Goal: Task Accomplishment & Management: Manage account settings

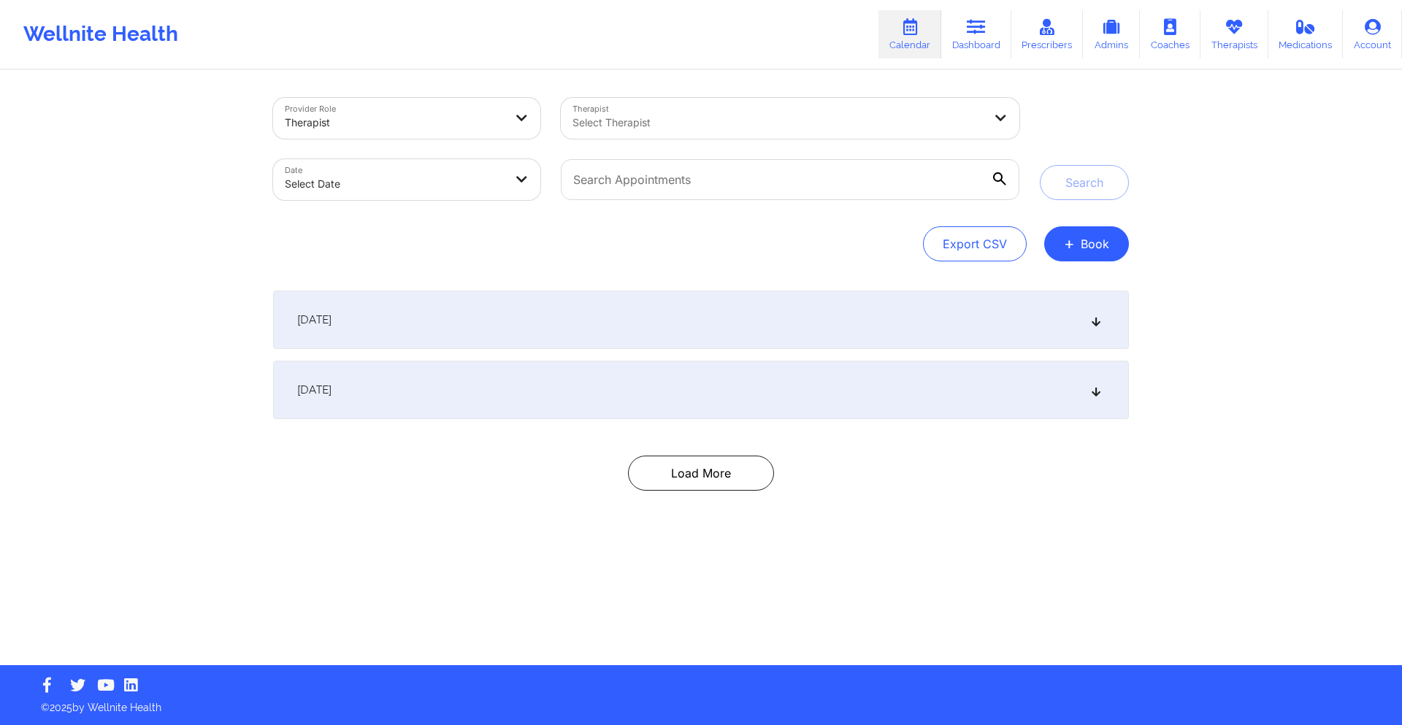
click at [485, 195] on body "Wellnite Health Calendar Dashboard Prescribers Admins Coaches Therapists Medica…" at bounding box center [701, 362] width 1402 height 725
select select "2025-8"
select select "2025-9"
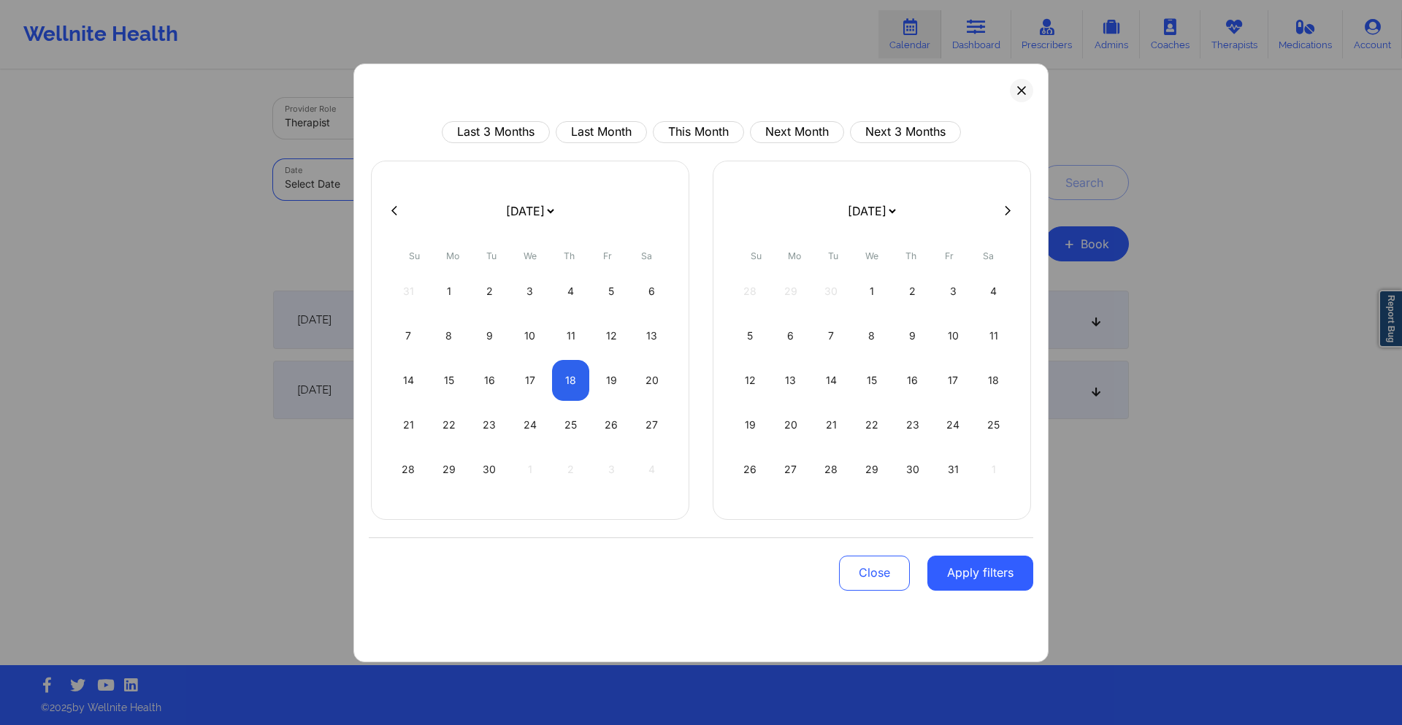
click at [712, 127] on button "This Month" at bounding box center [698, 132] width 91 height 22
select select "2025-8"
select select "2025-9"
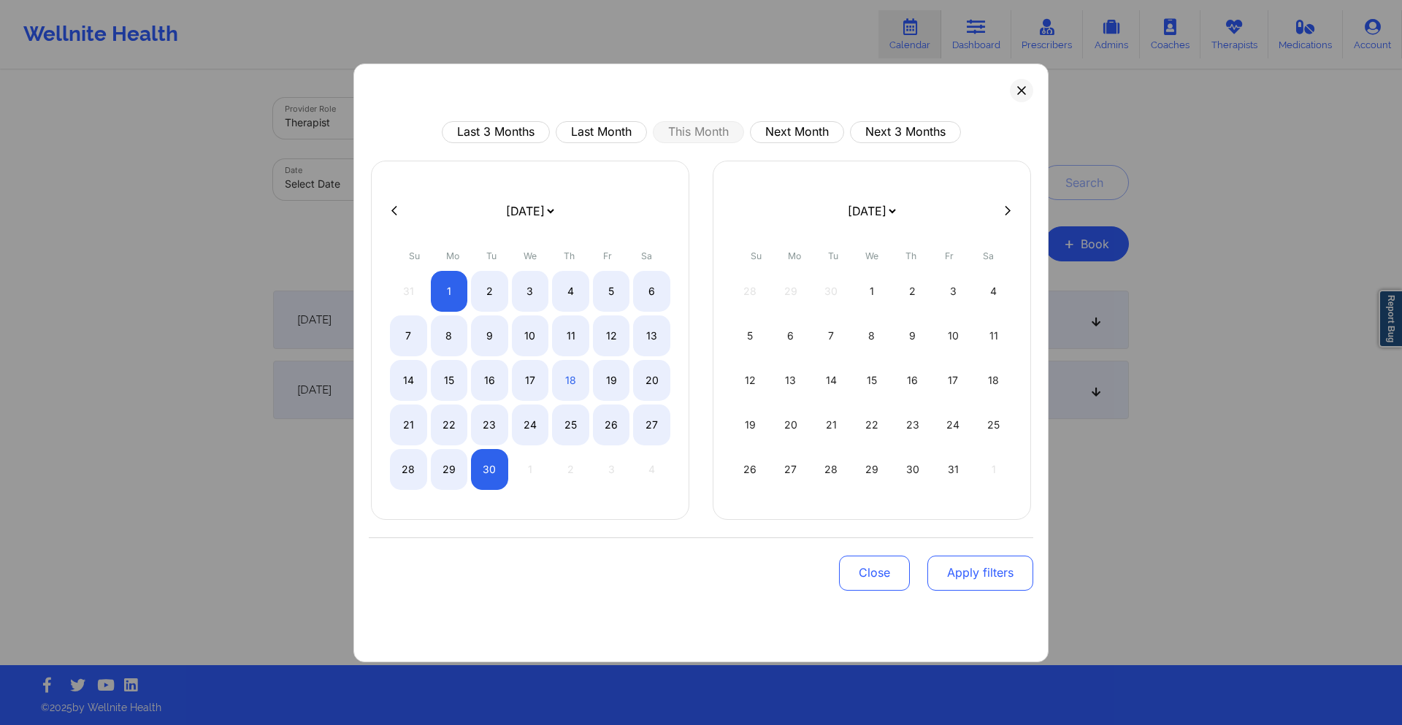
click at [972, 572] on button "Apply filters" at bounding box center [980, 573] width 106 height 35
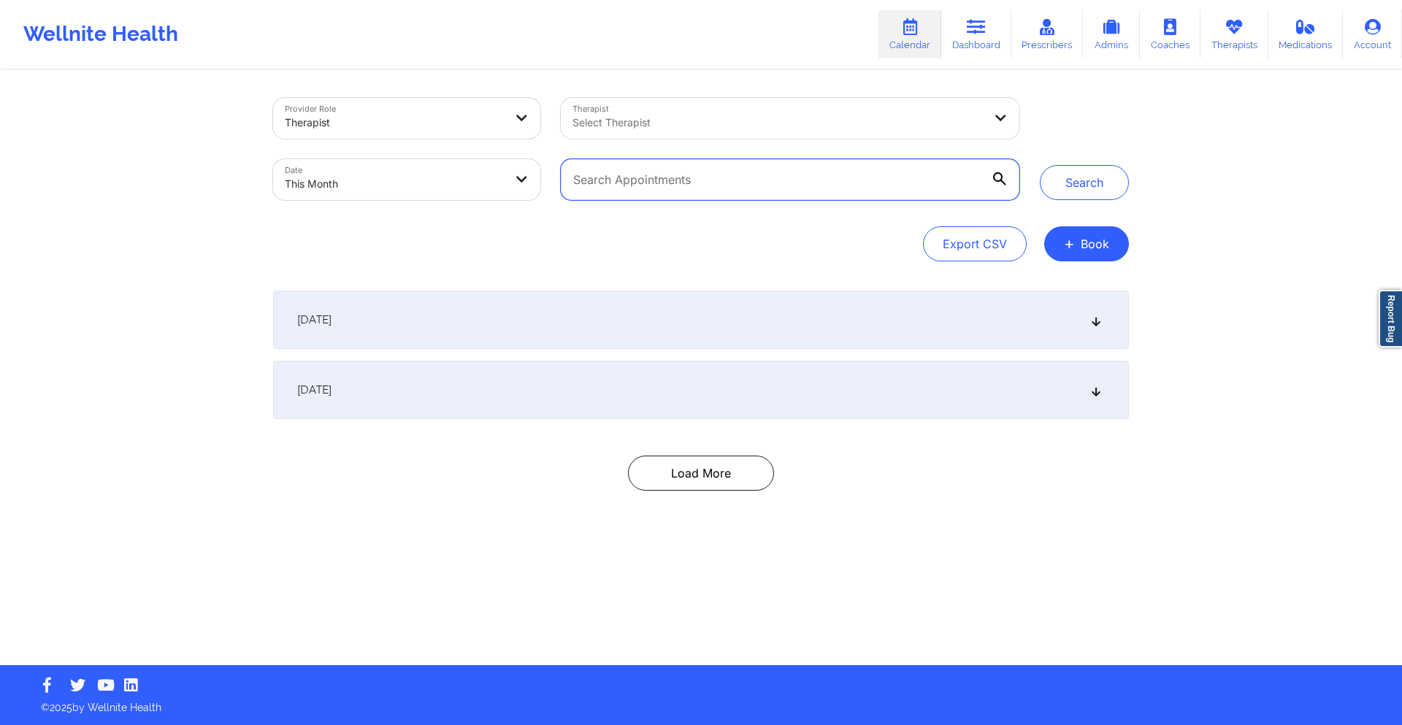
click at [784, 184] on input "text" at bounding box center [790, 179] width 458 height 41
paste input "hunnicutt.lisa@yahoo.com"
click at [1094, 188] on button "Search" at bounding box center [1084, 182] width 89 height 35
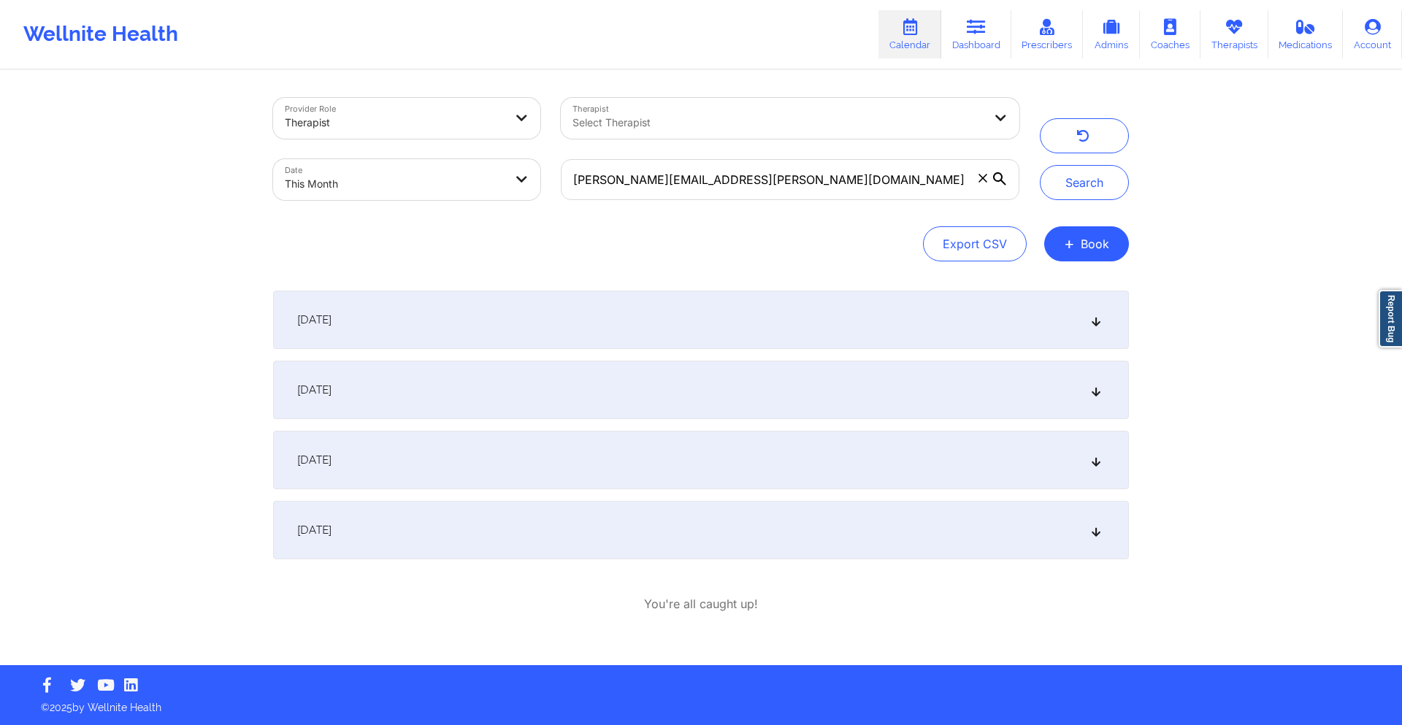
click at [722, 460] on div "[DATE]" at bounding box center [701, 460] width 856 height 58
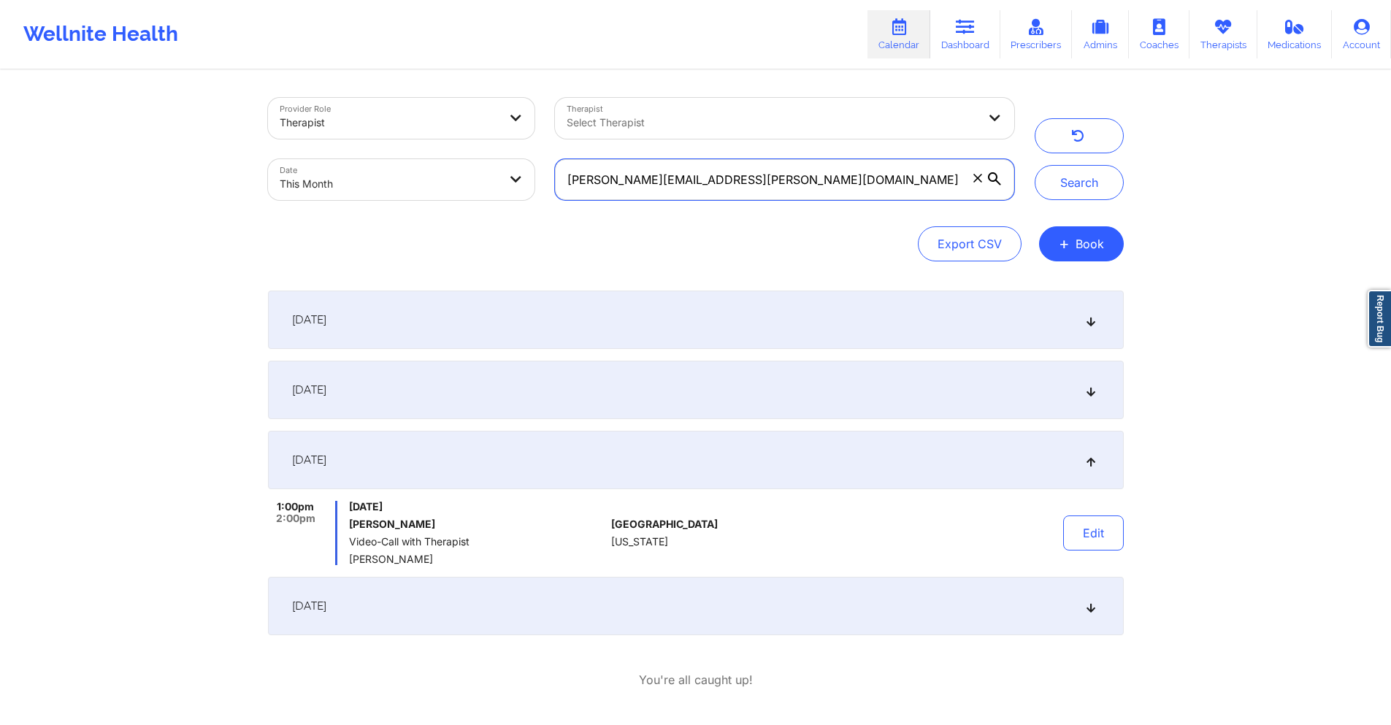
click at [784, 174] on input "hunnicutt.lisa@yahoo.com" at bounding box center [784, 179] width 458 height 41
paste input "santhya.pillai@publicismedia"
click at [1077, 187] on button "Search" at bounding box center [1079, 182] width 89 height 35
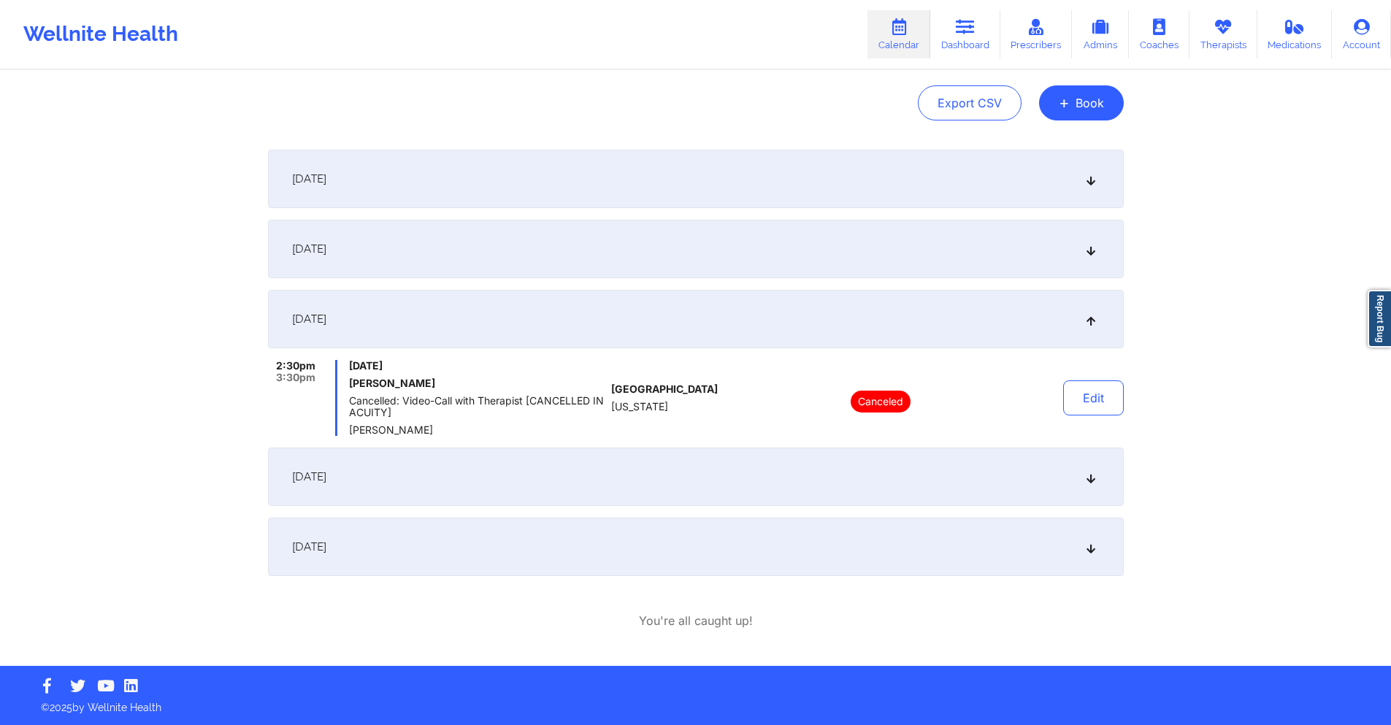
click at [712, 475] on div "[DATE]" at bounding box center [696, 477] width 856 height 58
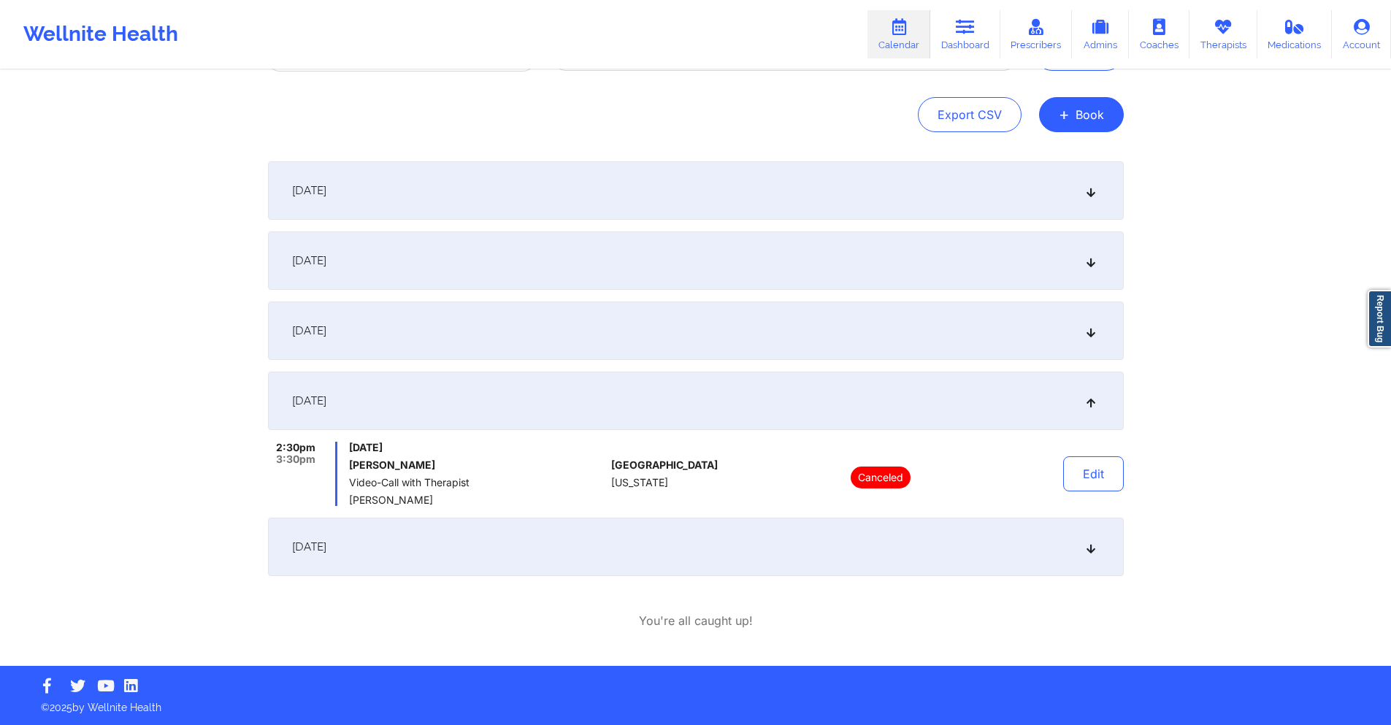
scroll to position [129, 0]
click at [673, 556] on div "September 25, 2025" at bounding box center [696, 547] width 856 height 58
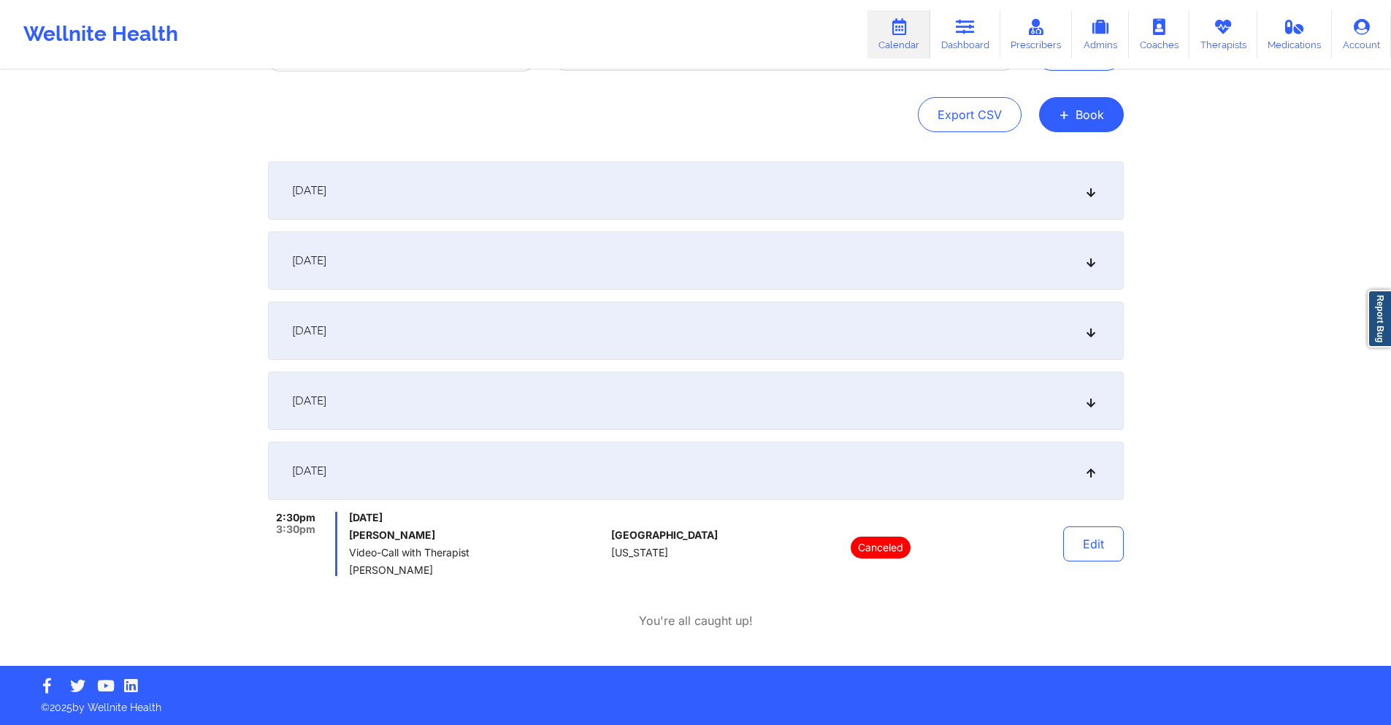
click at [697, 405] on div "September 18, 2025" at bounding box center [696, 401] width 856 height 58
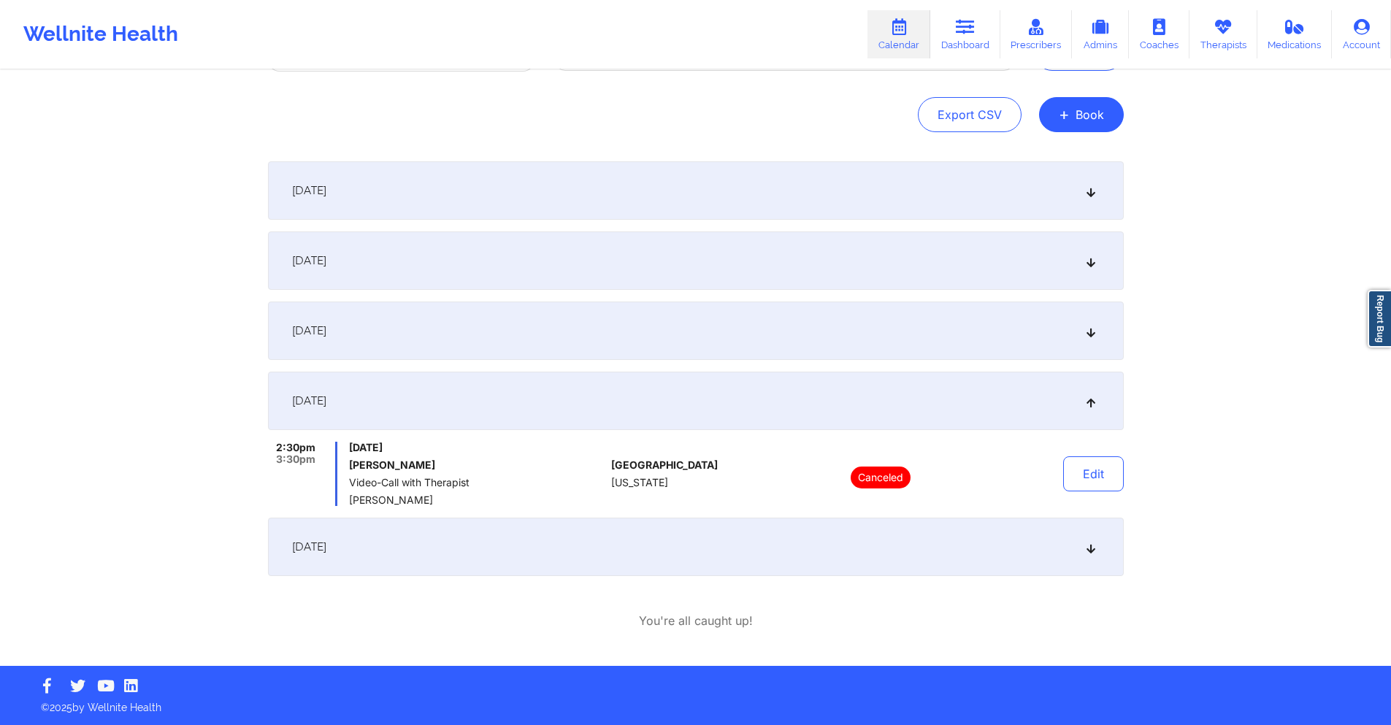
click at [680, 341] on div "September 11, 2025" at bounding box center [696, 331] width 856 height 58
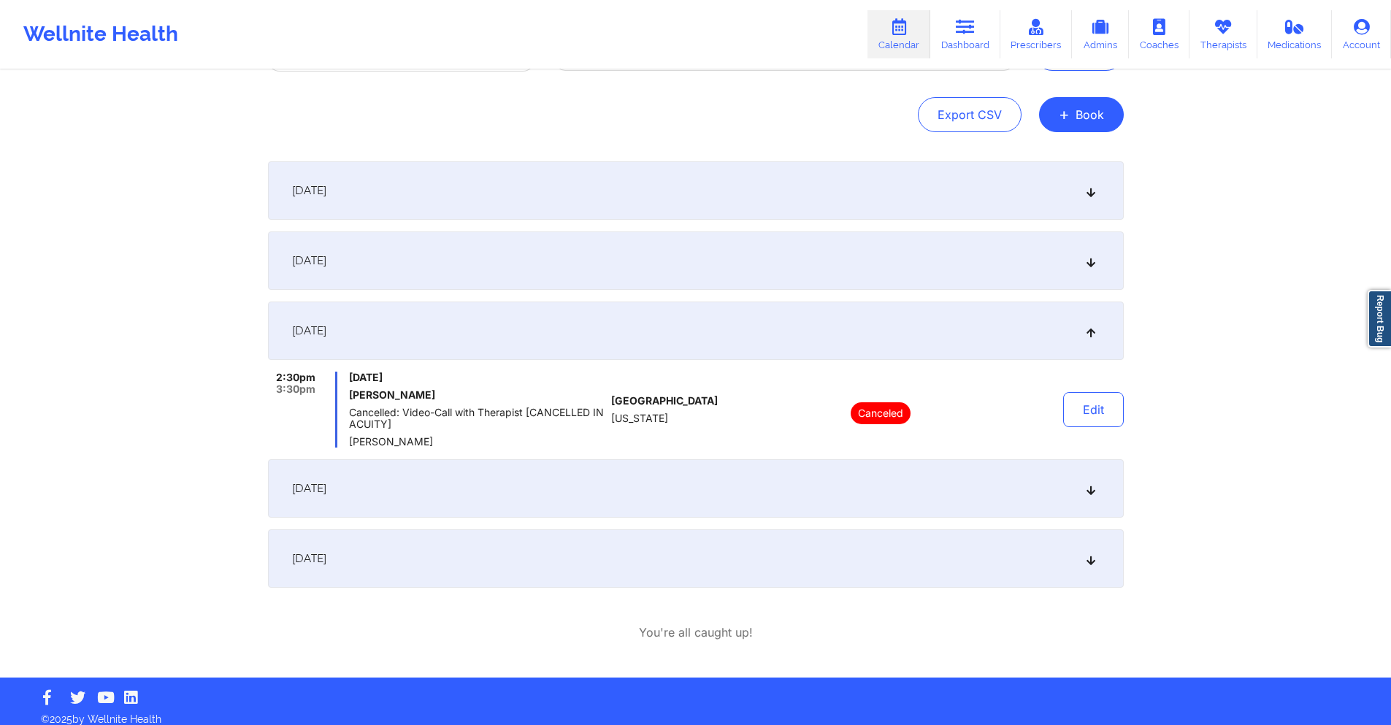
scroll to position [141, 0]
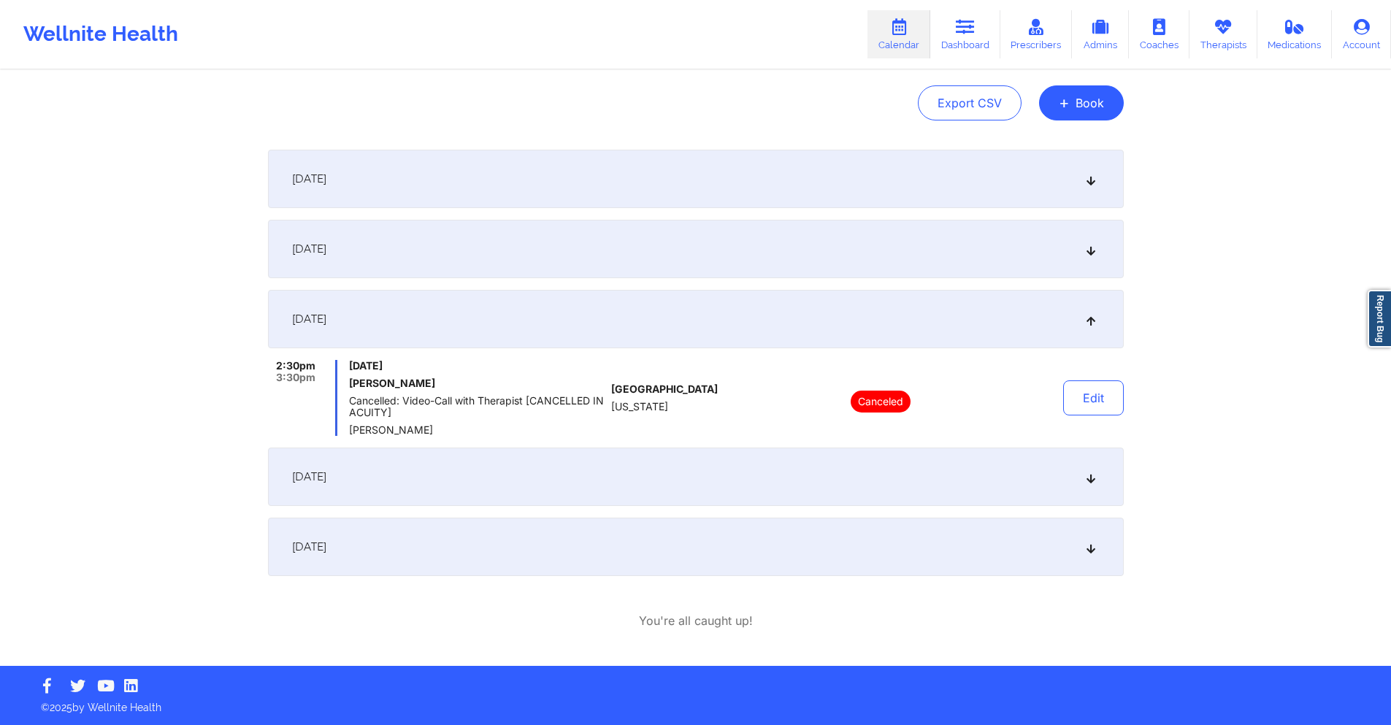
click at [670, 246] on div "September 10, 2025" at bounding box center [696, 249] width 856 height 58
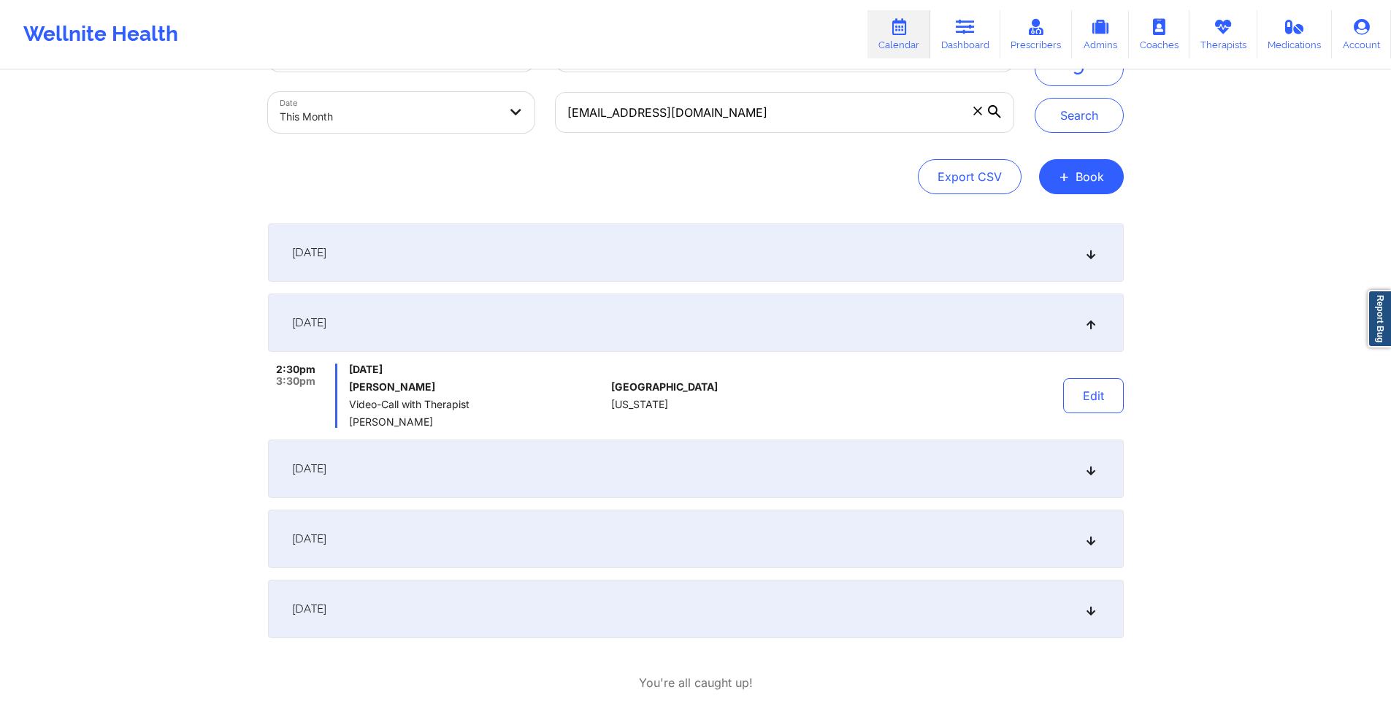
scroll to position [0, 0]
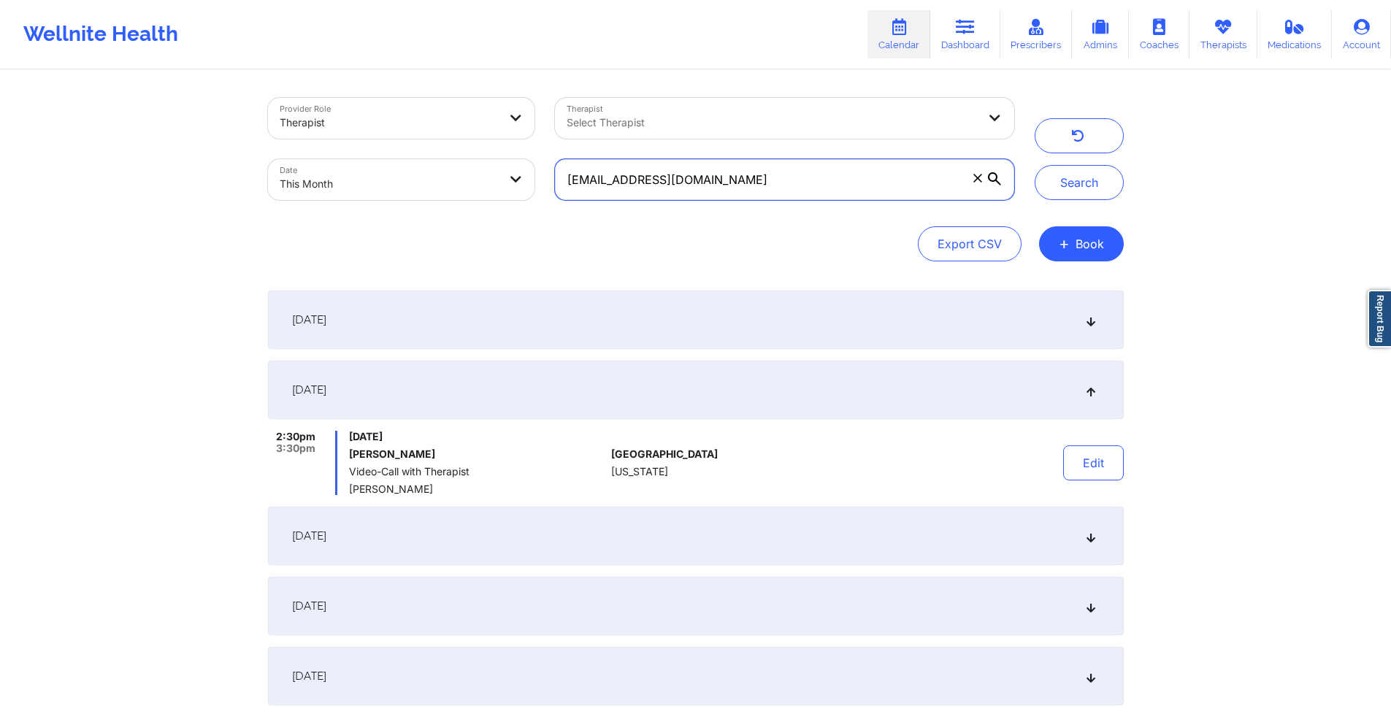
click at [751, 180] on input "santhya.pillai@publicismedia.com" at bounding box center [784, 179] width 458 height 41
paste input "alison.blakley@yahoo"
click at [1093, 183] on button "Search" at bounding box center [1079, 182] width 89 height 35
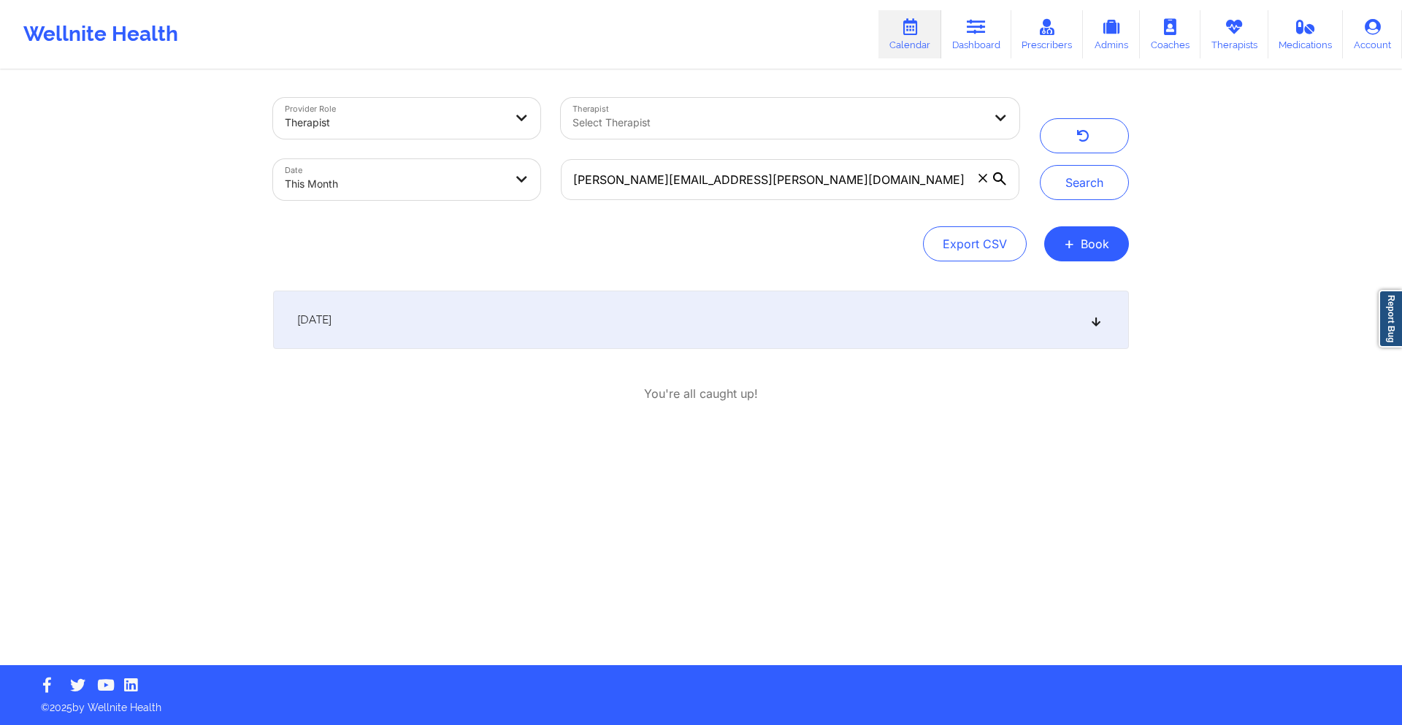
click at [684, 299] on div "September 18, 2025" at bounding box center [701, 320] width 856 height 58
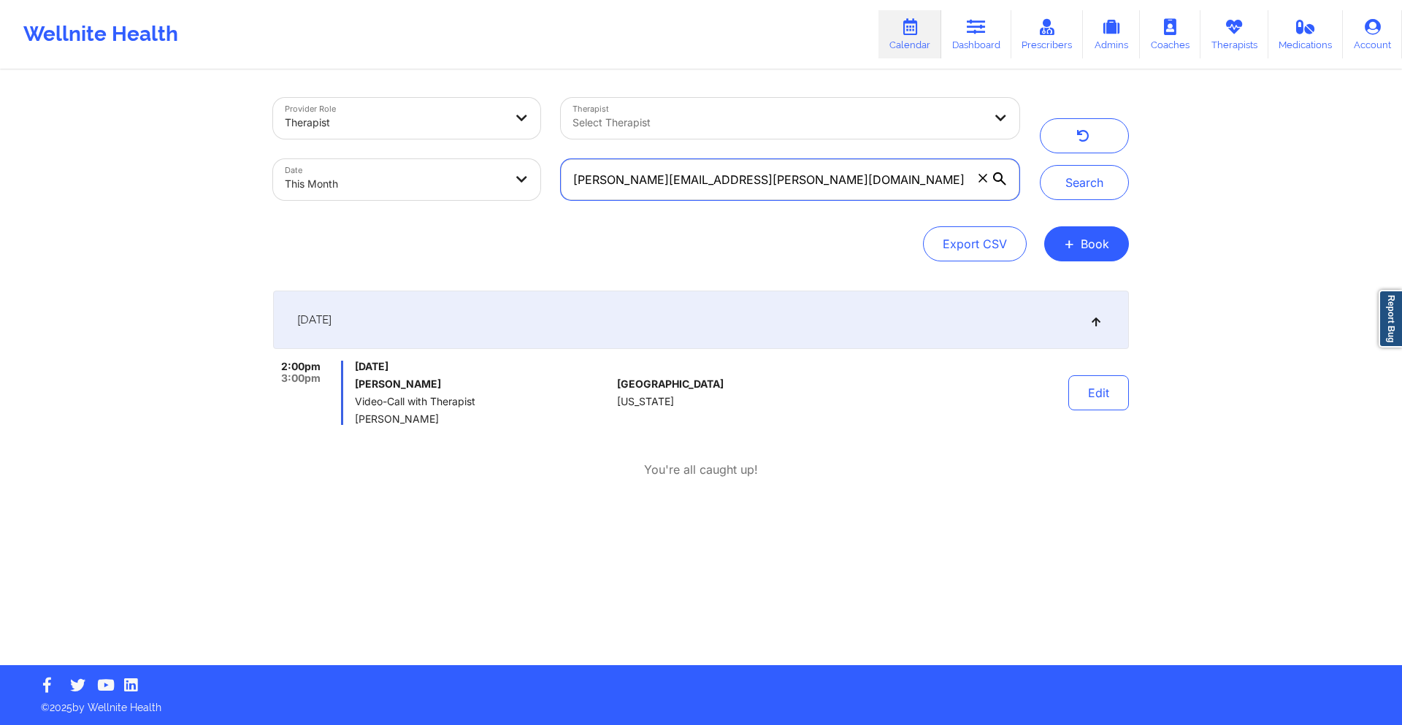
click at [785, 174] on input "alison.blakley@yahoo.com" at bounding box center [790, 179] width 458 height 41
paste input "david.guerrant@gmail"
click at [1094, 177] on button "Search" at bounding box center [1084, 182] width 89 height 35
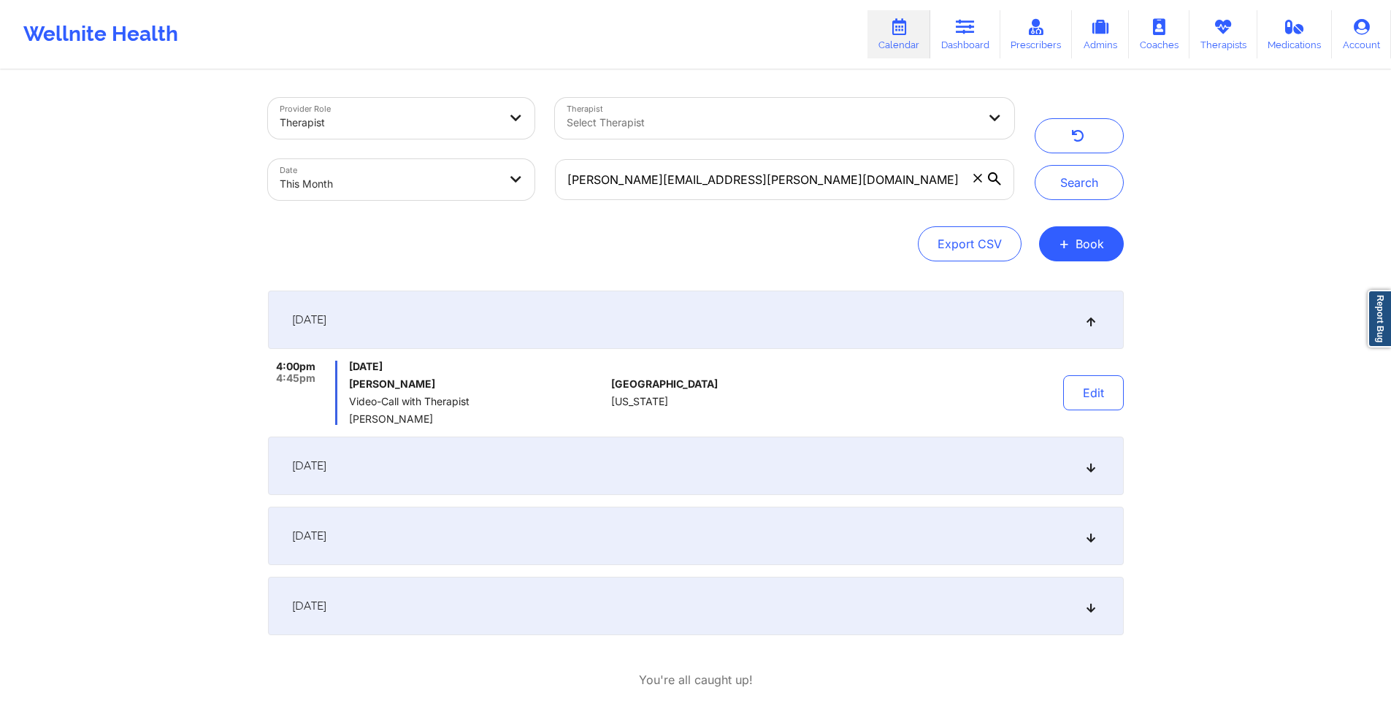
click at [619, 478] on div "[DATE]" at bounding box center [696, 466] width 856 height 58
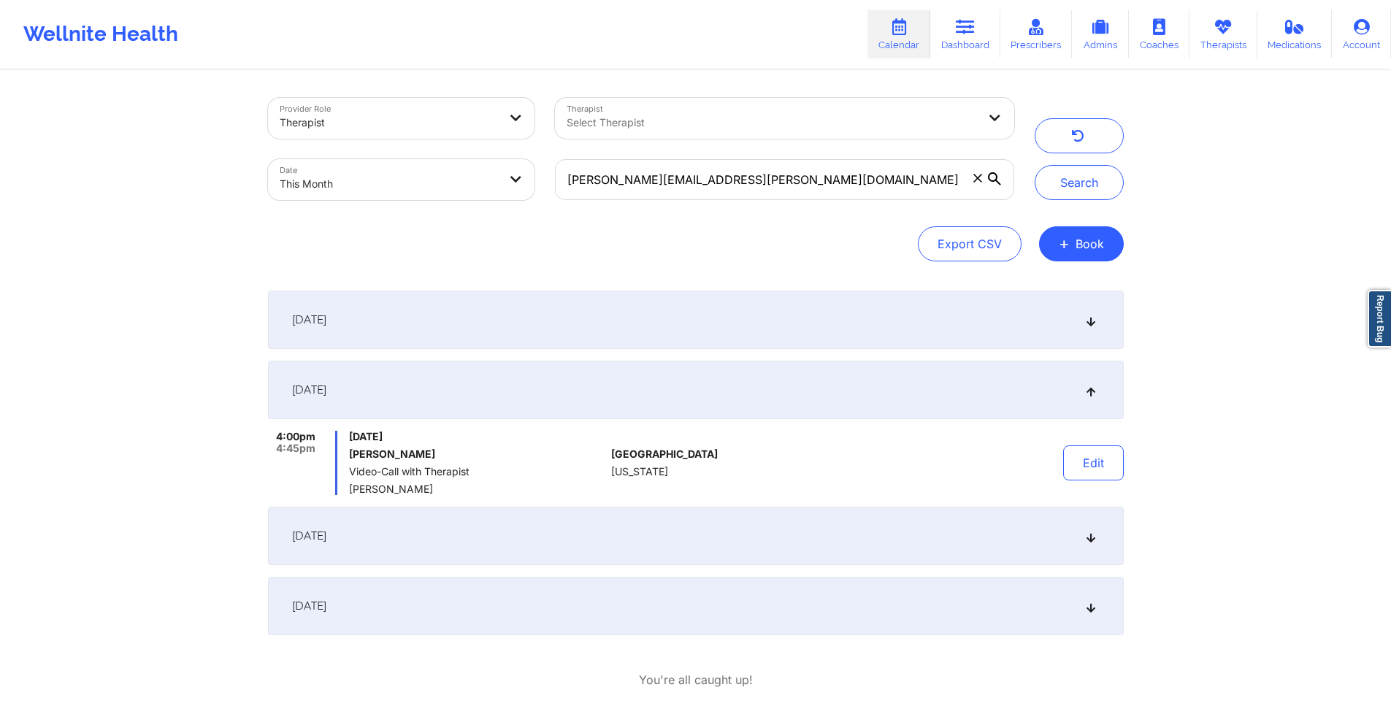
click at [613, 529] on div "[DATE]" at bounding box center [696, 536] width 856 height 58
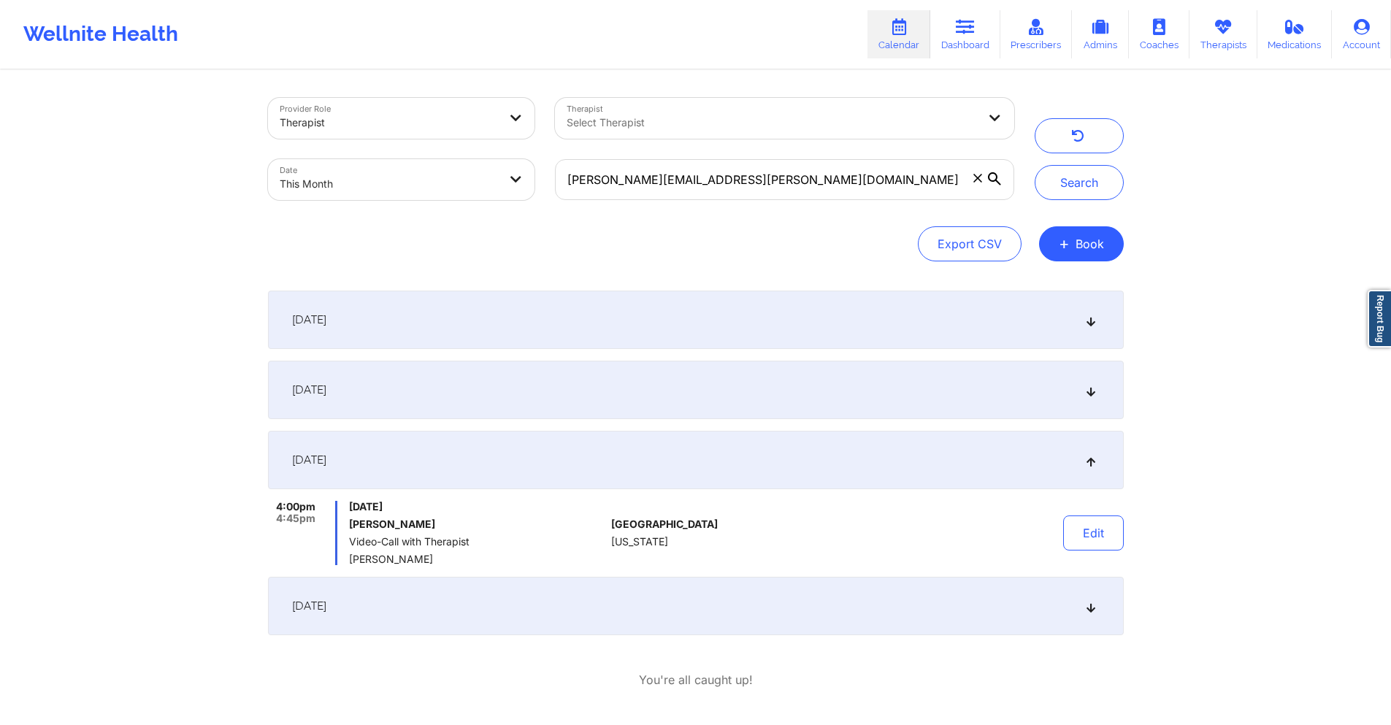
click at [619, 597] on div "[DATE]" at bounding box center [696, 606] width 856 height 58
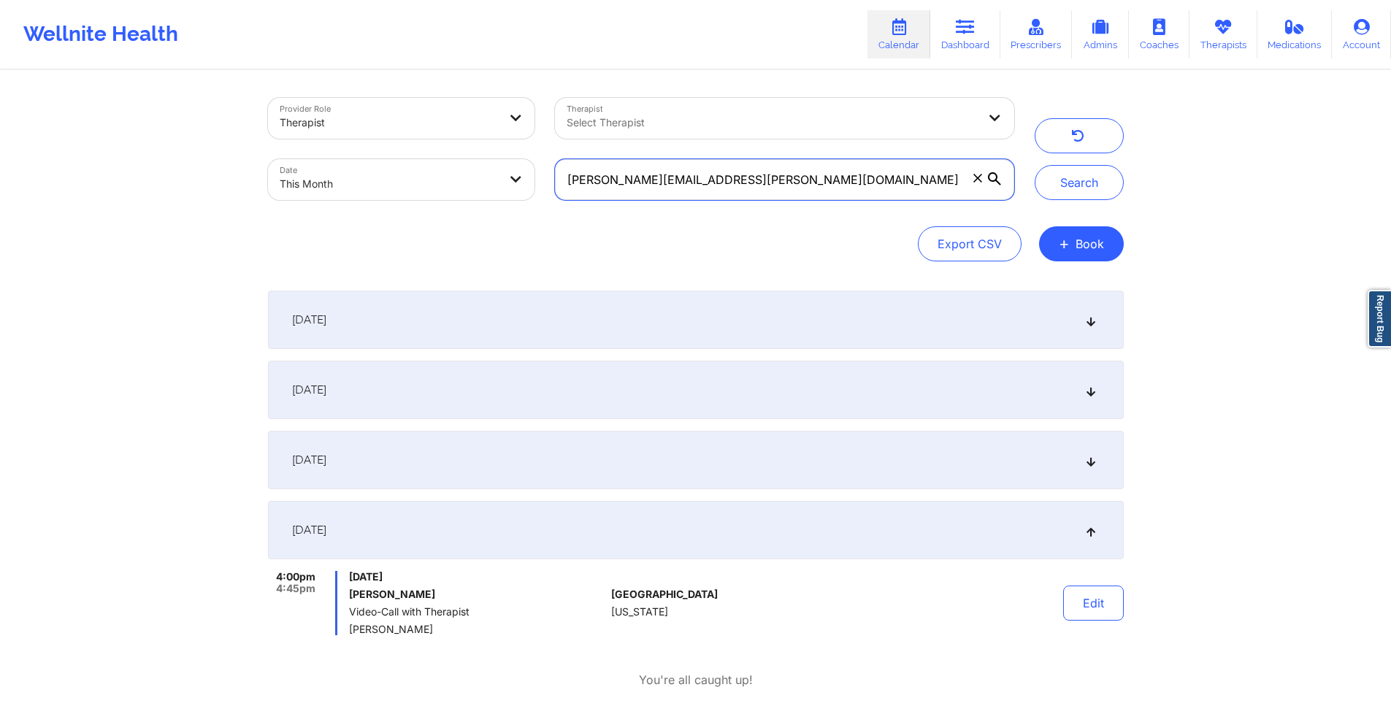
click at [810, 186] on input "david.guerrant@gmail.com" at bounding box center [784, 179] width 458 height 41
click at [809, 185] on input "david.guerrant@gmail.com" at bounding box center [784, 179] width 458 height 41
paste input "plar007@verizon.net"
click at [1101, 179] on button "Search" at bounding box center [1079, 182] width 89 height 35
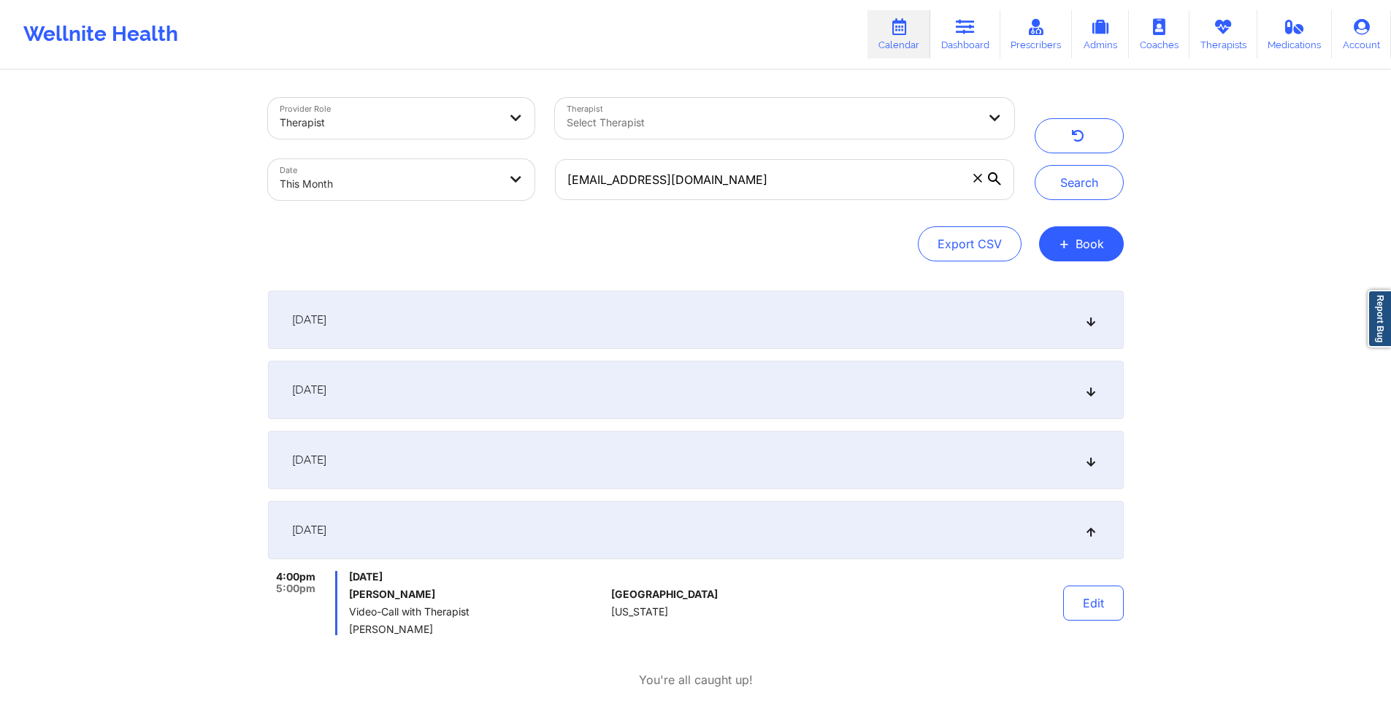
click at [640, 384] on div "[DATE]" at bounding box center [696, 390] width 856 height 58
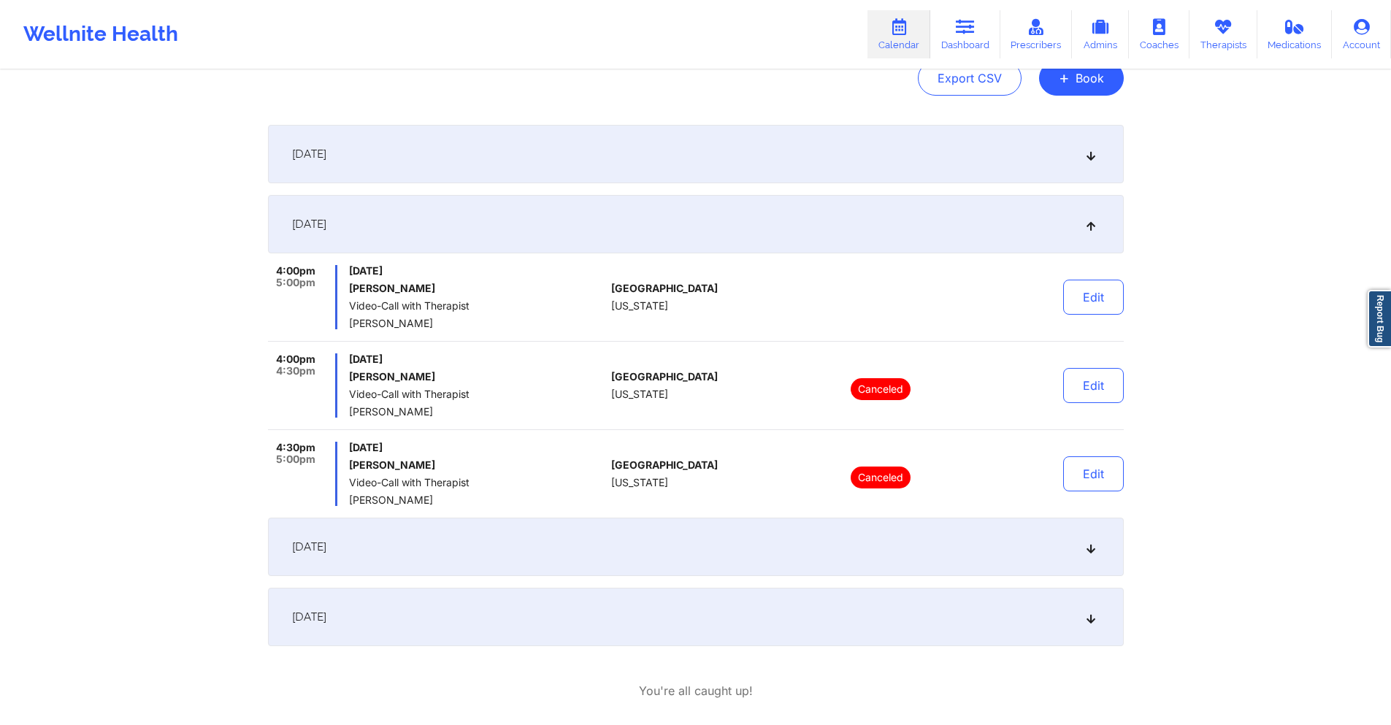
scroll to position [219, 0]
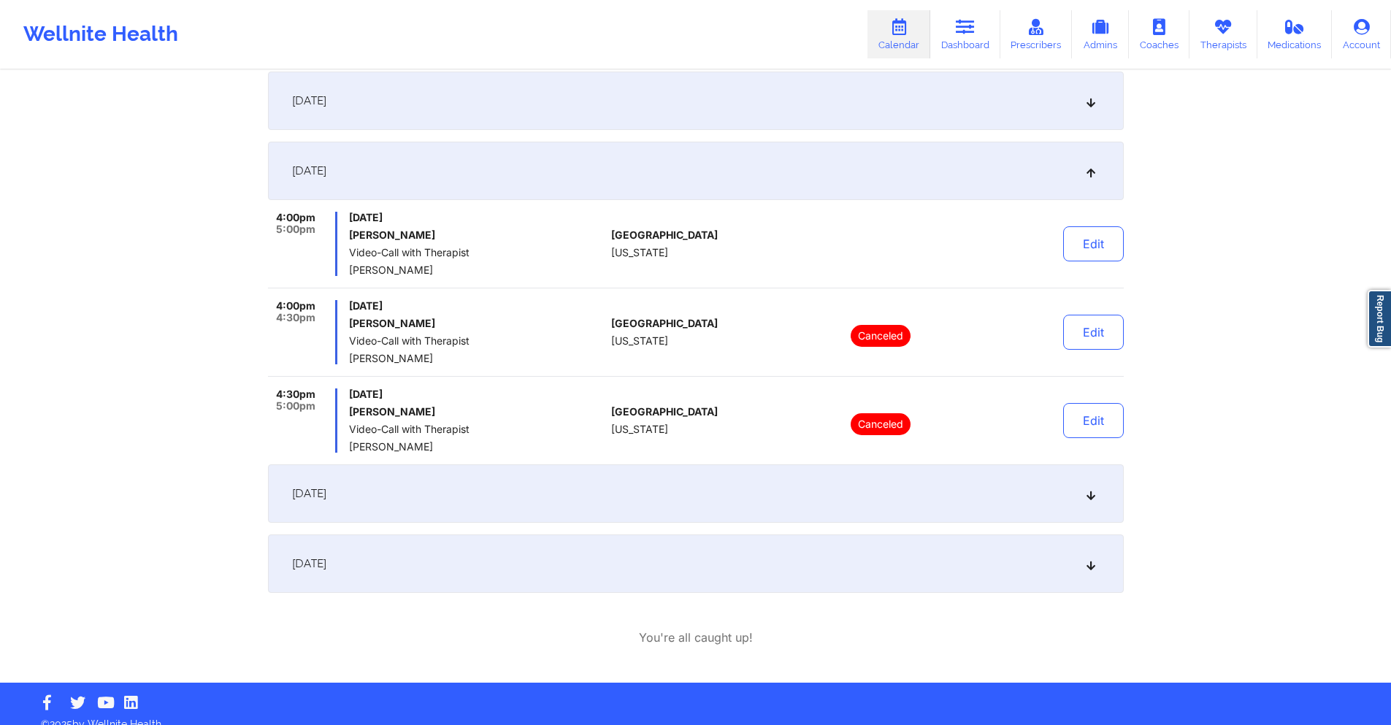
click at [608, 503] on div "[DATE]" at bounding box center [696, 493] width 856 height 58
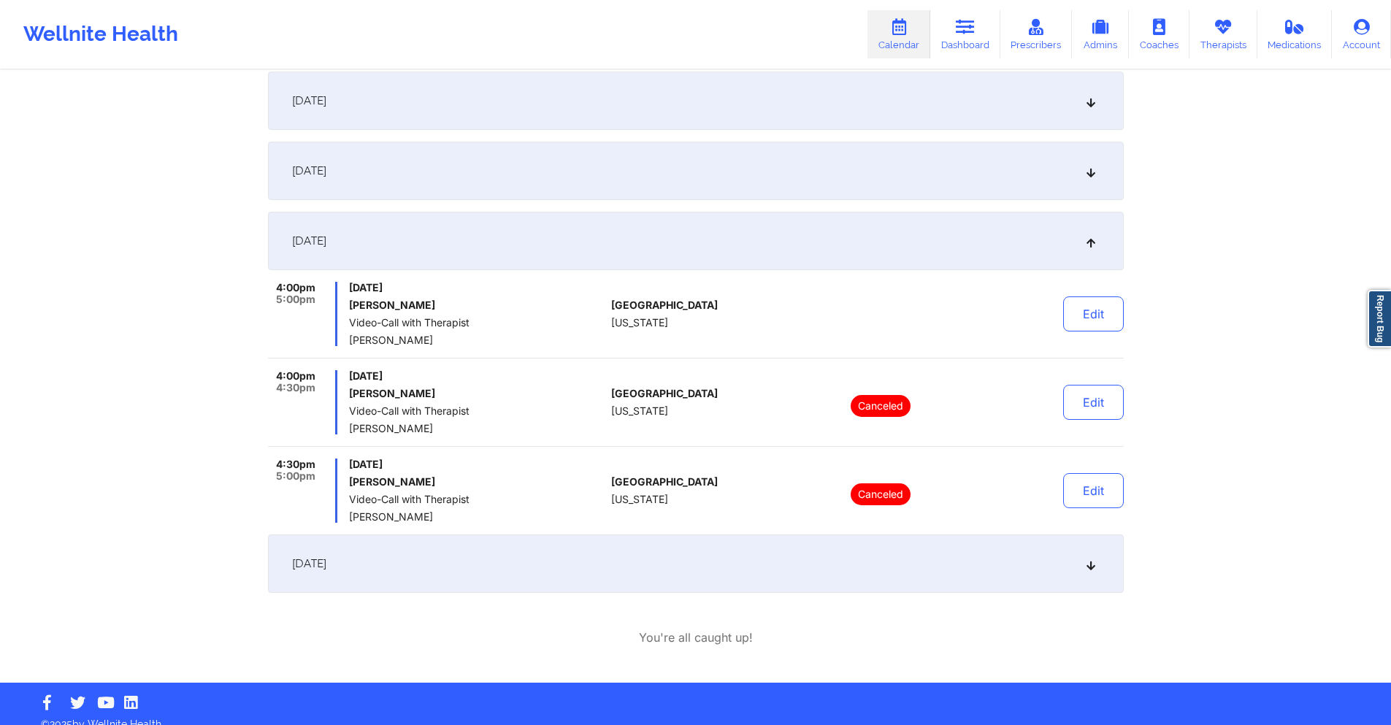
click at [619, 572] on div "[DATE]" at bounding box center [696, 563] width 856 height 58
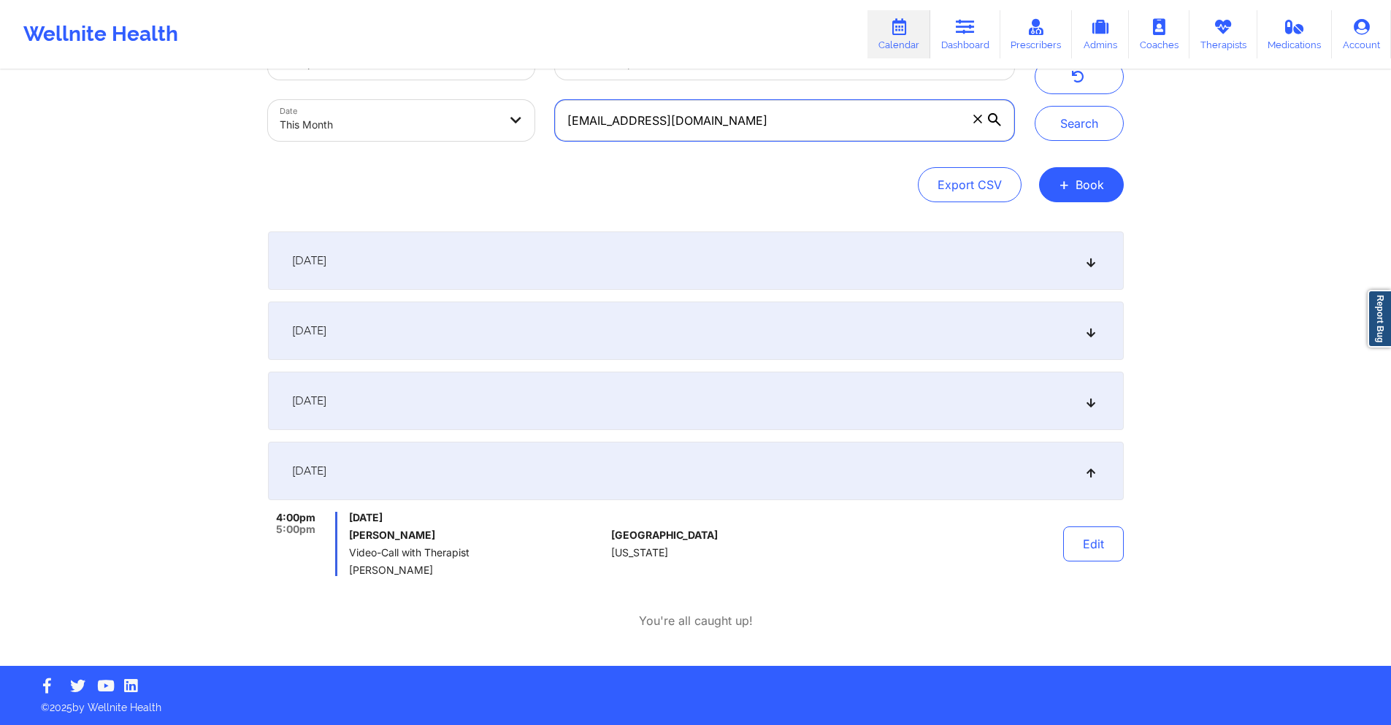
click at [788, 115] on input "plar007@verizon.net" at bounding box center [784, 120] width 458 height 41
paste input "jasonbass@gmail.com"
click at [1075, 127] on button "Search" at bounding box center [1079, 123] width 89 height 35
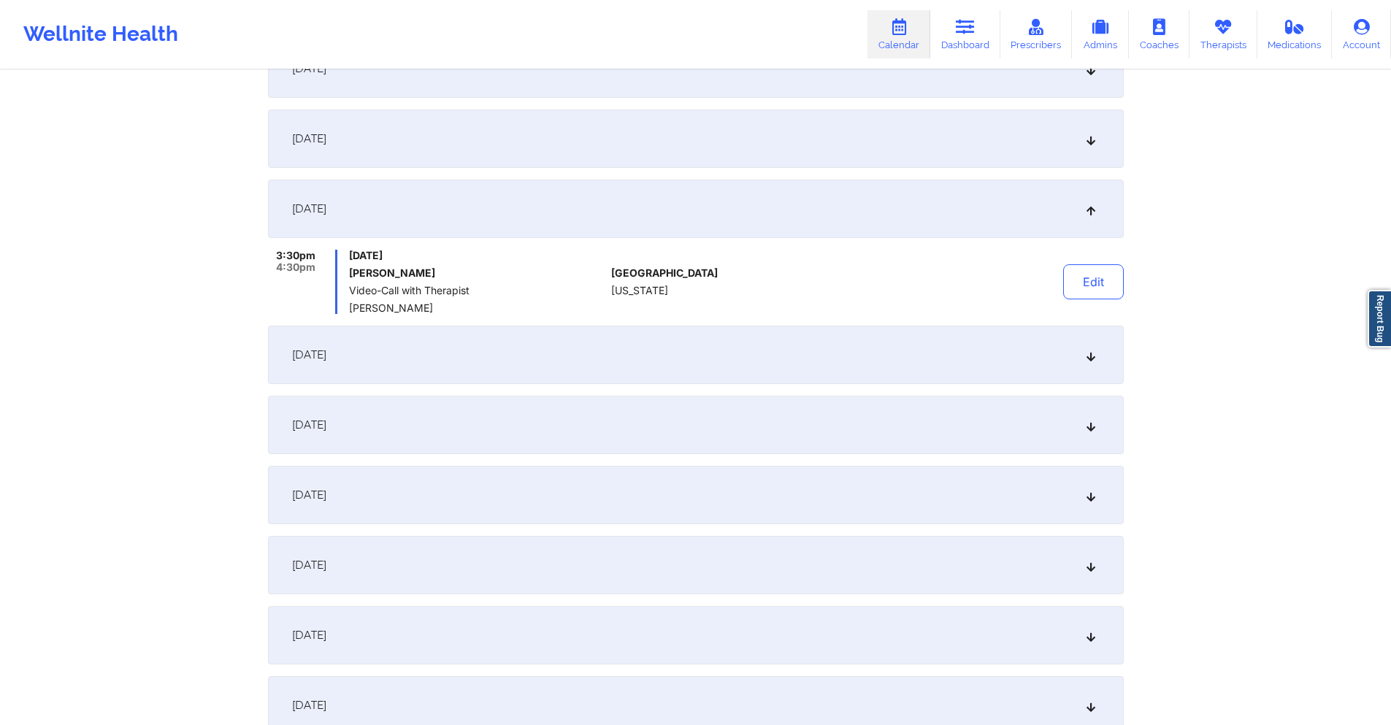
scroll to position [351, 0]
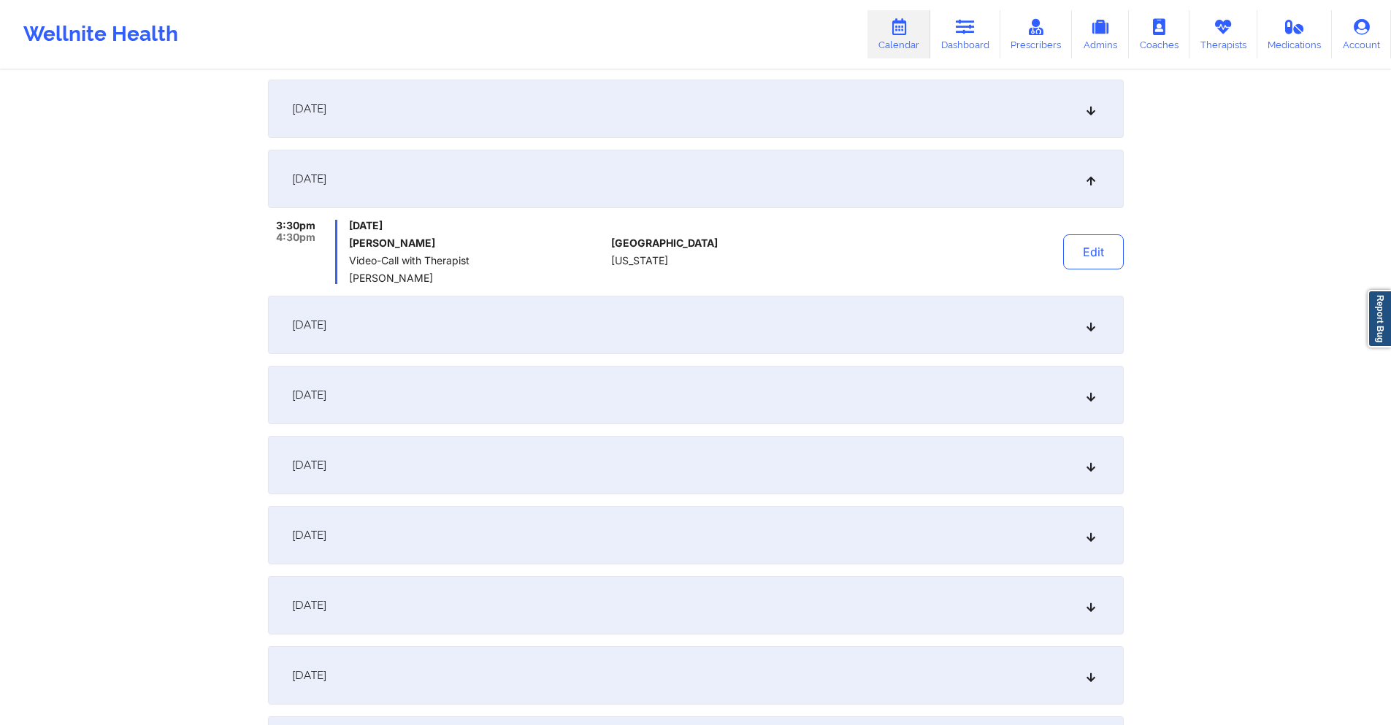
click at [605, 312] on div "September 8, 2025" at bounding box center [696, 325] width 856 height 58
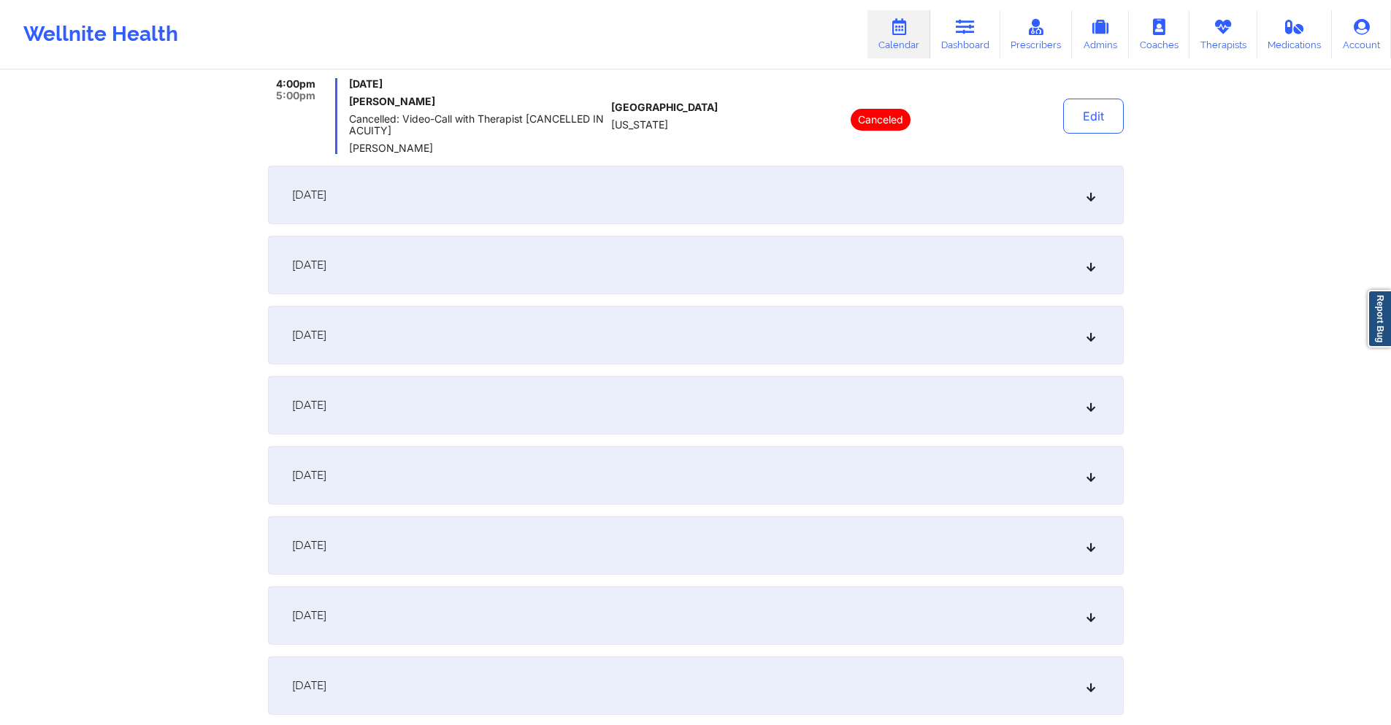
scroll to position [570, 0]
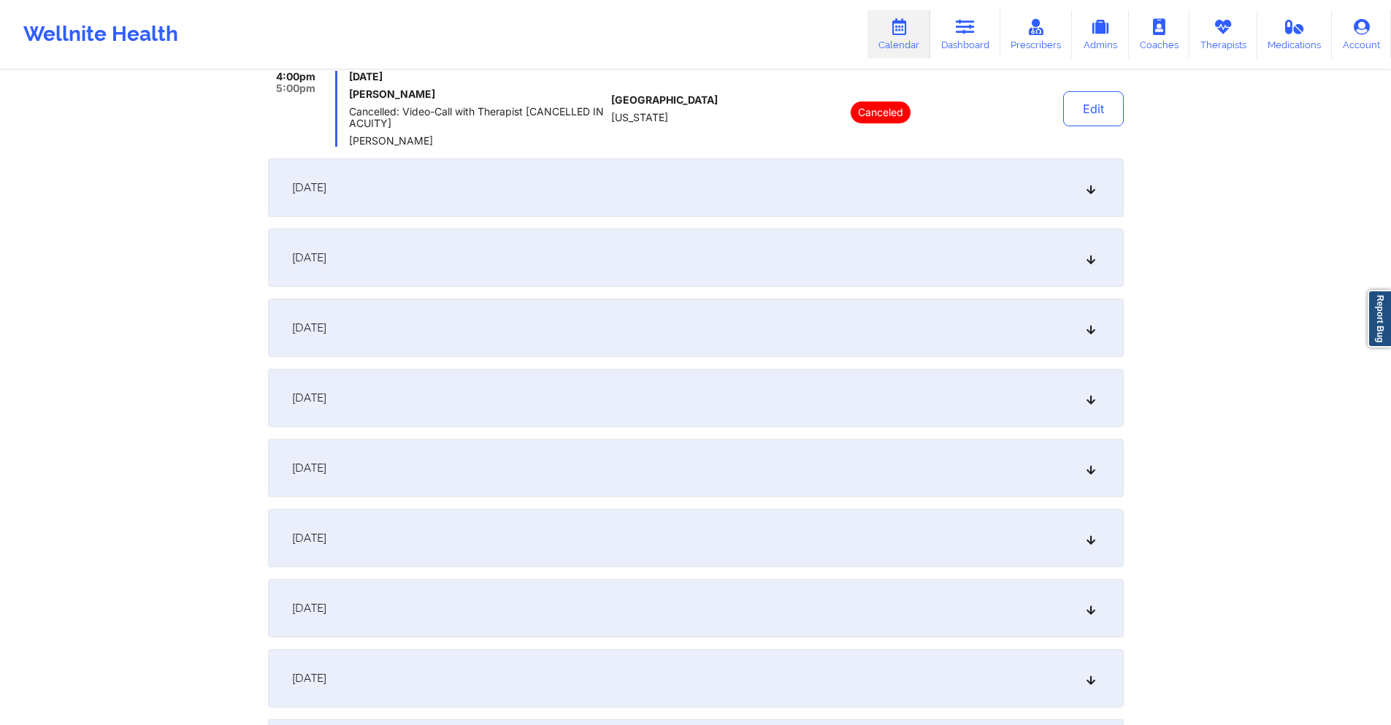
click at [638, 195] on div "September 9, 2025" at bounding box center [696, 187] width 856 height 58
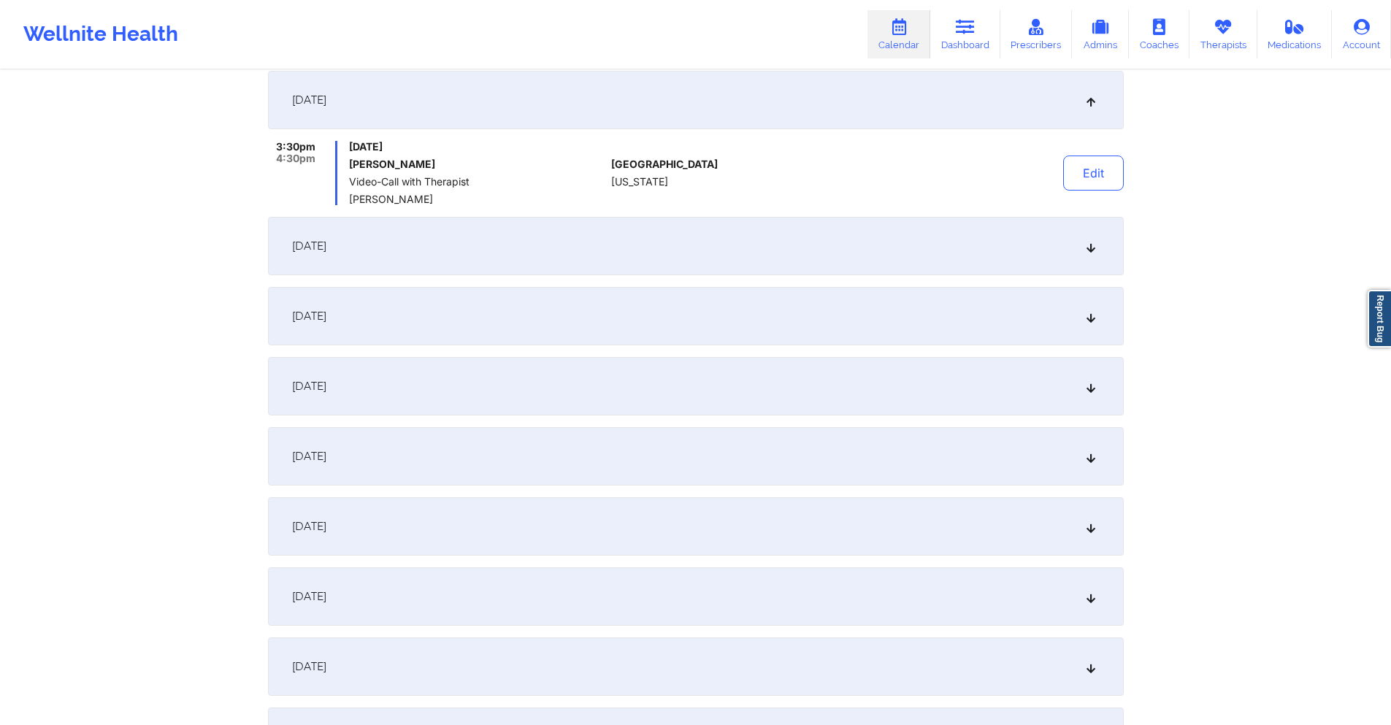
click at [629, 311] on div "[DATE]" at bounding box center [696, 316] width 856 height 58
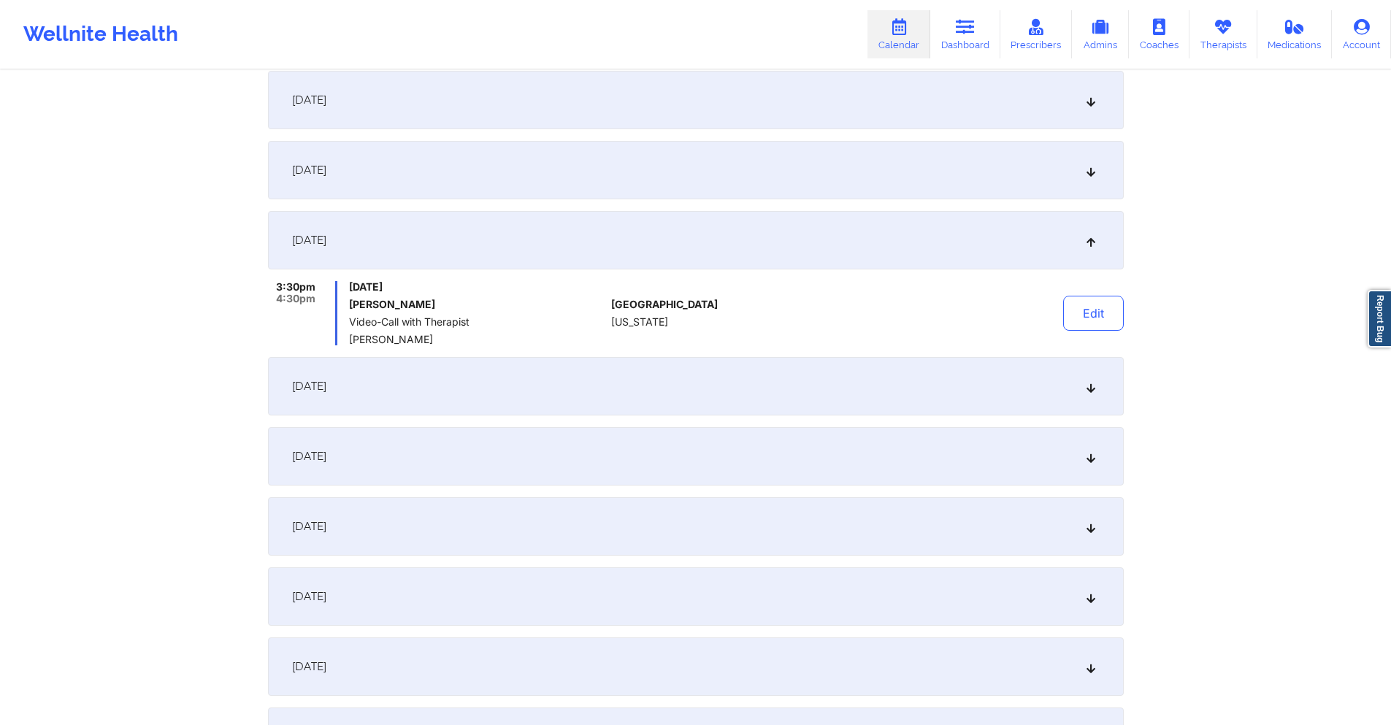
click at [614, 384] on div "September 15, 2025" at bounding box center [696, 386] width 856 height 58
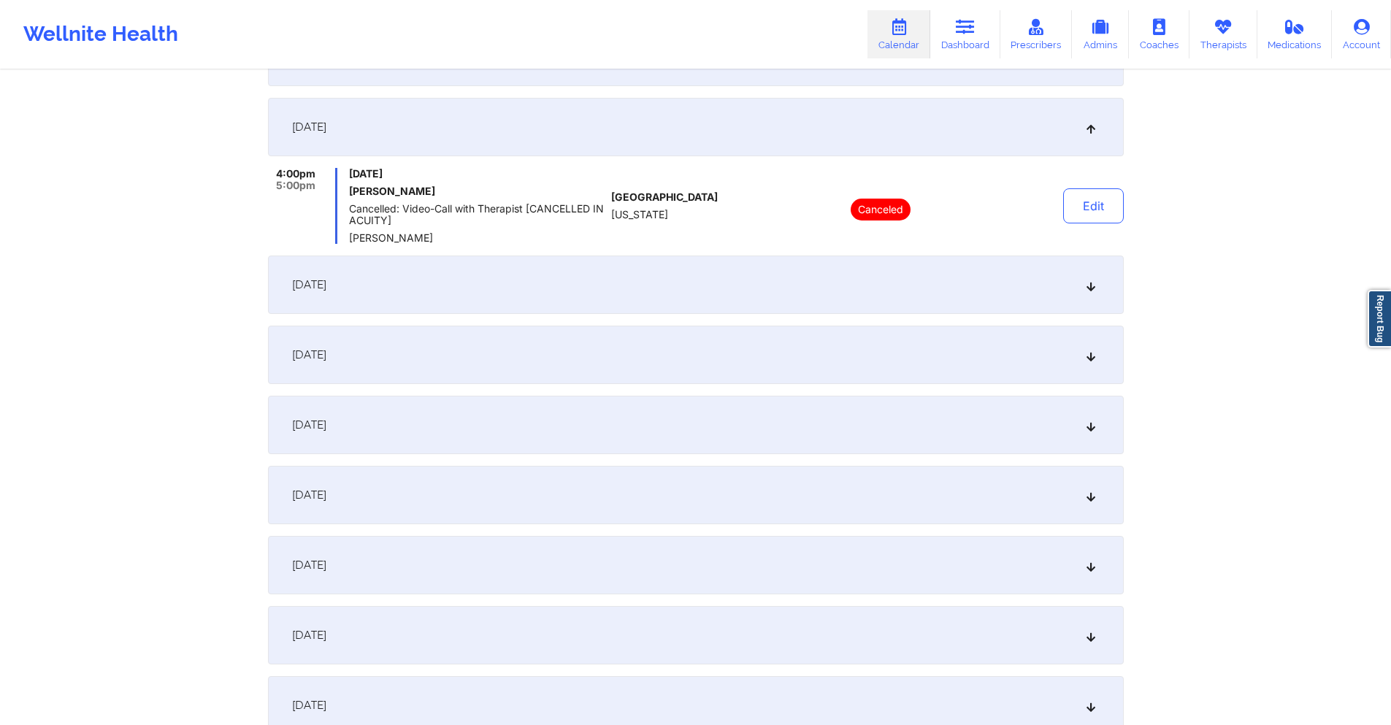
scroll to position [789, 0]
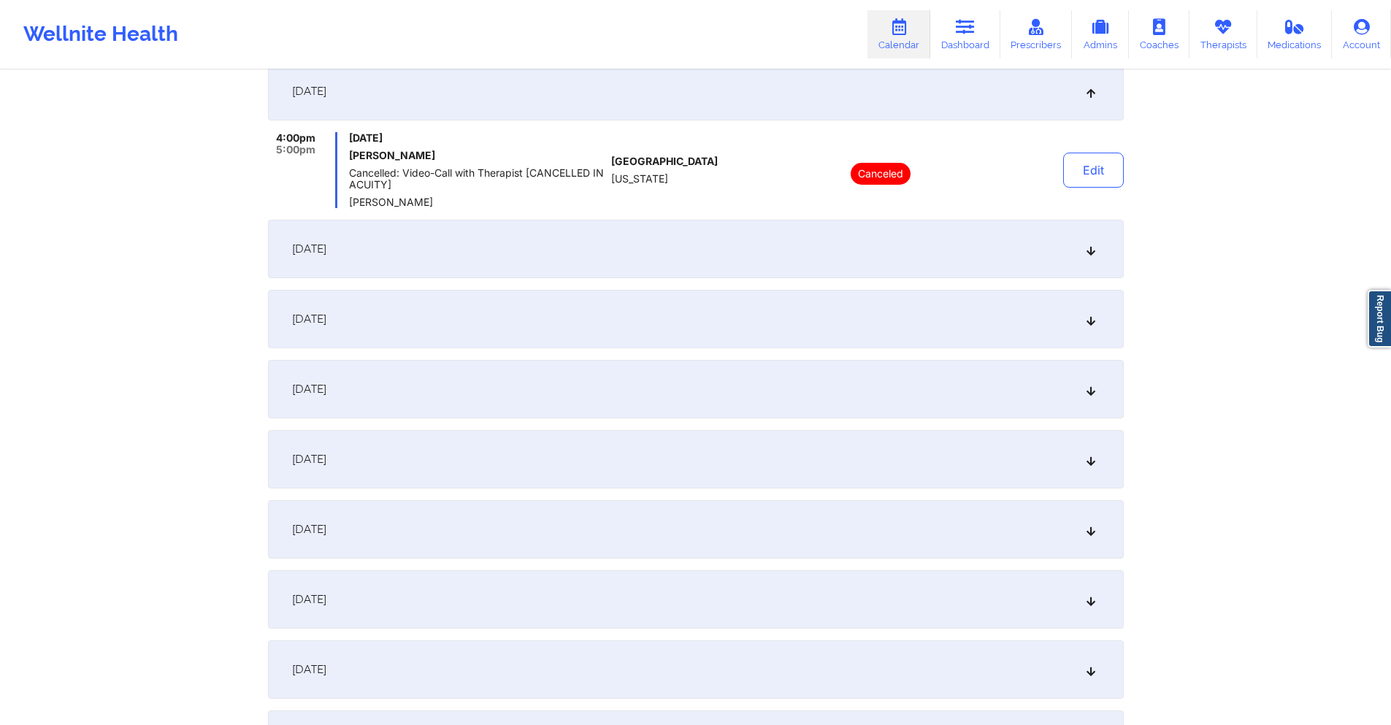
click at [661, 258] on div "September 16, 2025" at bounding box center [696, 249] width 856 height 58
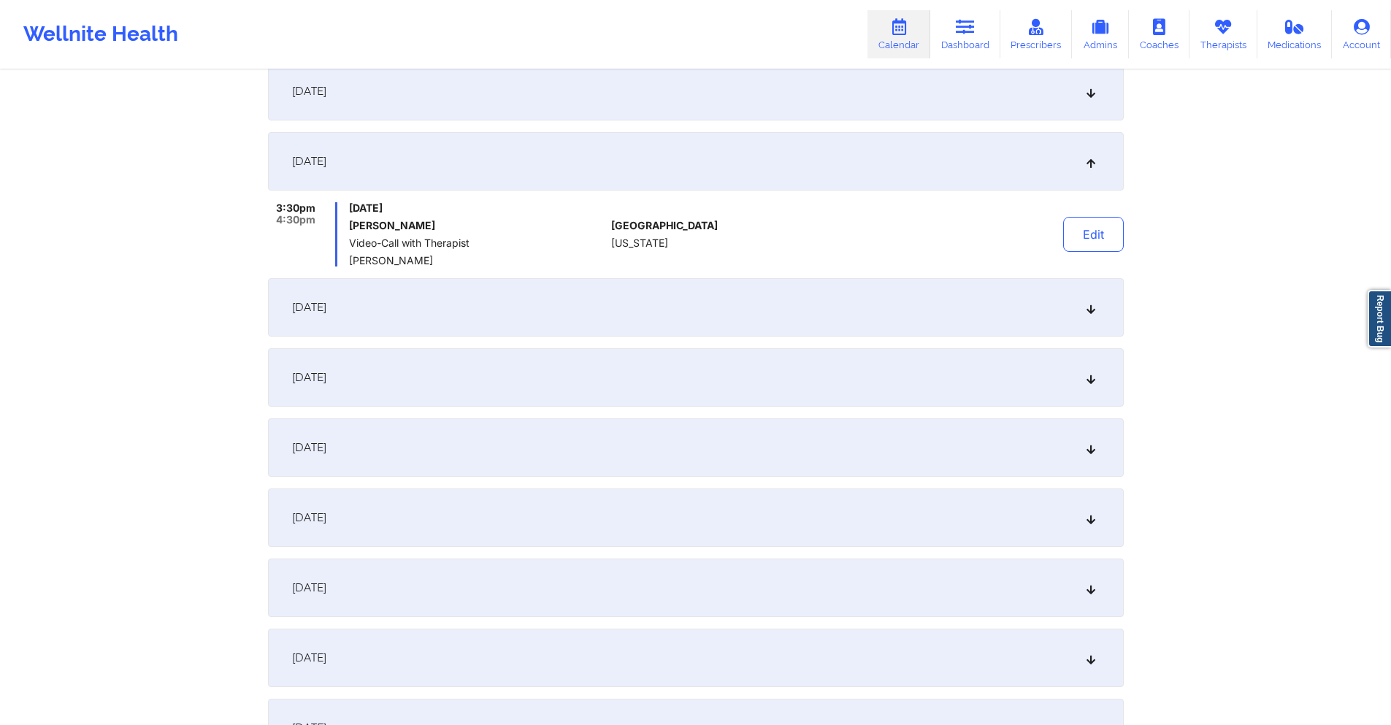
click at [658, 313] on div "[DATE]" at bounding box center [696, 307] width 856 height 58
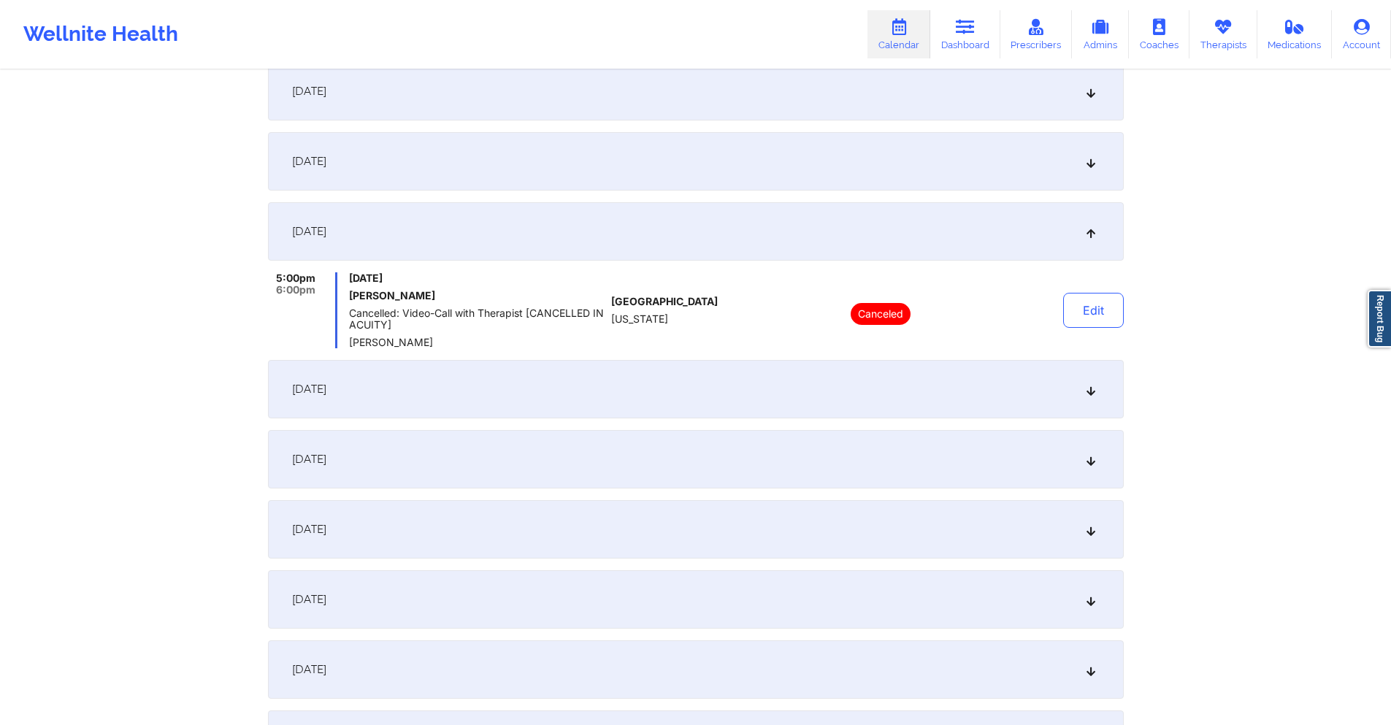
click at [656, 371] on div "[DATE]" at bounding box center [696, 389] width 856 height 58
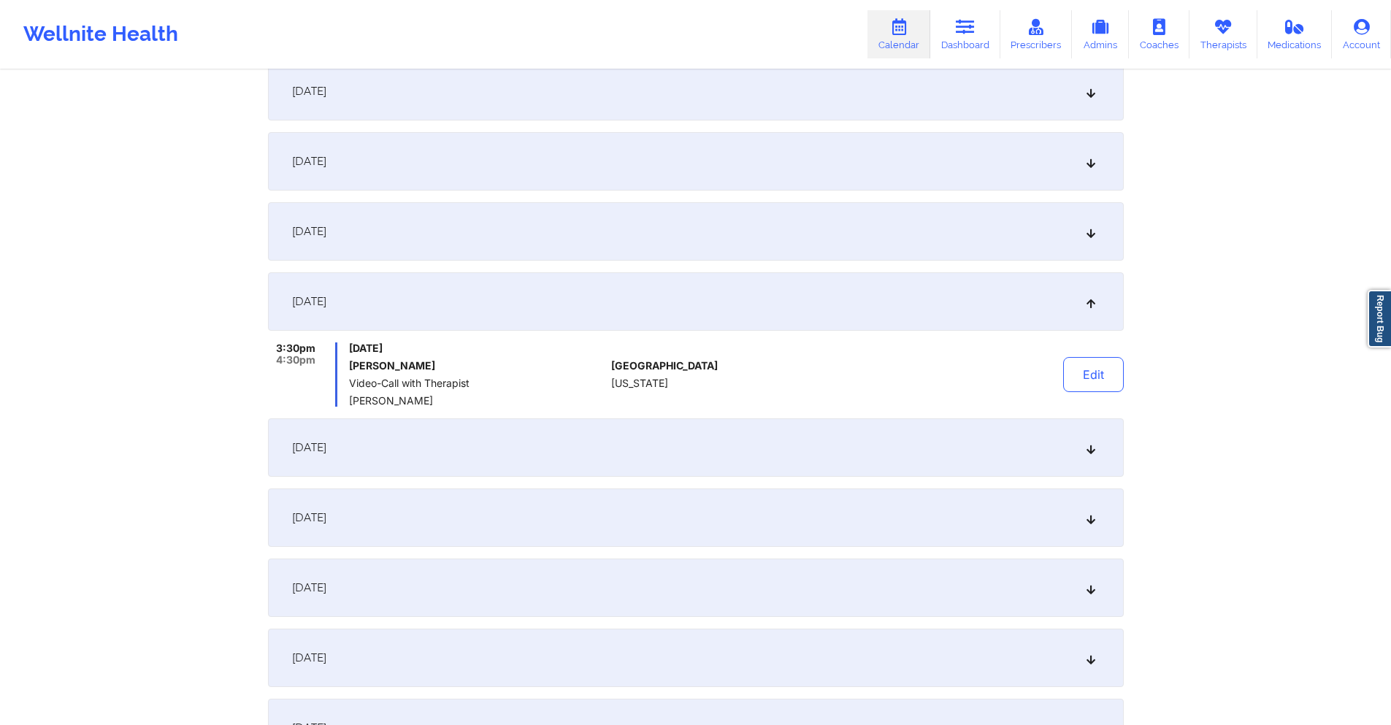
click at [646, 449] on div "September 22, 2025" at bounding box center [696, 447] width 856 height 58
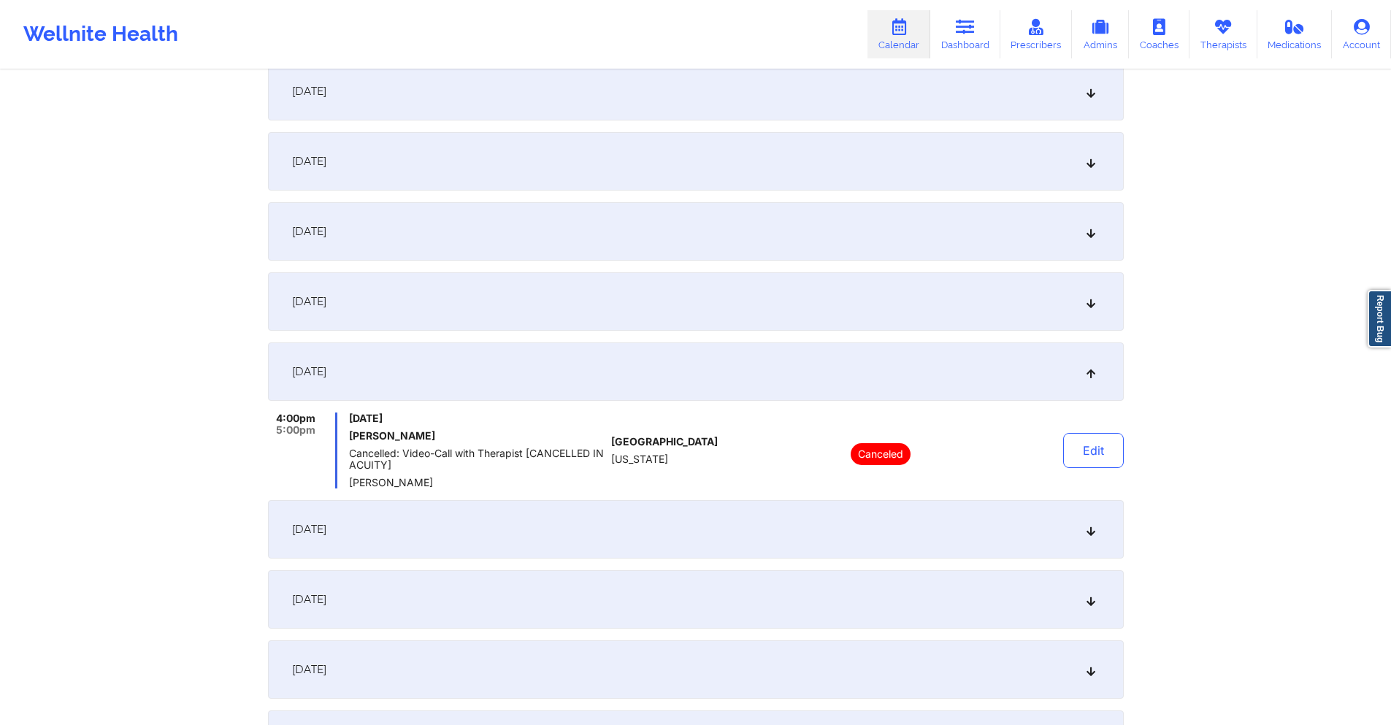
click at [612, 527] on div "September 23, 2025" at bounding box center [696, 529] width 856 height 58
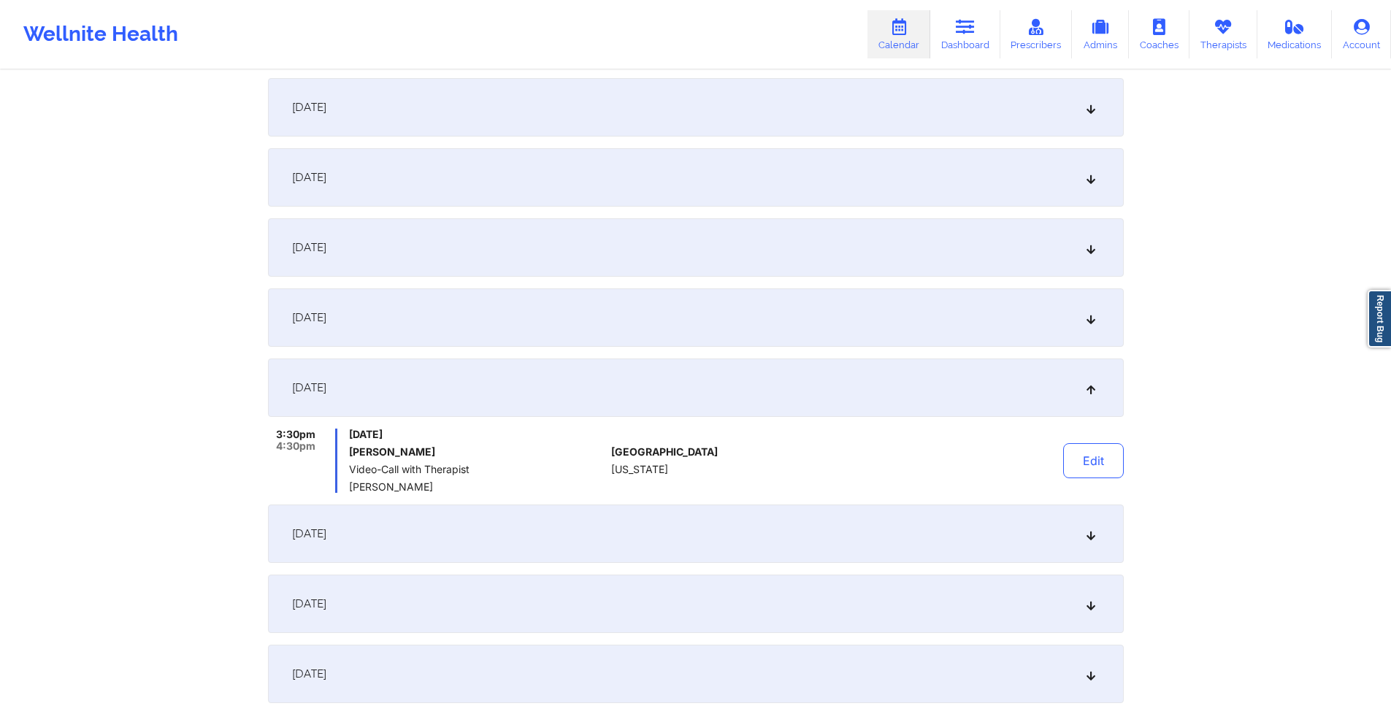
scroll to position [970, 0]
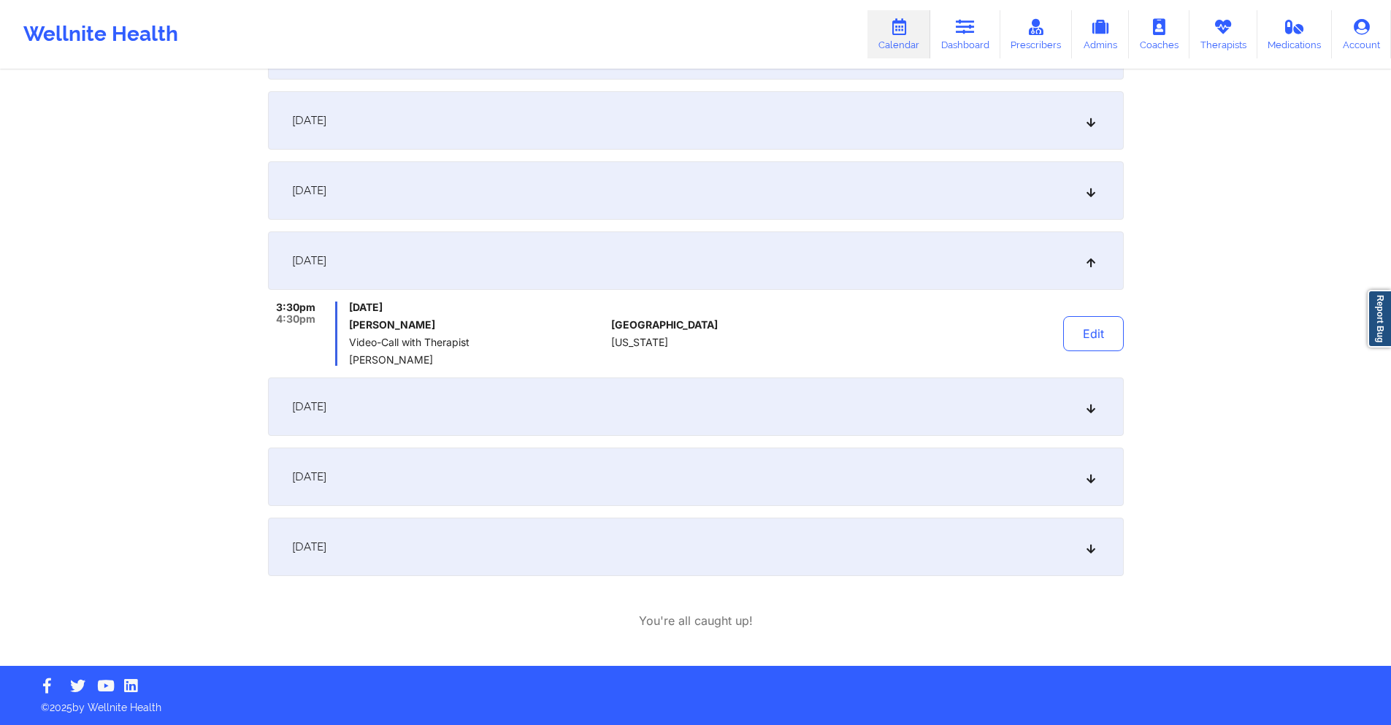
click at [478, 396] on div "September 24, 2025" at bounding box center [696, 406] width 856 height 58
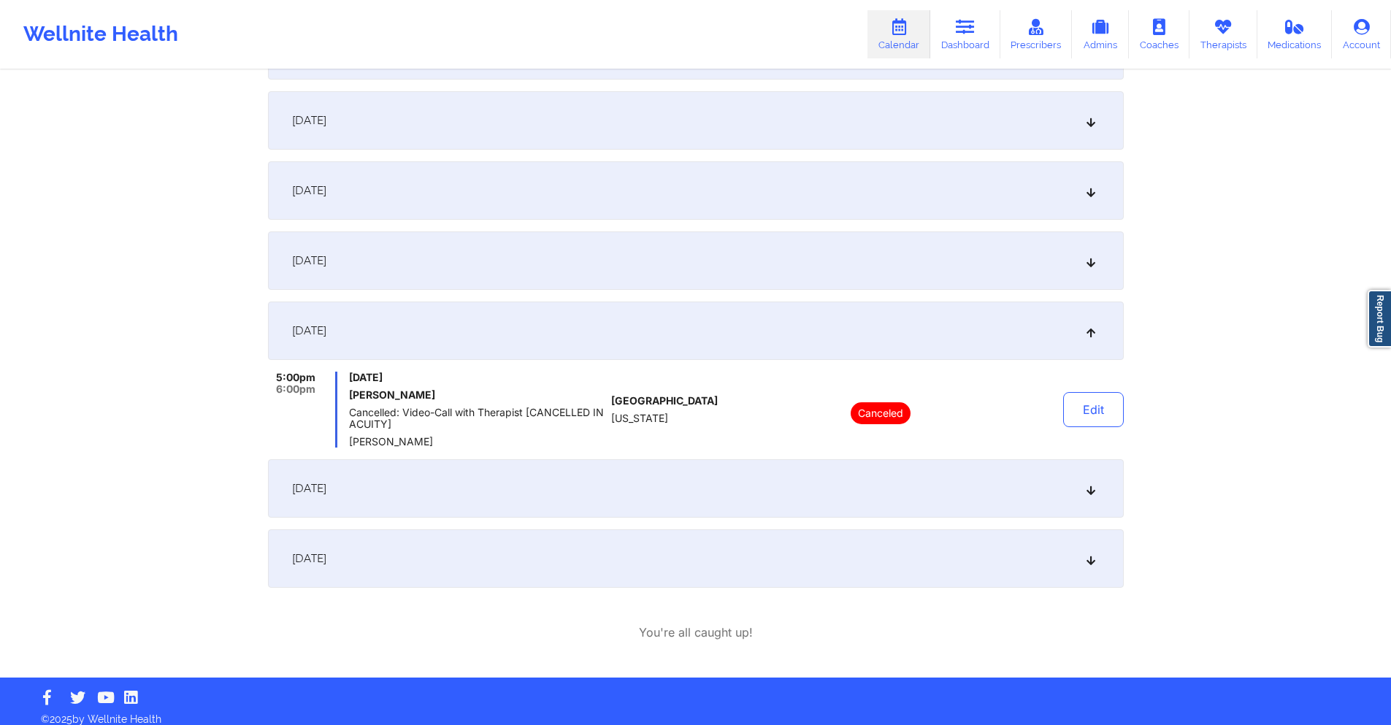
click at [467, 491] on div "[DATE]" at bounding box center [696, 488] width 856 height 58
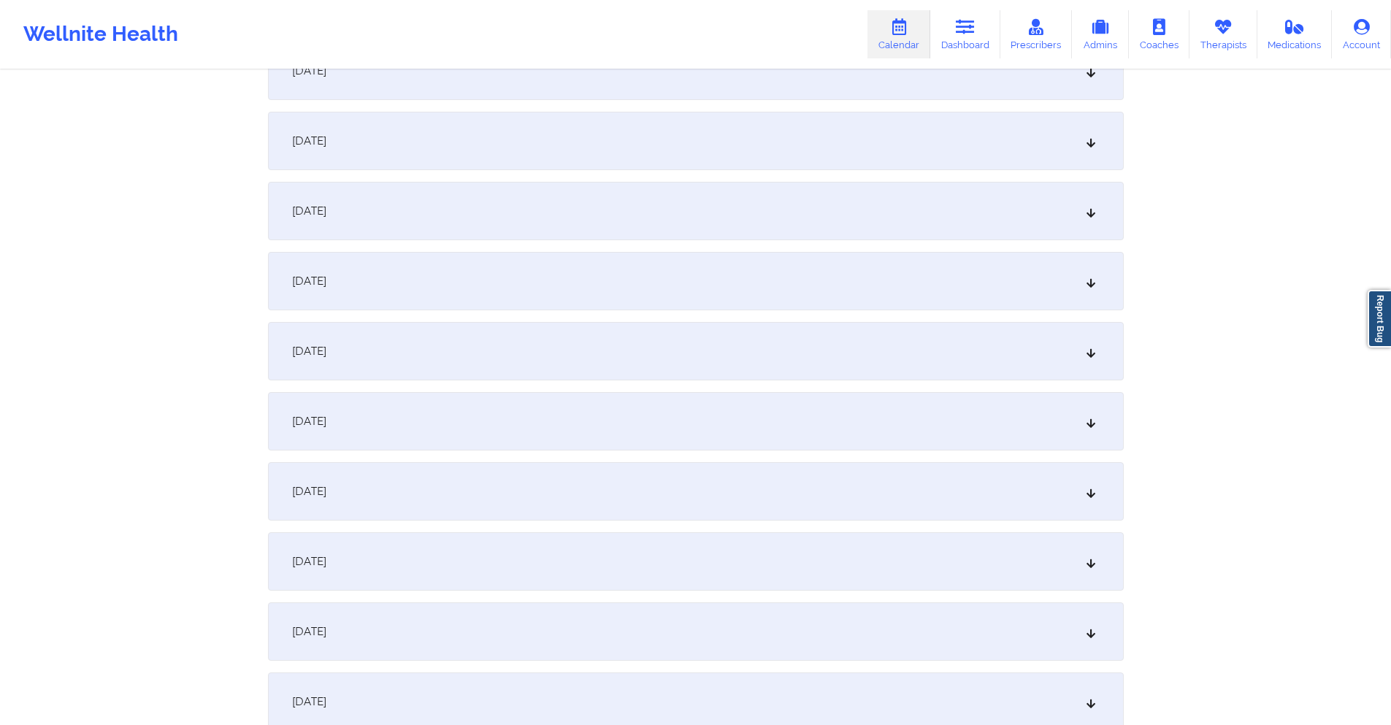
scroll to position [0, 0]
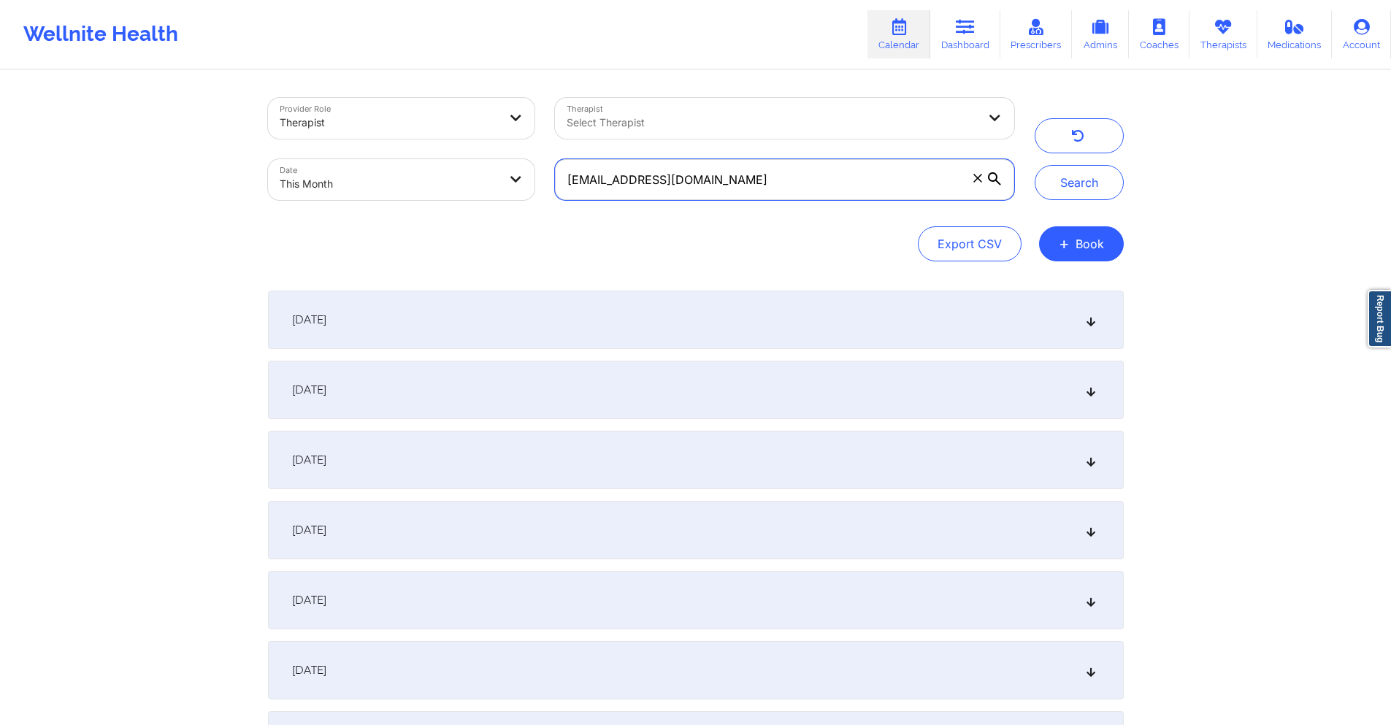
click at [855, 173] on input "jasonbass@gmail.com" at bounding box center [784, 179] width 458 height 41
paste input "gojaviball"
type input "gojaviball@gmail.com"
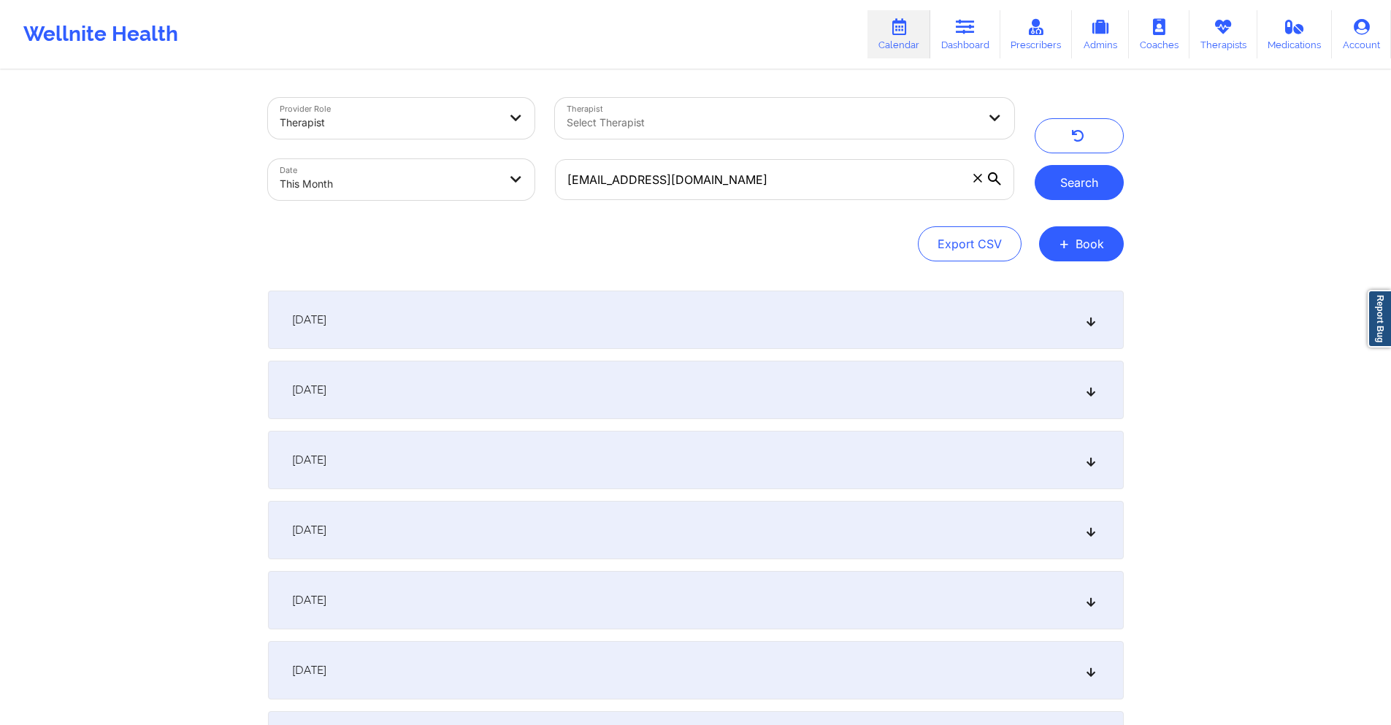
click at [1091, 182] on button "Search" at bounding box center [1079, 182] width 89 height 35
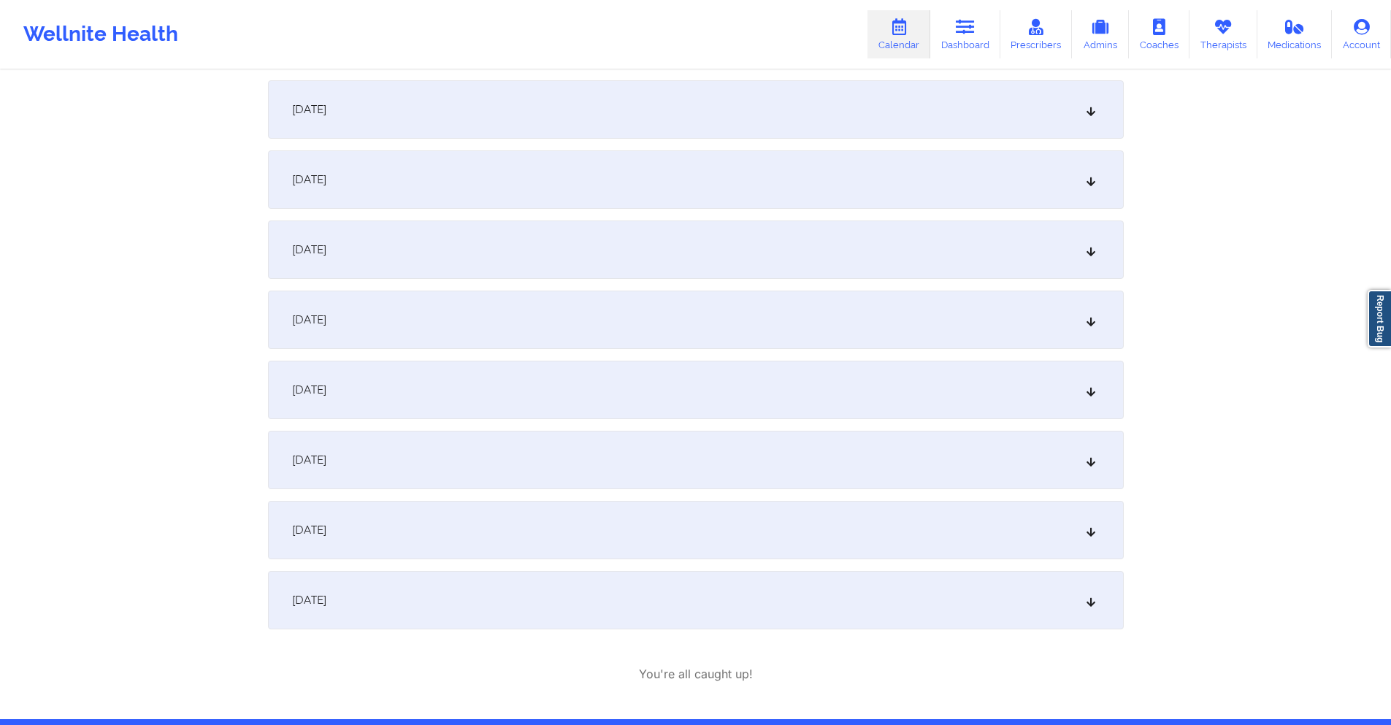
scroll to position [219, 0]
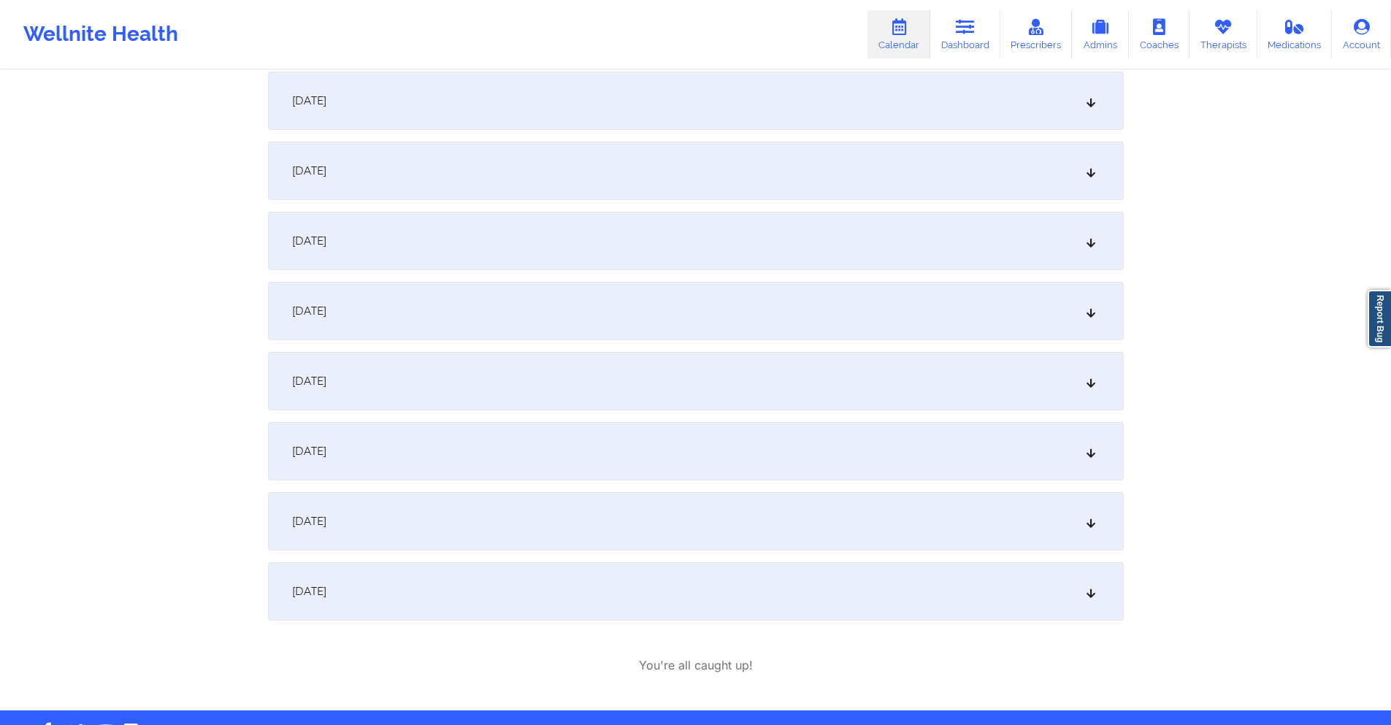
click at [525, 383] on div "September 16, 2025" at bounding box center [696, 381] width 856 height 58
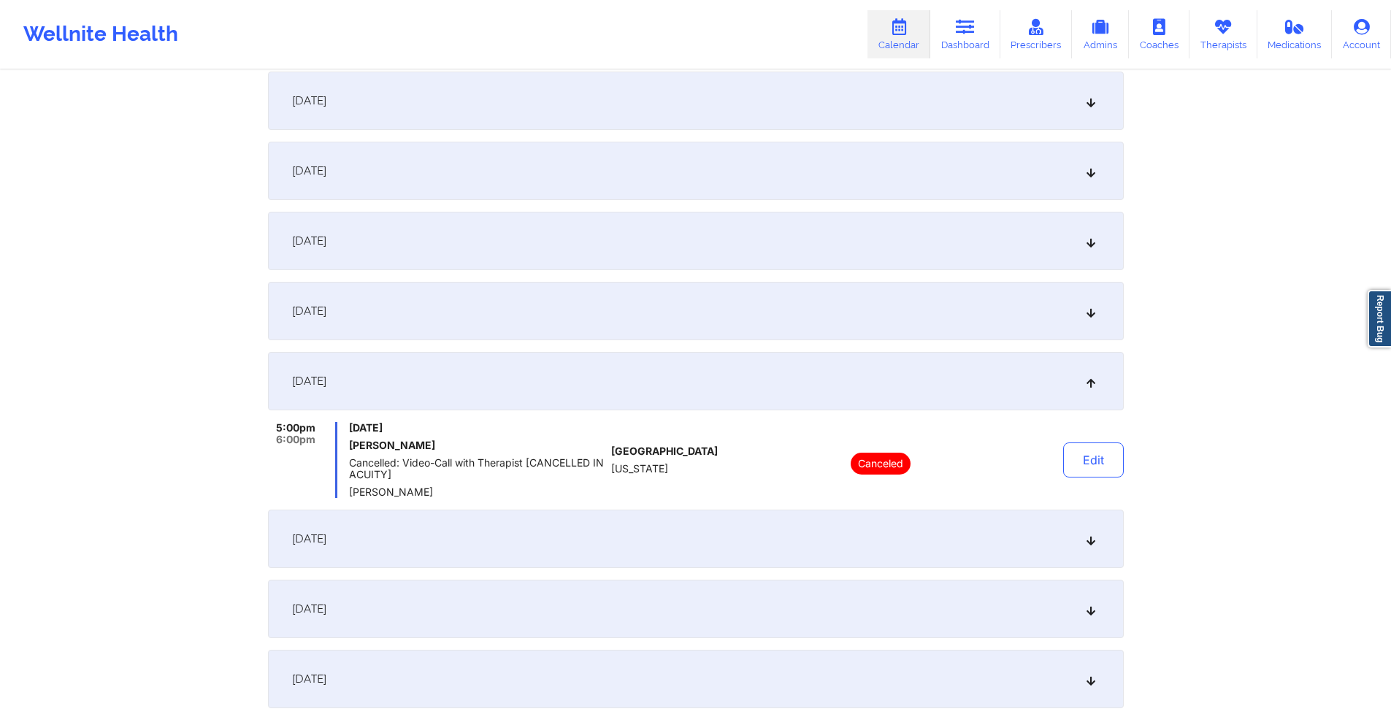
drag, startPoint x: 523, startPoint y: 310, endPoint x: 505, endPoint y: 297, distance: 21.5
click at [513, 299] on div "September 13, 2025" at bounding box center [696, 311] width 856 height 58
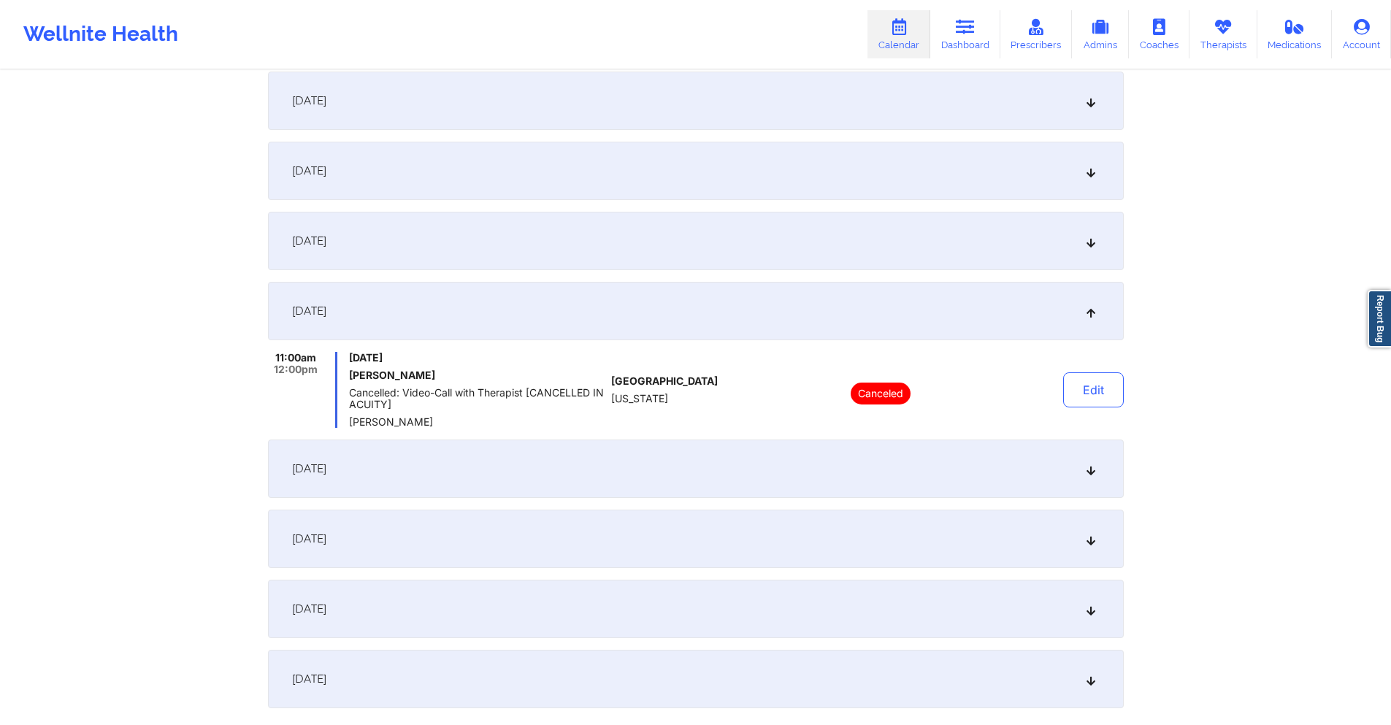
click at [561, 261] on div "September 6, 2025" at bounding box center [696, 241] width 856 height 58
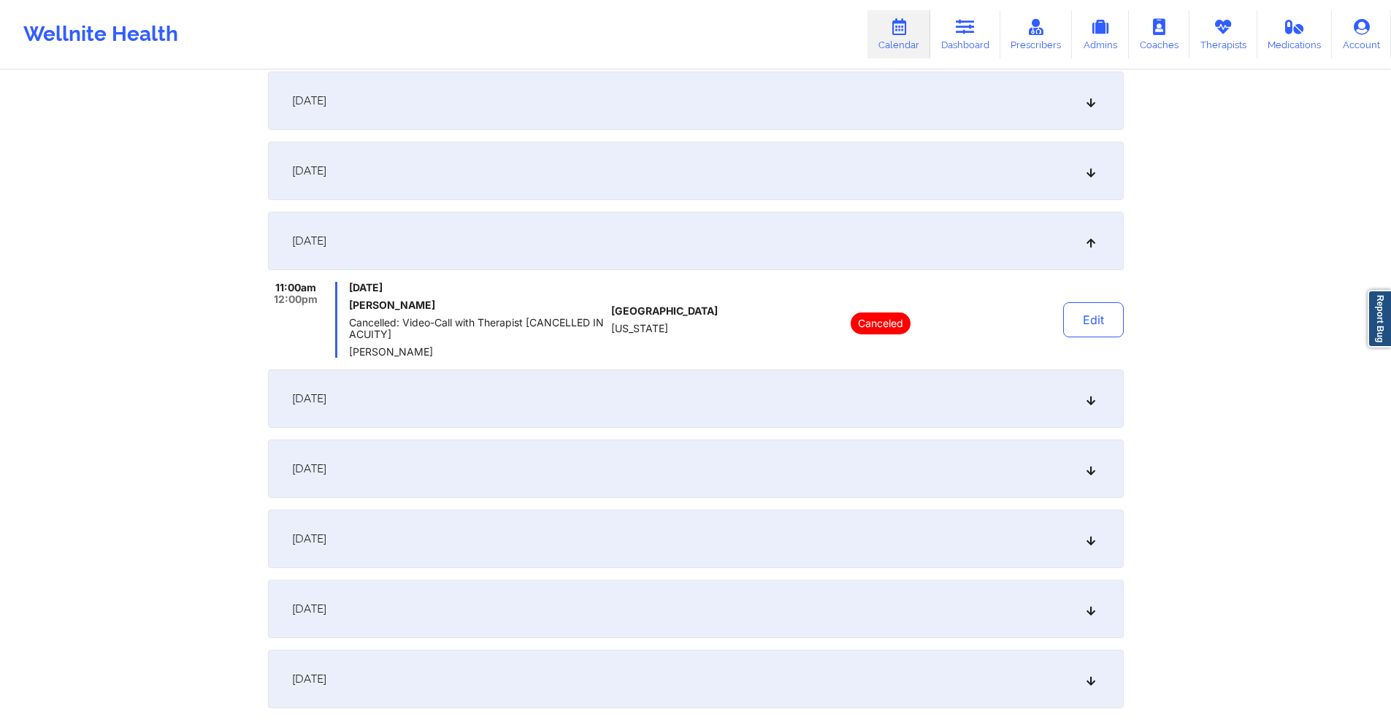
click at [623, 386] on div "September 13, 2025" at bounding box center [696, 398] width 856 height 58
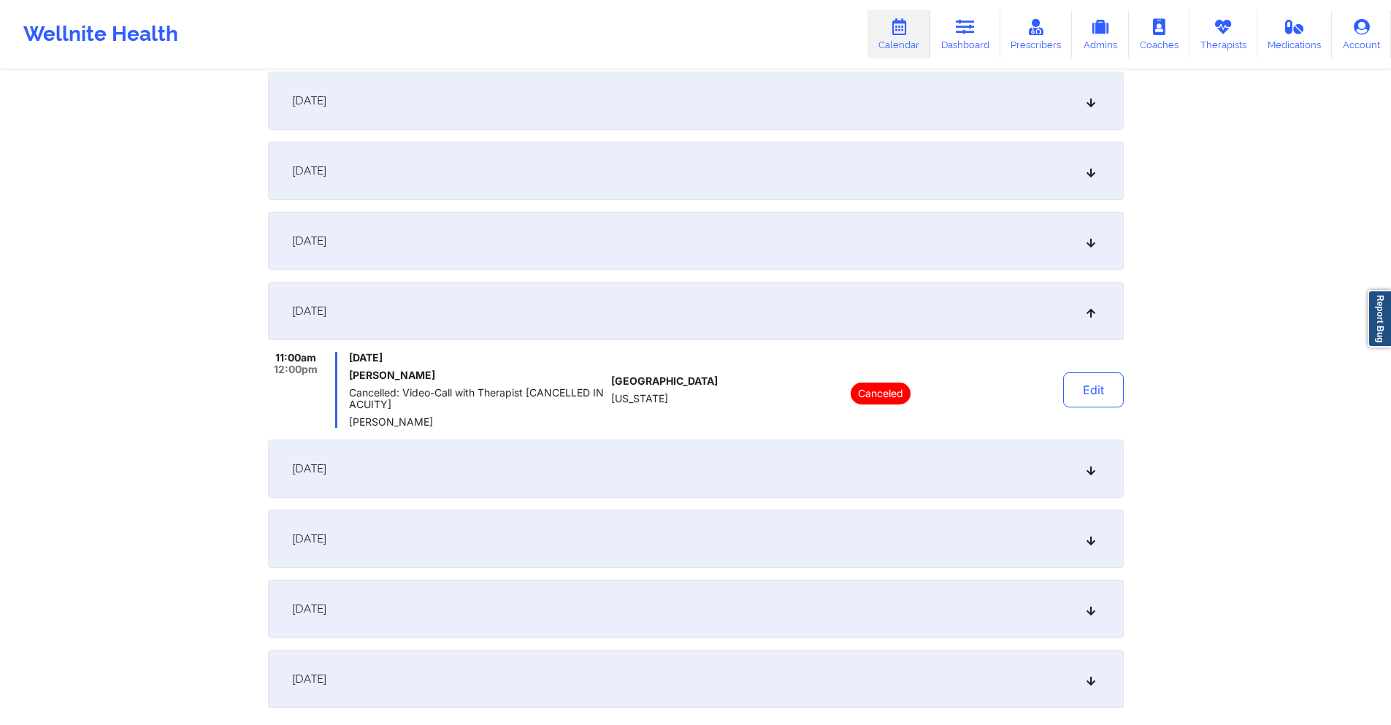
click at [632, 454] on div "September 16, 2025" at bounding box center [696, 469] width 856 height 58
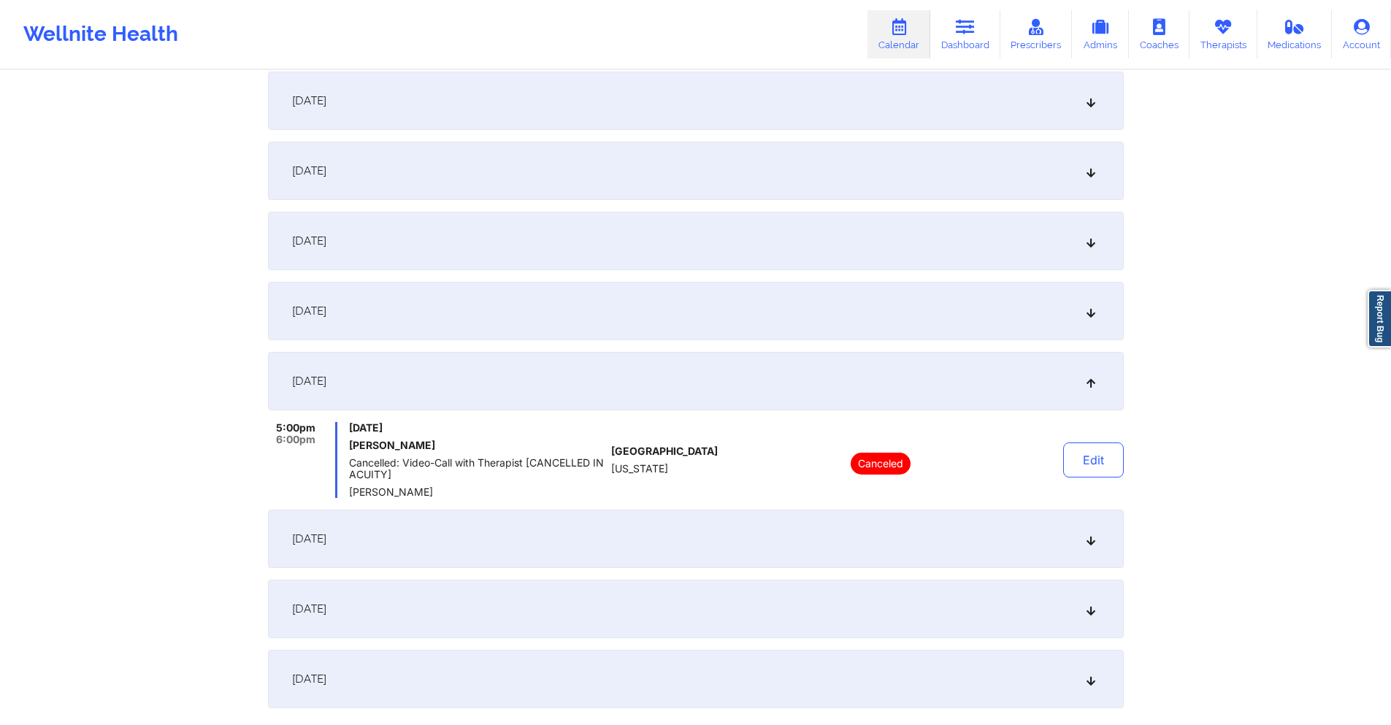
click at [612, 536] on div "[DATE]" at bounding box center [696, 539] width 856 height 58
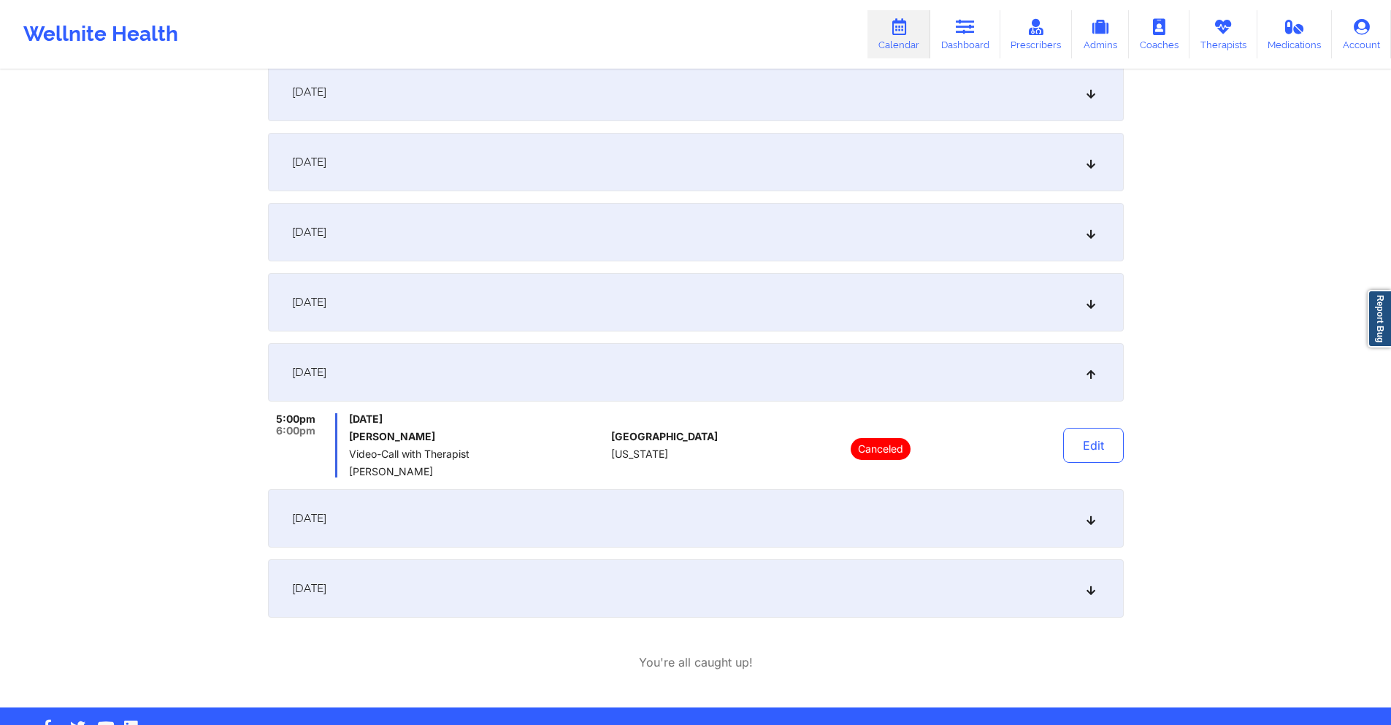
scroll to position [339, 0]
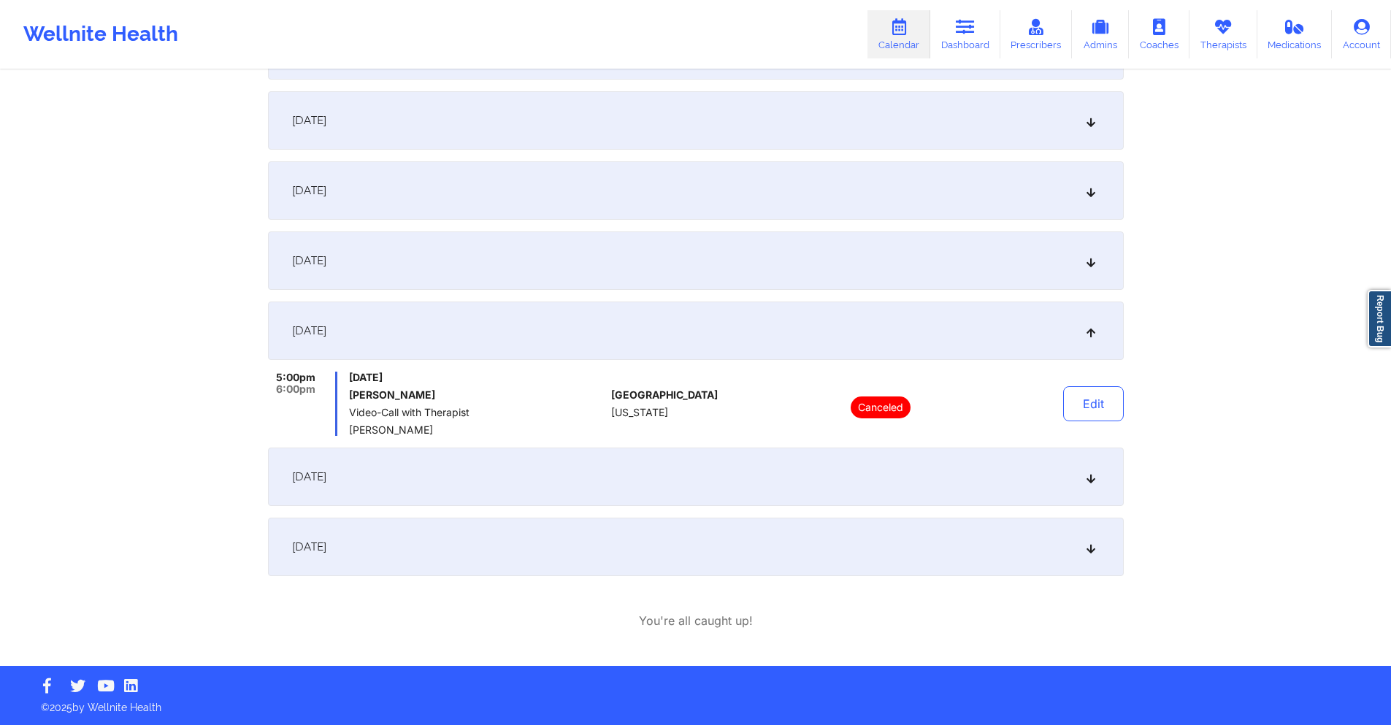
click at [622, 494] on div "September 20, 2025" at bounding box center [696, 477] width 856 height 58
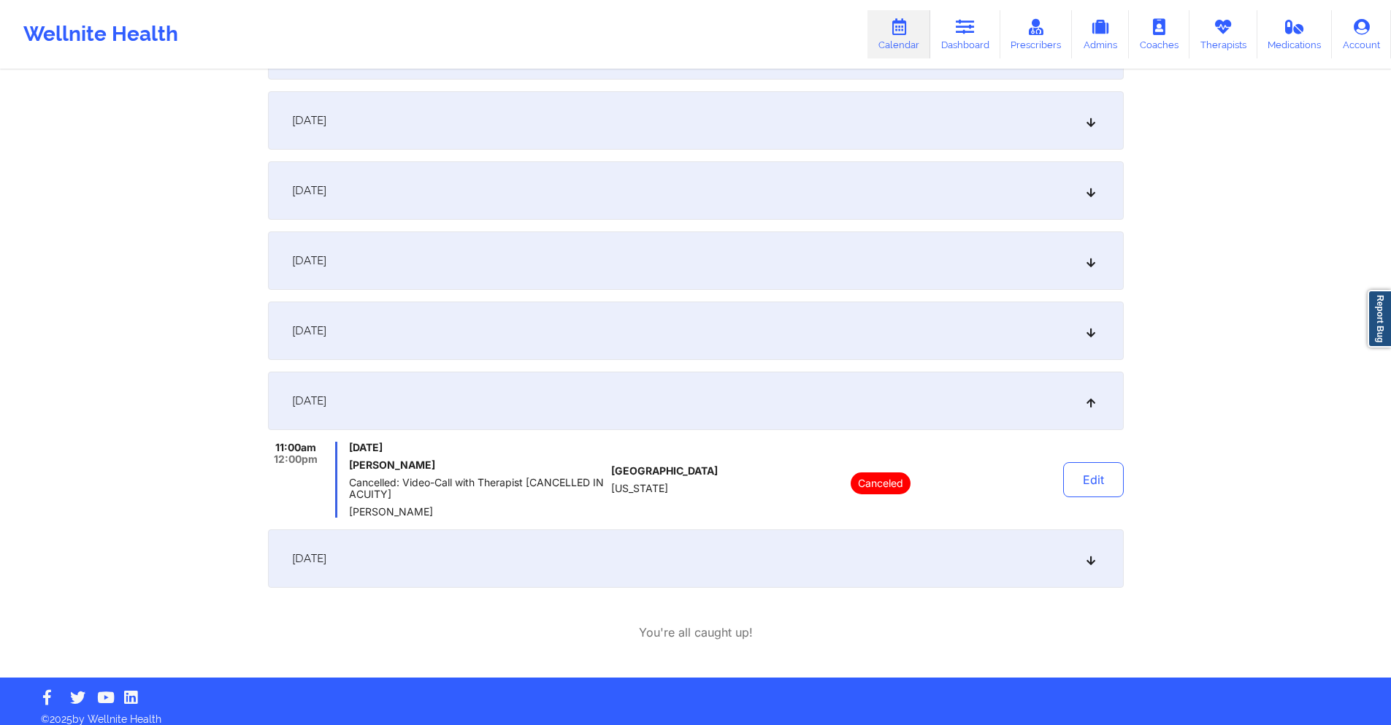
click at [632, 558] on div "September 27, 2025" at bounding box center [696, 558] width 856 height 58
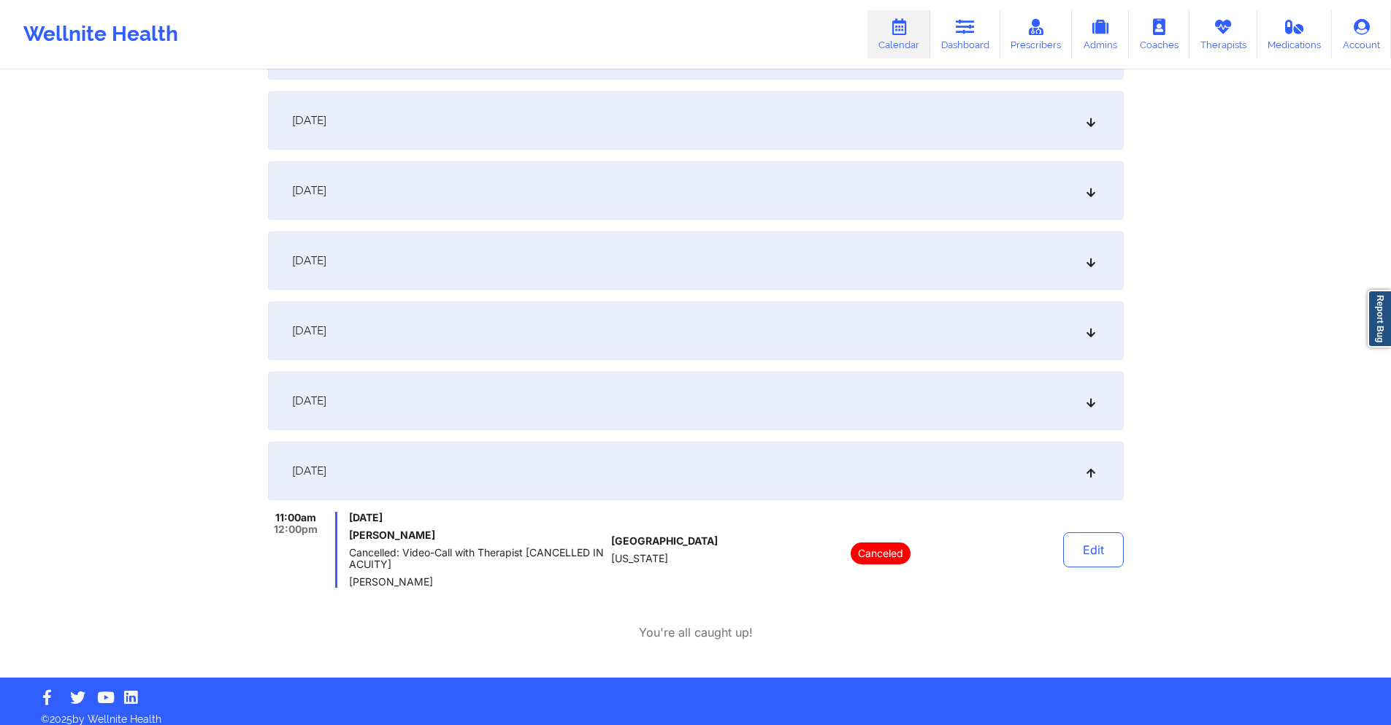
click at [534, 254] on div "September 16, 2025" at bounding box center [696, 260] width 856 height 58
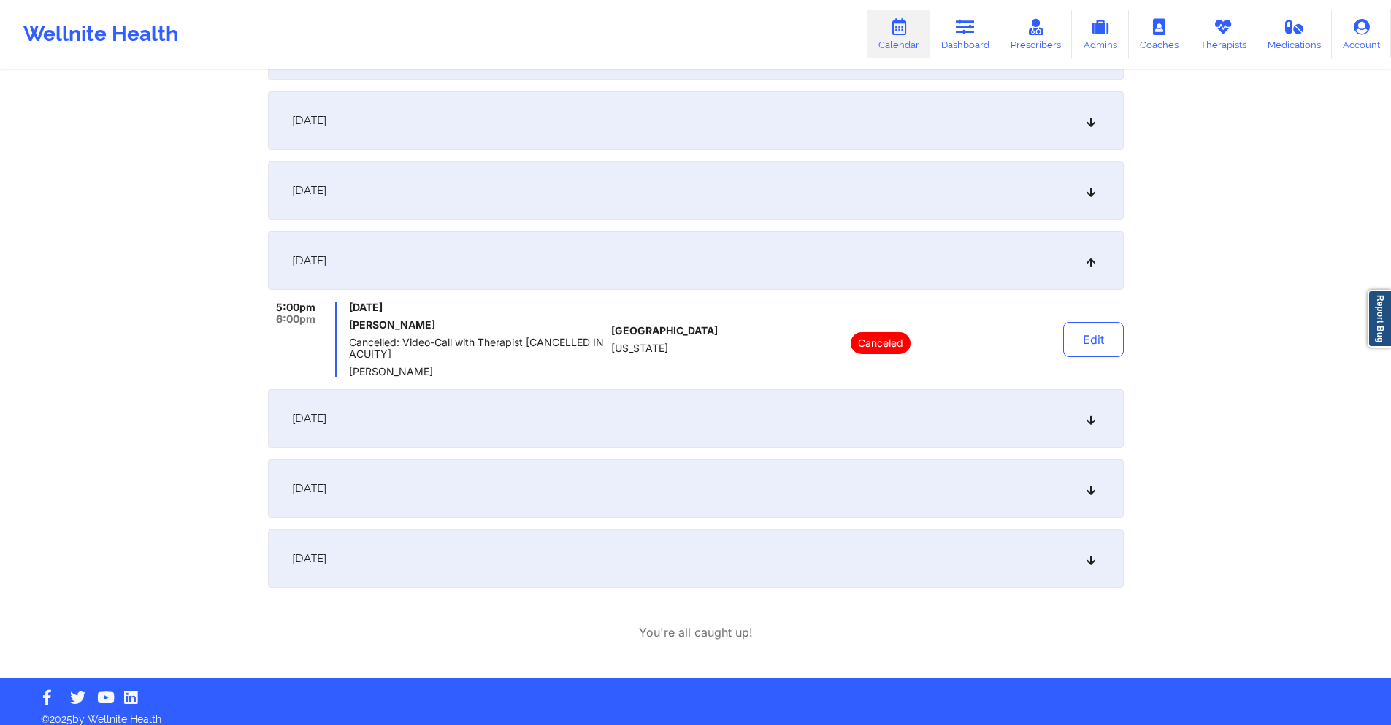
click at [554, 433] on div "[DATE]" at bounding box center [696, 418] width 856 height 58
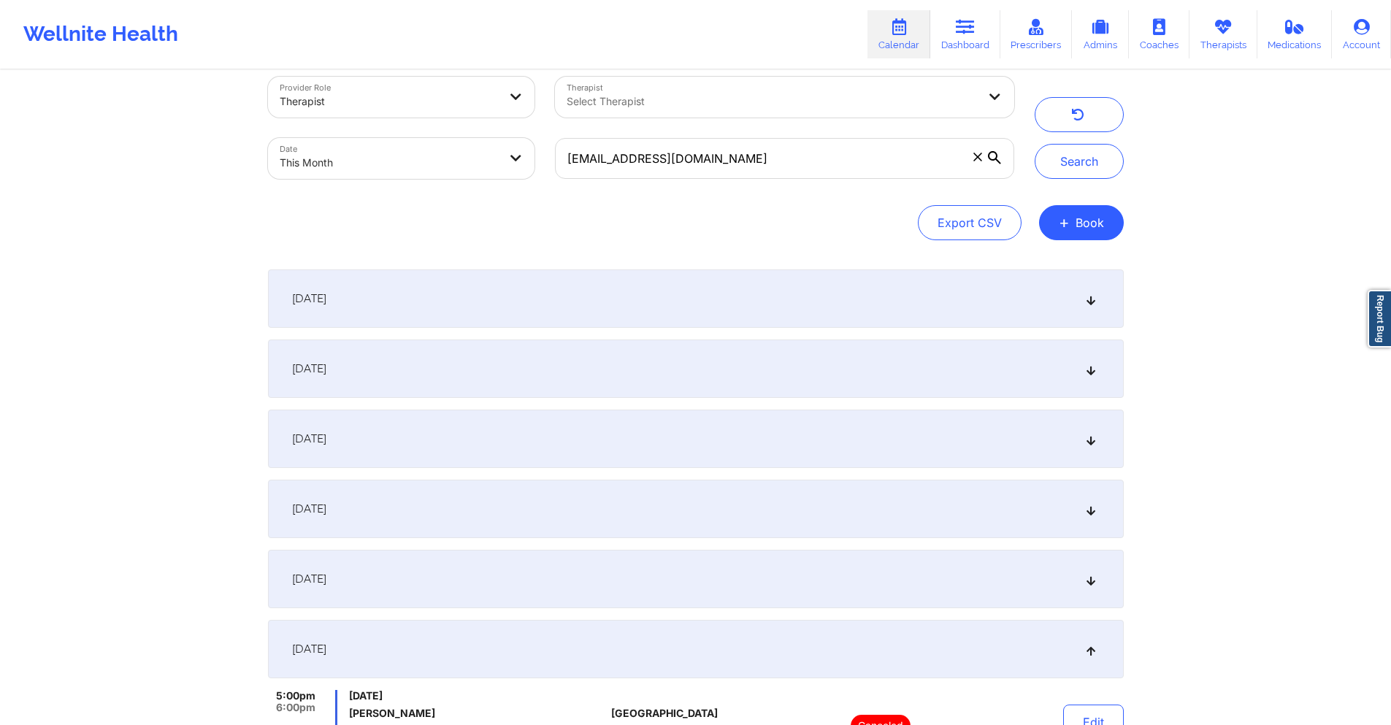
scroll to position [0, 0]
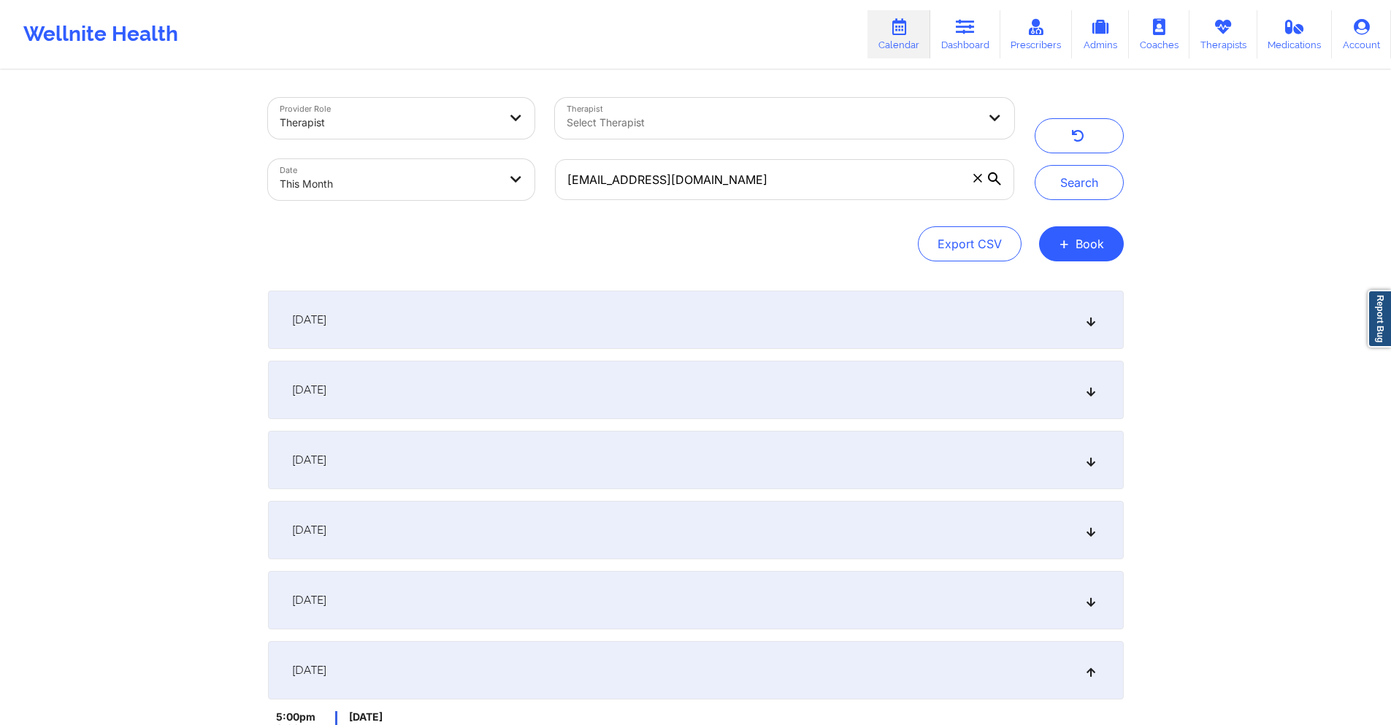
click at [430, 172] on body "Wellnite Health Calendar Dashboard Prescribers Admins Coaches Therapists Medica…" at bounding box center [695, 362] width 1391 height 725
select select "2025-8"
select select "2025-9"
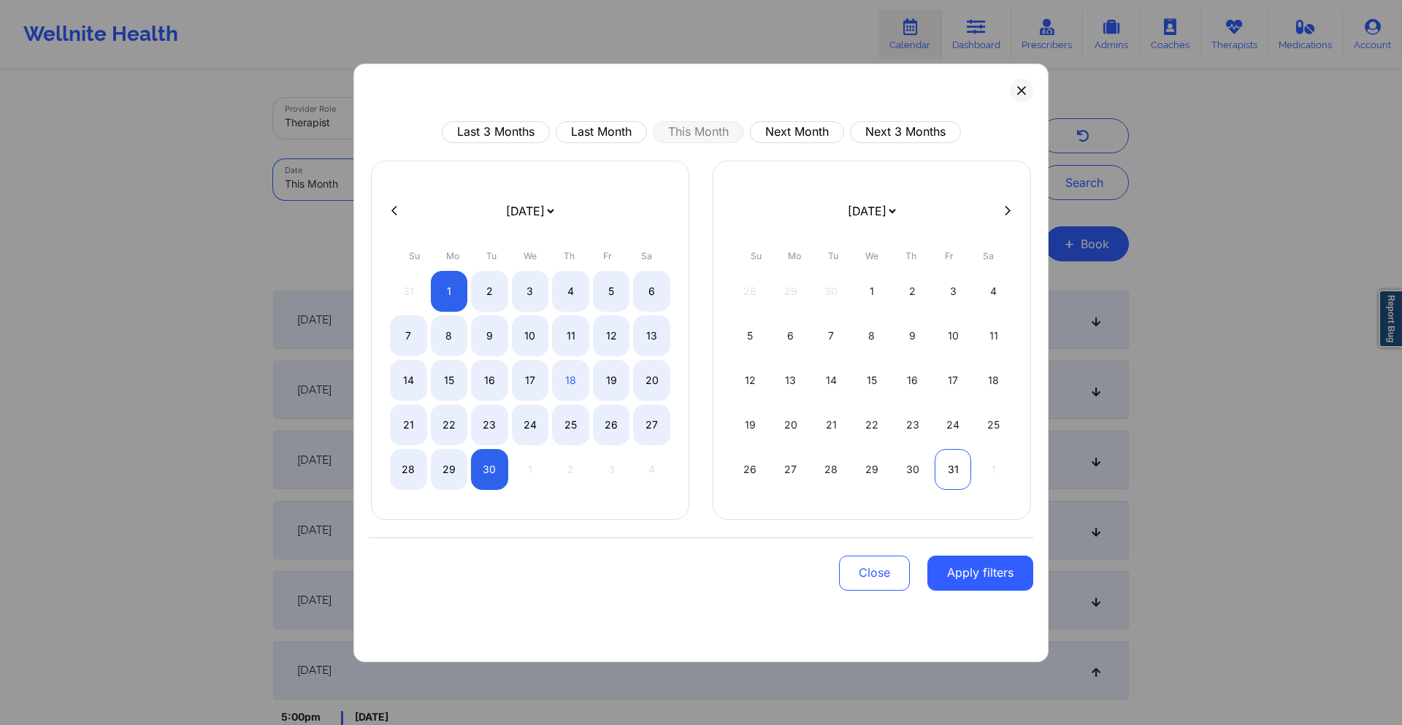
click at [962, 472] on div "31" at bounding box center [953, 469] width 37 height 41
select select "2025-9"
select select "2025-10"
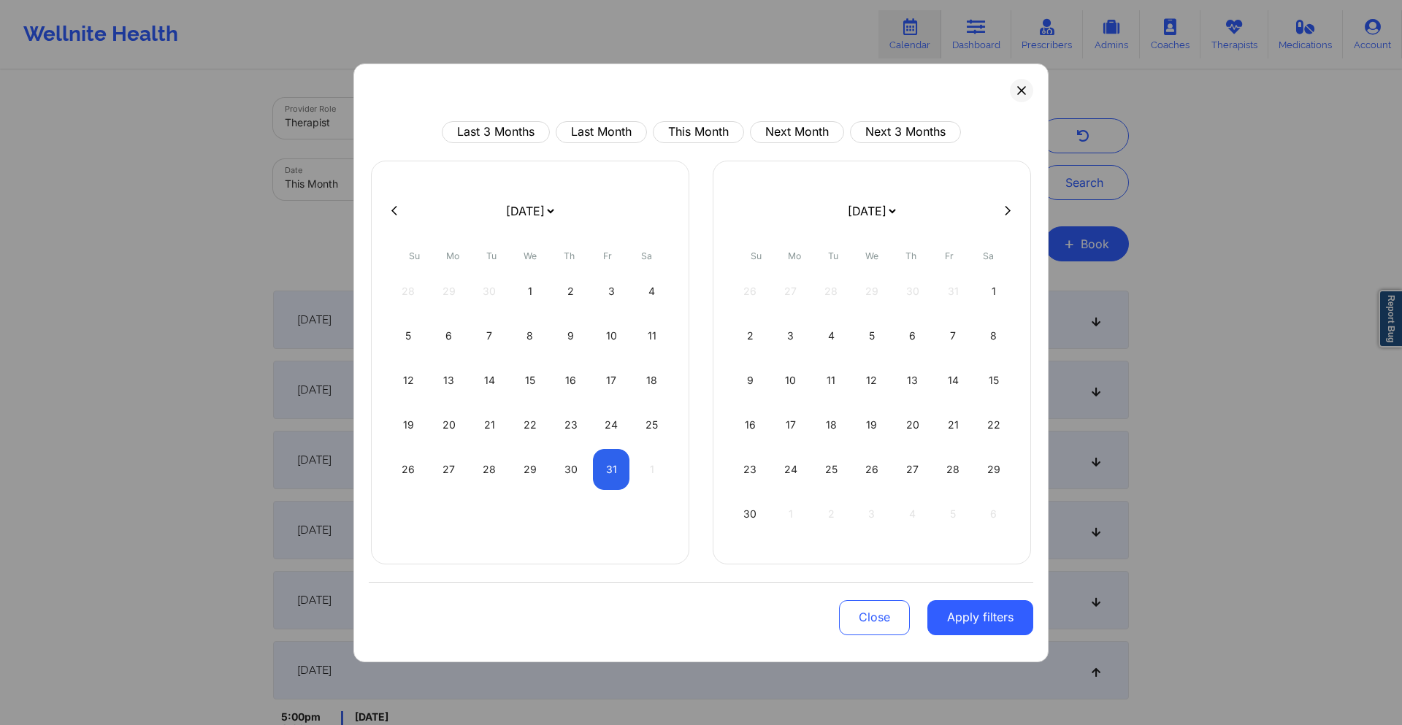
select select "2025-9"
select select "2025-10"
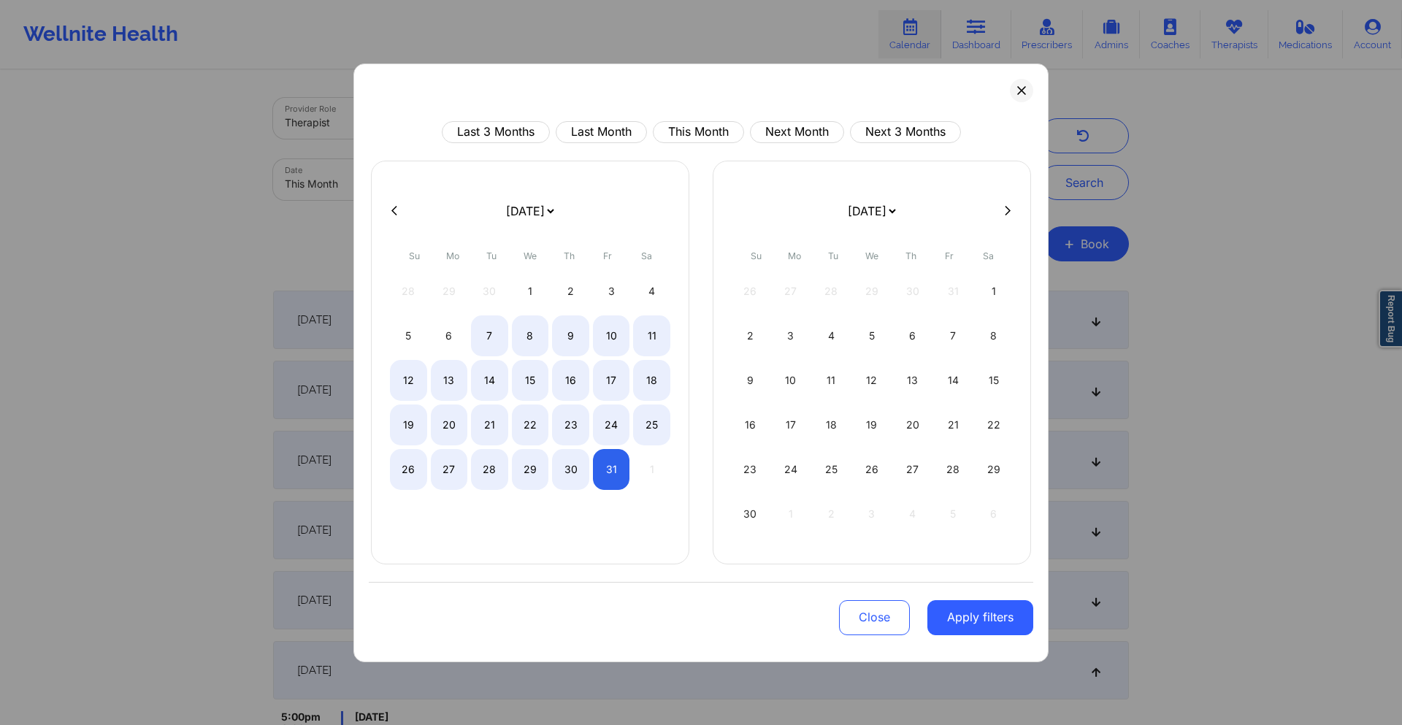
click at [393, 208] on icon at bounding box center [394, 210] width 6 height 11
select select "2025-8"
select select "2025-9"
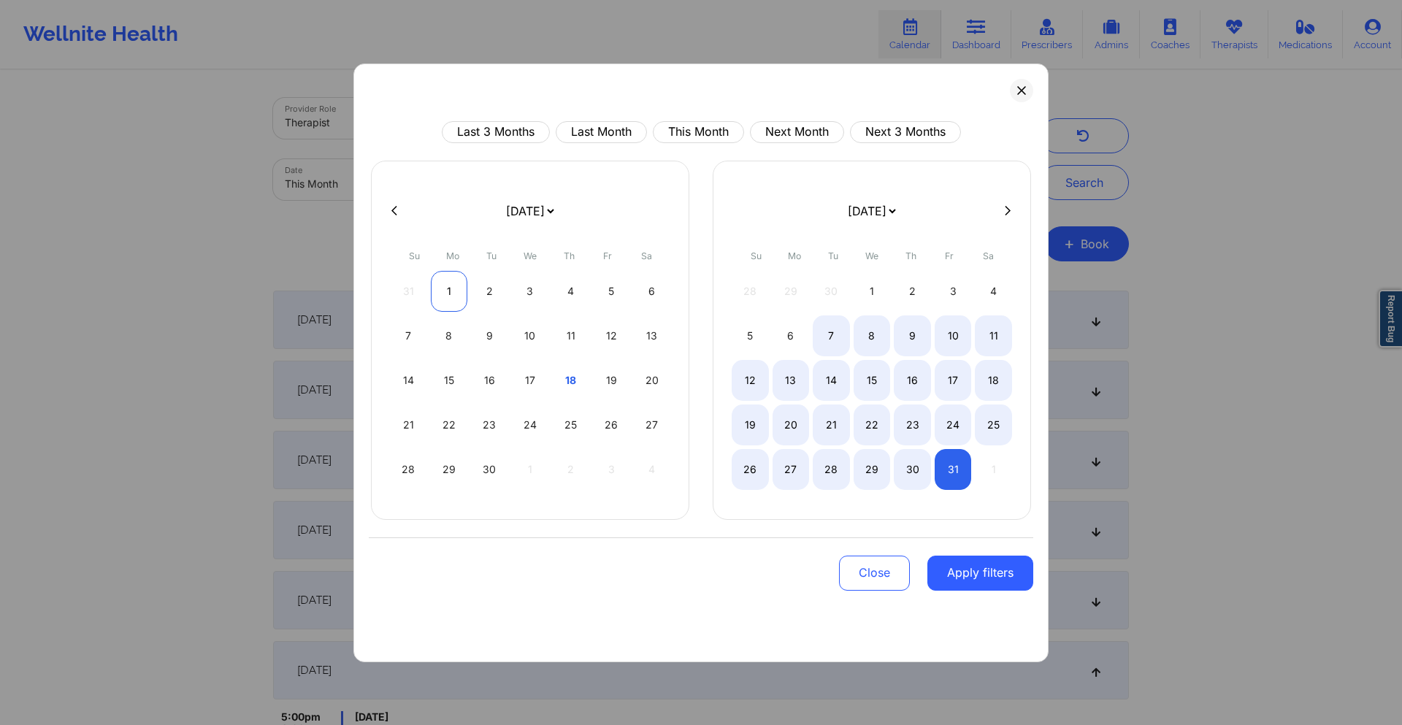
select select "2025-8"
select select "2025-9"
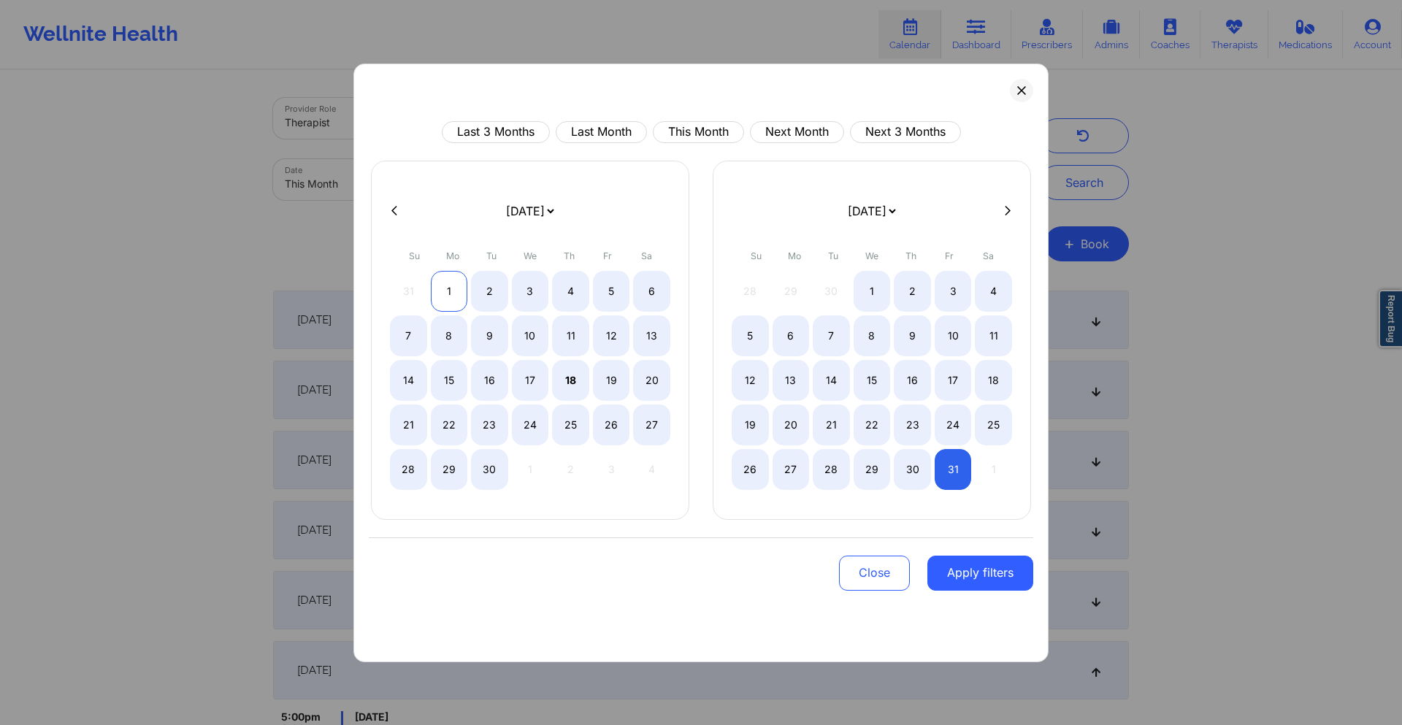
click at [452, 291] on div "1" at bounding box center [449, 291] width 37 height 41
select select "2025-8"
select select "2025-9"
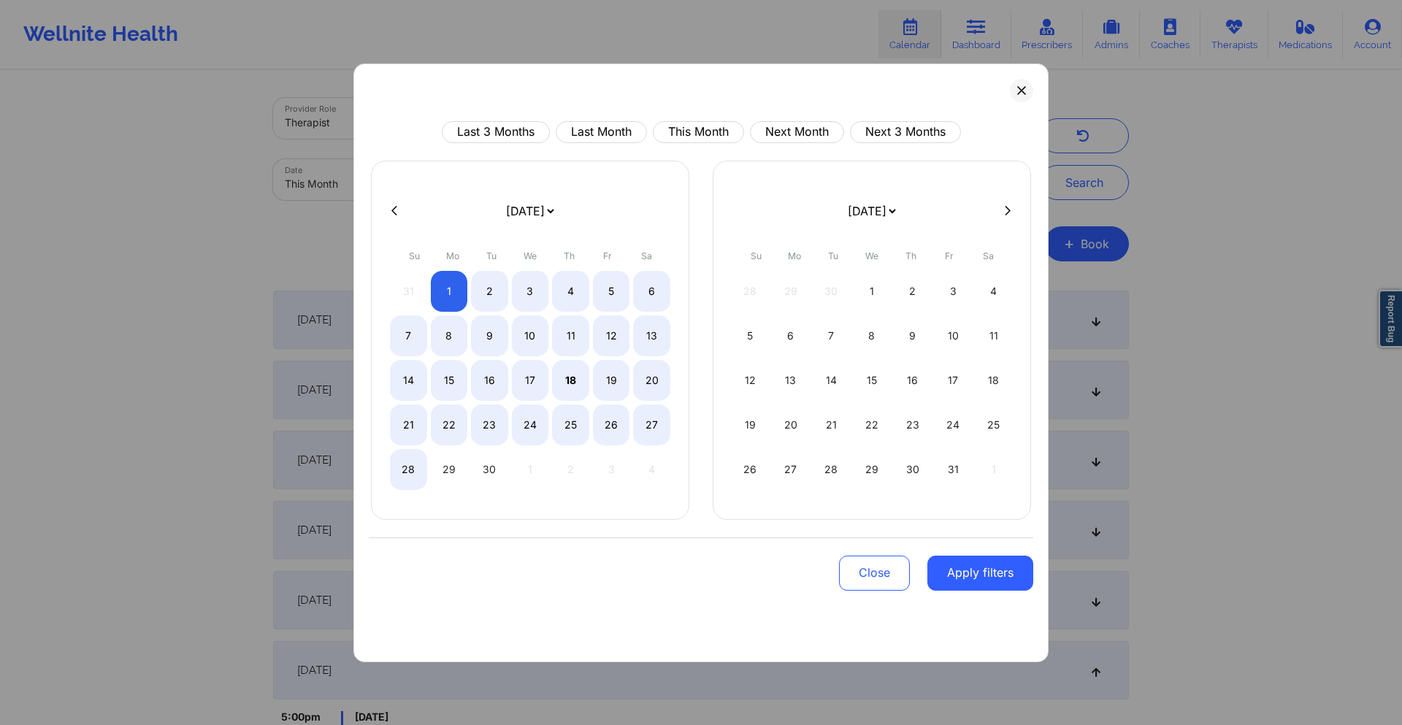
select select "2025-8"
select select "2025-9"
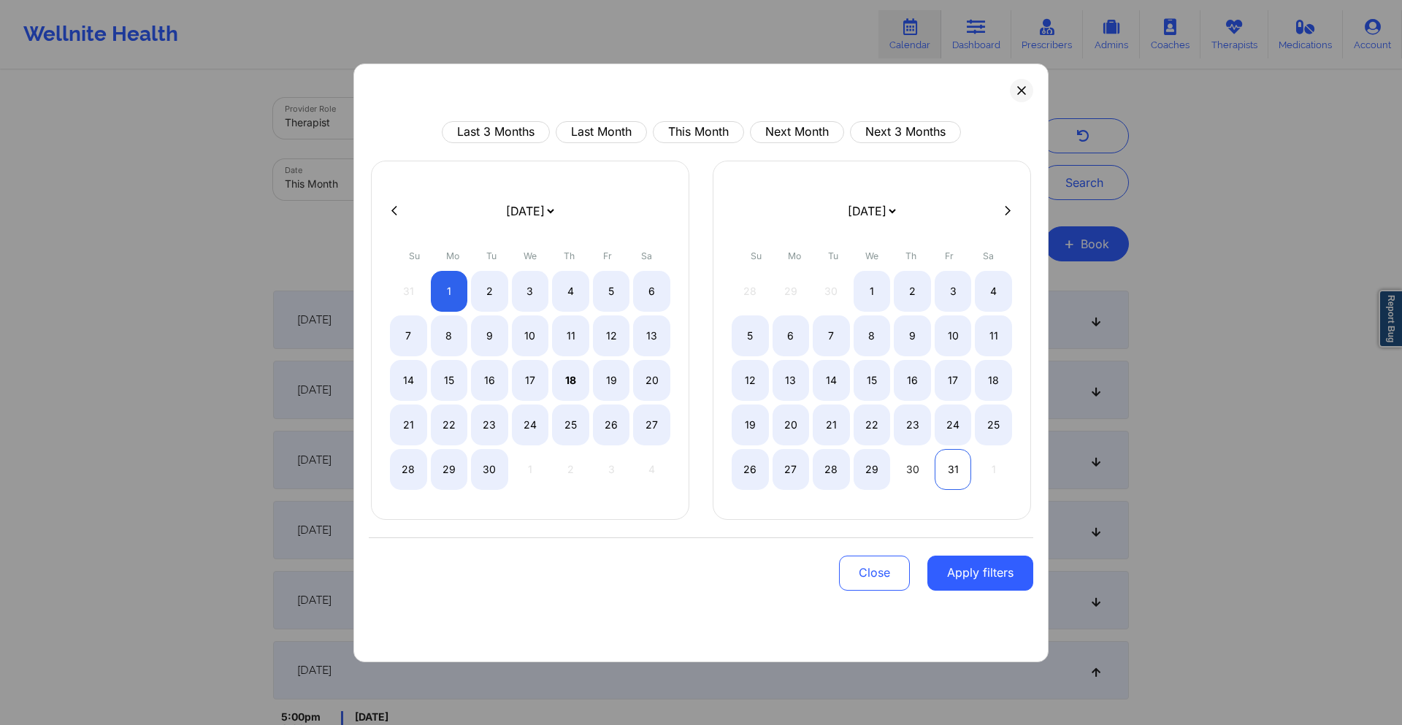
select select "2025-8"
select select "2025-9"
click at [951, 477] on div "31" at bounding box center [953, 469] width 37 height 41
select select "2025-8"
select select "2025-9"
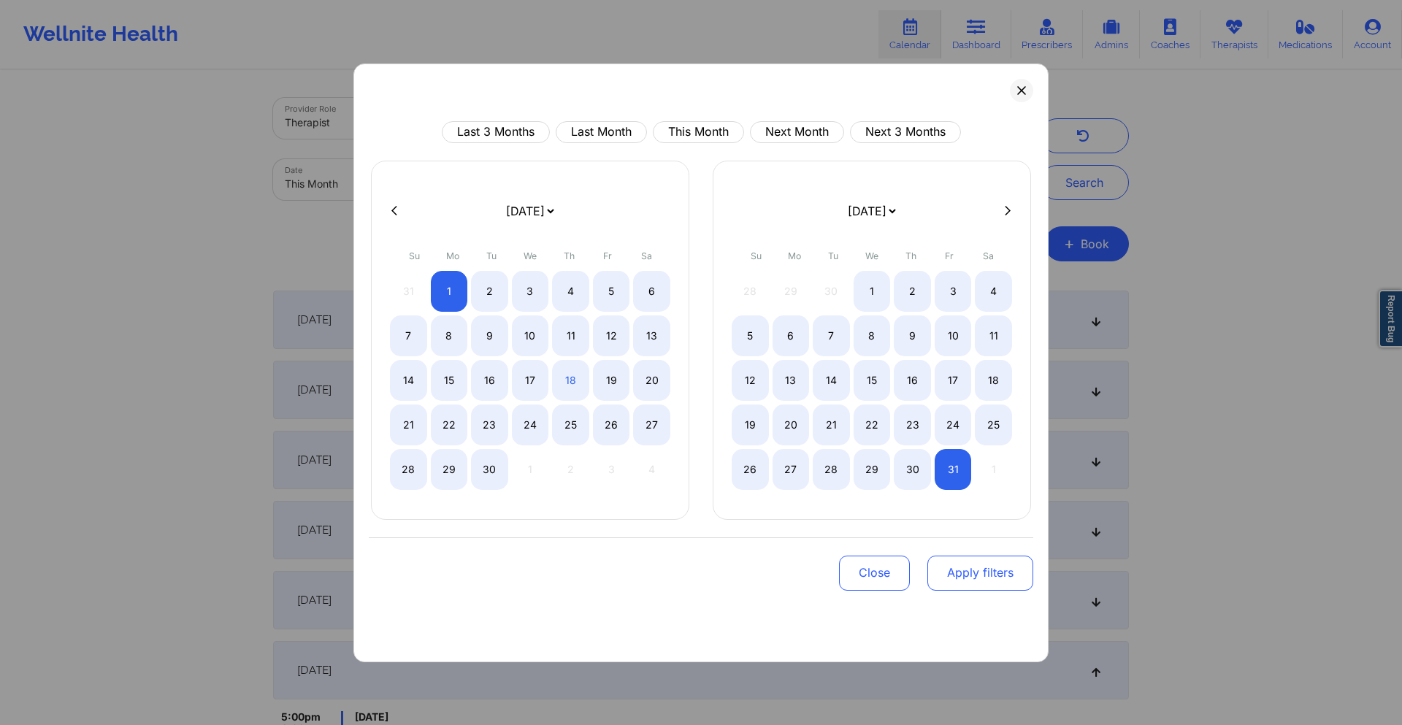
click at [991, 577] on button "Apply filters" at bounding box center [980, 573] width 106 height 35
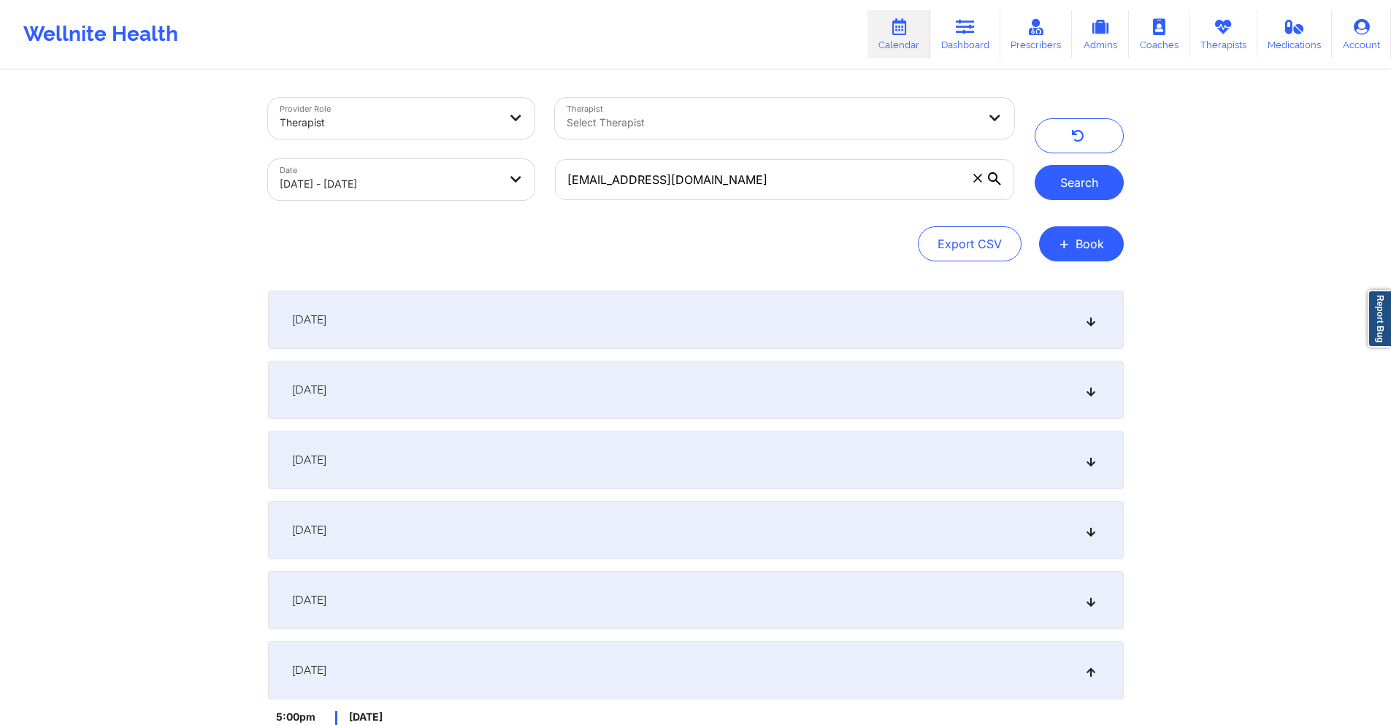
click at [1074, 187] on button "Search" at bounding box center [1079, 182] width 89 height 35
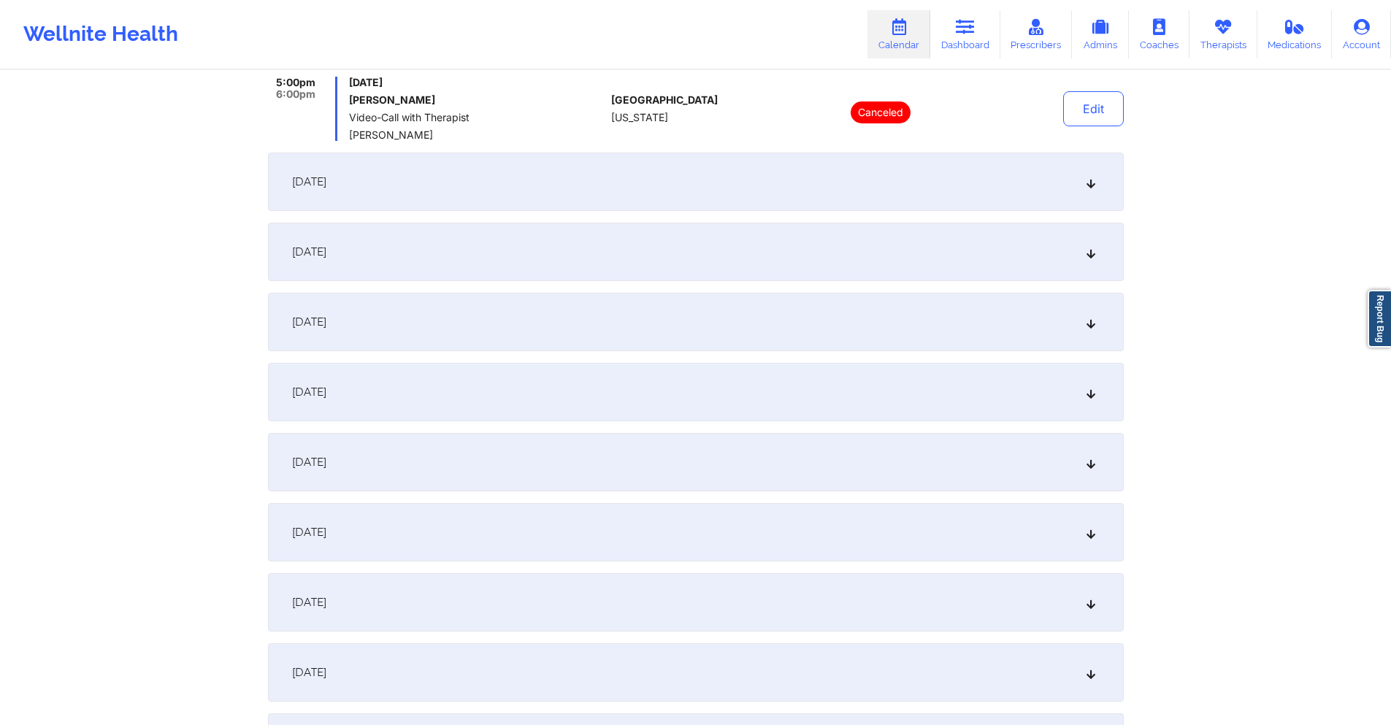
scroll to position [657, 0]
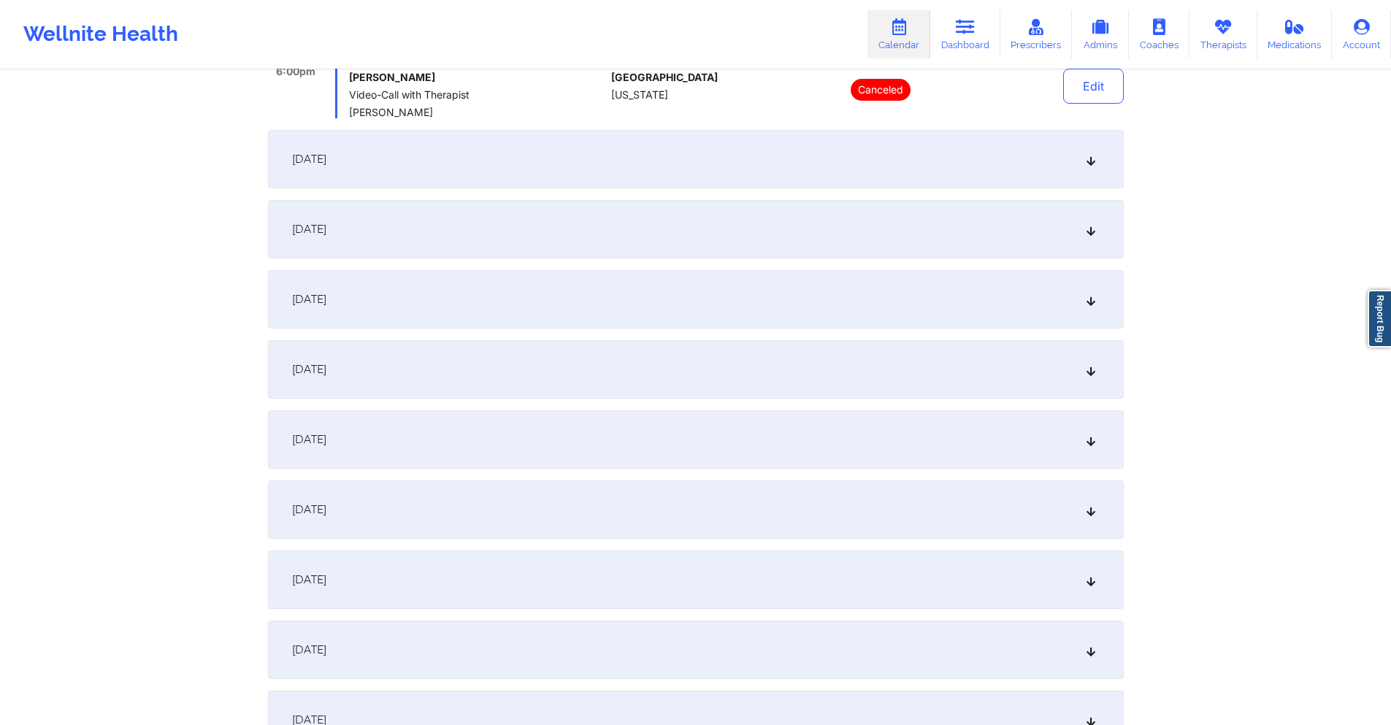
click at [797, 379] on div "[DATE]" at bounding box center [696, 369] width 856 height 58
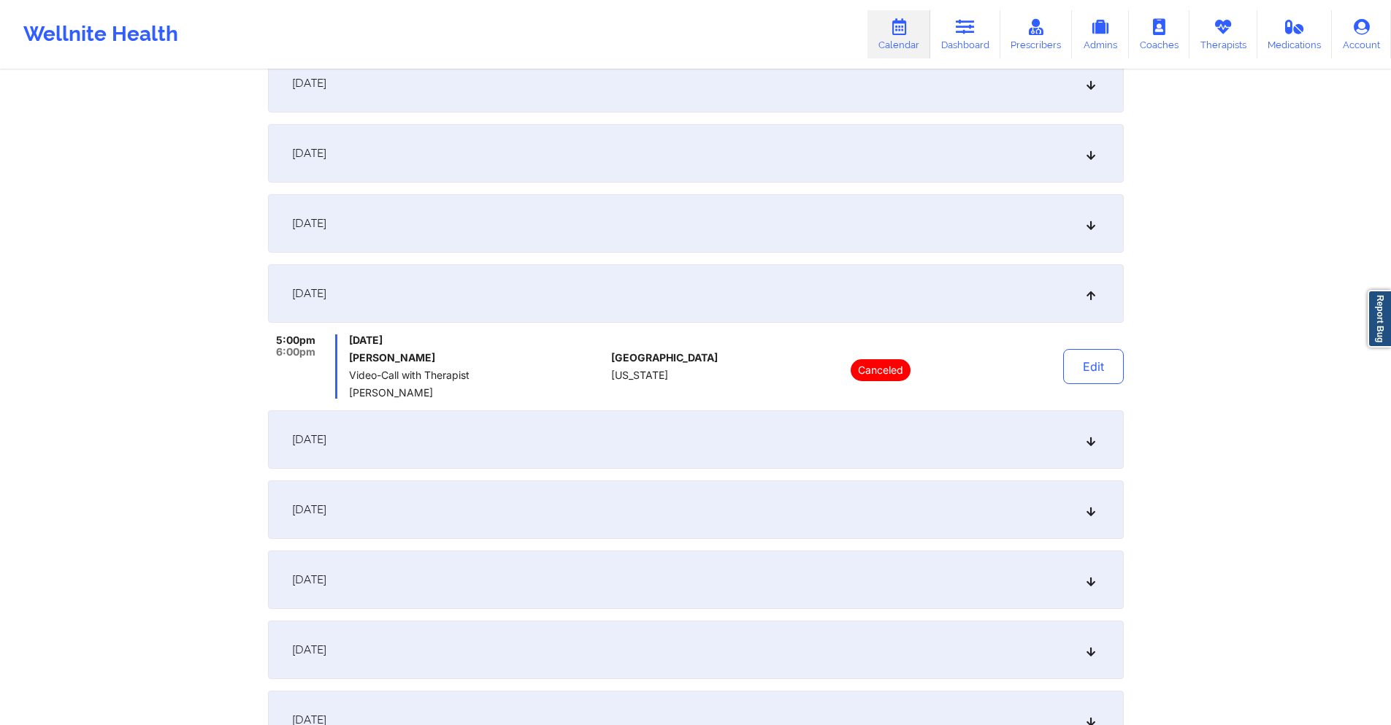
click at [797, 433] on div "October 4, 2025" at bounding box center [696, 439] width 856 height 58
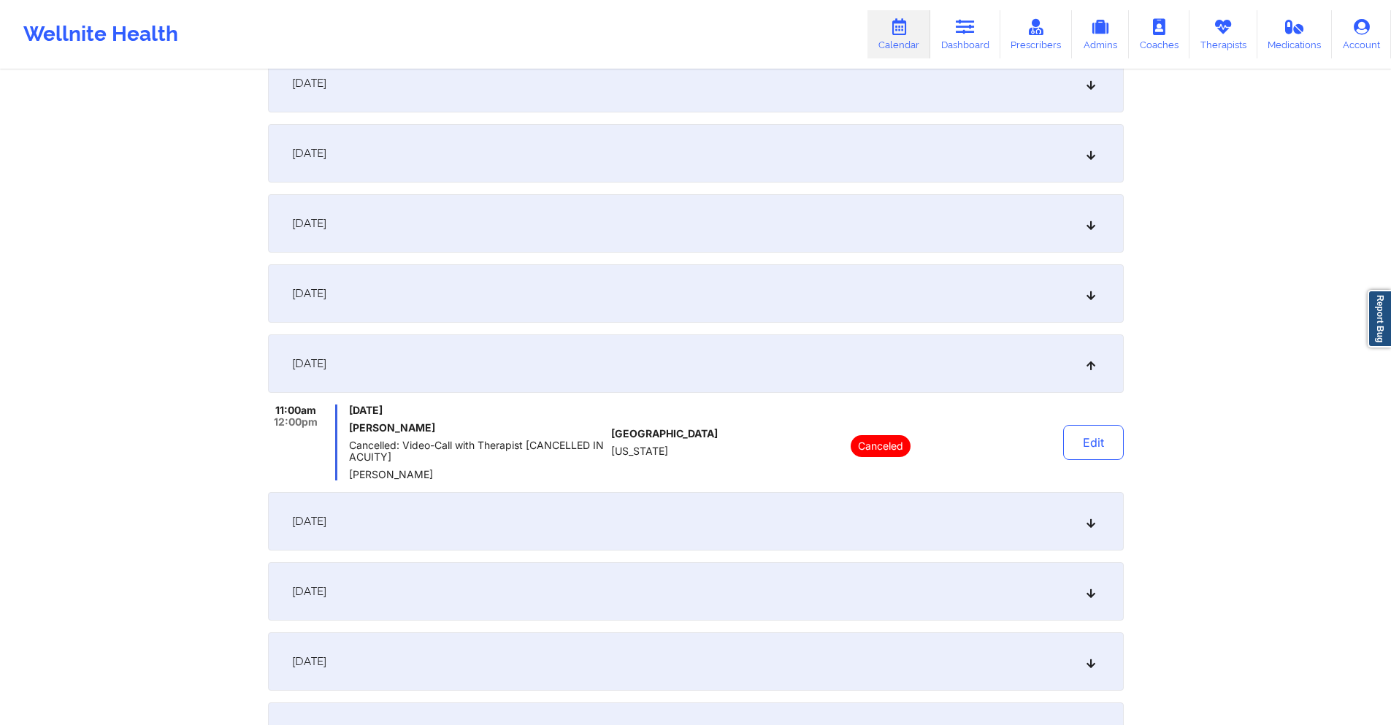
click at [802, 512] on div "October 11, 2025" at bounding box center [696, 521] width 856 height 58
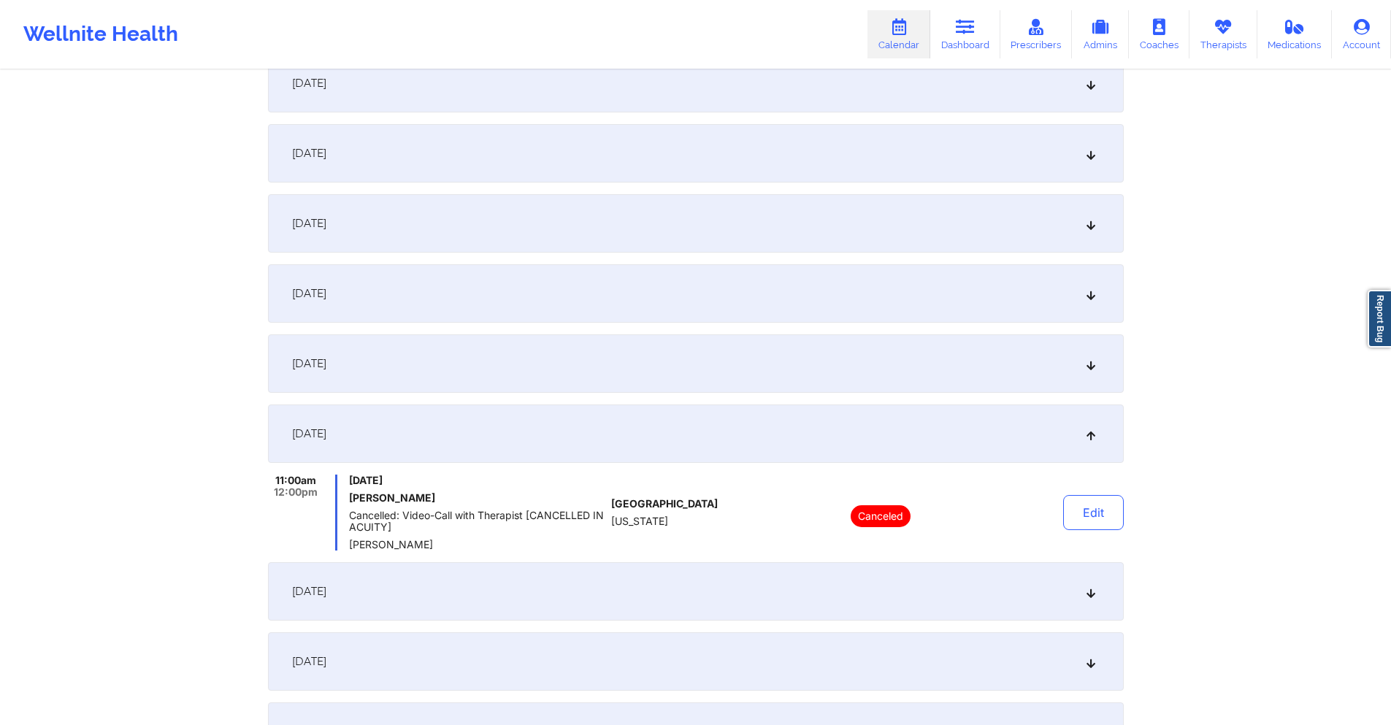
click at [534, 304] on div "[DATE]" at bounding box center [696, 293] width 856 height 58
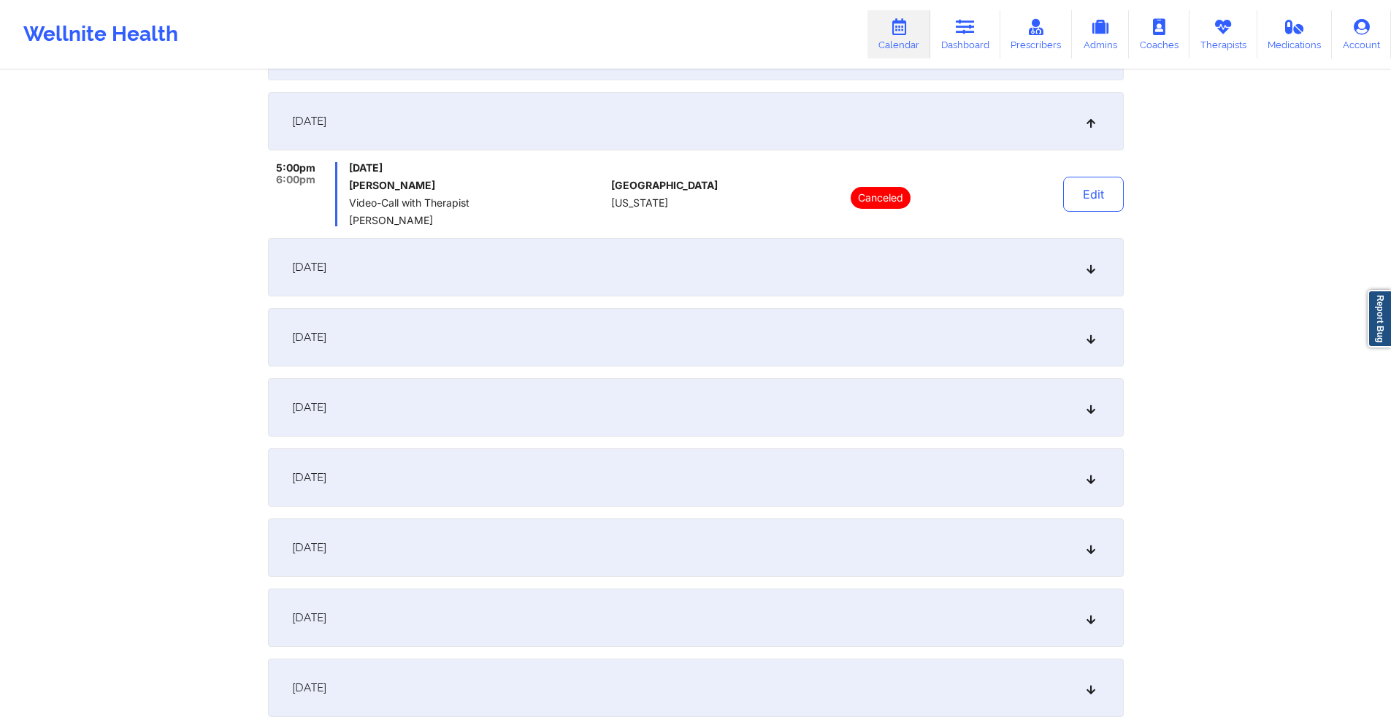
scroll to position [876, 0]
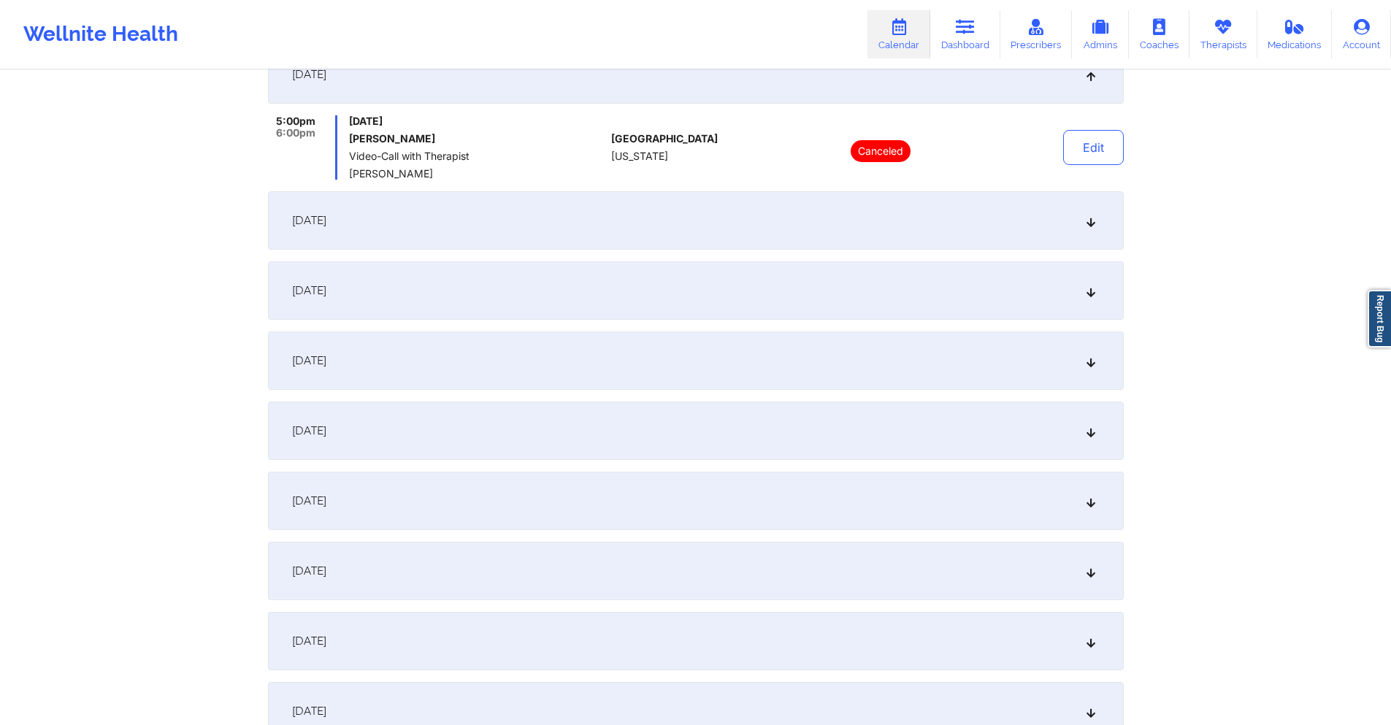
click at [534, 300] on div "October 11, 2025" at bounding box center [696, 290] width 856 height 58
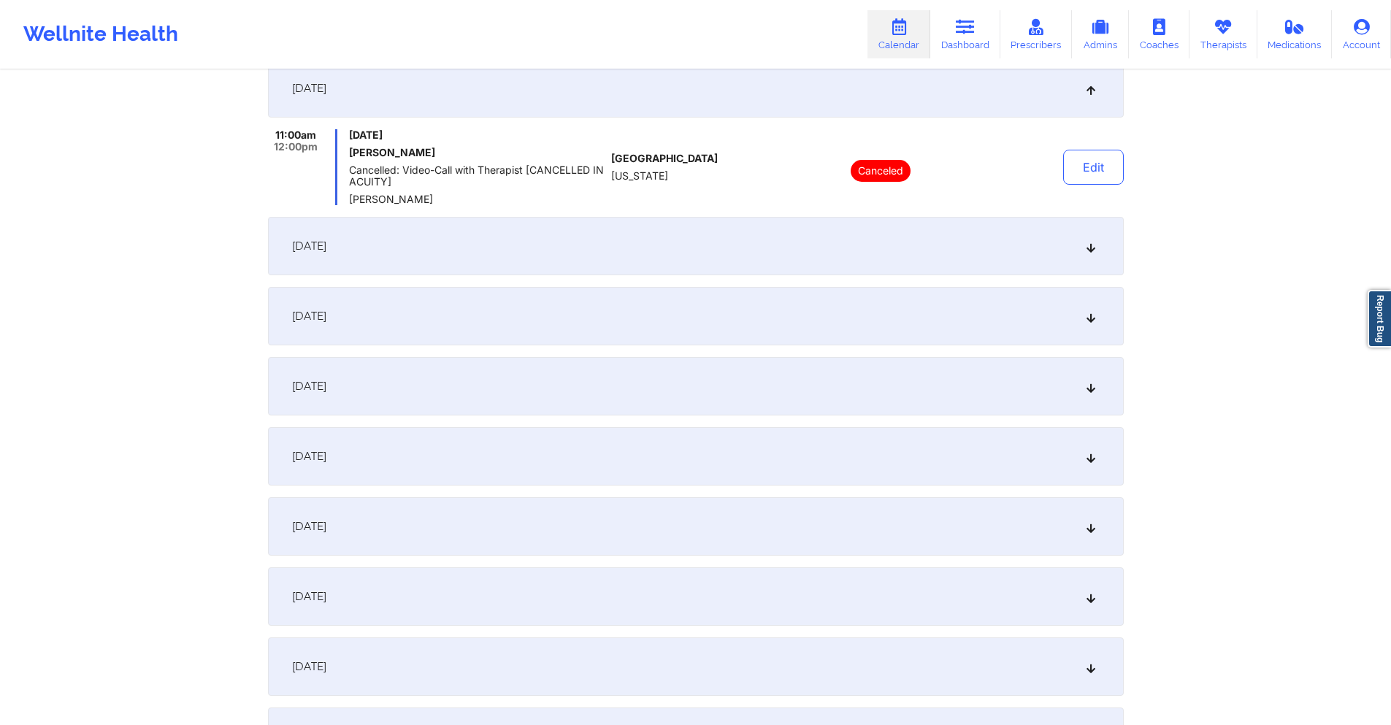
scroll to position [1022, 0]
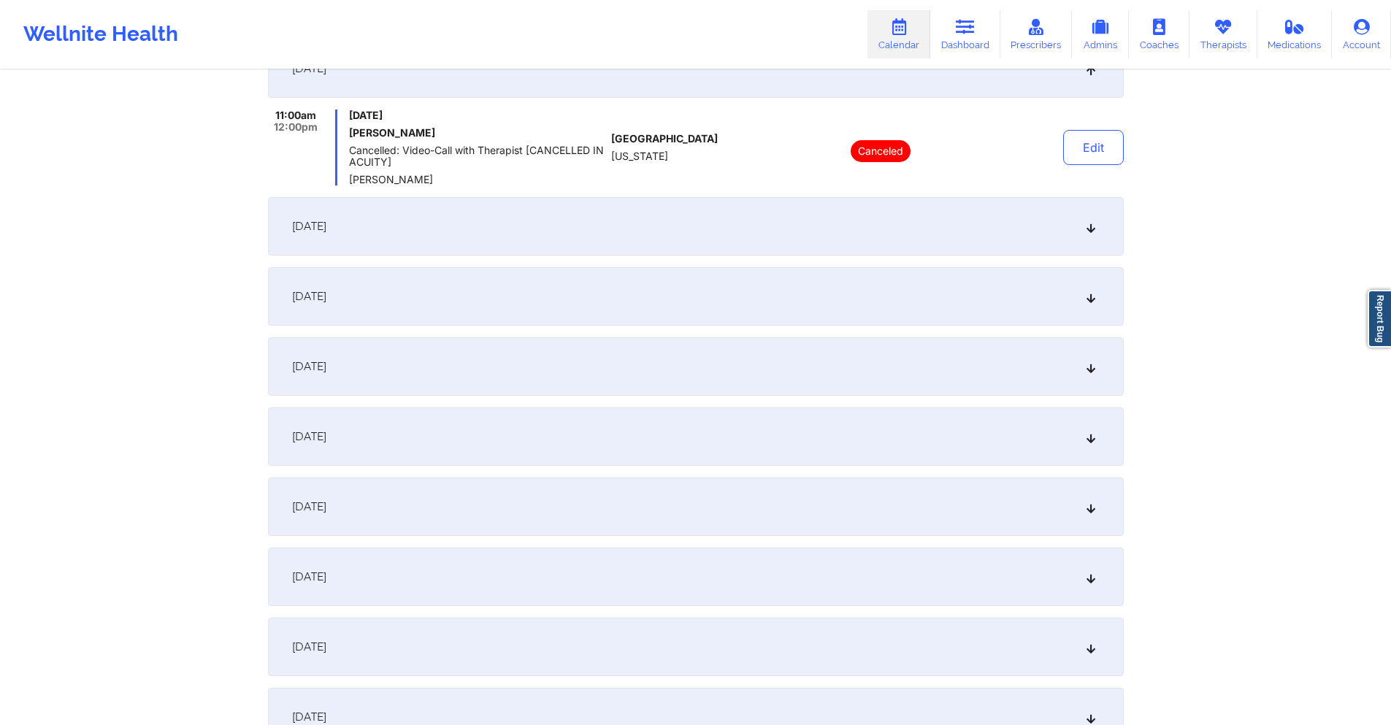
click at [541, 234] on div "October 14, 2025" at bounding box center [696, 226] width 856 height 58
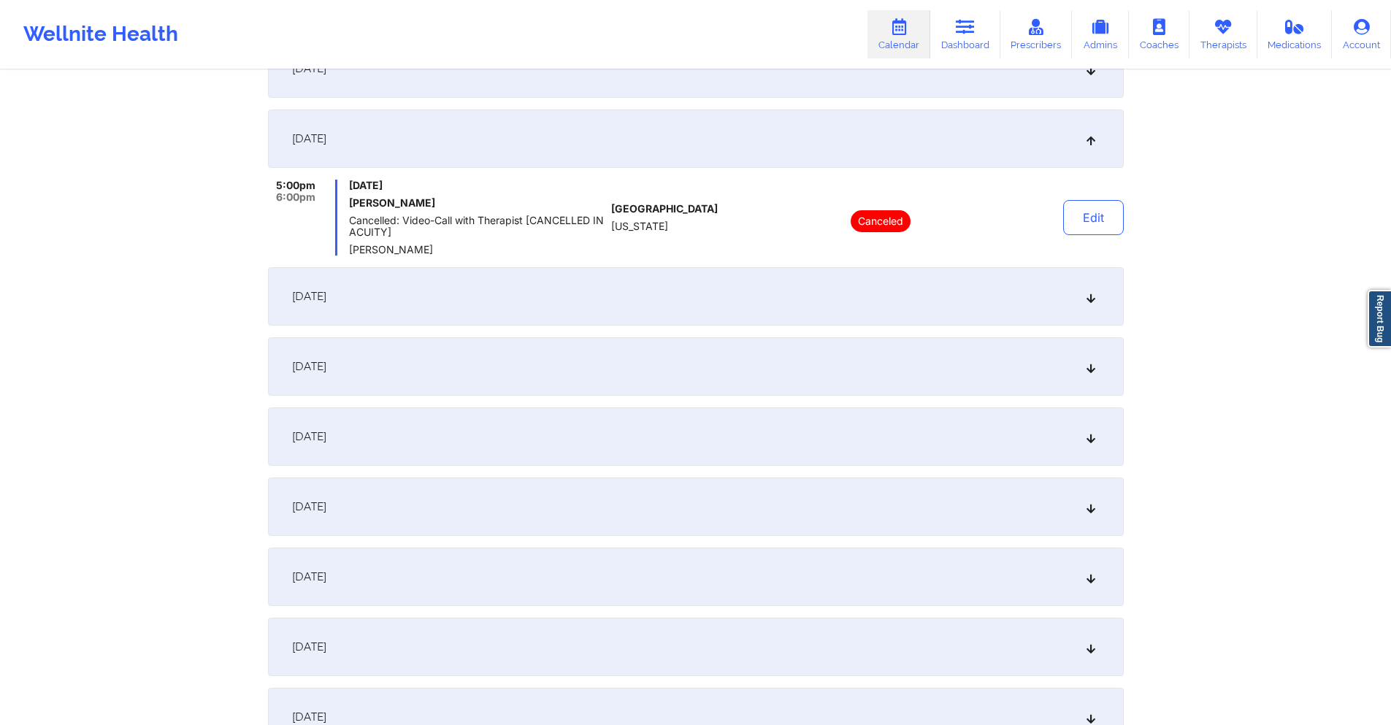
click at [544, 283] on div "[DATE]" at bounding box center [696, 296] width 856 height 58
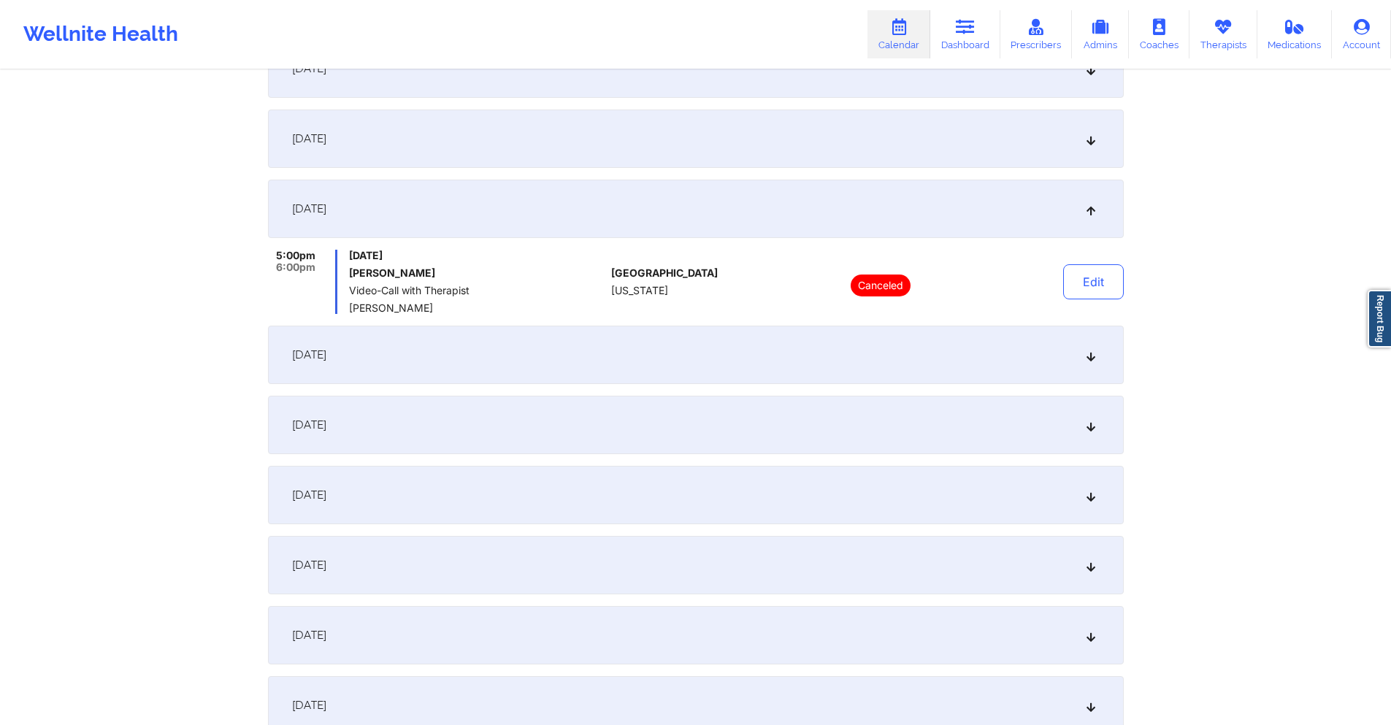
click at [548, 422] on div "October 21, 2025" at bounding box center [696, 425] width 856 height 58
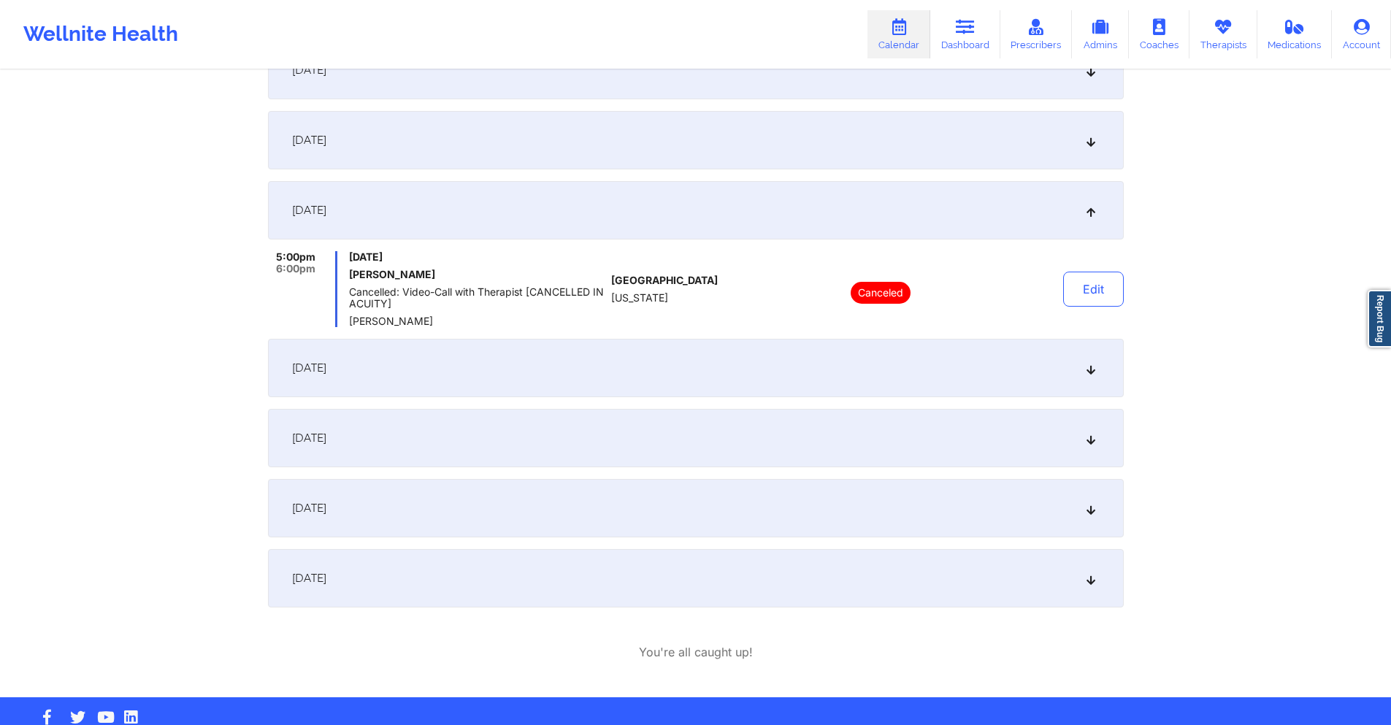
scroll to position [1168, 0]
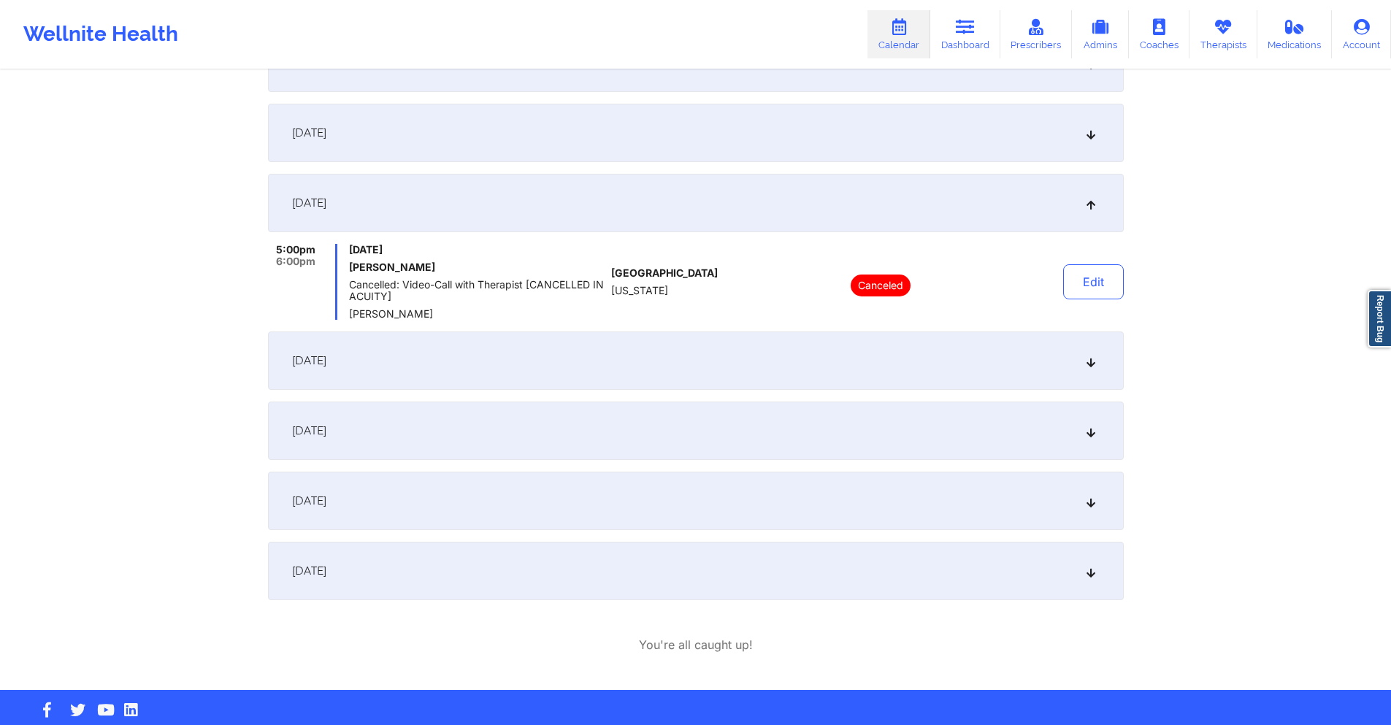
click at [553, 369] on div "[DATE]" at bounding box center [696, 360] width 856 height 58
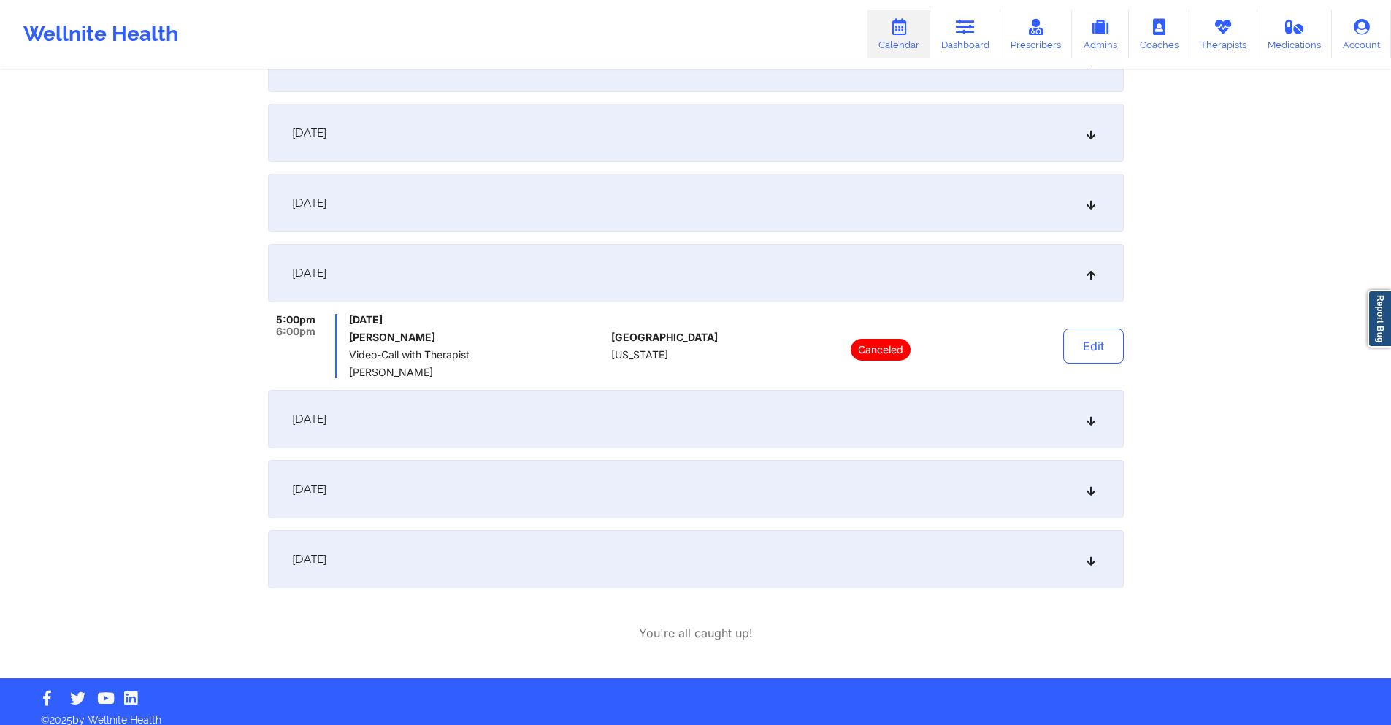
click at [552, 417] on div "October 25, 2025" at bounding box center [696, 419] width 856 height 58
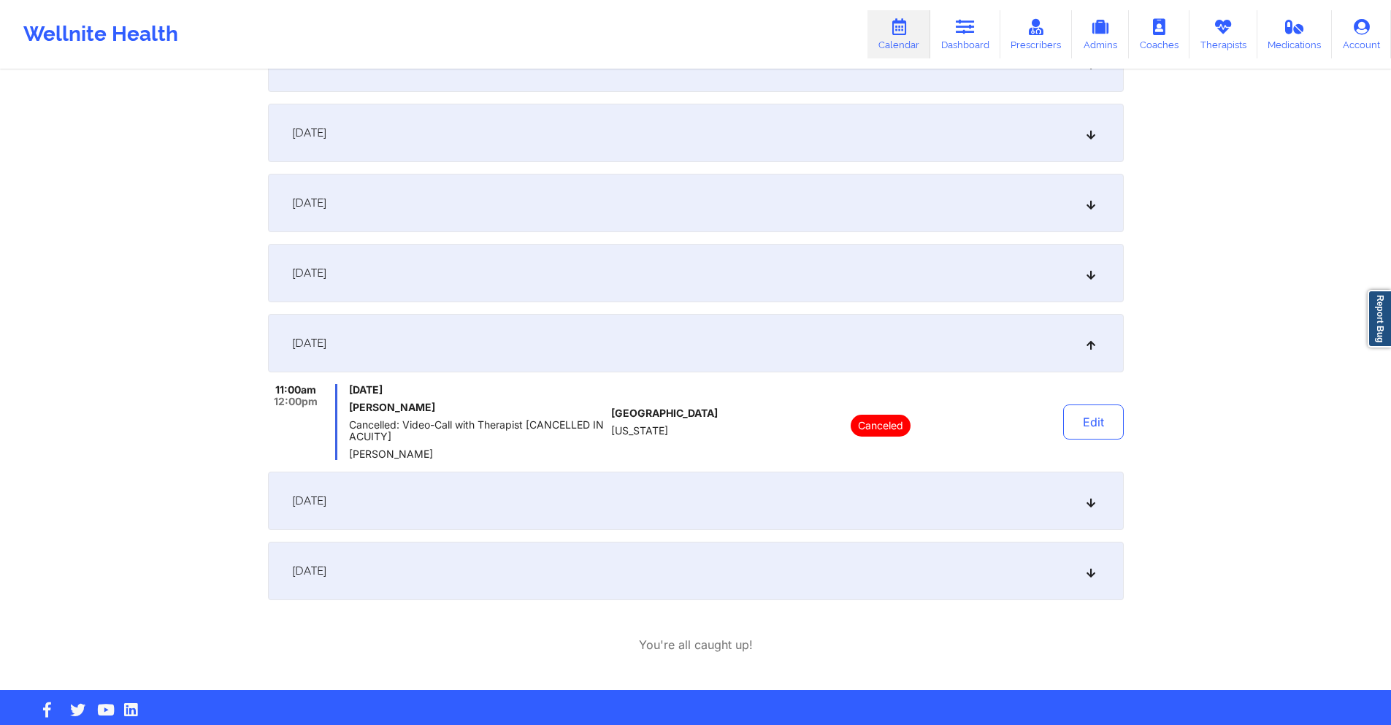
click at [561, 483] on div "October 28, 2025" at bounding box center [696, 501] width 856 height 58
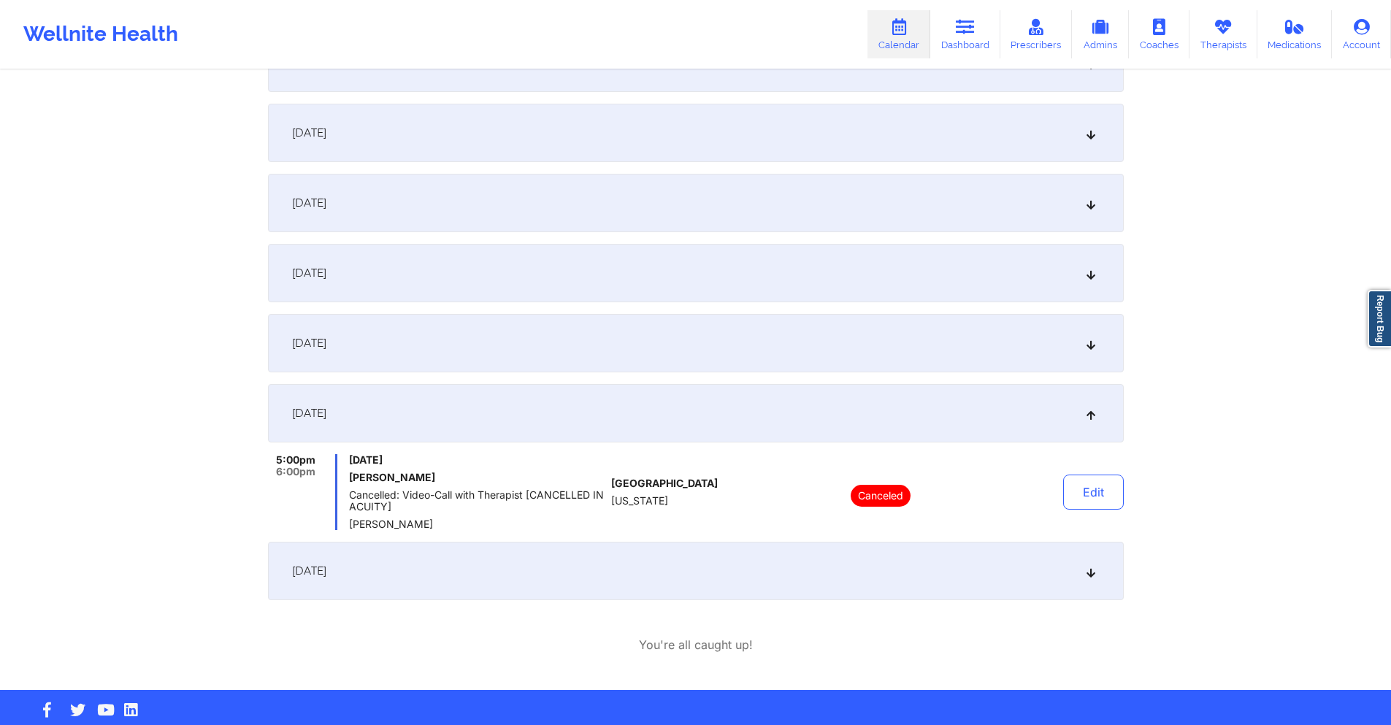
click at [572, 555] on div "[DATE]" at bounding box center [696, 571] width 856 height 58
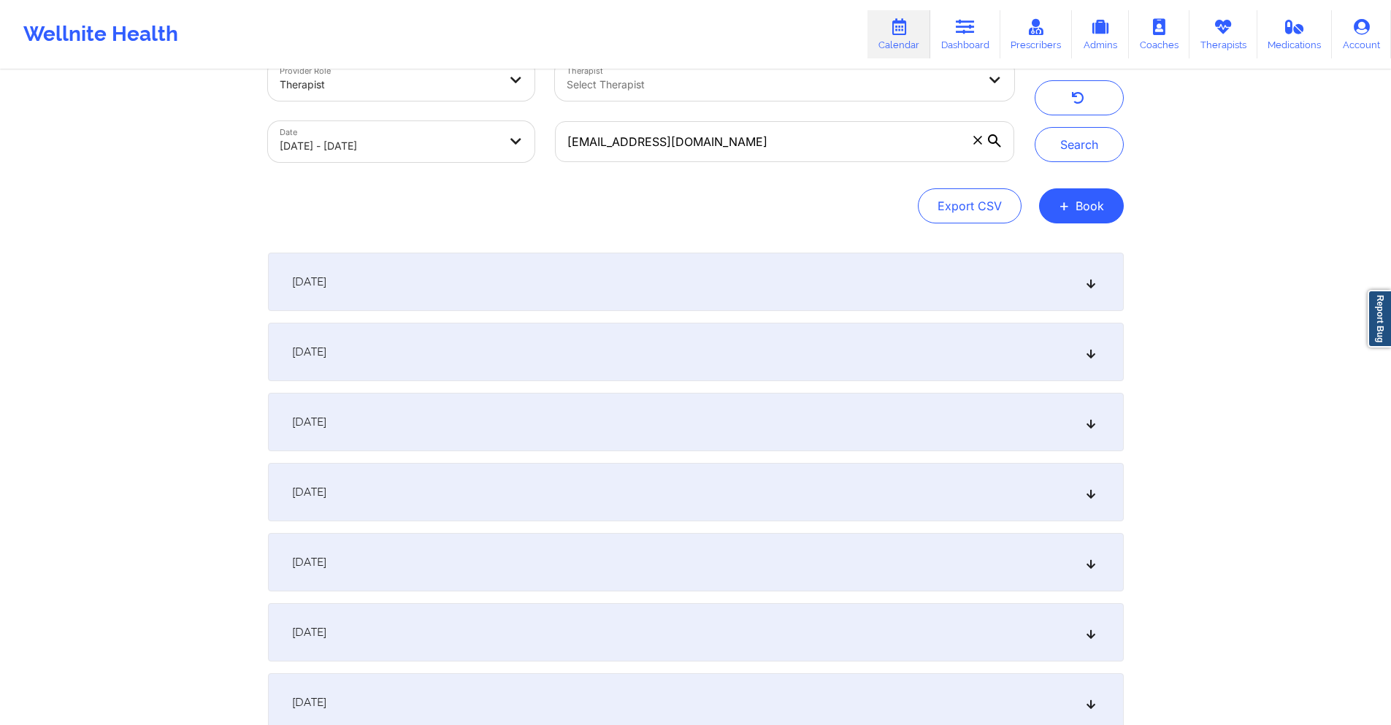
scroll to position [0, 0]
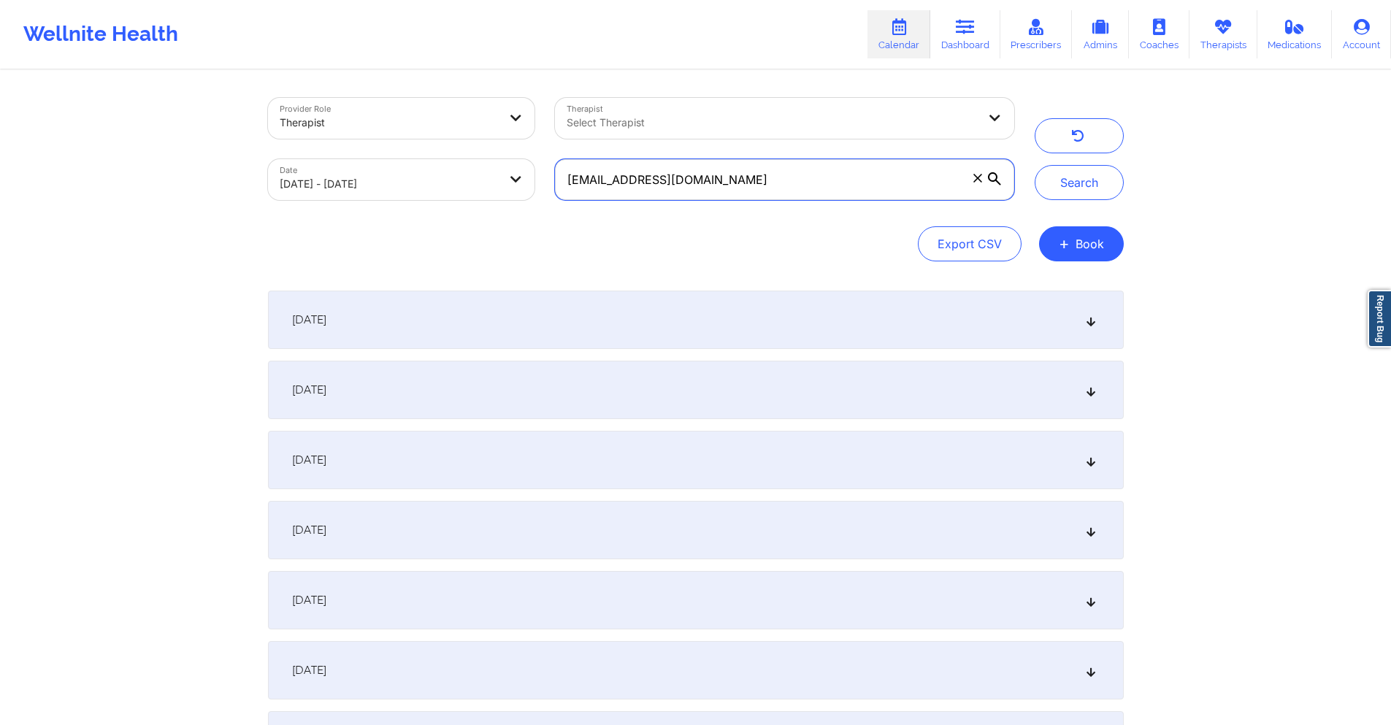
click at [776, 183] on input "gojaviball@gmail.com" at bounding box center [784, 179] width 458 height 41
paste input "josealiriovanegasperez"
click at [1104, 180] on button "Search" at bounding box center [1079, 182] width 89 height 35
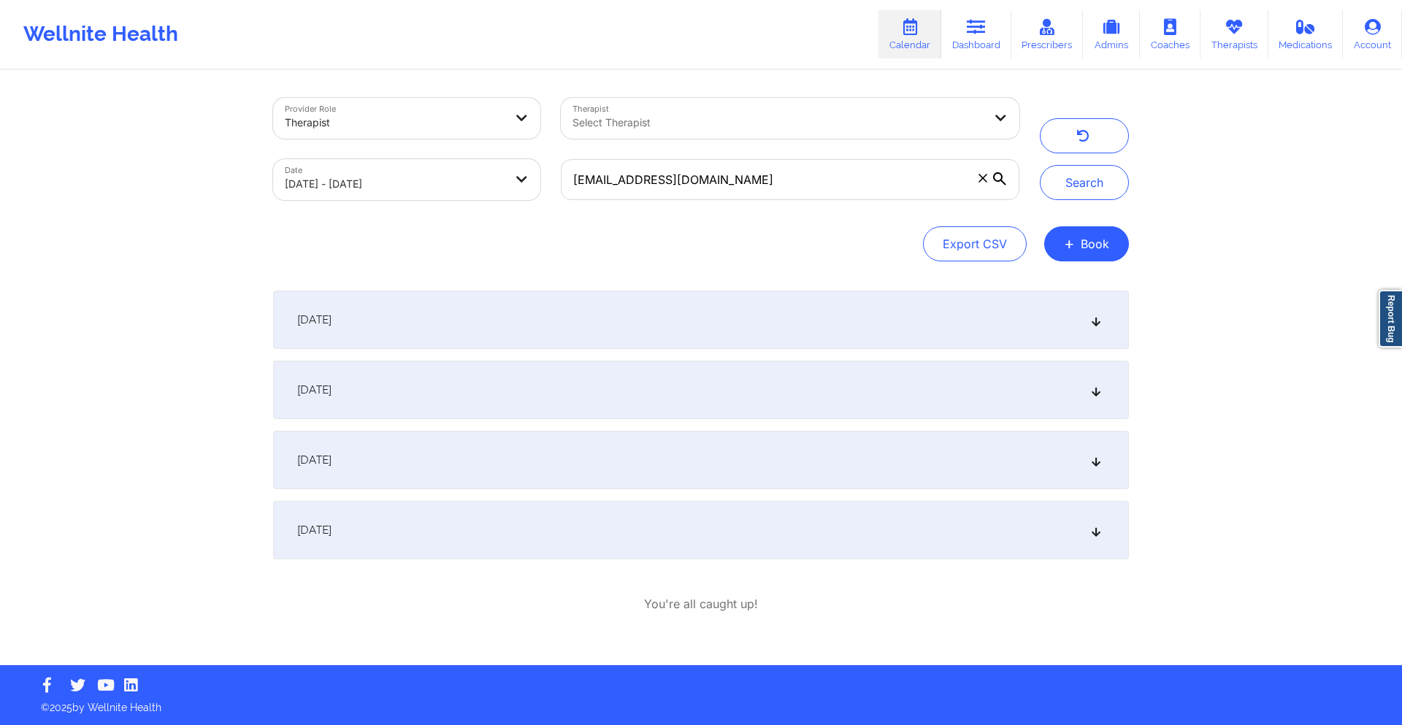
click at [687, 378] on div "[DATE]" at bounding box center [701, 390] width 856 height 58
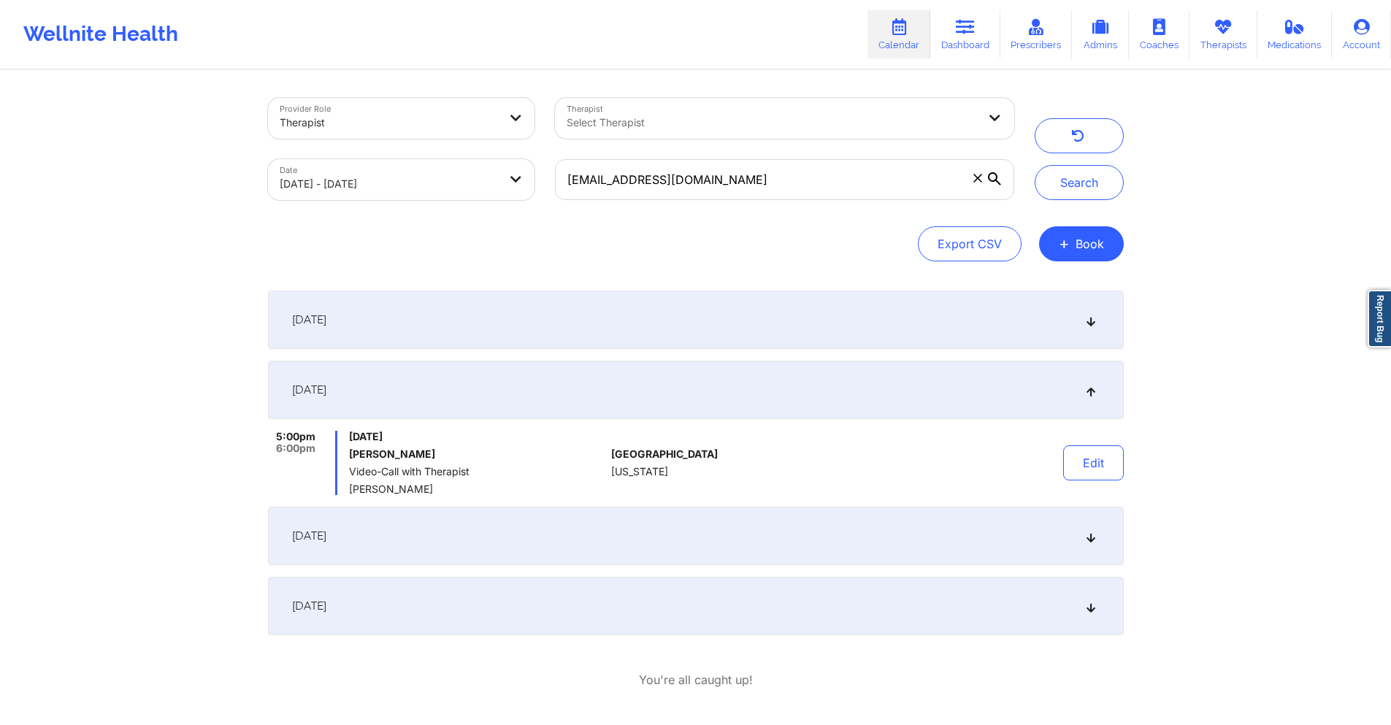
scroll to position [59, 0]
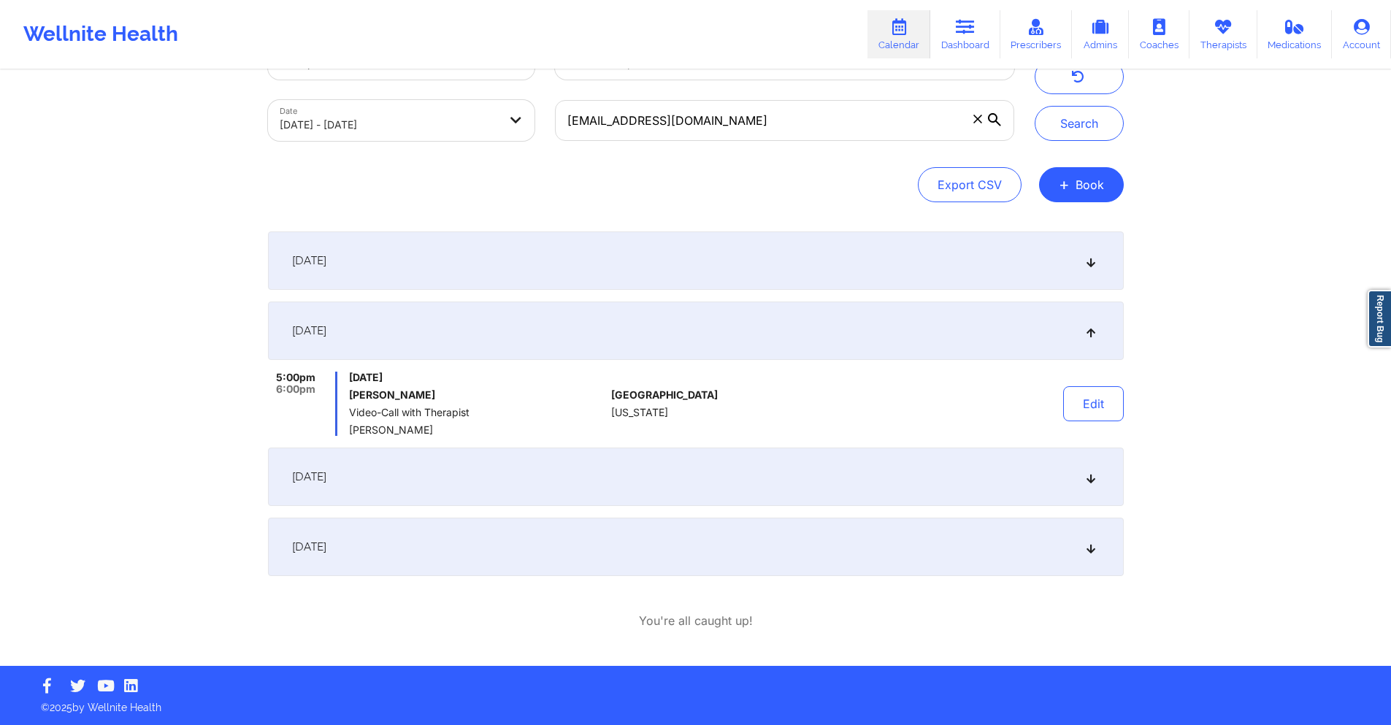
click at [672, 472] on div "[DATE]" at bounding box center [696, 477] width 856 height 58
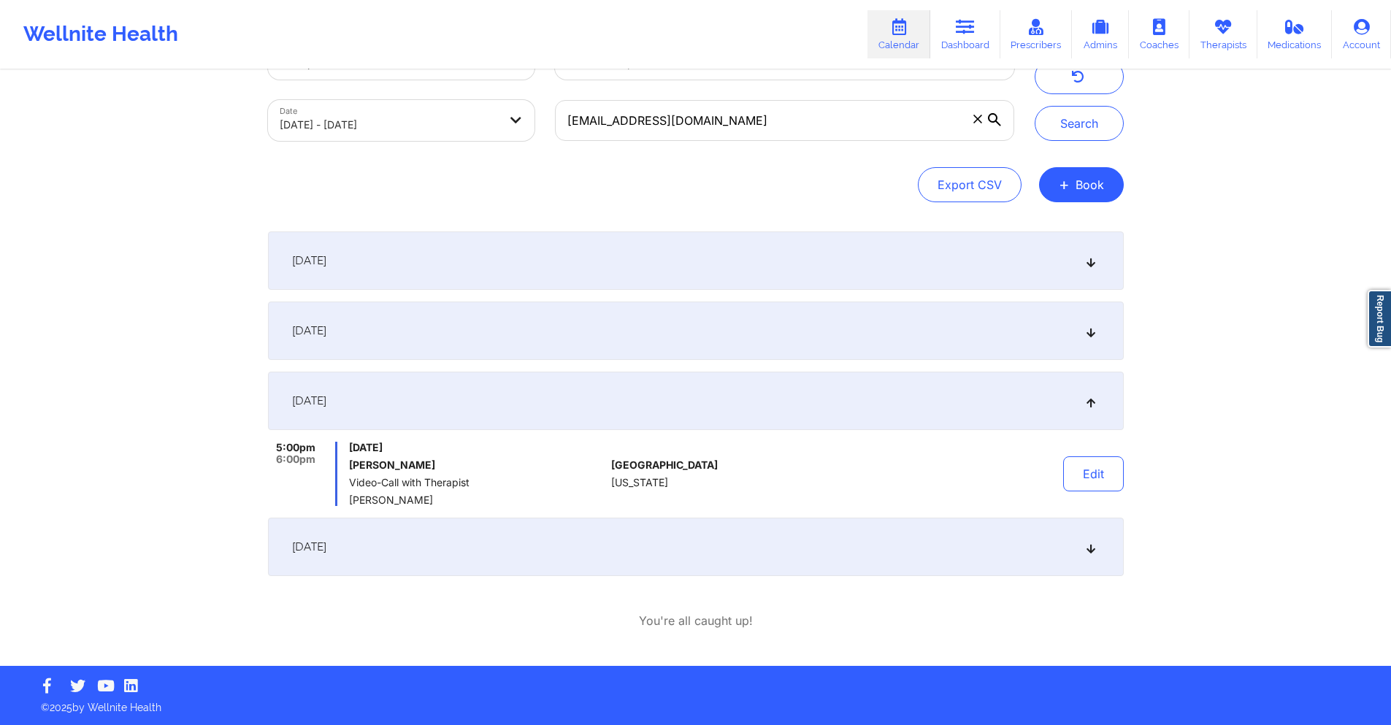
click at [681, 544] on div "[DATE]" at bounding box center [696, 547] width 856 height 58
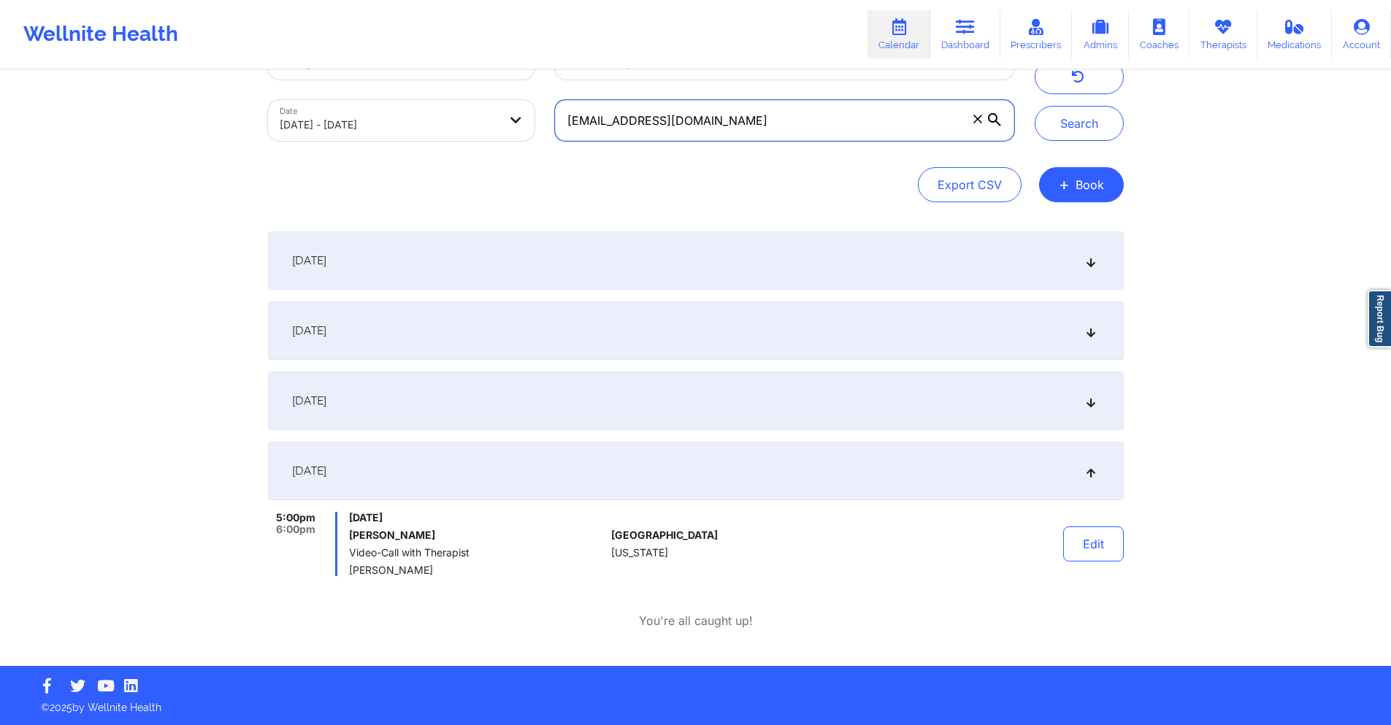
click at [828, 130] on input "josealiriovanegasperez@gmail.com" at bounding box center [784, 120] width 458 height 41
click at [826, 129] on input "josealiriovanegasperez@gmail.com" at bounding box center [784, 120] width 458 height 41
click at [824, 123] on input "josealiriovanegasperez@gmail.com" at bounding box center [784, 120] width 458 height 41
click at [824, 122] on input "josealiriovanegasperez@gmail.com" at bounding box center [784, 120] width 458 height 41
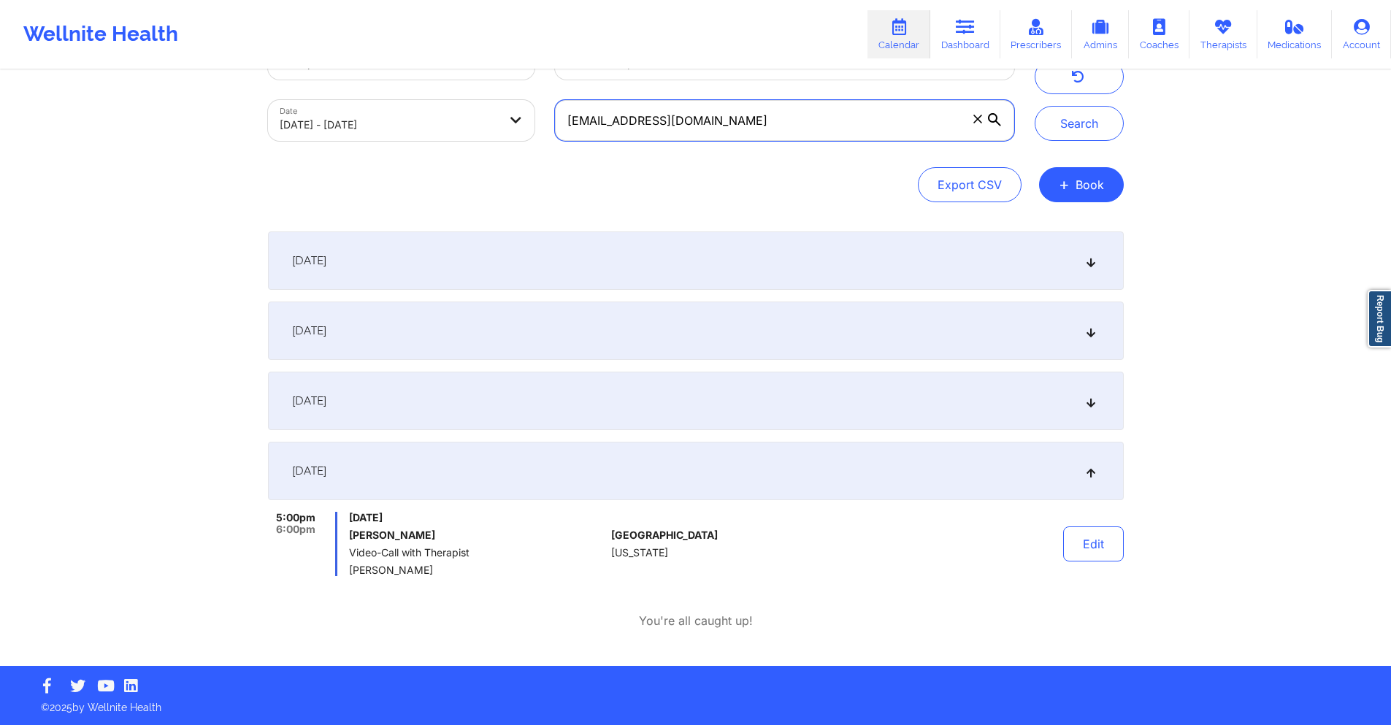
click at [824, 122] on input "josealiriovanegasperez@gmail.com" at bounding box center [784, 120] width 458 height 41
paste input "sruthinarlaa"
click at [1087, 132] on button "Search" at bounding box center [1079, 123] width 89 height 35
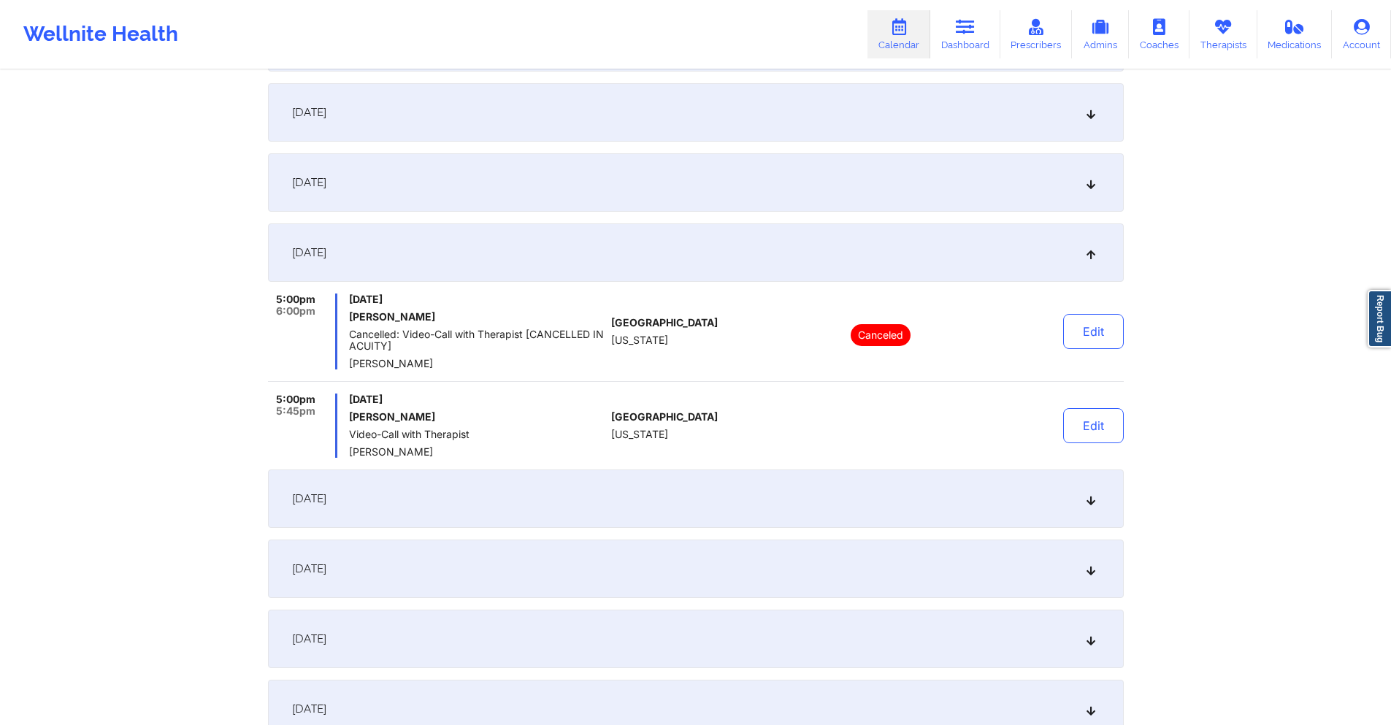
scroll to position [278, 0]
click at [684, 123] on div "[DATE]" at bounding box center [696, 111] width 856 height 58
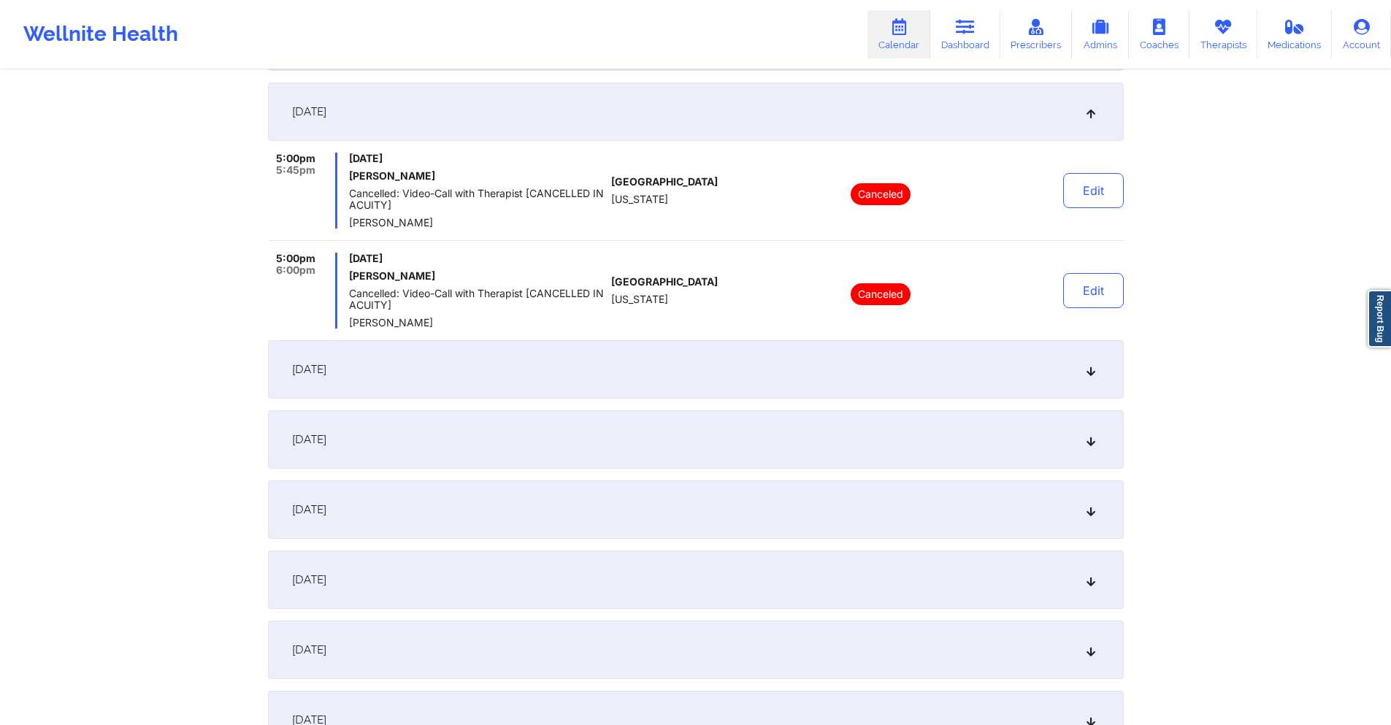
click at [656, 362] on div "[DATE]" at bounding box center [696, 369] width 856 height 58
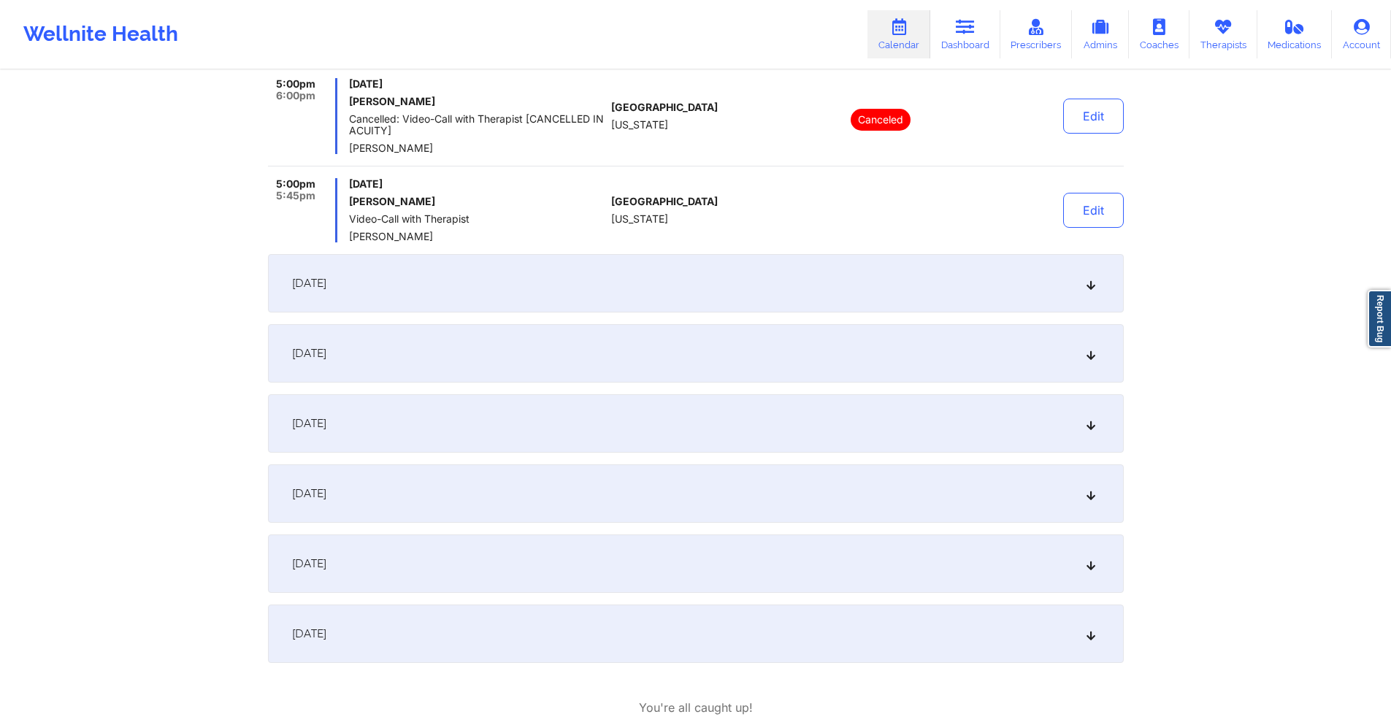
scroll to position [424, 0]
click at [670, 280] on div "[DATE]" at bounding box center [696, 282] width 856 height 58
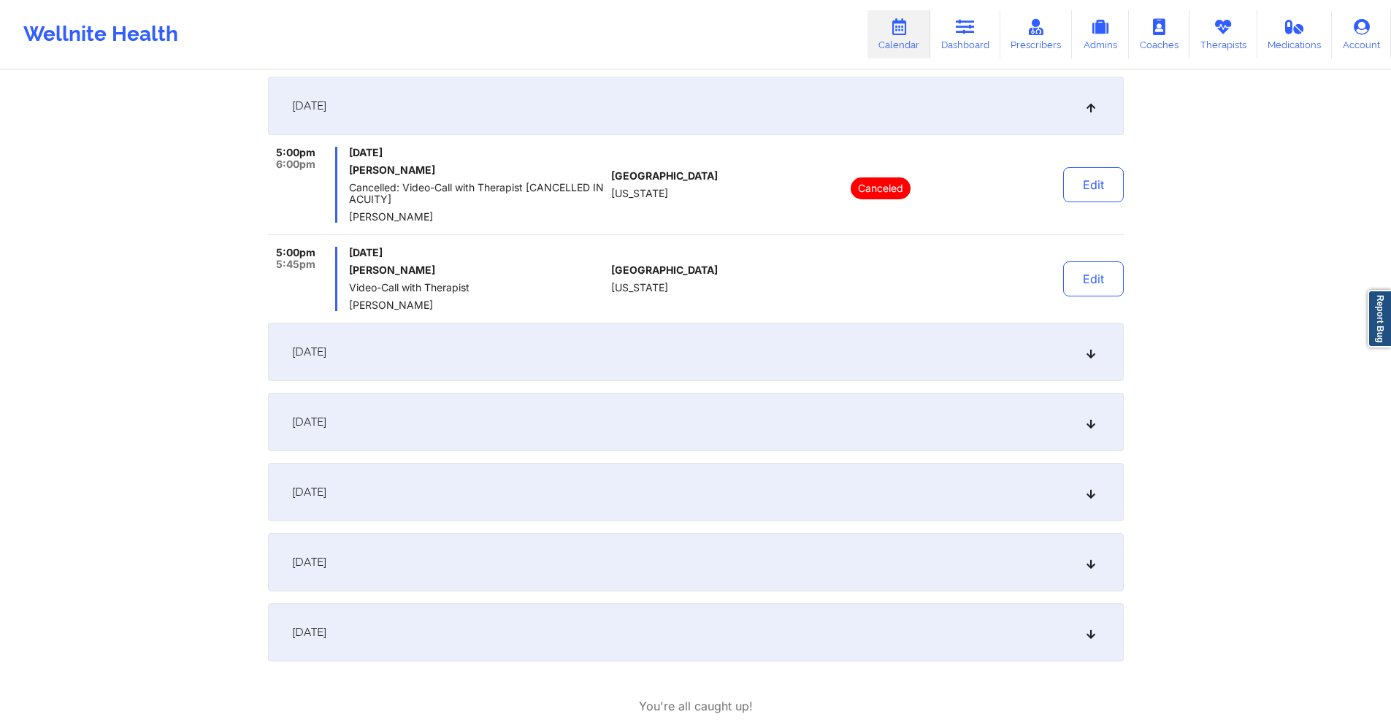
click at [677, 348] on div "[DATE]" at bounding box center [696, 352] width 856 height 58
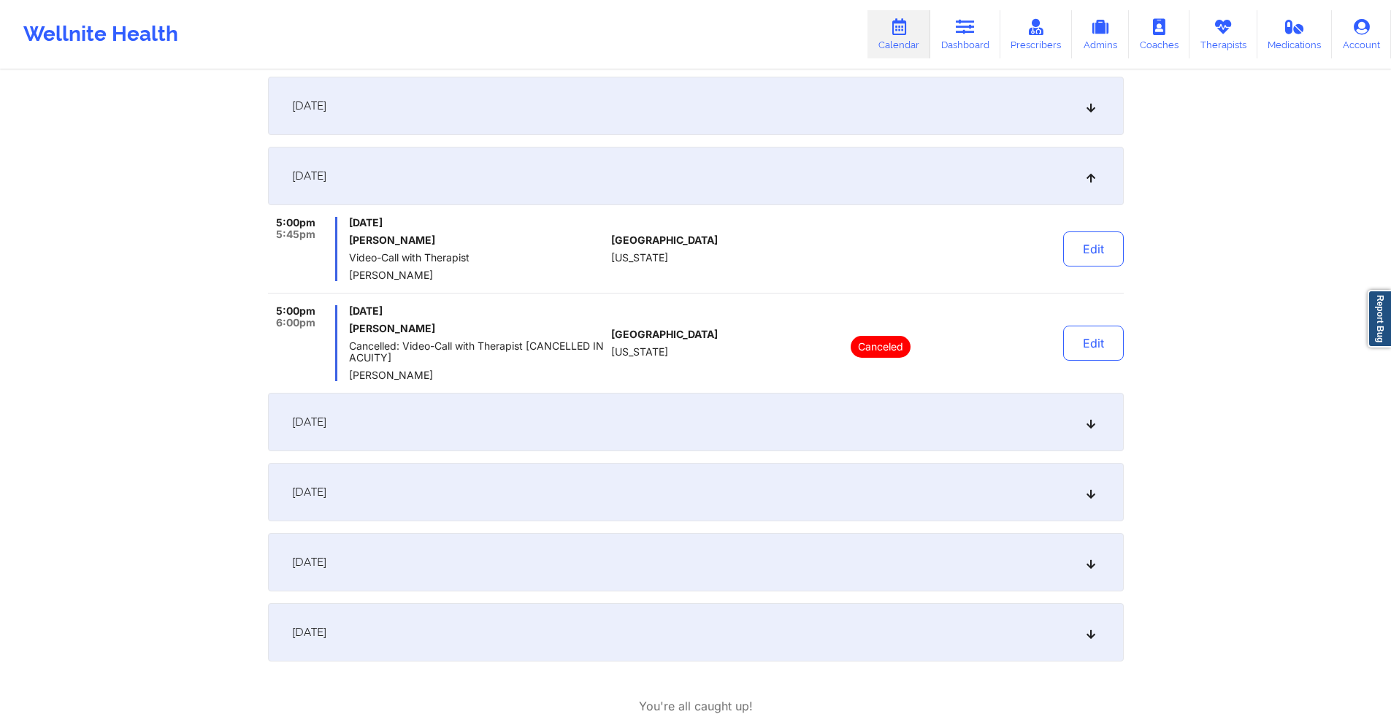
click at [676, 410] on div "[DATE]" at bounding box center [696, 422] width 856 height 58
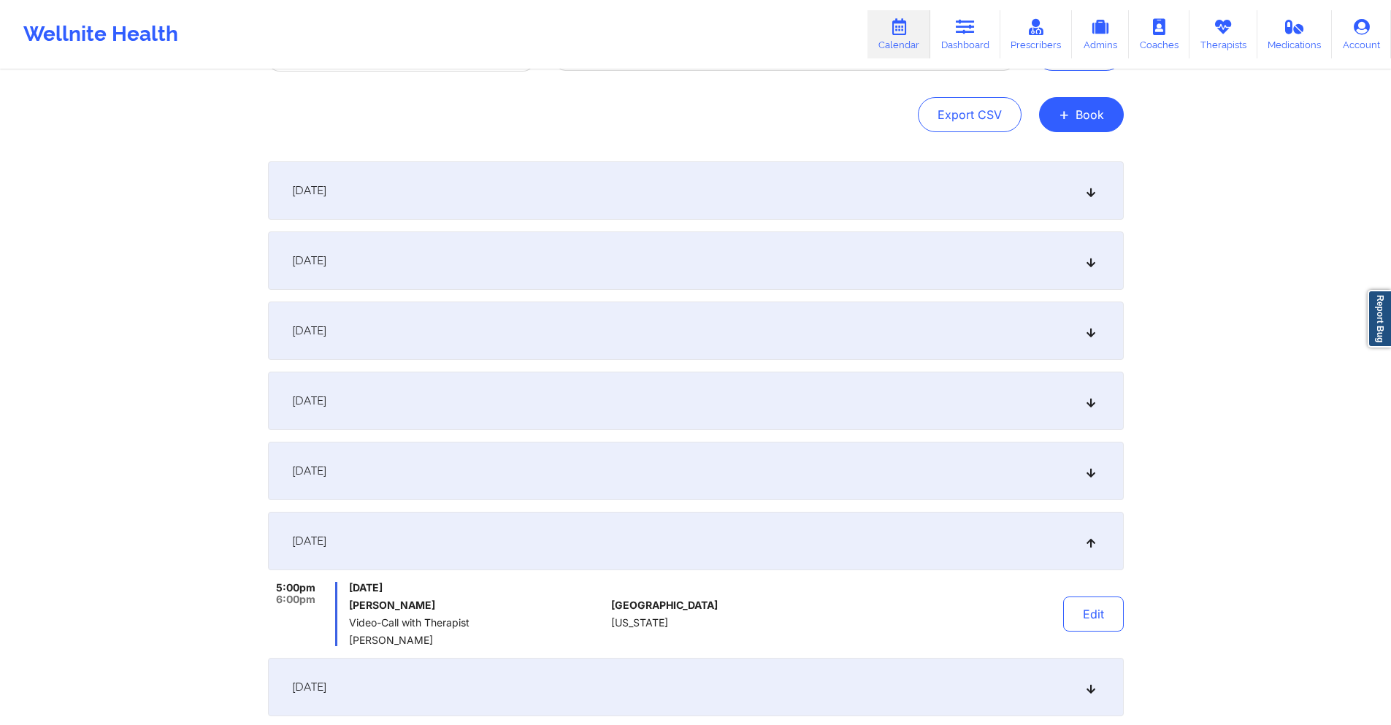
scroll to position [0, 0]
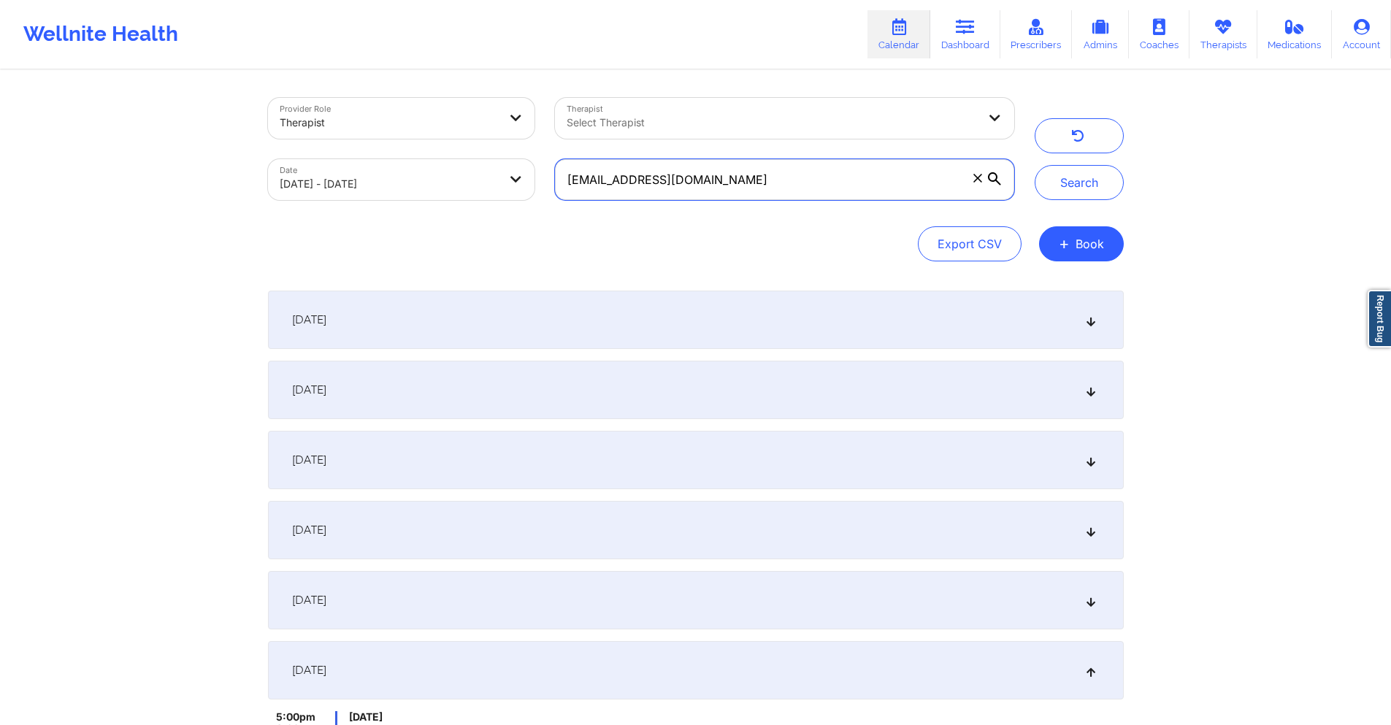
click at [843, 169] on input "sruthinarlaa@gmail.com" at bounding box center [784, 179] width 458 height 41
paste input "omitchell4928@yahoo"
click at [1091, 186] on button "Search" at bounding box center [1079, 182] width 89 height 35
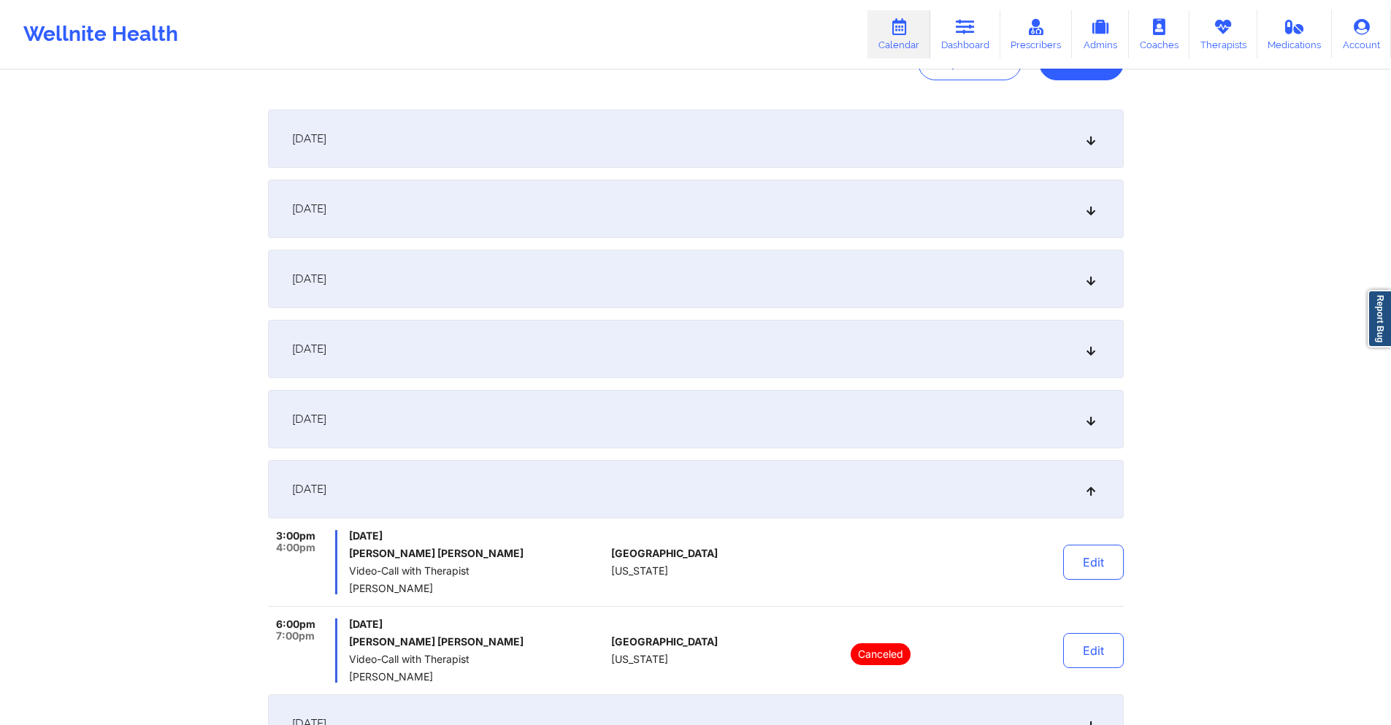
scroll to position [219, 0]
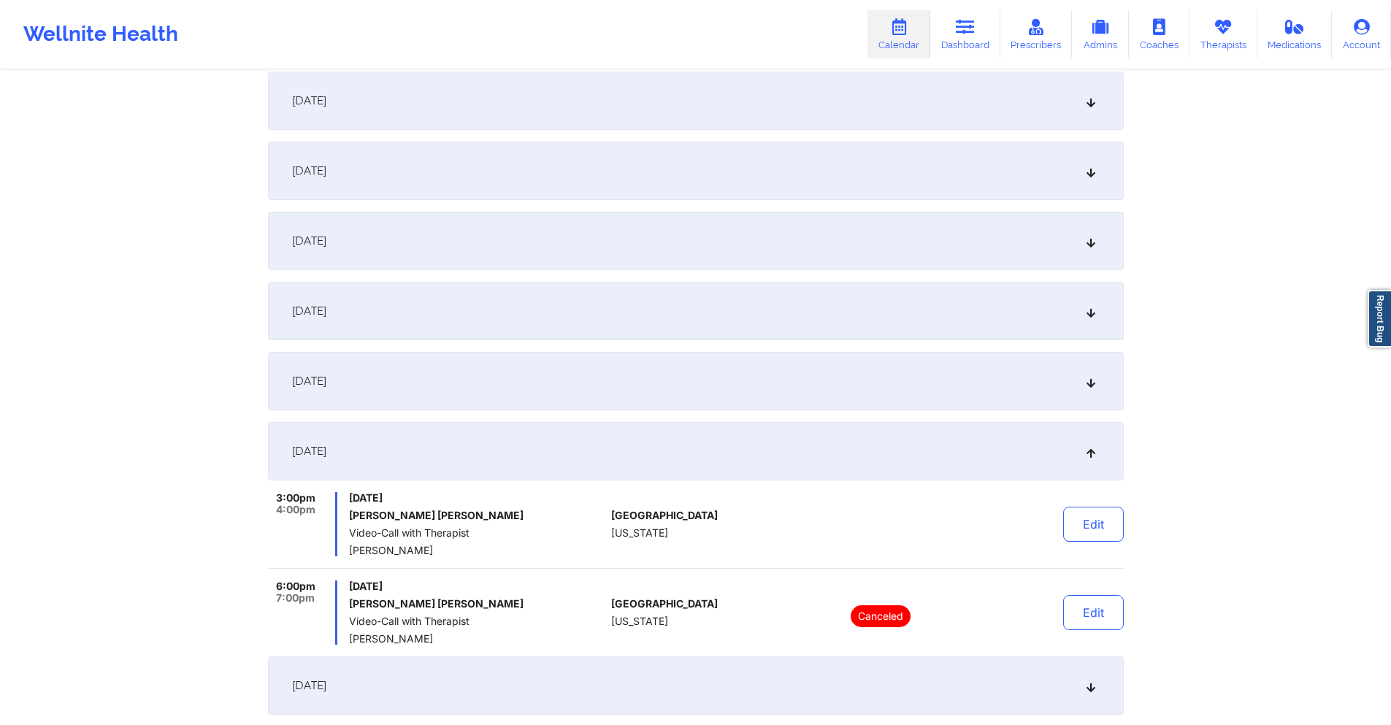
click at [635, 301] on div "[DATE]" at bounding box center [696, 311] width 856 height 58
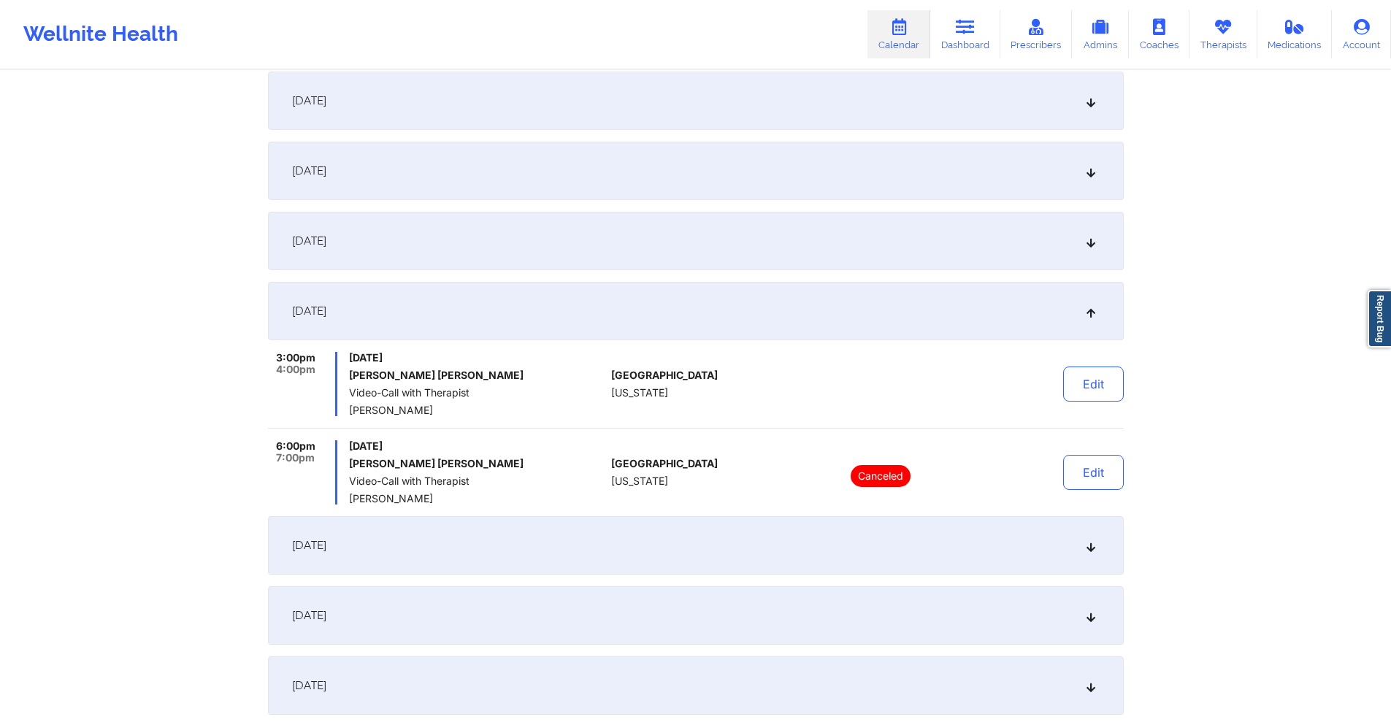
click at [640, 239] on div "September 12, 2025" at bounding box center [696, 241] width 856 height 58
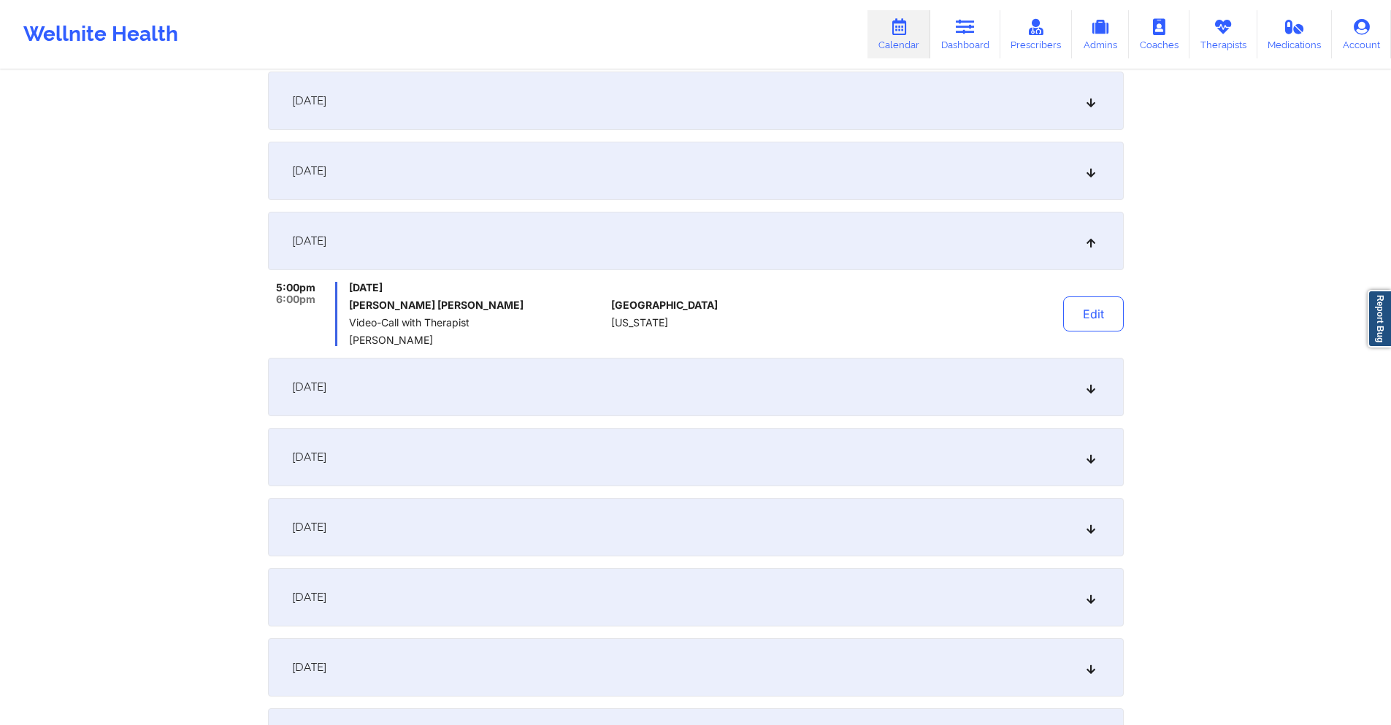
click at [649, 371] on div "[DATE]" at bounding box center [696, 387] width 856 height 58
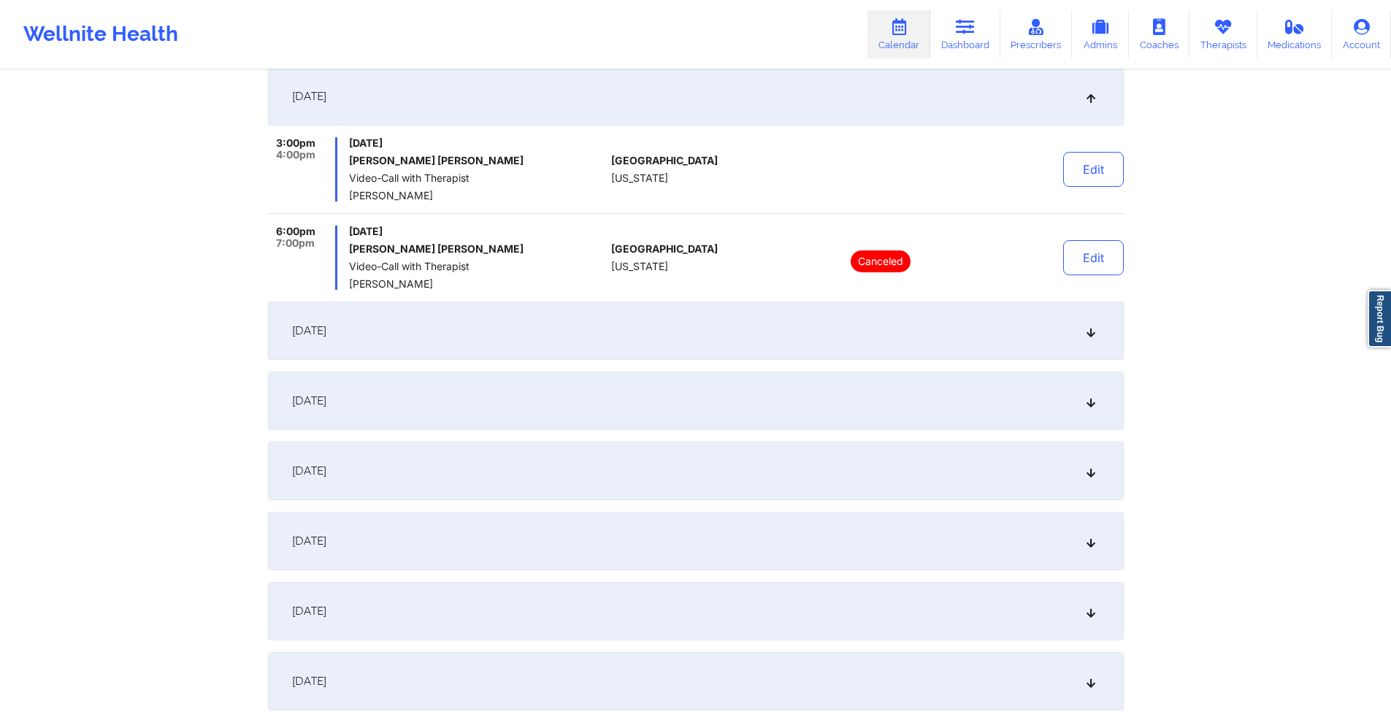
scroll to position [438, 0]
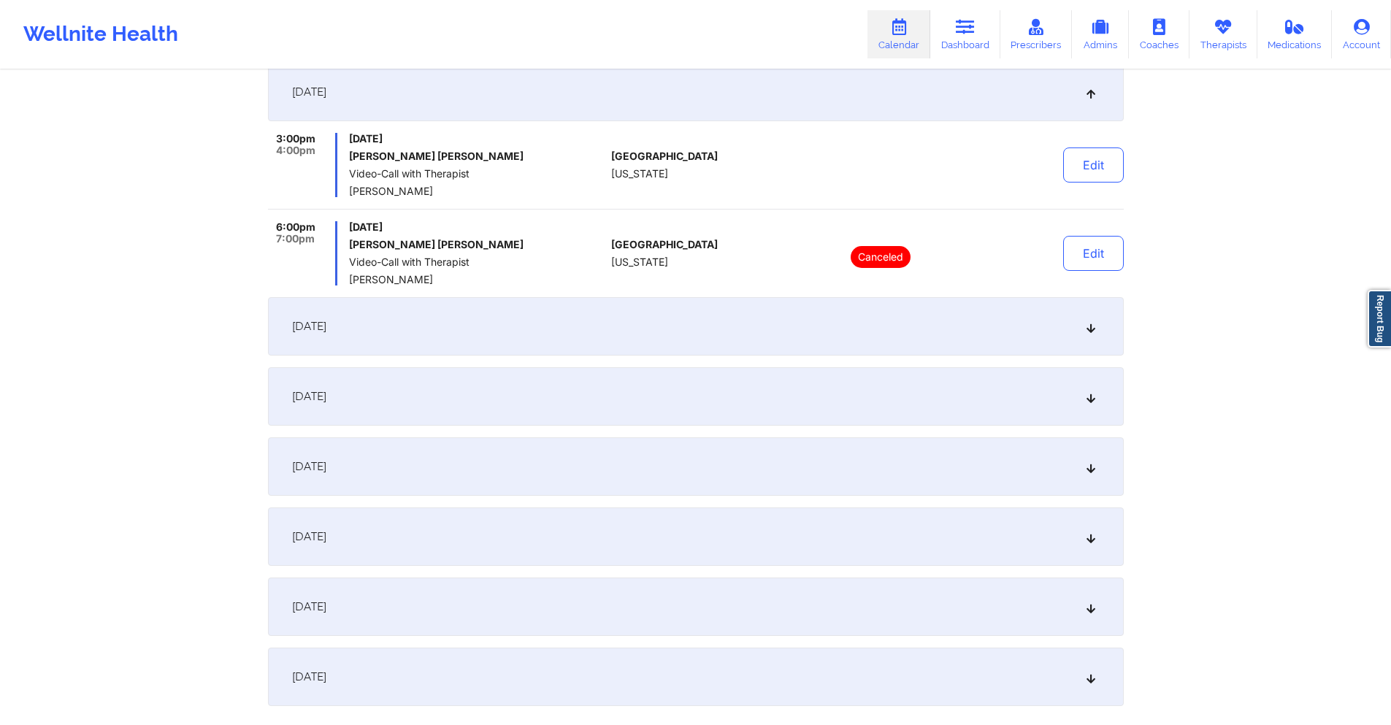
click at [640, 337] on div "[DATE]" at bounding box center [696, 326] width 856 height 58
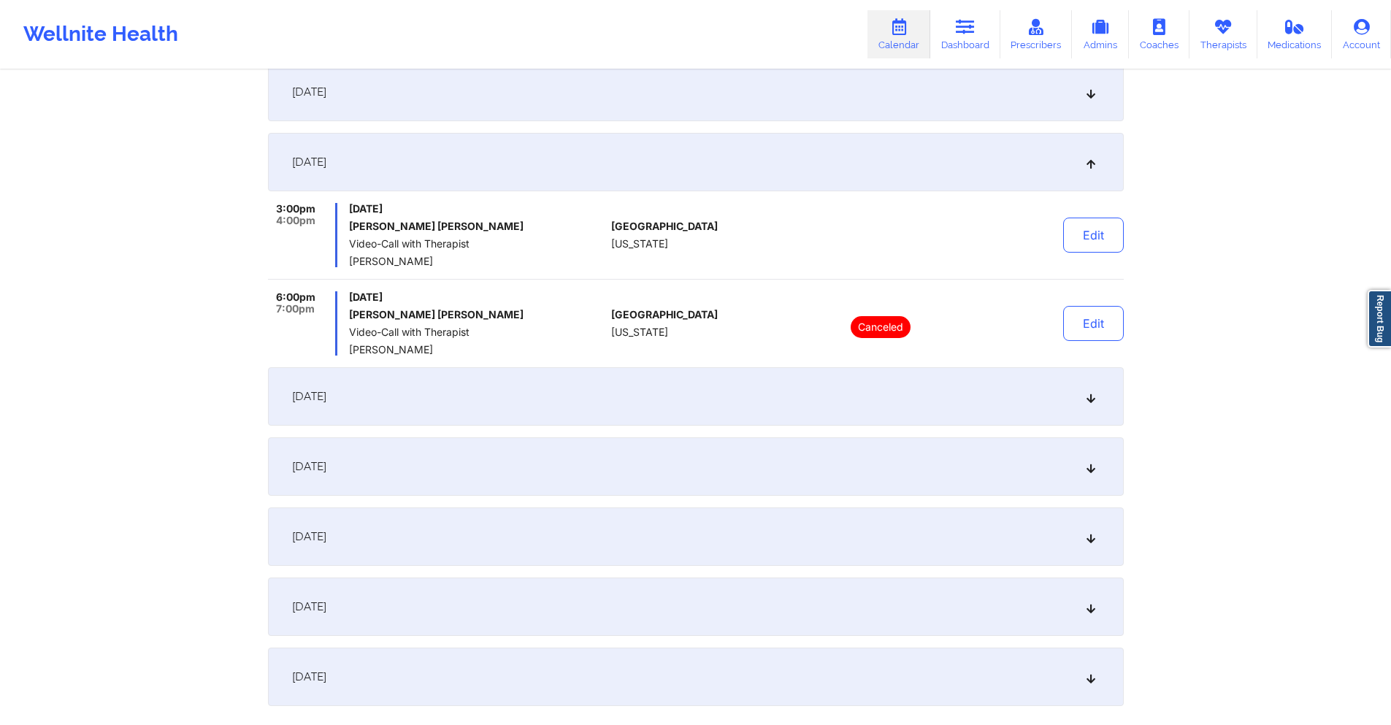
click at [639, 391] on div "[DATE]" at bounding box center [696, 396] width 856 height 58
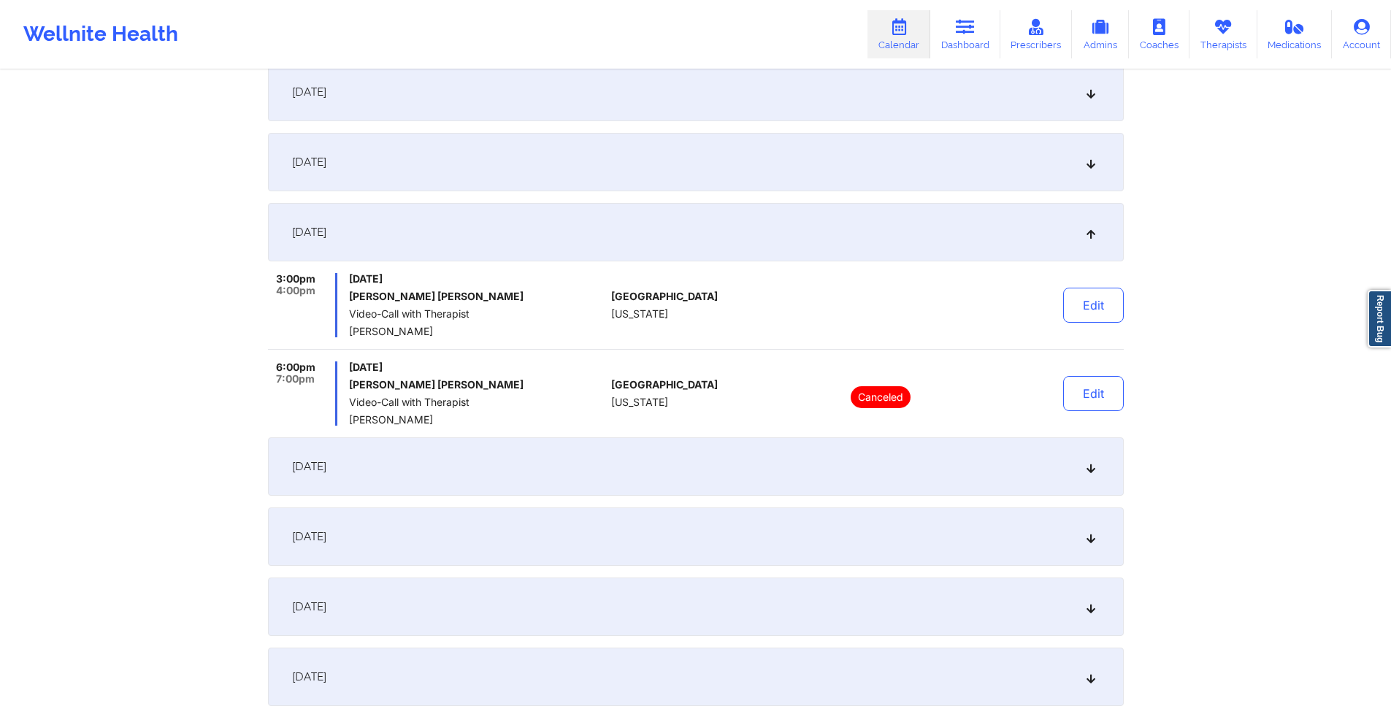
click at [615, 171] on div "[DATE]" at bounding box center [696, 162] width 856 height 58
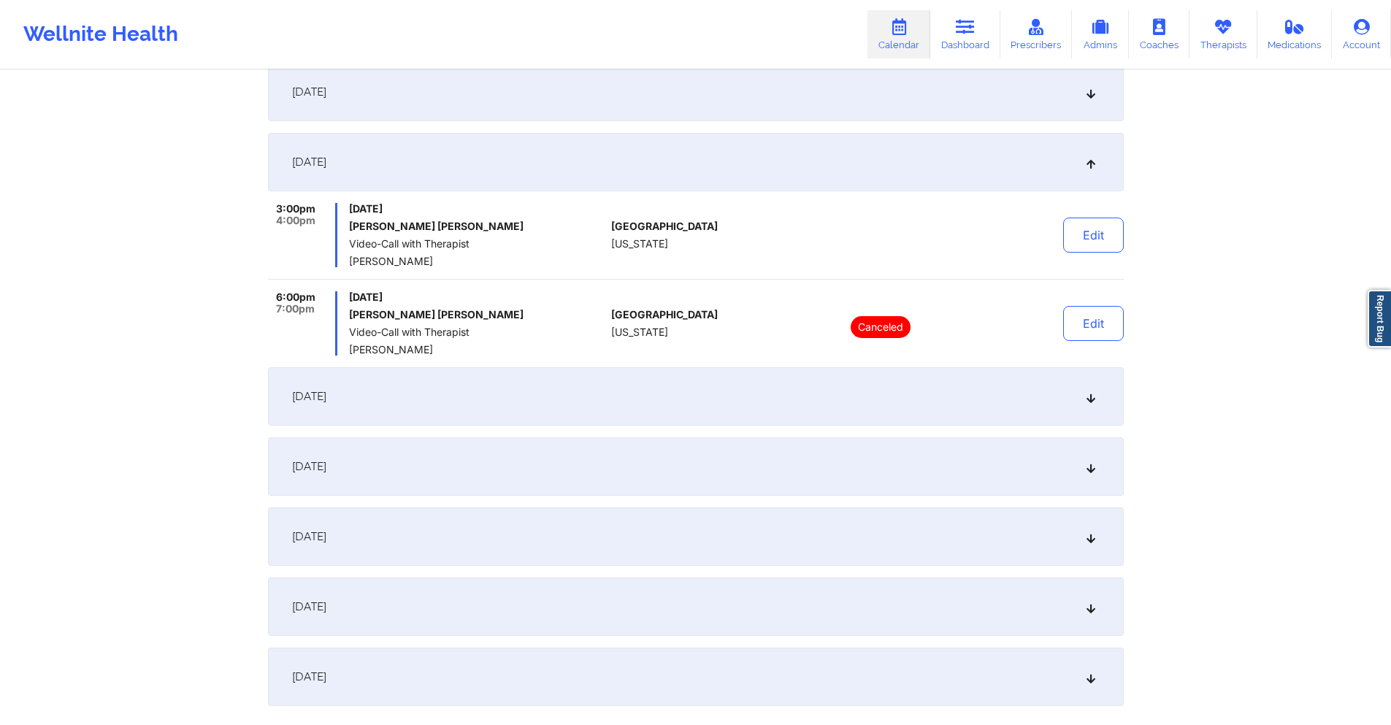
click at [564, 394] on div "[DATE]" at bounding box center [696, 396] width 856 height 58
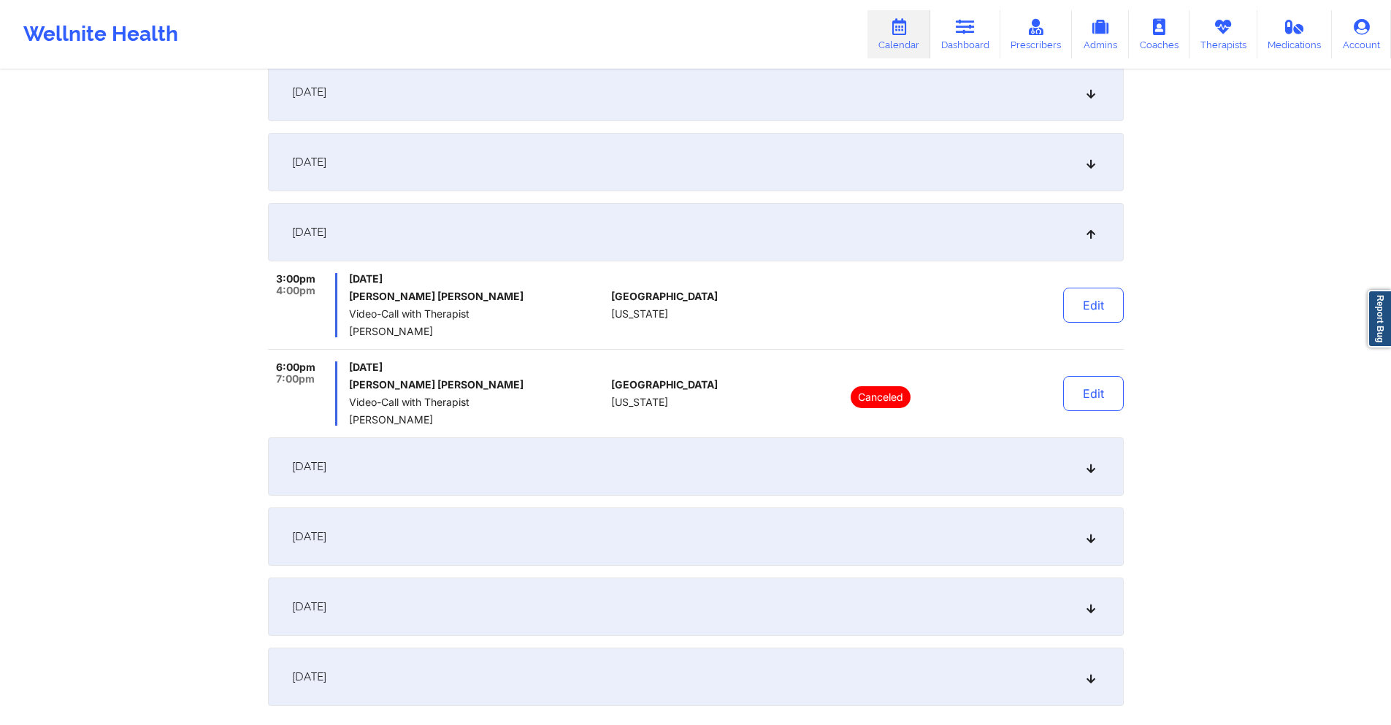
click at [567, 466] on div "[DATE]" at bounding box center [696, 466] width 856 height 58
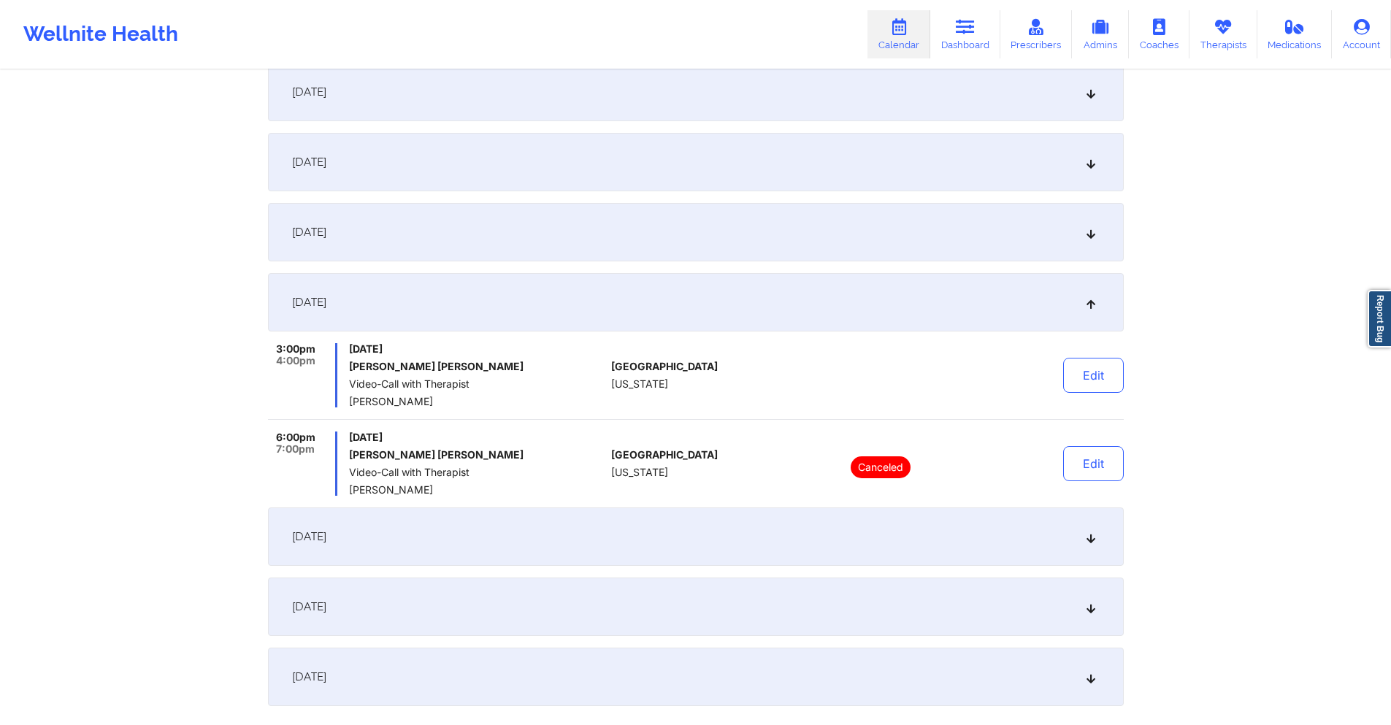
click at [574, 525] on div "[DATE]" at bounding box center [696, 536] width 856 height 58
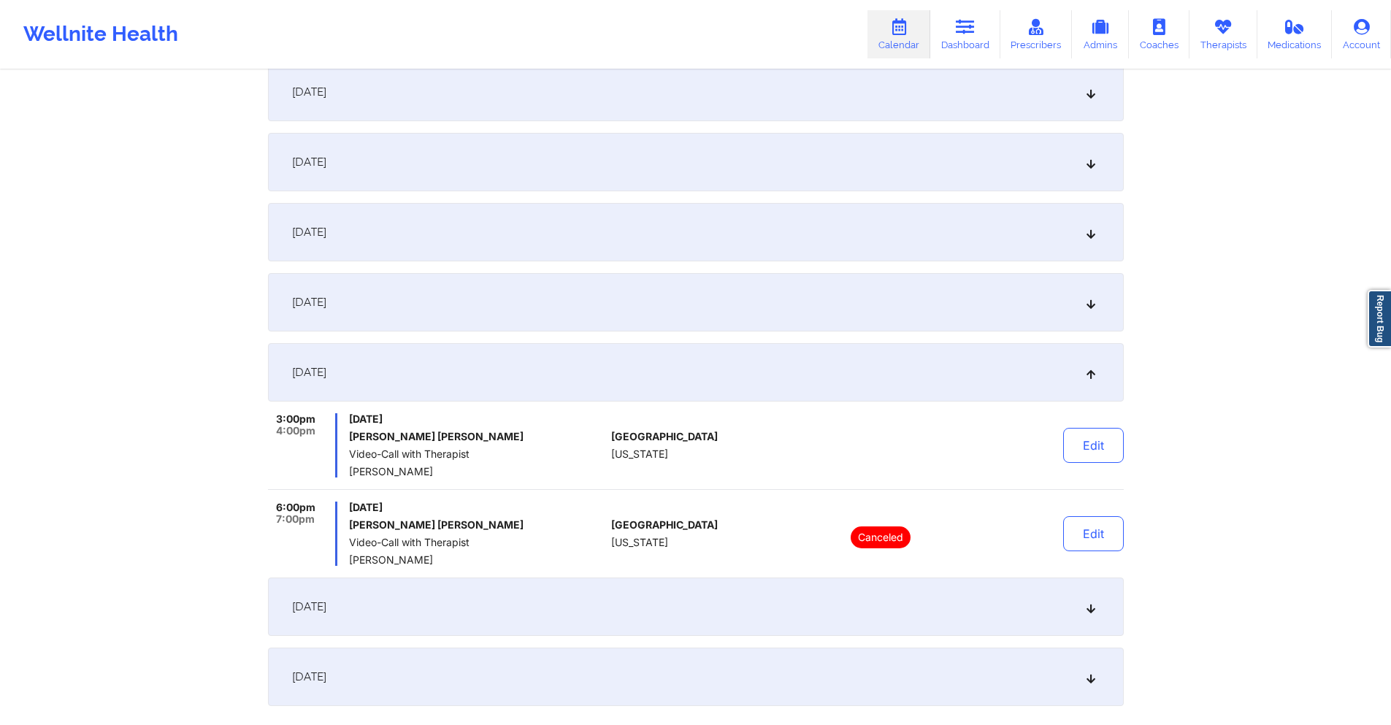
click at [575, 592] on div "[DATE]" at bounding box center [696, 606] width 856 height 58
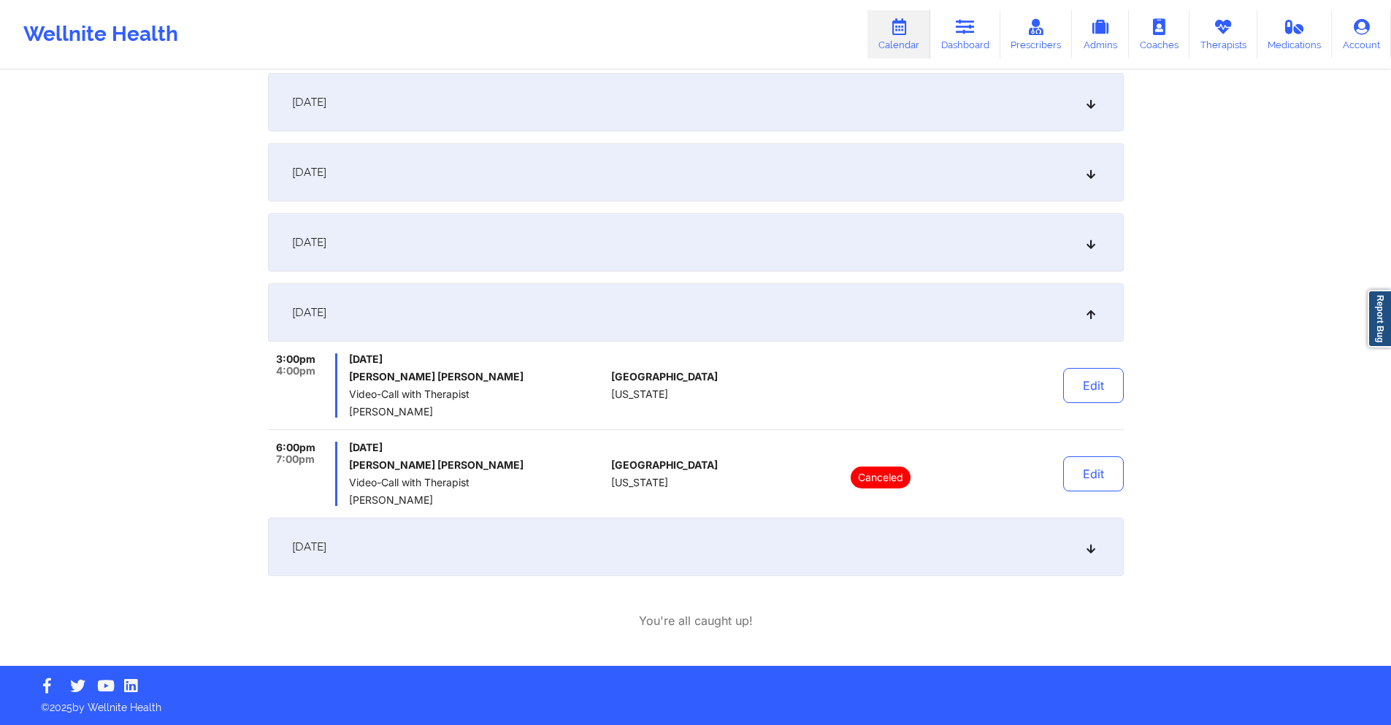
click at [620, 537] on div "[DATE]" at bounding box center [696, 547] width 856 height 58
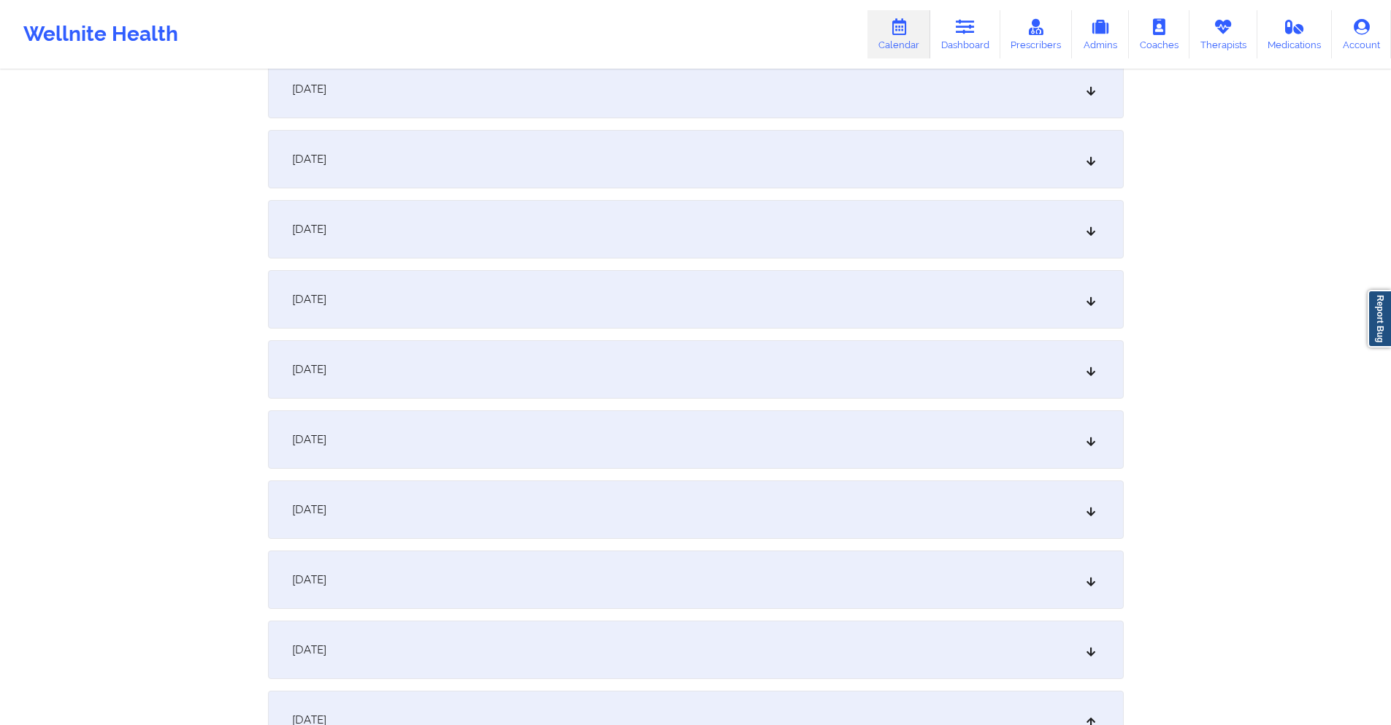
scroll to position [0, 0]
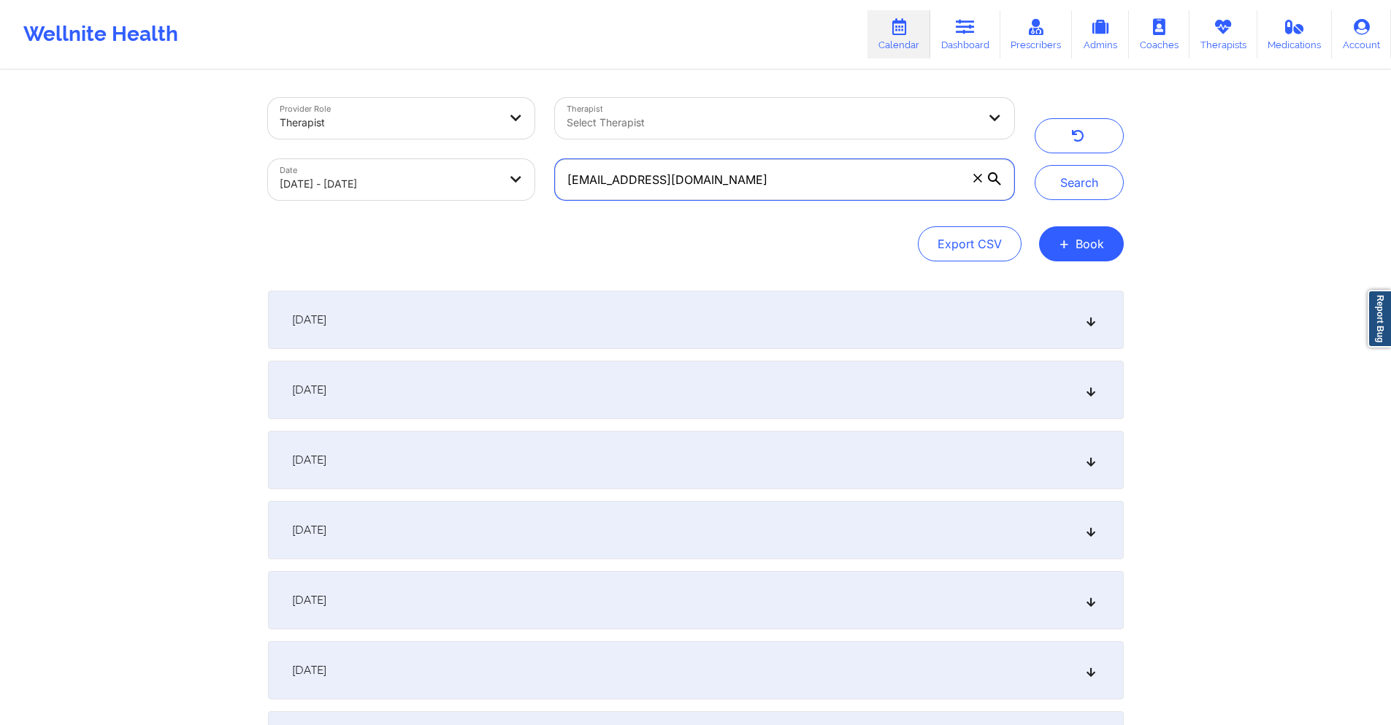
click at [862, 185] on input "omitchell4928@yahoo.com" at bounding box center [784, 179] width 458 height 41
click at [862, 184] on input "omitchell4928@yahoo.com" at bounding box center [784, 179] width 458 height 41
paste input "livgurman@gmail"
click at [1075, 185] on button "Search" at bounding box center [1079, 182] width 89 height 35
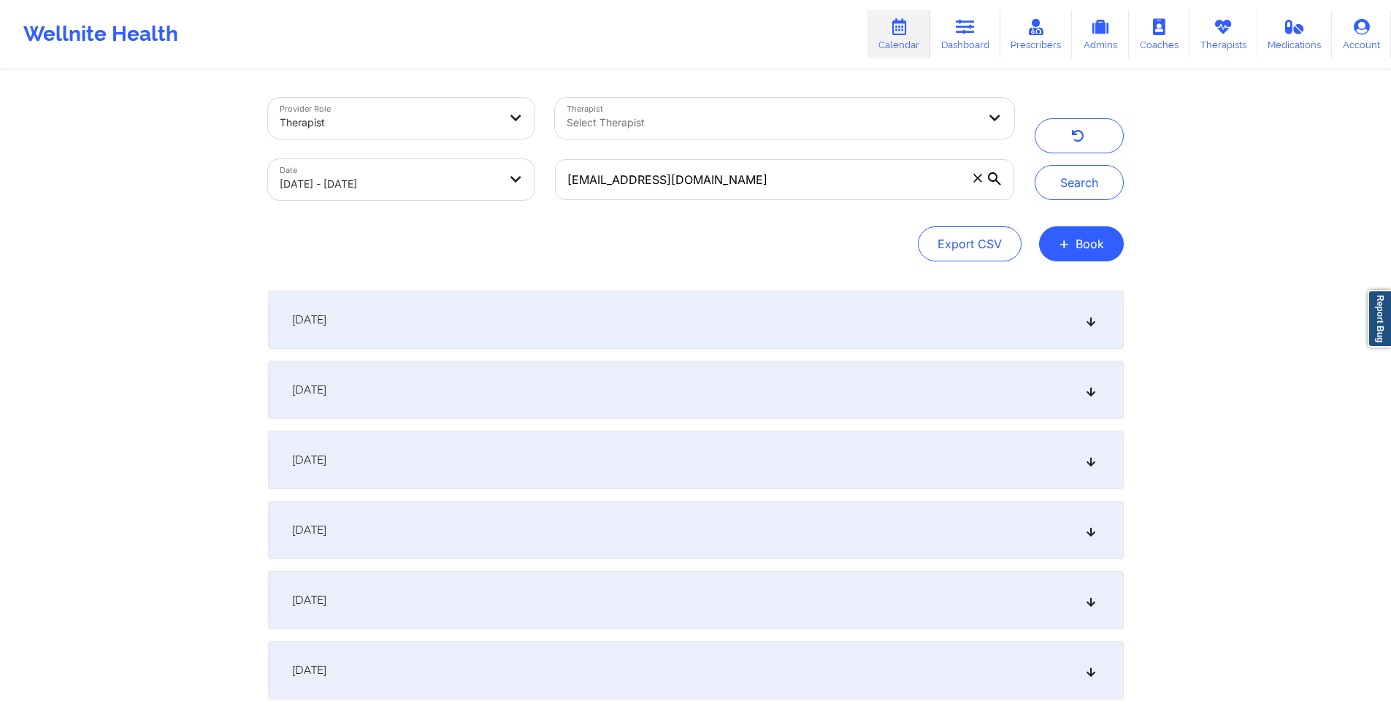
click at [861, 330] on div "[DATE]" at bounding box center [696, 320] width 856 height 58
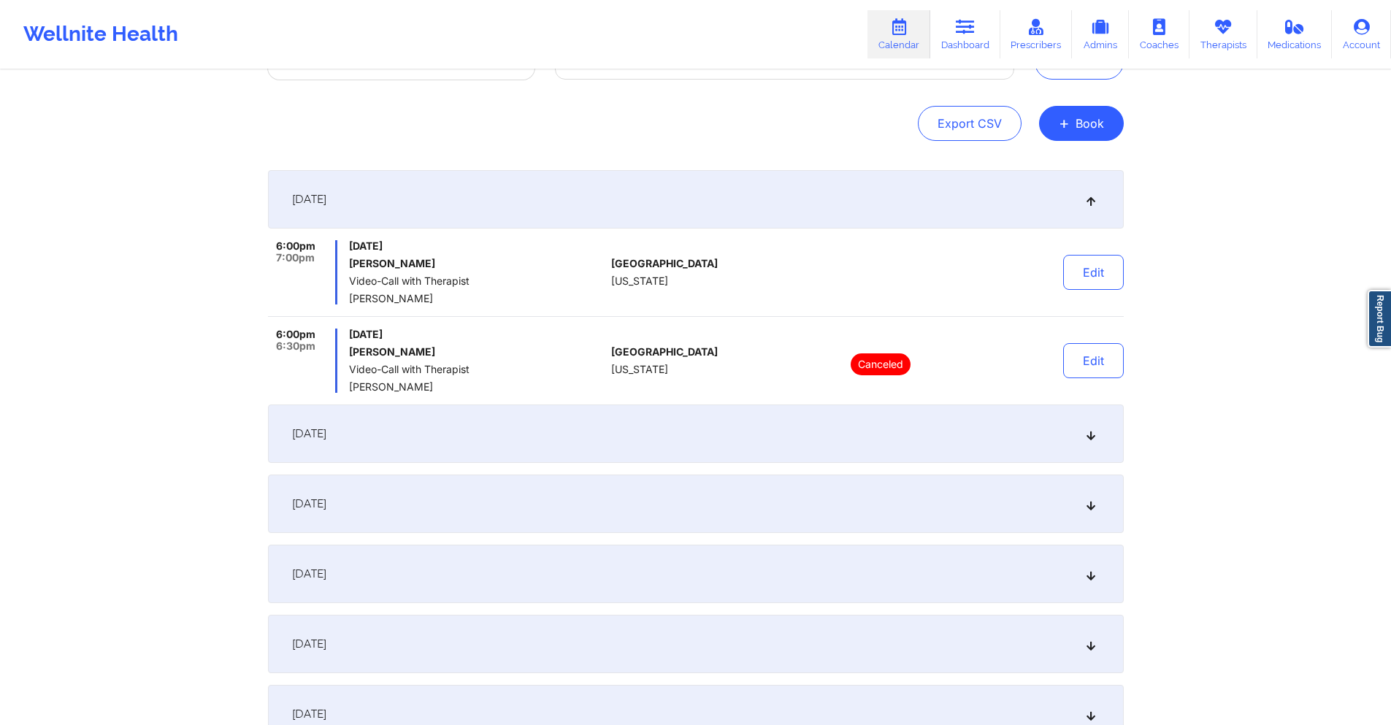
scroll to position [146, 0]
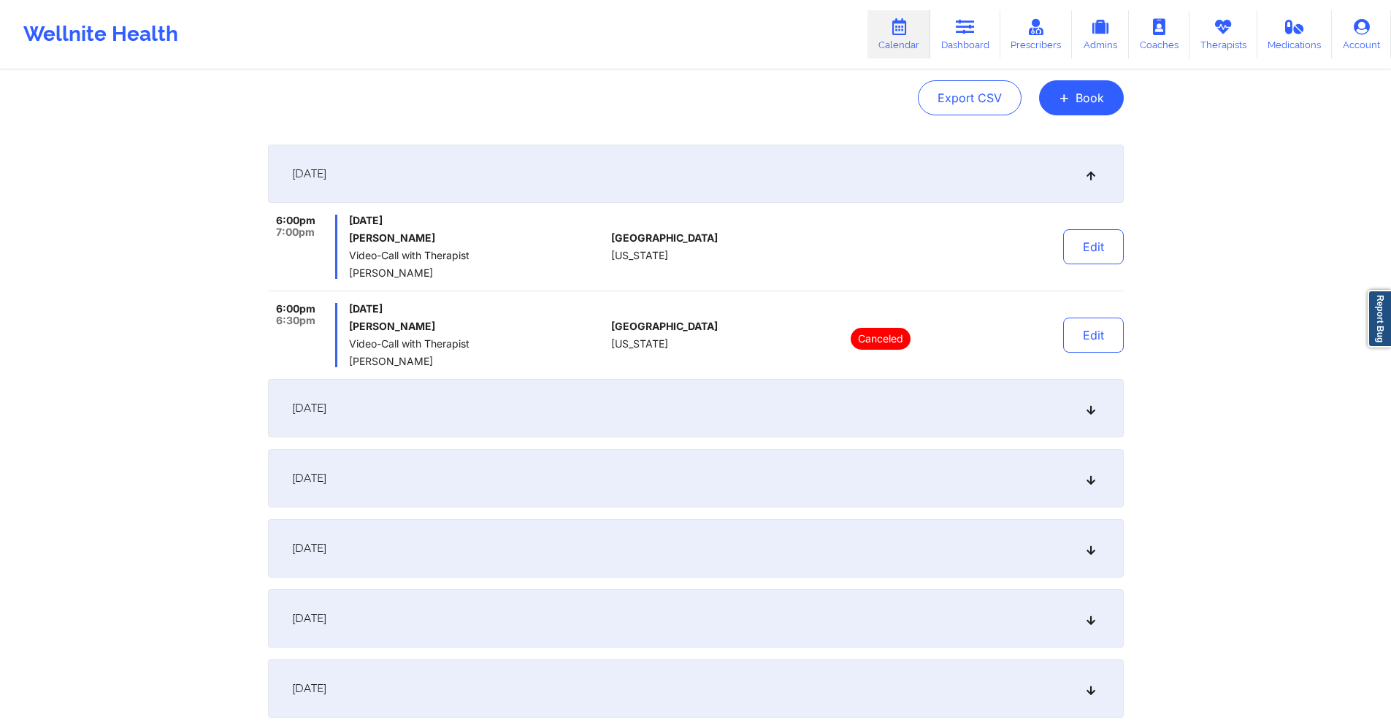
click at [815, 410] on div "[DATE]" at bounding box center [696, 408] width 856 height 58
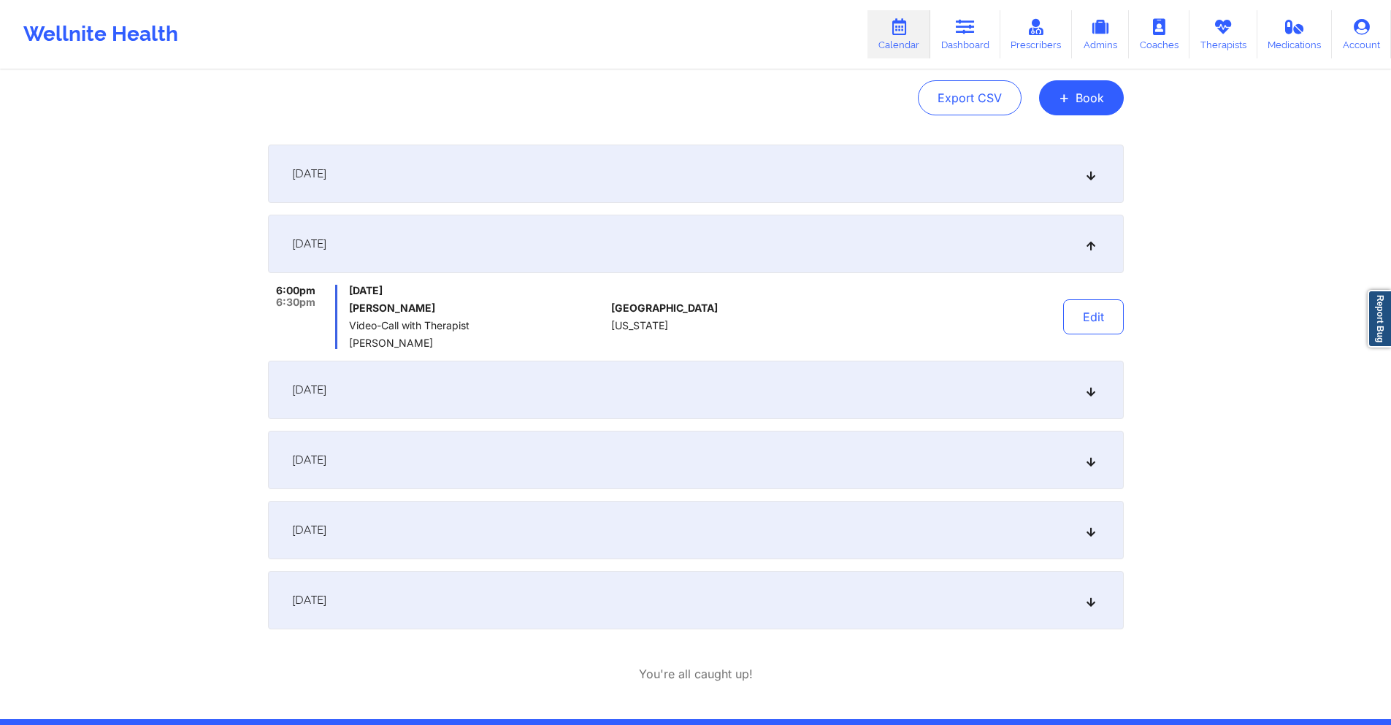
click at [816, 388] on div "[DATE]" at bounding box center [696, 390] width 856 height 58
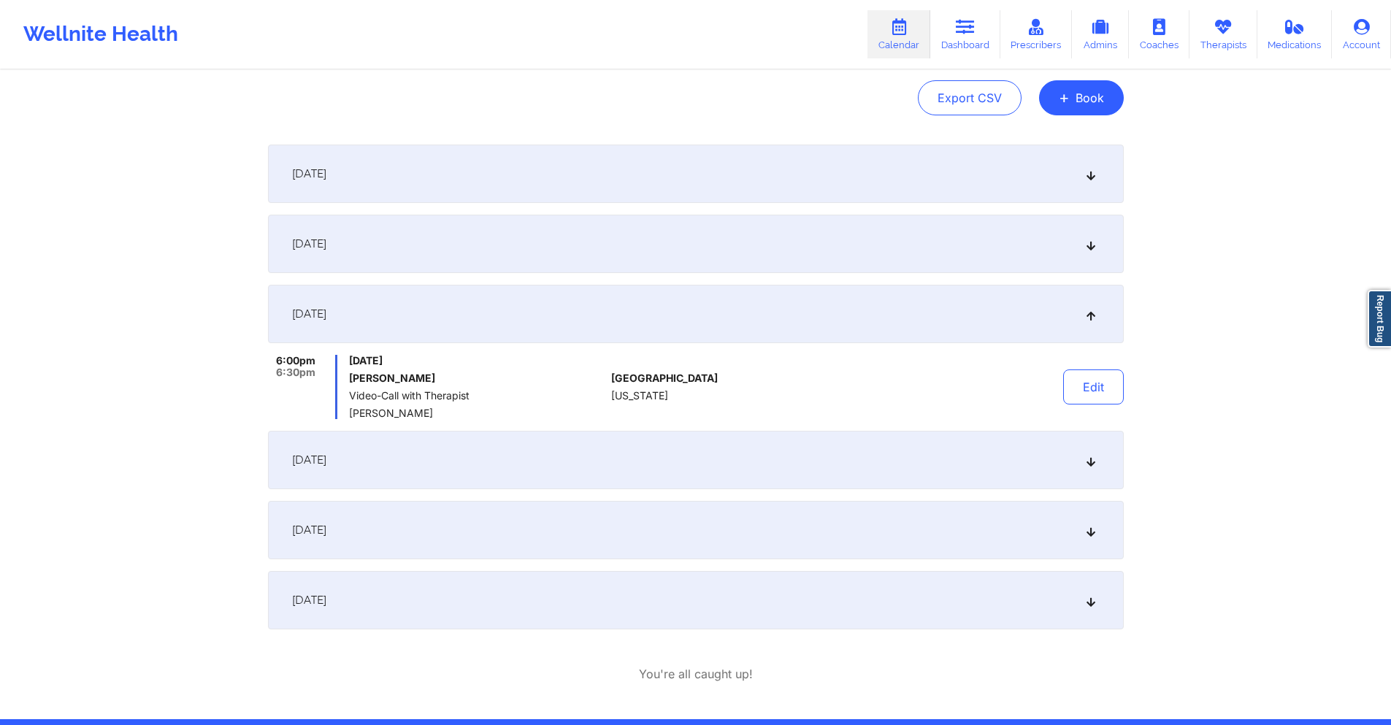
click at [794, 450] on div "[DATE]" at bounding box center [696, 460] width 856 height 58
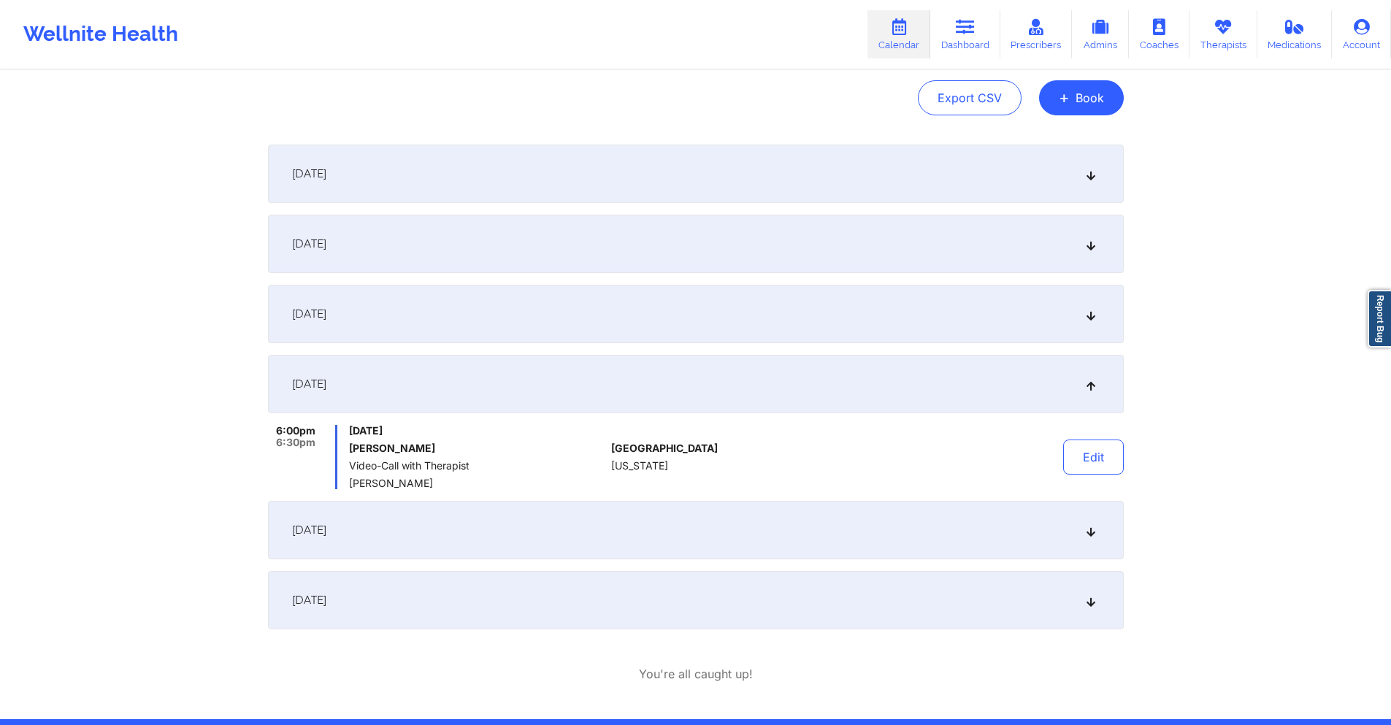
click at [780, 504] on div "[DATE]" at bounding box center [696, 530] width 856 height 58
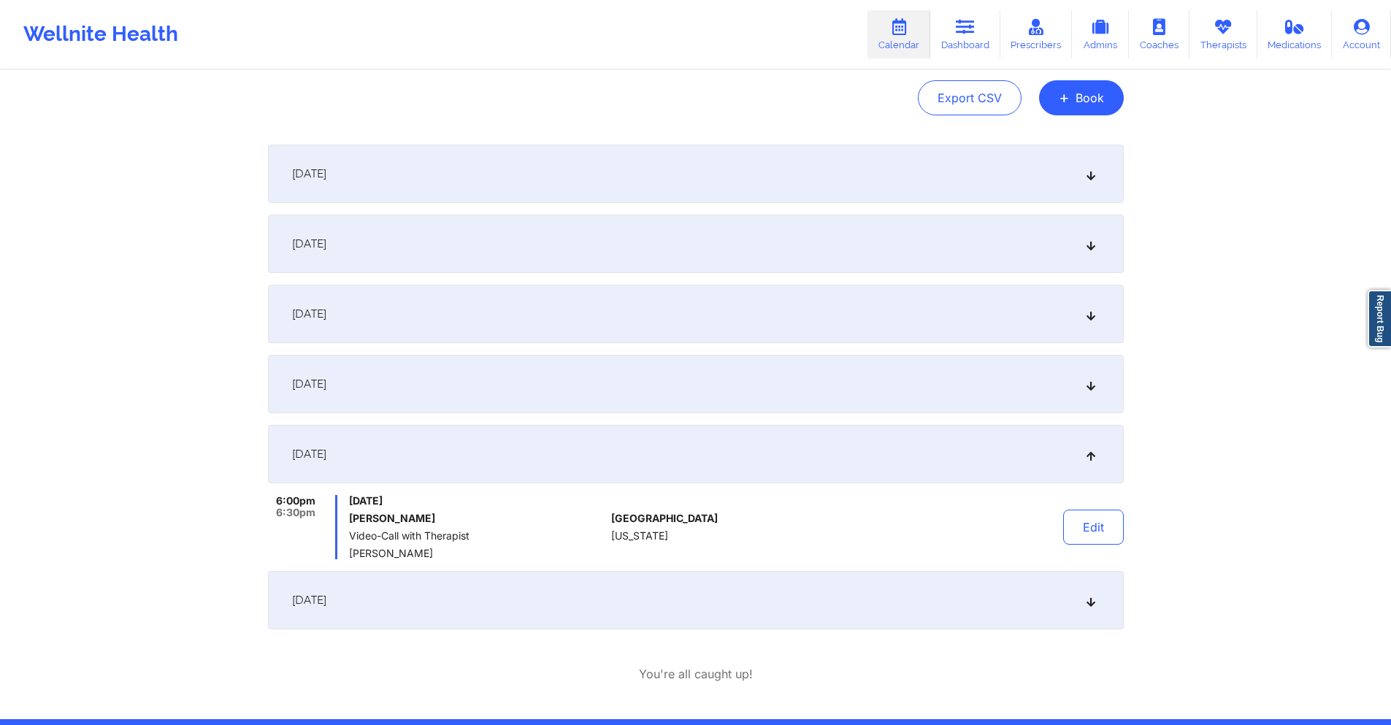
click at [766, 596] on div "[DATE]" at bounding box center [696, 600] width 856 height 58
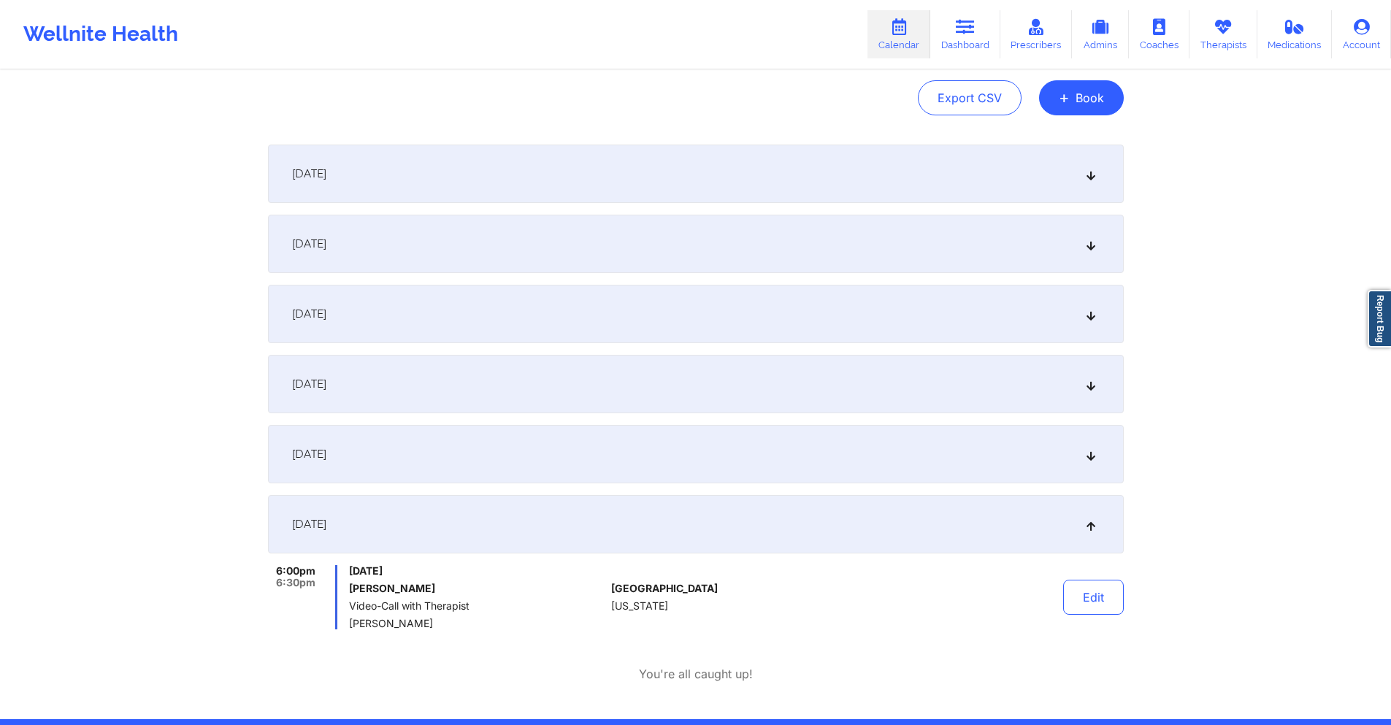
click at [751, 183] on div "[DATE]" at bounding box center [696, 174] width 856 height 58
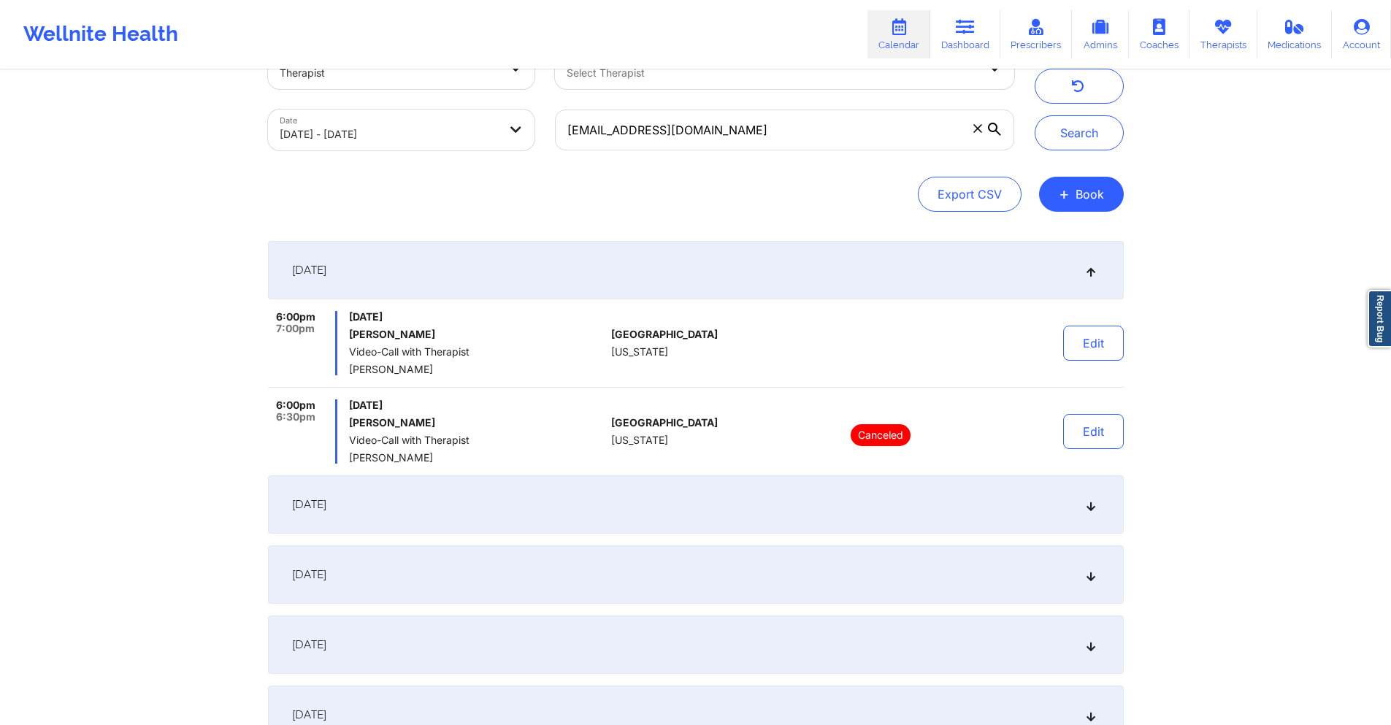
scroll to position [0, 0]
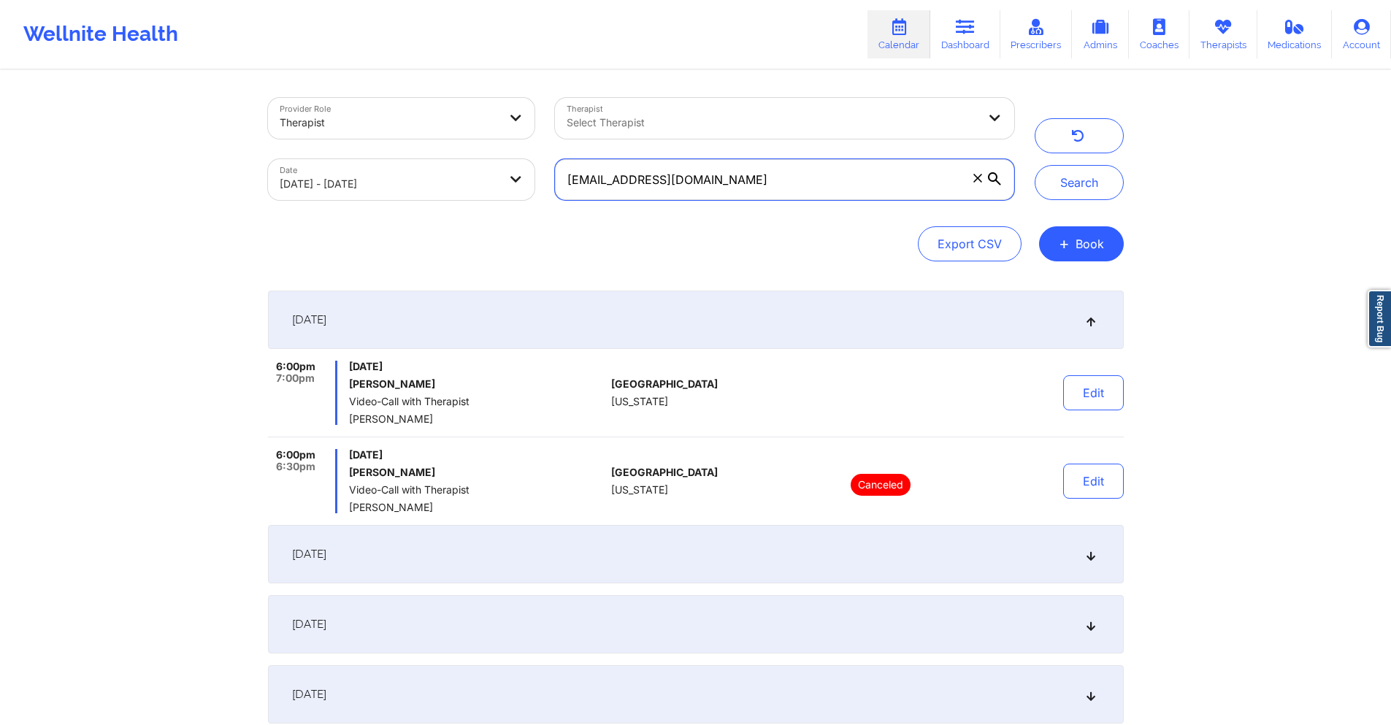
click at [845, 174] on input "livgurman@gmail.com" at bounding box center [784, 179] width 458 height 41
paste input "mattasca"
click at [1104, 176] on button "Search" at bounding box center [1079, 182] width 89 height 35
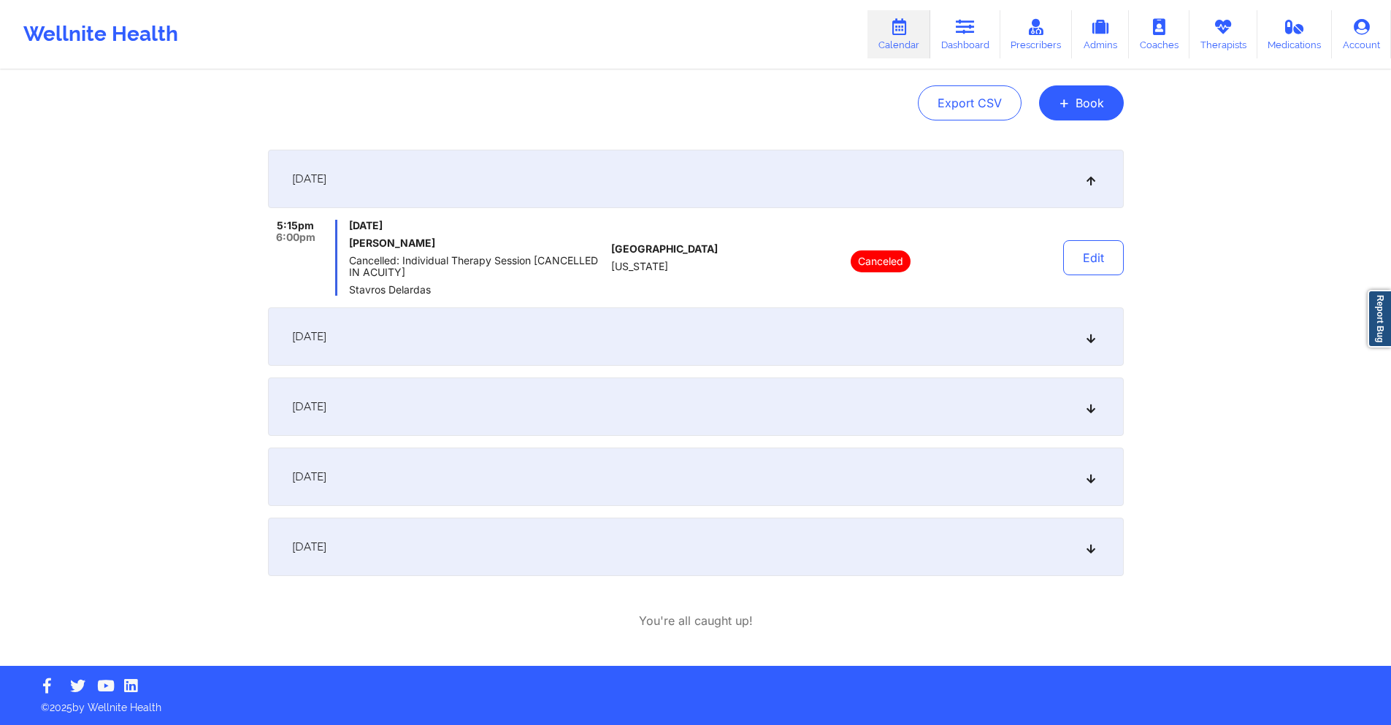
click at [686, 325] on div "[DATE]" at bounding box center [696, 336] width 856 height 58
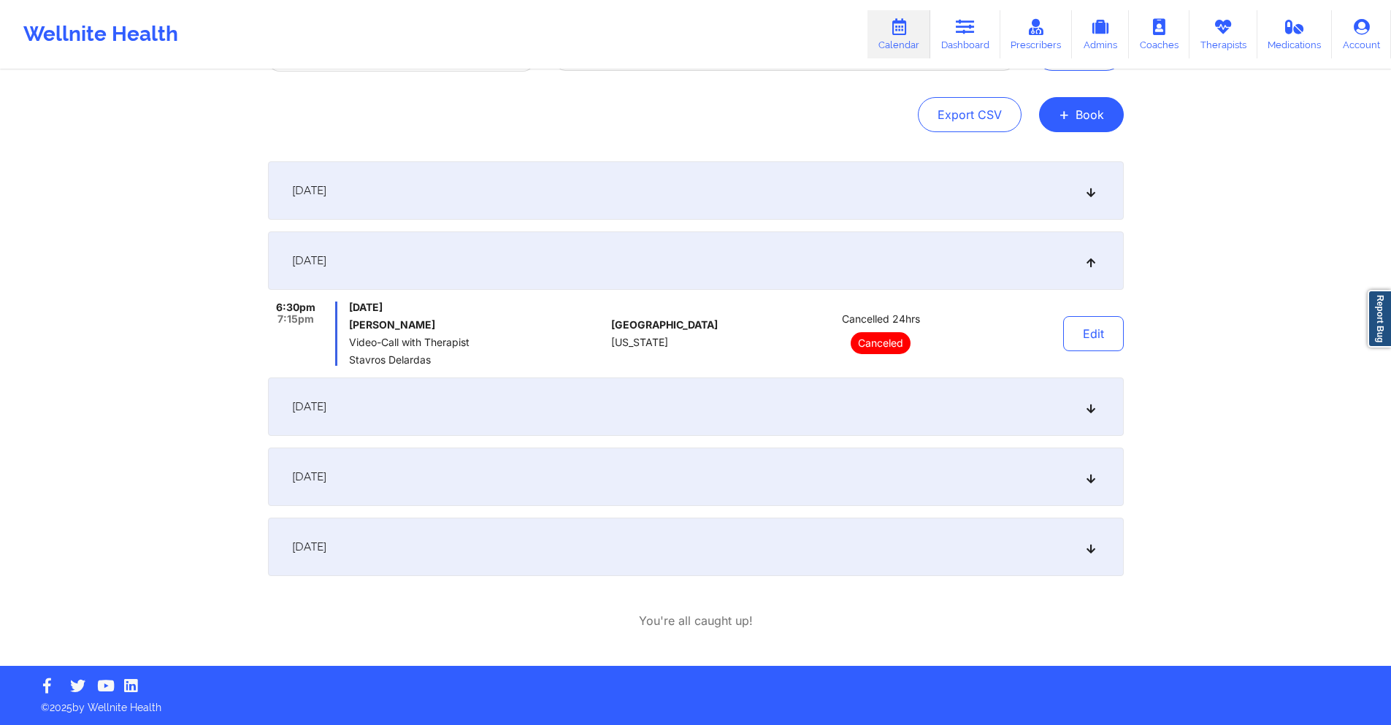
scroll to position [129, 0]
click at [664, 401] on div "October 1, 2025" at bounding box center [696, 406] width 856 height 58
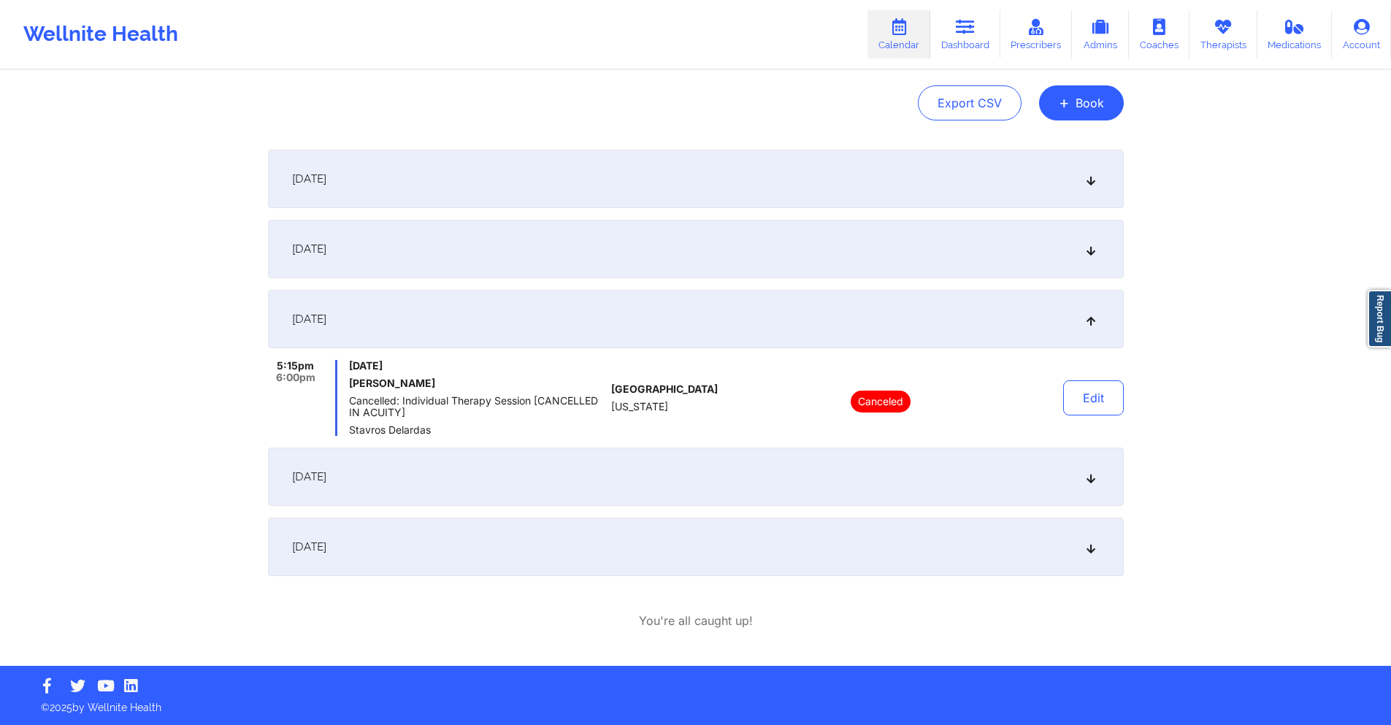
click at [659, 480] on div "October 15, 2025" at bounding box center [696, 477] width 856 height 58
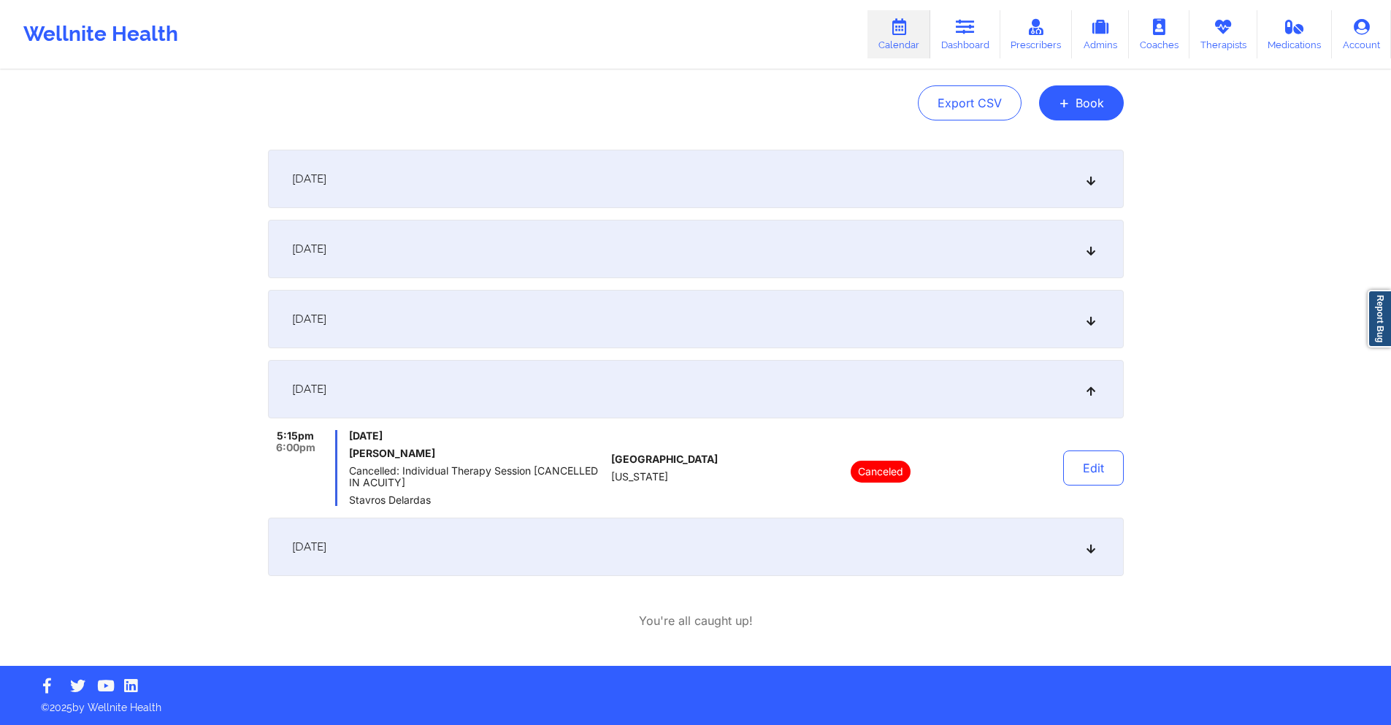
click at [706, 561] on div "October 29, 2025" at bounding box center [696, 547] width 856 height 58
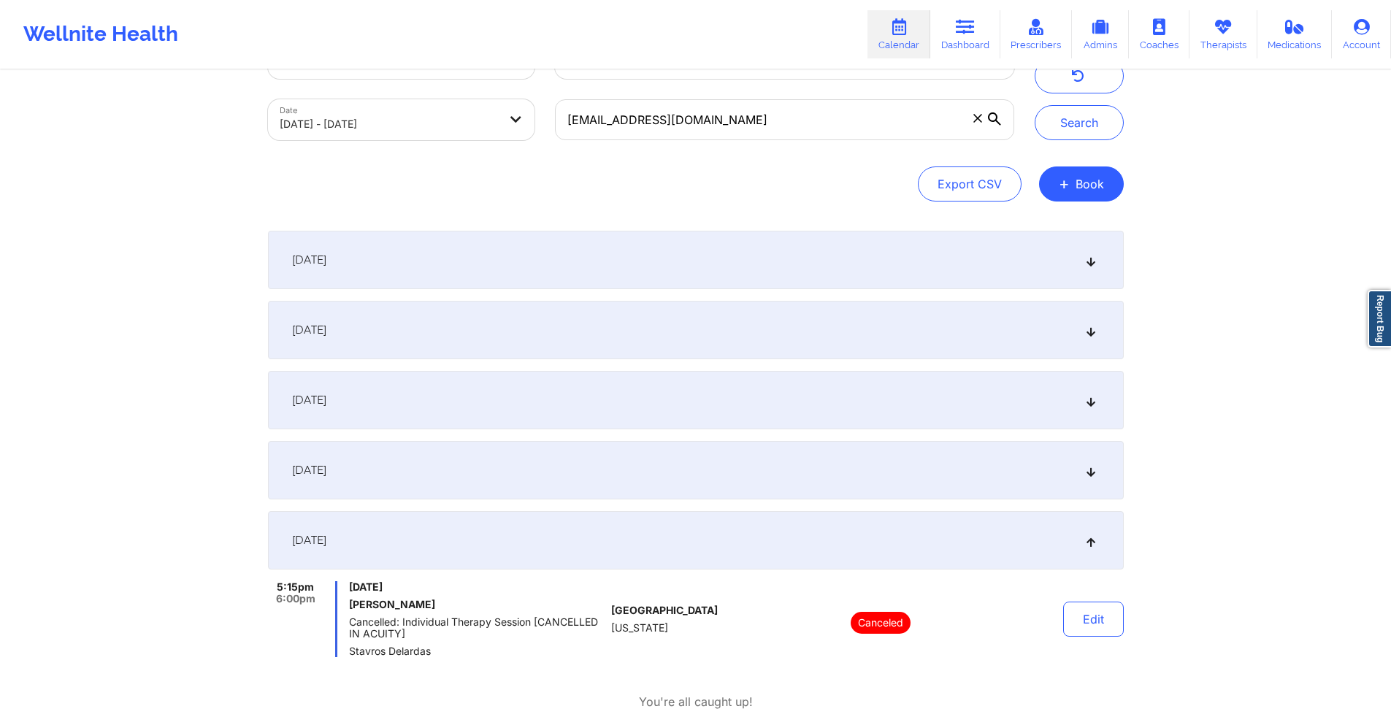
scroll to position [0, 0]
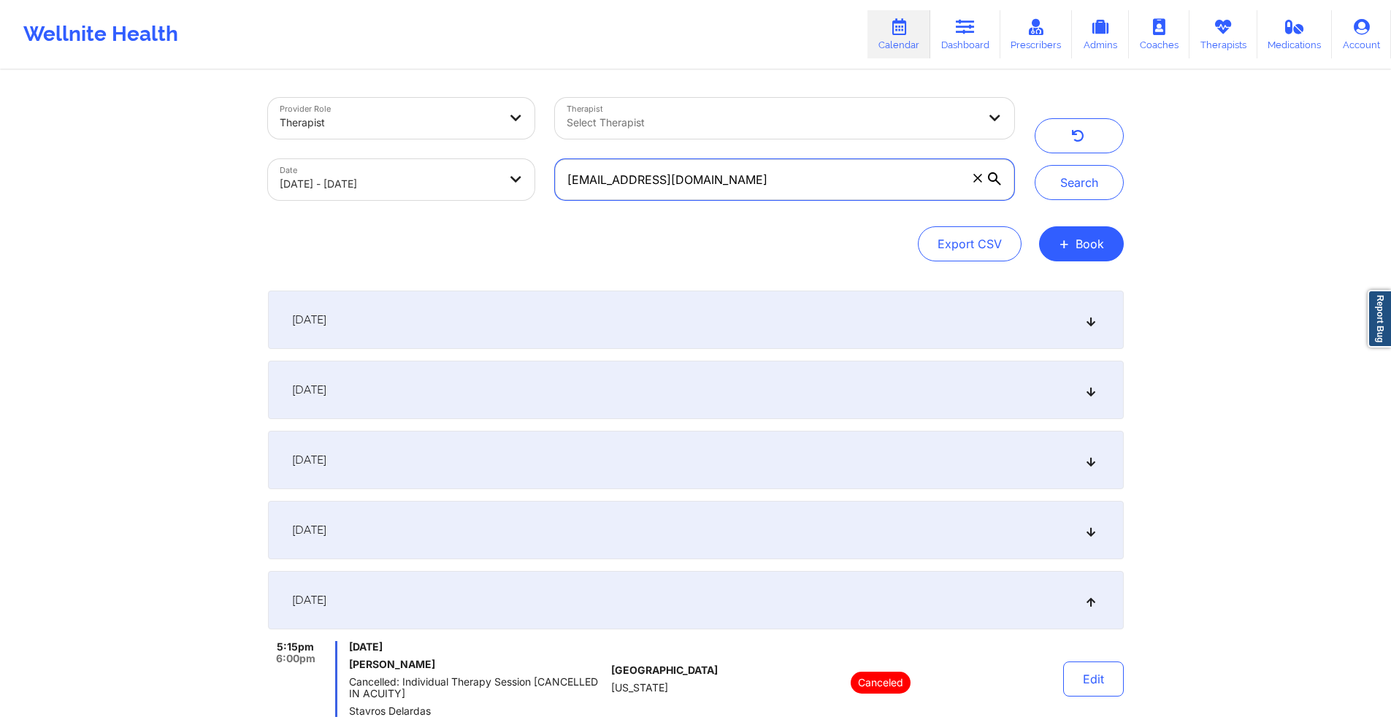
click at [850, 167] on input "mattasca@gmail.com" at bounding box center [784, 179] width 458 height 41
paste input "asiaparker00"
click at [1099, 182] on button "Search" at bounding box center [1079, 182] width 89 height 35
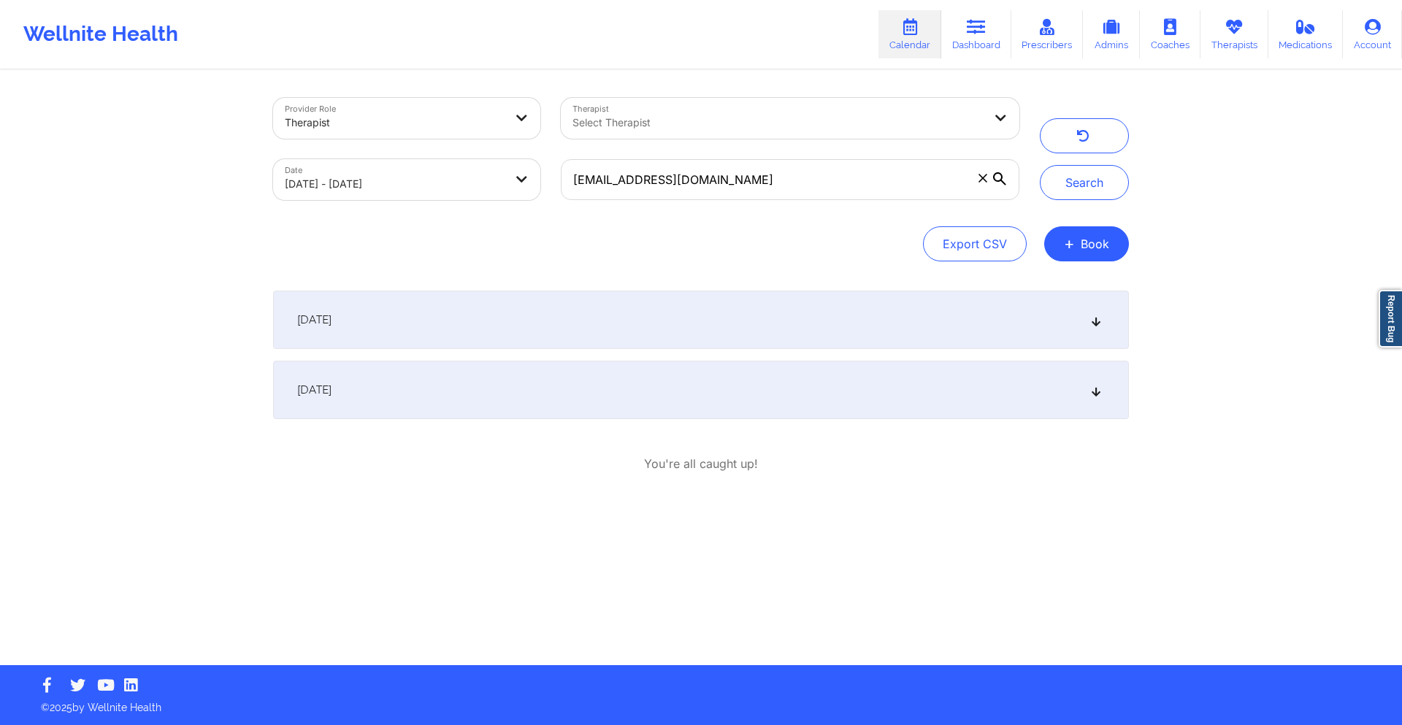
click at [722, 307] on div "[DATE]" at bounding box center [701, 320] width 856 height 58
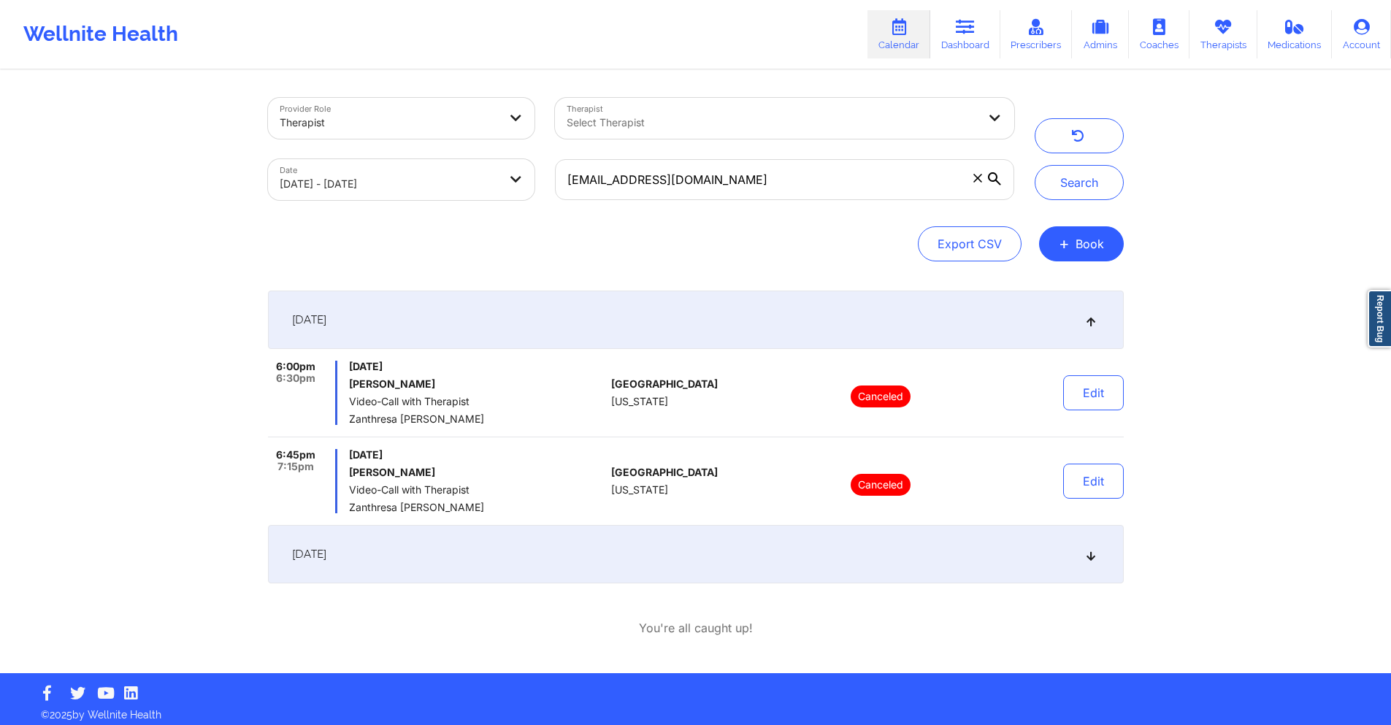
click at [654, 539] on div "[DATE]" at bounding box center [696, 554] width 856 height 58
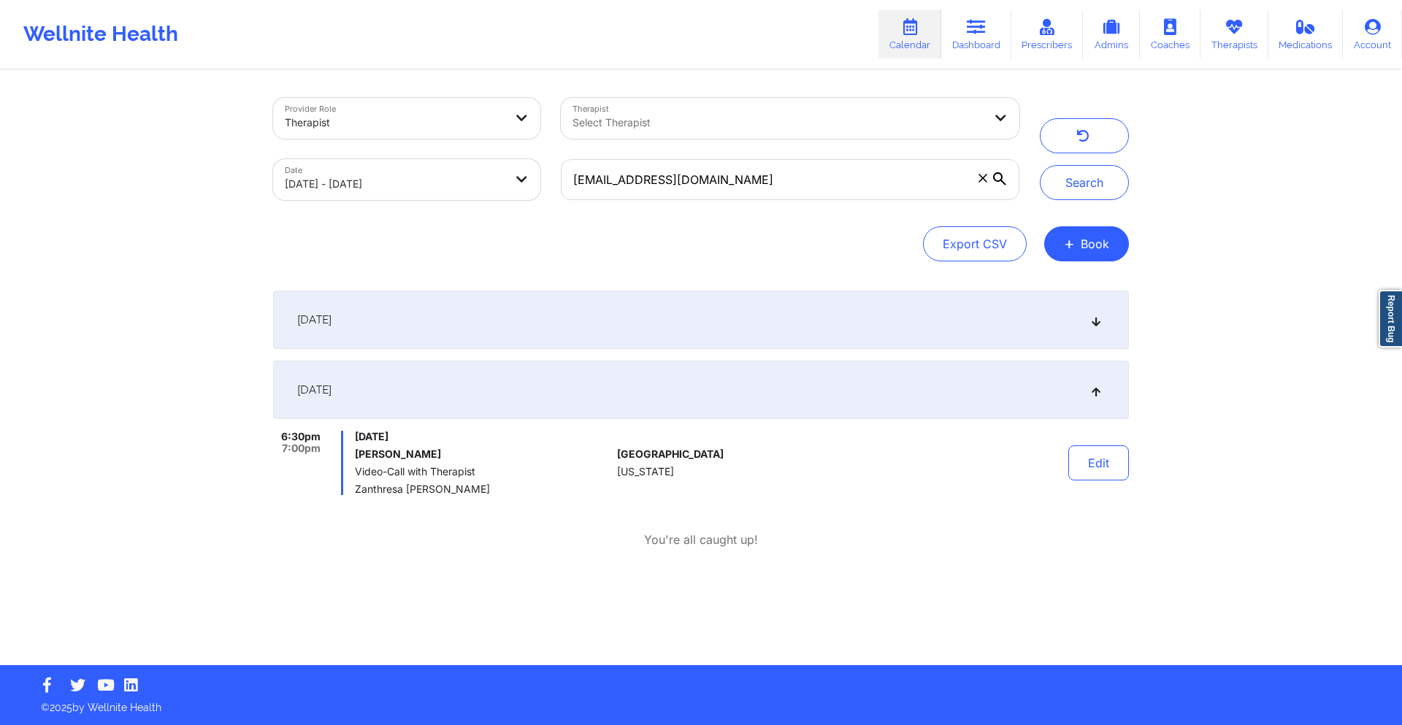
click at [718, 323] on div "[DATE]" at bounding box center [701, 320] width 856 height 58
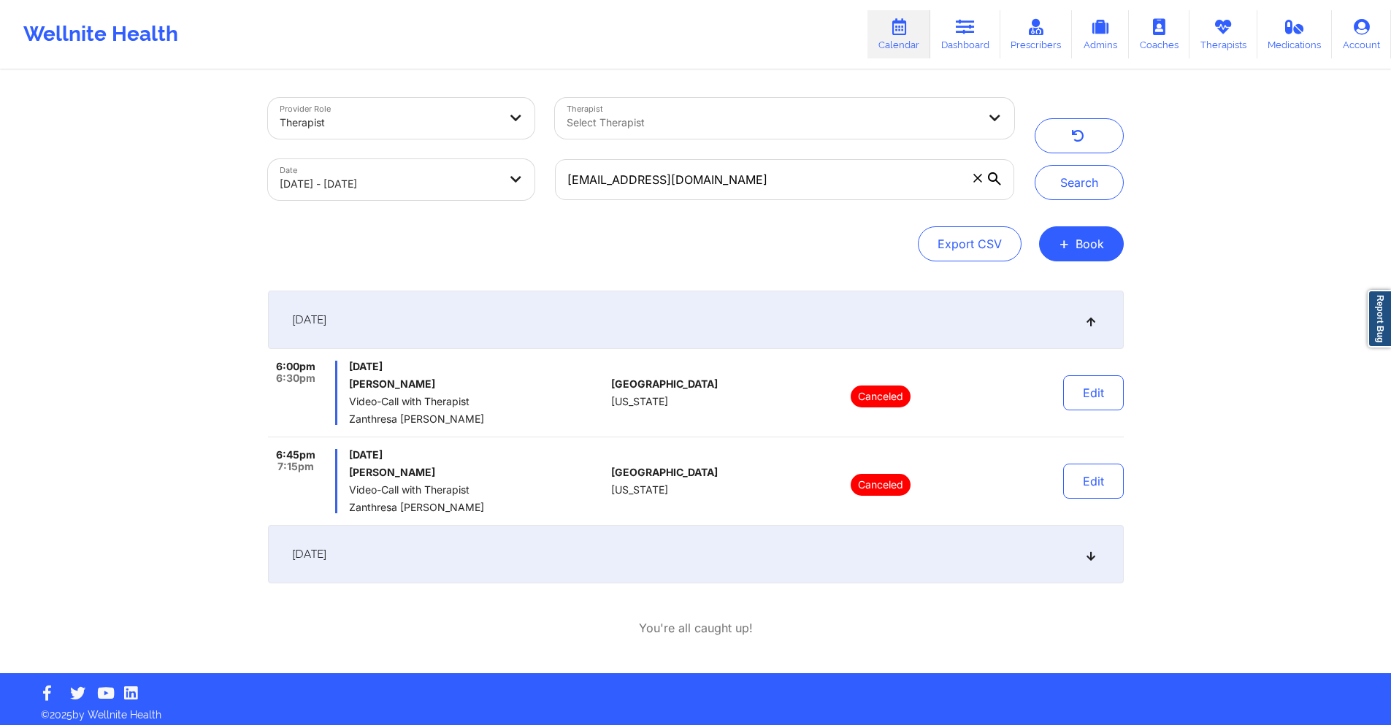
click at [577, 561] on div "[DATE]" at bounding box center [696, 554] width 856 height 58
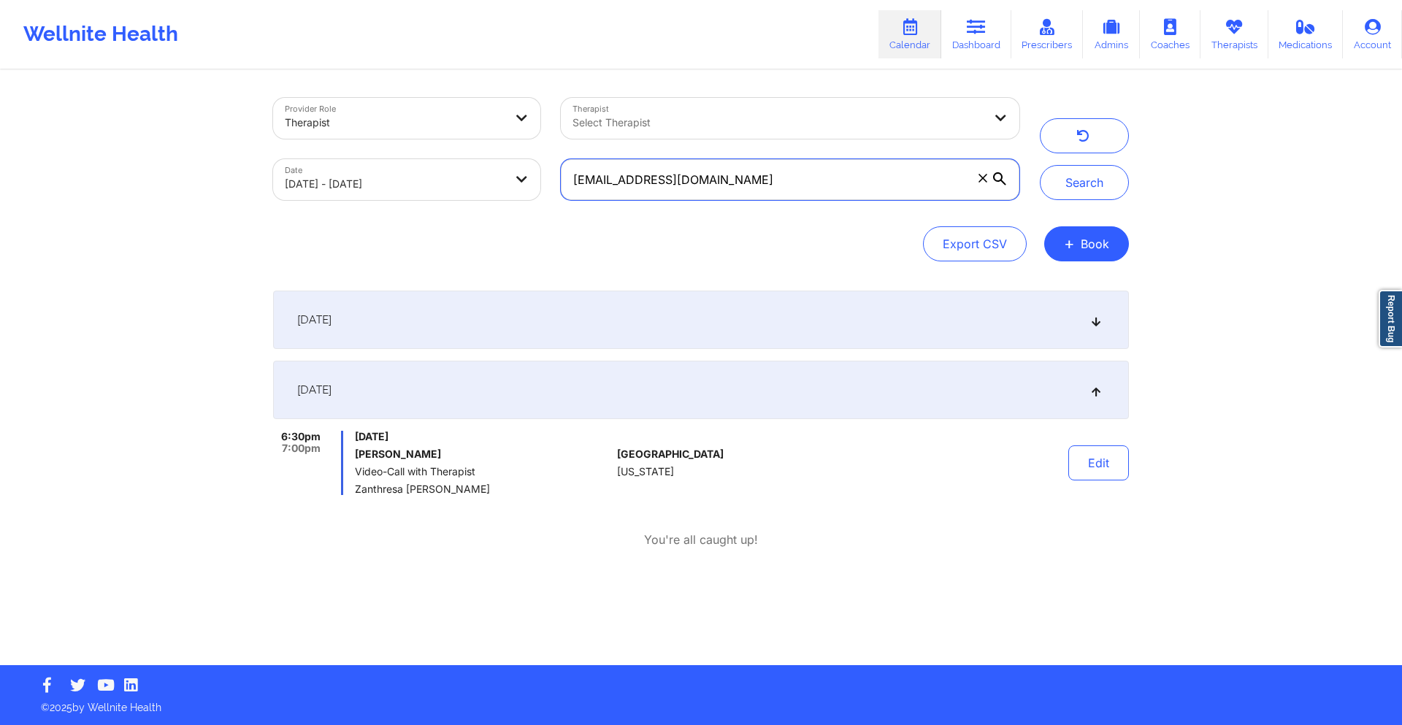
click at [777, 180] on input "asiaparker00@gmail.com" at bounding box center [790, 179] width 458 height 41
paste input "kaamom@verizon.net"
click at [1088, 185] on button "Search" at bounding box center [1084, 182] width 89 height 35
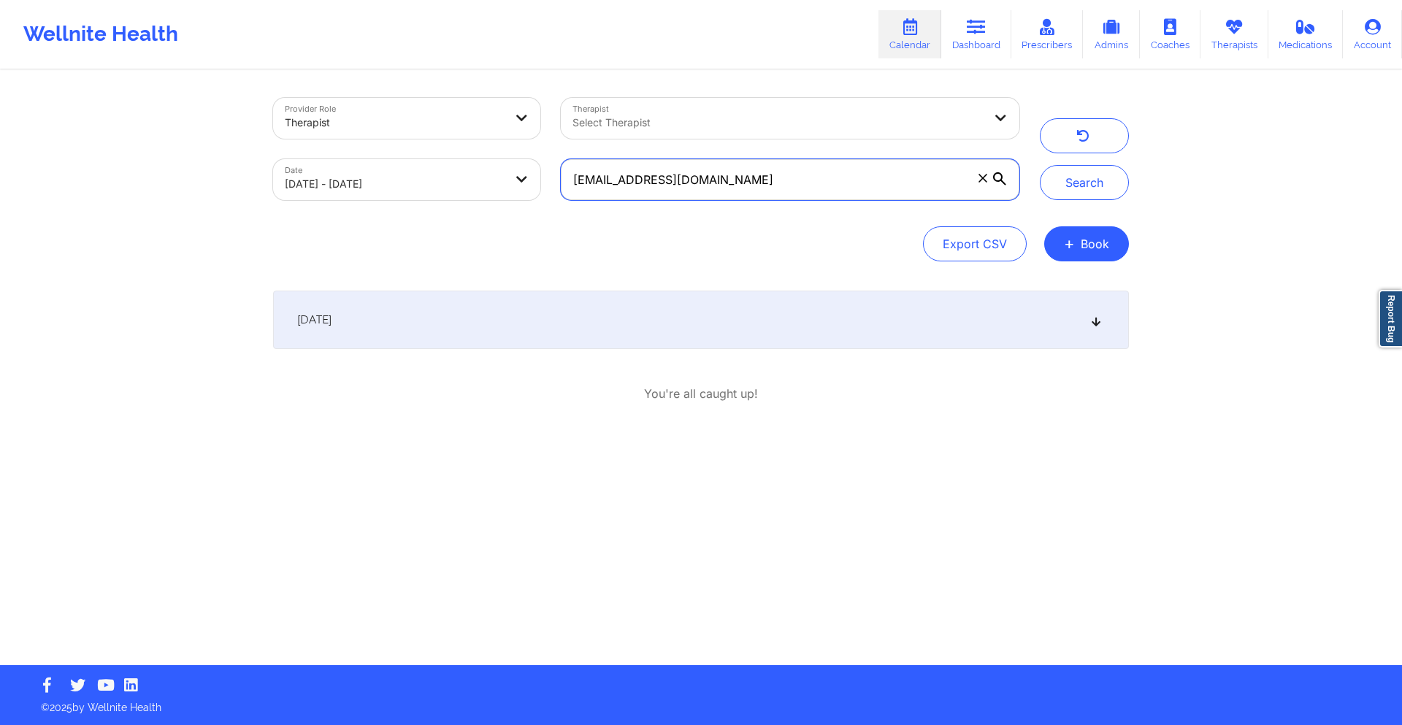
click at [732, 182] on input "akaamom@verizon.net" at bounding box center [790, 179] width 458 height 41
click at [718, 331] on div "[DATE]" at bounding box center [701, 320] width 856 height 58
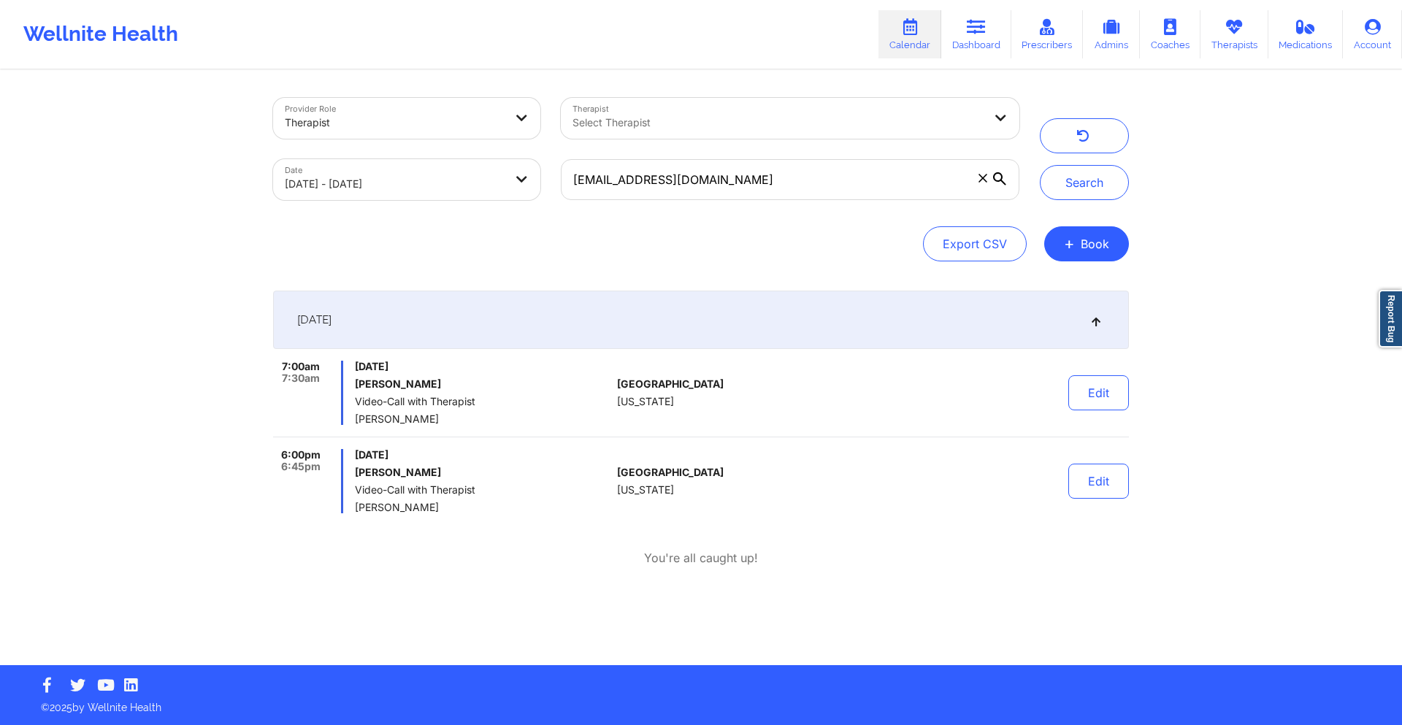
drag, startPoint x: 450, startPoint y: 385, endPoint x: 393, endPoint y: 385, distance: 56.9
click at [393, 385] on h6 "[PERSON_NAME]" at bounding box center [483, 384] width 256 height 12
copy h6 "Anderson"
click at [723, 170] on input "akaamom@verizon.net" at bounding box center [790, 179] width 458 height 41
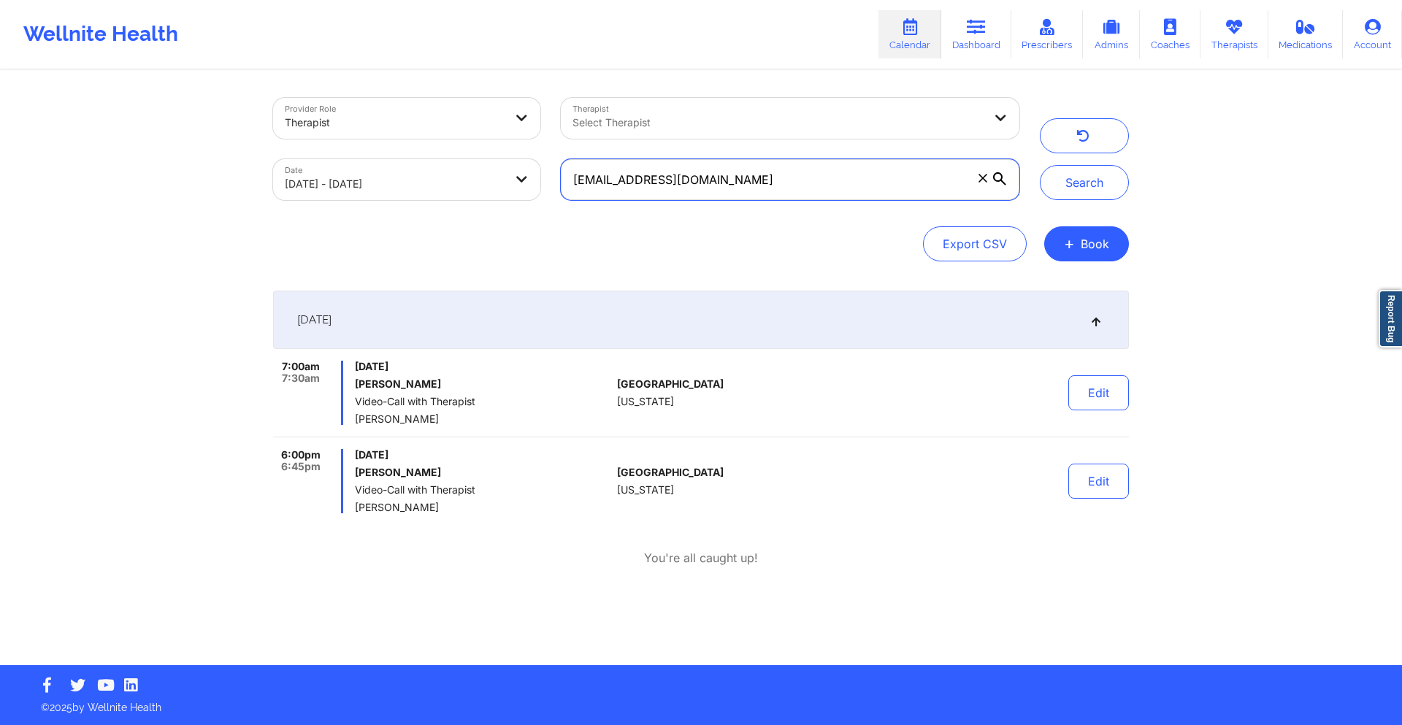
click at [723, 170] on input "akaamom@verizon.net" at bounding box center [790, 179] width 458 height 41
drag, startPoint x: 723, startPoint y: 171, endPoint x: 717, endPoint y: 166, distance: 7.8
paste input "tranquility.jojo@yahoo.com"
click at [1104, 183] on button "Search" at bounding box center [1084, 182] width 89 height 35
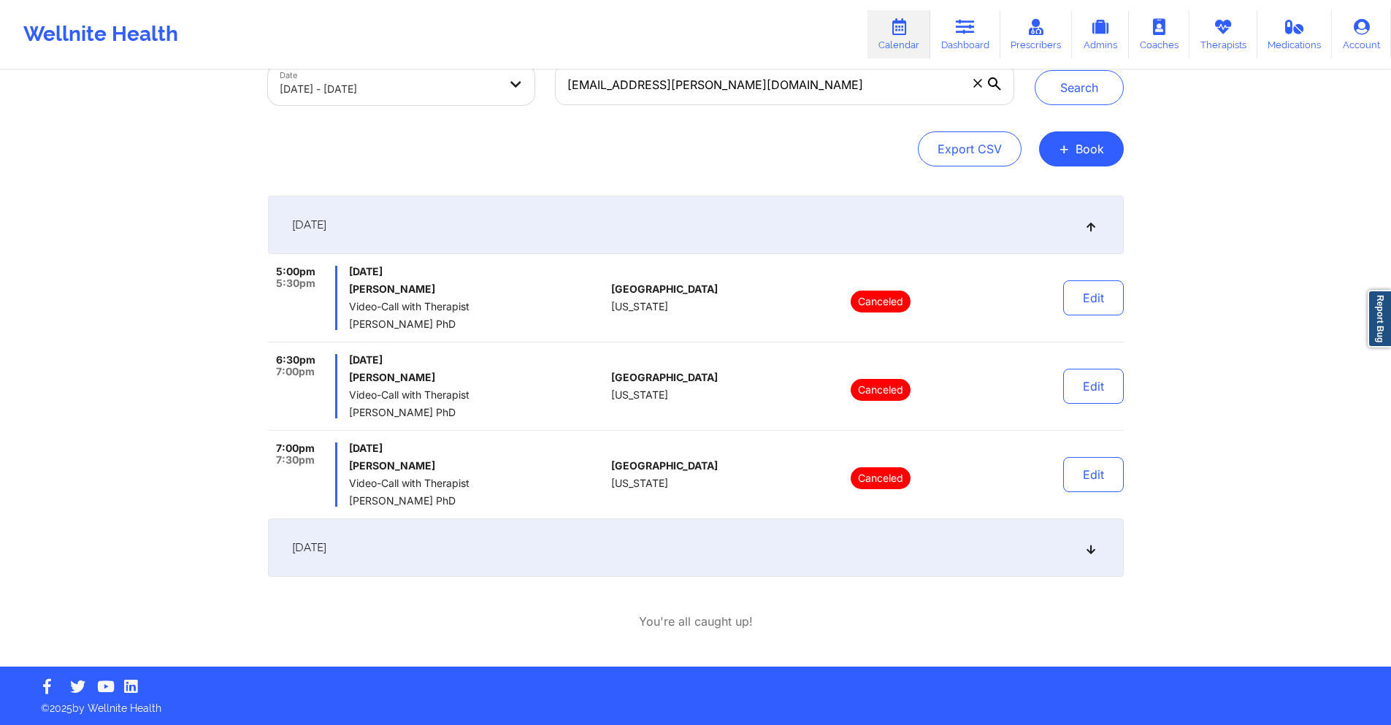
scroll to position [96, 0]
click at [671, 556] on div "September 22, 2025" at bounding box center [696, 547] width 856 height 58
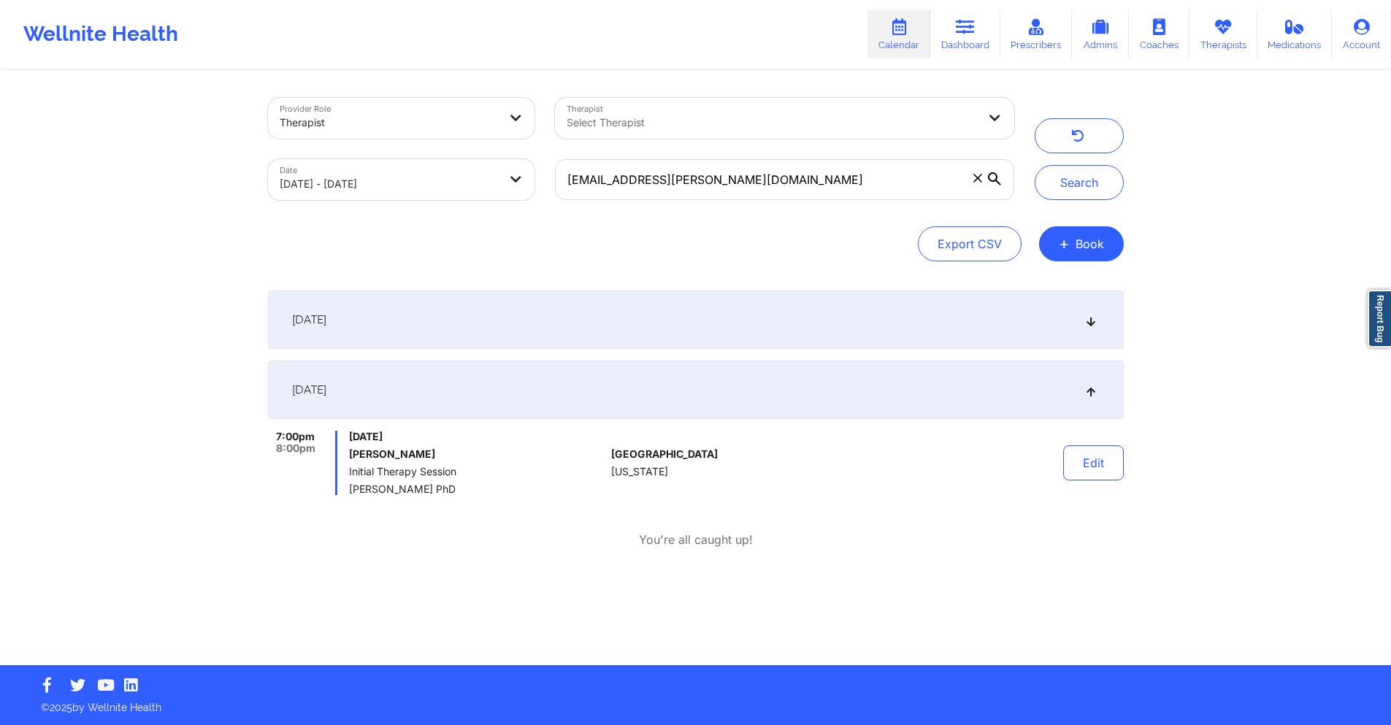
scroll to position [0, 0]
click at [661, 318] on div "September 18, 2025" at bounding box center [701, 320] width 856 height 58
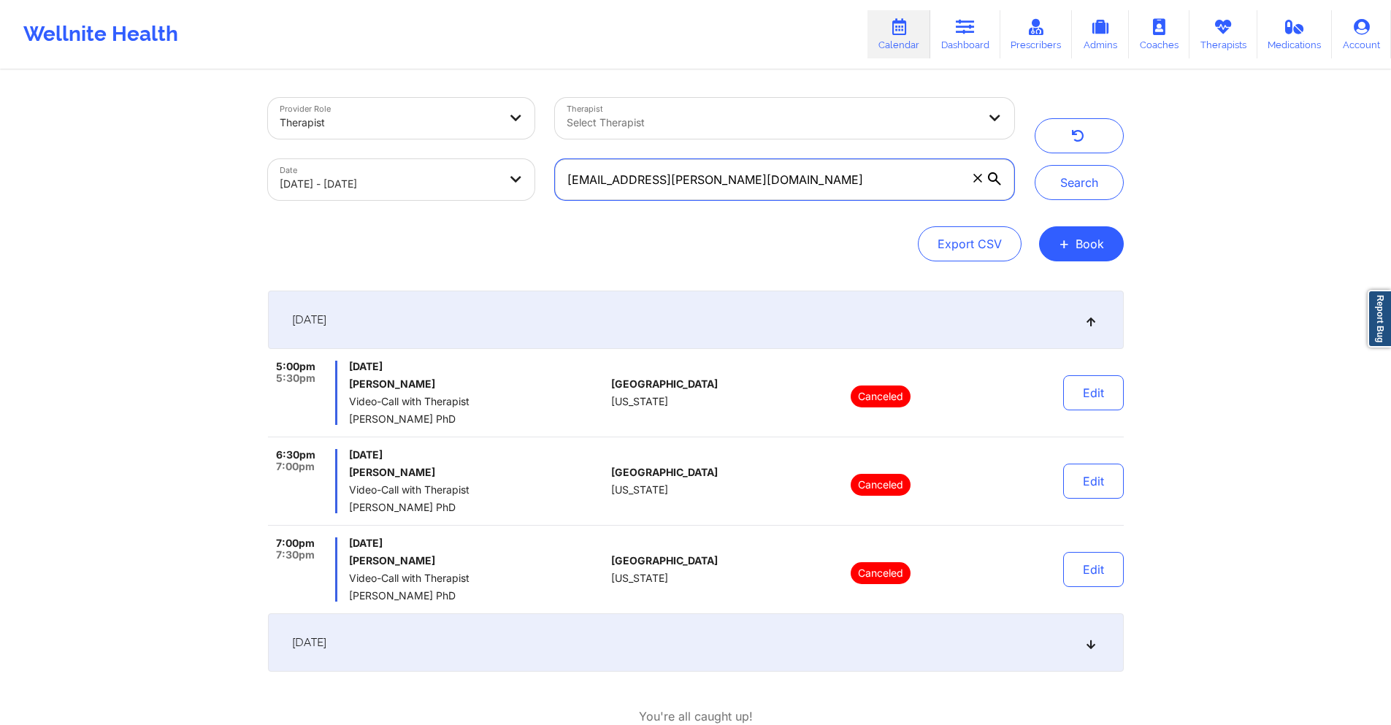
click at [770, 188] on input "tranquility.jojo@yahoo.com" at bounding box center [784, 179] width 458 height 41
paste input "fcarboni13@gmail"
click at [1049, 179] on button "Search" at bounding box center [1079, 182] width 89 height 35
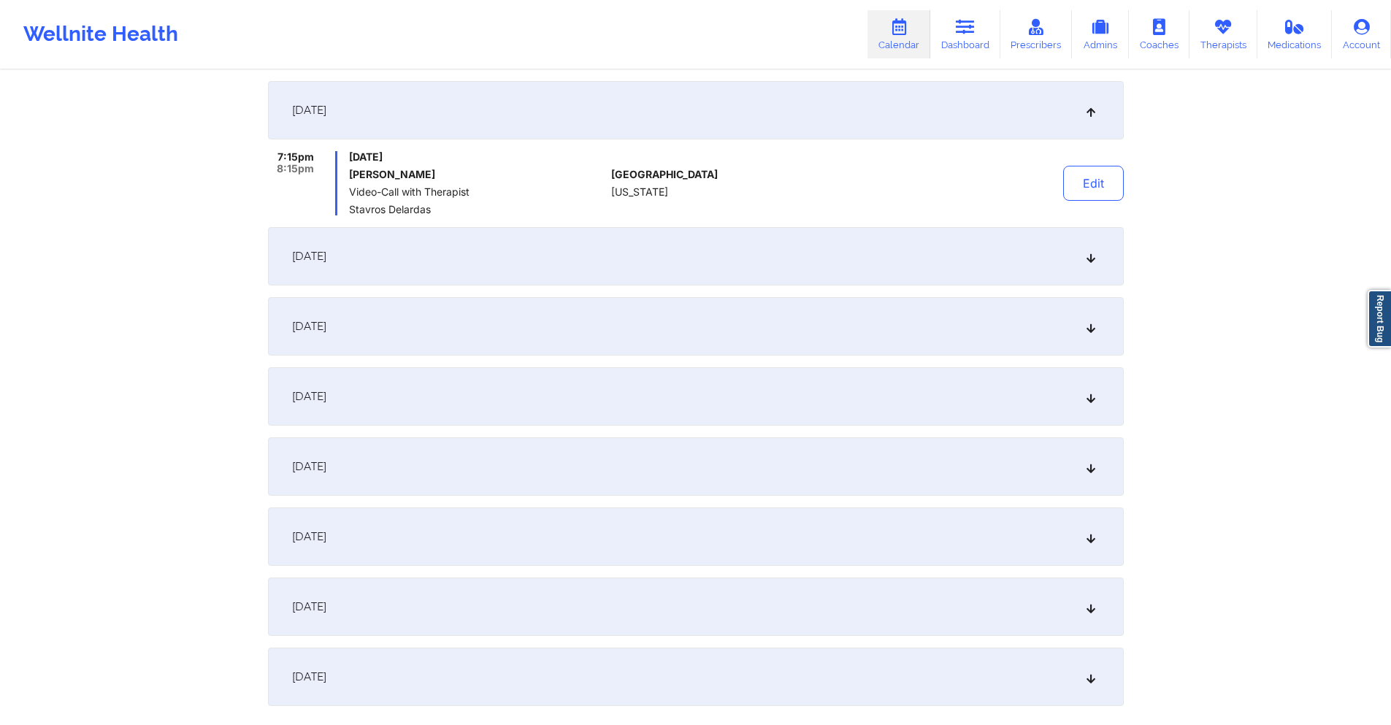
scroll to position [292, 0]
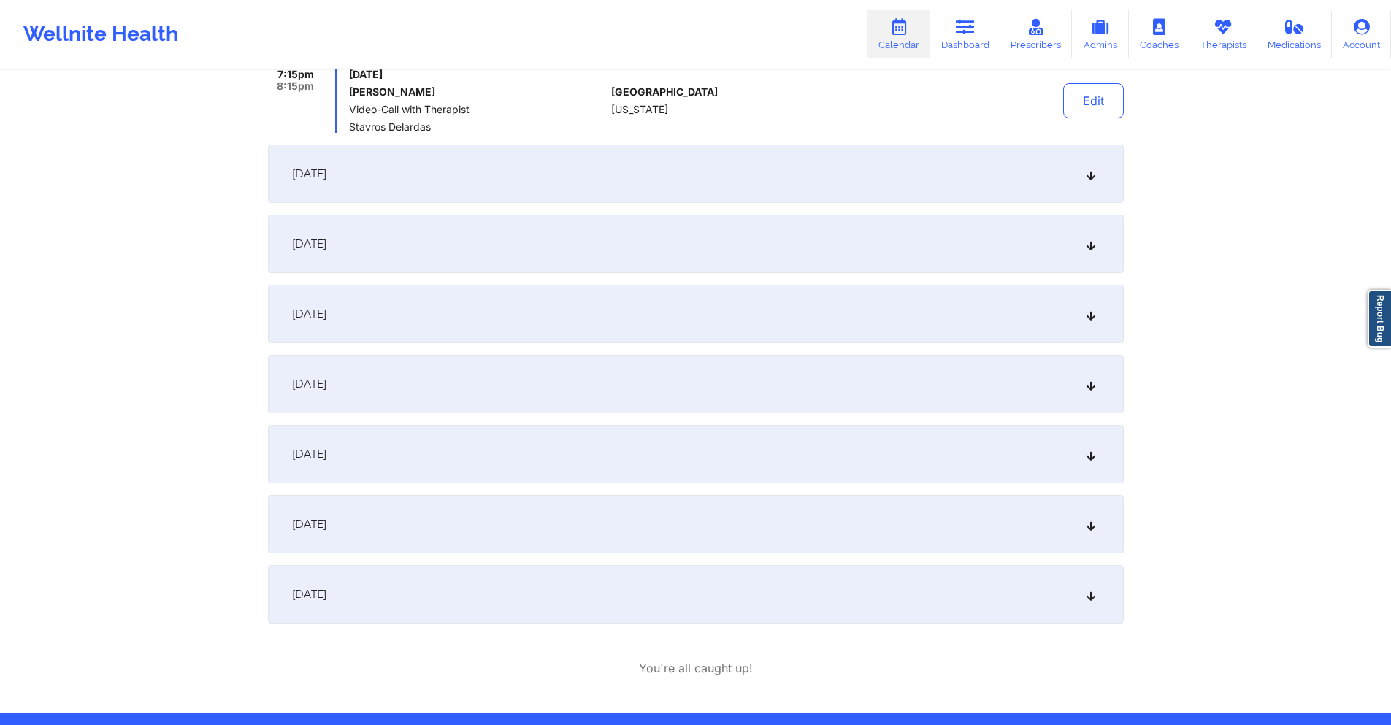
click at [651, 249] on div "September 18, 2025" at bounding box center [696, 244] width 856 height 58
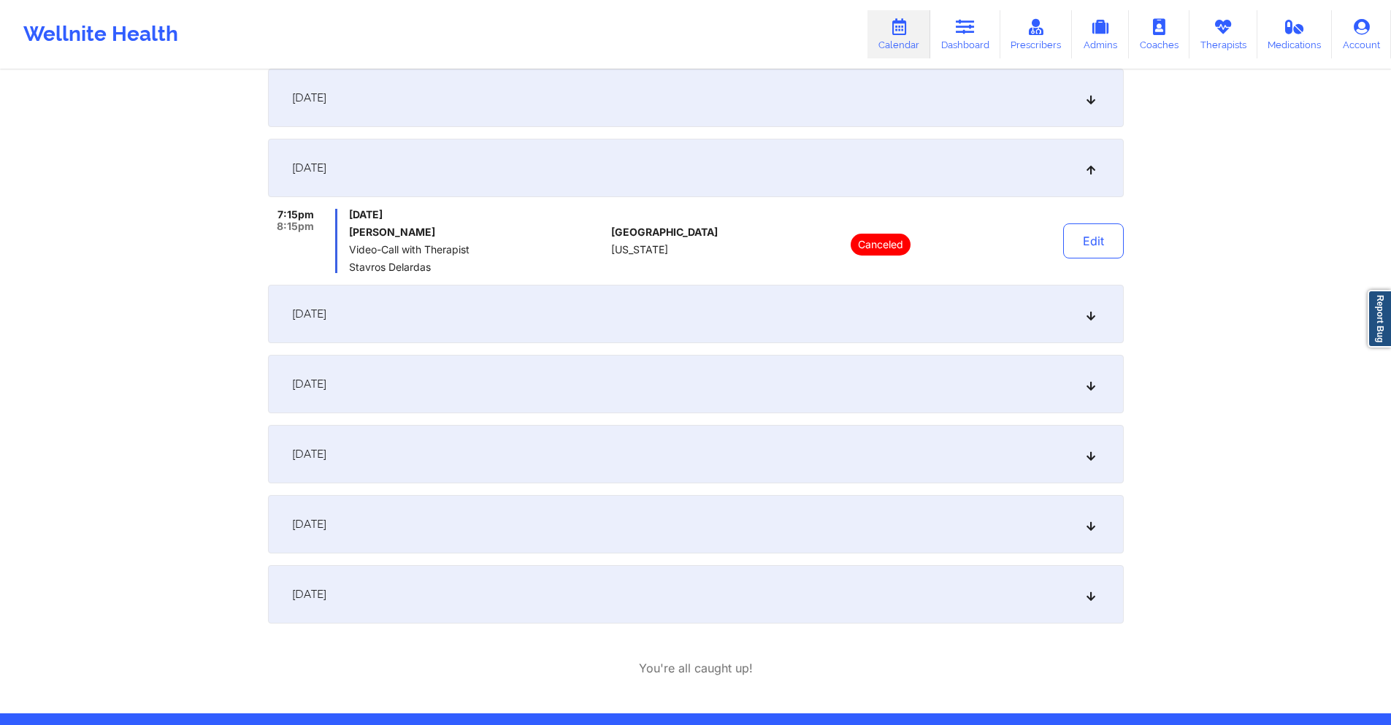
click at [675, 104] on div "September 17, 2025" at bounding box center [696, 98] width 856 height 58
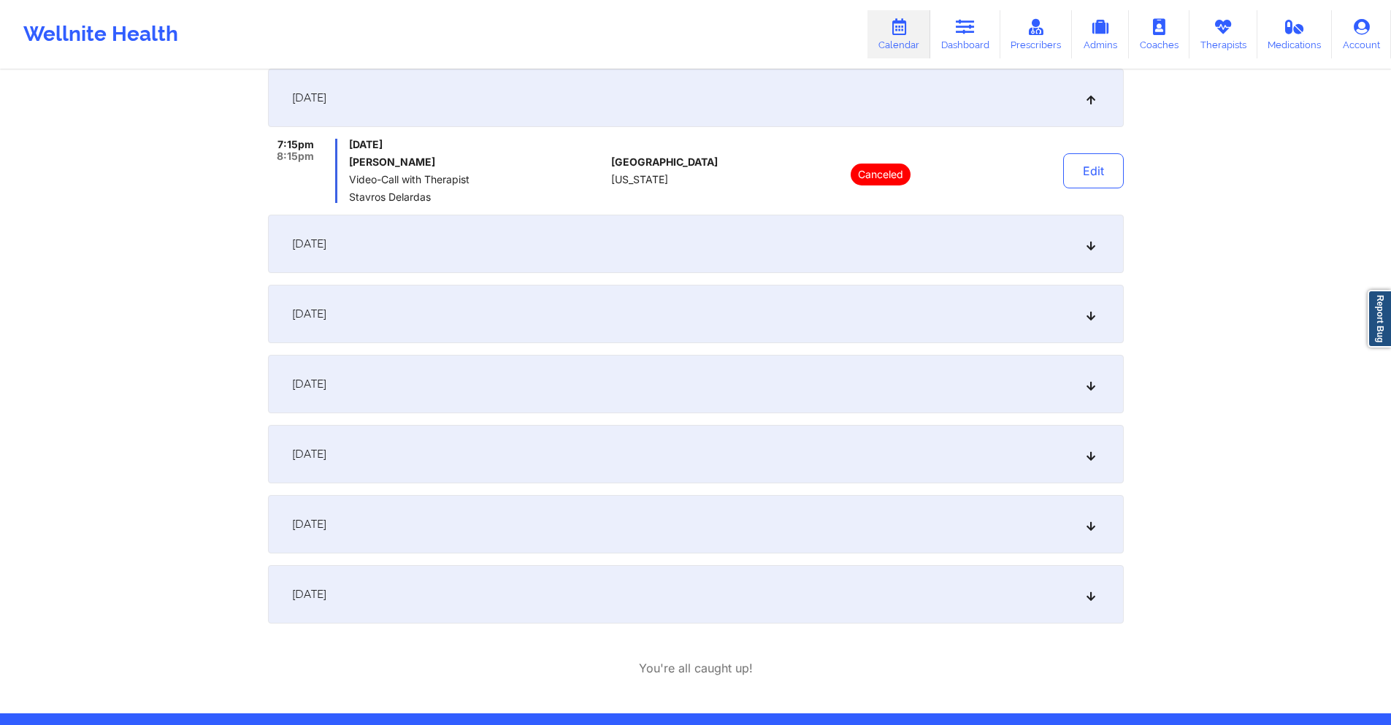
click at [679, 229] on div "September 18, 2025" at bounding box center [696, 244] width 856 height 58
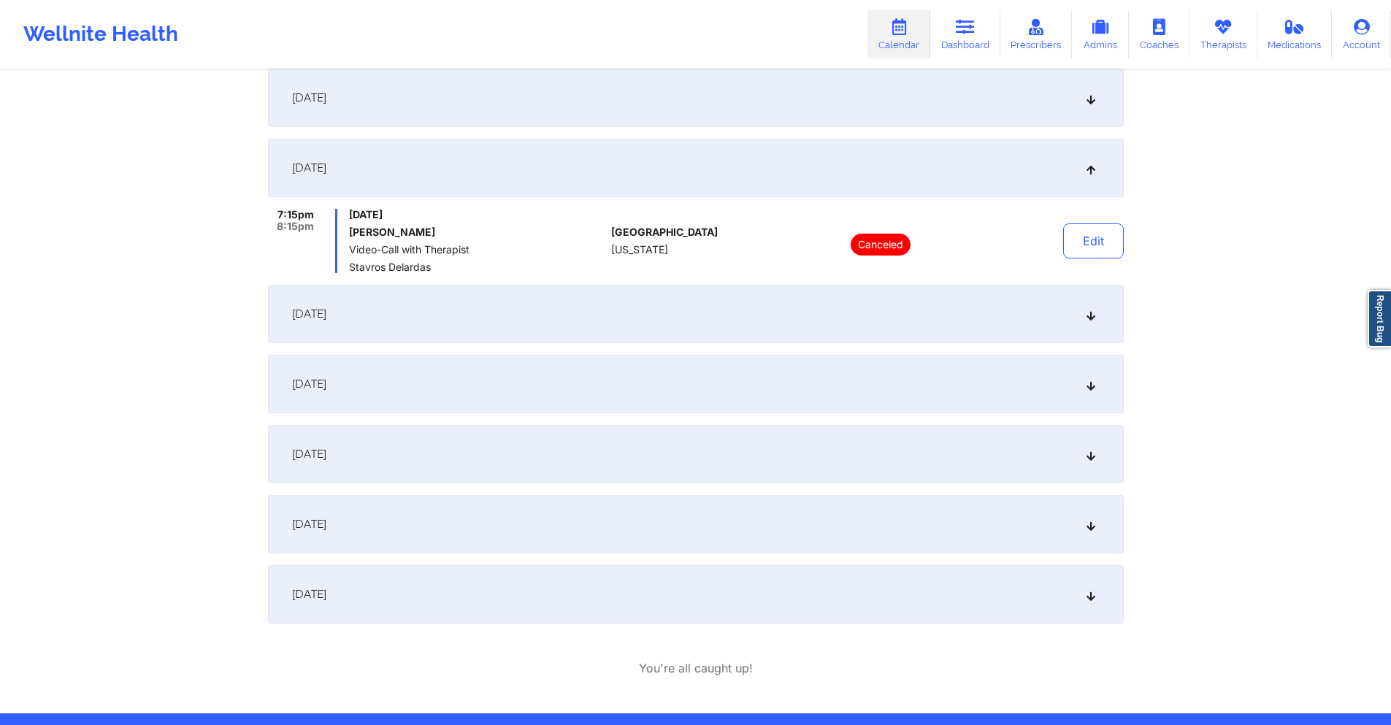
click at [678, 294] on div "September 25, 2025" at bounding box center [696, 314] width 856 height 58
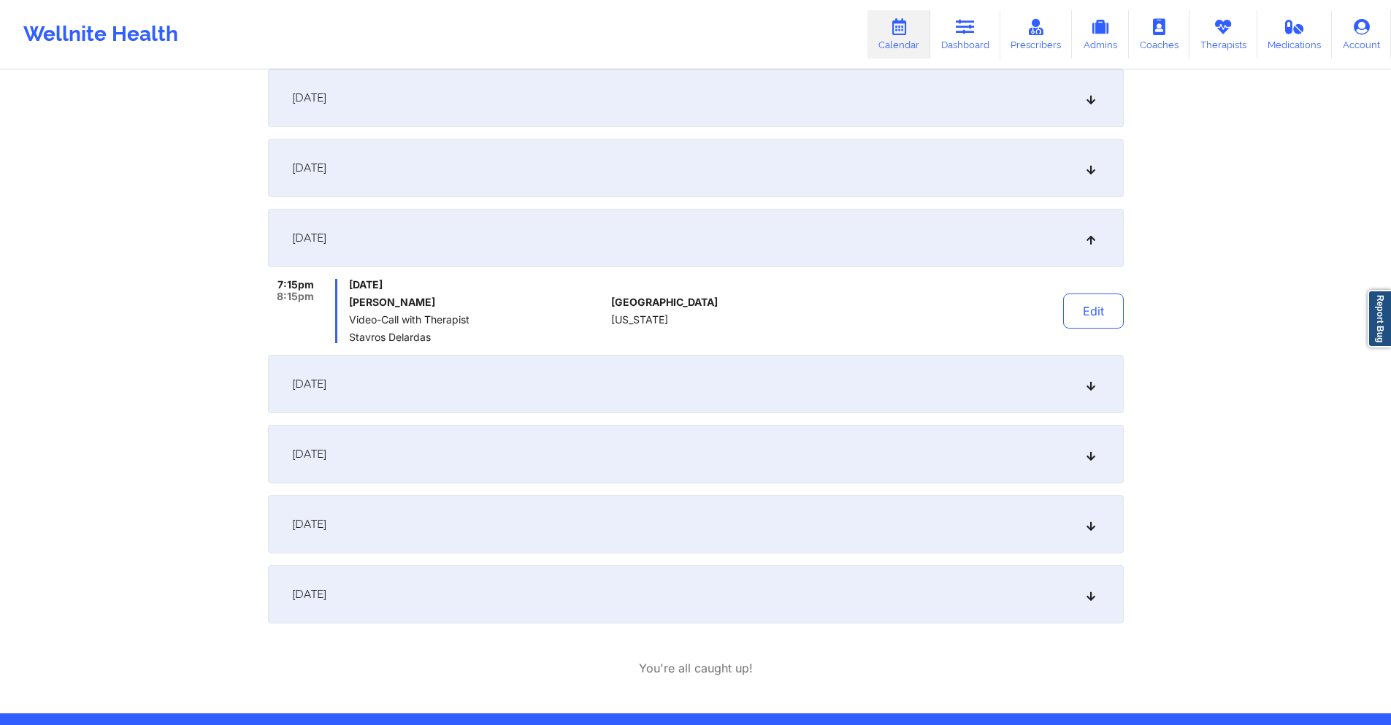
click at [661, 373] on div "October 2, 2025" at bounding box center [696, 384] width 856 height 58
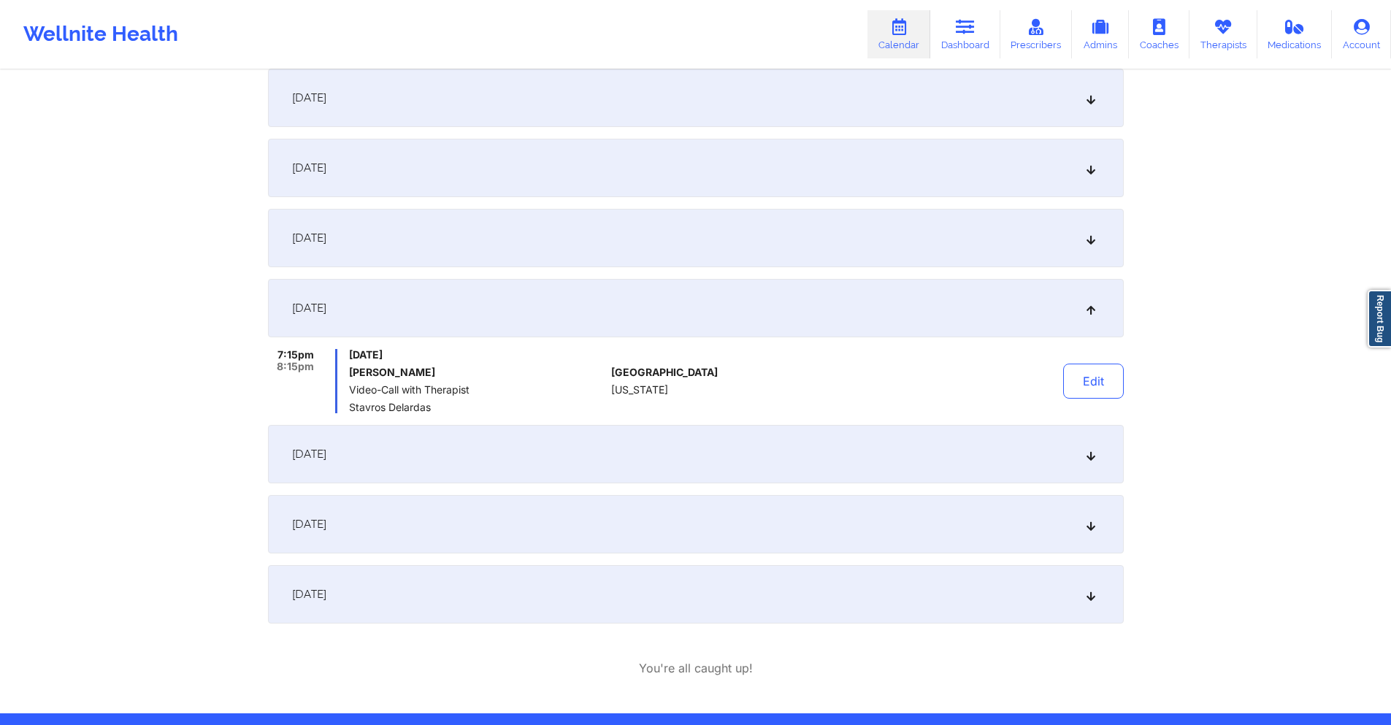
click at [575, 245] on div "September 25, 2025" at bounding box center [696, 238] width 856 height 58
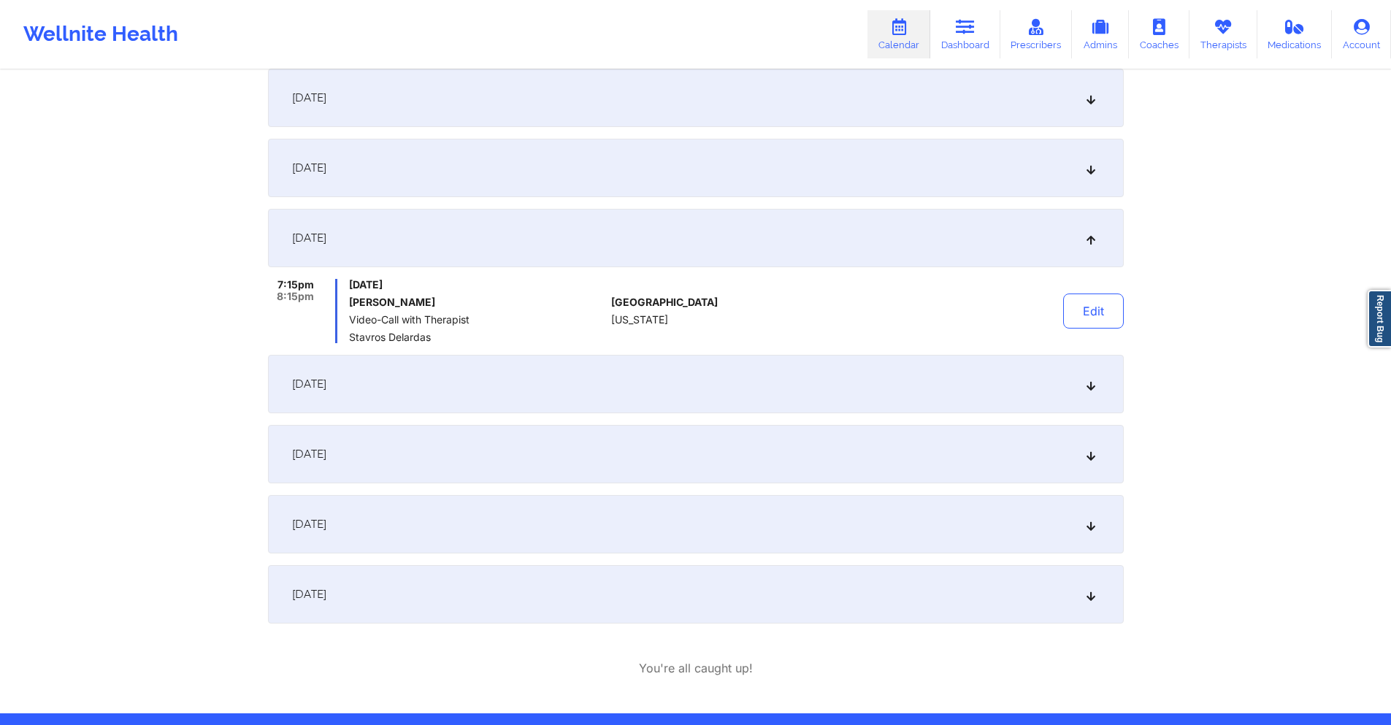
click at [577, 183] on div "September 18, 2025" at bounding box center [696, 168] width 856 height 58
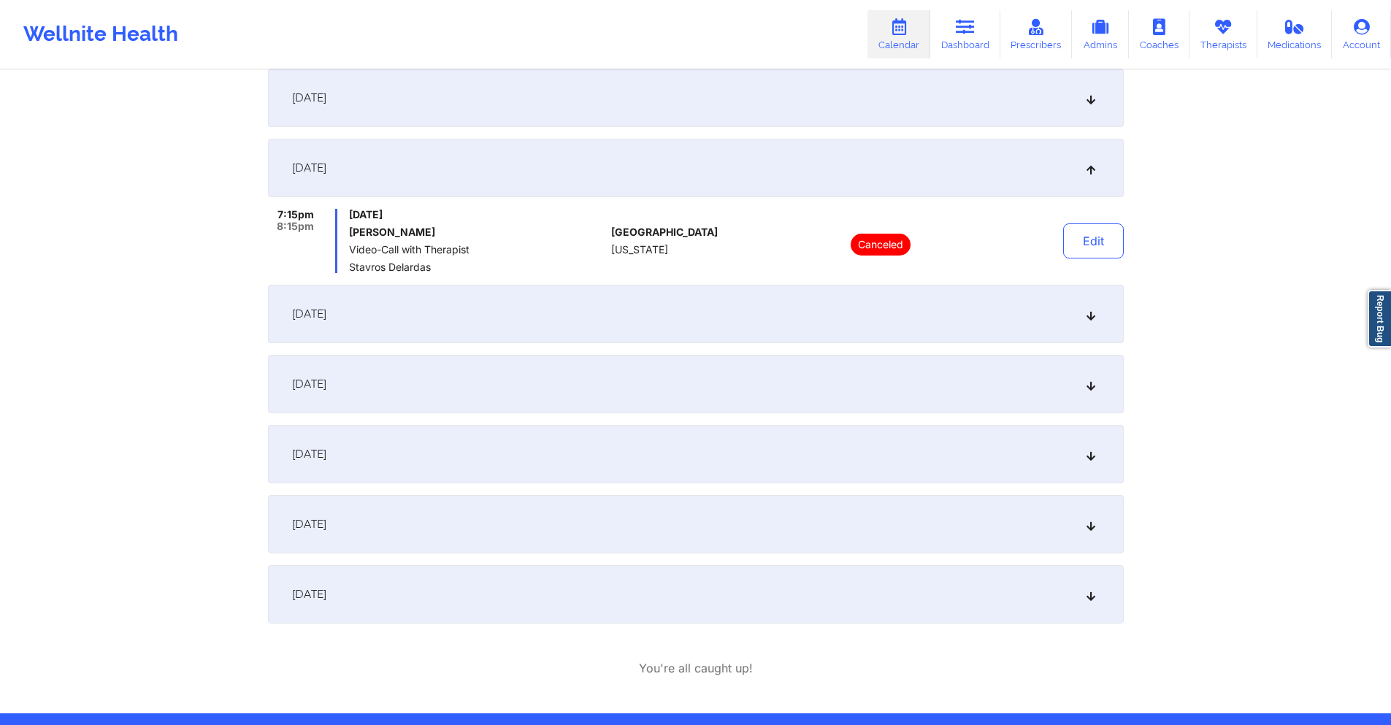
click at [605, 96] on div "September 17, 2025" at bounding box center [696, 98] width 856 height 58
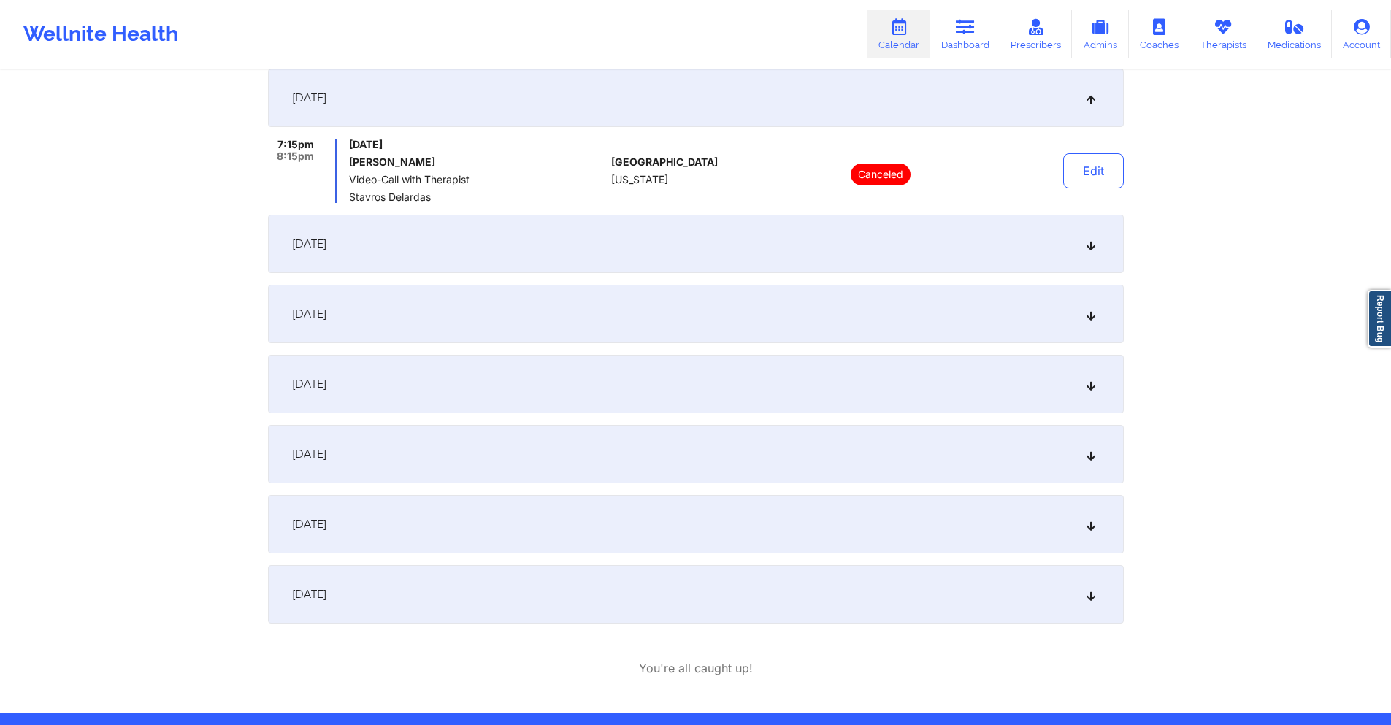
scroll to position [0, 0]
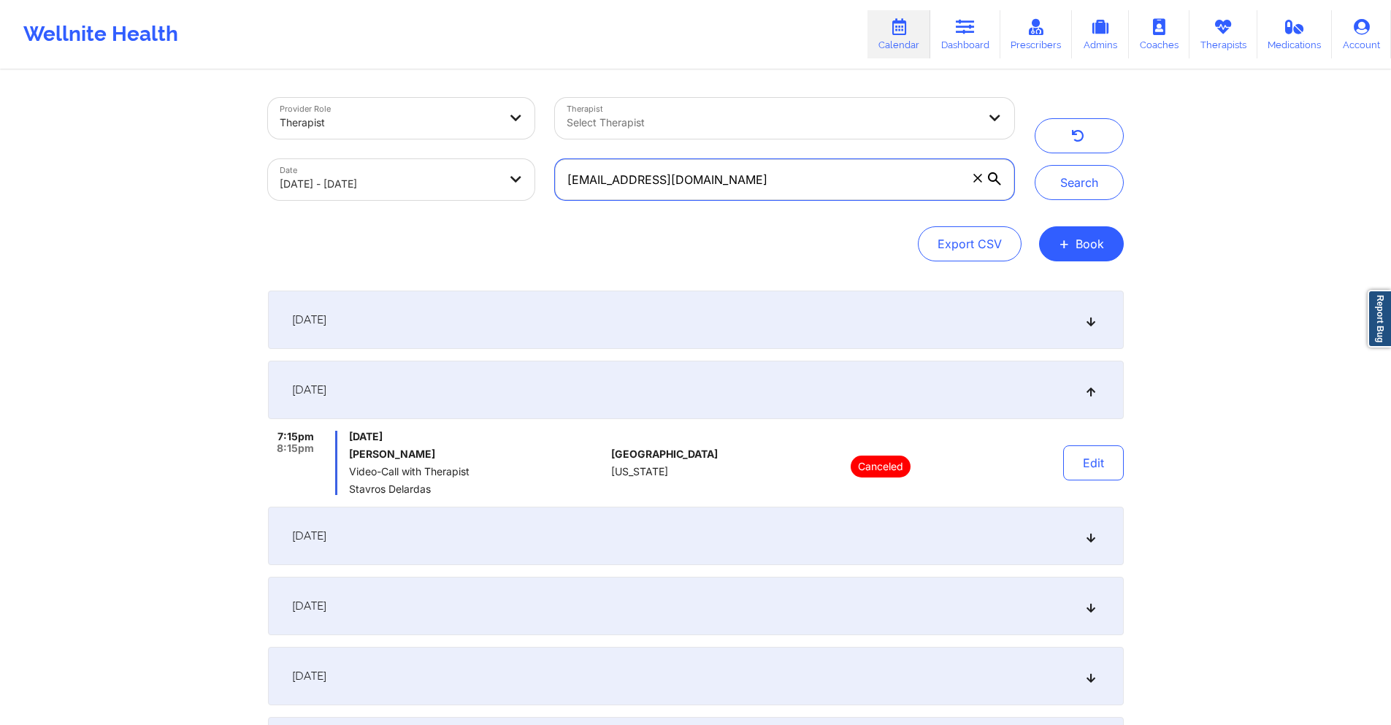
click at [772, 185] on input "fcarboni13@gmail.com" at bounding box center [784, 179] width 458 height 41
paste input "megs060"
click at [1081, 183] on button "Search" at bounding box center [1079, 182] width 89 height 35
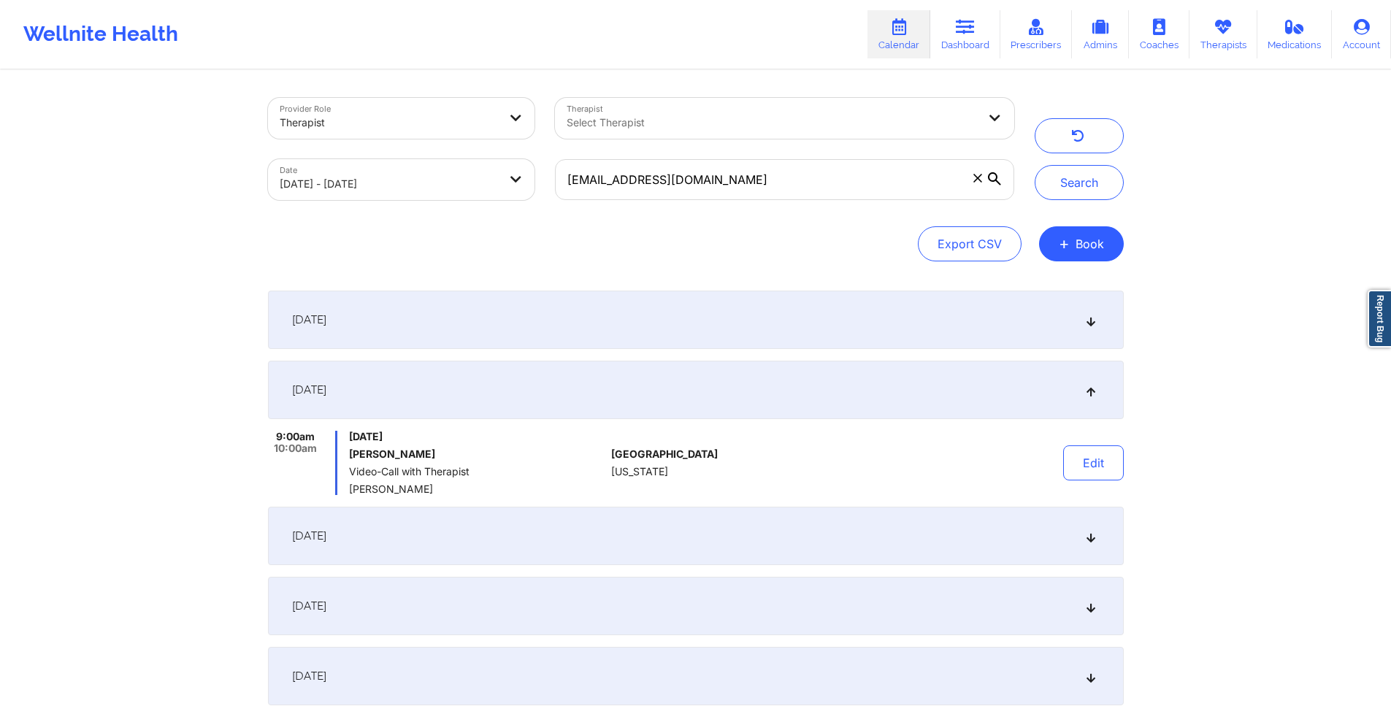
click at [639, 321] on div "September 4, 2025" at bounding box center [696, 320] width 856 height 58
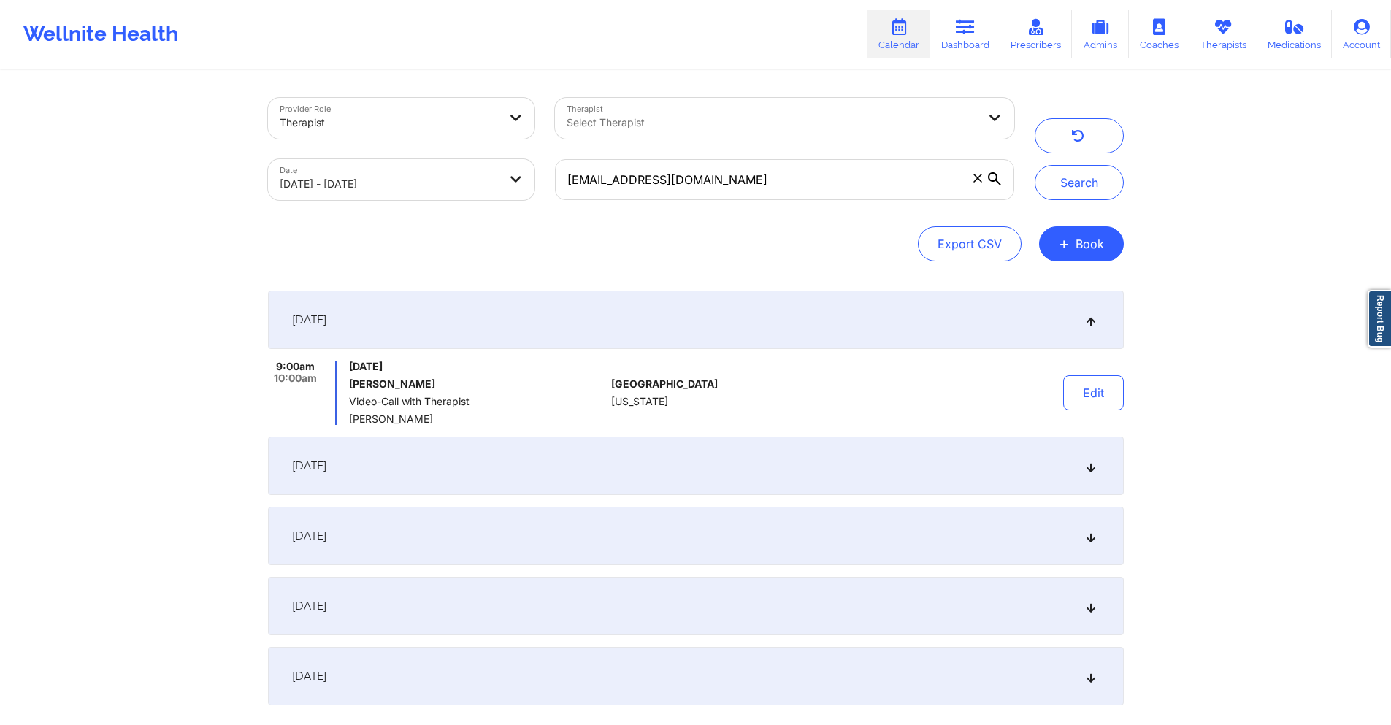
click at [651, 475] on div "September 18, 2025" at bounding box center [696, 466] width 856 height 58
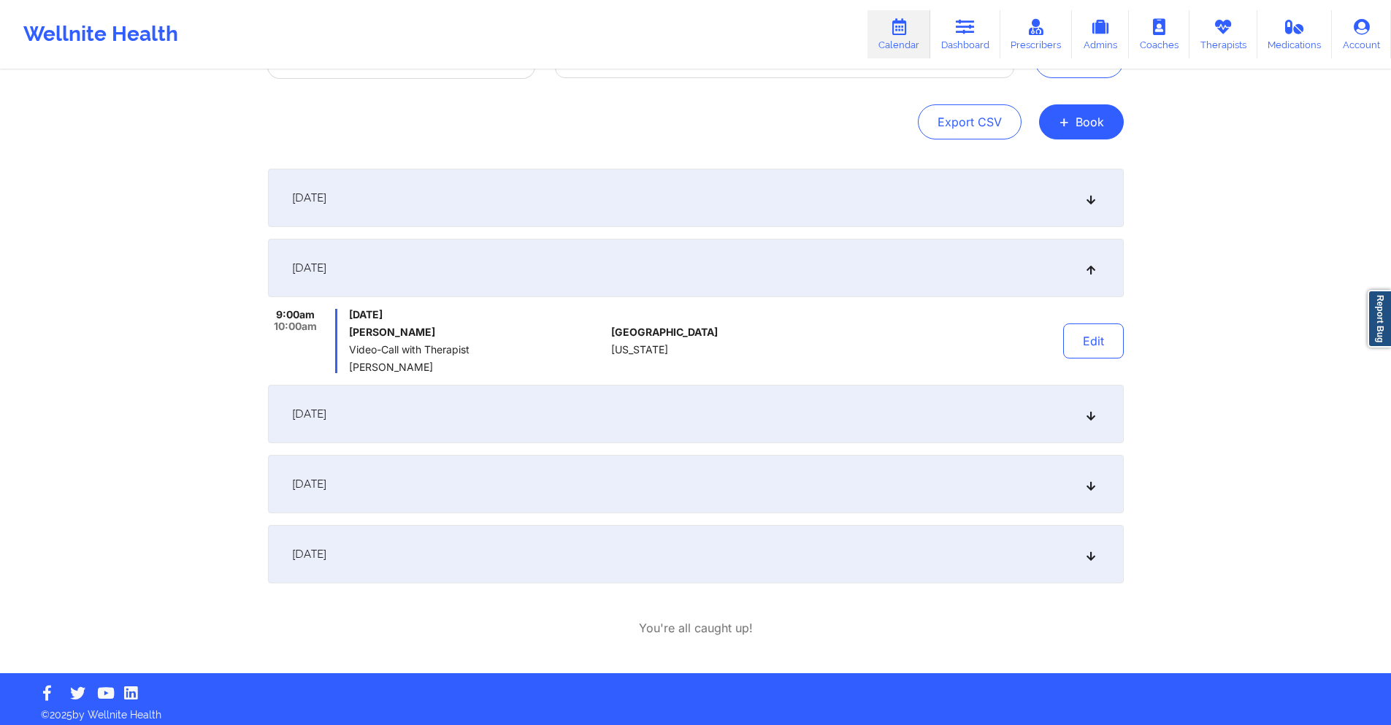
scroll to position [129, 0]
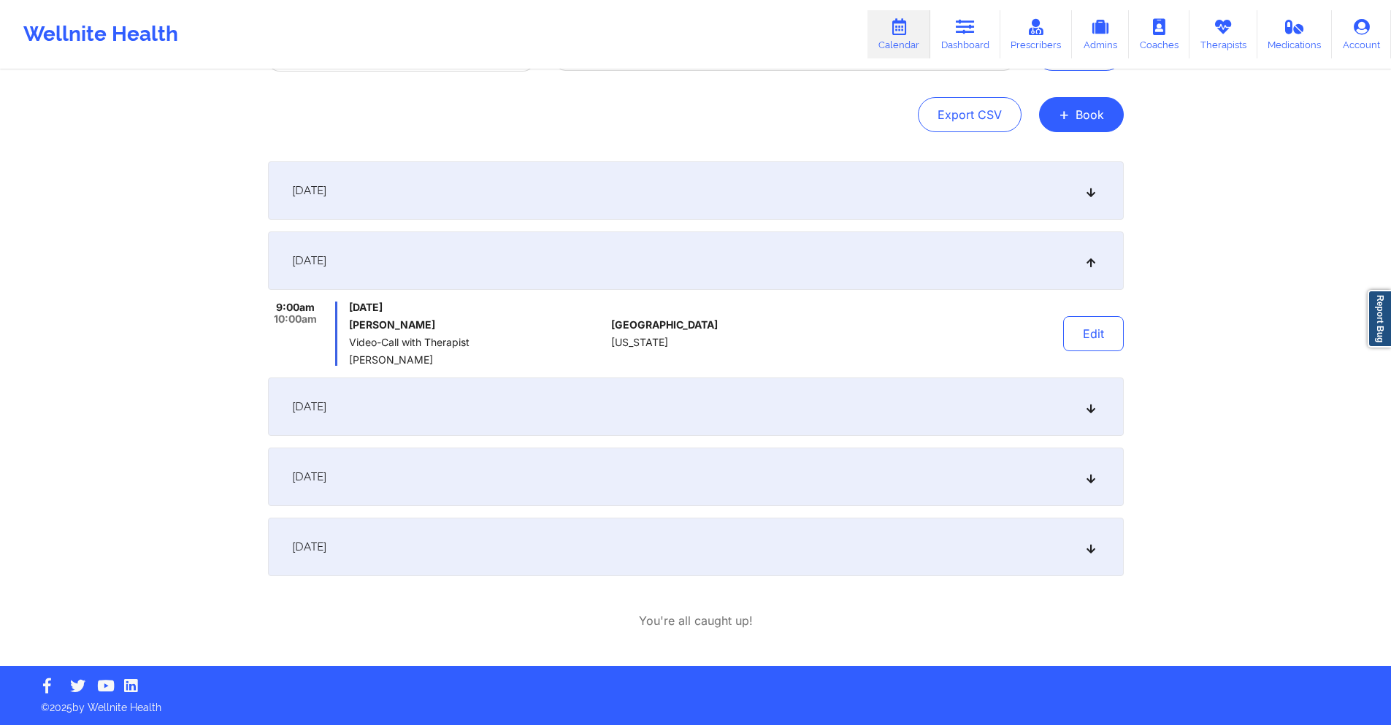
click at [671, 403] on div "October 2, 2025" at bounding box center [696, 406] width 856 height 58
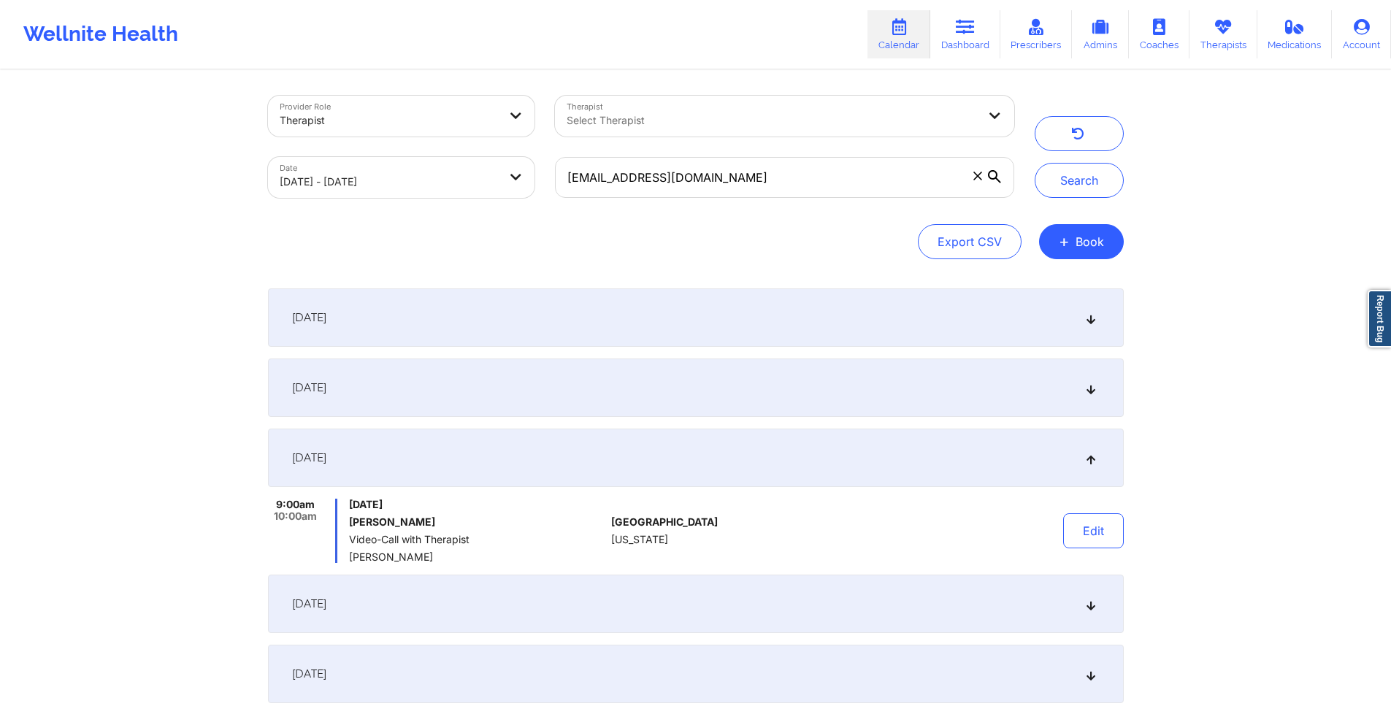
scroll to position [0, 0]
click at [784, 178] on input "megs0603@gmail.com" at bounding box center [784, 179] width 458 height 41
paste input "leilasamii1"
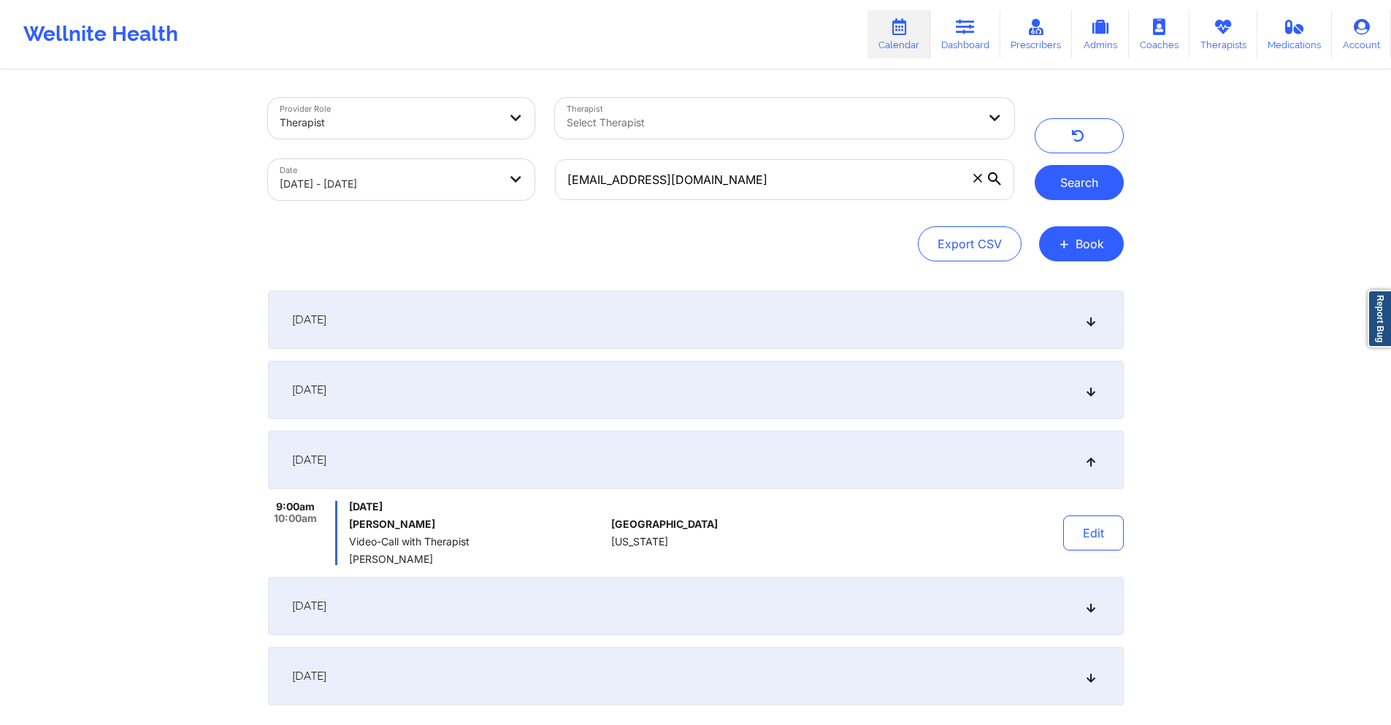
click at [1072, 190] on button "Search" at bounding box center [1079, 182] width 89 height 35
click at [689, 382] on div "September 18, 2025" at bounding box center [696, 390] width 856 height 58
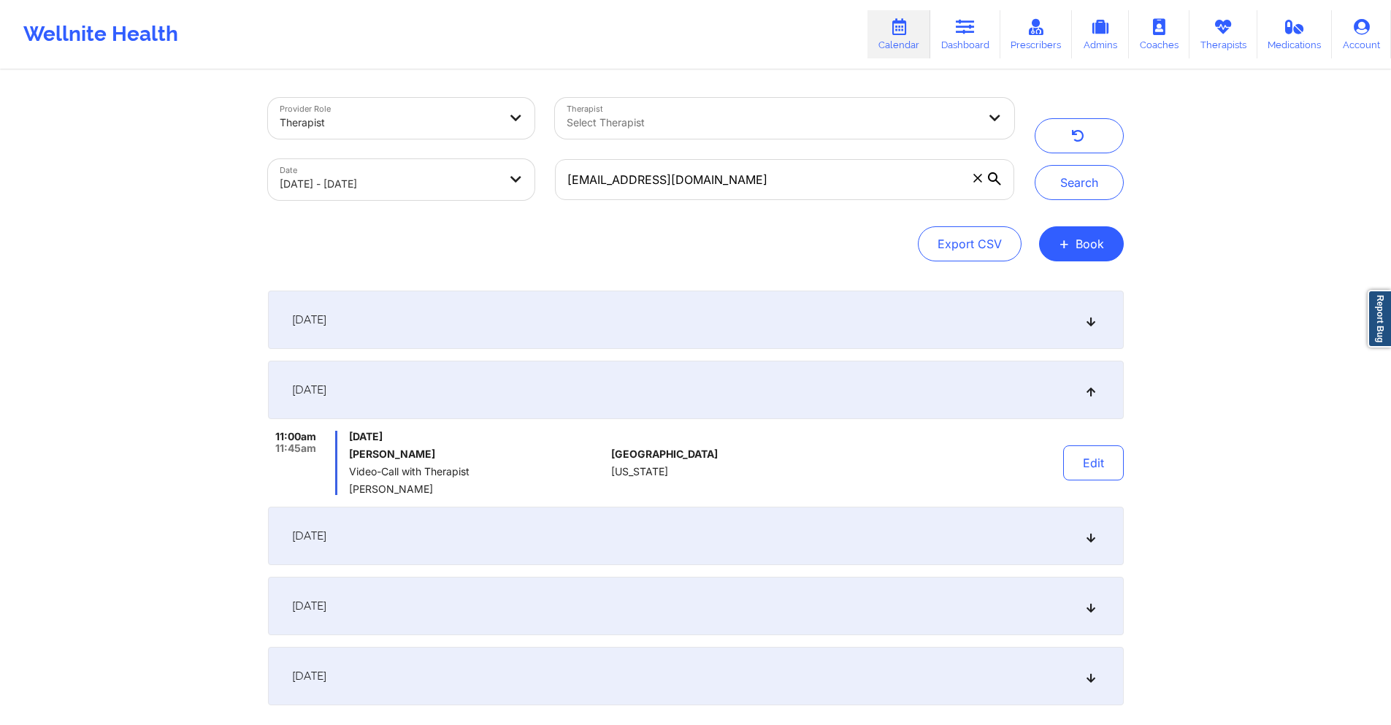
click at [694, 318] on div "September 4, 2025" at bounding box center [696, 320] width 856 height 58
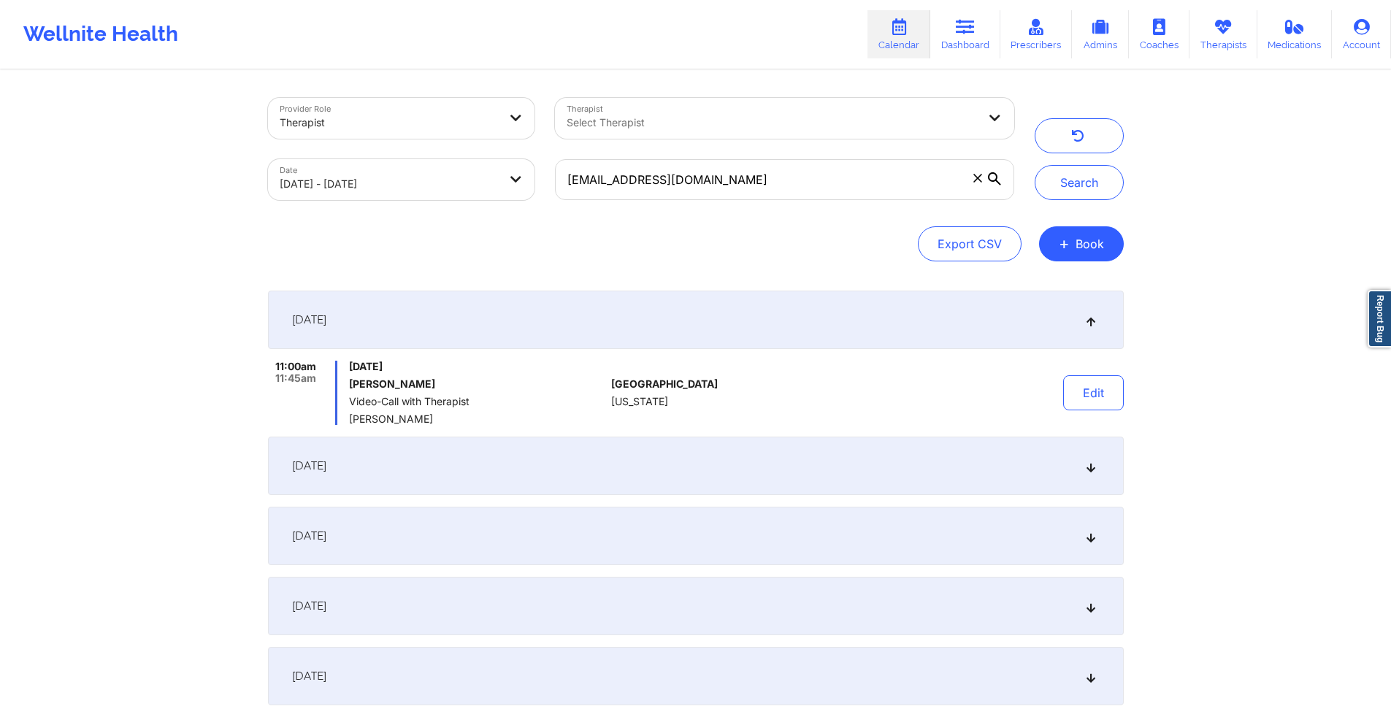
click at [654, 450] on div "September 18, 2025" at bounding box center [696, 466] width 856 height 58
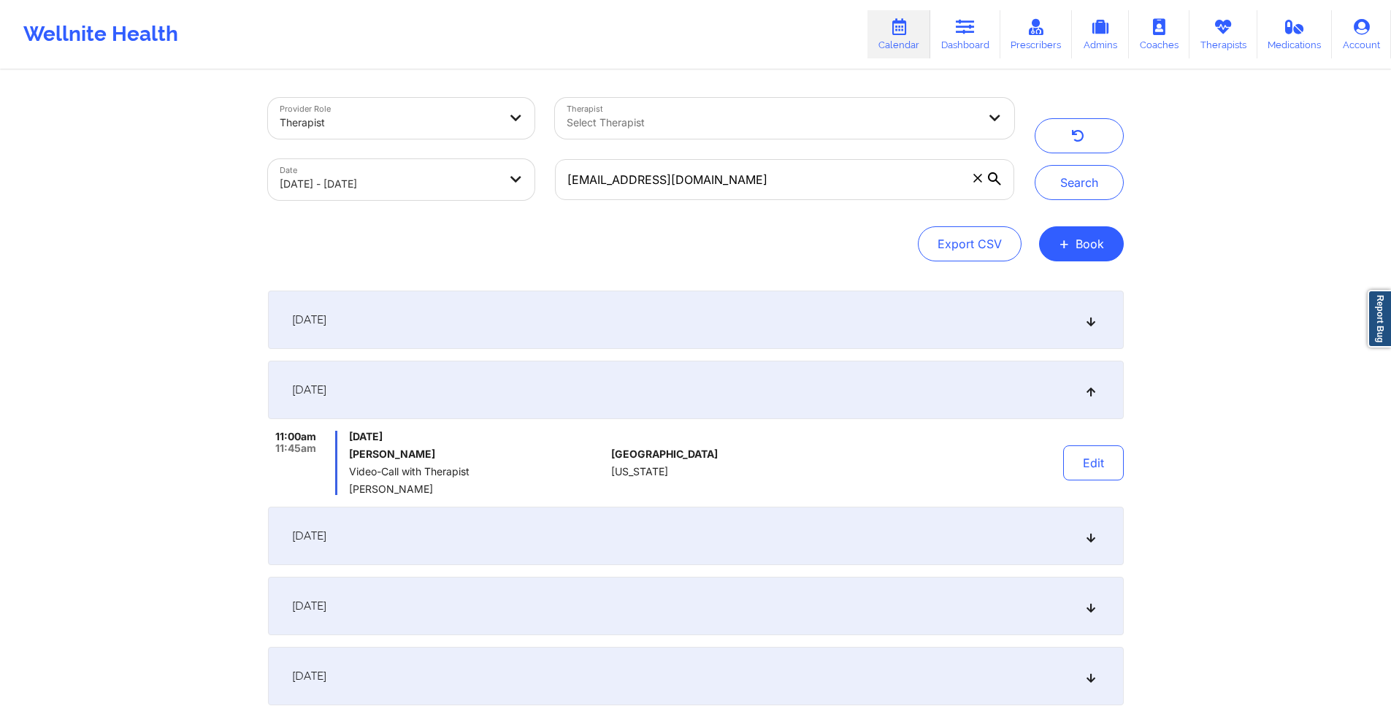
click at [669, 534] on div "October 2, 2025" at bounding box center [696, 536] width 856 height 58
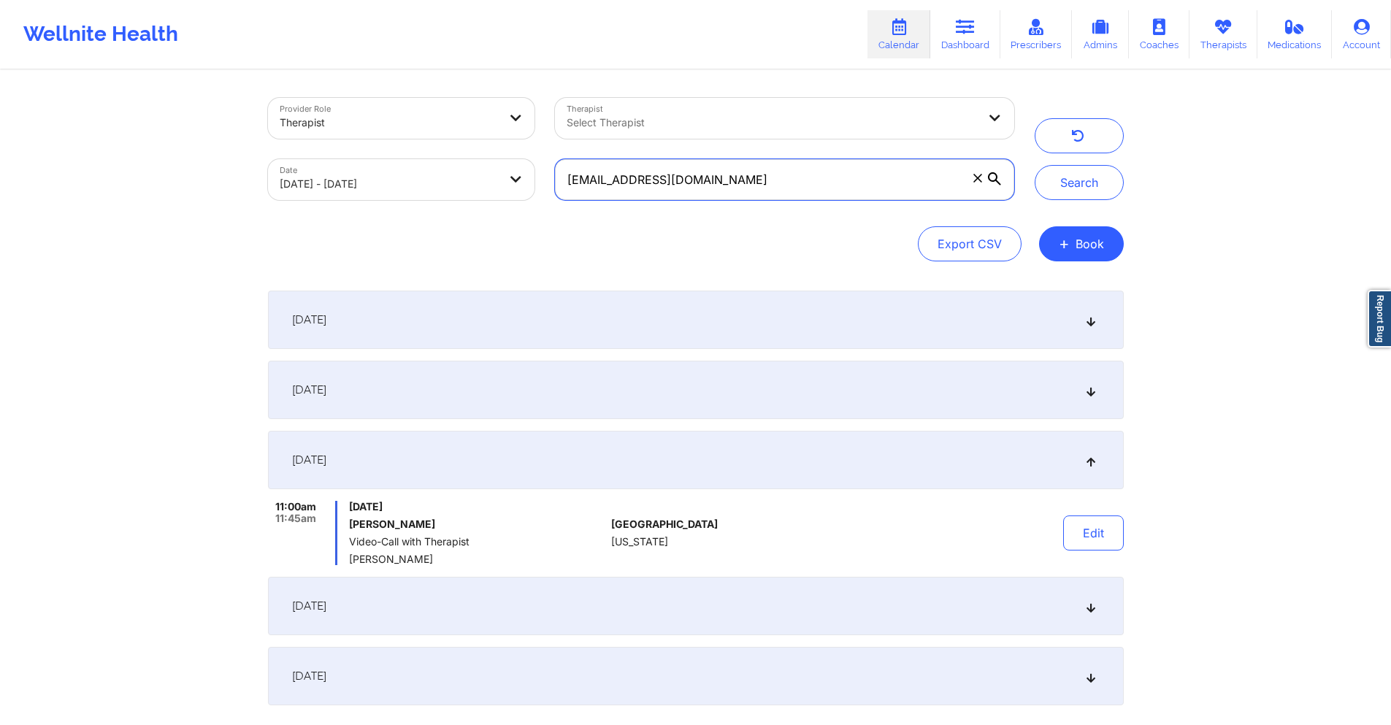
click at [680, 187] on input "leilasamii1@gmail.com" at bounding box center [784, 179] width 458 height 41
paste input "jes0918@valdane"
click at [1088, 183] on button "Search" at bounding box center [1079, 182] width 89 height 35
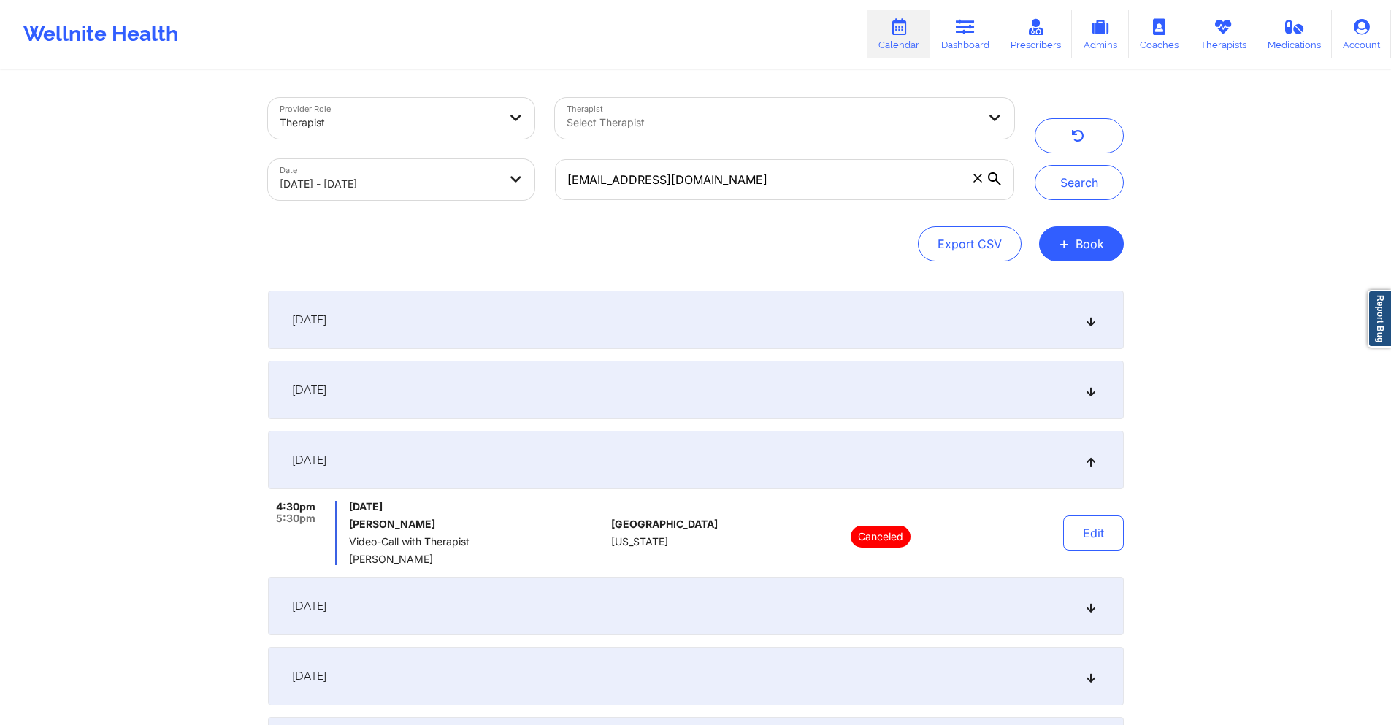
click at [680, 410] on div "September 11, 2025" at bounding box center [696, 390] width 856 height 58
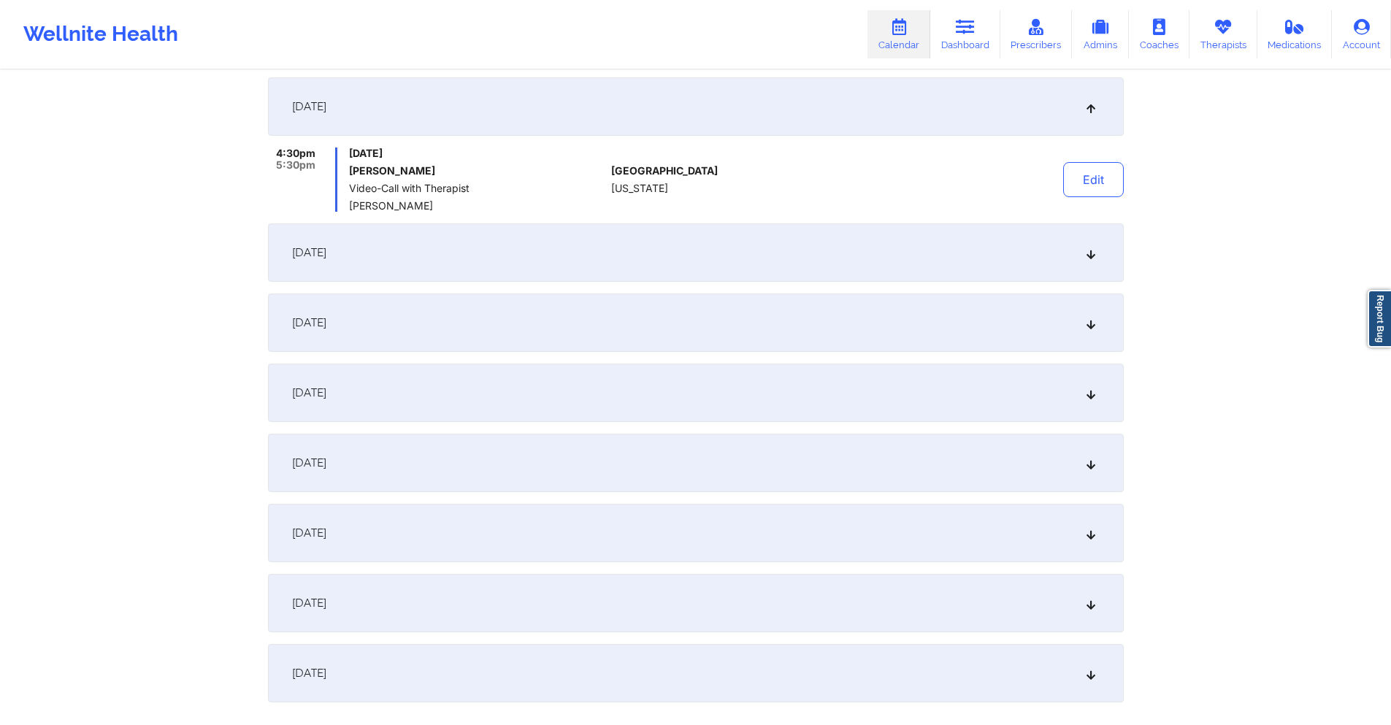
scroll to position [292, 0]
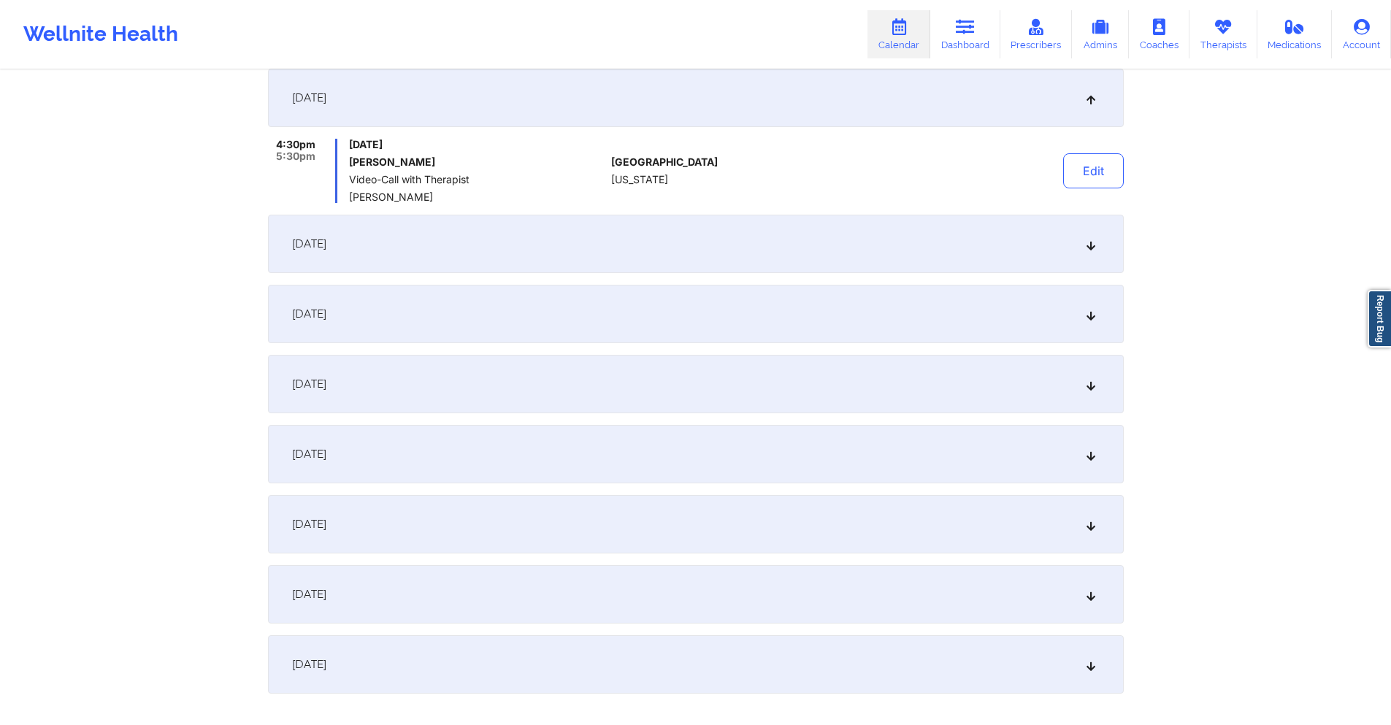
click at [703, 242] on div "September 18, 2025" at bounding box center [696, 244] width 856 height 58
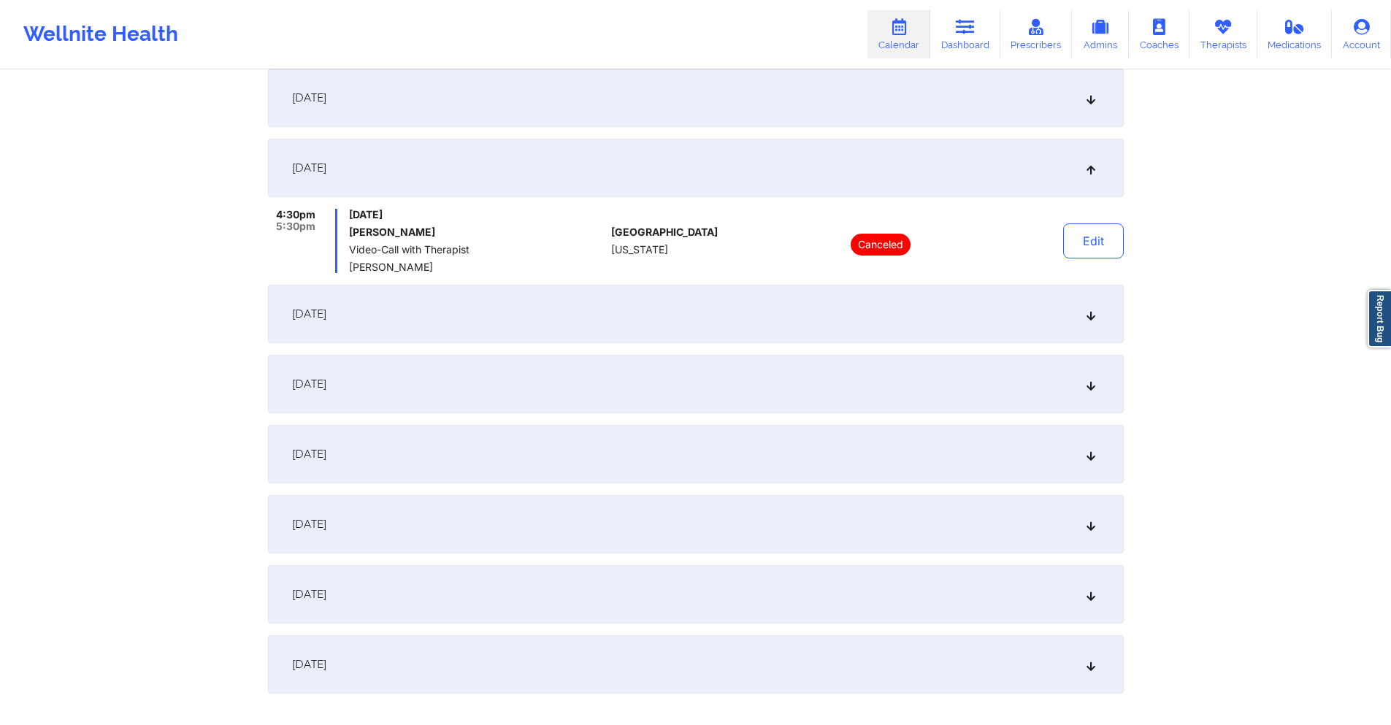
click at [690, 327] on div "September 25, 2025" at bounding box center [696, 314] width 856 height 58
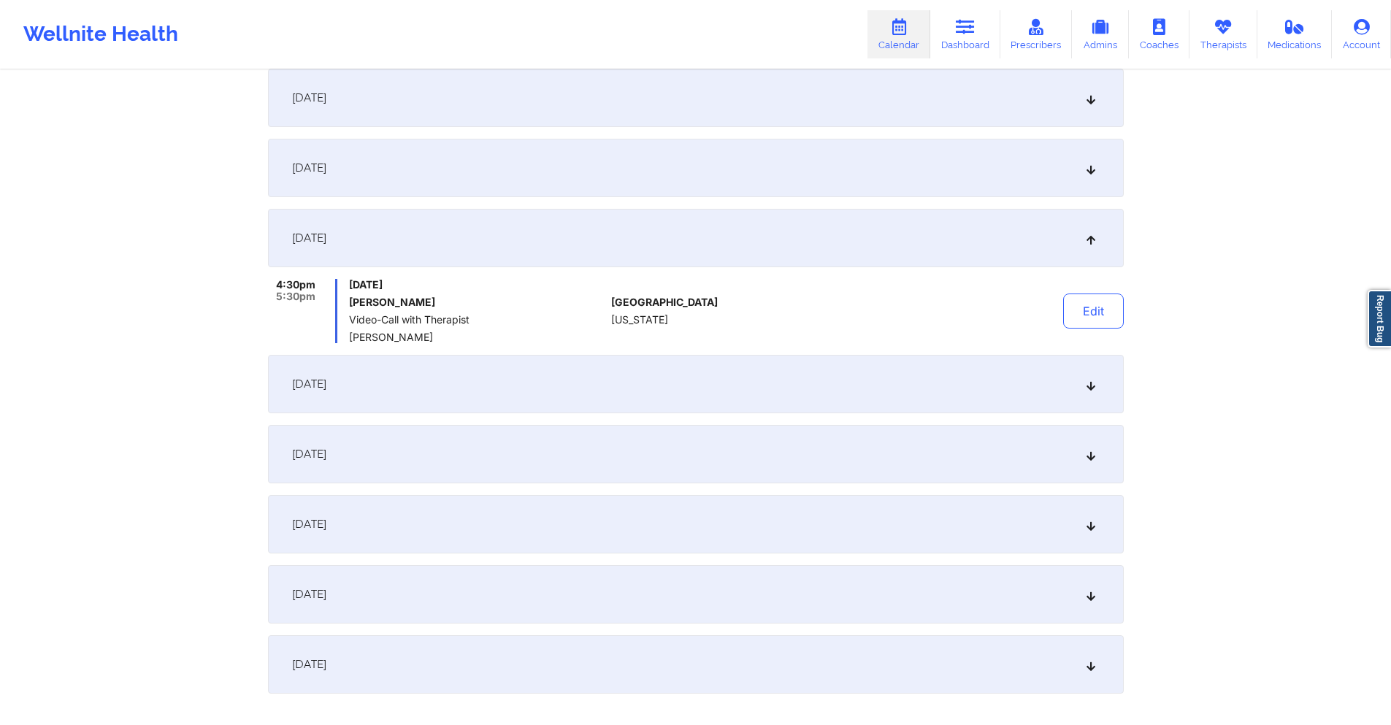
click at [680, 357] on div "October 2, 2025" at bounding box center [696, 384] width 856 height 58
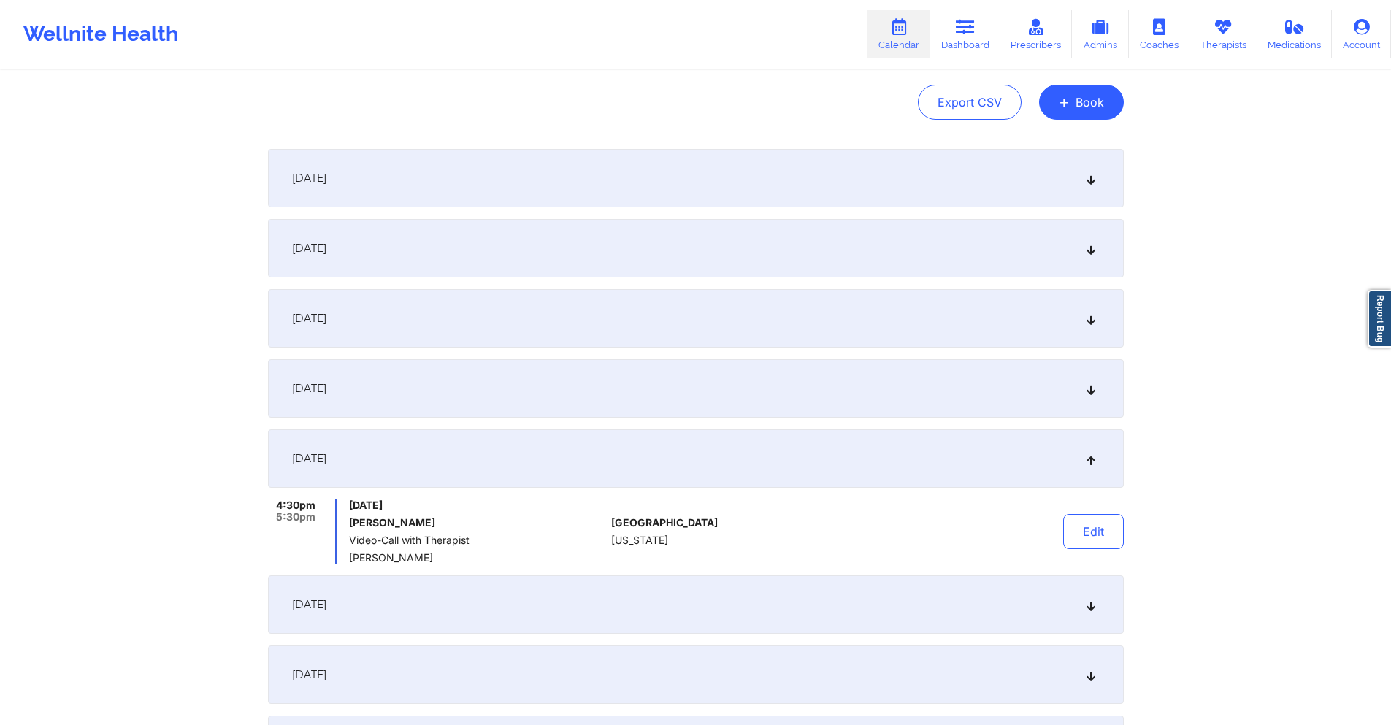
scroll to position [0, 0]
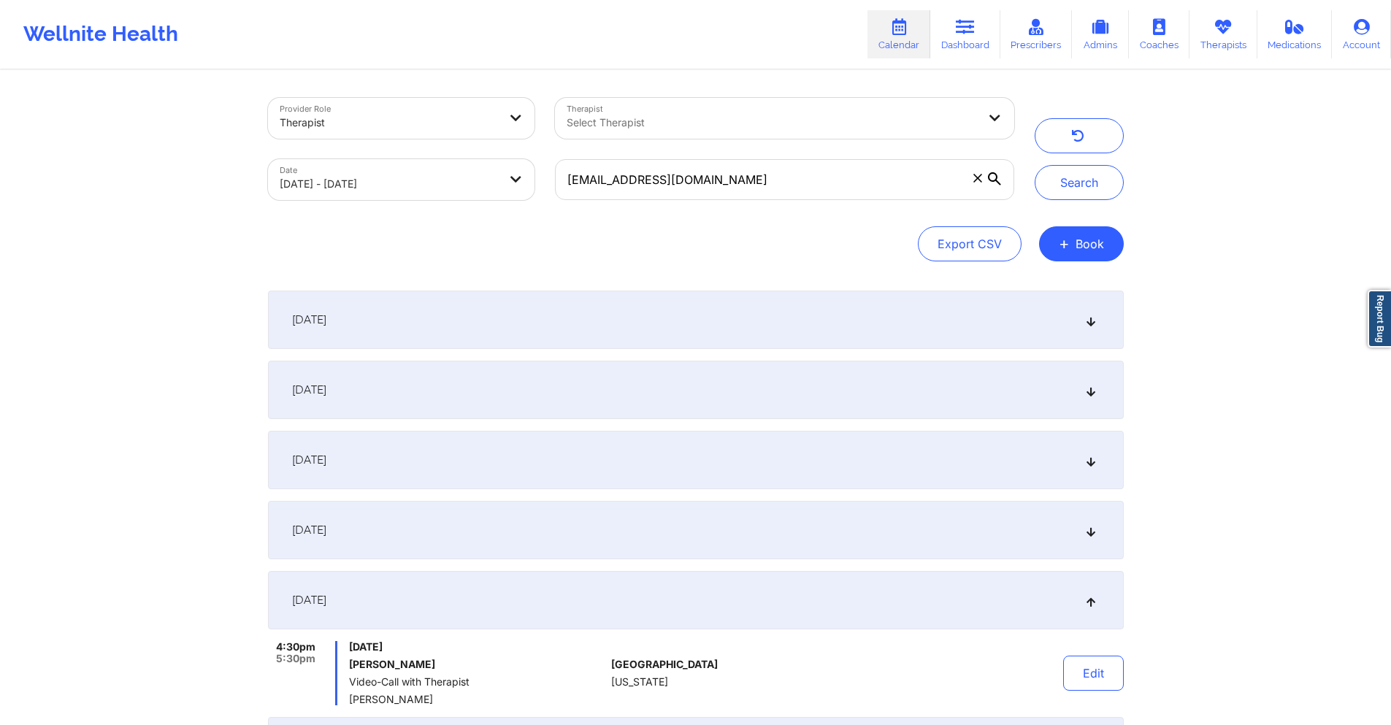
click at [559, 448] on div "September 18, 2025" at bounding box center [696, 460] width 856 height 58
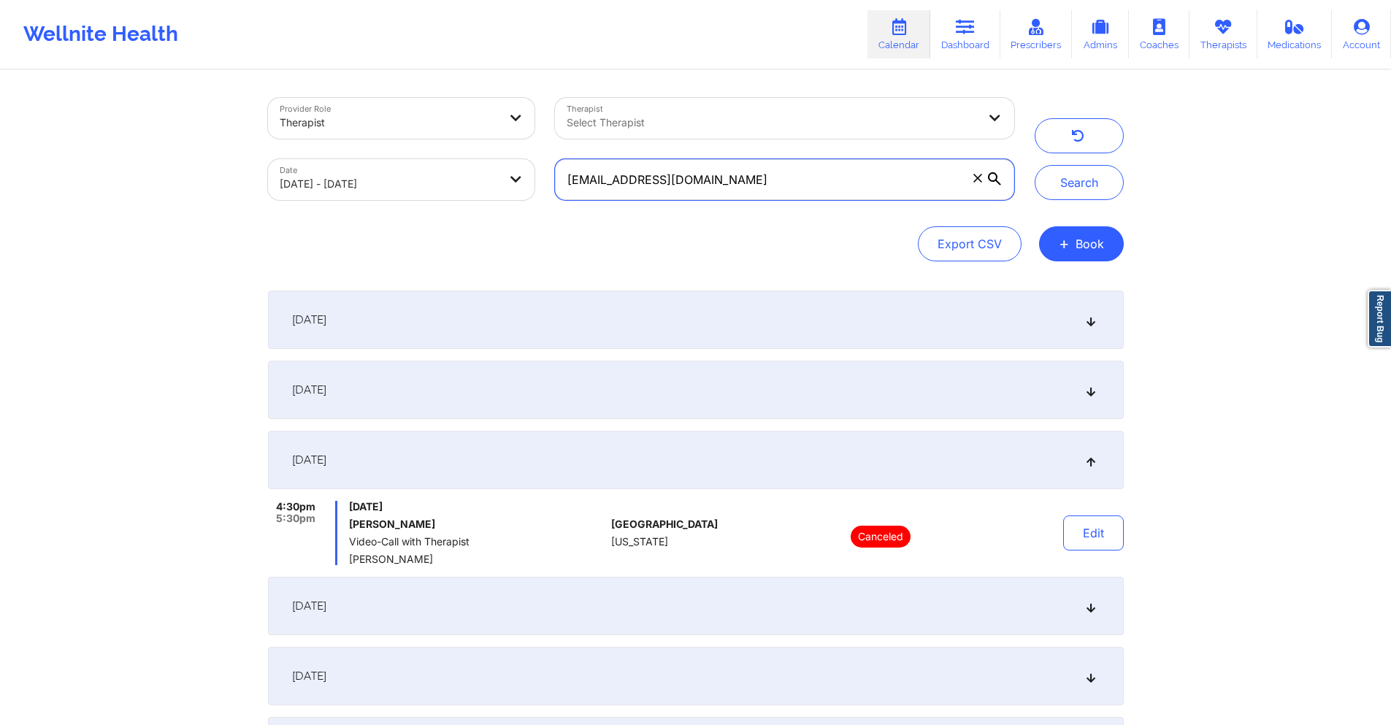
click at [722, 179] on input "jes0918@valdane.com" at bounding box center [784, 179] width 458 height 41
click at [721, 179] on input "jes0918@valdane.com" at bounding box center [784, 179] width 458 height 41
paste input "denisevivar@gmail"
click at [1087, 183] on button "Search" at bounding box center [1079, 182] width 89 height 35
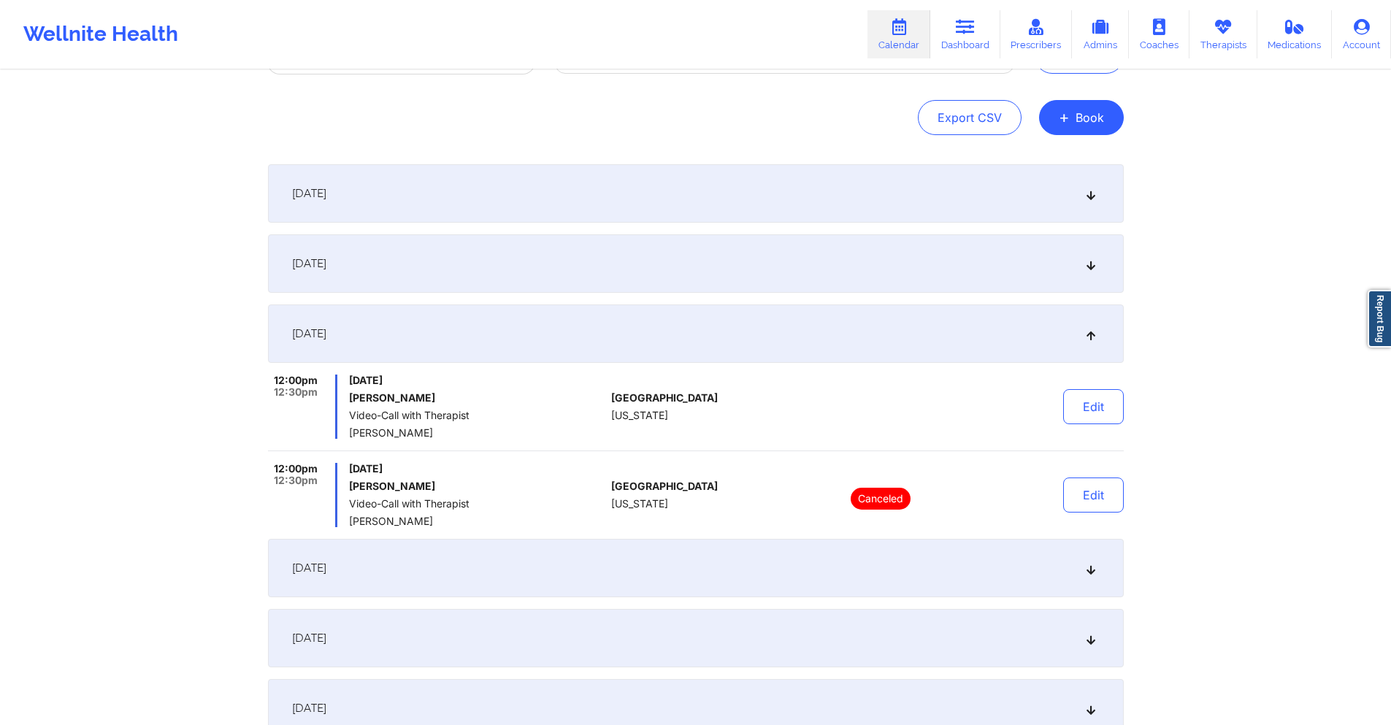
scroll to position [146, 0]
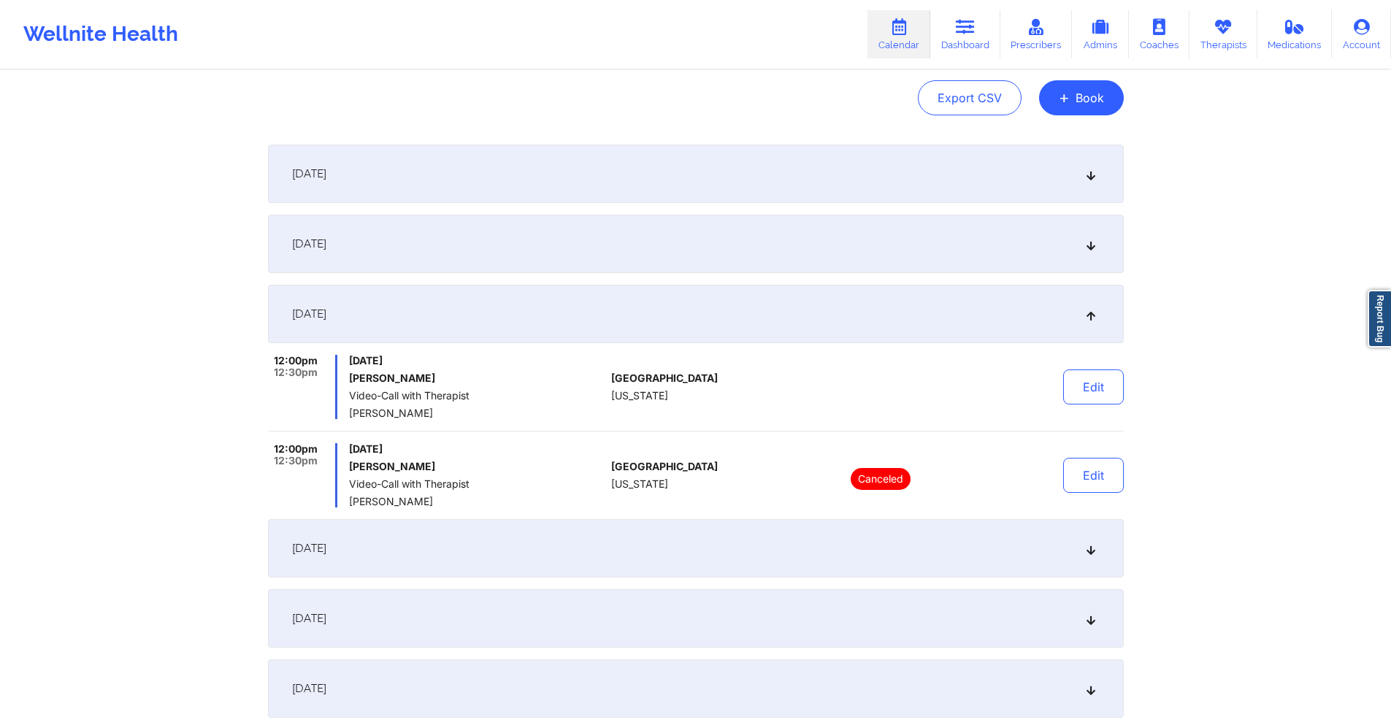
click at [668, 254] on div "September 11, 2025" at bounding box center [696, 244] width 856 height 58
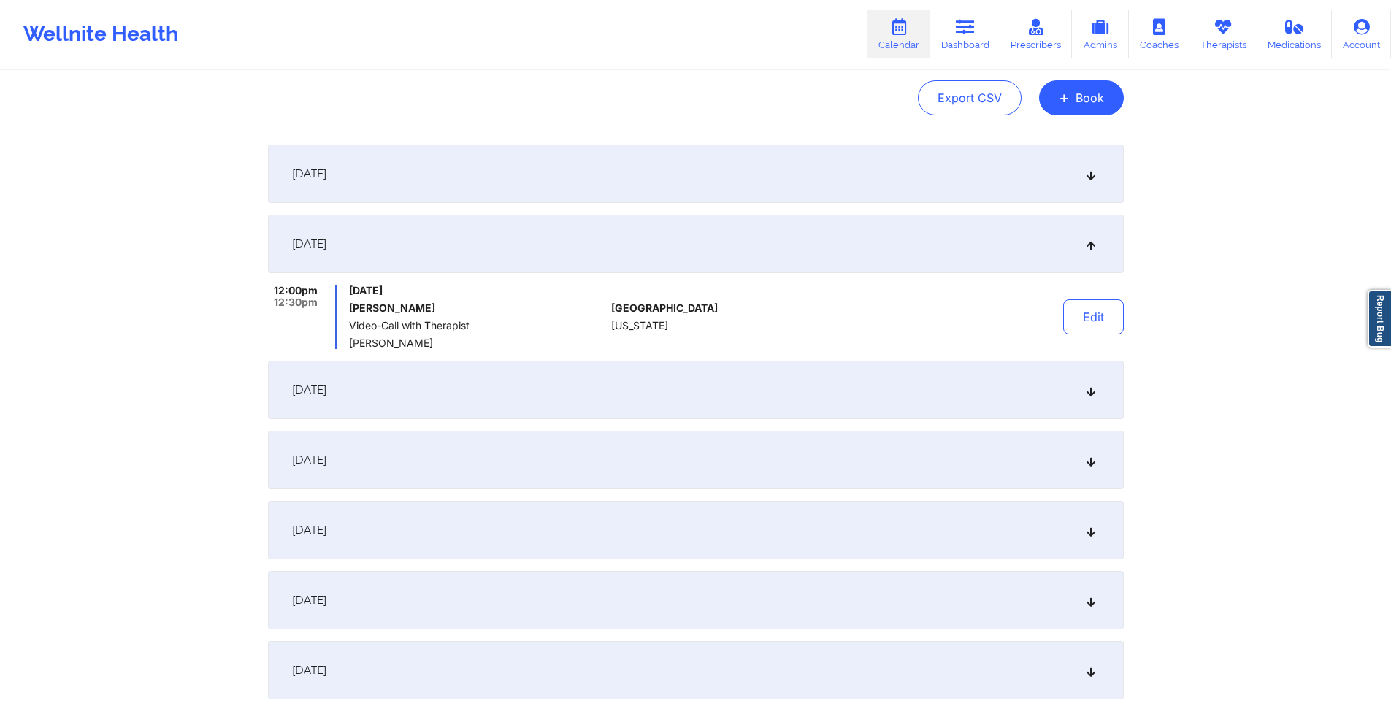
click at [665, 367] on div "September 18, 2025" at bounding box center [696, 390] width 856 height 58
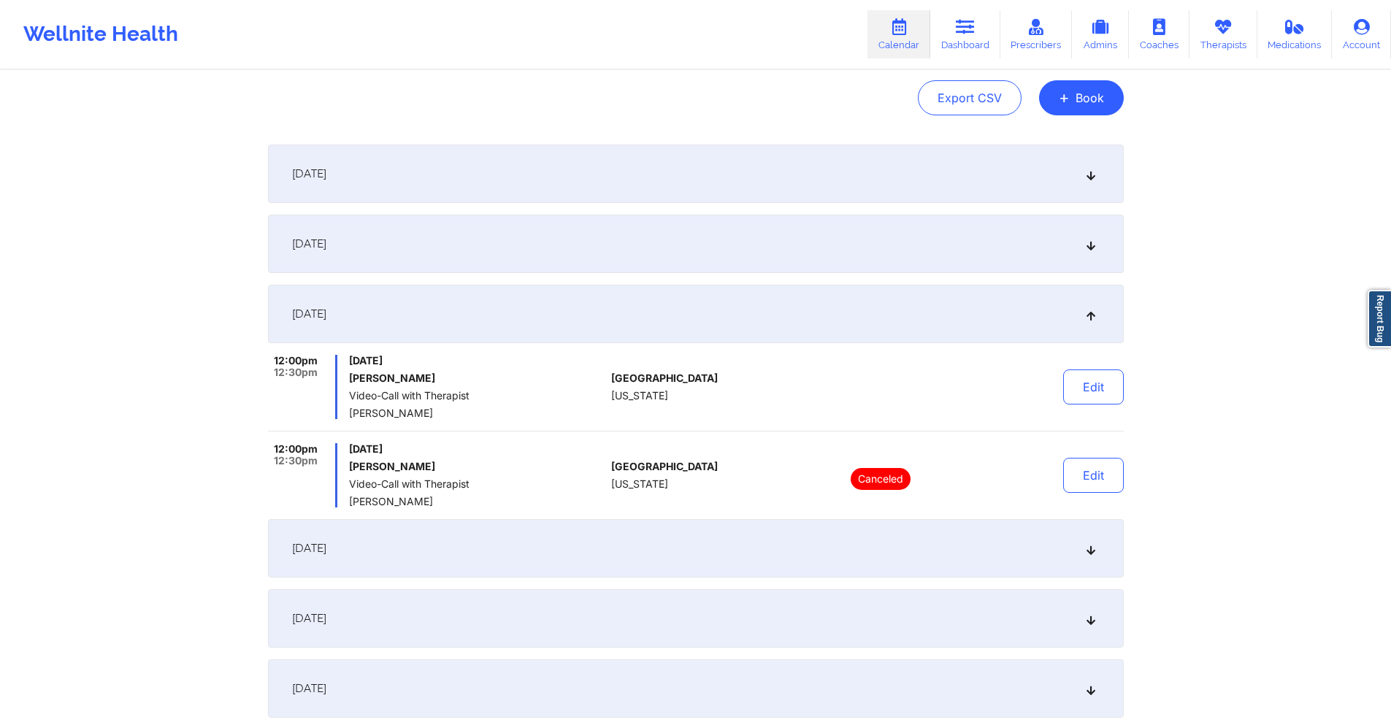
click at [652, 538] on div "September 25, 2025" at bounding box center [696, 548] width 856 height 58
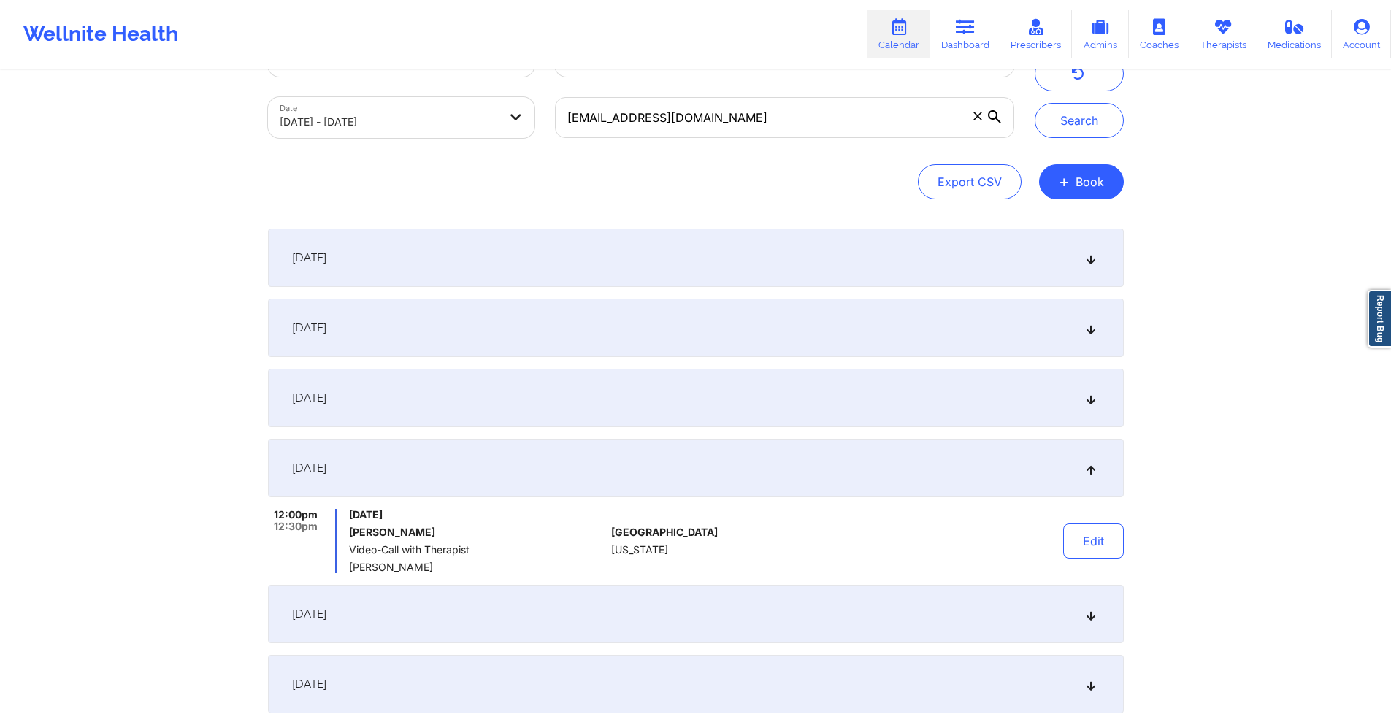
scroll to position [0, 0]
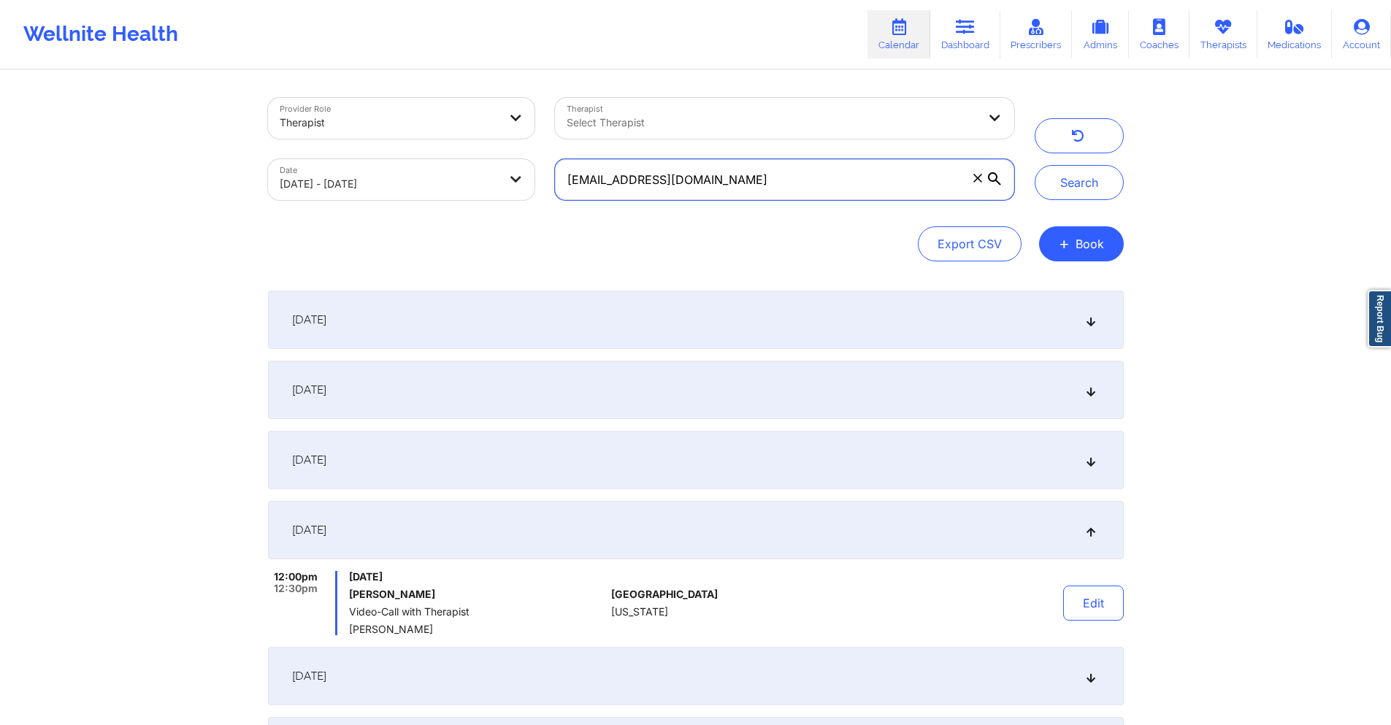
click at [835, 177] on input "denisevivar@gmail.com" at bounding box center [784, 179] width 458 height 41
paste input "godswarria@yahoo"
click at [1093, 180] on button "Search" at bounding box center [1079, 182] width 89 height 35
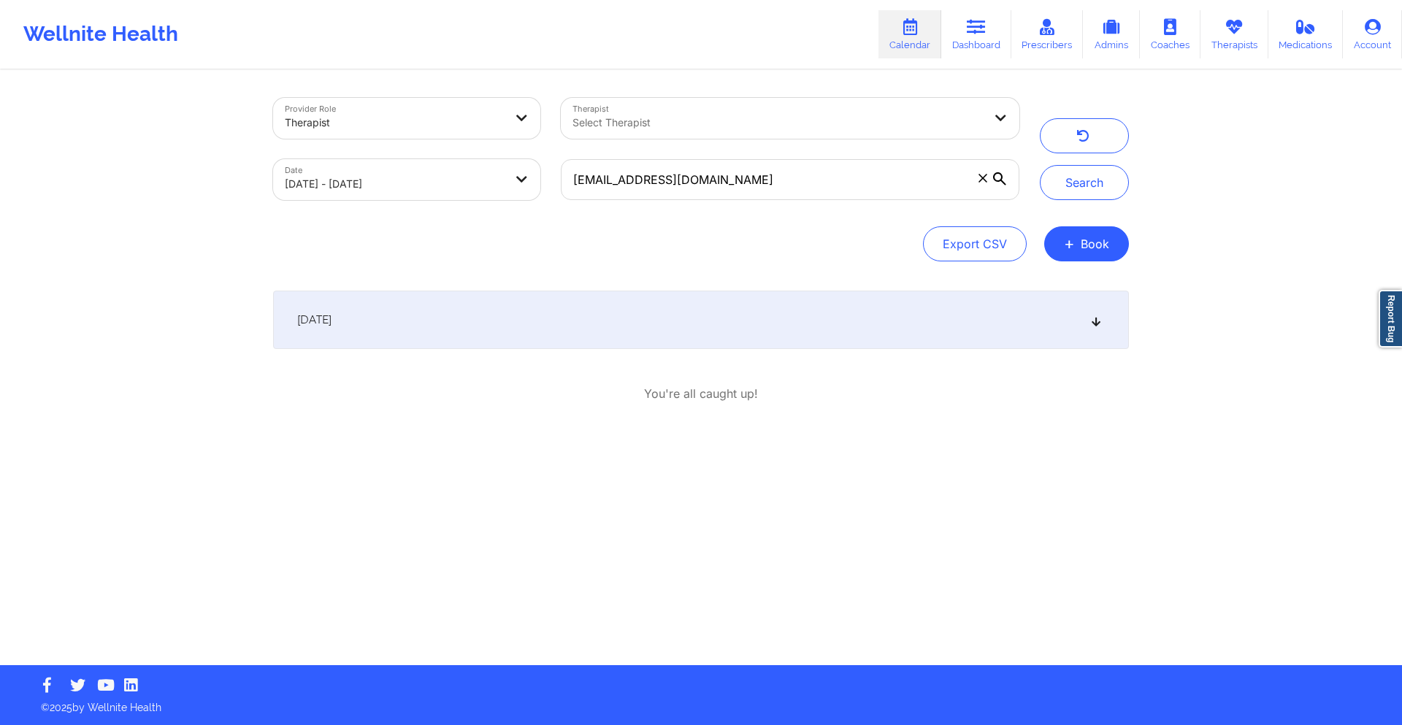
click at [495, 328] on div "September 18, 2025" at bounding box center [701, 320] width 856 height 58
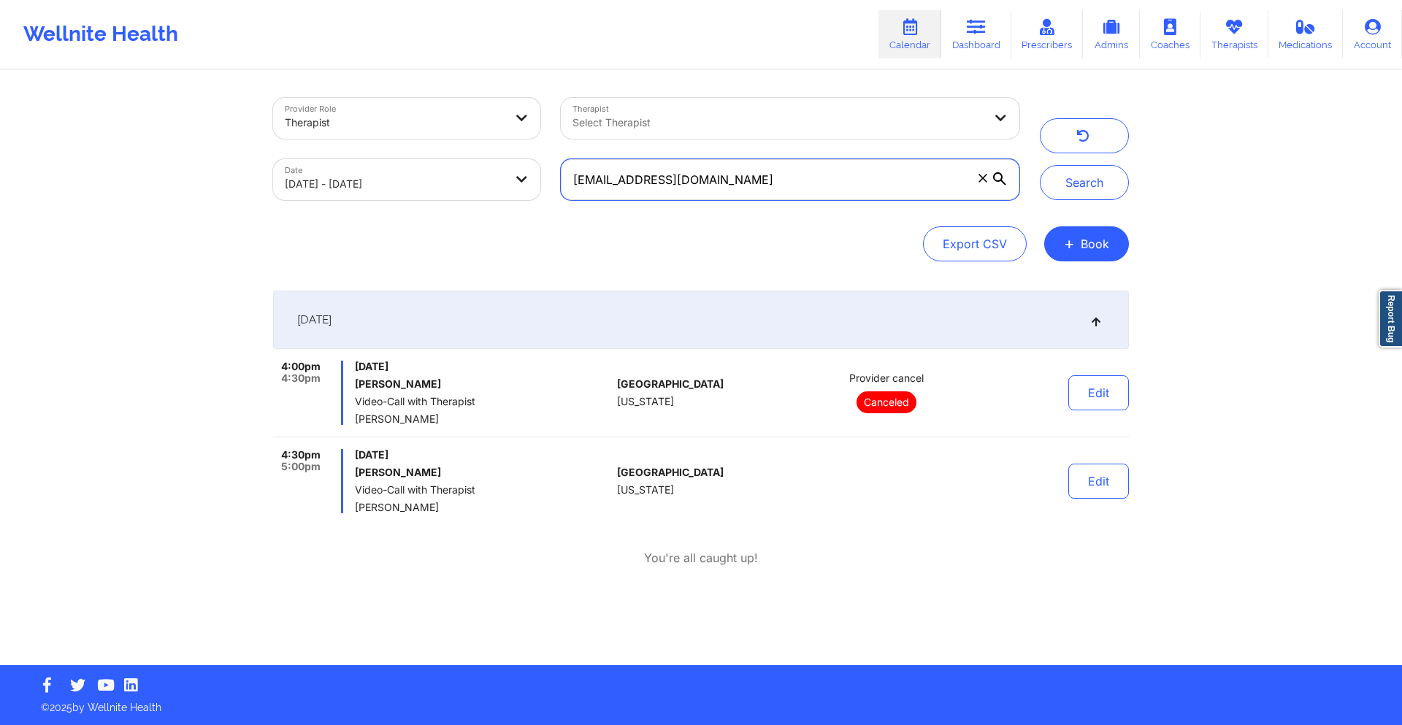
click at [783, 176] on input "godswarria@yahoo.com" at bounding box center [790, 179] width 458 height 41
paste input "syreettakay@gmail"
type input "syreettakay@gmail.com"
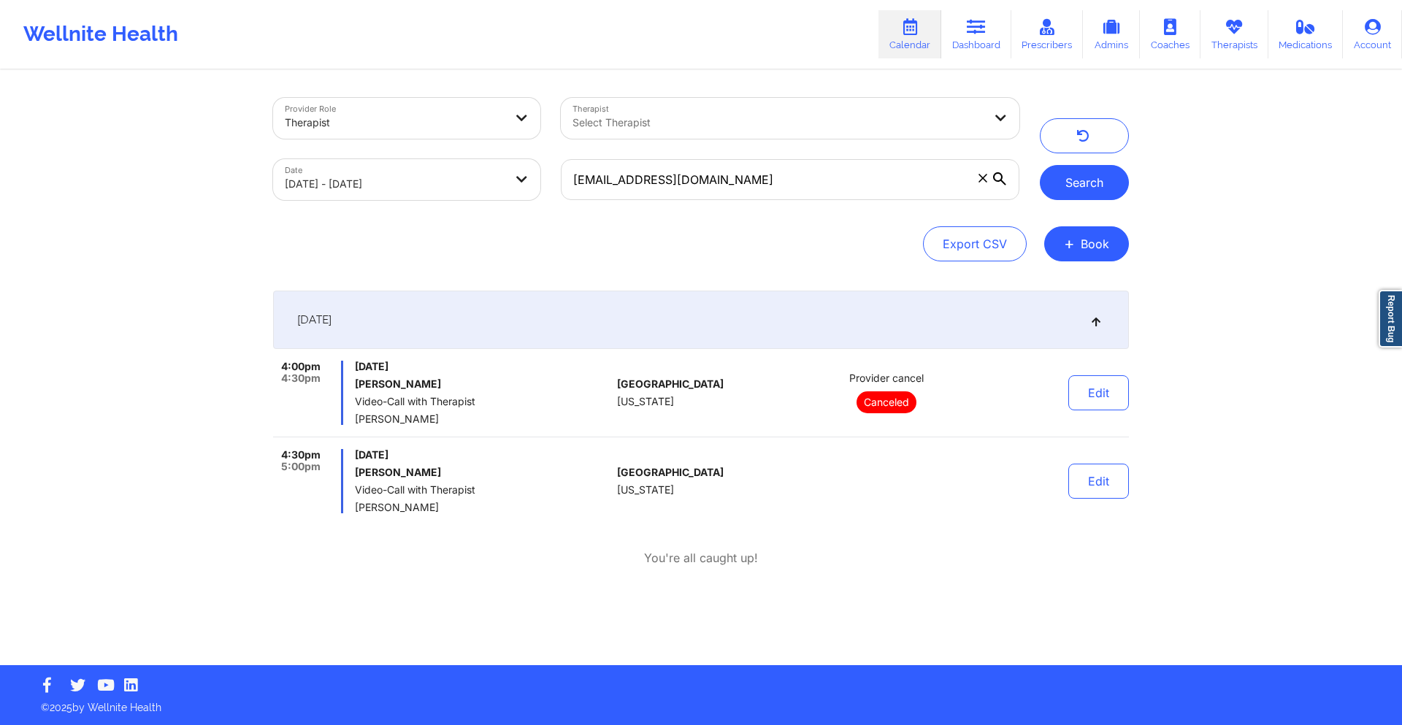
click at [1075, 193] on button "Search" at bounding box center [1084, 182] width 89 height 35
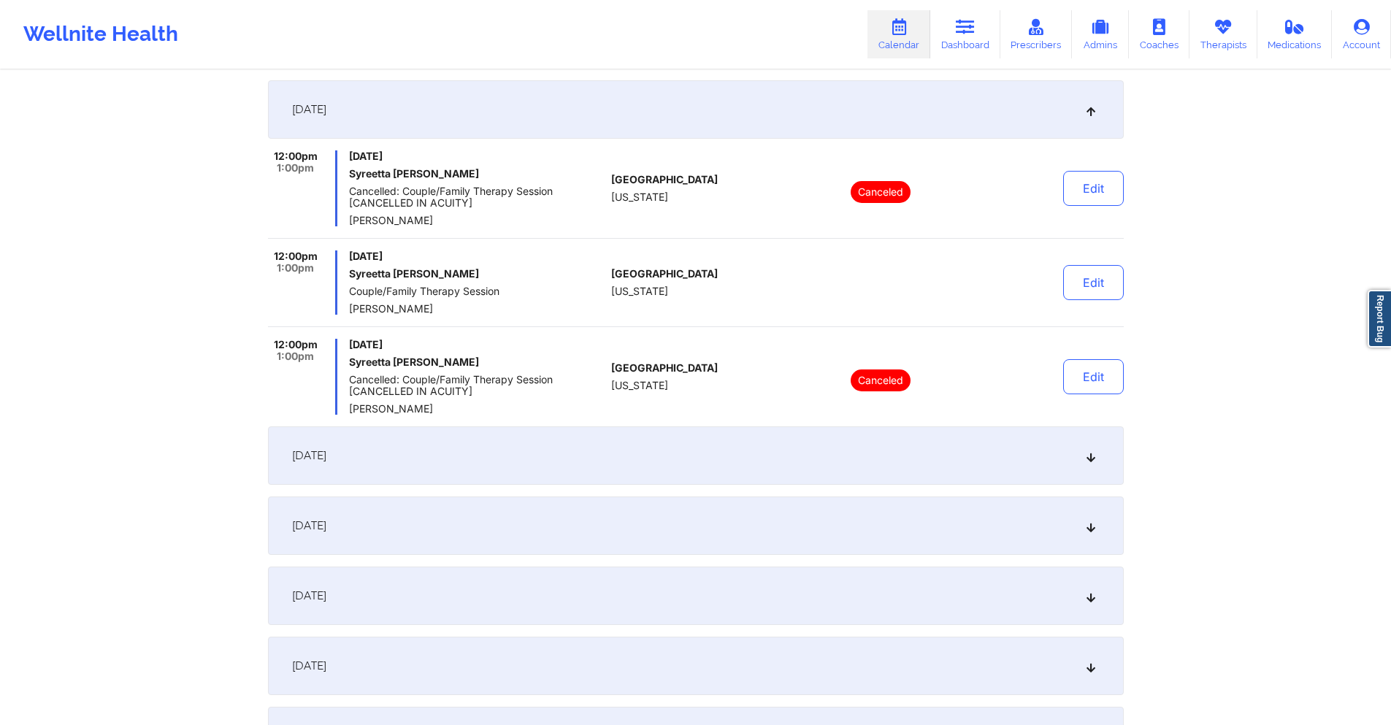
scroll to position [219, 0]
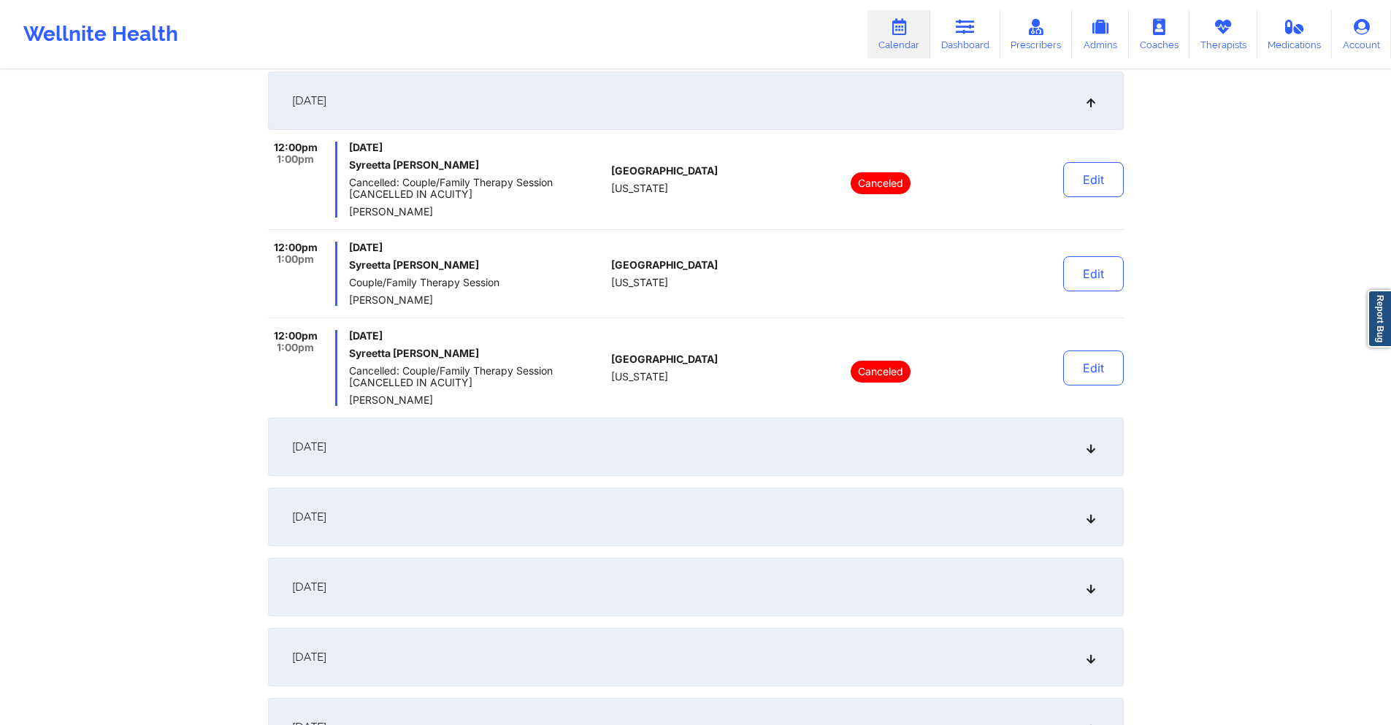
click at [566, 453] on div "September 11, 2025" at bounding box center [696, 447] width 856 height 58
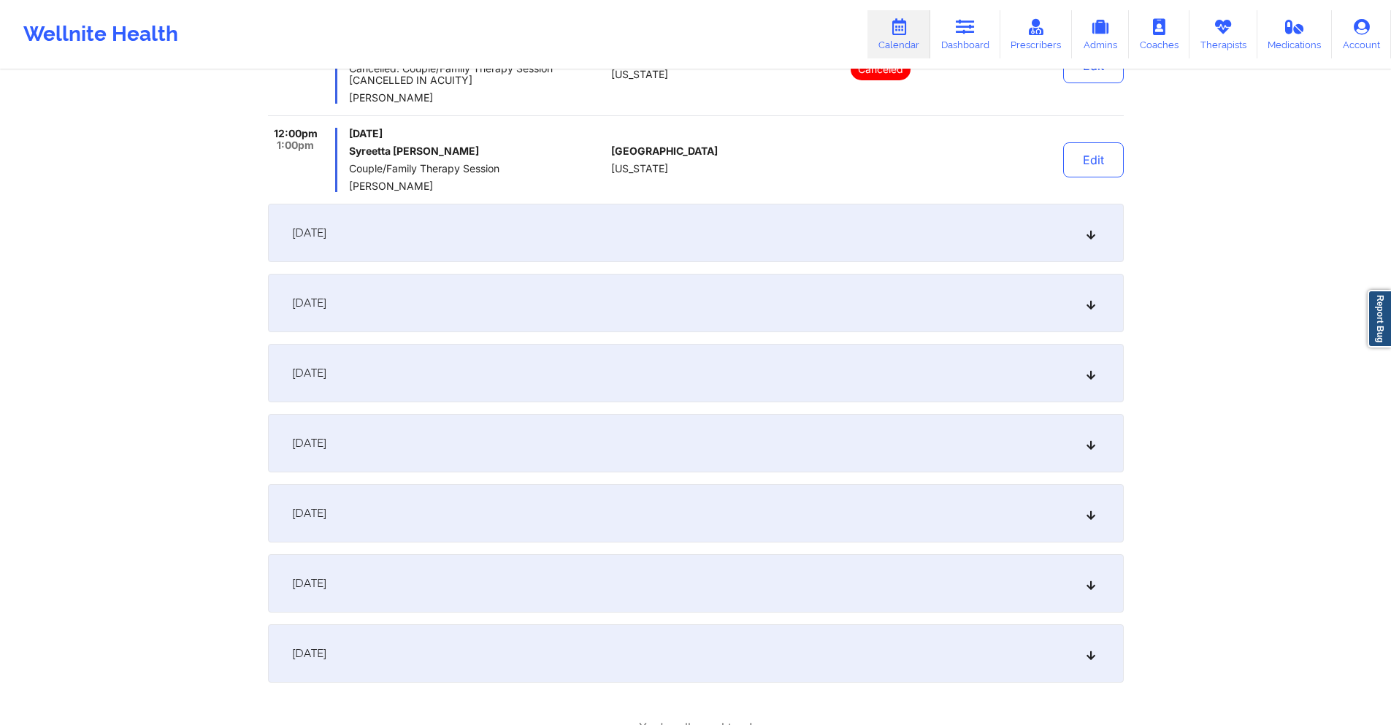
scroll to position [511, 0]
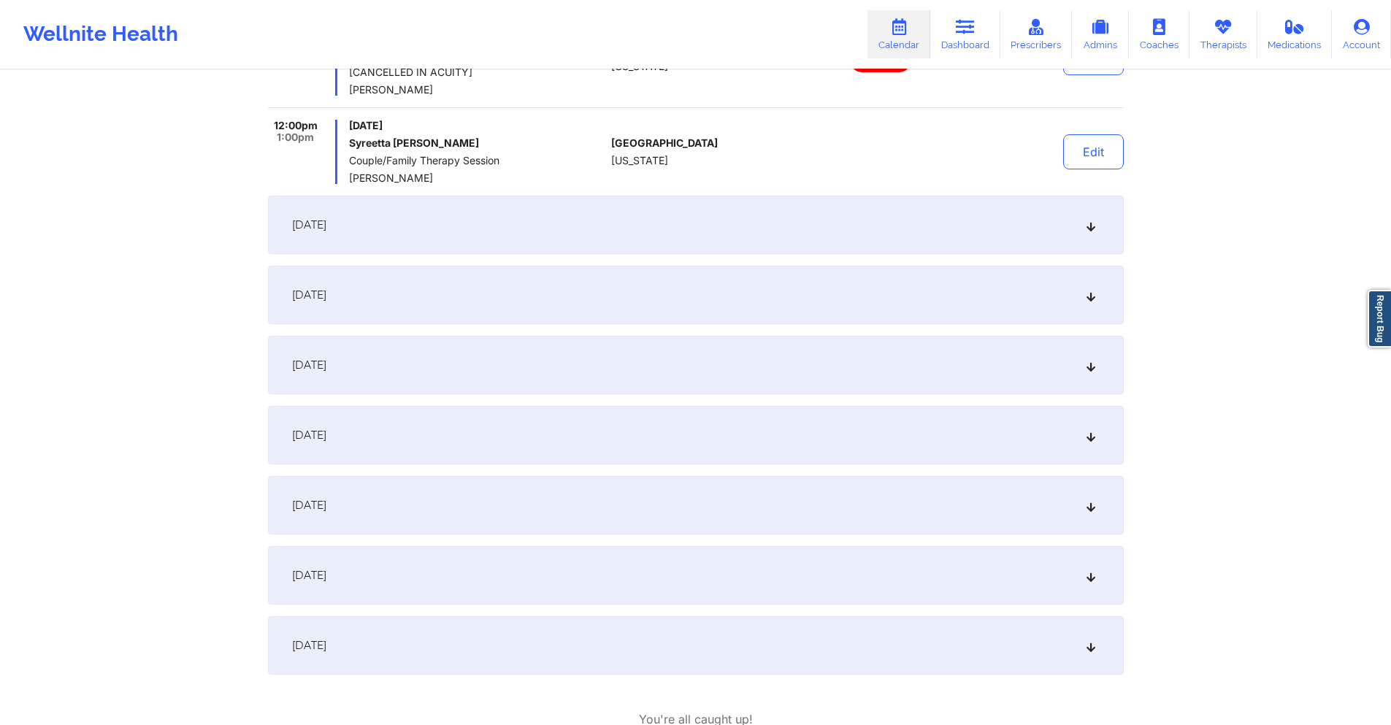
click at [620, 229] on div "September 18, 2025" at bounding box center [696, 225] width 856 height 58
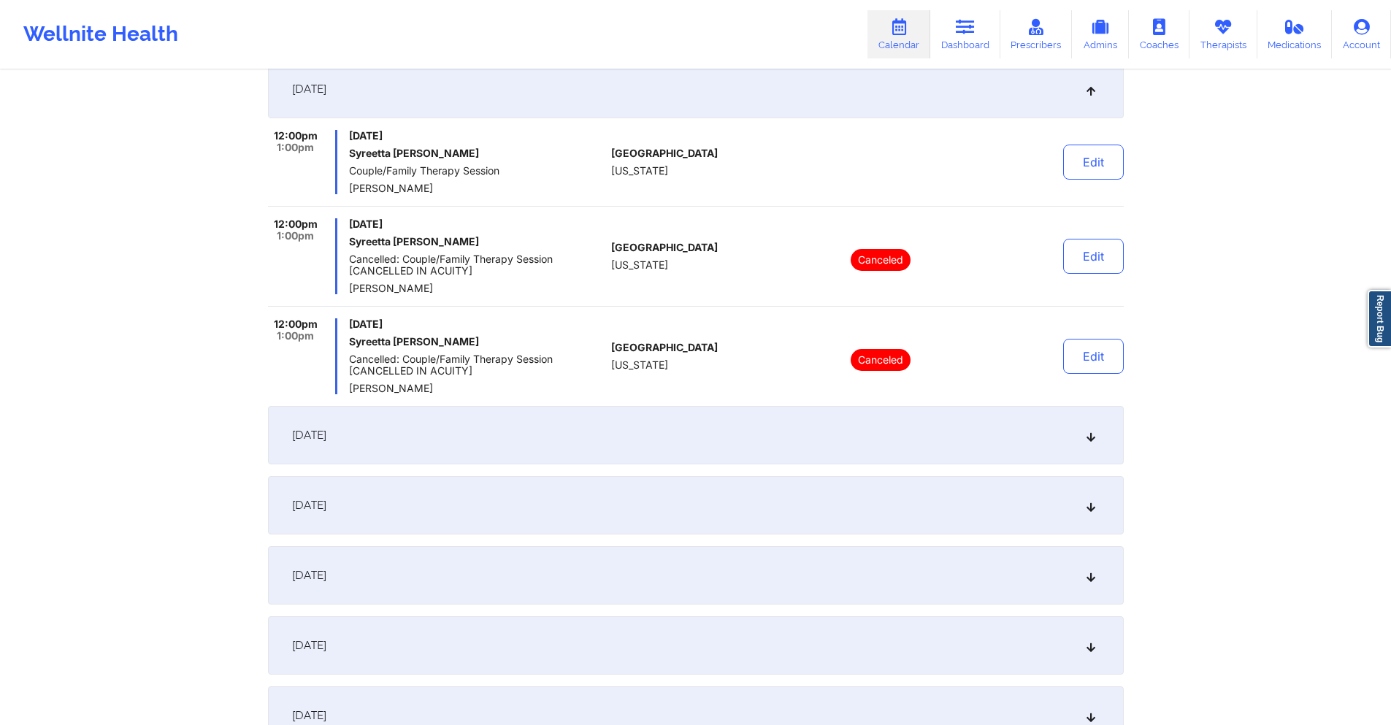
scroll to position [365, 0]
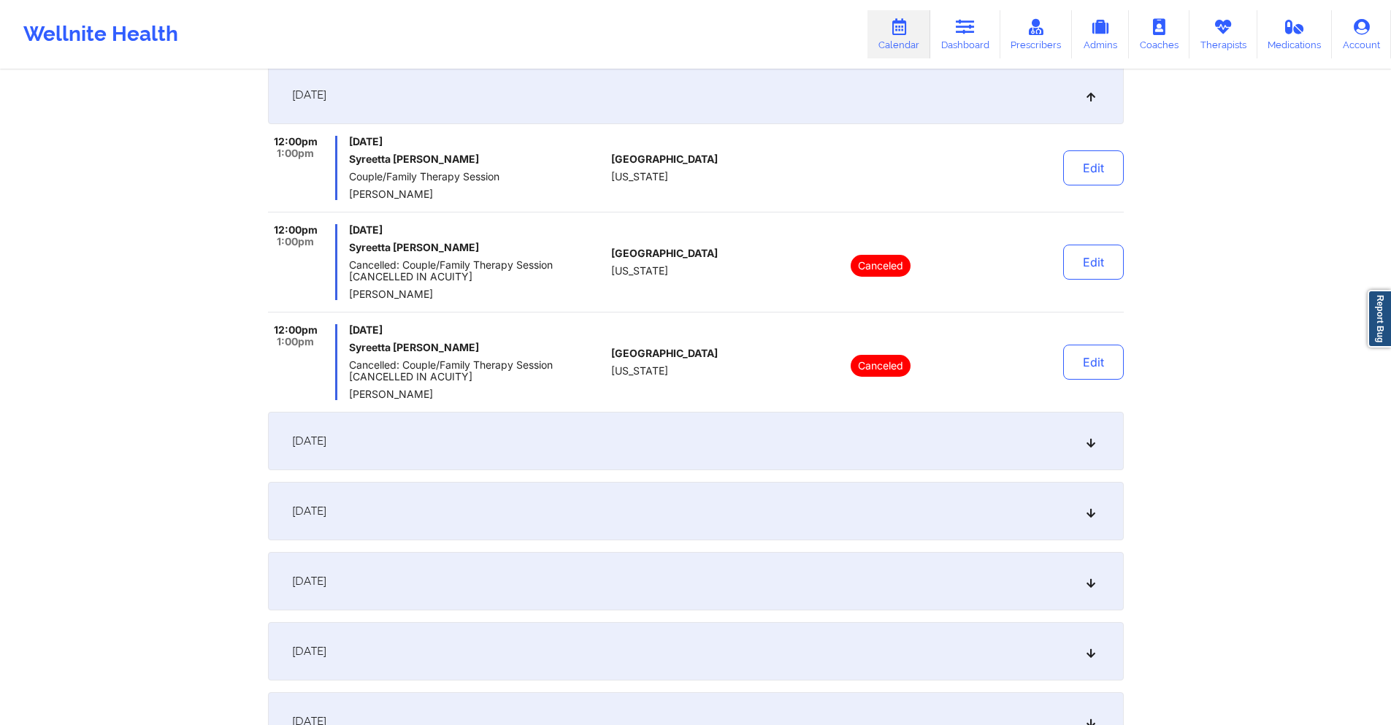
click at [626, 449] on div "September 25, 2025" at bounding box center [696, 441] width 856 height 58
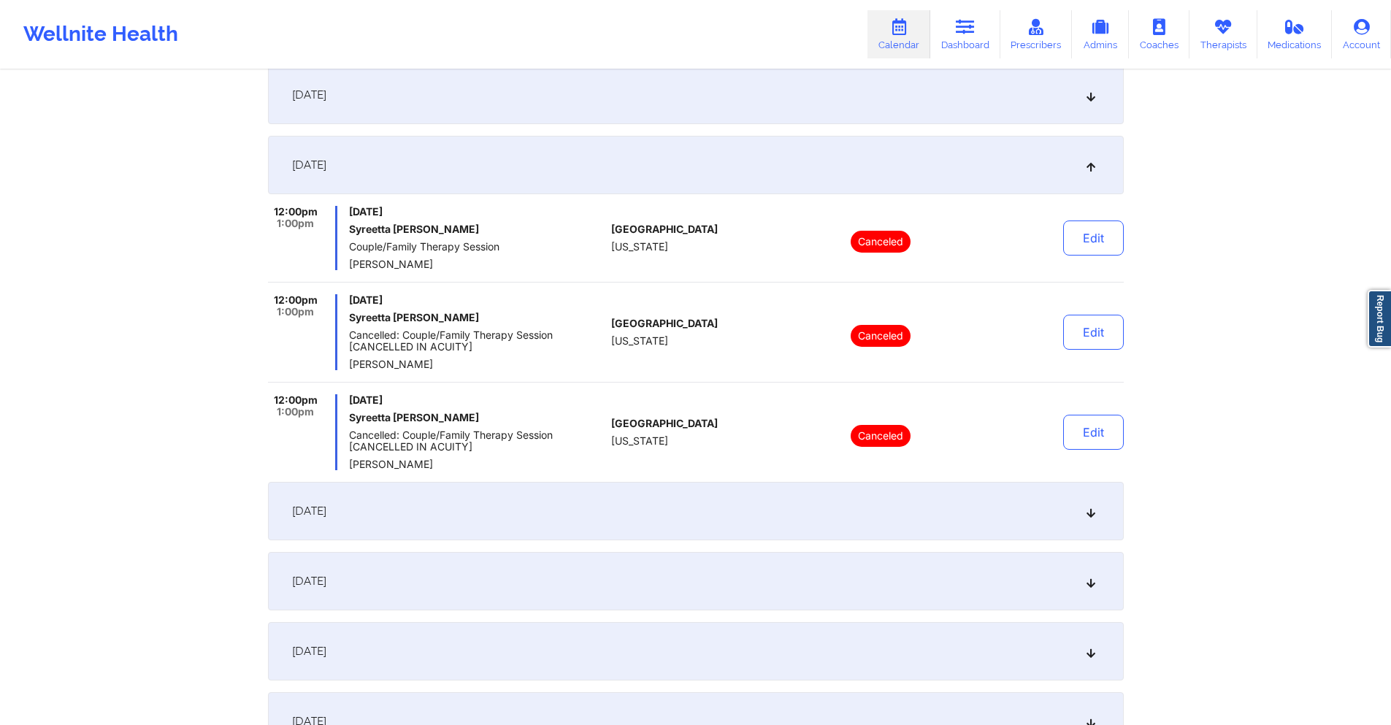
click at [537, 110] on div "September 18, 2025" at bounding box center [696, 95] width 856 height 58
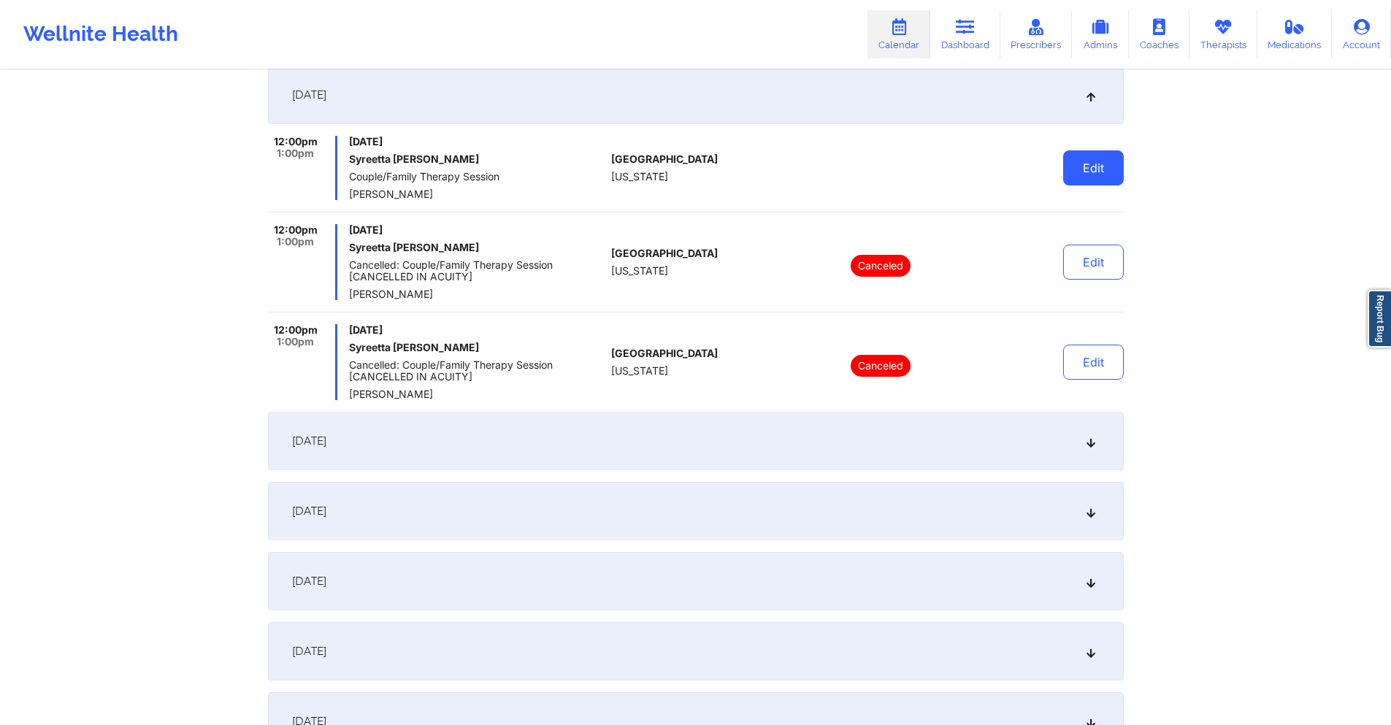
click at [1078, 172] on button "Edit" at bounding box center [1093, 167] width 61 height 35
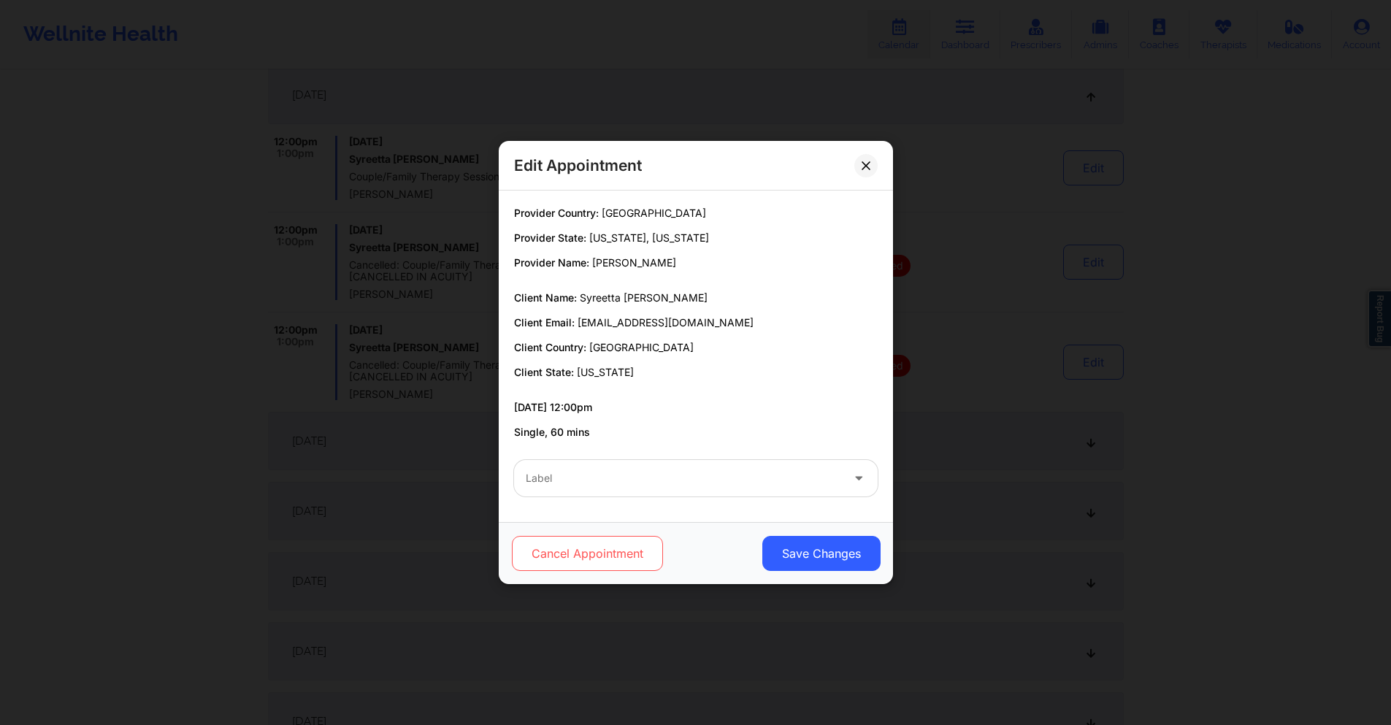
click at [592, 559] on button "Cancel Appointment" at bounding box center [586, 553] width 151 height 35
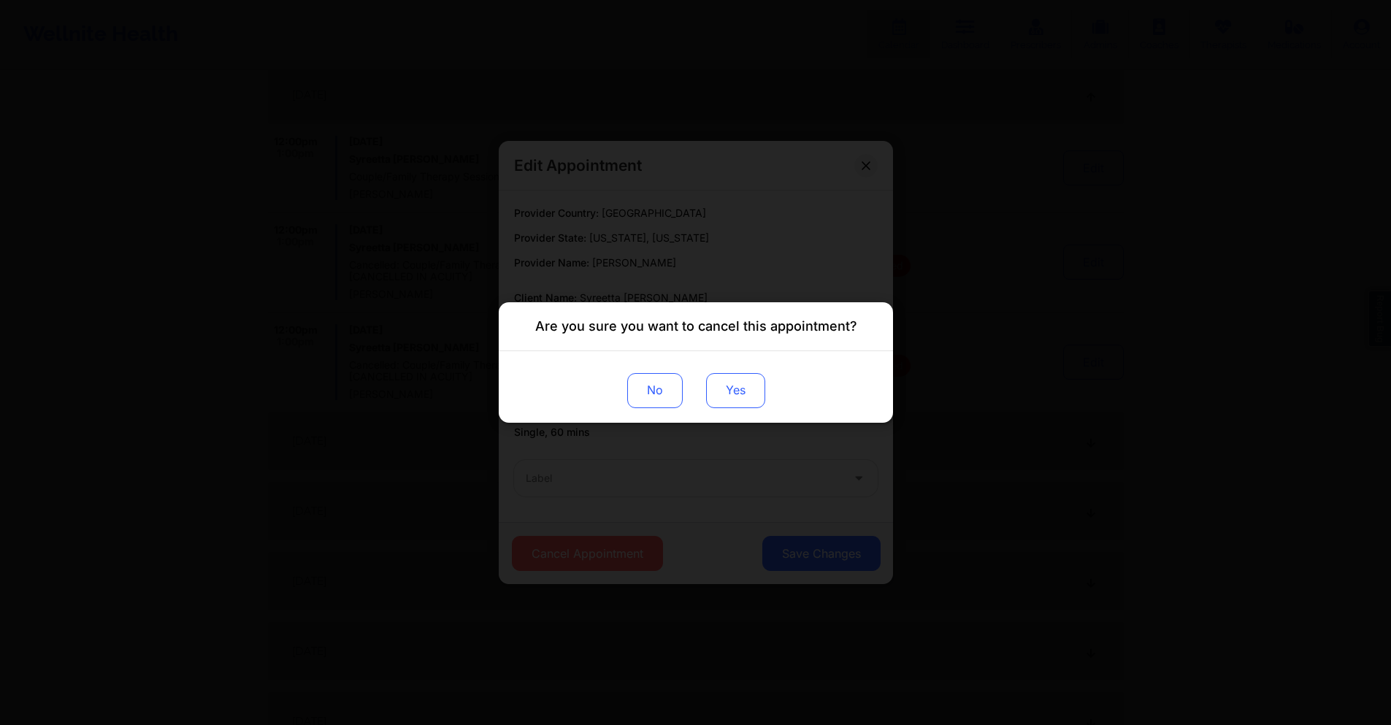
click at [720, 396] on button "Yes" at bounding box center [734, 390] width 59 height 35
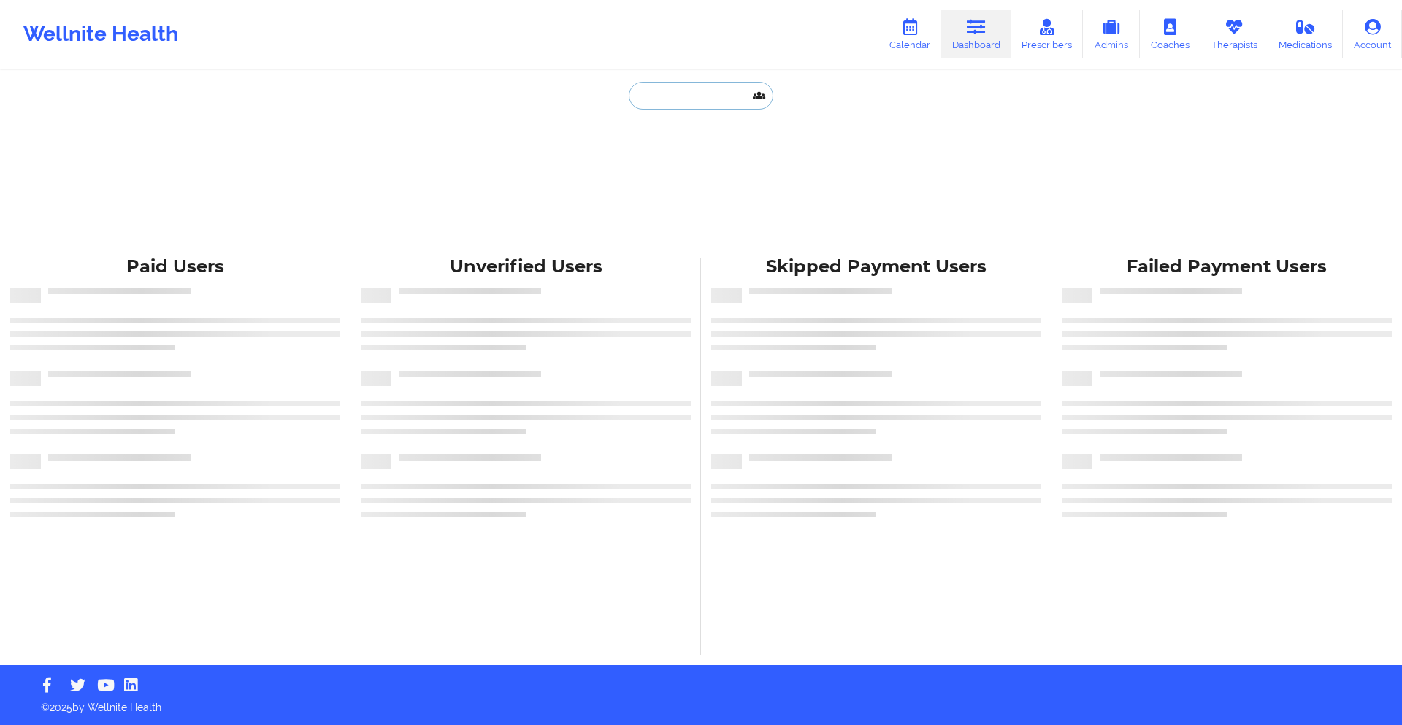
click at [711, 91] on input "text" at bounding box center [701, 96] width 145 height 28
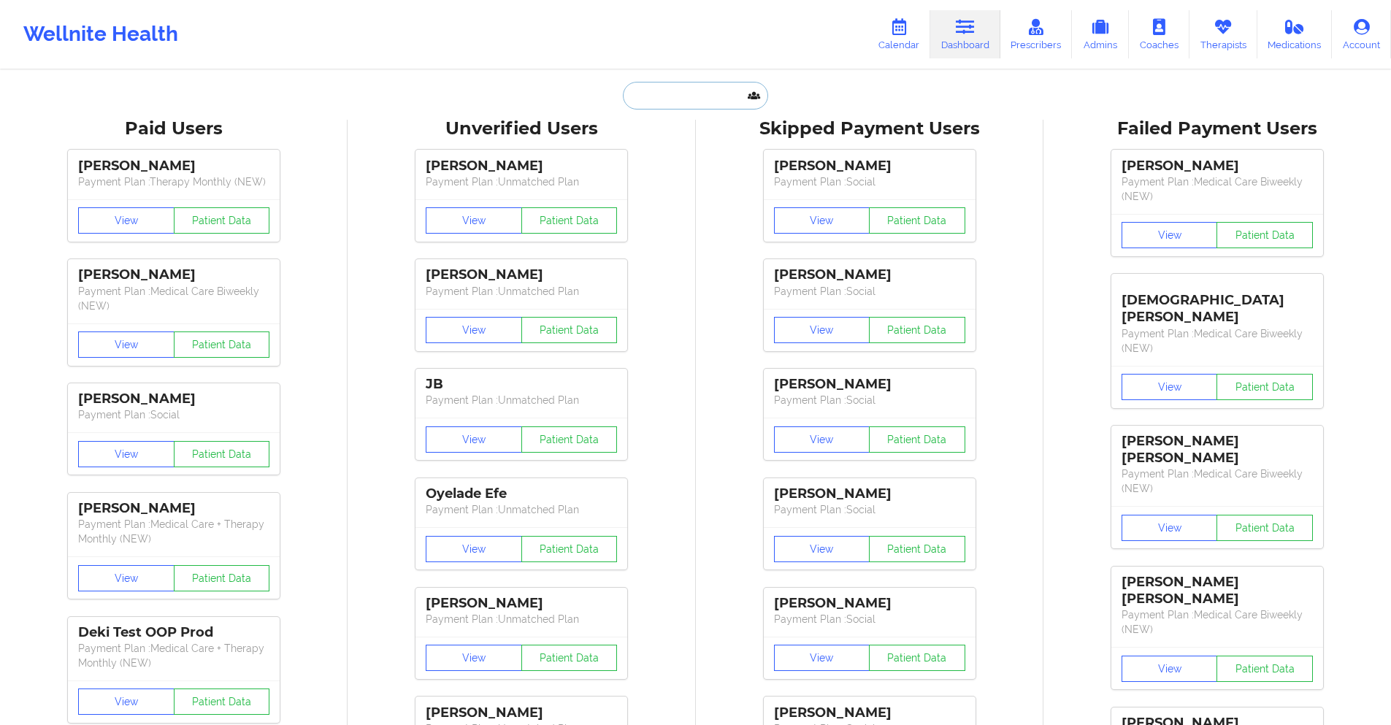
paste input ""Let patient IN?—YES Coverage plan type: PPO Effective date: 01-01-25- NO TERM …"
type input ""Let patient IN?—YES Coverage plan type: PPO Effective date: 01-01-25- NO TERM …"
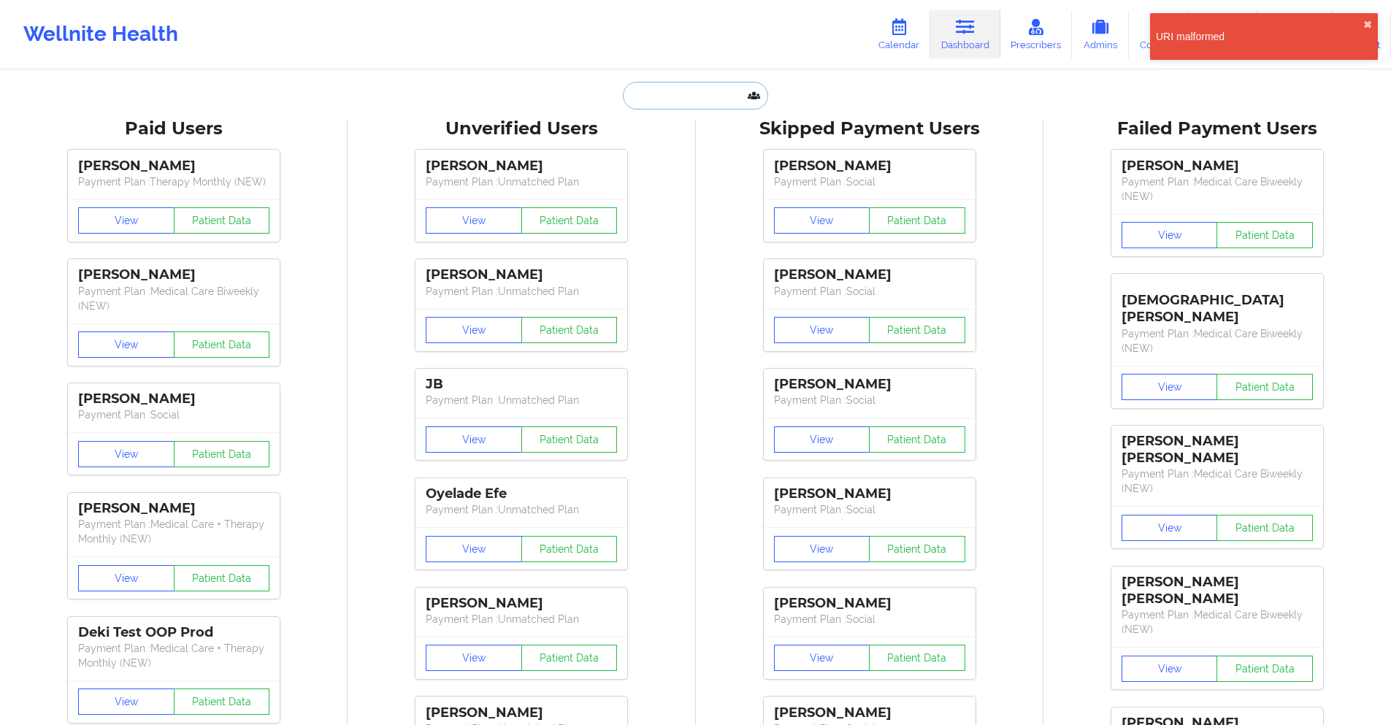
click at [686, 97] on input "text" at bounding box center [695, 96] width 145 height 28
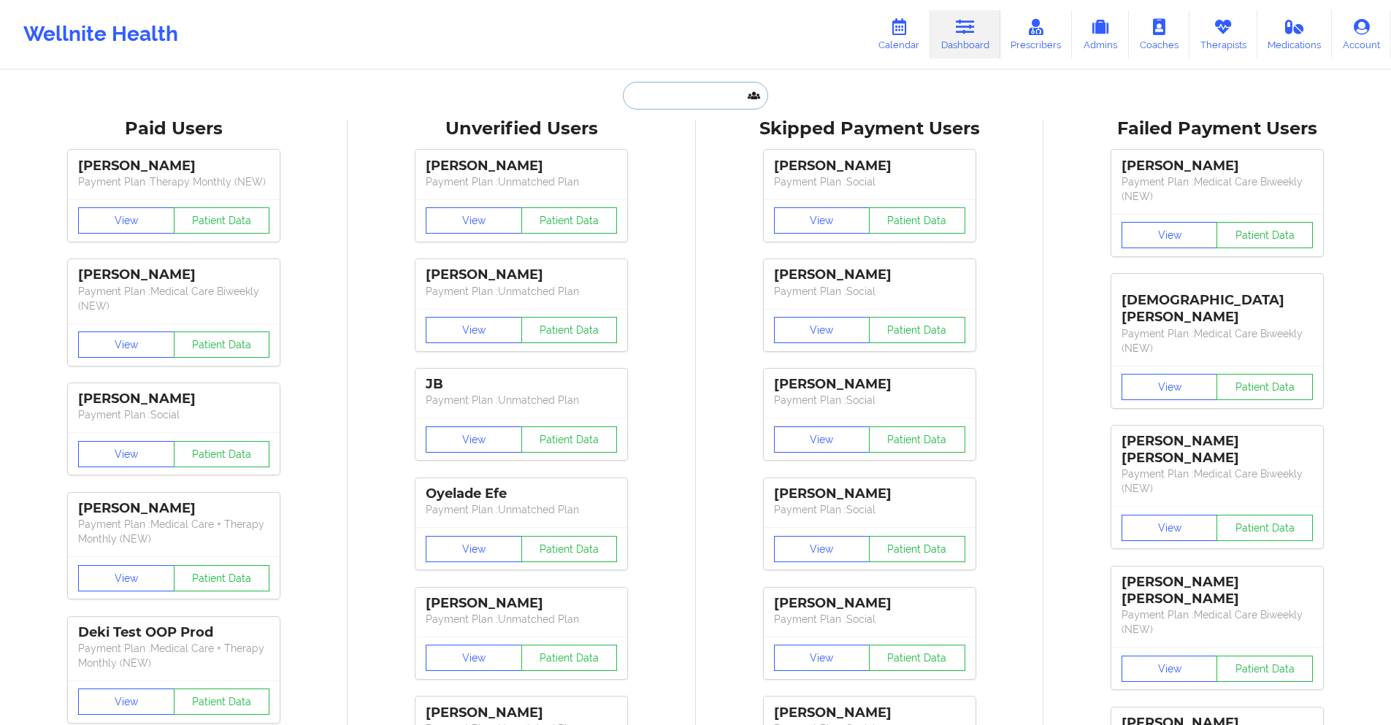
paste input "jes0918@valdane.com"
type input "jes0918@valdane.com"
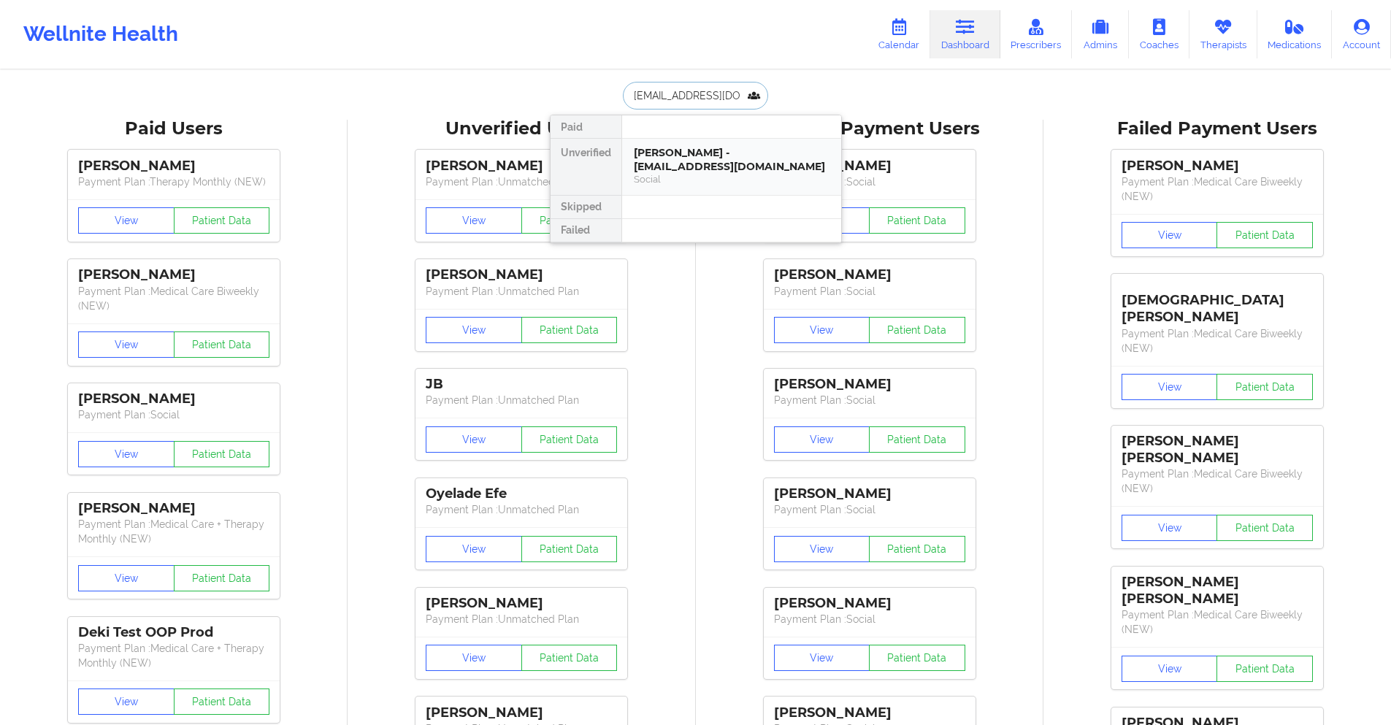
click at [700, 162] on div "Gwen Daiello - jes0918@valdane.com" at bounding box center [732, 159] width 196 height 27
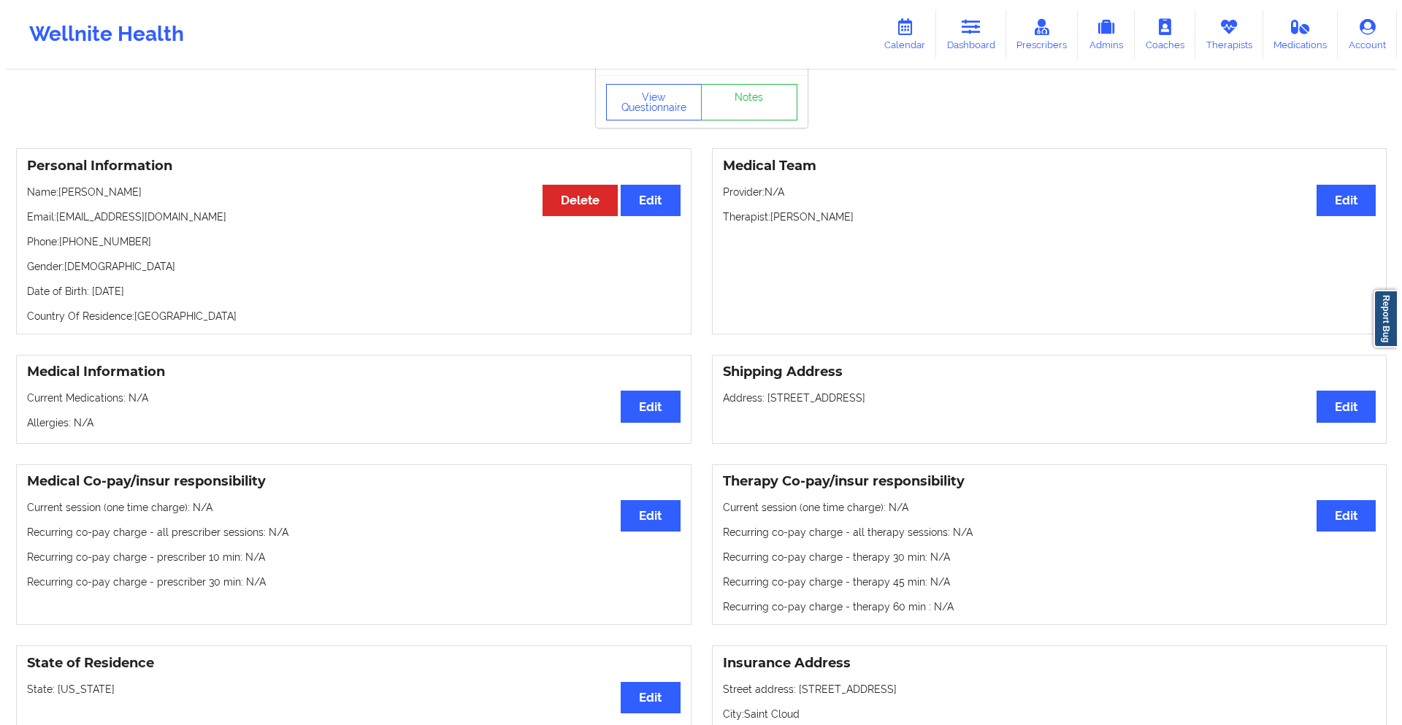
scroll to position [1, 0]
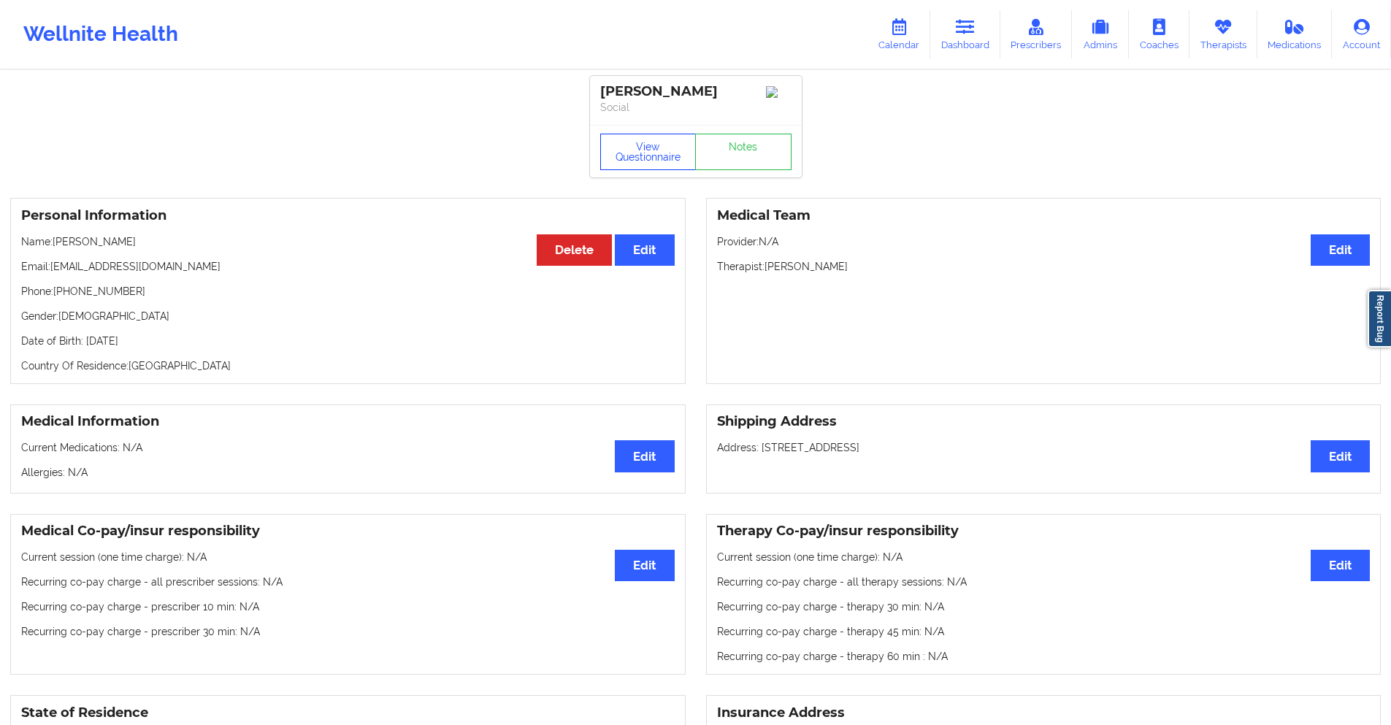
click at [669, 152] on button "View Questionnaire" at bounding box center [648, 152] width 96 height 37
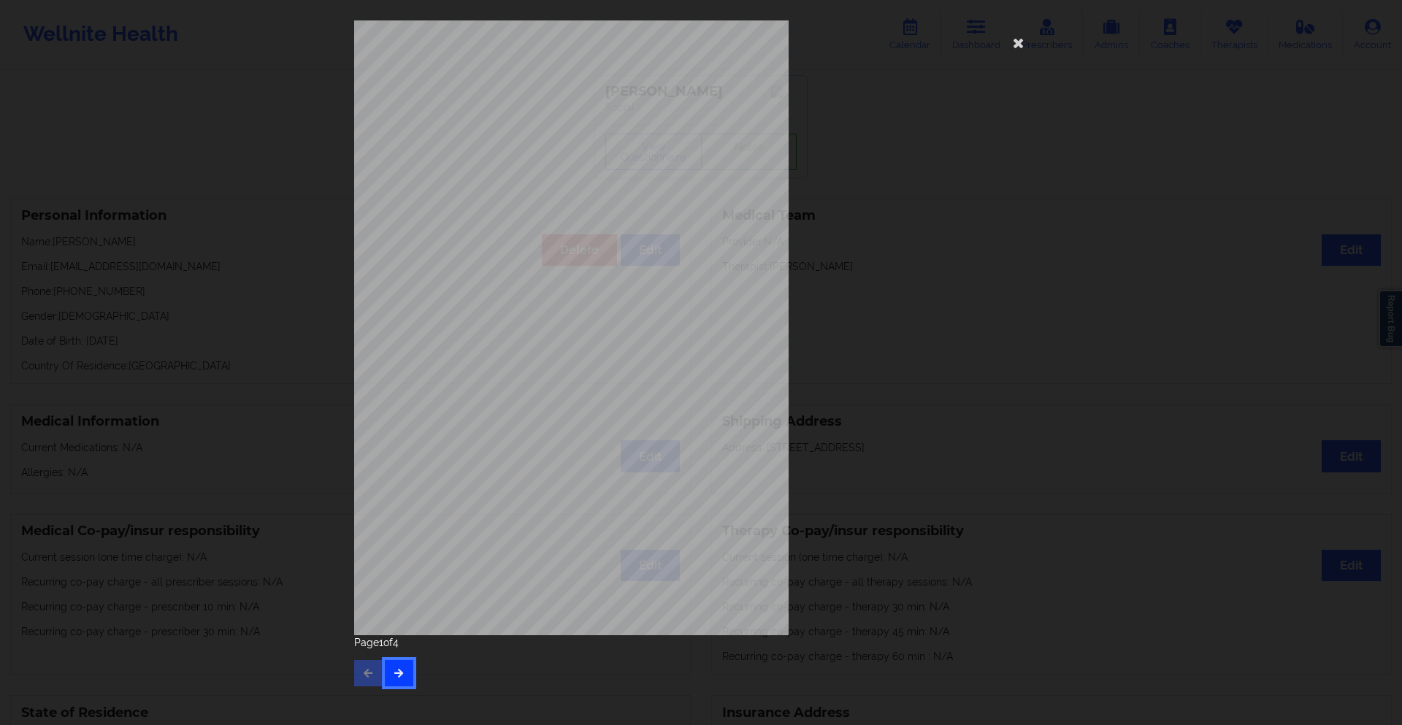
click at [392, 683] on button "button" at bounding box center [399, 673] width 28 height 26
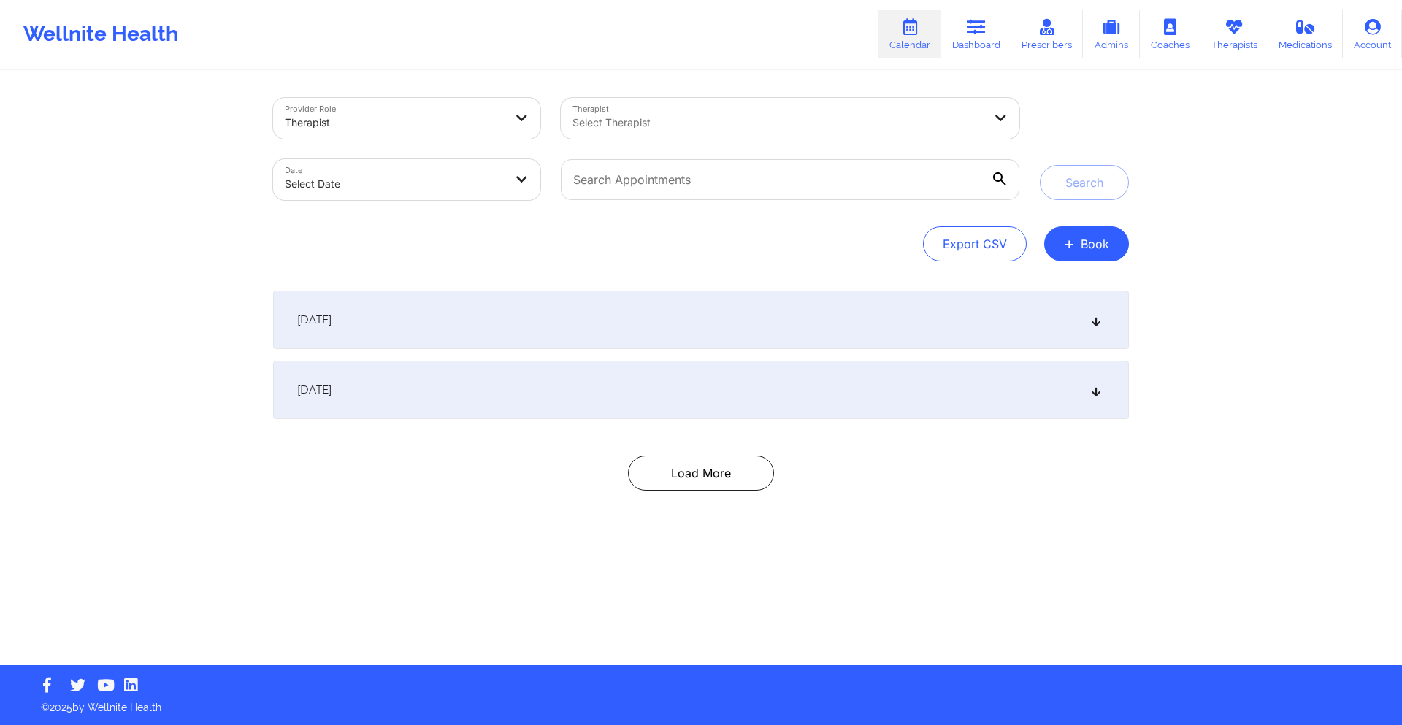
click at [475, 395] on div "[DATE]" at bounding box center [701, 390] width 856 height 58
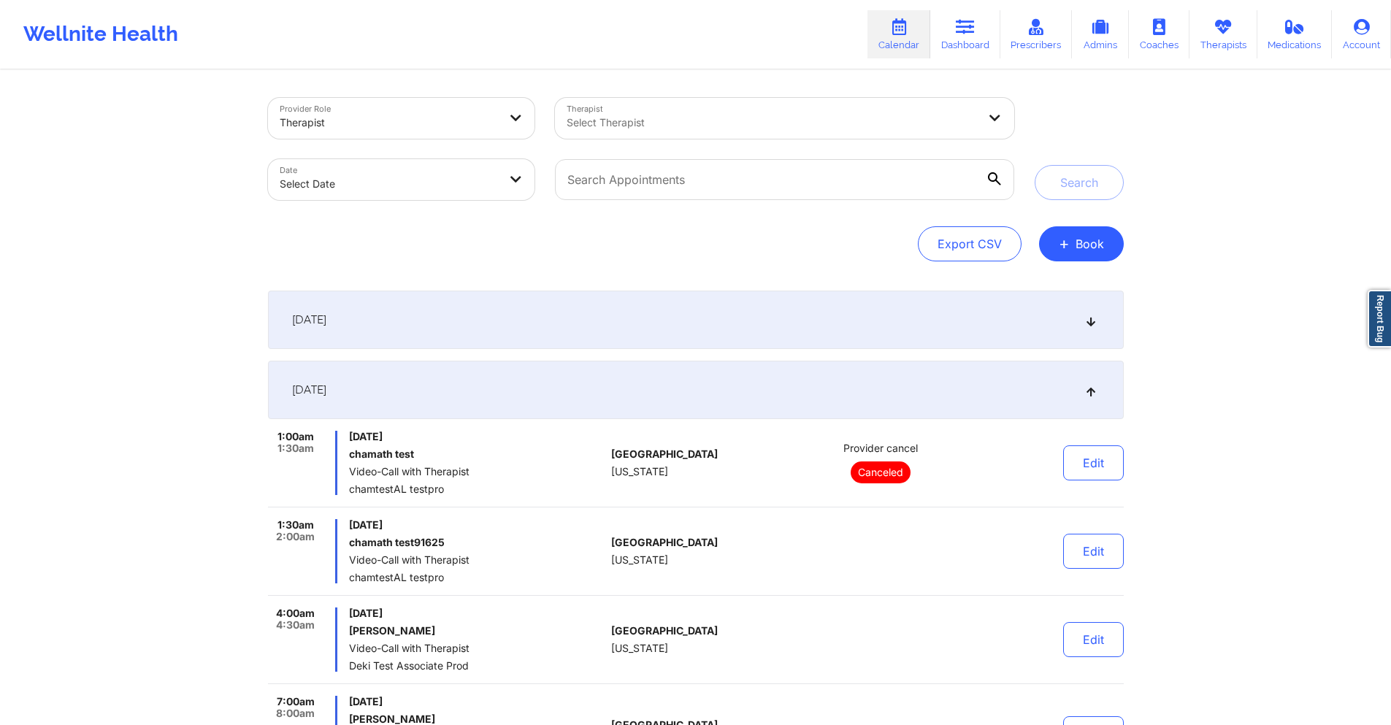
click at [444, 182] on body "Wellnite Health Calendar Dashboard Prescribers Admins Coaches Therapists Medica…" at bounding box center [695, 362] width 1391 height 725
select select "2025-8"
select select "2025-9"
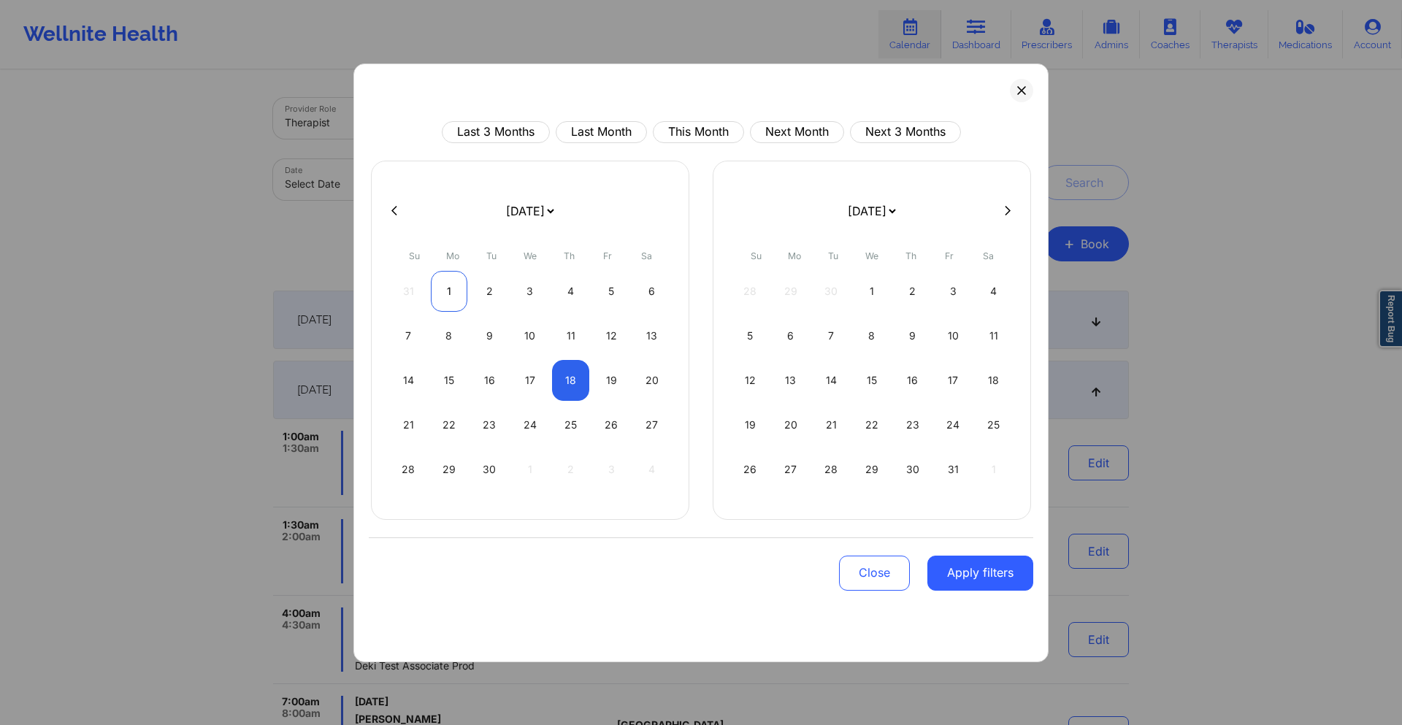
click at [443, 283] on div "1" at bounding box center [449, 291] width 37 height 41
select select "2025-8"
select select "2025-9"
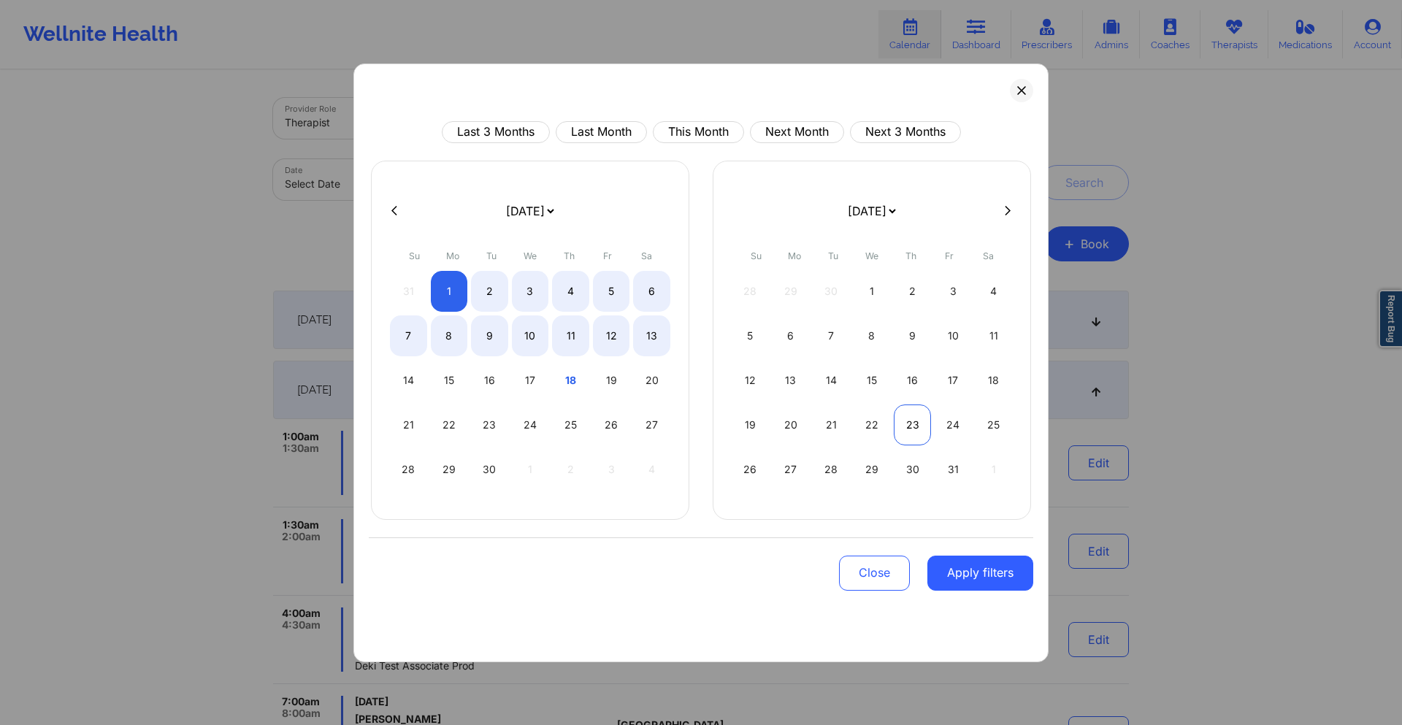
select select "2025-8"
select select "2025-9"
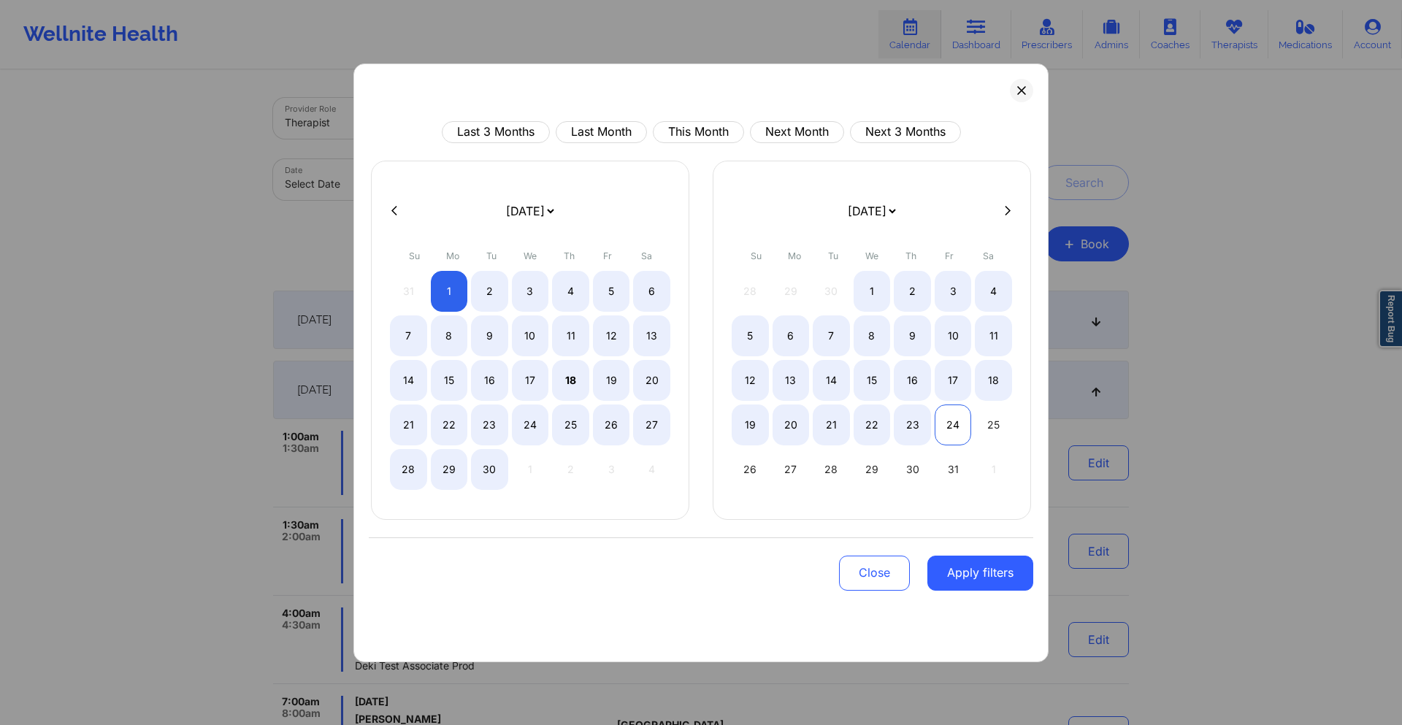
select select "2025-8"
select select "2025-9"
select select "2025-8"
select select "2025-9"
click at [953, 474] on div "31" at bounding box center [953, 469] width 37 height 41
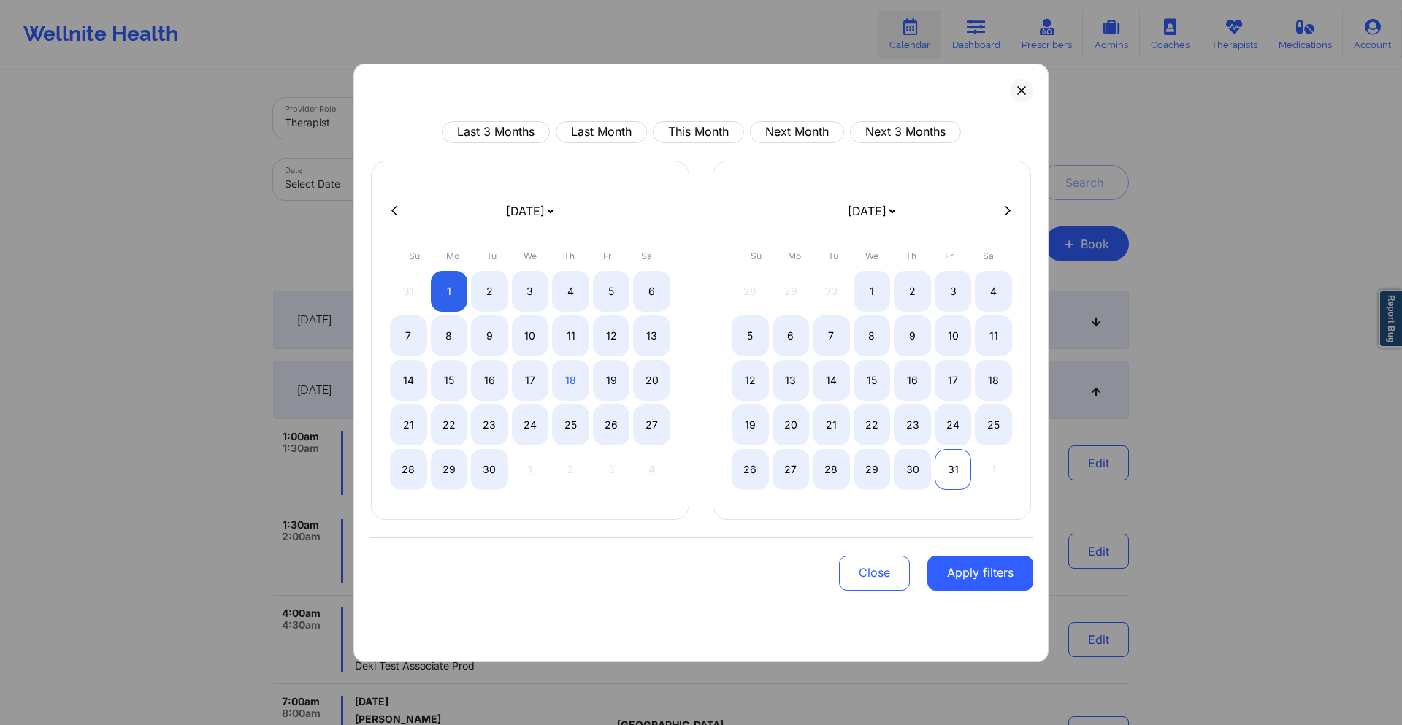
select select "2025-8"
select select "2025-9"
click at [1002, 580] on button "Apply filters" at bounding box center [980, 573] width 106 height 35
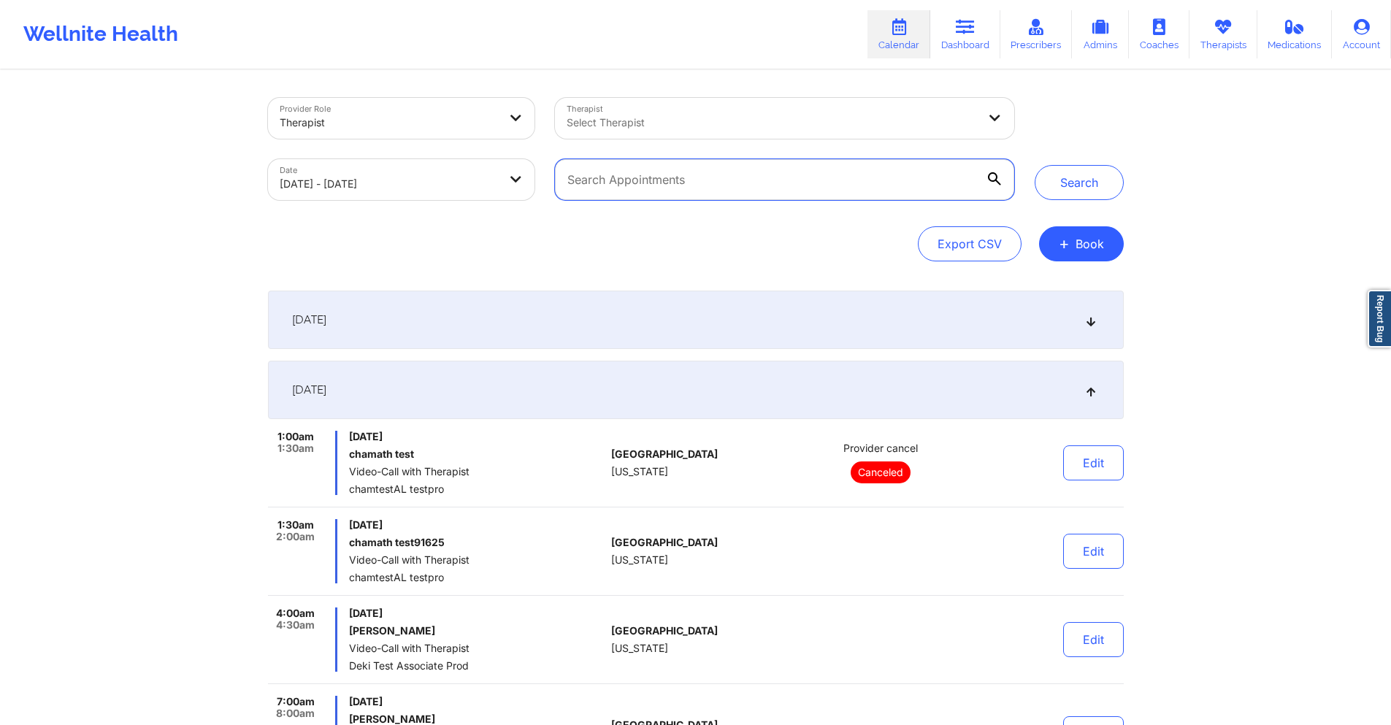
click at [735, 183] on input "text" at bounding box center [784, 179] width 458 height 41
paste input "+13479566283"
type input "+13479566283"
paste input "[EMAIL_ADDRESS][DOMAIN_NAME]"
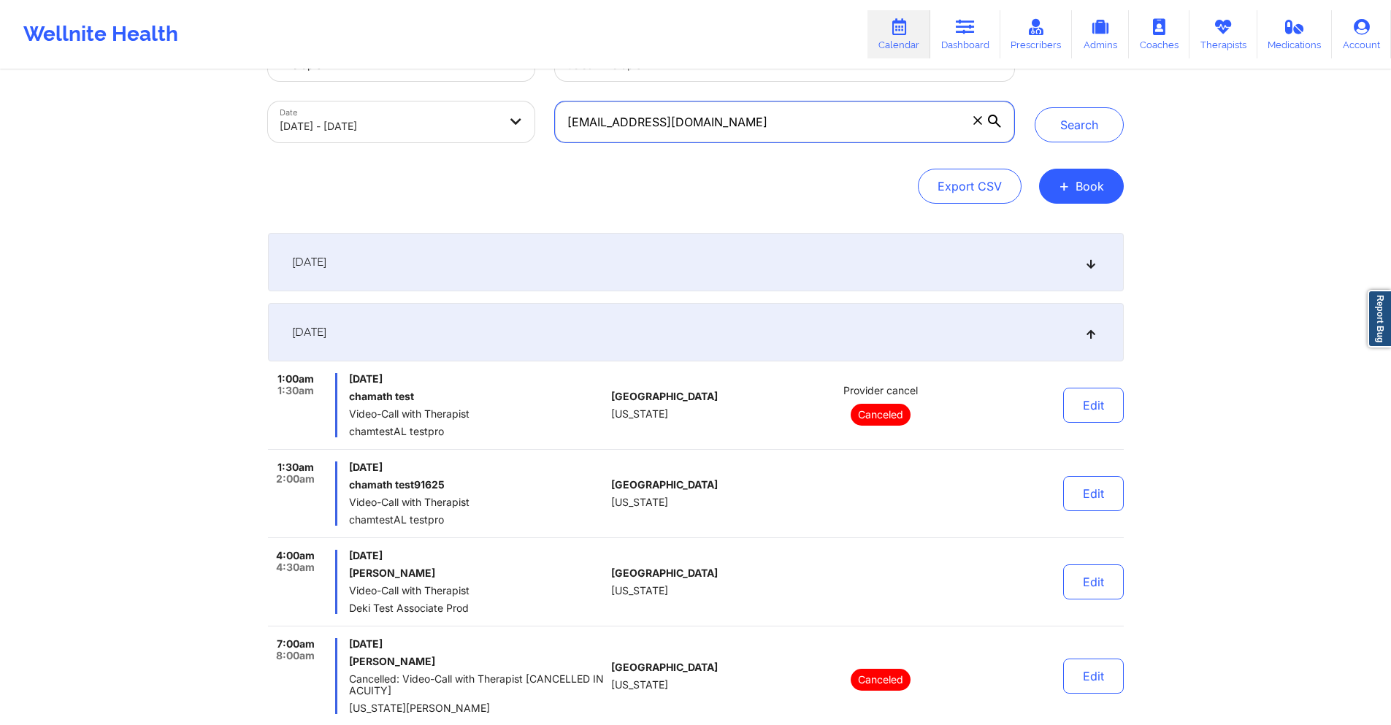
scroll to position [73, 0]
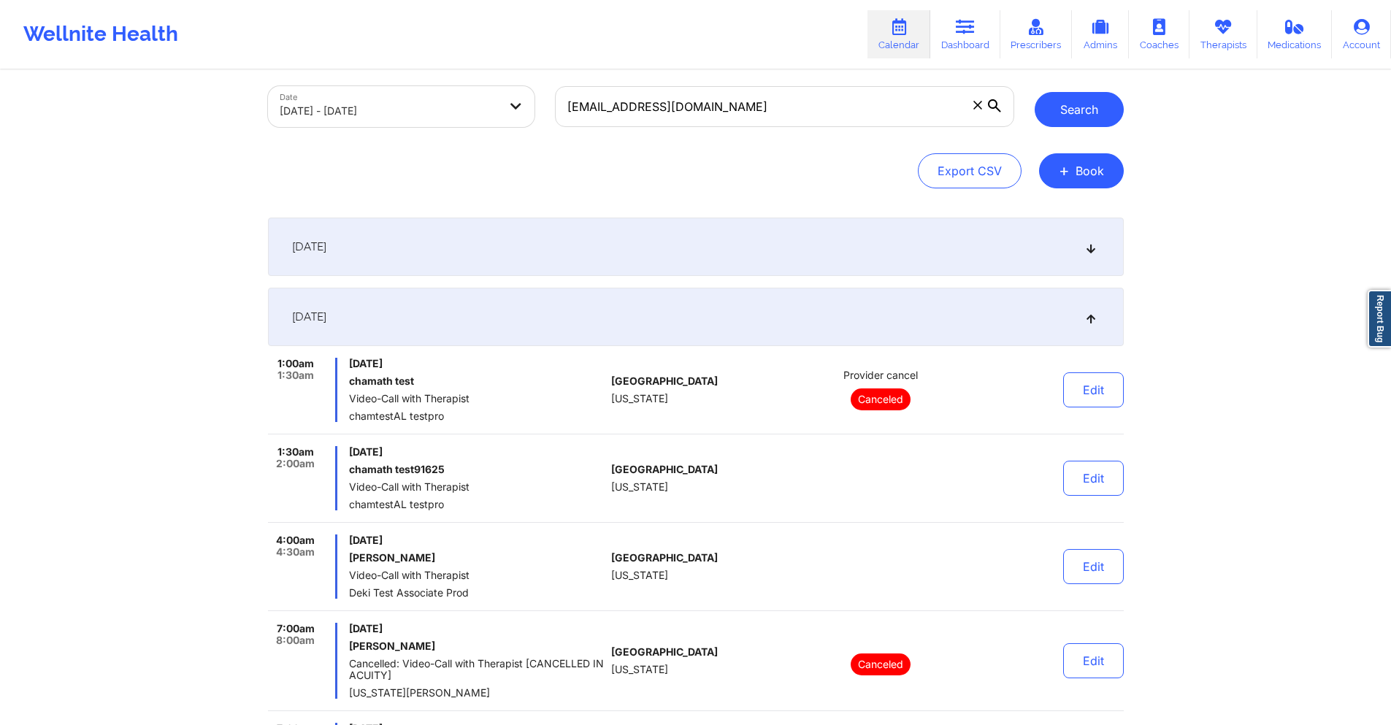
click at [1060, 118] on button "Search" at bounding box center [1079, 109] width 89 height 35
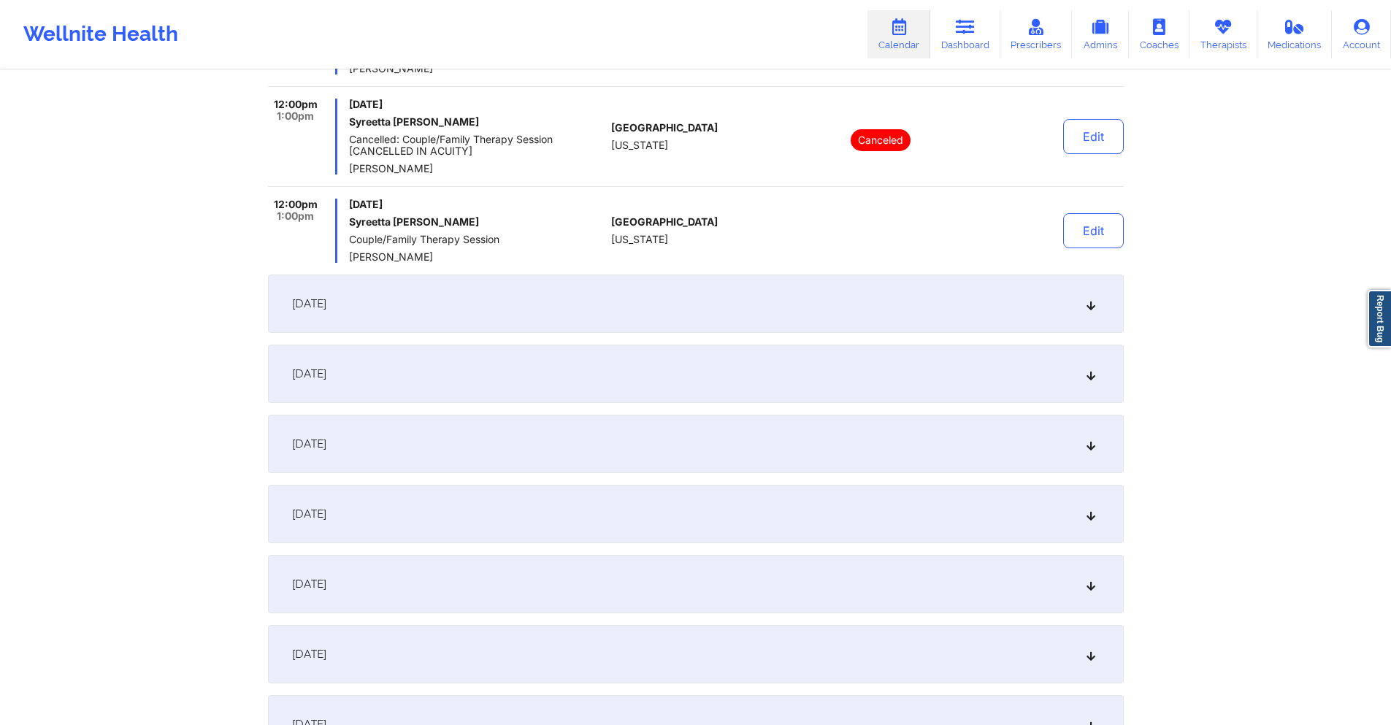
scroll to position [438, 0]
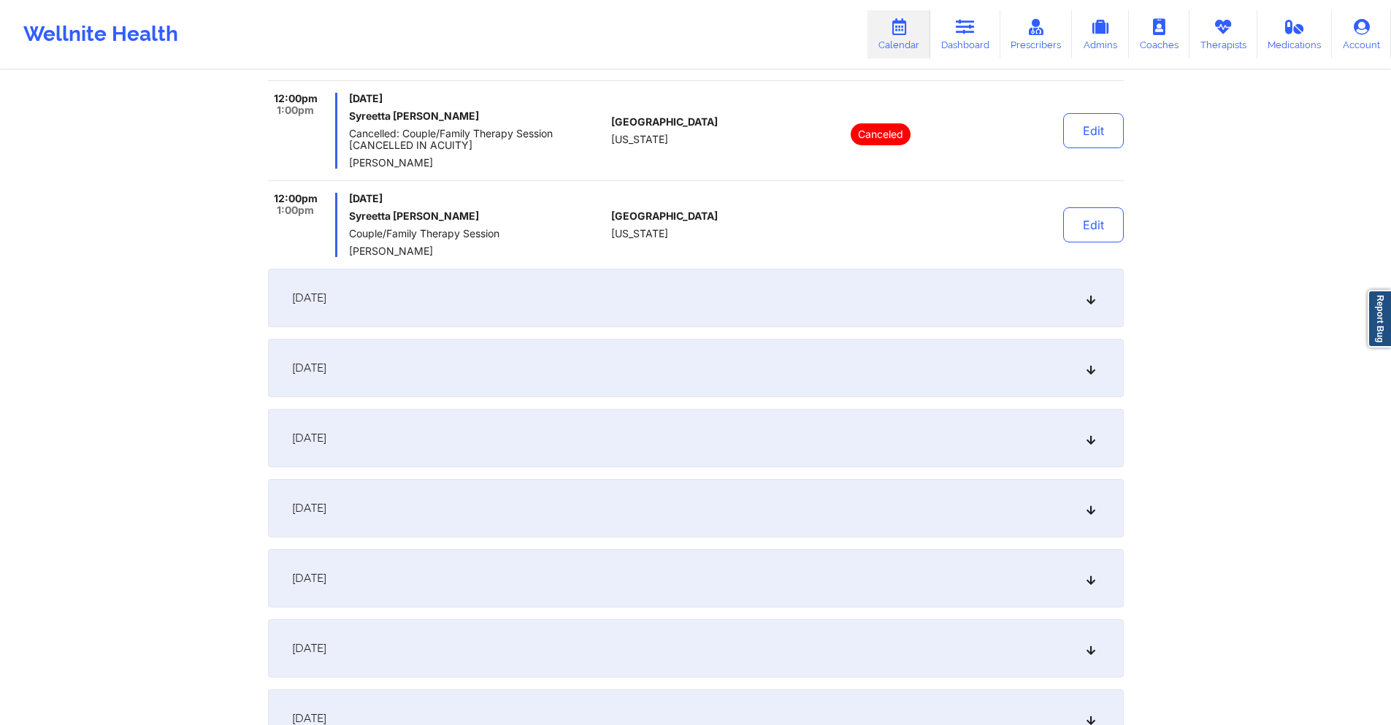
click at [743, 302] on div "[DATE]" at bounding box center [696, 298] width 856 height 58
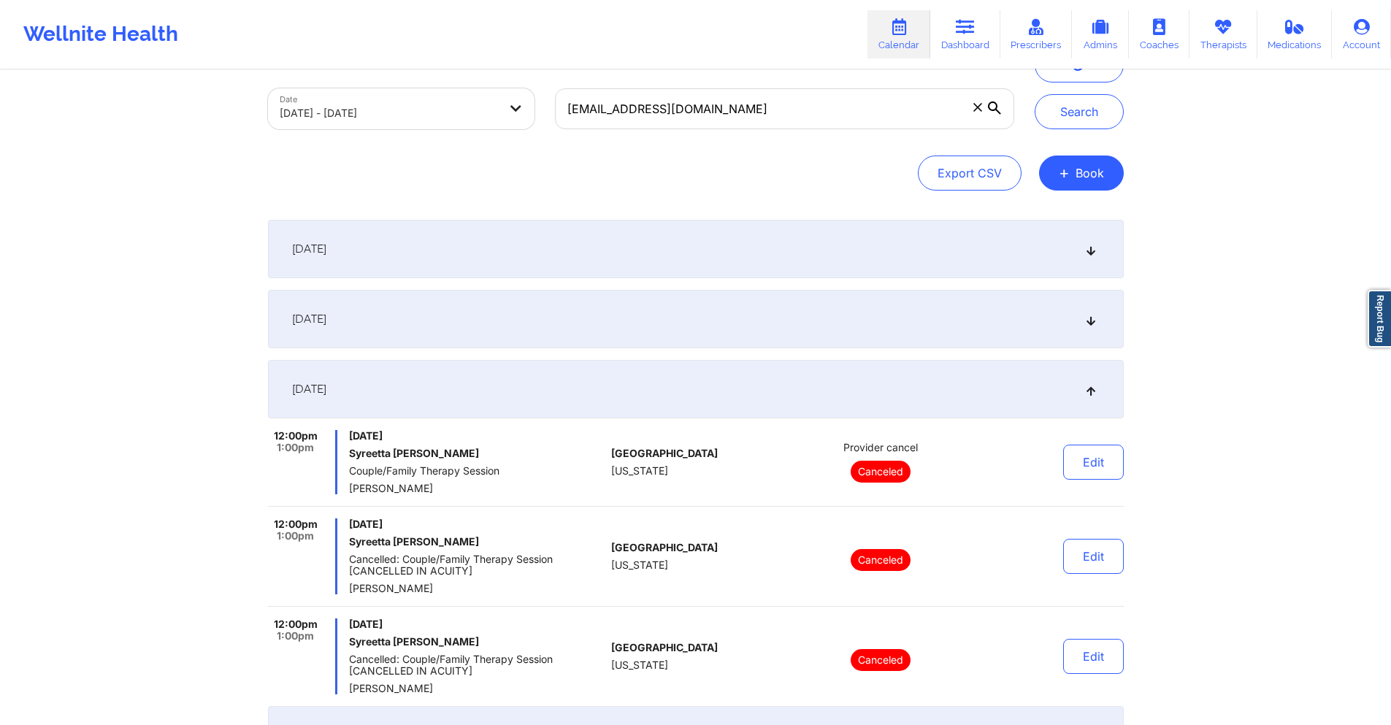
scroll to position [0, 0]
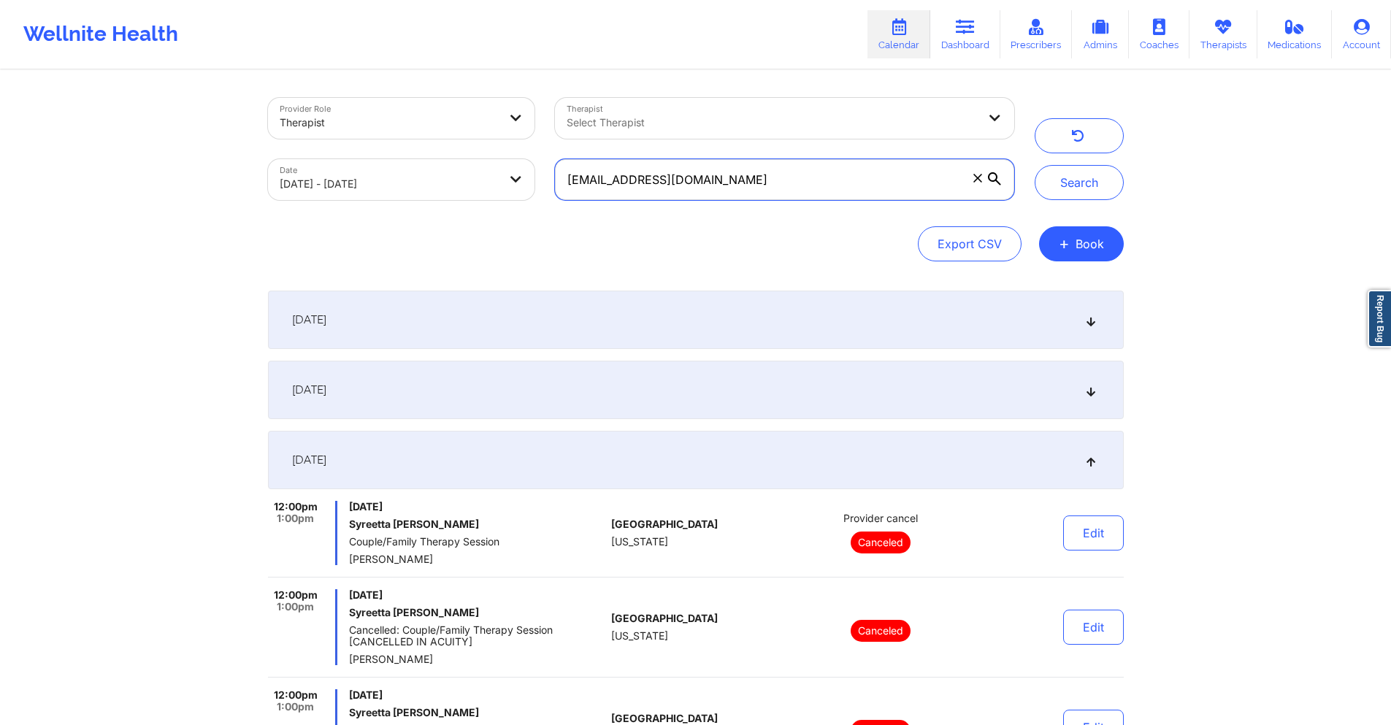
click at [830, 183] on input "[EMAIL_ADDRESS][DOMAIN_NAME]" at bounding box center [784, 179] width 458 height 41
paste input "dominique.dav222"
click at [1064, 188] on button "Search" at bounding box center [1079, 182] width 89 height 35
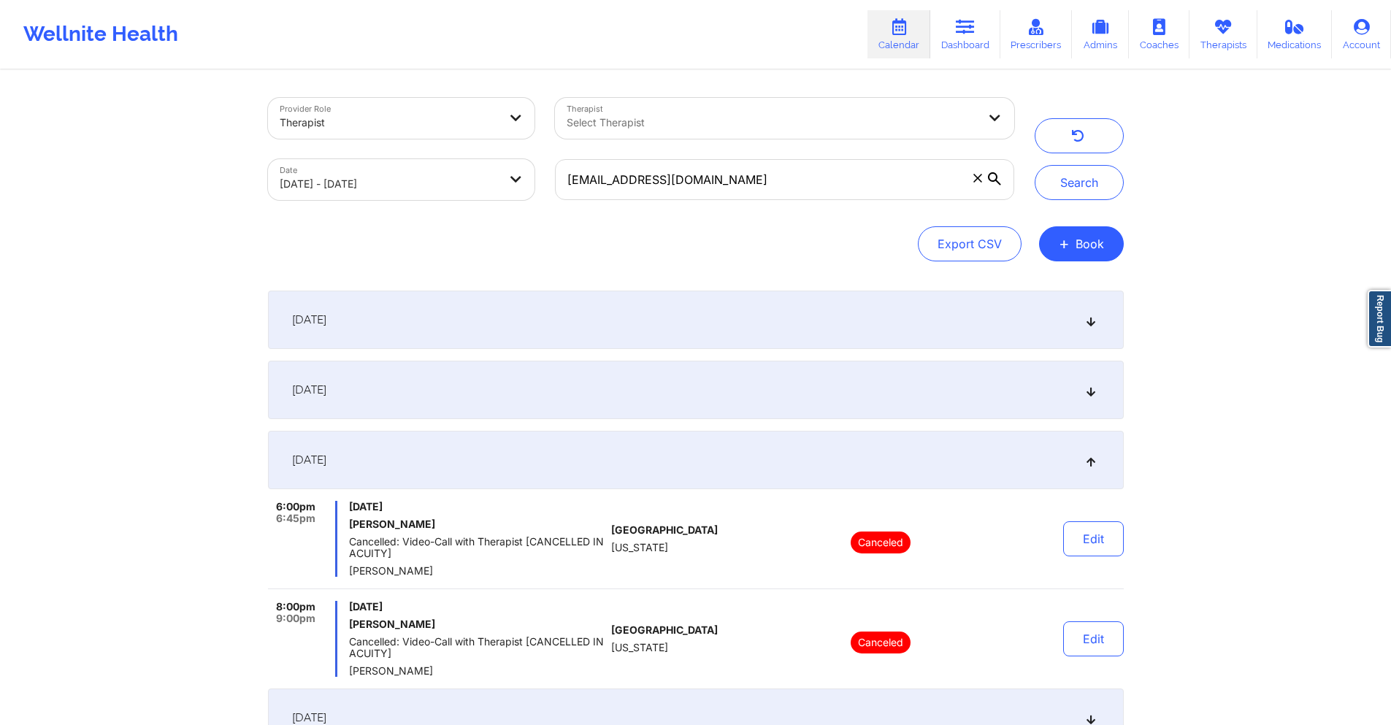
click at [644, 386] on div "September 8, 2025" at bounding box center [696, 390] width 856 height 58
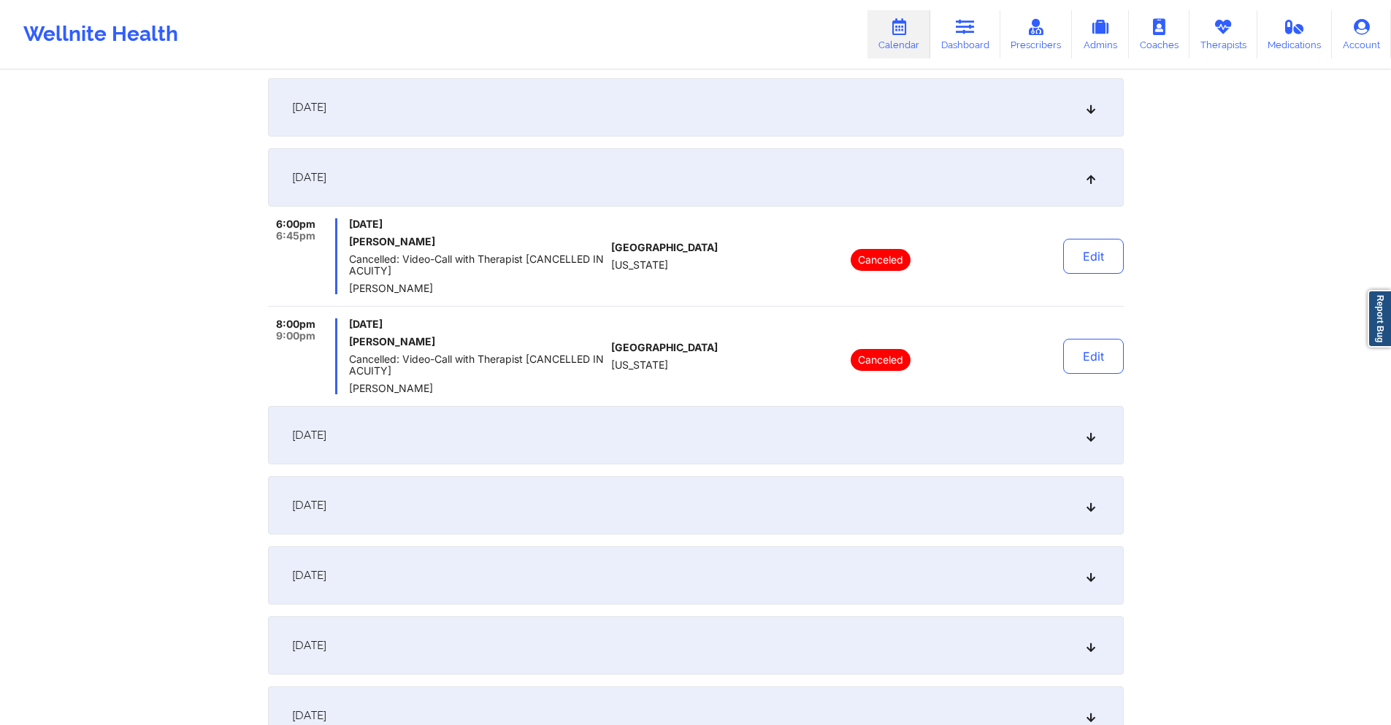
scroll to position [292, 0]
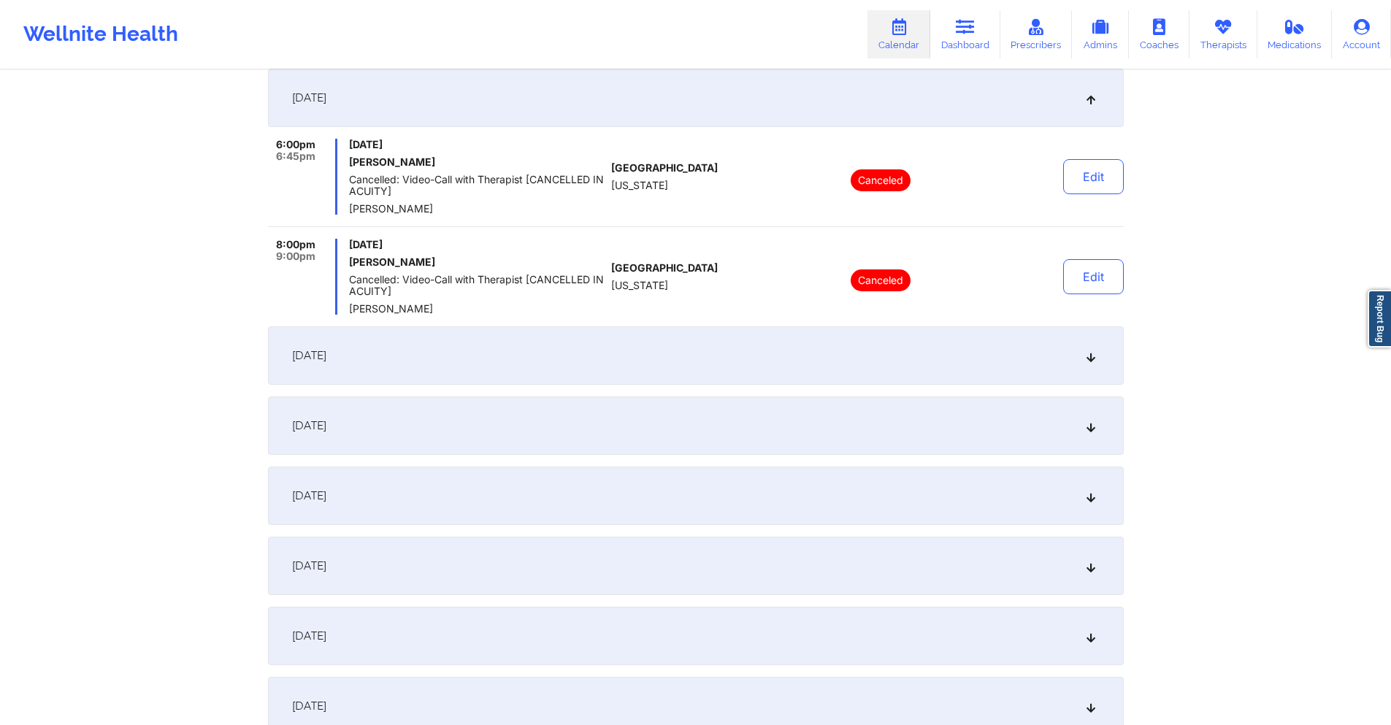
click at [644, 420] on div "[DATE]" at bounding box center [696, 425] width 856 height 58
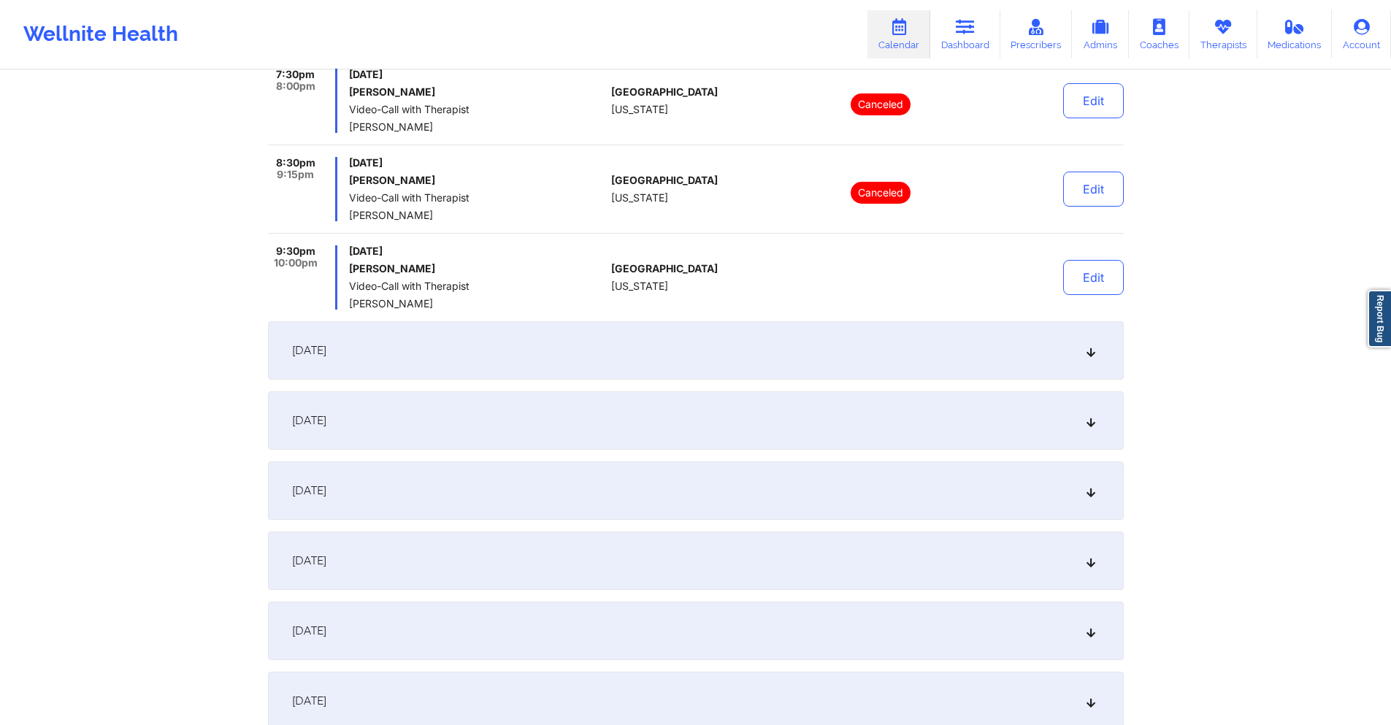
scroll to position [511, 0]
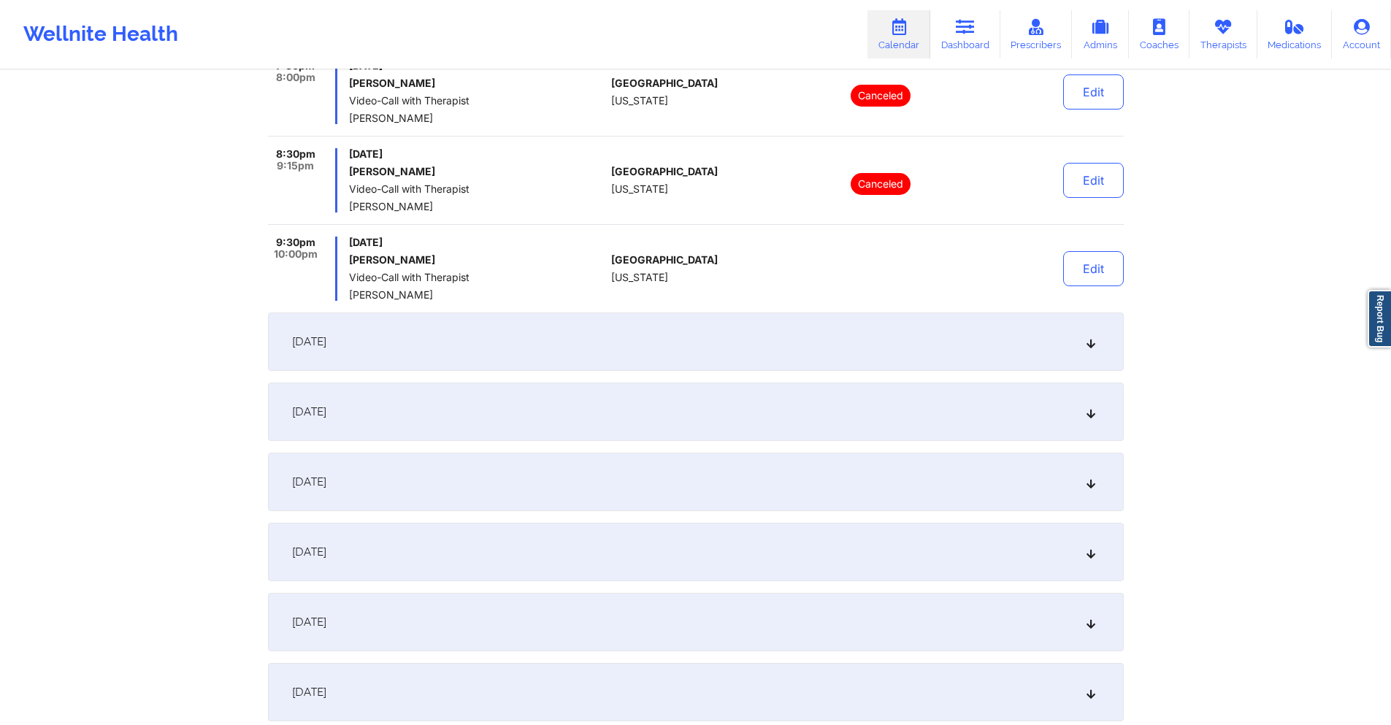
click at [659, 364] on div "September 22, 2025" at bounding box center [696, 341] width 856 height 58
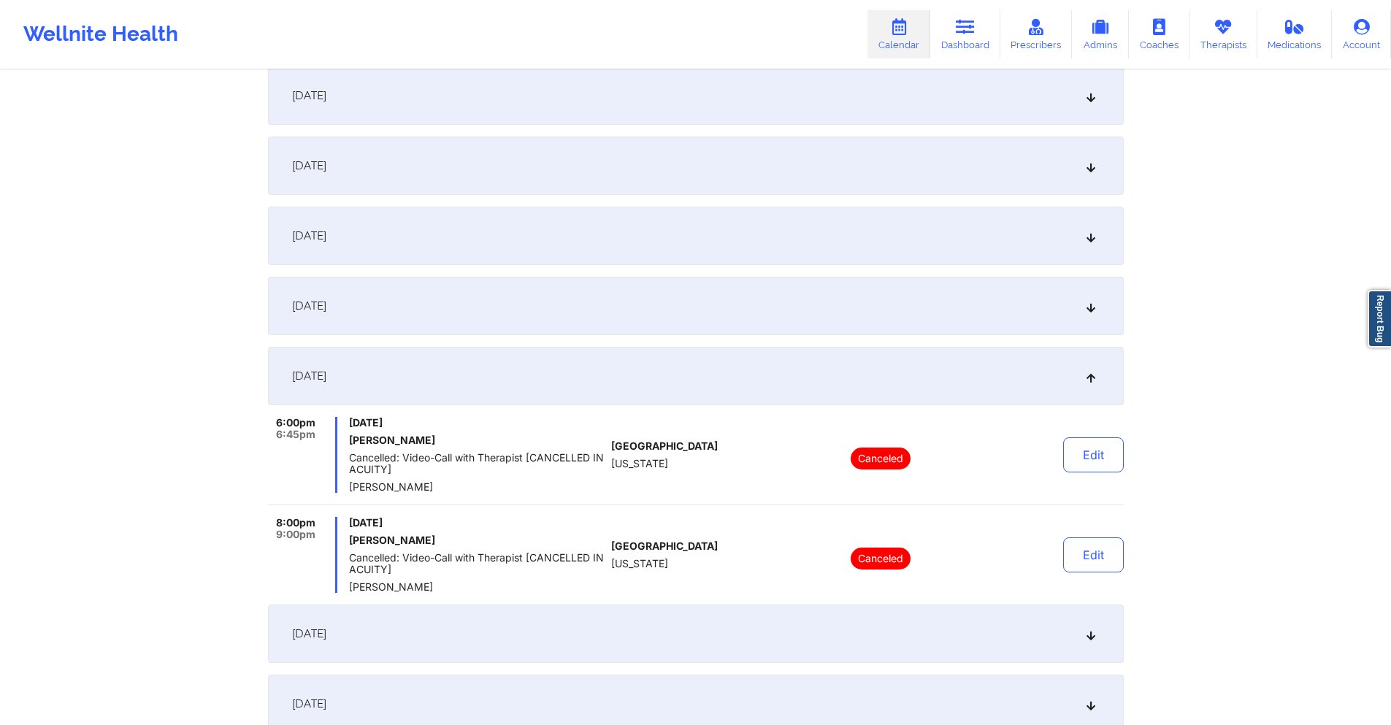
scroll to position [219, 0]
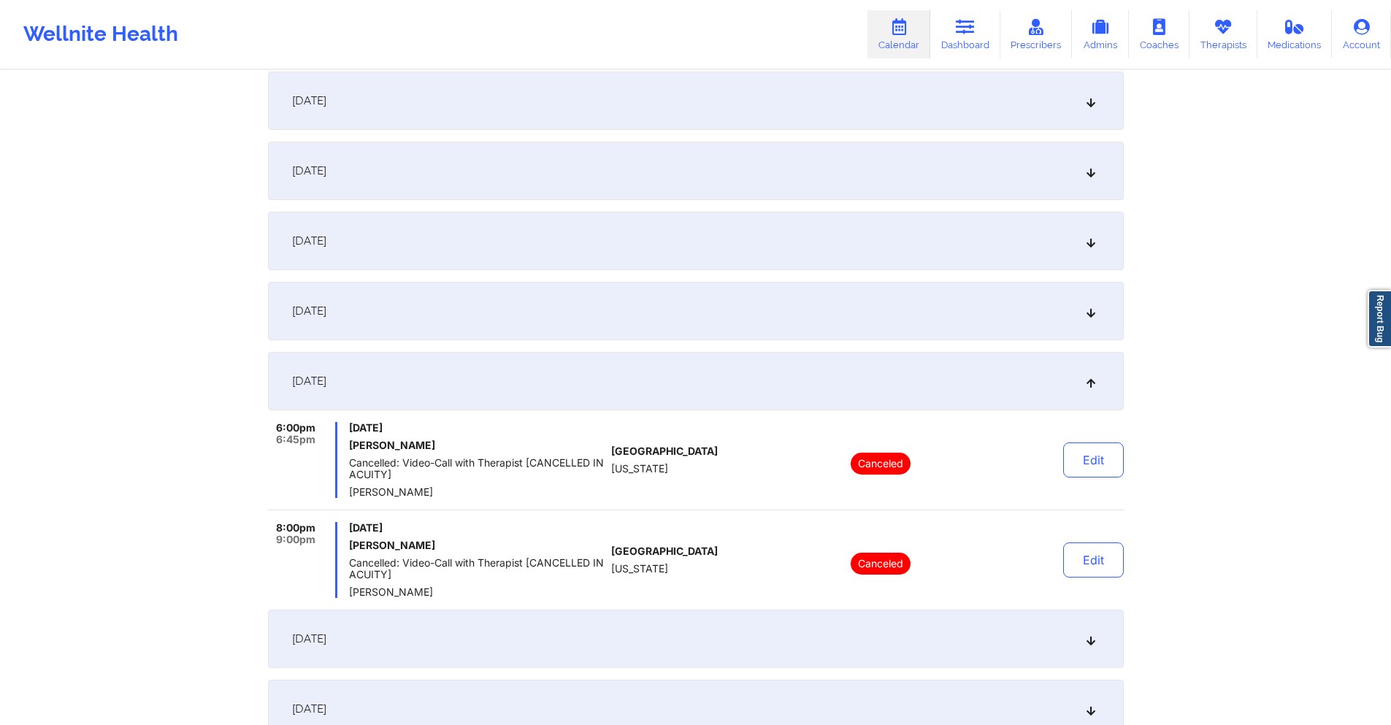
click at [573, 317] on div "[DATE]" at bounding box center [696, 311] width 856 height 58
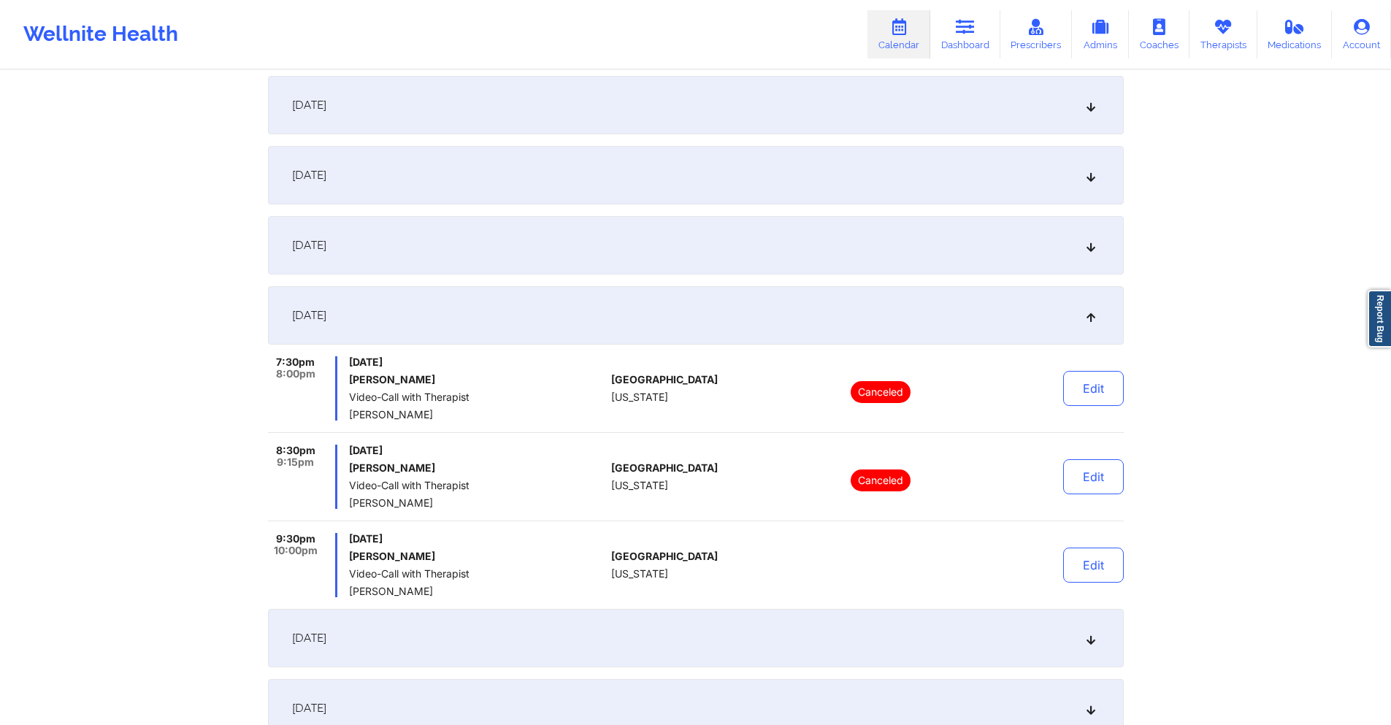
scroll to position [0, 0]
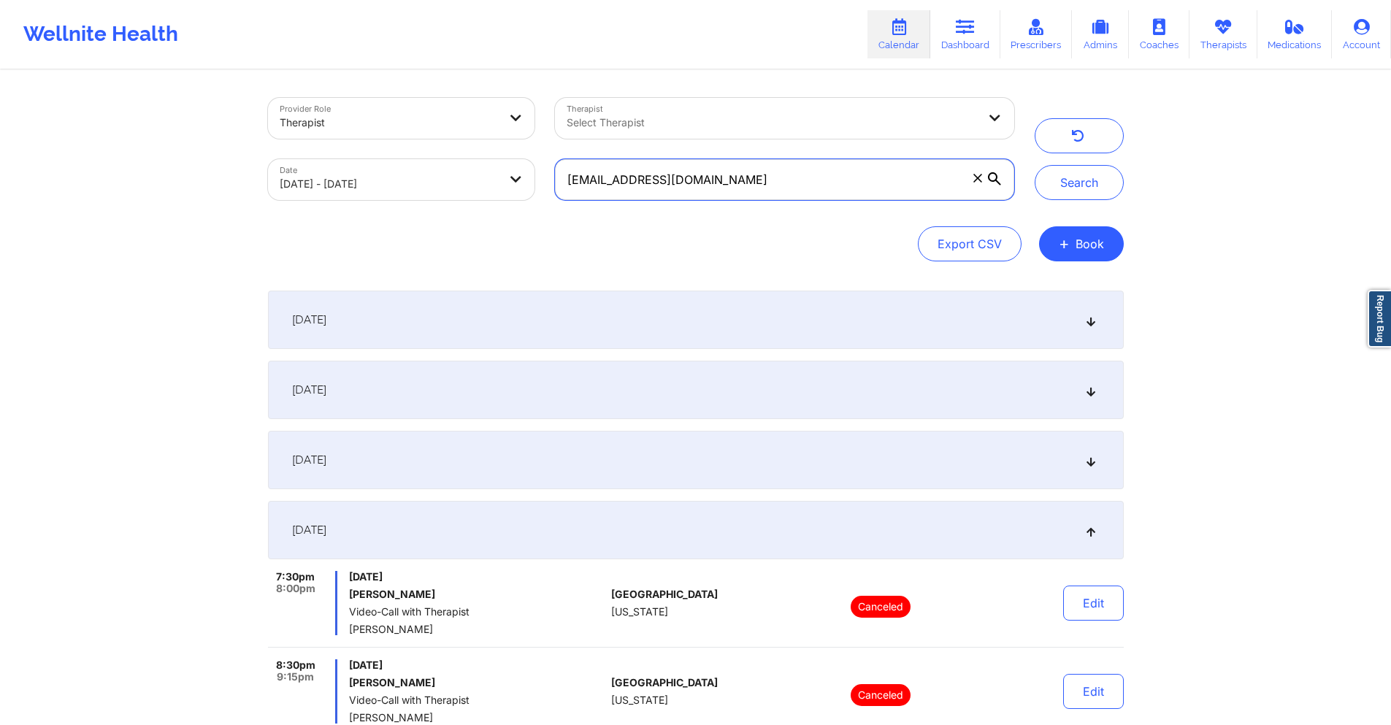
click at [862, 174] on input "dominique.dav222@gmail.com" at bounding box center [784, 179] width 458 height 41
paste input "kathleenrossdesign"
click at [1066, 177] on button "Search" at bounding box center [1079, 182] width 89 height 35
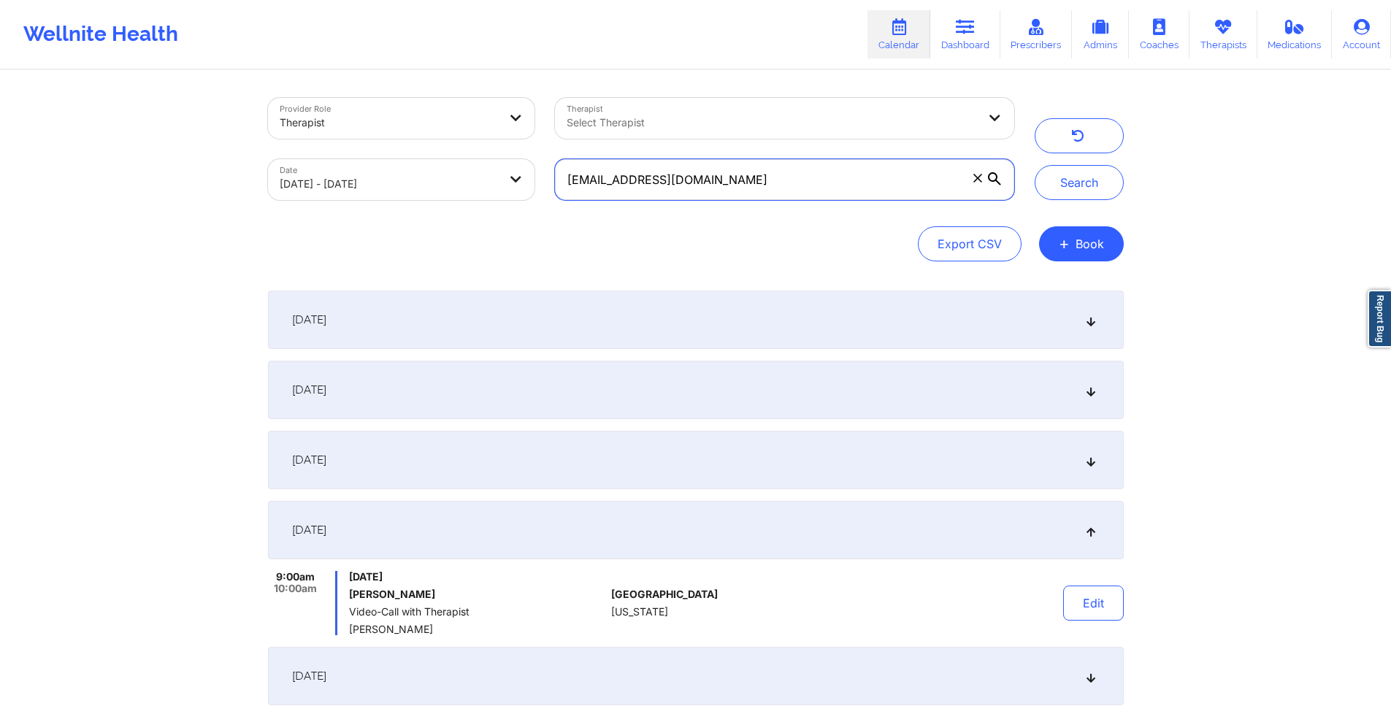
click at [824, 183] on input "kathleenrossdesign@gmail.com" at bounding box center [784, 179] width 458 height 41
paste input "lcampos2805"
click at [1078, 188] on button "Search" at bounding box center [1079, 182] width 89 height 35
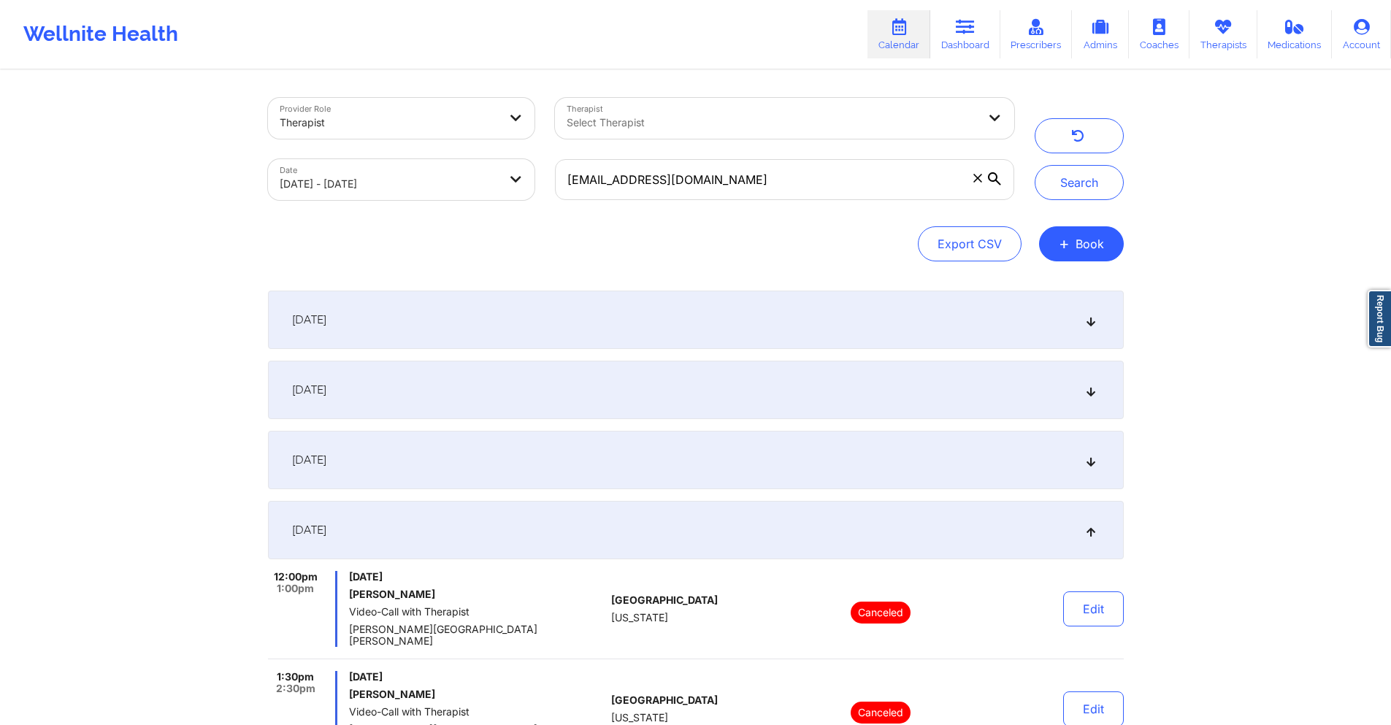
click at [653, 463] on div "[DATE]" at bounding box center [696, 460] width 856 height 58
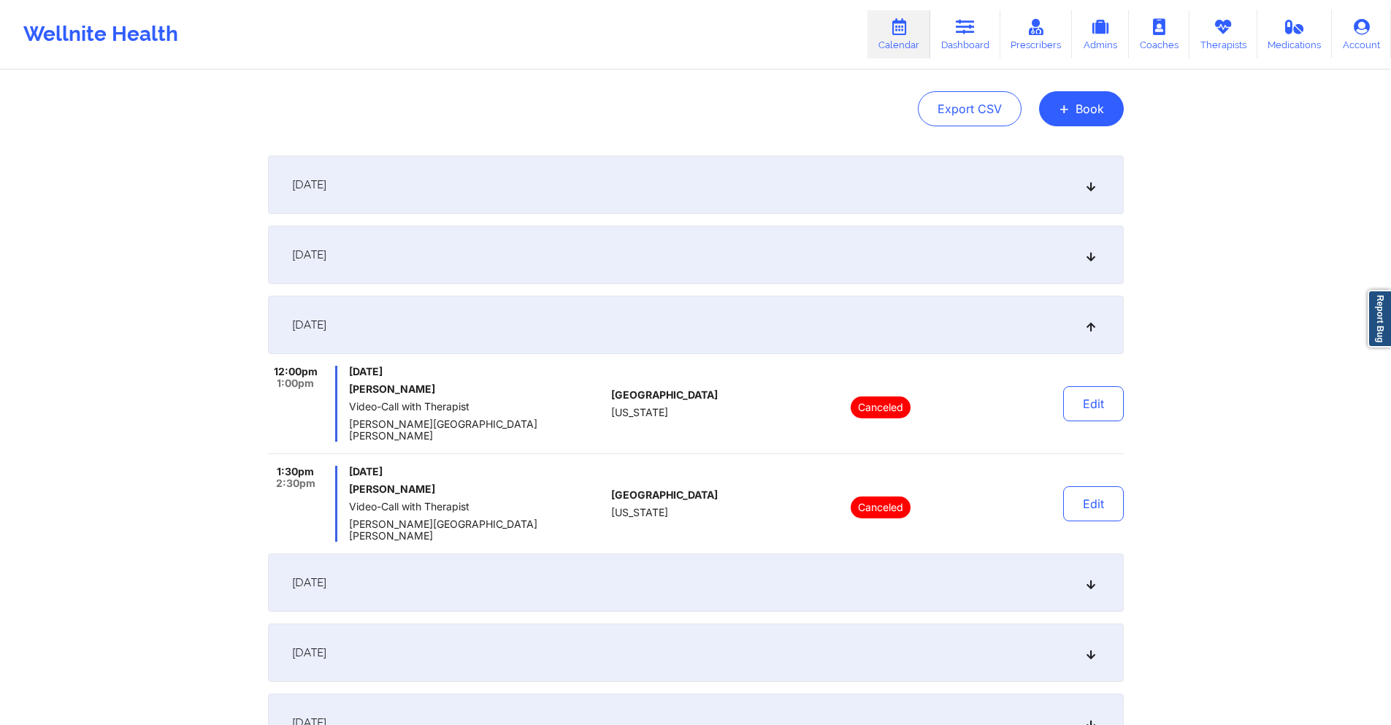
scroll to position [146, 0]
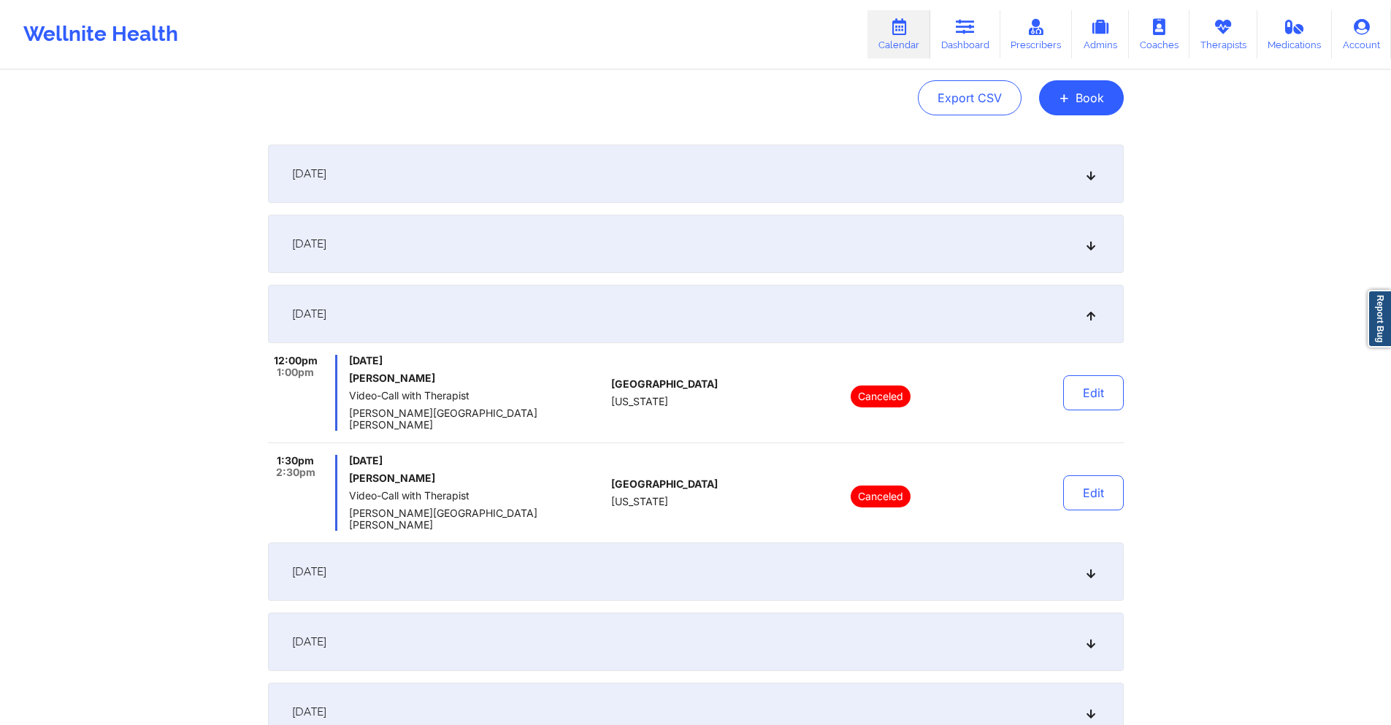
click at [686, 245] on div "[DATE]" at bounding box center [696, 244] width 856 height 58
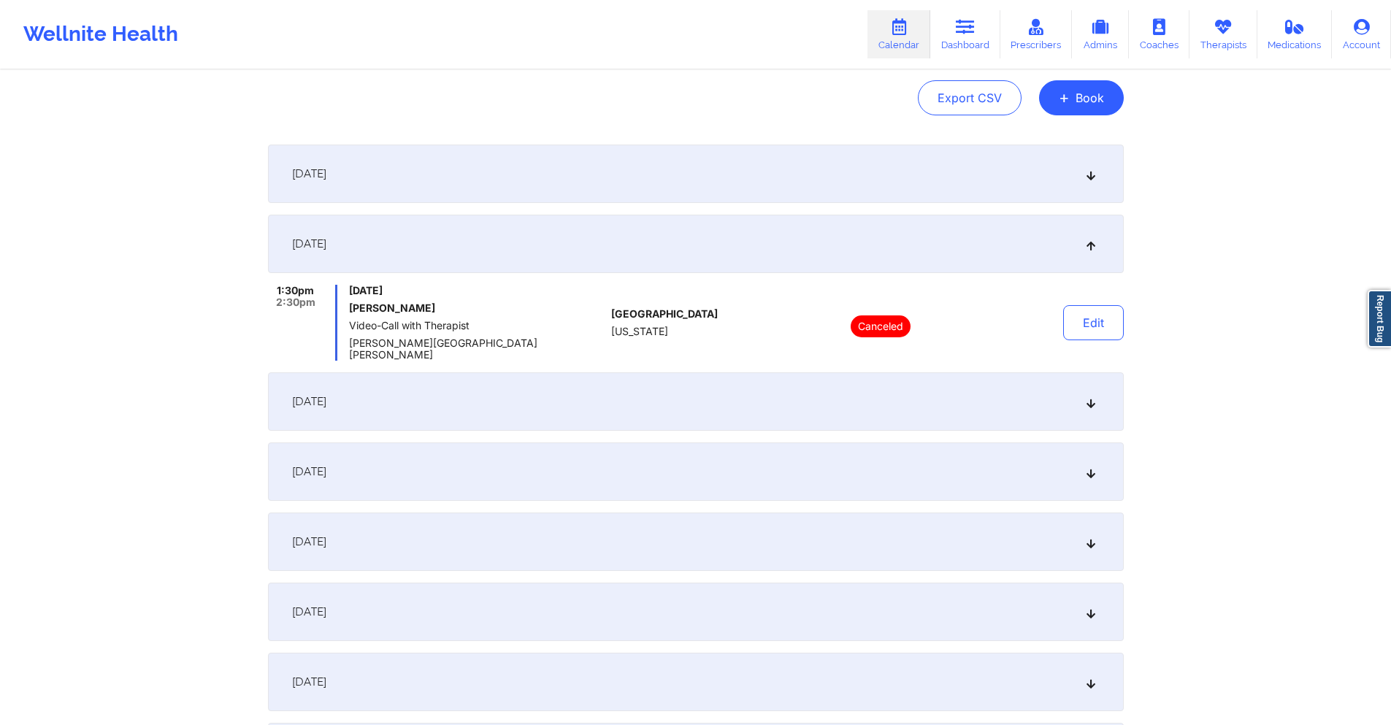
click at [699, 389] on div "[DATE]" at bounding box center [696, 401] width 856 height 58
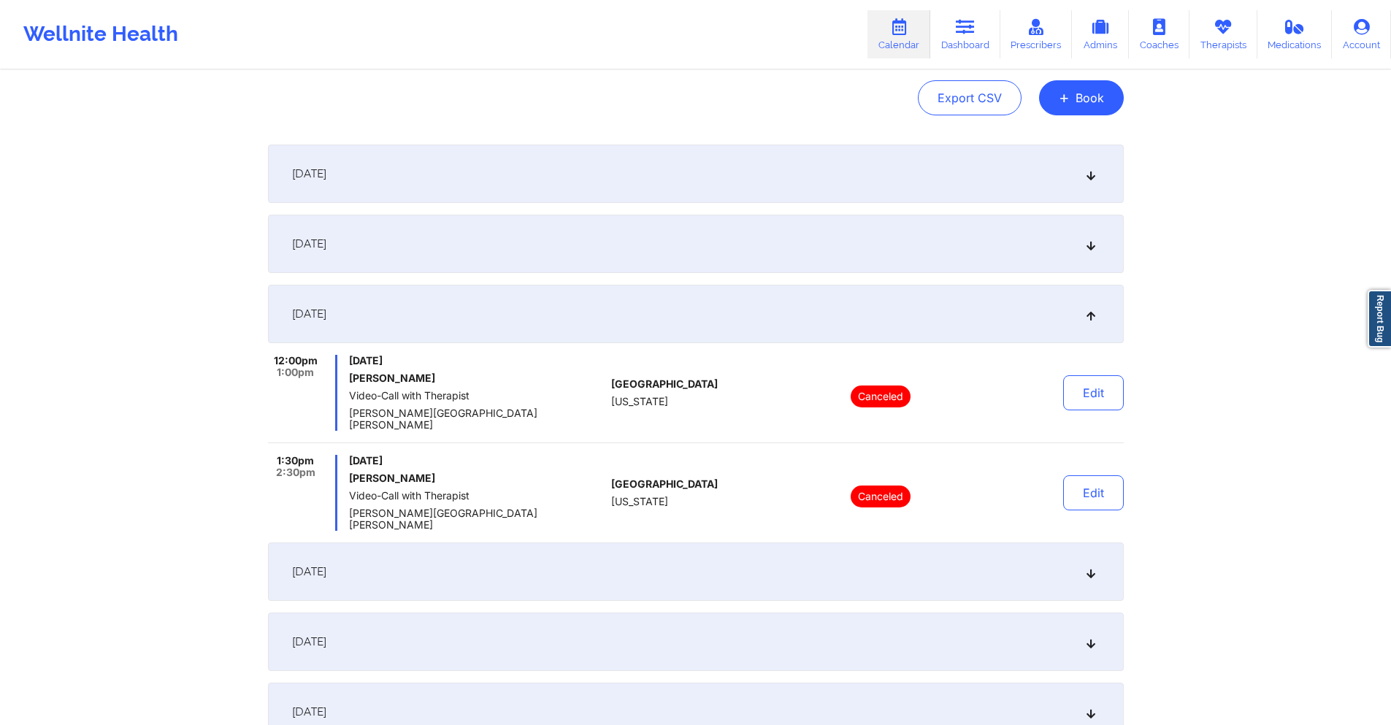
click at [683, 542] on div "[DATE]" at bounding box center [696, 571] width 856 height 58
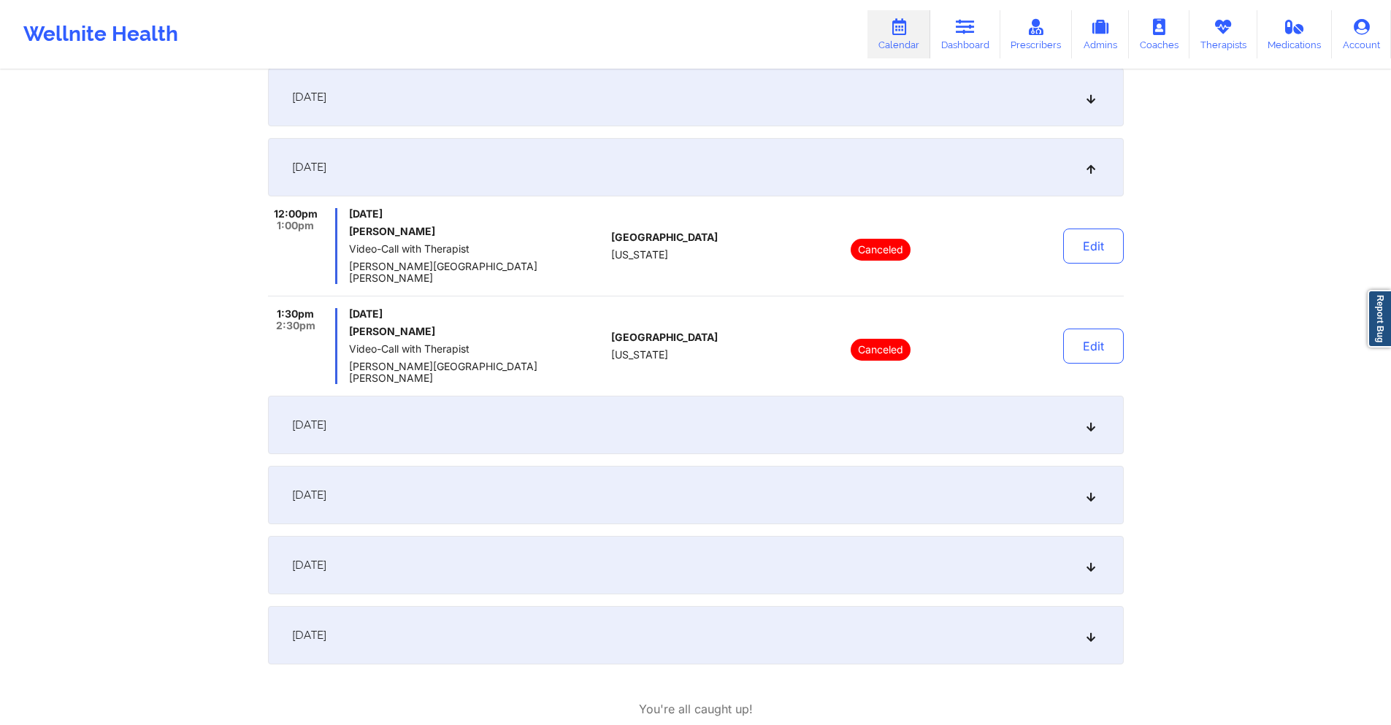
scroll to position [365, 0]
click at [683, 395] on div "[DATE]" at bounding box center [696, 423] width 856 height 58
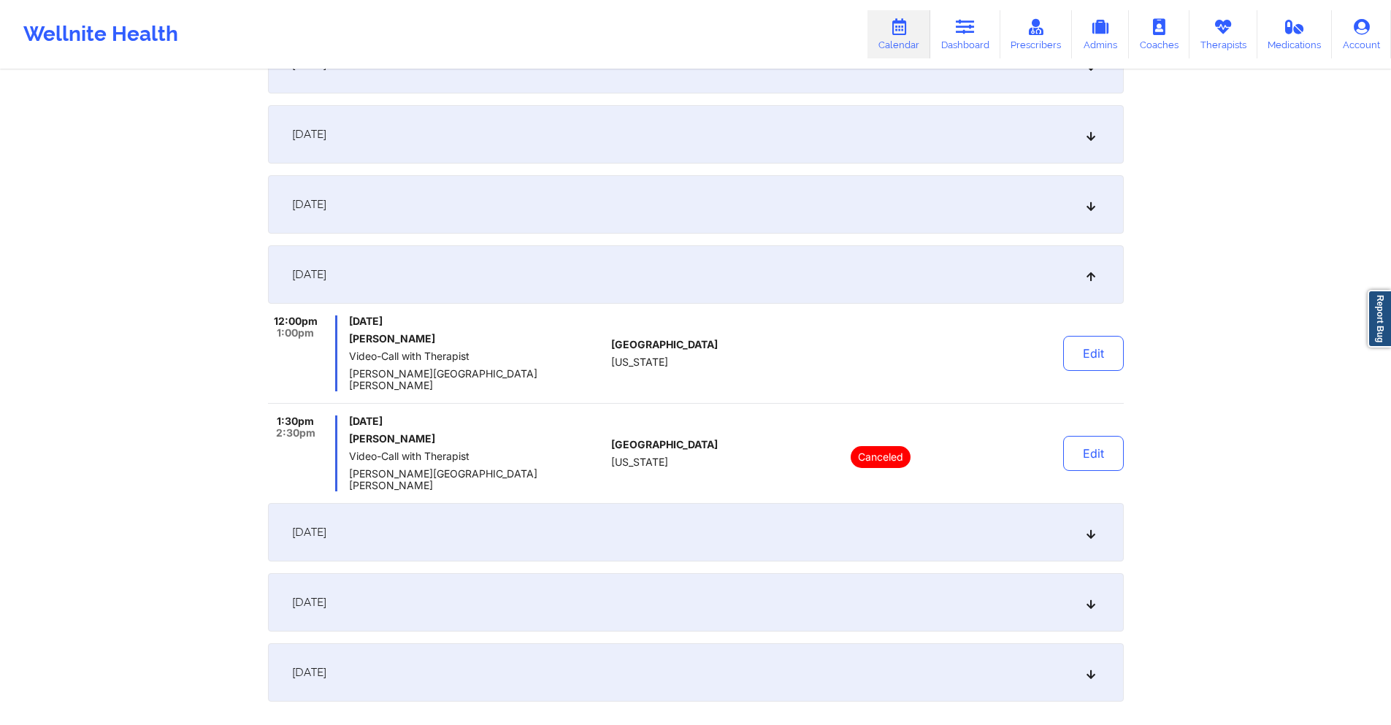
scroll to position [292, 0]
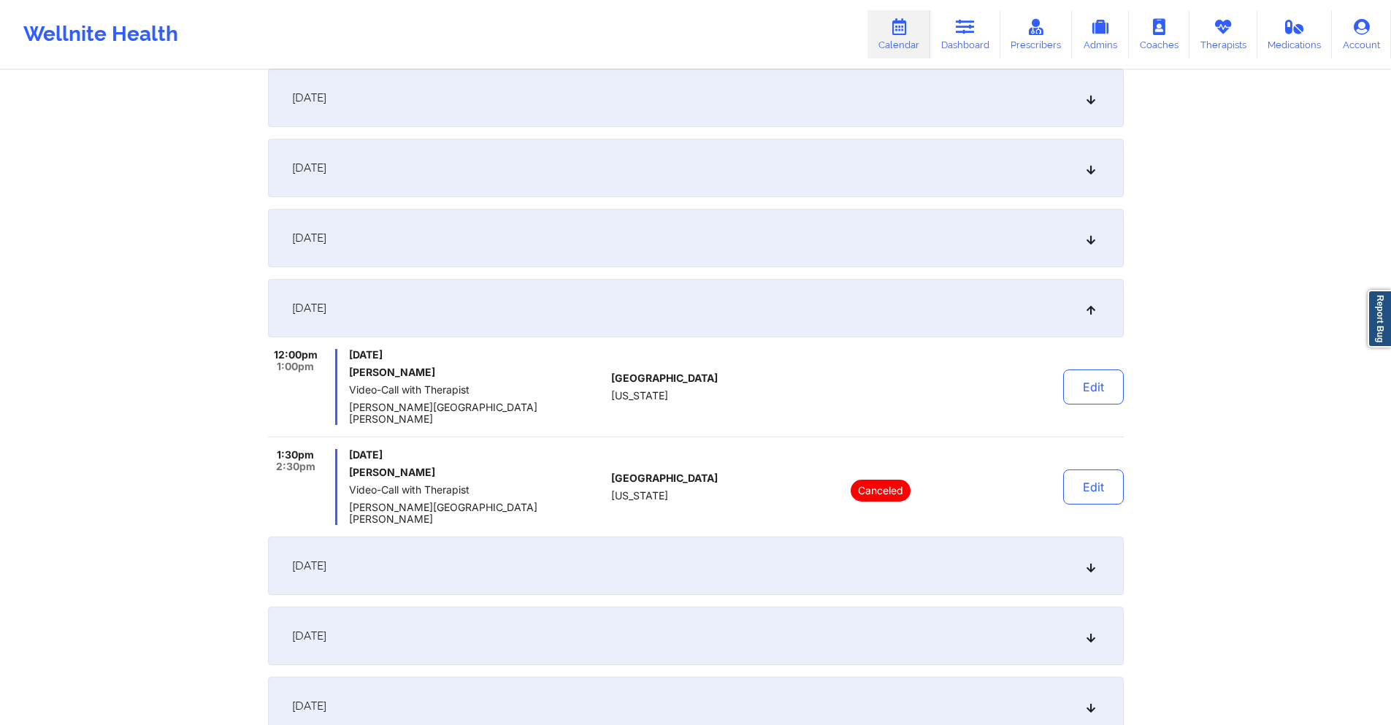
click at [594, 112] on div "[DATE]" at bounding box center [696, 98] width 856 height 58
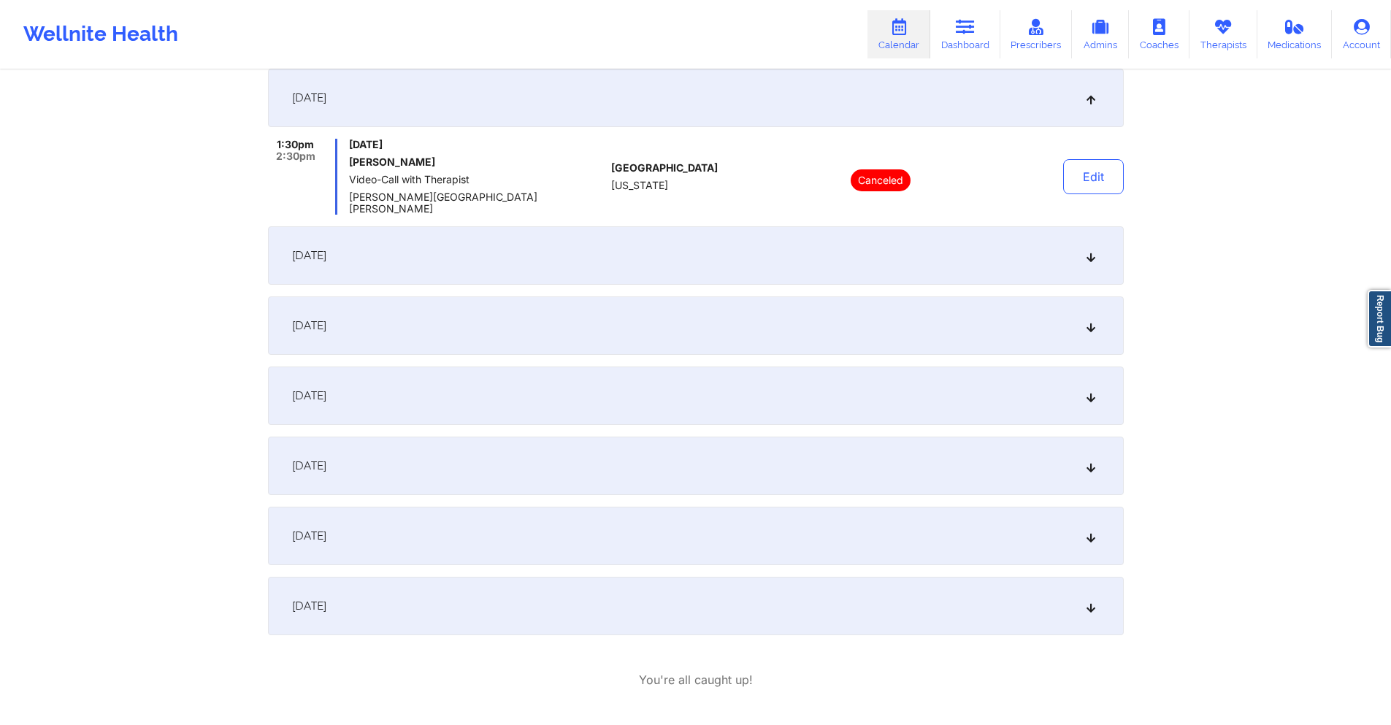
click at [537, 264] on div "[DATE]" at bounding box center [696, 255] width 856 height 58
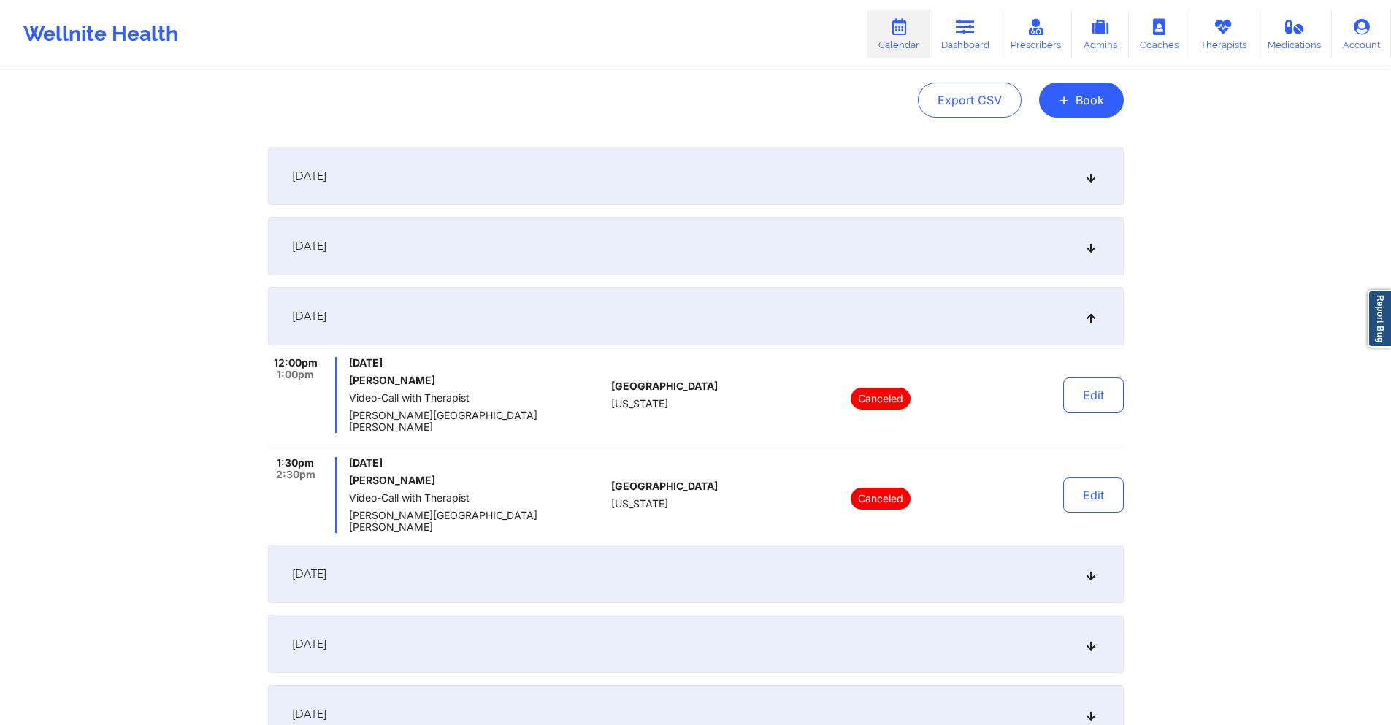
scroll to position [0, 0]
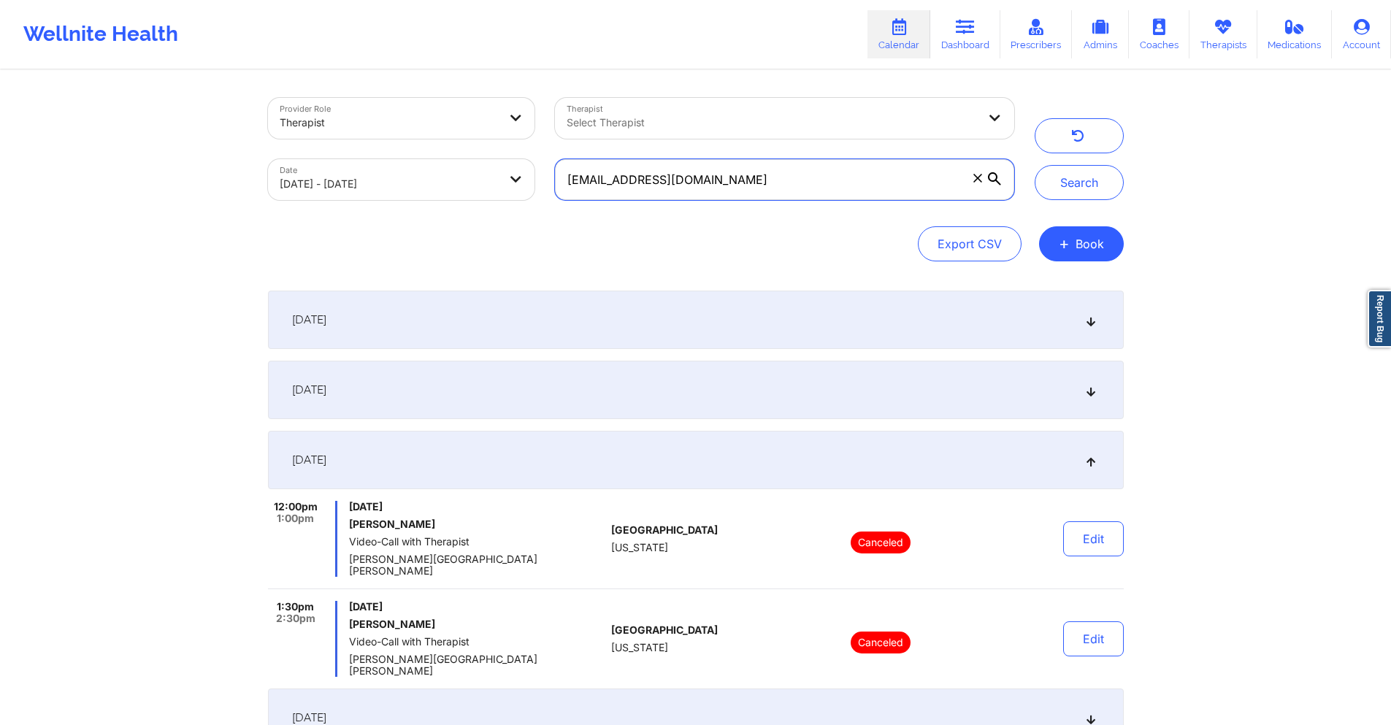
click at [748, 183] on input "lcampos2805@gmail.com" at bounding box center [784, 179] width 458 height 41
paste input "thahanatasha"
click at [1068, 189] on button "Search" at bounding box center [1079, 182] width 89 height 35
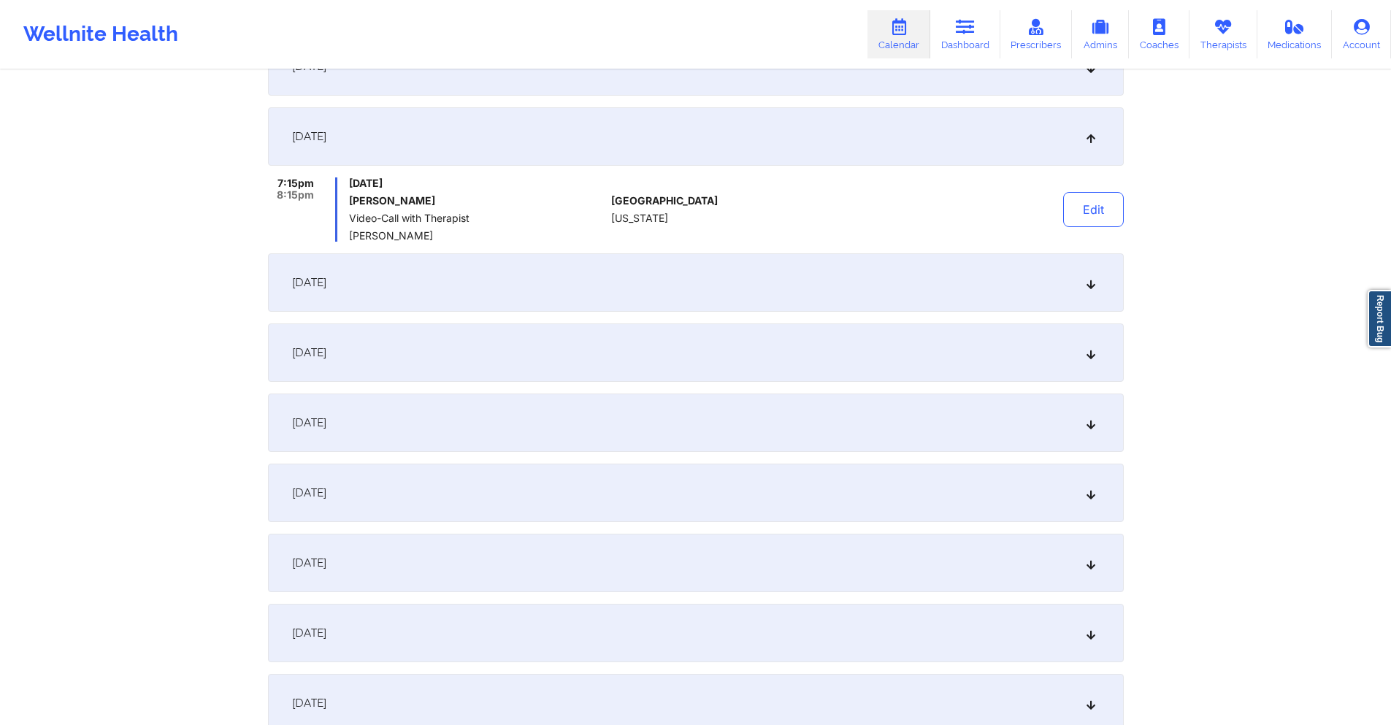
scroll to position [365, 0]
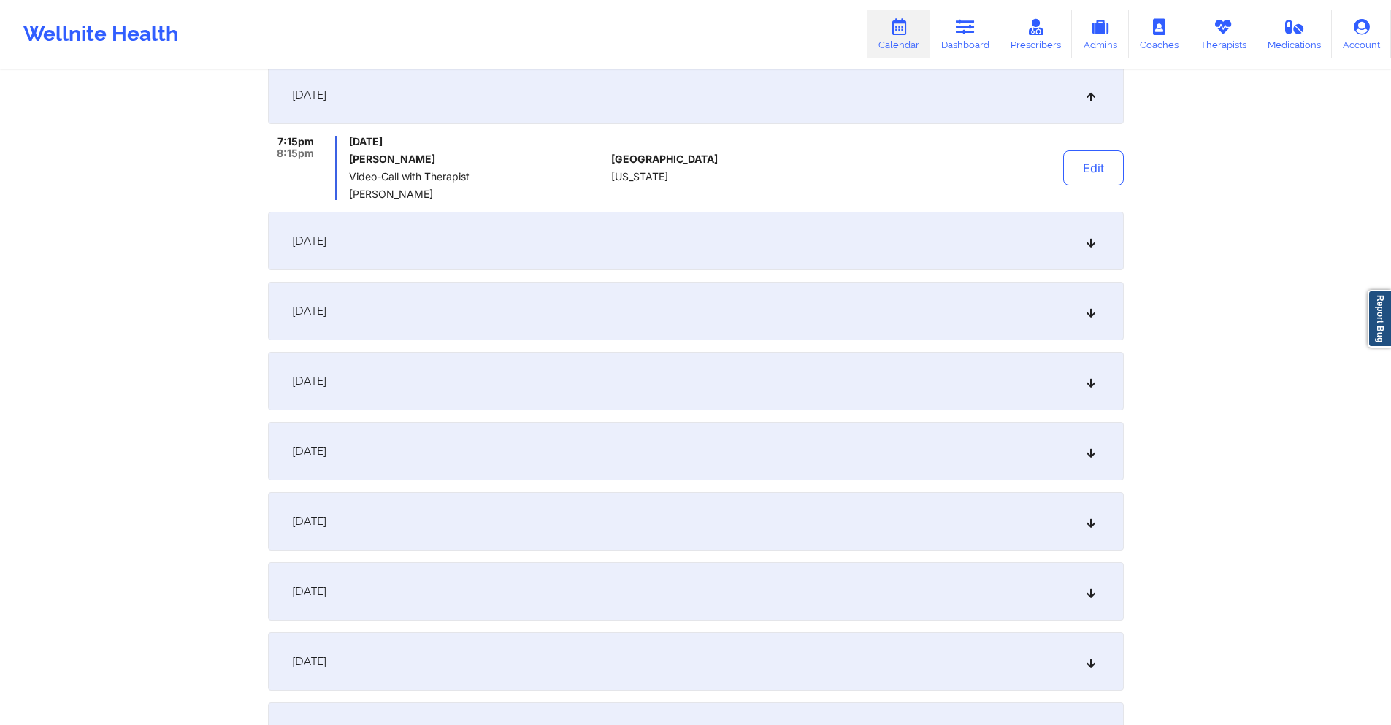
click at [822, 247] on div "[DATE]" at bounding box center [696, 241] width 856 height 58
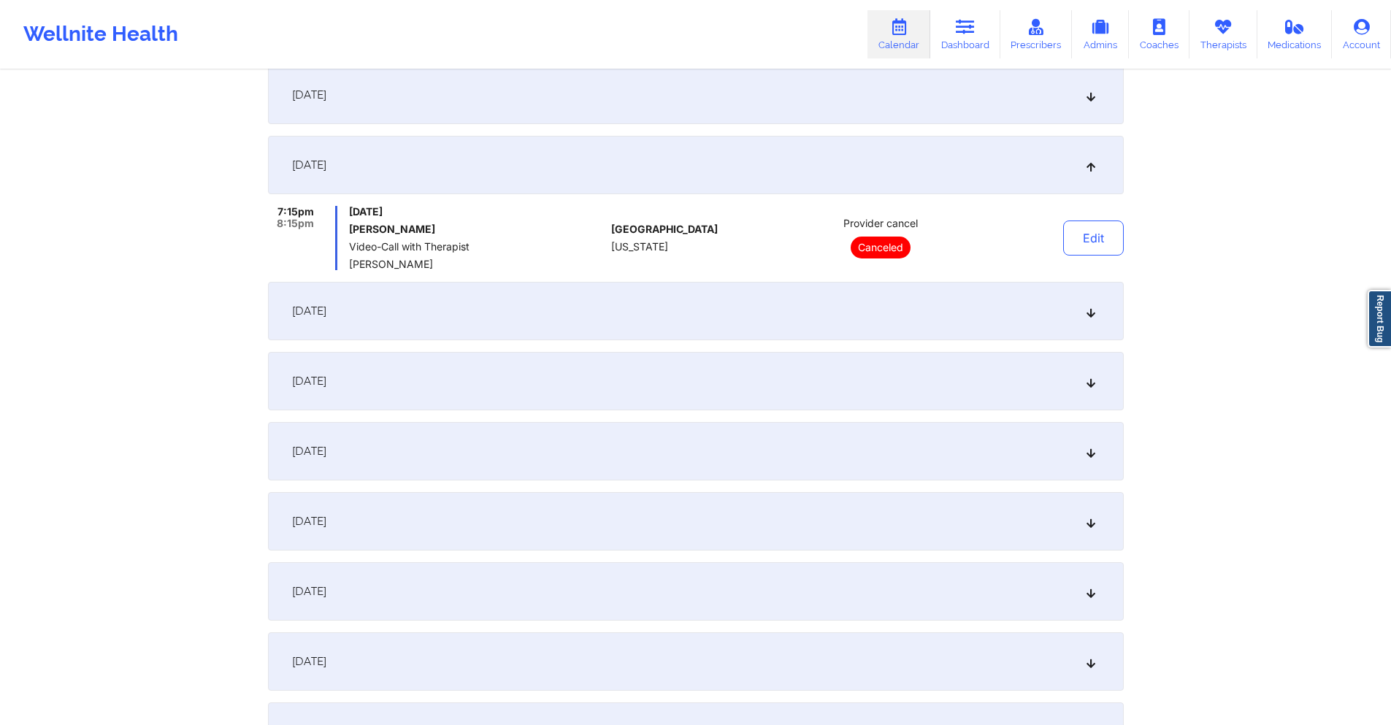
click at [753, 309] on div "[DATE]" at bounding box center [696, 311] width 856 height 58
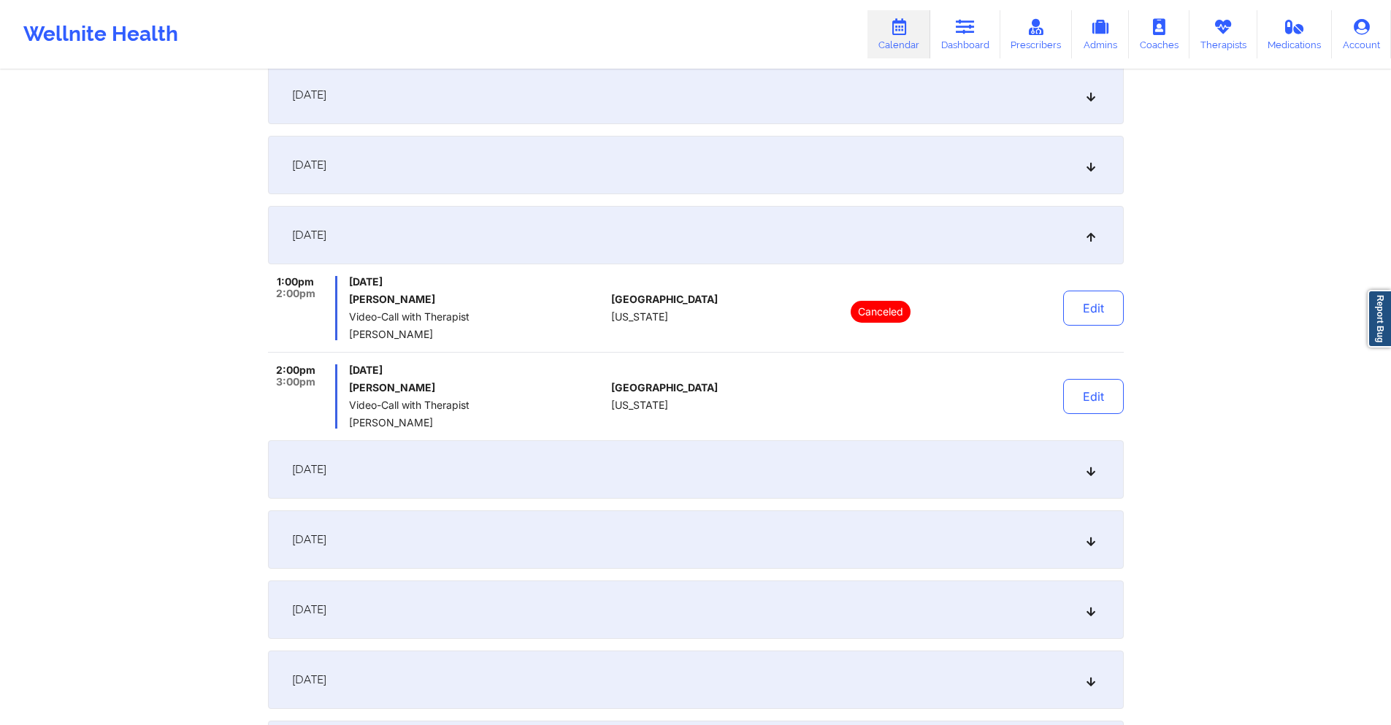
scroll to position [0, 0]
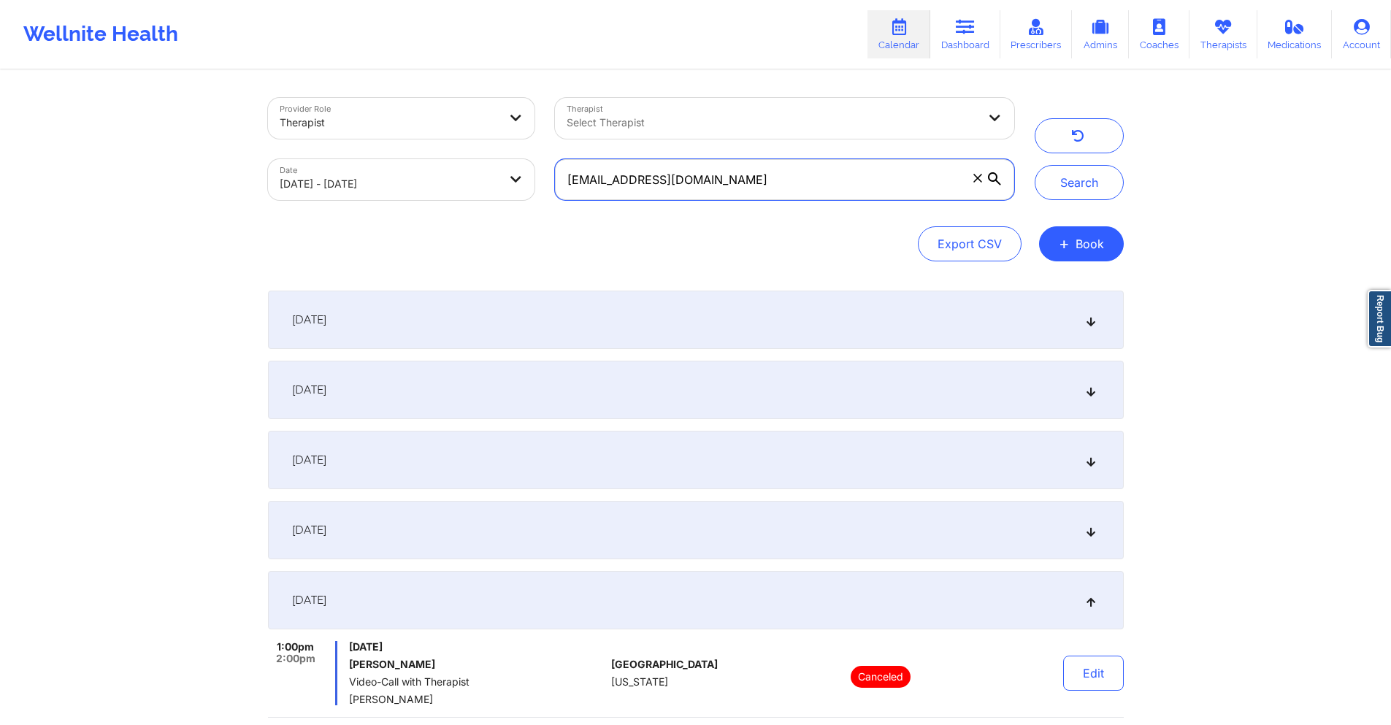
click at [794, 177] on input "thahanatasha@gmail.com" at bounding box center [784, 179] width 458 height 41
paste input "boehmerholly231"
click at [1103, 178] on button "Search" at bounding box center [1079, 182] width 89 height 35
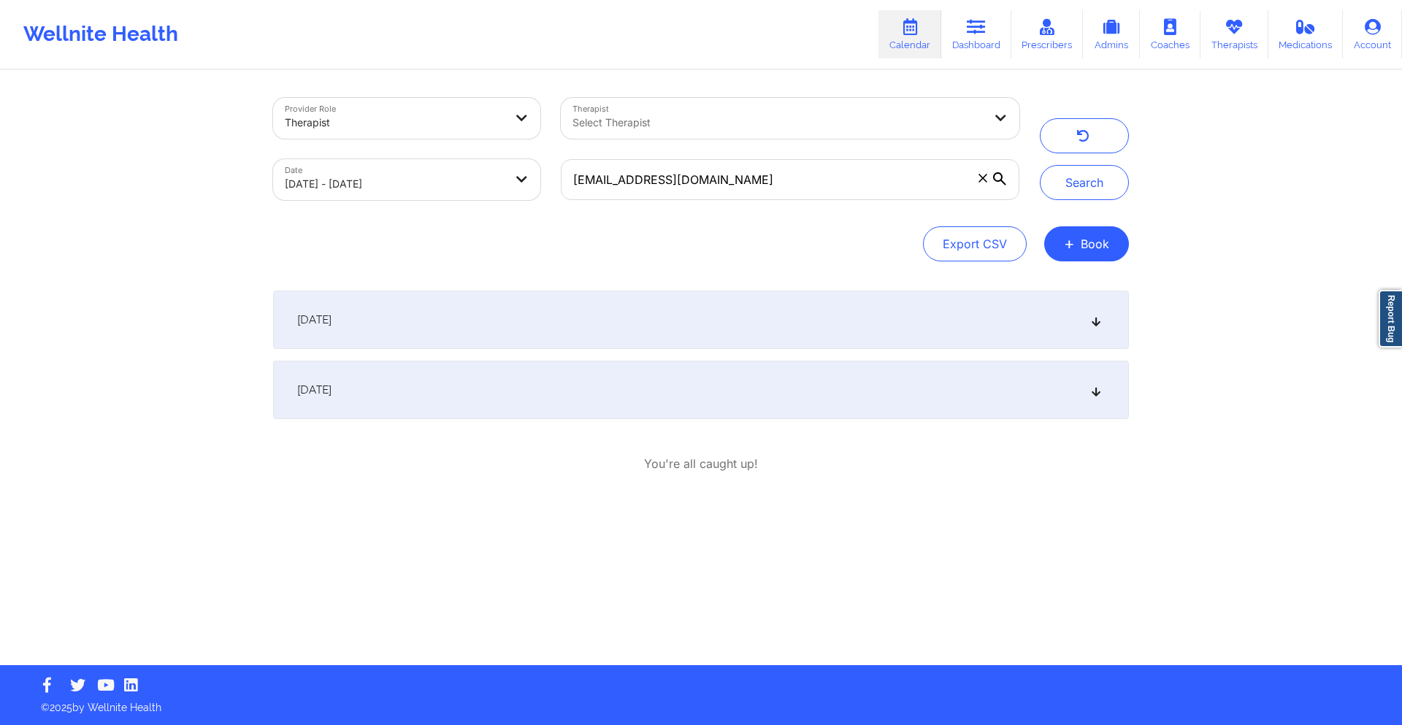
click at [727, 309] on div "[DATE]" at bounding box center [701, 320] width 856 height 58
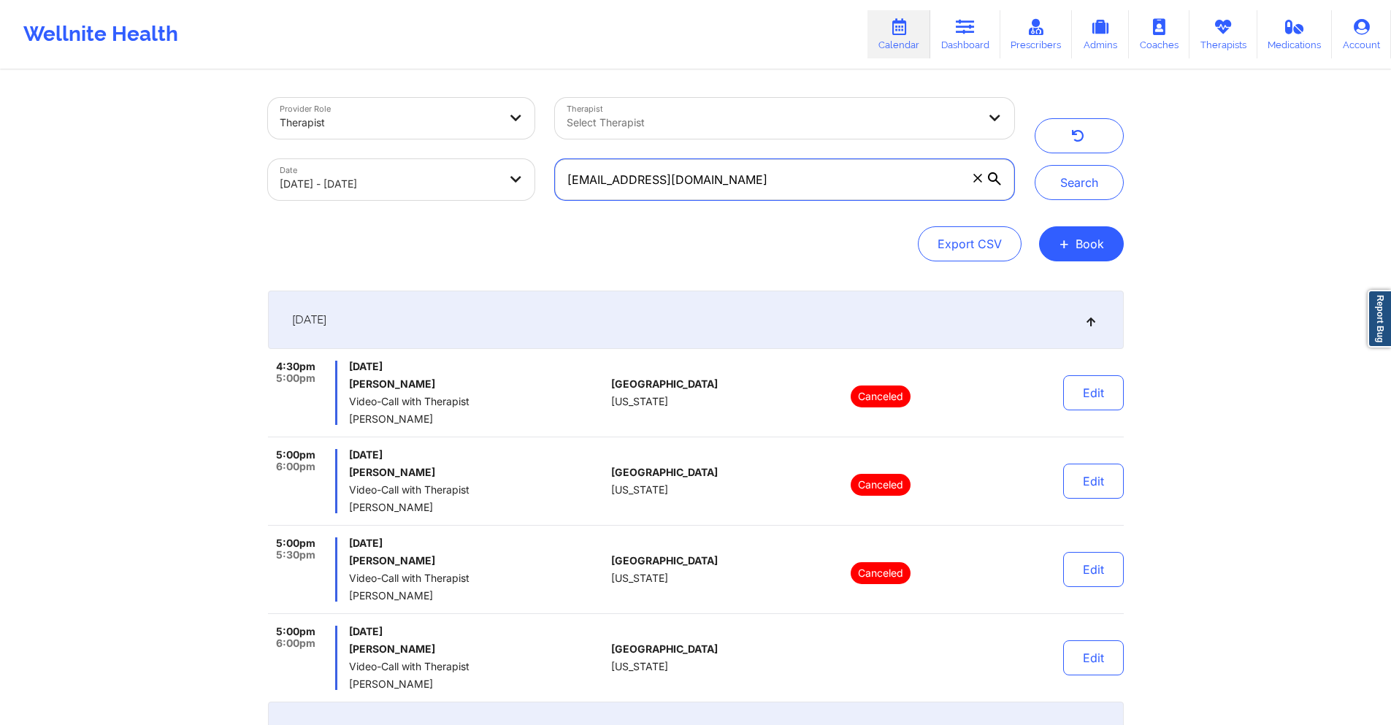
click at [810, 172] on input "boehmerholly231@gmail.com" at bounding box center [784, 179] width 458 height 41
click at [809, 171] on input "boehmerholly231@gmail.com" at bounding box center [784, 179] width 458 height 41
click at [807, 171] on input "boehmerholly231@gmail.com" at bounding box center [784, 179] width 458 height 41
paste input "alston.kenya"
click at [1100, 174] on button "Search" at bounding box center [1079, 182] width 89 height 35
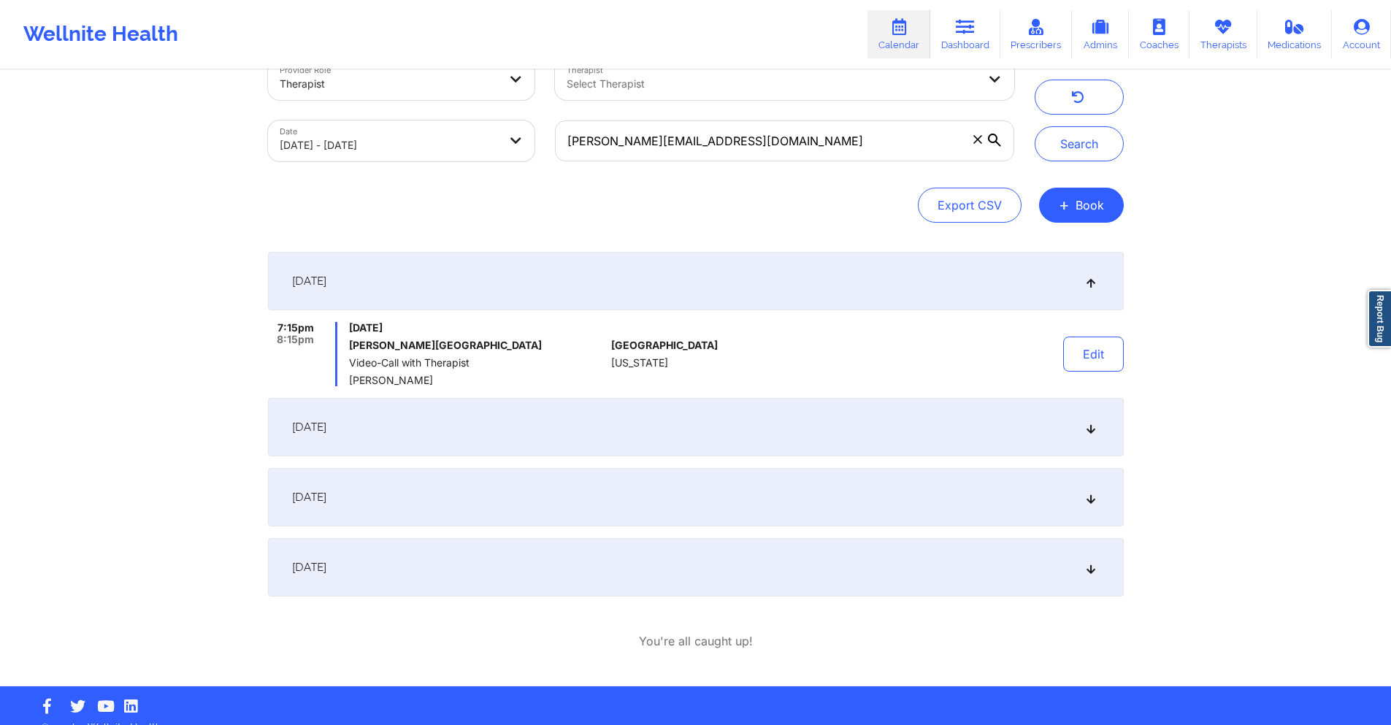
scroll to position [59, 0]
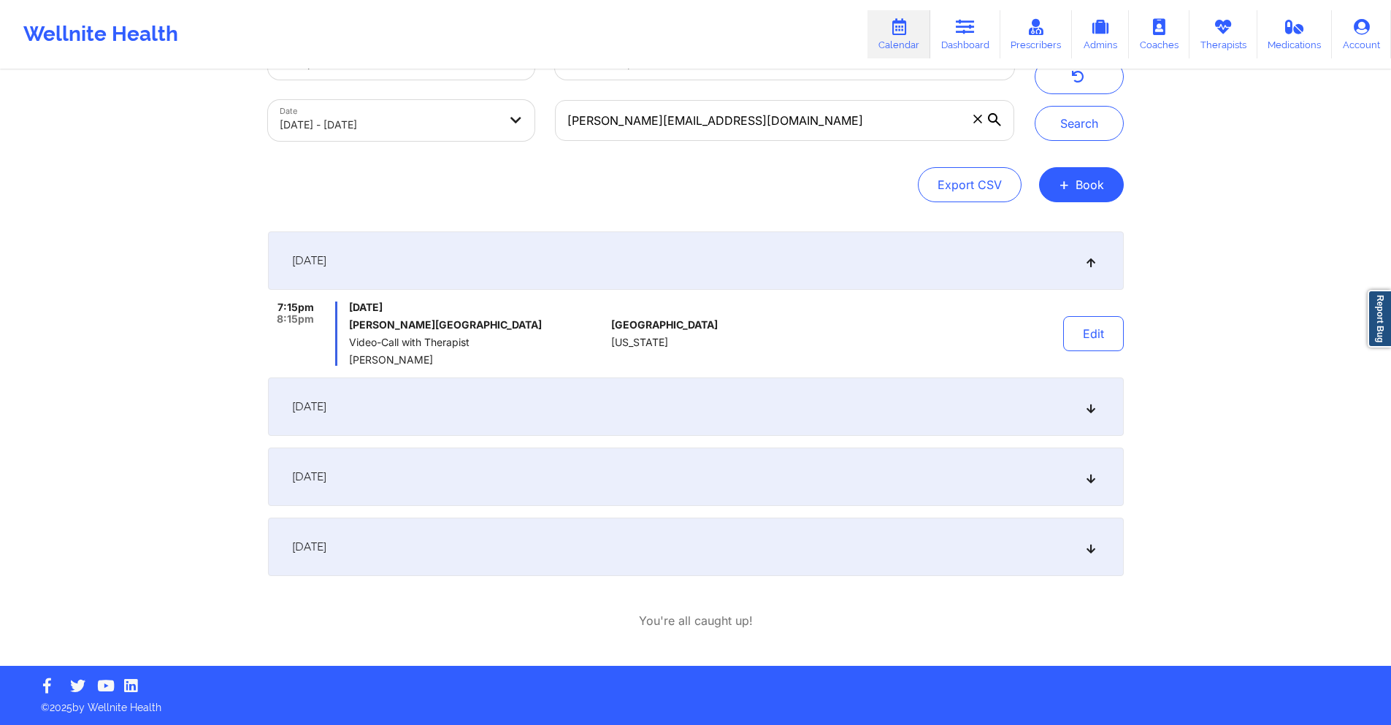
click at [759, 396] on div "September 6, 2025" at bounding box center [696, 406] width 856 height 58
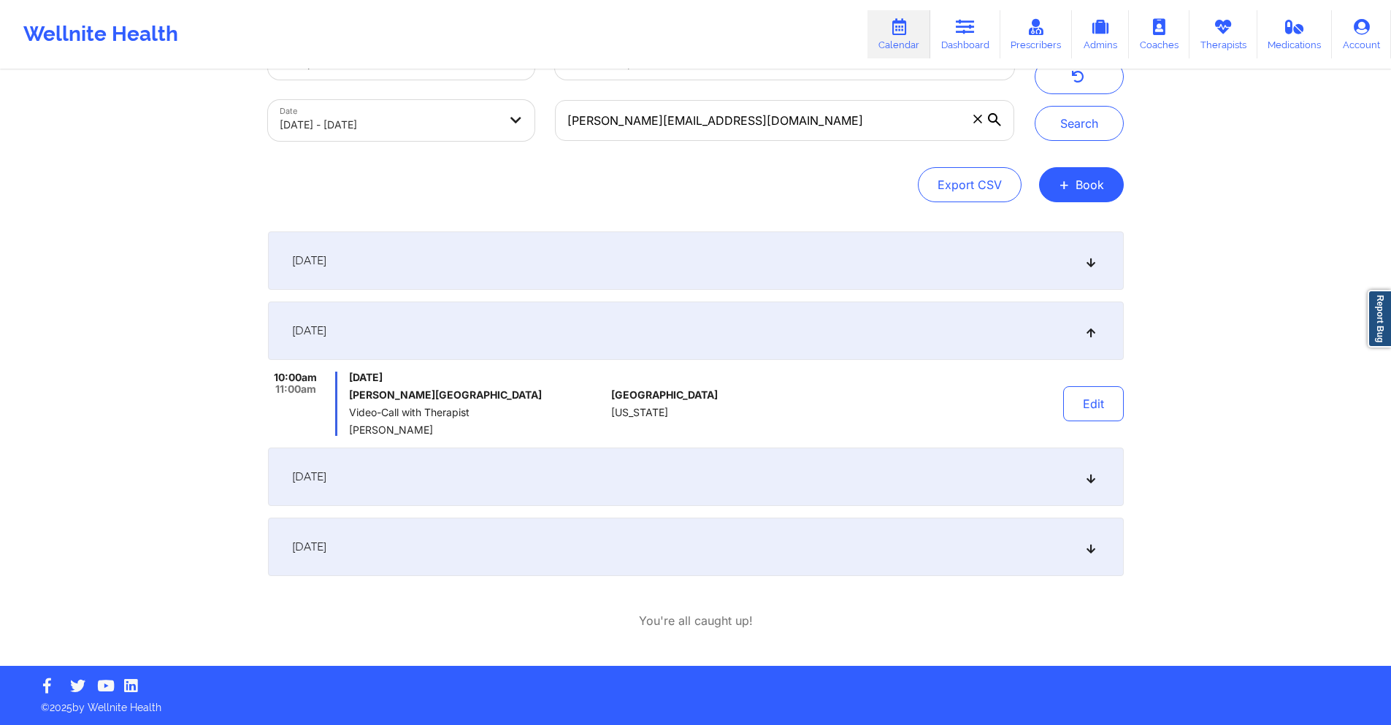
click at [744, 470] on div "September 13, 2025" at bounding box center [696, 477] width 856 height 58
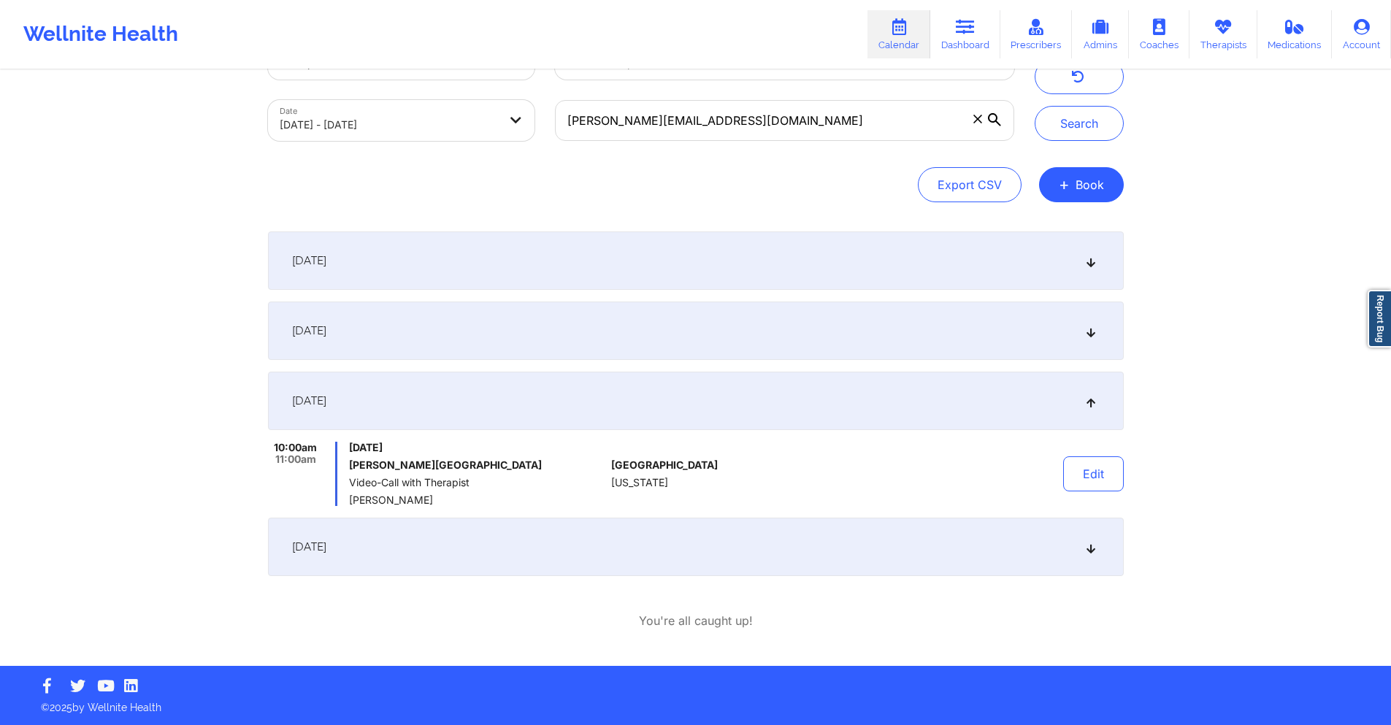
click at [729, 526] on div "[DATE]" at bounding box center [696, 547] width 856 height 58
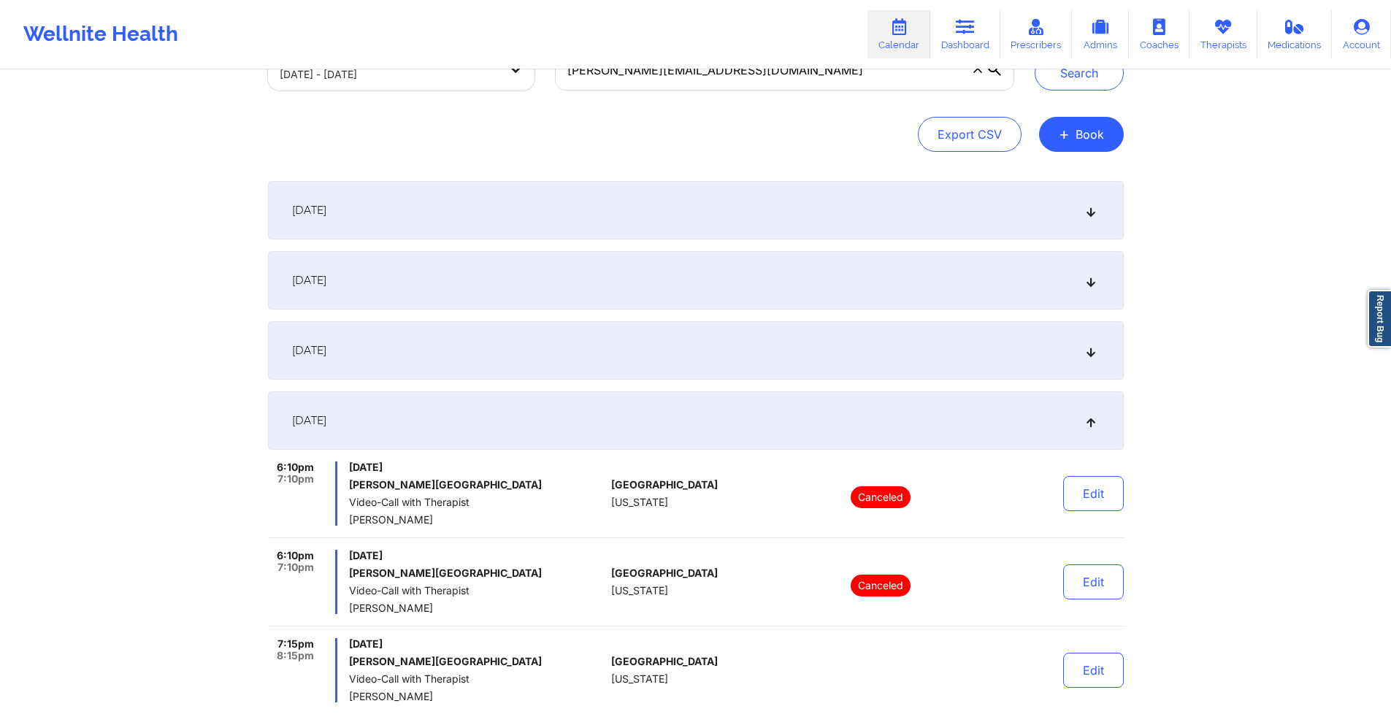
scroll to position [0, 0]
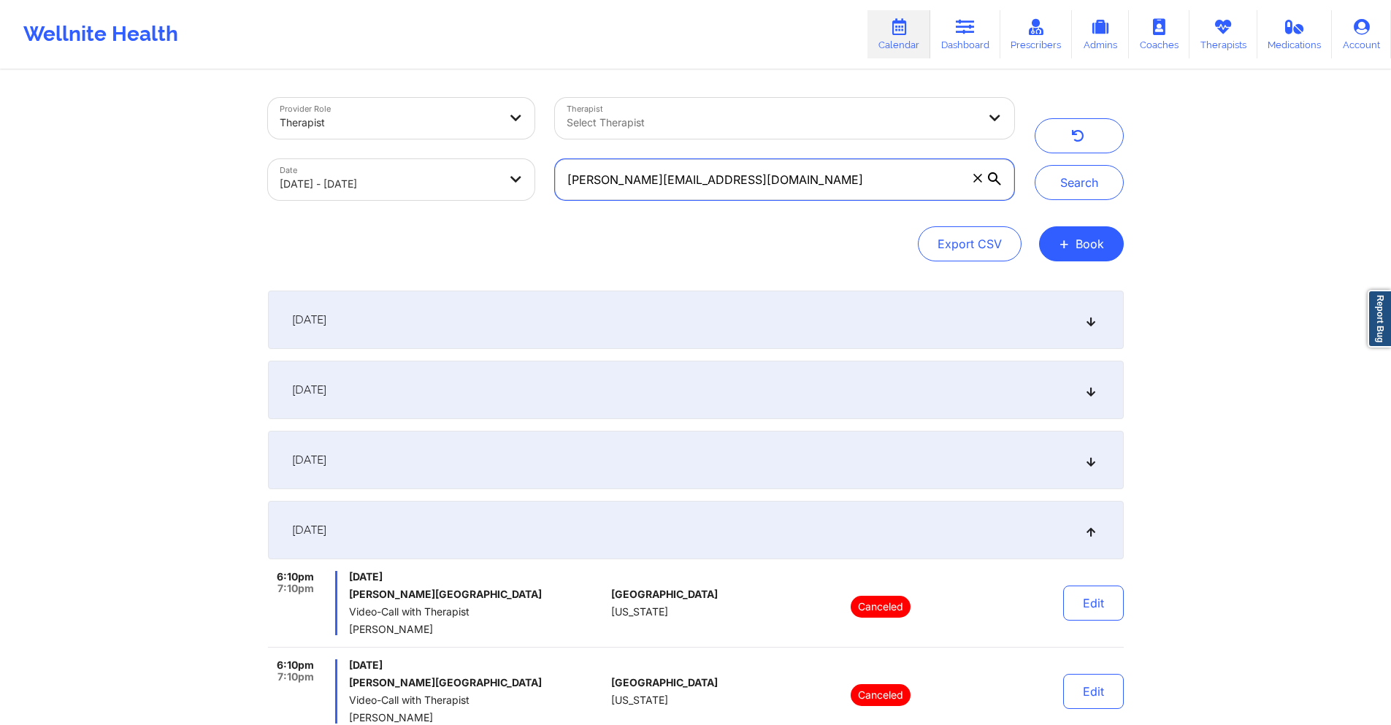
click at [810, 183] on input "alston.kenya@gmail.com" at bounding box center [784, 179] width 458 height 41
paste input "cellblocktango04@yahoo"
click at [1073, 182] on button "Search" at bounding box center [1079, 182] width 89 height 35
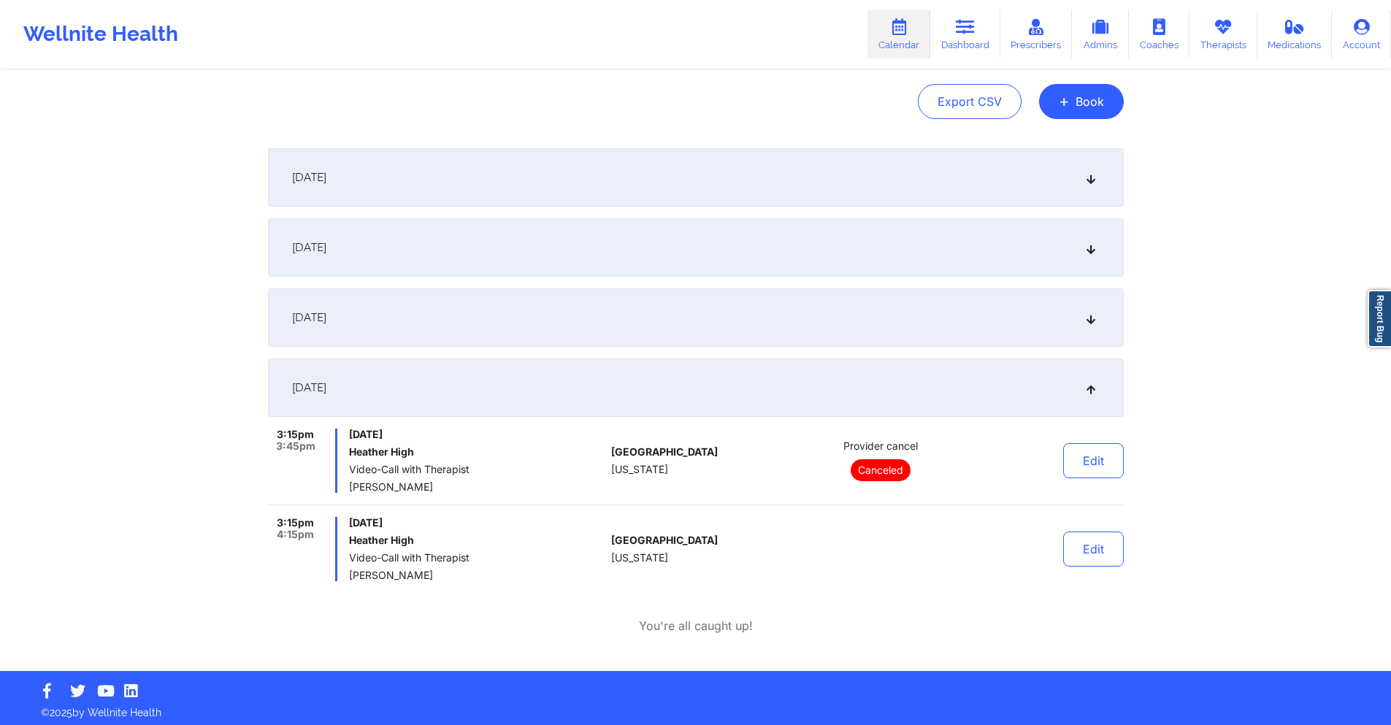
scroll to position [147, 0]
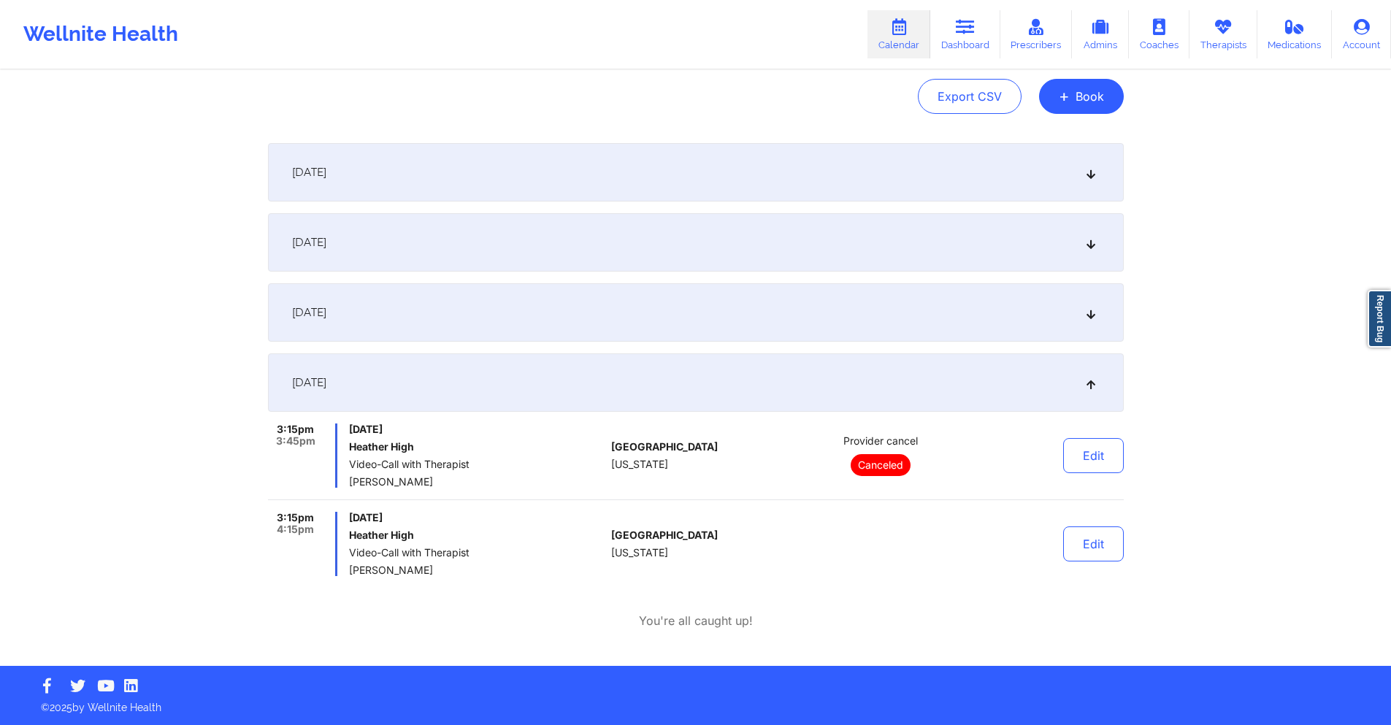
click at [807, 312] on div "September 9, 2025" at bounding box center [696, 312] width 856 height 58
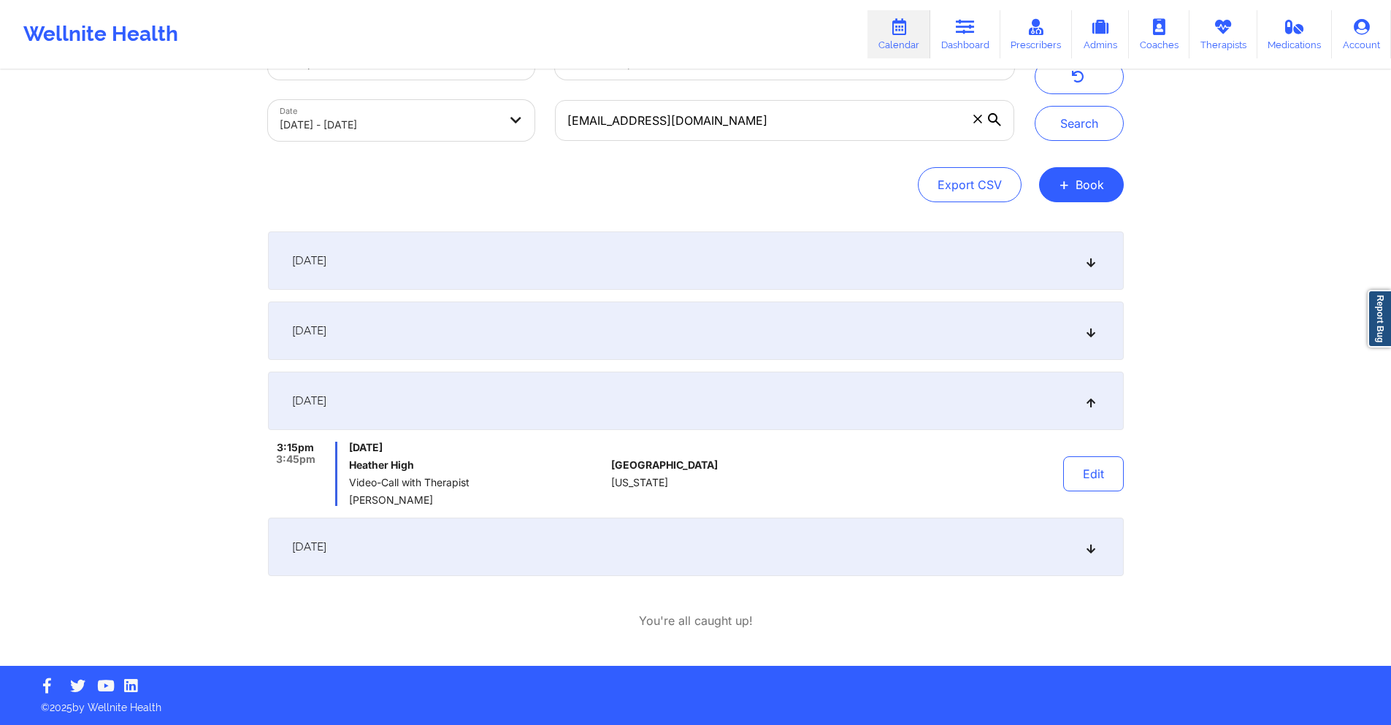
drag, startPoint x: 778, startPoint y: 548, endPoint x: 779, endPoint y: 537, distance: 11.0
click at [778, 548] on div "[DATE]" at bounding box center [696, 547] width 856 height 58
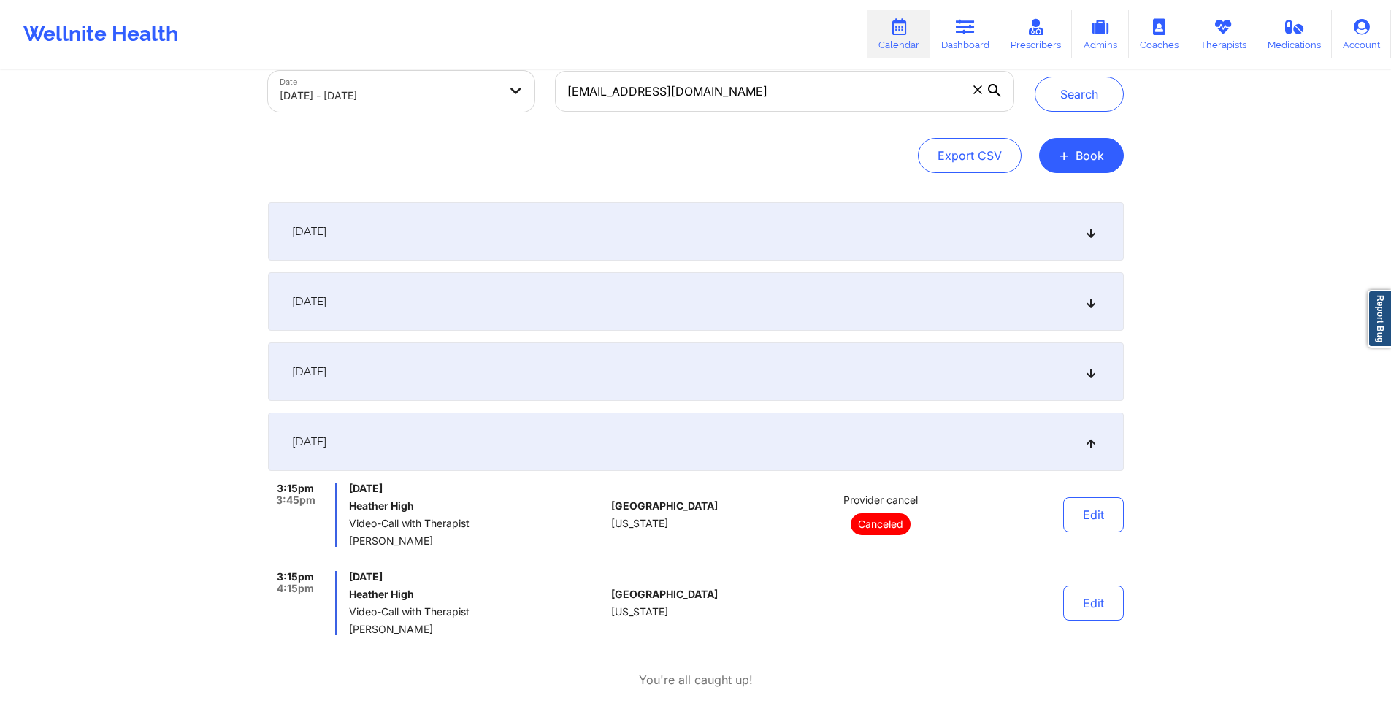
scroll to position [0, 0]
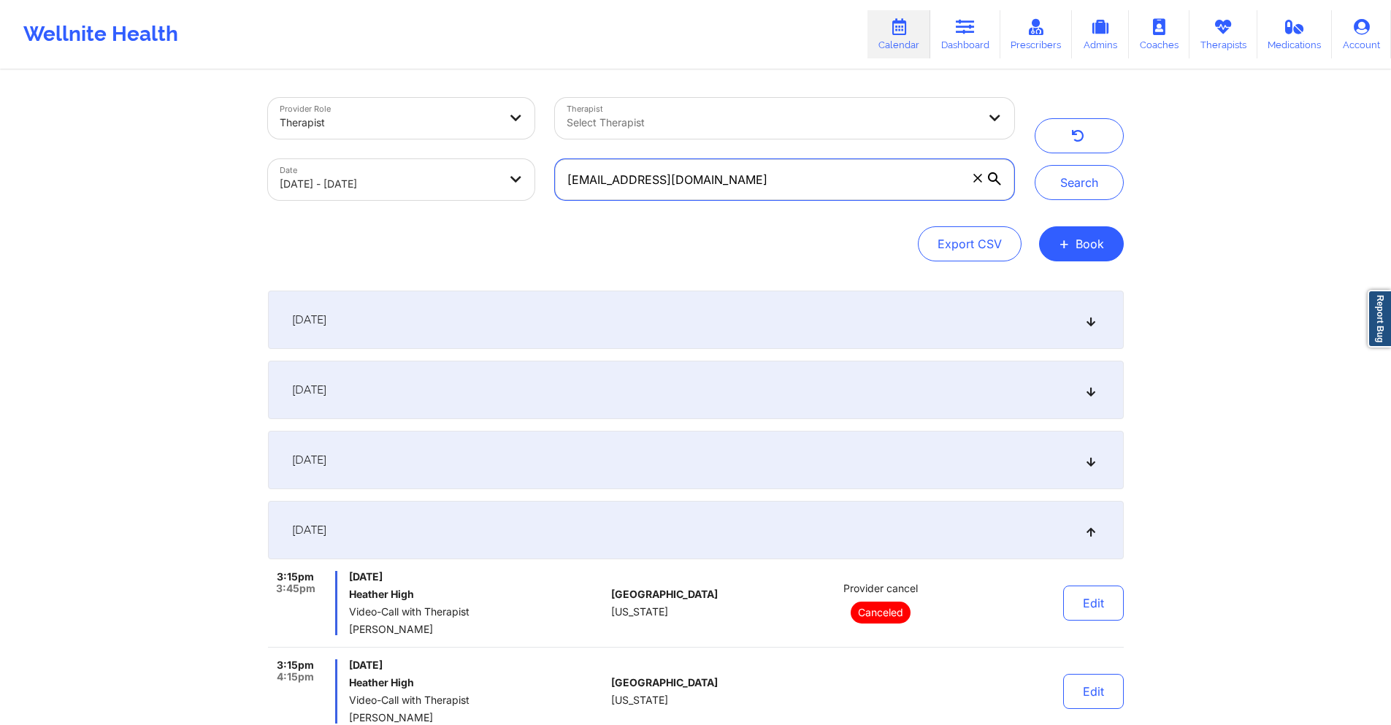
click at [879, 180] on input "cellblocktango04@yahoo.com" at bounding box center [784, 179] width 458 height 41
paste input "stevearmada@gmail"
click at [1072, 174] on button "Search" at bounding box center [1079, 182] width 89 height 35
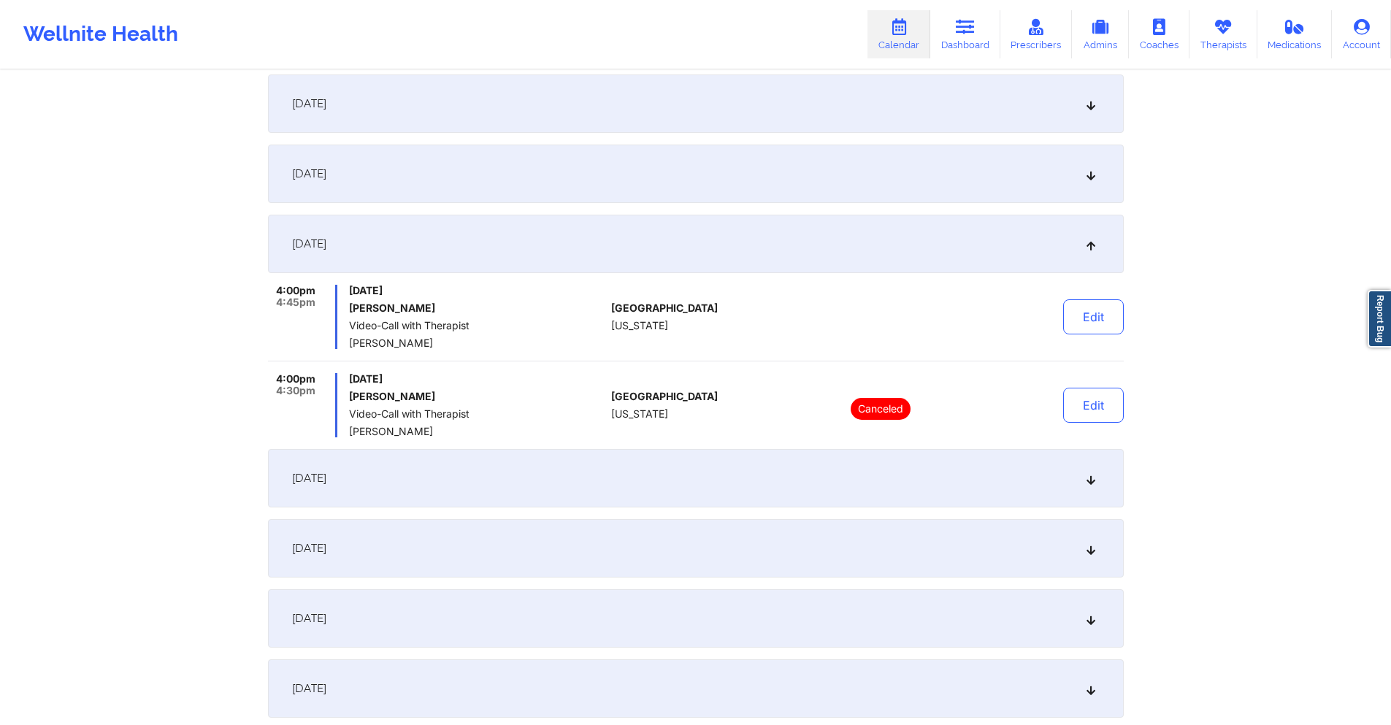
scroll to position [292, 0]
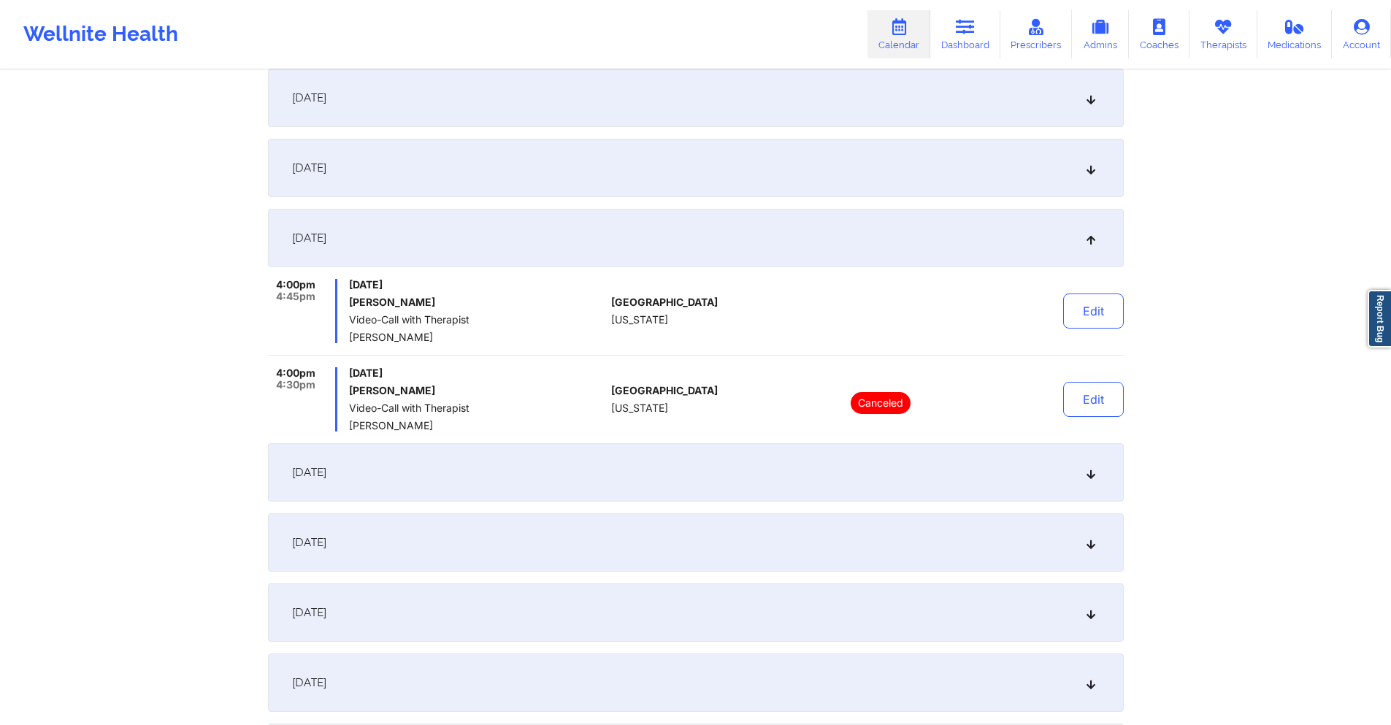
click at [719, 171] on div "[DATE]" at bounding box center [696, 168] width 856 height 58
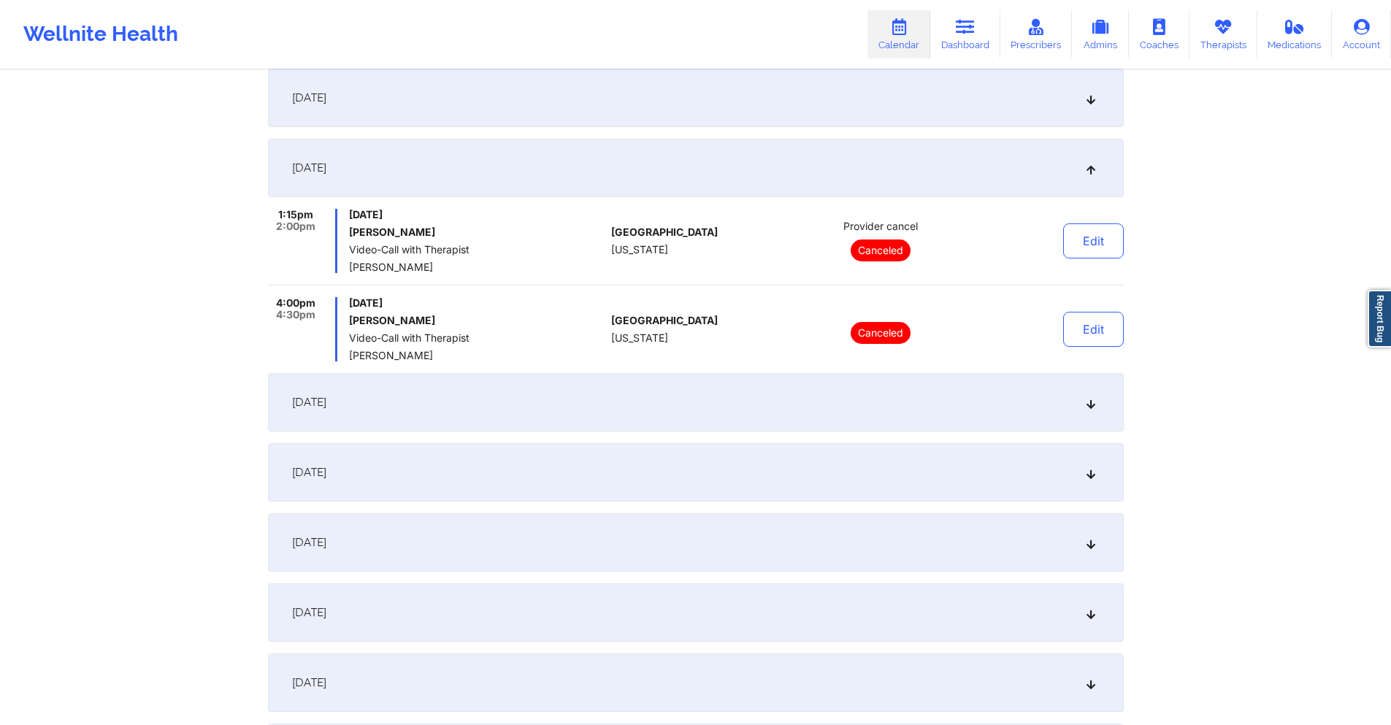
click at [770, 385] on div "[DATE]" at bounding box center [696, 402] width 856 height 58
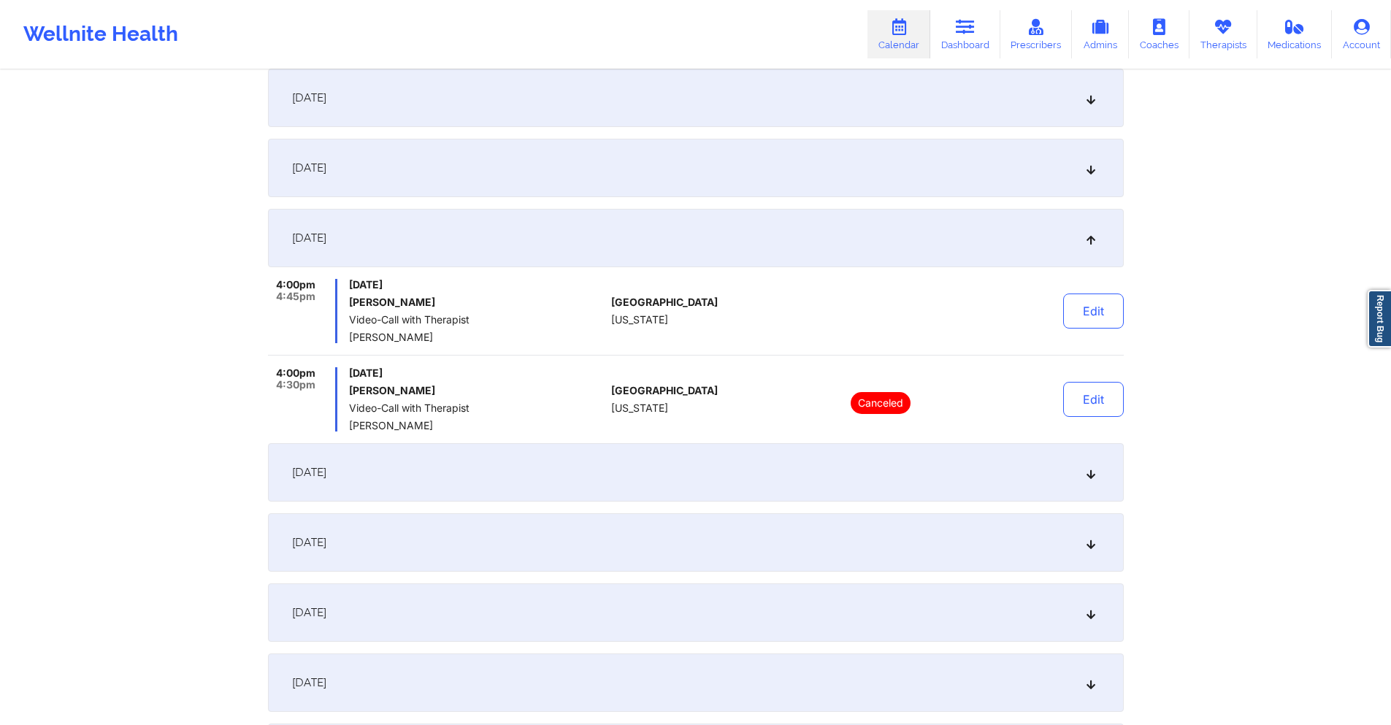
click at [777, 496] on div "[DATE]" at bounding box center [696, 472] width 856 height 58
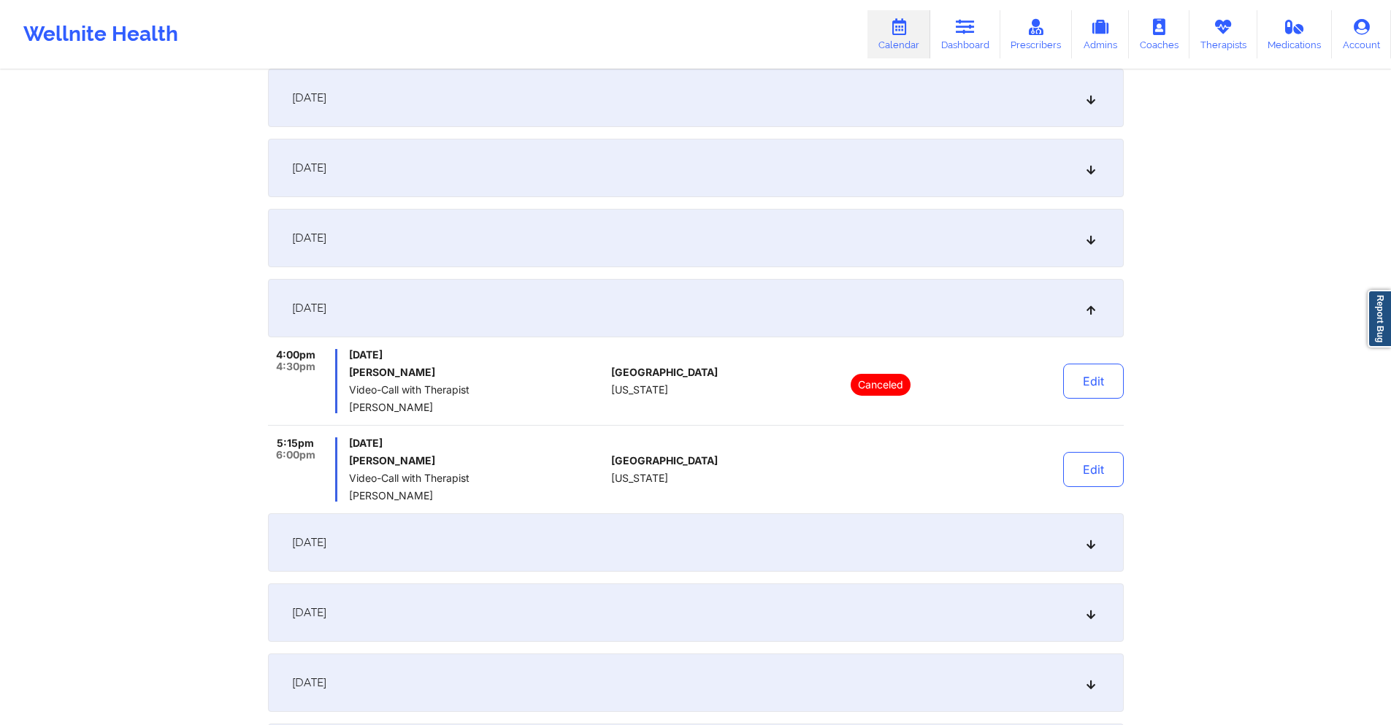
click at [741, 172] on div "[DATE]" at bounding box center [696, 168] width 856 height 58
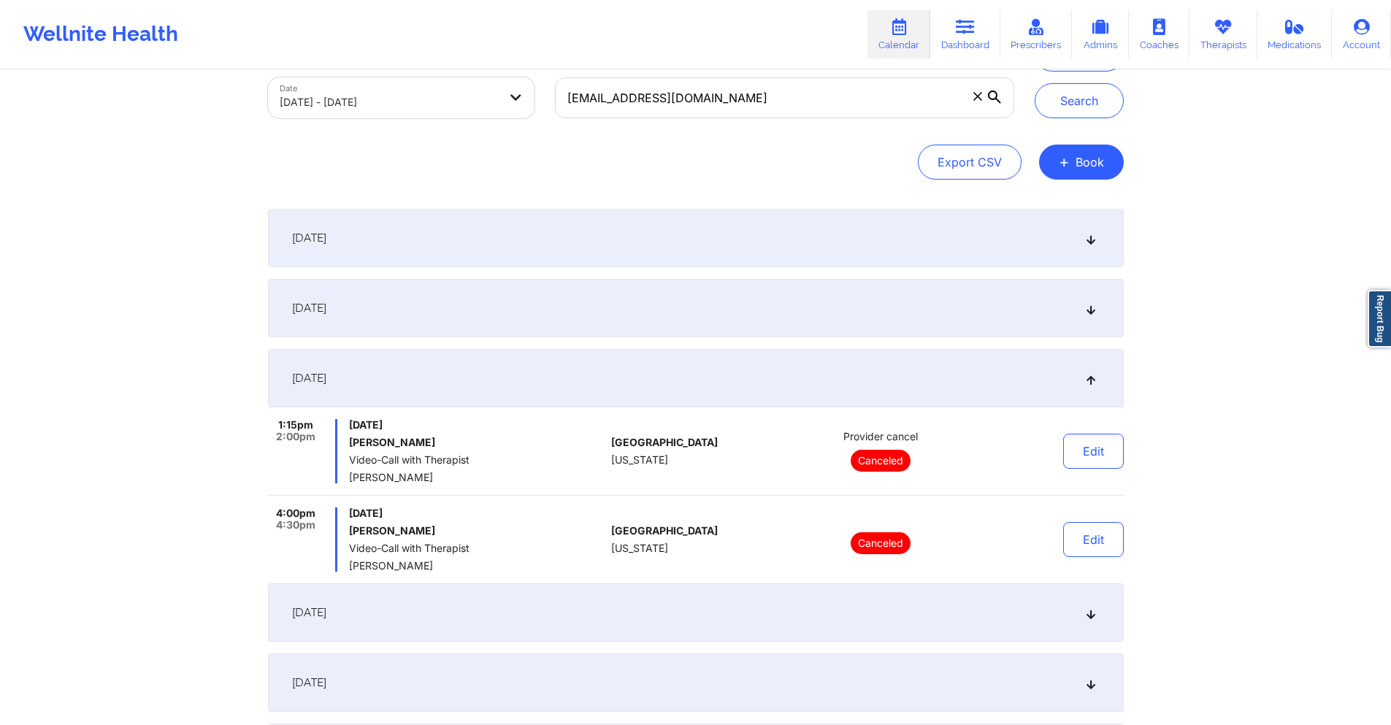
scroll to position [0, 0]
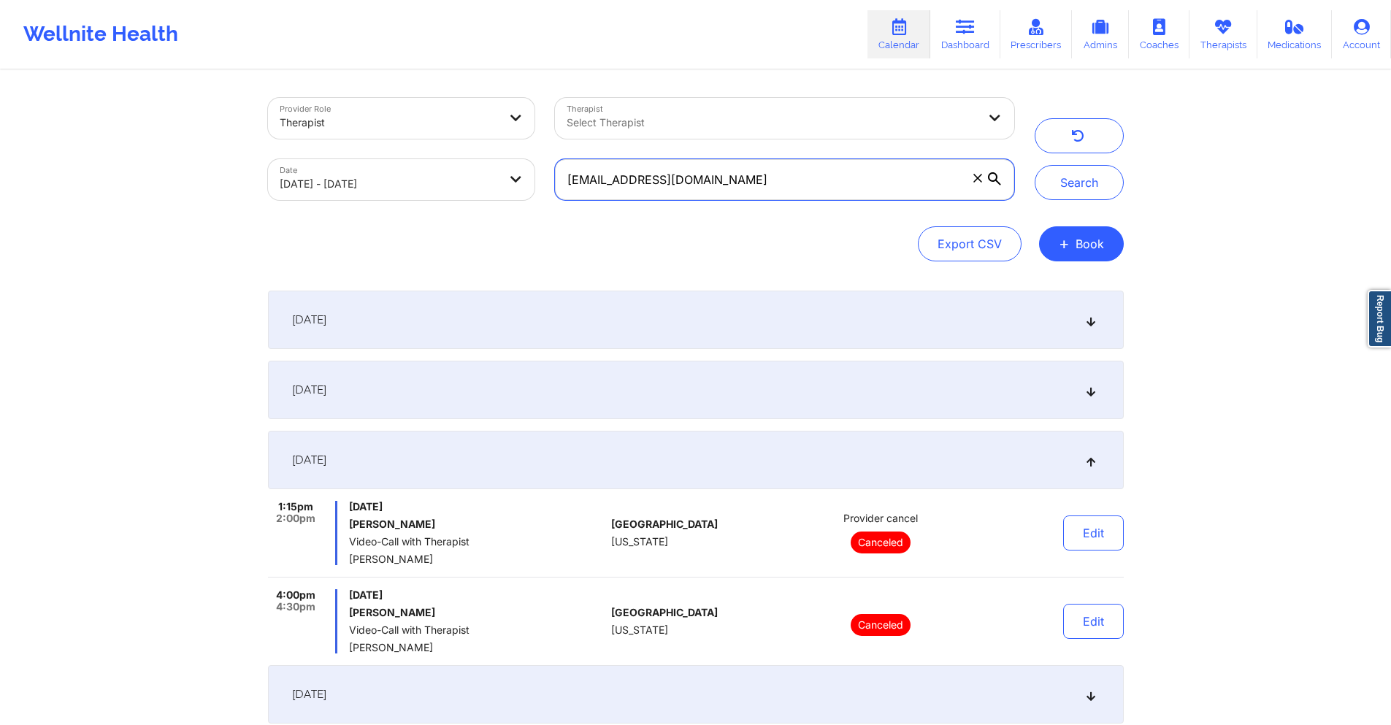
click at [779, 180] on input "stevearmada@gmail.com" at bounding box center [784, 179] width 458 height 41
paste input "phen.ventur"
click at [1051, 184] on button "Search" at bounding box center [1079, 182] width 89 height 35
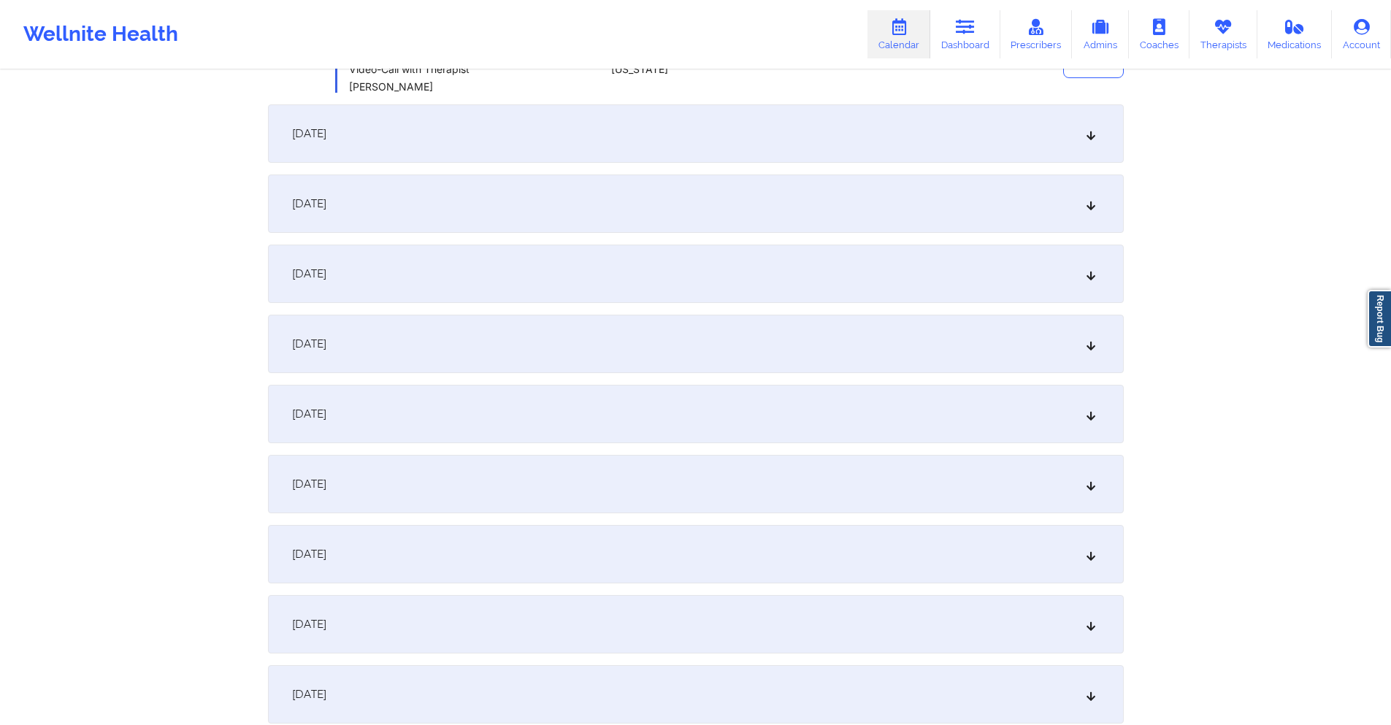
scroll to position [511, 0]
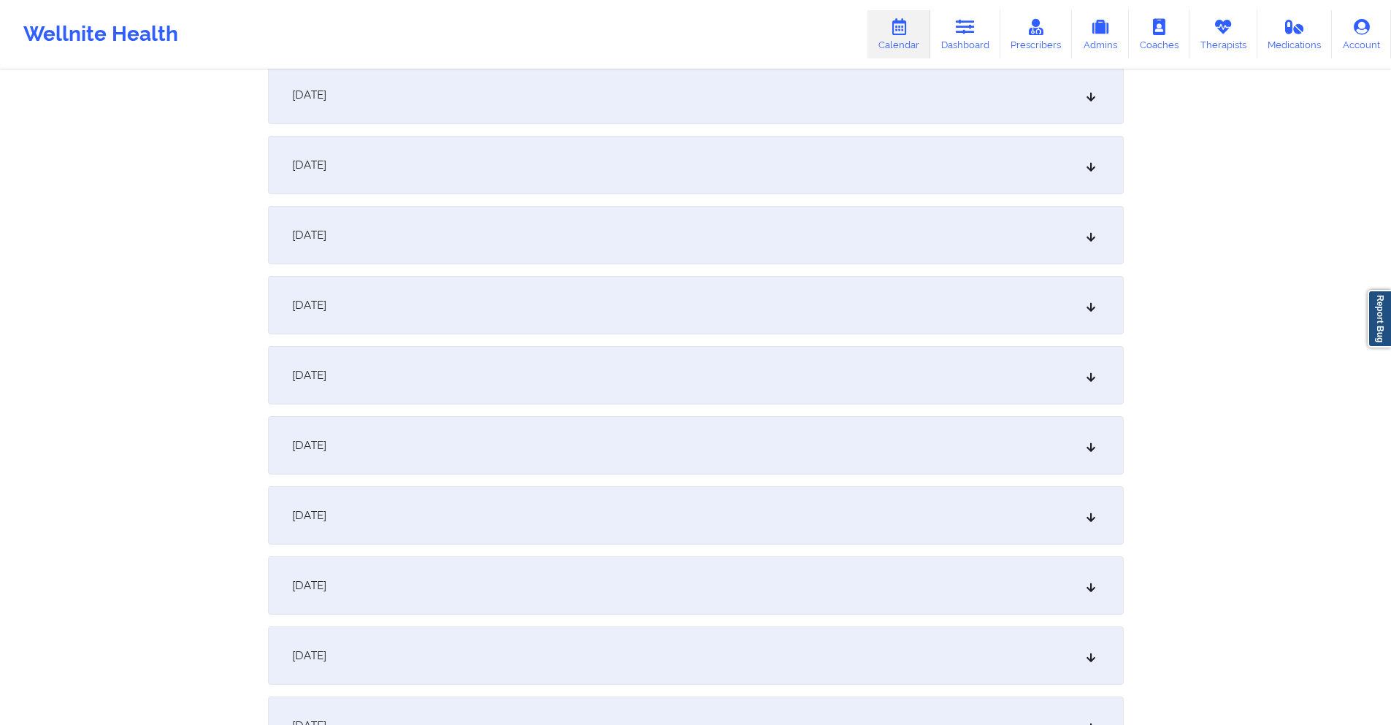
click at [682, 234] on div "[DATE]" at bounding box center [696, 235] width 856 height 58
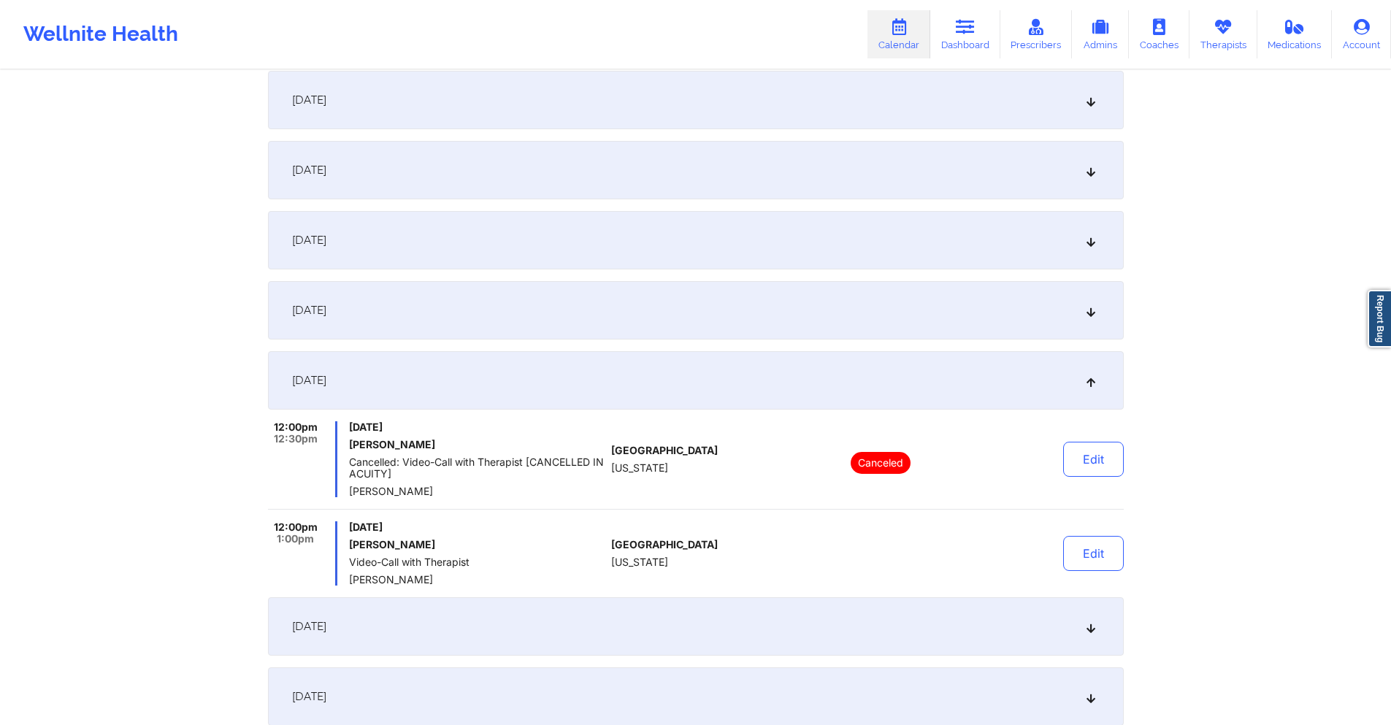
scroll to position [73, 0]
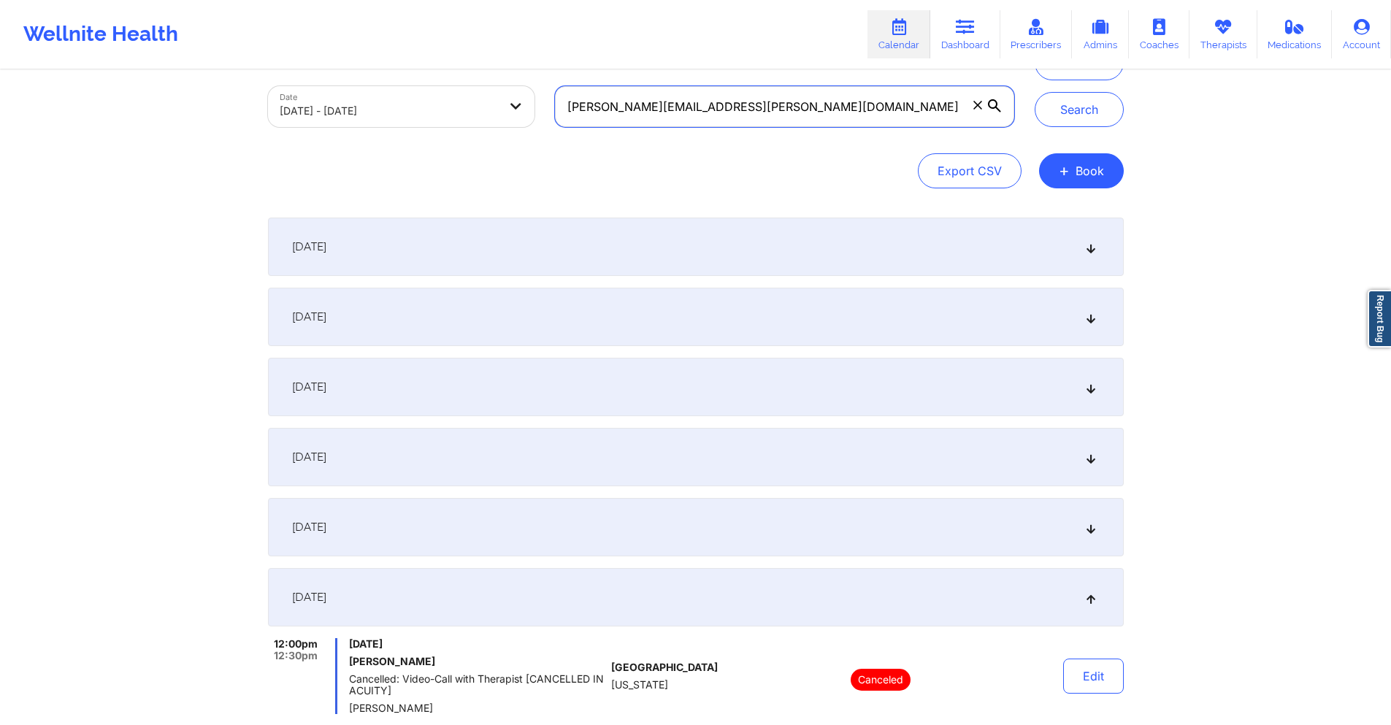
click at [772, 107] on input "stephen.ventura@gmail.com" at bounding box center [784, 106] width 458 height 41
paste input ""From 2025-08-07 session From 2025-07-10 session From 2025-06-12 session From 2…"
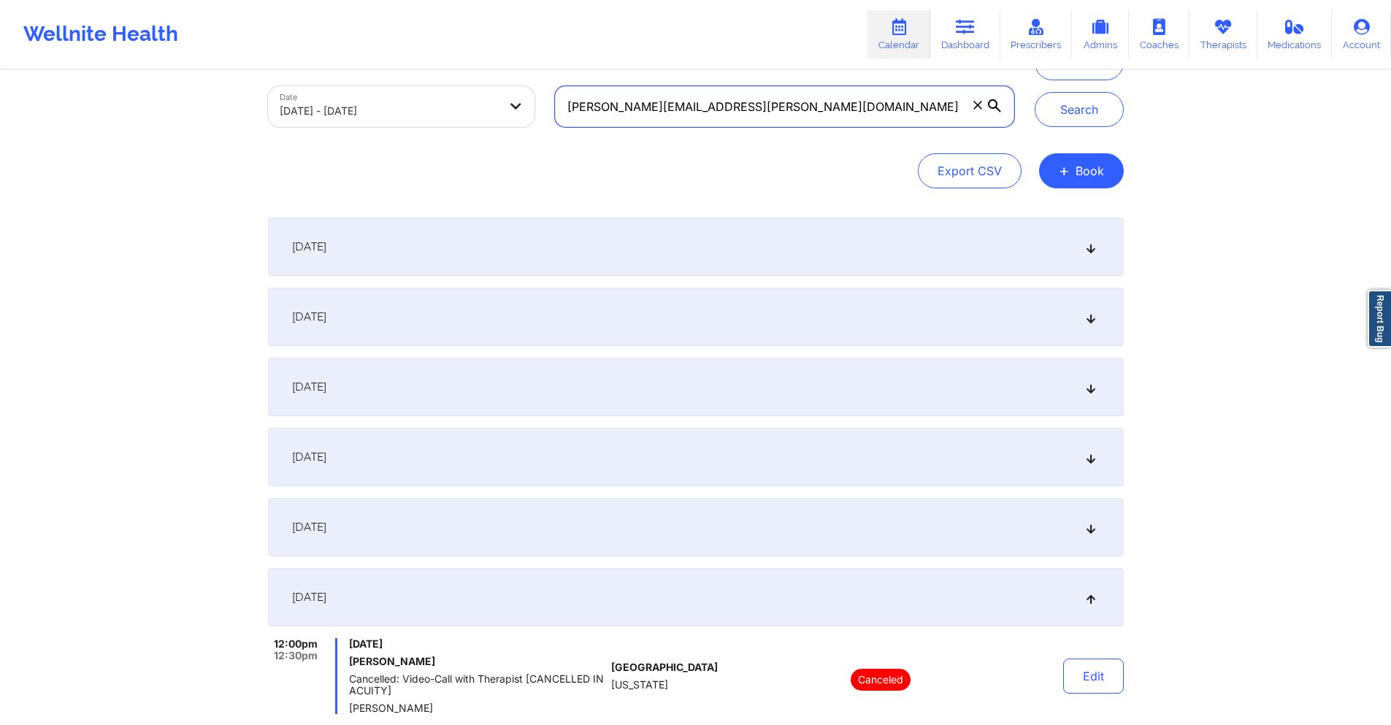
paste input "cgj2115@columbia.edu"
click at [1078, 120] on button "Search" at bounding box center [1079, 109] width 89 height 35
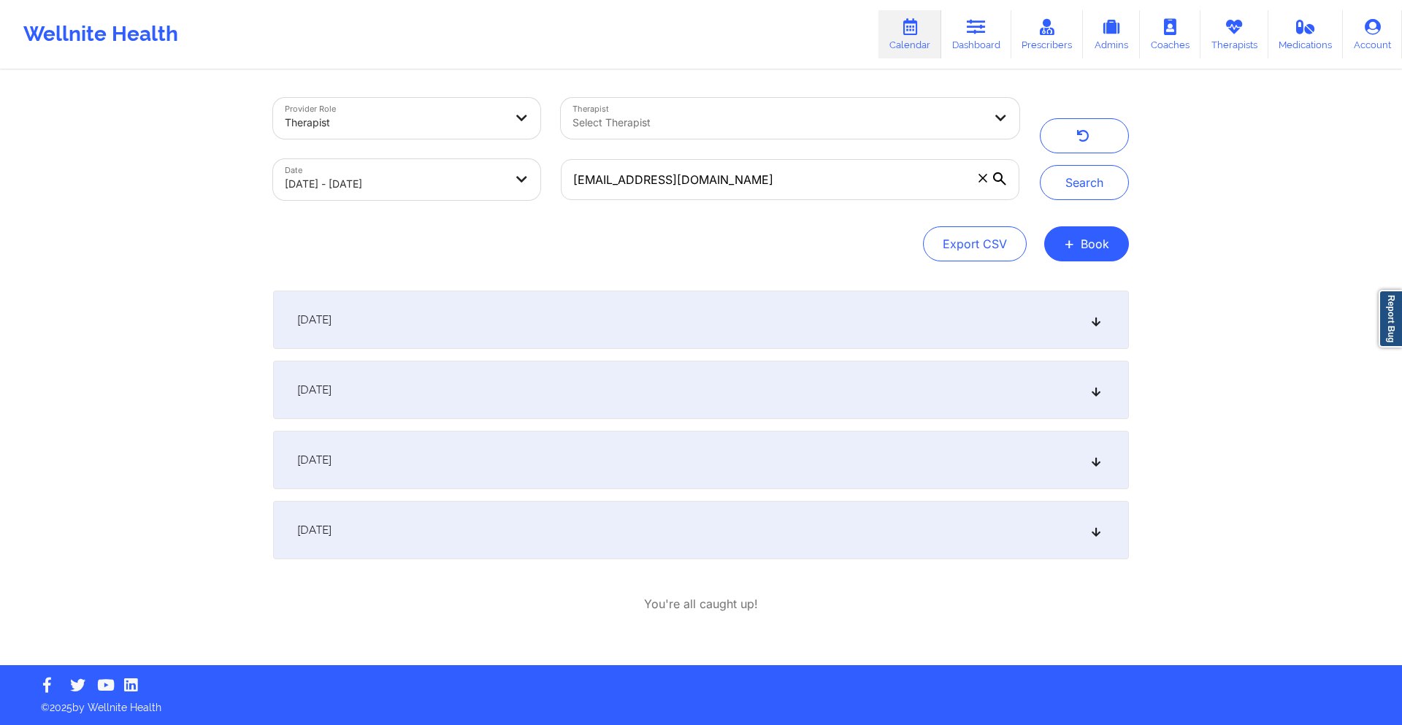
click at [642, 459] on div "[DATE]" at bounding box center [701, 460] width 856 height 58
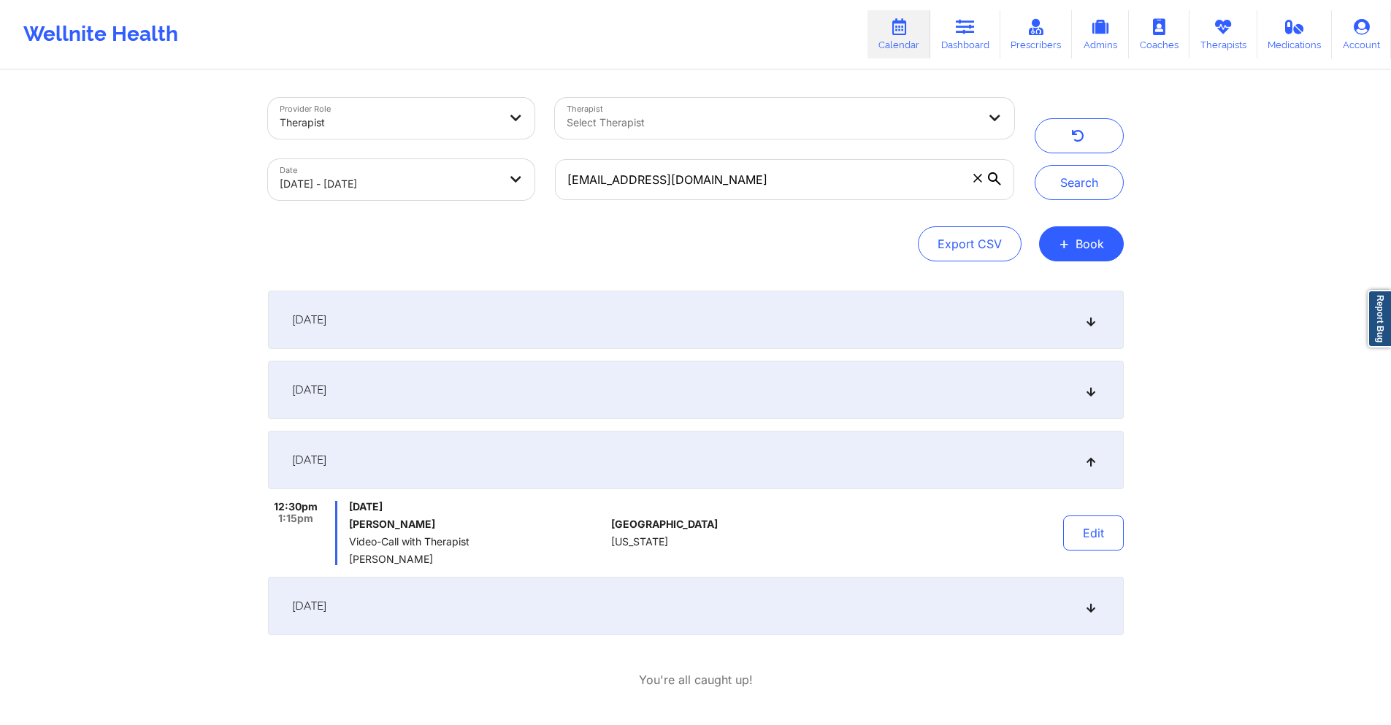
click at [649, 393] on div "[DATE]" at bounding box center [696, 390] width 856 height 58
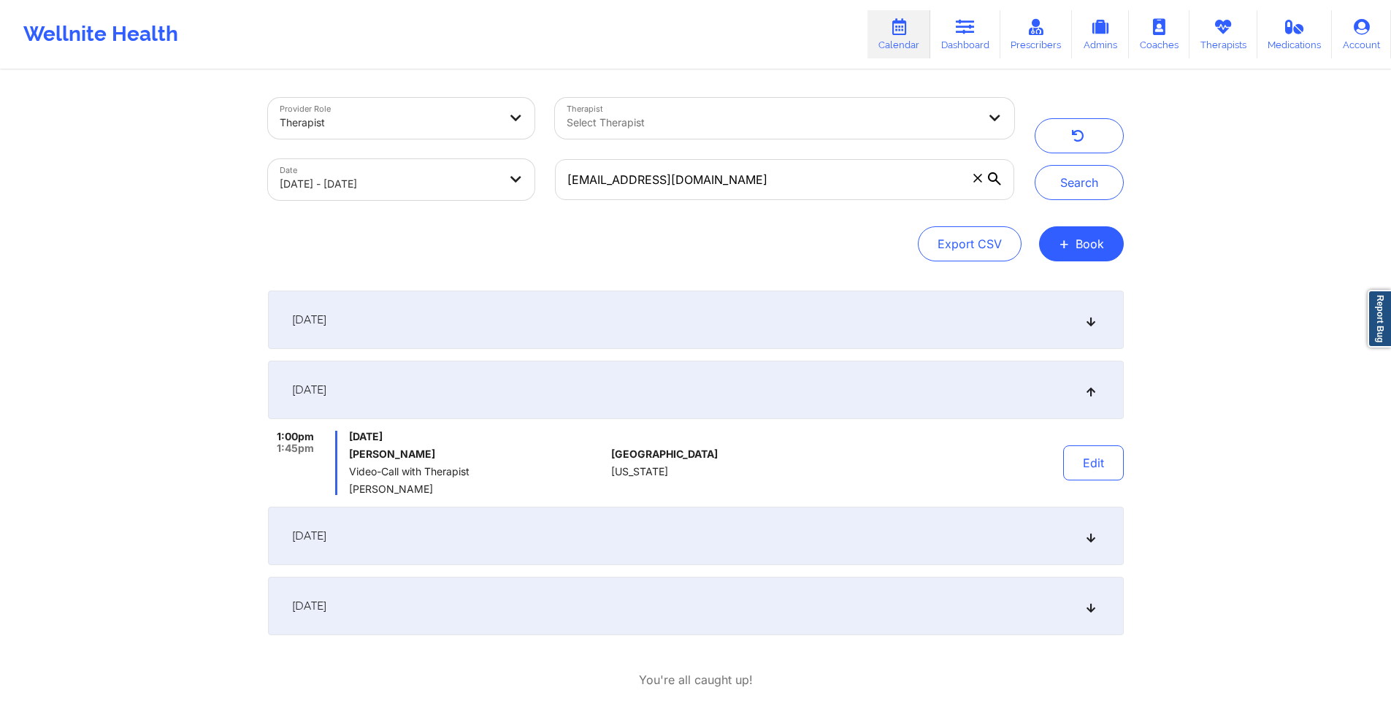
click at [634, 521] on div "[DATE]" at bounding box center [696, 536] width 856 height 58
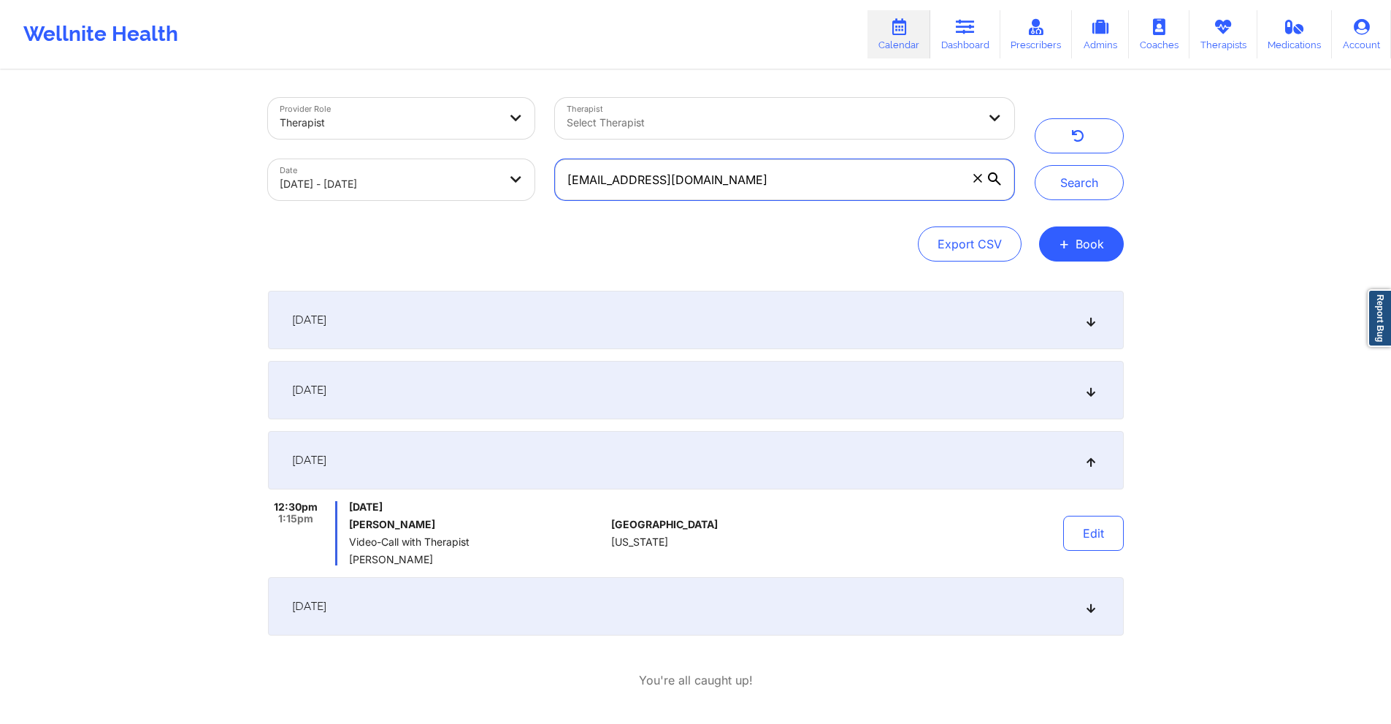
click at [709, 177] on input "cgj2115@columbia.edu" at bounding box center [784, 179] width 458 height 41
click at [706, 175] on input "cgj2115@columbia.edu" at bounding box center [784, 179] width 458 height 41
click at [705, 173] on input "cgj2115@columbia.edu" at bounding box center [784, 179] width 458 height 41
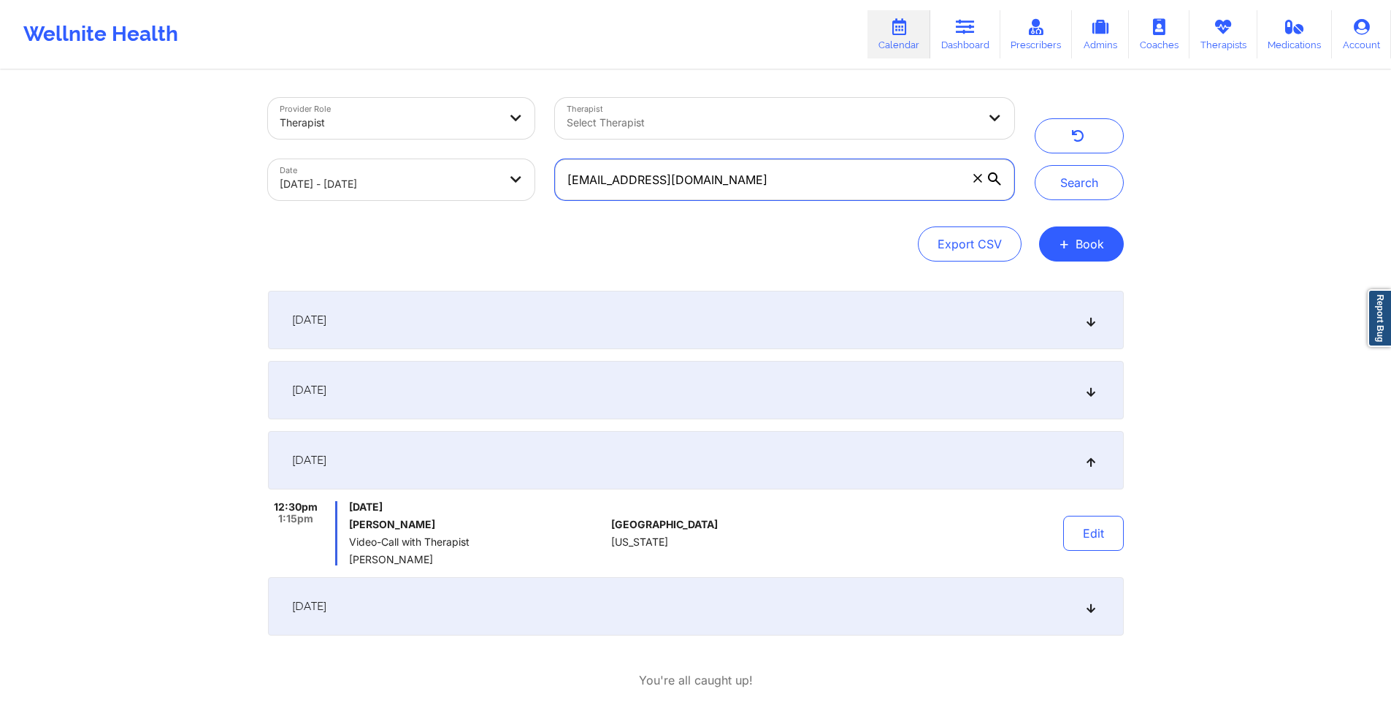
click at [705, 173] on input "cgj2115@columbia.edu" at bounding box center [784, 179] width 458 height 41
click at [704, 173] on input "cgj2115@columbia.edu" at bounding box center [784, 179] width 458 height 41
click at [702, 173] on input "cgj2115@columbia.edu" at bounding box center [784, 179] width 458 height 41
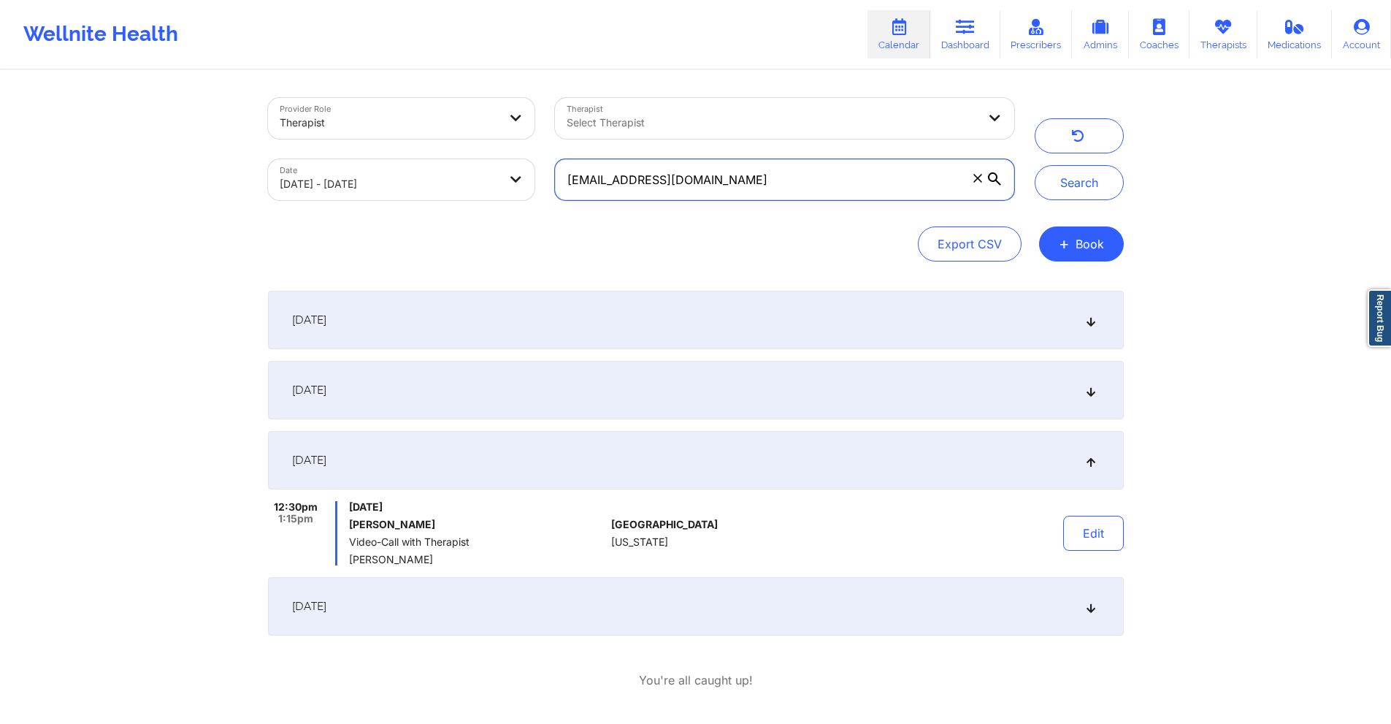
paste input "yen@yenbiechler.com"
click at [1086, 174] on button "Search" at bounding box center [1079, 182] width 89 height 35
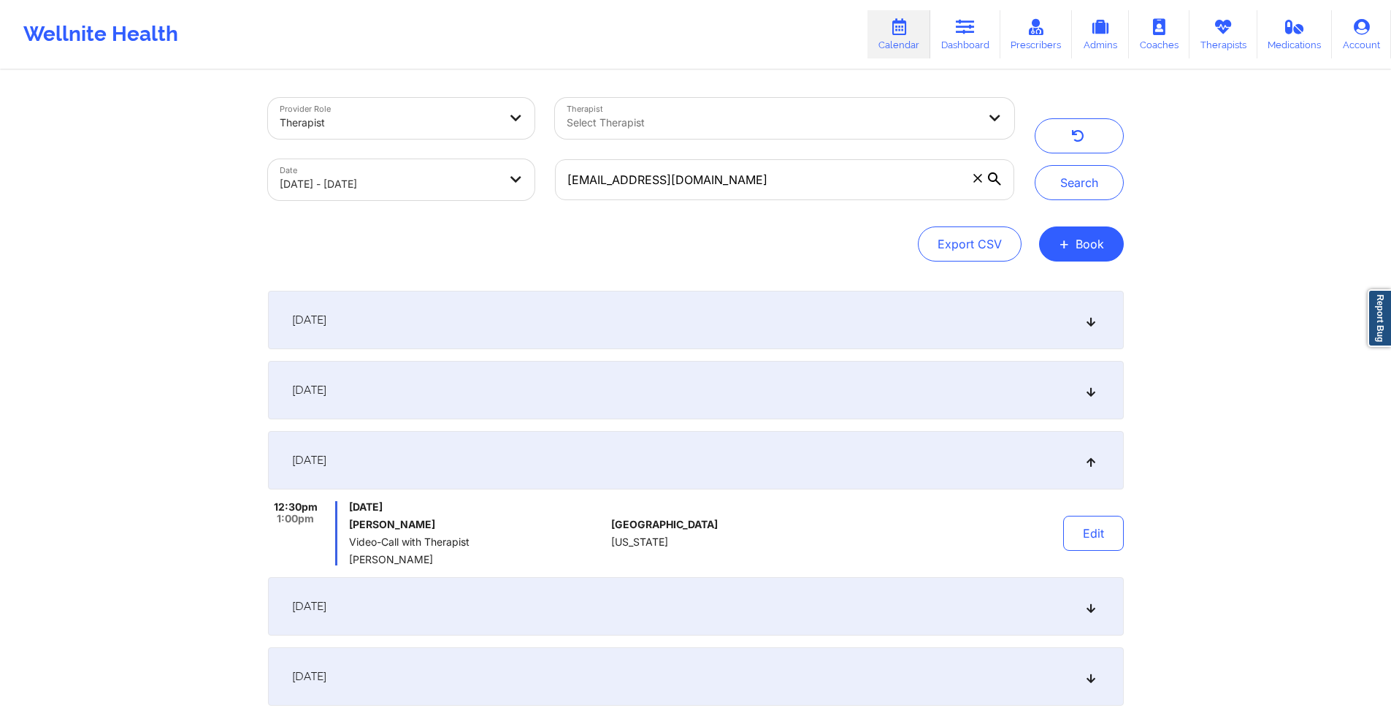
click at [496, 391] on div "September 11, 2025" at bounding box center [696, 390] width 856 height 58
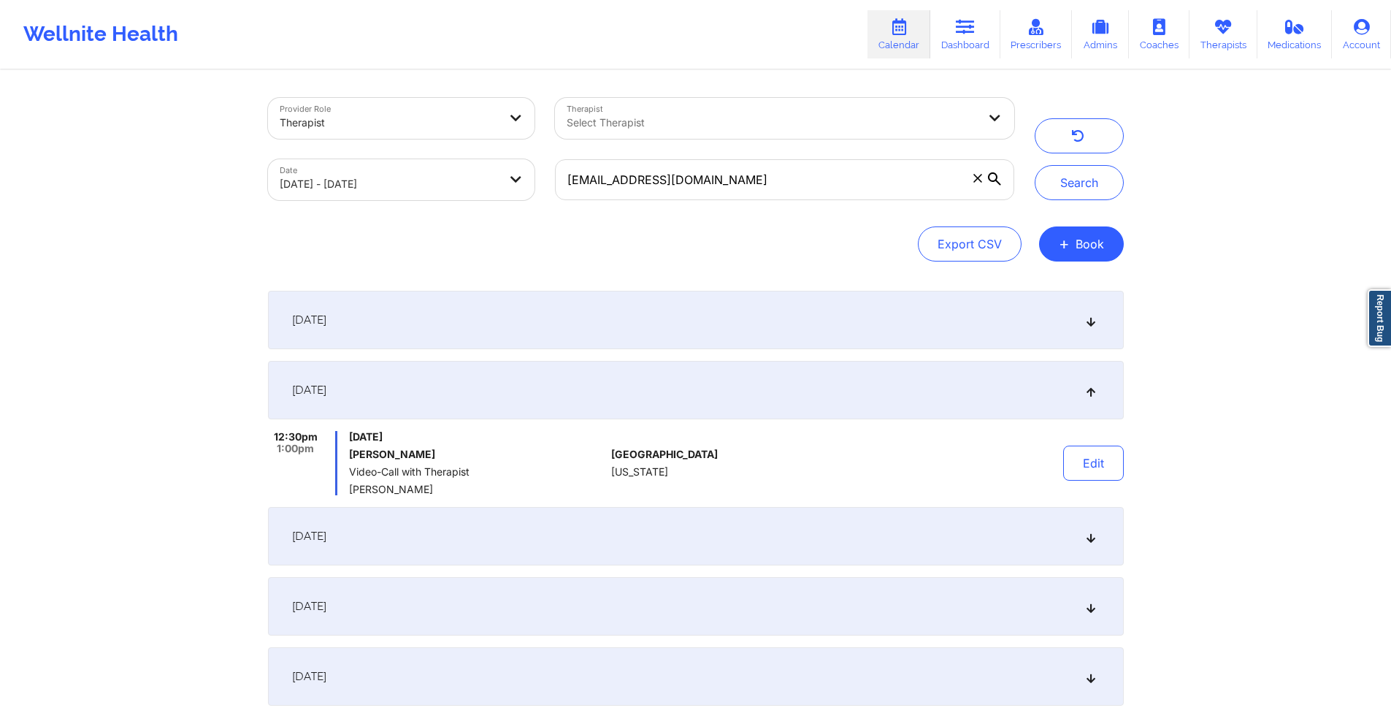
click at [523, 538] on div "September 18, 2025" at bounding box center [696, 536] width 856 height 58
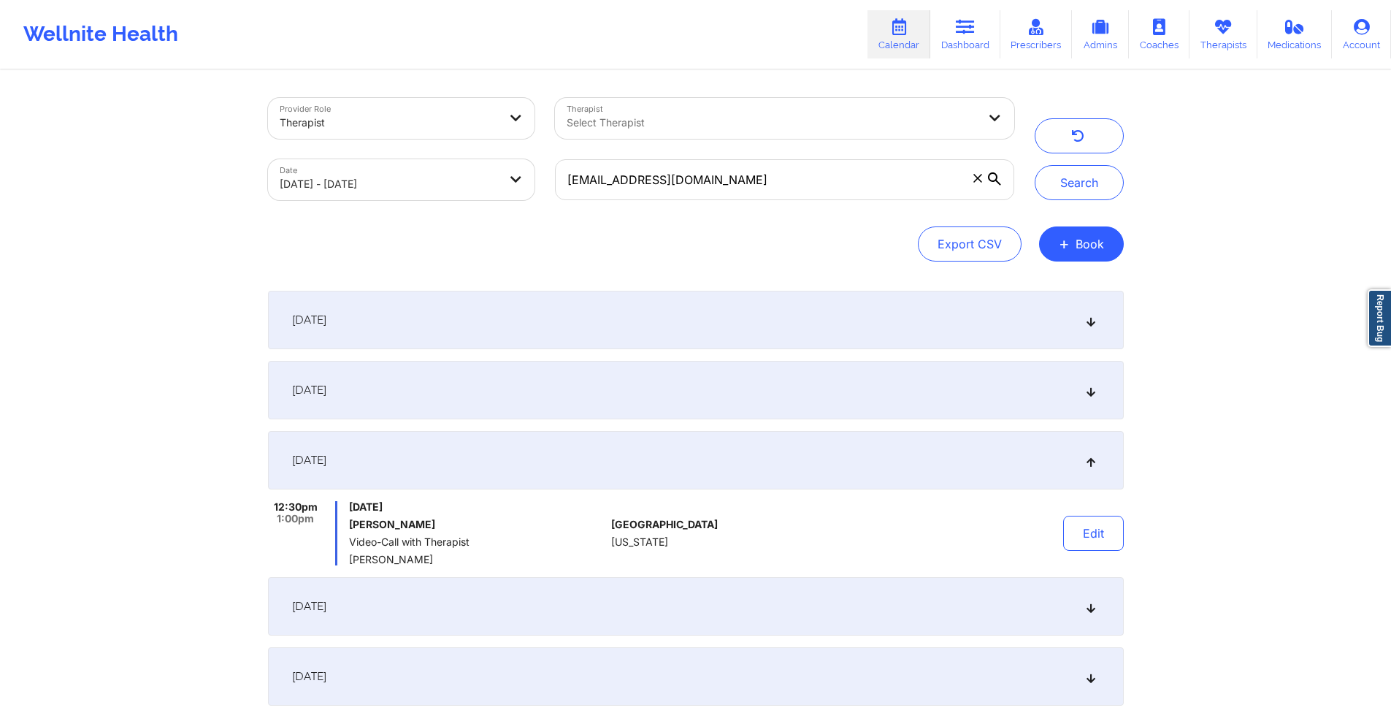
click at [535, 611] on div "September 25, 2025" at bounding box center [696, 606] width 856 height 58
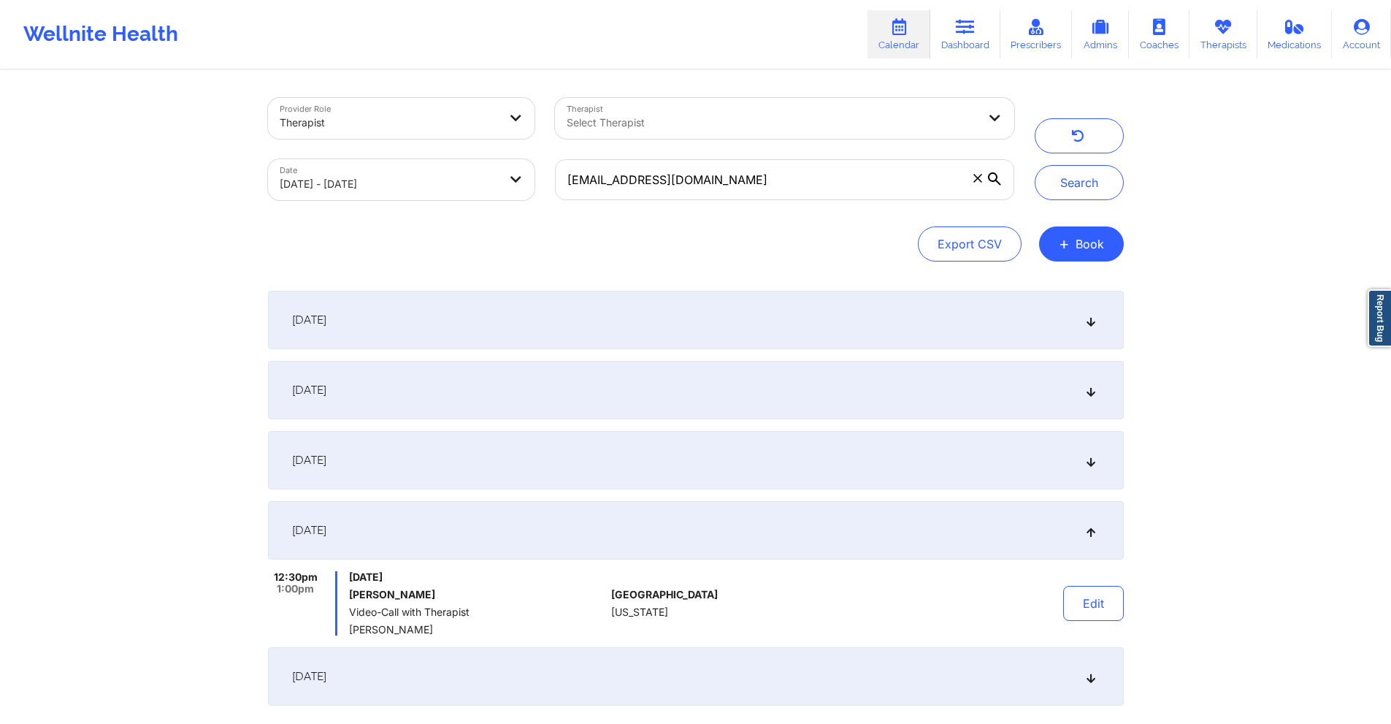
click at [520, 476] on div "September 18, 2025" at bounding box center [696, 460] width 856 height 58
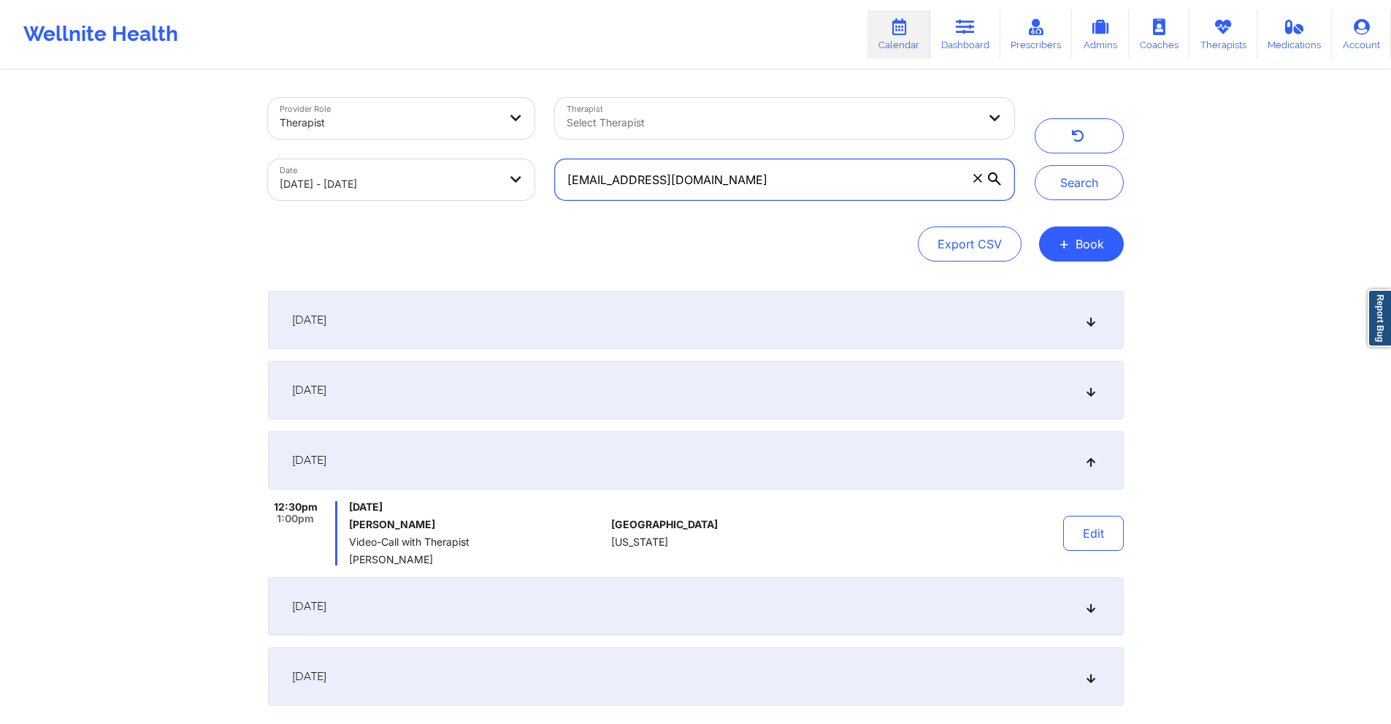
click at [724, 185] on input "yen@yenbiechler.com" at bounding box center [784, 179] width 458 height 41
paste input "vivianvalls1@gmail"
click at [1072, 193] on button "Search" at bounding box center [1079, 182] width 89 height 35
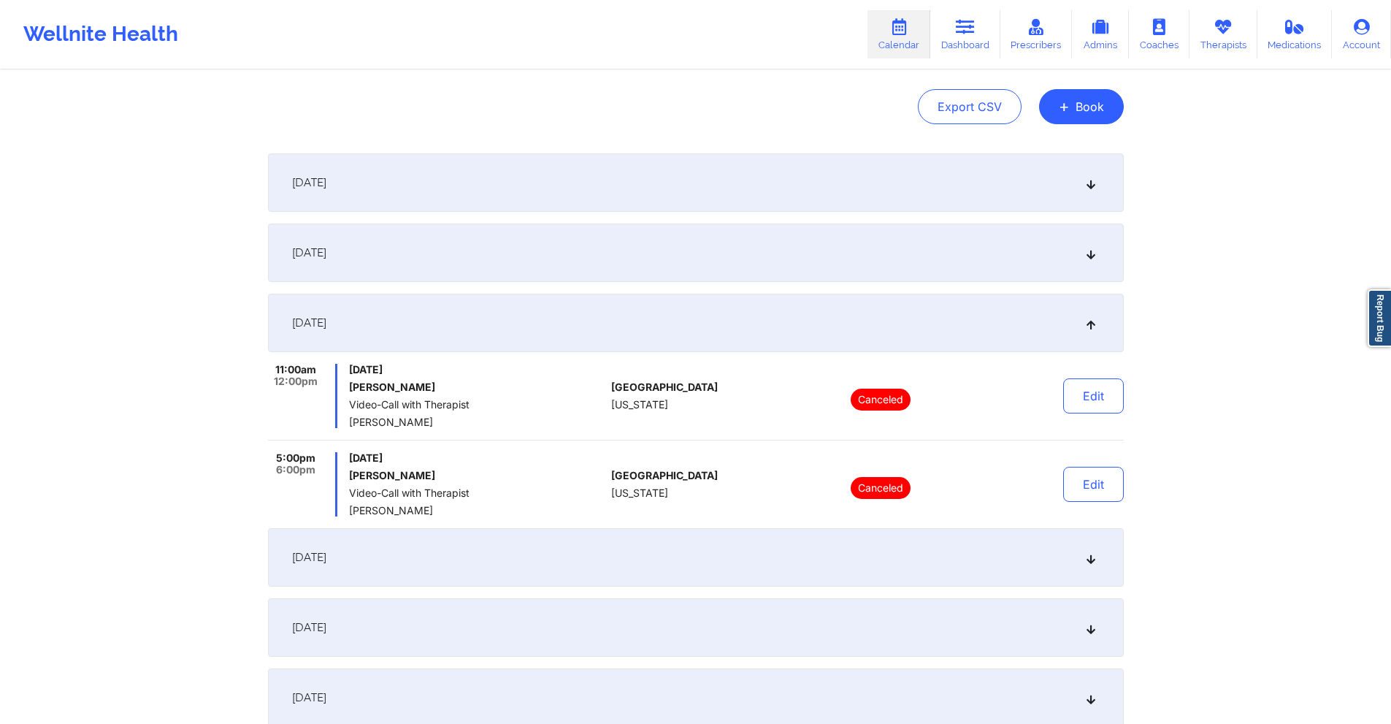
scroll to position [146, 0]
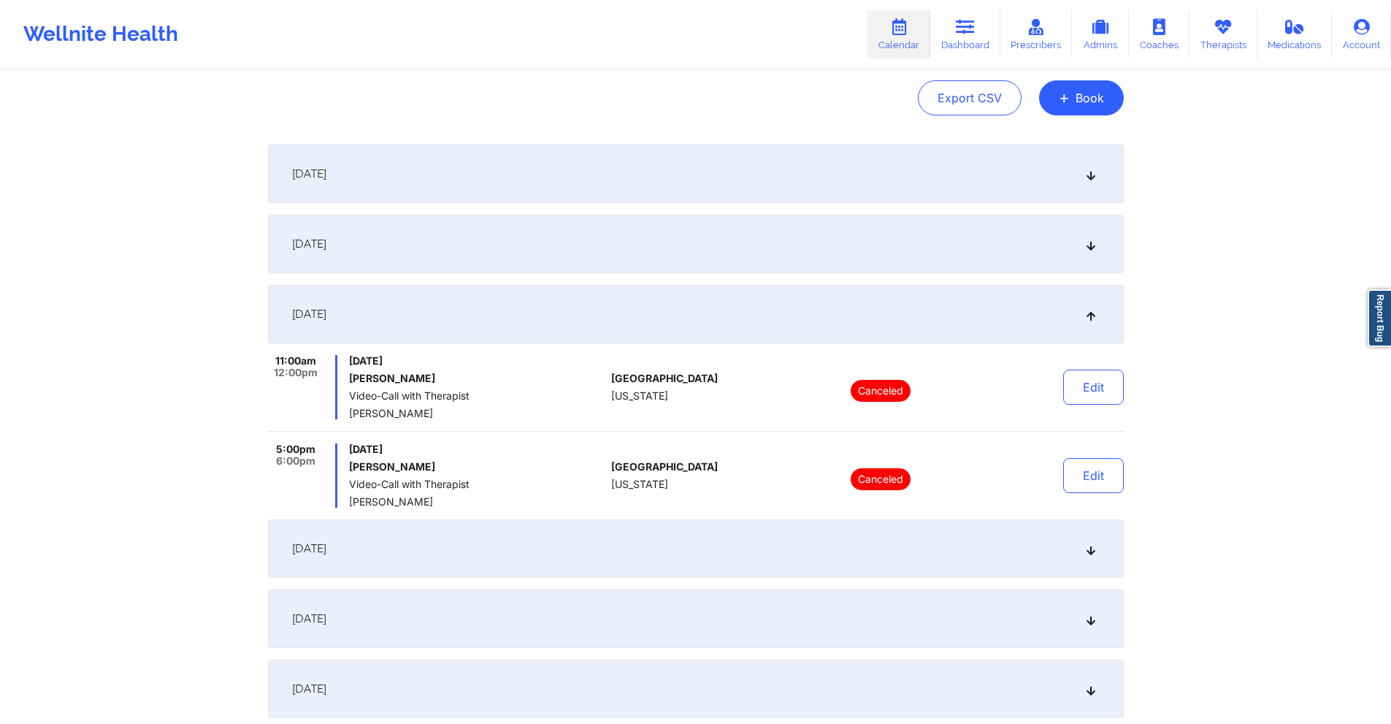
click at [685, 247] on div "September 4, 2025" at bounding box center [696, 244] width 856 height 58
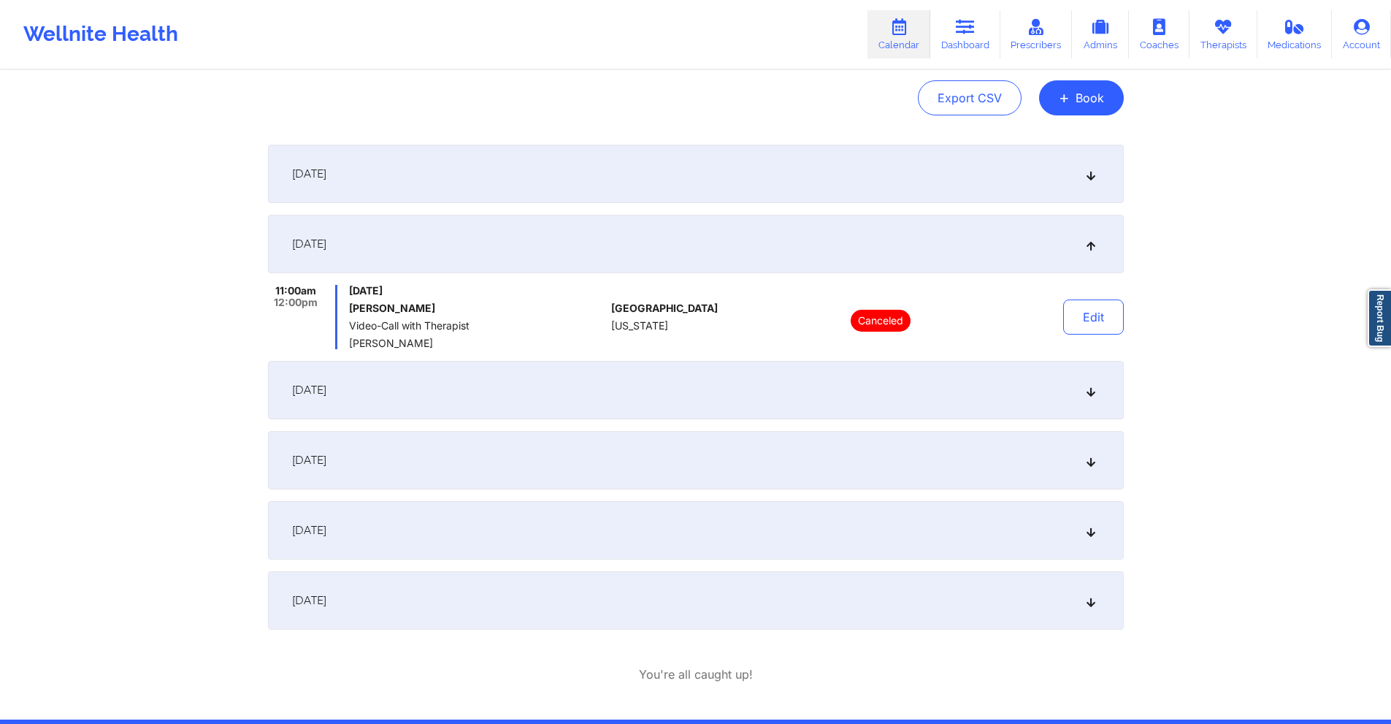
click at [696, 385] on div "September 18, 2025" at bounding box center [696, 390] width 856 height 58
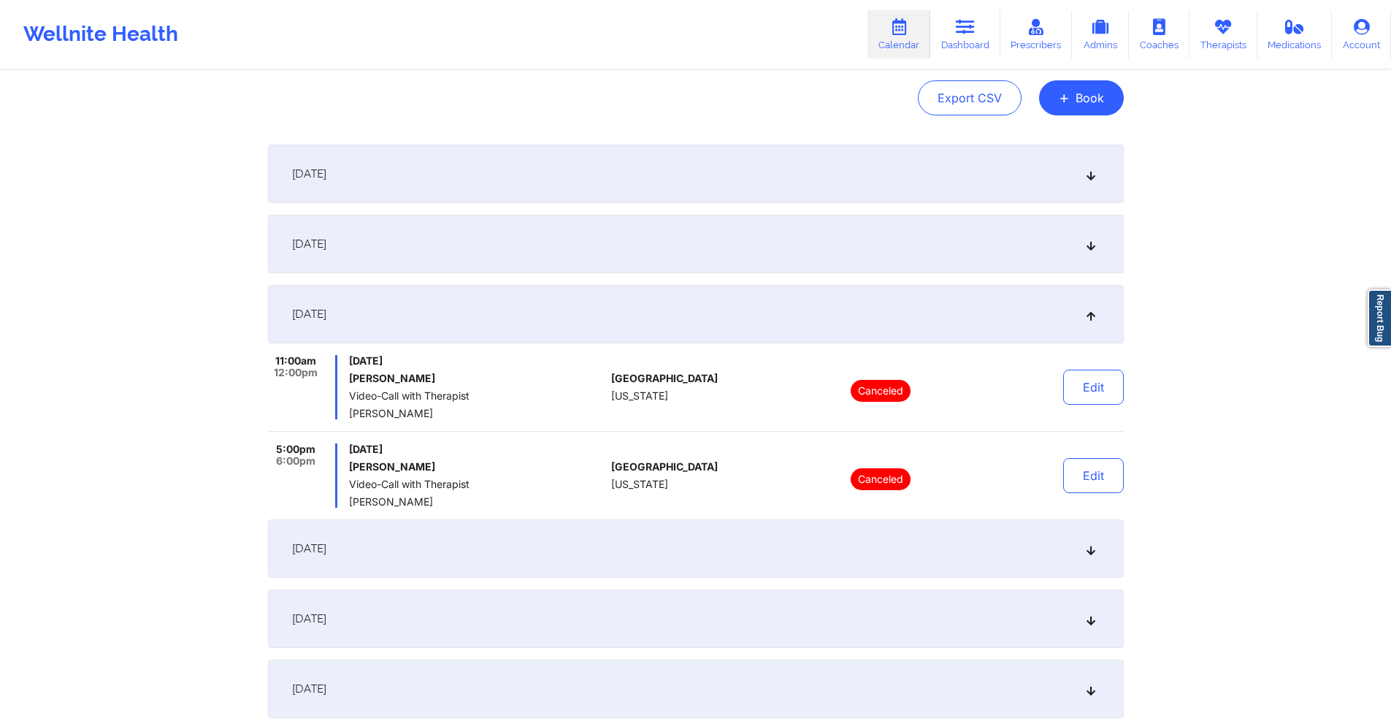
click at [655, 562] on div "October 2, 2025" at bounding box center [696, 548] width 856 height 58
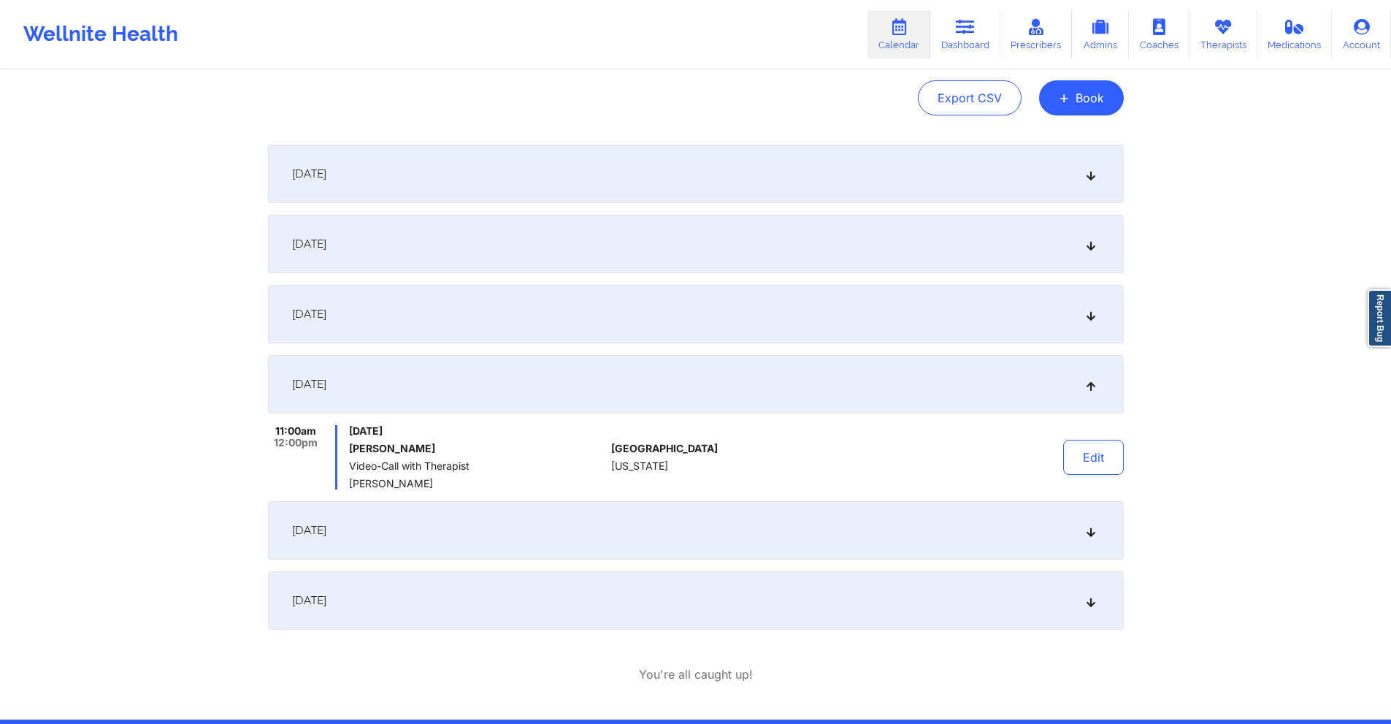
click at [672, 320] on div "September 18, 2025" at bounding box center [696, 314] width 856 height 58
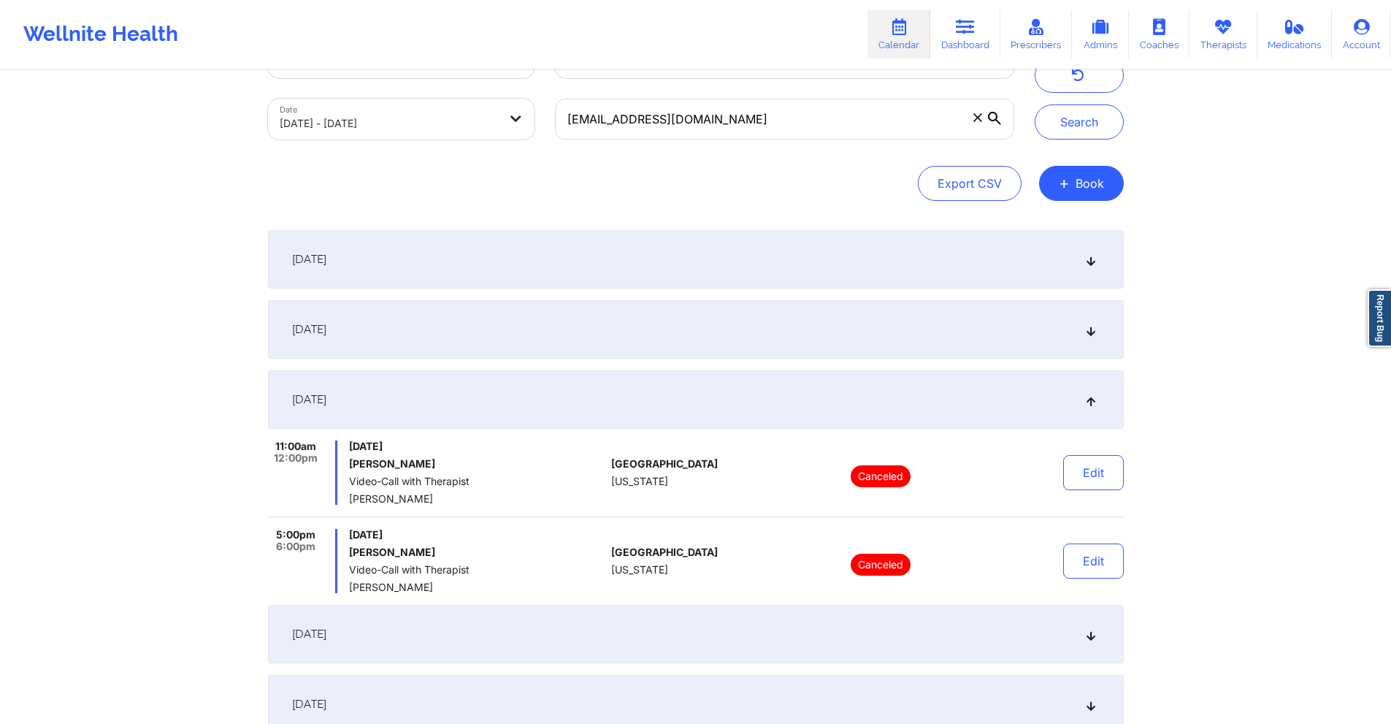
scroll to position [0, 0]
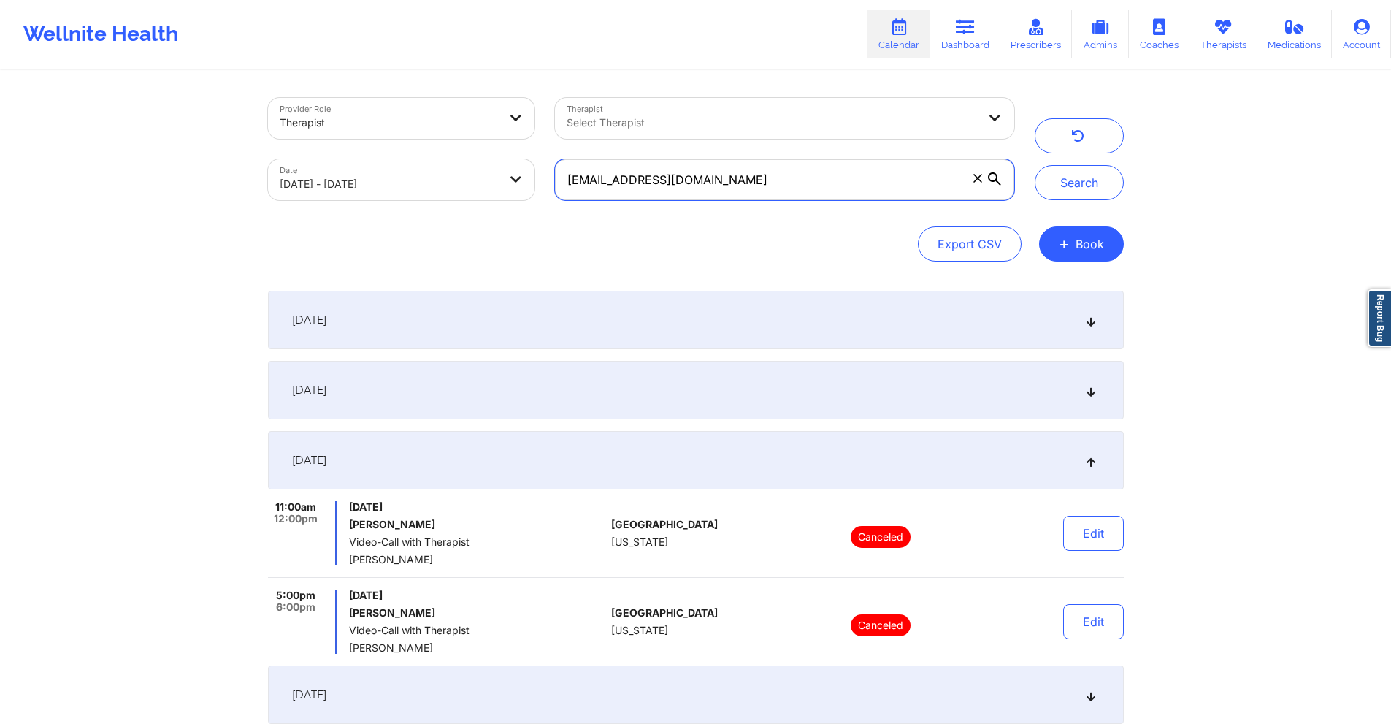
click at [829, 171] on input "vivianvalls1@gmail.com" at bounding box center [784, 179] width 458 height 41
paste input ""From 2025-08-11 session From 2025-07-28 session Acuity Notes: Let patient IN?—…"
paste input "johannatroelstra"
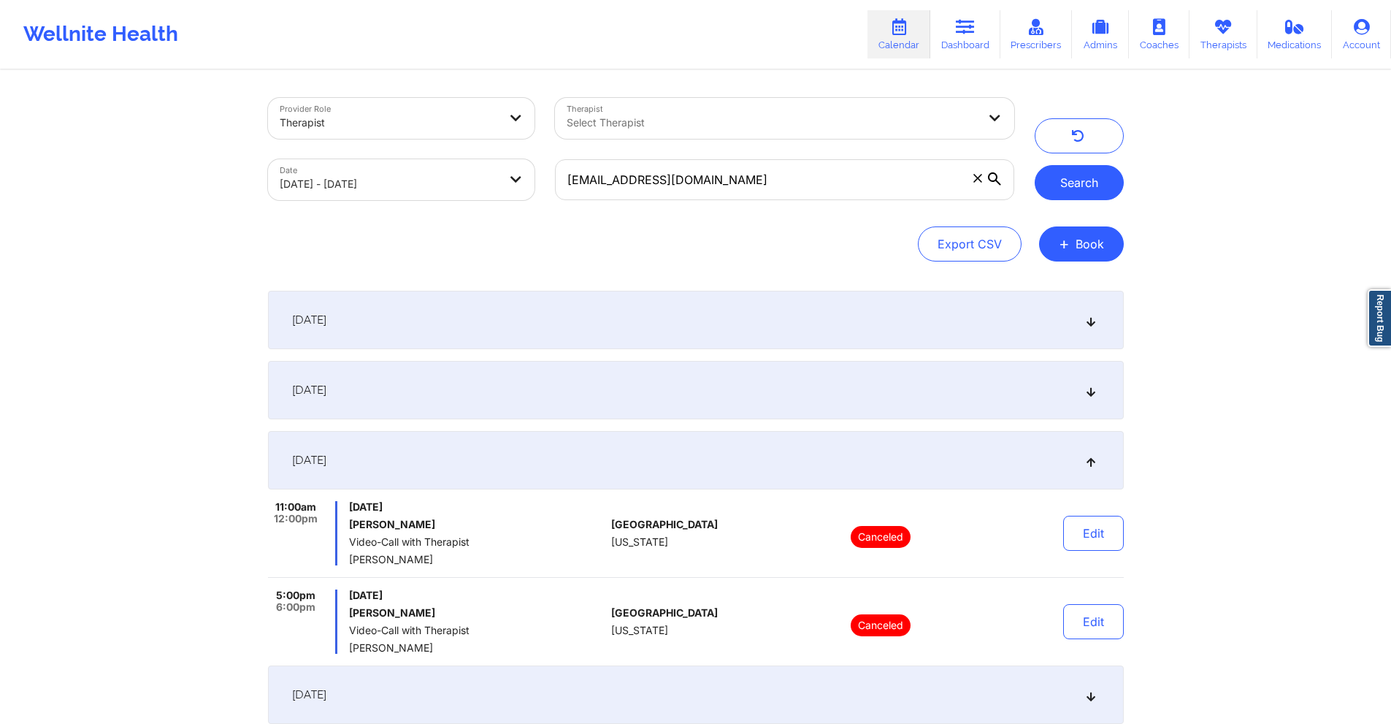
click at [1102, 183] on button "Search" at bounding box center [1079, 182] width 89 height 35
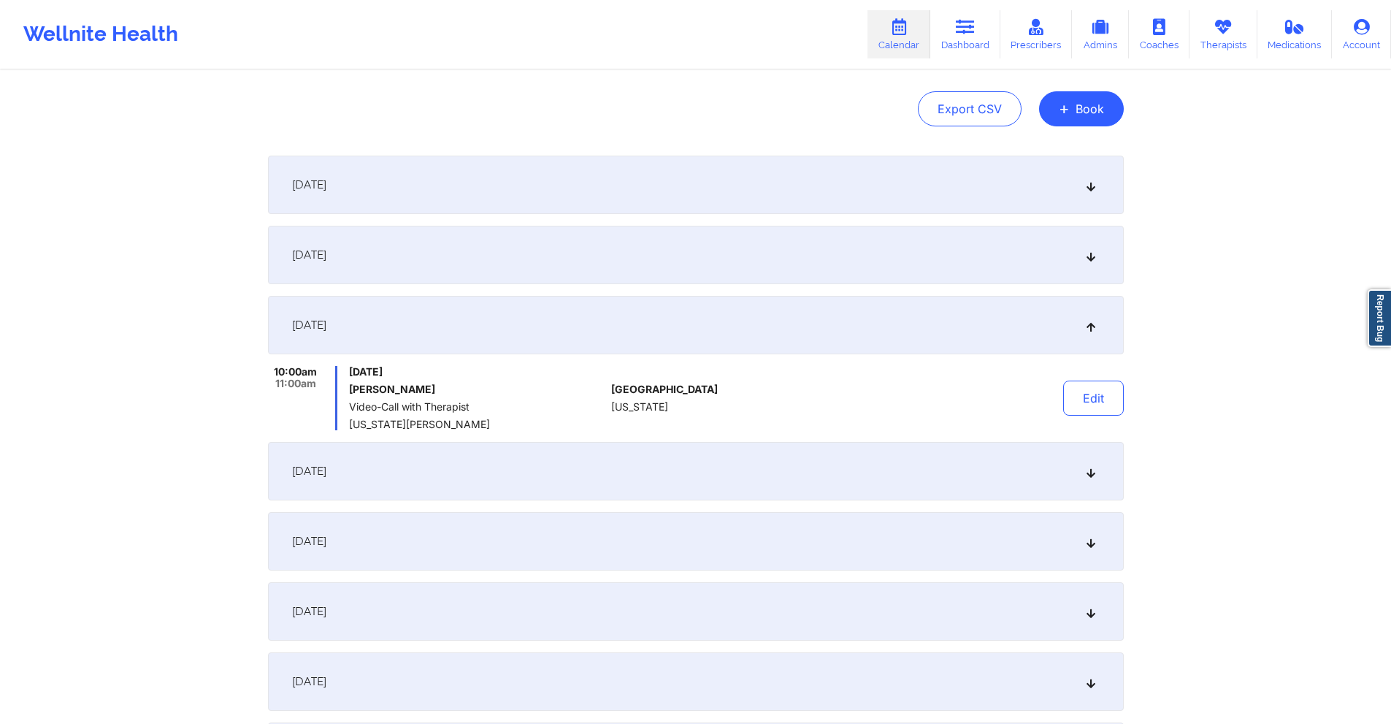
scroll to position [219, 0]
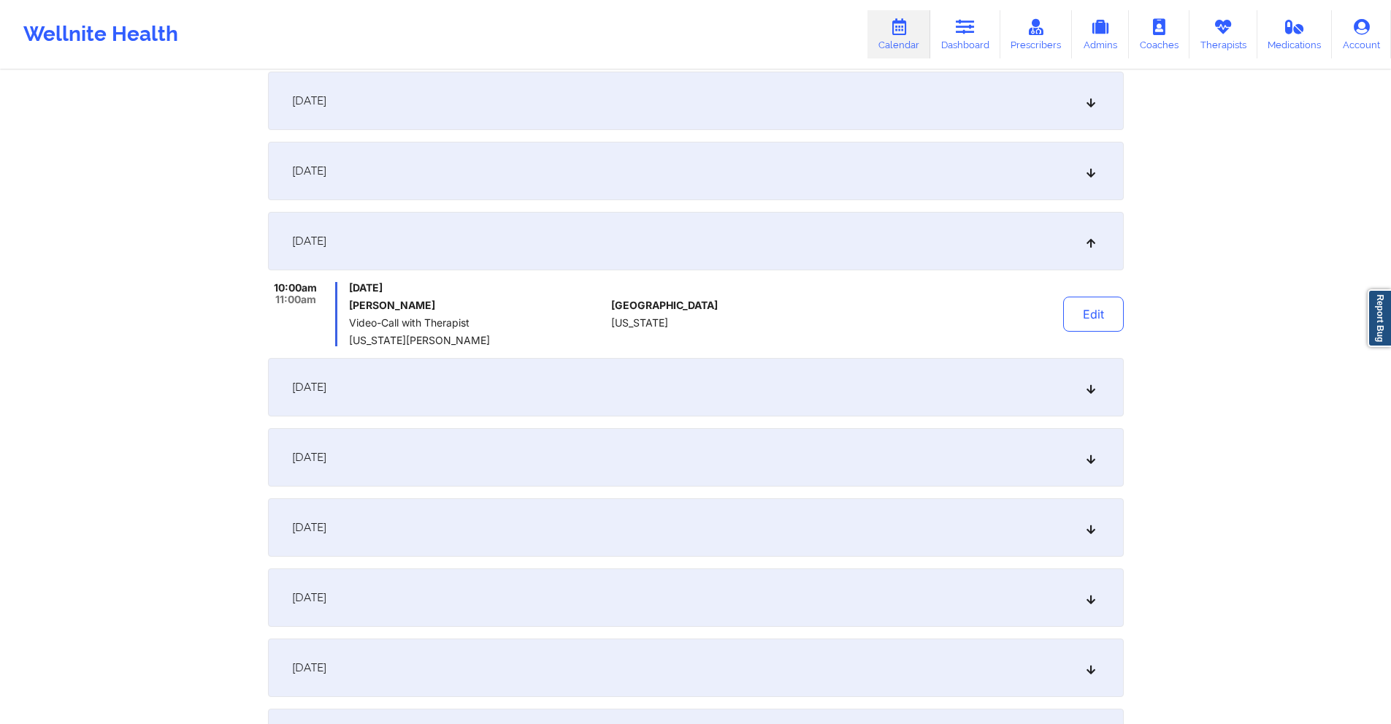
click at [765, 188] on div "September 11, 2025" at bounding box center [696, 171] width 856 height 58
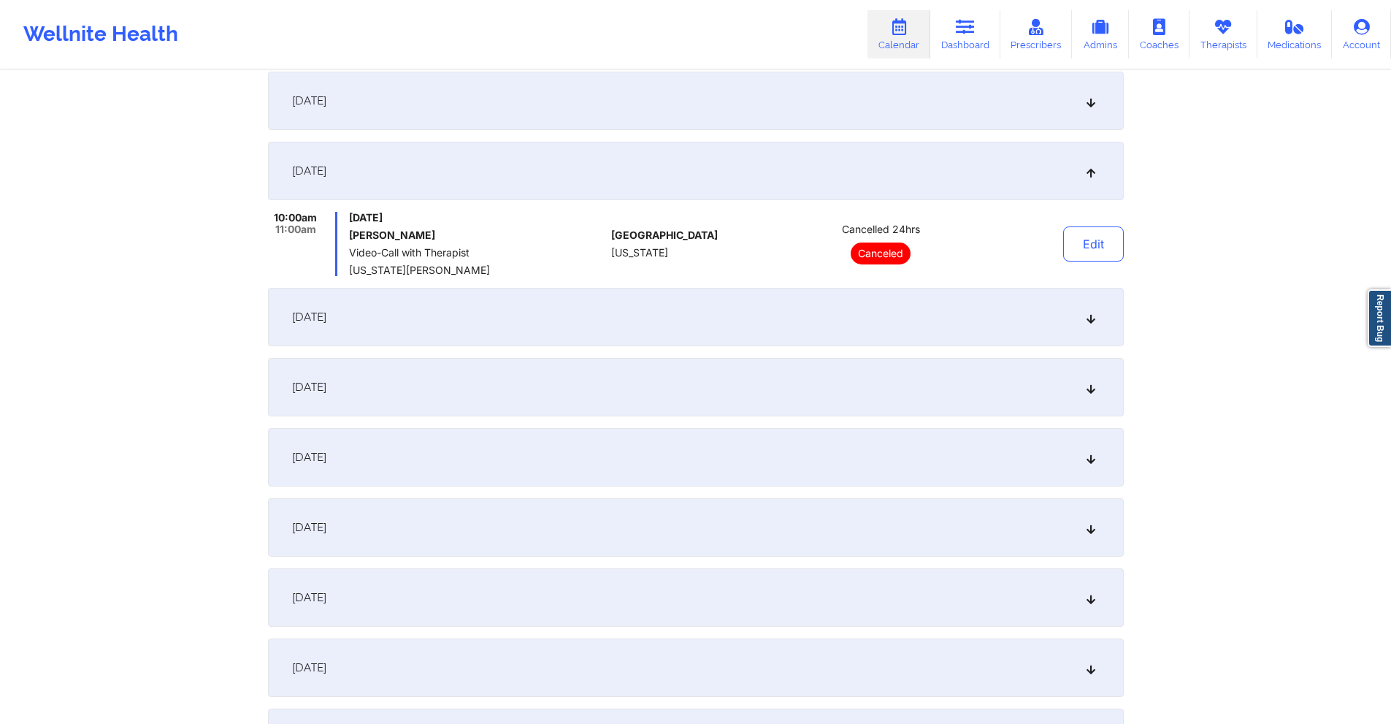
click at [726, 324] on div "September 18, 2025" at bounding box center [696, 317] width 856 height 58
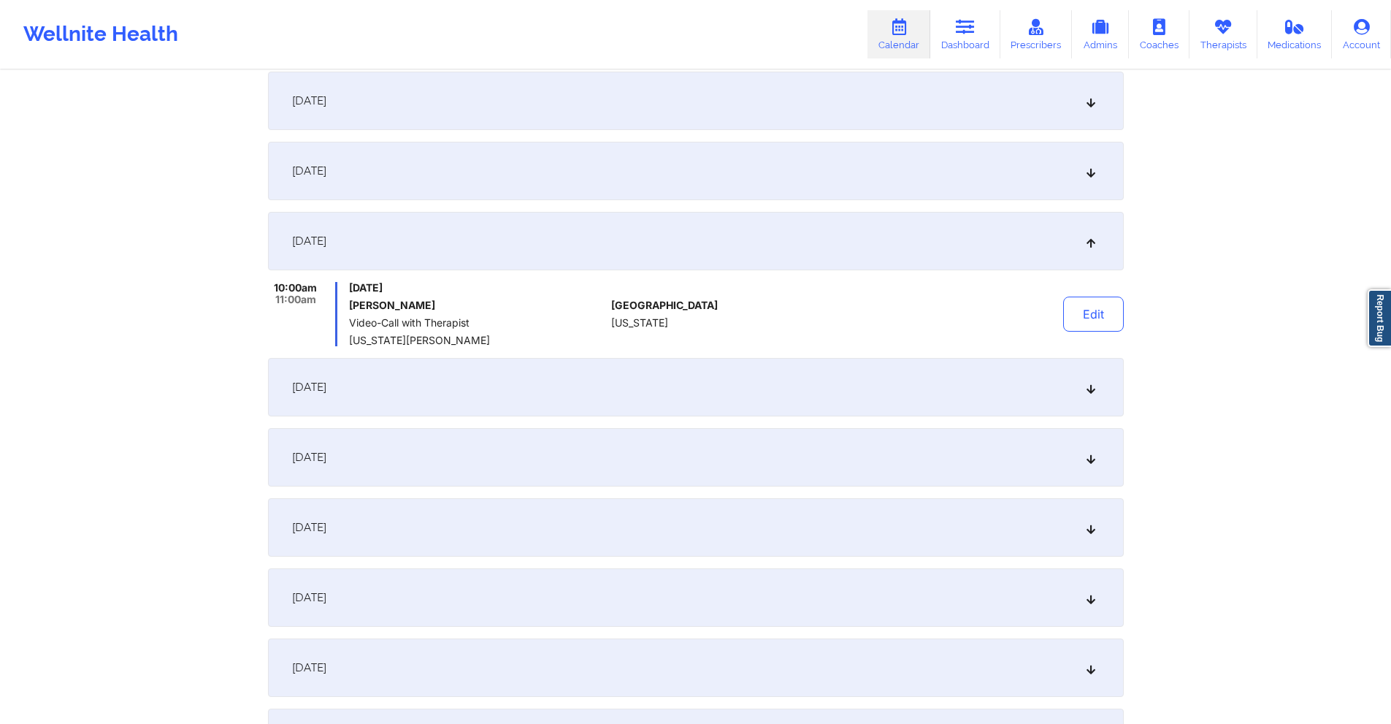
click at [707, 368] on div "September 25, 2025" at bounding box center [696, 387] width 856 height 58
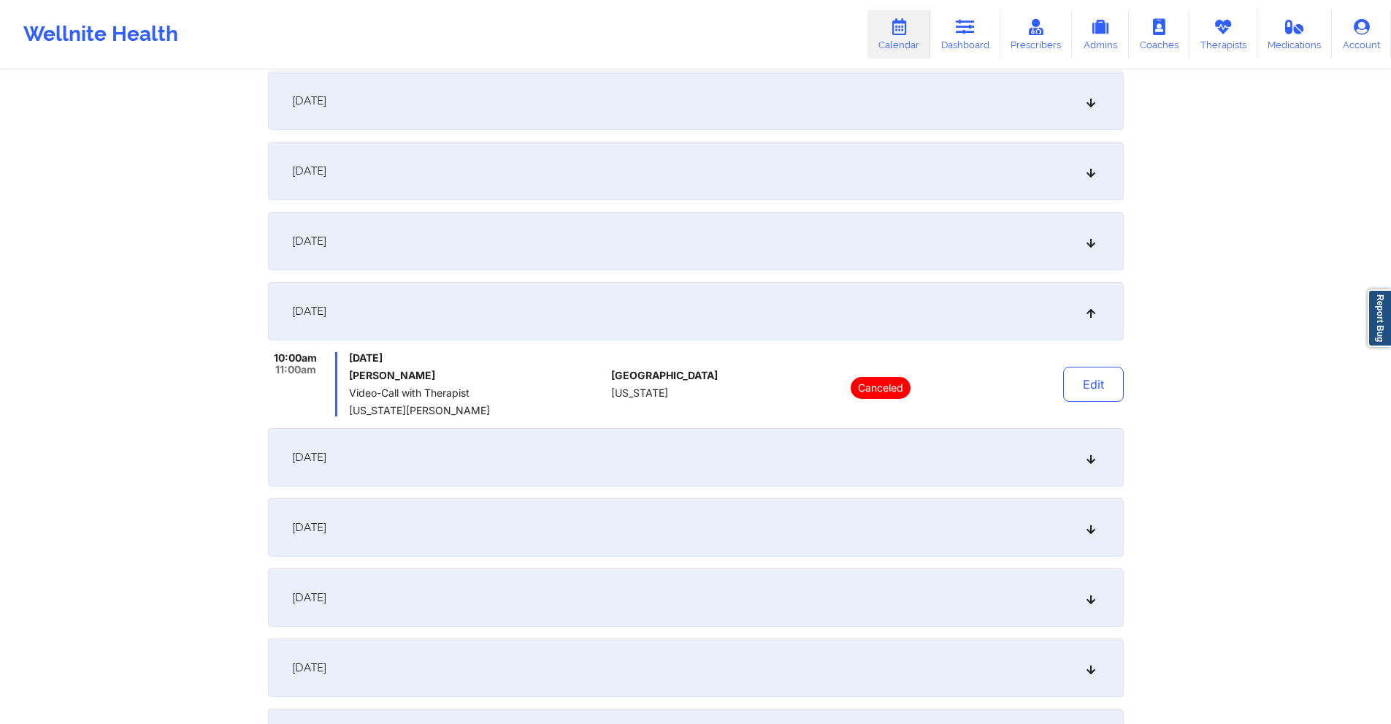
click at [673, 450] on div "October 2, 2025" at bounding box center [696, 457] width 856 height 58
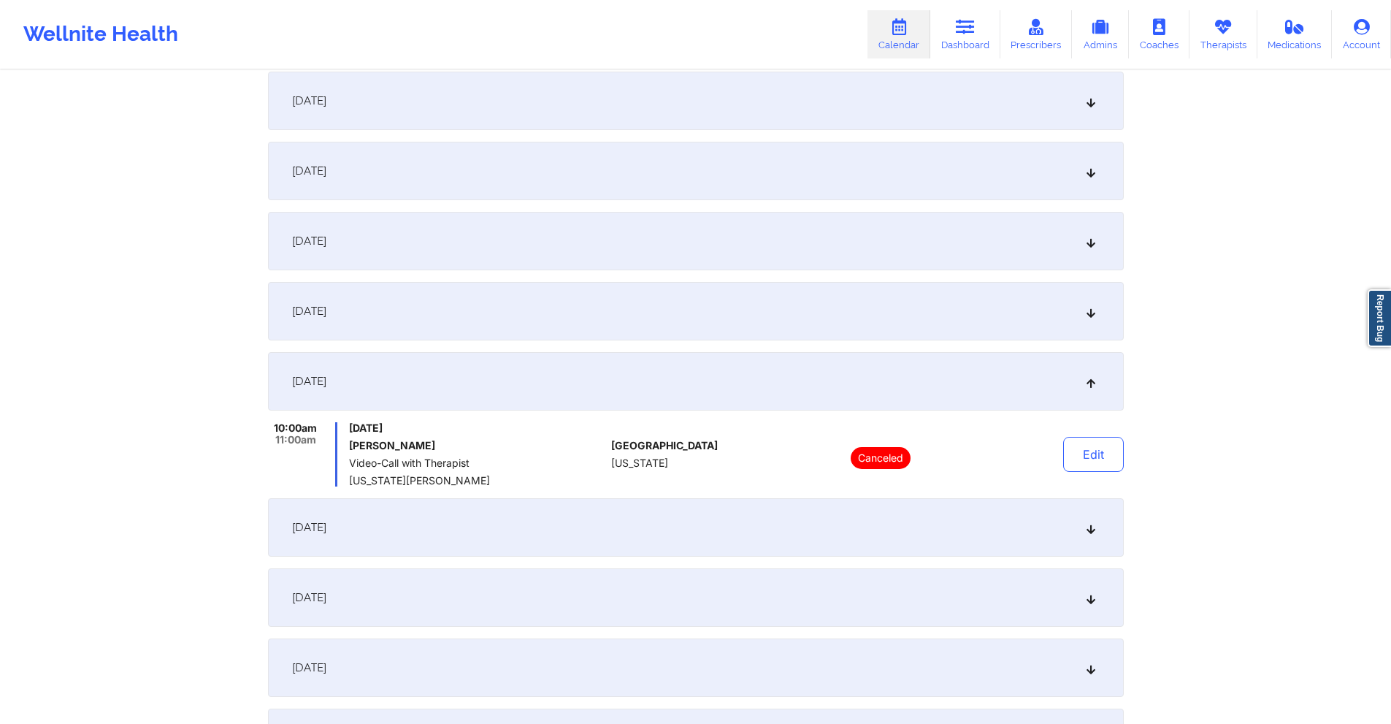
click at [629, 524] on div "October 9, 2025" at bounding box center [696, 527] width 856 height 58
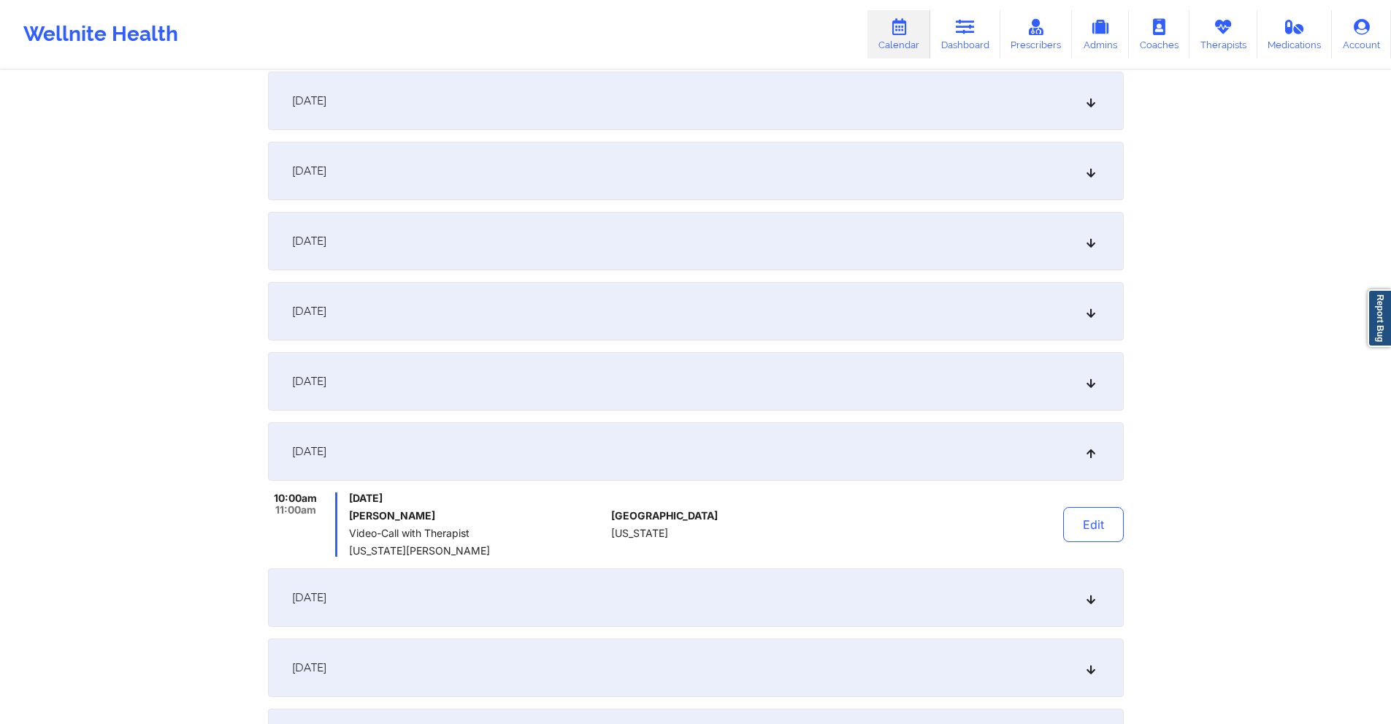
click at [621, 235] on div "September 18, 2025" at bounding box center [696, 241] width 856 height 58
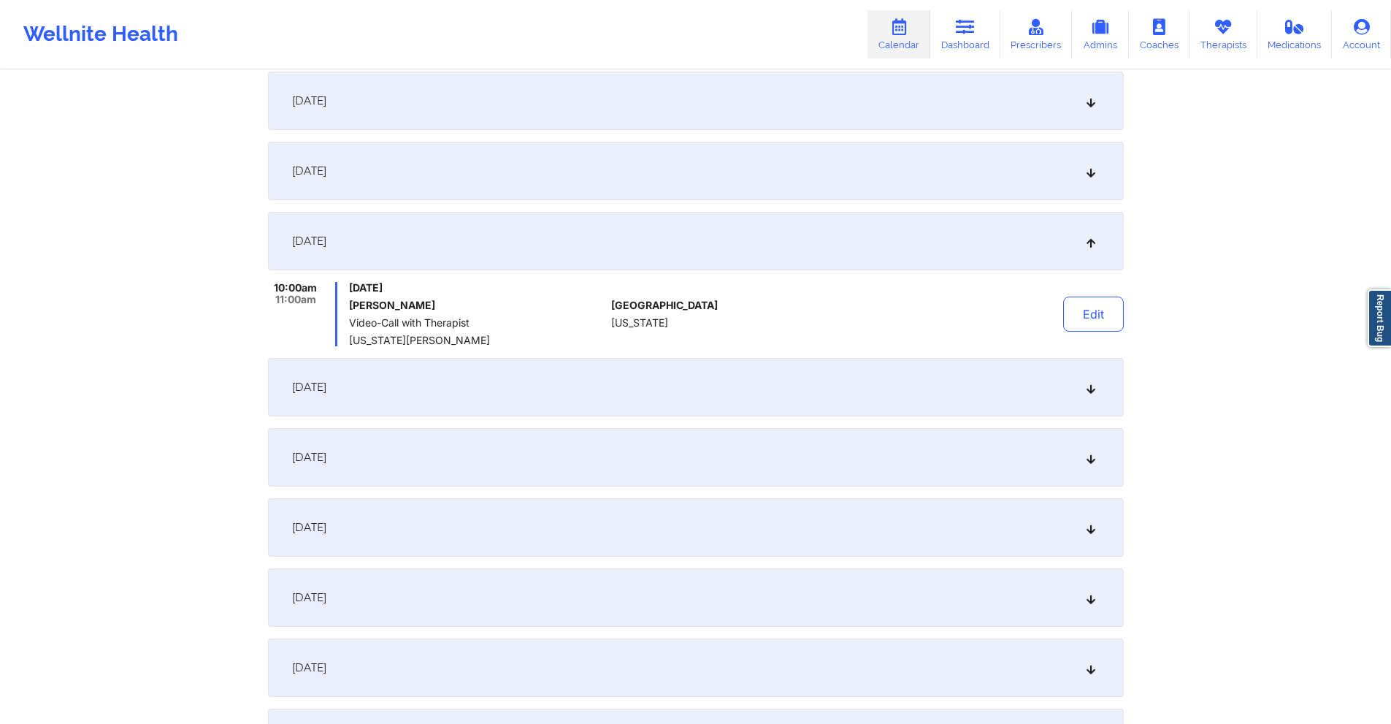
click at [602, 381] on div "September 25, 2025" at bounding box center [696, 387] width 856 height 58
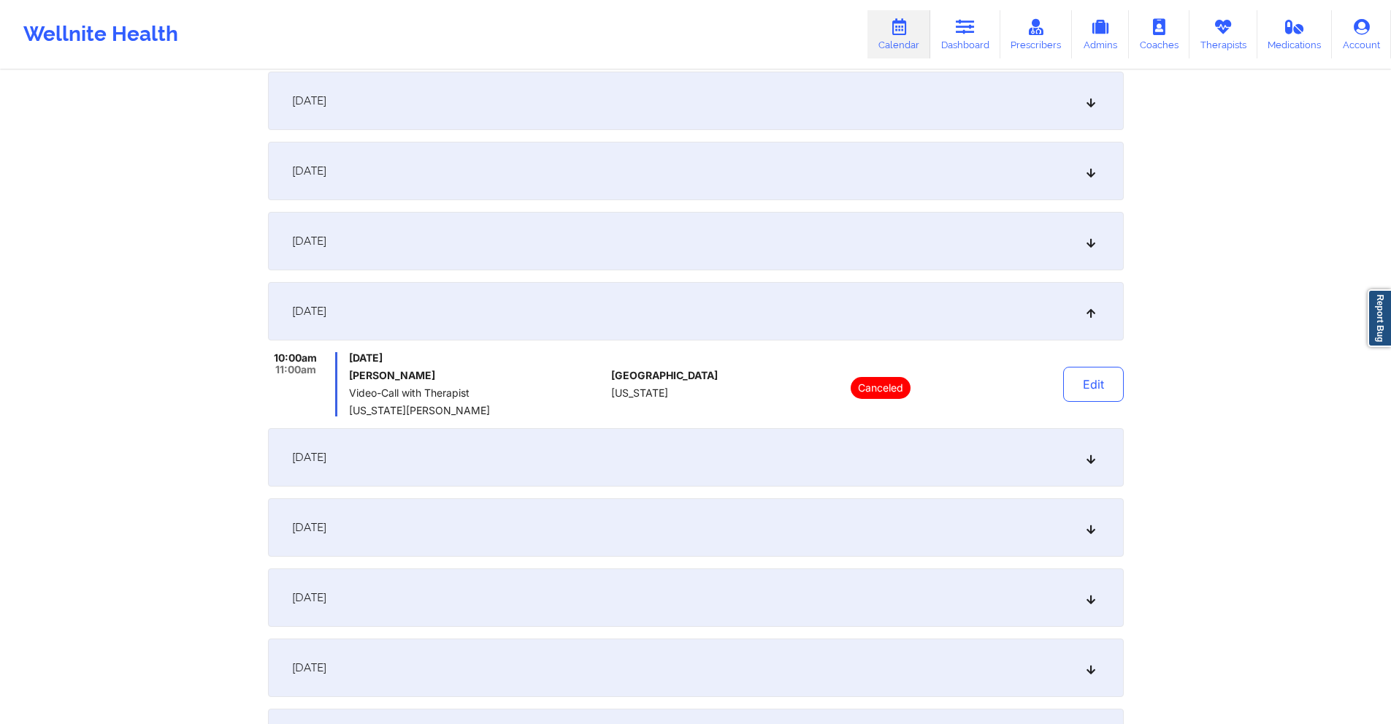
click at [593, 464] on div "October 2, 2025" at bounding box center [696, 457] width 856 height 58
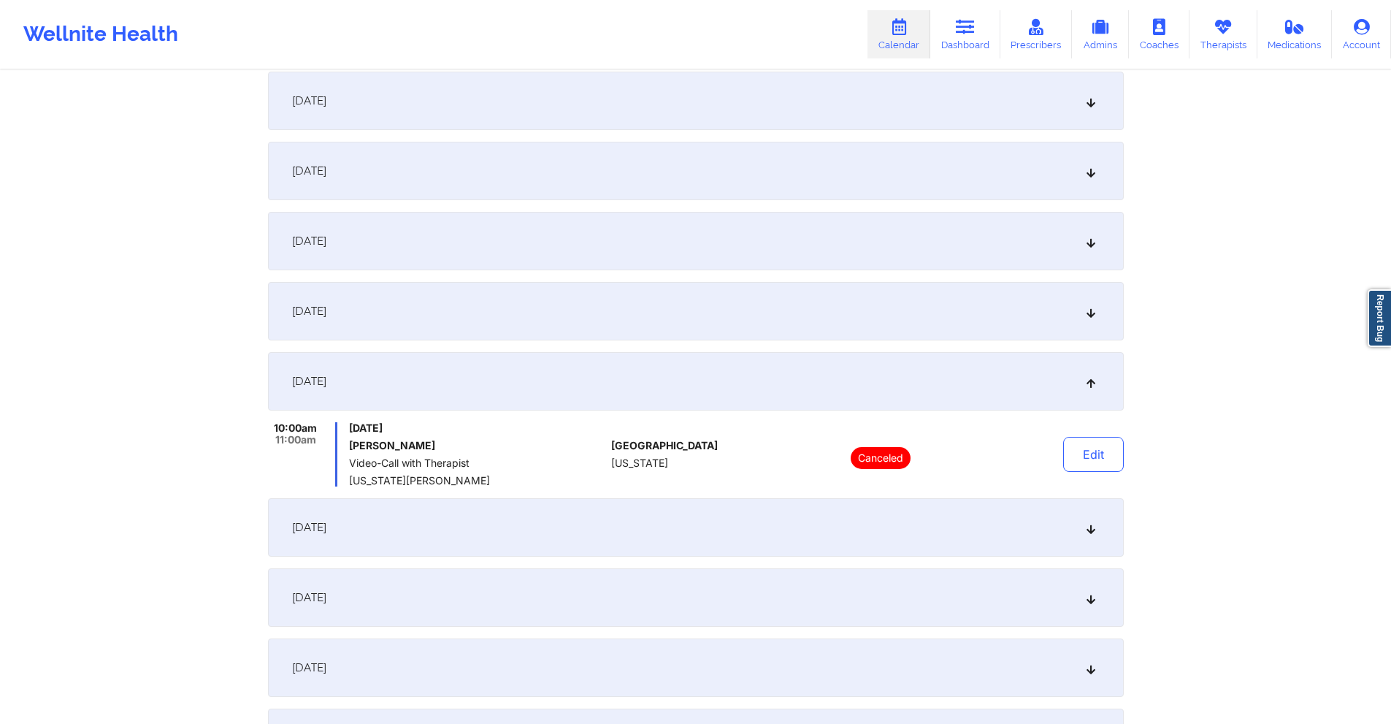
click at [542, 253] on div "September 18, 2025" at bounding box center [696, 241] width 856 height 58
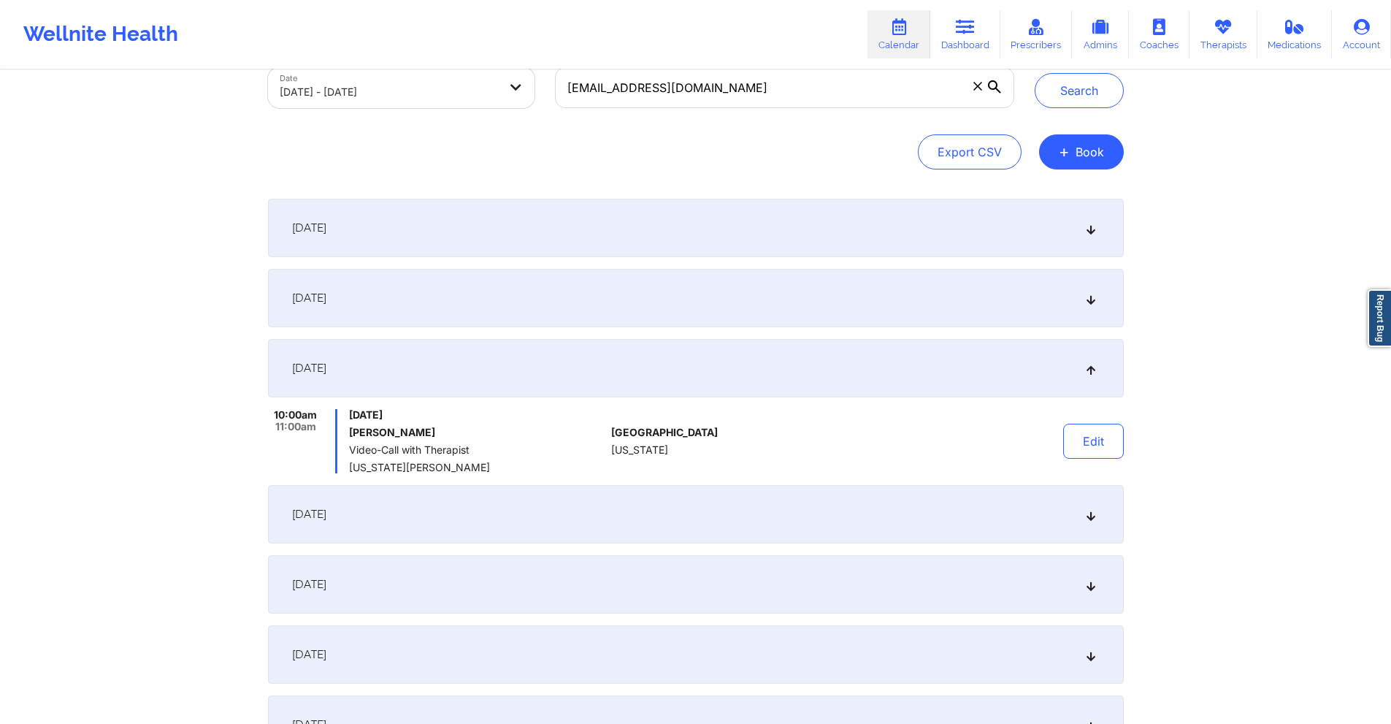
scroll to position [0, 0]
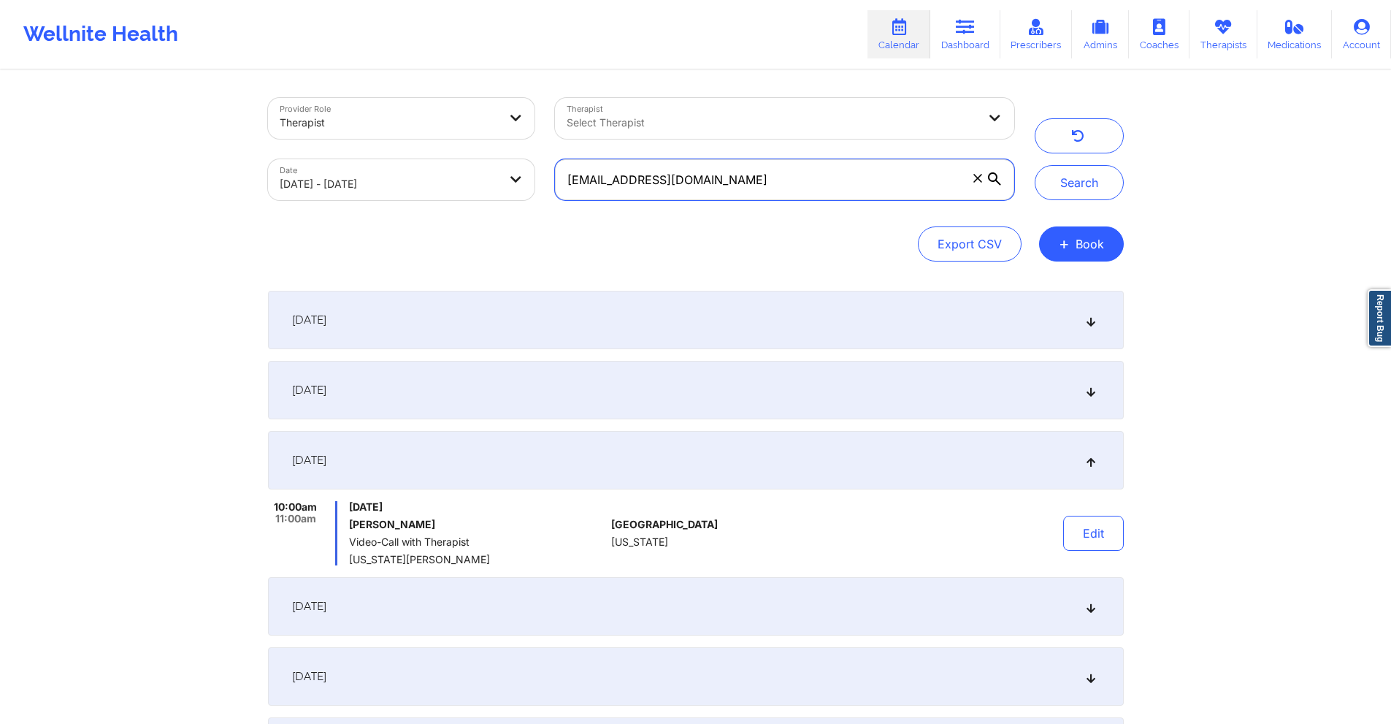
click at [837, 175] on input "johannatroelstra@gmail.com" at bounding box center [784, 179] width 458 height 41
paste input "adrianmarin1994@yahoo"
click at [1077, 189] on button "Search" at bounding box center [1079, 182] width 89 height 35
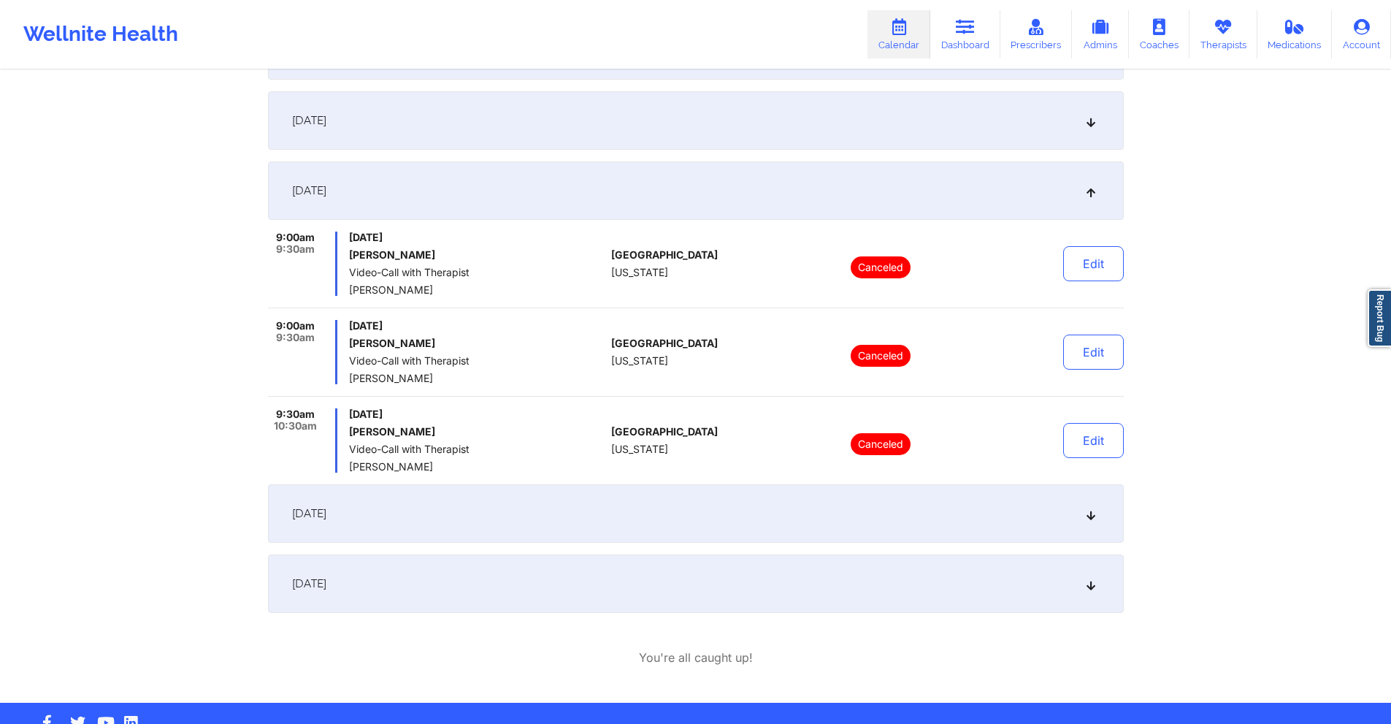
scroll to position [307, 0]
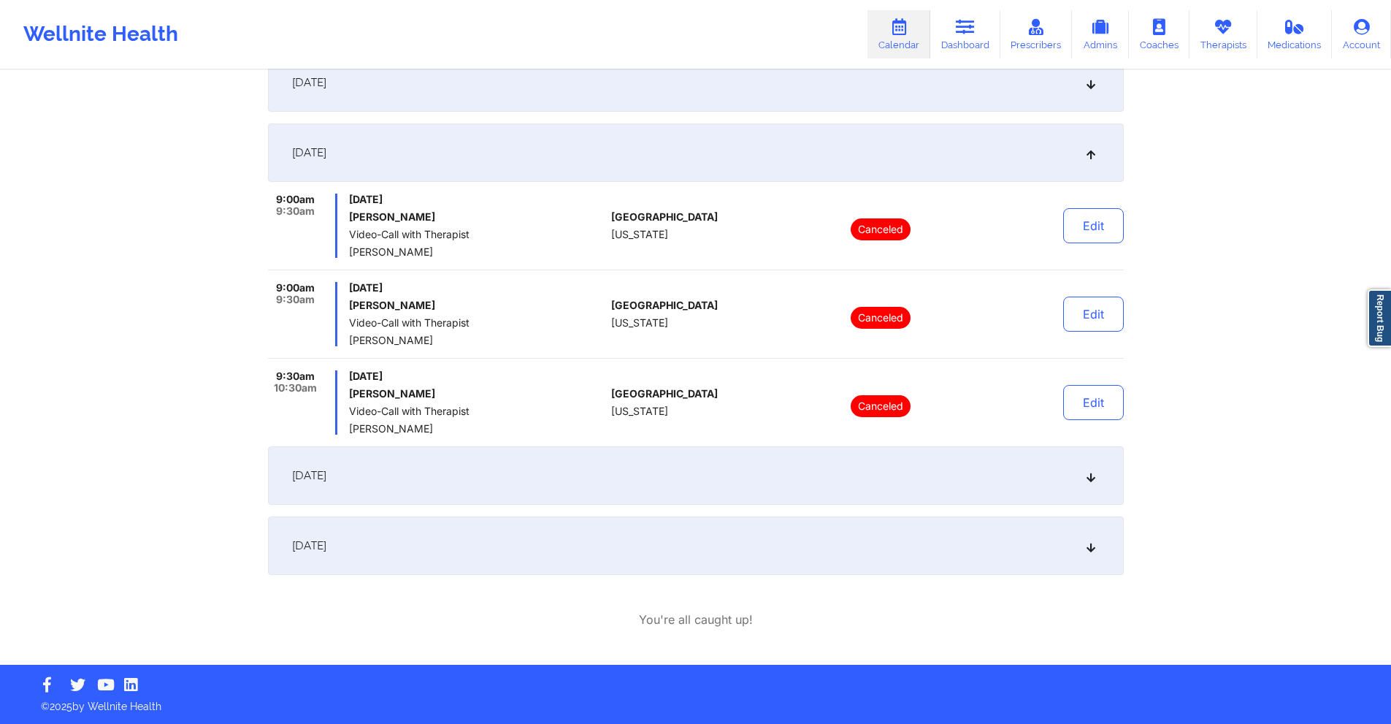
click at [717, 464] on div "September 18, 2025" at bounding box center [696, 475] width 856 height 58
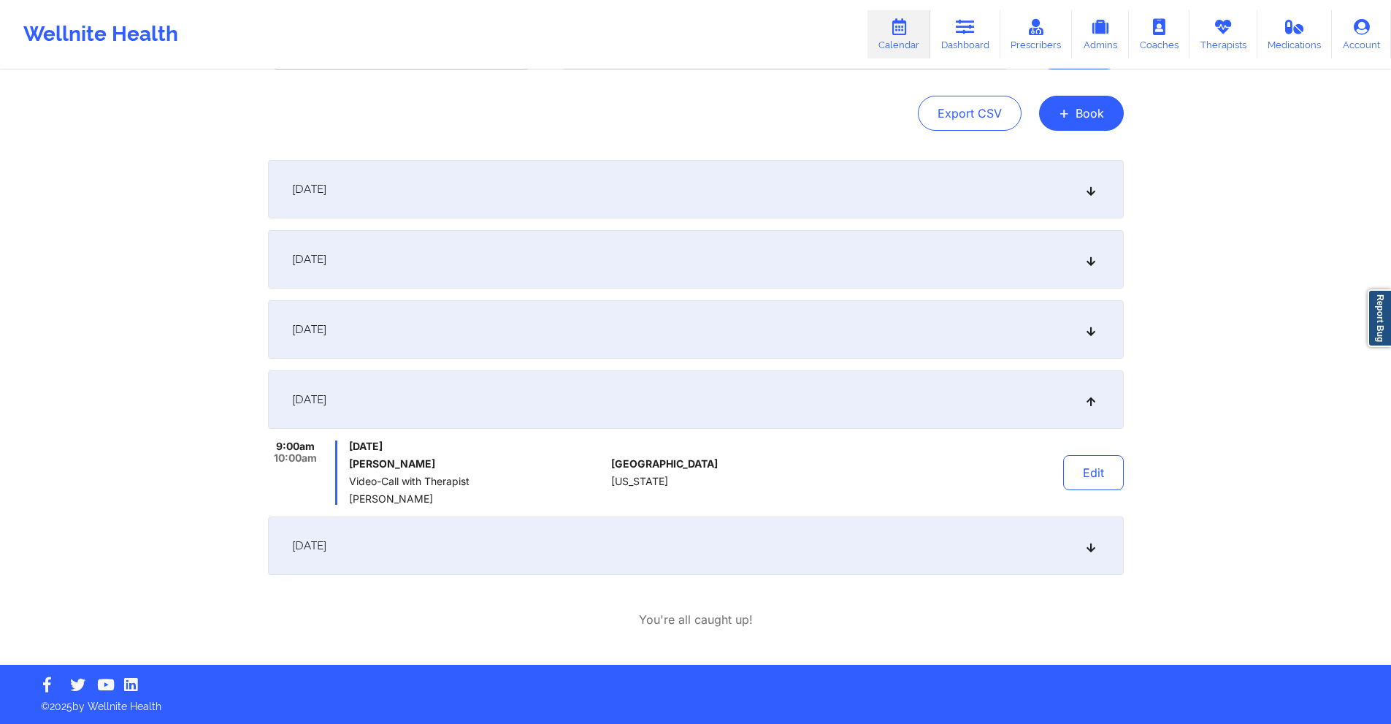
scroll to position [131, 0]
click at [694, 525] on div "September 23, 2025" at bounding box center [696, 545] width 856 height 58
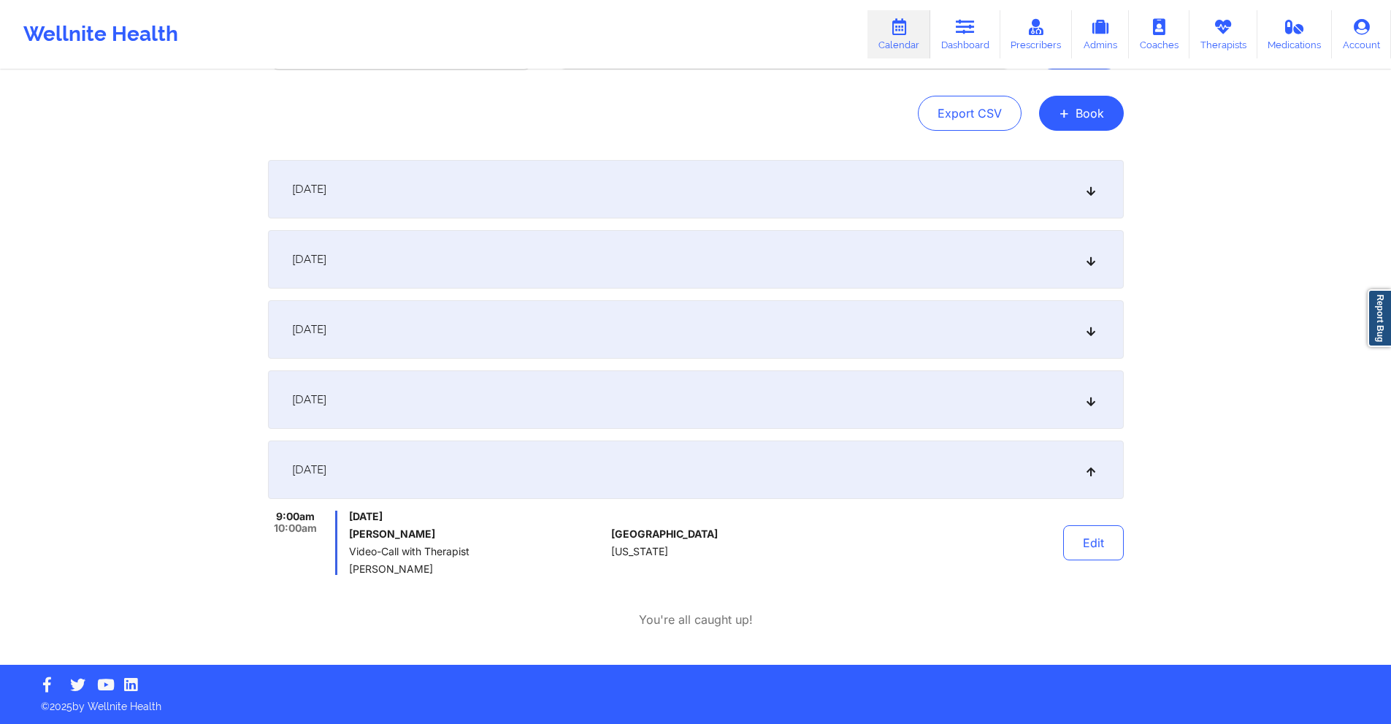
click at [721, 402] on div "September 18, 2025" at bounding box center [696, 399] width 856 height 58
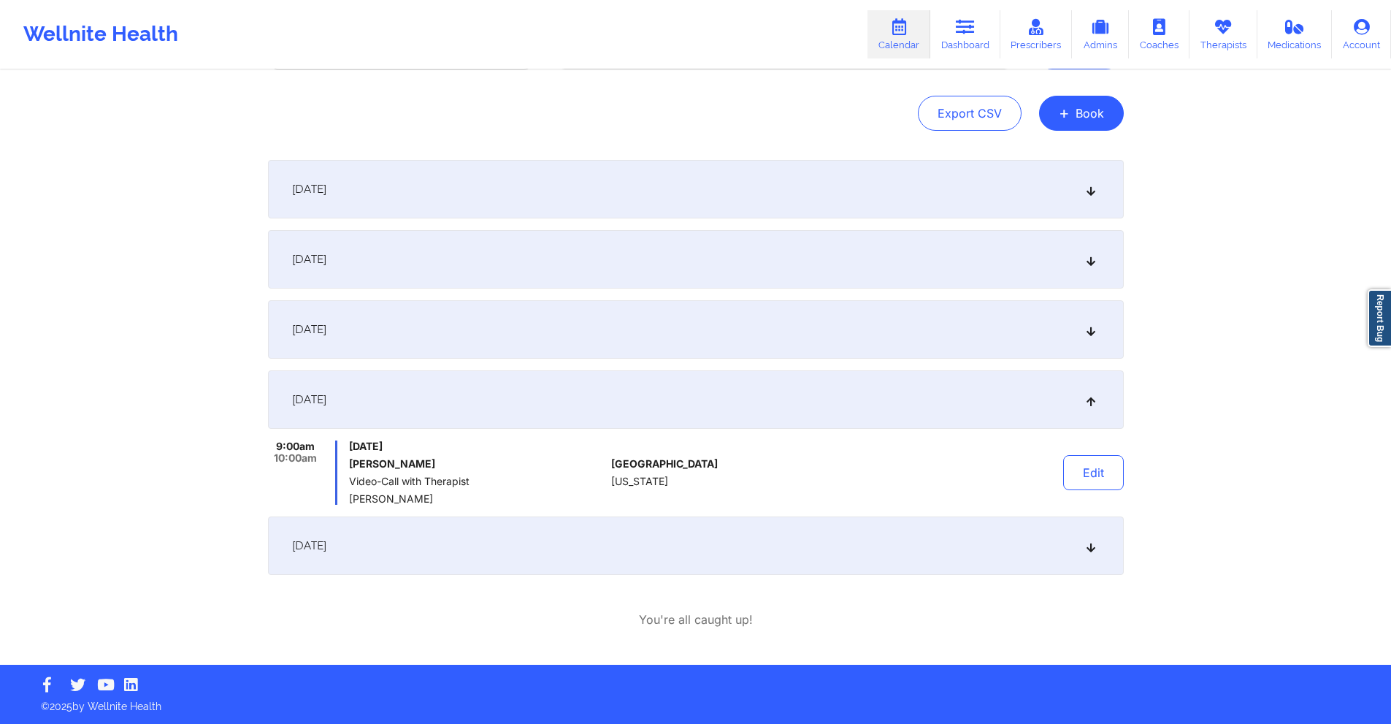
scroll to position [0, 0]
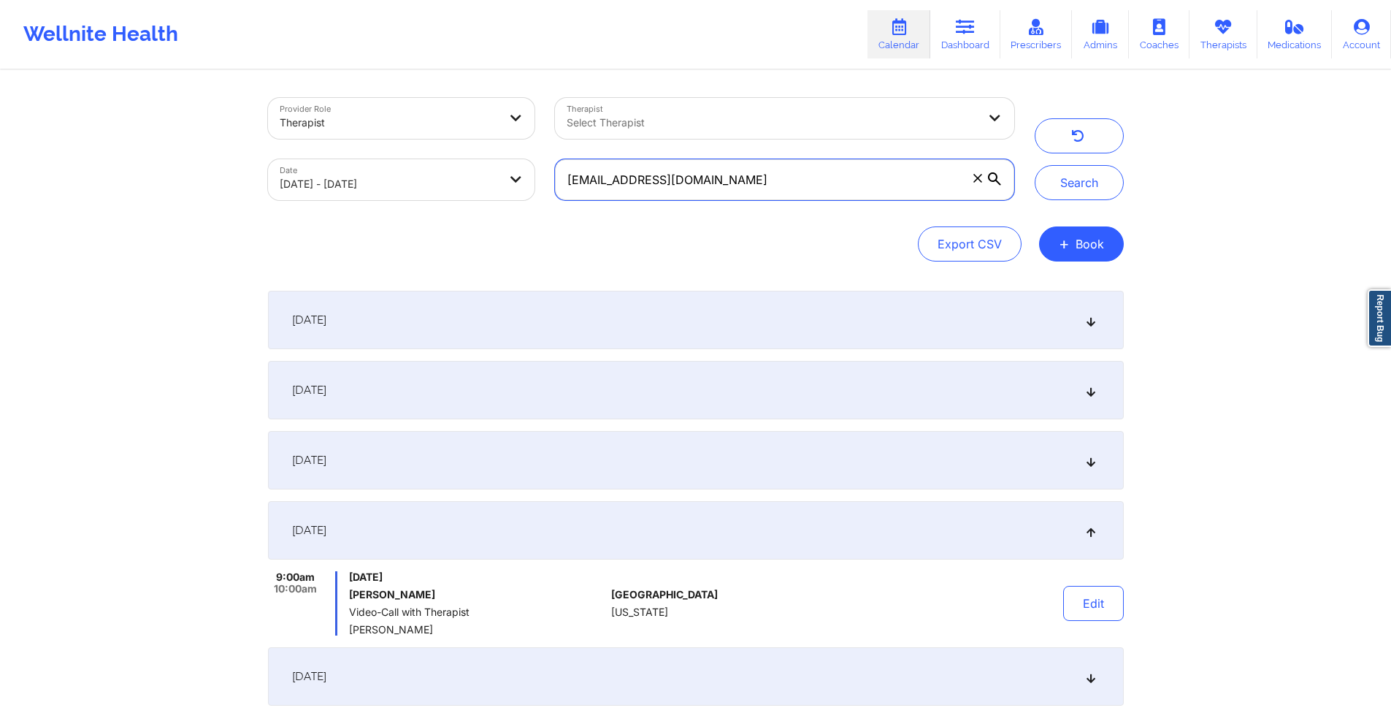
click at [813, 166] on input "adrianmarin1994@yahoo.com" at bounding box center [784, 179] width 458 height 41
paste input "emlynmio@gmail"
click at [1086, 174] on button "Search" at bounding box center [1079, 182] width 89 height 35
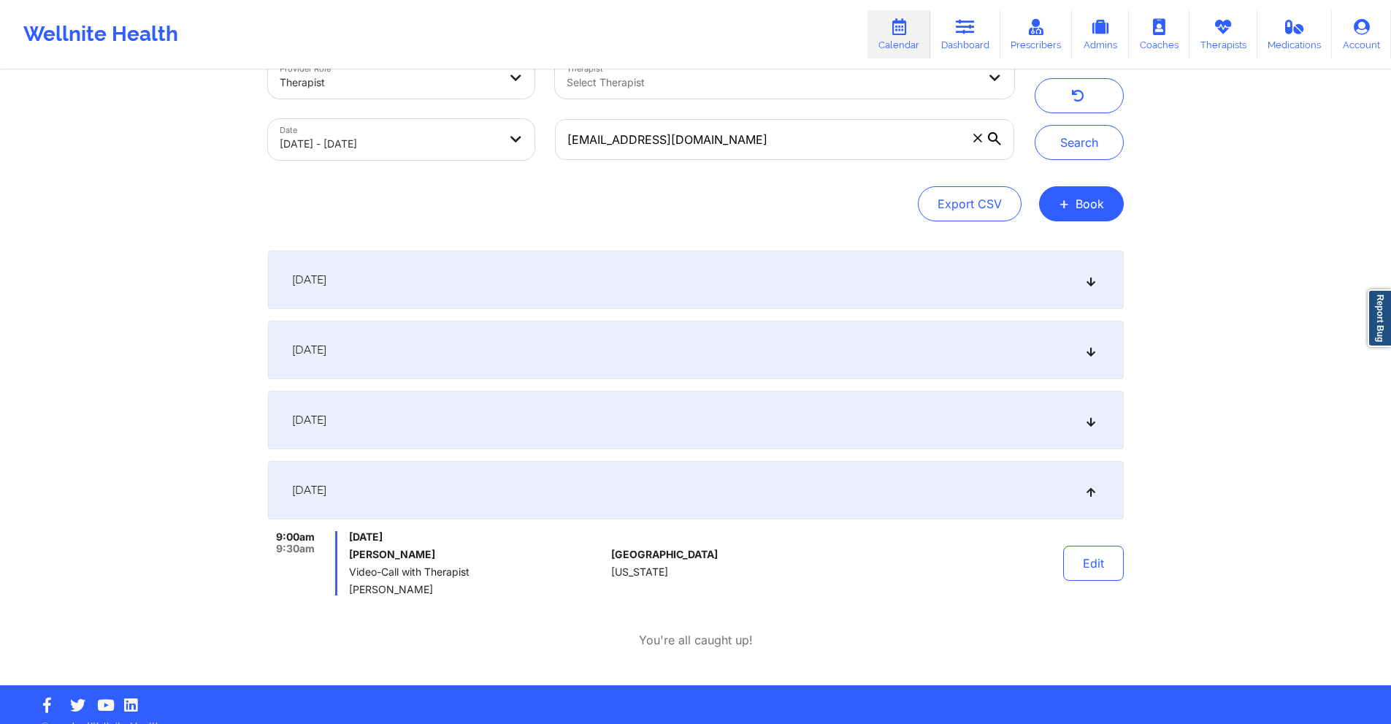
scroll to position [61, 0]
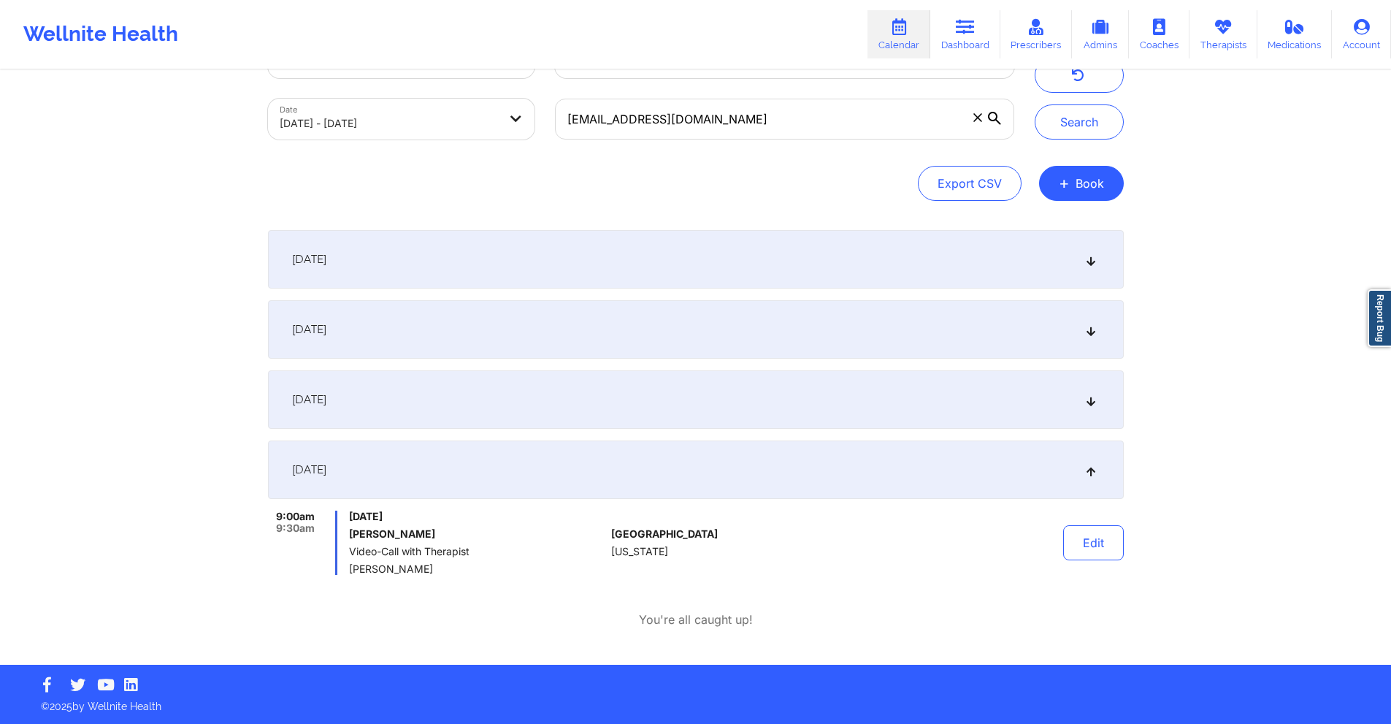
click at [632, 398] on div "September 18, 2025" at bounding box center [696, 399] width 856 height 58
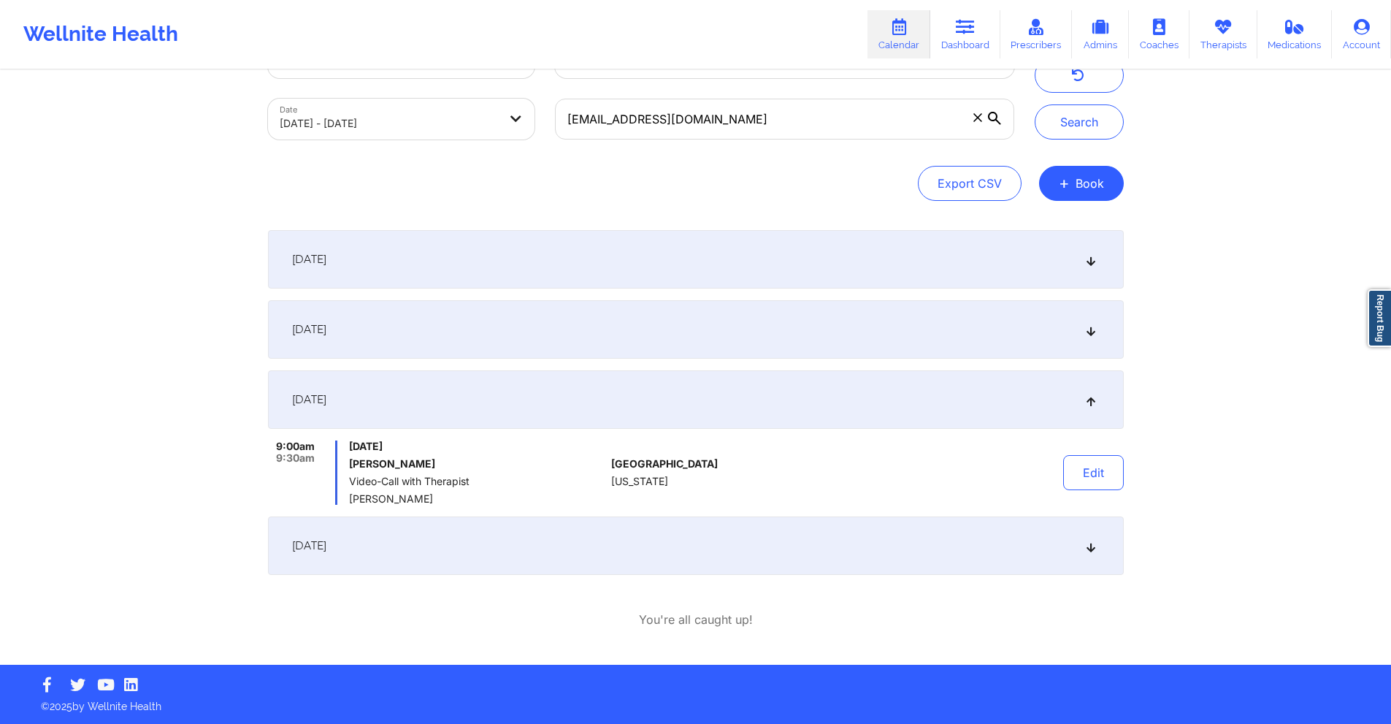
click at [640, 345] on div "September 14, 2025" at bounding box center [696, 329] width 856 height 58
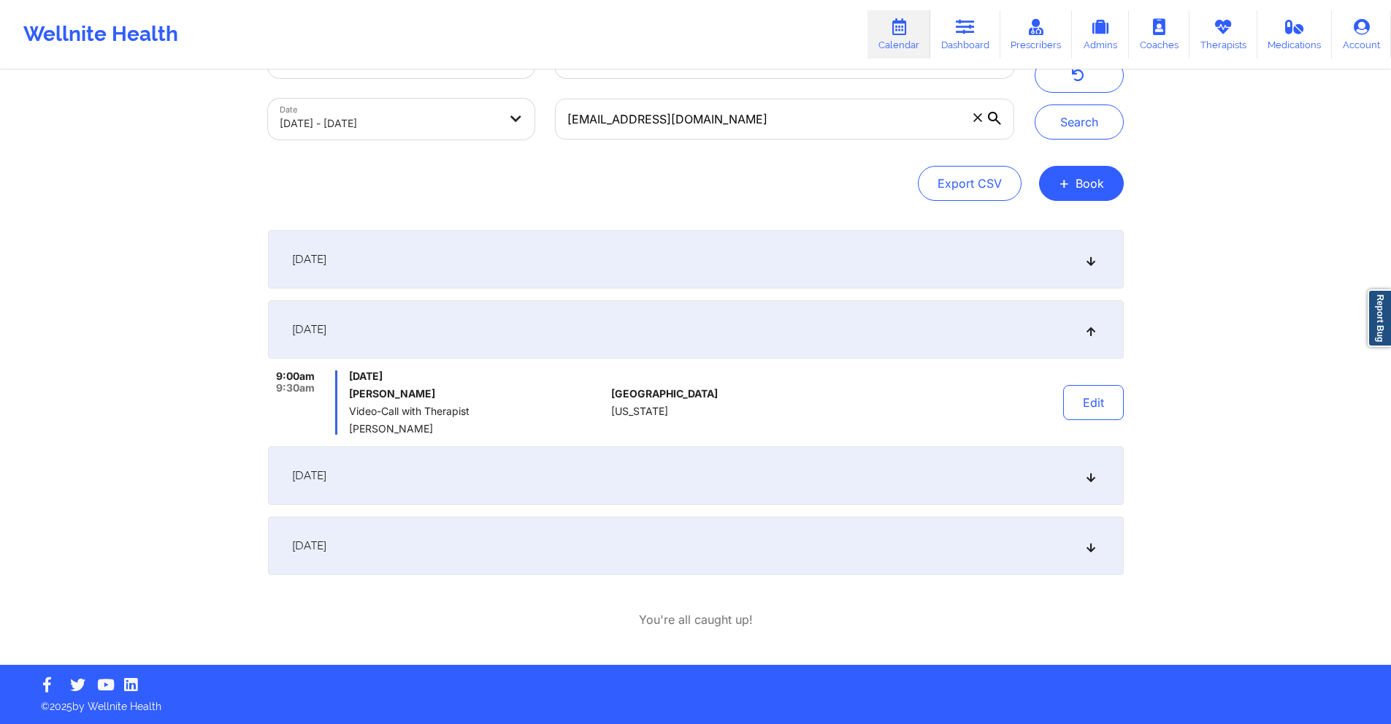
click at [585, 472] on div "September 18, 2025" at bounding box center [696, 475] width 856 height 58
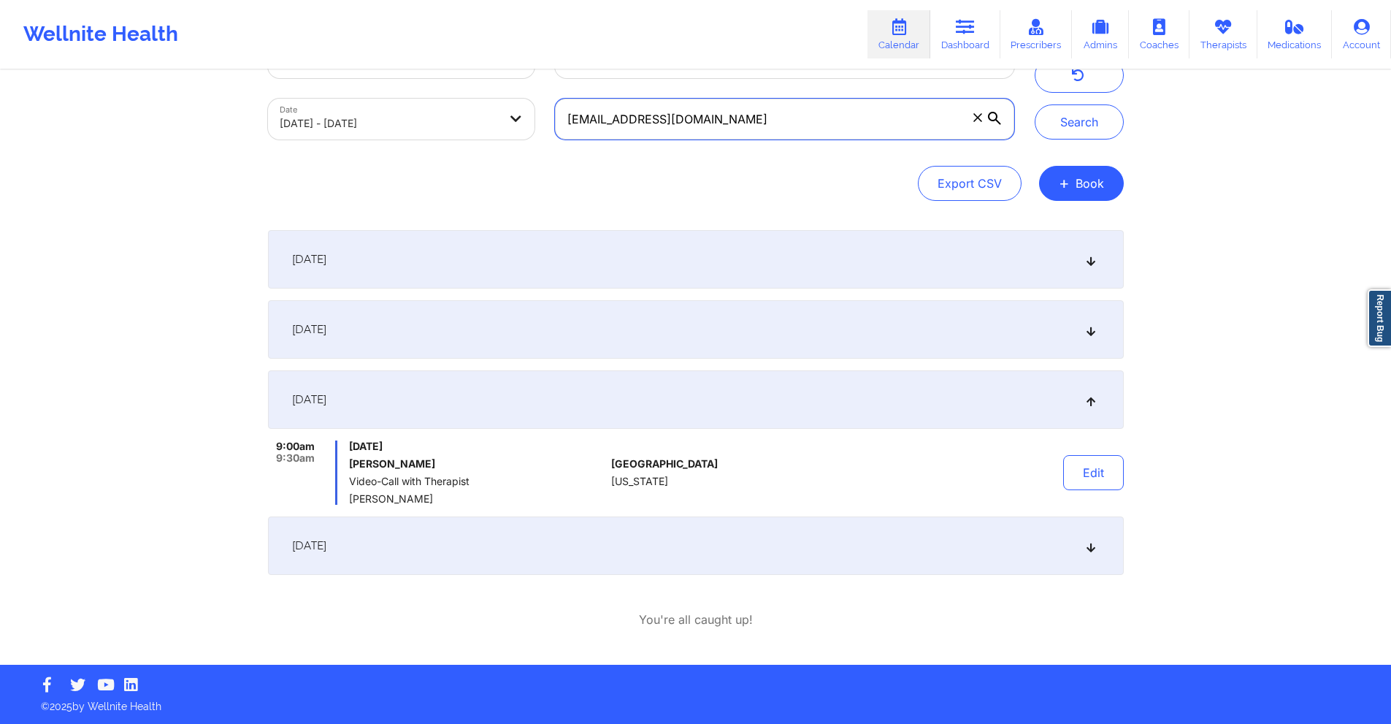
click at [781, 128] on input "emlynmio@gmail.com" at bounding box center [784, 119] width 458 height 41
paste input "ilyriquelme8"
click at [1098, 128] on button "Search" at bounding box center [1079, 121] width 89 height 35
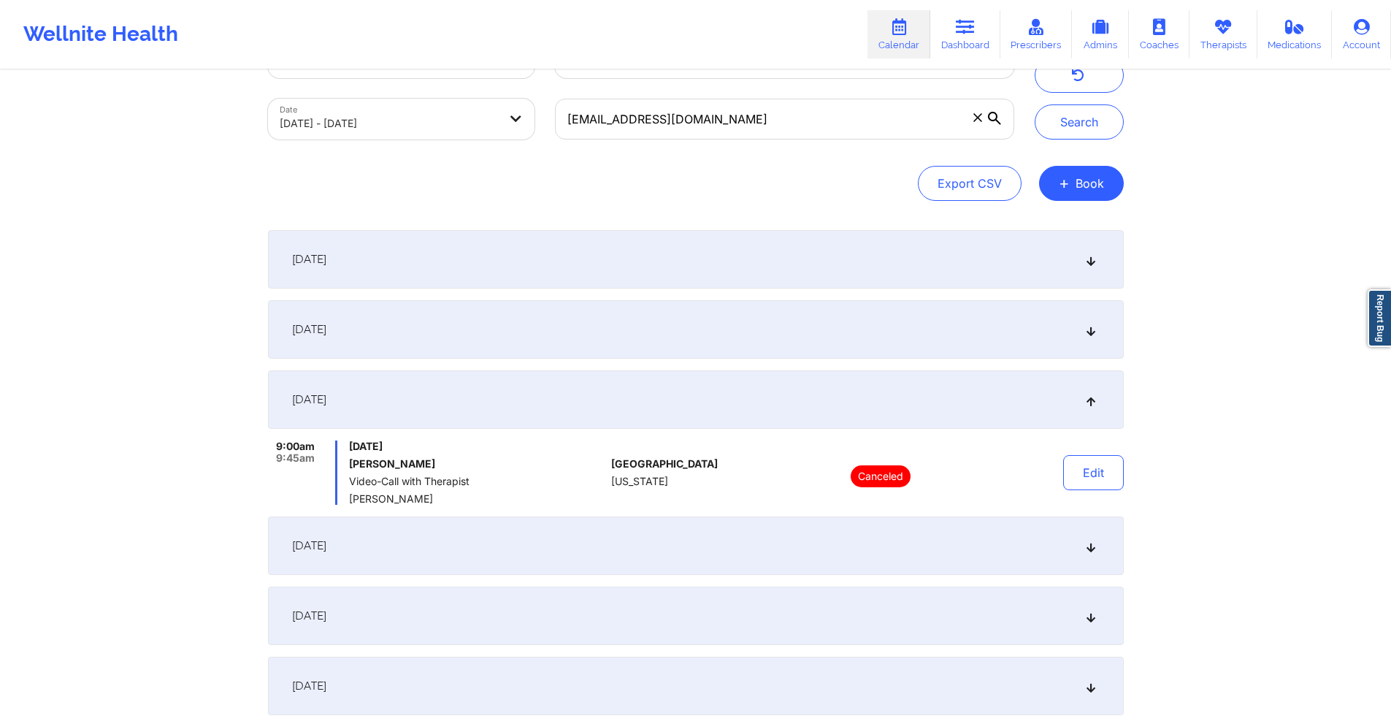
click at [753, 324] on div "September 11, 2025" at bounding box center [696, 329] width 856 height 58
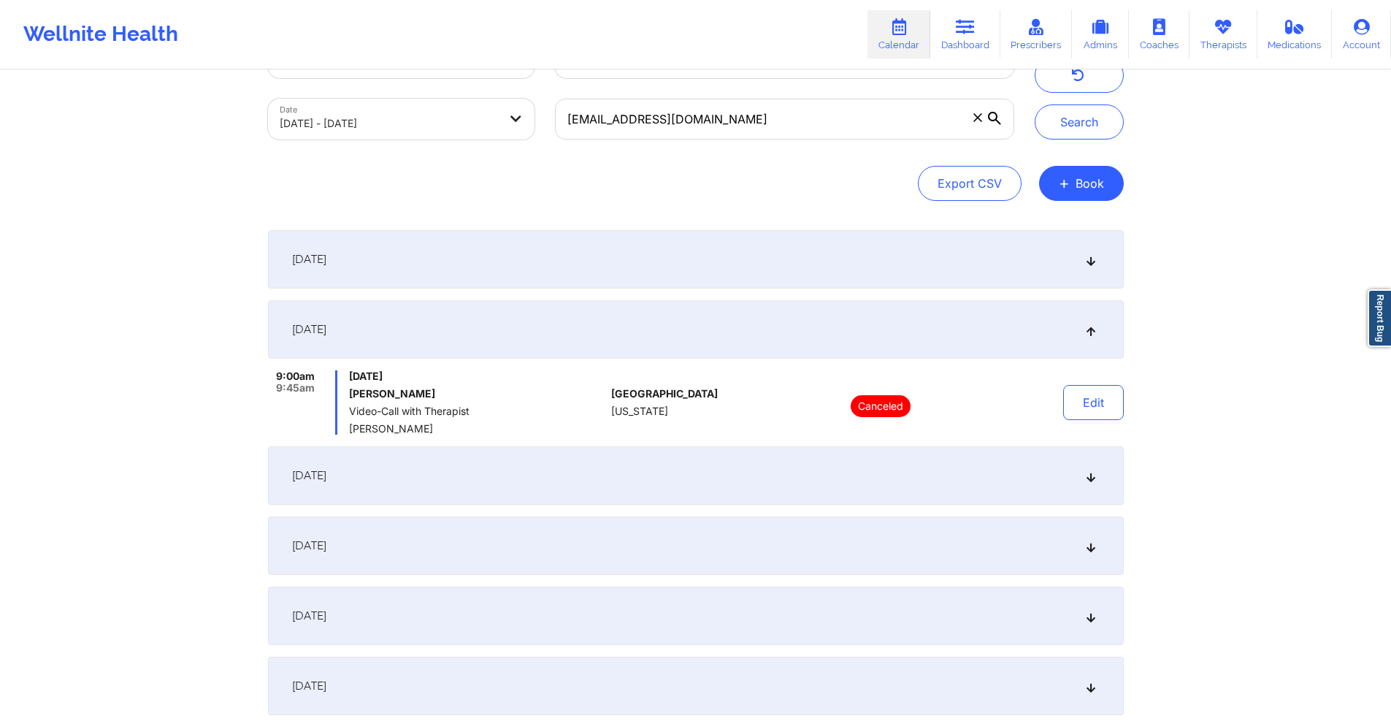
click at [723, 471] on div "September 18, 2025" at bounding box center [696, 475] width 856 height 58
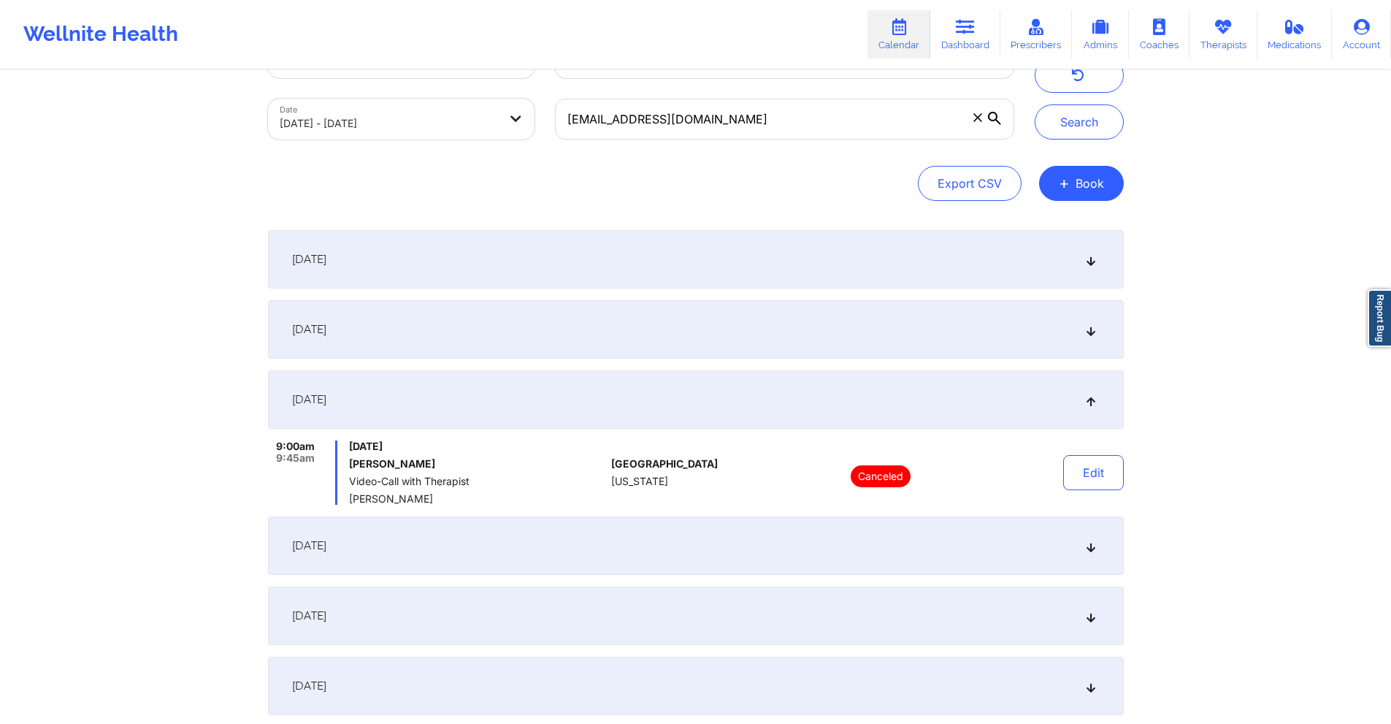
click at [737, 549] on div "September 25, 2025" at bounding box center [696, 545] width 856 height 58
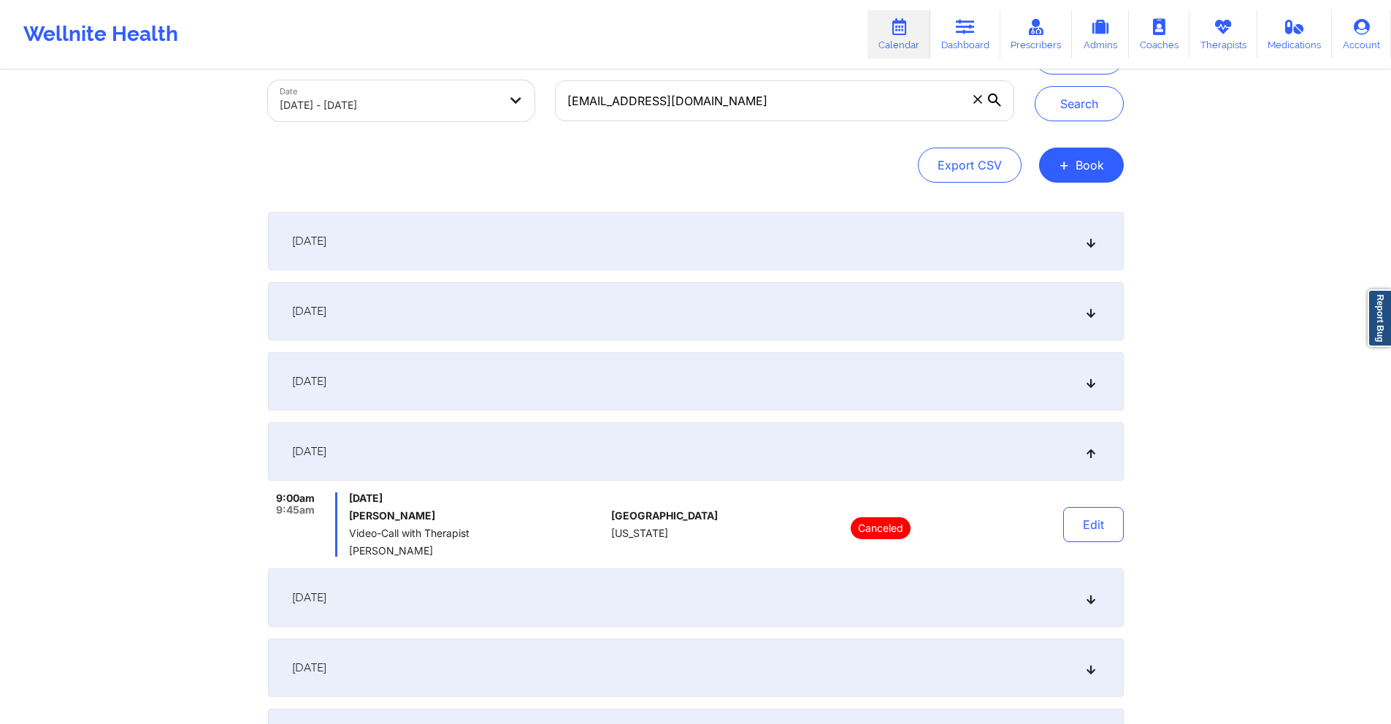
scroll to position [207, 0]
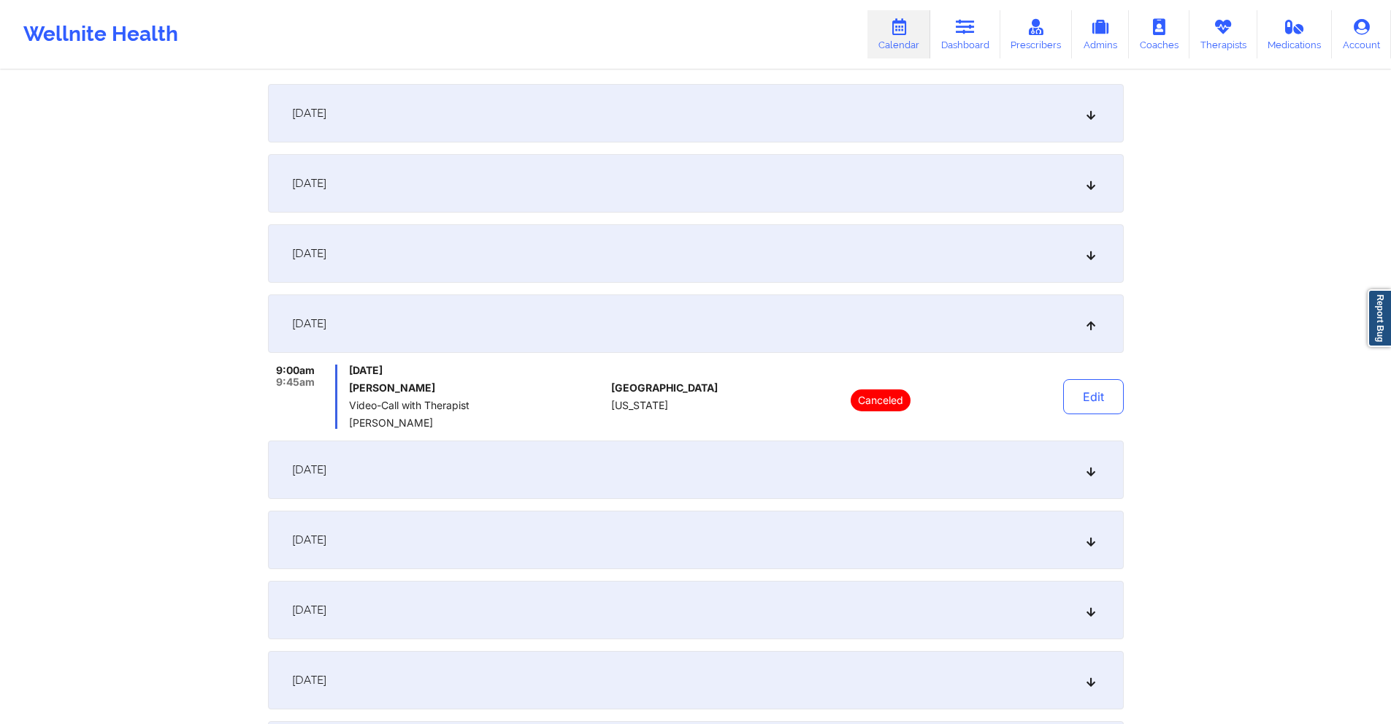
click at [731, 480] on div "October 2, 2025" at bounding box center [696, 469] width 856 height 58
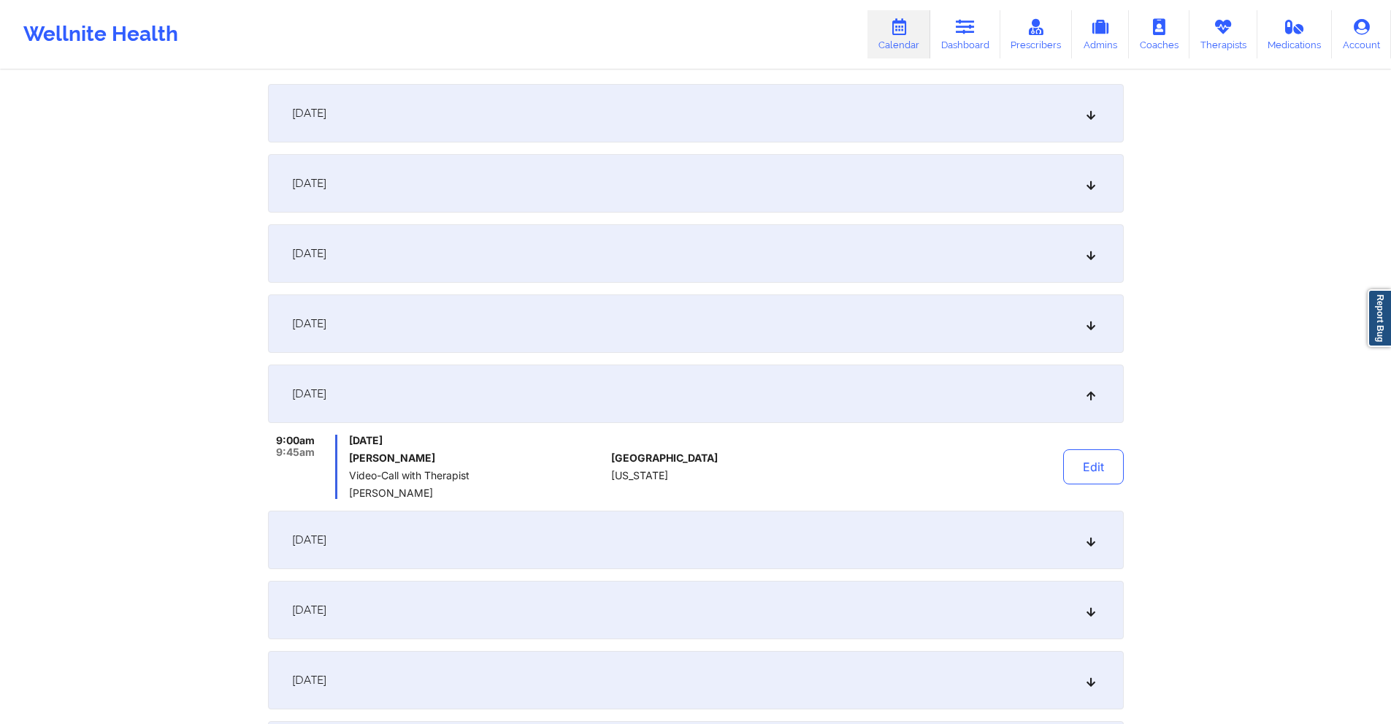
click at [471, 183] on div "September 11, 2025" at bounding box center [696, 183] width 856 height 58
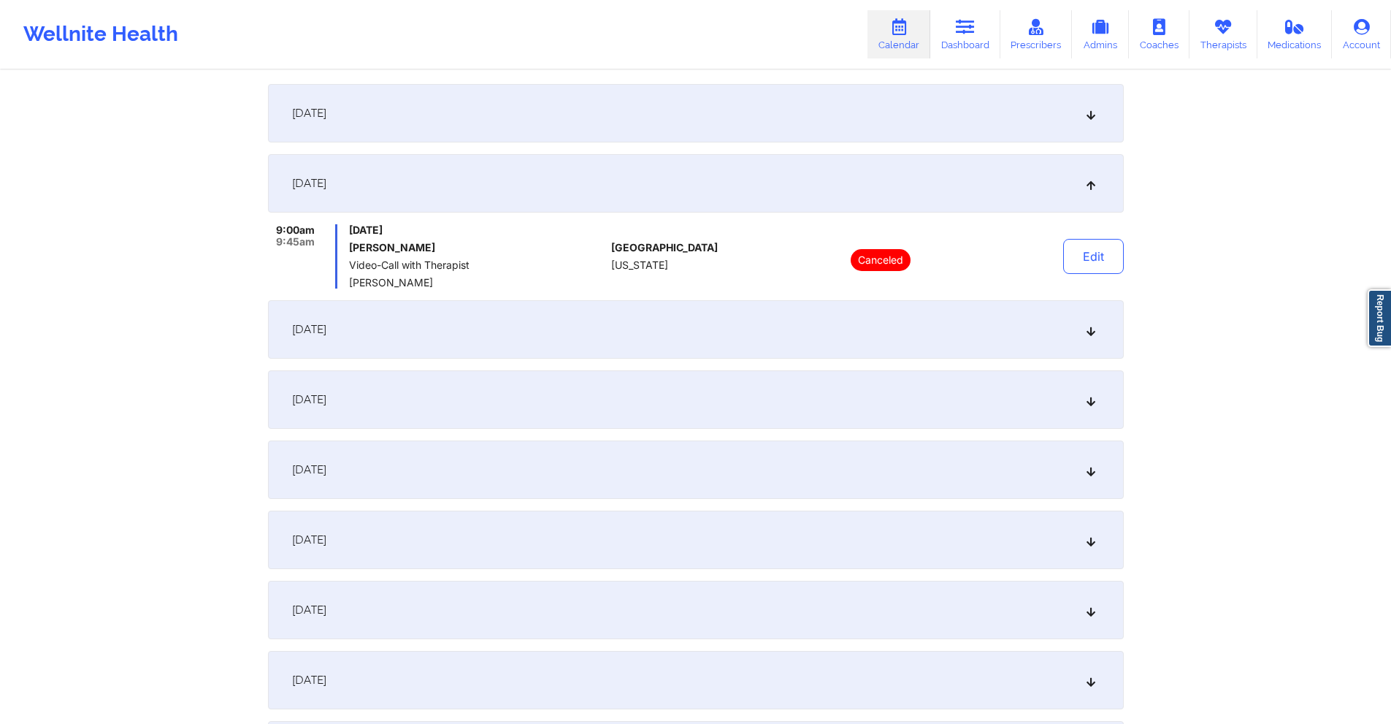
click at [621, 331] on div "September 18, 2025" at bounding box center [696, 329] width 856 height 58
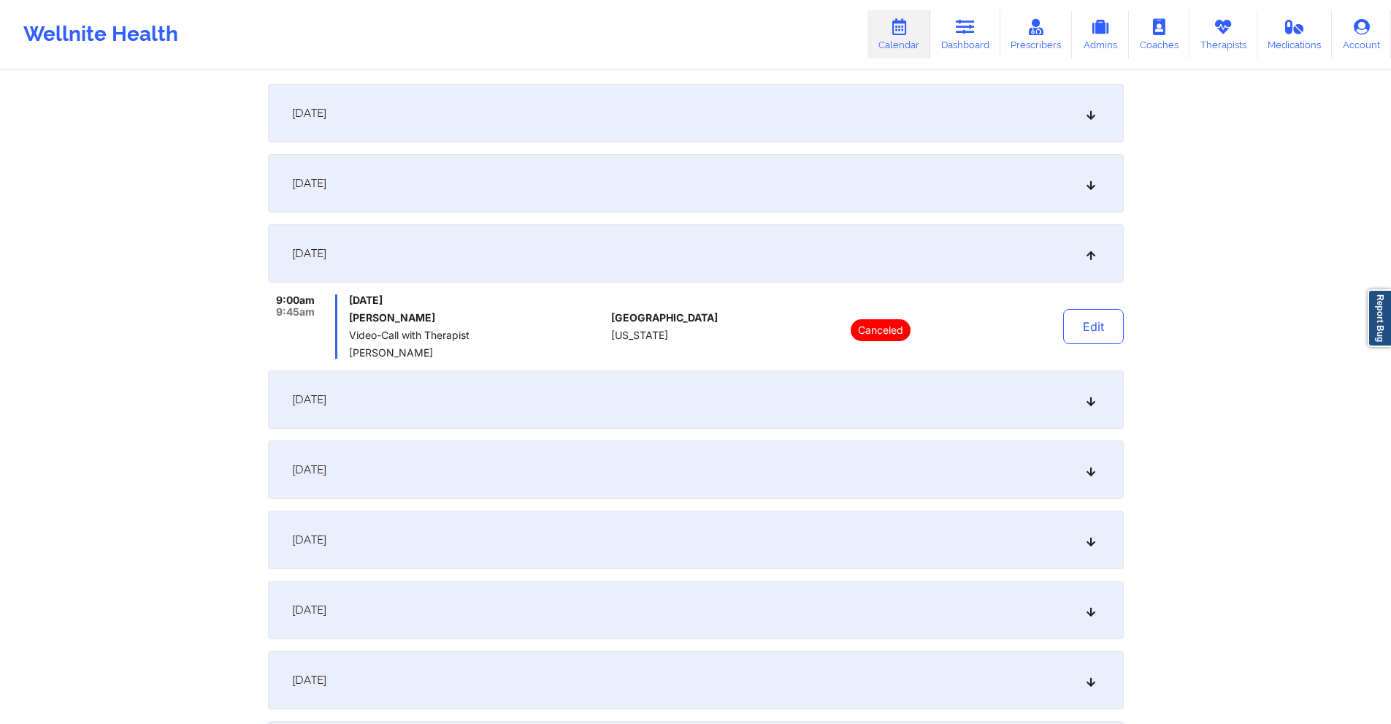
click at [640, 404] on div "September 25, 2025" at bounding box center [696, 399] width 856 height 58
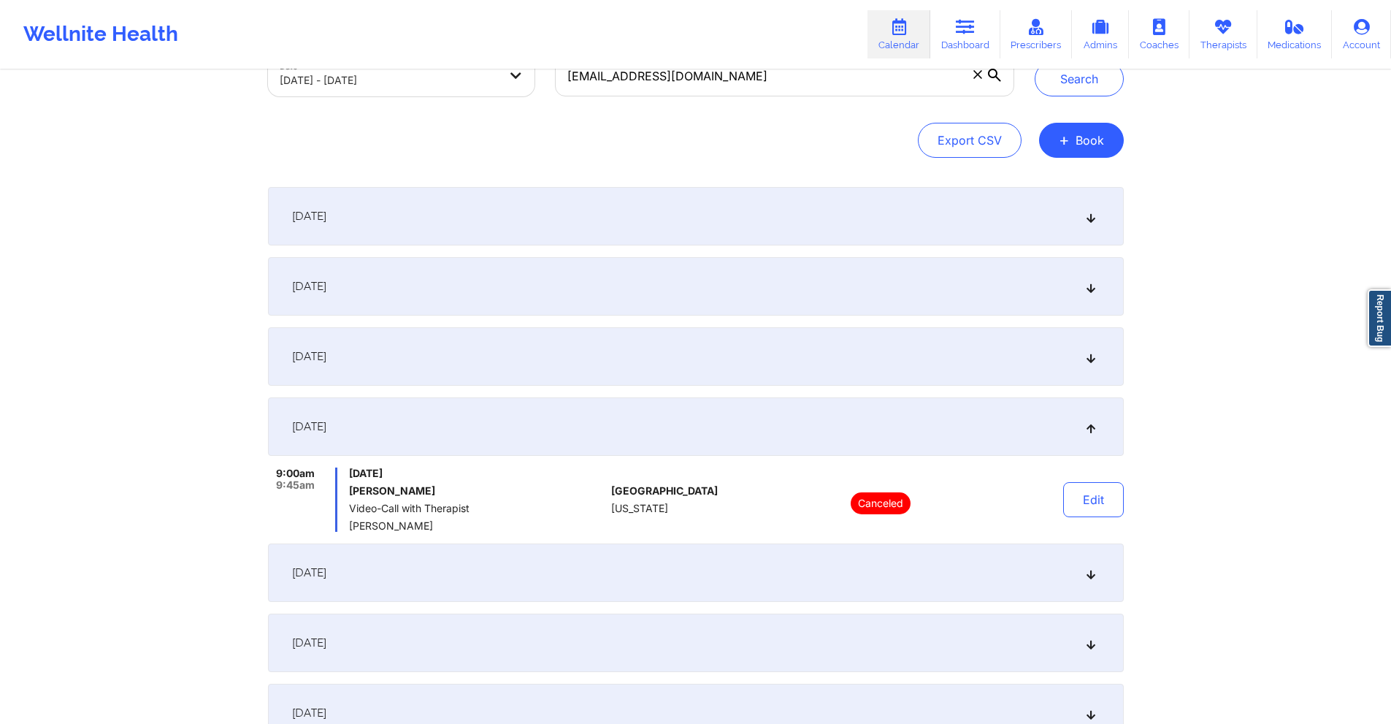
scroll to position [0, 0]
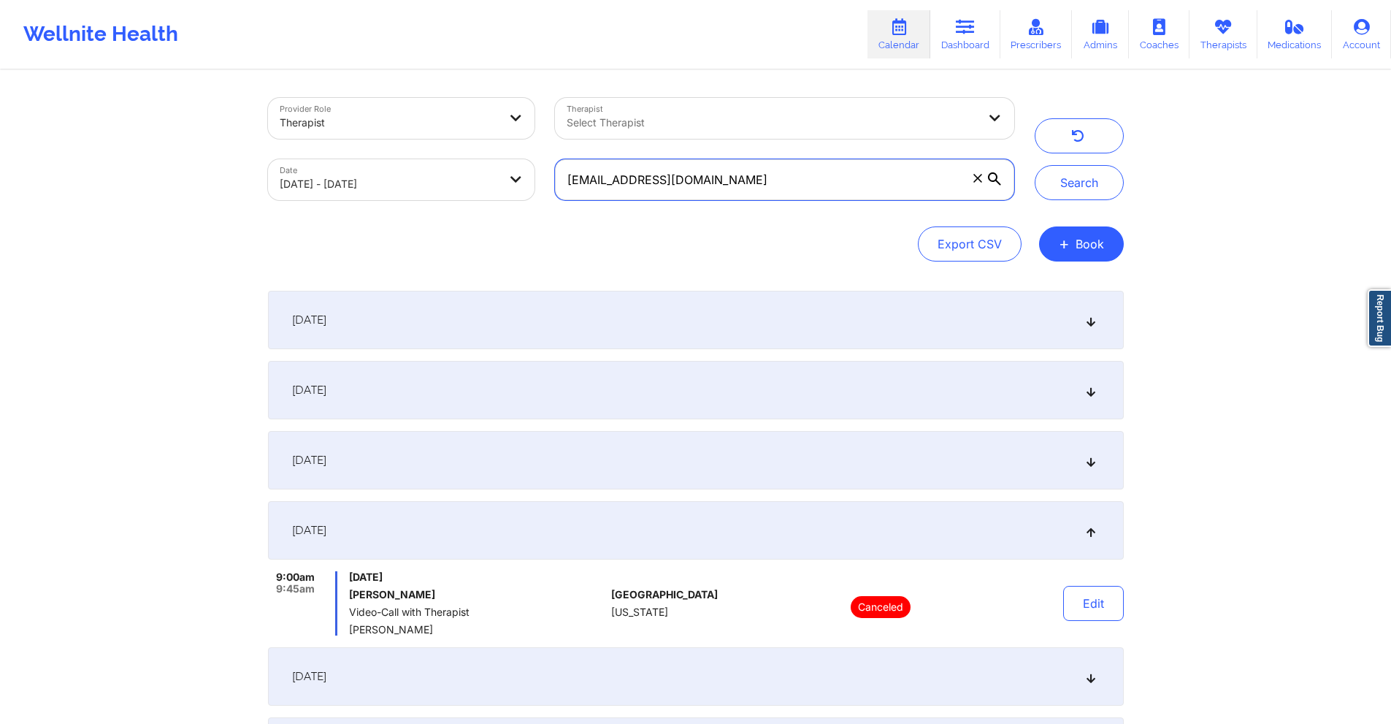
click at [843, 181] on input "emilyriquelme8@gmail.com" at bounding box center [784, 179] width 458 height 41
paste input "vmariveles"
click at [1072, 190] on button "Search" at bounding box center [1079, 182] width 89 height 35
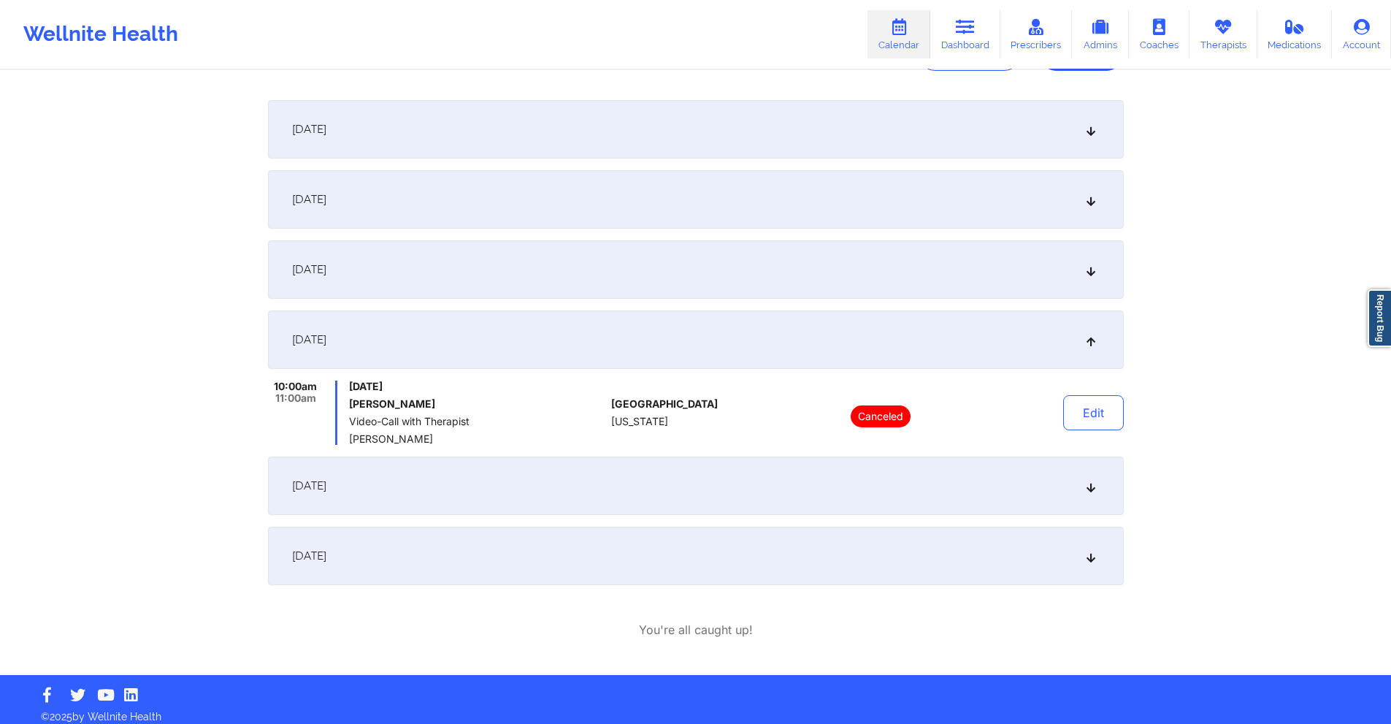
scroll to position [201, 0]
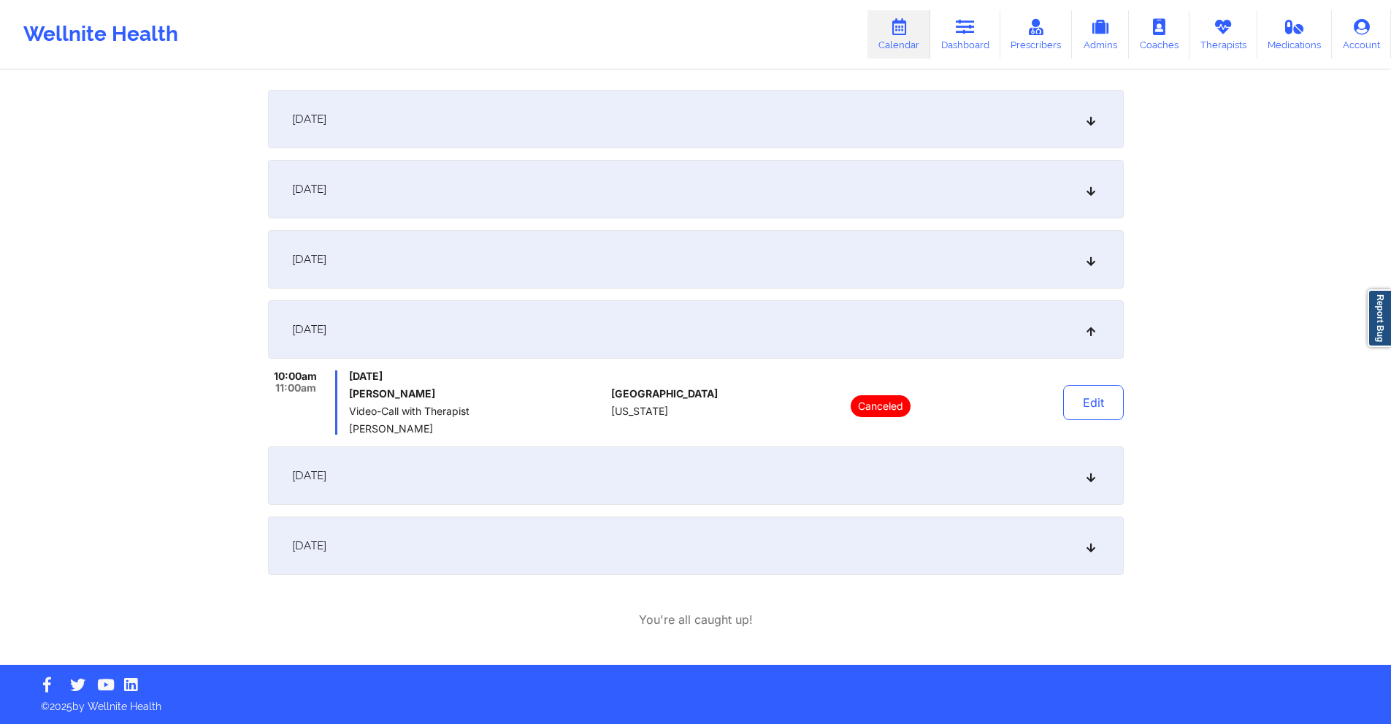
click at [791, 259] on div "September 18, 2025" at bounding box center [696, 259] width 856 height 58
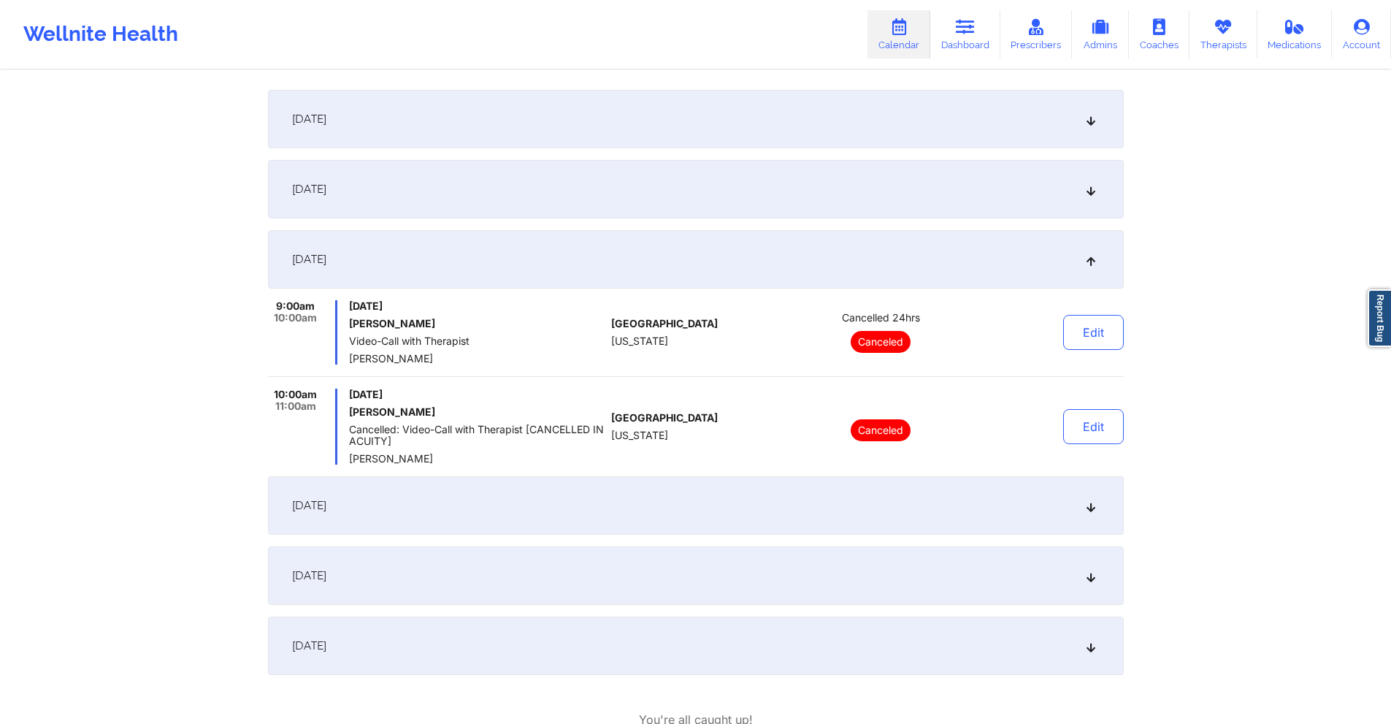
click at [785, 193] on div "September 11, 2025" at bounding box center [696, 189] width 856 height 58
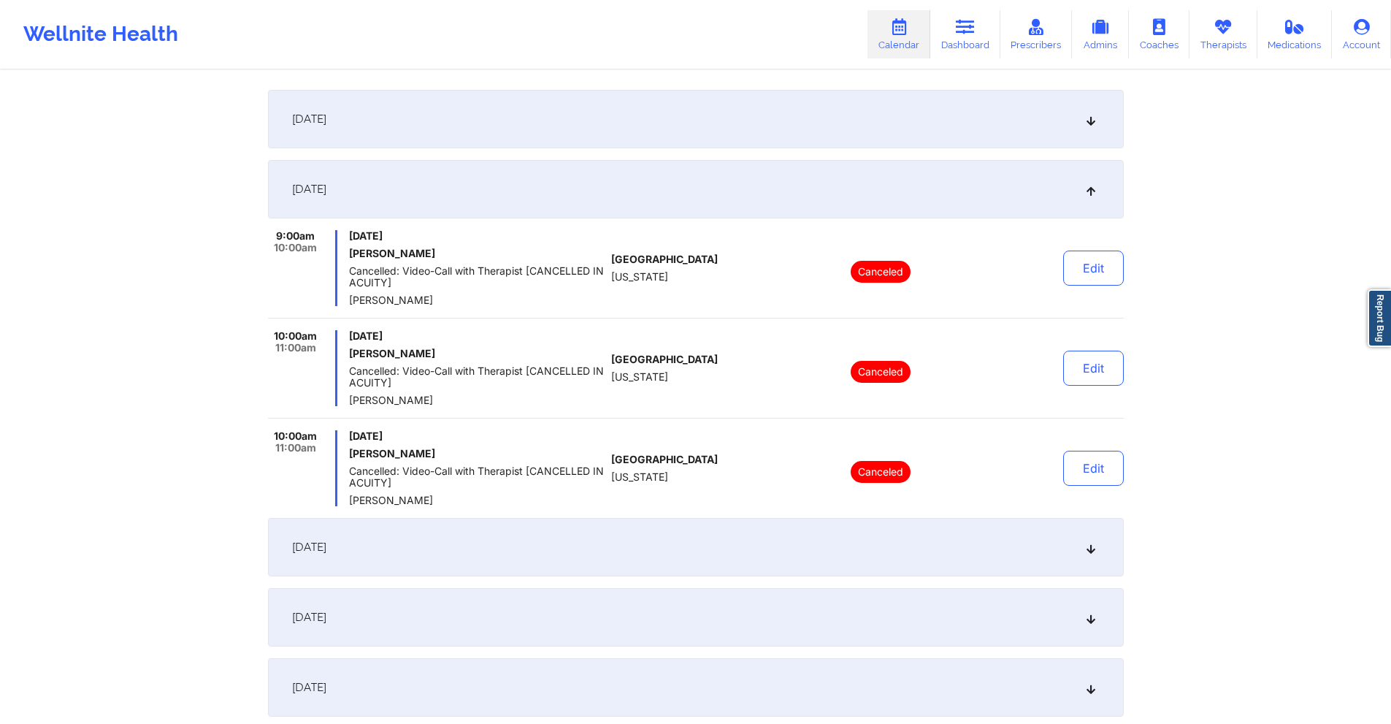
click at [687, 561] on div "September 18, 2025" at bounding box center [696, 547] width 856 height 58
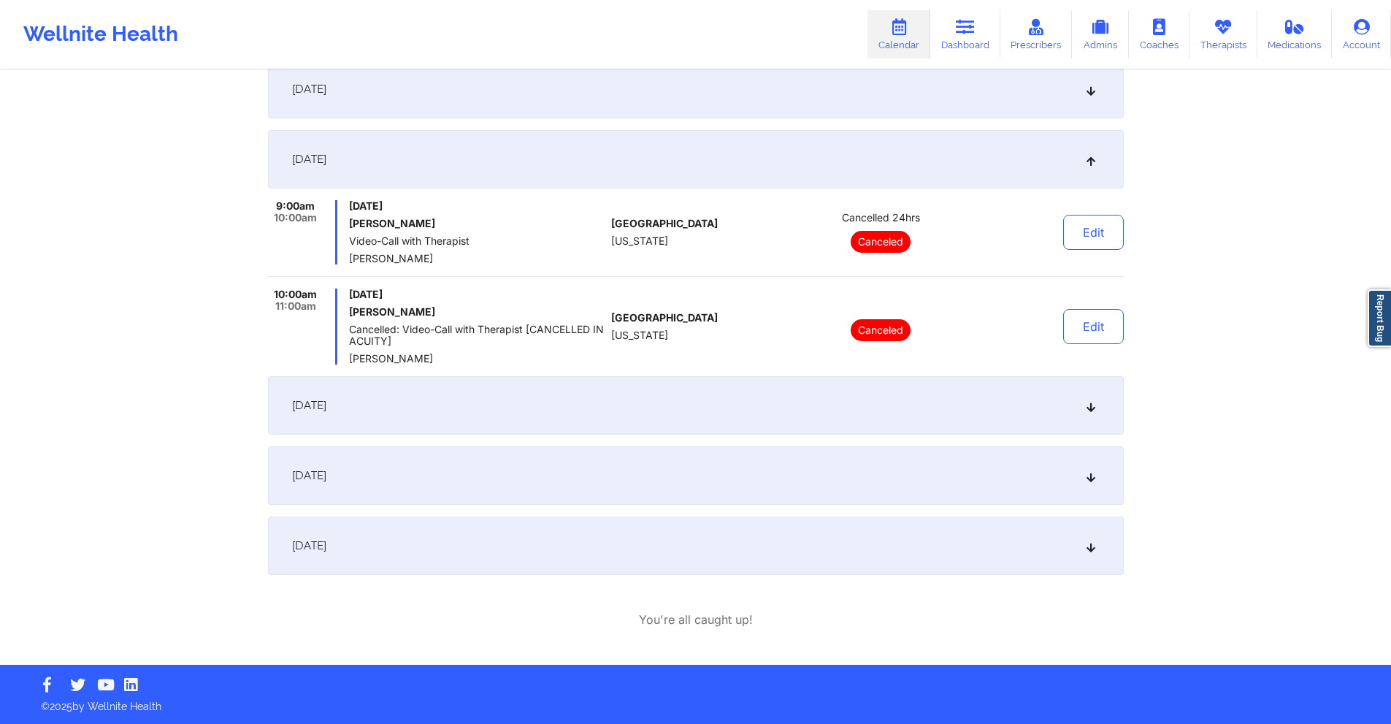
click at [704, 391] on div "September 25, 2025" at bounding box center [696, 405] width 856 height 58
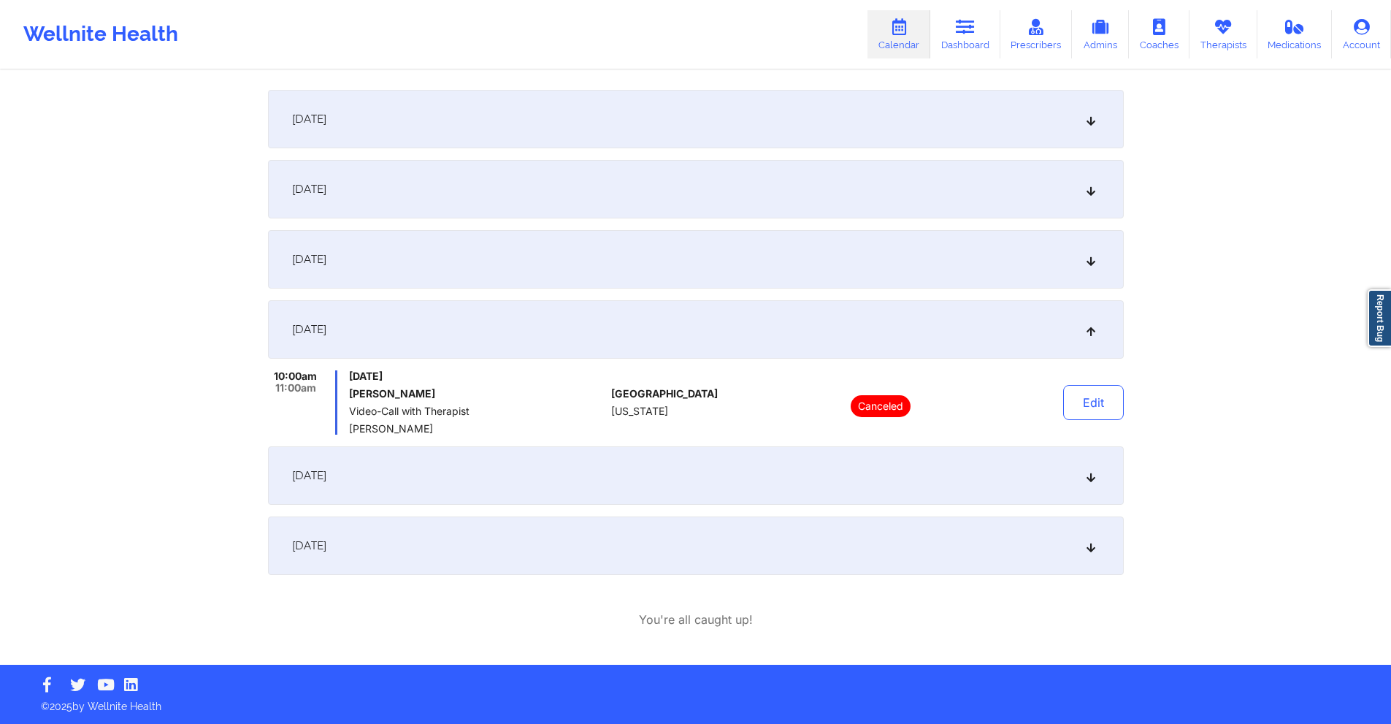
click at [686, 486] on div "October 9, 2025" at bounding box center [696, 475] width 856 height 58
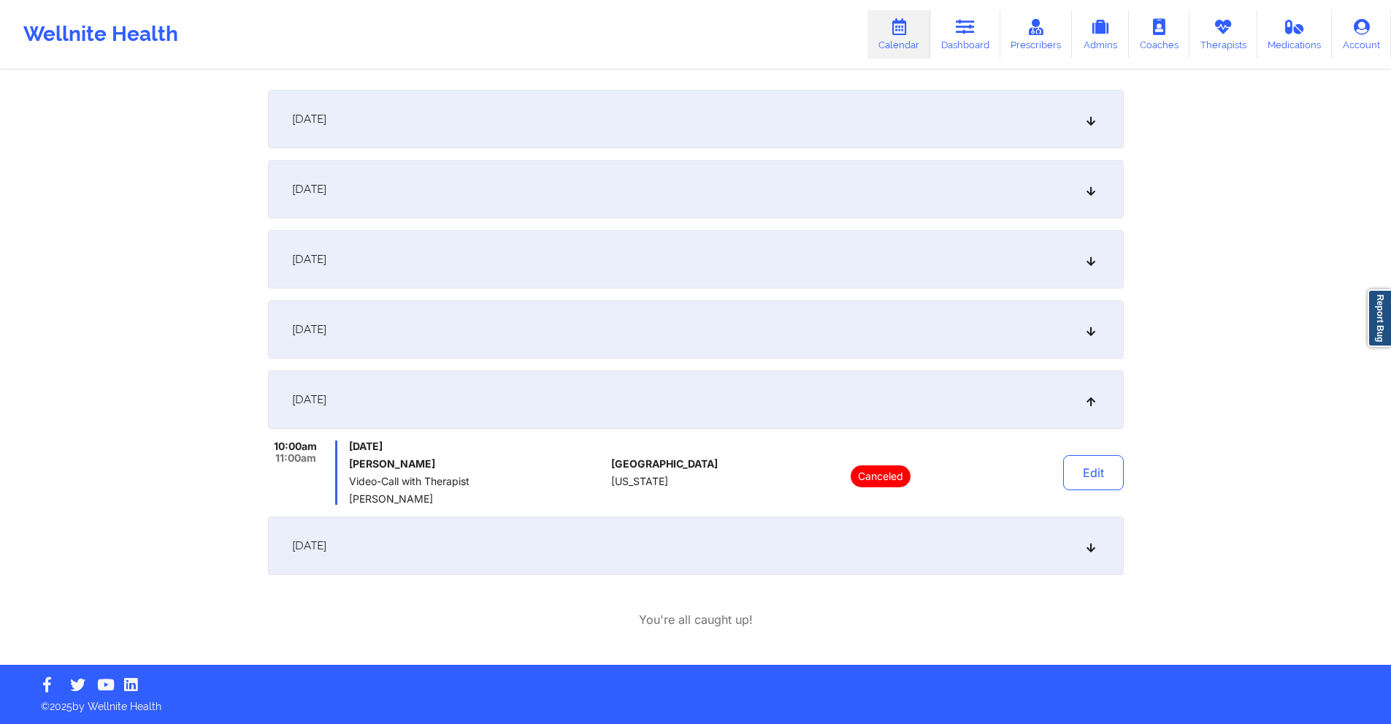
click at [688, 539] on div "October 23, 2025" at bounding box center [696, 545] width 856 height 58
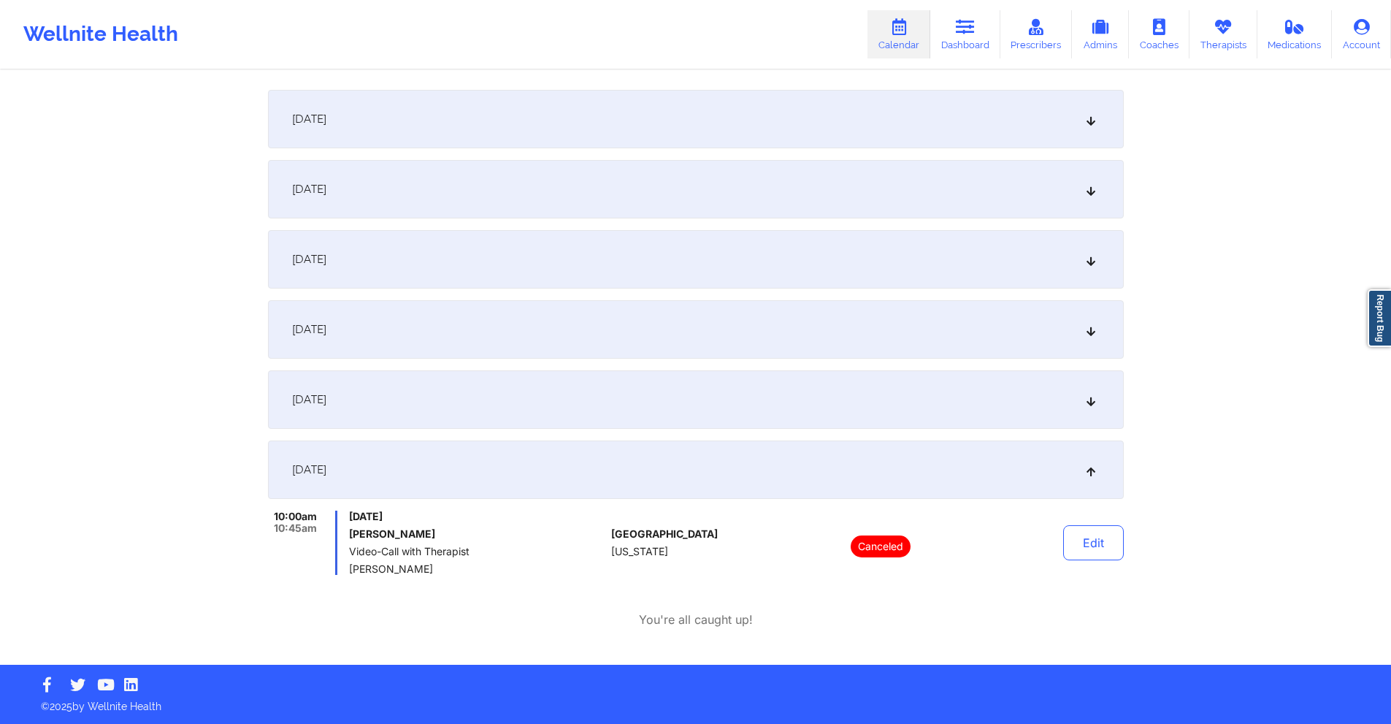
click at [498, 412] on div "October 9, 2025" at bounding box center [696, 399] width 856 height 58
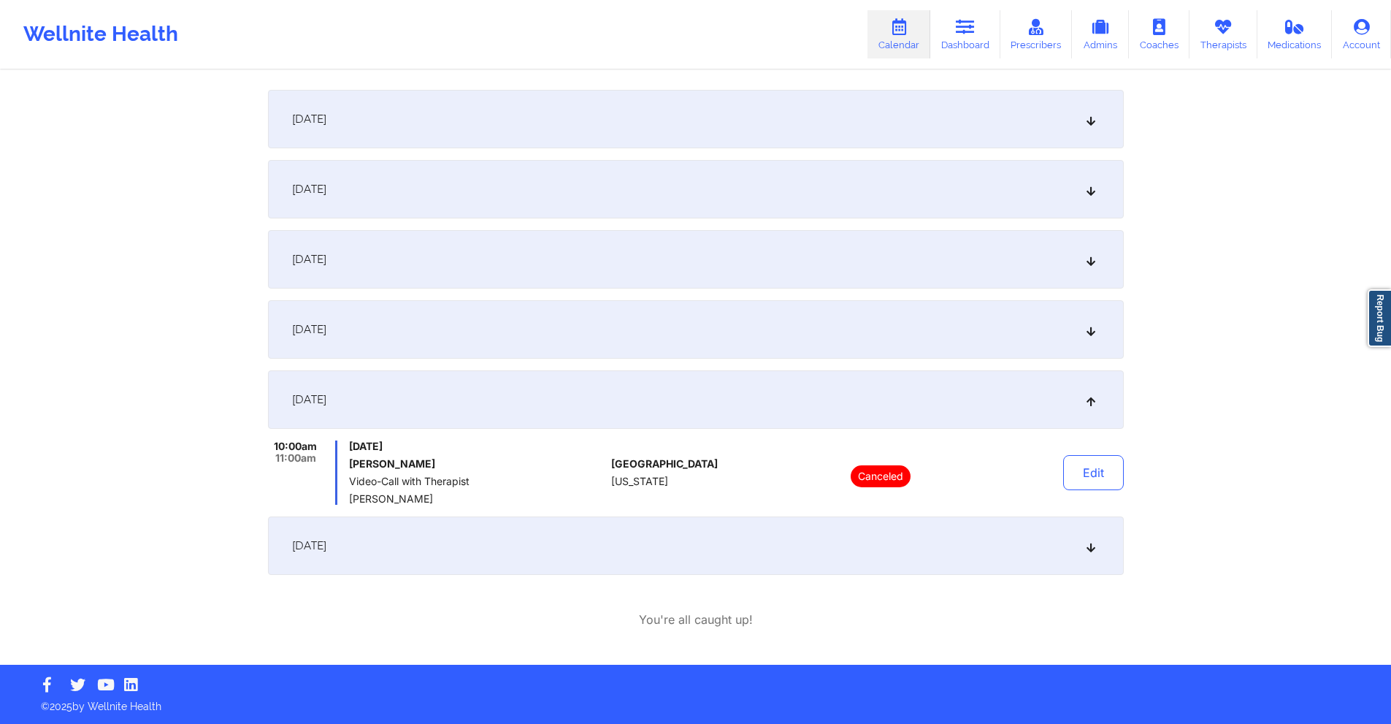
click at [521, 342] on div "September 25, 2025" at bounding box center [696, 329] width 856 height 58
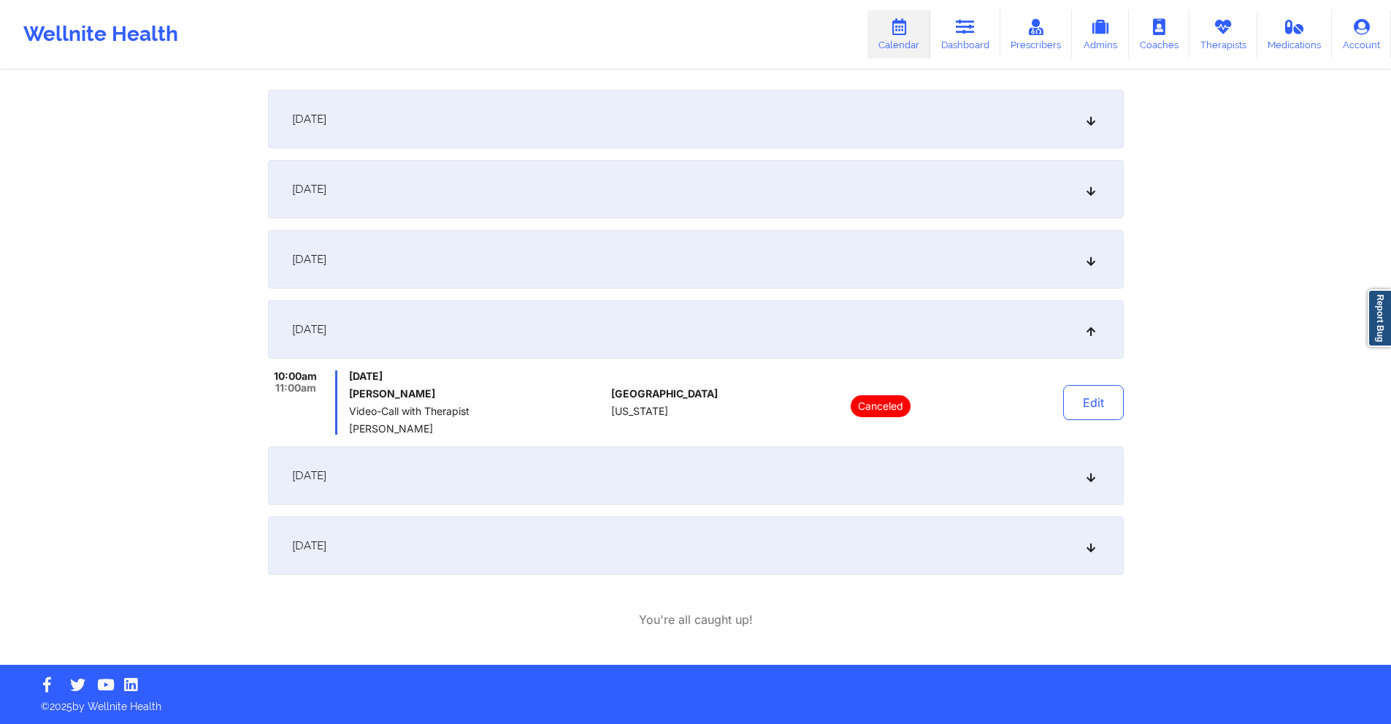
click at [548, 257] on div "September 18, 2025" at bounding box center [696, 259] width 856 height 58
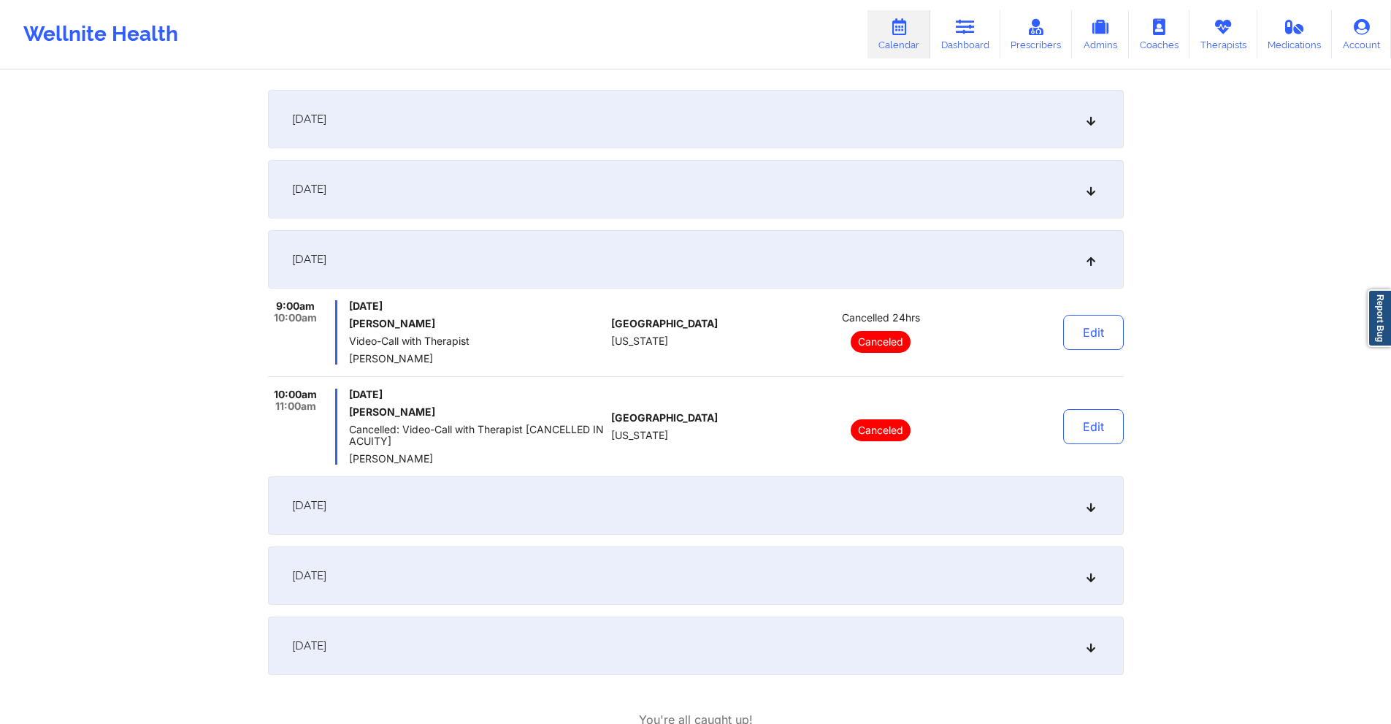
click at [574, 177] on div "September 11, 2025" at bounding box center [696, 189] width 856 height 58
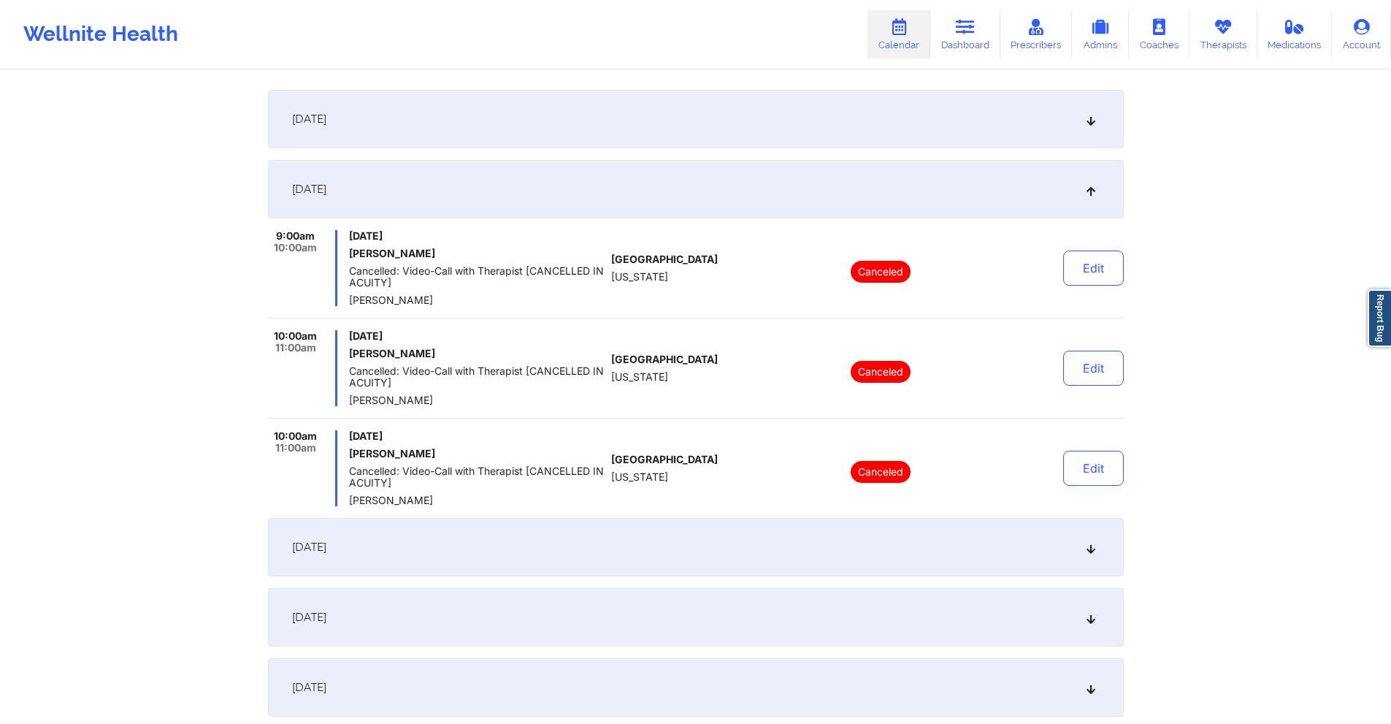
click at [568, 120] on div "September 4, 2025" at bounding box center [696, 119] width 856 height 58
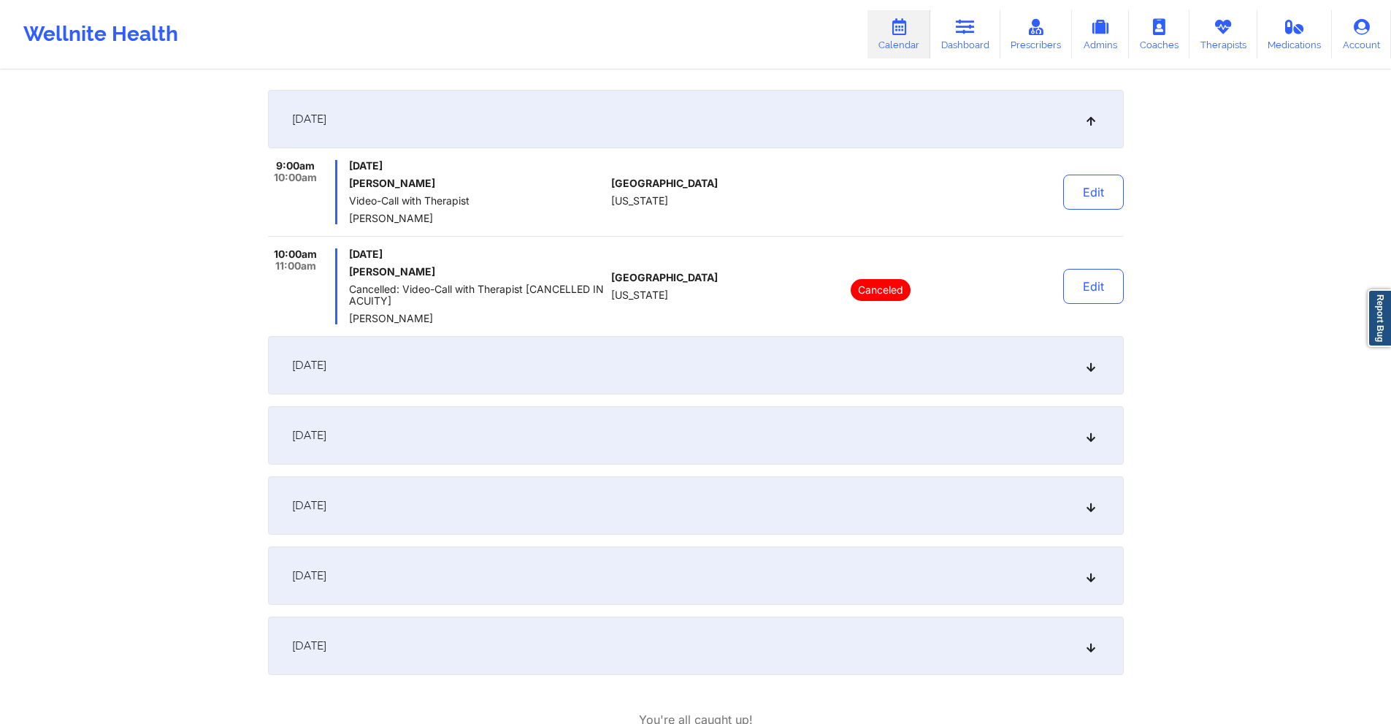
click at [435, 380] on div "September 11, 2025" at bounding box center [696, 365] width 856 height 58
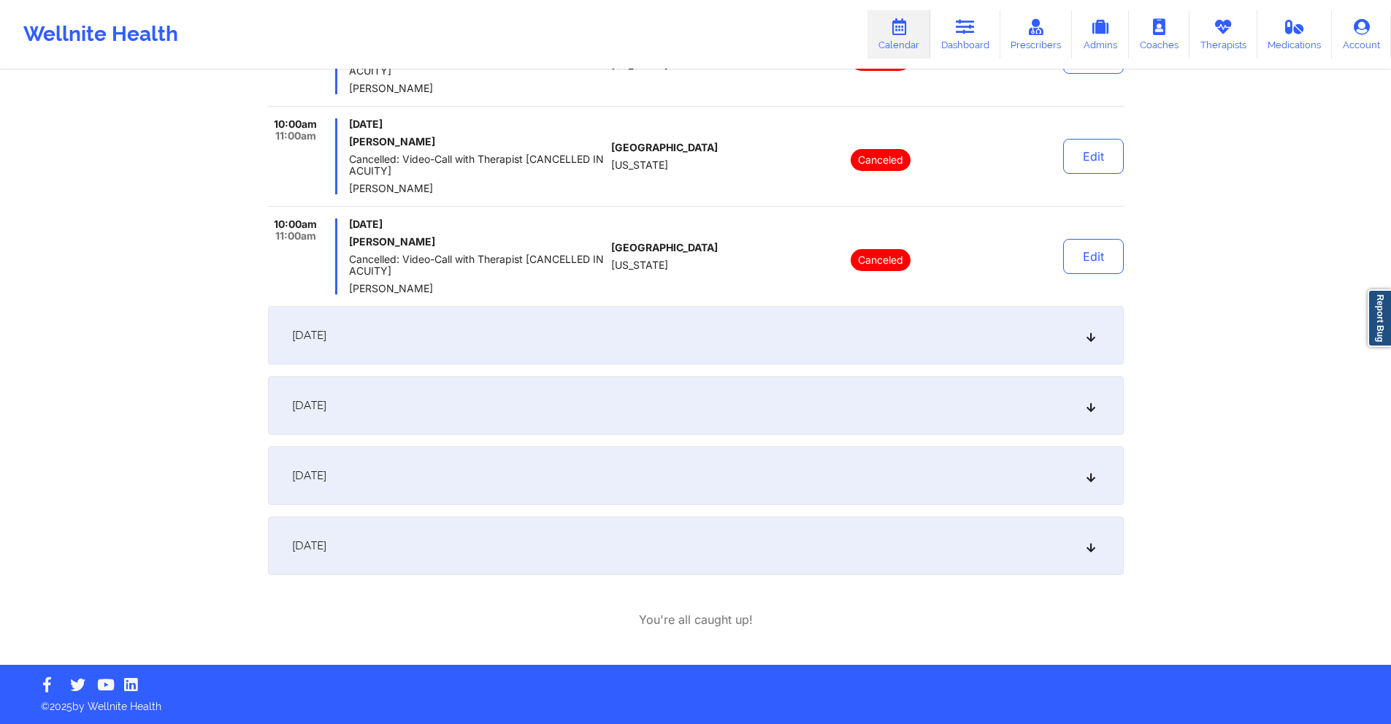
click at [505, 337] on div "September 18, 2025" at bounding box center [696, 335] width 856 height 58
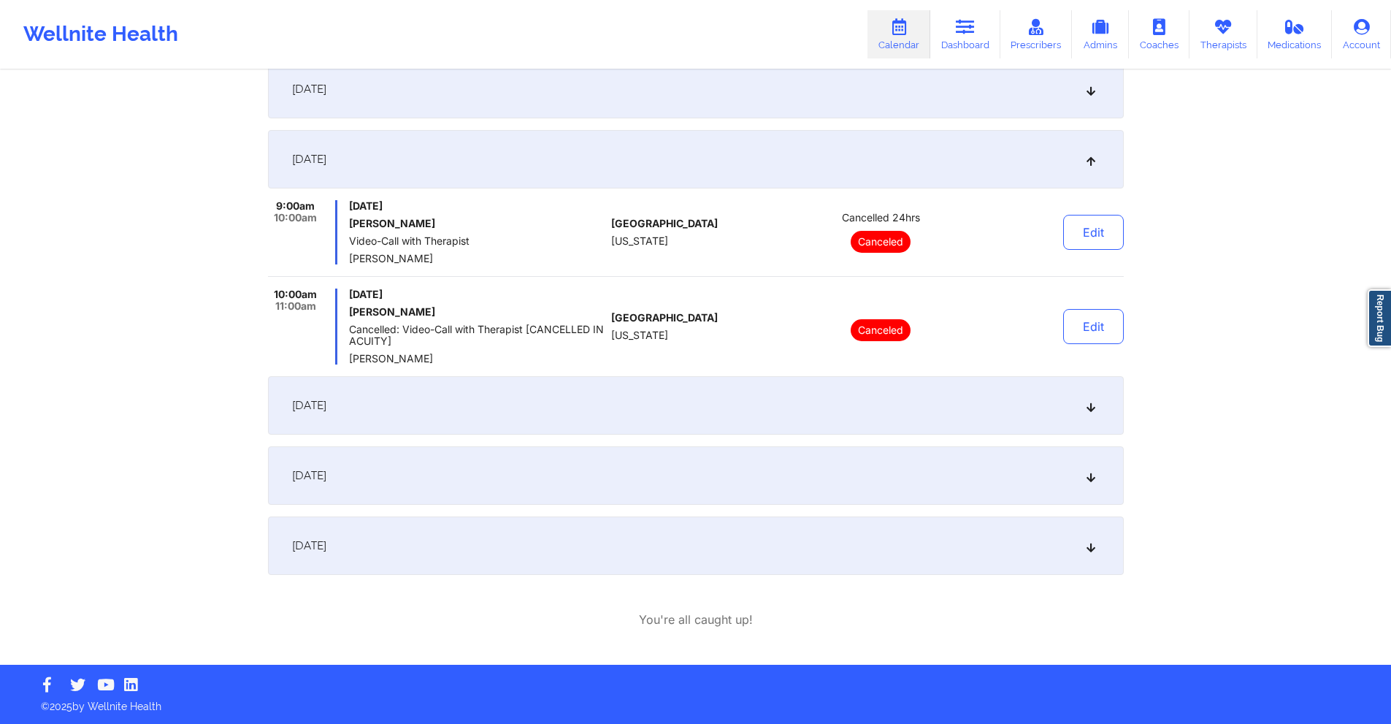
click at [527, 405] on div "September 25, 2025" at bounding box center [696, 405] width 856 height 58
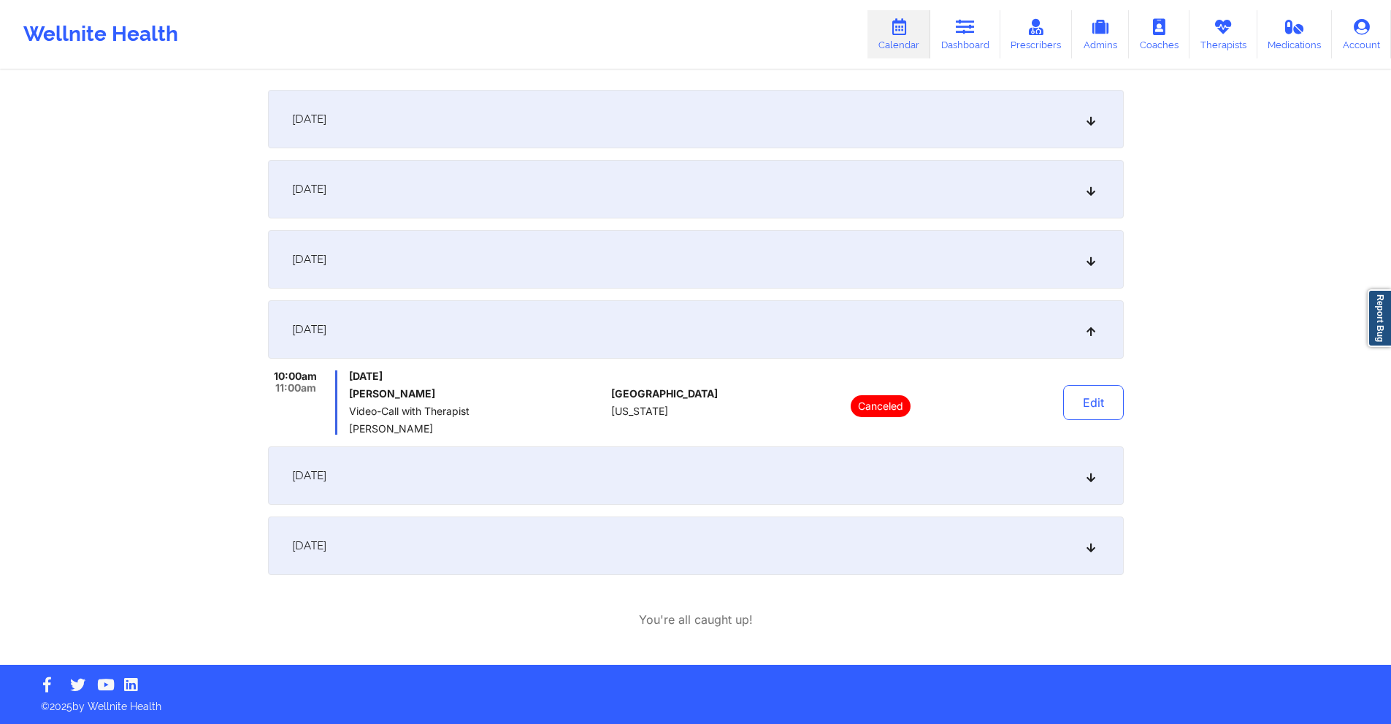
click at [543, 468] on div "October 9, 2025" at bounding box center [696, 475] width 856 height 58
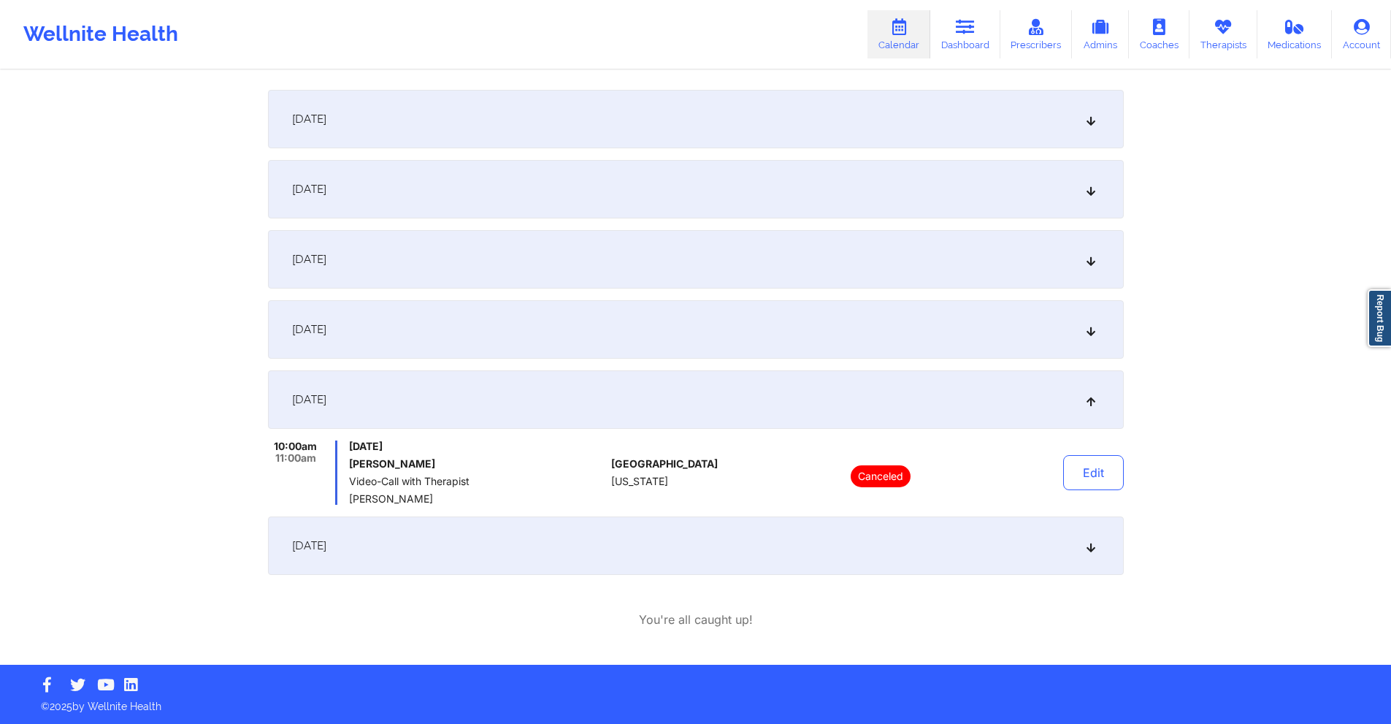
click at [533, 531] on div "October 23, 2025" at bounding box center [696, 545] width 856 height 58
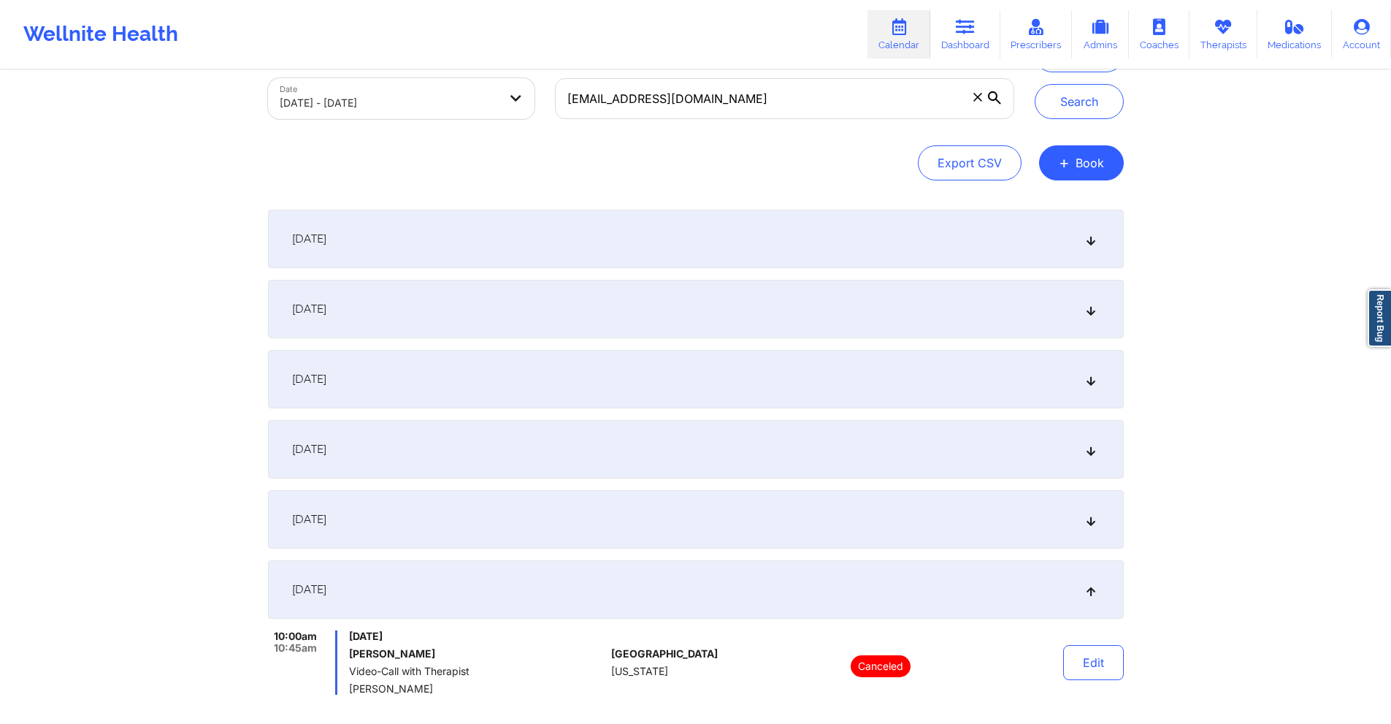
scroll to position [0, 0]
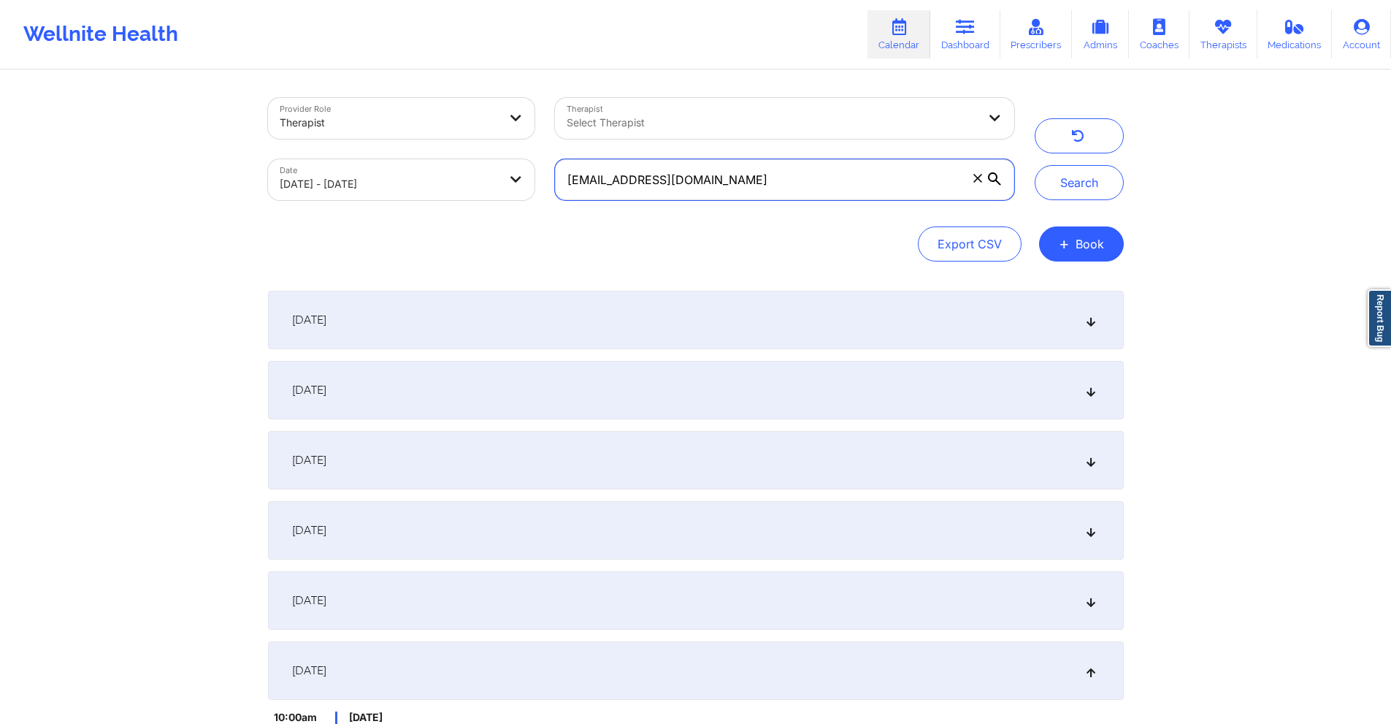
click at [862, 172] on input "vmariveles@gmail.com" at bounding box center [784, 179] width 458 height 41
paste input "erabyliang"
drag, startPoint x: 1084, startPoint y: 247, endPoint x: 1082, endPoint y: 257, distance: 10.5
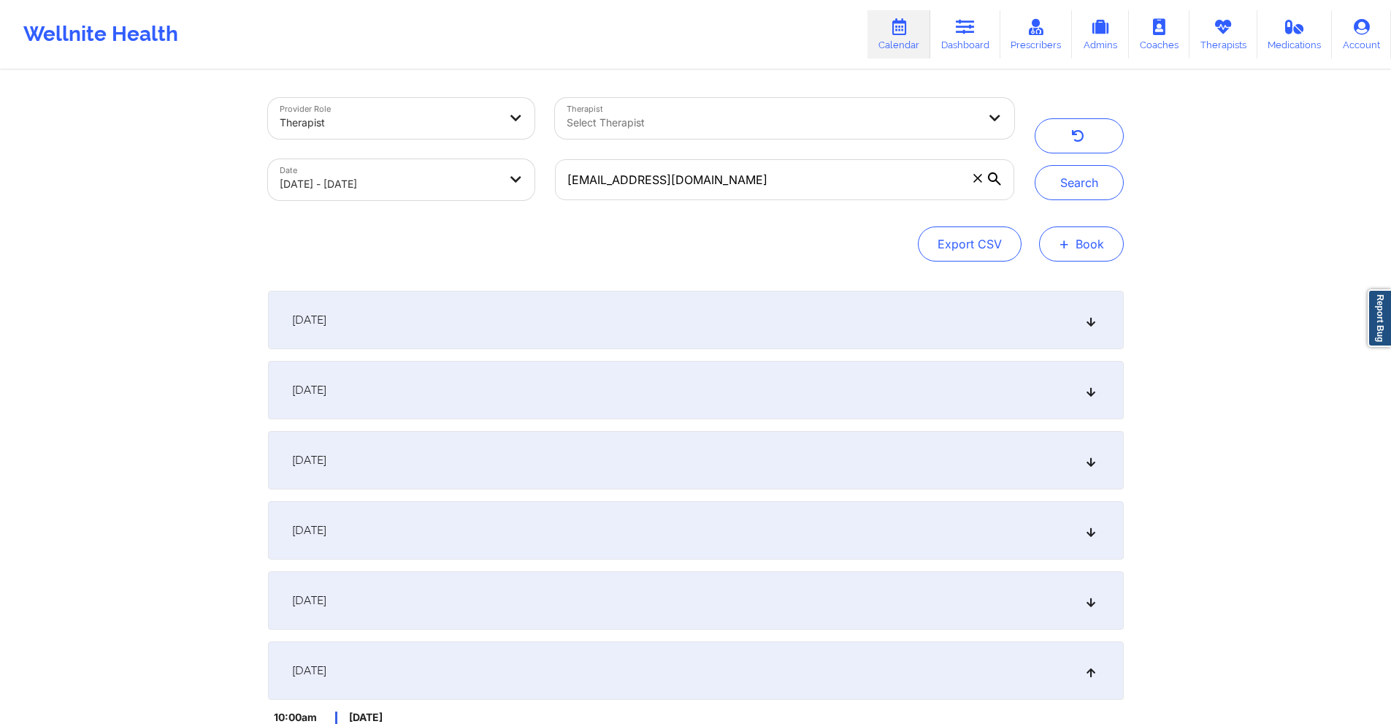
click at [1083, 256] on button "+ Book" at bounding box center [1081, 243] width 85 height 35
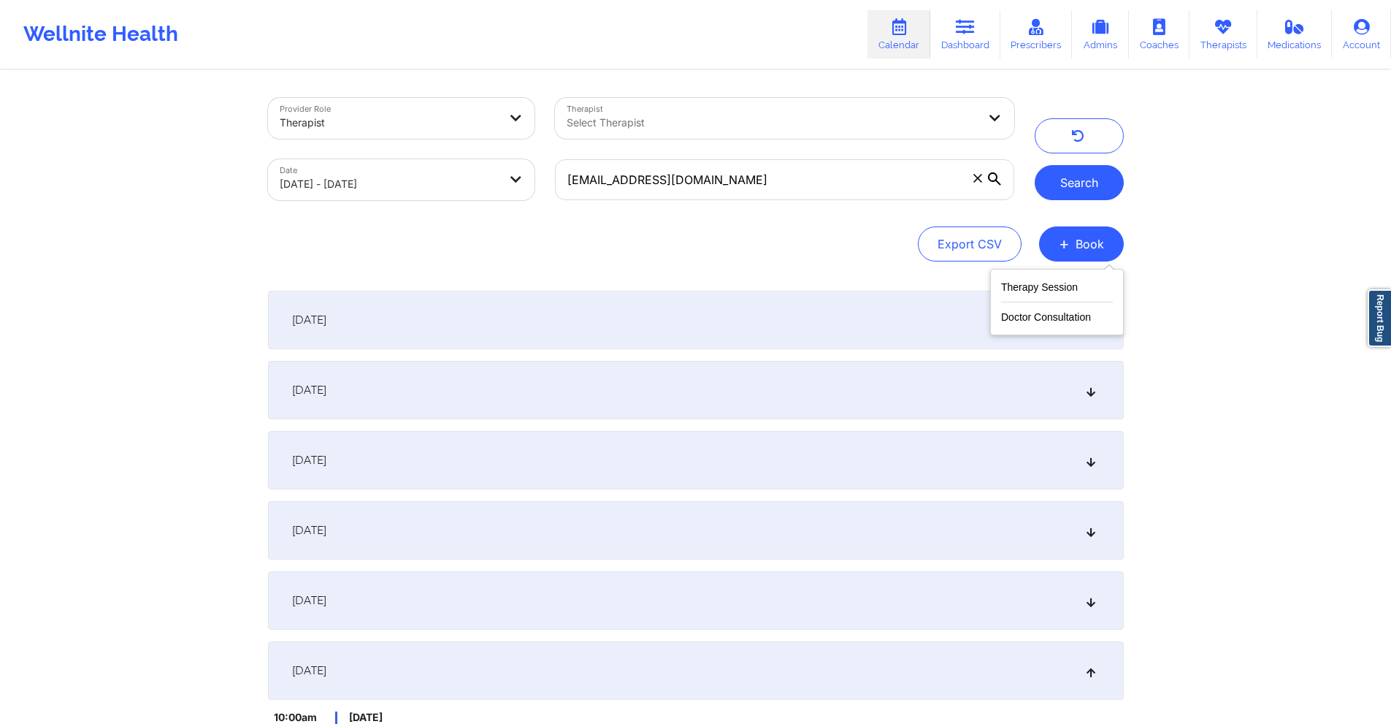
click at [1086, 191] on button "Search" at bounding box center [1079, 182] width 89 height 35
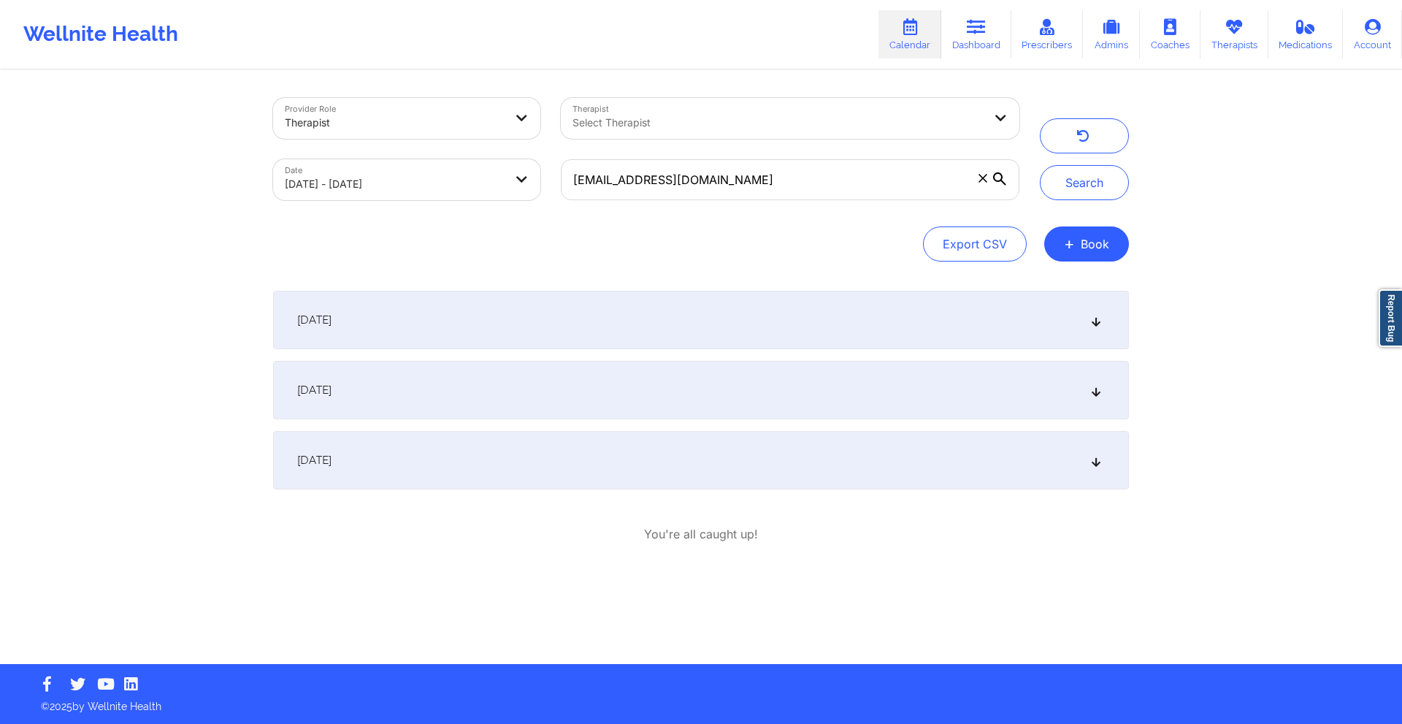
click at [760, 306] on div "September 11, 2025" at bounding box center [701, 320] width 856 height 58
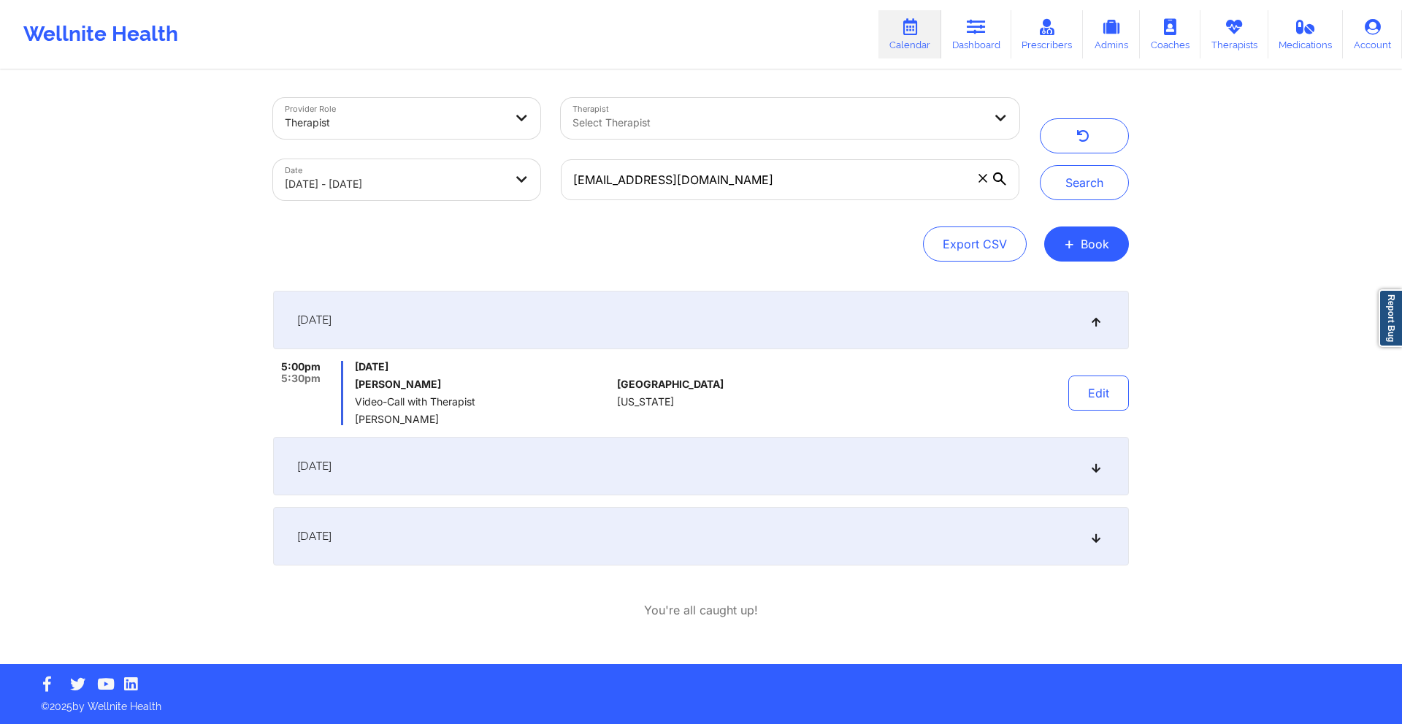
click at [732, 456] on div "[DATE]" at bounding box center [701, 466] width 856 height 58
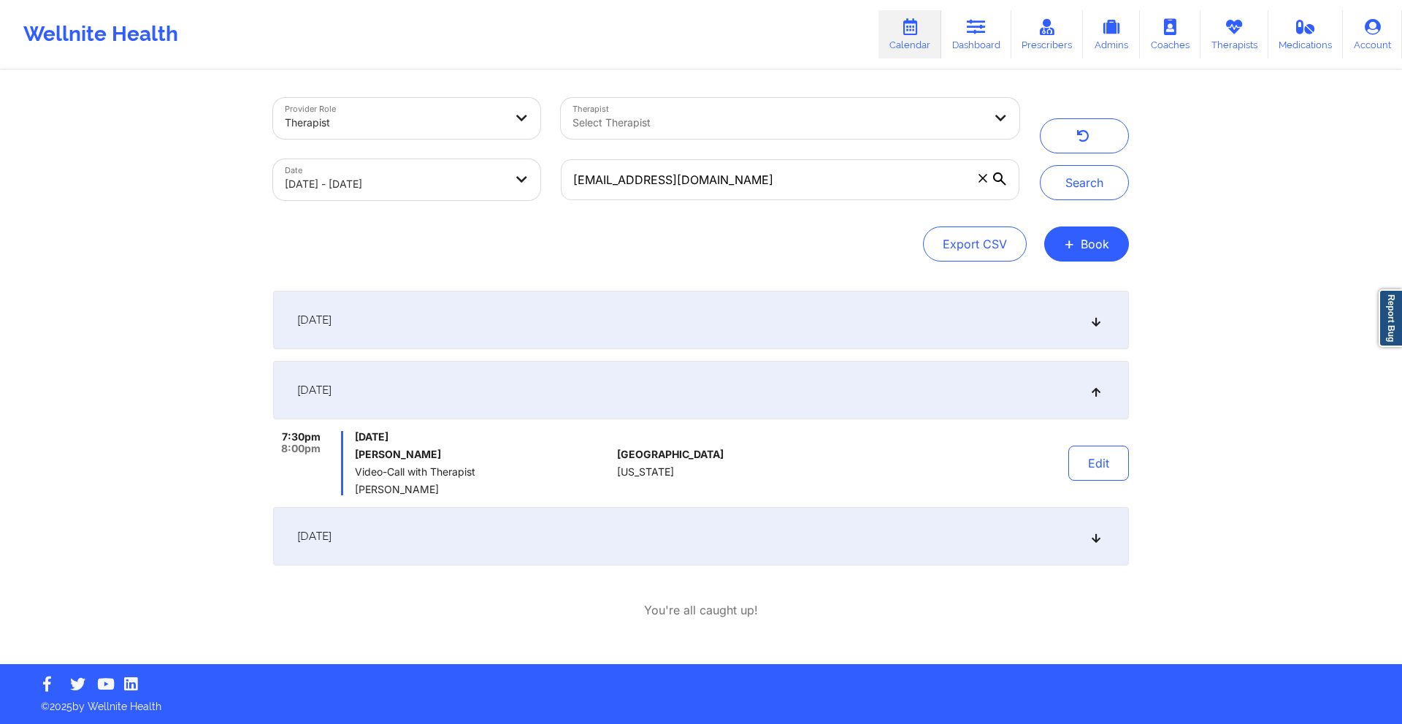
click at [734, 538] on div "[DATE]" at bounding box center [701, 536] width 856 height 58
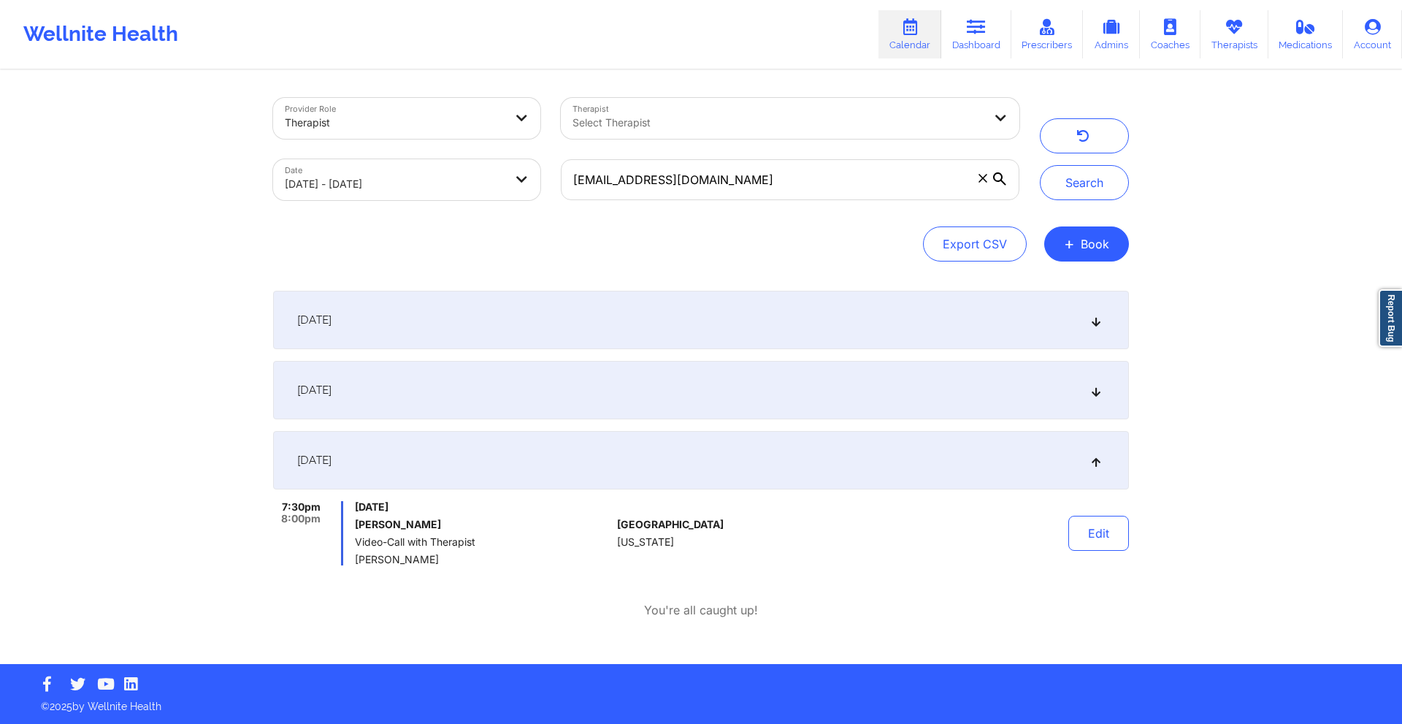
click at [778, 396] on div "[DATE]" at bounding box center [701, 390] width 856 height 58
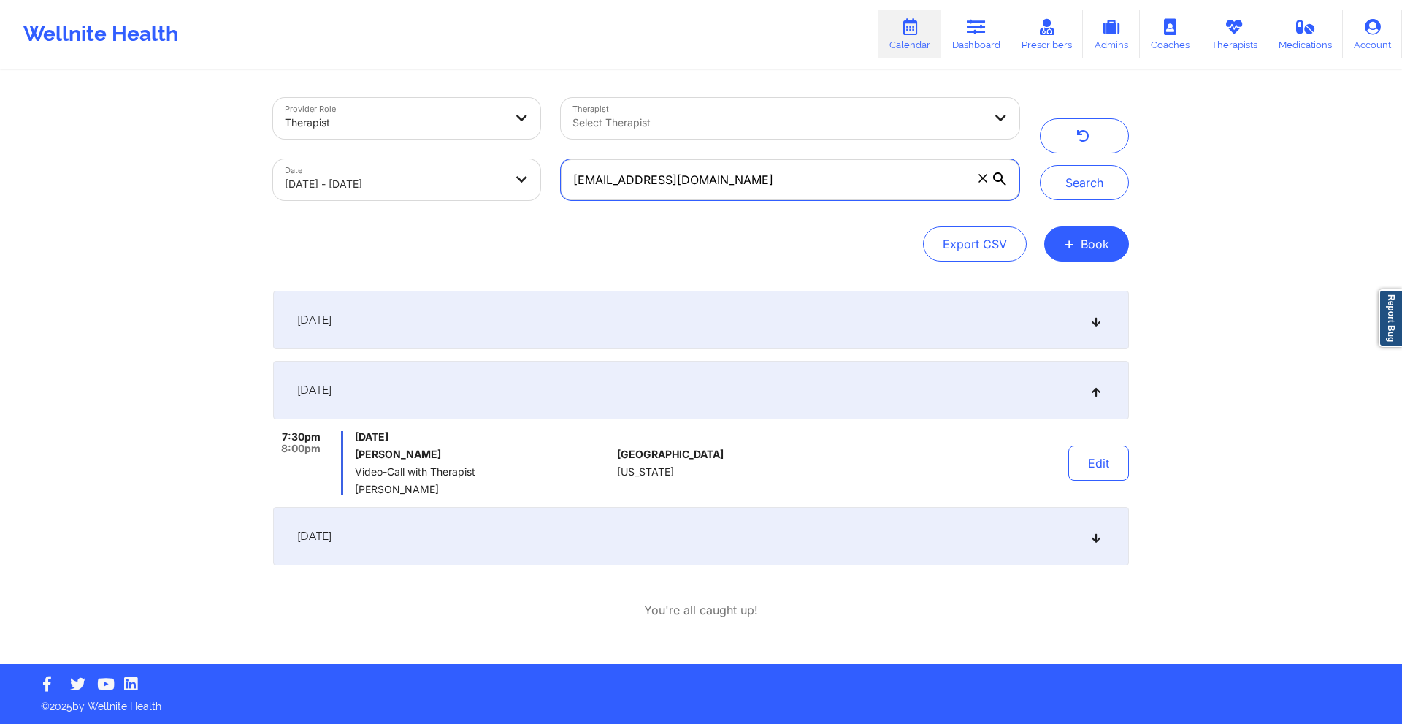
click at [719, 174] on input "verabyliang@gmail.com" at bounding box center [790, 179] width 458 height 41
click at [719, 175] on input "verabyliang@gmail.com" at bounding box center [790, 179] width 458 height 41
paste input "prmleon917"
click at [1078, 174] on button "Search" at bounding box center [1084, 182] width 89 height 35
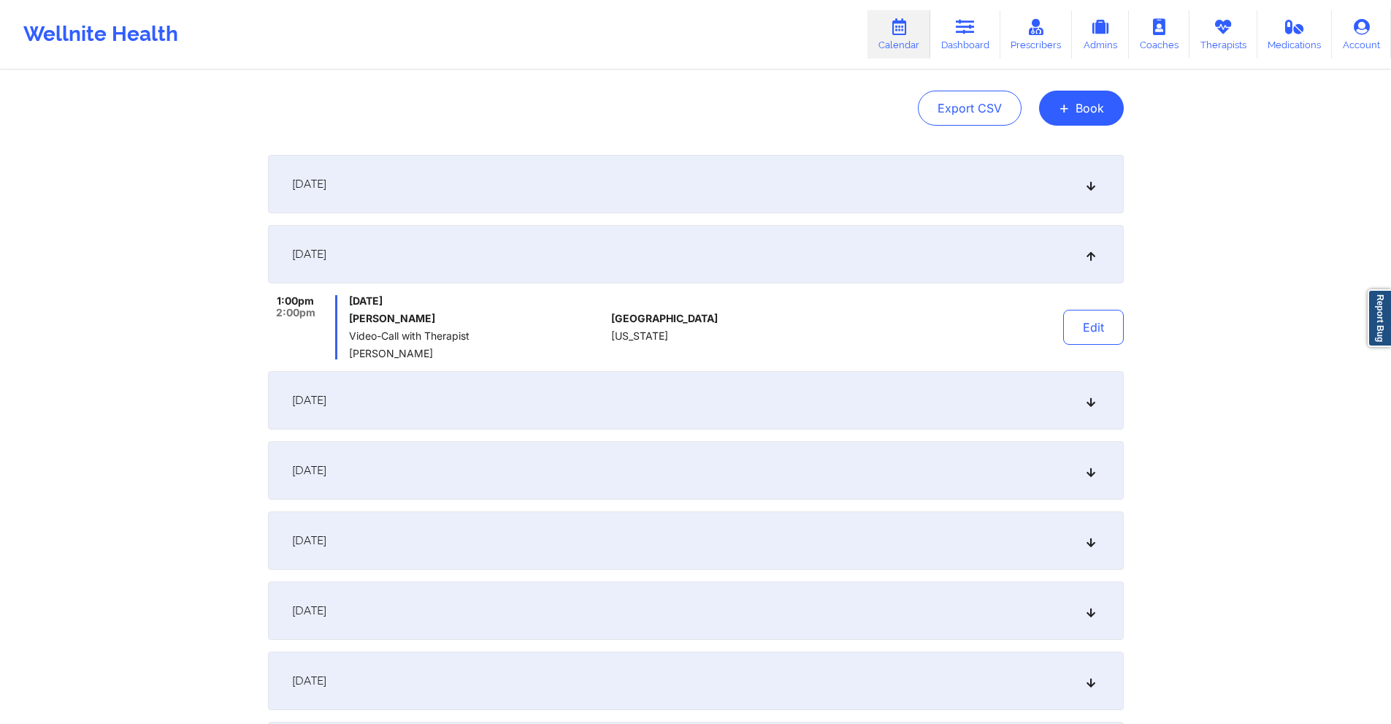
scroll to position [146, 0]
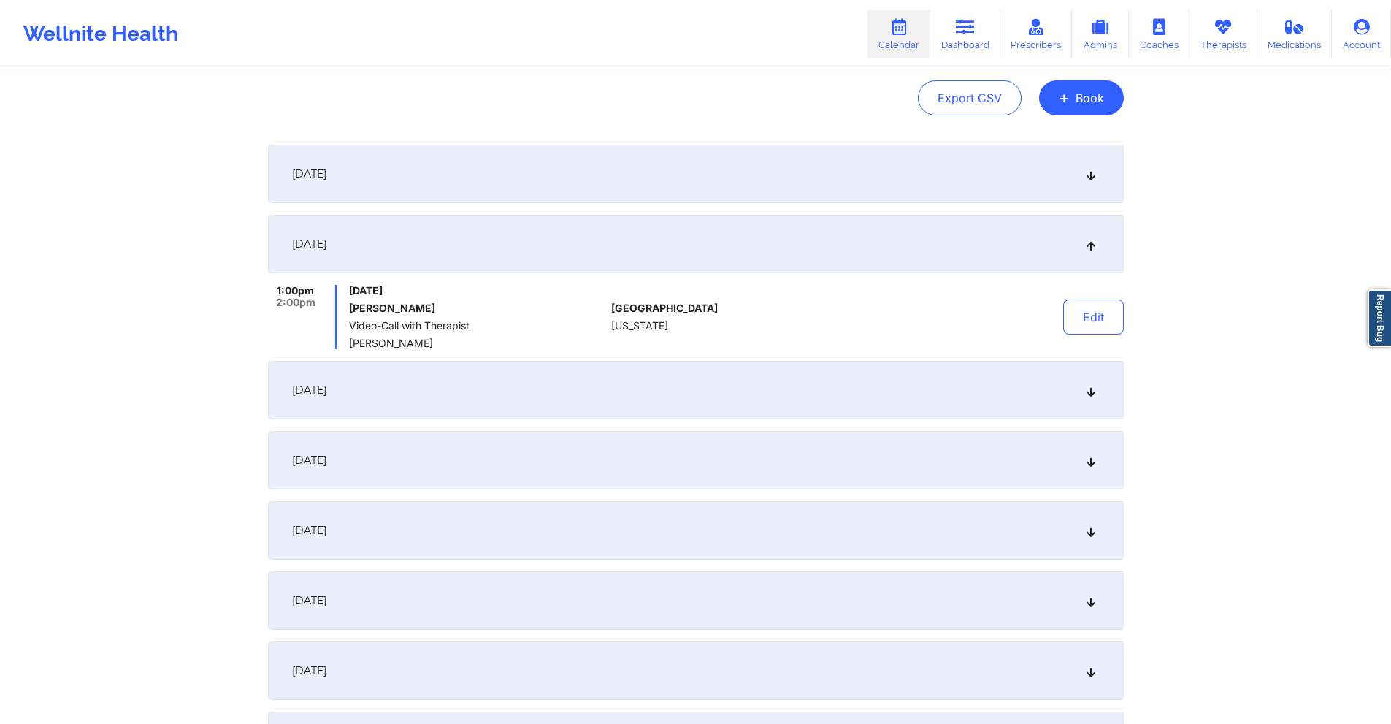
click at [771, 380] on div "[DATE]" at bounding box center [696, 390] width 856 height 58
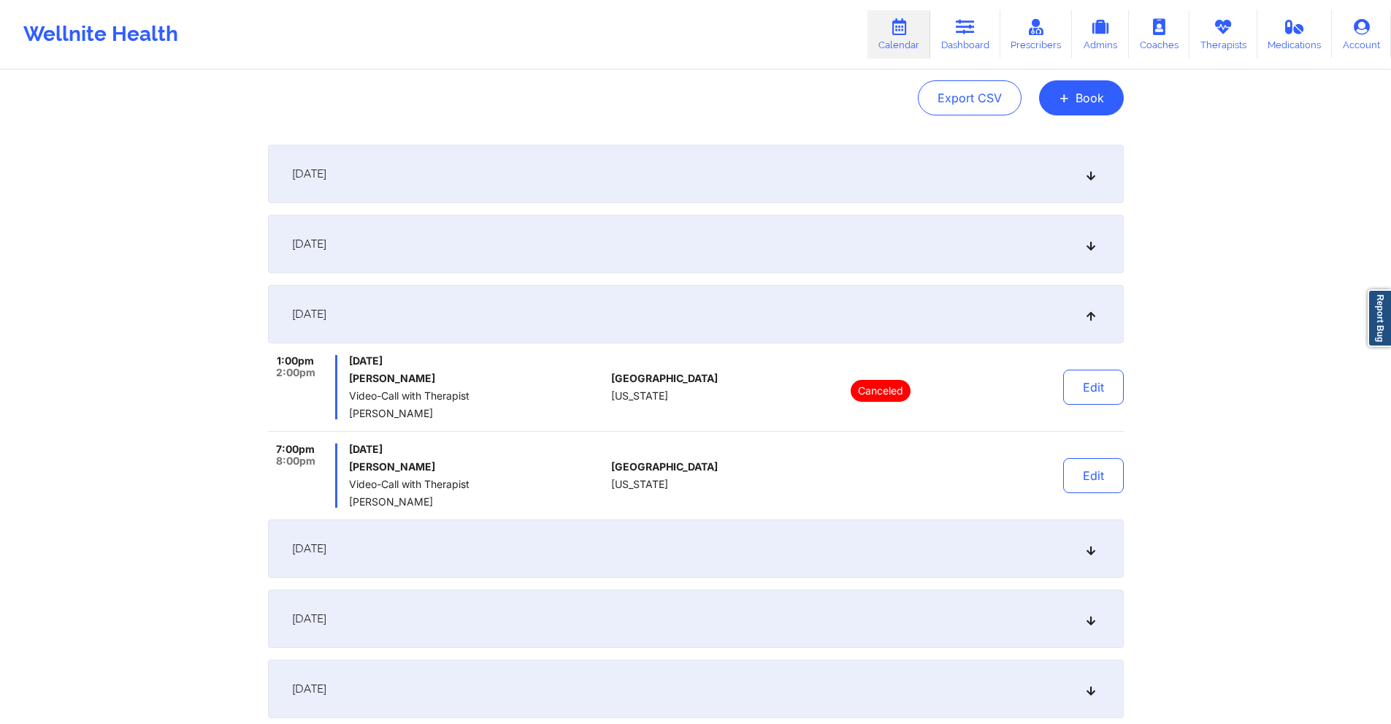
click at [630, 234] on div "[DATE]" at bounding box center [696, 244] width 856 height 58
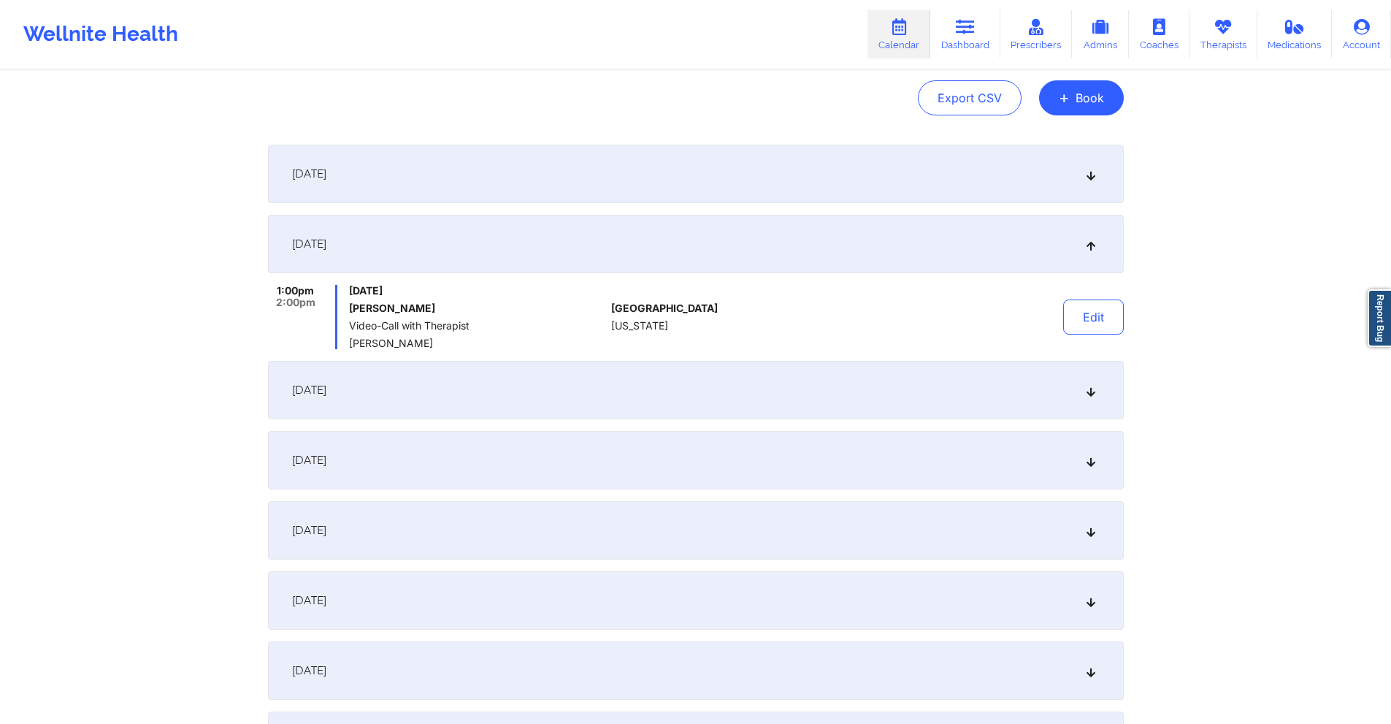
click at [597, 385] on div "[DATE]" at bounding box center [696, 390] width 856 height 58
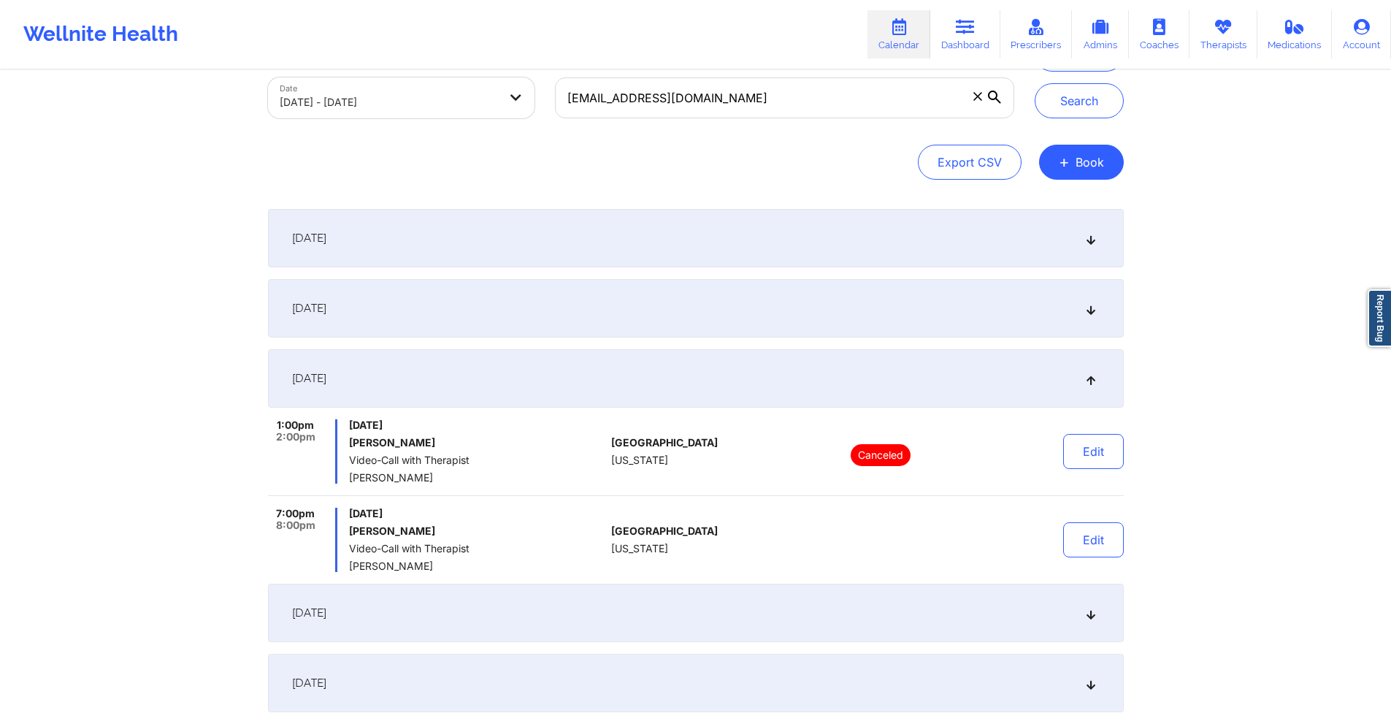
scroll to position [0, 0]
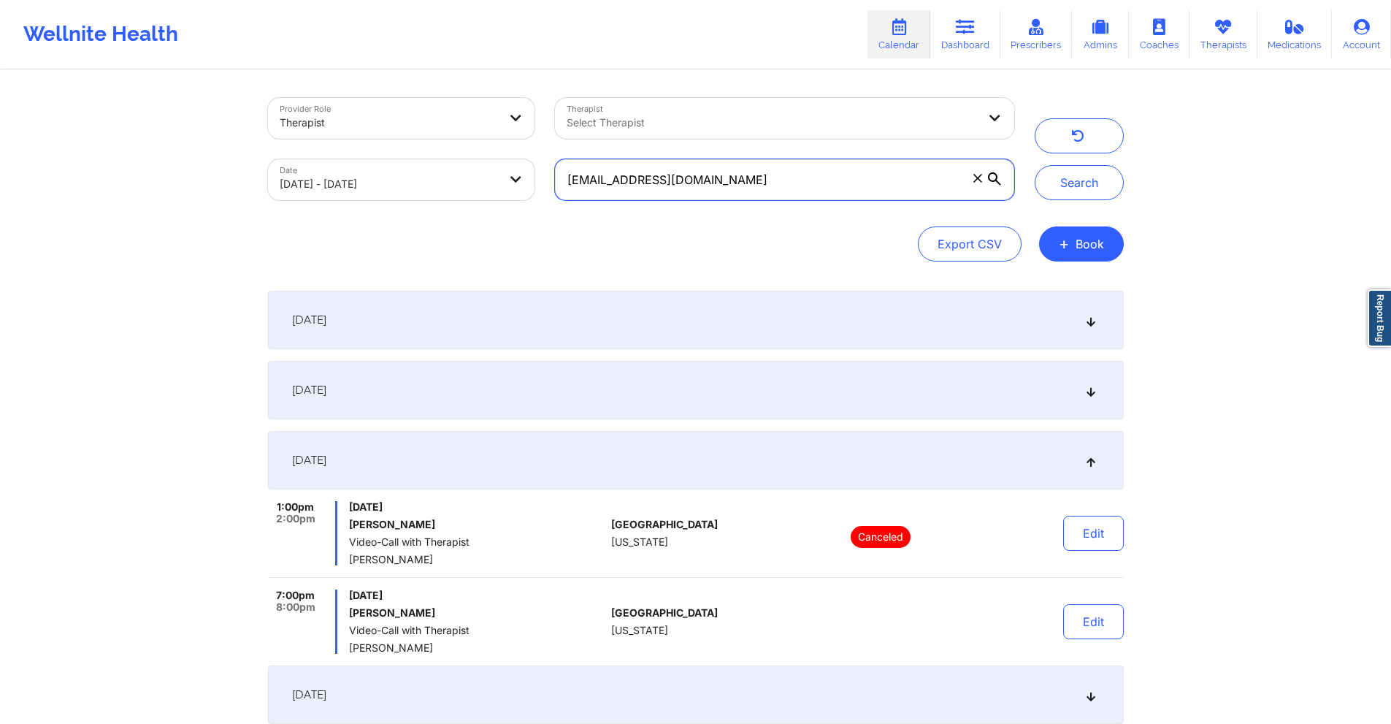
click at [782, 183] on input "prmleon917@gmail.com" at bounding box center [784, 179] width 458 height 41
paste input "heathens3dragonfire"
click at [1074, 193] on button "Search" at bounding box center [1079, 182] width 89 height 35
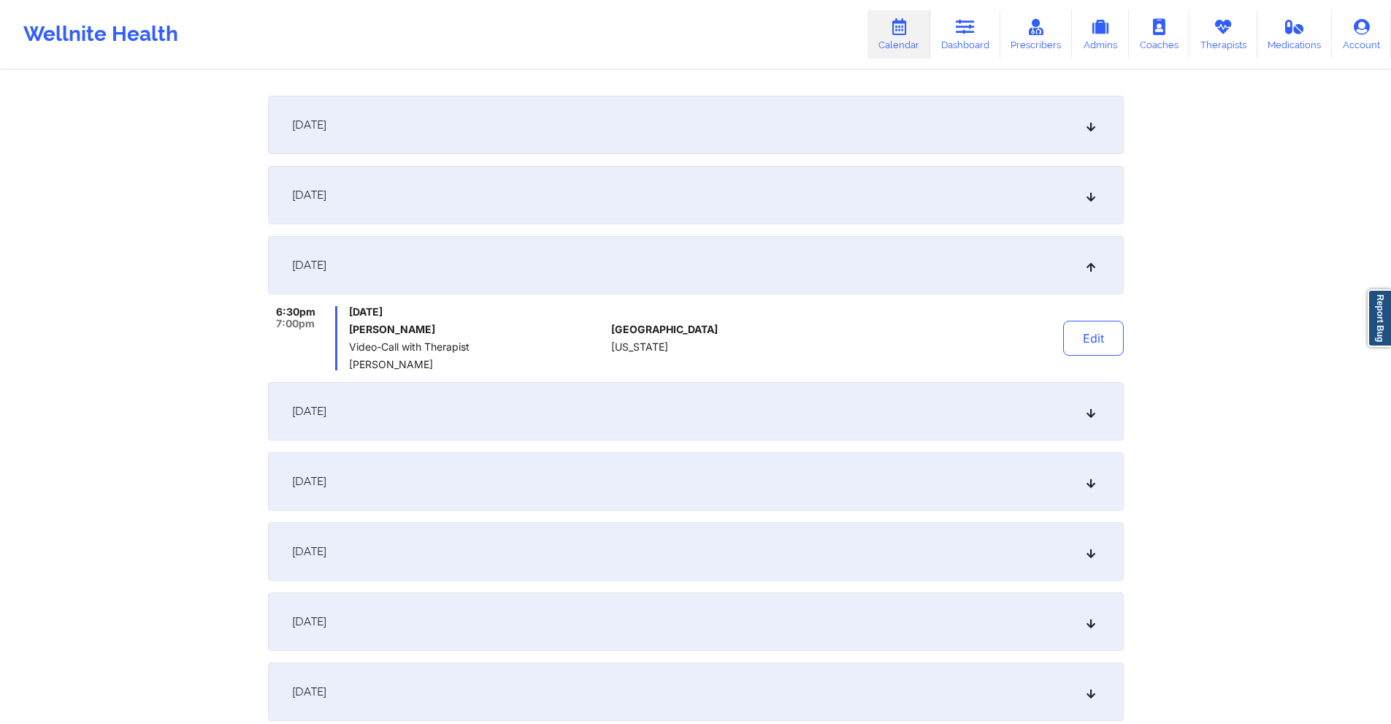
scroll to position [219, 0]
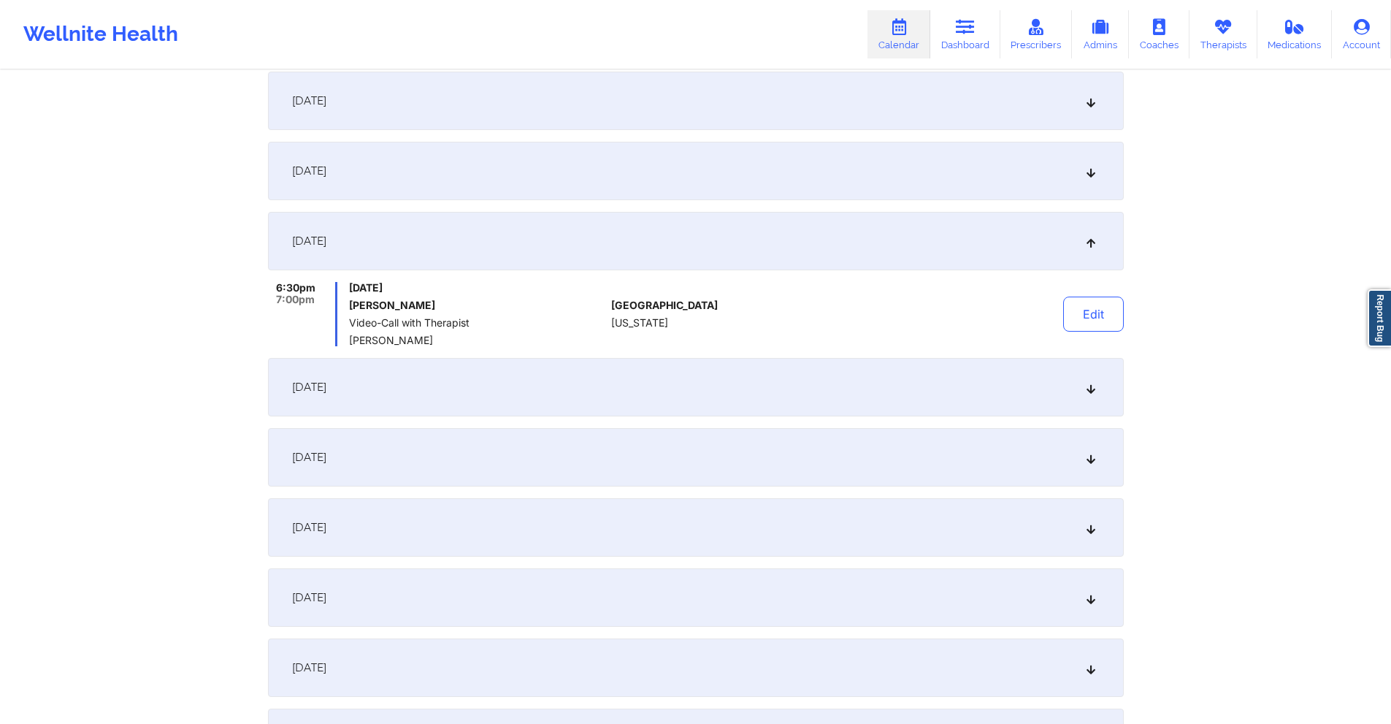
click at [889, 176] on div "September 7, 2025" at bounding box center [696, 171] width 856 height 58
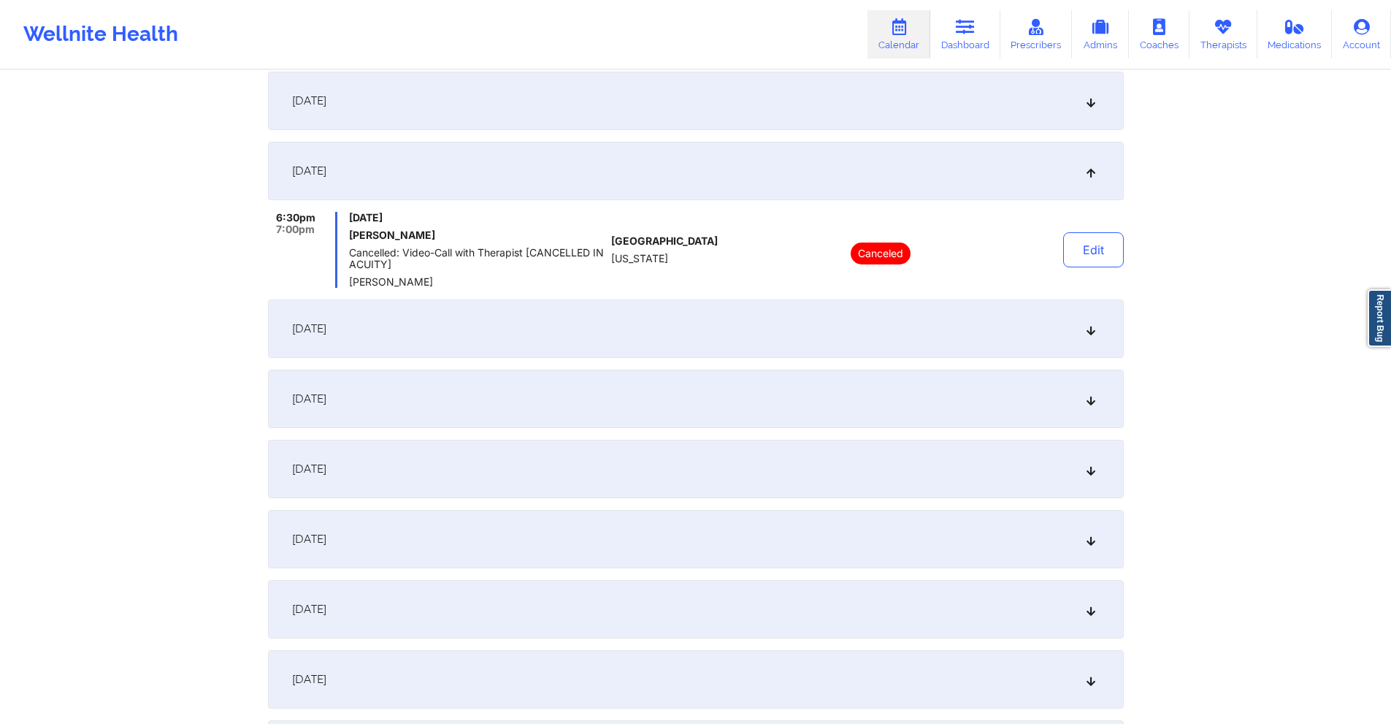
click at [841, 317] on div "[DATE]" at bounding box center [696, 328] width 856 height 58
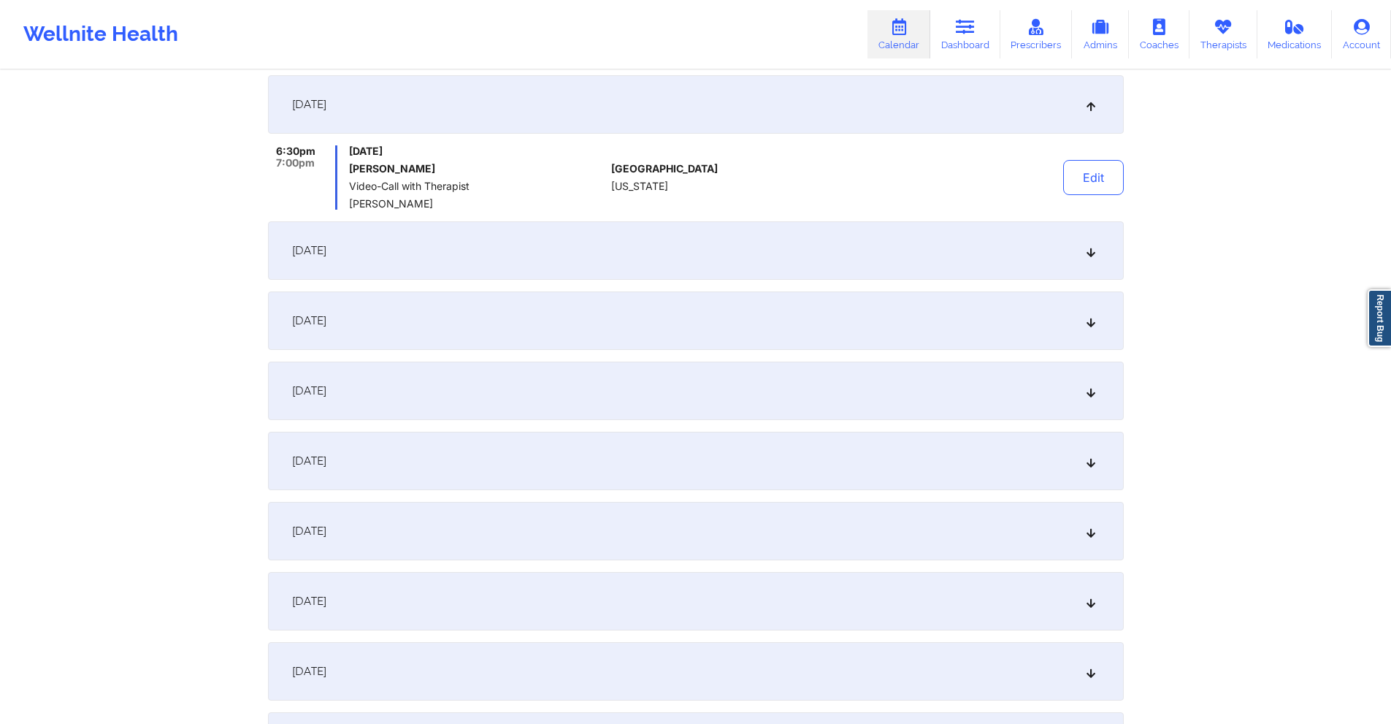
scroll to position [365, 0]
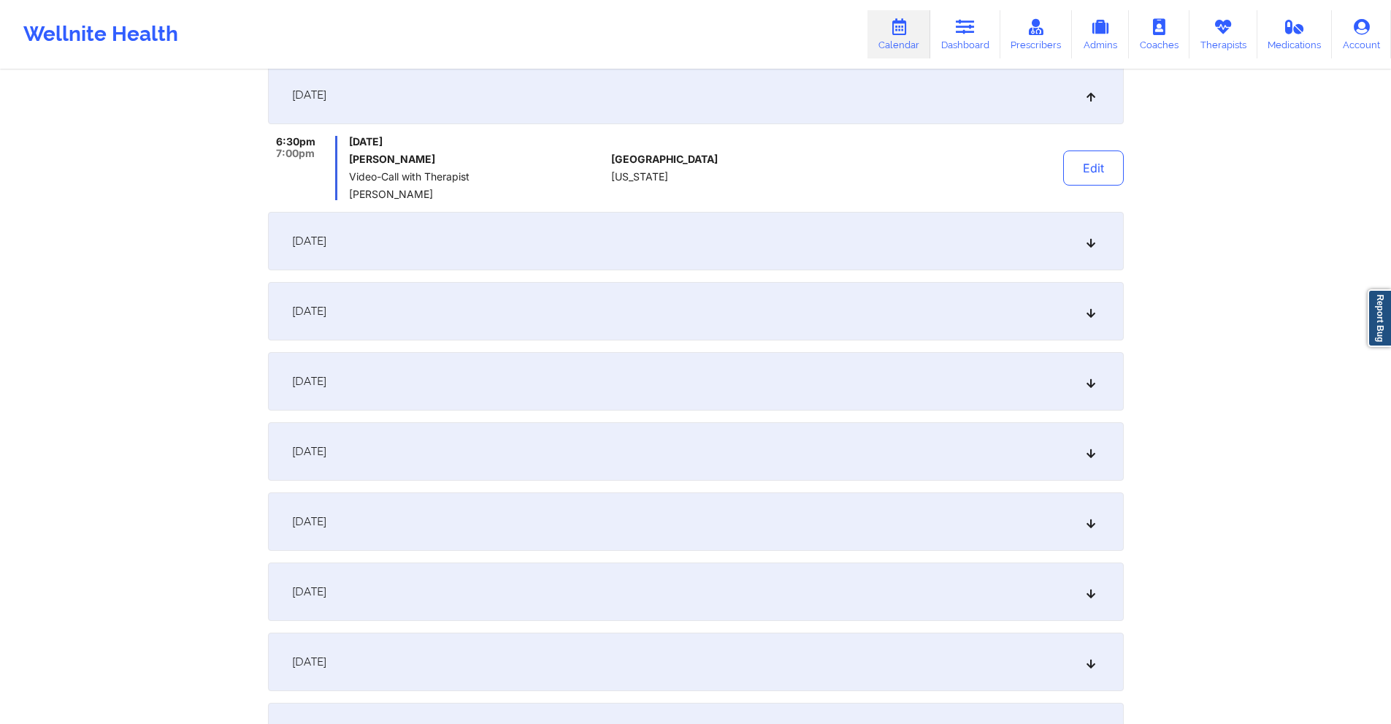
click at [804, 256] on div "September 14, 2025" at bounding box center [696, 241] width 856 height 58
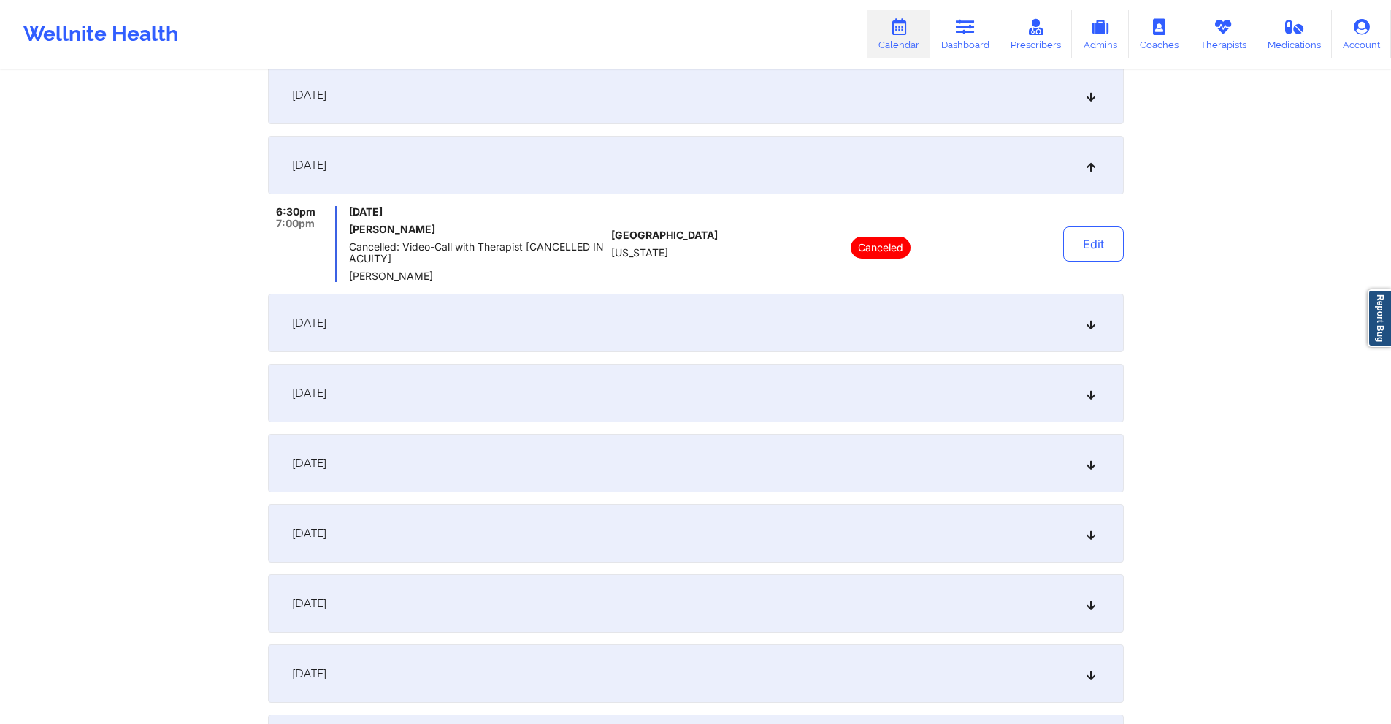
click at [812, 375] on div "September 21, 2025" at bounding box center [696, 393] width 856 height 58
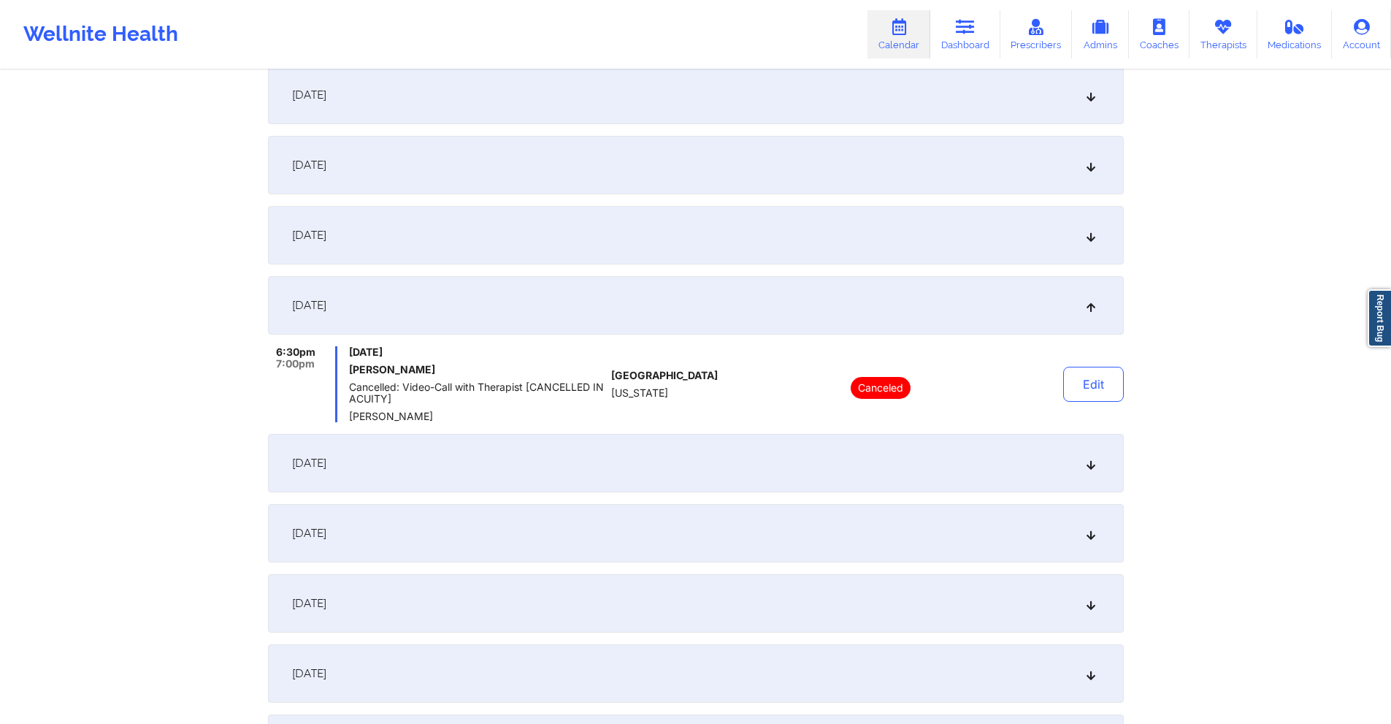
click at [791, 158] on div "September 14, 2025" at bounding box center [696, 165] width 856 height 58
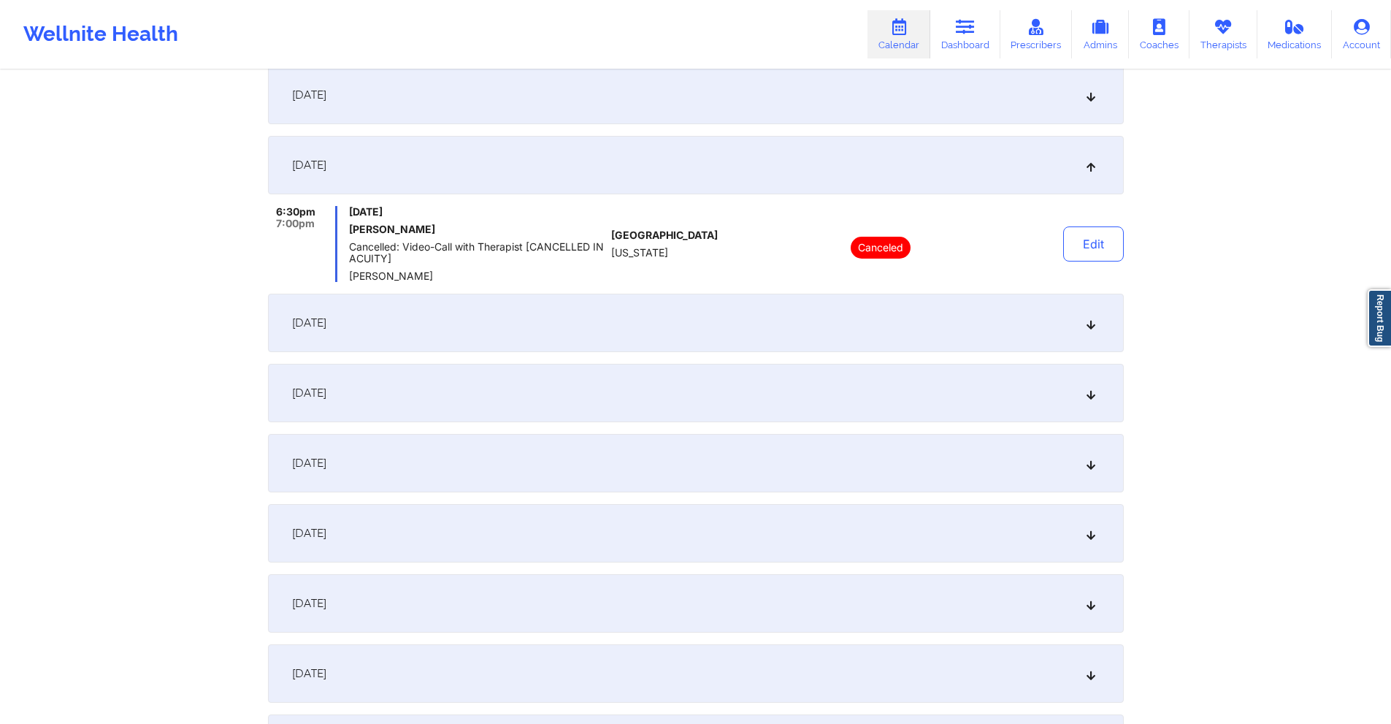
click at [728, 320] on div "[DATE]" at bounding box center [696, 322] width 856 height 58
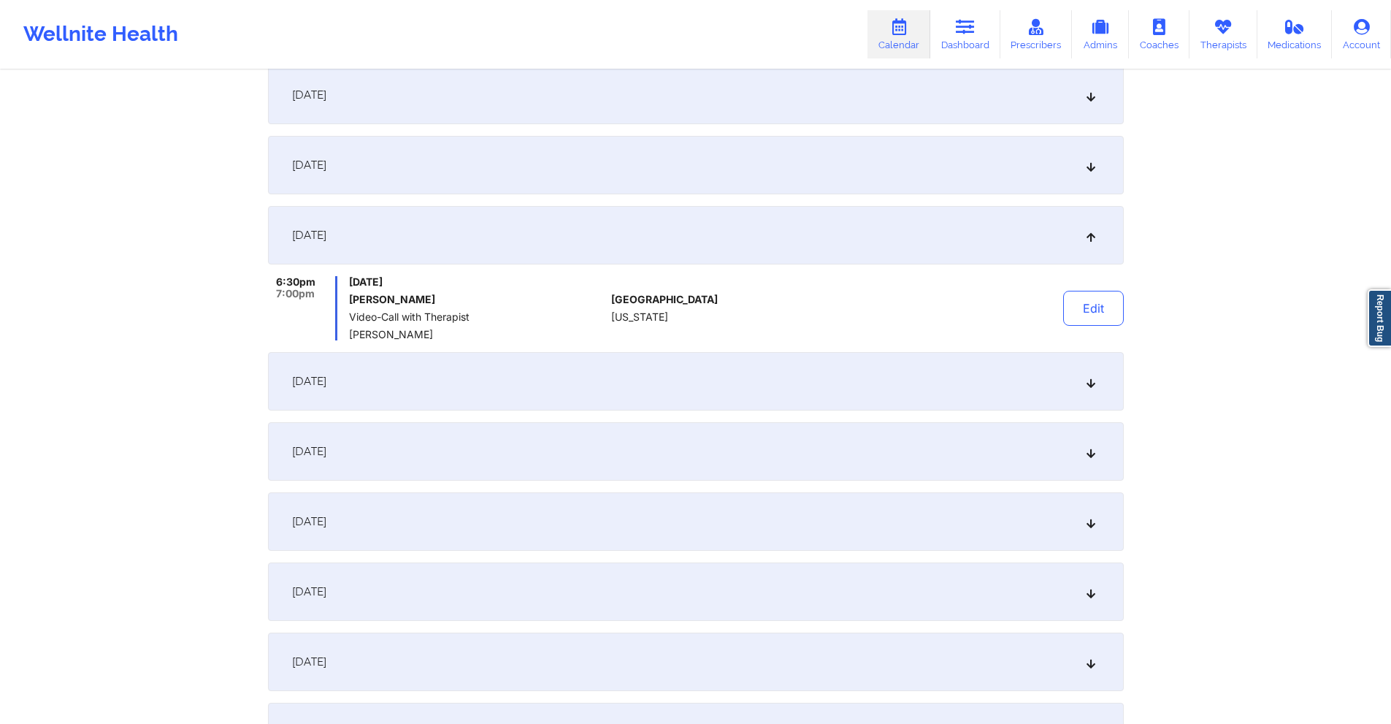
click at [723, 377] on div "September 21, 2025" at bounding box center [696, 381] width 856 height 58
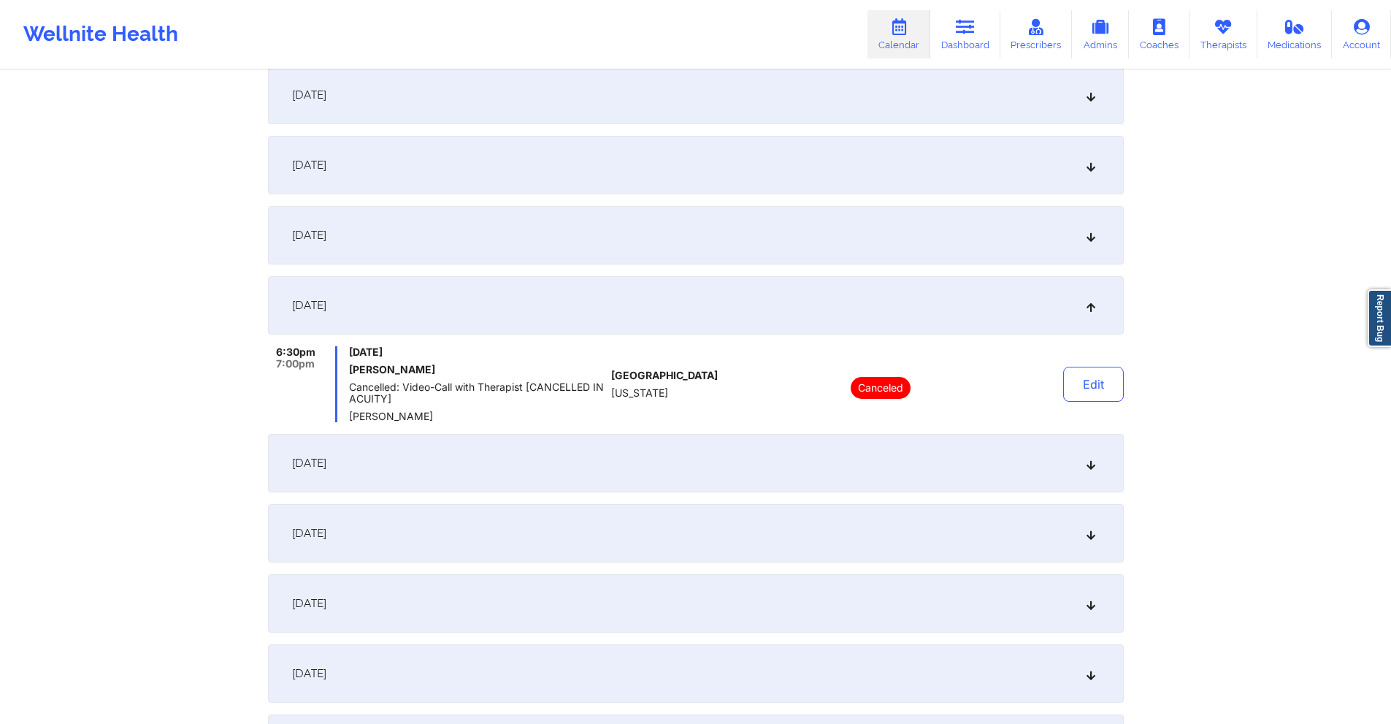
click at [505, 476] on div "[DATE]" at bounding box center [696, 463] width 856 height 58
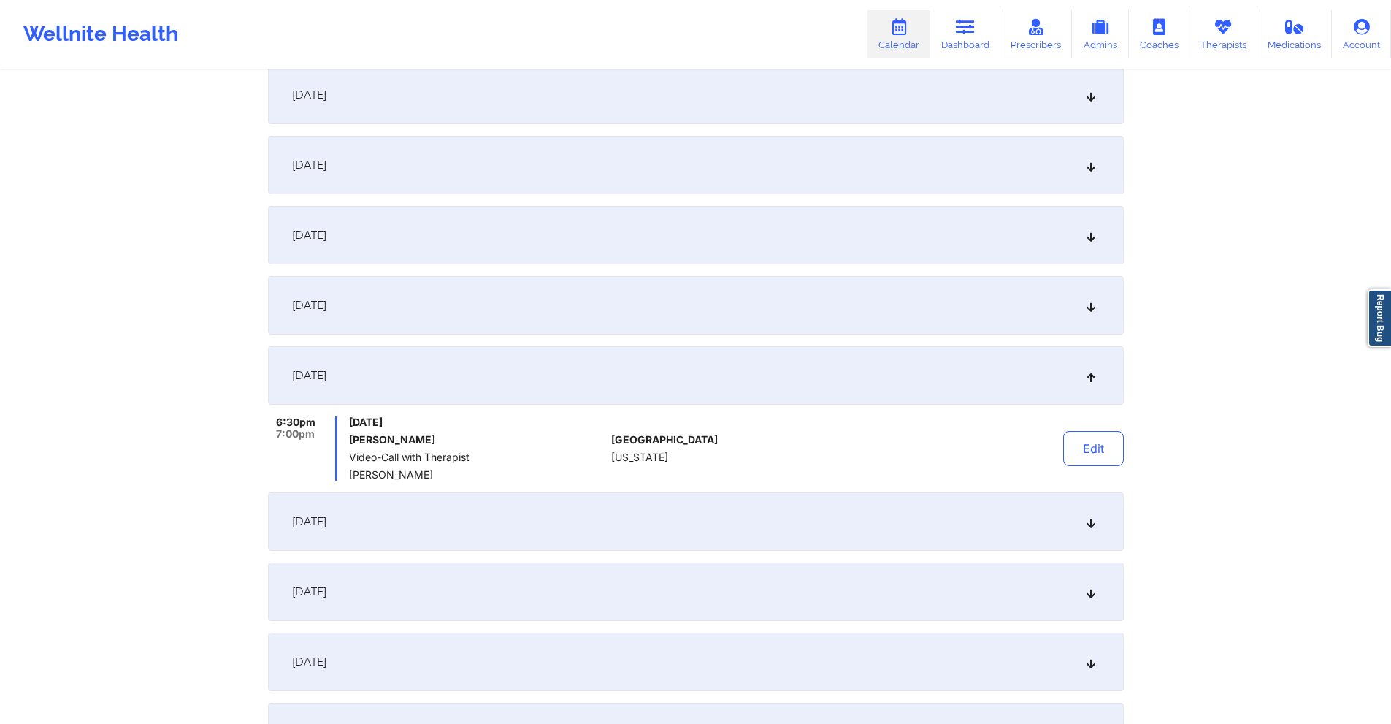
click at [545, 229] on div "[DATE]" at bounding box center [696, 235] width 856 height 58
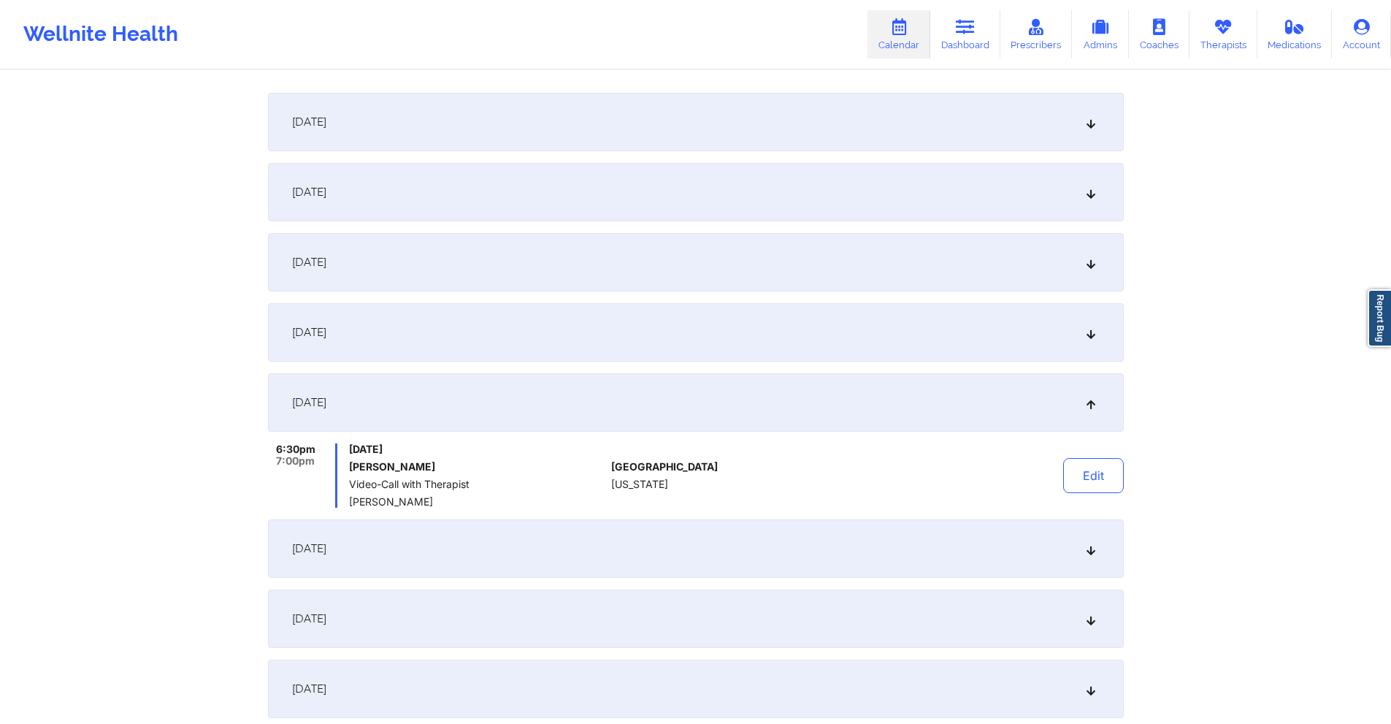
scroll to position [0, 0]
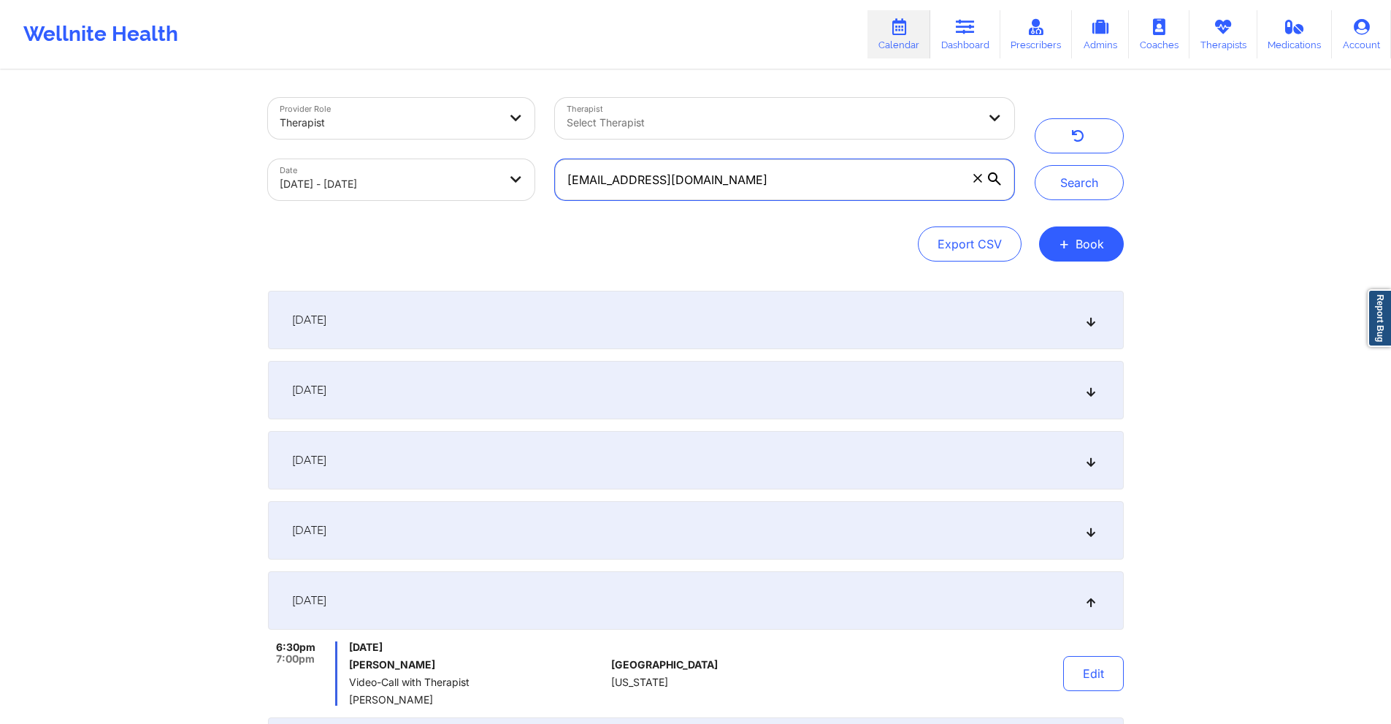
click at [800, 187] on input "heathens3dragonfire@gmail.com" at bounding box center [784, 179] width 458 height 41
paste input "joedian95"
click at [1099, 181] on button "Search" at bounding box center [1079, 182] width 89 height 35
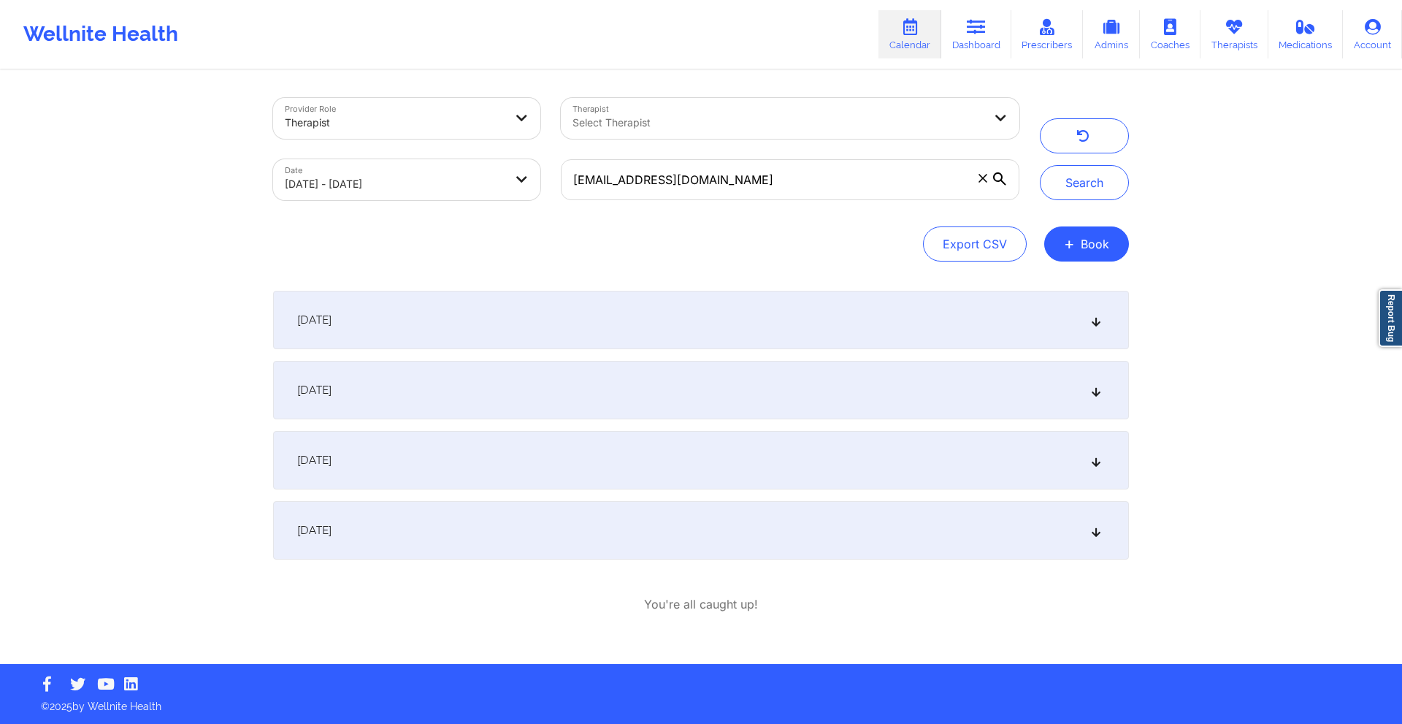
click at [678, 324] on div "September 10, 2025" at bounding box center [701, 320] width 856 height 58
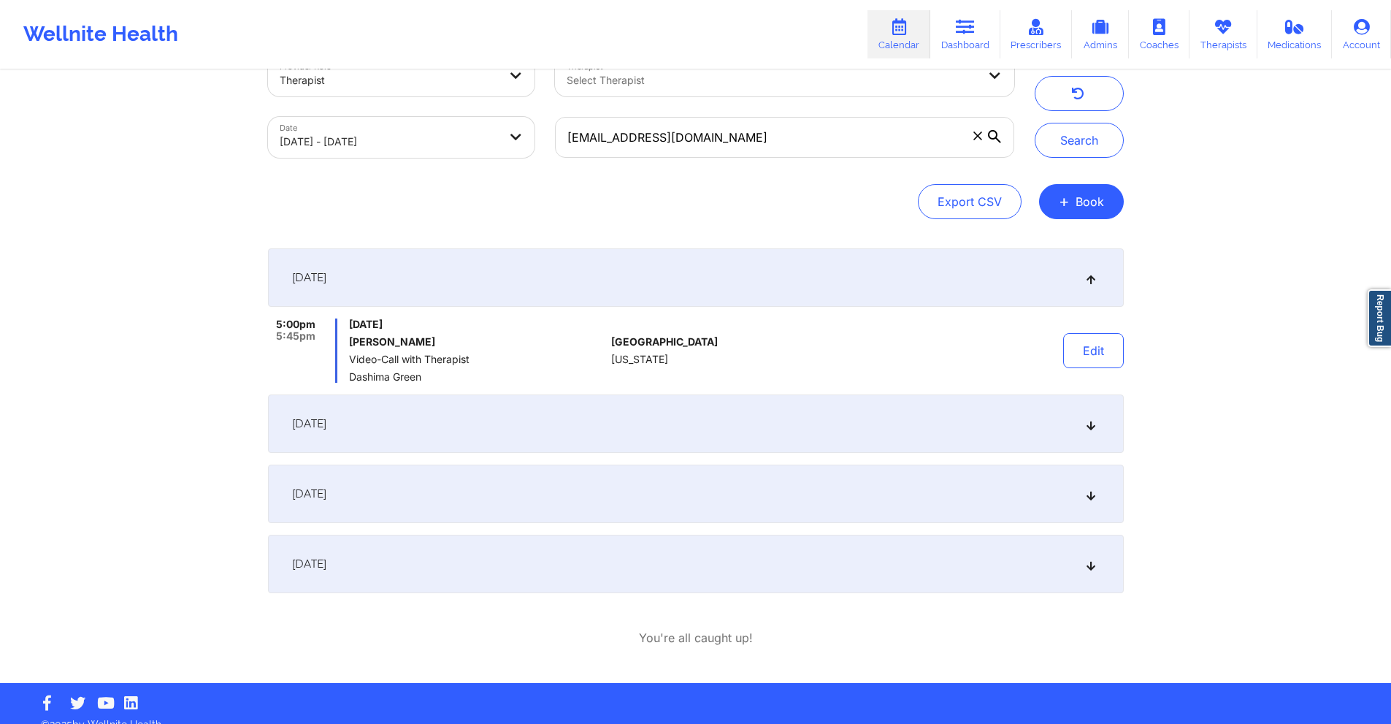
scroll to position [61, 0]
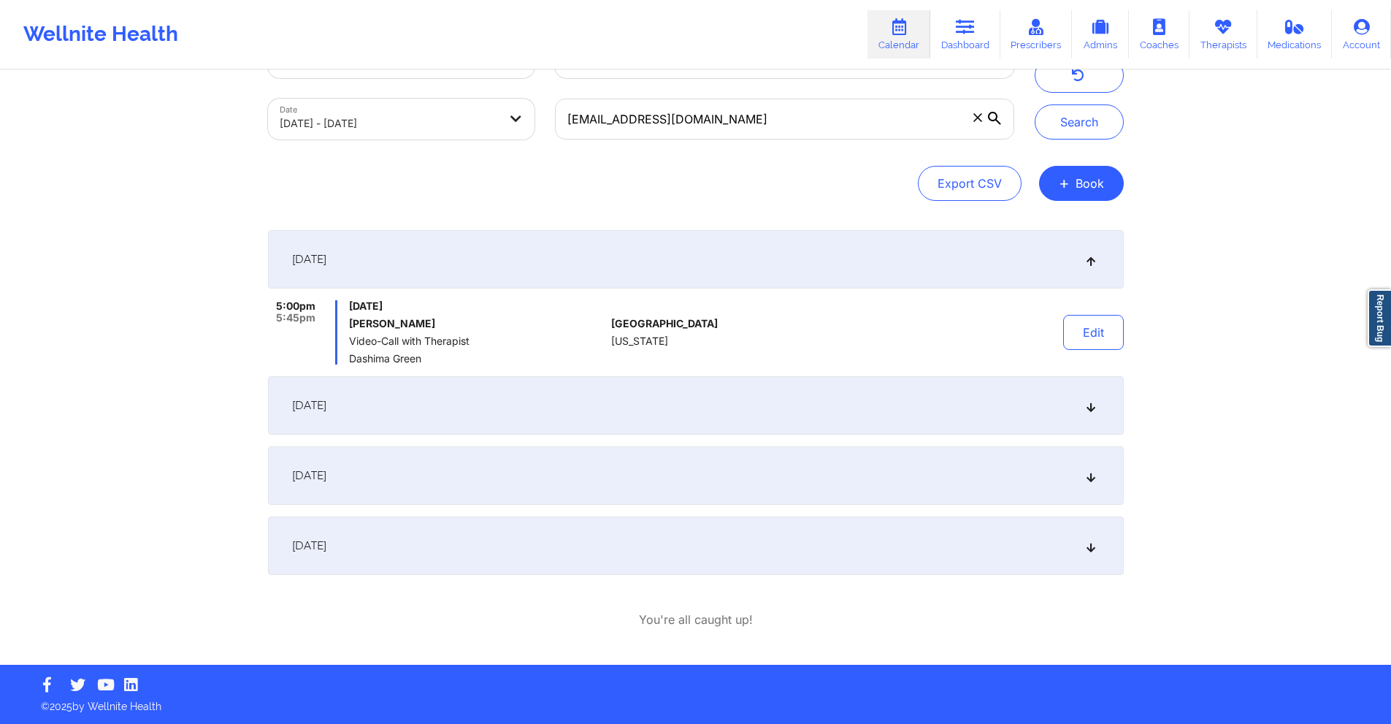
click at [654, 391] on div "[DATE]" at bounding box center [696, 405] width 856 height 58
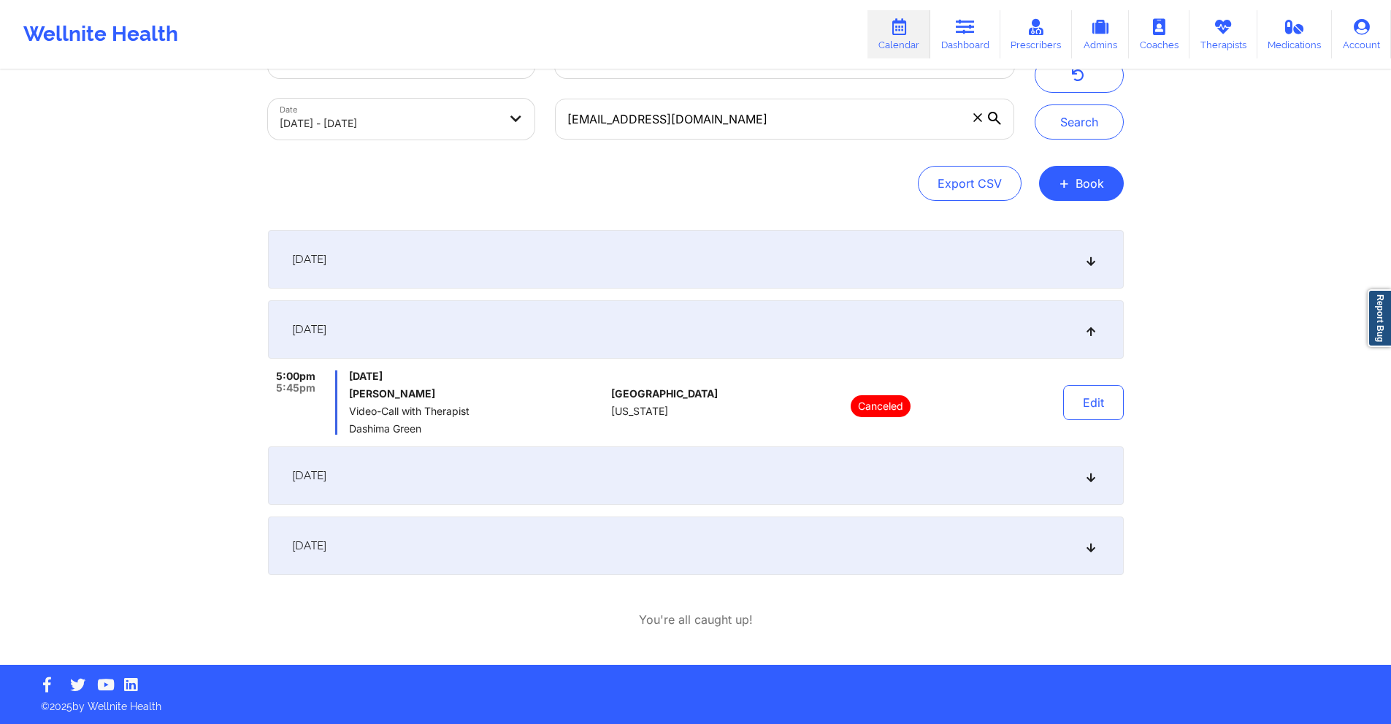
click at [597, 477] on div "[DATE]" at bounding box center [696, 475] width 856 height 58
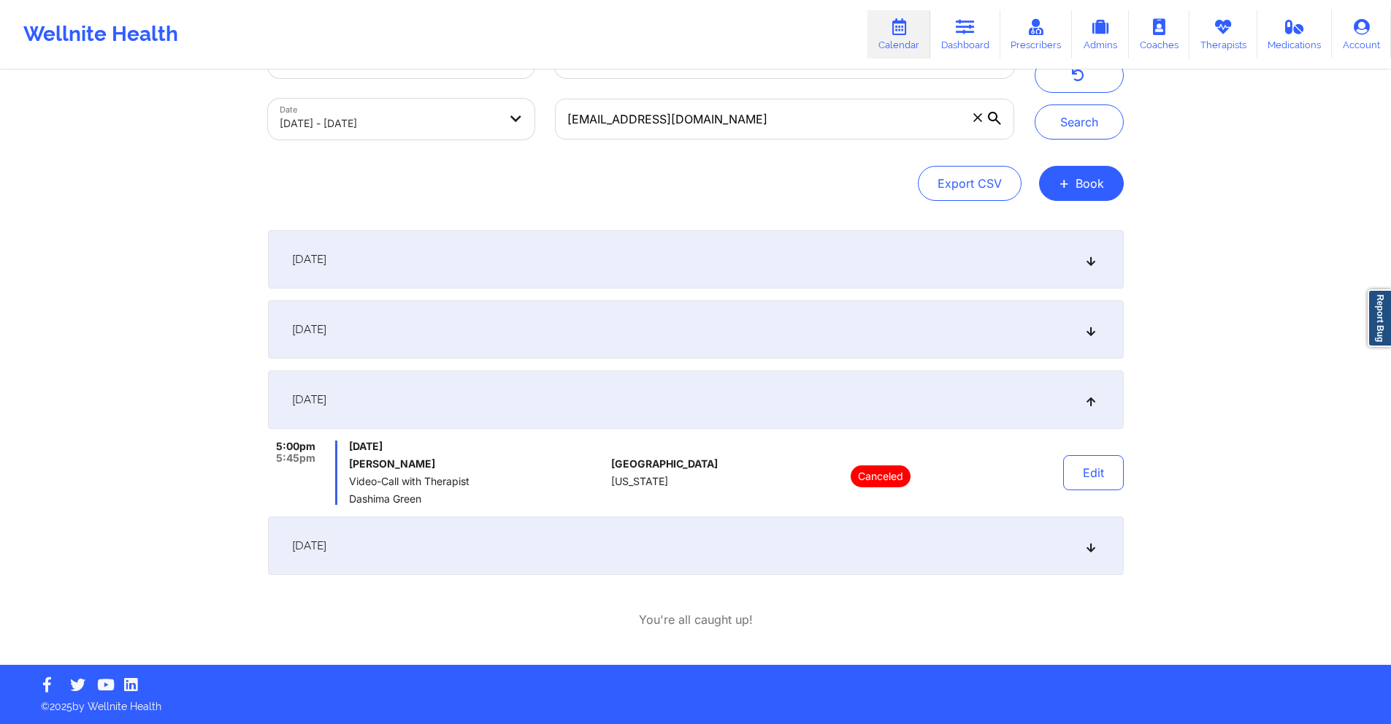
click at [553, 553] on div "[DATE]" at bounding box center [696, 545] width 856 height 58
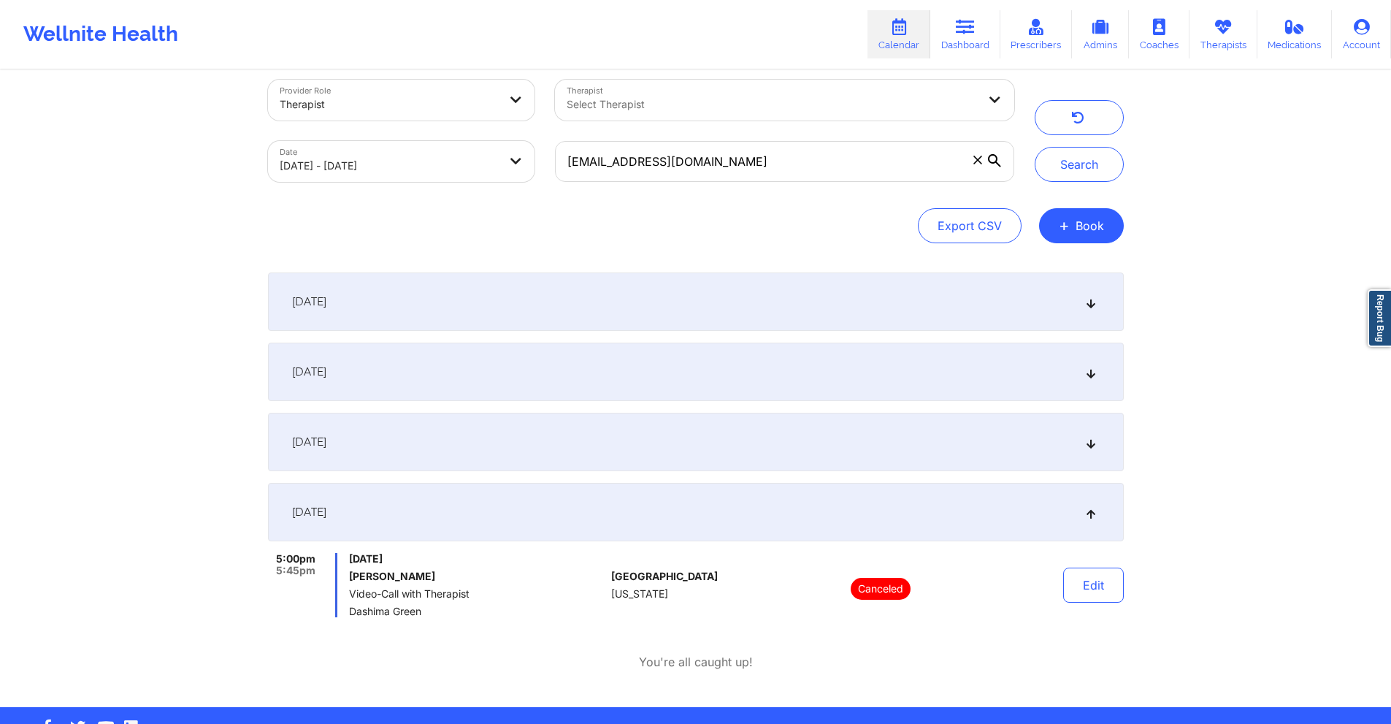
scroll to position [0, 0]
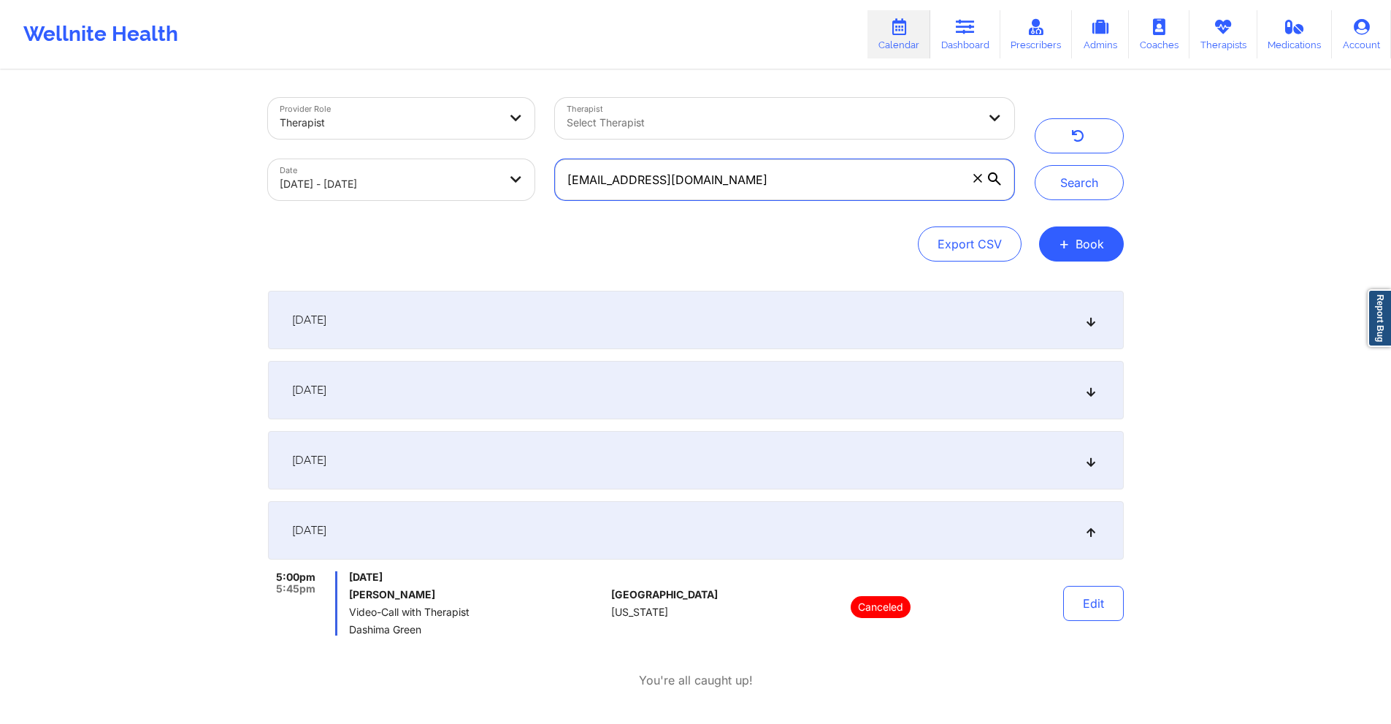
click at [704, 180] on input "joedian95@gmail.com" at bounding box center [784, 179] width 458 height 41
paste input "dspinzola"
click at [1090, 190] on button "Search" at bounding box center [1079, 182] width 89 height 35
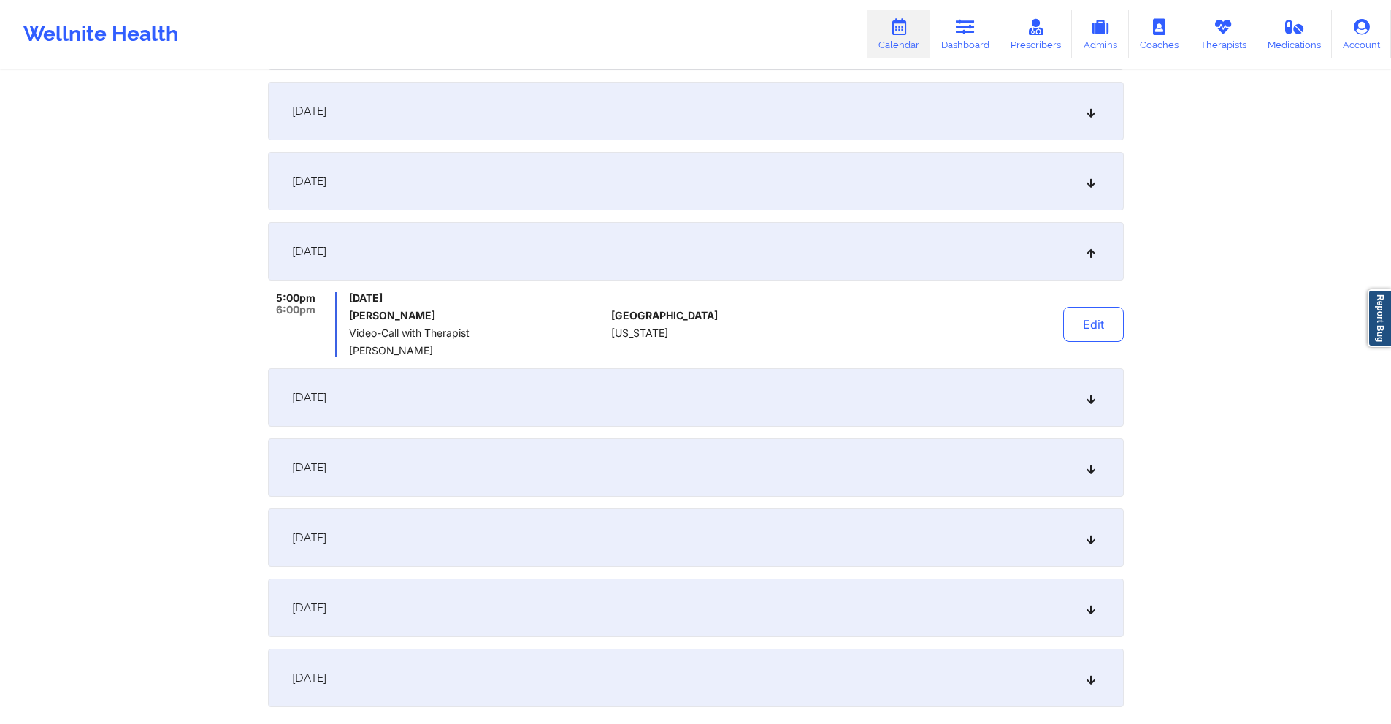
scroll to position [292, 0]
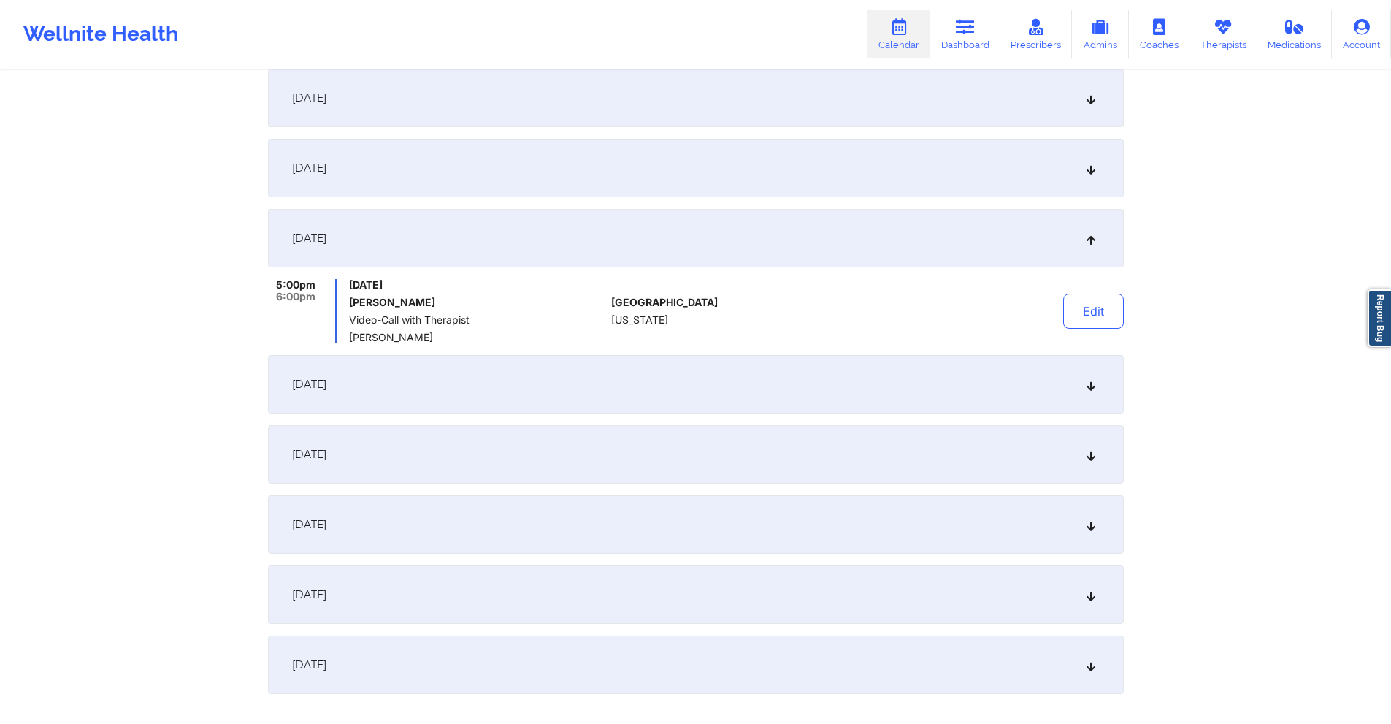
click at [853, 111] on div "[DATE]" at bounding box center [696, 98] width 856 height 58
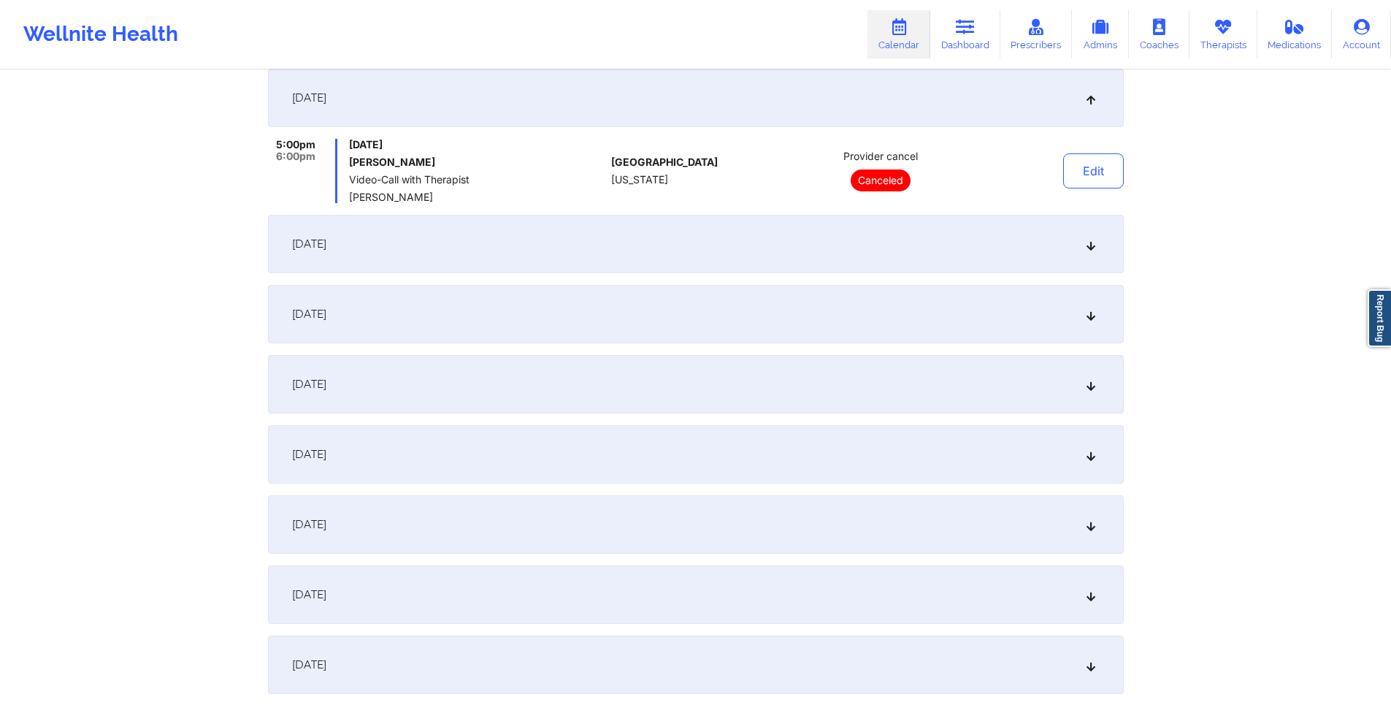
click at [832, 256] on div "[DATE]" at bounding box center [696, 244] width 856 height 58
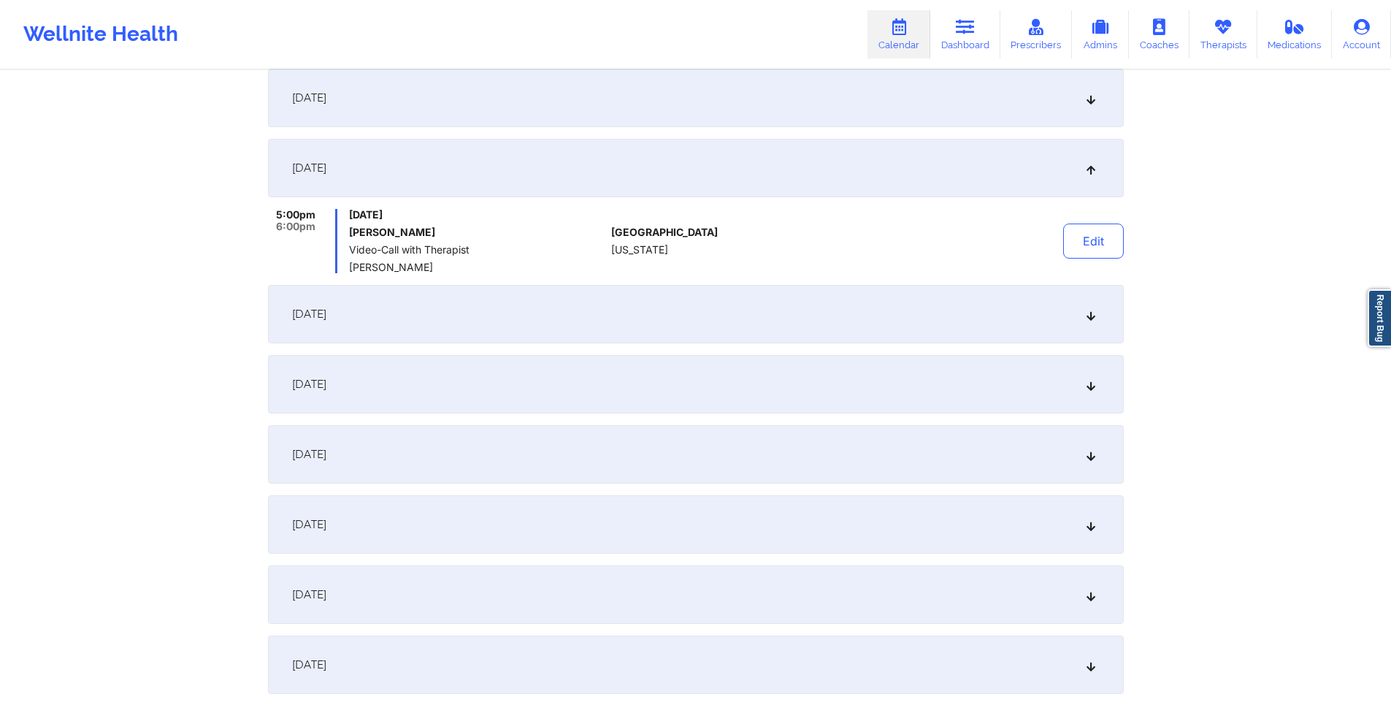
click at [825, 288] on div "[DATE]" at bounding box center [696, 314] width 856 height 58
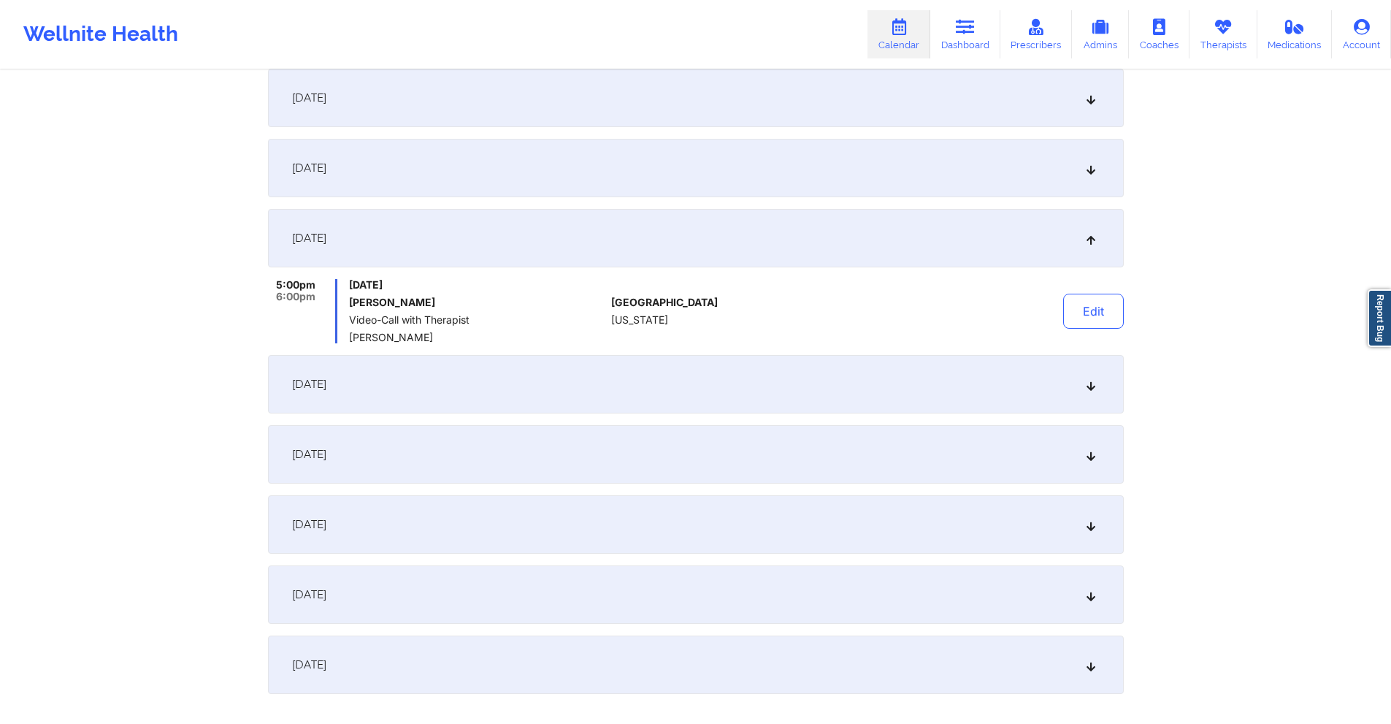
click at [588, 178] on div "[DATE]" at bounding box center [696, 168] width 856 height 58
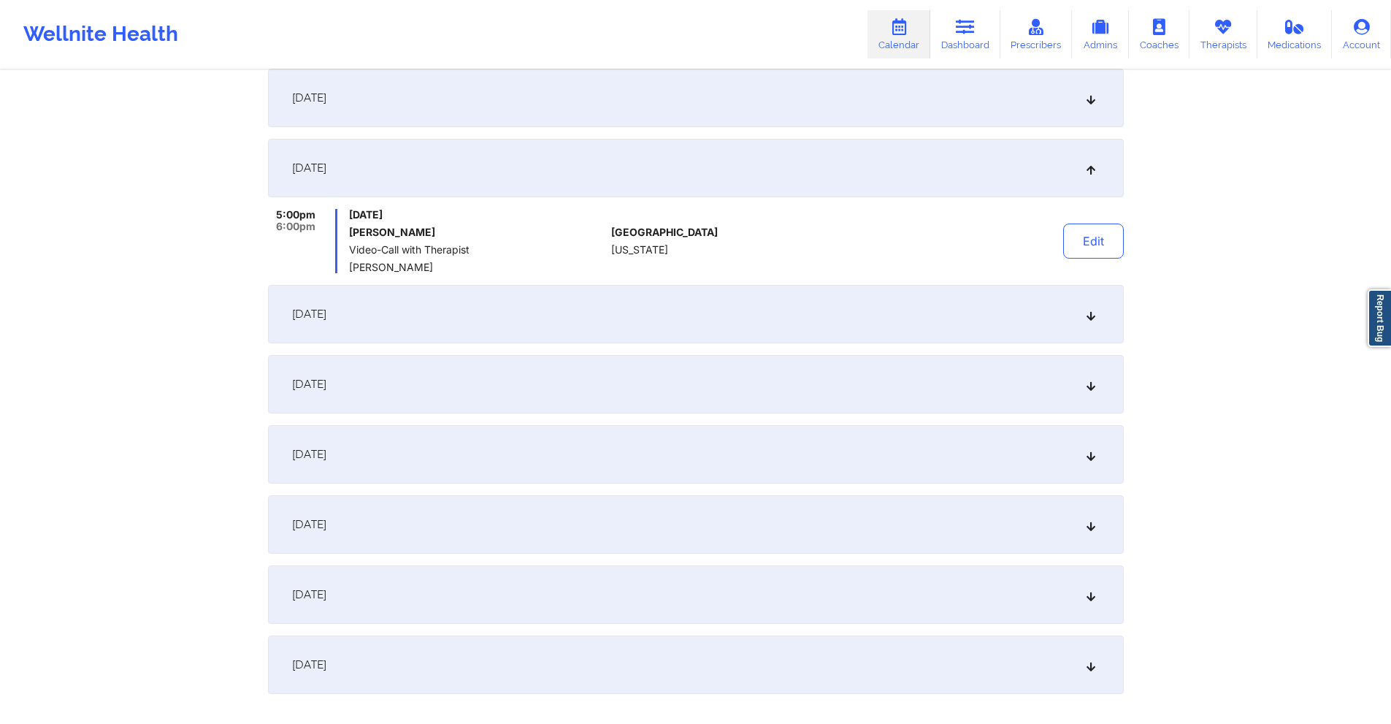
click at [587, 105] on div "[DATE]" at bounding box center [696, 98] width 856 height 58
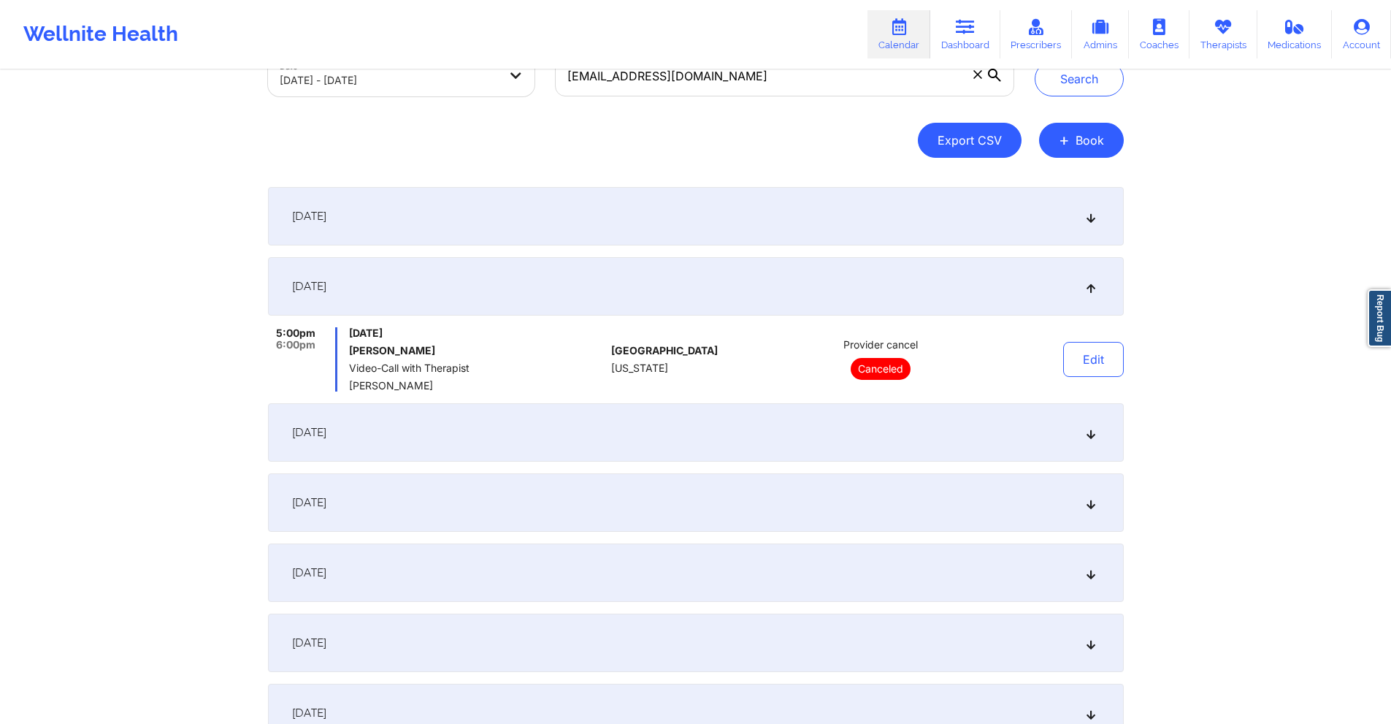
scroll to position [0, 0]
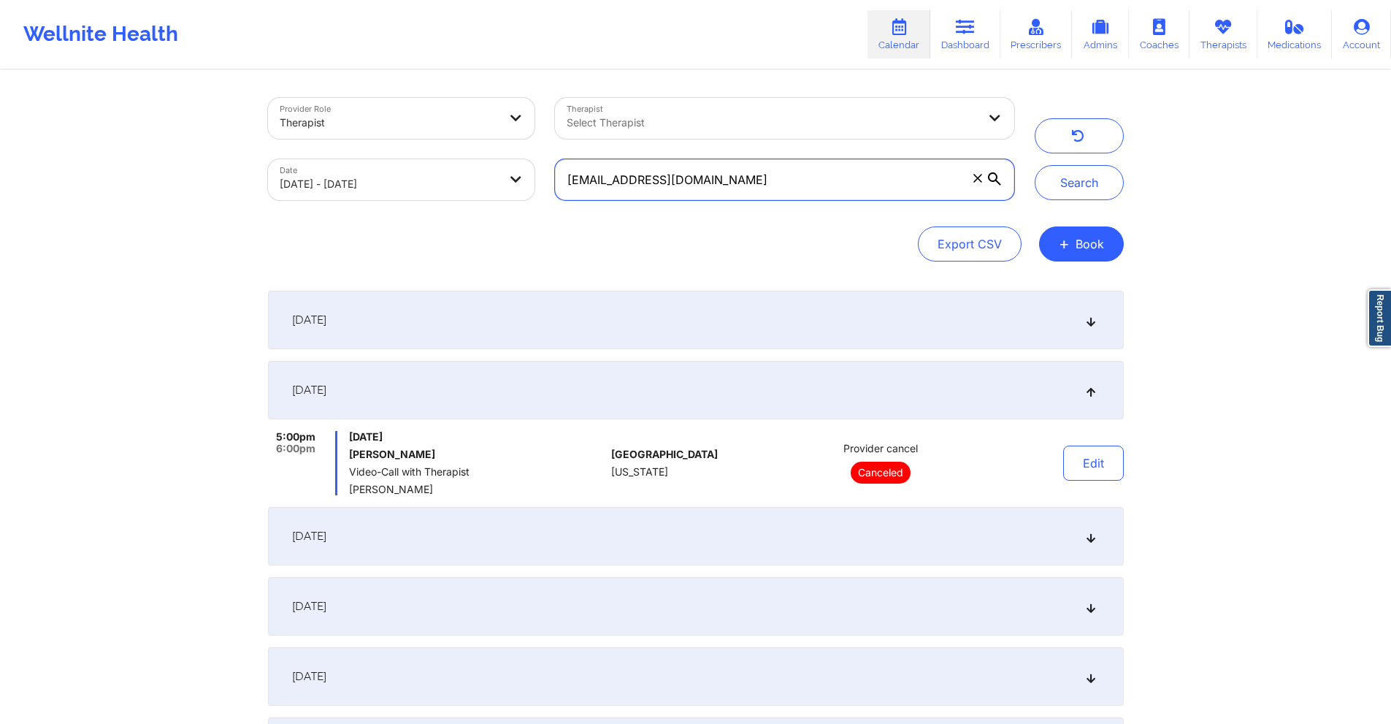
click at [816, 173] on input "dspinzola@gmail.com" at bounding box center [784, 179] width 458 height 41
click at [815, 174] on input "dspinzola@gmail.com" at bounding box center [784, 179] width 458 height 41
paste input "niakennedy1003"
click at [1074, 184] on button "Search" at bounding box center [1079, 182] width 89 height 35
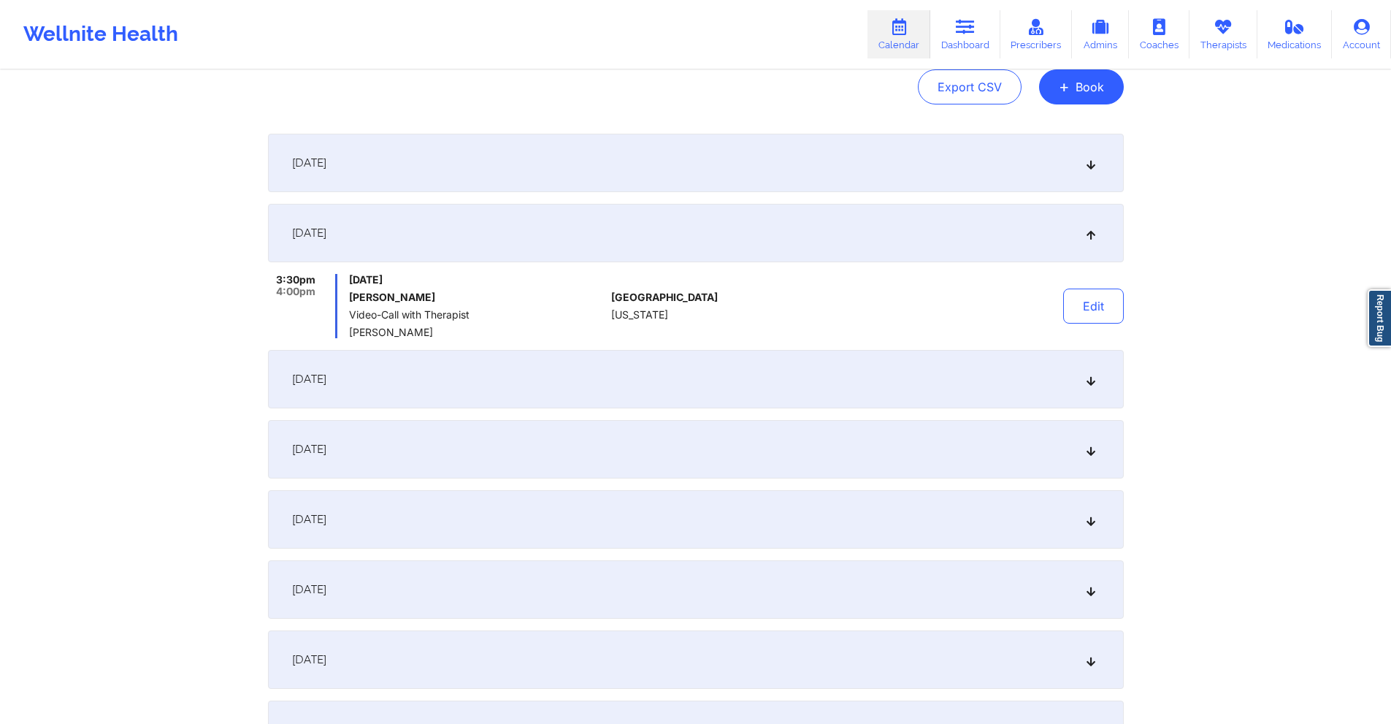
scroll to position [219, 0]
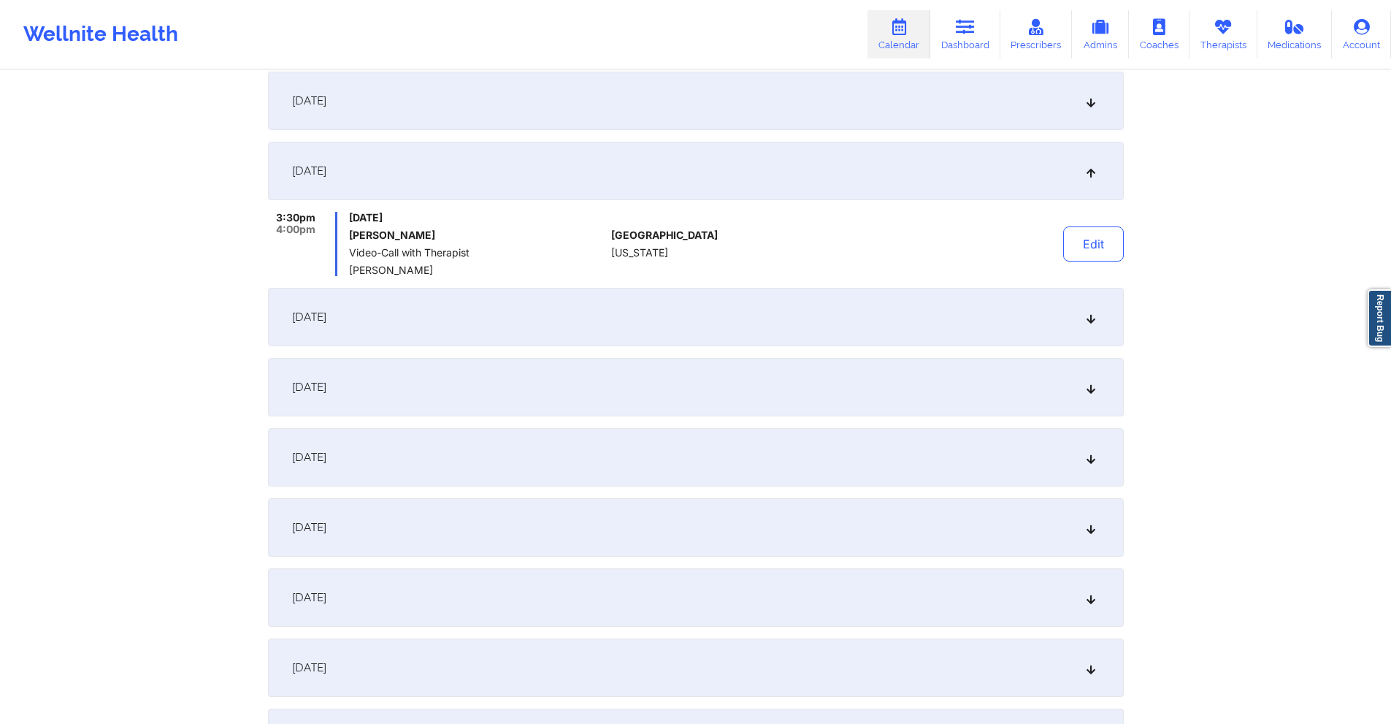
click at [747, 315] on div "[DATE]" at bounding box center [696, 317] width 856 height 58
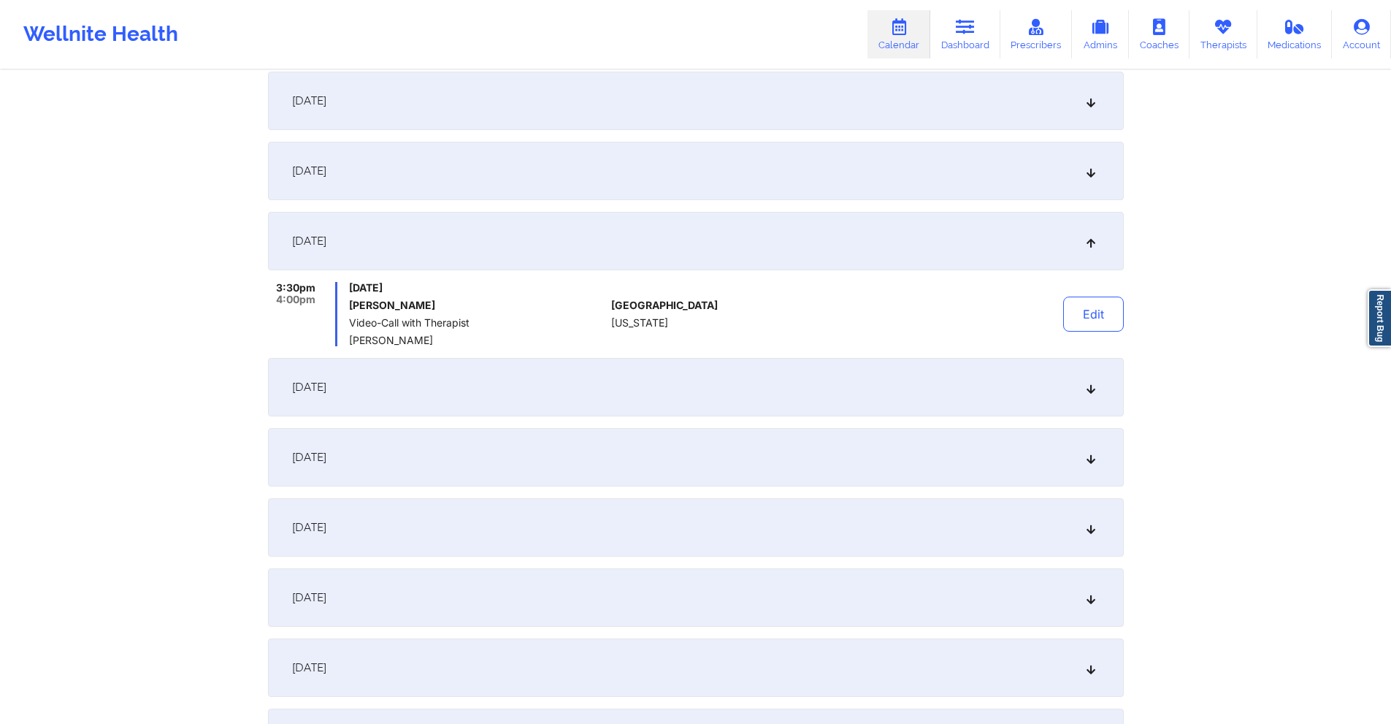
click at [730, 395] on div "[DATE]" at bounding box center [696, 387] width 856 height 58
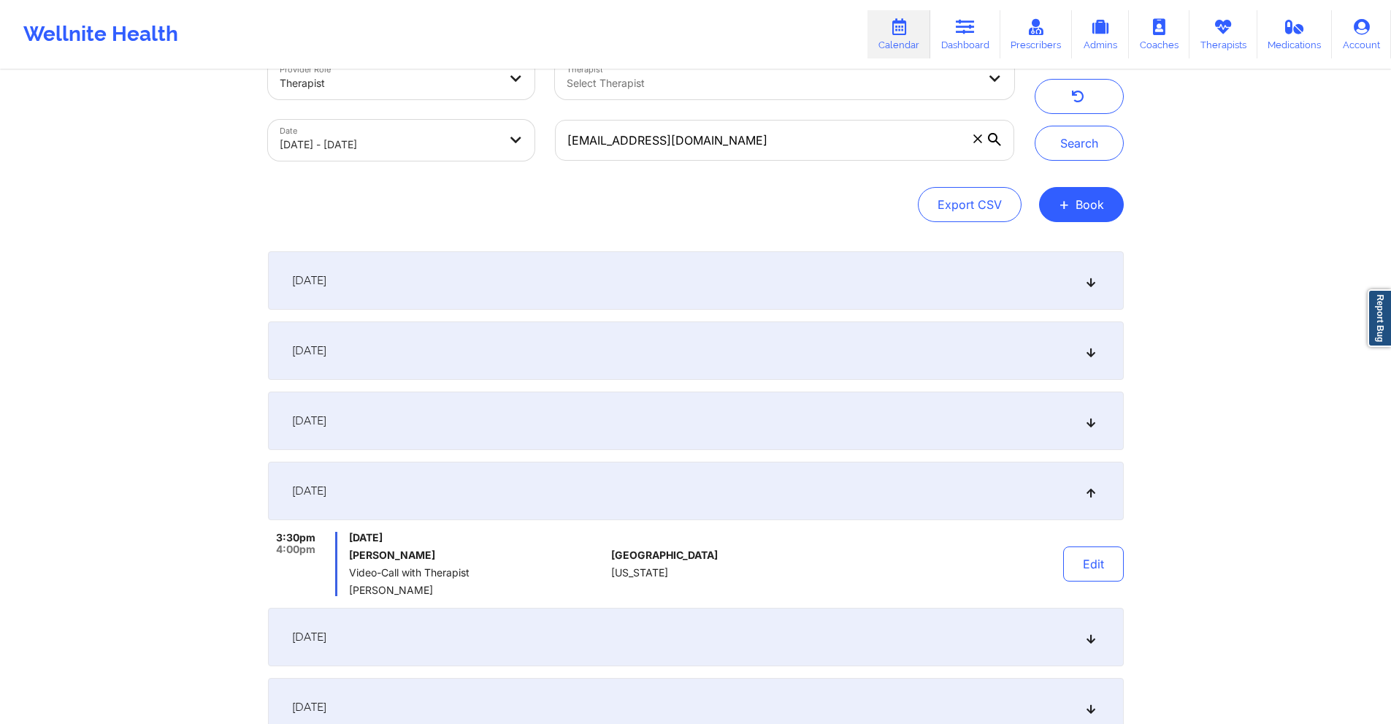
scroll to position [0, 0]
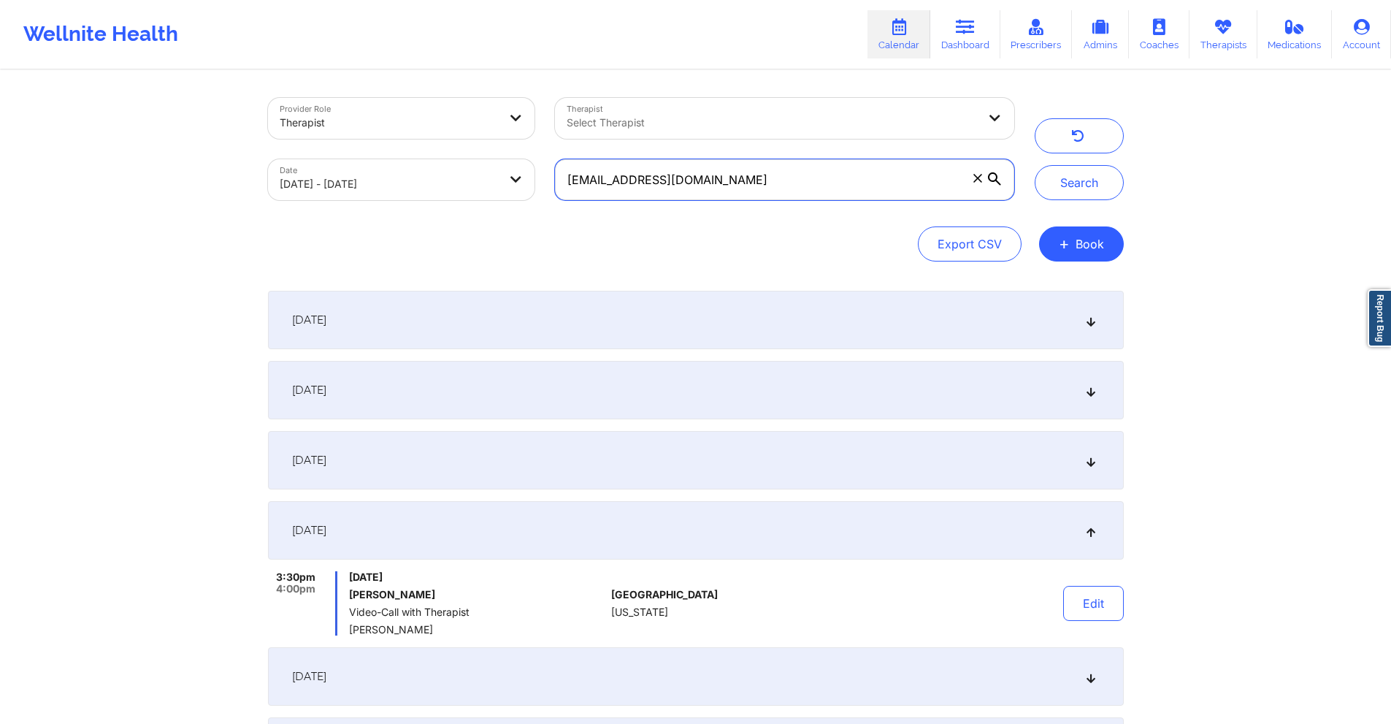
click at [848, 184] on input "niakennedy1003@gmail.com" at bounding box center [784, 179] width 458 height 41
paste input "kfranqui14@yahoo"
click at [1080, 185] on button "Search" at bounding box center [1079, 182] width 89 height 35
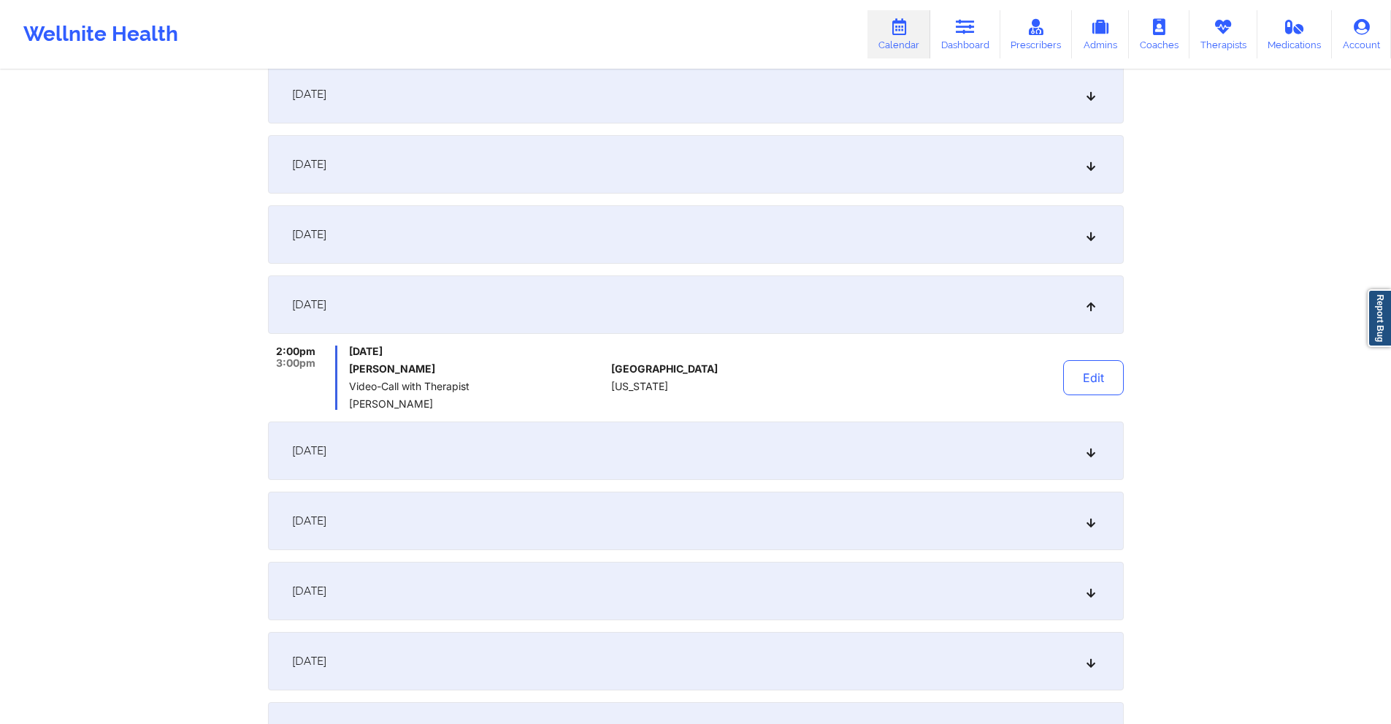
scroll to position [292, 0]
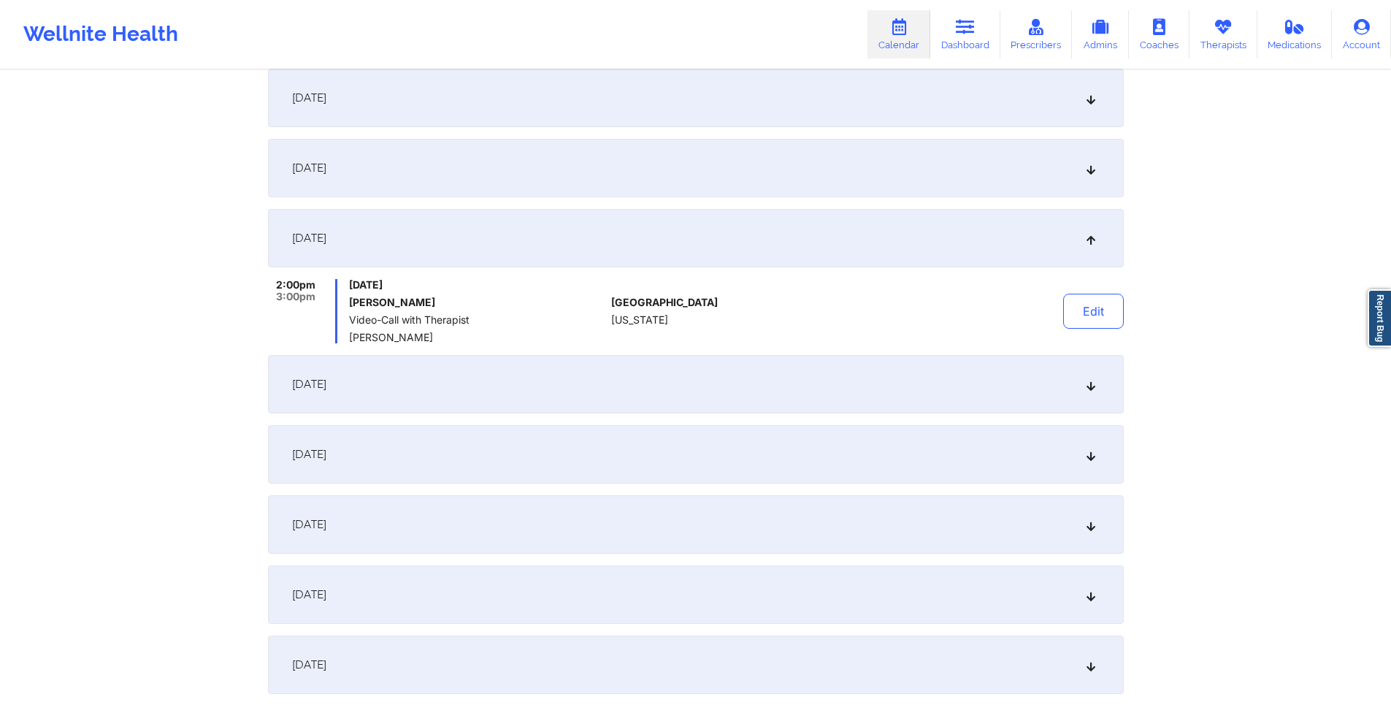
click at [780, 179] on div "[DATE]" at bounding box center [696, 168] width 856 height 58
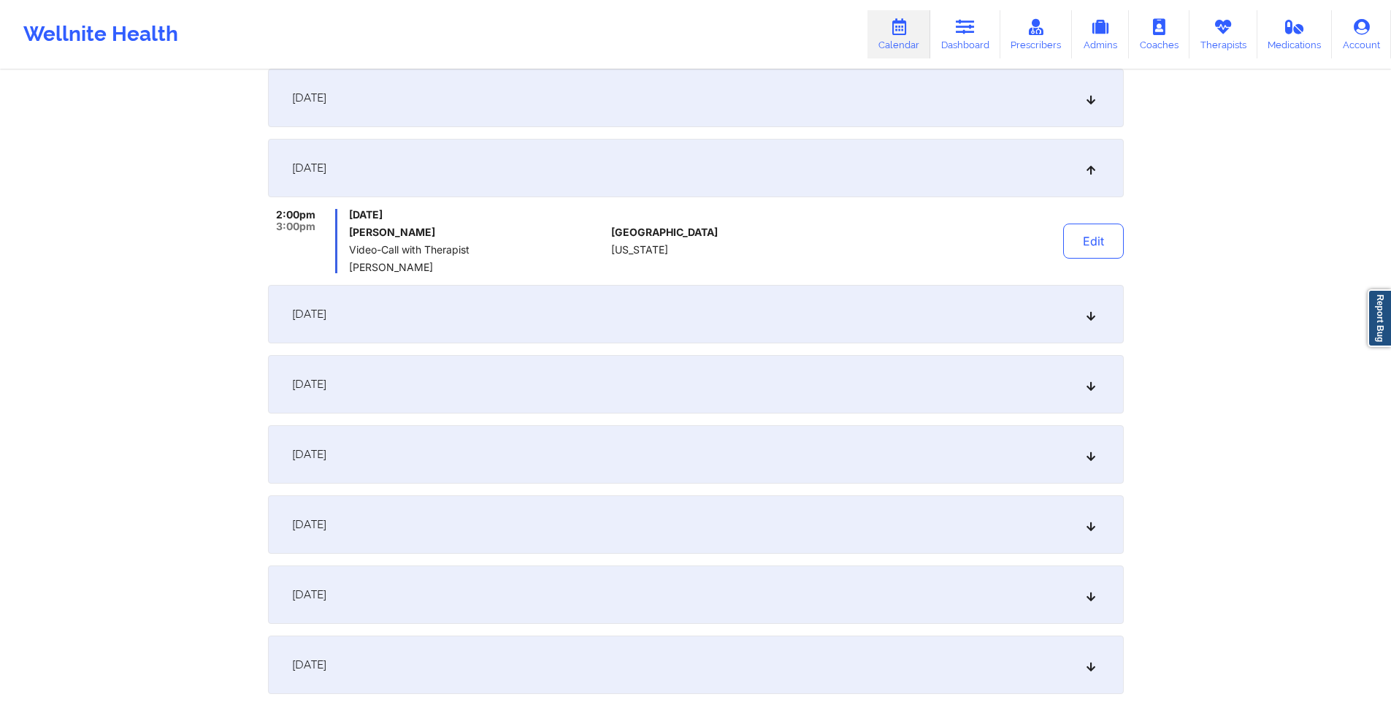
click at [740, 101] on div "[DATE]" at bounding box center [696, 98] width 856 height 58
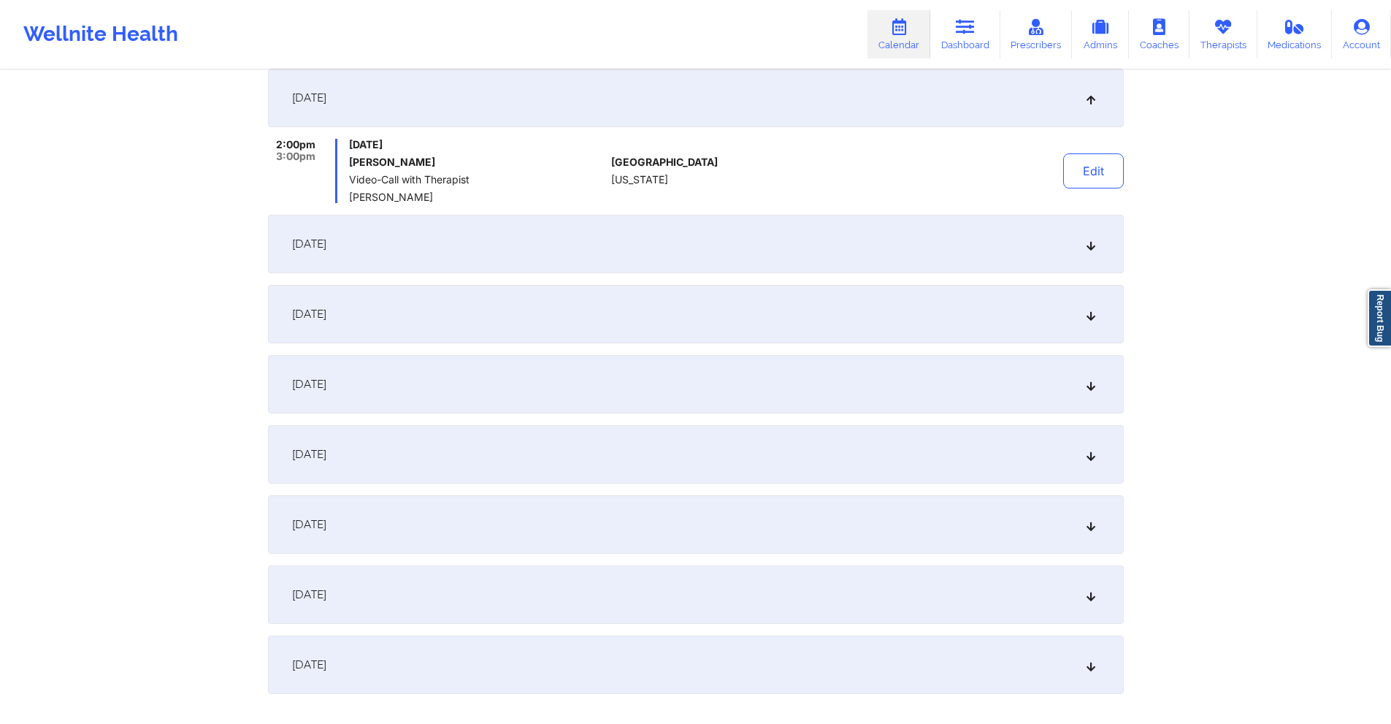
click at [765, 239] on div "[DATE]" at bounding box center [696, 244] width 856 height 58
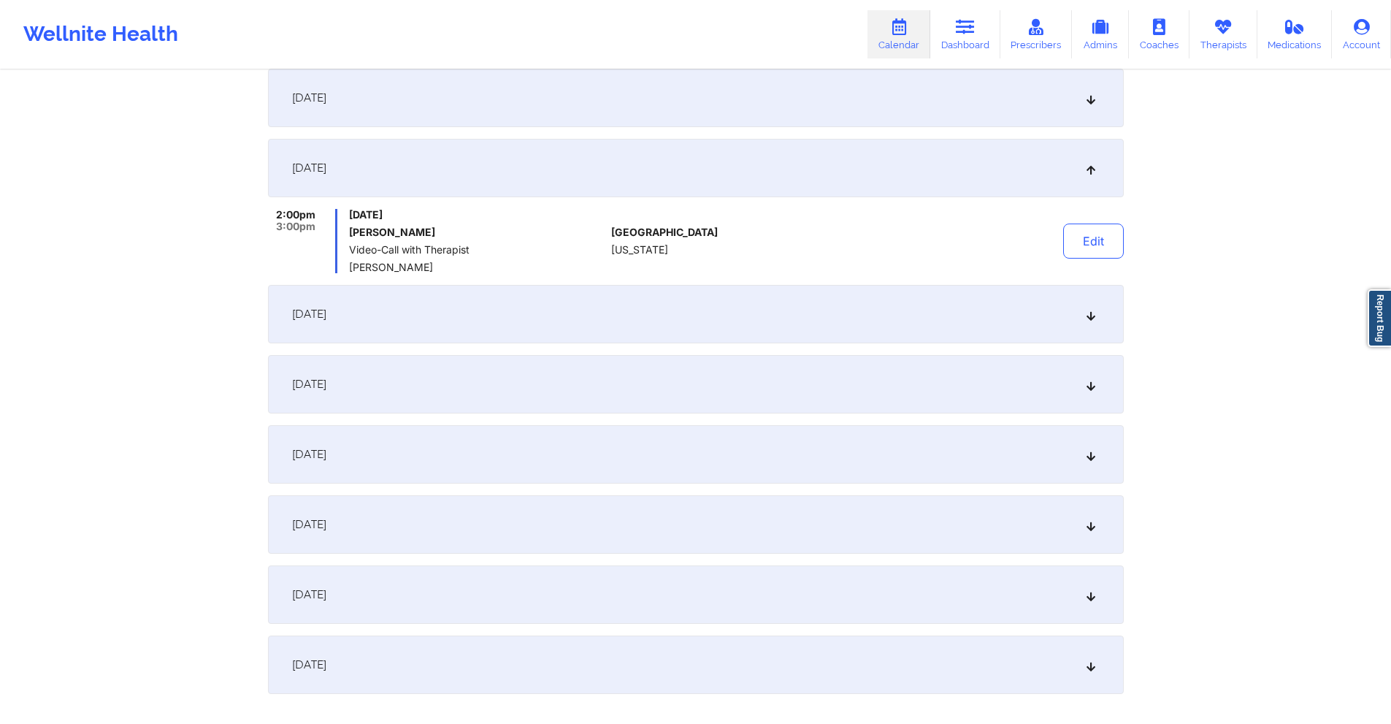
click at [756, 307] on div "[DATE]" at bounding box center [696, 314] width 856 height 58
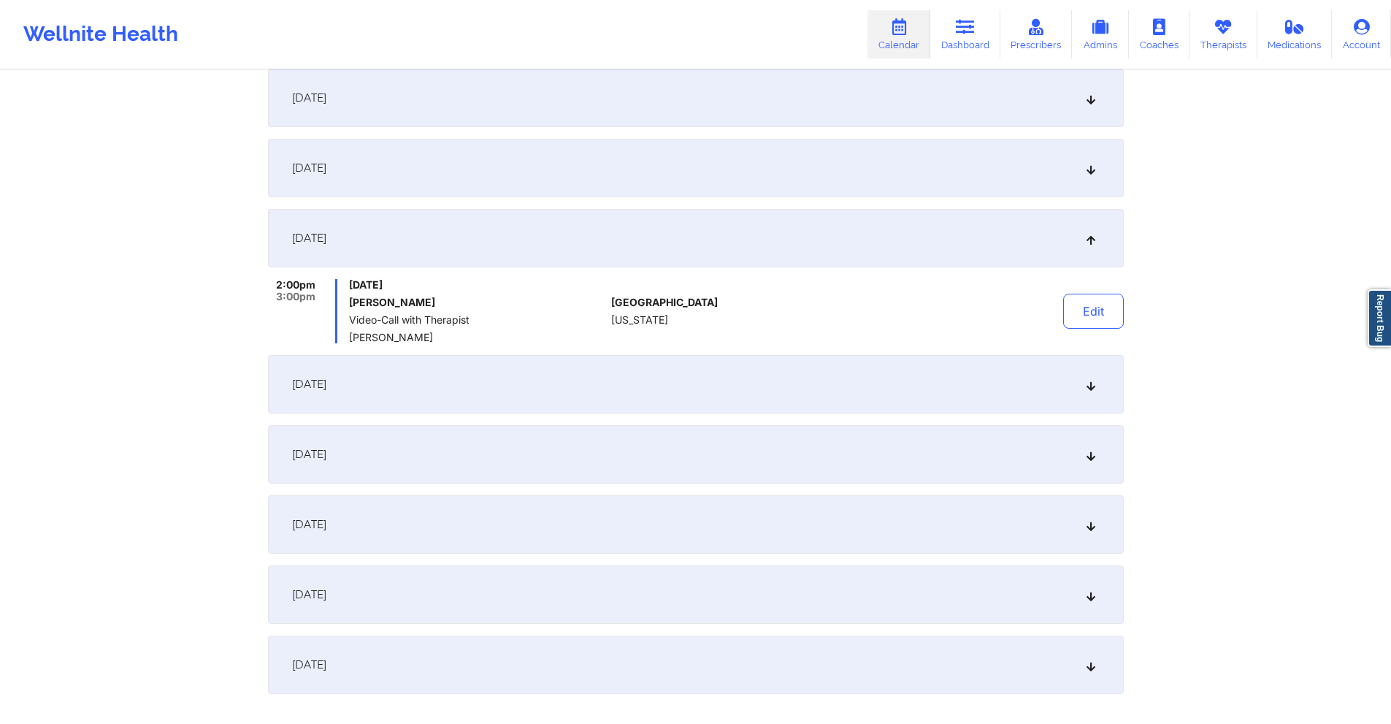
click at [751, 170] on div "[DATE]" at bounding box center [696, 168] width 856 height 58
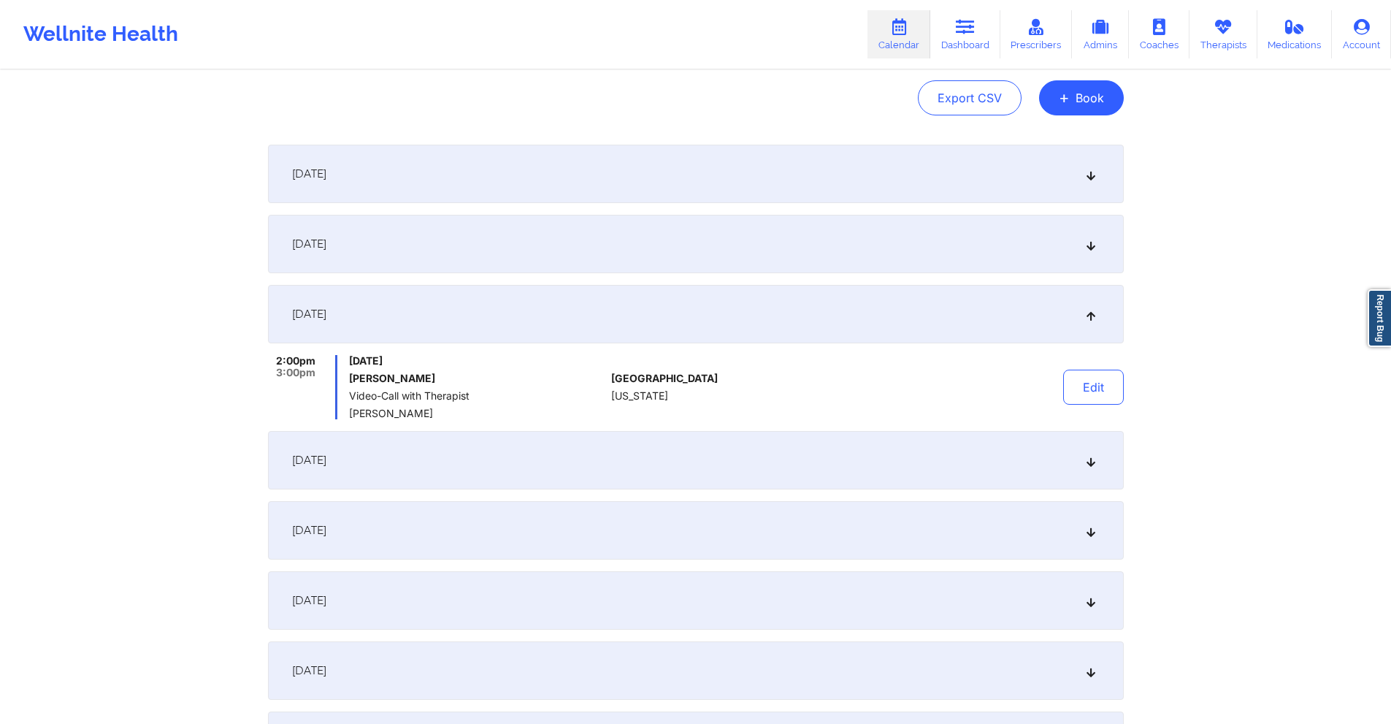
scroll to position [73, 0]
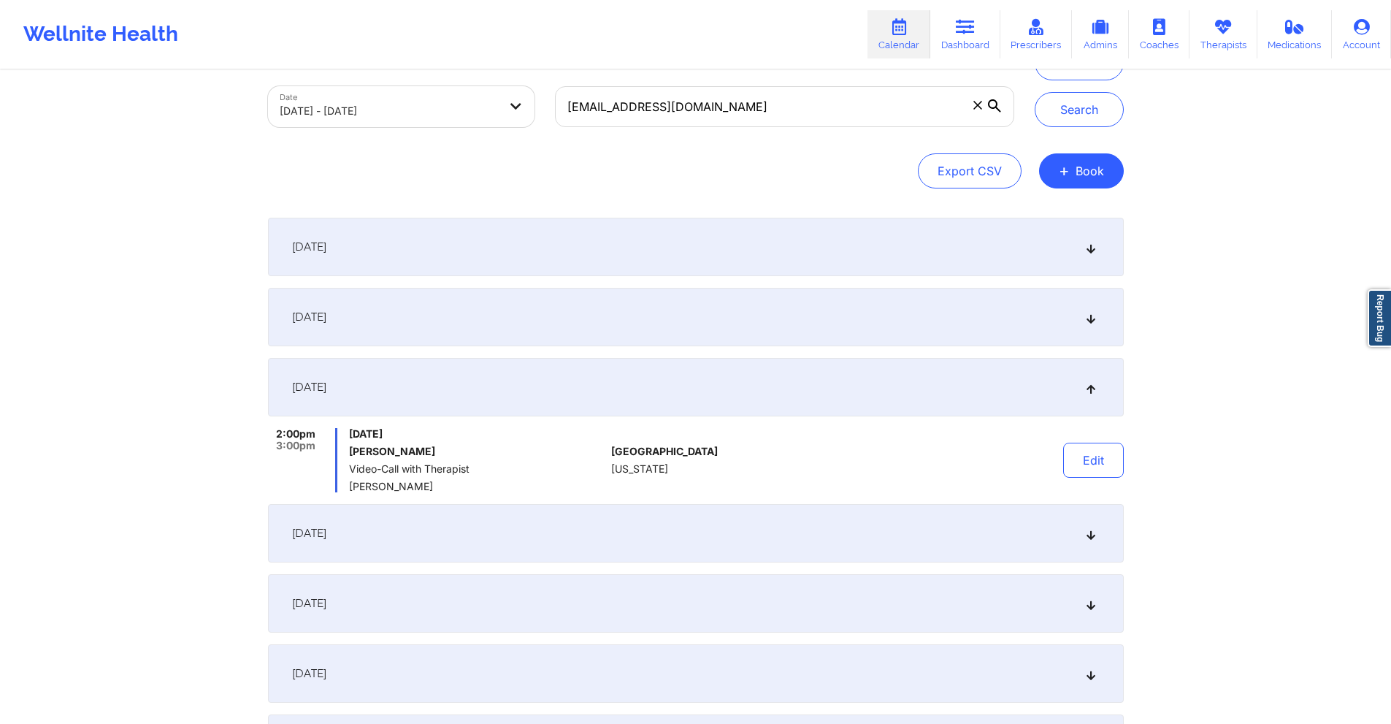
click at [558, 261] on div "[DATE]" at bounding box center [696, 247] width 856 height 58
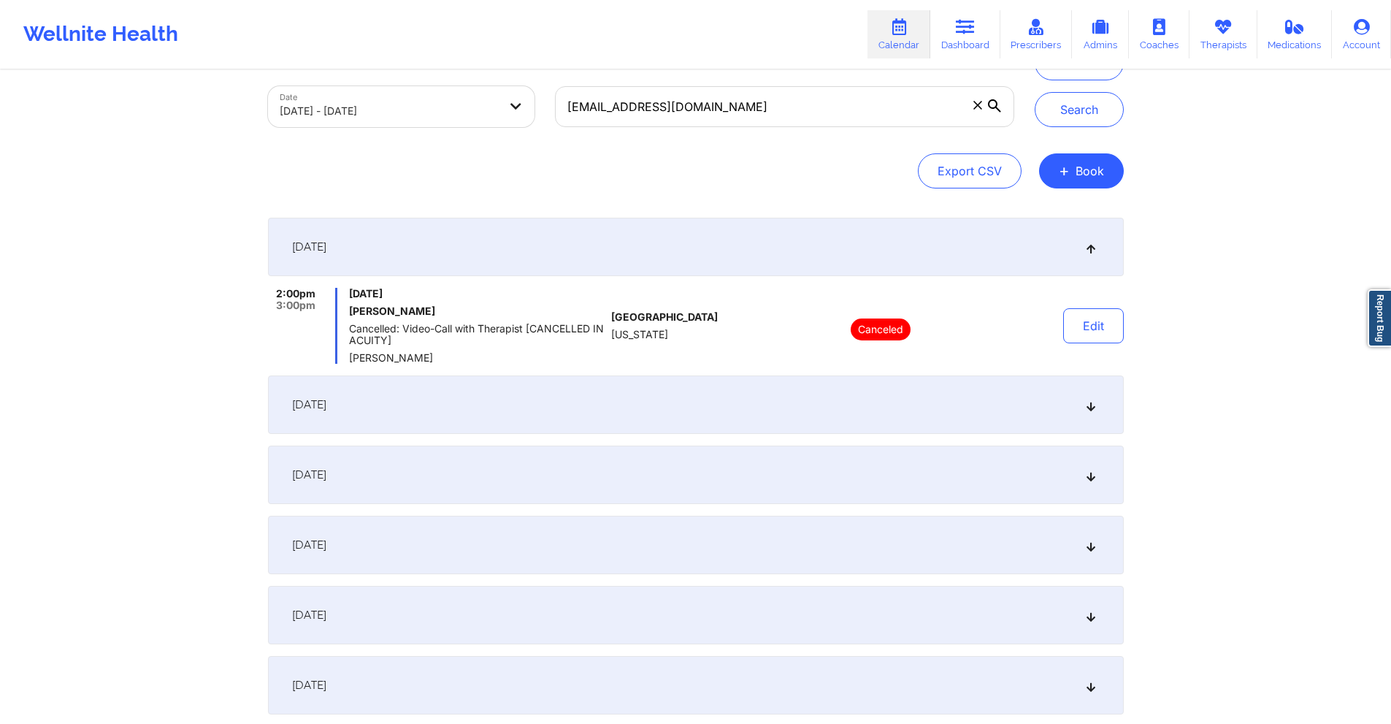
click at [623, 458] on div "[DATE]" at bounding box center [696, 474] width 856 height 58
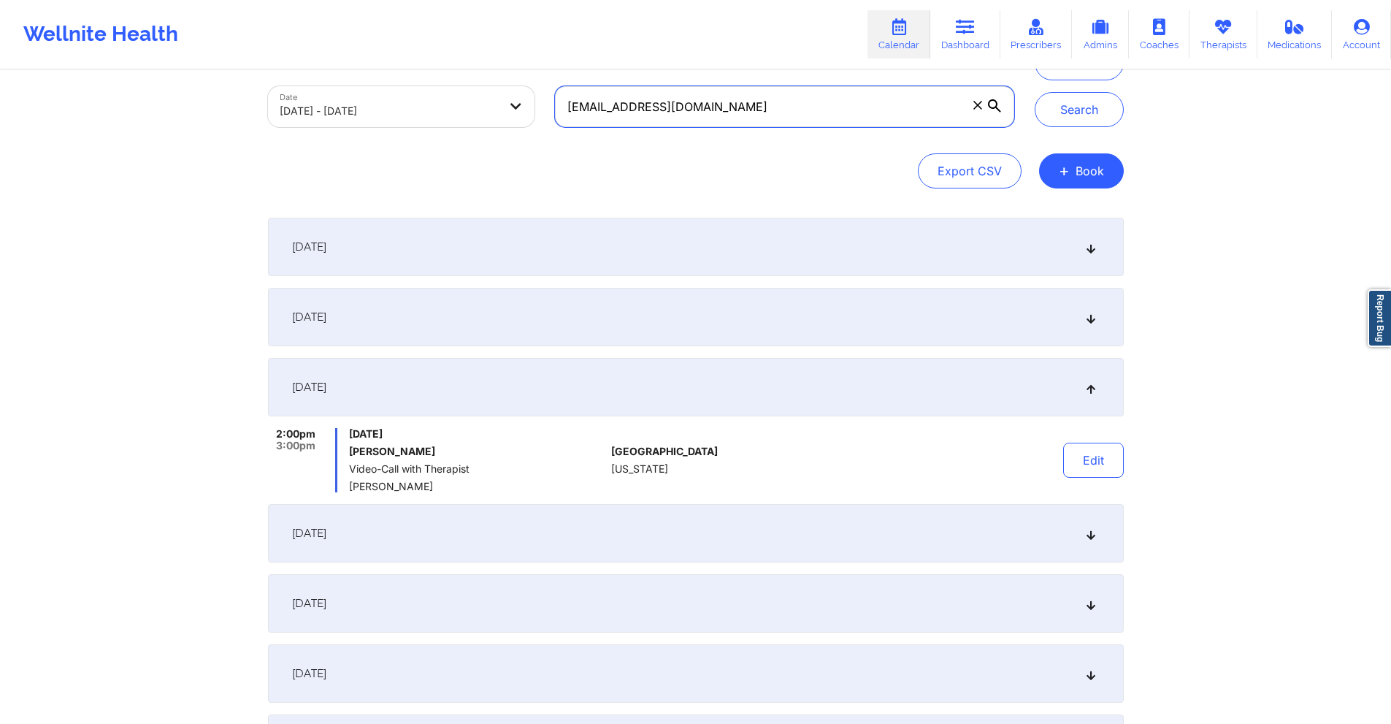
click at [713, 118] on input "kfranqui14@yahoo.com" at bounding box center [784, 106] width 458 height 41
paste input ""Acuity Notes: Coverage plan: FL BLUE/ Lucet/ MEDICARE HMO Effective date: 01.0…"
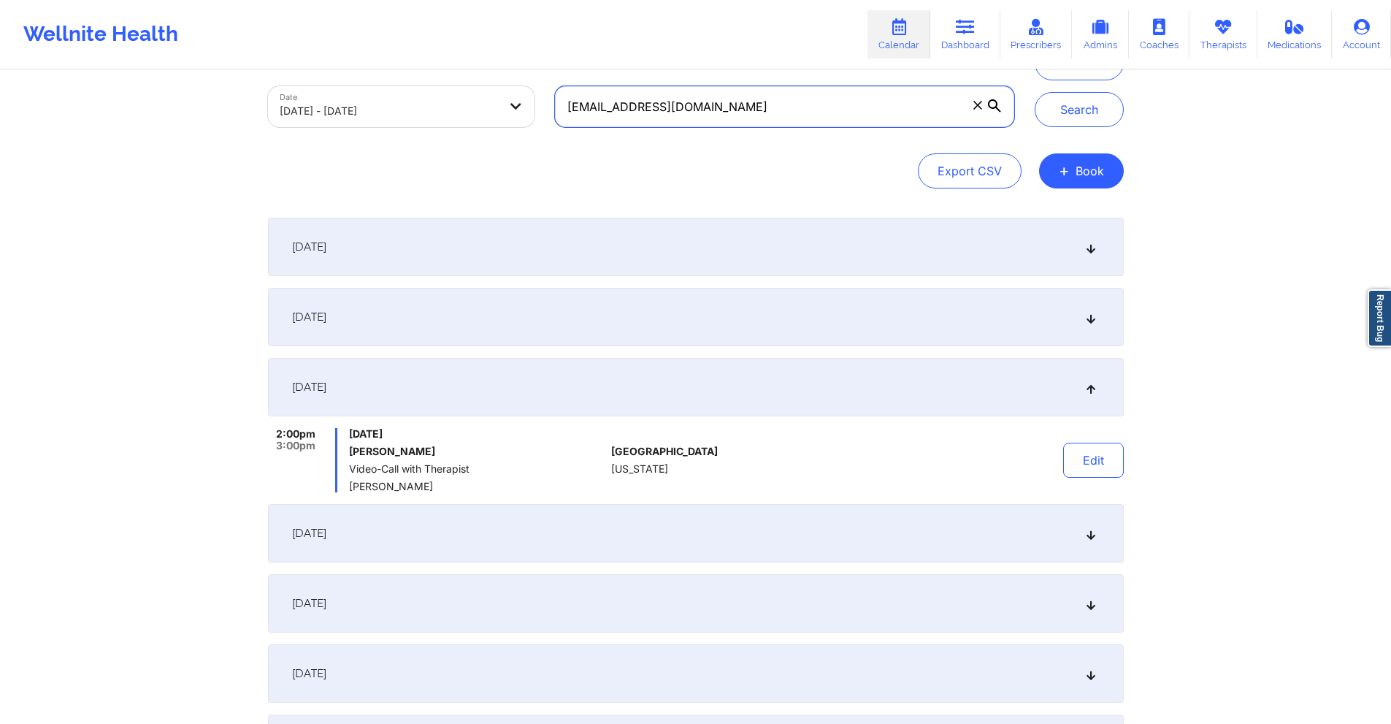
click at [738, 108] on input "kfranqui14@yahoo.com" at bounding box center [784, 106] width 458 height 41
paste input "angelica620martinez"
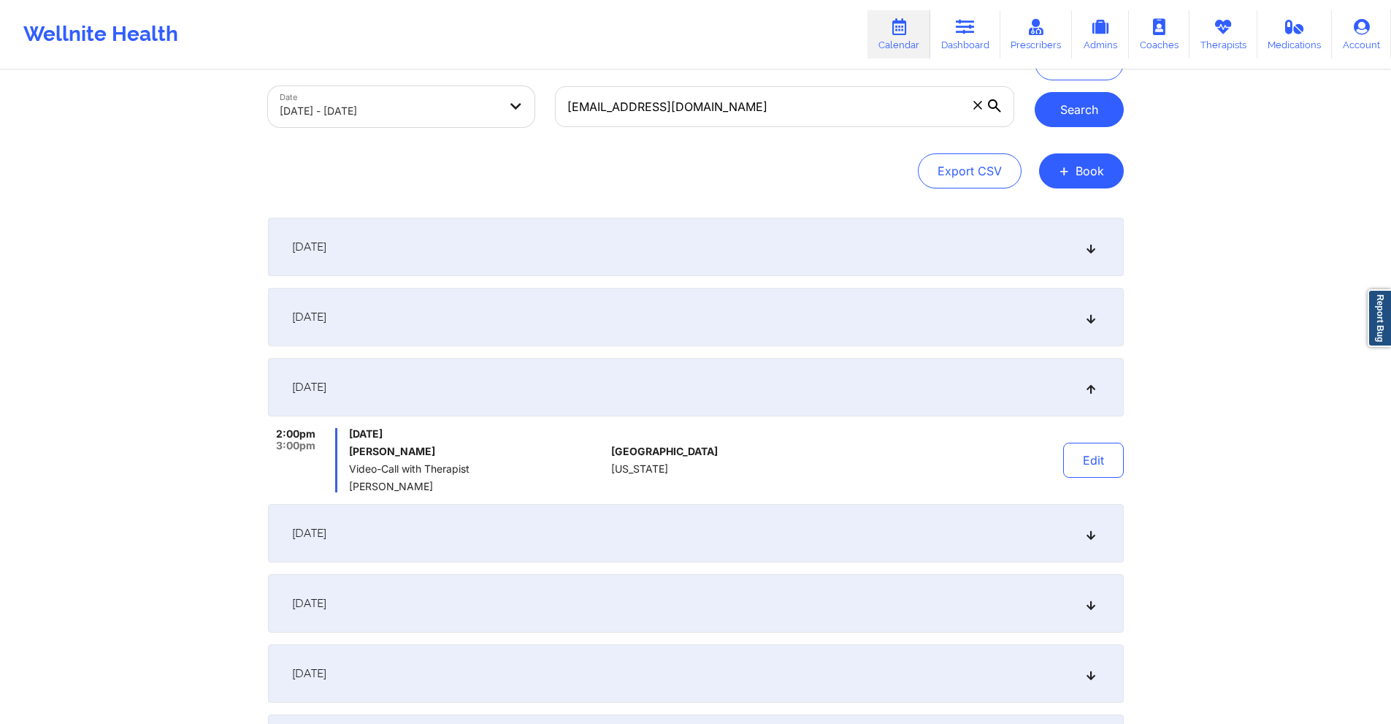
click at [1091, 106] on button "Search" at bounding box center [1079, 109] width 89 height 35
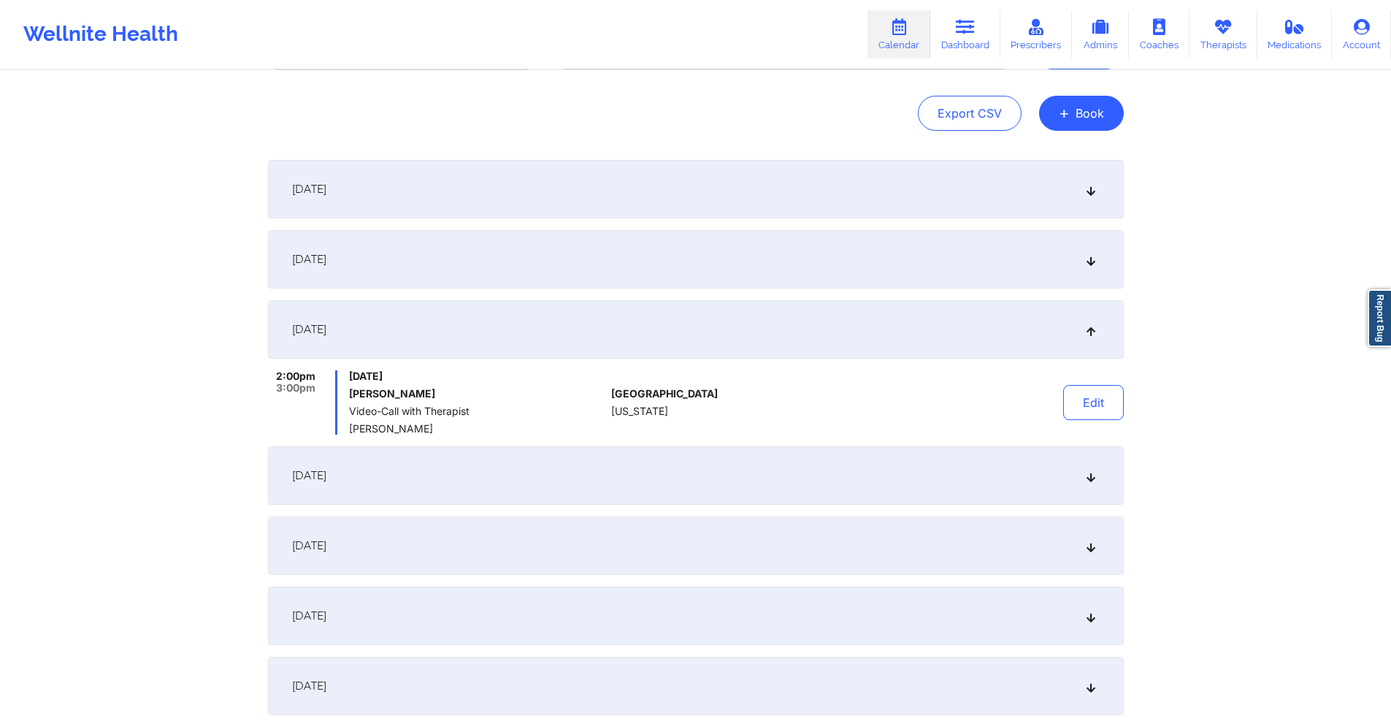
scroll to position [292, 0]
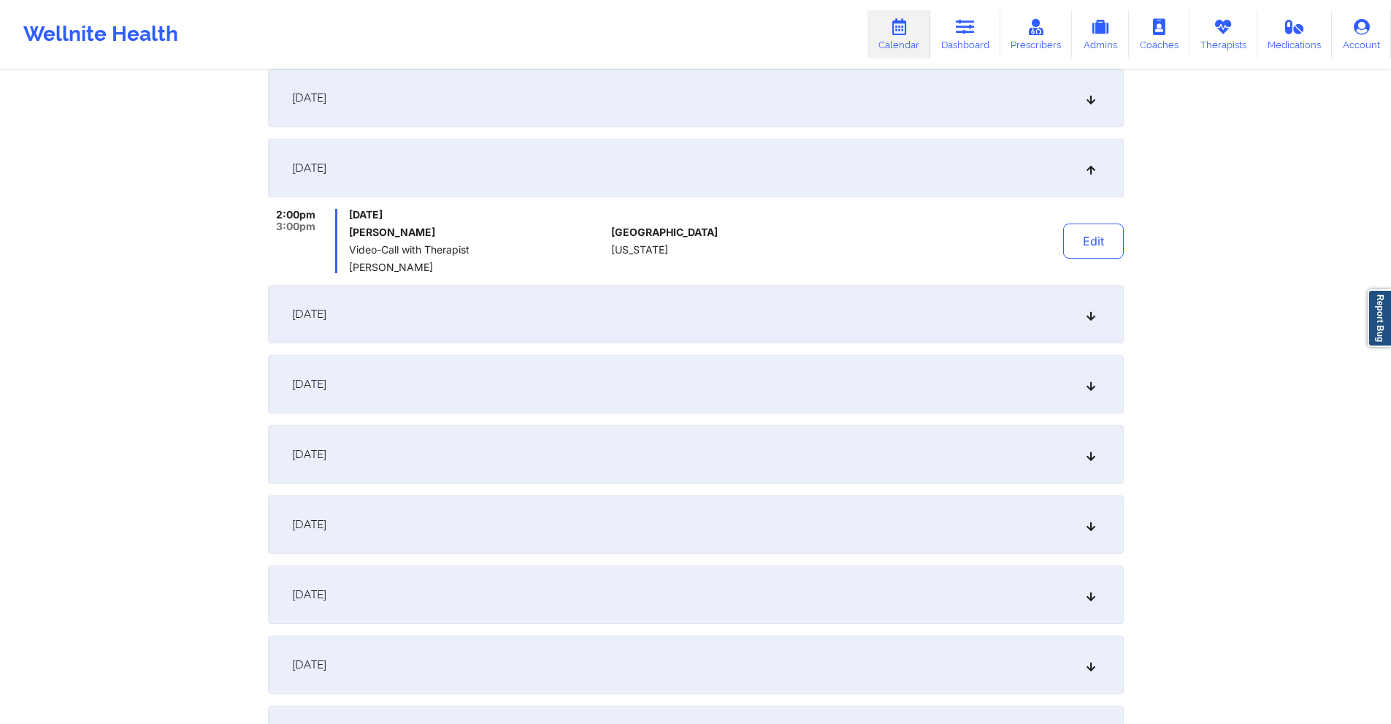
click at [654, 312] on div "September 16, 2025" at bounding box center [696, 314] width 856 height 58
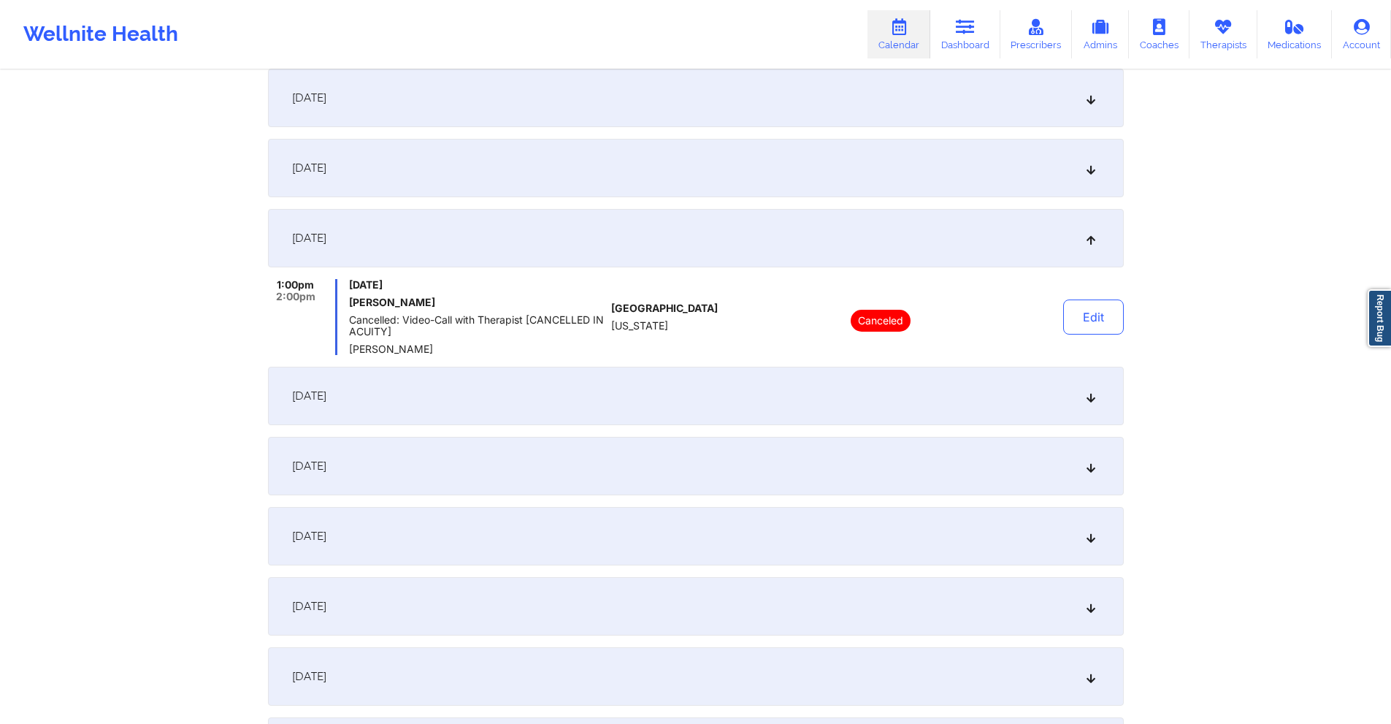
click at [618, 408] on div "[DATE]" at bounding box center [696, 396] width 856 height 58
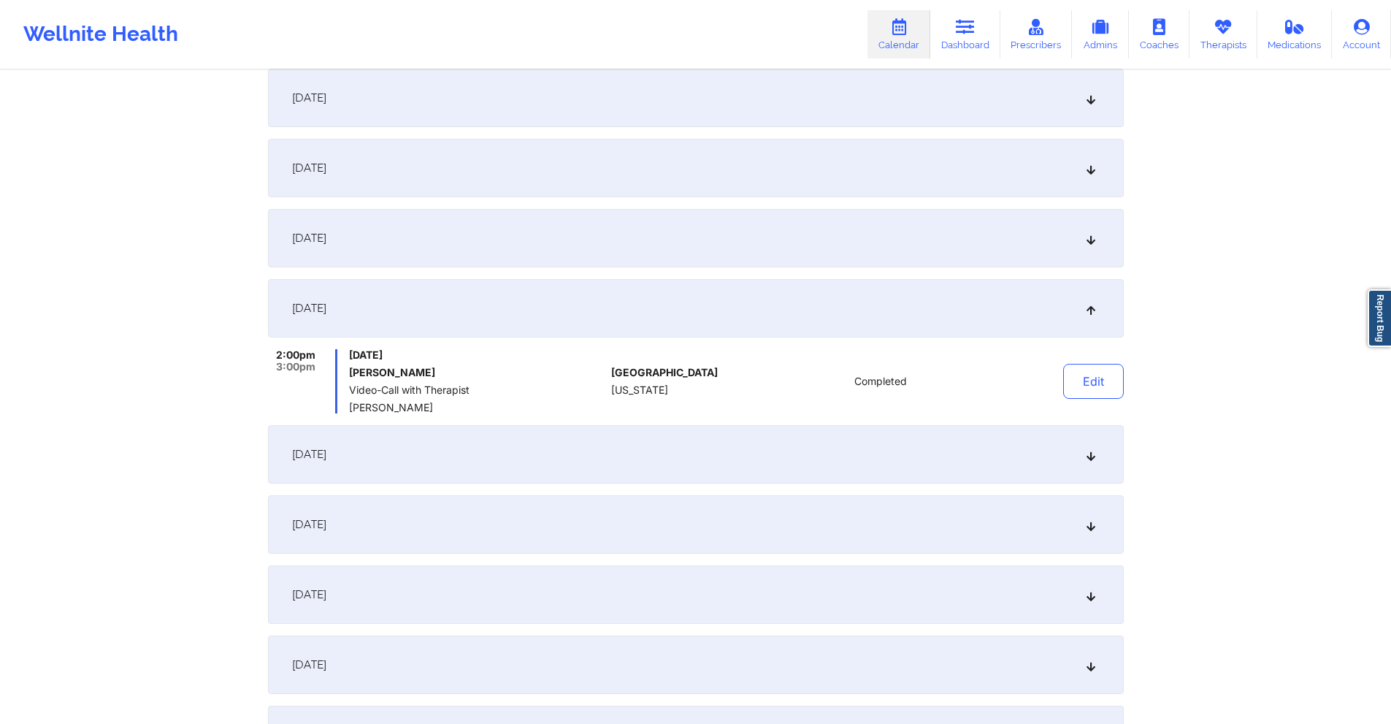
click at [591, 458] on div "September 23, 2025" at bounding box center [696, 454] width 856 height 58
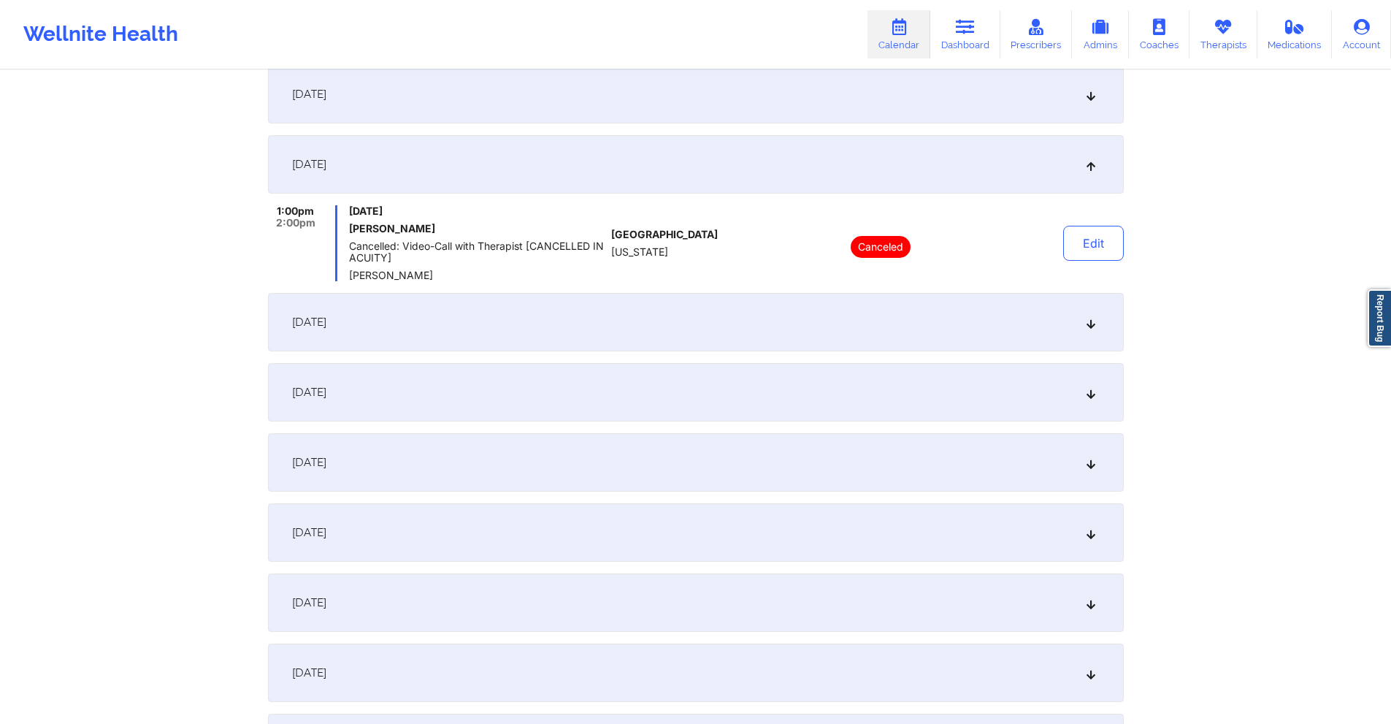
scroll to position [511, 0]
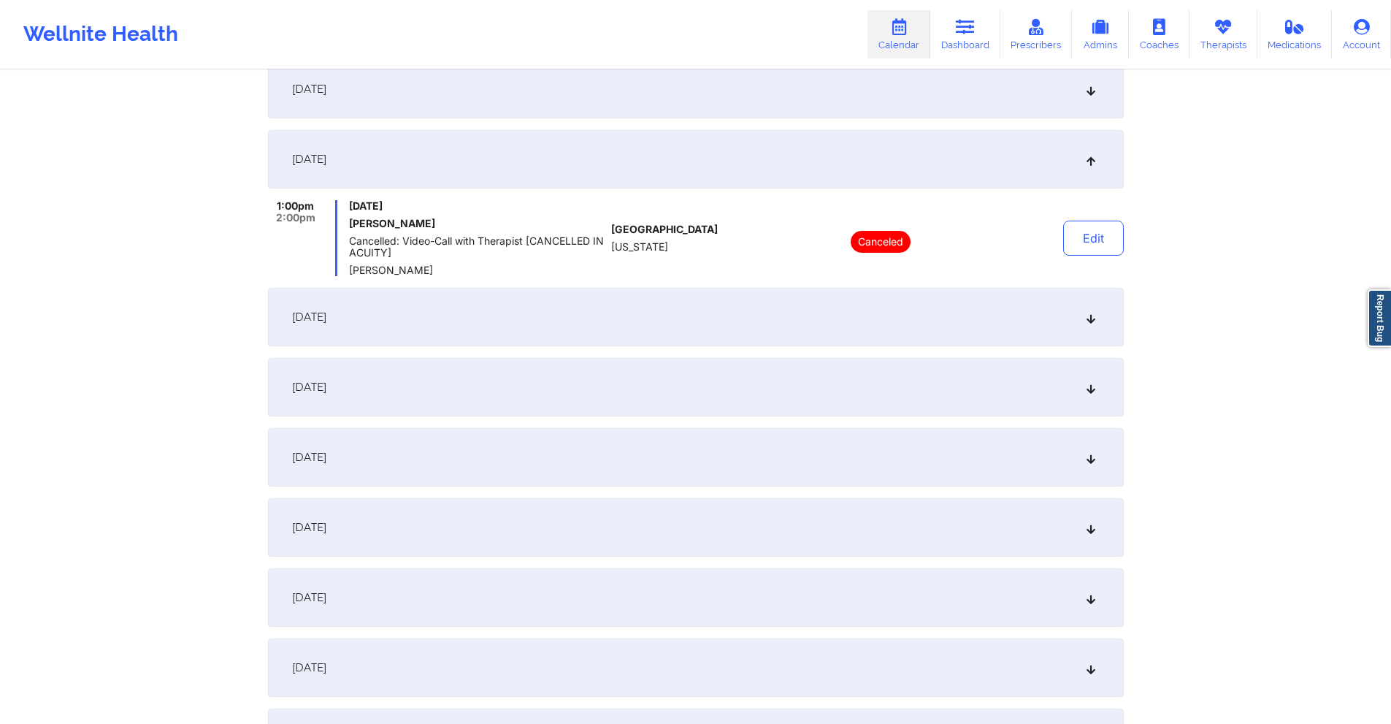
click at [543, 329] on div "September 24, 2025" at bounding box center [696, 317] width 856 height 58
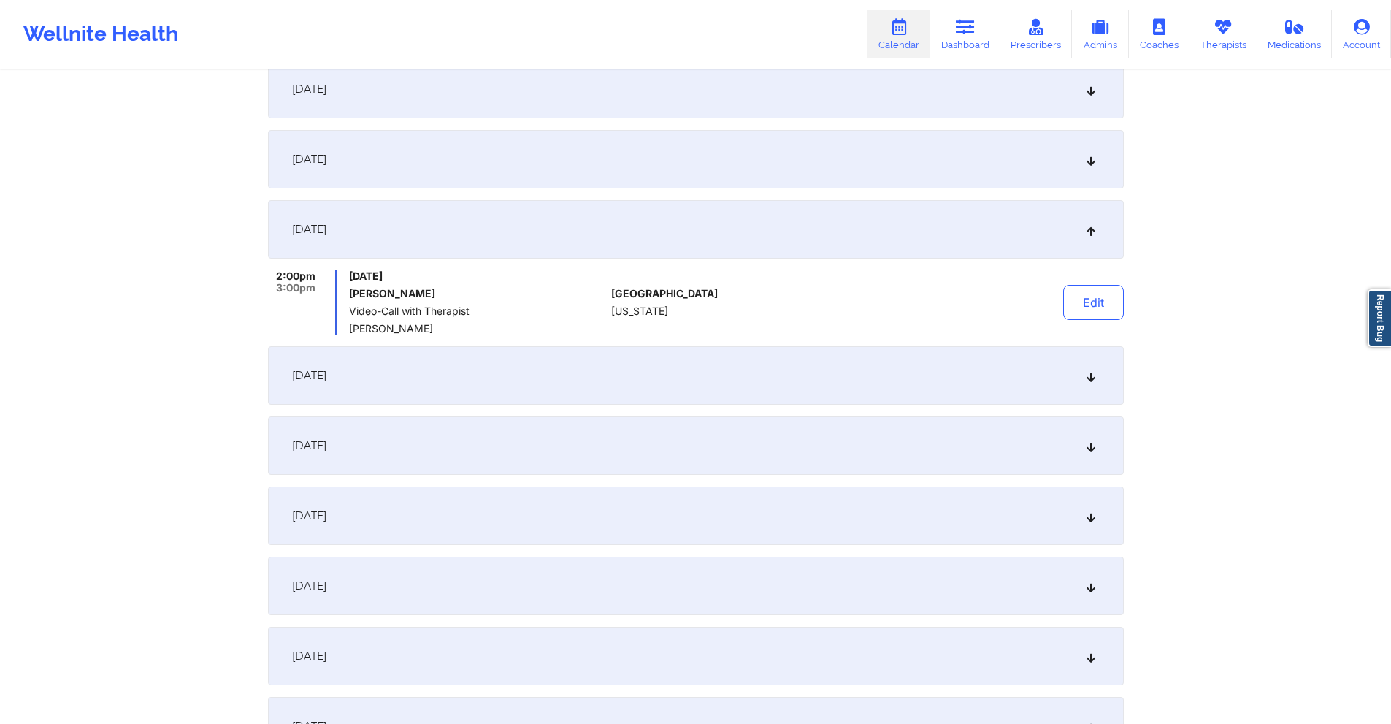
click at [549, 440] on div "October 1, 2025" at bounding box center [696, 445] width 856 height 58
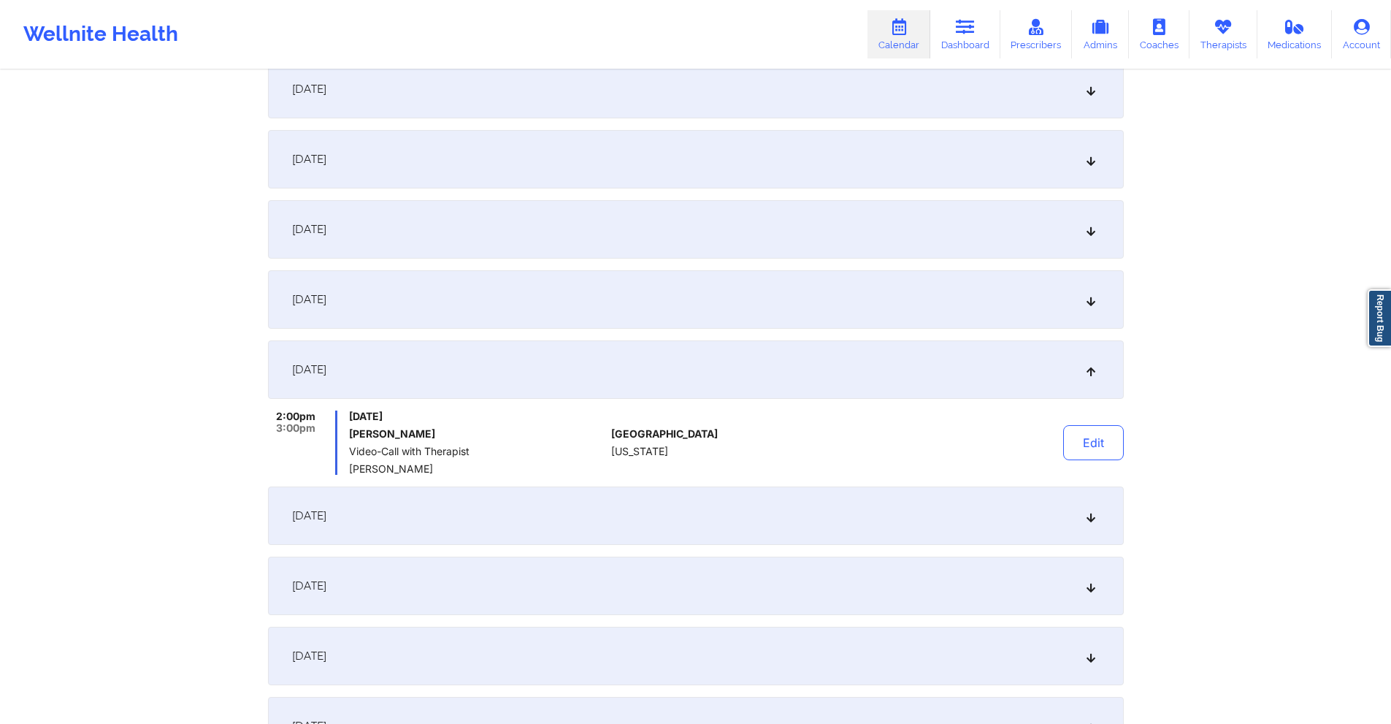
click at [510, 164] on div "September 23, 2025" at bounding box center [696, 159] width 856 height 58
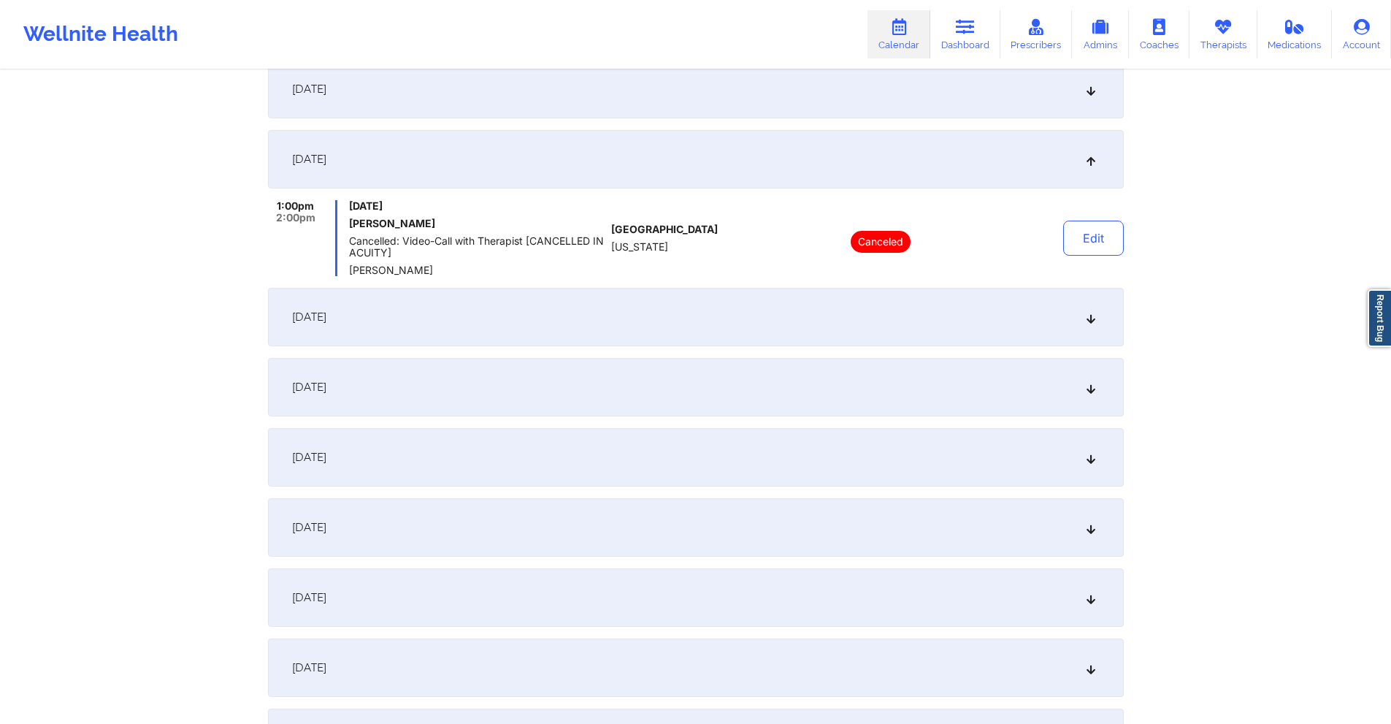
click at [574, 313] on div "September 24, 2025" at bounding box center [696, 317] width 856 height 58
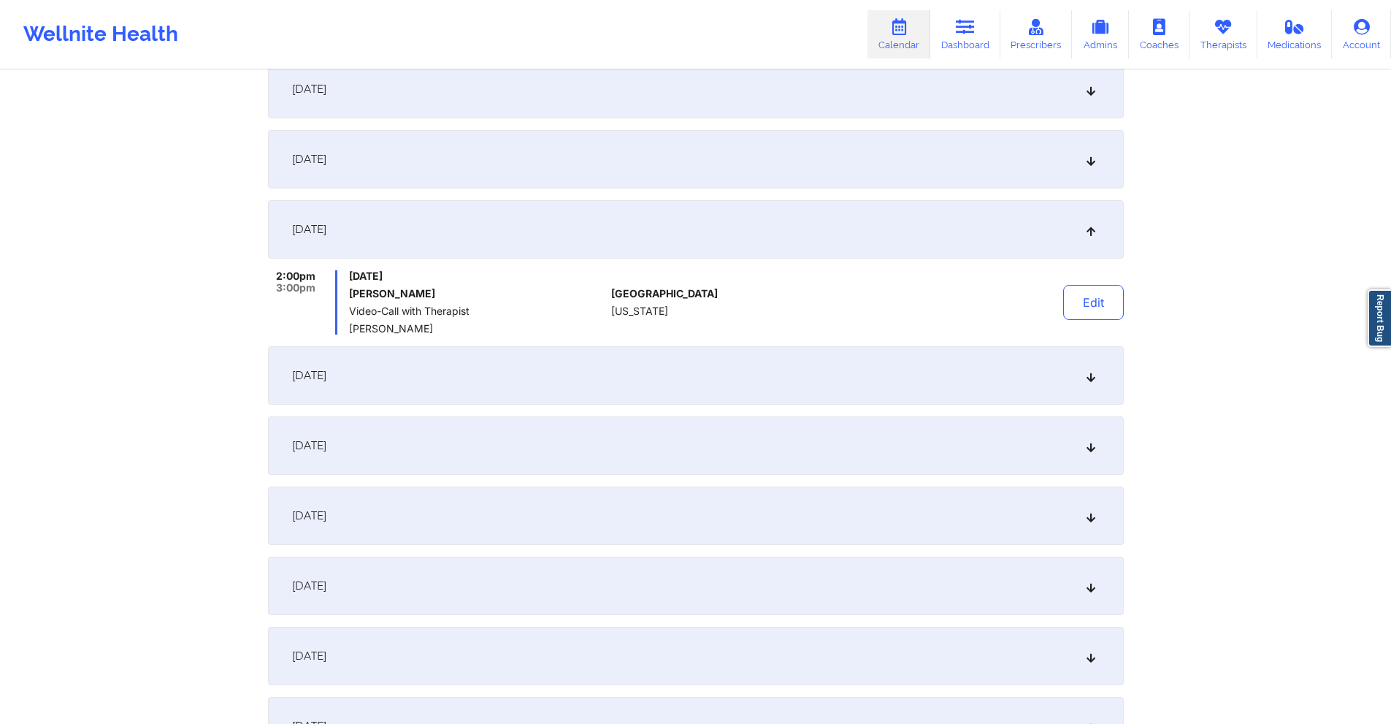
click at [561, 375] on div "September 30, 2025" at bounding box center [696, 375] width 856 height 58
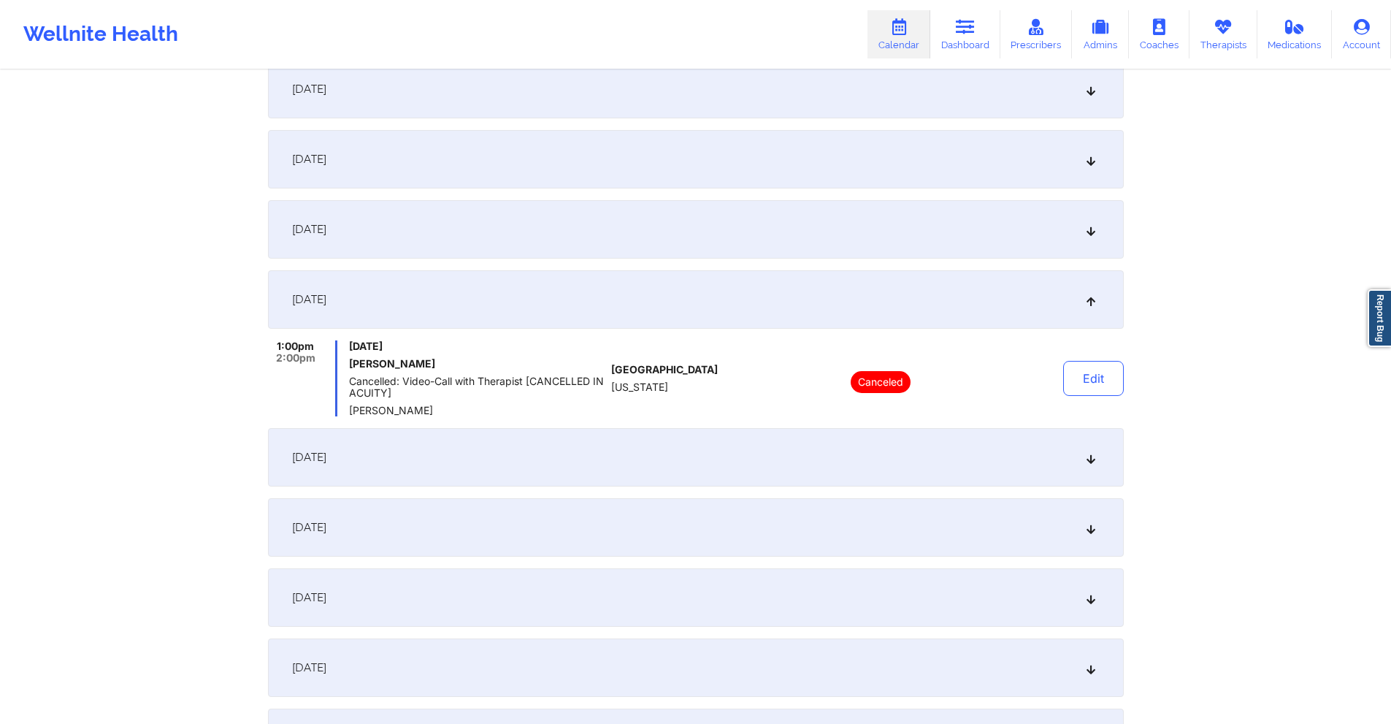
click at [520, 157] on div "September 23, 2025" at bounding box center [696, 159] width 856 height 58
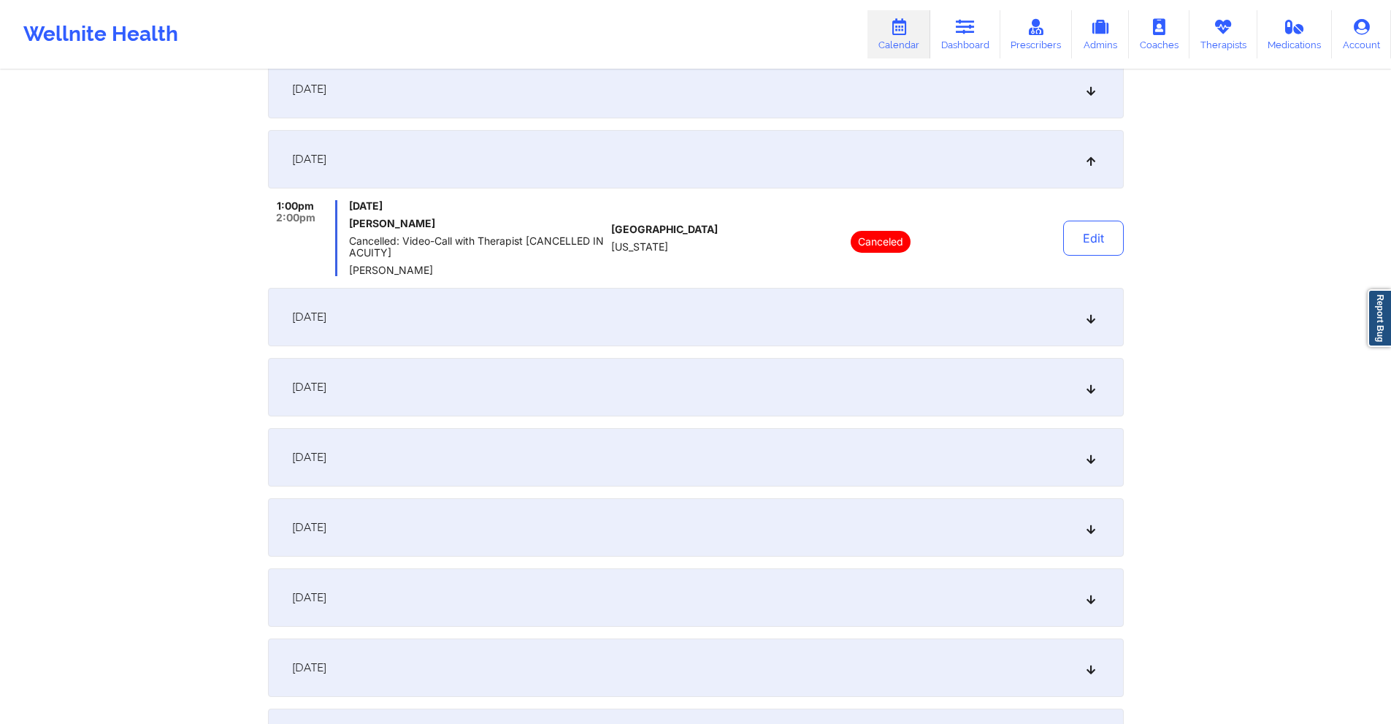
click at [550, 326] on div "September 24, 2025" at bounding box center [696, 317] width 856 height 58
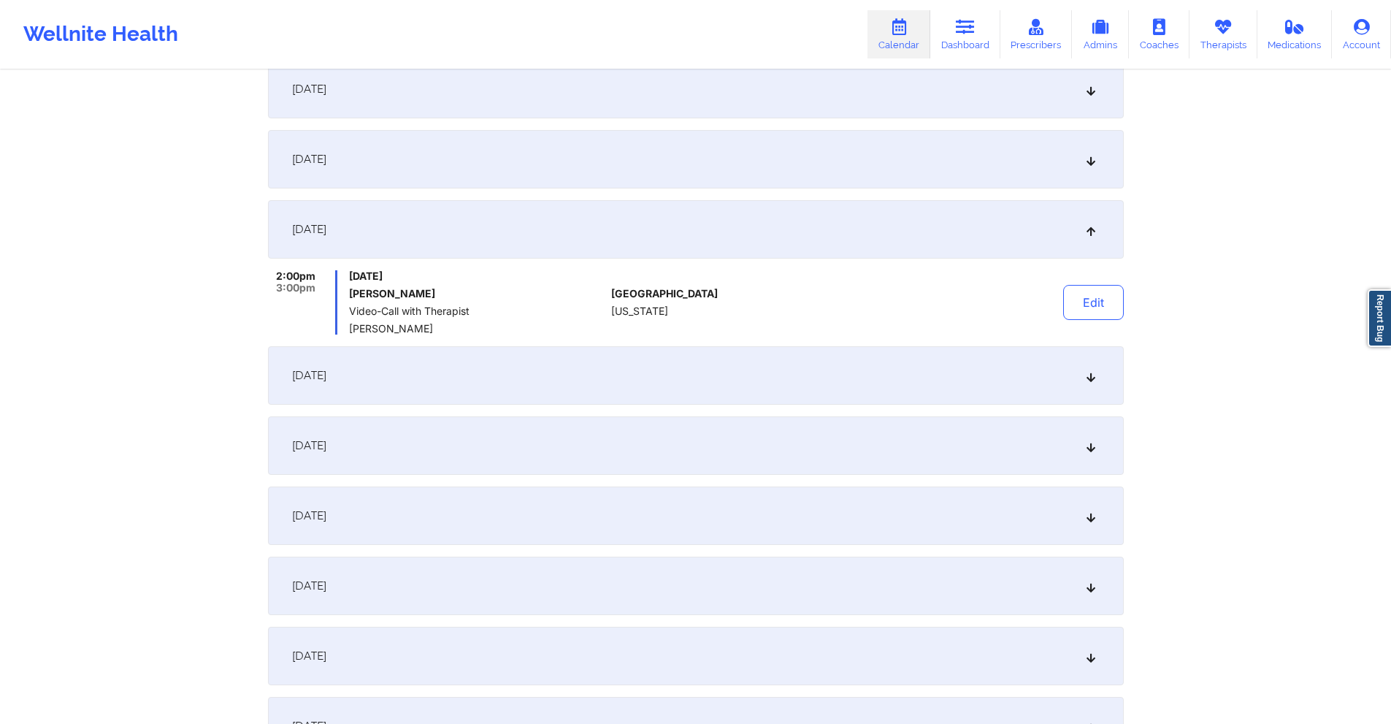
click at [548, 364] on div "September 30, 2025" at bounding box center [696, 375] width 856 height 58
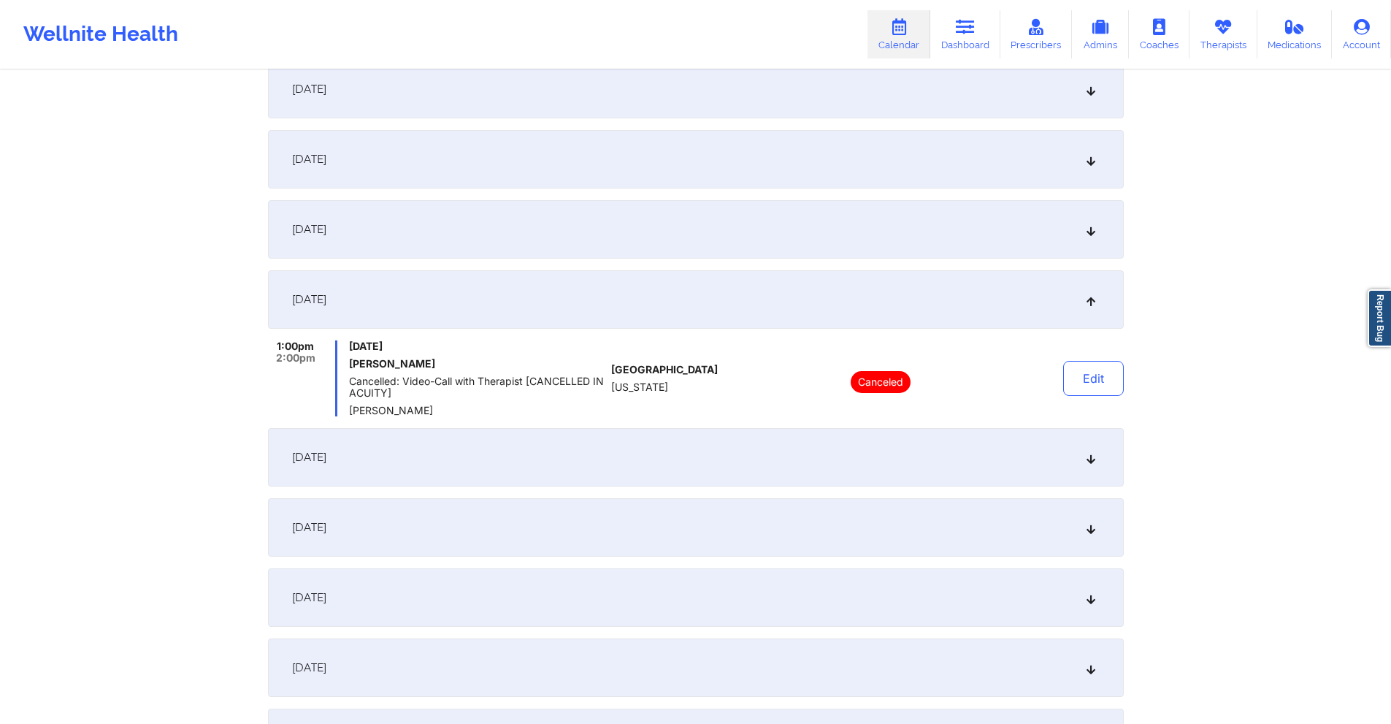
click at [1246, 205] on div "Provider Role Therapist Therapist Select Therapist Date 09/01/2025 - 10/31/2025…" at bounding box center [695, 313] width 1391 height 1648
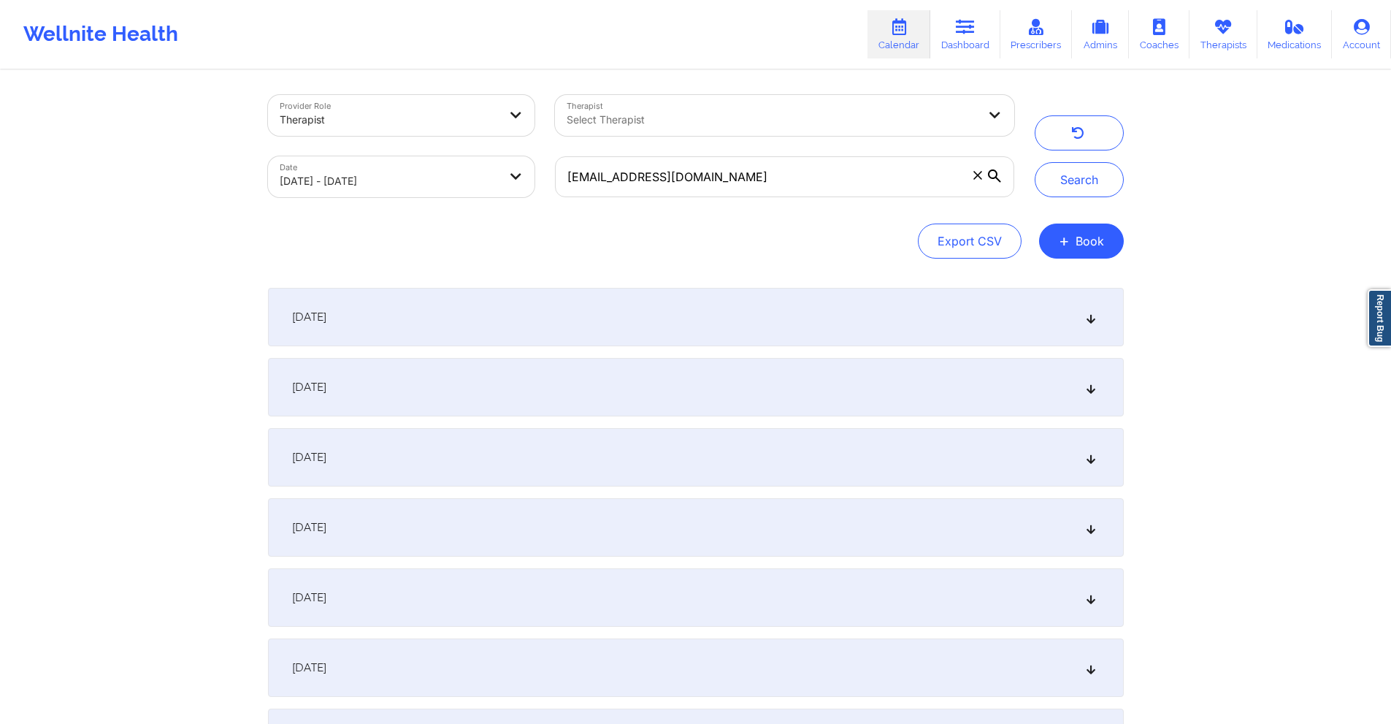
scroll to position [0, 0]
click at [878, 175] on input "angelica620martinez@yahoo.com" at bounding box center [784, 179] width 458 height 41
paste input "miiv1467@gmail"
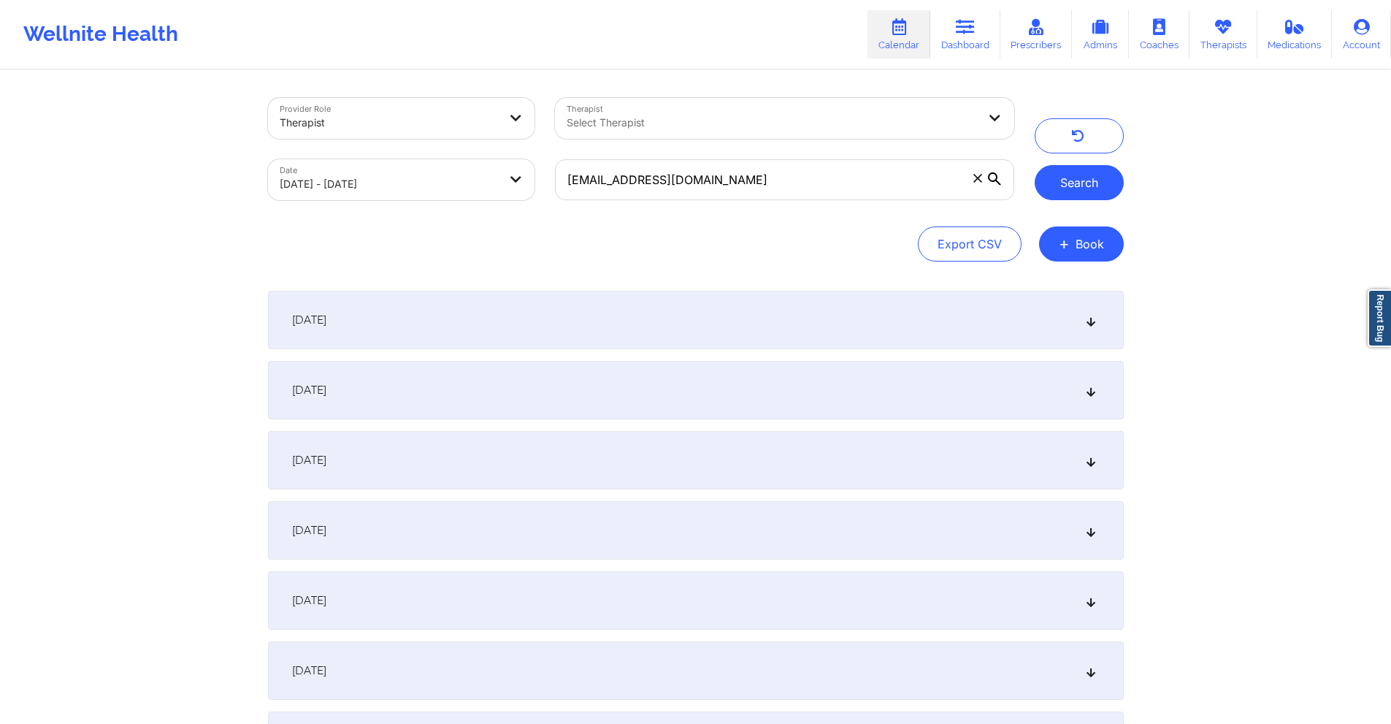
click at [1079, 183] on button "Search" at bounding box center [1079, 182] width 89 height 35
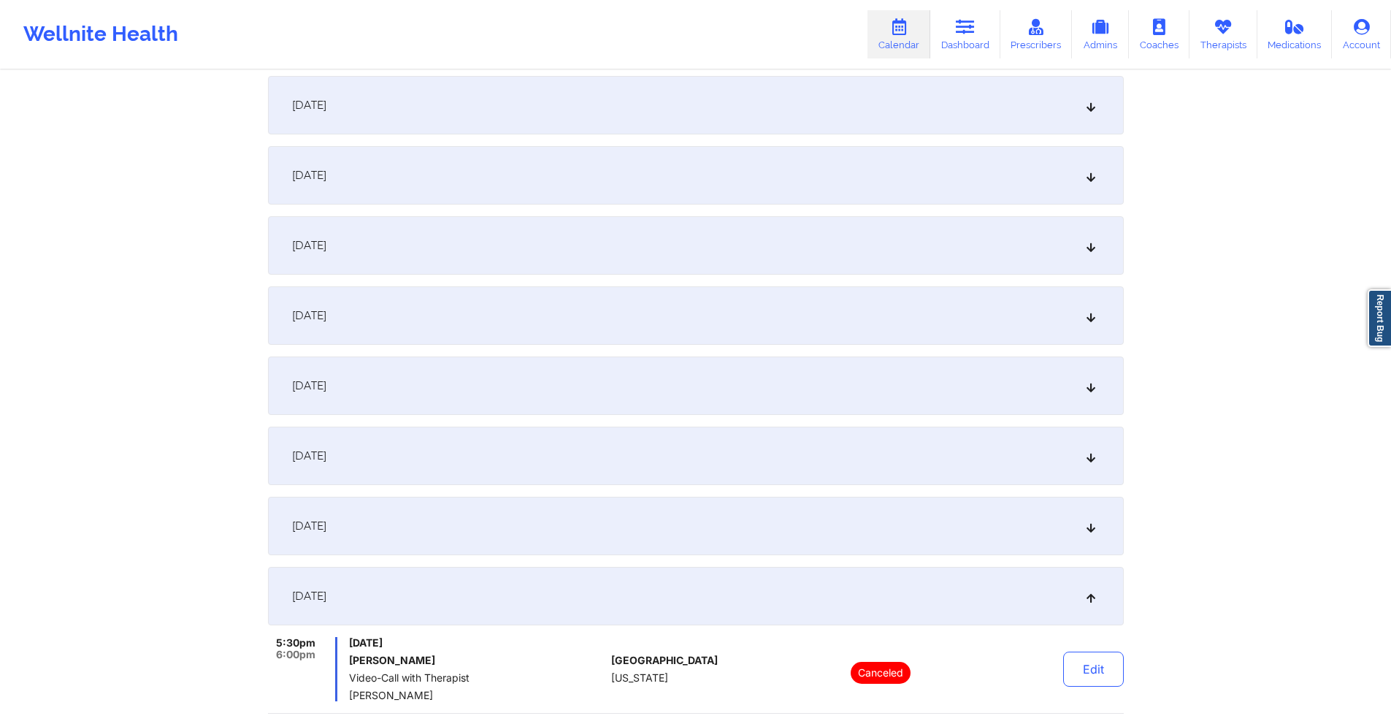
scroll to position [219, 0]
click at [655, 240] on div "September 16, 2025" at bounding box center [696, 241] width 856 height 58
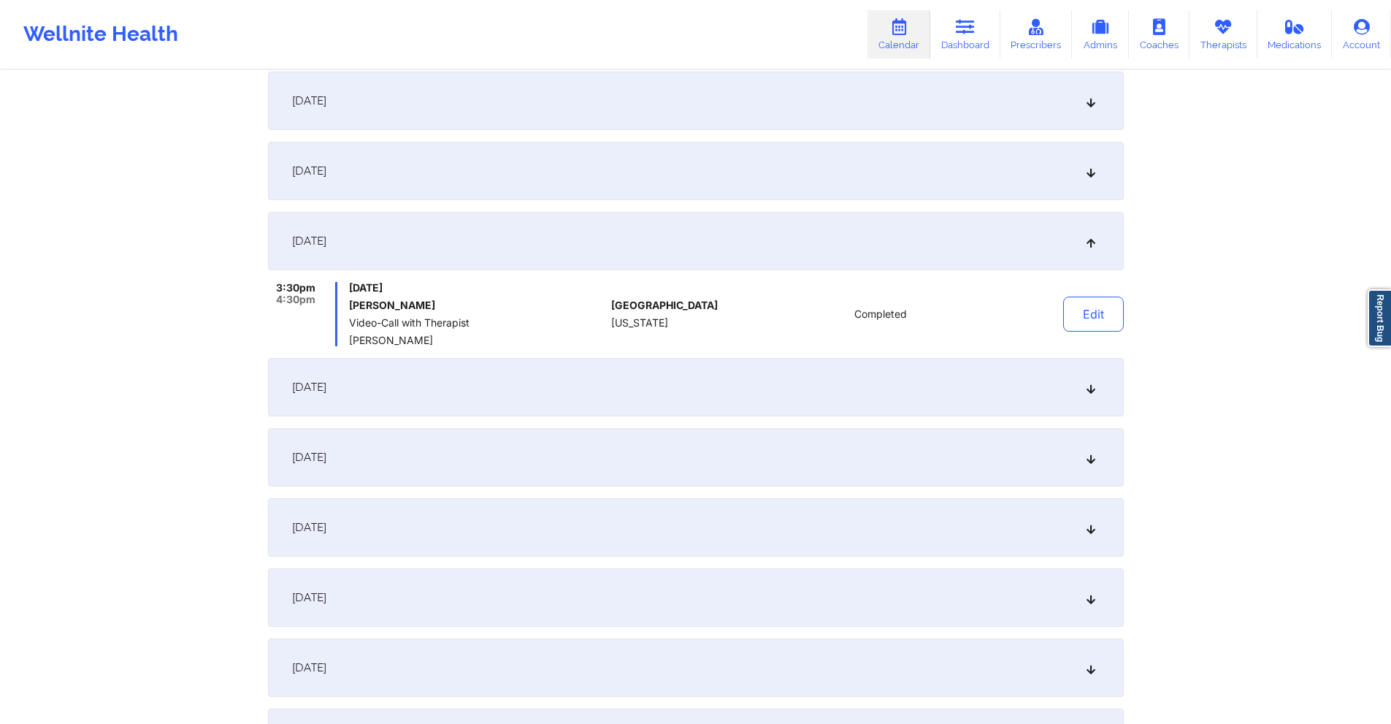
click at [654, 168] on div "September 9, 2025" at bounding box center [696, 171] width 856 height 58
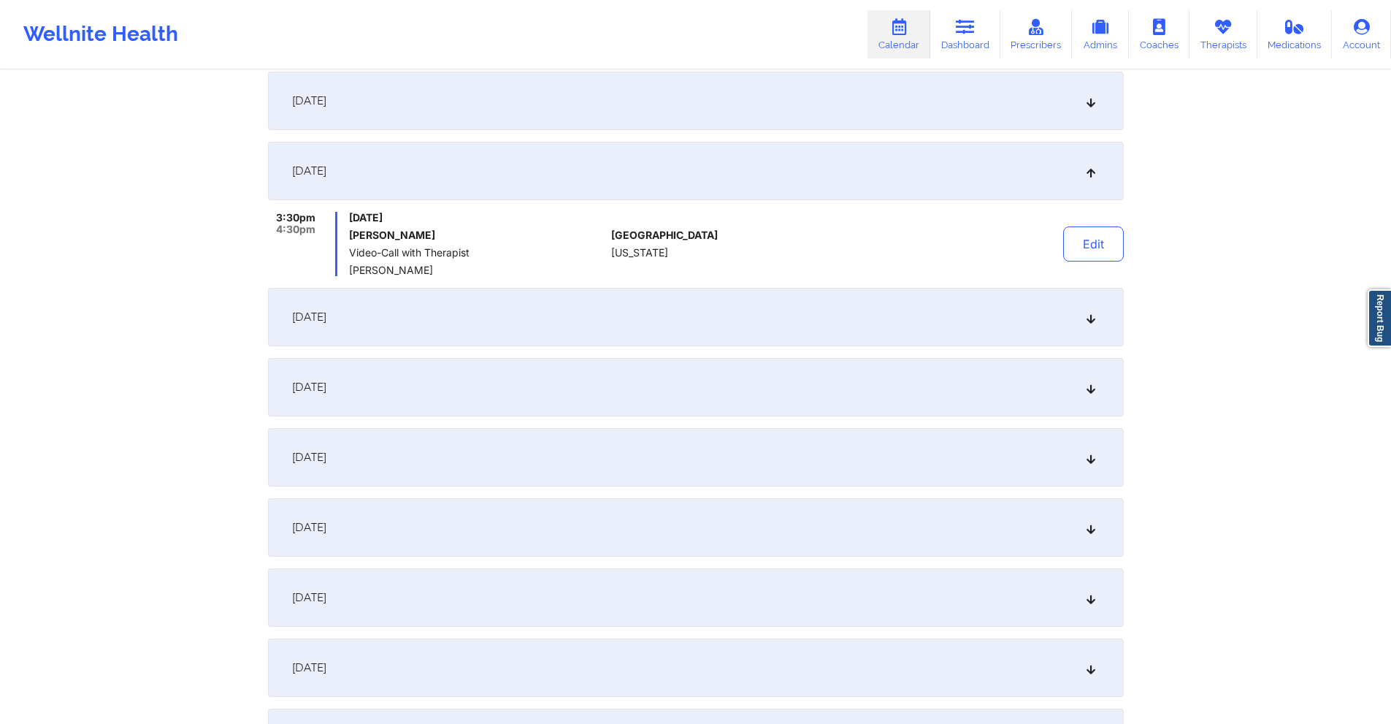
click at [674, 301] on div "September 16, 2025" at bounding box center [696, 317] width 856 height 58
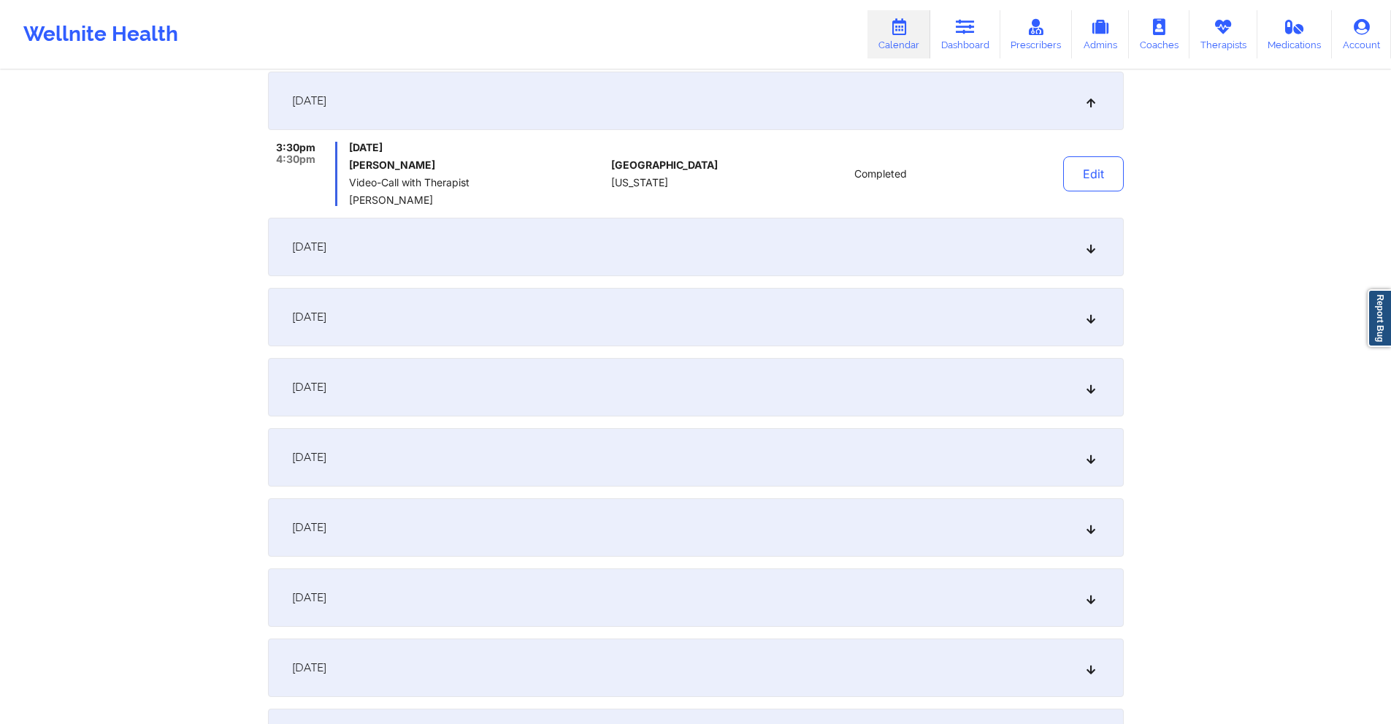
scroll to position [365, 0]
click at [670, 250] on div "[DATE]" at bounding box center [696, 241] width 856 height 58
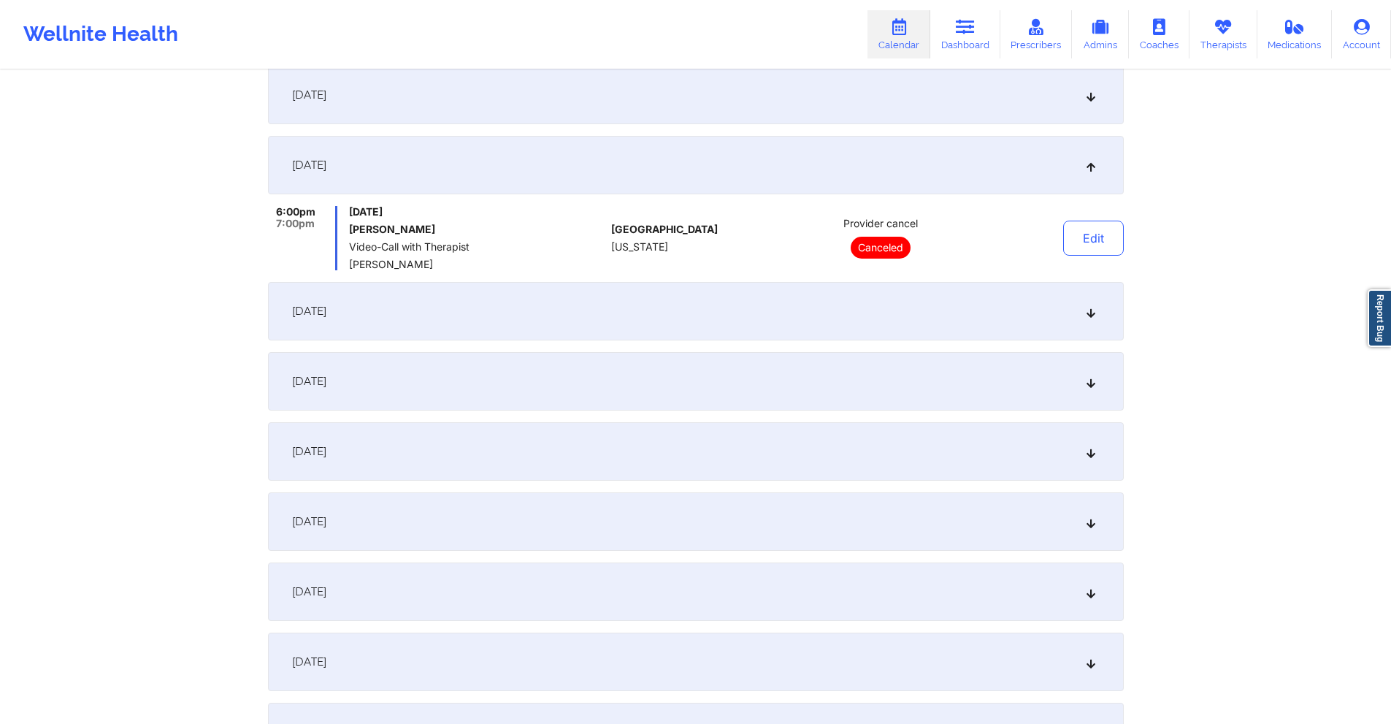
click at [686, 319] on div "September 23, 2025" at bounding box center [696, 311] width 856 height 58
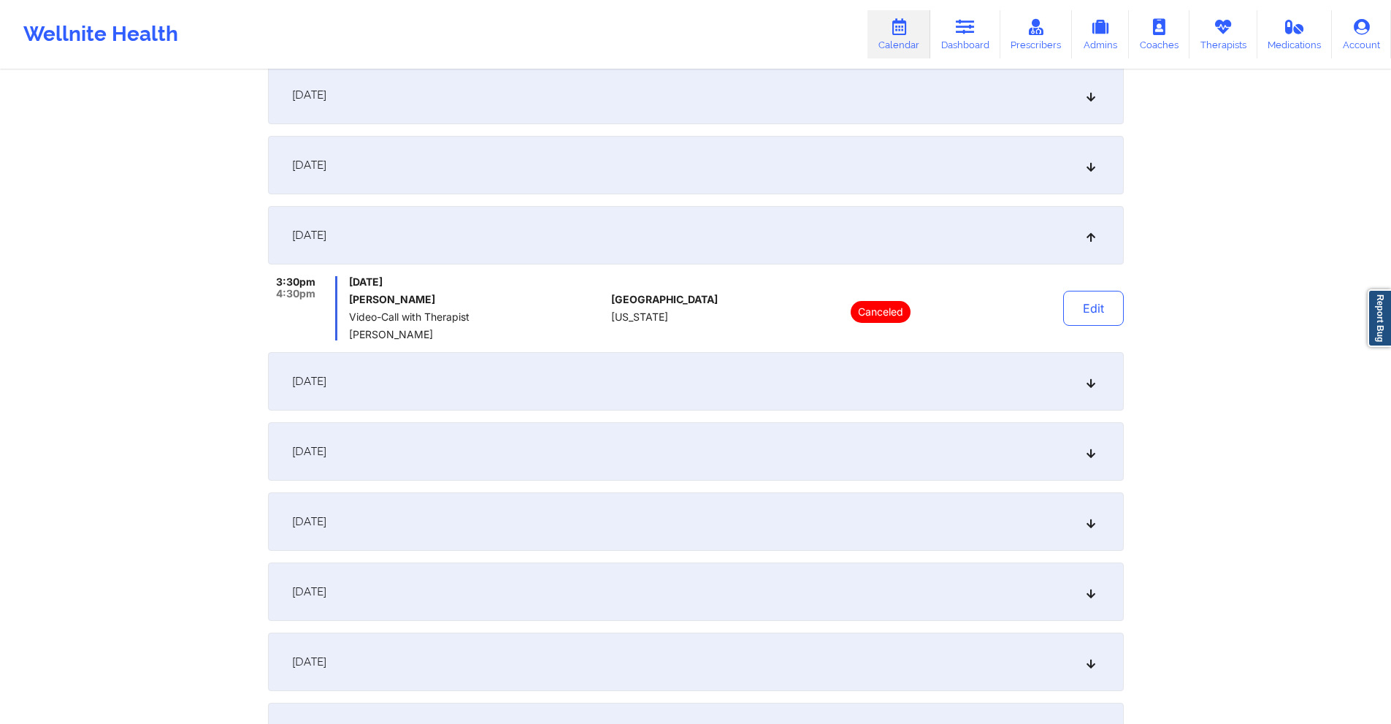
click at [685, 166] on div "[DATE]" at bounding box center [696, 165] width 856 height 58
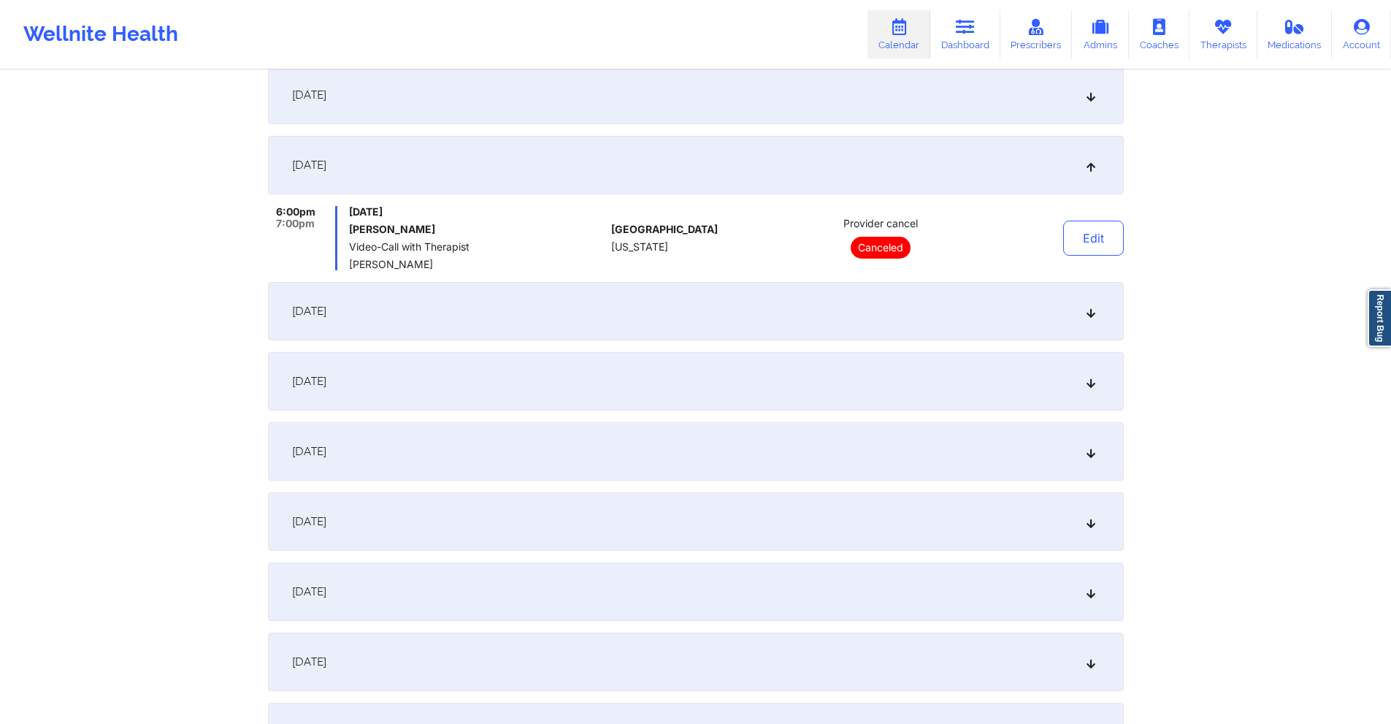
click at [643, 313] on div "September 23, 2025" at bounding box center [696, 311] width 856 height 58
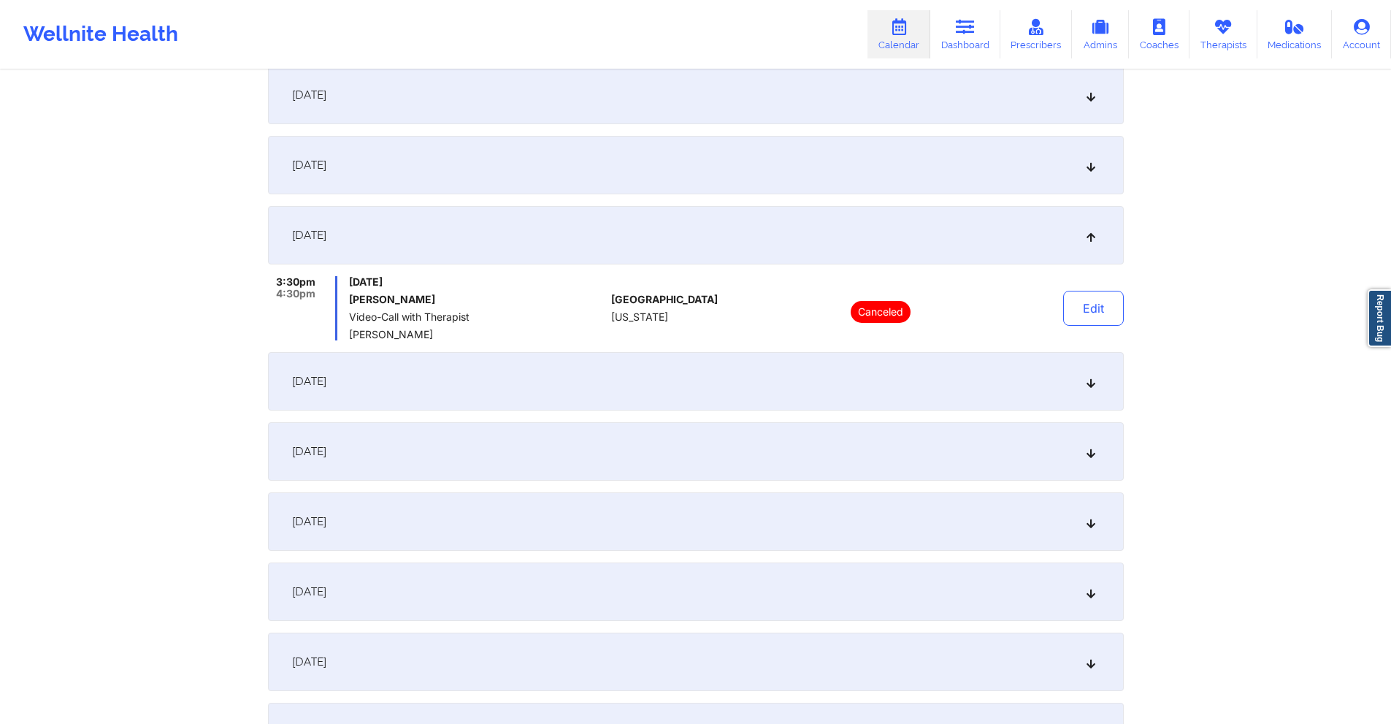
click at [675, 395] on div "September 24, 2025" at bounding box center [696, 381] width 856 height 58
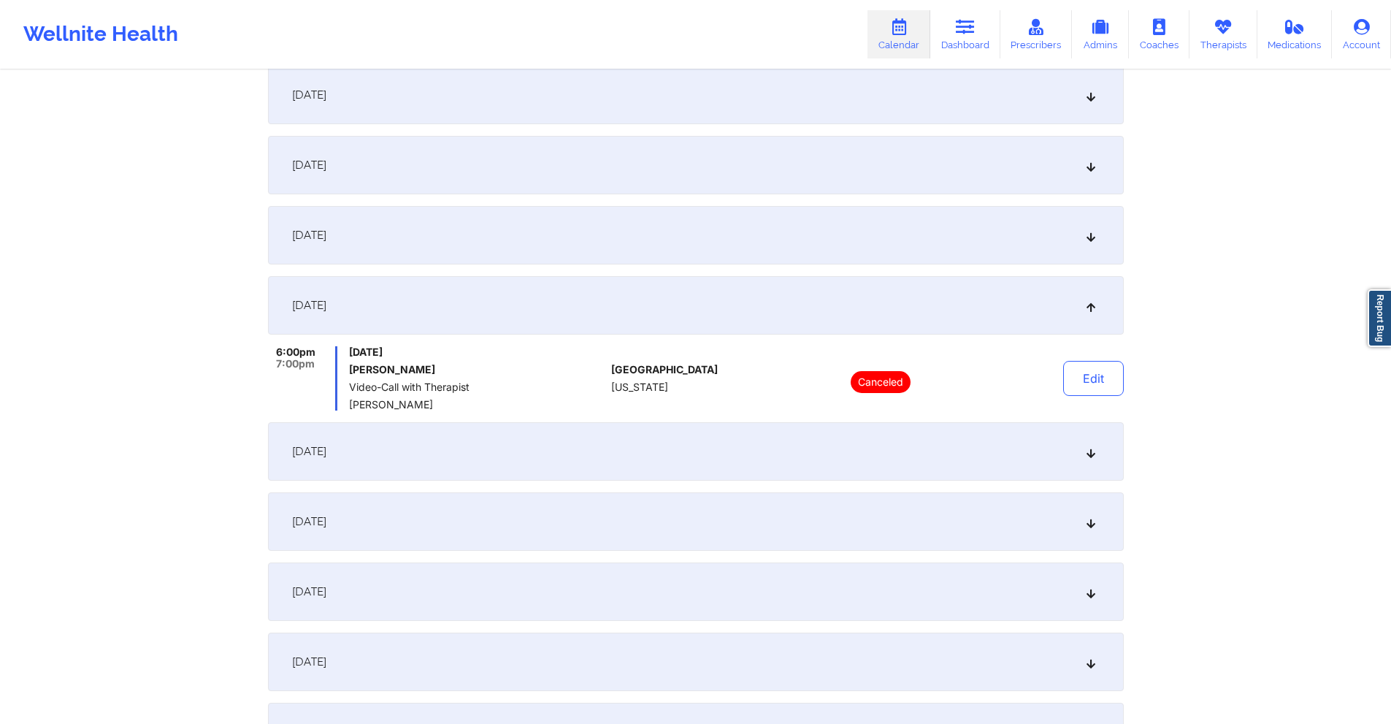
click at [689, 304] on div "September 24, 2025" at bounding box center [696, 305] width 856 height 58
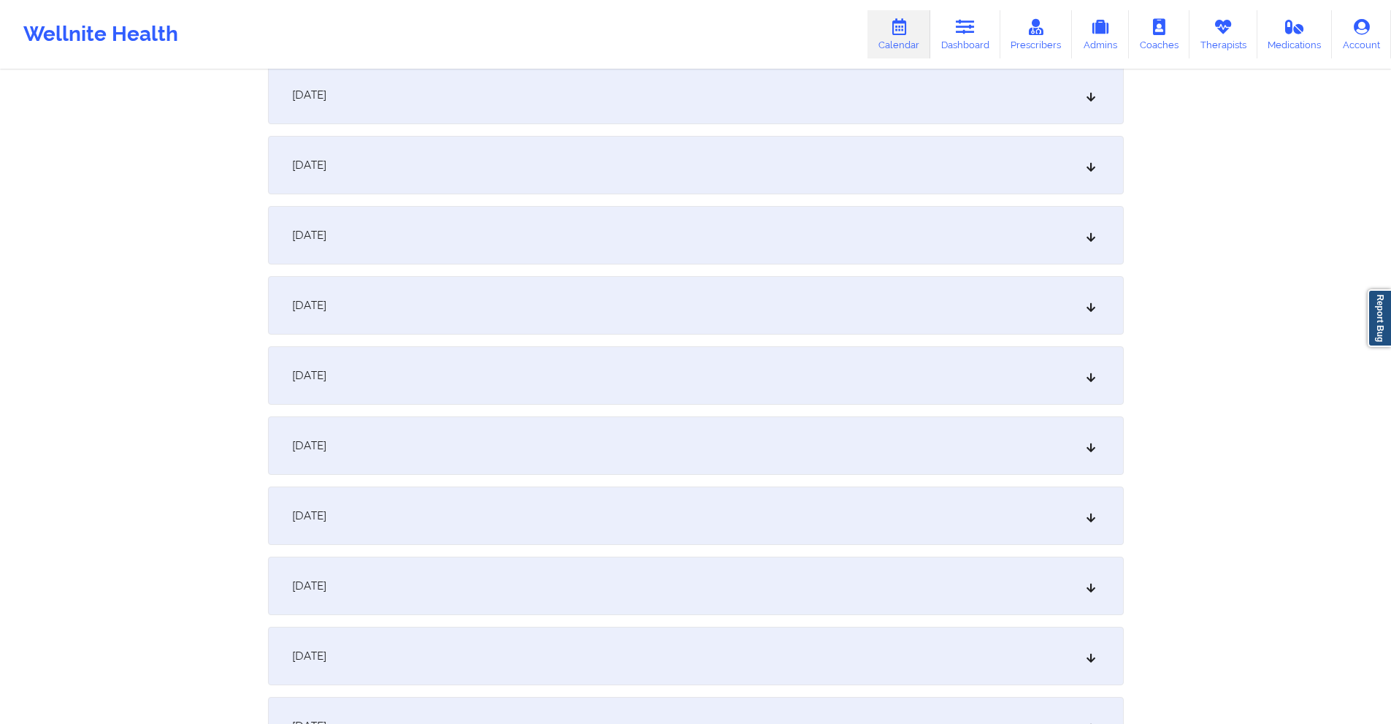
click at [689, 304] on div "September 24, 2025" at bounding box center [696, 305] width 856 height 58
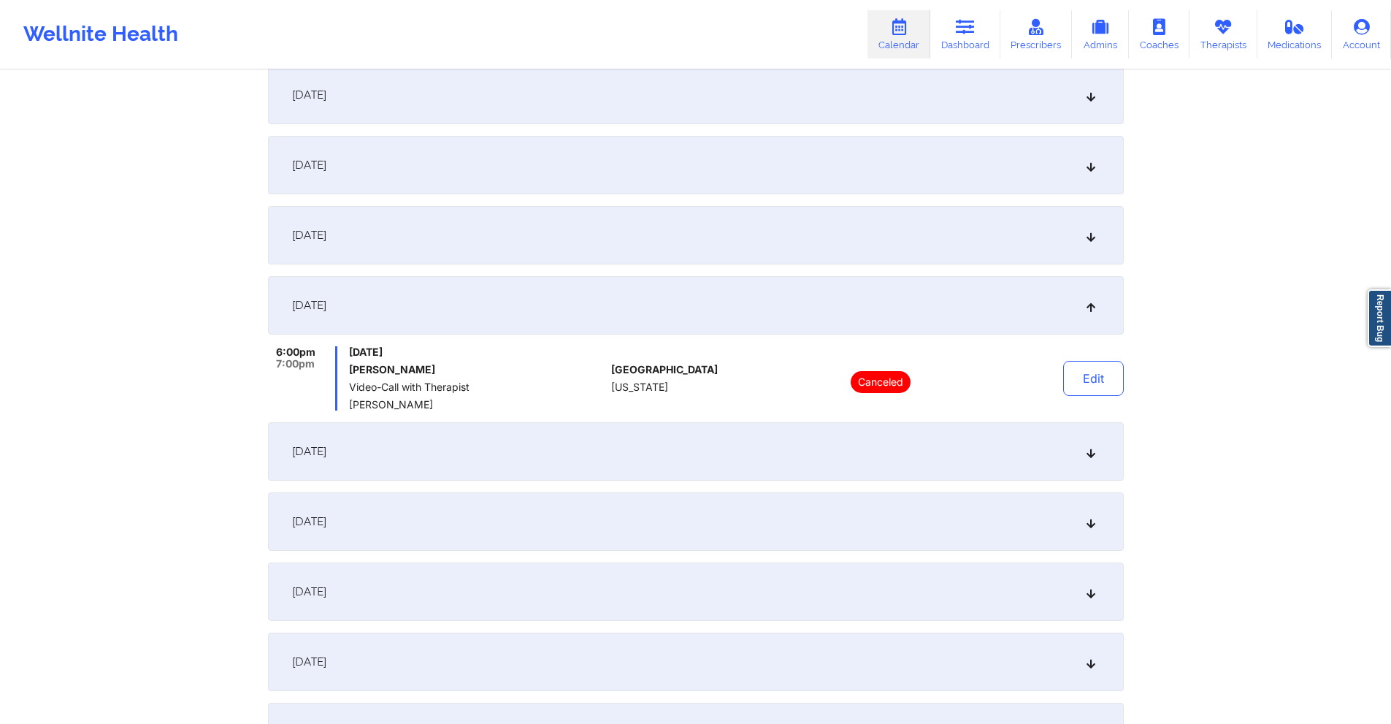
click at [680, 234] on div "September 23, 2025" at bounding box center [696, 235] width 856 height 58
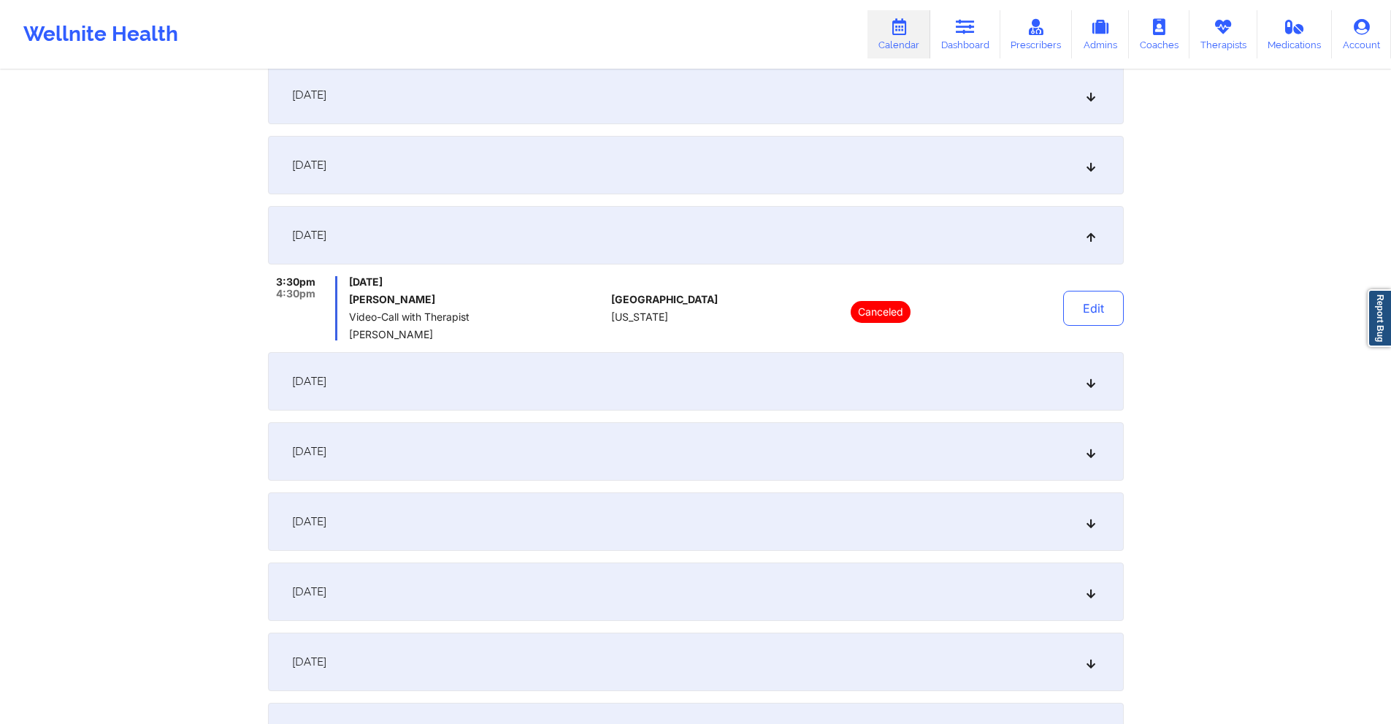
click at [694, 163] on div "[DATE]" at bounding box center [696, 165] width 856 height 58
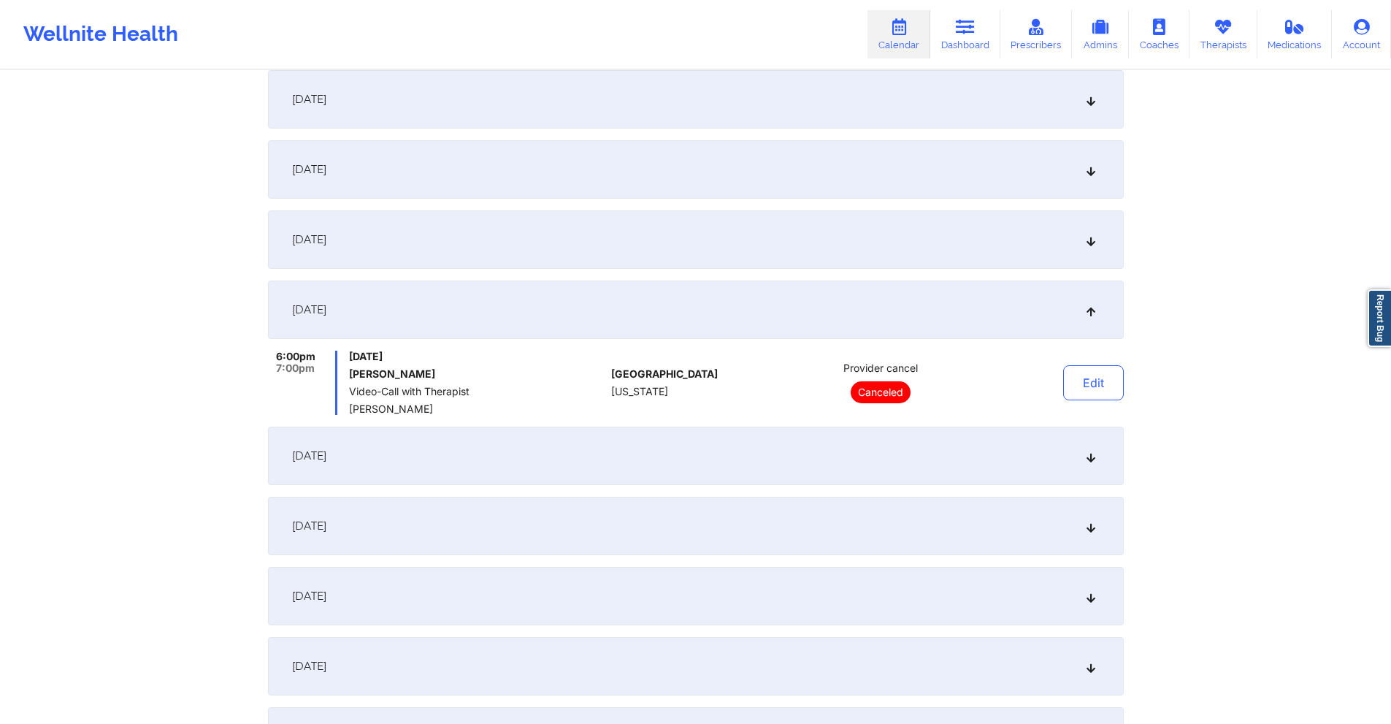
scroll to position [219, 0]
click at [602, 253] on div "September 16, 2025" at bounding box center [696, 241] width 856 height 58
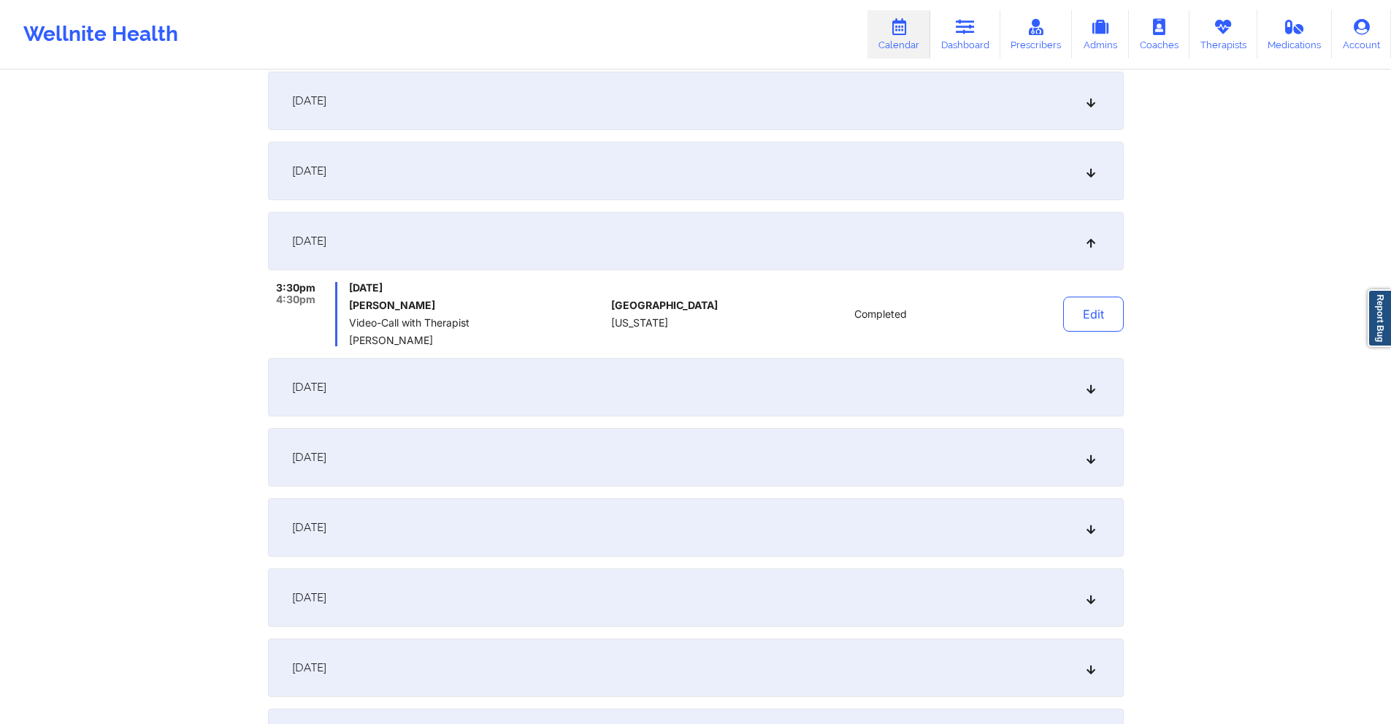
scroll to position [0, 0]
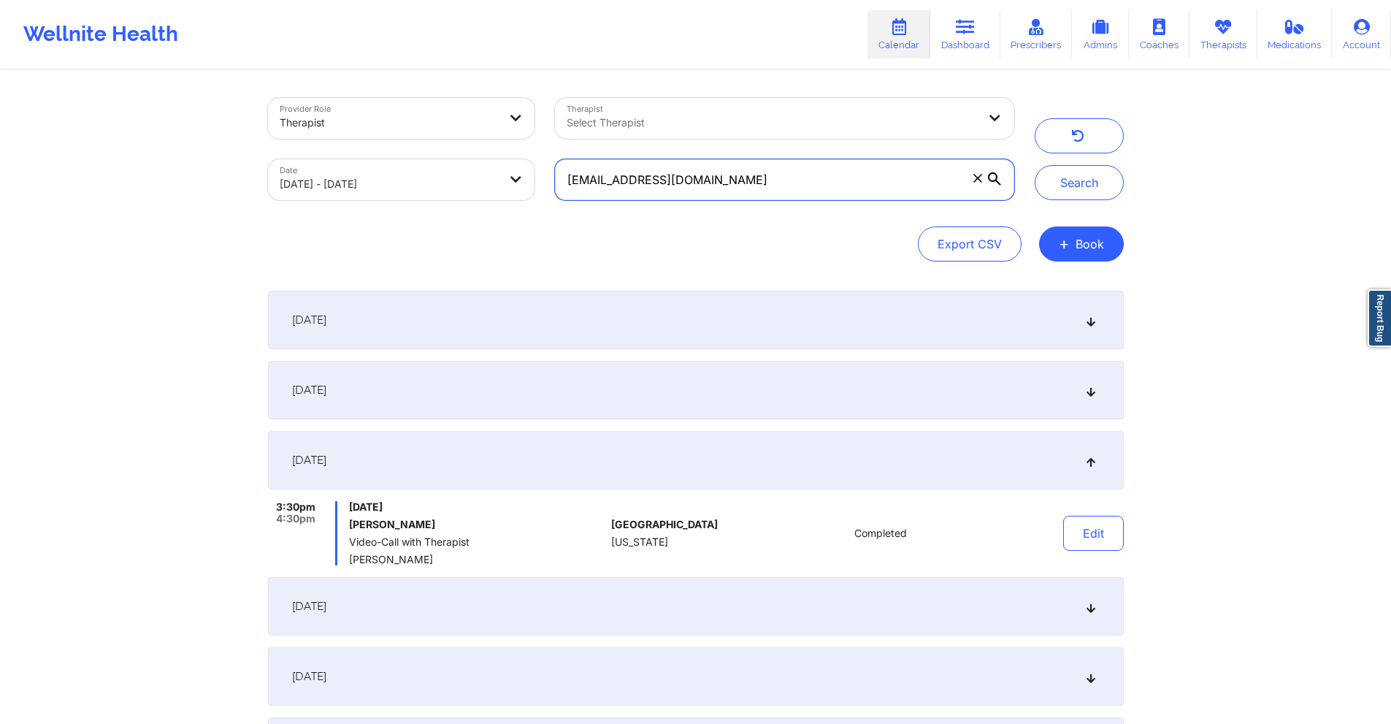
click at [813, 162] on input "miiv1467@gmail.com" at bounding box center [784, 179] width 458 height 41
click at [810, 173] on input "miiv1467@gmail.com" at bounding box center [784, 179] width 458 height 41
paste input "djklieresq"
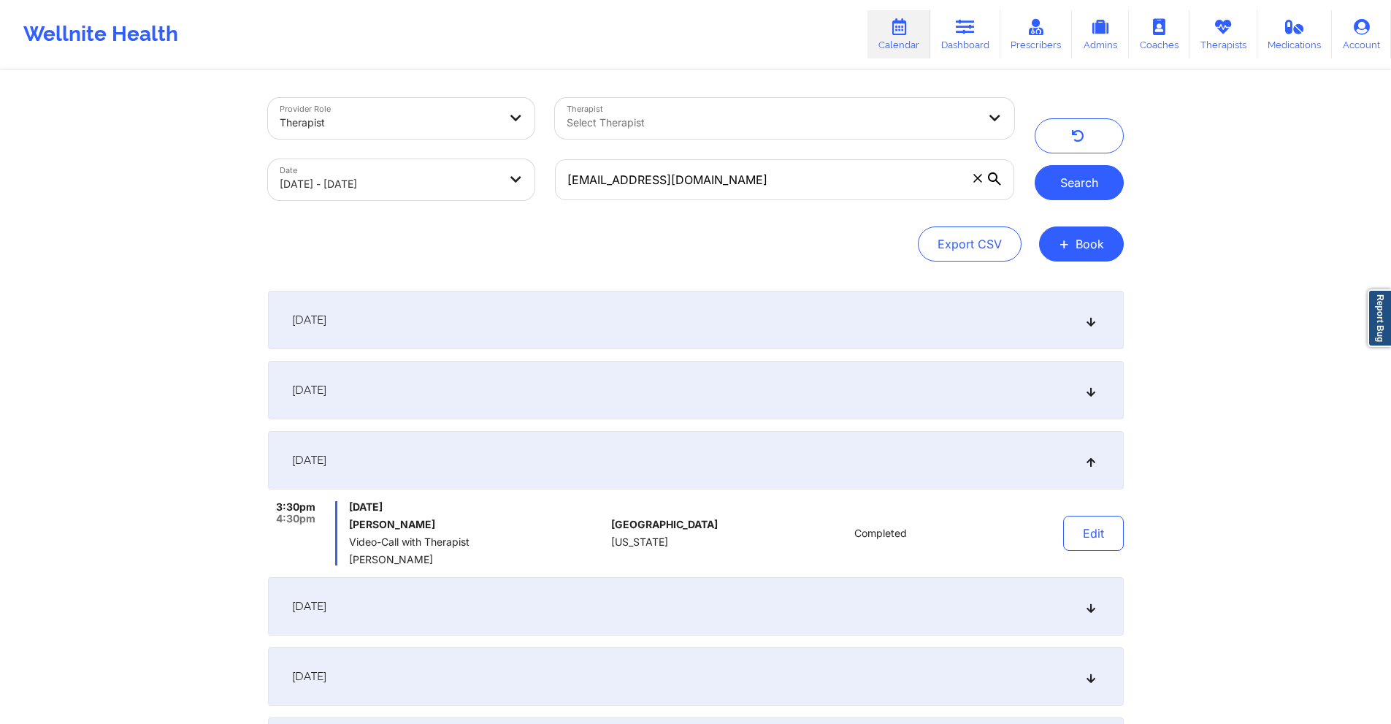
click at [1072, 174] on button "Search" at bounding box center [1079, 182] width 89 height 35
click at [702, 390] on div "September 9, 2025" at bounding box center [696, 390] width 856 height 58
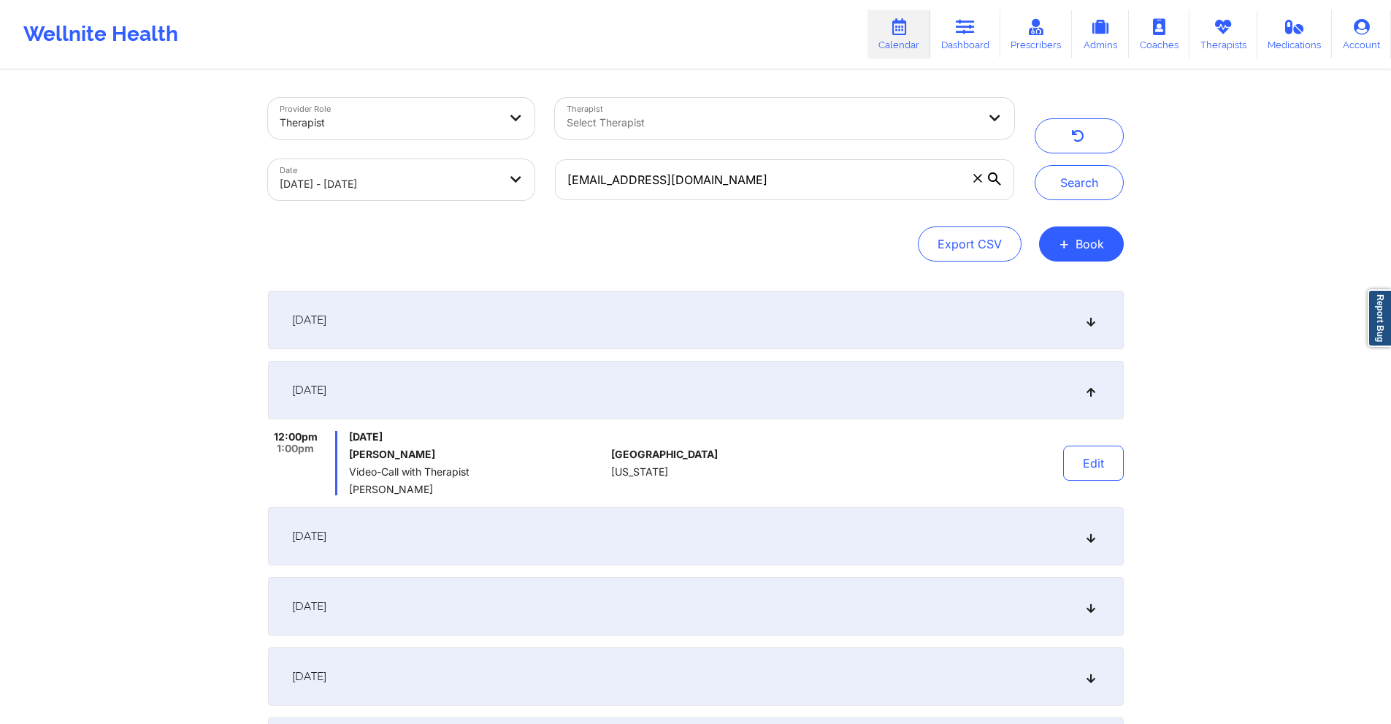
click at [702, 517] on div "September 16, 2025" at bounding box center [696, 536] width 856 height 58
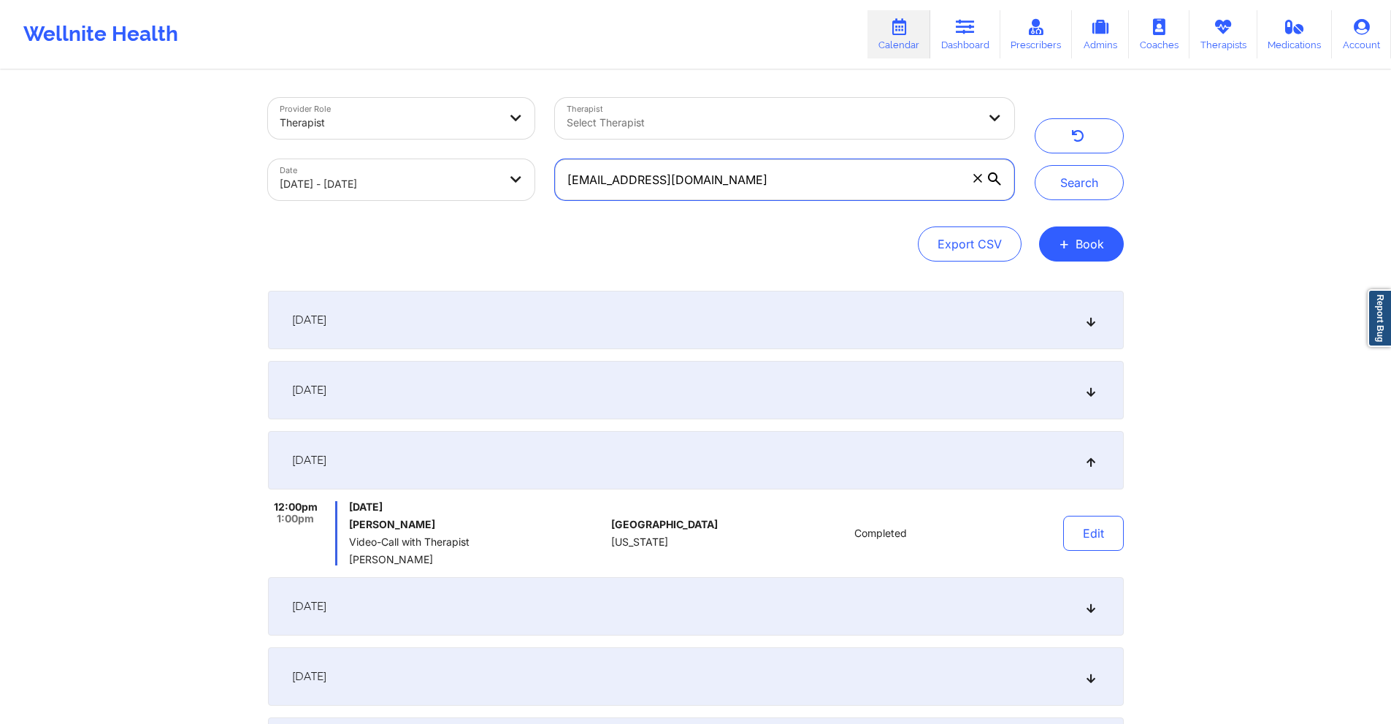
click at [810, 172] on input "djklieresq@gmail.com" at bounding box center [784, 179] width 458 height 41
paste input "prmosk"
type input "prmosk@gmail.com"
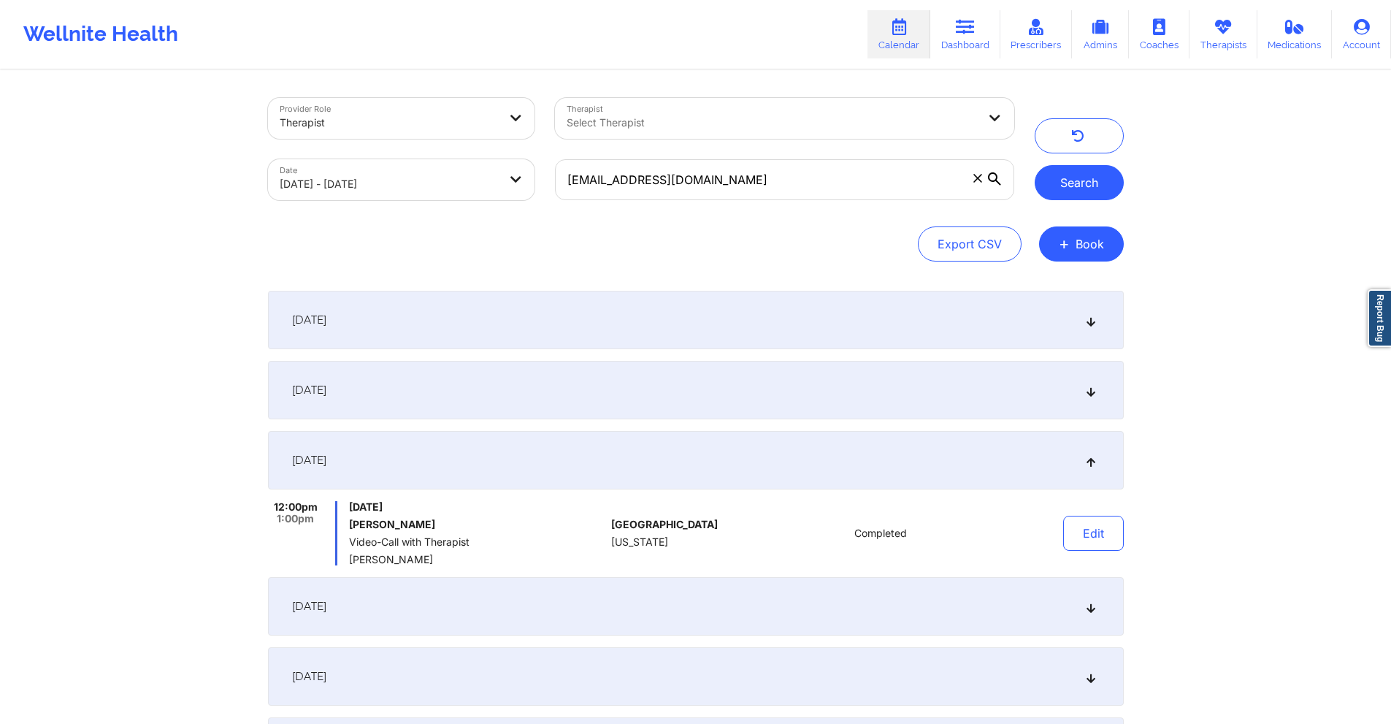
click at [1064, 184] on button "Search" at bounding box center [1079, 182] width 89 height 35
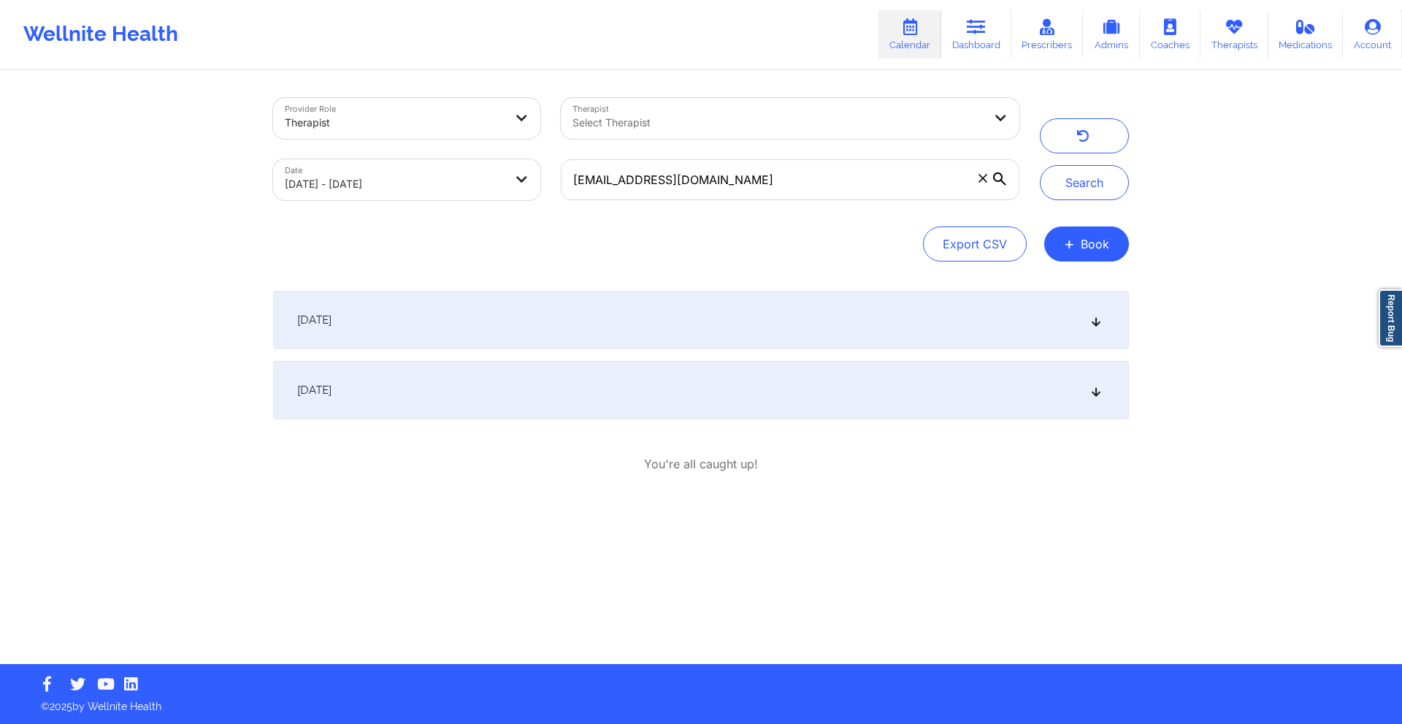
click at [836, 317] on div "September 10, 2025" at bounding box center [701, 320] width 856 height 58
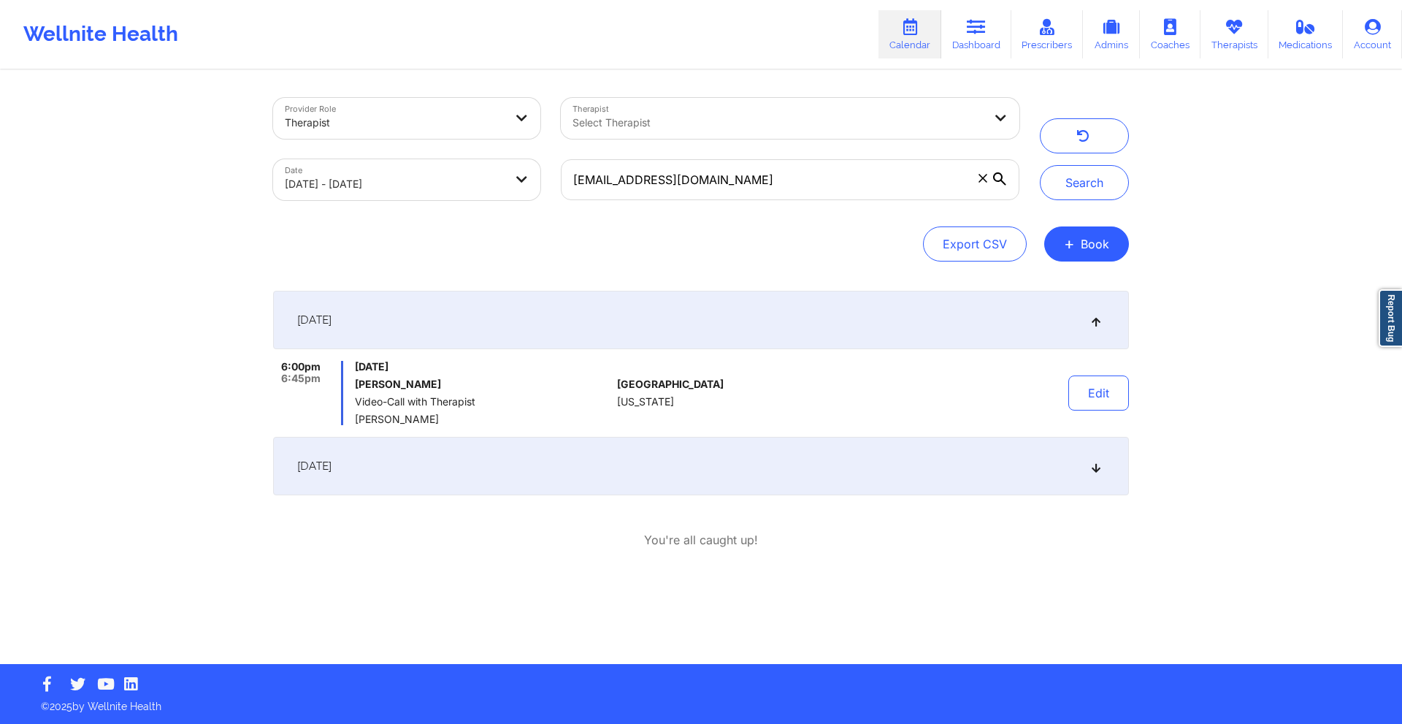
click at [738, 456] on div "September 16, 2025" at bounding box center [701, 466] width 856 height 58
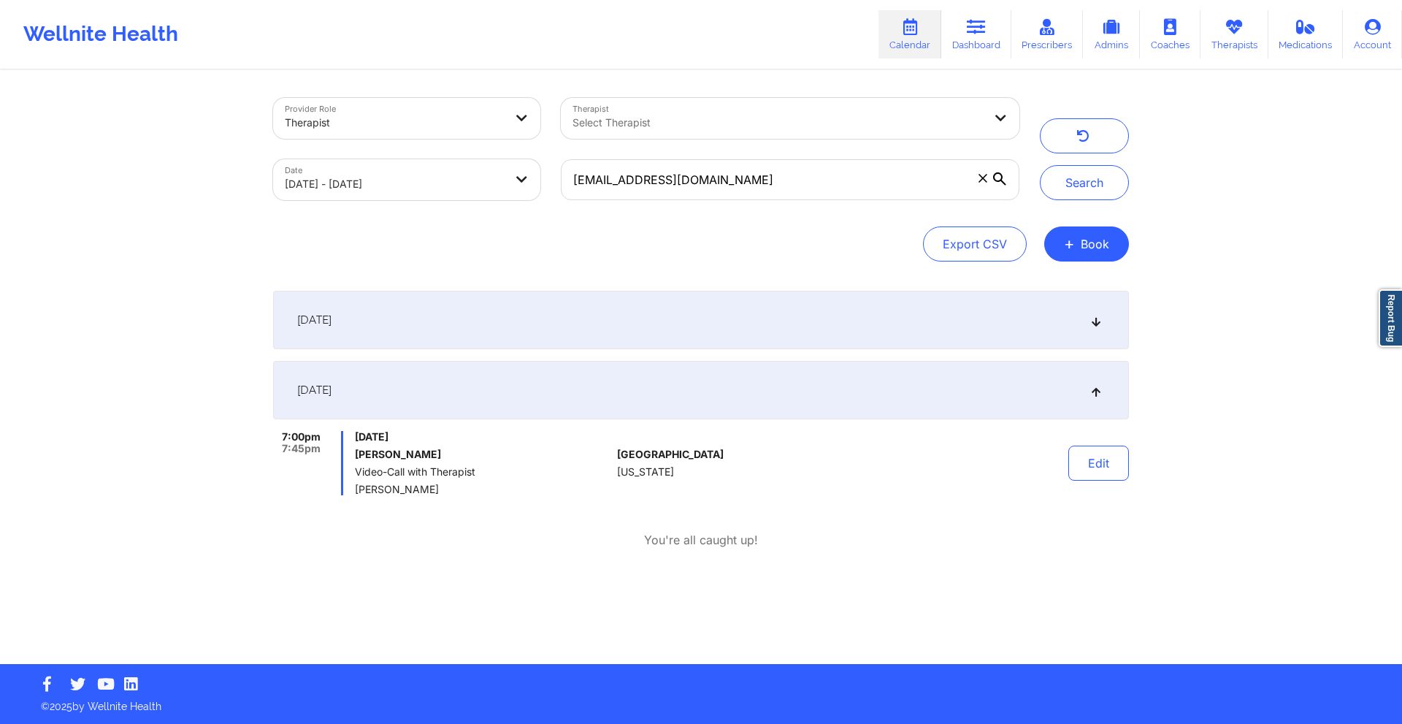
click at [756, 321] on div "September 10, 2025" at bounding box center [701, 320] width 856 height 58
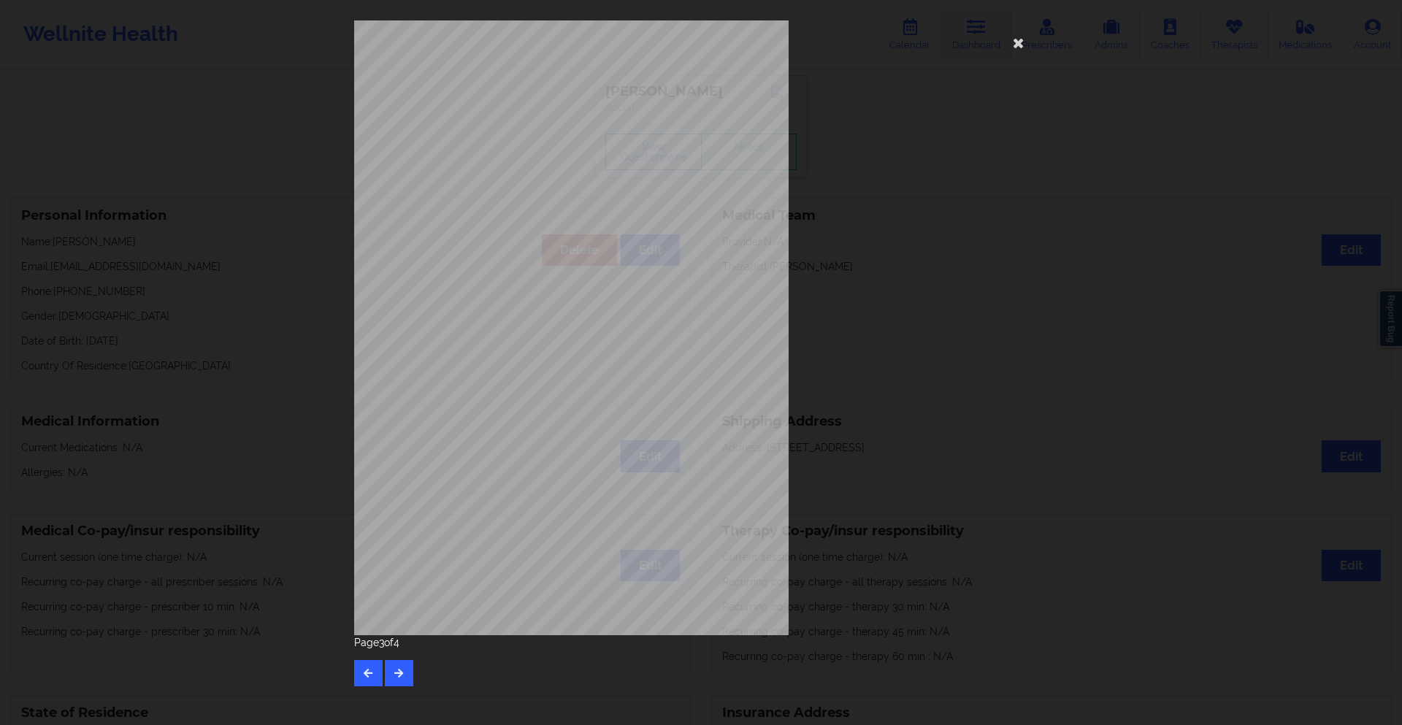
click at [1024, 47] on icon at bounding box center [1018, 42] width 23 height 23
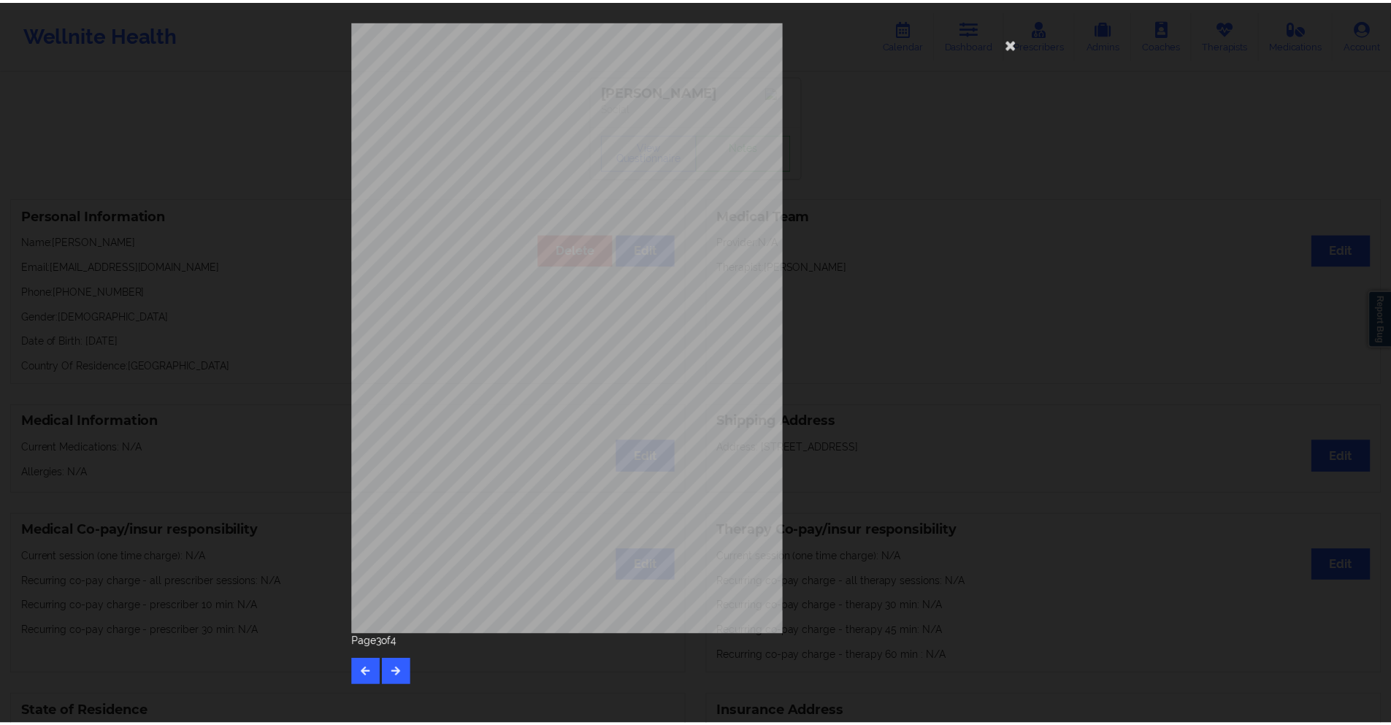
scroll to position [1, 0]
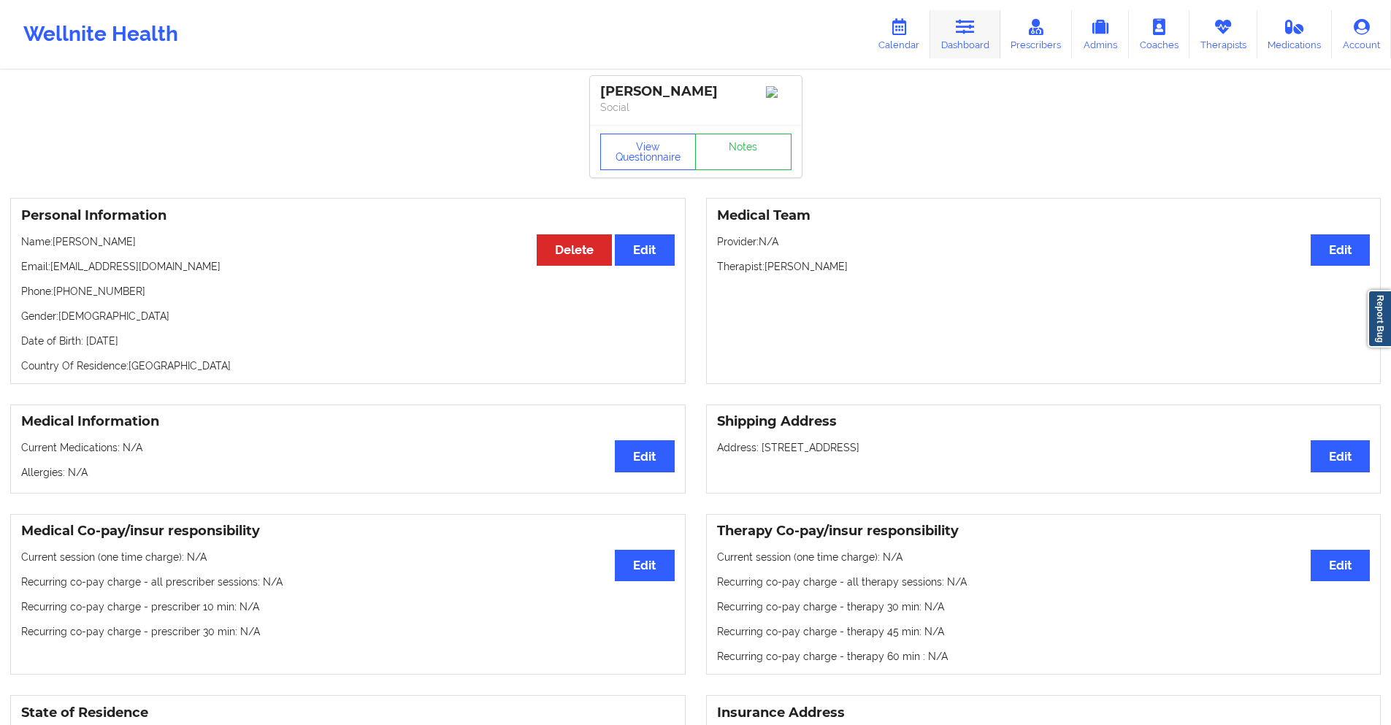
click at [973, 33] on icon at bounding box center [965, 27] width 19 height 16
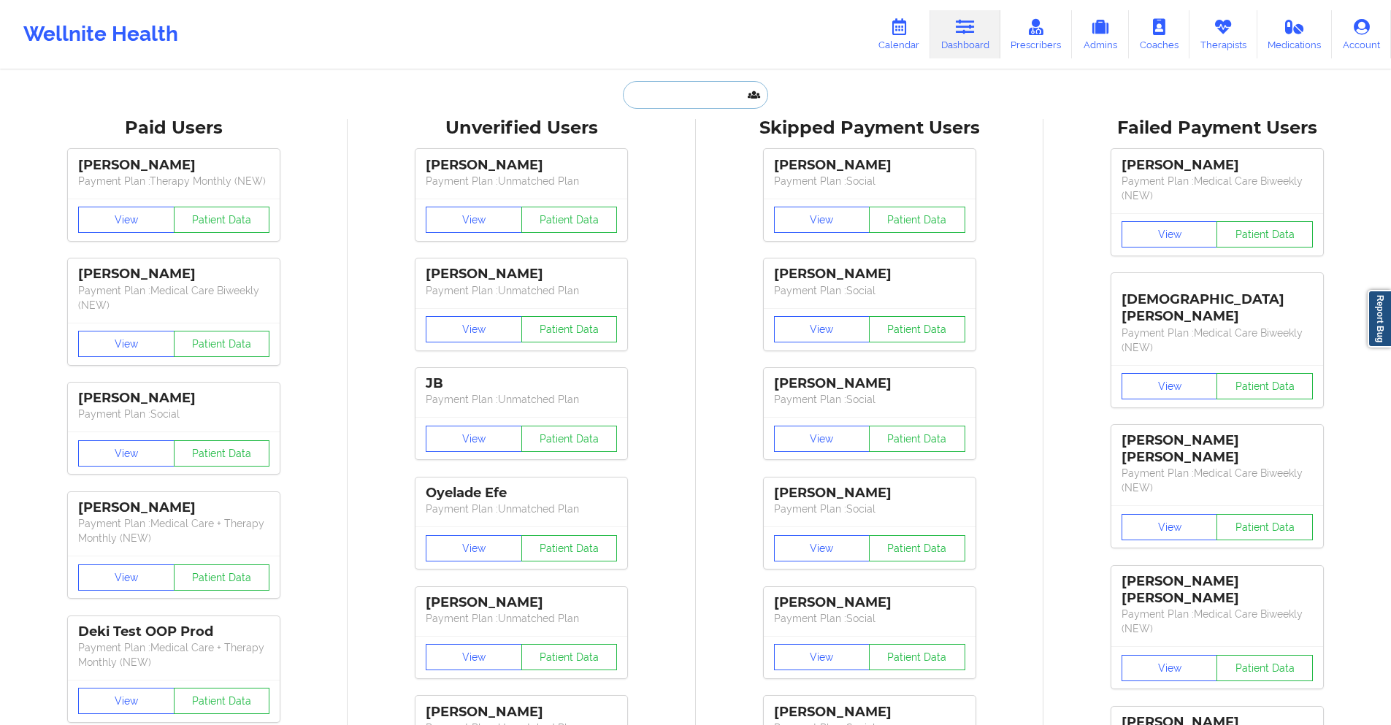
click at [725, 99] on input "text" at bounding box center [695, 95] width 145 height 28
paste input "nokthepro@gmail.com"
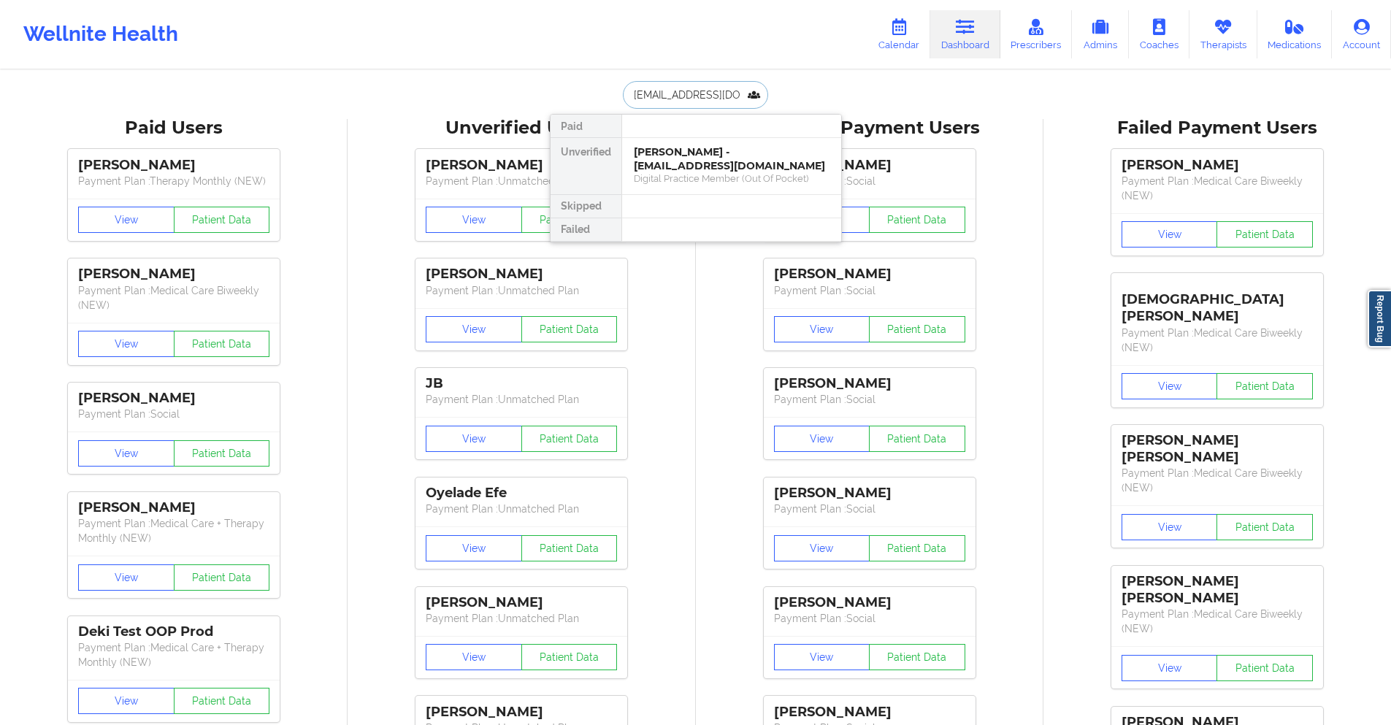
type input "nokthepro@gmail.com"
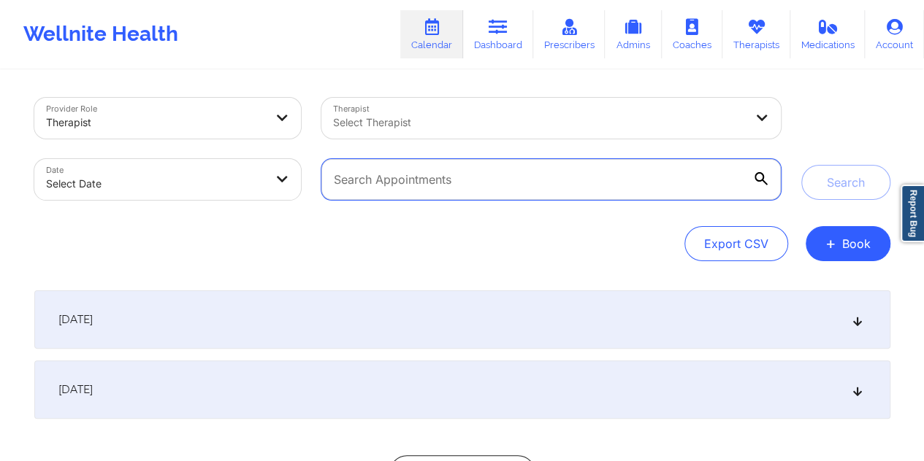
click at [450, 179] on input "text" at bounding box center [550, 179] width 458 height 41
paste input "[PERSON_NAME][EMAIL_ADDRESS][PERSON_NAME][DOMAIN_NAME]"
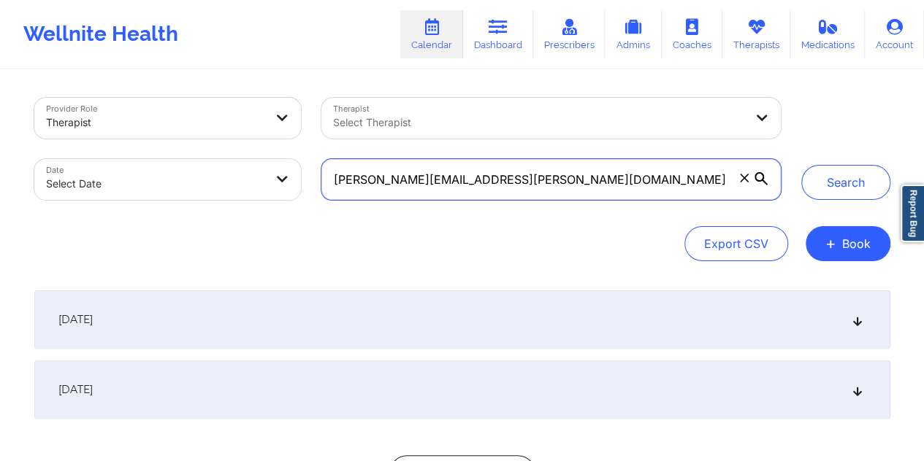
type input "[PERSON_NAME][EMAIL_ADDRESS][PERSON_NAME][DOMAIN_NAME]"
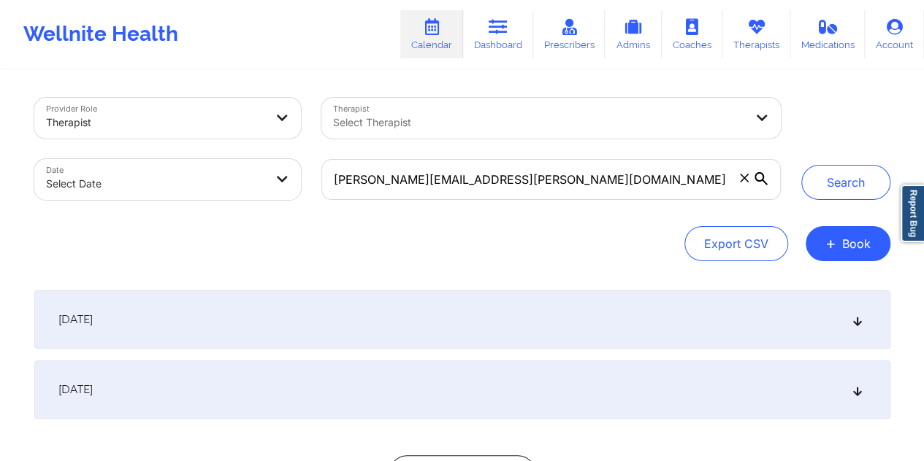
click at [207, 179] on body "Wellnite Health Calendar Dashboard Prescribers Admins Coaches Therapists Medica…" at bounding box center [462, 230] width 924 height 461
select select "2025-8"
select select "2025-9"
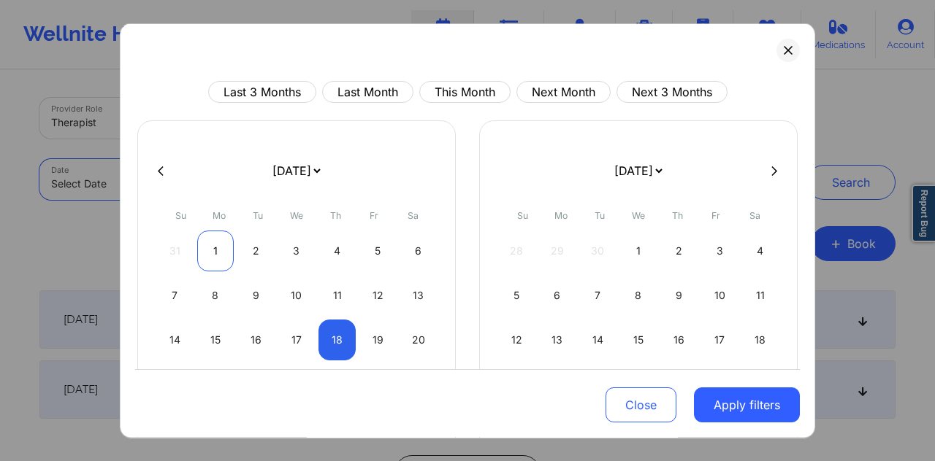
click at [210, 247] on div "1" at bounding box center [215, 251] width 37 height 41
select select "2025-8"
select select "2025-9"
select select "2025-8"
select select "2025-9"
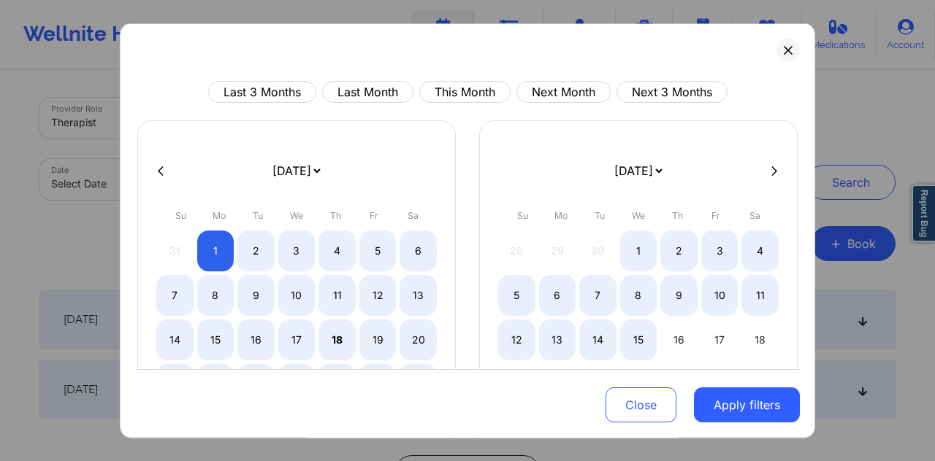
select select "2025-8"
select select "2025-9"
select select "2025-8"
select select "2025-9"
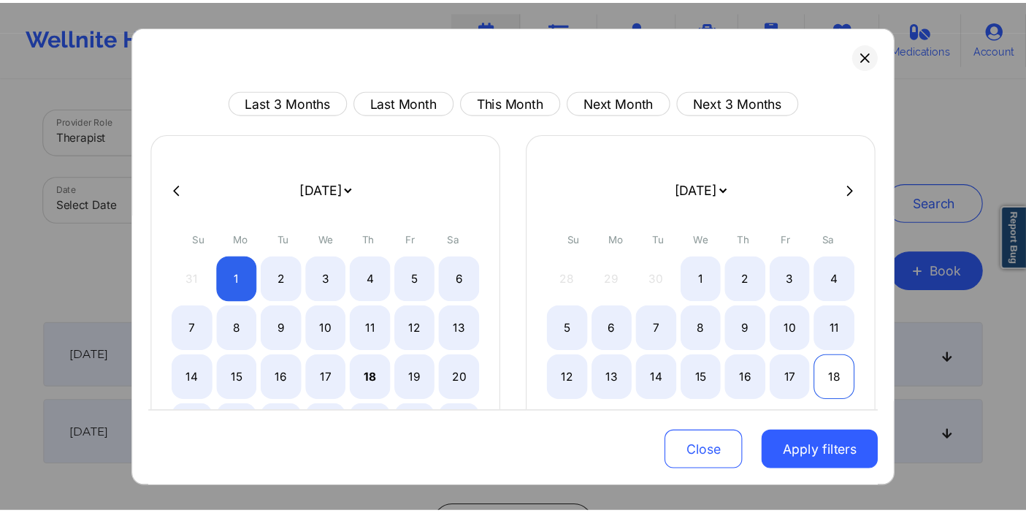
scroll to position [123, 0]
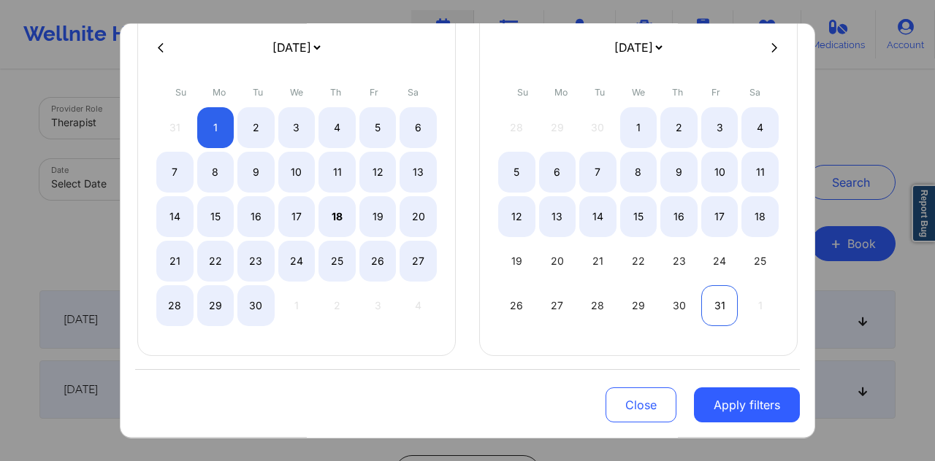
select select "2025-8"
select select "2025-9"
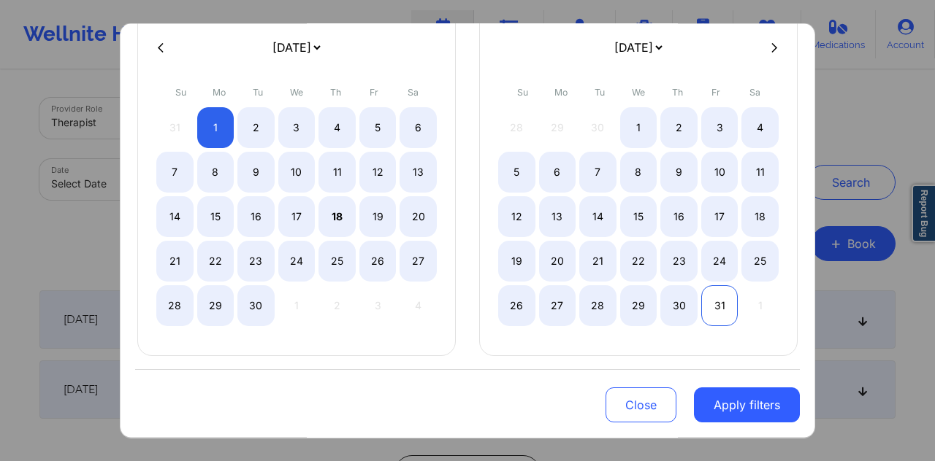
click at [715, 300] on div "31" at bounding box center [719, 305] width 37 height 41
select select "2025-8"
select select "2025-9"
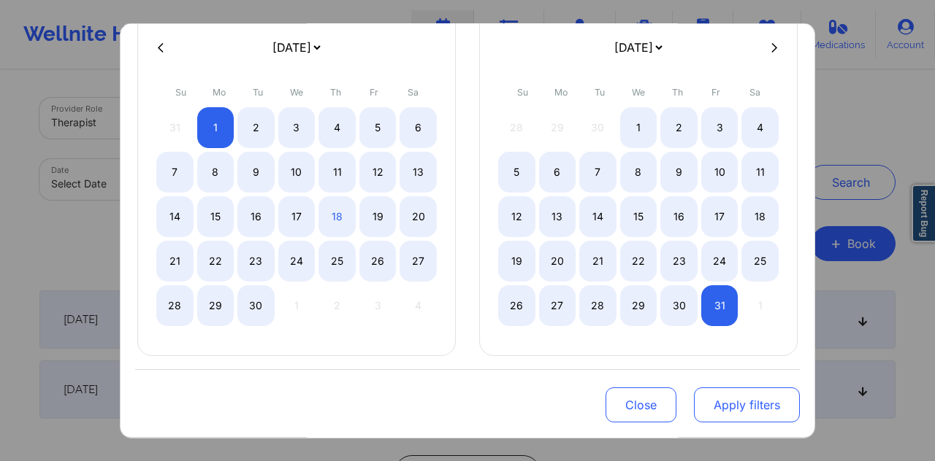
click at [739, 402] on button "Apply filters" at bounding box center [747, 405] width 106 height 35
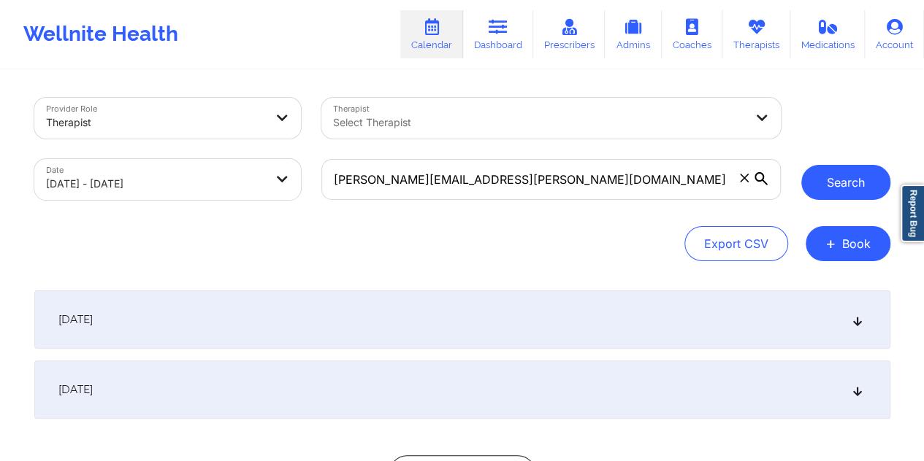
click at [828, 188] on button "Search" at bounding box center [845, 182] width 89 height 35
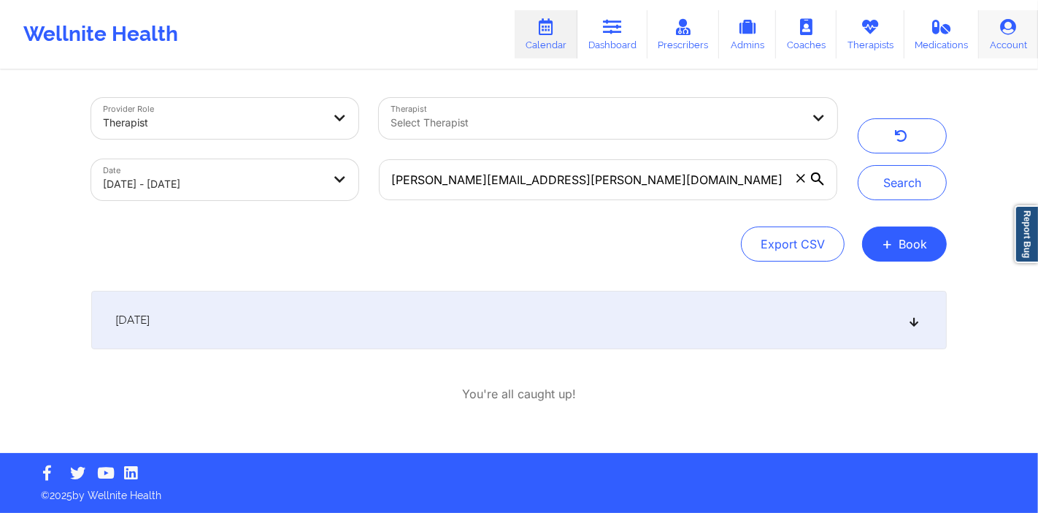
click at [713, 231] on div "Export CSV + Book" at bounding box center [519, 243] width 856 height 35
click at [608, 321] on div "[DATE]" at bounding box center [519, 320] width 856 height 58
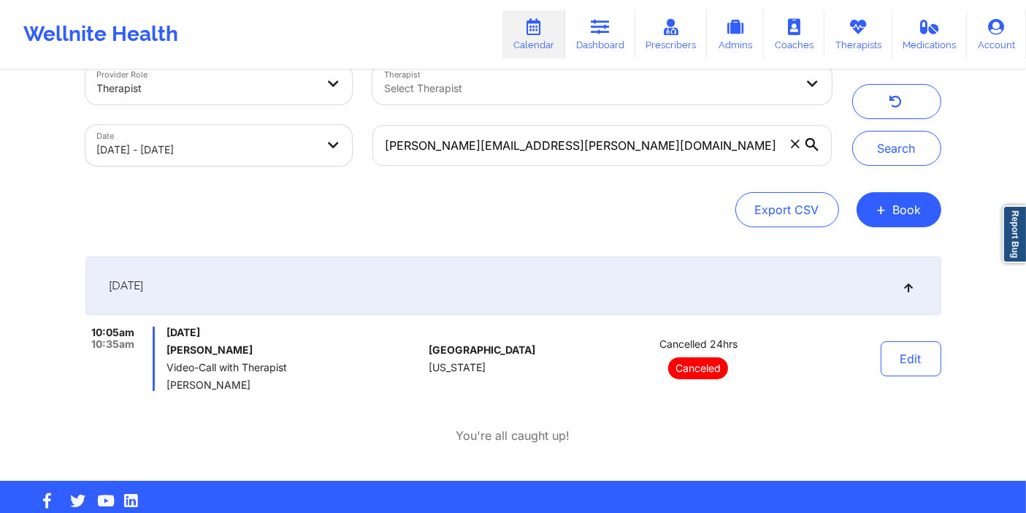
scroll to position [61, 0]
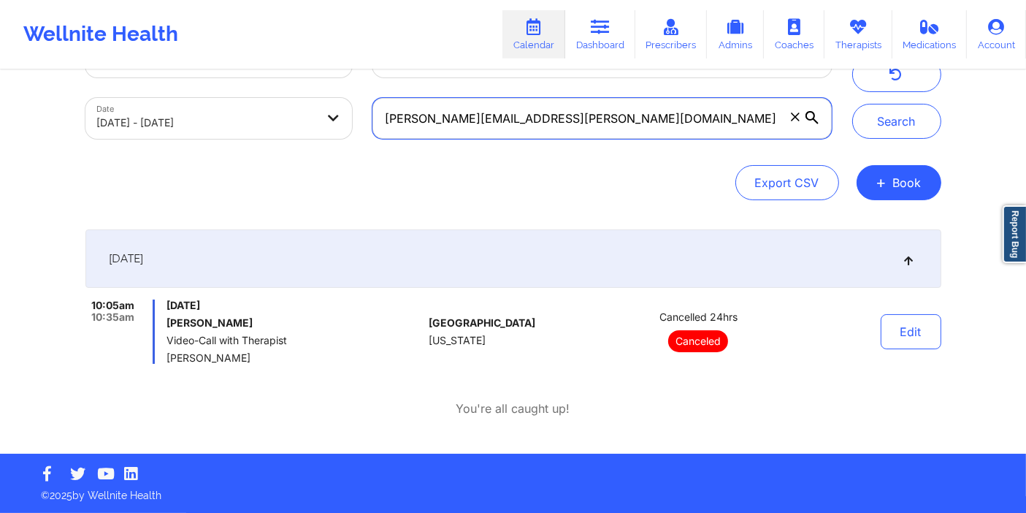
click at [577, 124] on input "[PERSON_NAME][EMAIL_ADDRESS][PERSON_NAME][DOMAIN_NAME]" at bounding box center [601, 118] width 458 height 41
paste input "syreettaka"
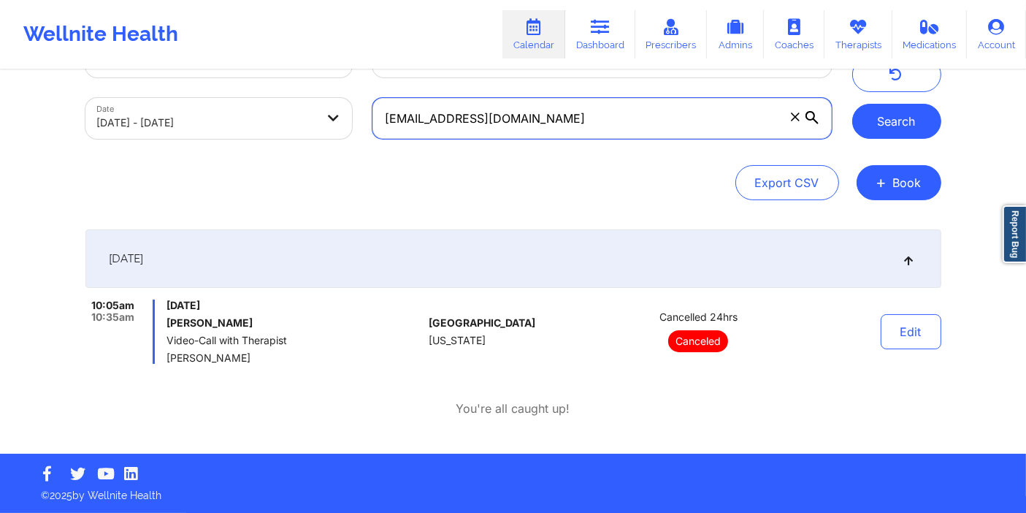
type input "[EMAIL_ADDRESS][DOMAIN_NAME]"
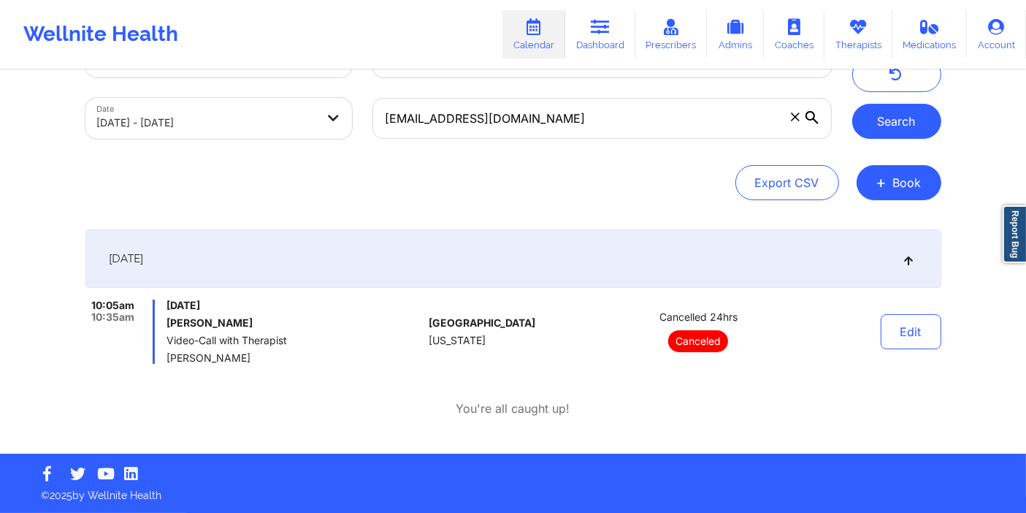
click at [909, 123] on button "Search" at bounding box center [896, 121] width 89 height 35
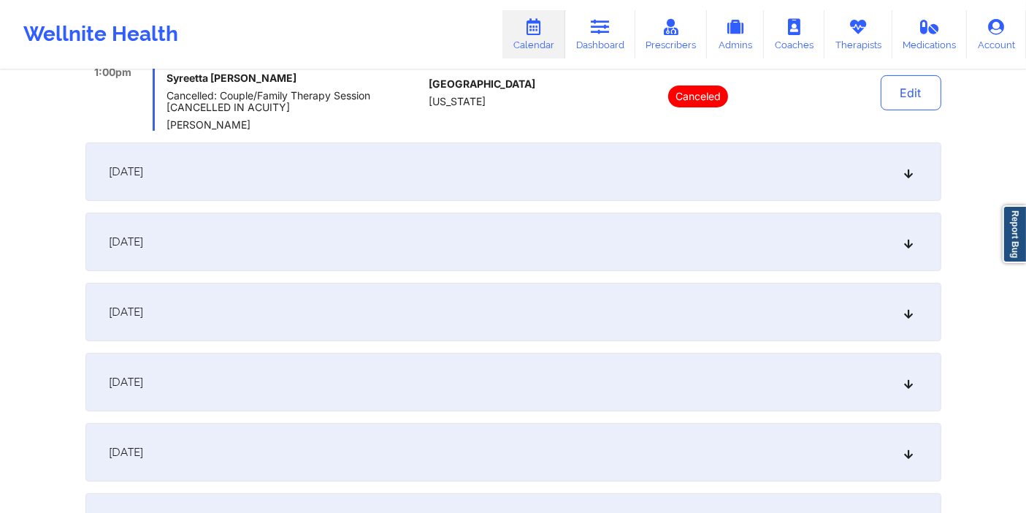
scroll to position [494, 0]
click at [553, 239] on div "[DATE]" at bounding box center [513, 241] width 856 height 58
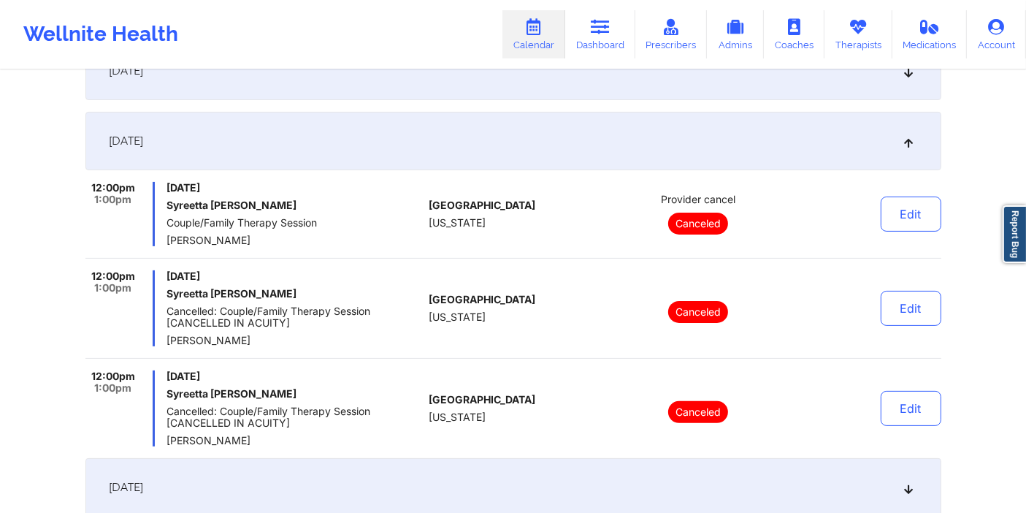
scroll to position [318, 0]
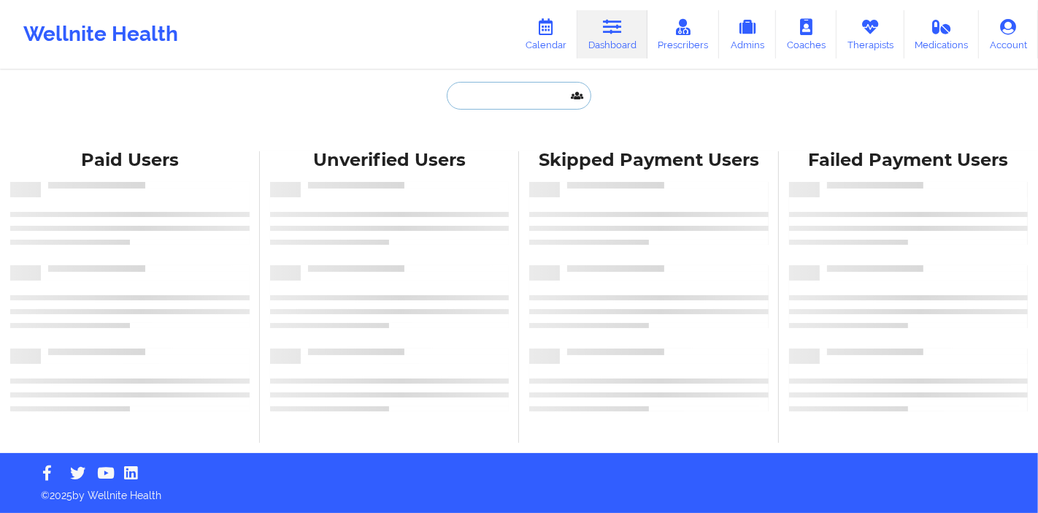
click at [537, 95] on input "text" at bounding box center [519, 96] width 145 height 28
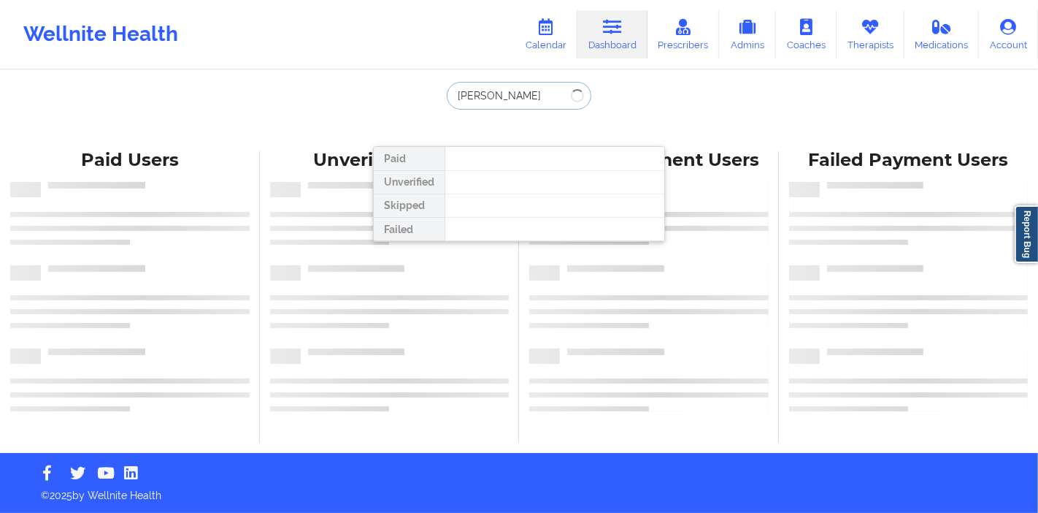
type input "[PERSON_NAME]"
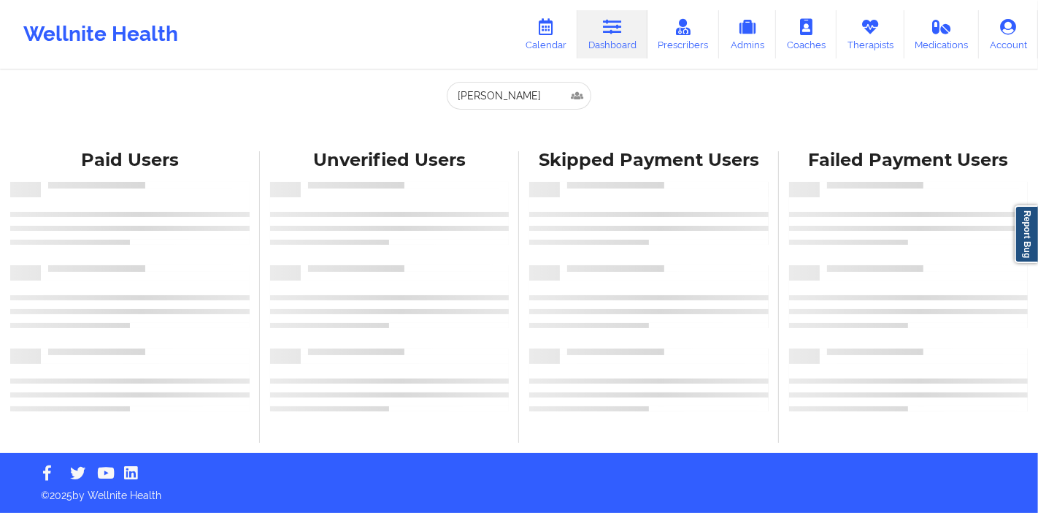
click at [381, 314] on div at bounding box center [389, 318] width 239 height 9
click at [540, 94] on input "[PERSON_NAME]" at bounding box center [519, 96] width 145 height 28
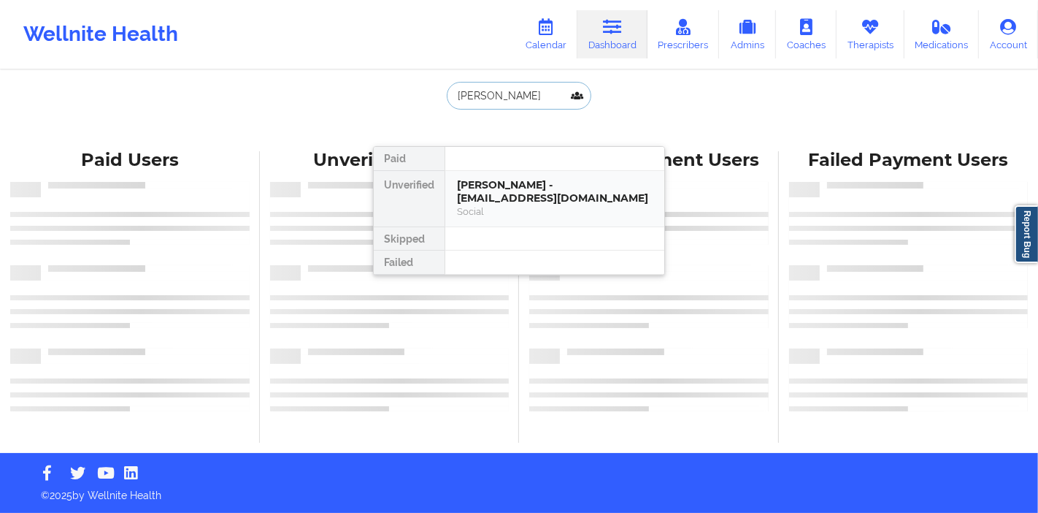
click at [513, 198] on div "[PERSON_NAME] - [EMAIL_ADDRESS][DOMAIN_NAME]" at bounding box center [555, 191] width 196 height 27
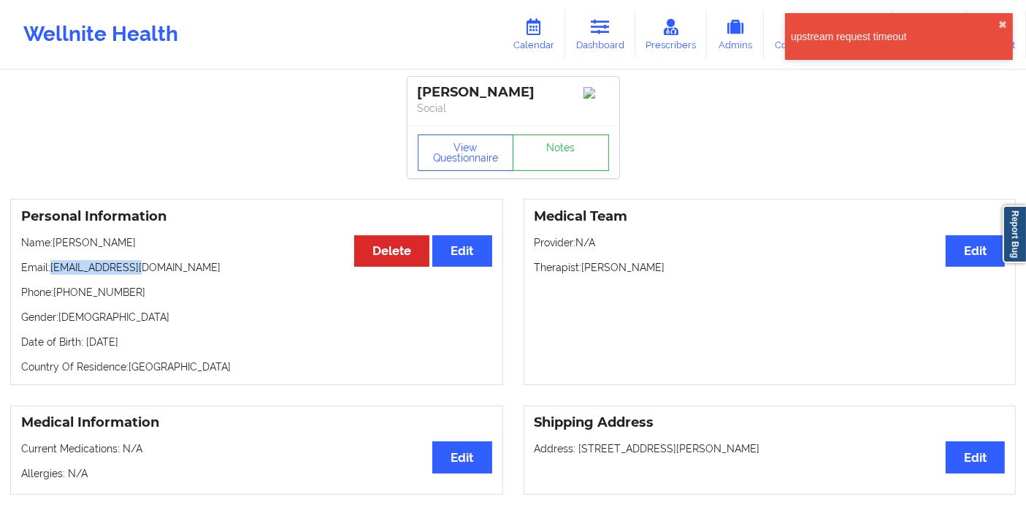
drag, startPoint x: 159, startPoint y: 272, endPoint x: 52, endPoint y: 272, distance: 107.3
click at [52, 272] on p "Email: tzammy@yahoo.com" at bounding box center [256, 267] width 471 height 15
copy p "tzammy@yahoo.com"
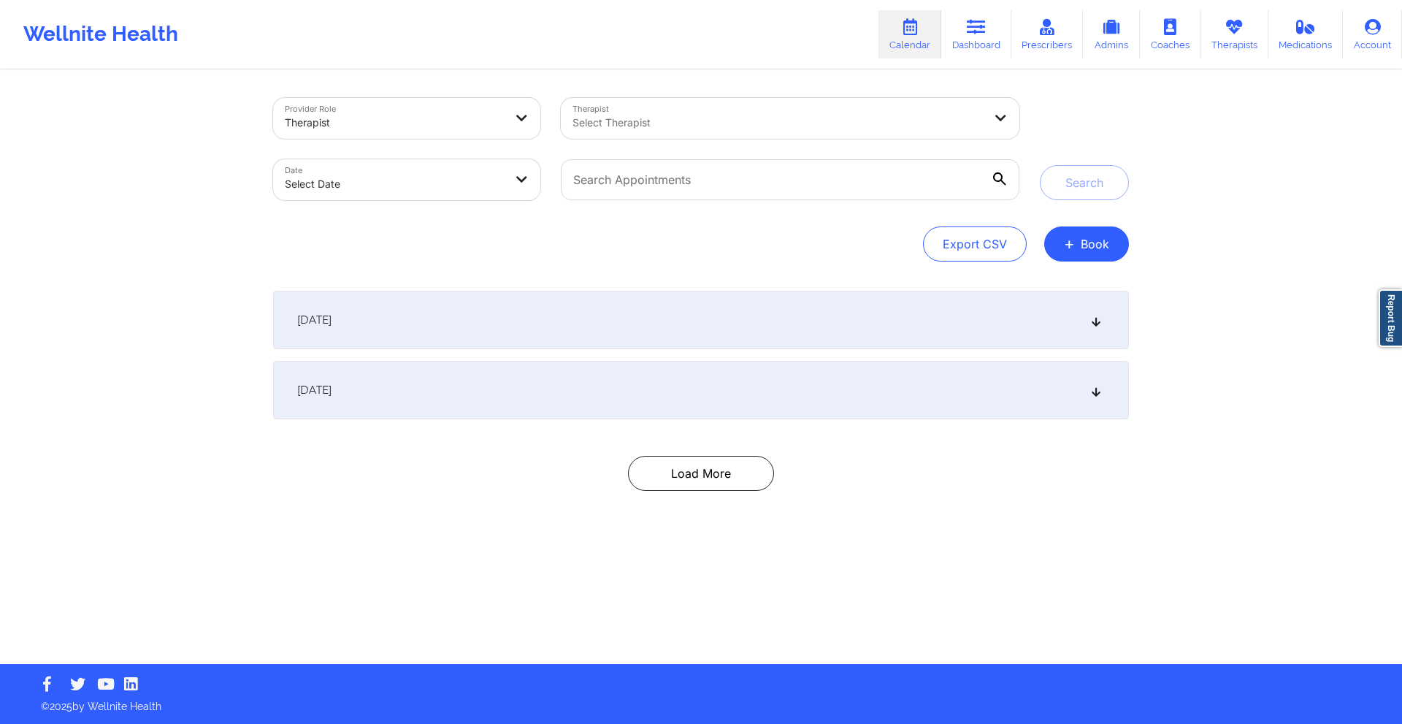
click at [445, 184] on body "Wellnite Health Calendar Dashboard Prescribers Admins Coaches Therapists Medica…" at bounding box center [701, 362] width 1402 height 724
select select "2025-8"
select select "2025-9"
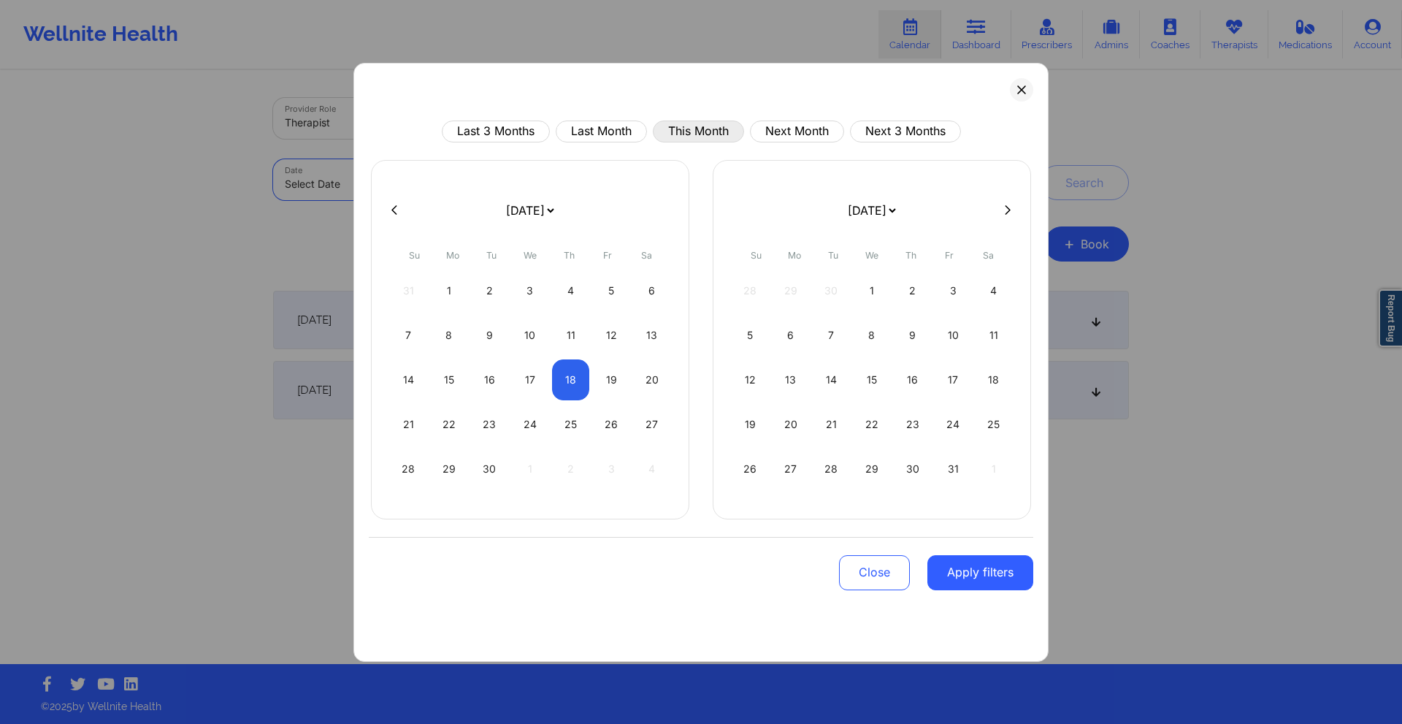
click at [688, 135] on button "This Month" at bounding box center [698, 131] width 91 height 22
select select "2025-8"
select select "2025-9"
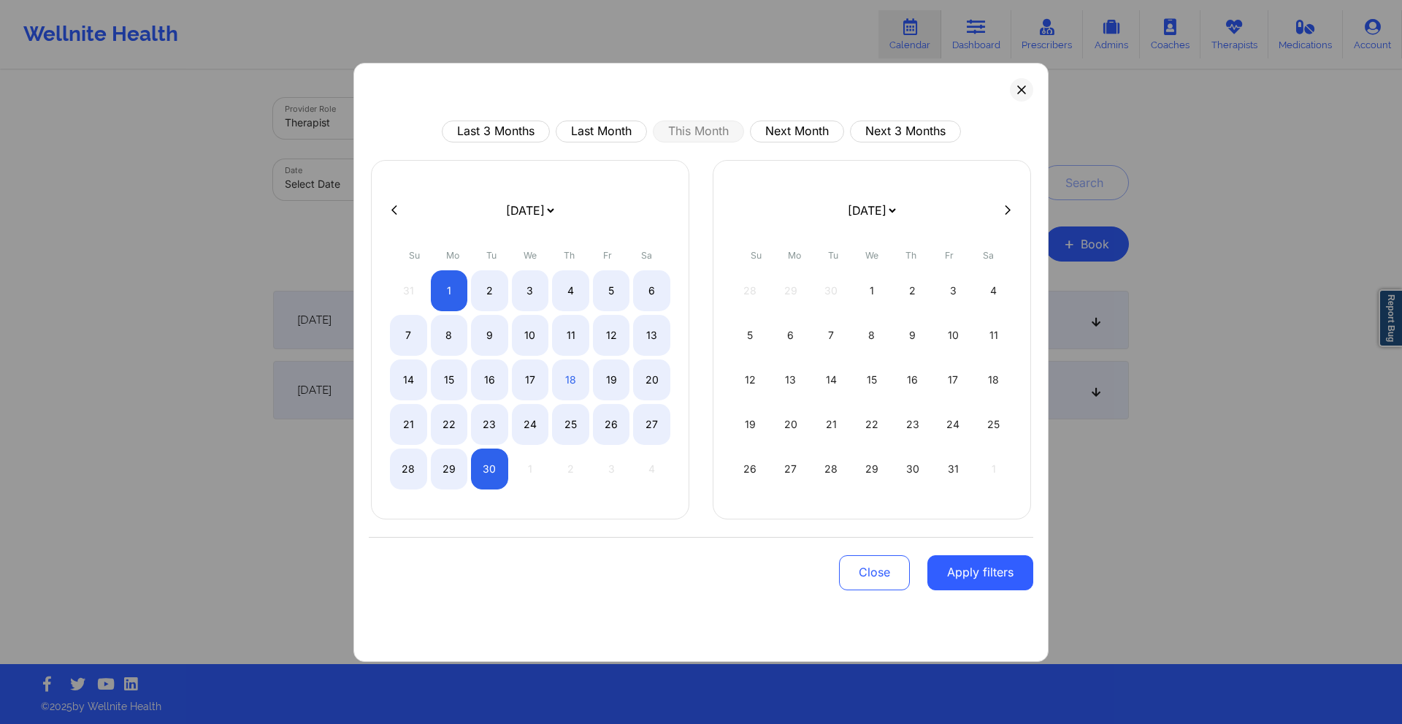
drag, startPoint x: 970, startPoint y: 580, endPoint x: 969, endPoint y: 564, distance: 16.1
click at [970, 512] on button "Apply filters" at bounding box center [980, 572] width 106 height 35
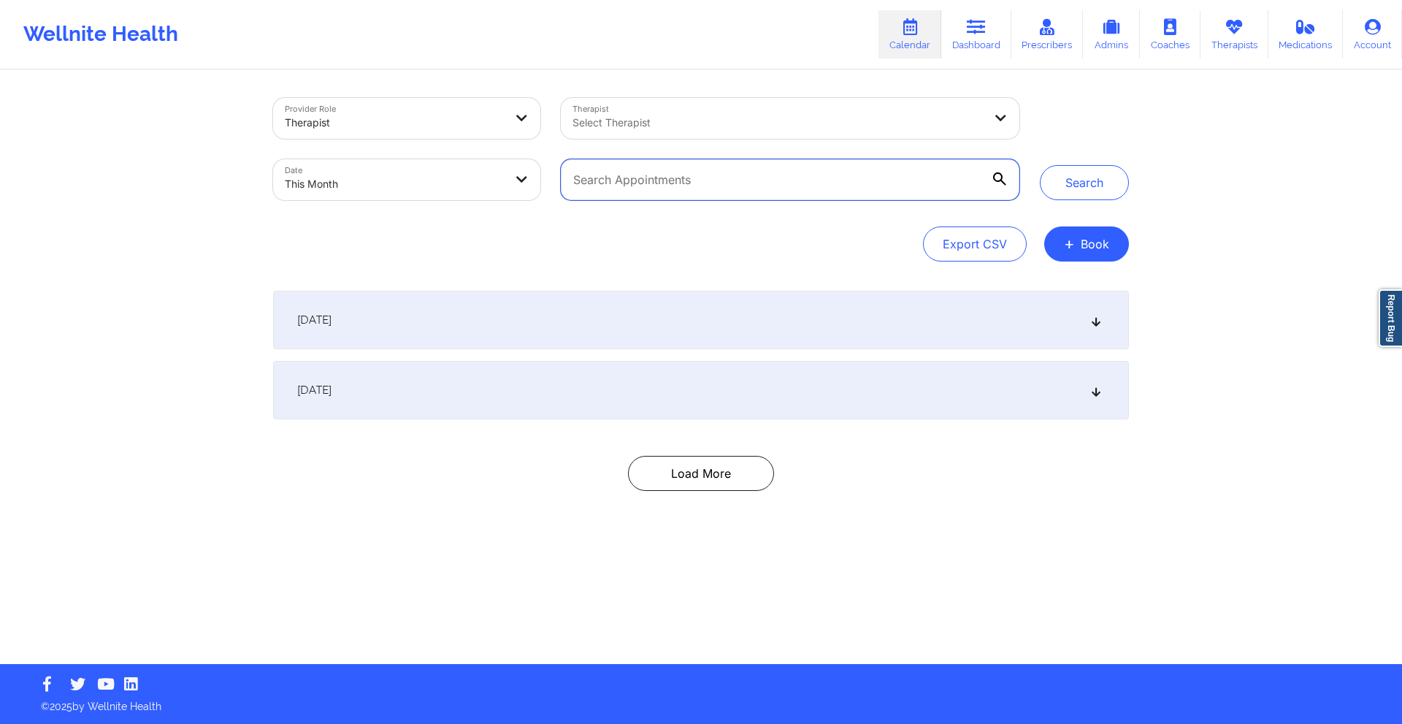
click at [734, 187] on input "text" at bounding box center [790, 179] width 458 height 41
paste input "syreettakay@gmail.com"
click at [1037, 188] on button "Search" at bounding box center [1084, 182] width 89 height 35
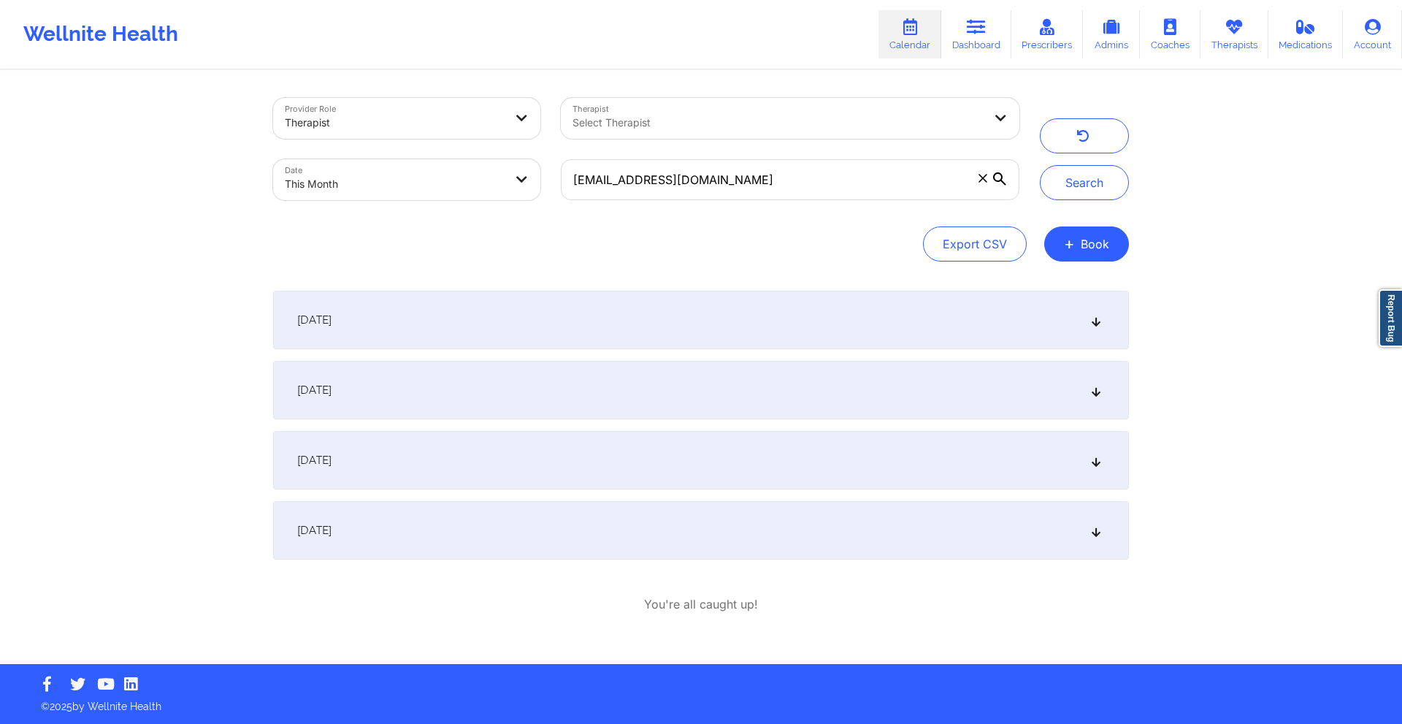
click at [681, 444] on div "September 18, 2025" at bounding box center [701, 460] width 856 height 58
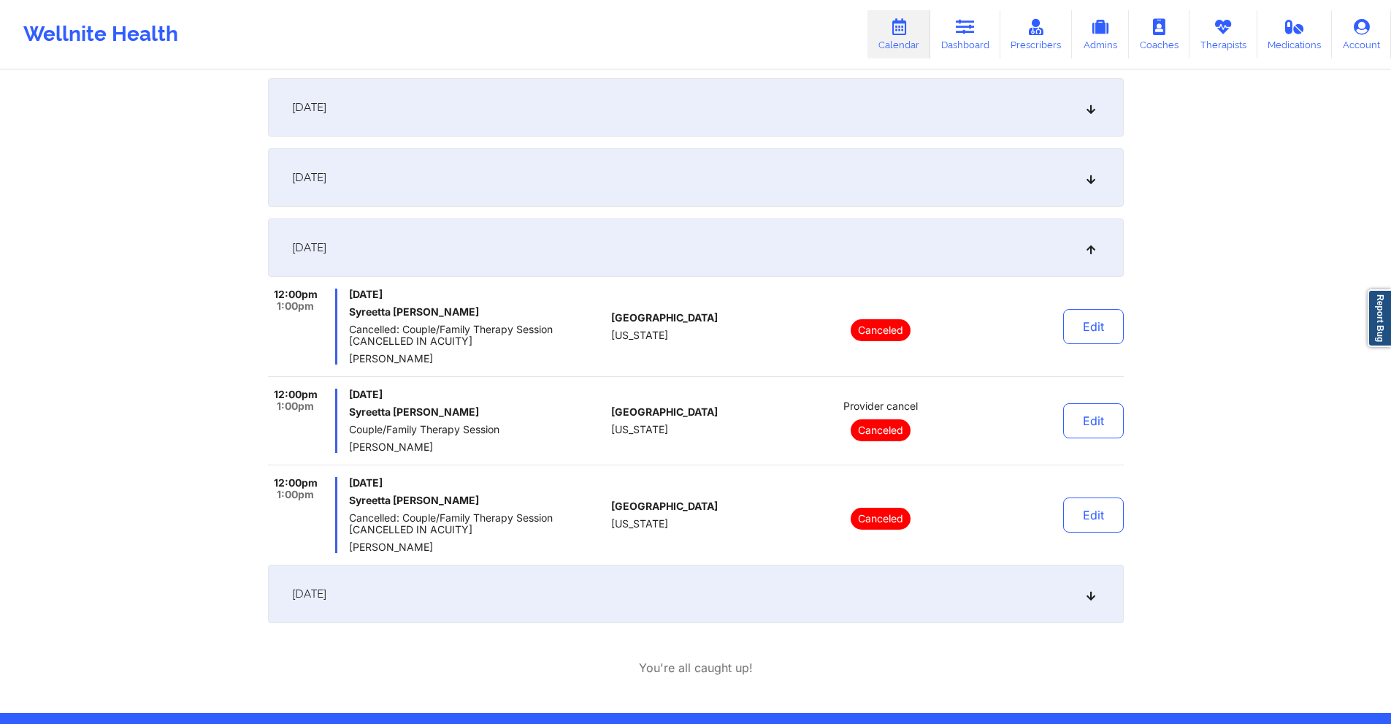
scroll to position [219, 0]
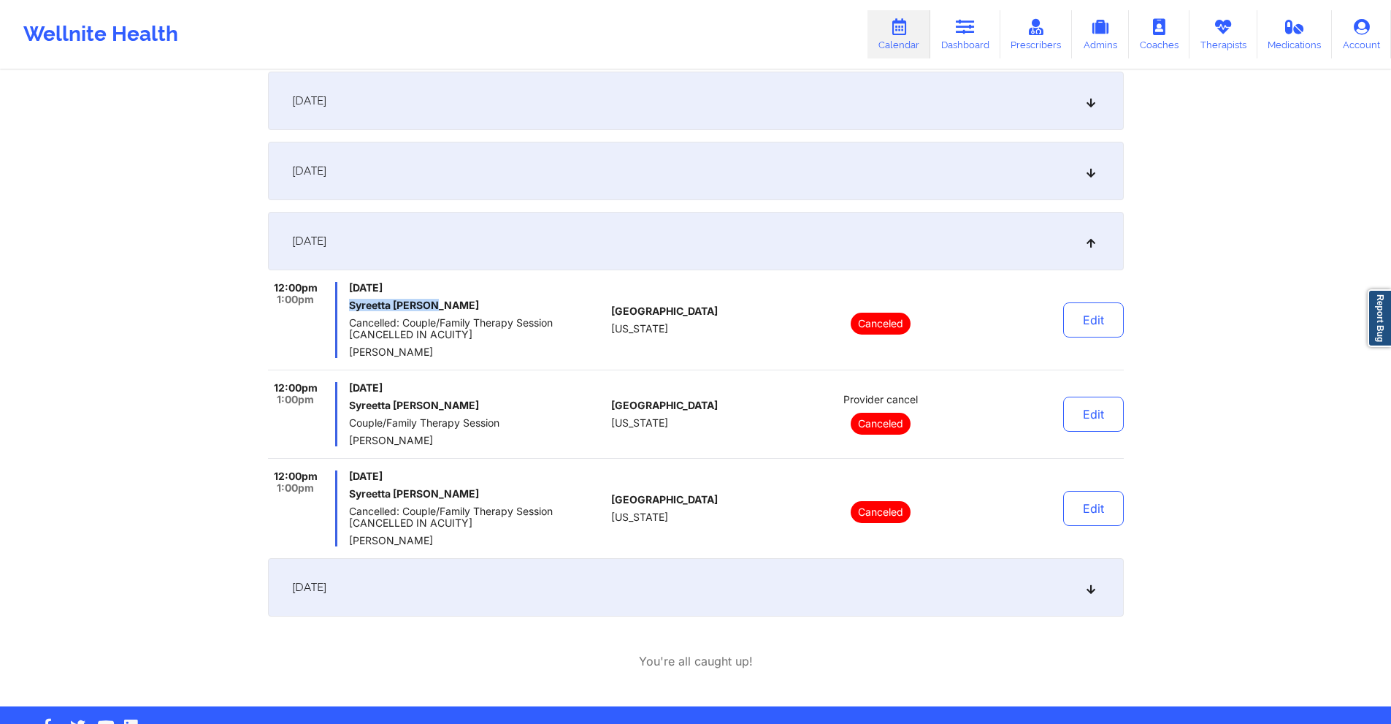
drag, startPoint x: 443, startPoint y: 303, endPoint x: 348, endPoint y: 312, distance: 95.4
click at [348, 312] on div "12:00pm 1:00pm Thursday, September 18, 2025 Syreetta Fullard Cancelled: Couple/…" at bounding box center [437, 320] width 338 height 76
copy h6 "Syreetta Fullard"
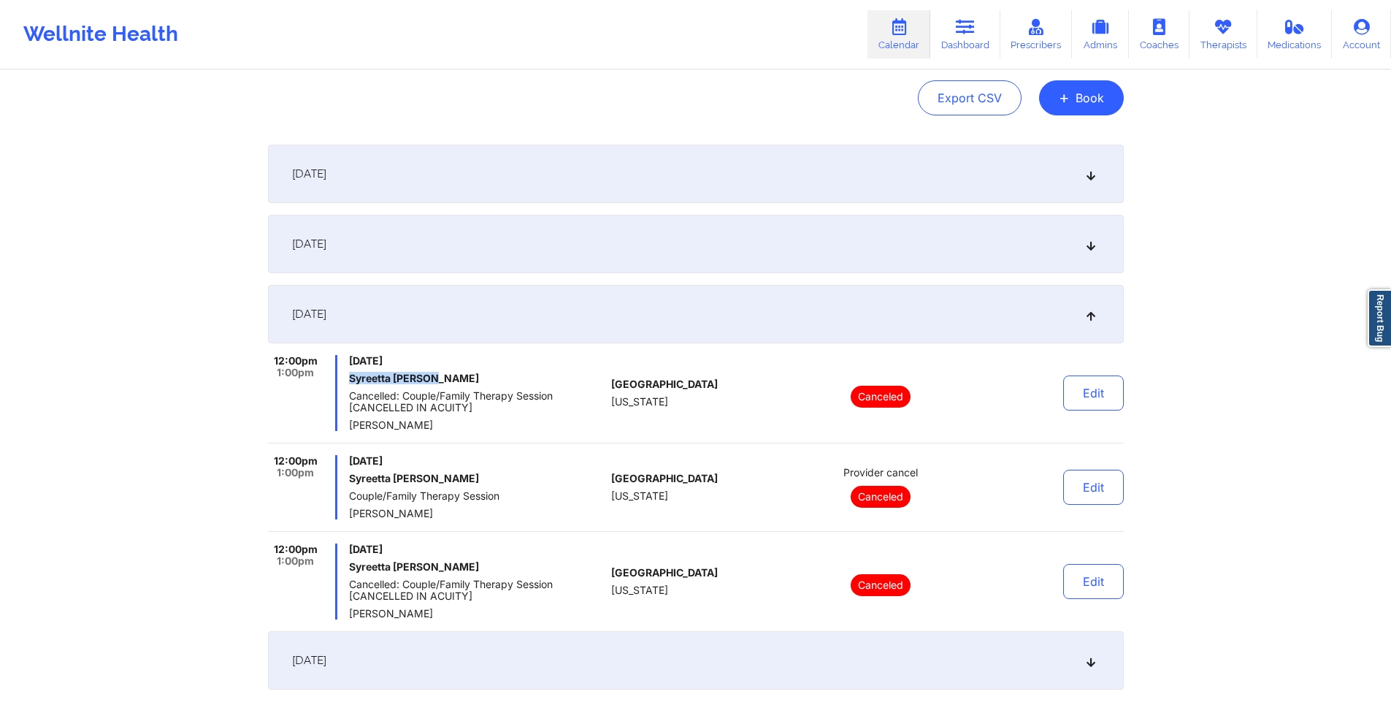
scroll to position [0, 0]
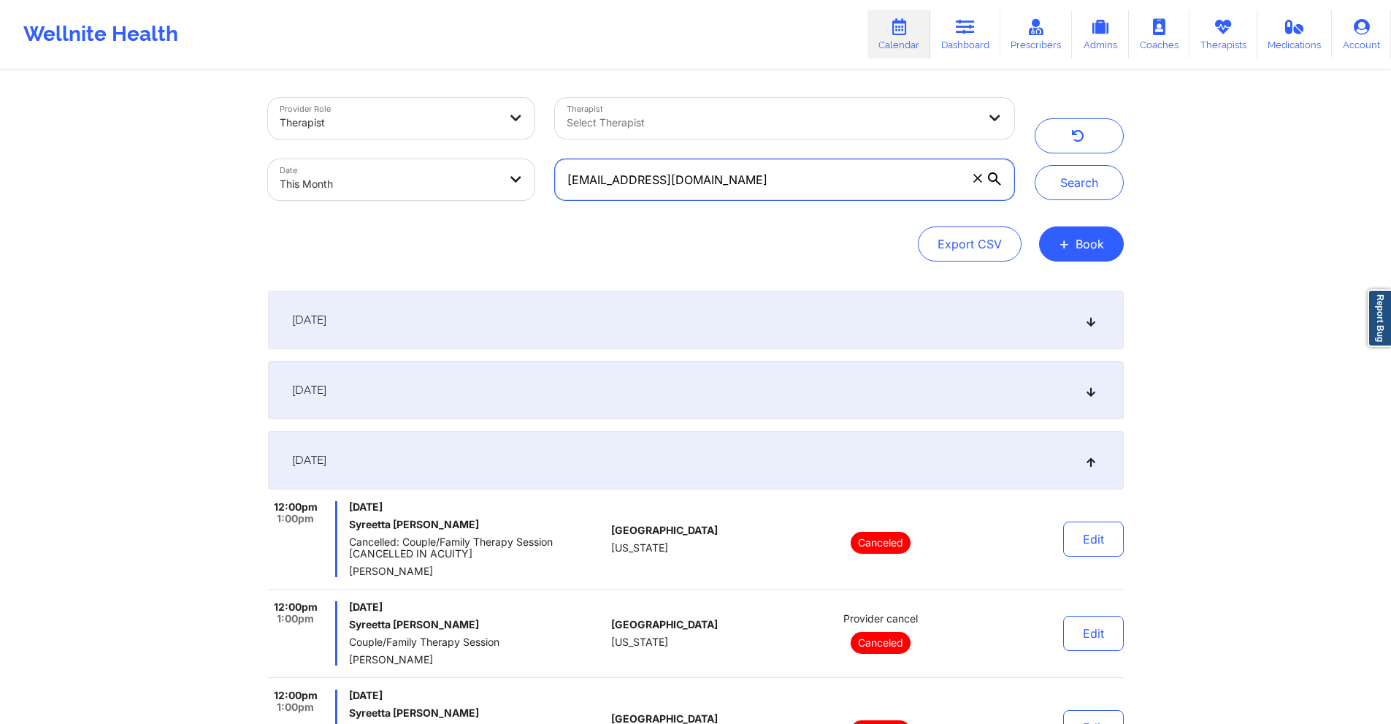
click at [738, 177] on input "syreettakay@gmail.com" at bounding box center [784, 179] width 458 height 41
paste input "tzammy@yahoo"
click at [1037, 185] on button "Search" at bounding box center [1079, 182] width 89 height 35
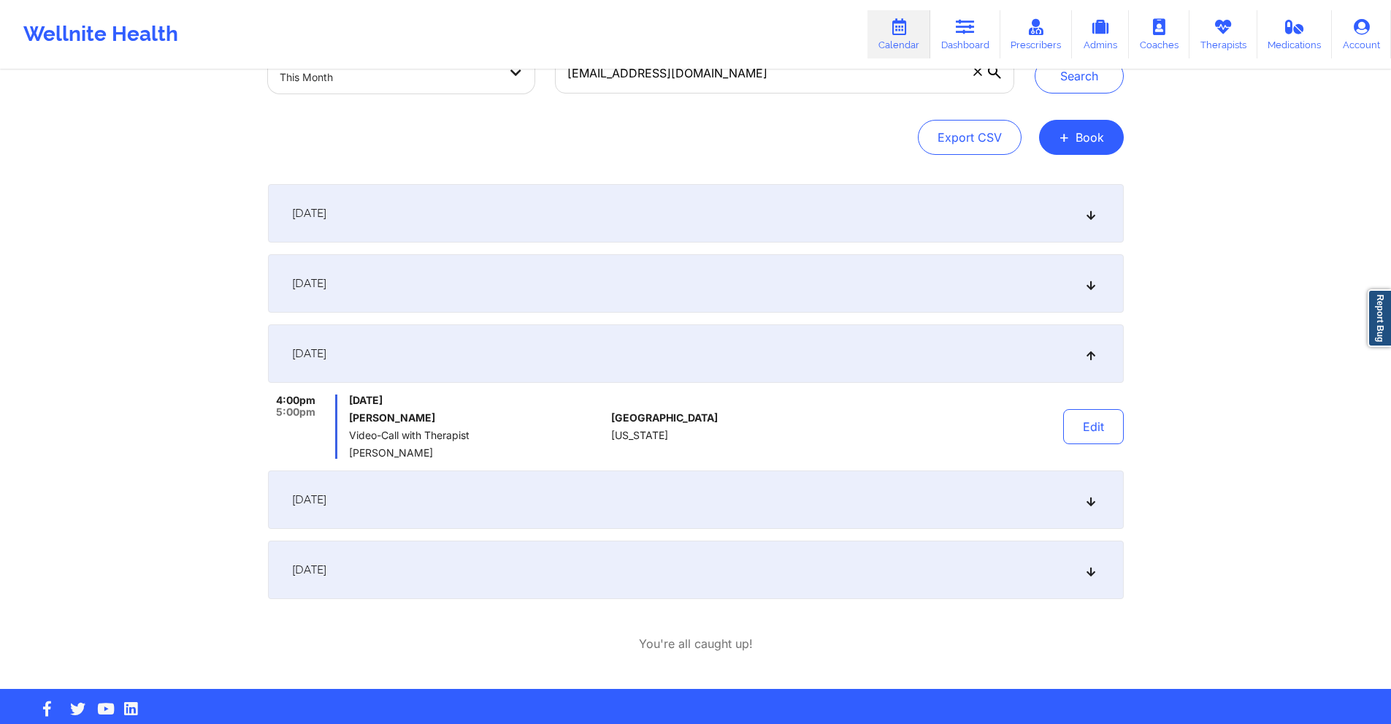
scroll to position [131, 0]
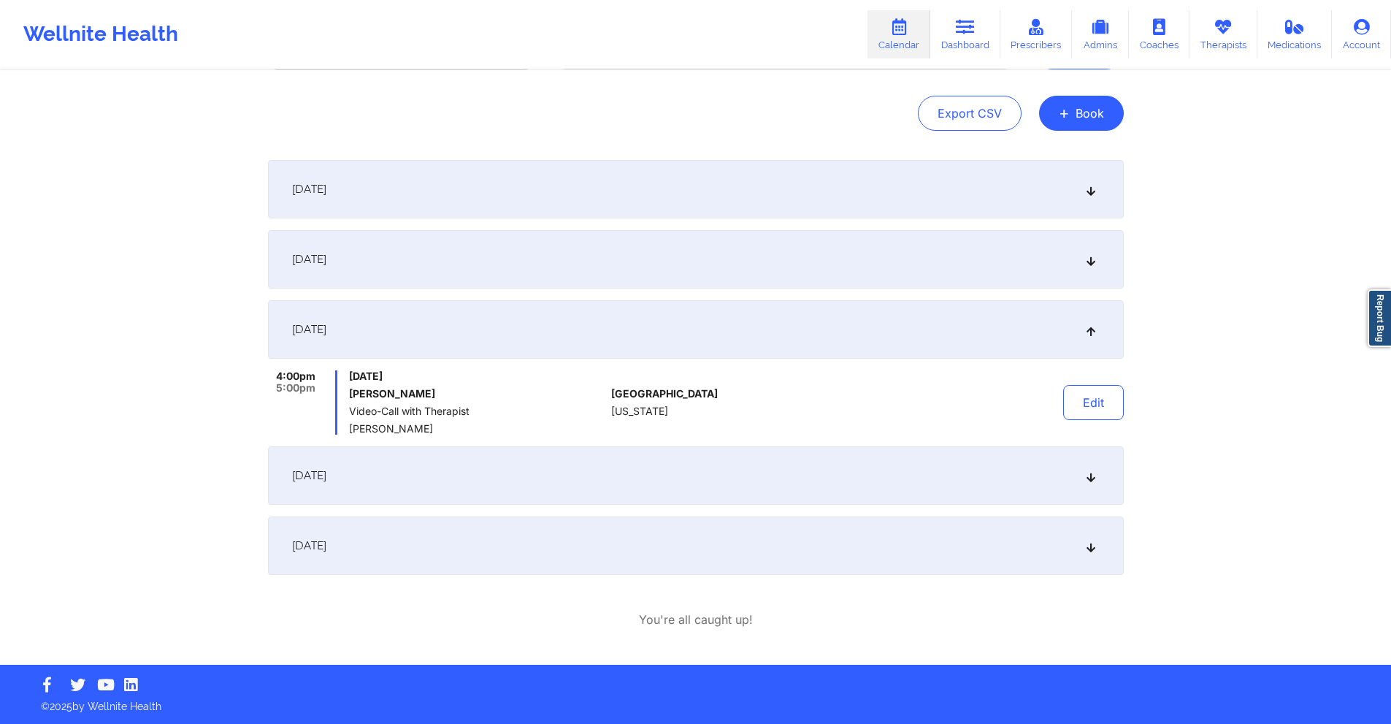
click at [768, 473] on div "September 18, 2025" at bounding box center [696, 475] width 856 height 58
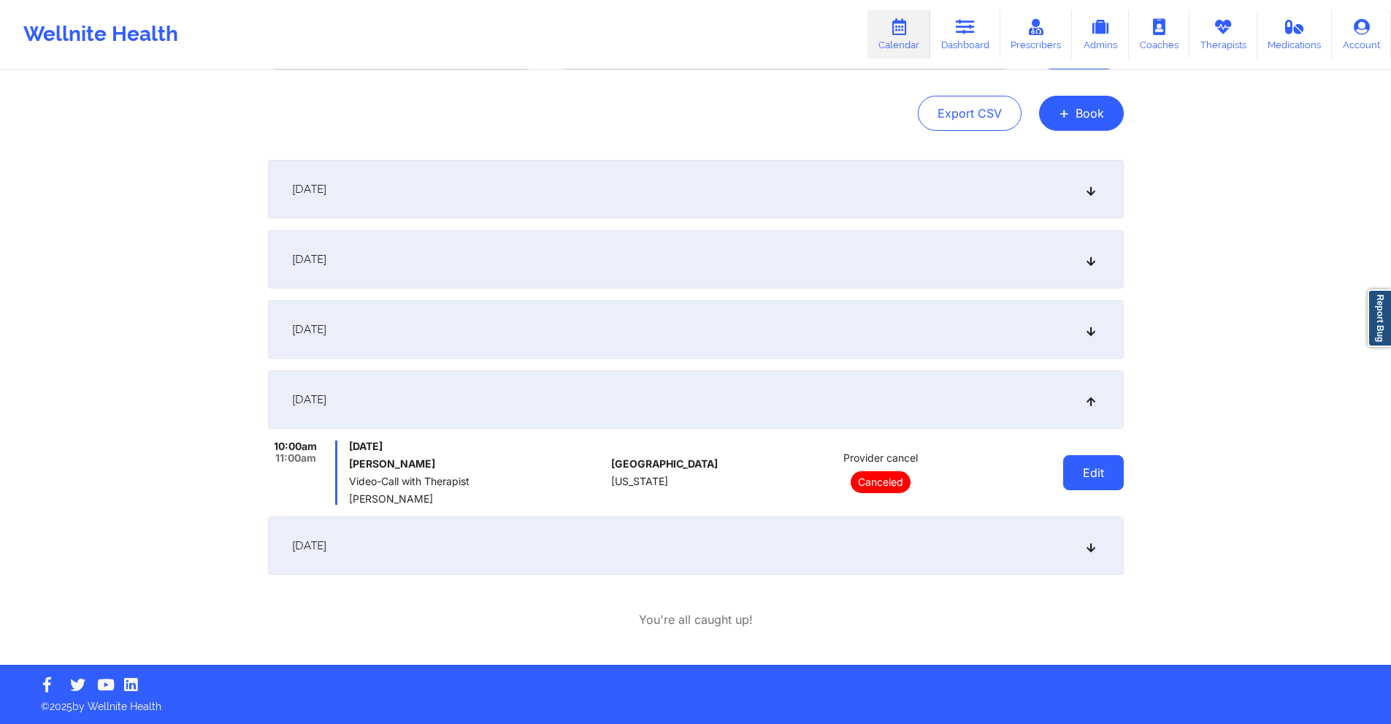
click at [1037, 464] on button "Edit" at bounding box center [1093, 472] width 61 height 35
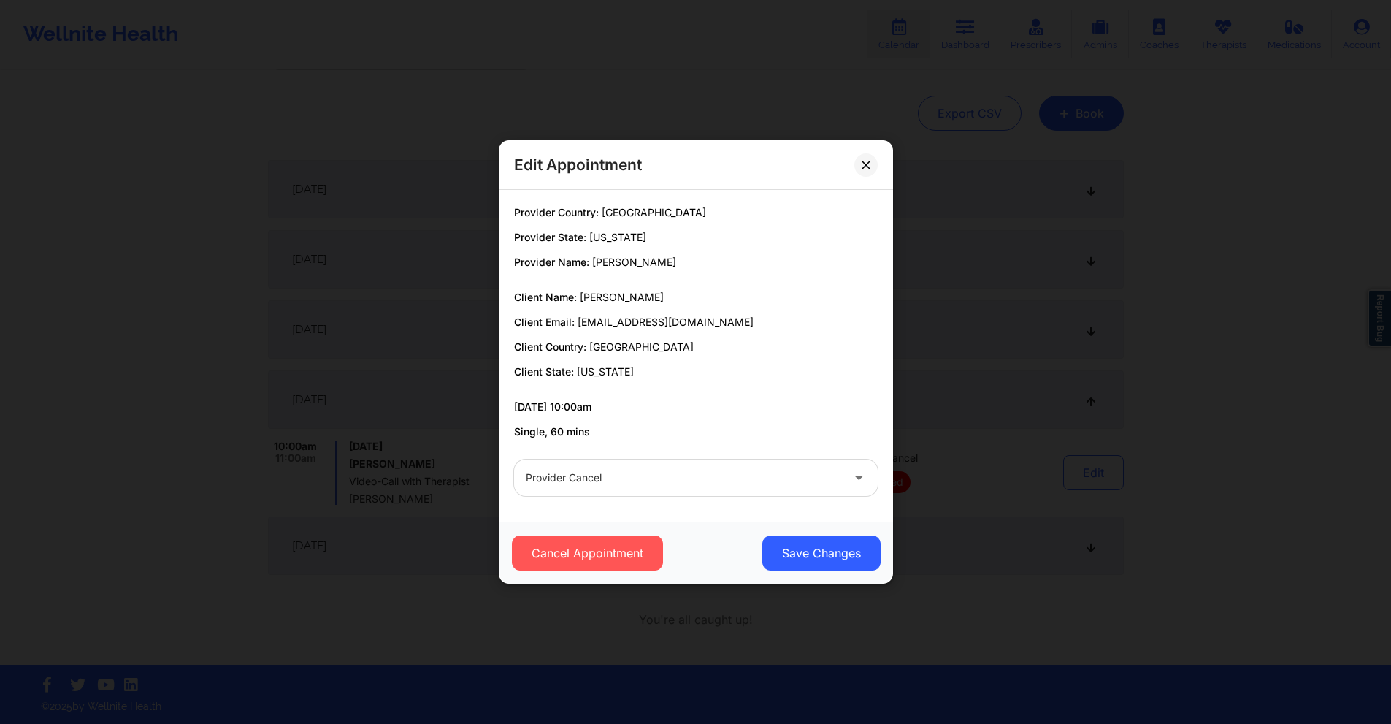
click at [662, 480] on div at bounding box center [683, 478] width 315 height 18
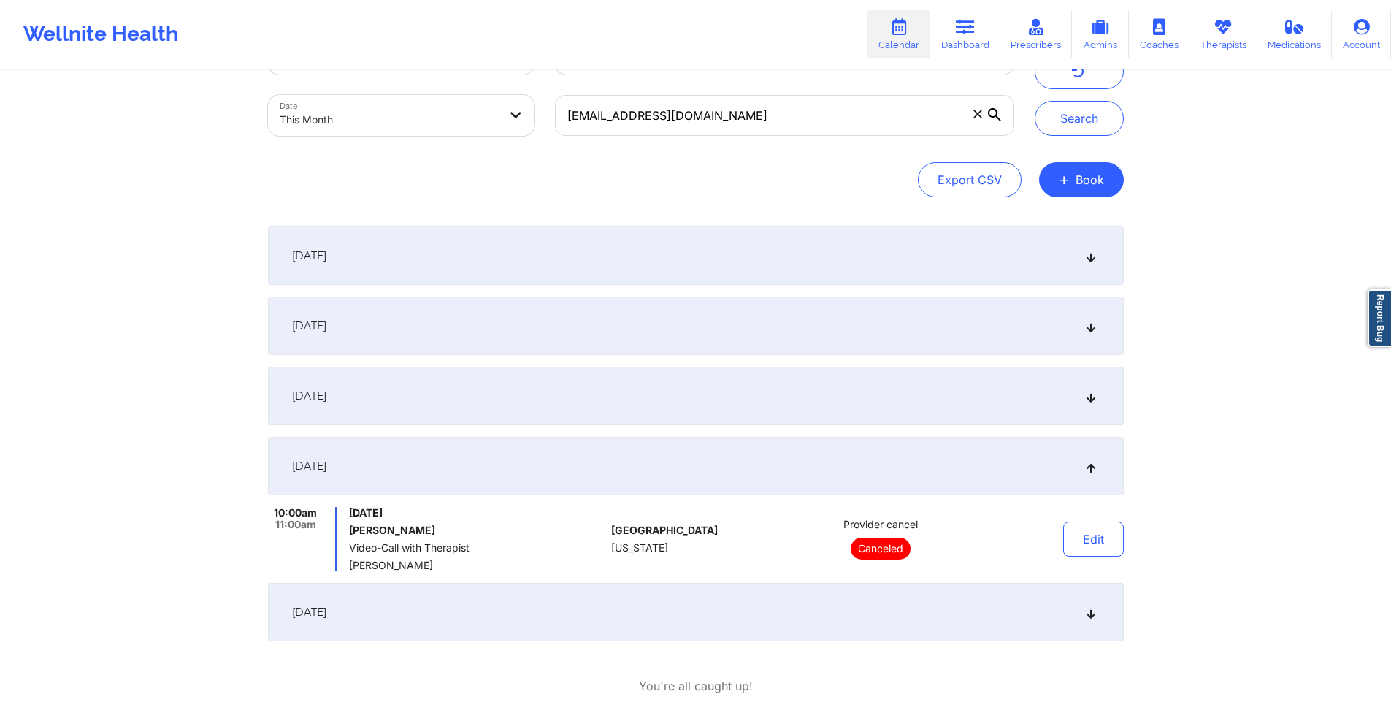
scroll to position [0, 0]
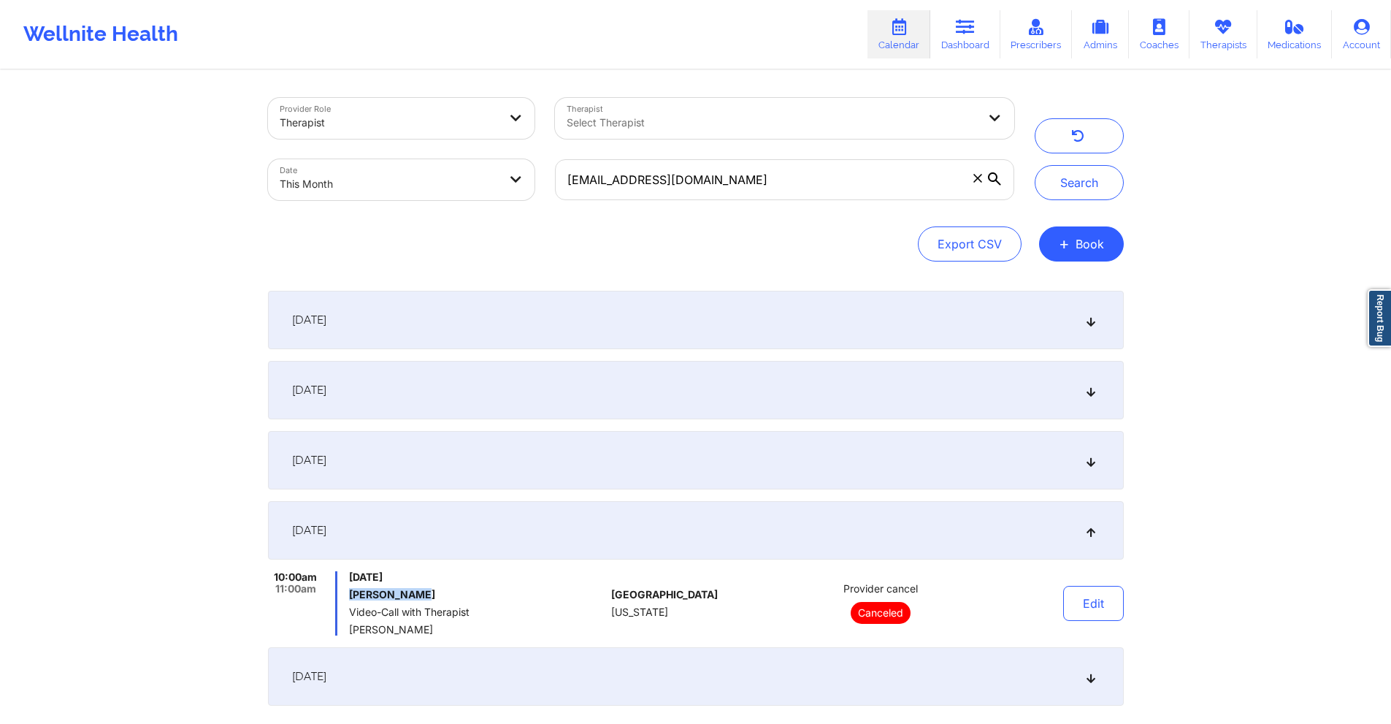
drag, startPoint x: 441, startPoint y: 591, endPoint x: 350, endPoint y: 594, distance: 91.3
click at [350, 512] on h6 "[PERSON_NAME]" at bounding box center [477, 594] width 256 height 12
copy h6 "[PERSON_NAME]"
click at [833, 173] on input "[EMAIL_ADDRESS][DOMAIN_NAME]" at bounding box center [784, 179] width 458 height 41
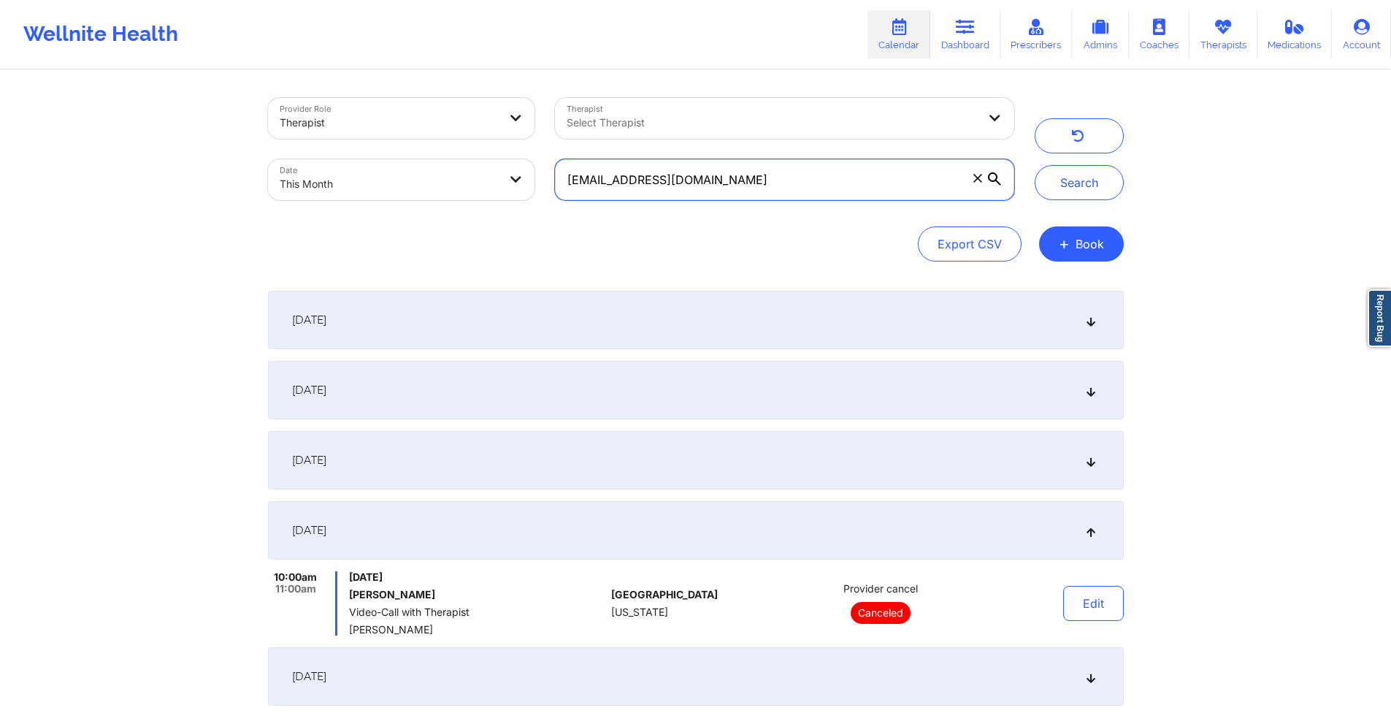
click at [833, 173] on input "[EMAIL_ADDRESS][DOMAIN_NAME]" at bounding box center [784, 179] width 458 height 41
paste input "madridcarlos.a@gmail"
click at [1037, 188] on button "Search" at bounding box center [1079, 182] width 89 height 35
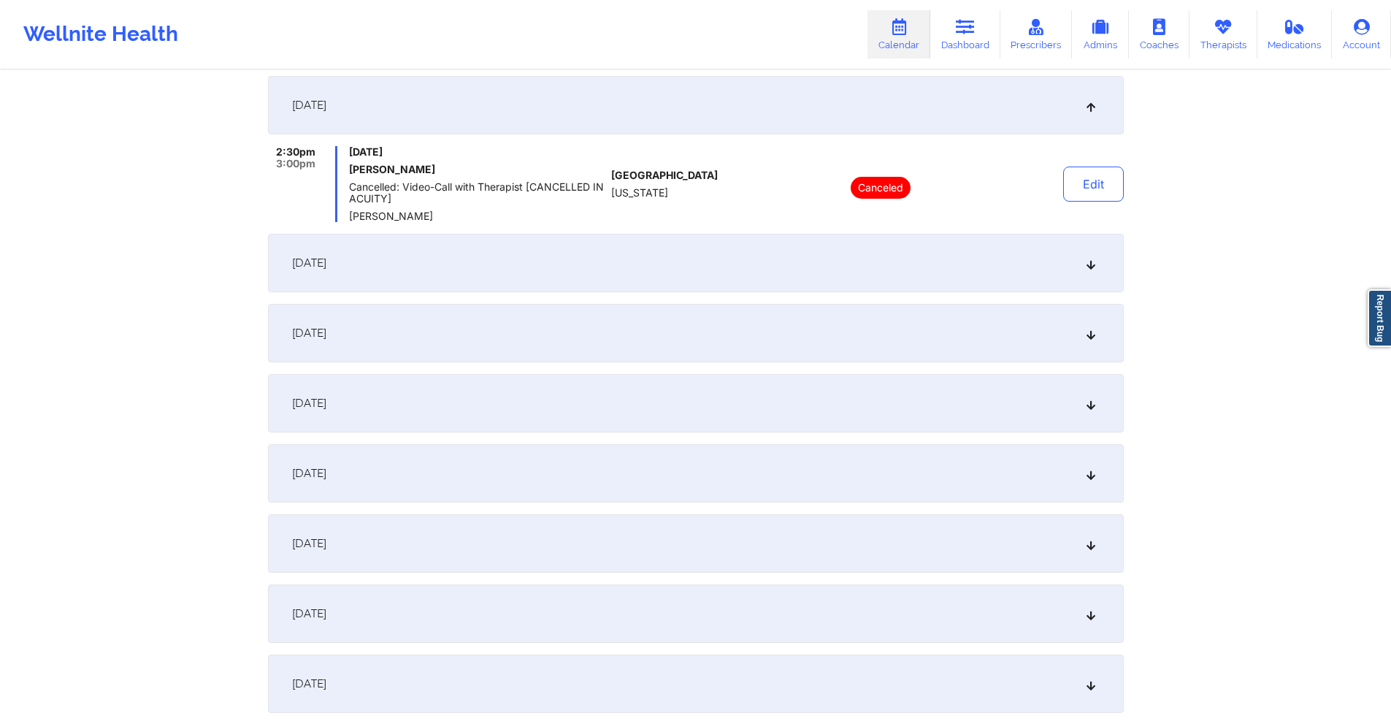
scroll to position [438, 0]
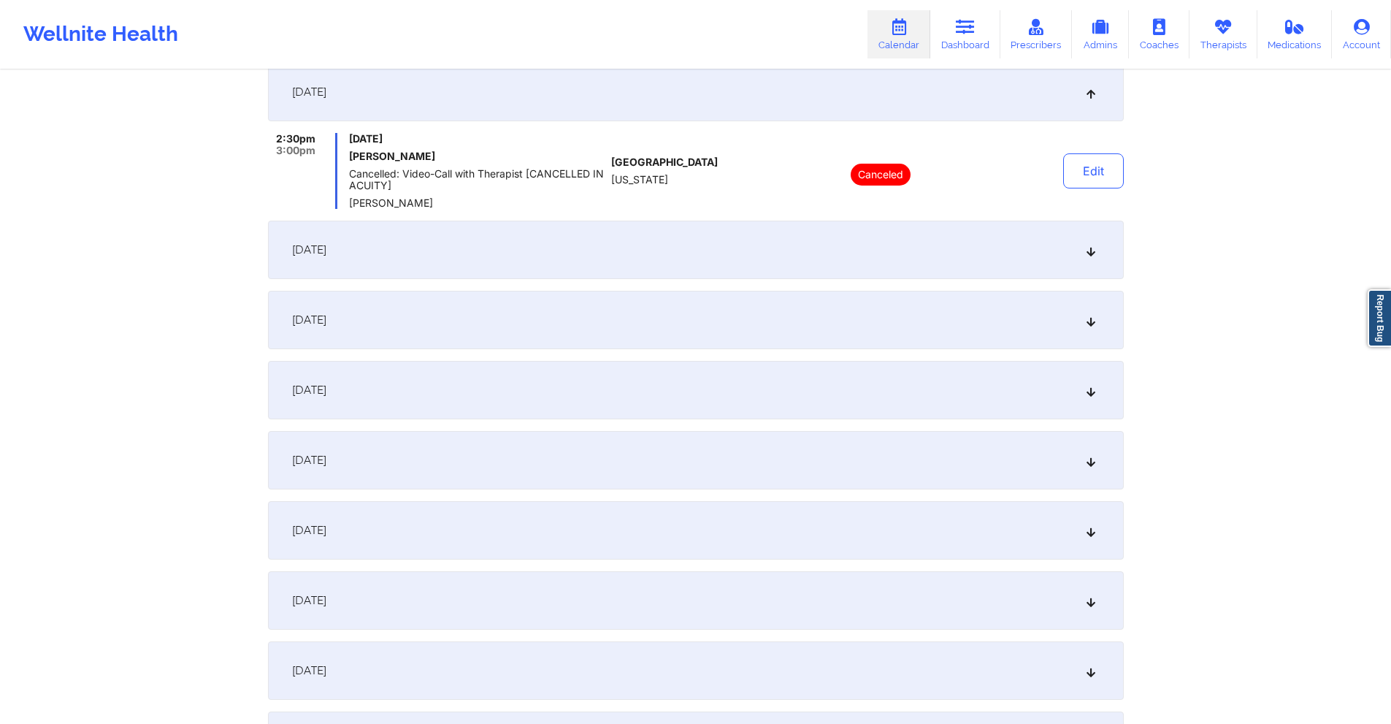
drag, startPoint x: 767, startPoint y: 246, endPoint x: 767, endPoint y: 268, distance: 21.9
click at [767, 246] on div "September 11, 2025" at bounding box center [696, 249] width 856 height 58
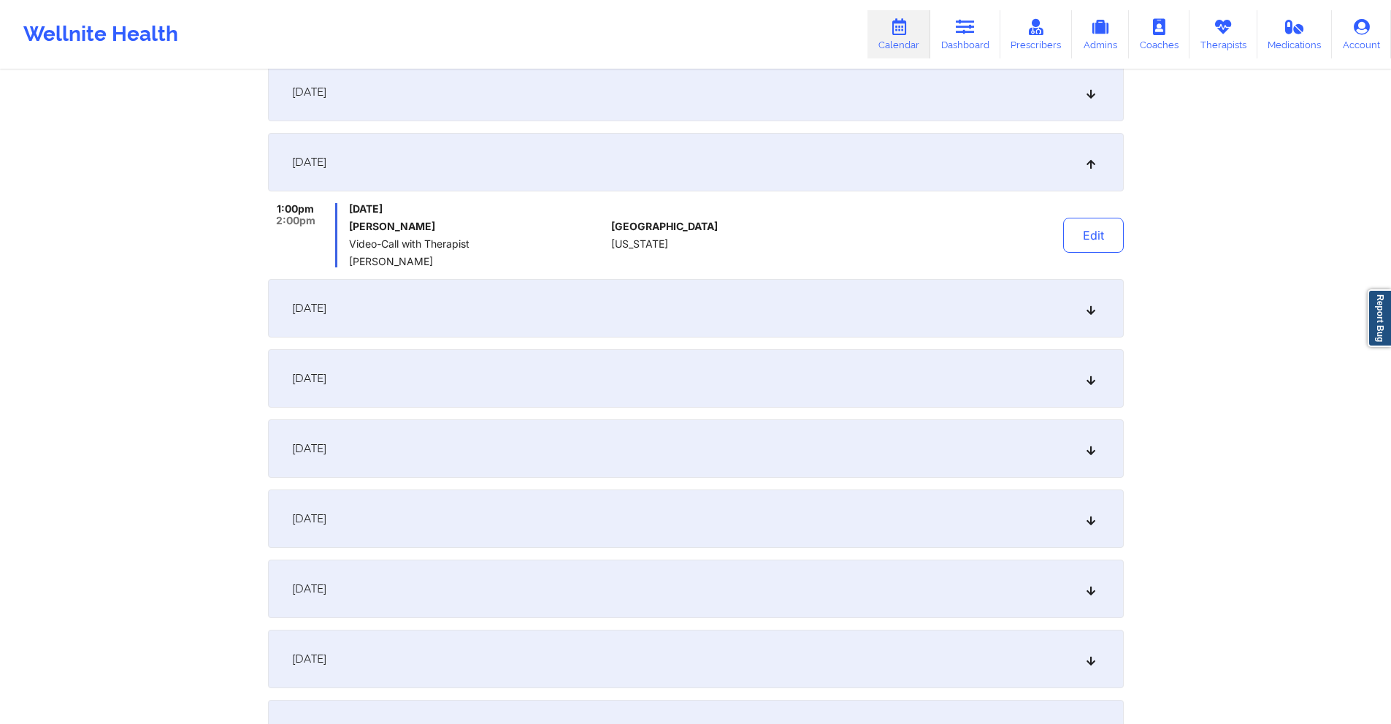
click at [764, 299] on div "September 15, 2025" at bounding box center [696, 308] width 856 height 58
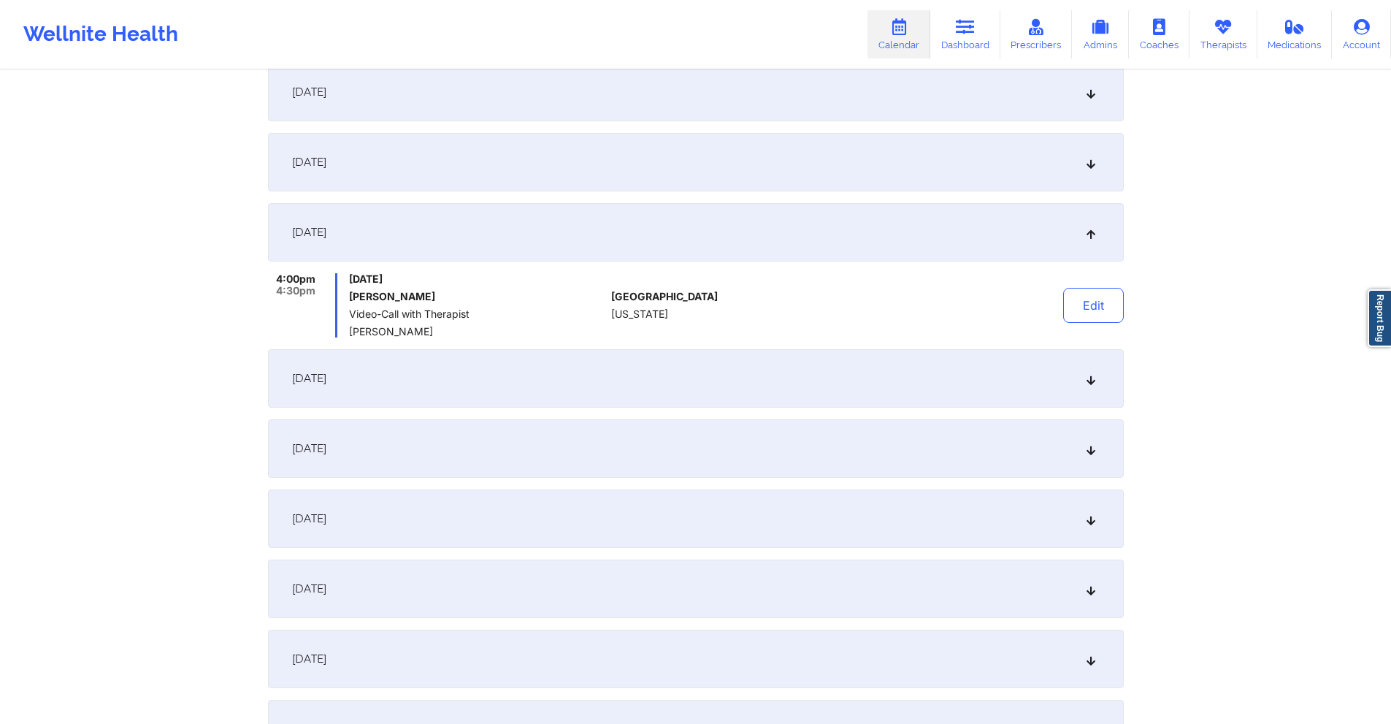
click at [713, 381] on div "September 16, 2025" at bounding box center [696, 378] width 856 height 58
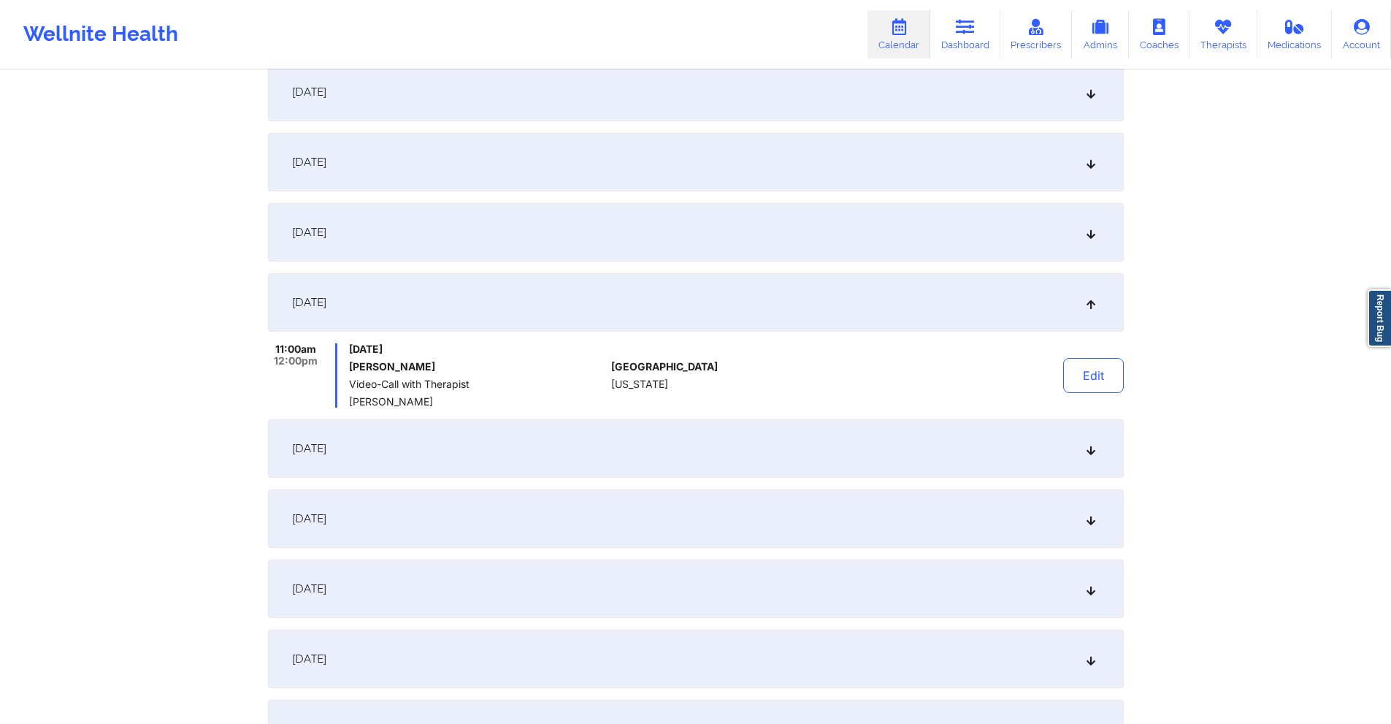
click at [678, 446] on div "September 17, 2025" at bounding box center [696, 448] width 856 height 58
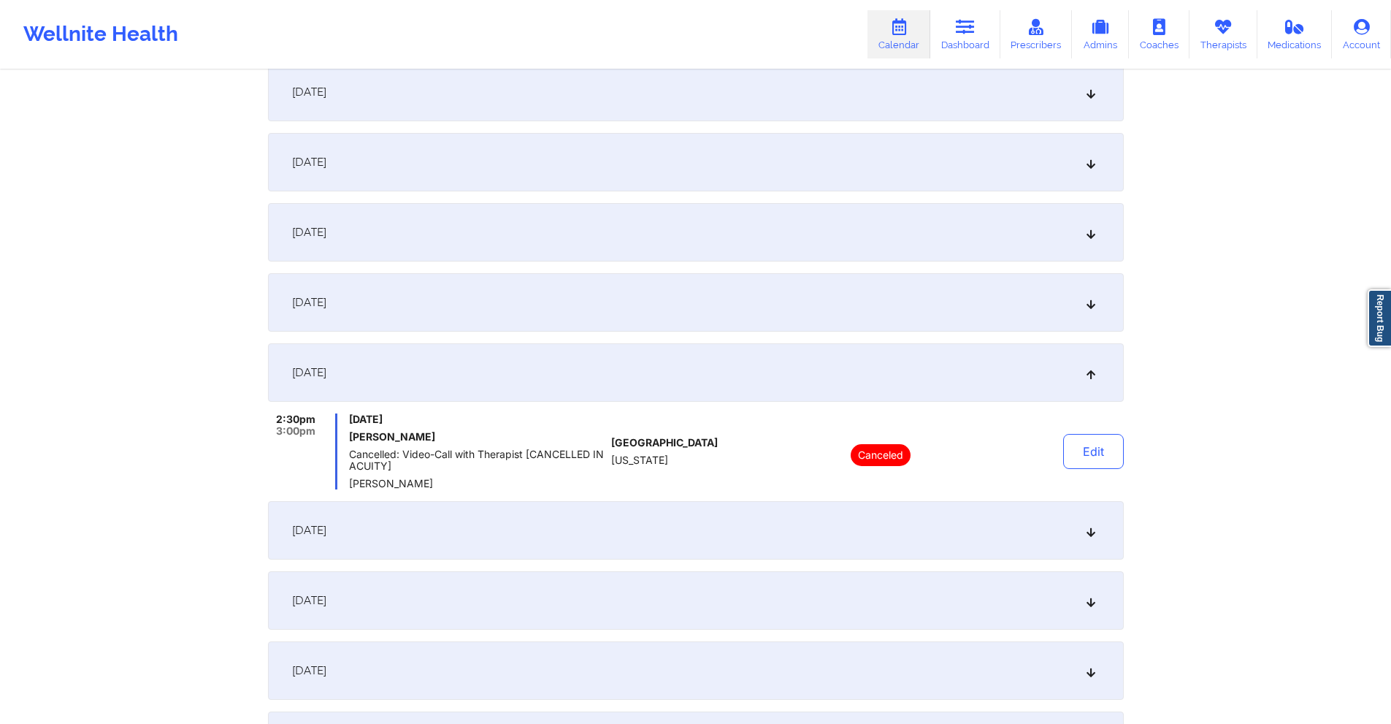
click at [652, 512] on div "September 18, 2025" at bounding box center [696, 530] width 856 height 58
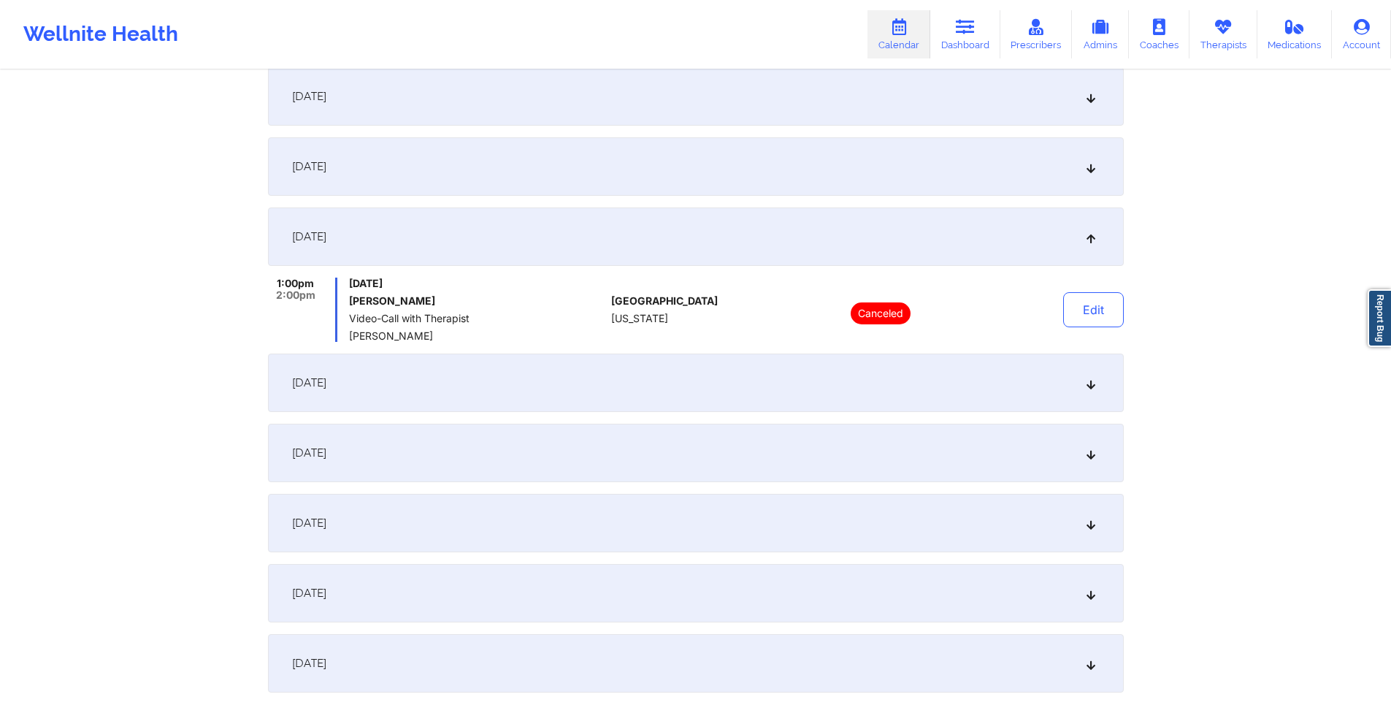
scroll to position [657, 0]
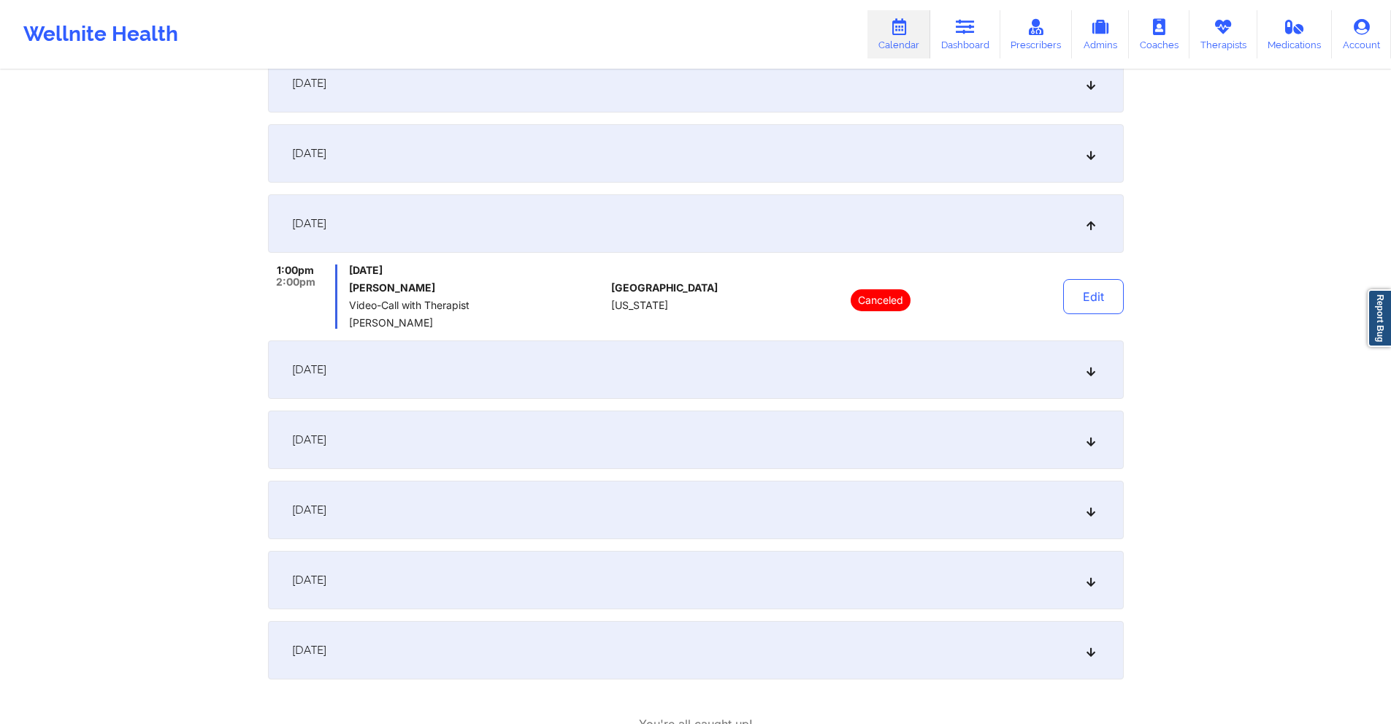
click at [667, 370] on div "September 22, 2025" at bounding box center [696, 369] width 856 height 58
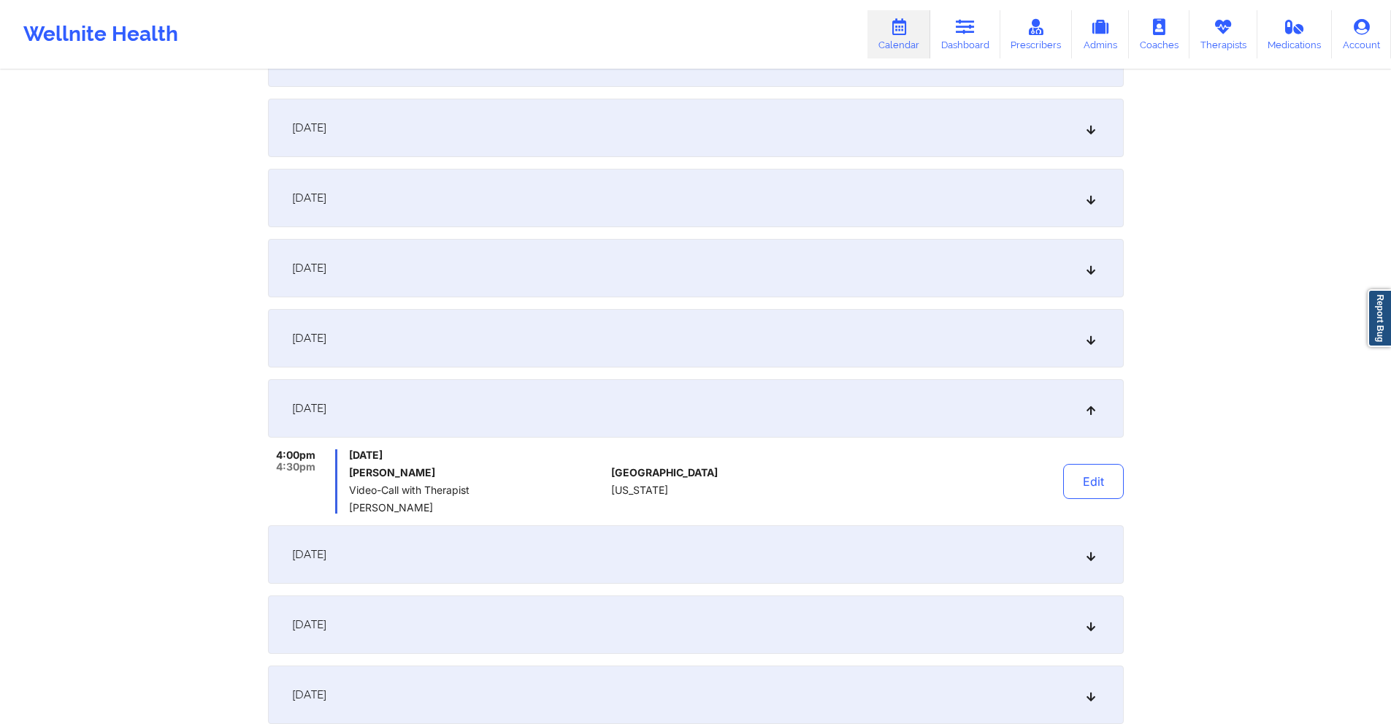
scroll to position [511, 0]
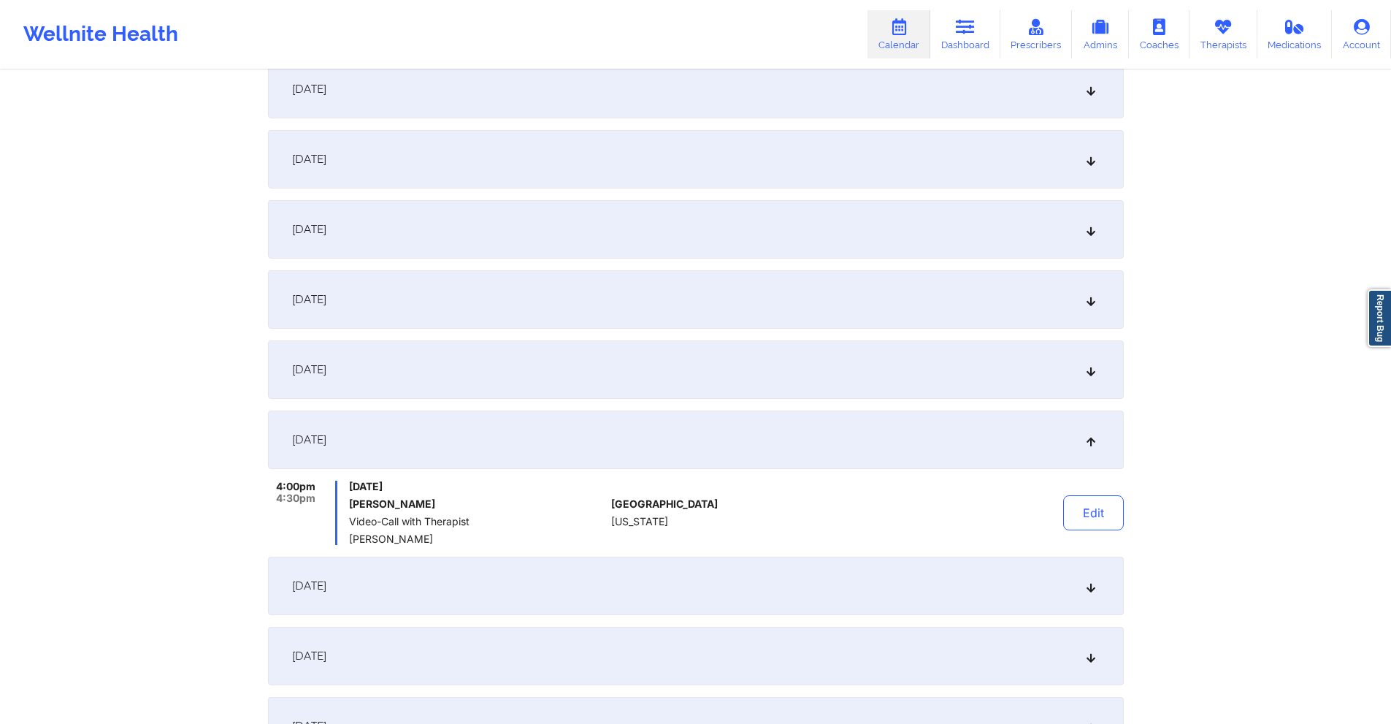
click at [391, 142] on div "September 15, 2025" at bounding box center [696, 159] width 856 height 58
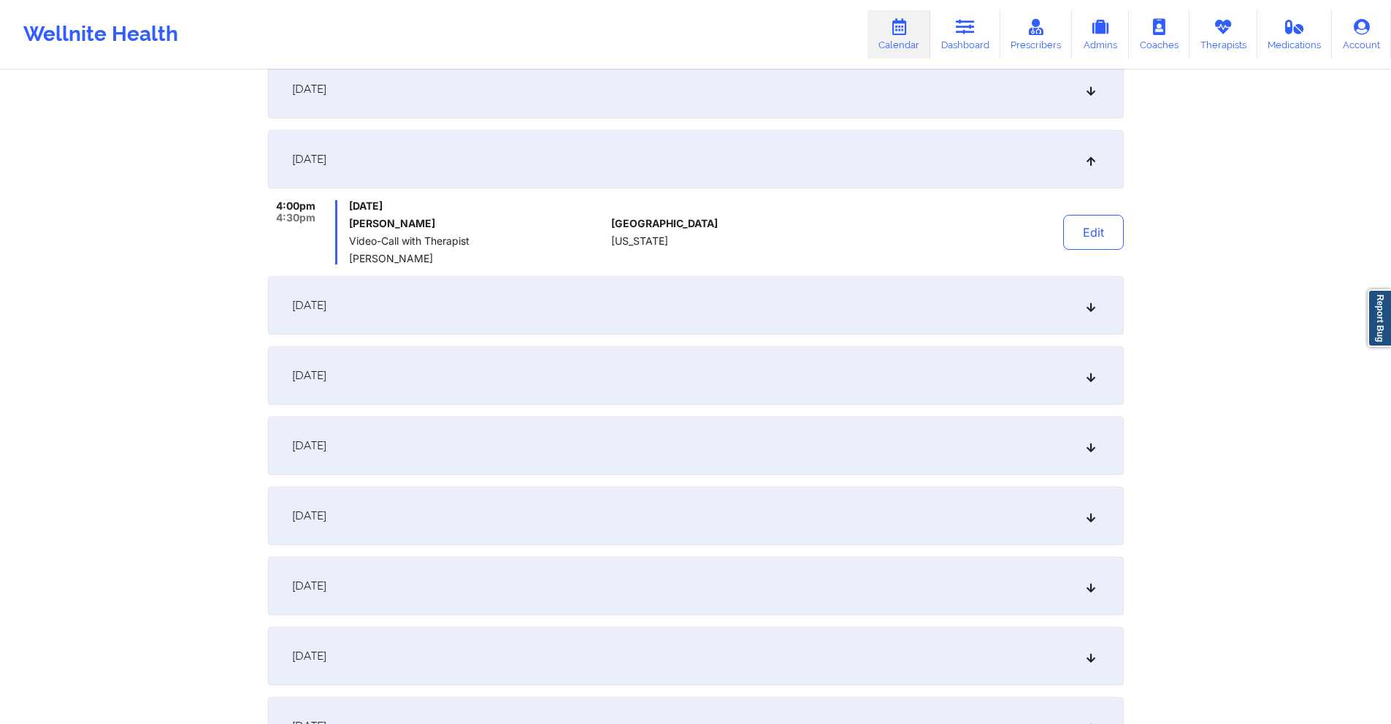
click at [391, 142] on div "September 15, 2025" at bounding box center [696, 159] width 856 height 58
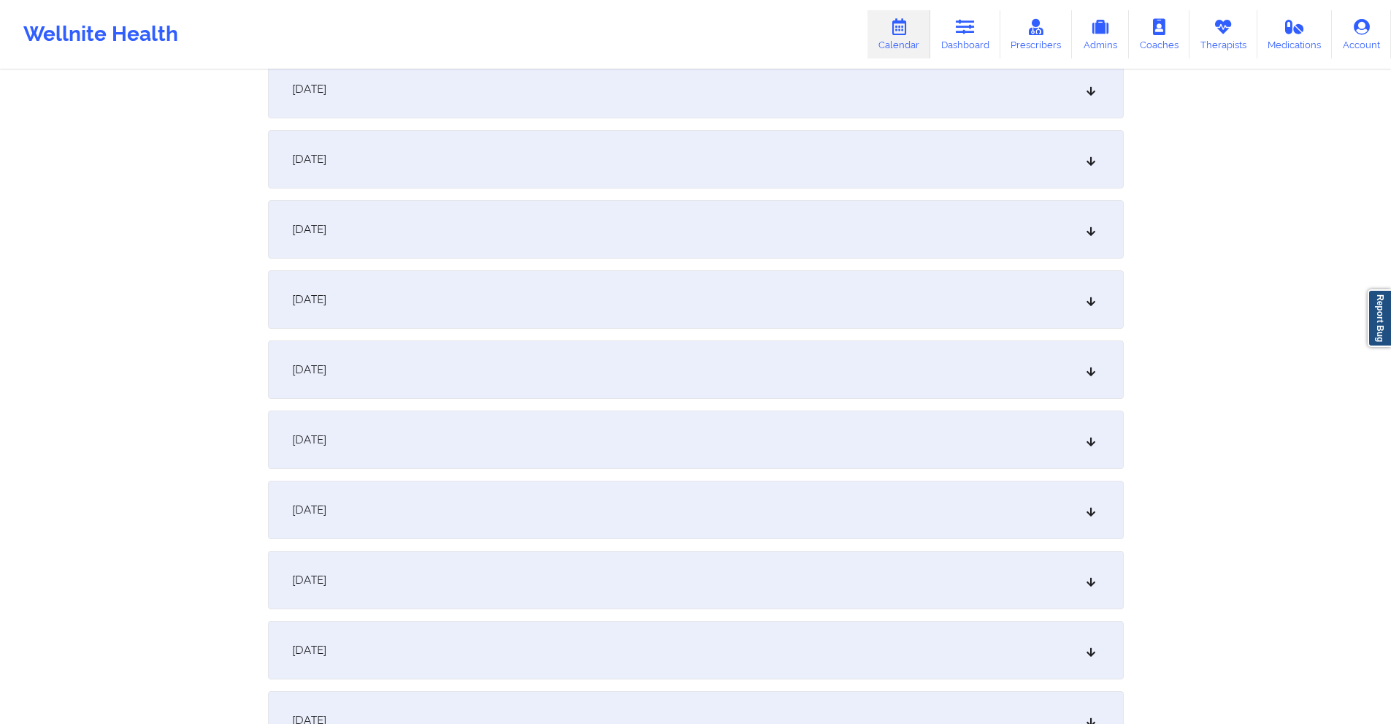
click at [411, 228] on div "September 16, 2025" at bounding box center [696, 229] width 856 height 58
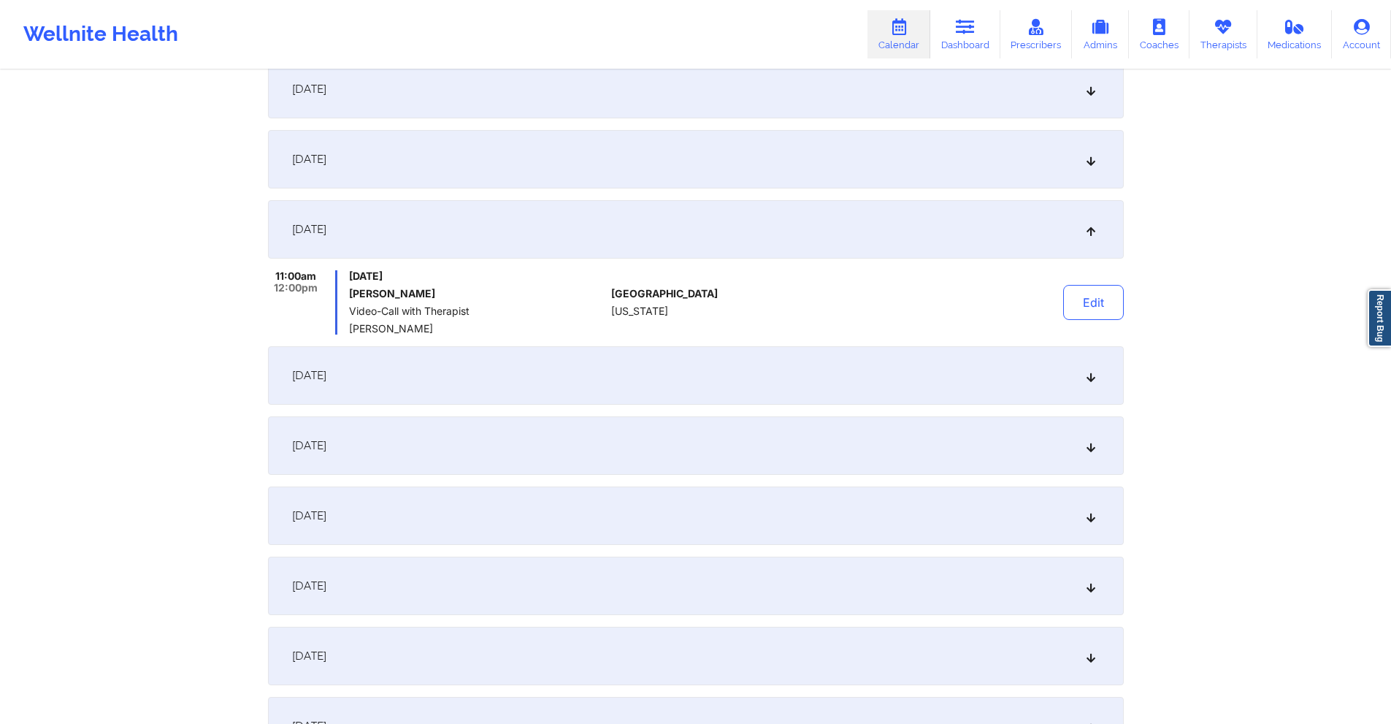
click at [411, 228] on div "September 16, 2025" at bounding box center [696, 229] width 856 height 58
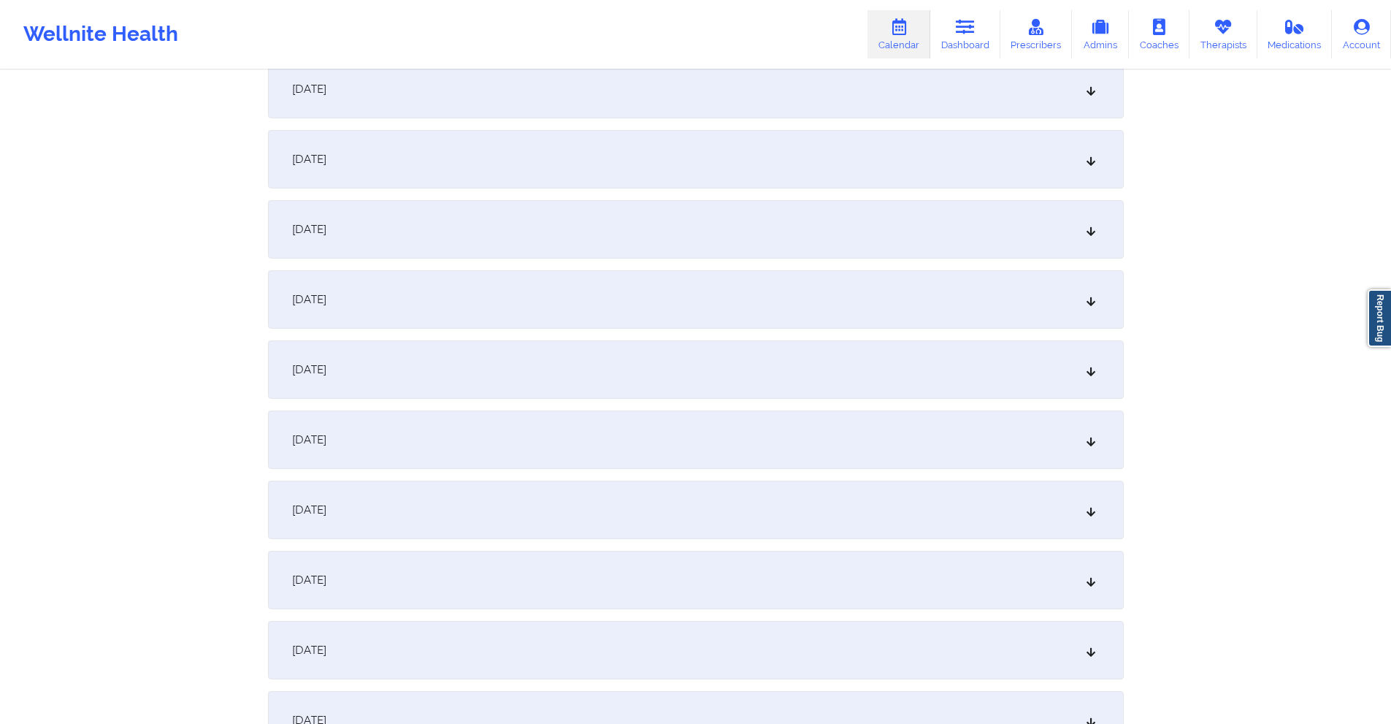
click at [418, 282] on div "September 17, 2025" at bounding box center [696, 299] width 856 height 58
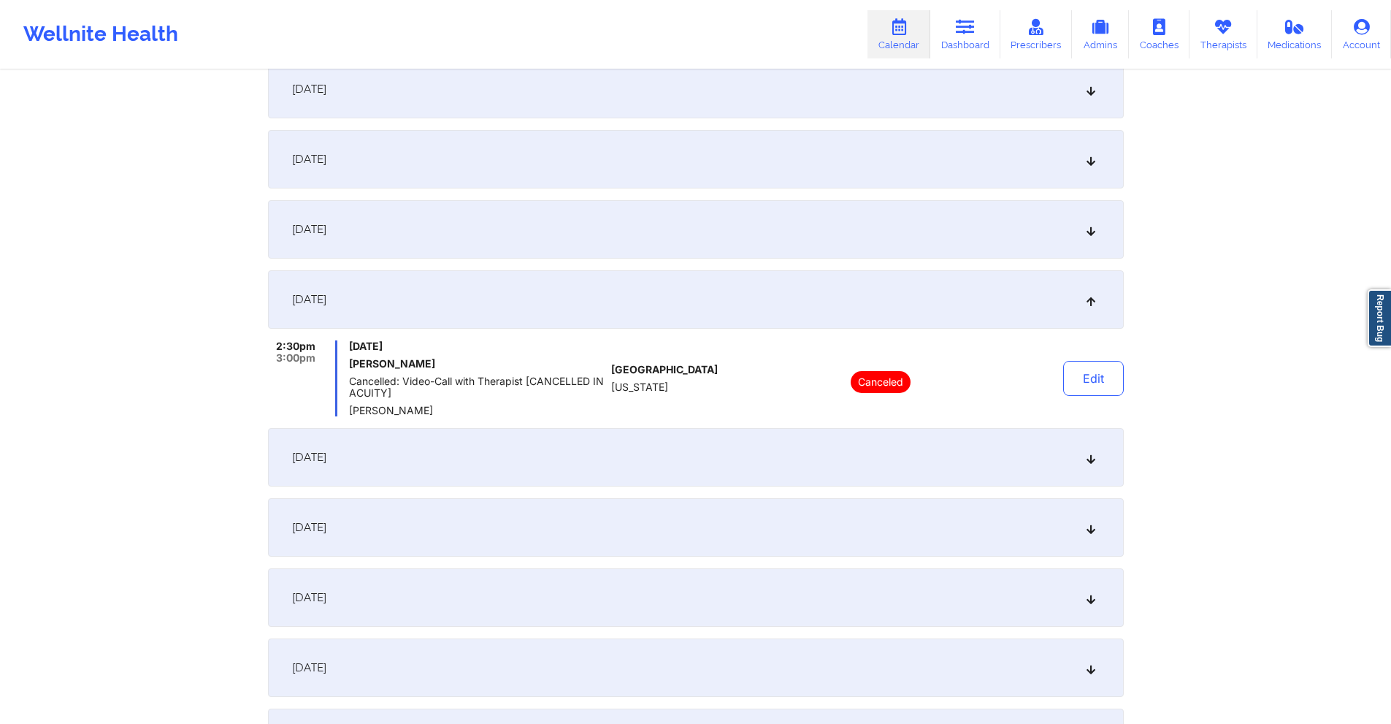
click at [418, 282] on div "September 17, 2025" at bounding box center [696, 299] width 856 height 58
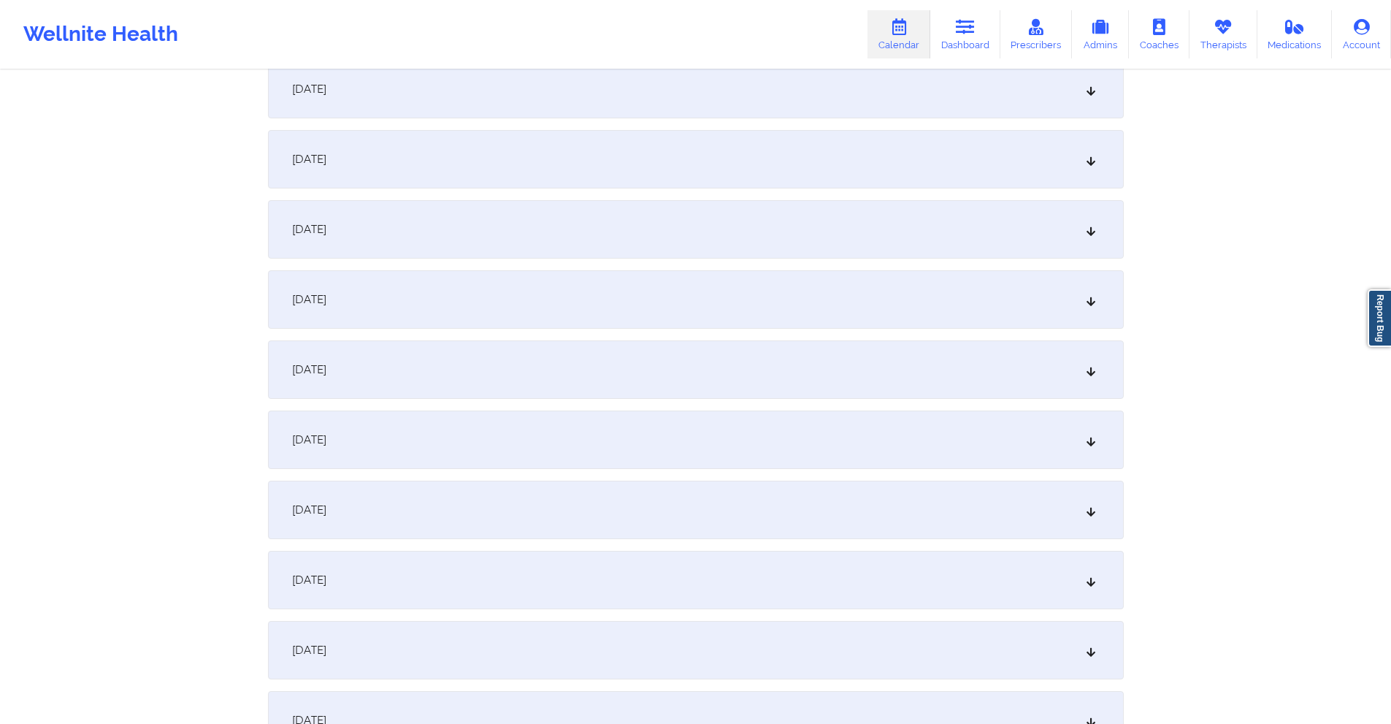
click at [434, 361] on div "September 18, 2025" at bounding box center [696, 369] width 856 height 58
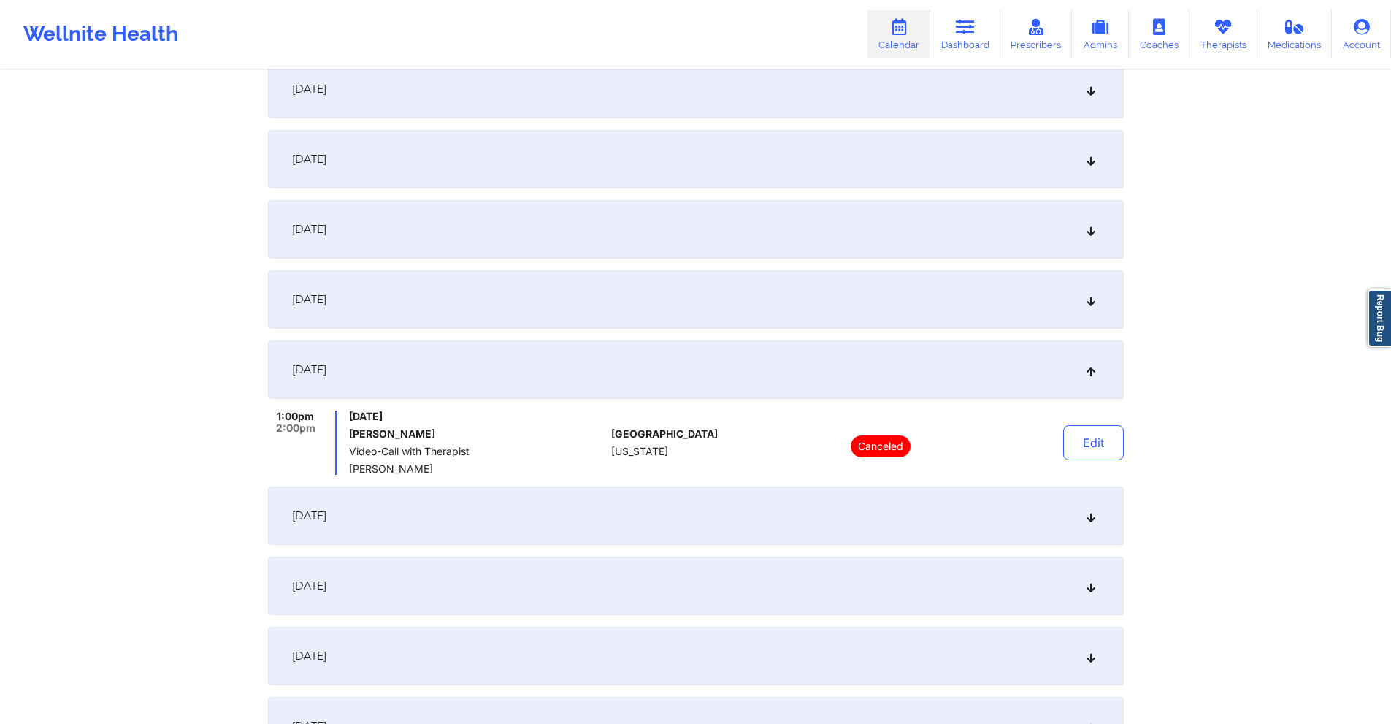
click at [434, 361] on div "September 18, 2025" at bounding box center [696, 369] width 856 height 58
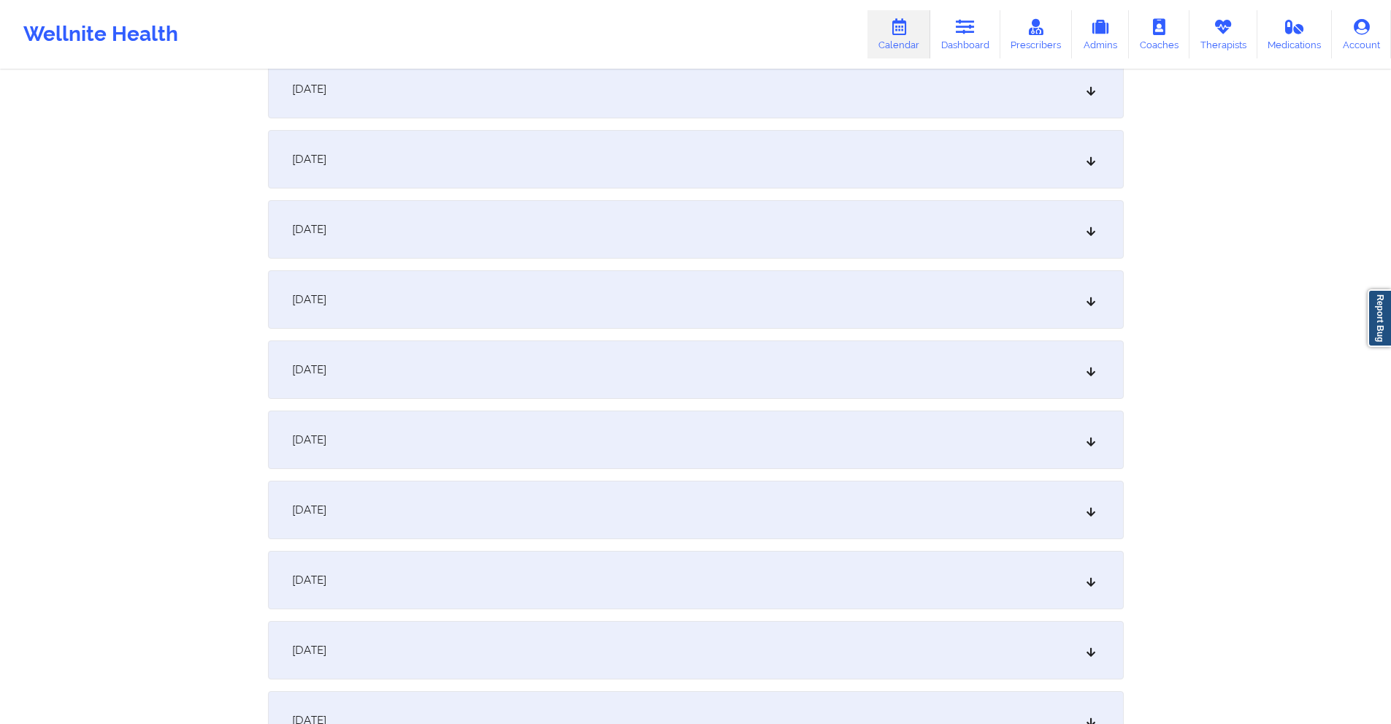
click at [447, 367] on div "September 18, 2025" at bounding box center [696, 369] width 856 height 58
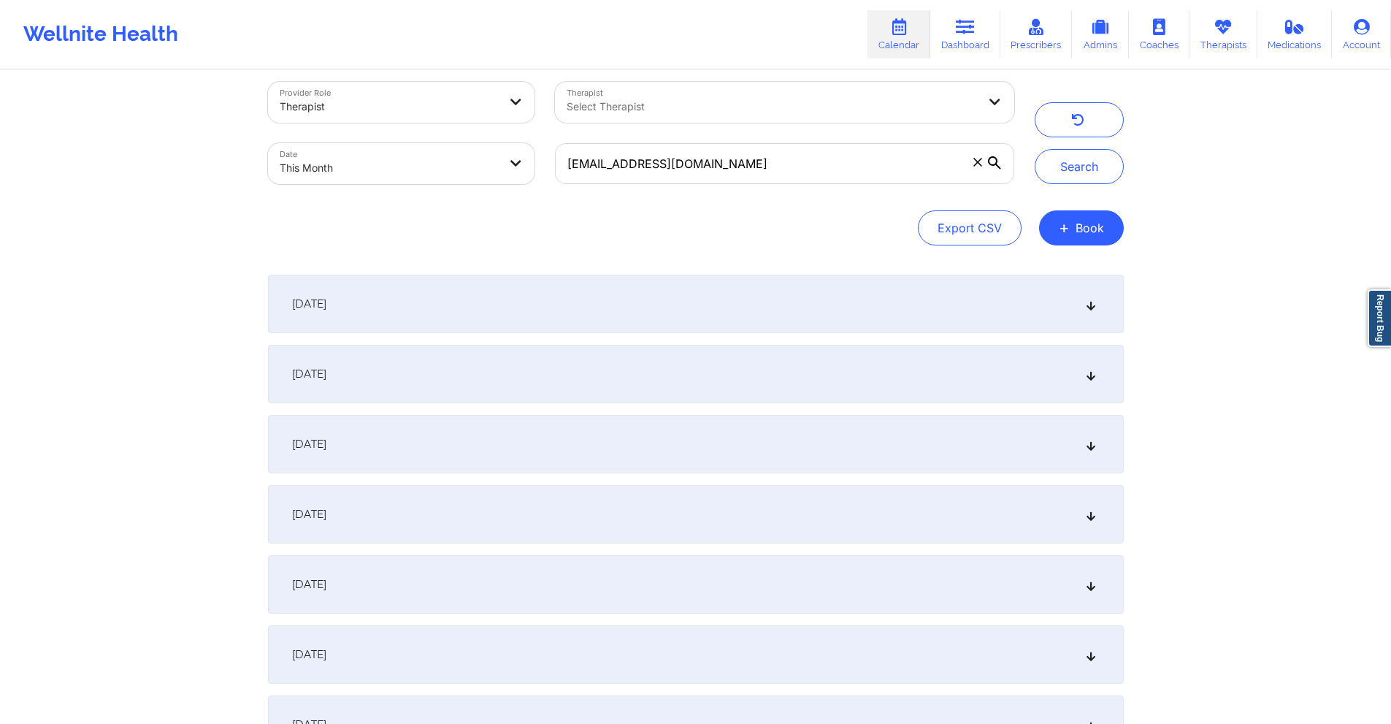
scroll to position [0, 0]
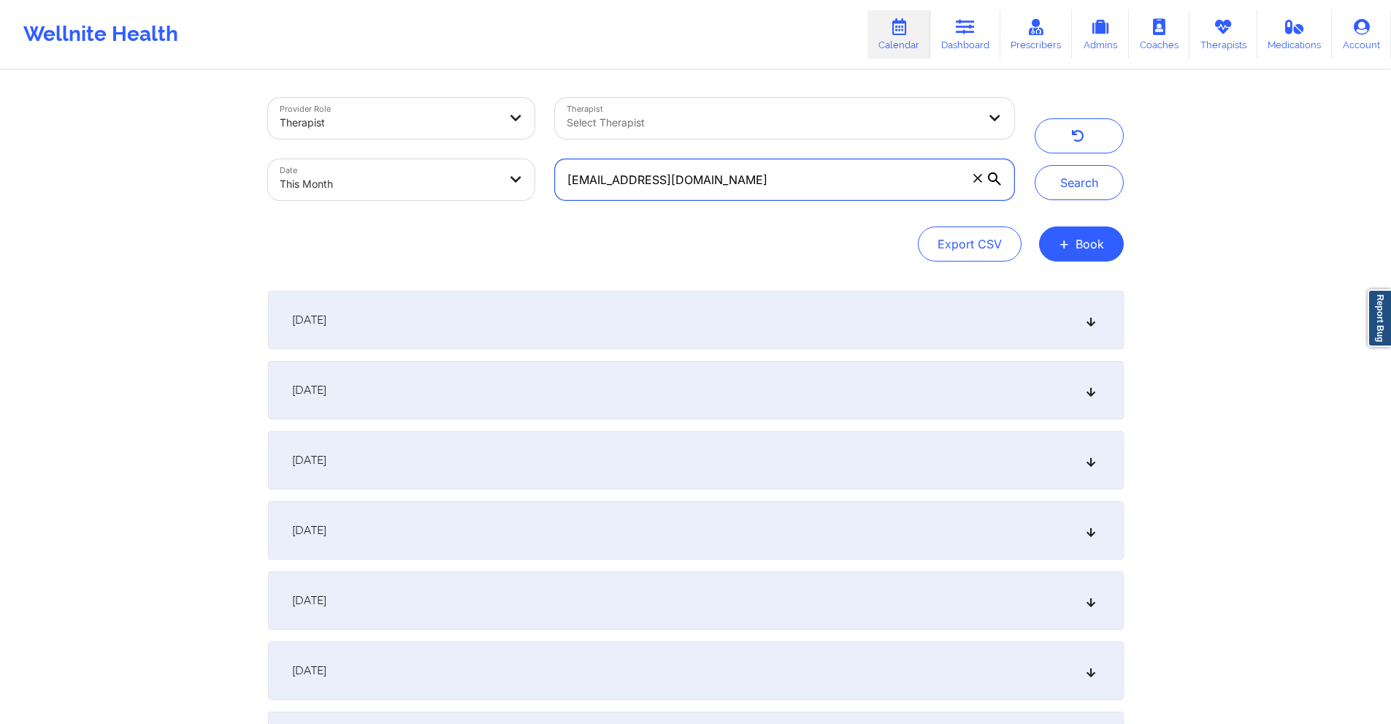
click at [772, 176] on input "madridcarlos.a@gmail.com" at bounding box center [784, 179] width 458 height 41
paste input "alex.f28@hot"
click at [1037, 186] on button "Search" at bounding box center [1079, 182] width 89 height 35
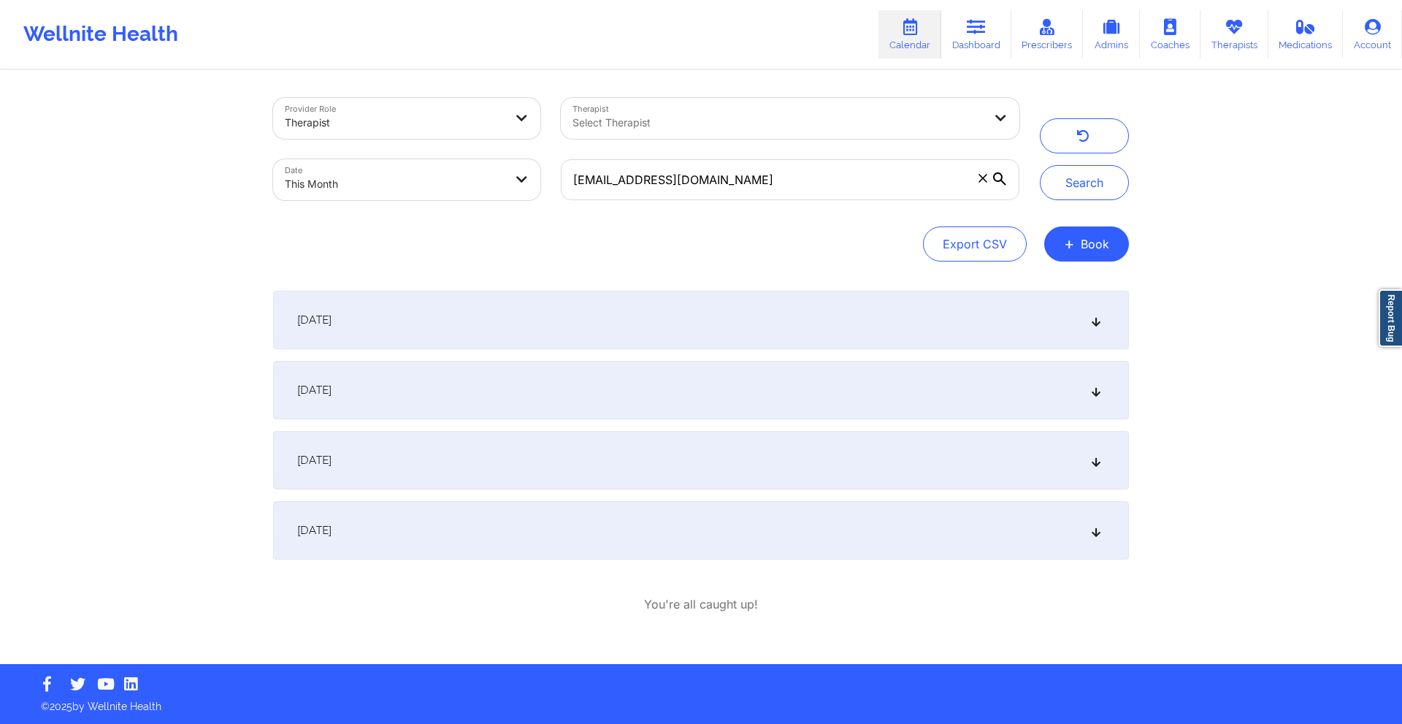
click at [583, 469] on div "September 18, 2025" at bounding box center [701, 460] width 856 height 58
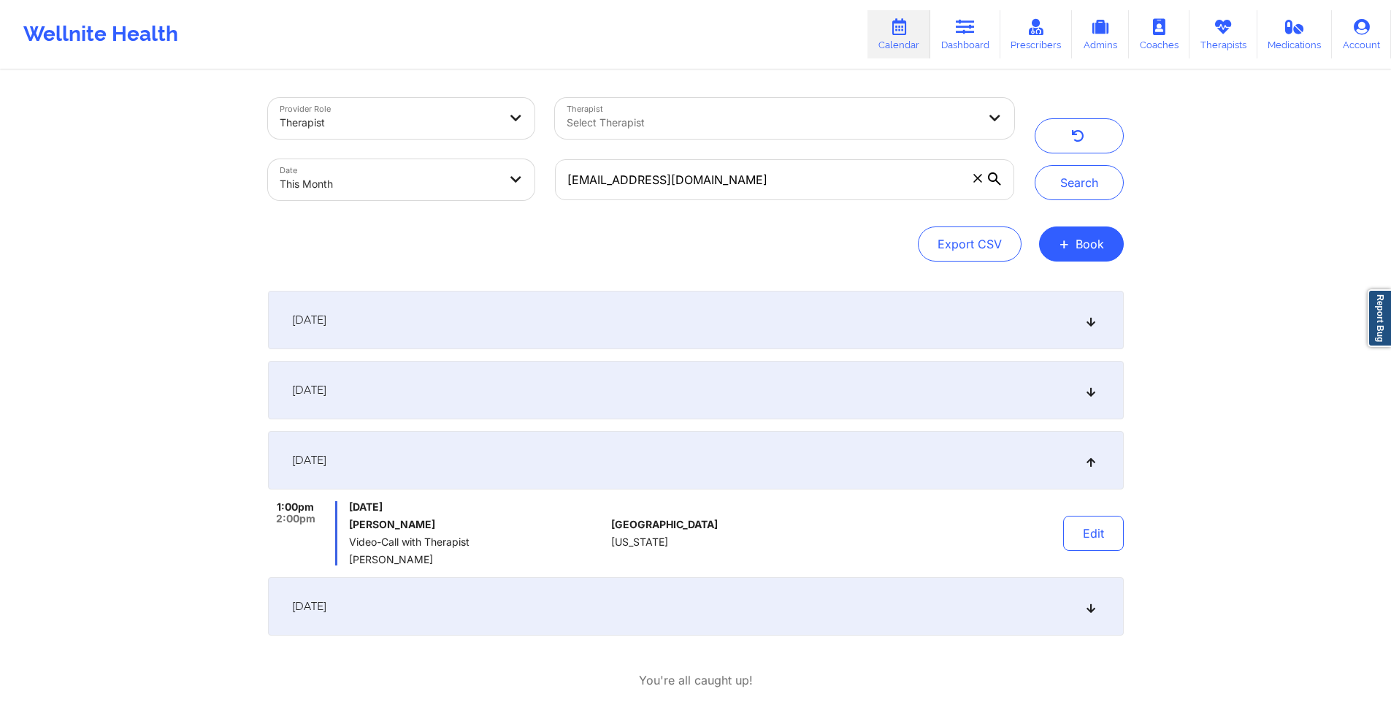
click at [602, 377] on div "September 11, 2025" at bounding box center [696, 390] width 856 height 58
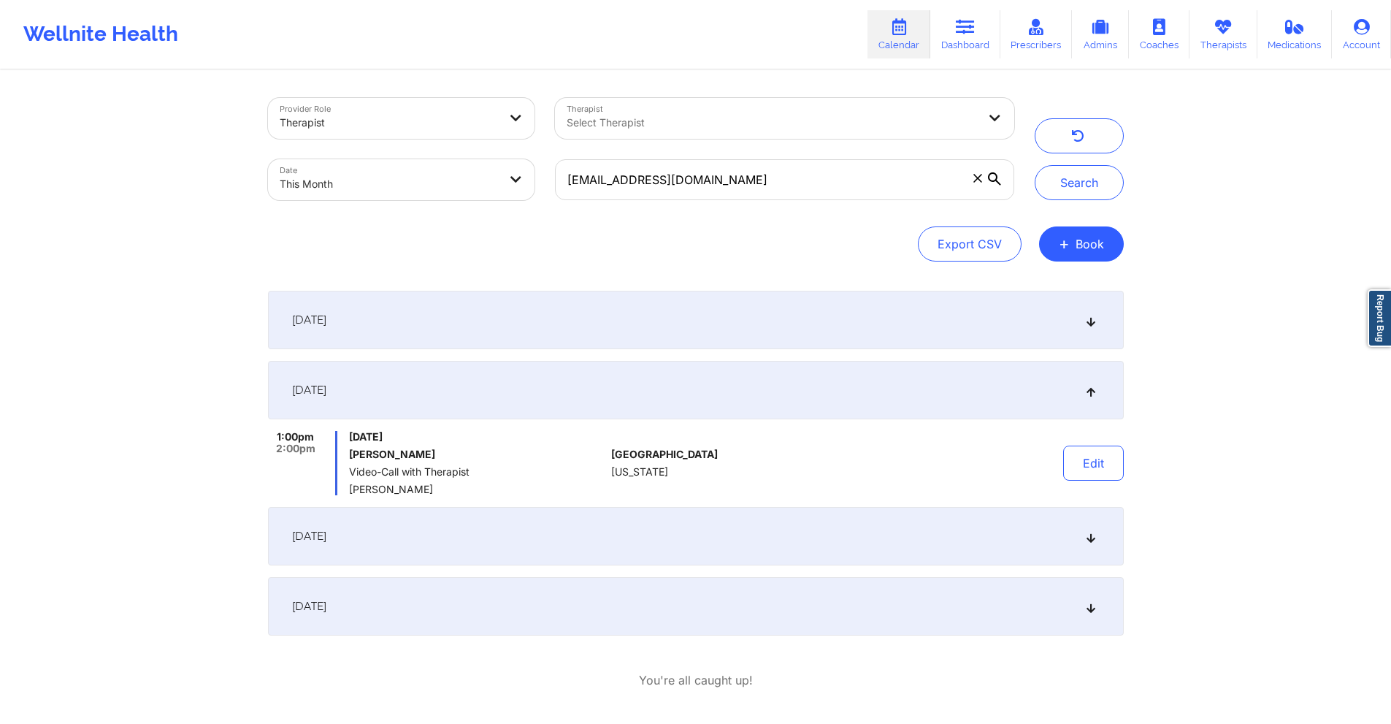
click at [568, 512] on div "September 18, 2025" at bounding box center [696, 536] width 856 height 58
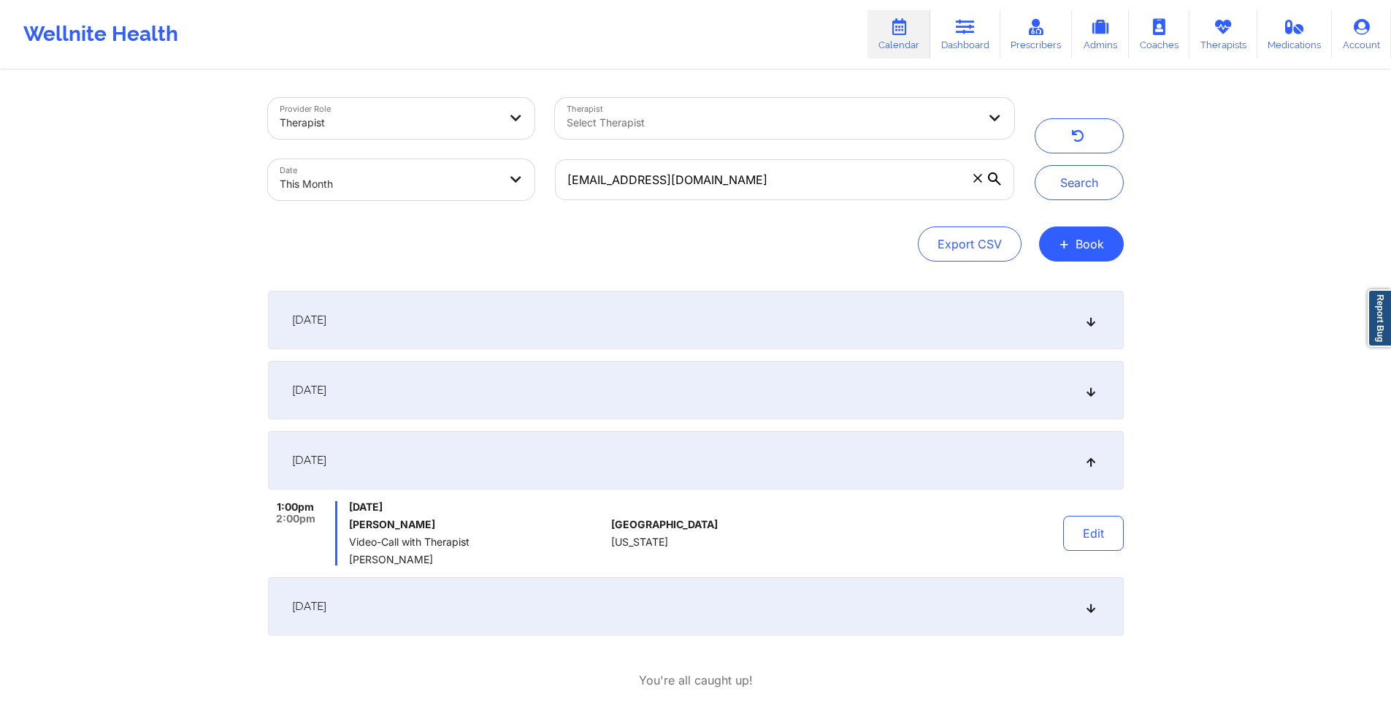
click at [590, 512] on div "September 25, 2025" at bounding box center [696, 606] width 856 height 58
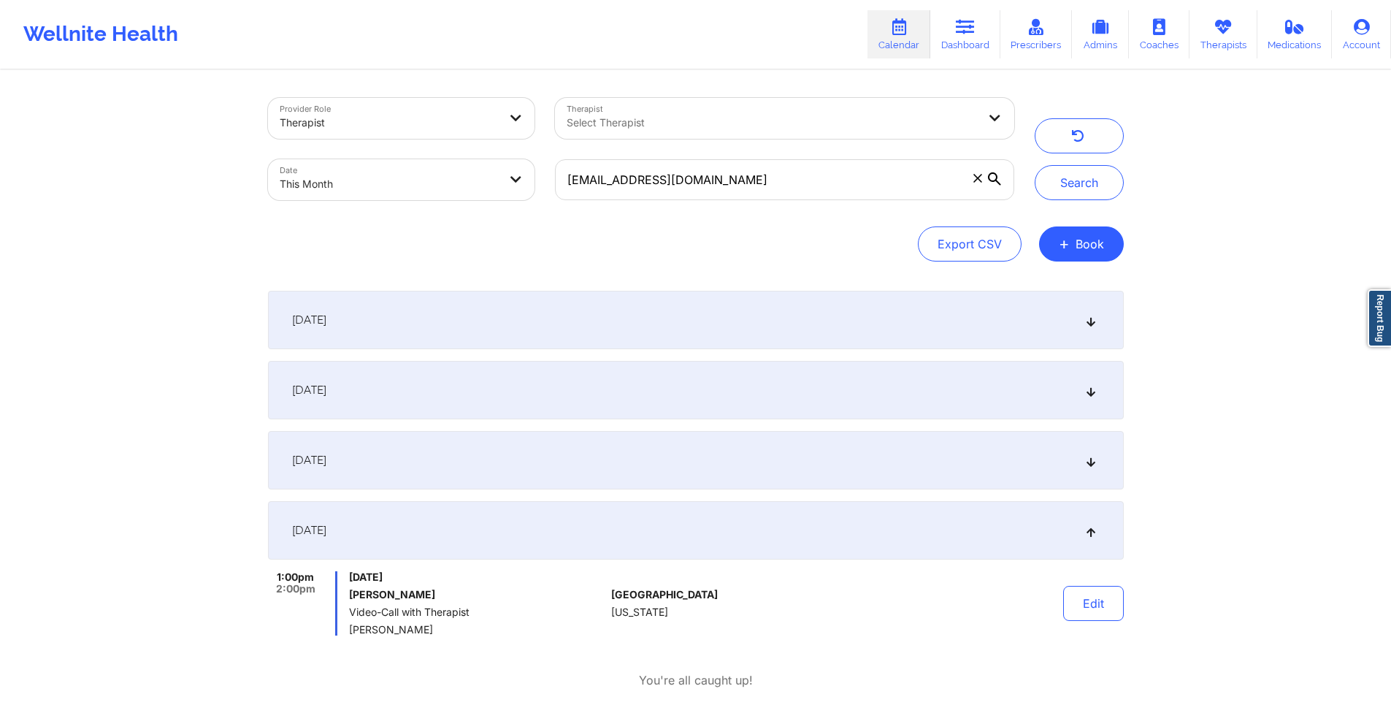
click at [616, 461] on div "September 18, 2025" at bounding box center [696, 460] width 856 height 58
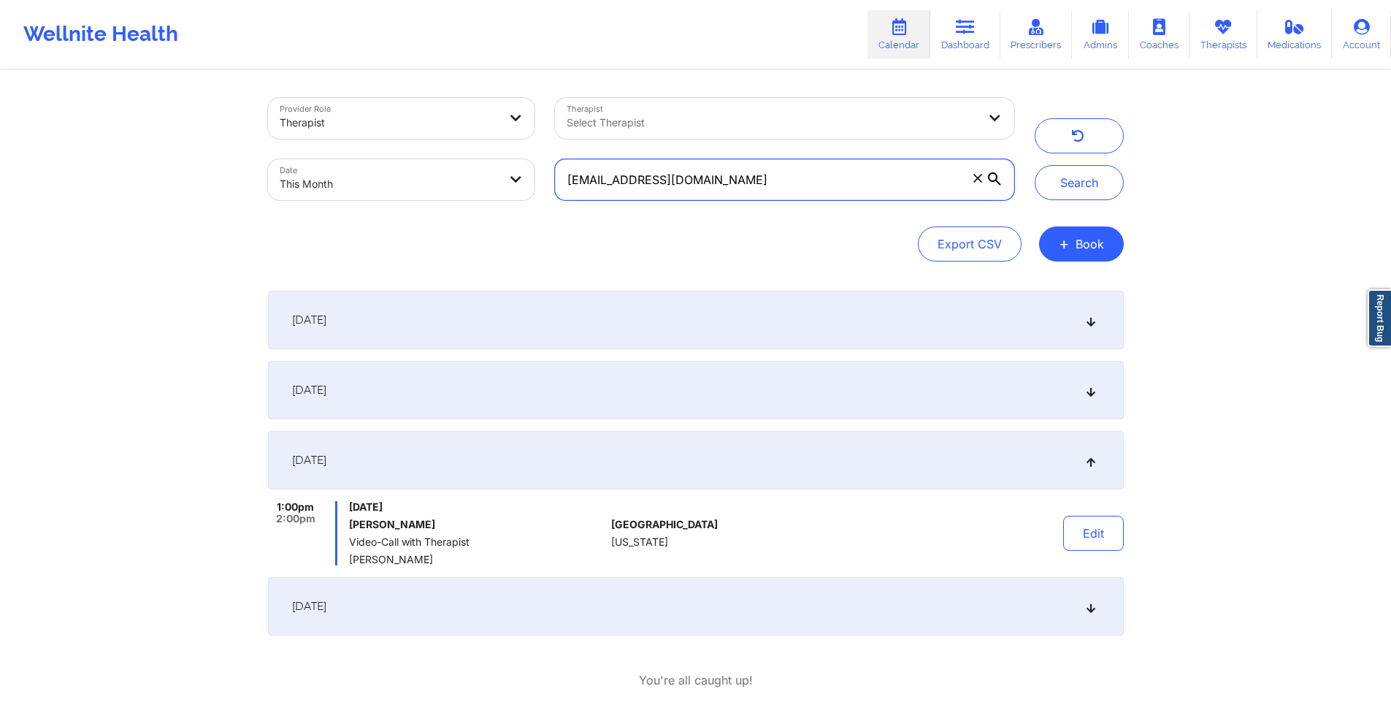
click at [634, 177] on input "alex.f28@hotmail.com" at bounding box center [784, 179] width 458 height 41
paste input "johannaluisaorlowski+therapywellnite@g"
click at [1037, 191] on button "Search" at bounding box center [1079, 182] width 89 height 35
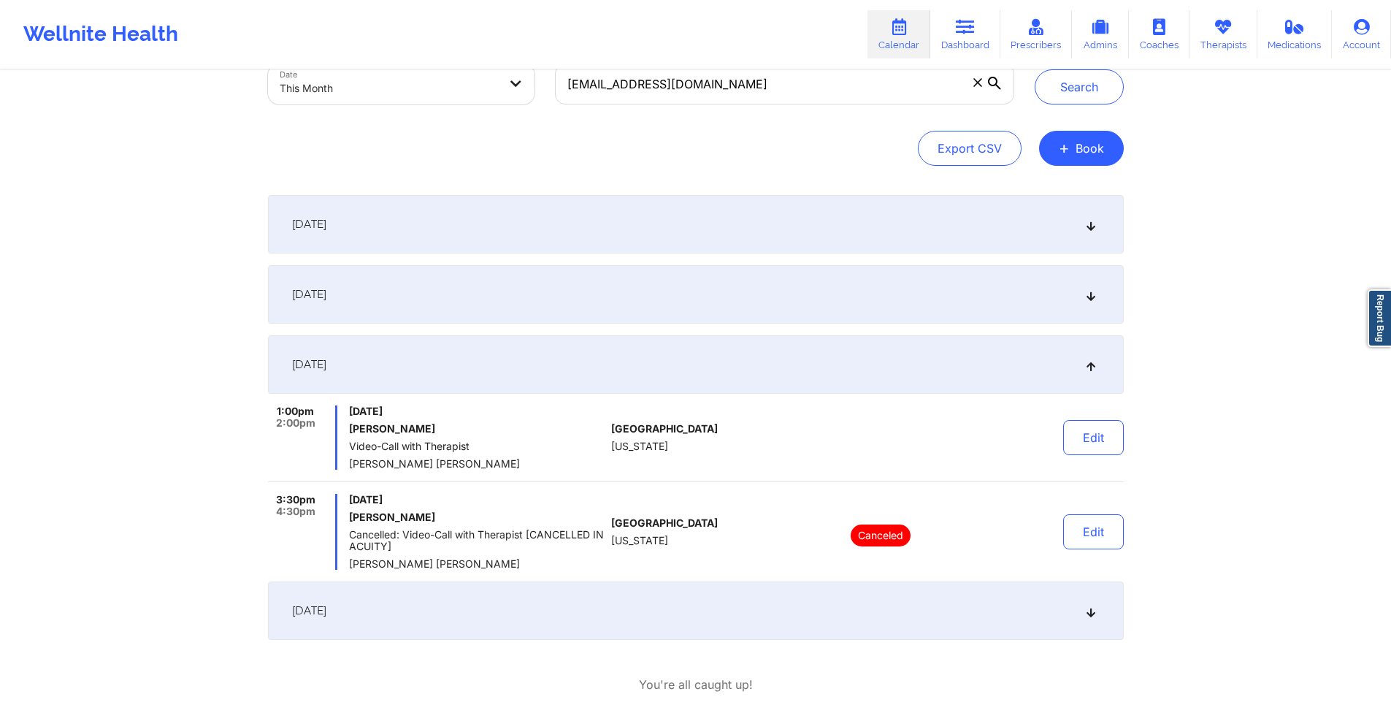
scroll to position [161, 0]
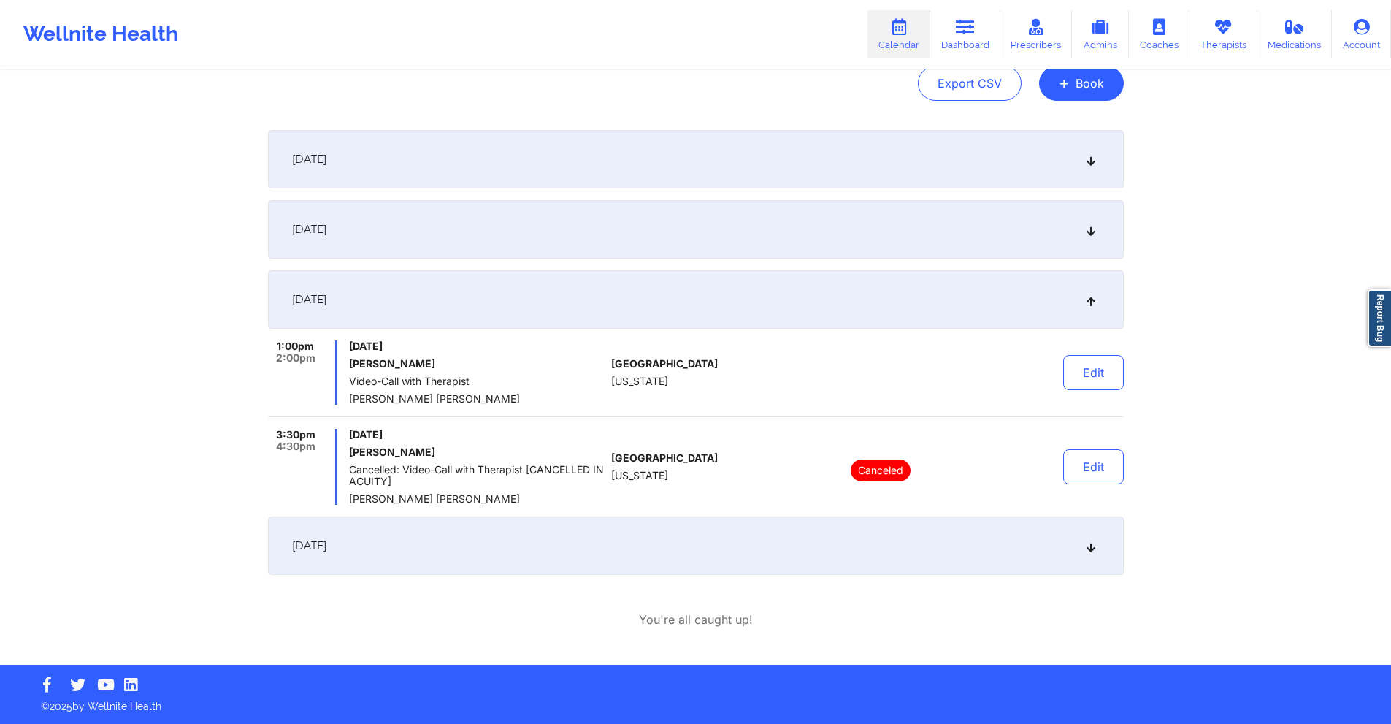
click at [670, 242] on div "September 11, 2025" at bounding box center [696, 229] width 856 height 58
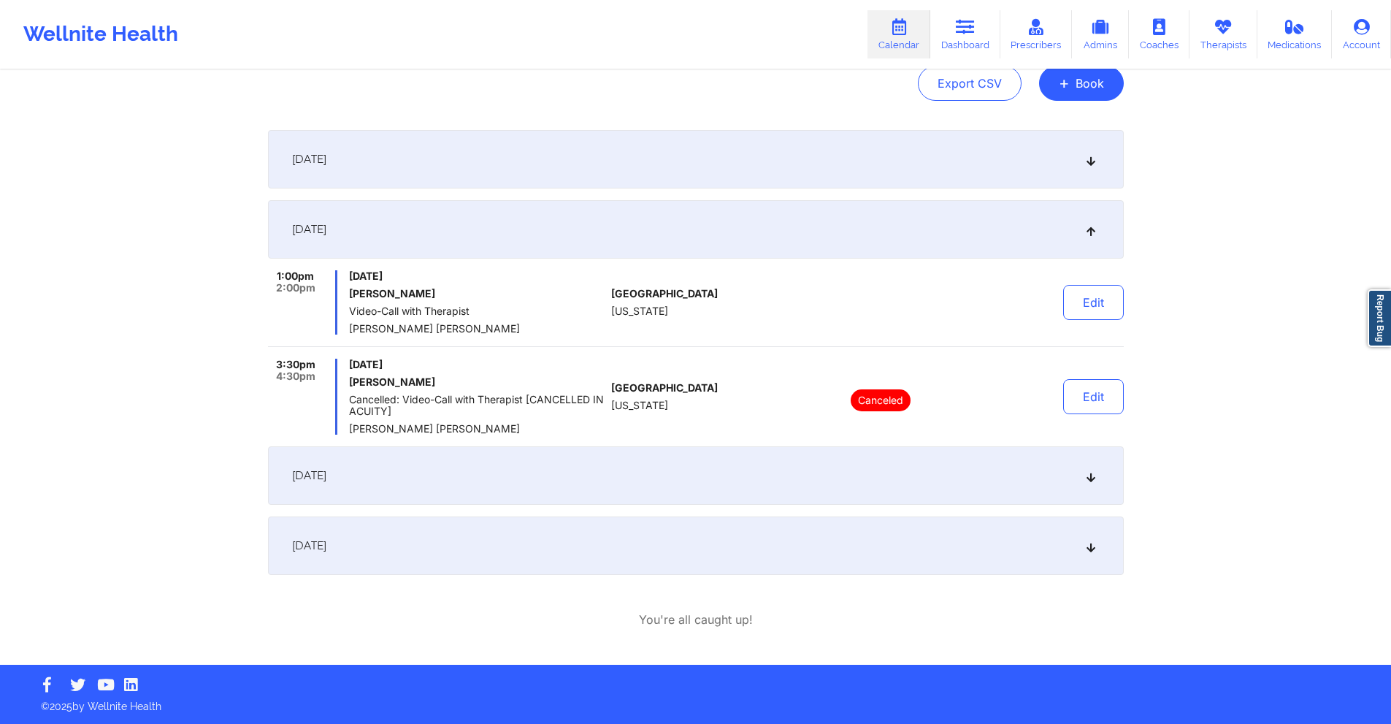
click at [641, 477] on div "September 18, 2025" at bounding box center [696, 475] width 856 height 58
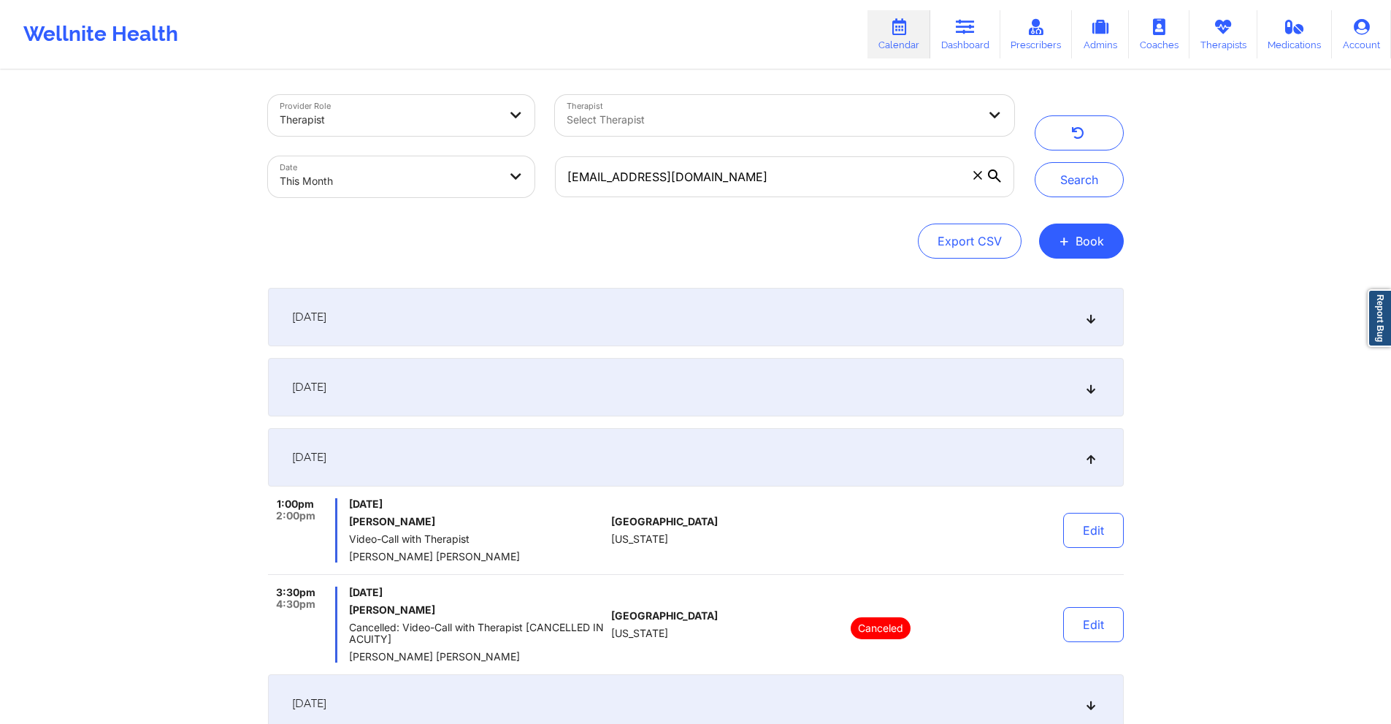
scroll to position [0, 0]
click at [742, 179] on input "johannaluisaorlowski+therapywellnite@gmail.com" at bounding box center [784, 179] width 458 height 41
paste input "kpineda07@yahoo"
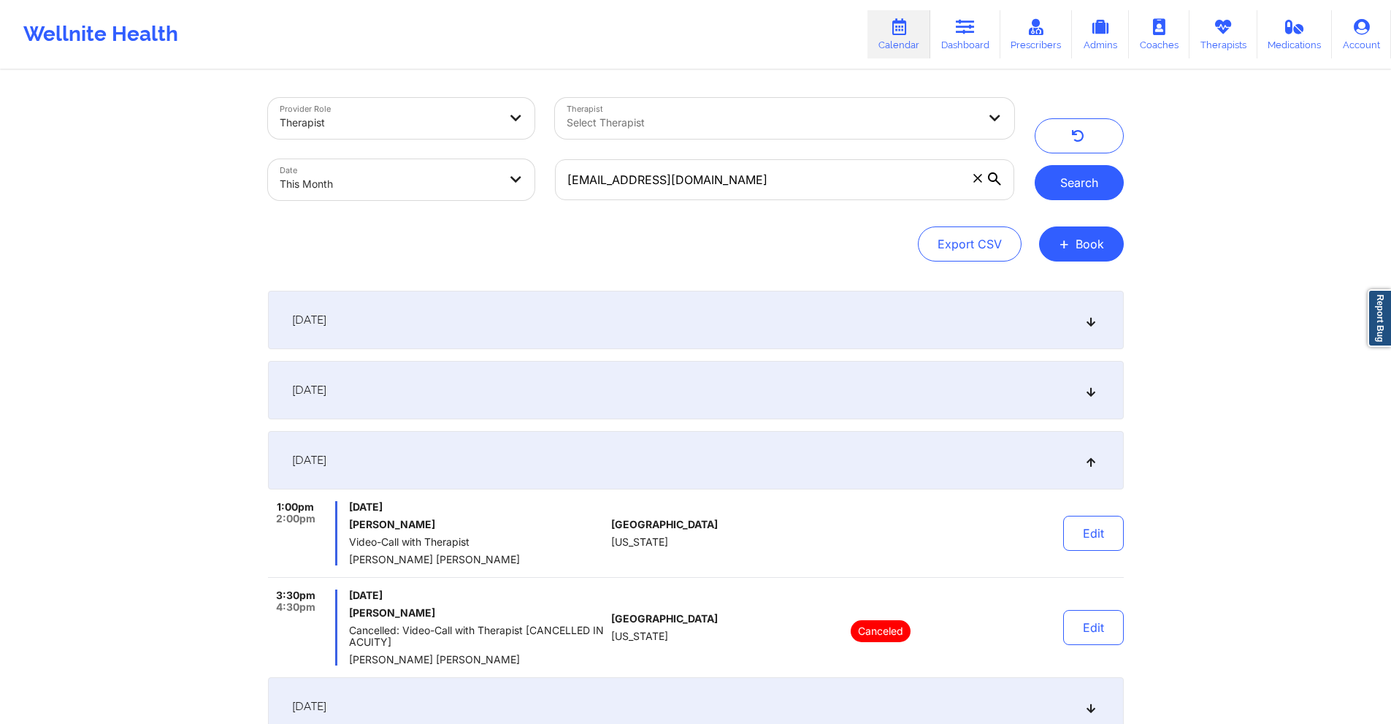
click at [1037, 183] on button "Search" at bounding box center [1079, 182] width 89 height 35
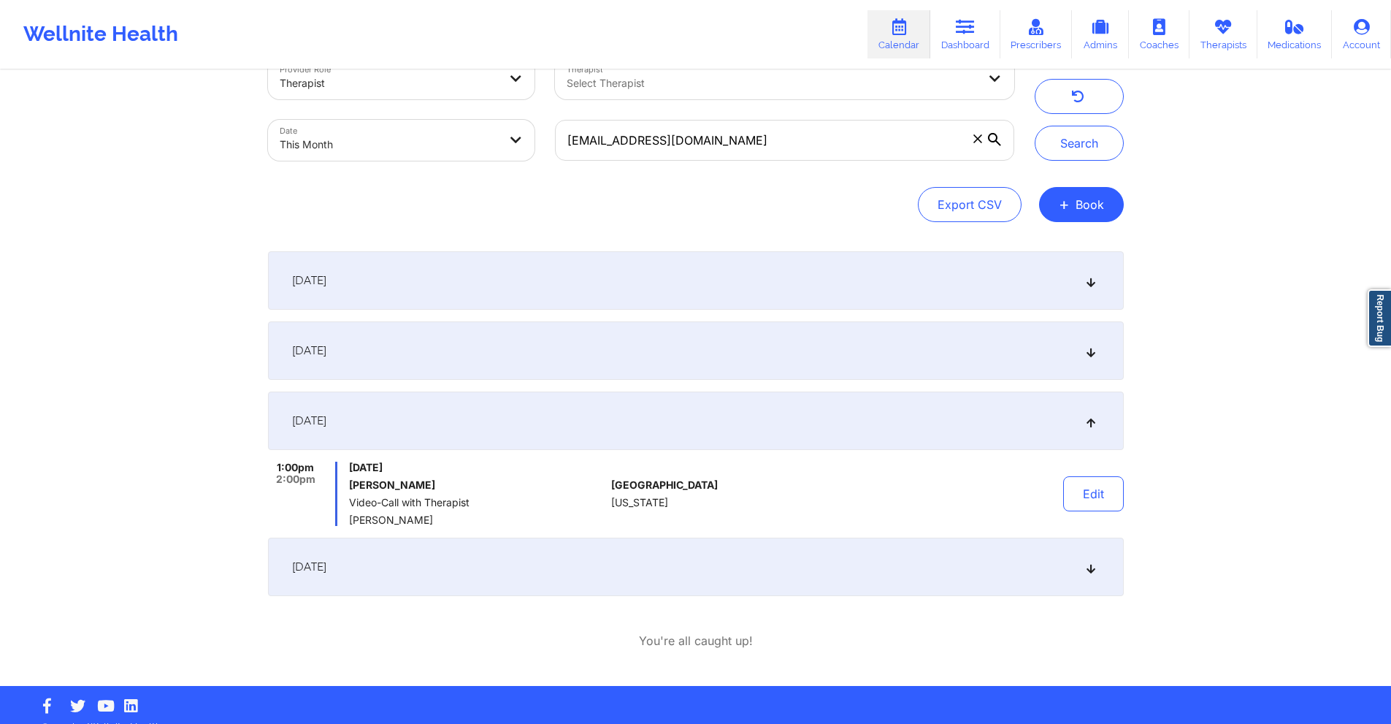
scroll to position [61, 0]
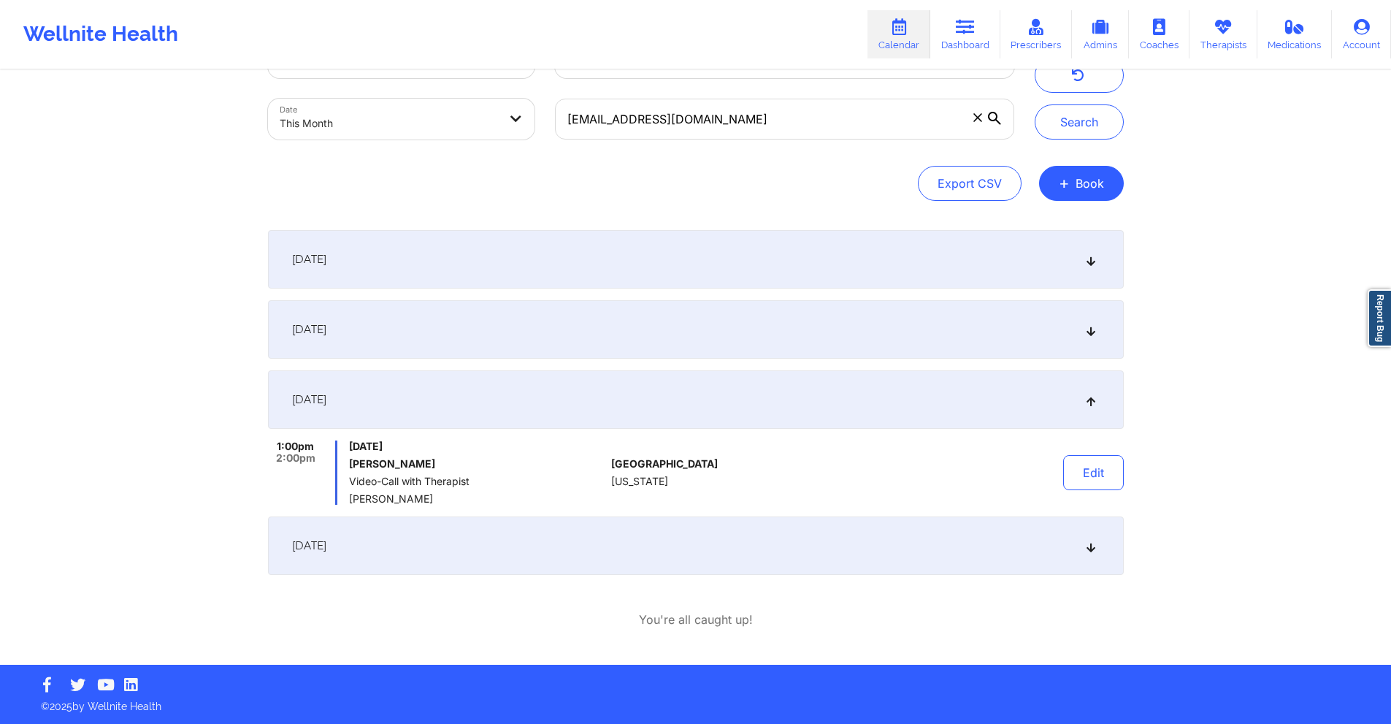
click at [557, 329] on div "September 11, 2025" at bounding box center [696, 329] width 856 height 58
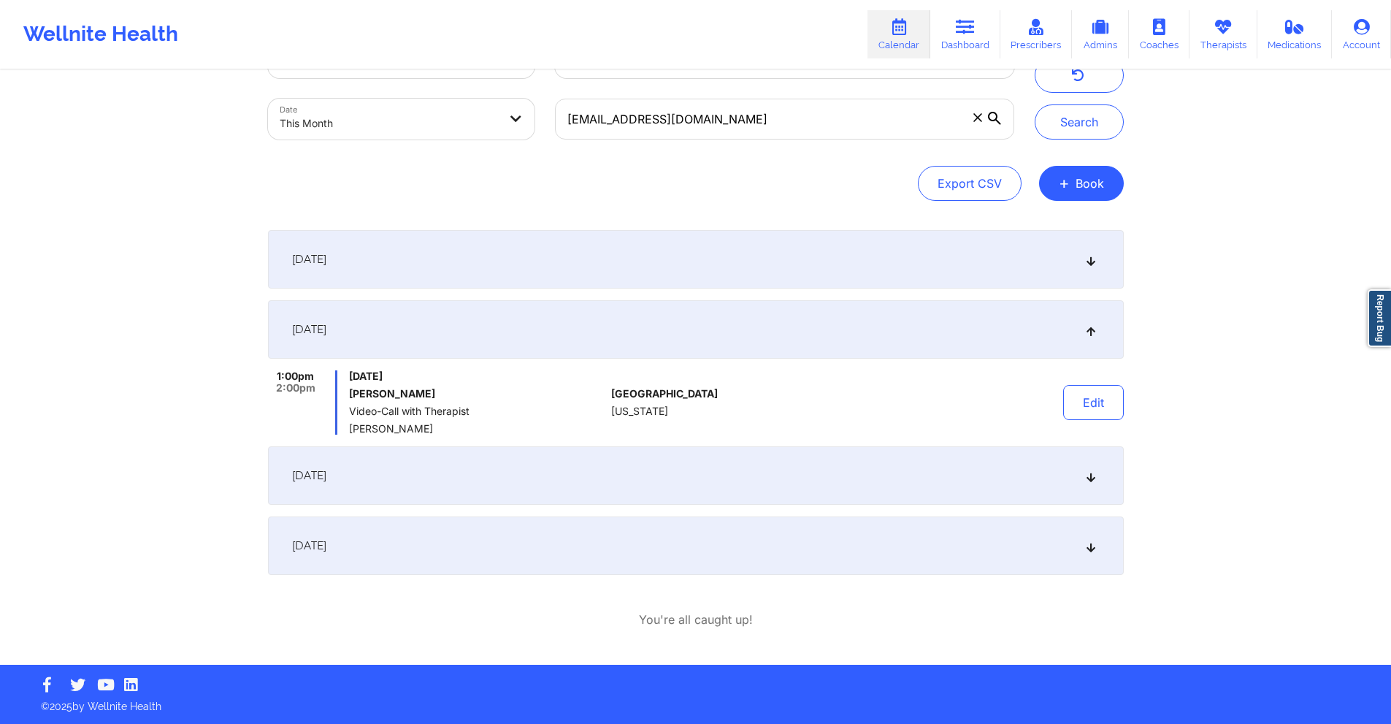
click at [550, 467] on div "September 18, 2025" at bounding box center [696, 475] width 856 height 58
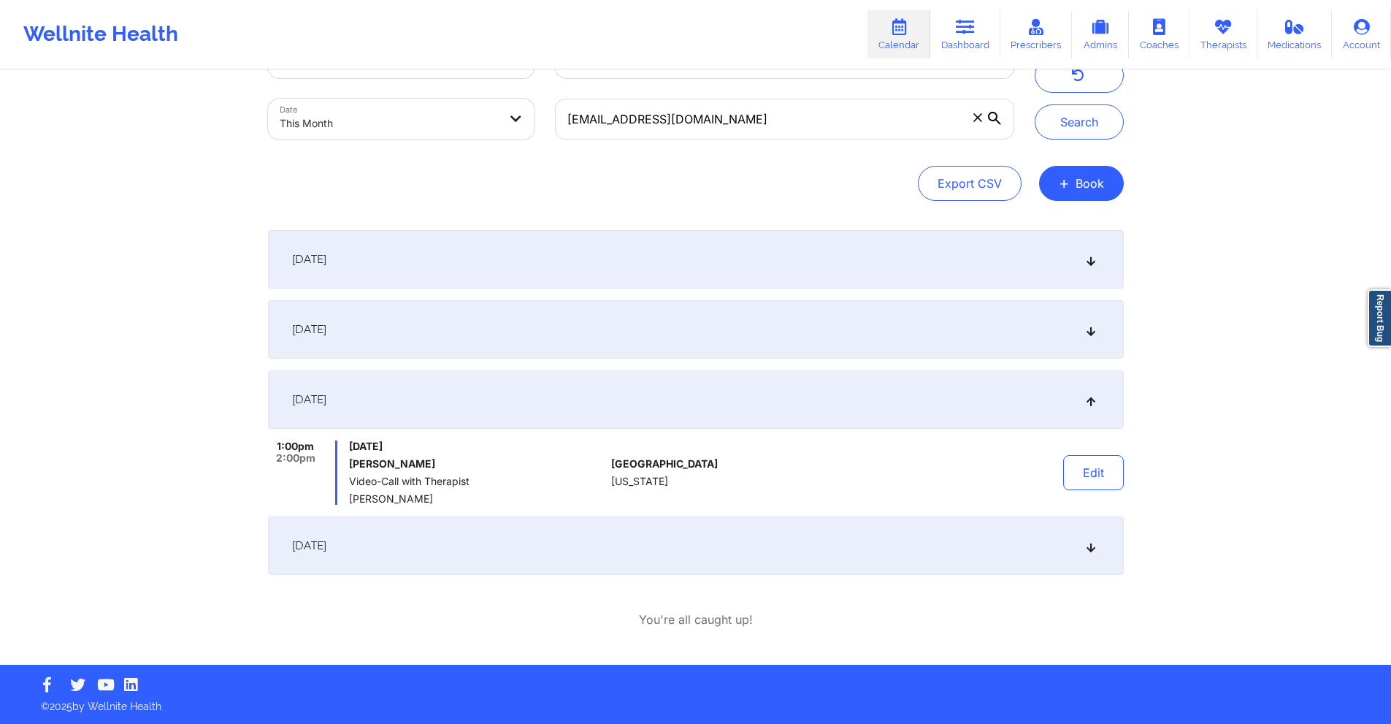
click at [572, 512] on div "September 25, 2025" at bounding box center [696, 545] width 856 height 58
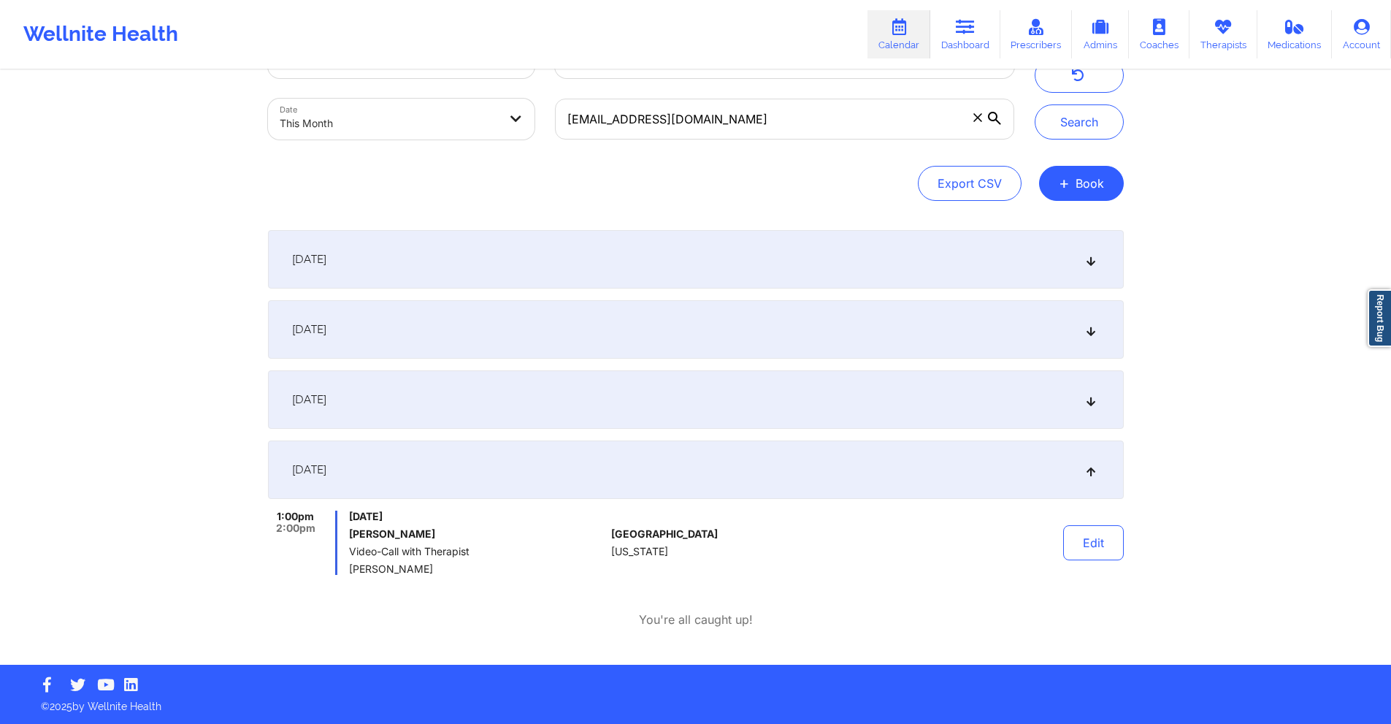
click at [580, 407] on div "September 18, 2025" at bounding box center [696, 399] width 856 height 58
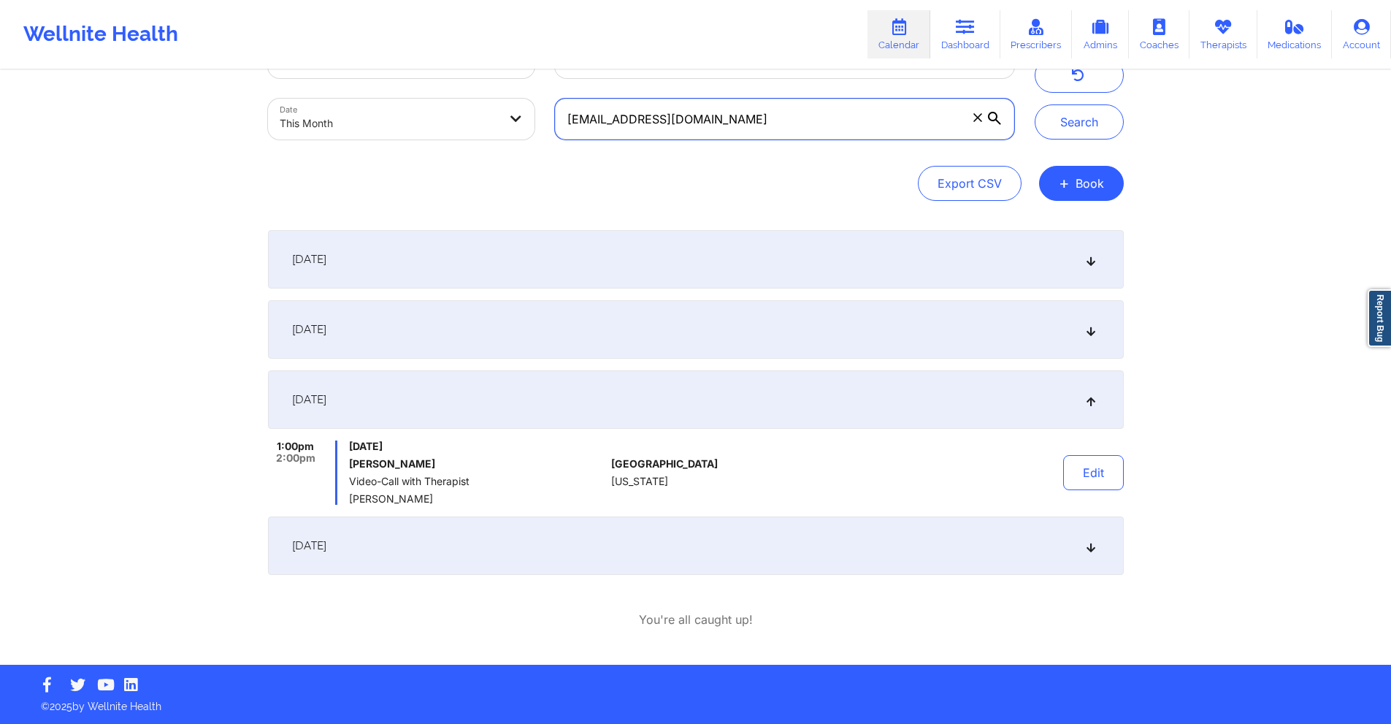
click at [716, 118] on input "kpineda07@yahoo.com" at bounding box center [784, 119] width 458 height 41
paste input "robindwyer60"
click at [1037, 117] on button "Search" at bounding box center [1079, 121] width 89 height 35
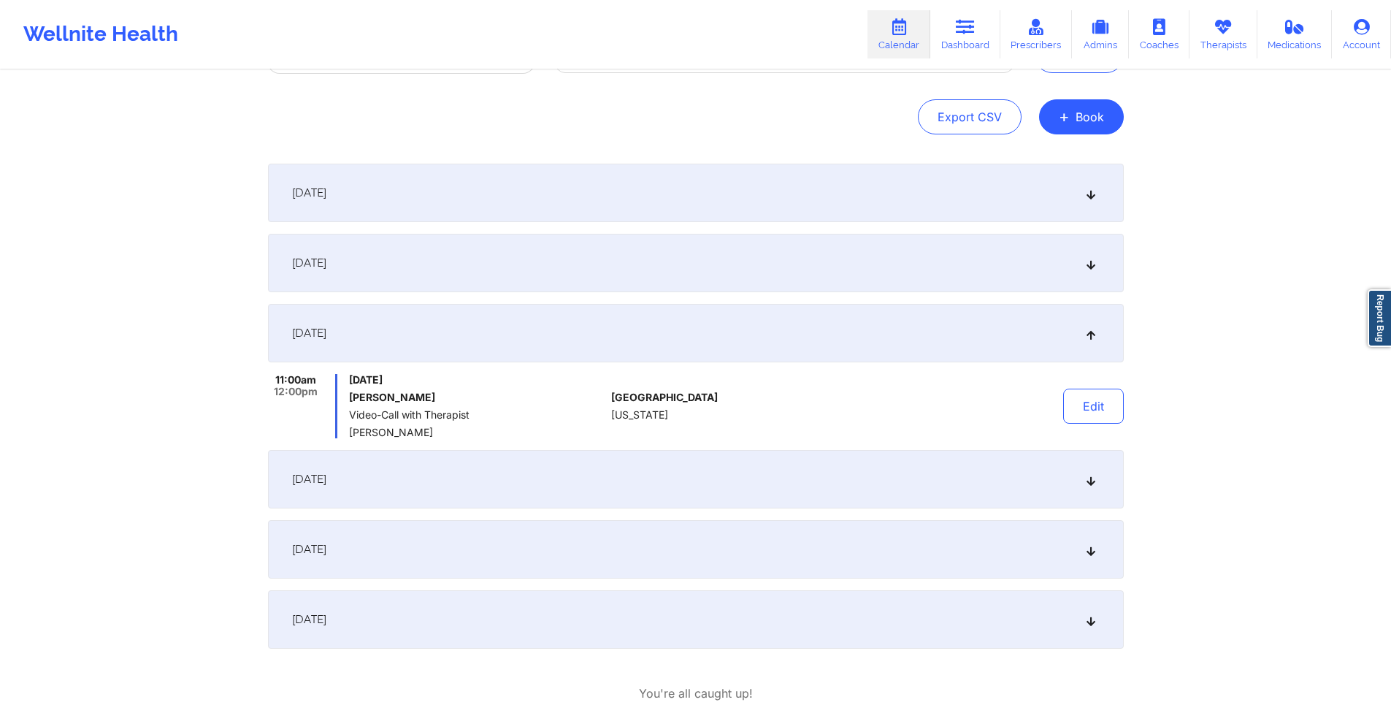
scroll to position [201, 0]
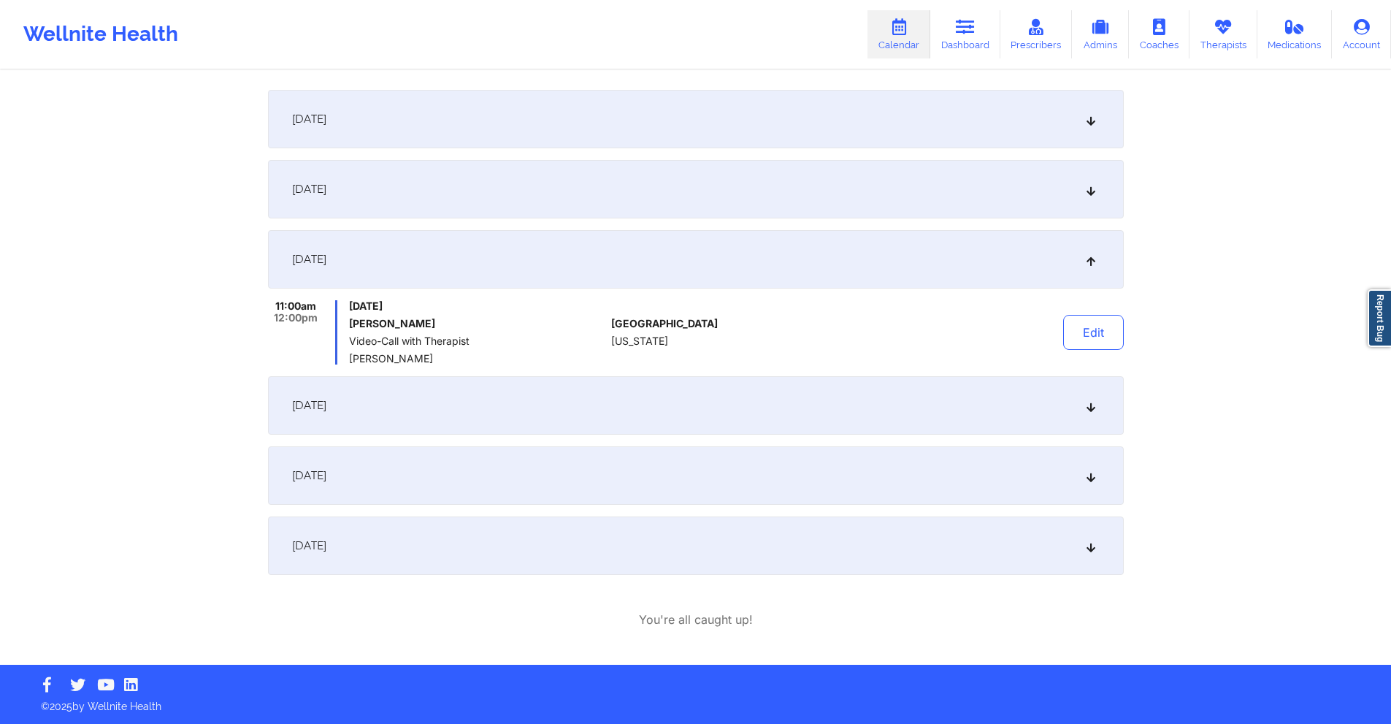
click at [602, 402] on div "September 17, 2025" at bounding box center [696, 405] width 856 height 58
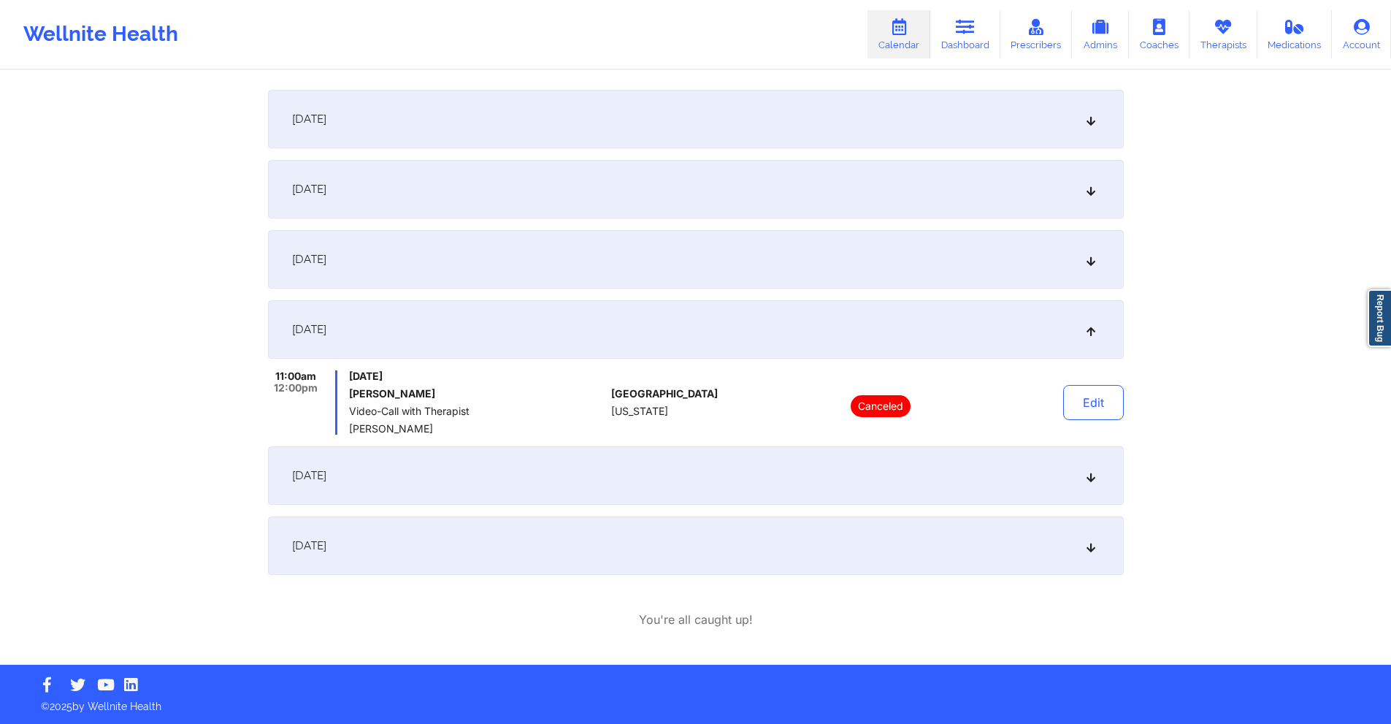
click at [604, 475] on div "September 18, 2025" at bounding box center [696, 475] width 856 height 58
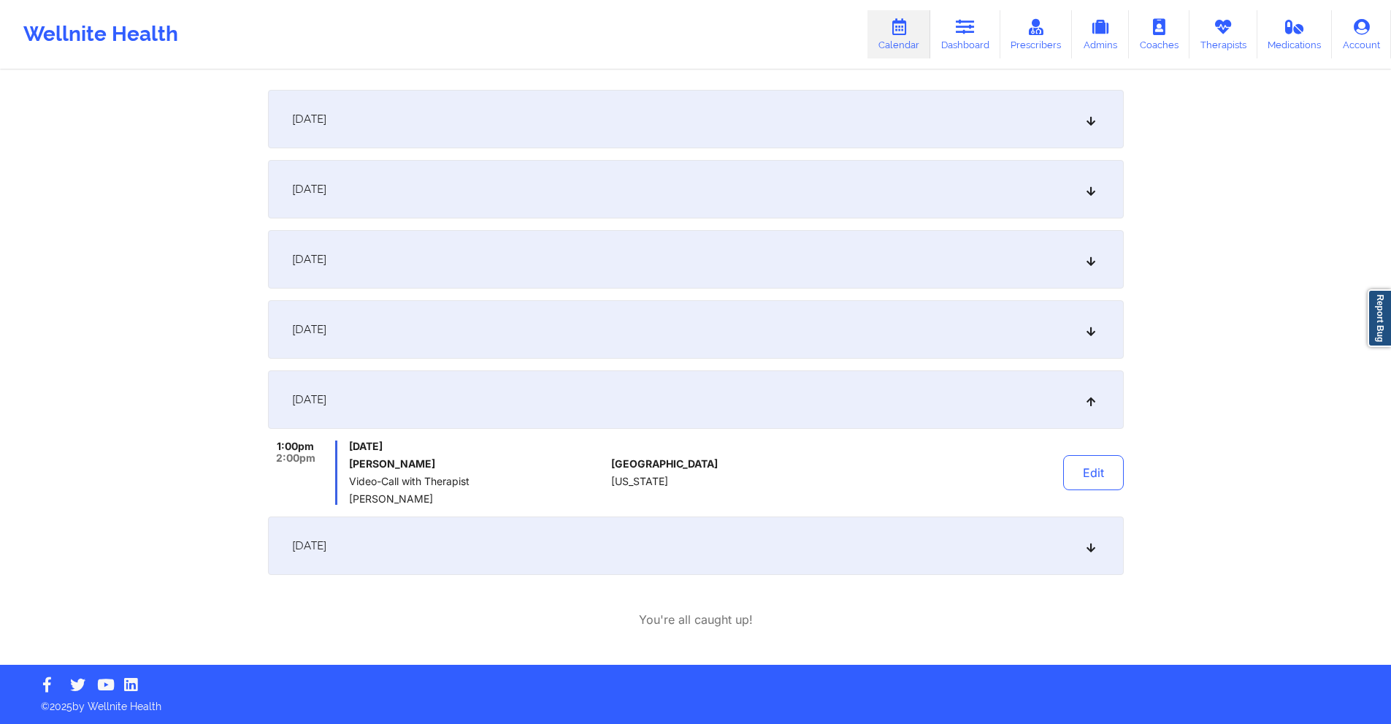
click at [616, 512] on div "September 24, 2025" at bounding box center [696, 545] width 856 height 58
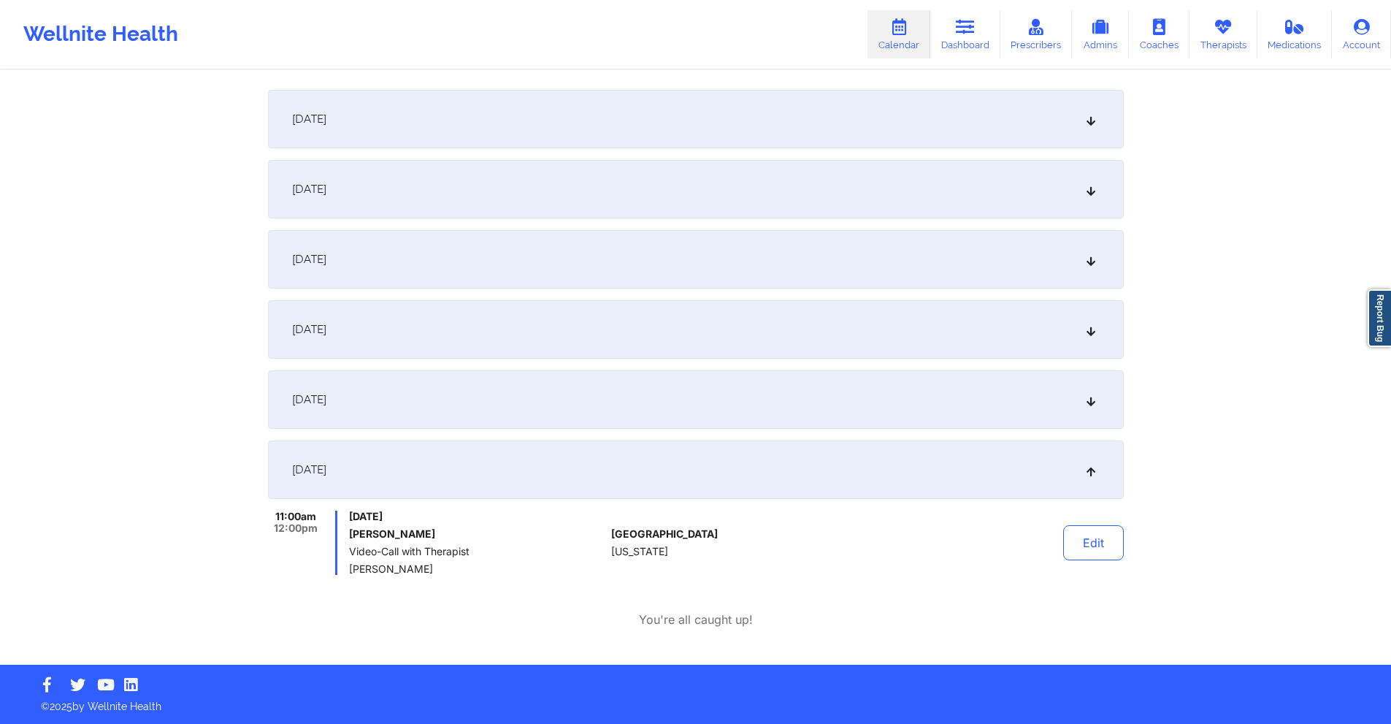
click at [630, 410] on div "[DATE]" at bounding box center [696, 399] width 856 height 58
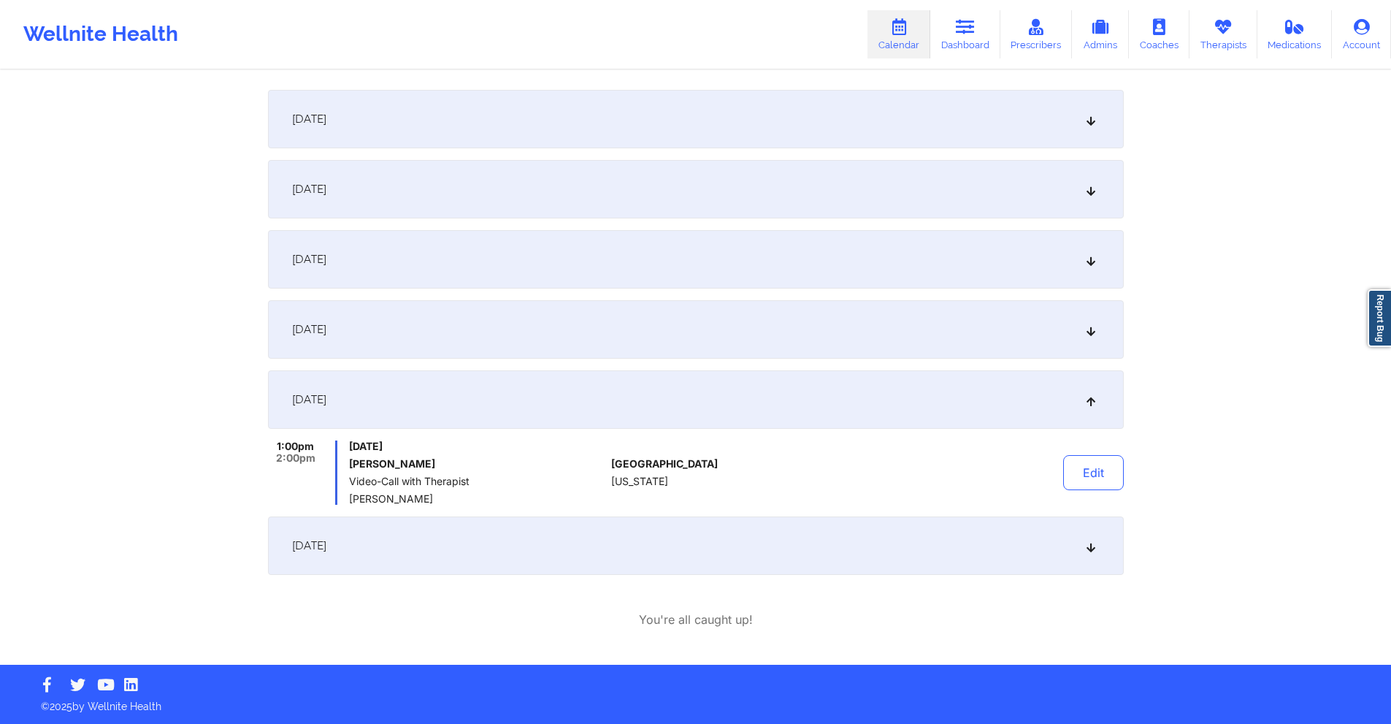
click at [626, 326] on div "[DATE]" at bounding box center [696, 329] width 856 height 58
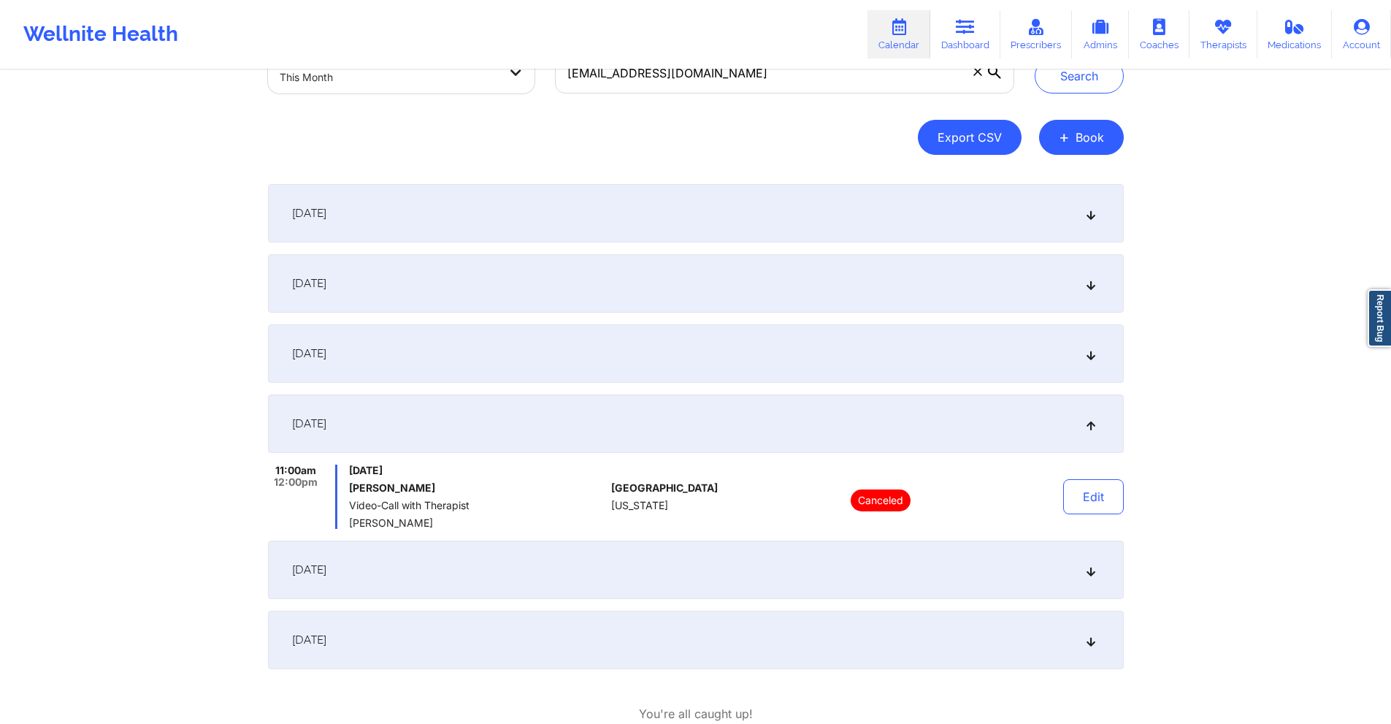
scroll to position [0, 0]
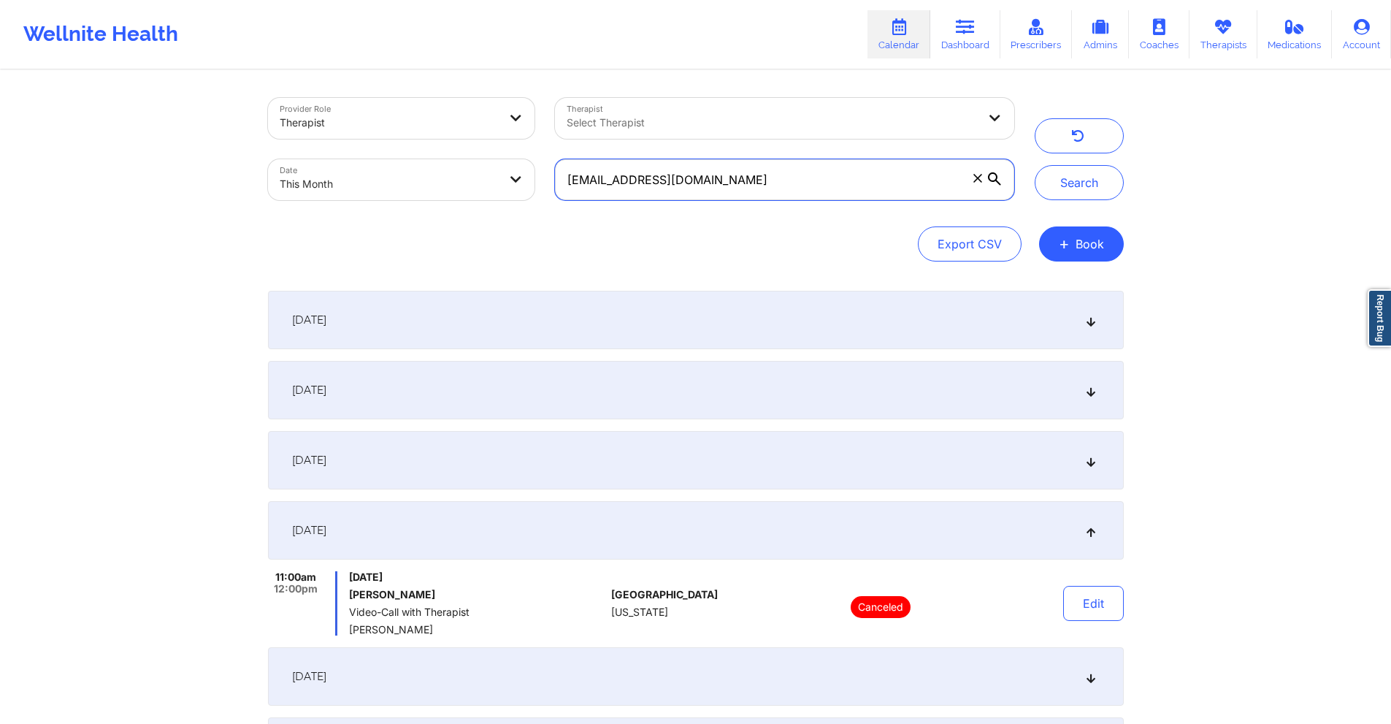
click at [767, 180] on input "robindwyer60@yahoo.com" at bounding box center [784, 179] width 458 height 41
paste input "mary.akers2@aol"
click at [1037, 193] on button "Search" at bounding box center [1079, 182] width 89 height 35
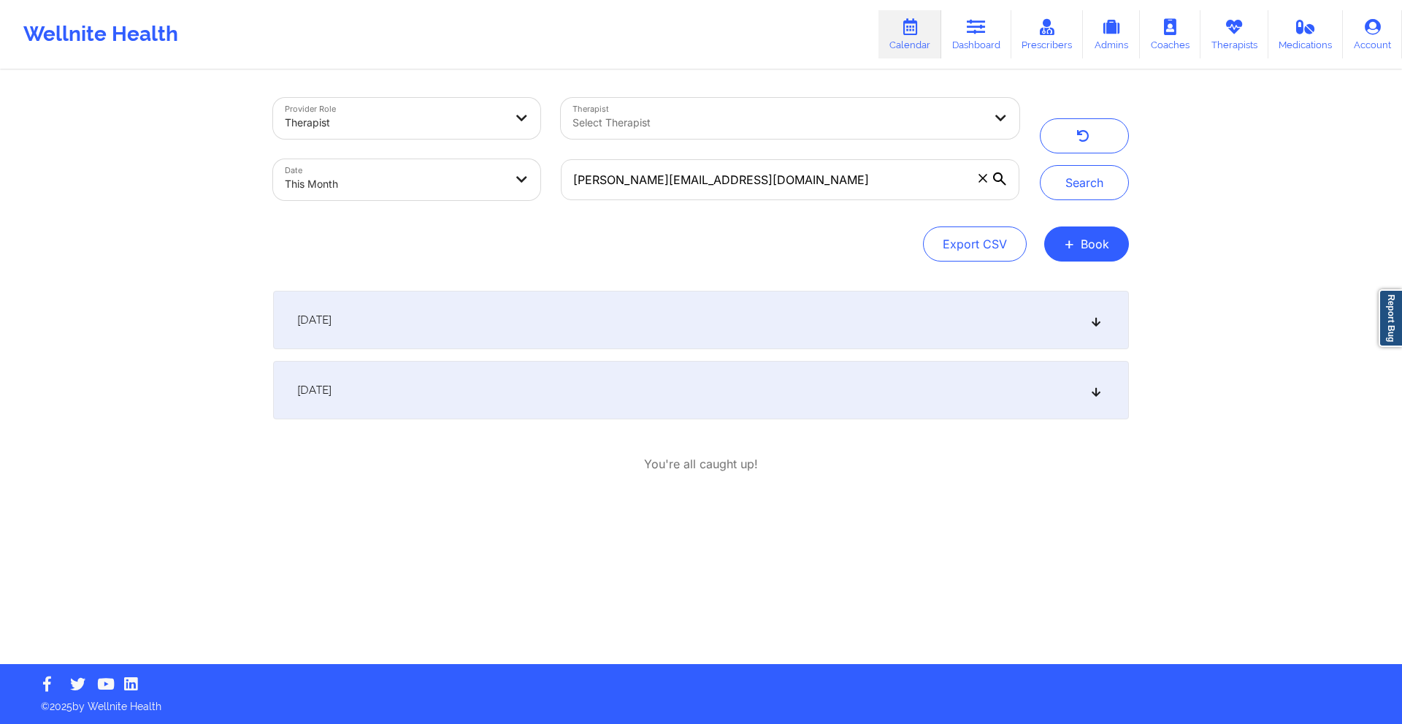
click at [765, 310] on div "September 15, 2025" at bounding box center [701, 320] width 856 height 58
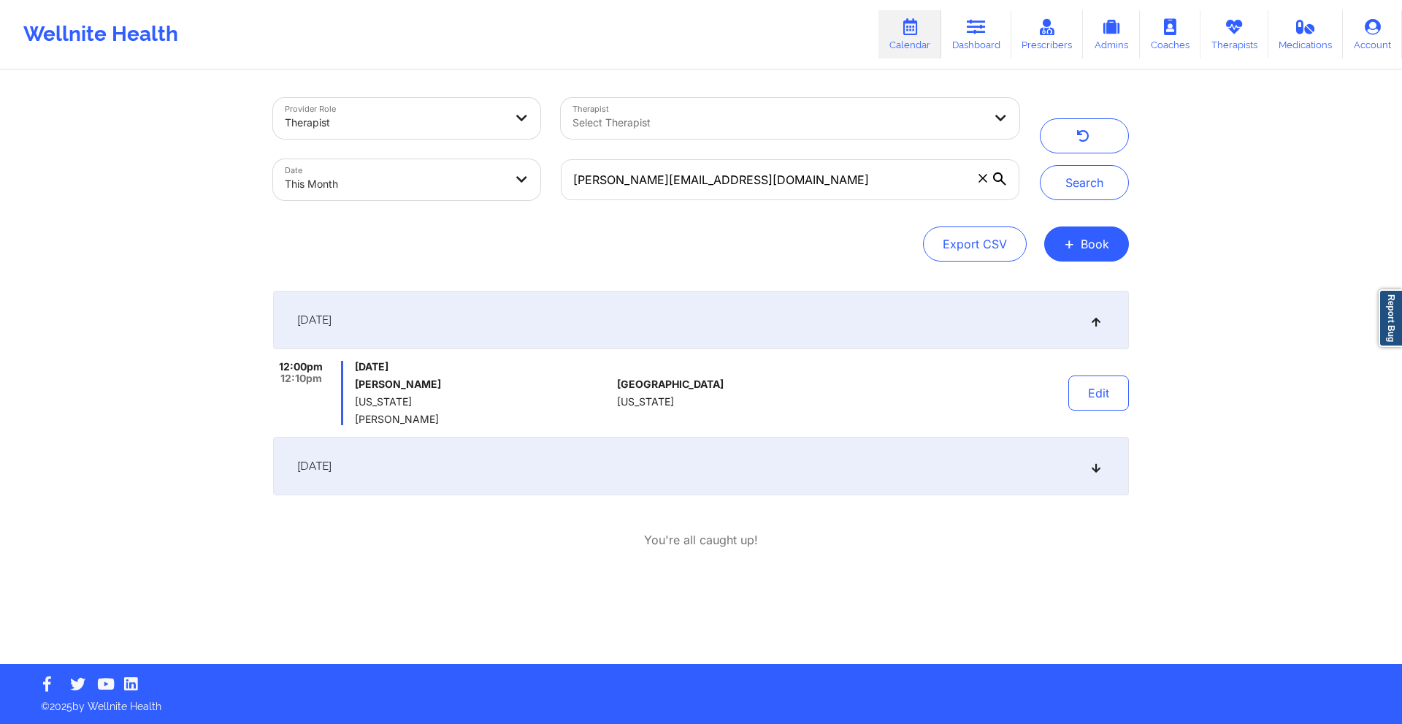
click at [740, 472] on div "[DATE]" at bounding box center [701, 466] width 856 height 58
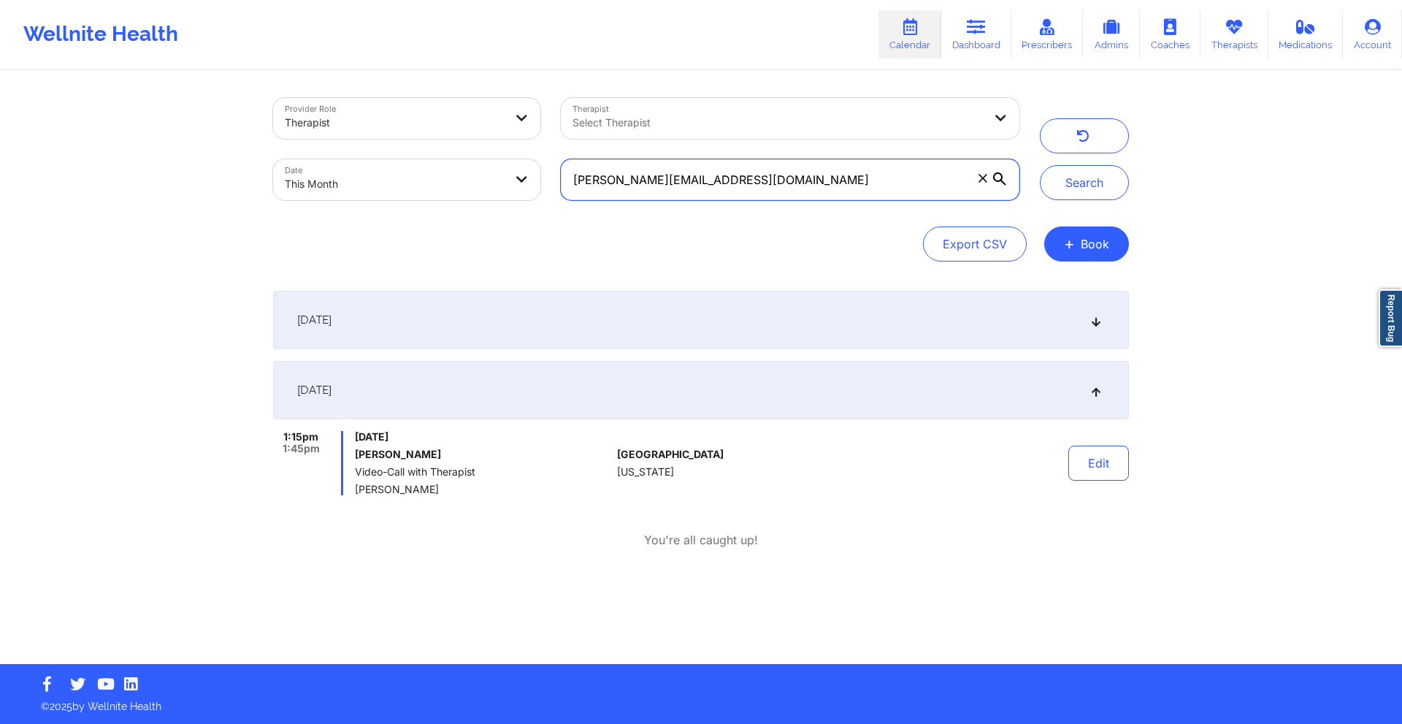
click at [748, 172] on input "mary.akers2@aol.com" at bounding box center [790, 179] width 458 height 41
paste input "amiekoul@yahoo"
click at [1037, 190] on button "Search" at bounding box center [1084, 182] width 89 height 35
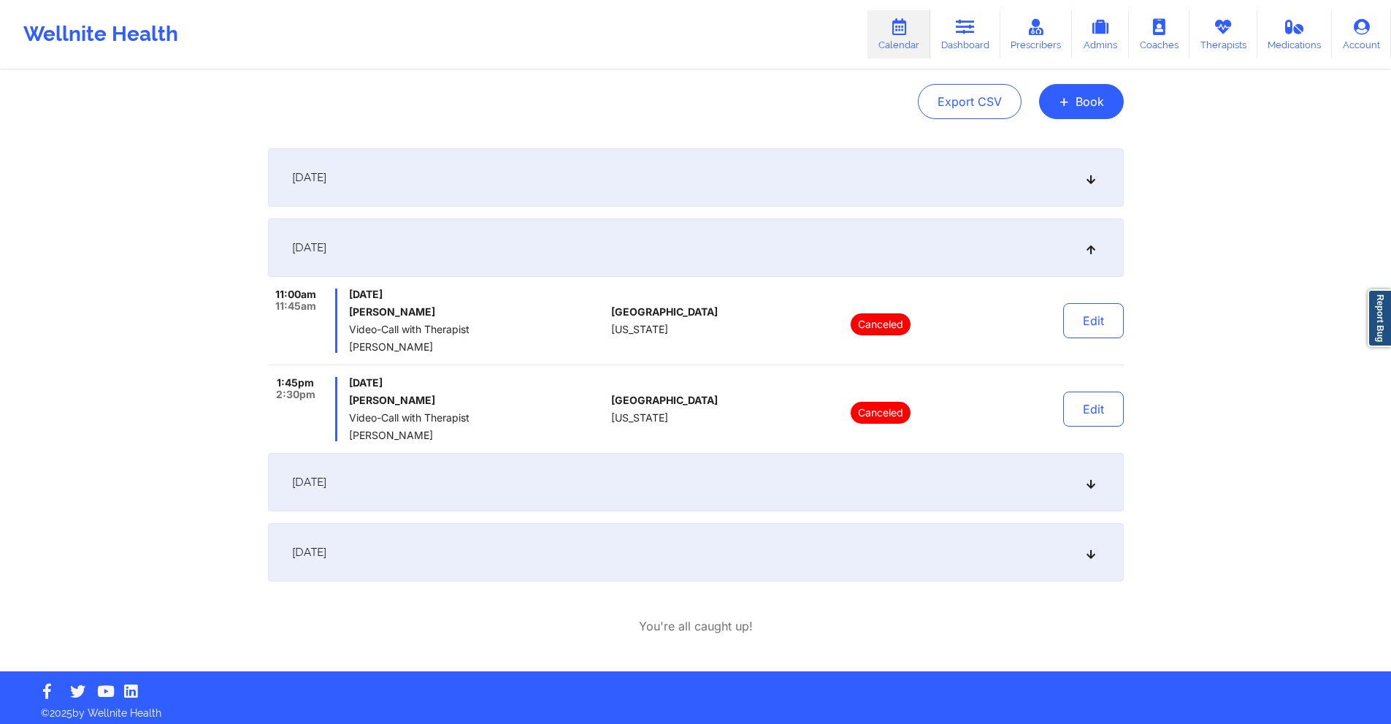
scroll to position [149, 0]
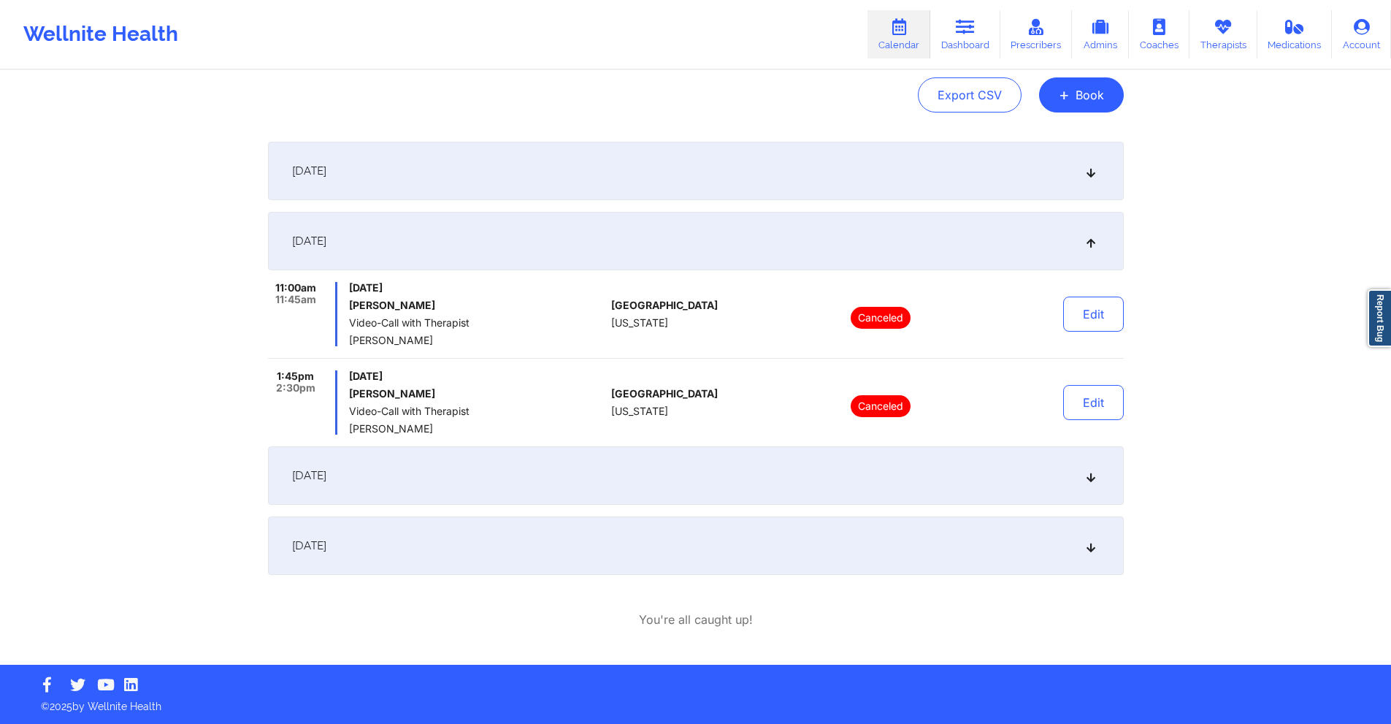
click at [711, 461] on div "[DATE]" at bounding box center [696, 475] width 856 height 58
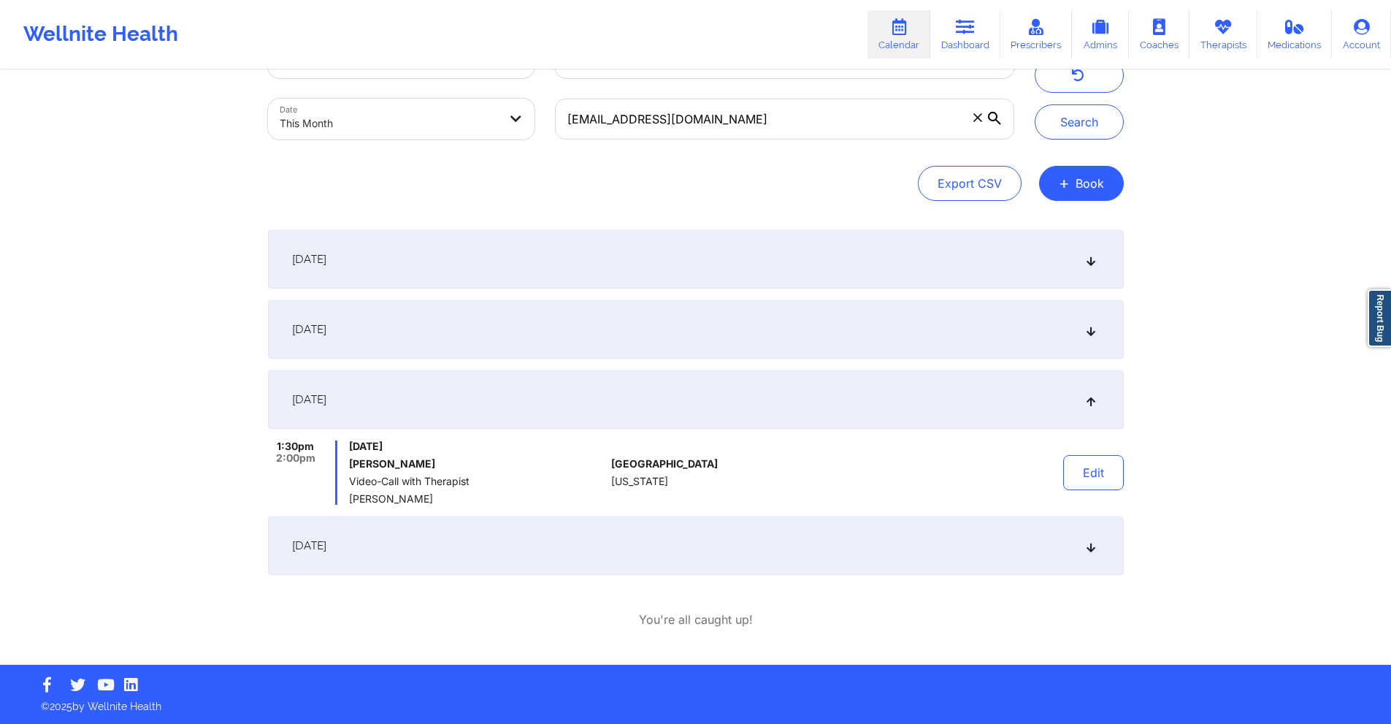
click at [680, 512] on div "September 24, 2025" at bounding box center [696, 545] width 856 height 58
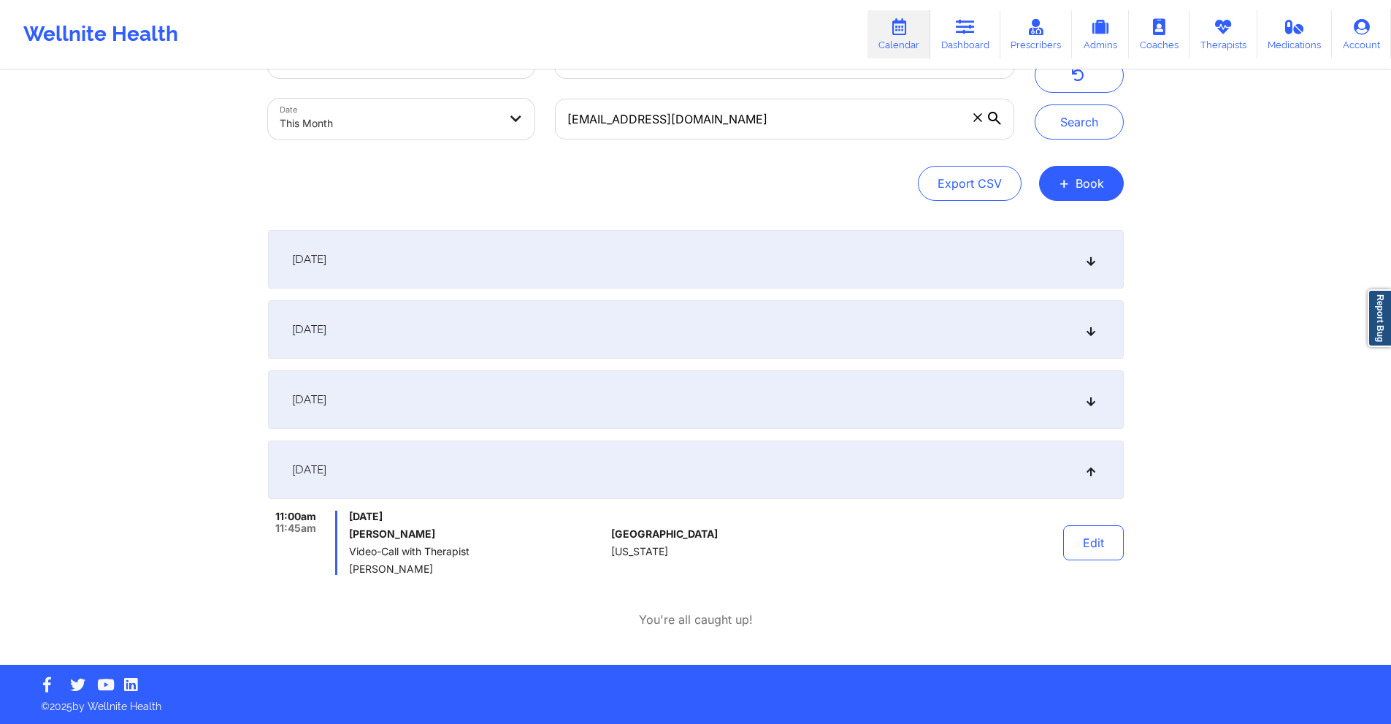
click at [766, 330] on div "[DATE]" at bounding box center [696, 329] width 856 height 58
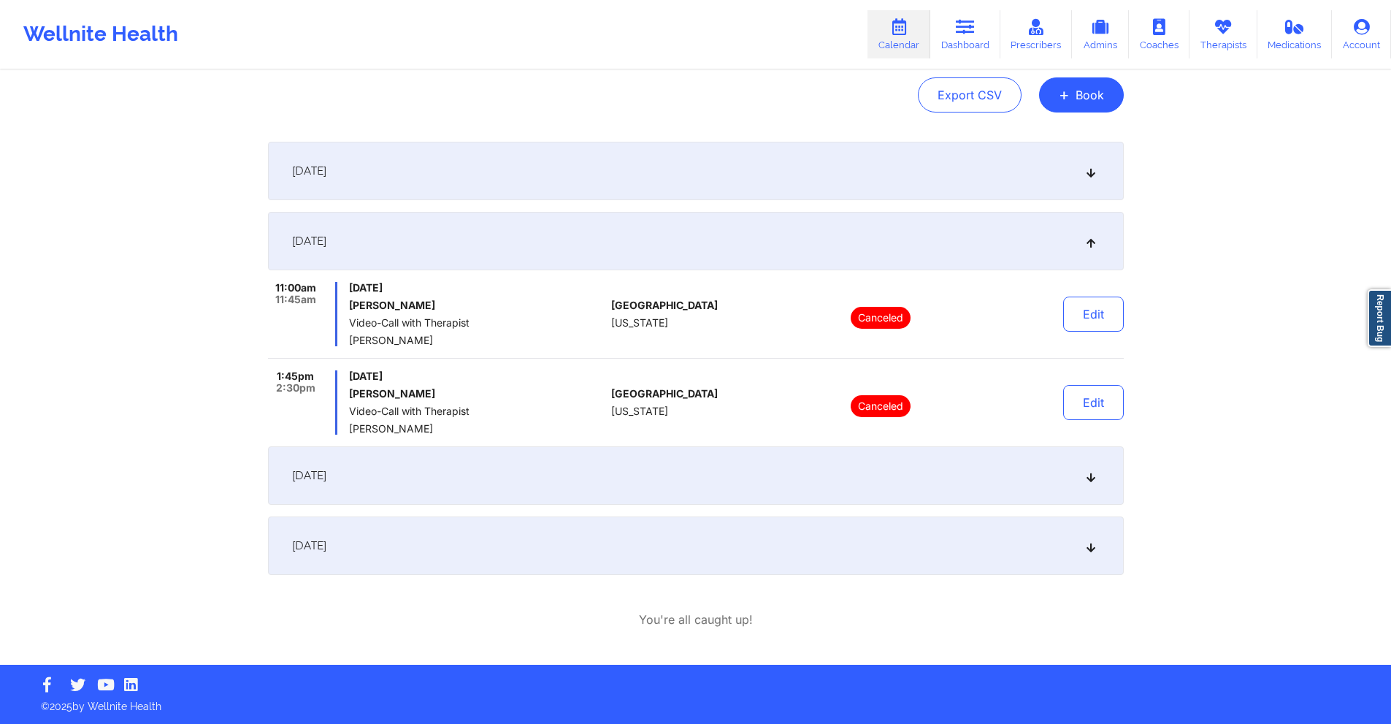
click at [731, 477] on div "[DATE]" at bounding box center [696, 475] width 856 height 58
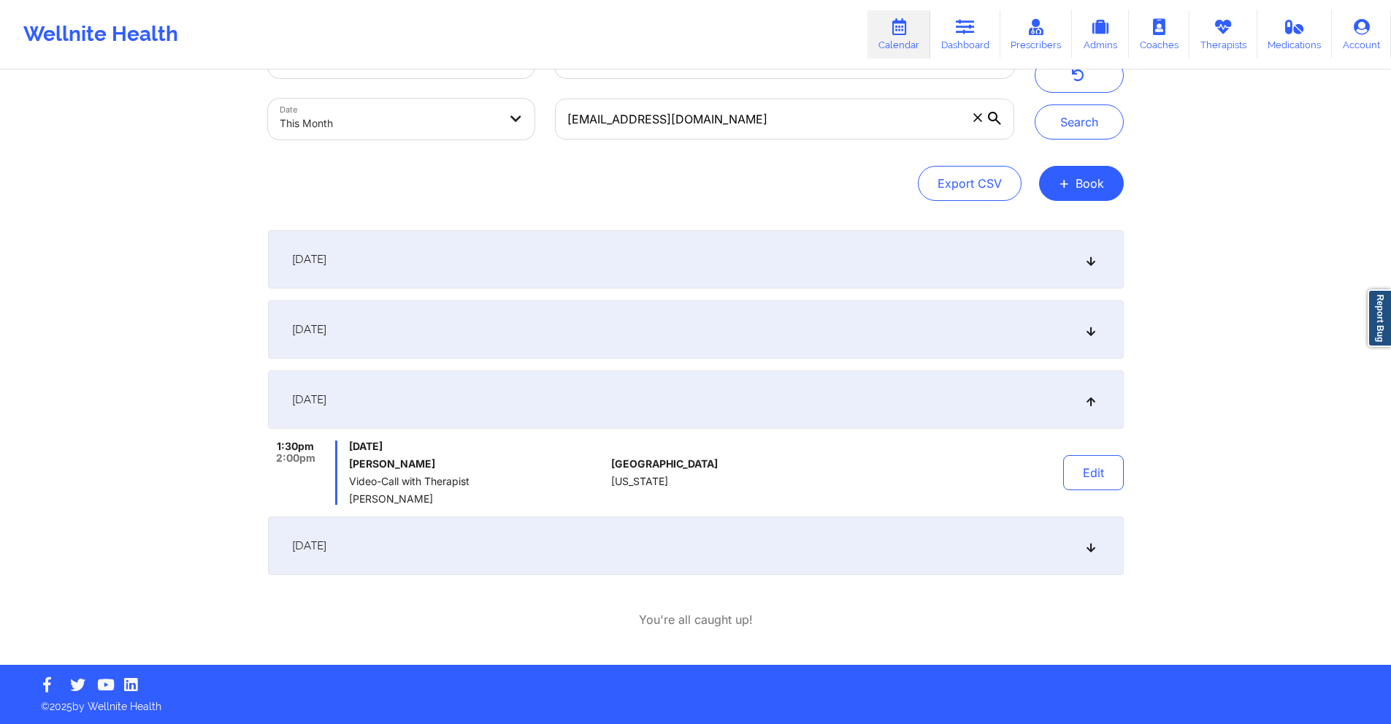
scroll to position [61, 0]
click at [741, 342] on div "[DATE]" at bounding box center [696, 329] width 856 height 58
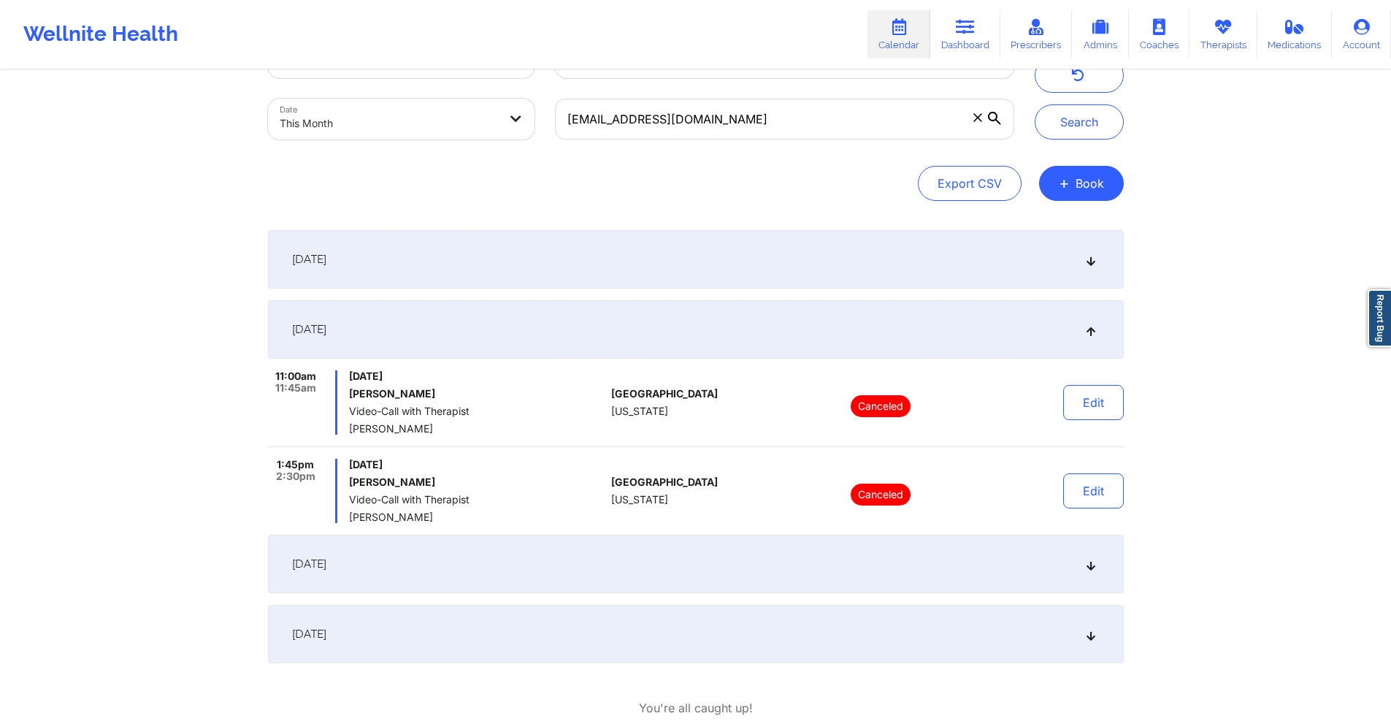
scroll to position [149, 0]
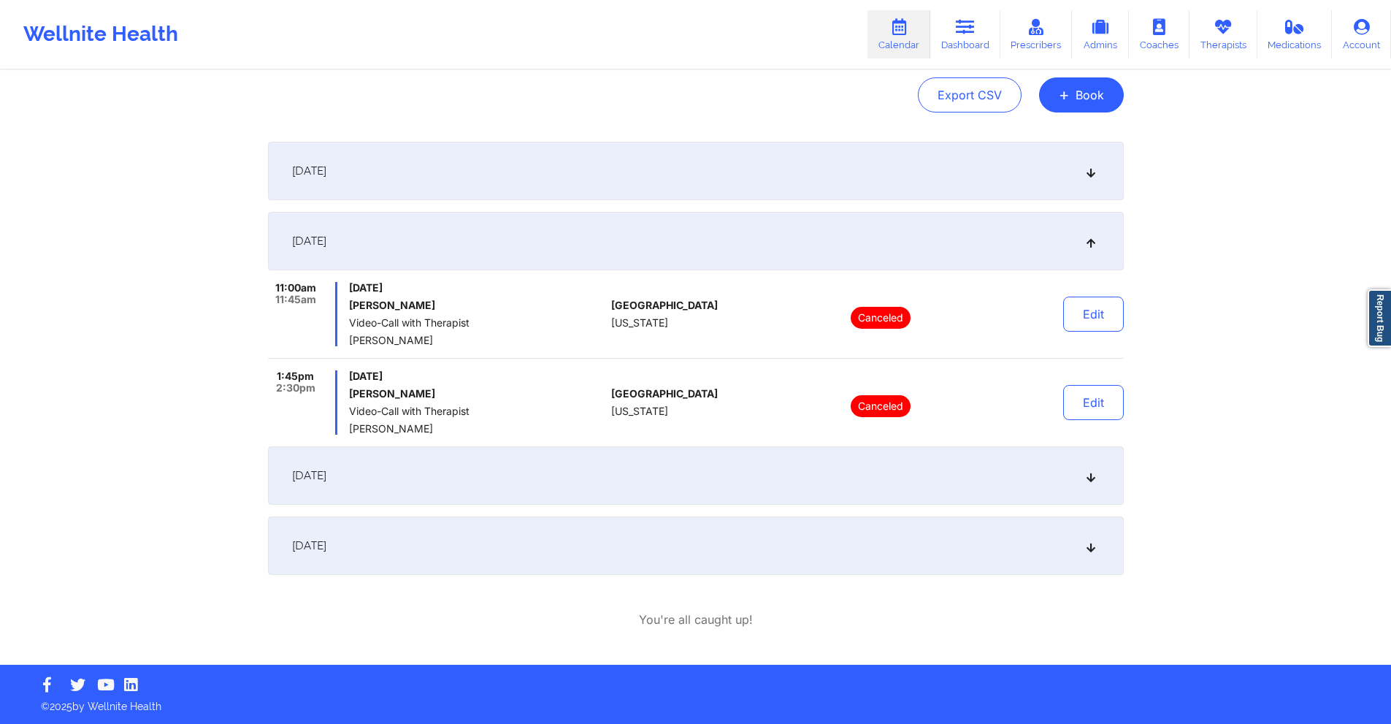
click at [608, 475] on div "[DATE]" at bounding box center [696, 475] width 856 height 58
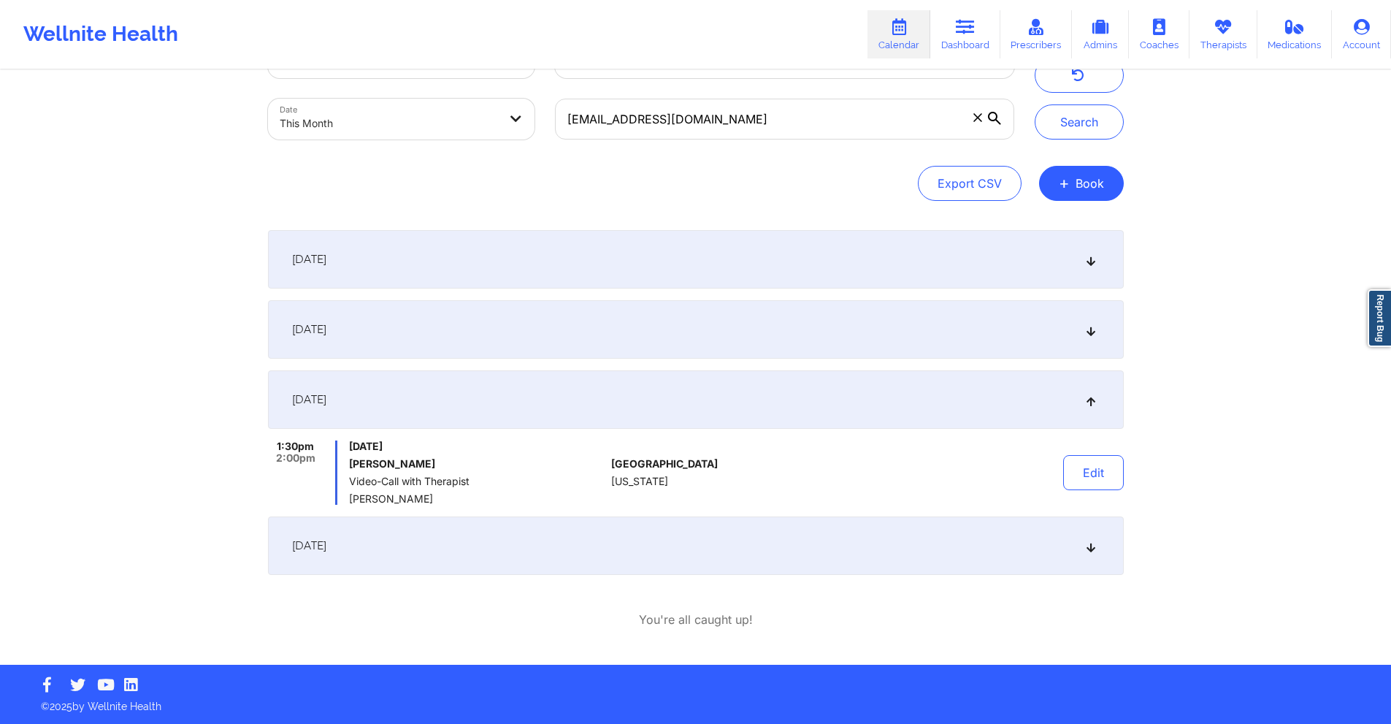
scroll to position [61, 0]
click at [729, 123] on input "amiekoul@yahoo.com" at bounding box center [784, 119] width 458 height 41
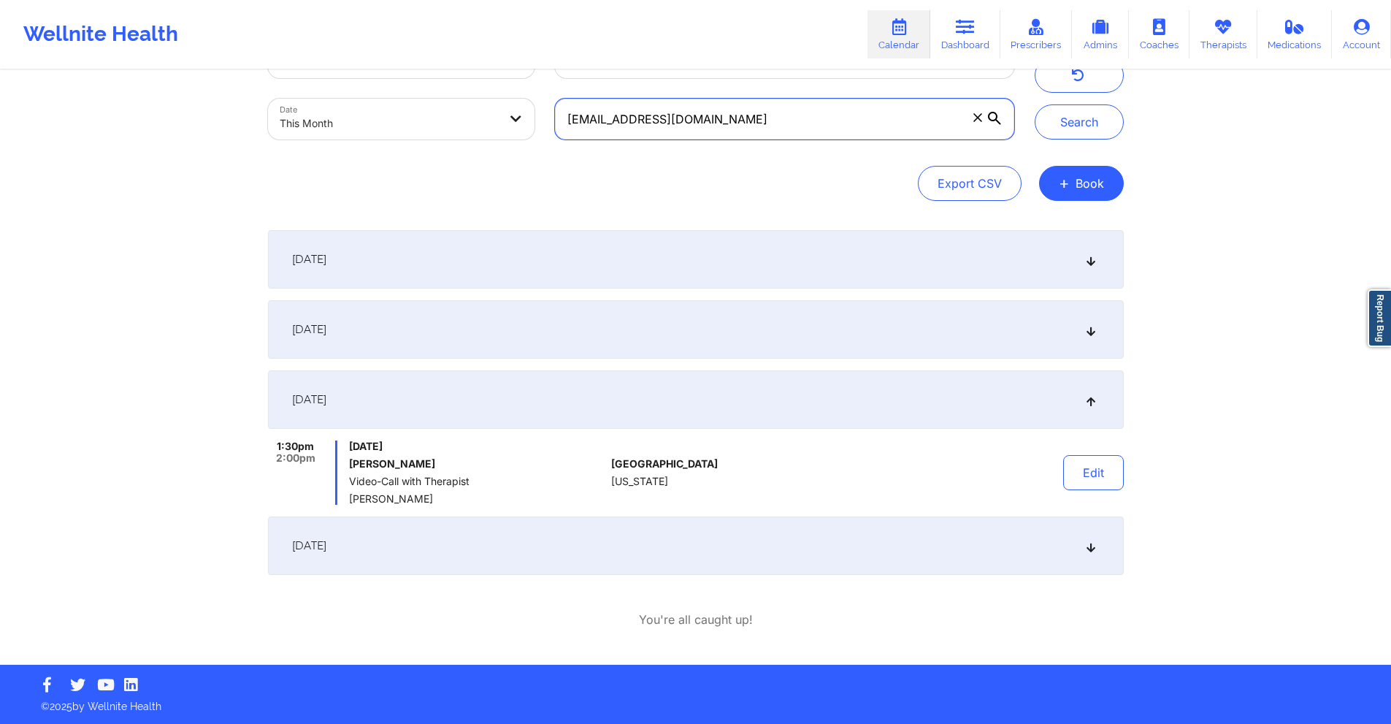
click at [729, 123] on input "amiekoul@yahoo.com" at bounding box center [784, 119] width 458 height 41
paste input "eliseavandenhoek@gmail"
click at [1037, 119] on button "Search" at bounding box center [1079, 121] width 89 height 35
click at [676, 339] on div "[DATE]" at bounding box center [696, 329] width 856 height 58
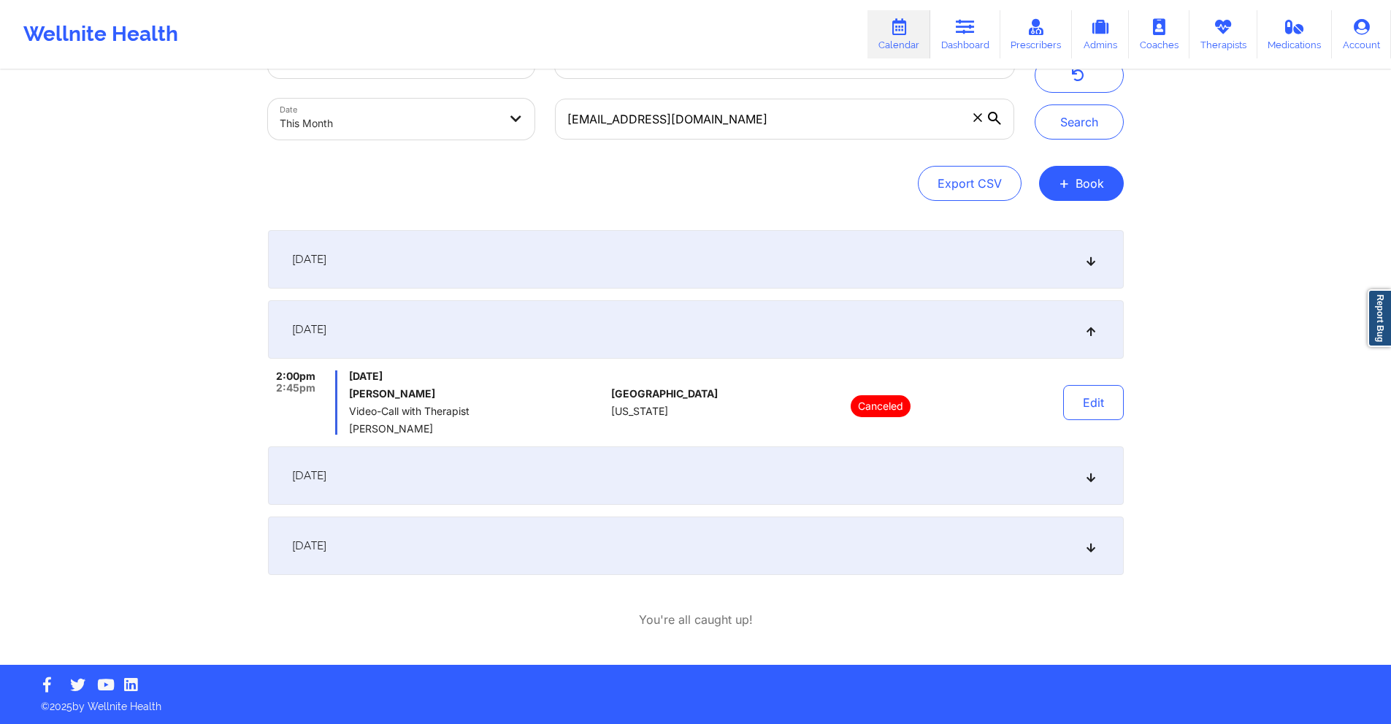
click at [645, 471] on div "[DATE]" at bounding box center [696, 475] width 856 height 58
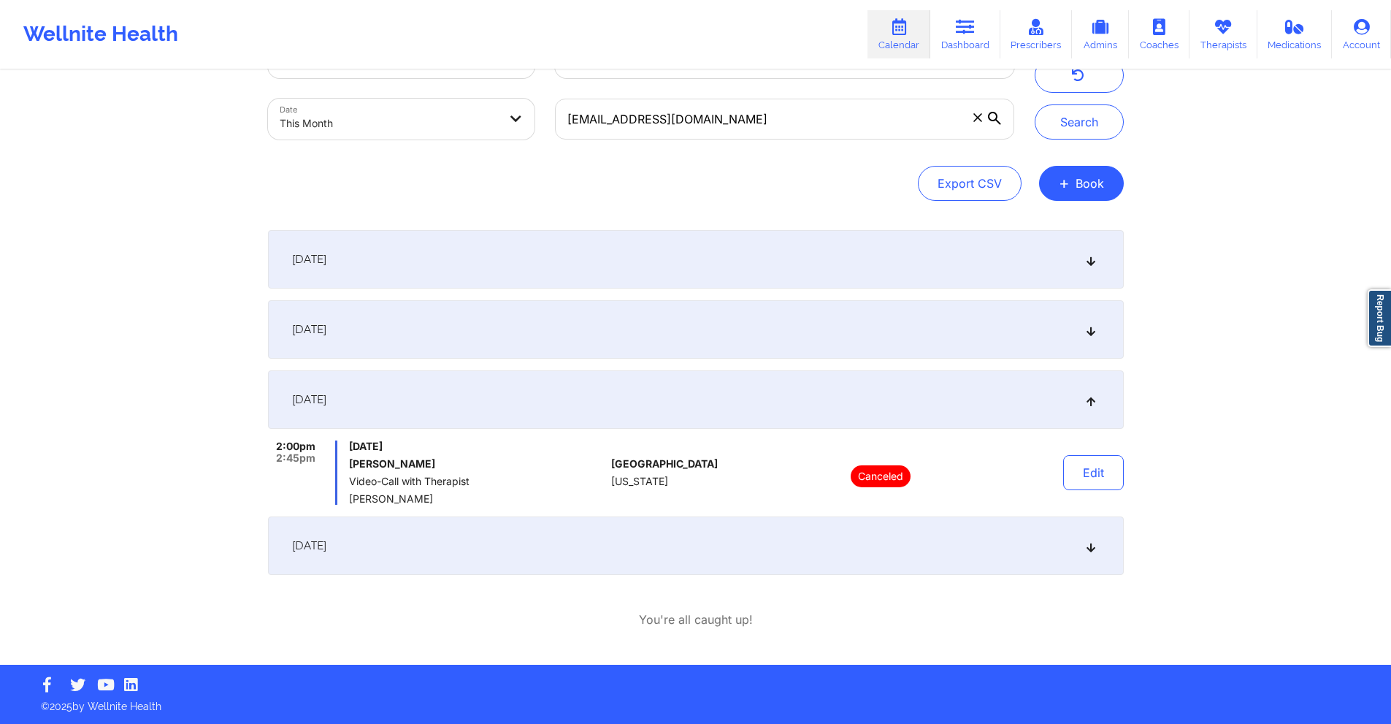
click at [634, 512] on div "[DATE]" at bounding box center [696, 545] width 856 height 58
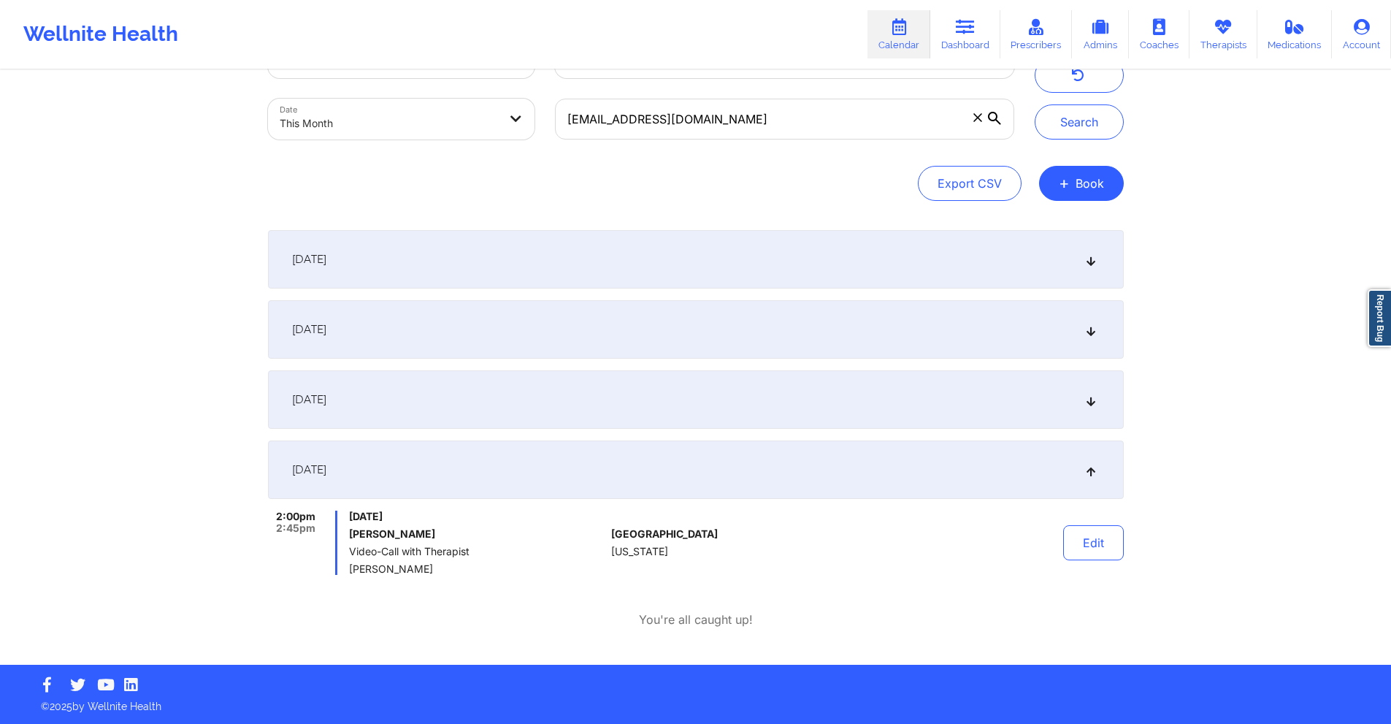
click at [660, 404] on div "[DATE]" at bounding box center [696, 399] width 856 height 58
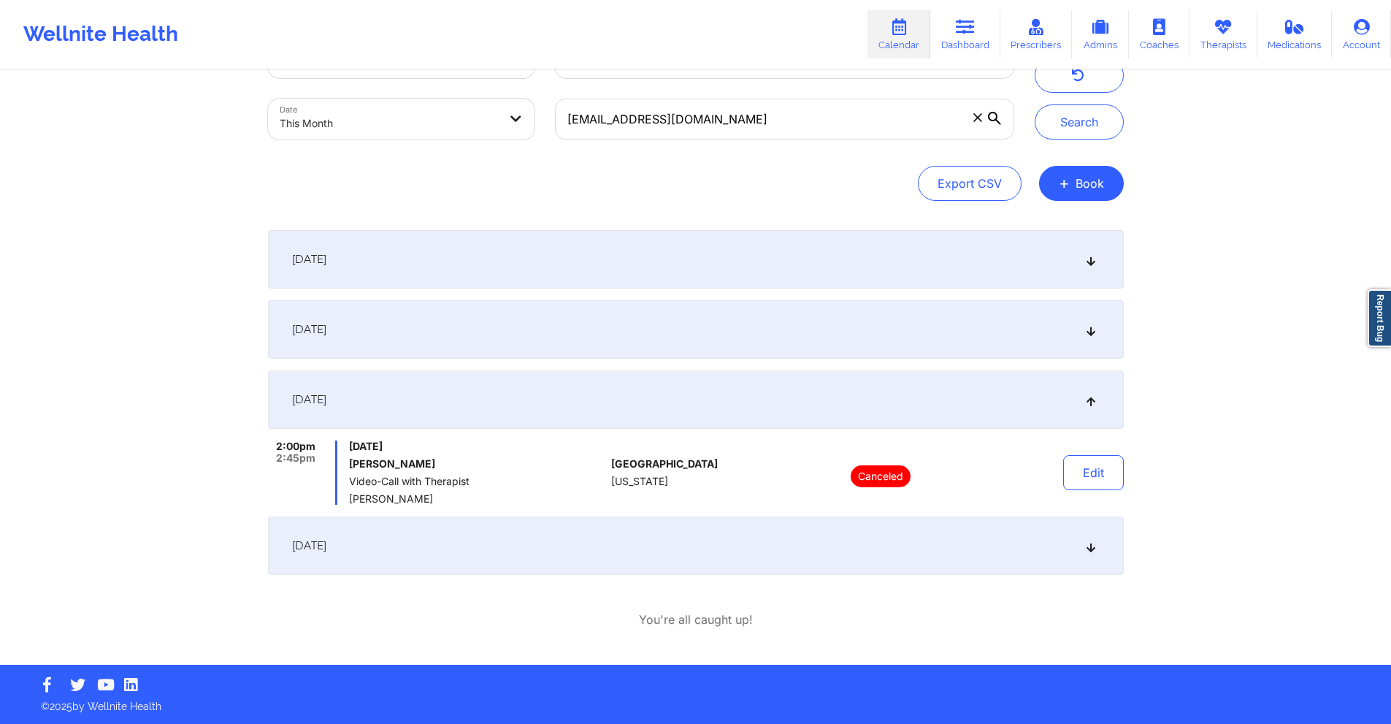
click at [446, 342] on div "[DATE]" at bounding box center [696, 329] width 856 height 58
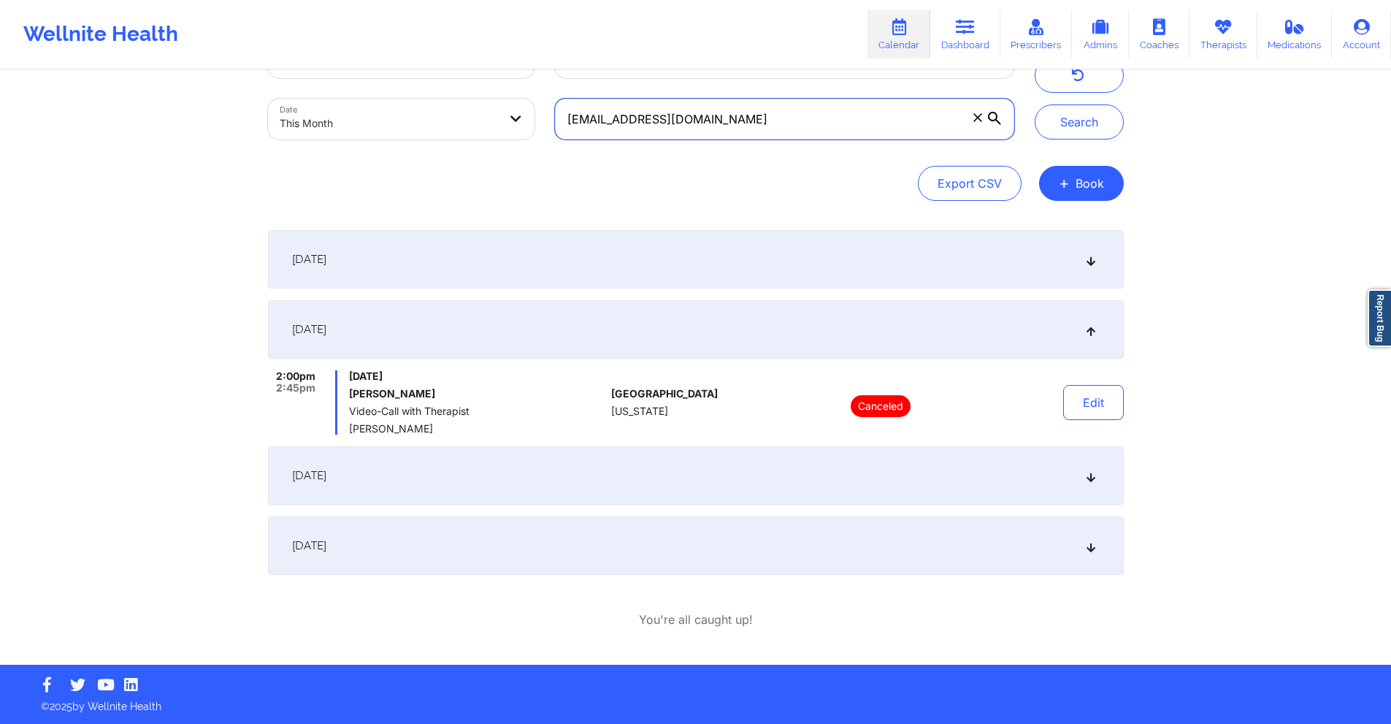
click at [713, 120] on input "eliseavandenhoek@gmail.com" at bounding box center [784, 119] width 458 height 41
click at [713, 118] on input "eliseavandenhoek@gmail.com" at bounding box center [784, 119] width 458 height 41
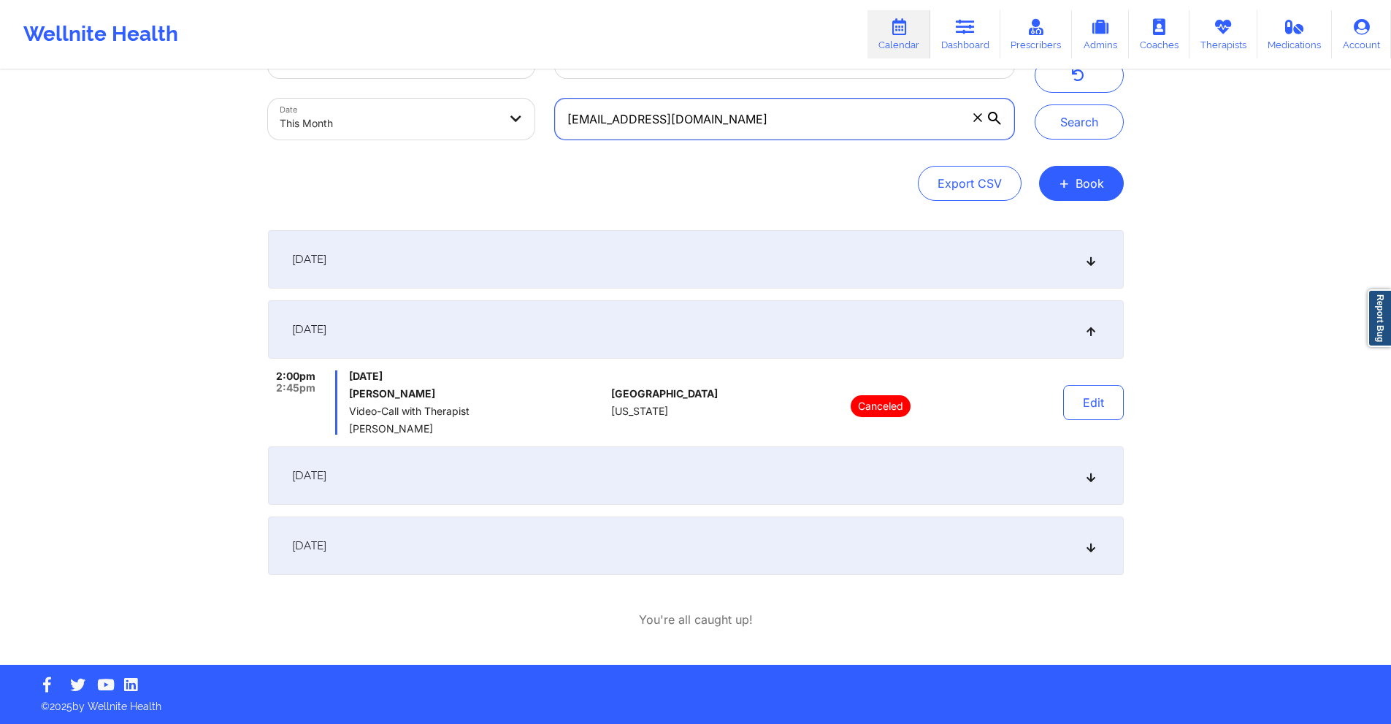
paste input "badalovmatthew"
click at [1037, 124] on button "Search" at bounding box center [1079, 121] width 89 height 35
click at [735, 474] on div "[DATE]" at bounding box center [696, 475] width 856 height 58
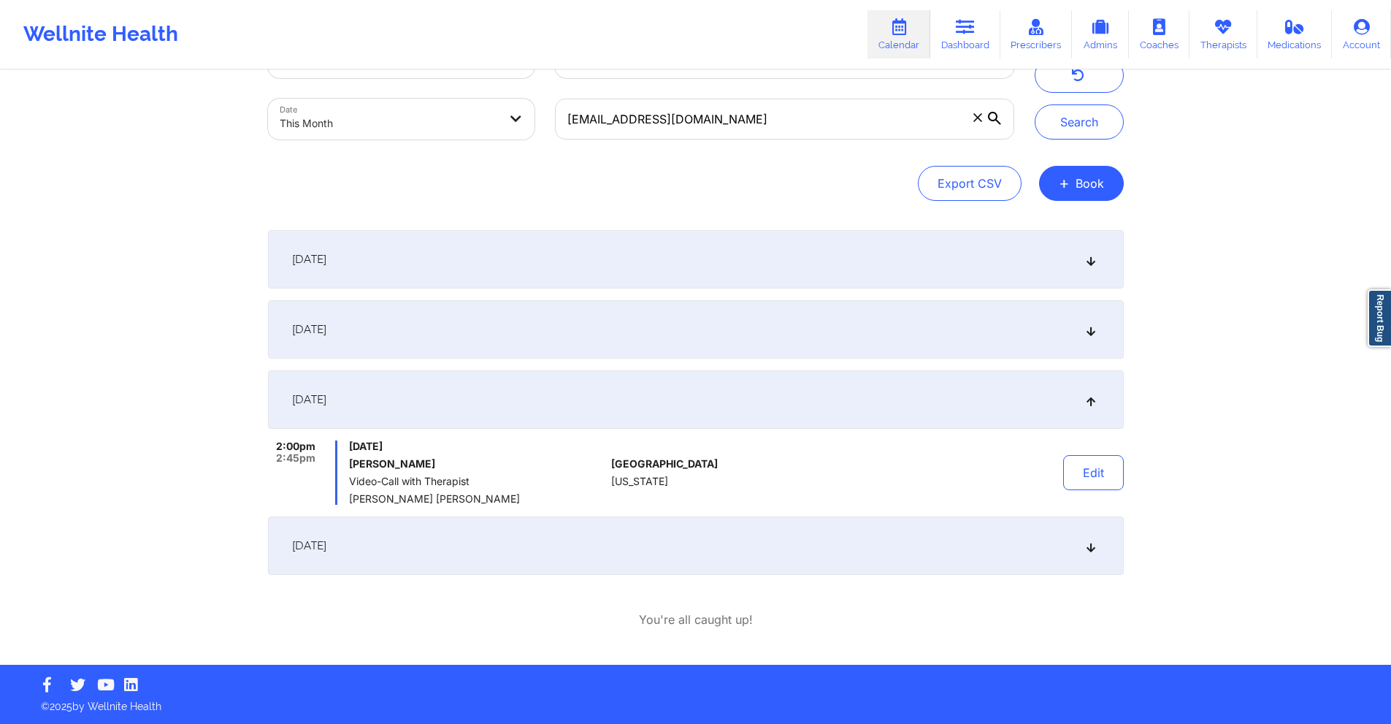
click at [740, 330] on div "[DATE]" at bounding box center [696, 329] width 856 height 58
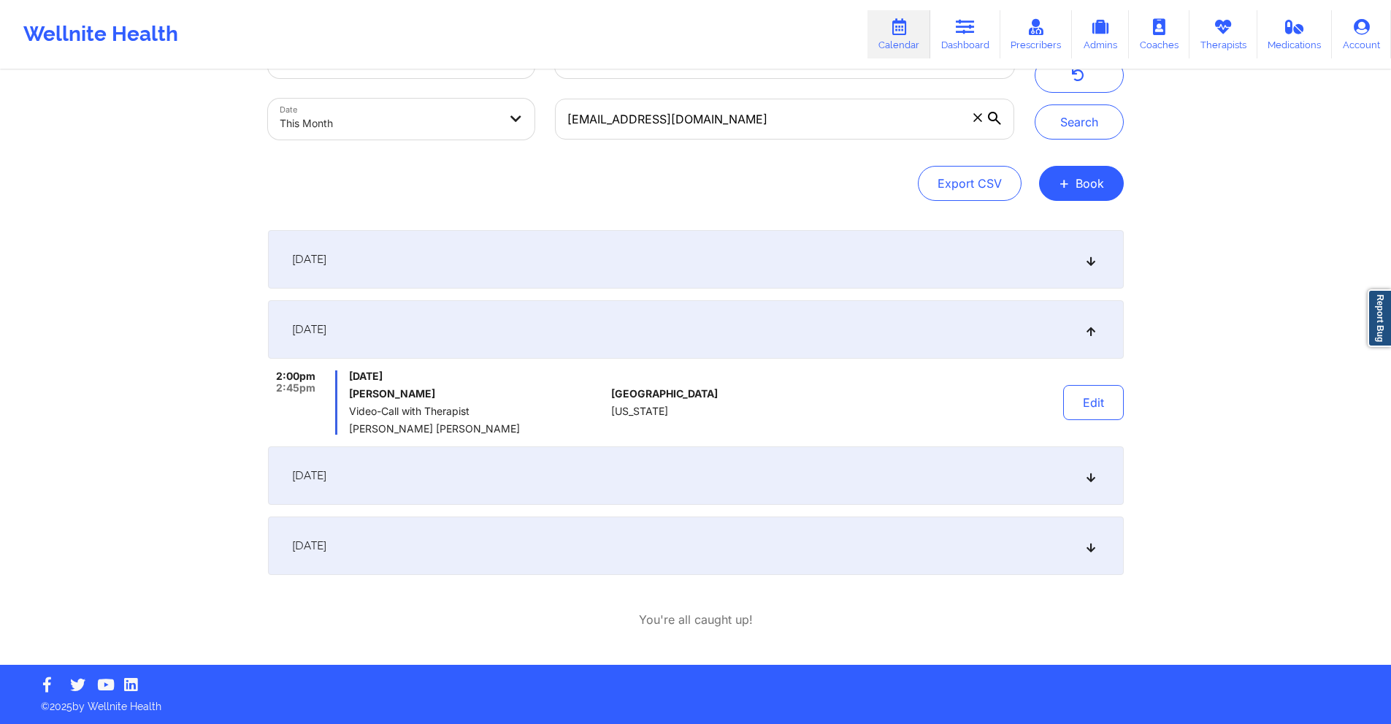
click at [710, 464] on div "[DATE]" at bounding box center [696, 475] width 856 height 58
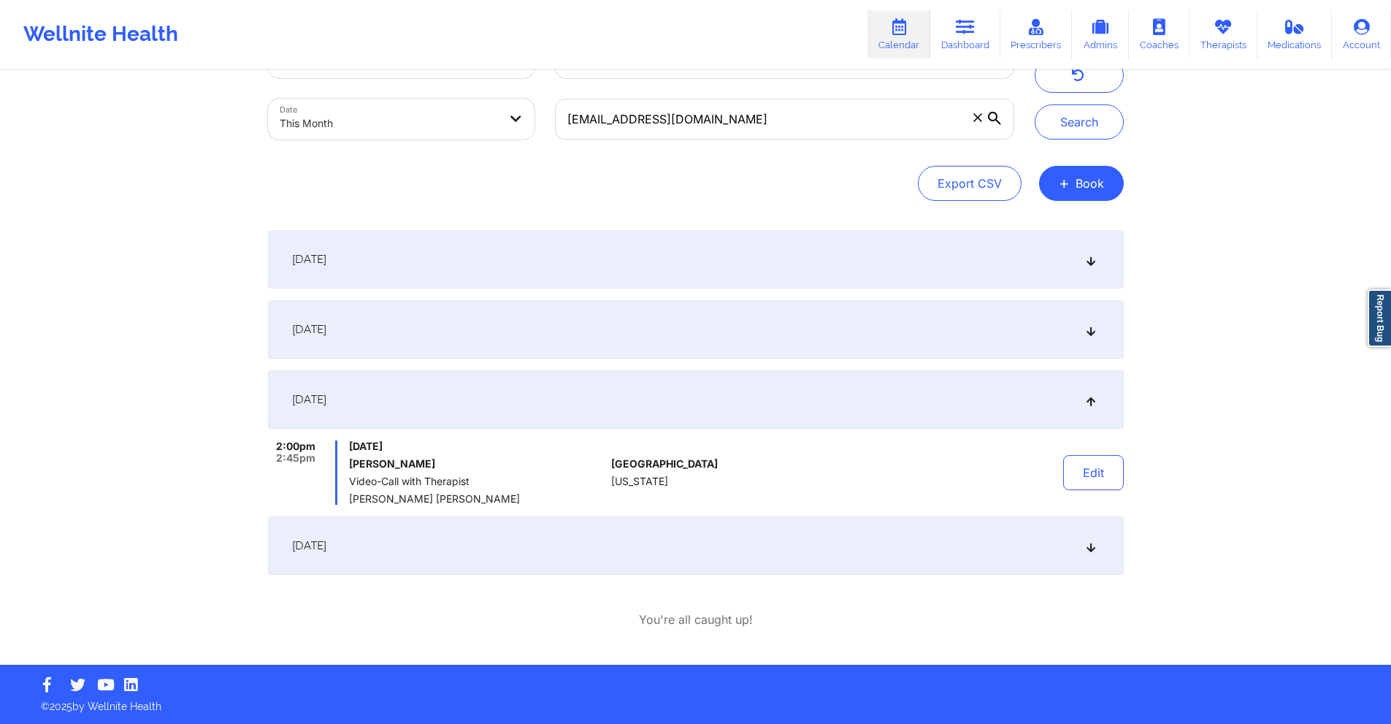
click at [497, 341] on div "[DATE]" at bounding box center [696, 329] width 856 height 58
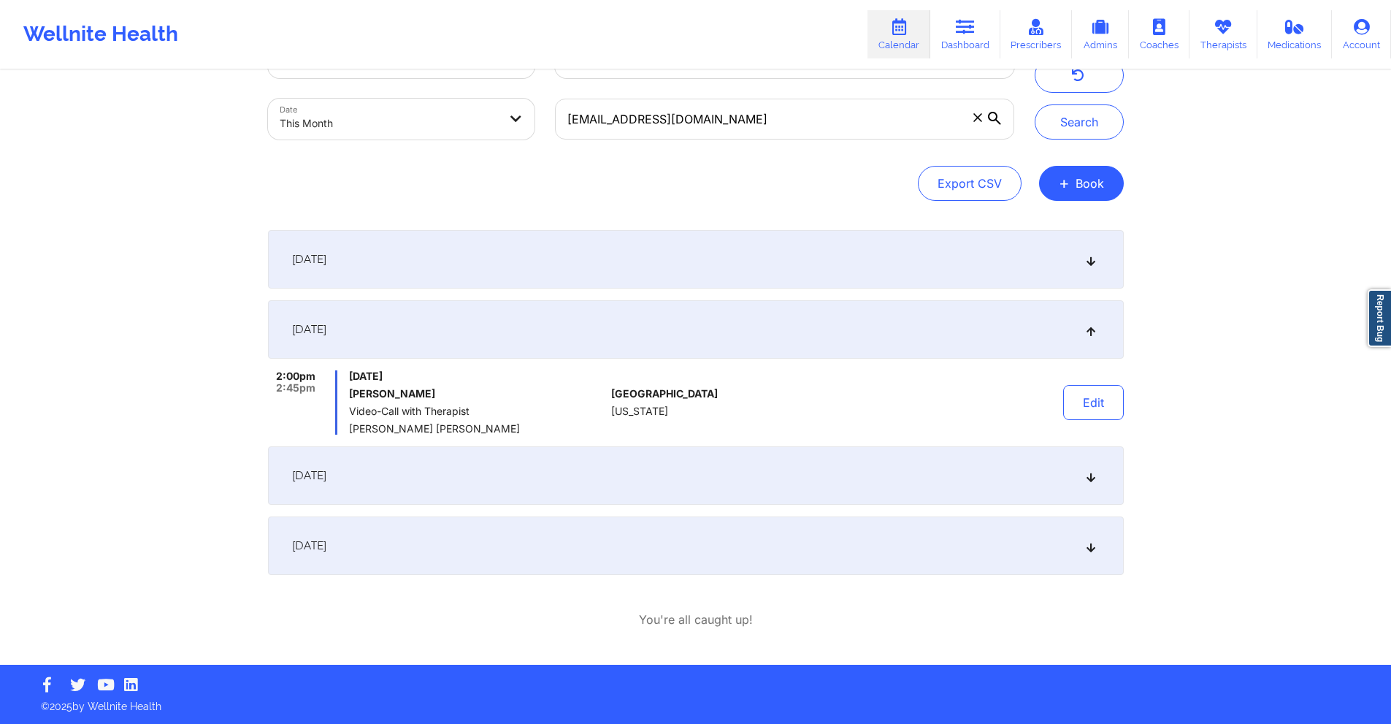
click at [508, 468] on div "[DATE]" at bounding box center [696, 475] width 856 height 58
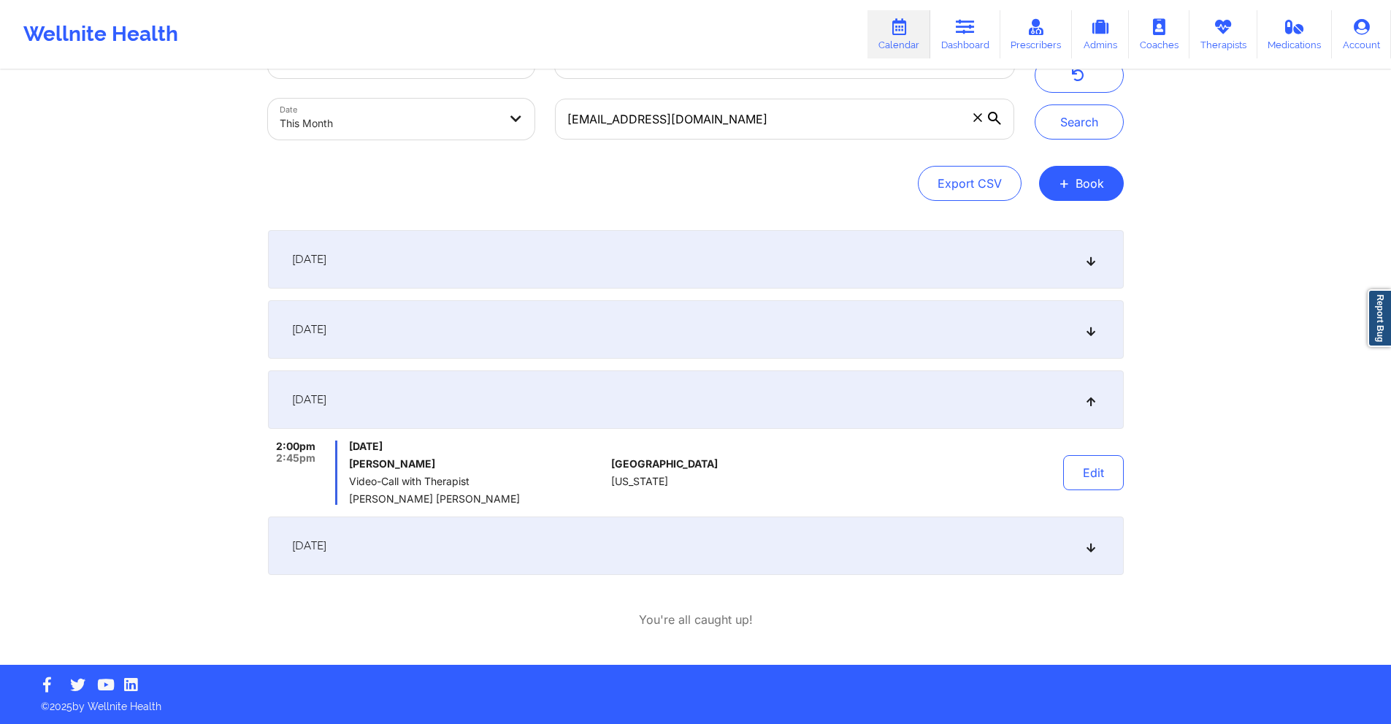
click at [462, 316] on div "[DATE]" at bounding box center [696, 329] width 856 height 58
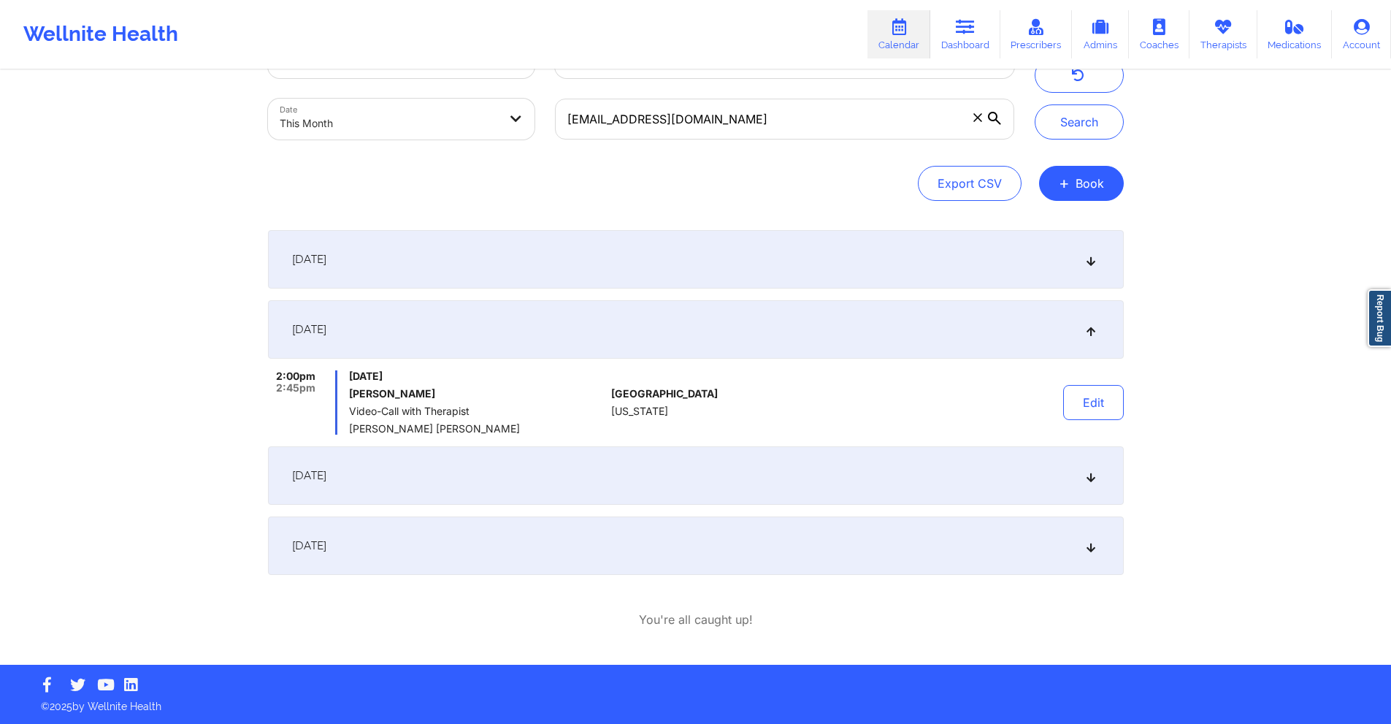
click at [451, 476] on div "[DATE]" at bounding box center [696, 475] width 856 height 58
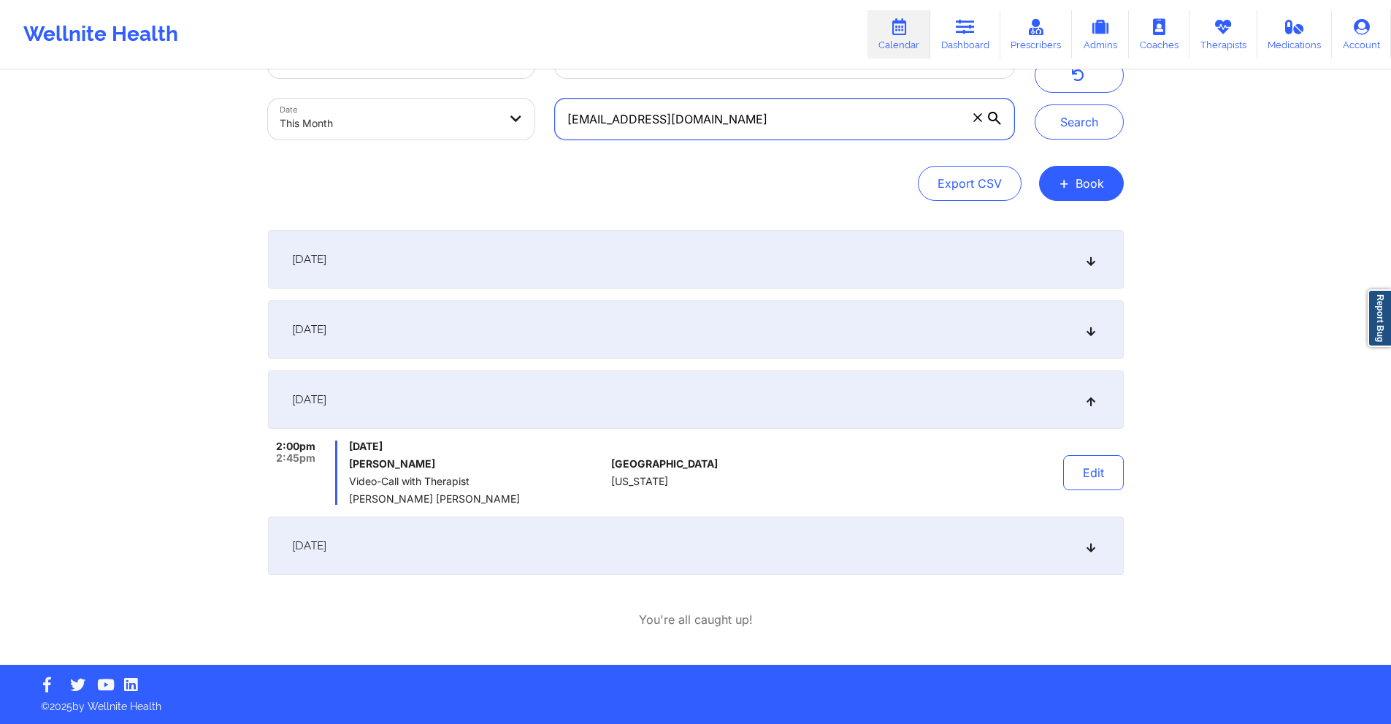
click at [725, 102] on input "badalovmatthew@gmail.com" at bounding box center [784, 119] width 458 height 41
paste input "karina17lea"
click at [1037, 120] on button "Search" at bounding box center [1079, 121] width 89 height 35
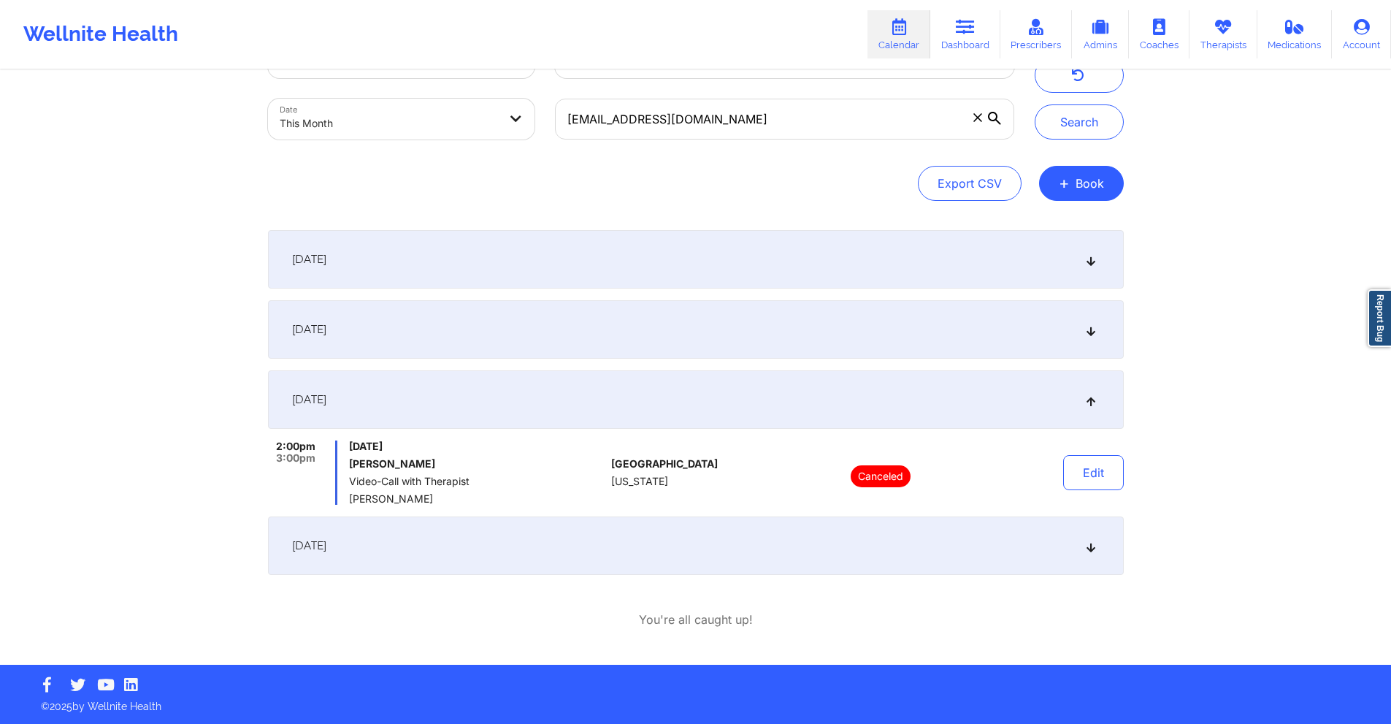
click at [632, 350] on div "[DATE]" at bounding box center [696, 329] width 856 height 58
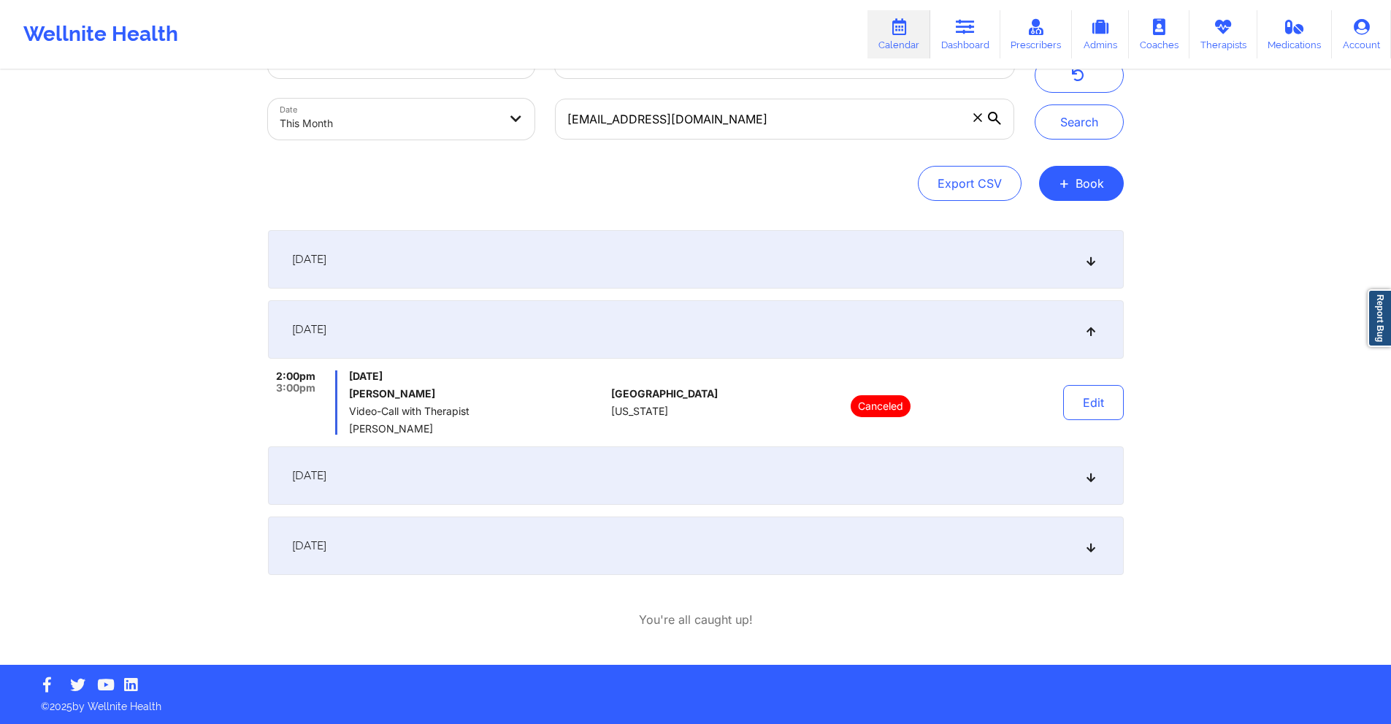
click at [551, 512] on div "[DATE]" at bounding box center [696, 545] width 856 height 58
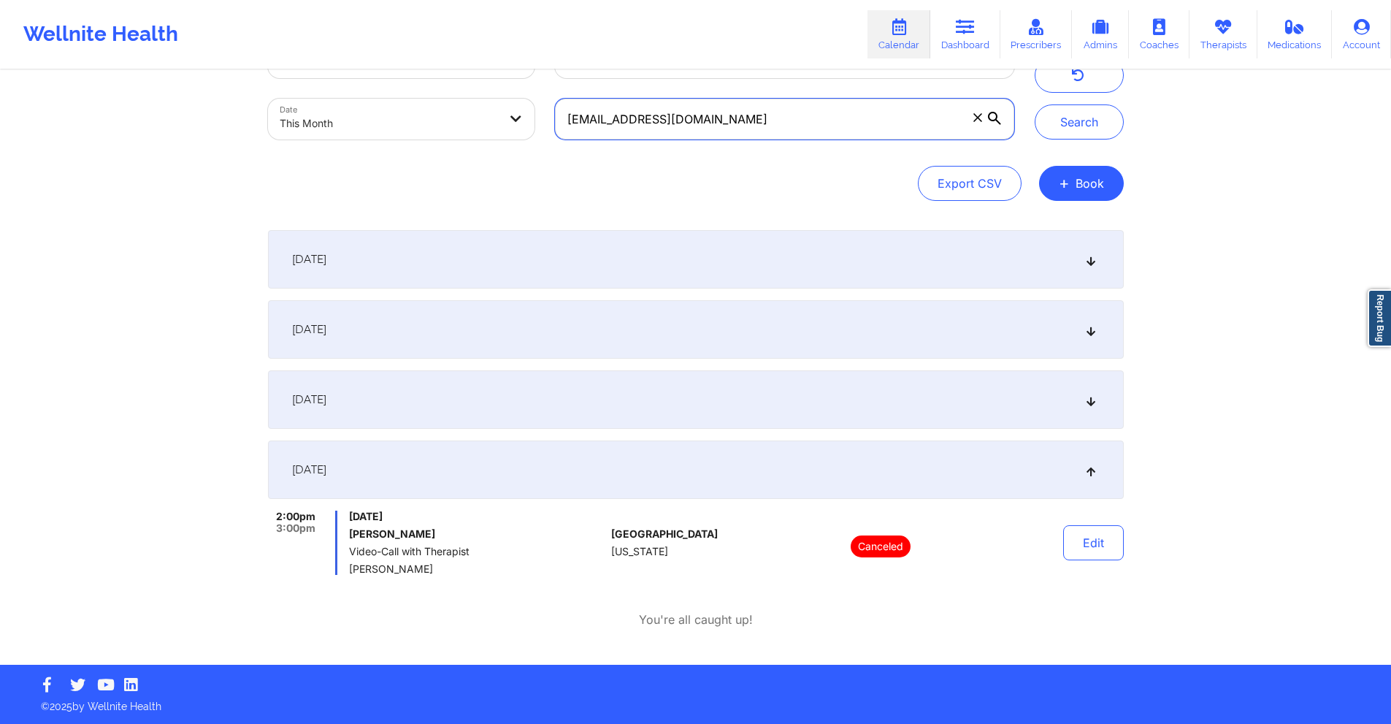
click at [797, 121] on input "karina17lea@gmail.com" at bounding box center [784, 119] width 458 height 41
click at [797, 120] on input "karina17lea@gmail.com" at bounding box center [784, 119] width 458 height 41
paste input "joiagibble"
click at [1037, 122] on button "Search" at bounding box center [1079, 121] width 89 height 35
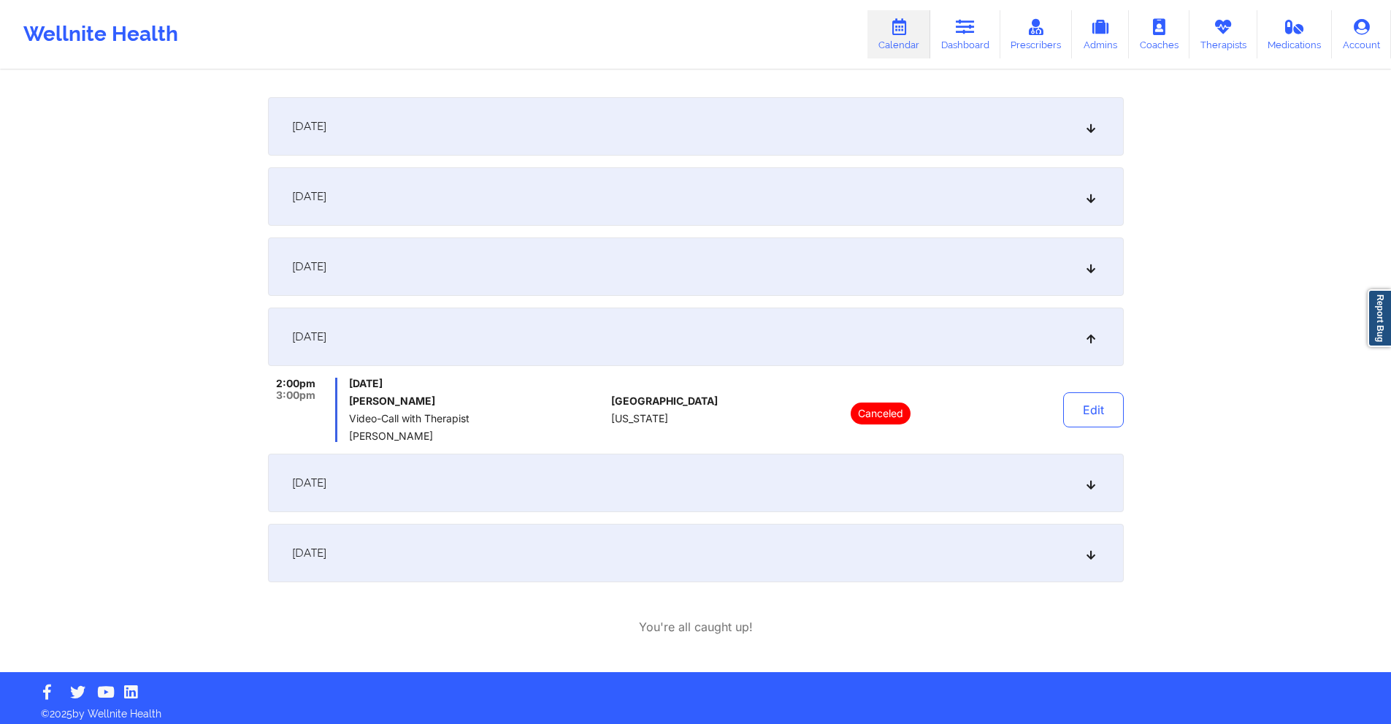
scroll to position [201, 0]
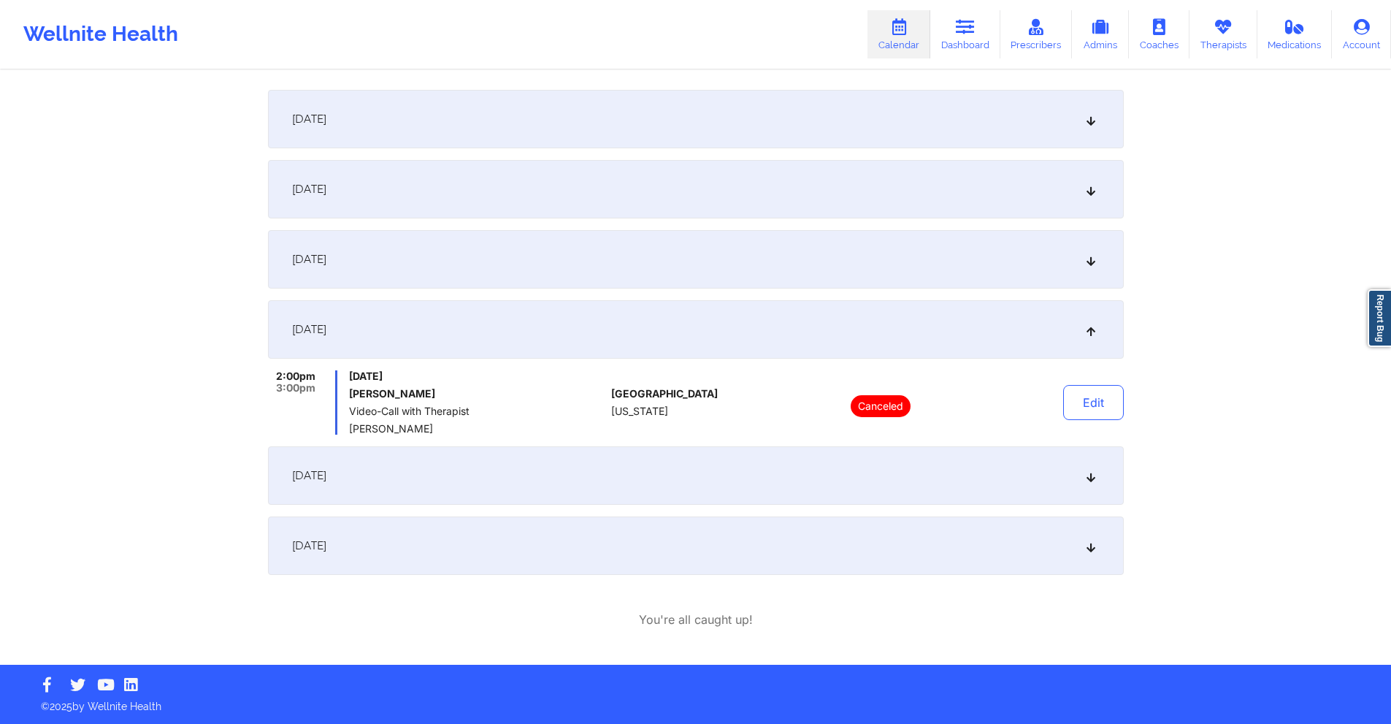
click at [722, 261] on div "September 16, 2025" at bounding box center [696, 259] width 856 height 58
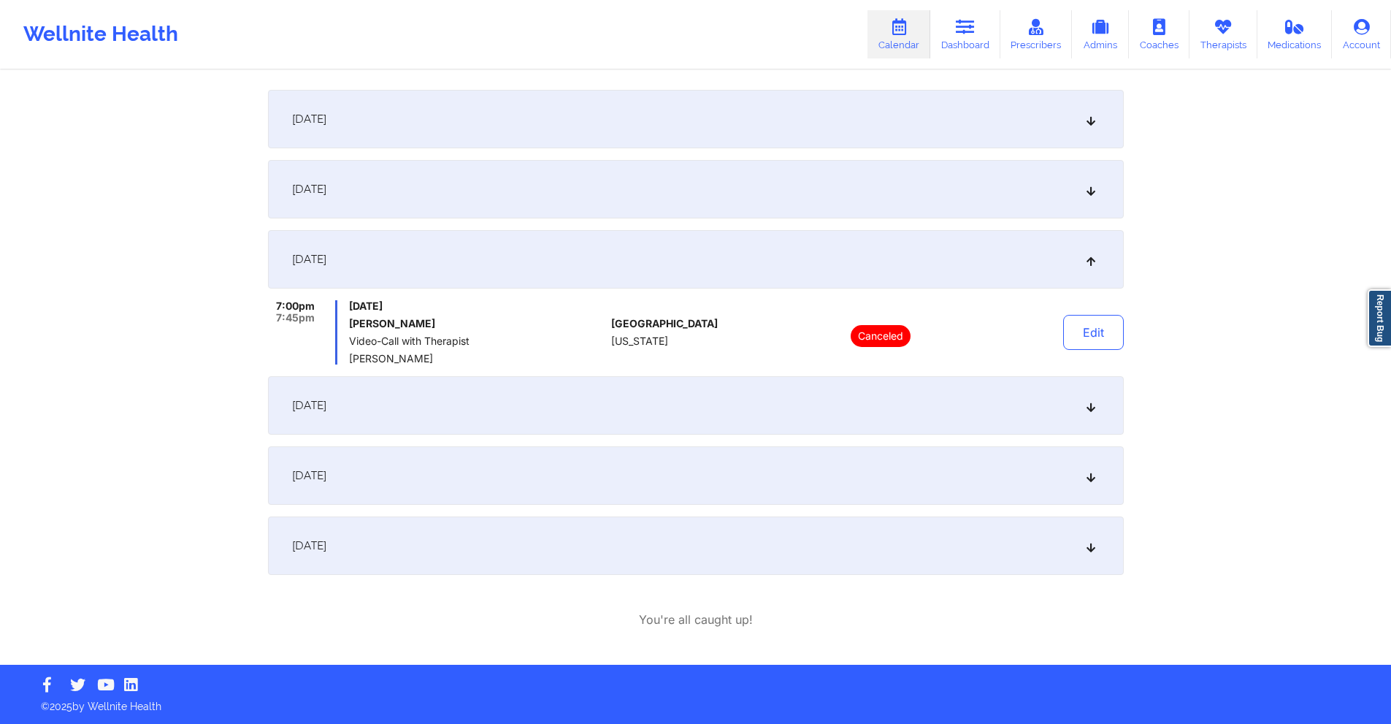
click at [724, 202] on div "[DATE]" at bounding box center [696, 189] width 856 height 58
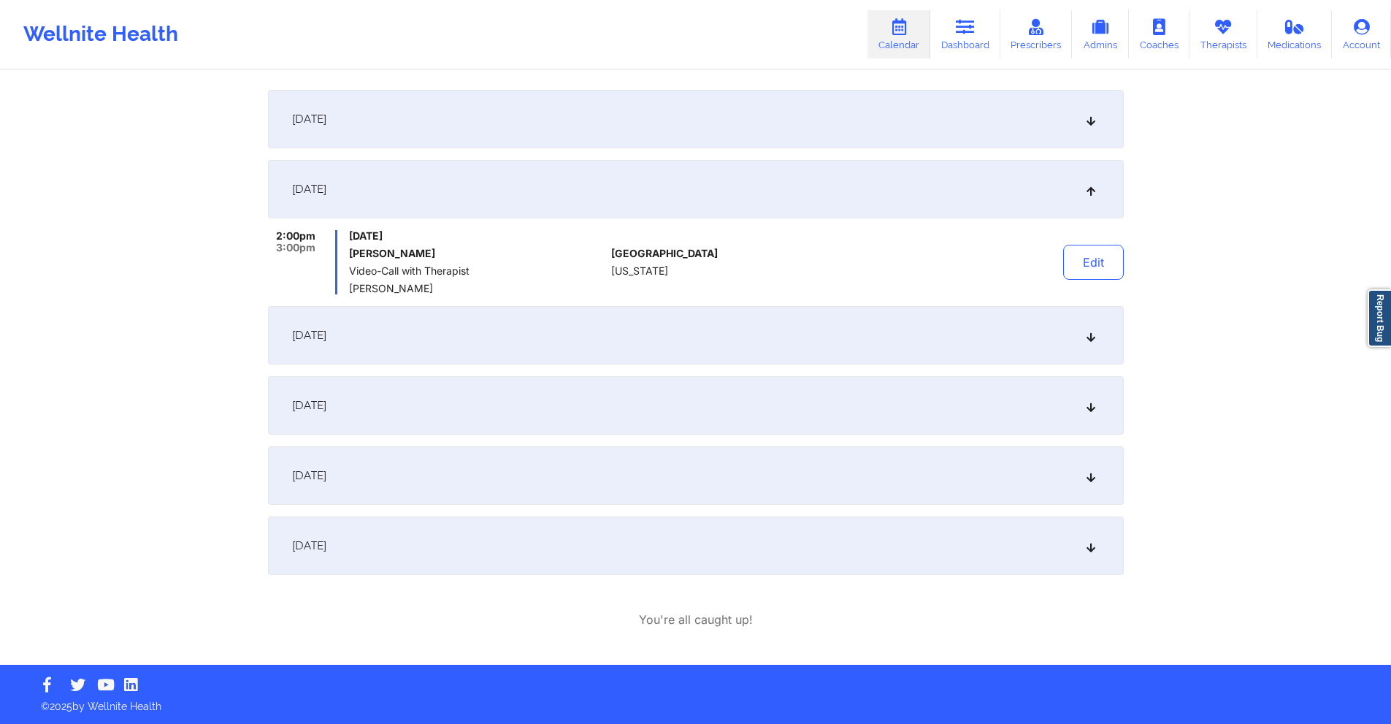
click at [697, 321] on div "September 16, 2025" at bounding box center [696, 335] width 856 height 58
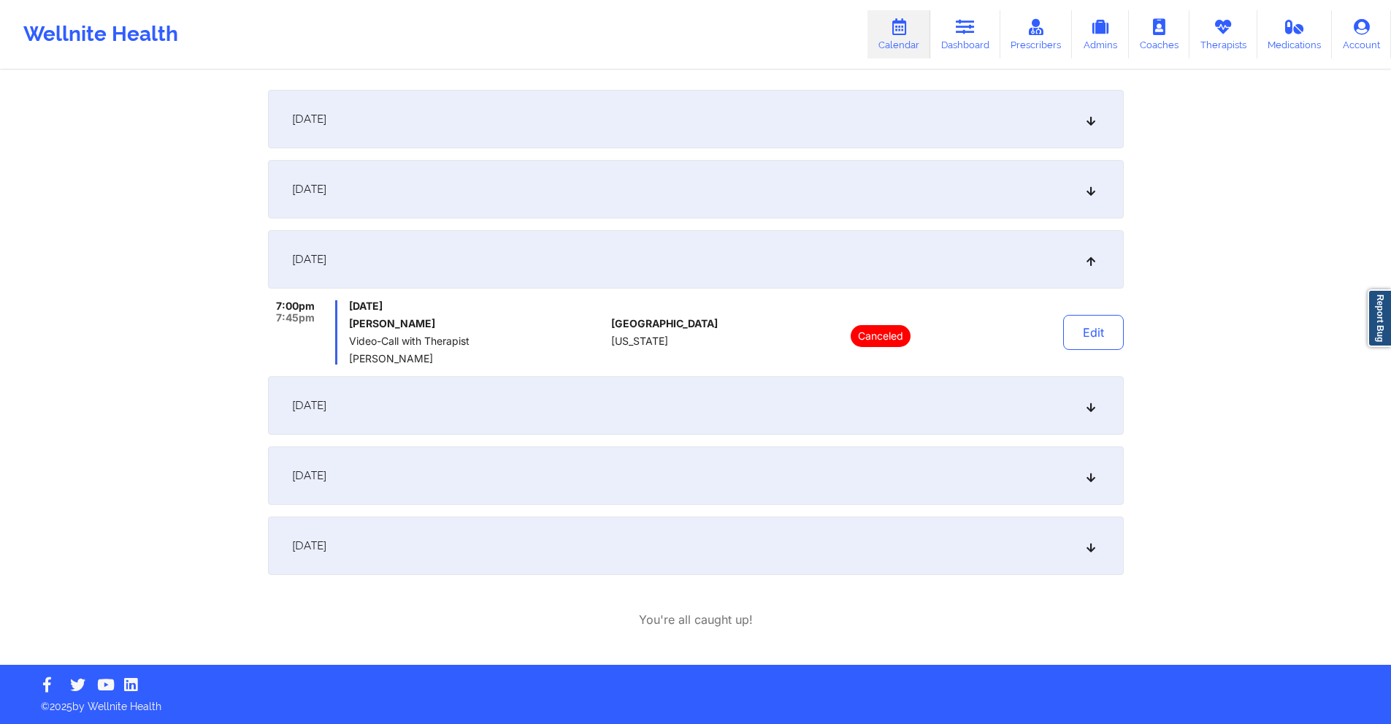
click at [708, 396] on div "[DATE]" at bounding box center [696, 405] width 856 height 58
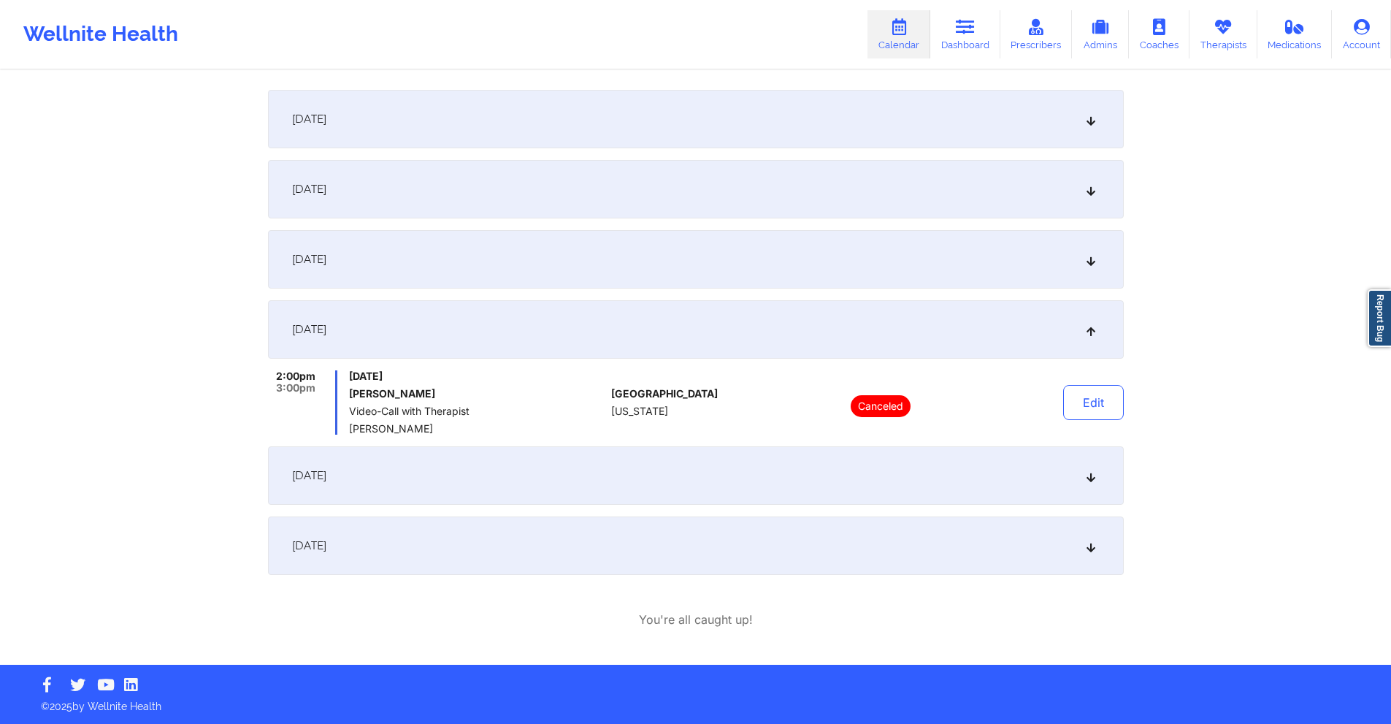
click at [718, 473] on div "September 23, 2025" at bounding box center [696, 475] width 856 height 58
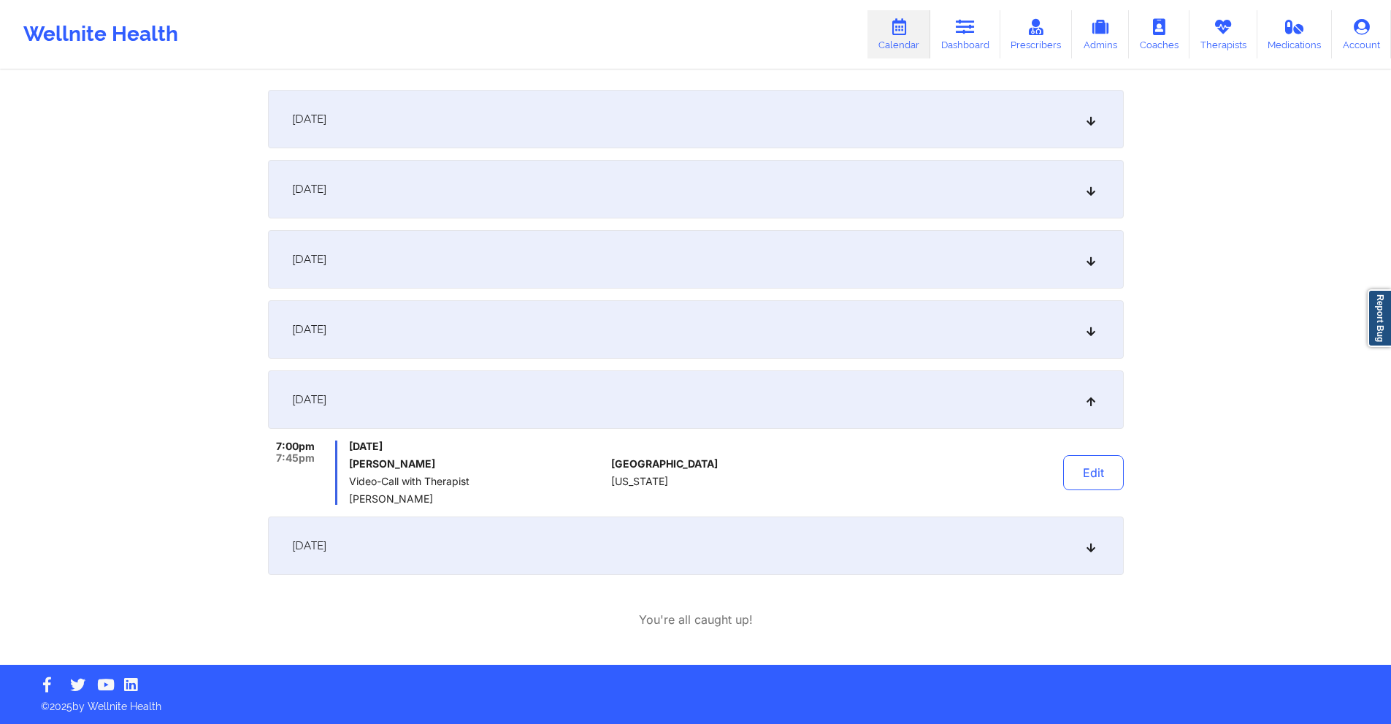
click at [672, 512] on div "[DATE]" at bounding box center [696, 545] width 856 height 58
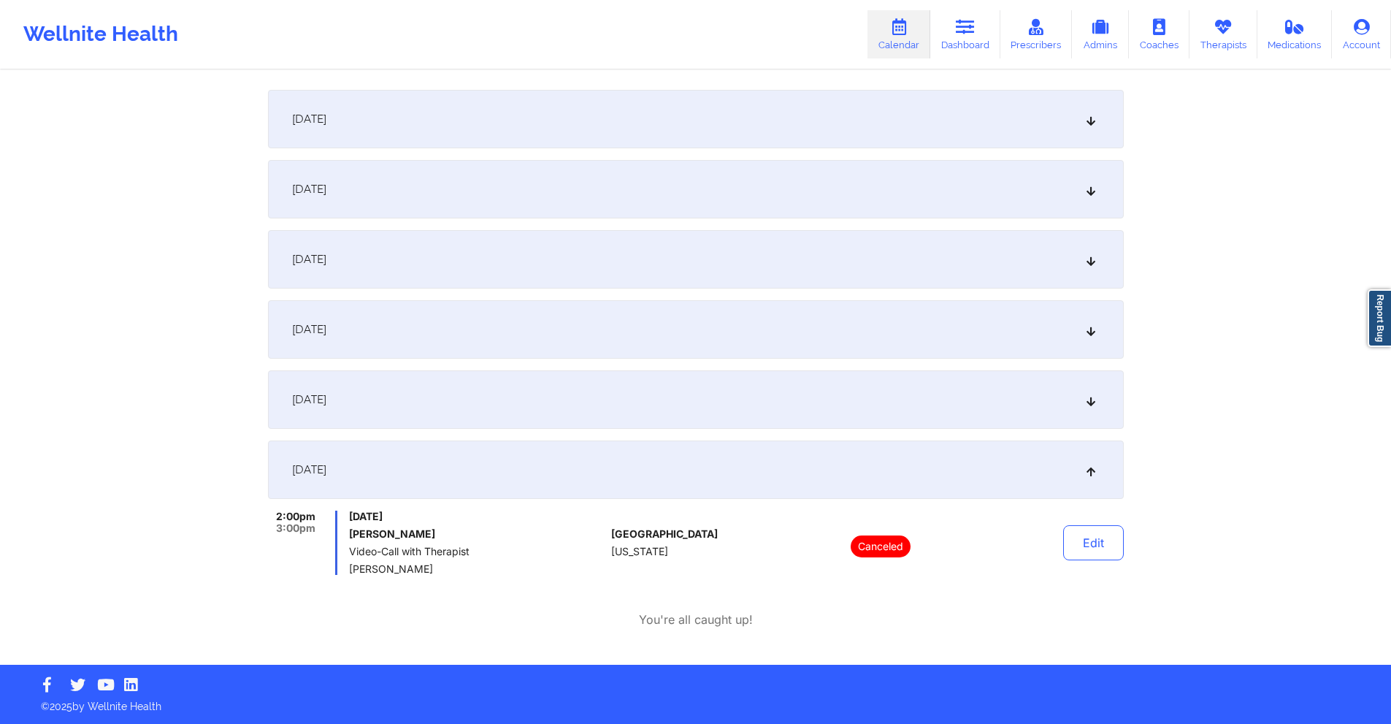
click at [588, 401] on div "September 23, 2025" at bounding box center [696, 399] width 856 height 58
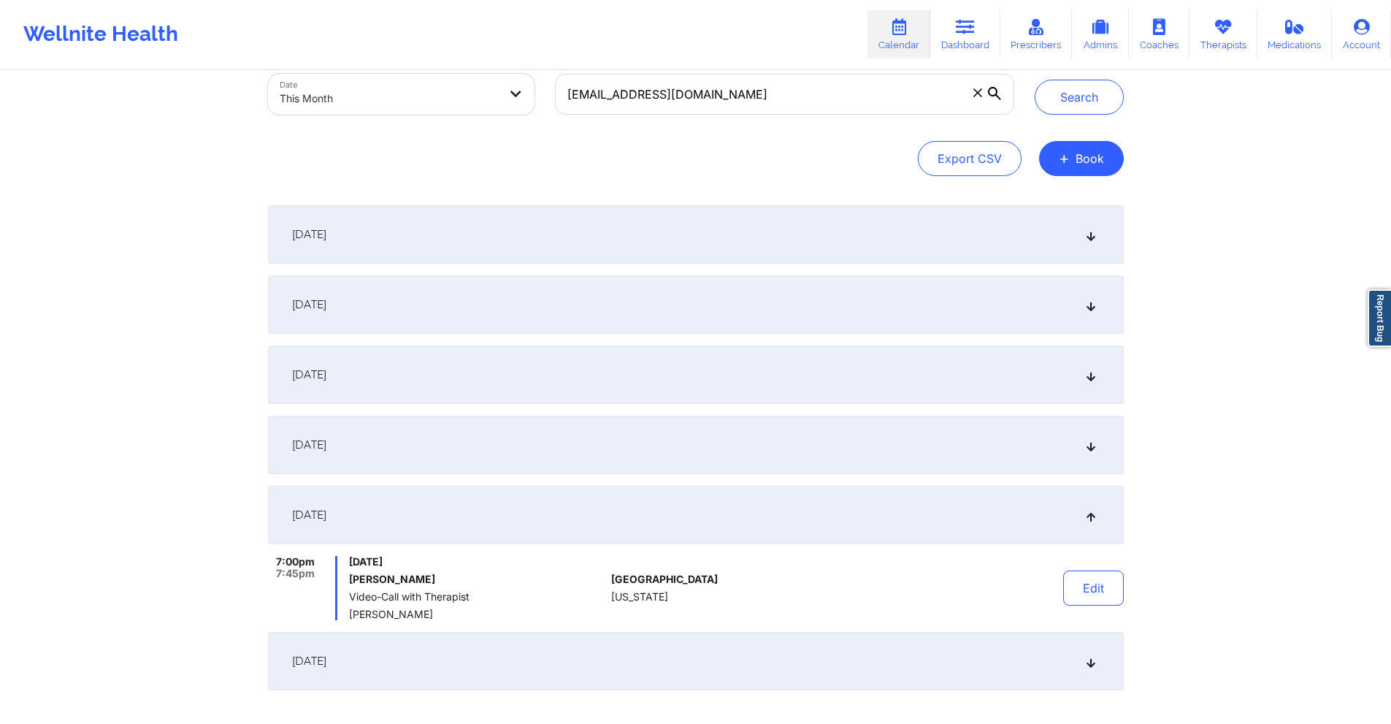
scroll to position [0, 0]
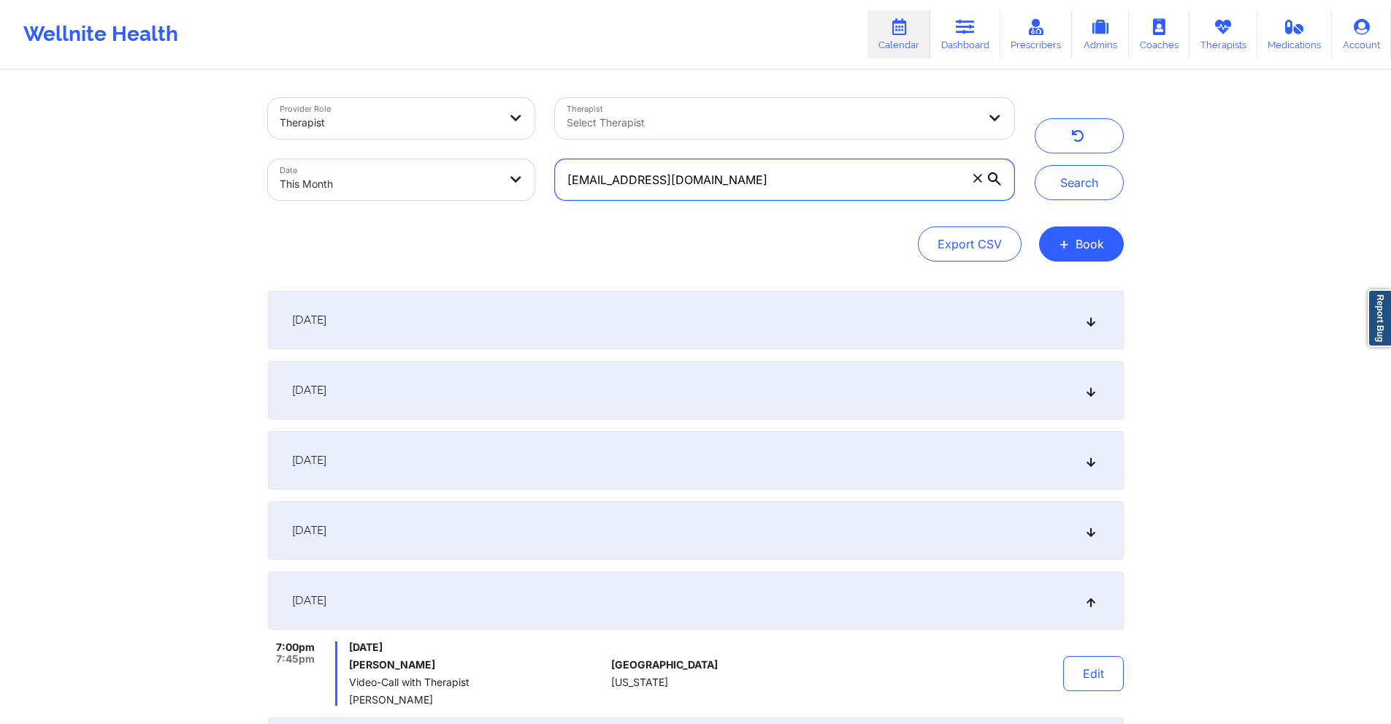
click at [836, 169] on input "joiagibble@gmail.com" at bounding box center [784, 179] width 458 height 41
paste input "springfield.cj"
click at [1037, 185] on button "Search" at bounding box center [1079, 182] width 89 height 35
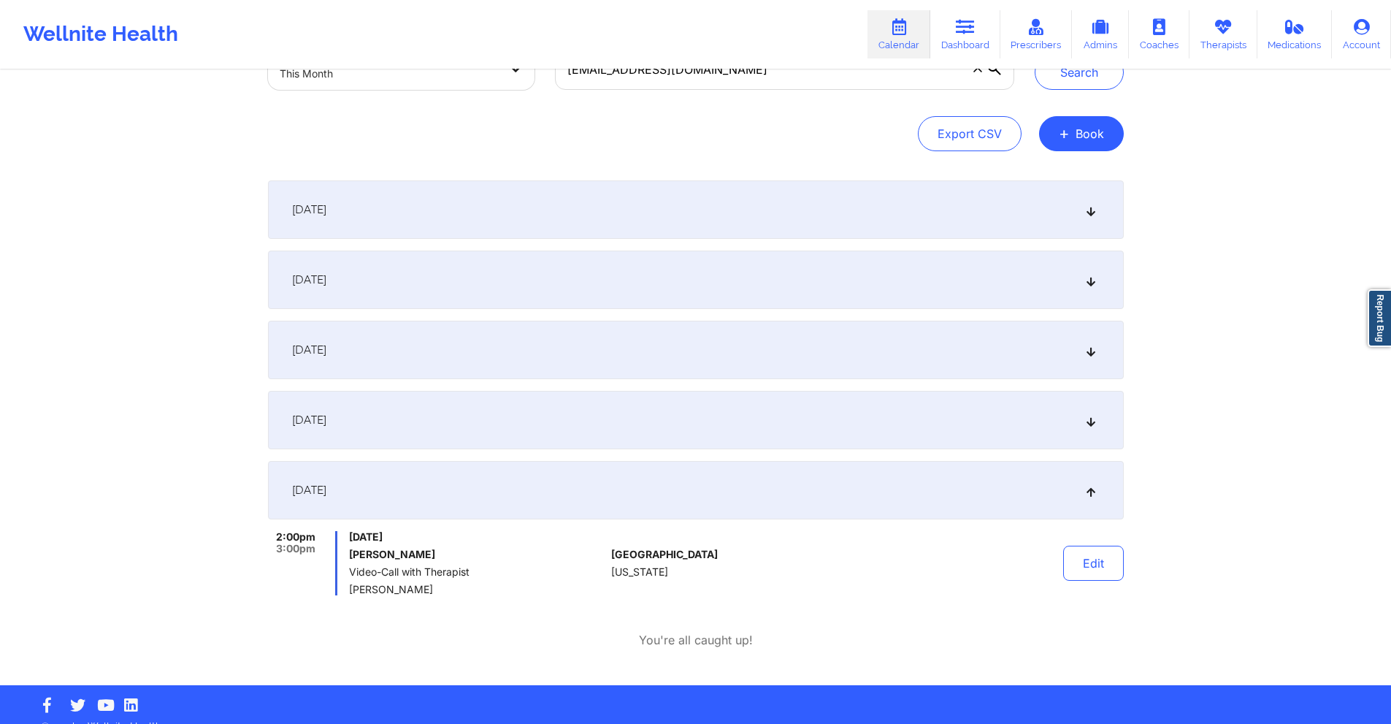
scroll to position [131, 0]
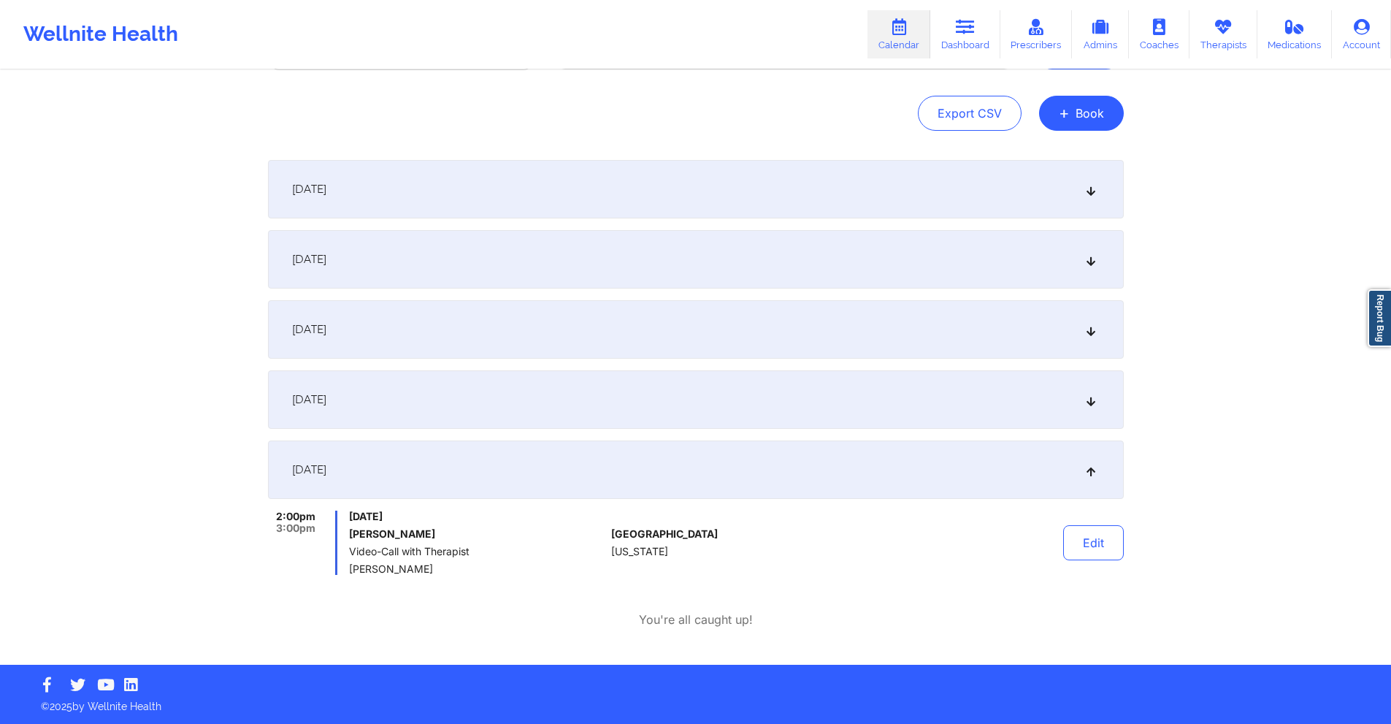
click at [707, 418] on div "[DATE]" at bounding box center [696, 399] width 856 height 58
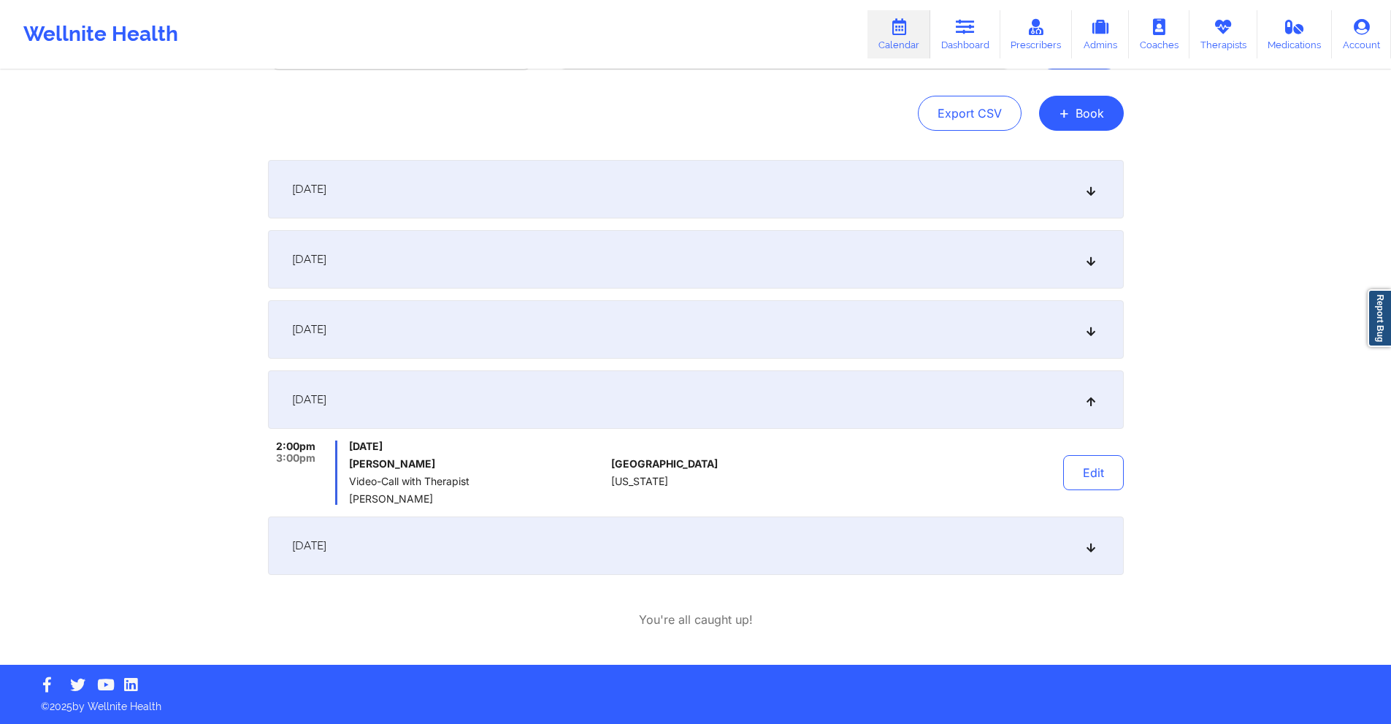
click at [663, 333] on div "September 12, 2025" at bounding box center [696, 329] width 856 height 58
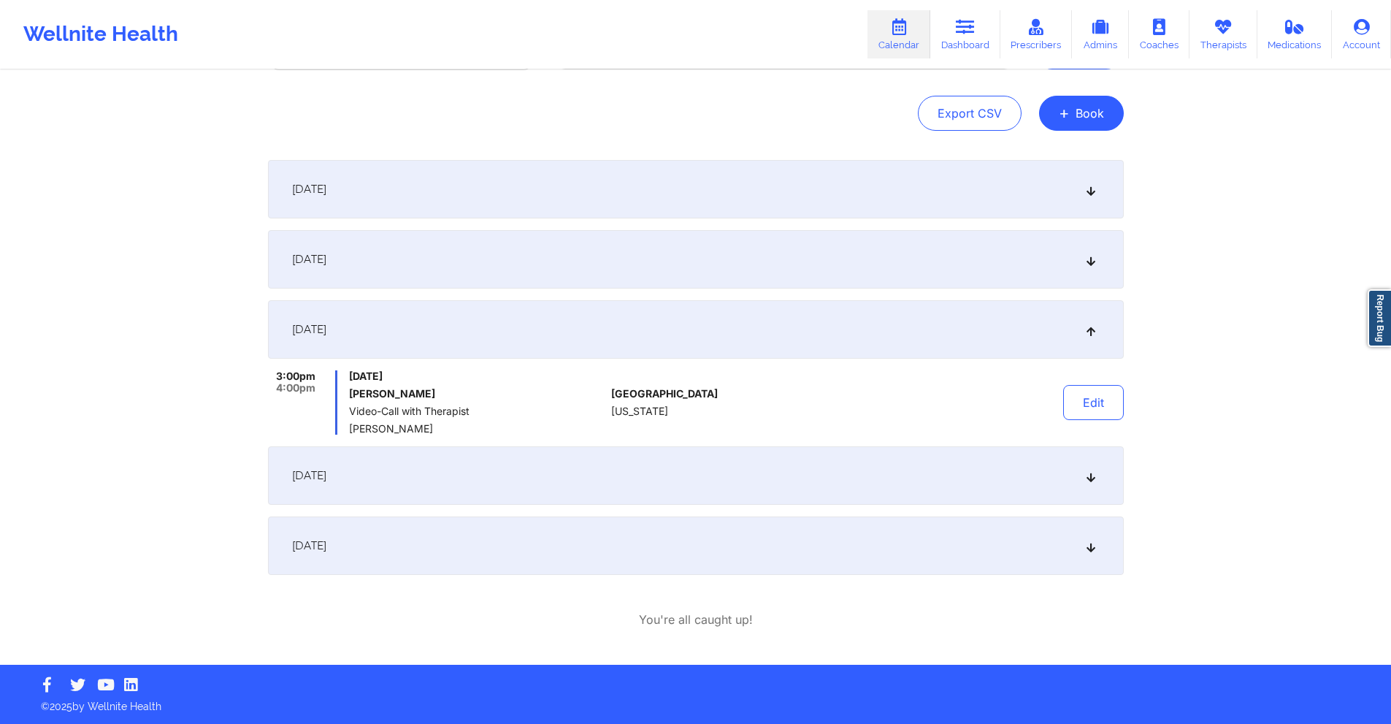
drag, startPoint x: 653, startPoint y: 450, endPoint x: 651, endPoint y: 433, distance: 17.6
click at [652, 449] on div "[DATE]" at bounding box center [696, 475] width 856 height 58
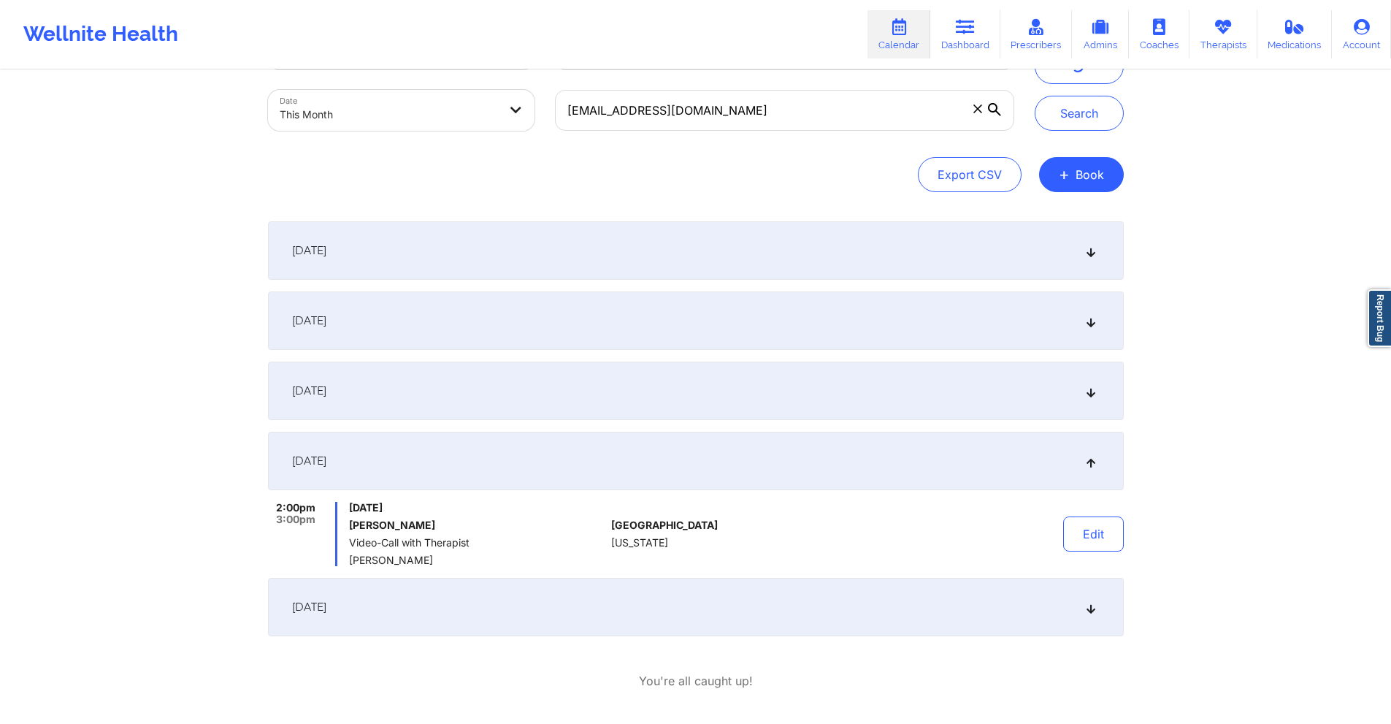
scroll to position [0, 0]
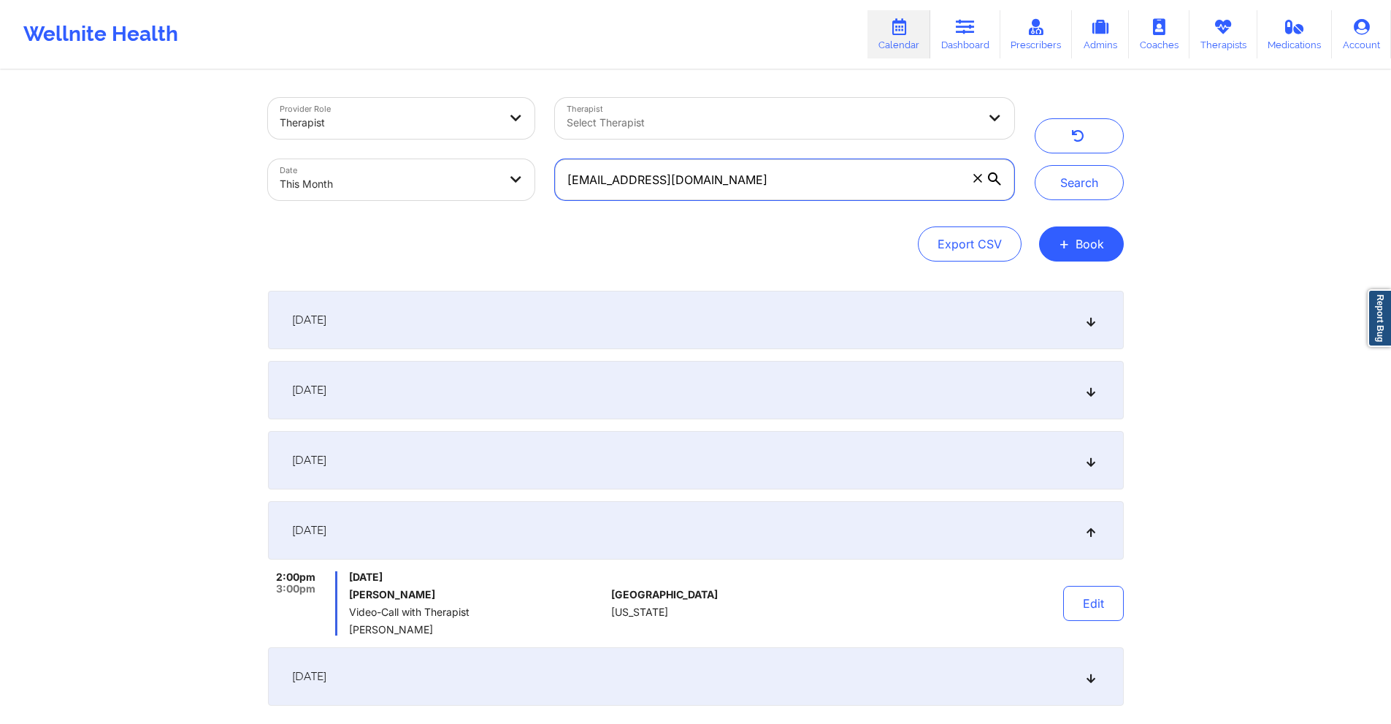
click at [763, 167] on input "springfield.cj@gmail.com" at bounding box center [784, 179] width 458 height 41
paste input "lesleylwitt"
type input "lesleylwitt@gmail.com"
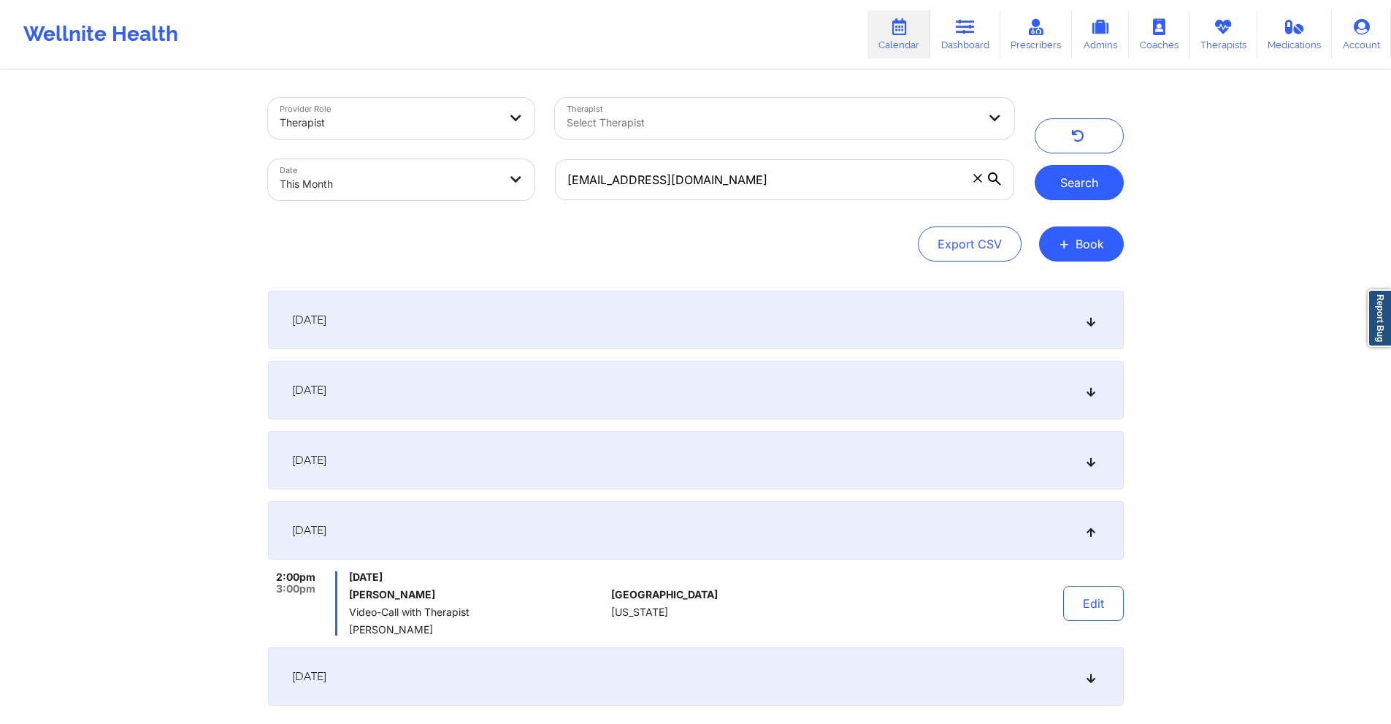
click at [1037, 178] on button "Search" at bounding box center [1079, 182] width 89 height 35
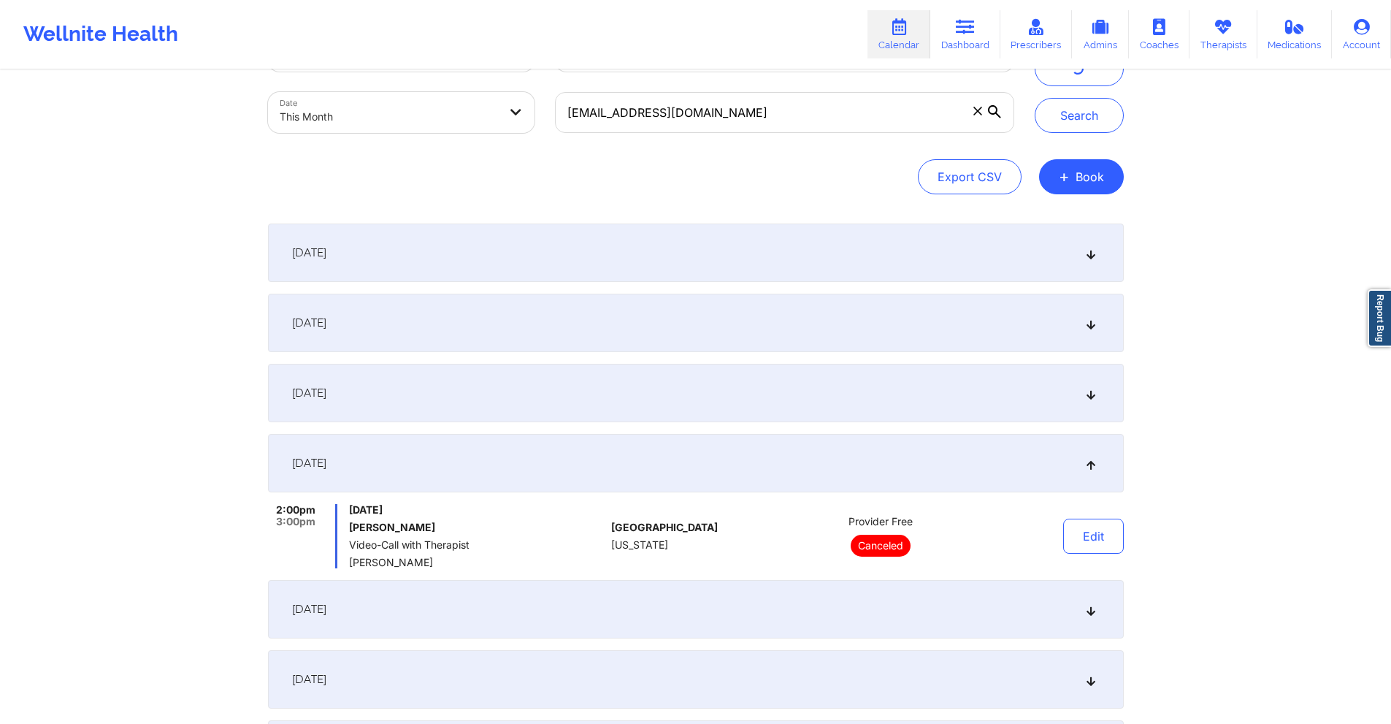
scroll to position [219, 0]
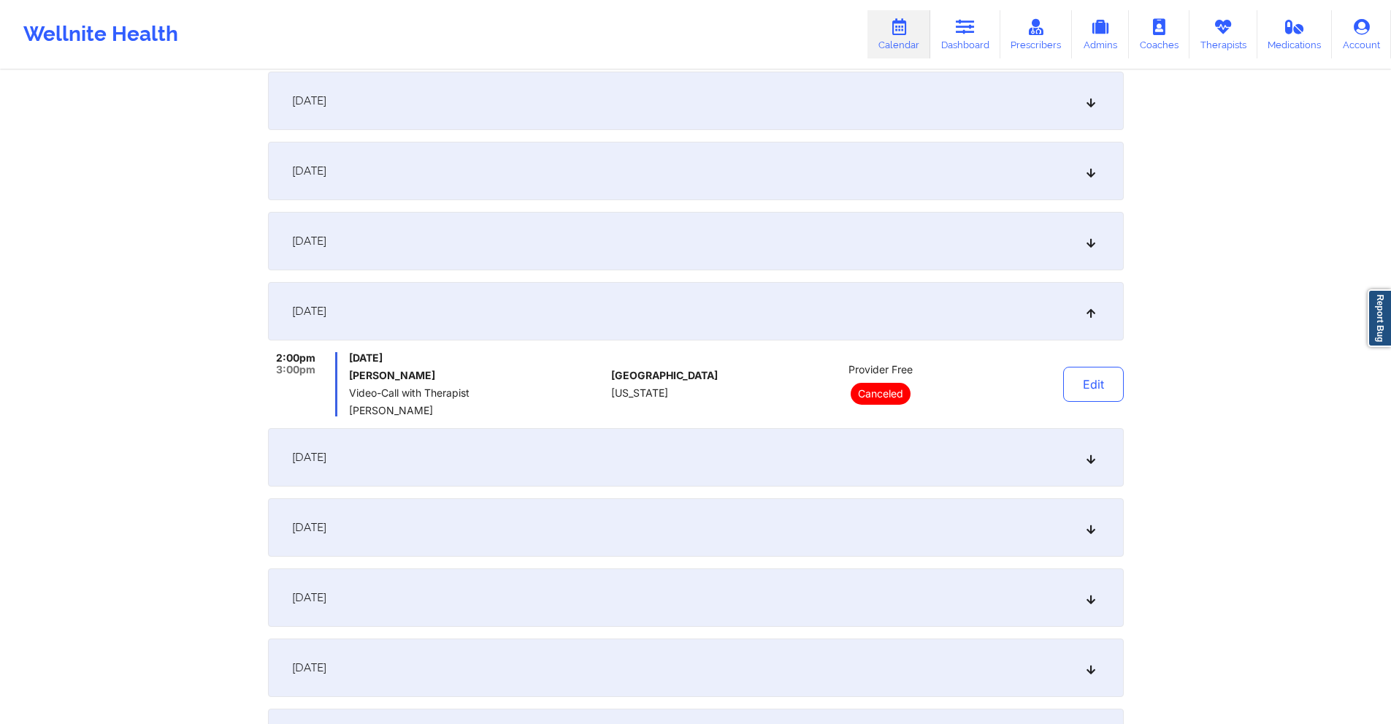
click at [707, 436] on div "September 15, 2025" at bounding box center [696, 457] width 856 height 58
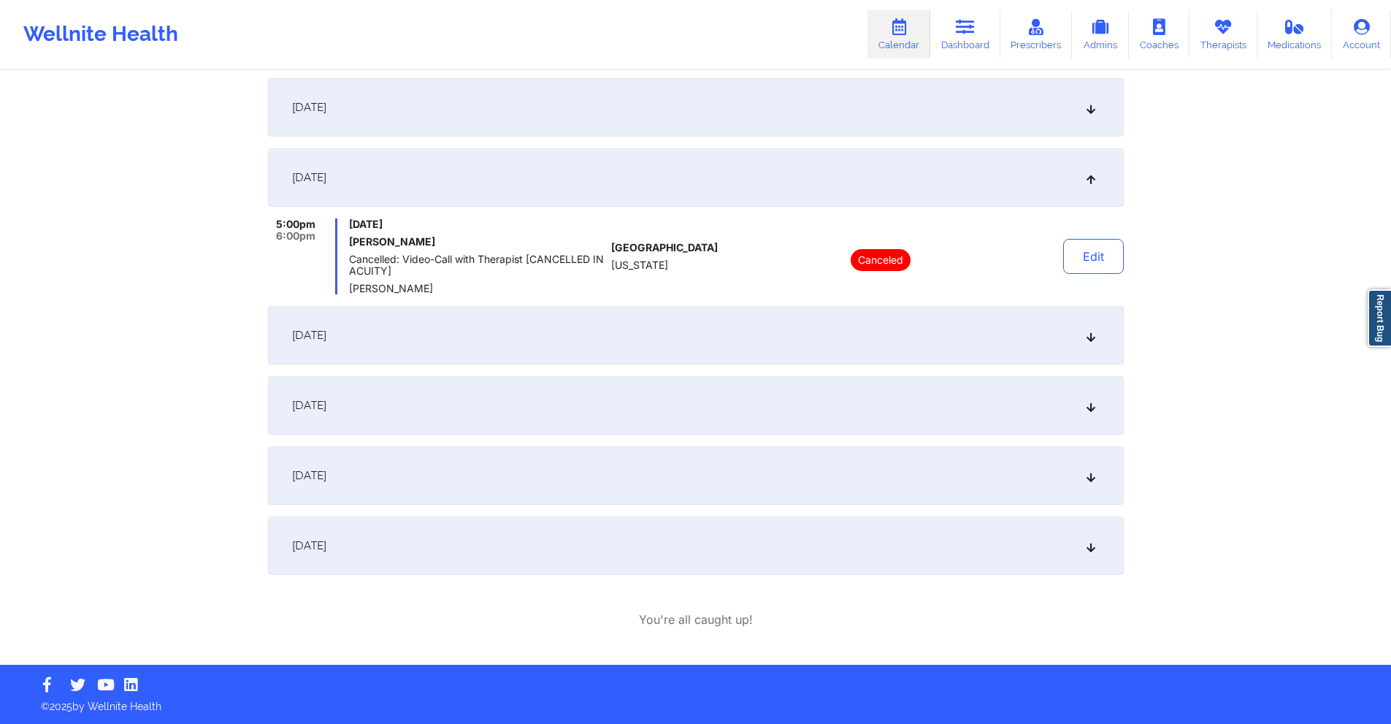
click at [664, 345] on div "[DATE]" at bounding box center [696, 335] width 856 height 58
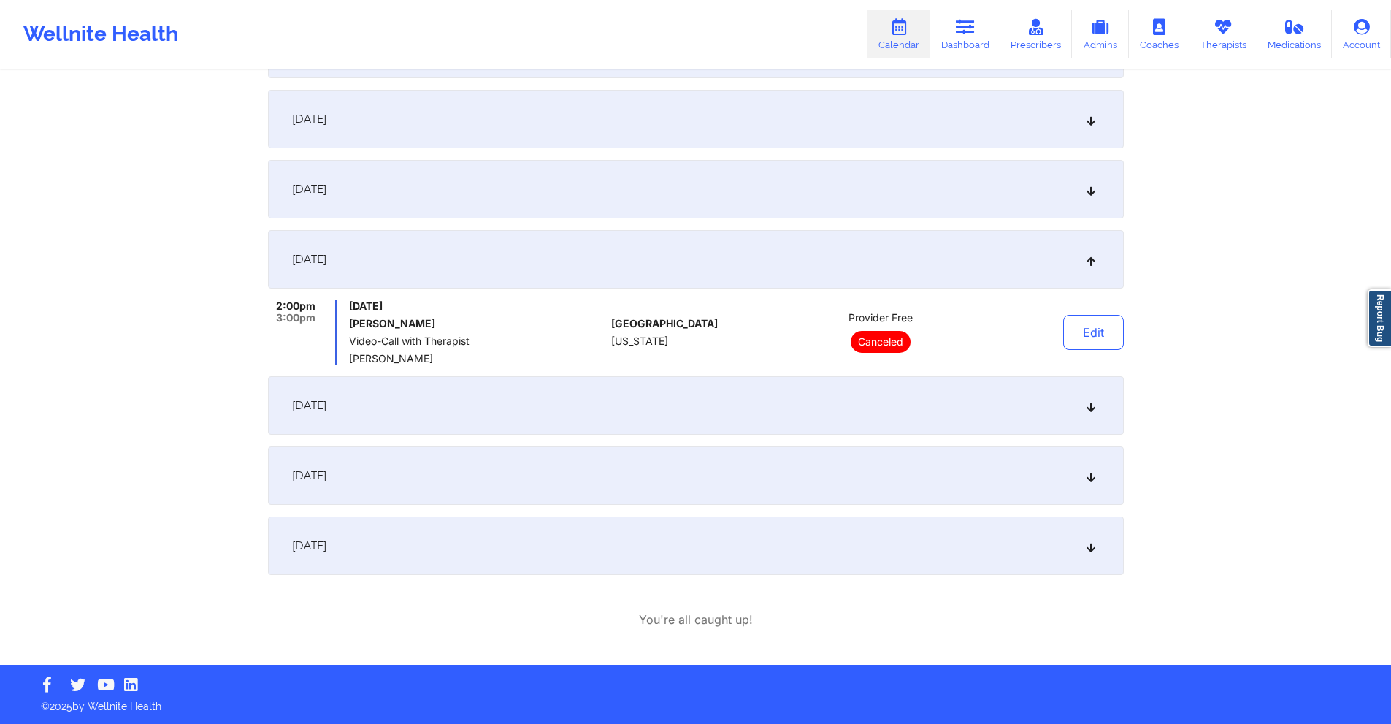
click at [682, 437] on div "September 1, 2025 5:00pm 6:00pm Monday, September 1, 2025 Lesley VanDeventer-Wi…" at bounding box center [696, 227] width 856 height 695
click at [687, 418] on div "September 22, 2025" at bounding box center [696, 405] width 856 height 58
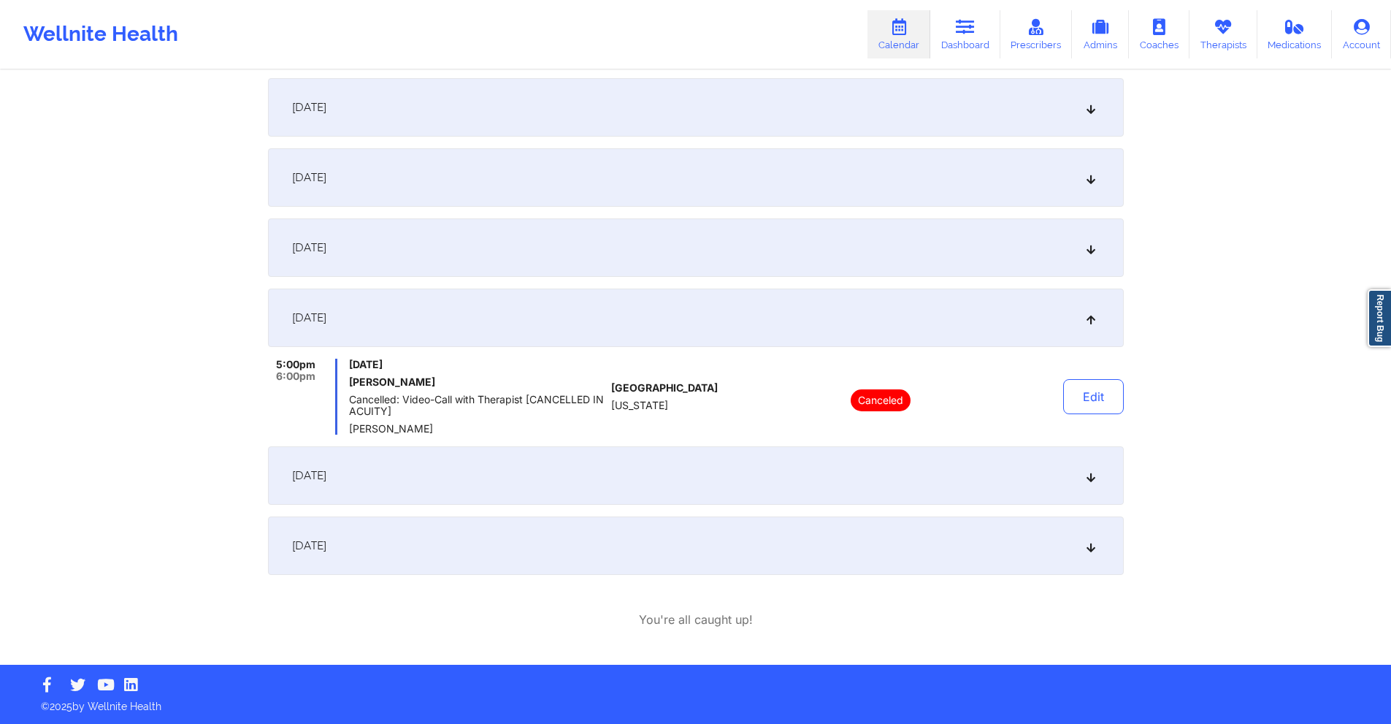
click at [667, 461] on div "[DATE]" at bounding box center [696, 475] width 856 height 58
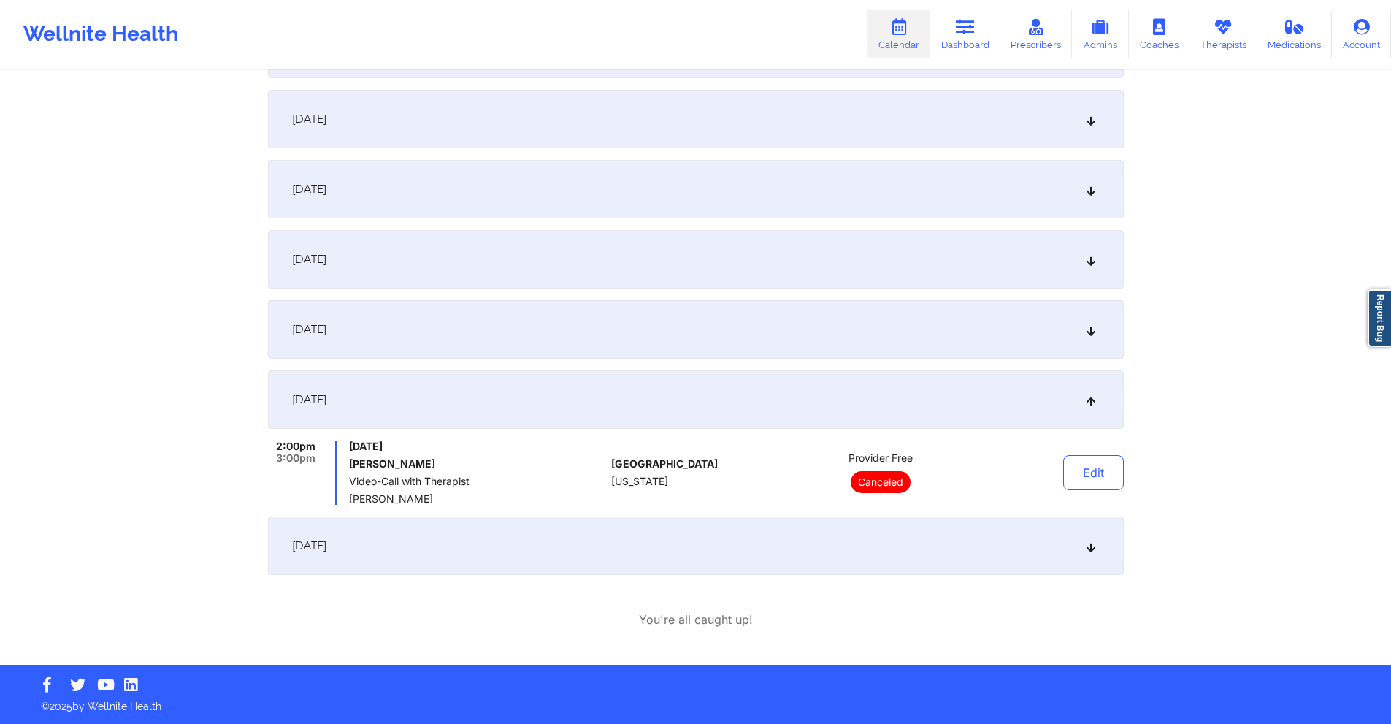
click at [656, 512] on div "September 29, 2025" at bounding box center [696, 545] width 856 height 58
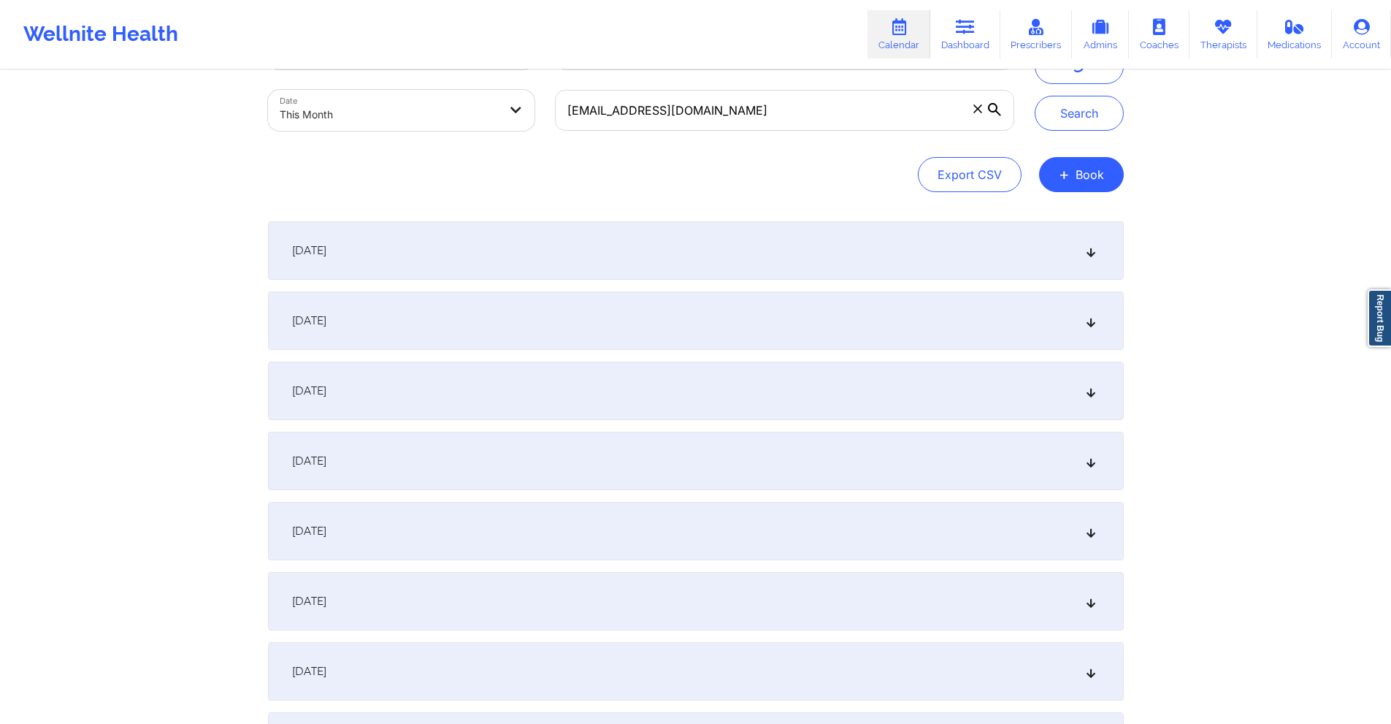
scroll to position [0, 0]
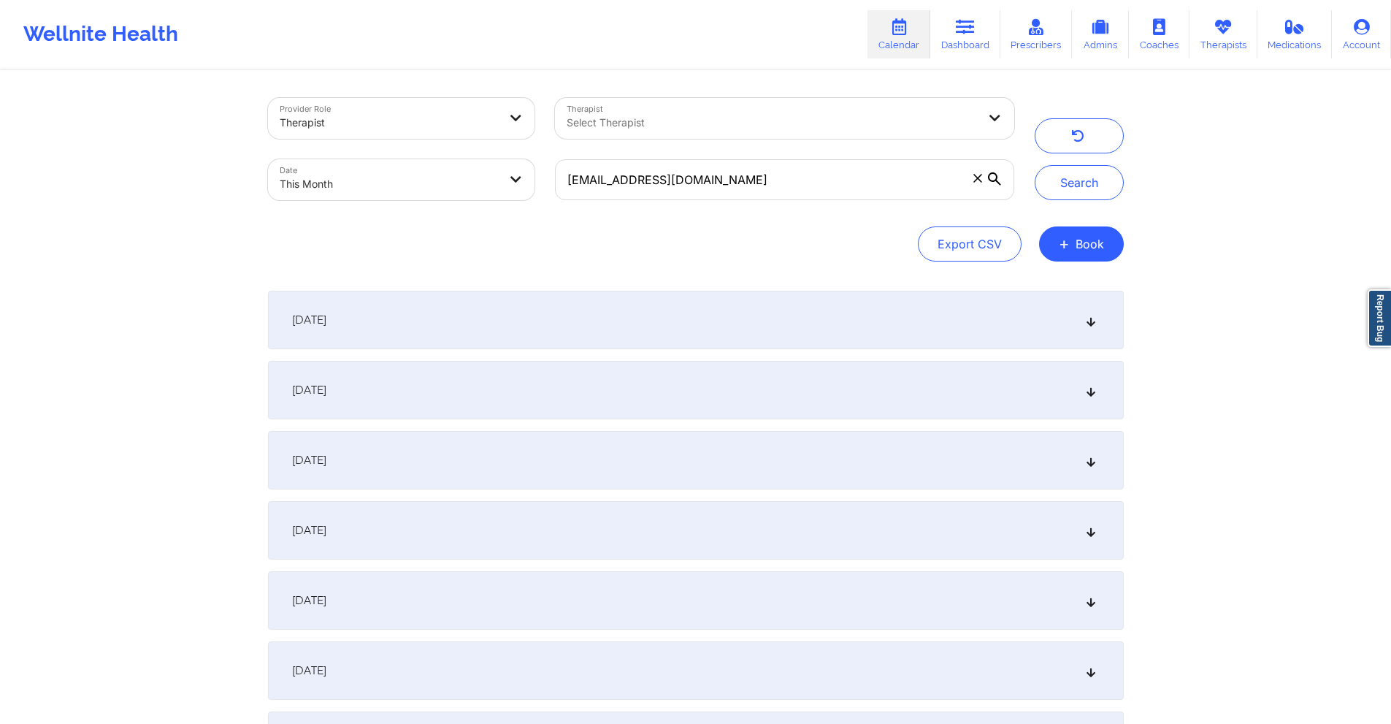
click at [469, 175] on body "Wellnite Health Calendar Dashboard Prescribers Admins Coaches Therapists Medica…" at bounding box center [695, 362] width 1391 height 724
select select "2025-8"
select select "2025-9"
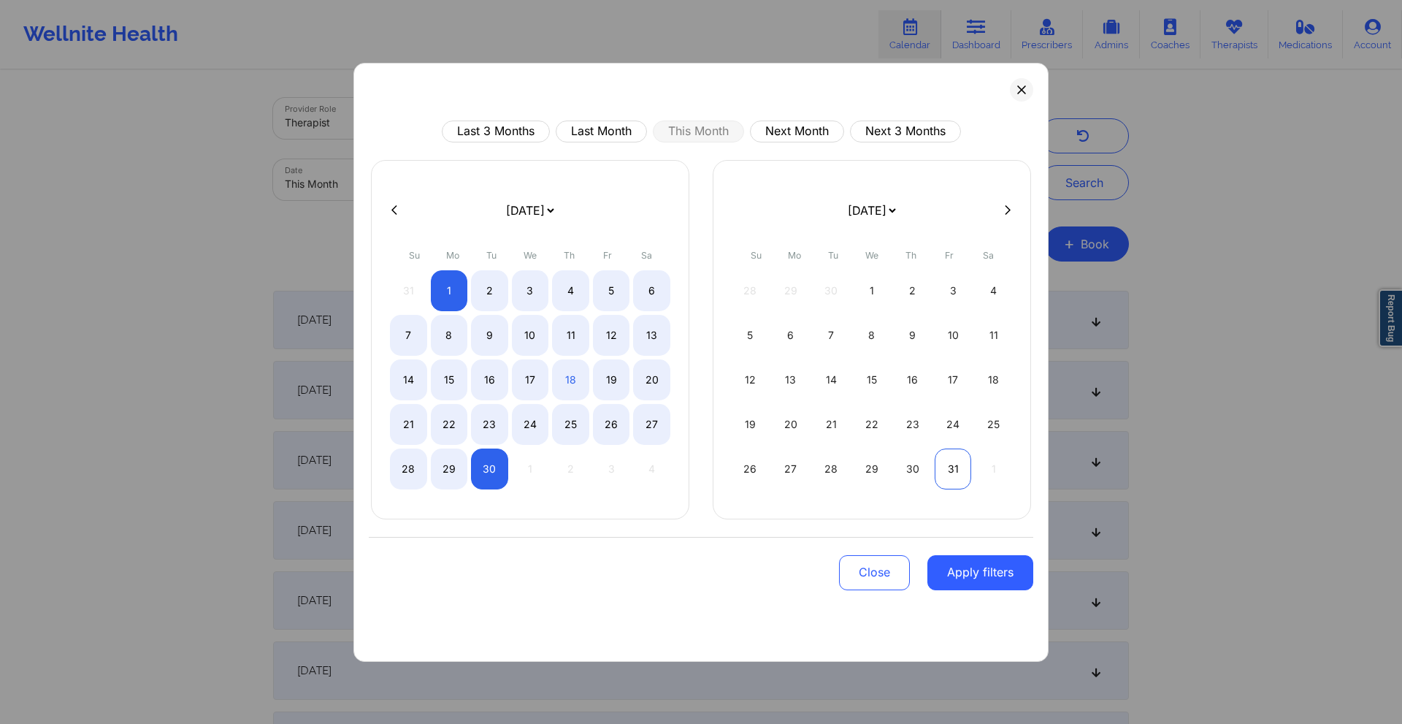
click at [957, 474] on div "31" at bounding box center [953, 468] width 37 height 41
select select "2025-9"
select select "2025-10"
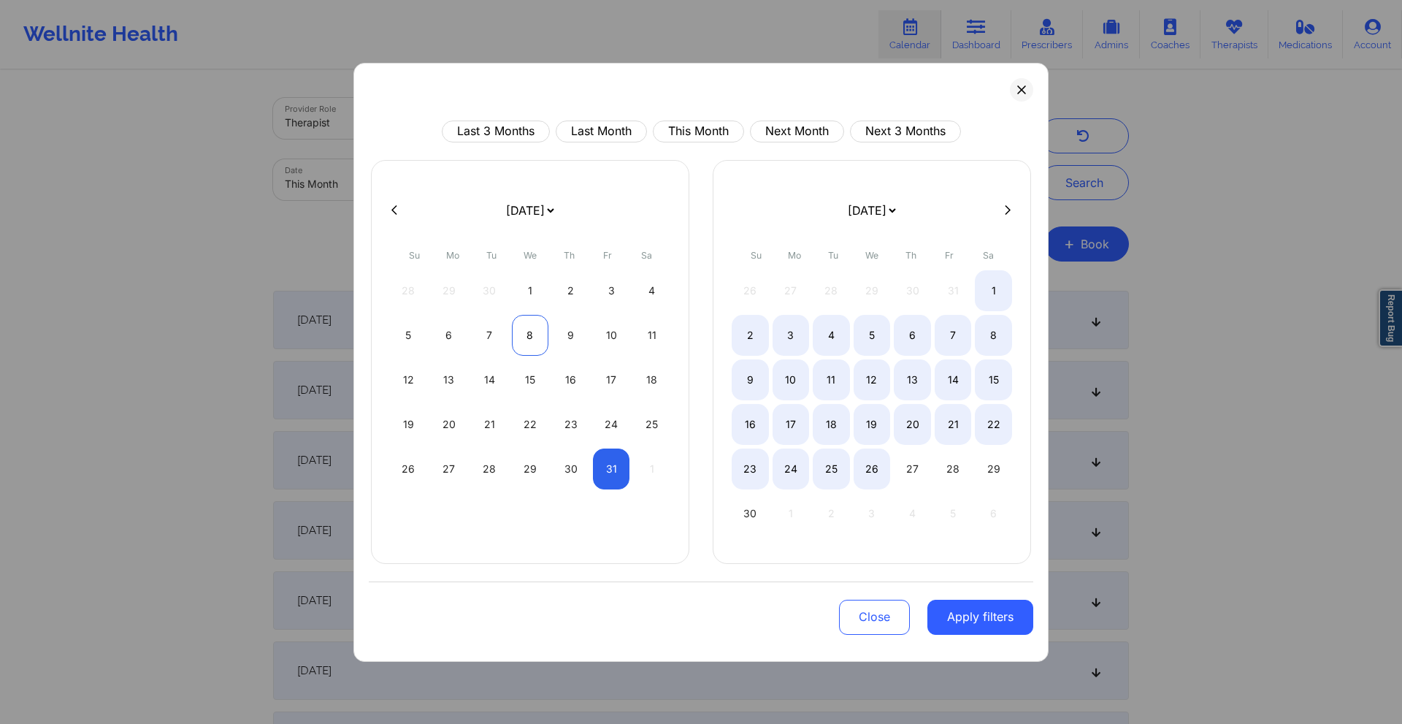
select select "2025-9"
select select "2025-10"
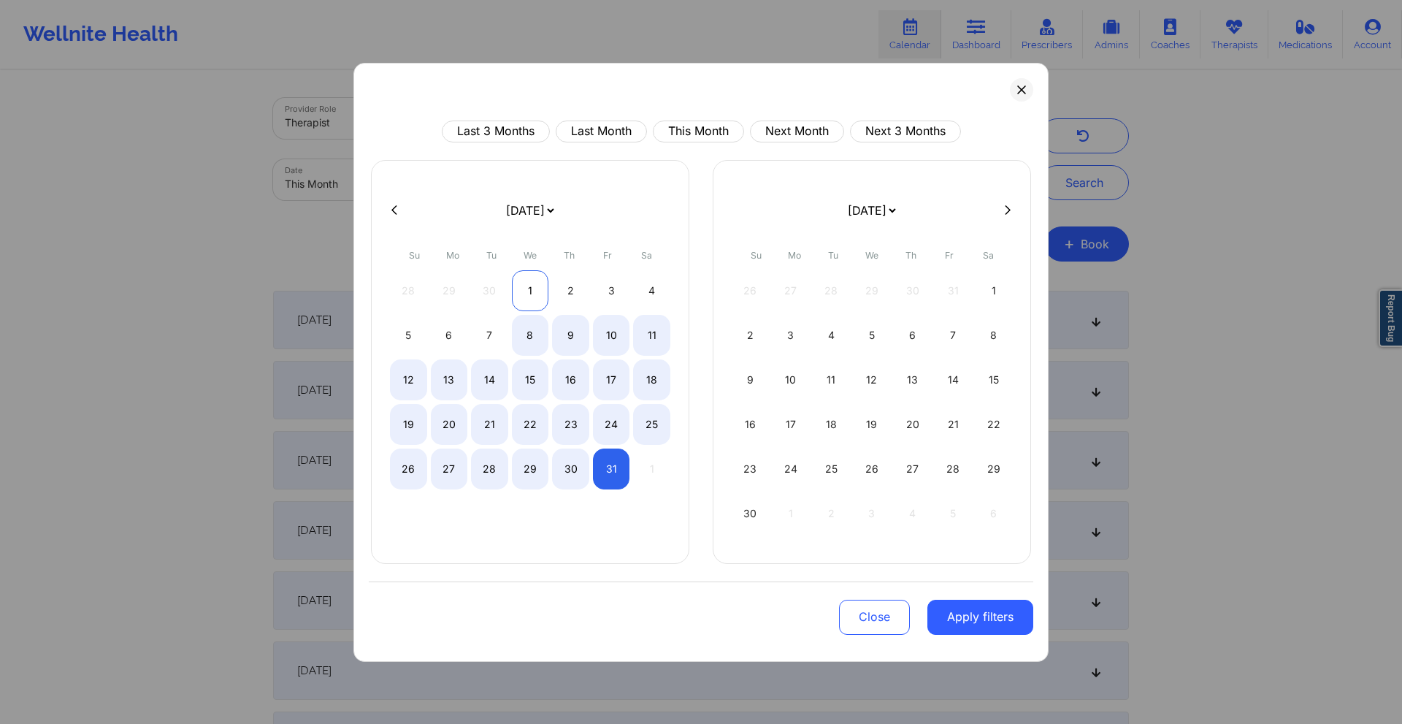
select select "2025-9"
select select "2025-10"
click at [396, 210] on icon at bounding box center [394, 209] width 6 height 11
select select "2025-8"
select select "2025-9"
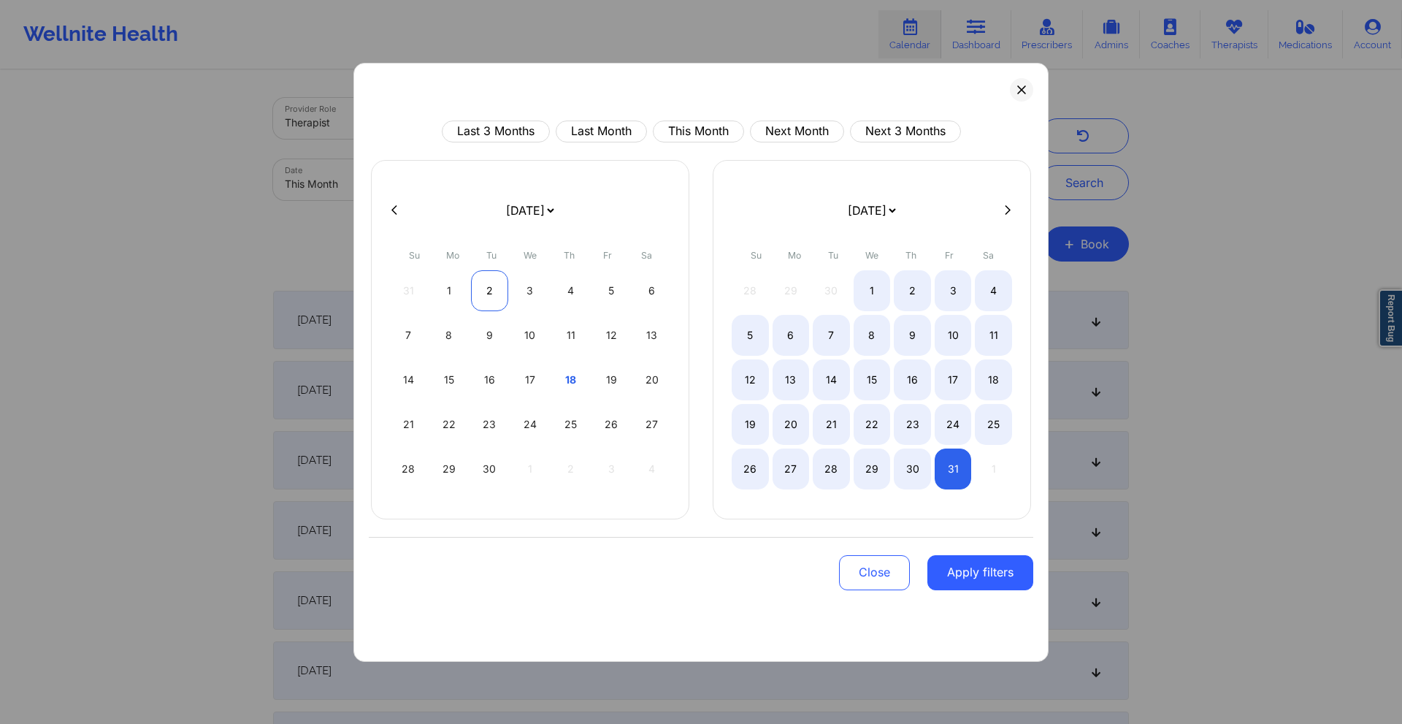
select select "2025-8"
select select "2025-9"
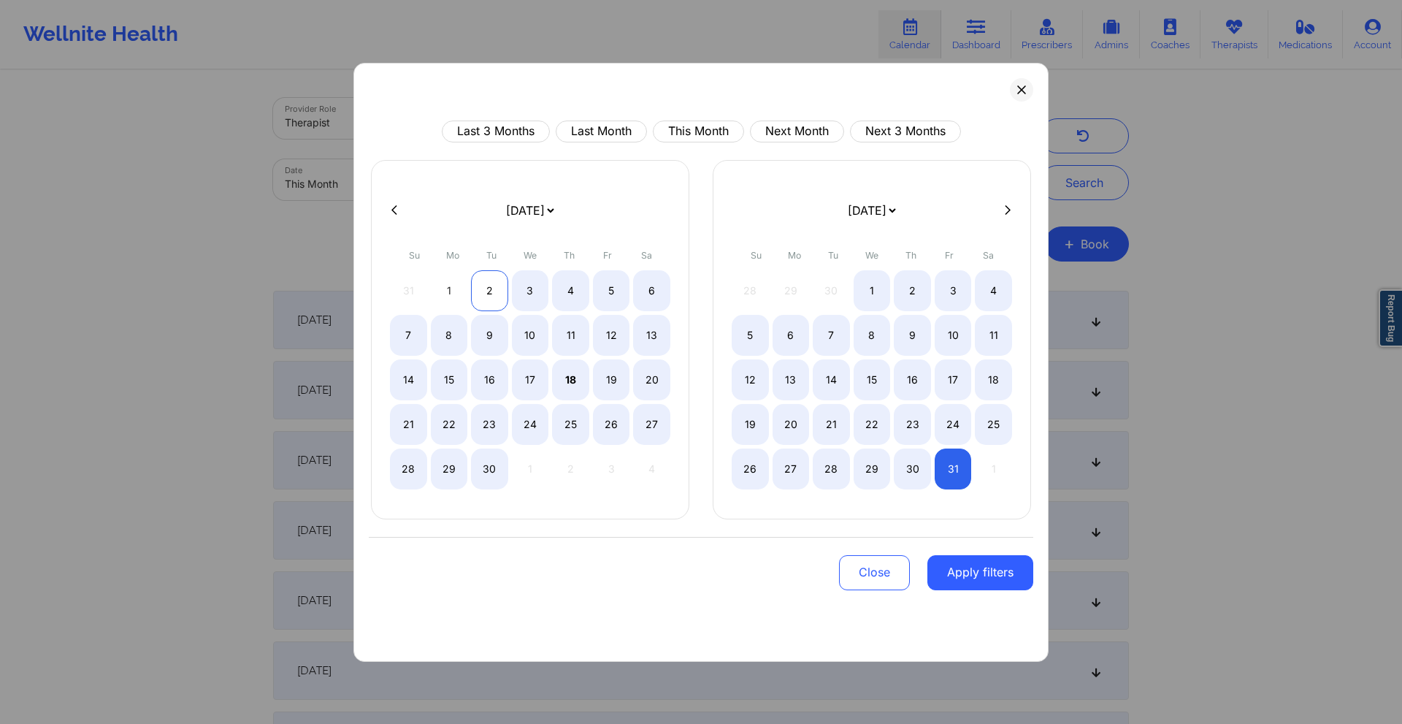
select select "2025-8"
select select "2025-9"
select select "2025-8"
select select "2025-9"
click at [462, 286] on div "1" at bounding box center [449, 290] width 37 height 41
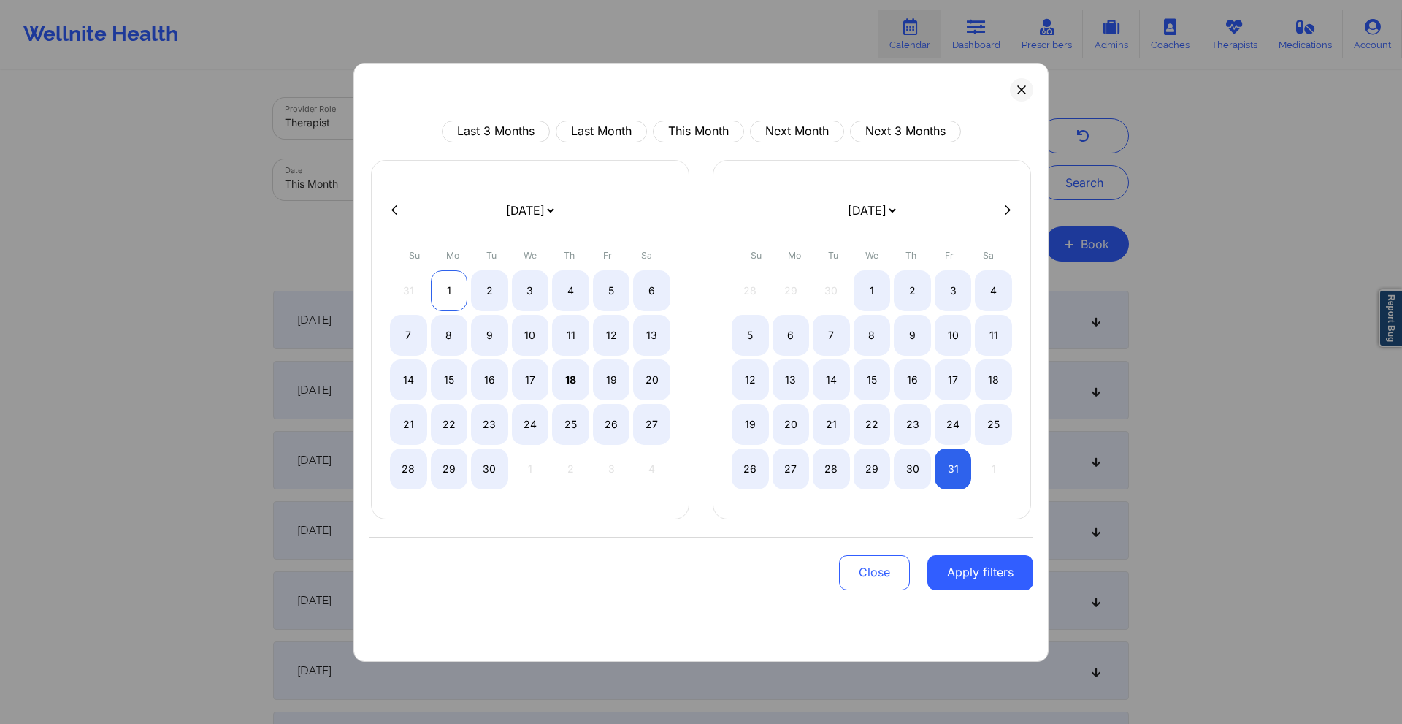
select select "2025-8"
select select "2025-9"
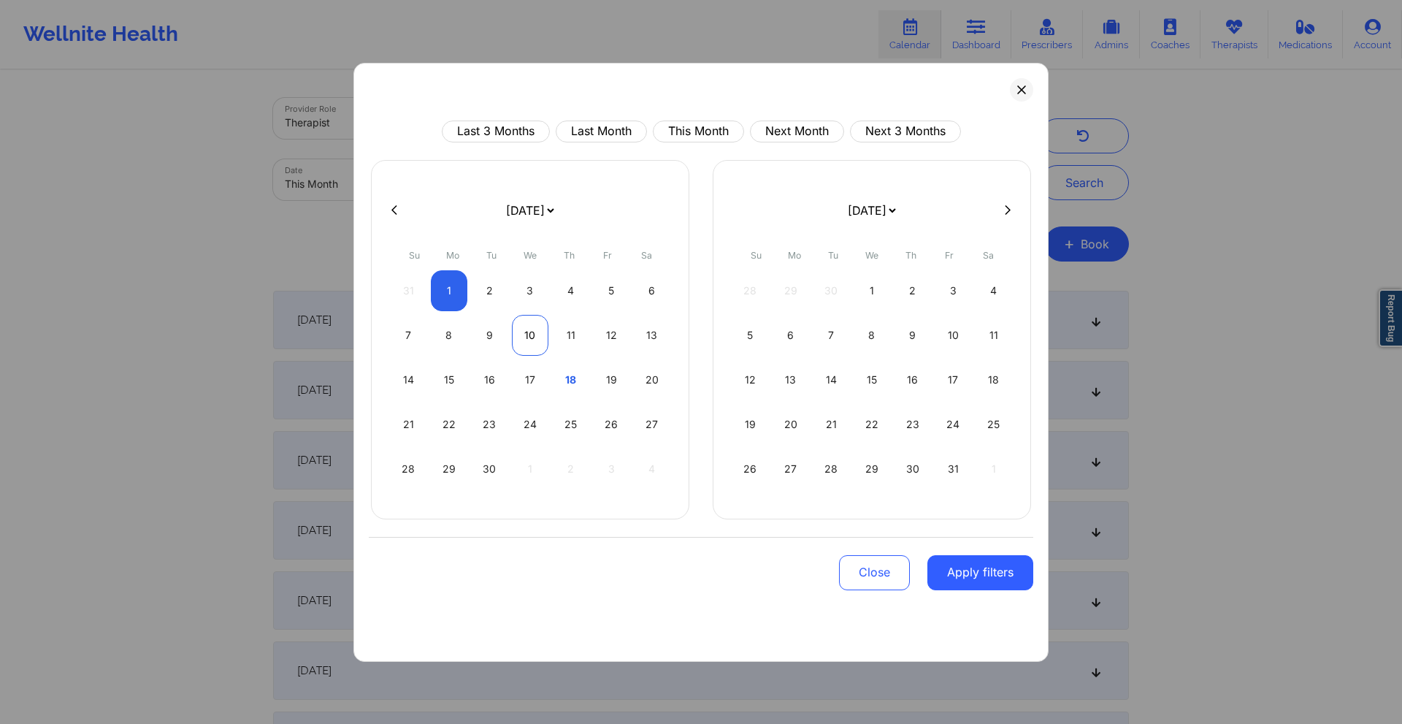
select select "2025-8"
select select "2025-9"
select select "2025-8"
select select "2025-9"
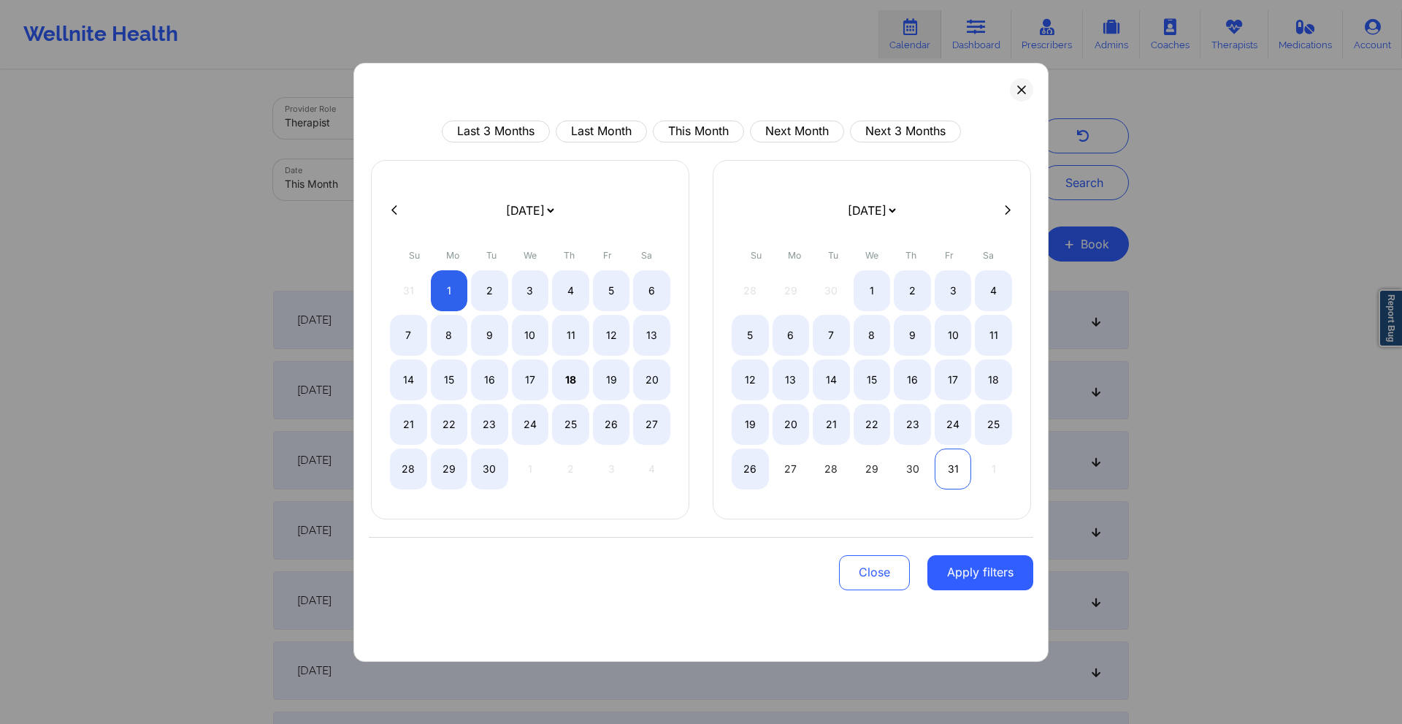
select select "2025-8"
select select "2025-9"
click at [943, 467] on div "31" at bounding box center [953, 468] width 37 height 41
select select "2025-8"
select select "2025-9"
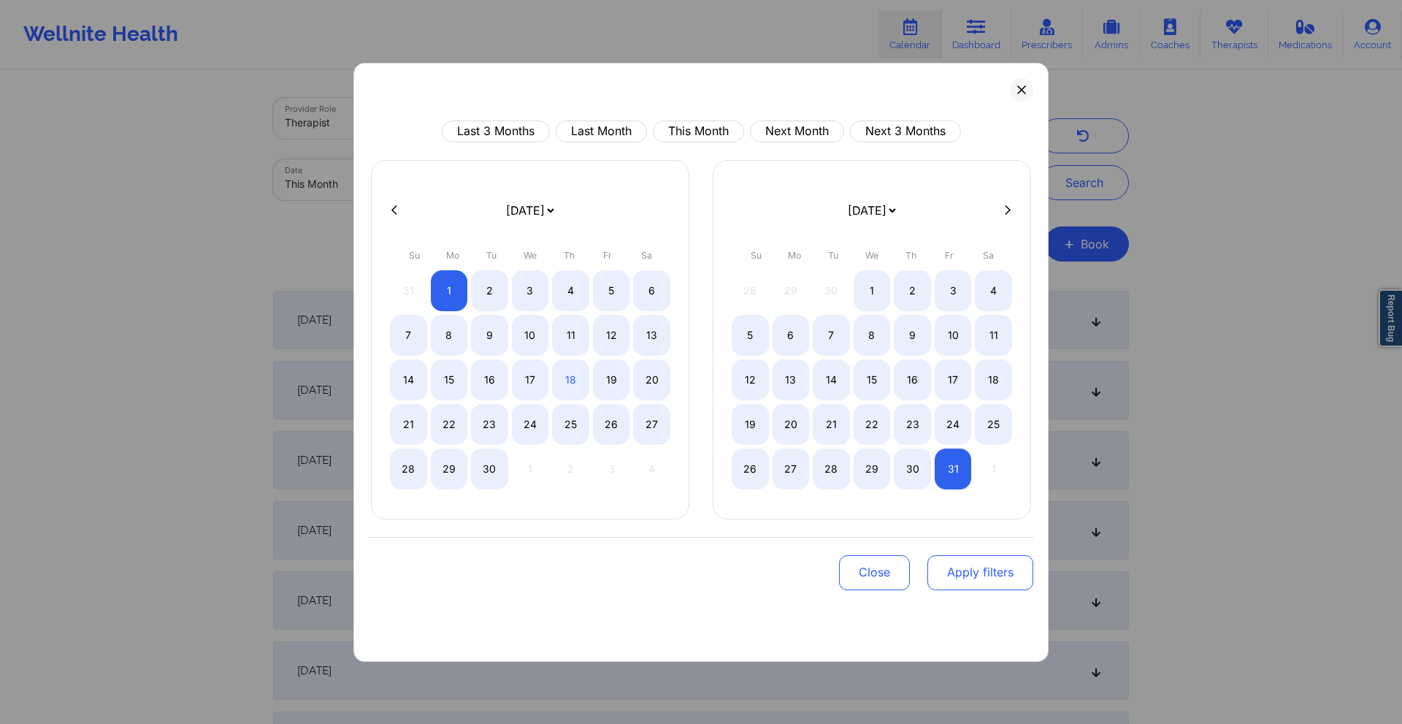
click at [993, 512] on button "Apply filters" at bounding box center [980, 572] width 106 height 35
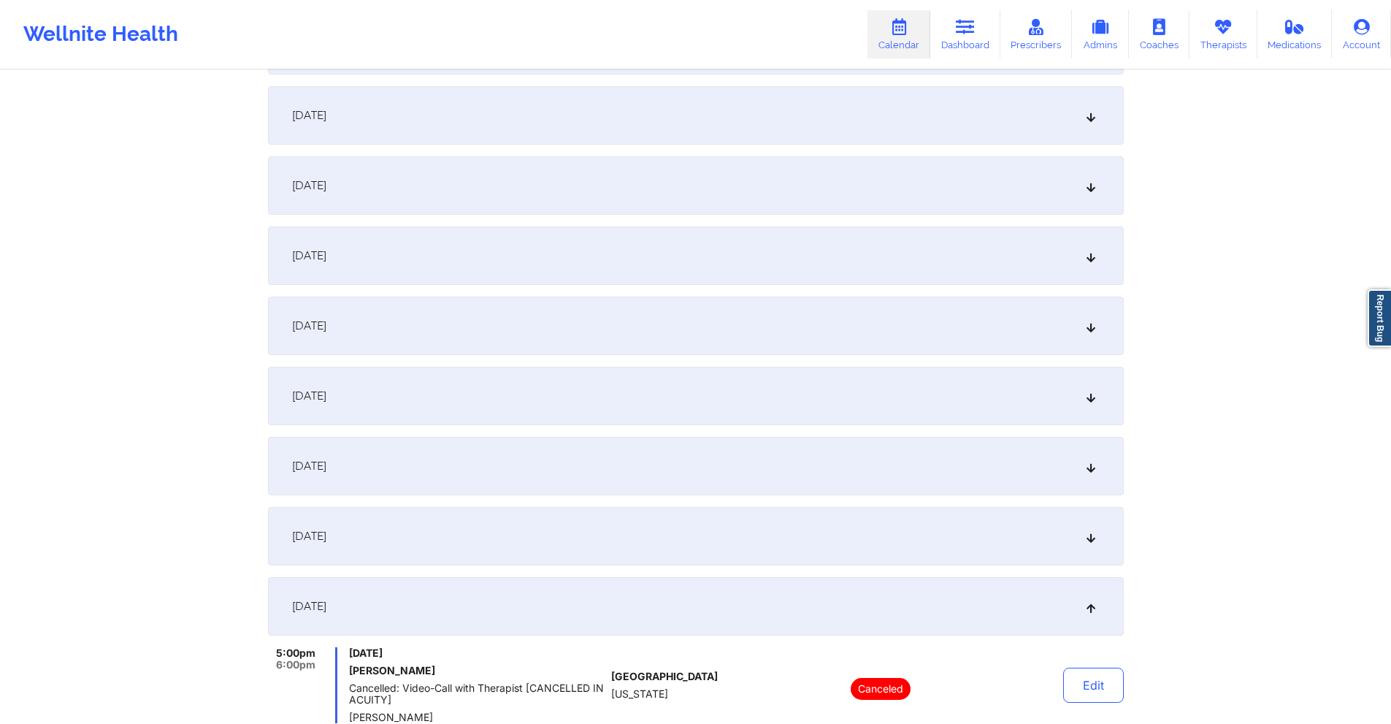
scroll to position [292, 0]
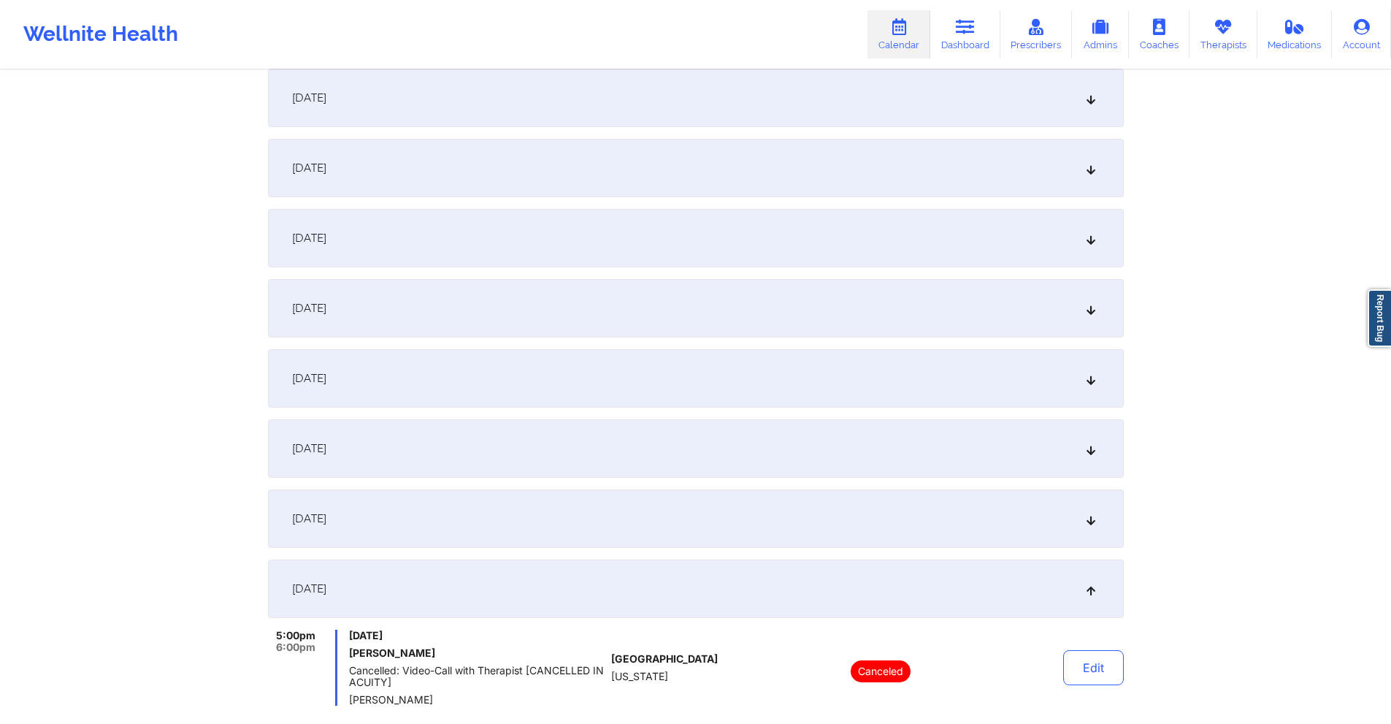
click at [370, 504] on div "[DATE]" at bounding box center [696, 518] width 856 height 58
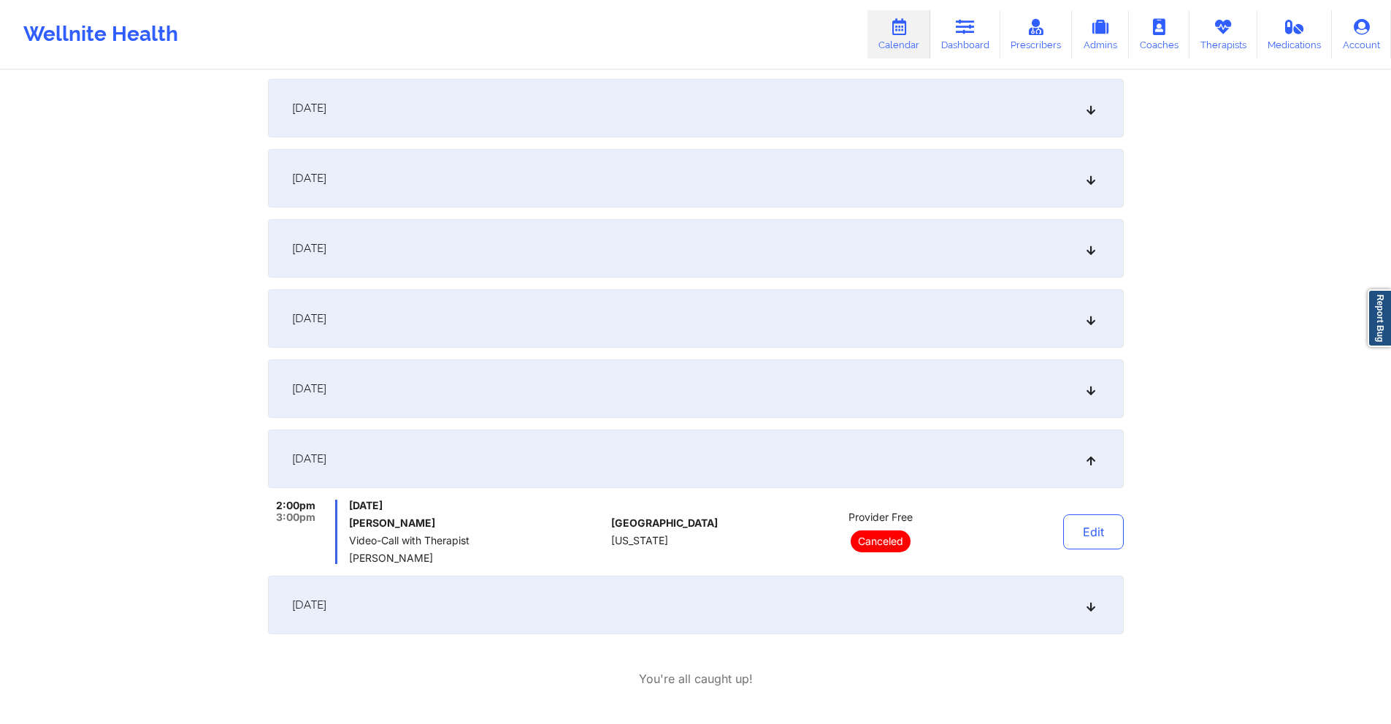
scroll to position [0, 0]
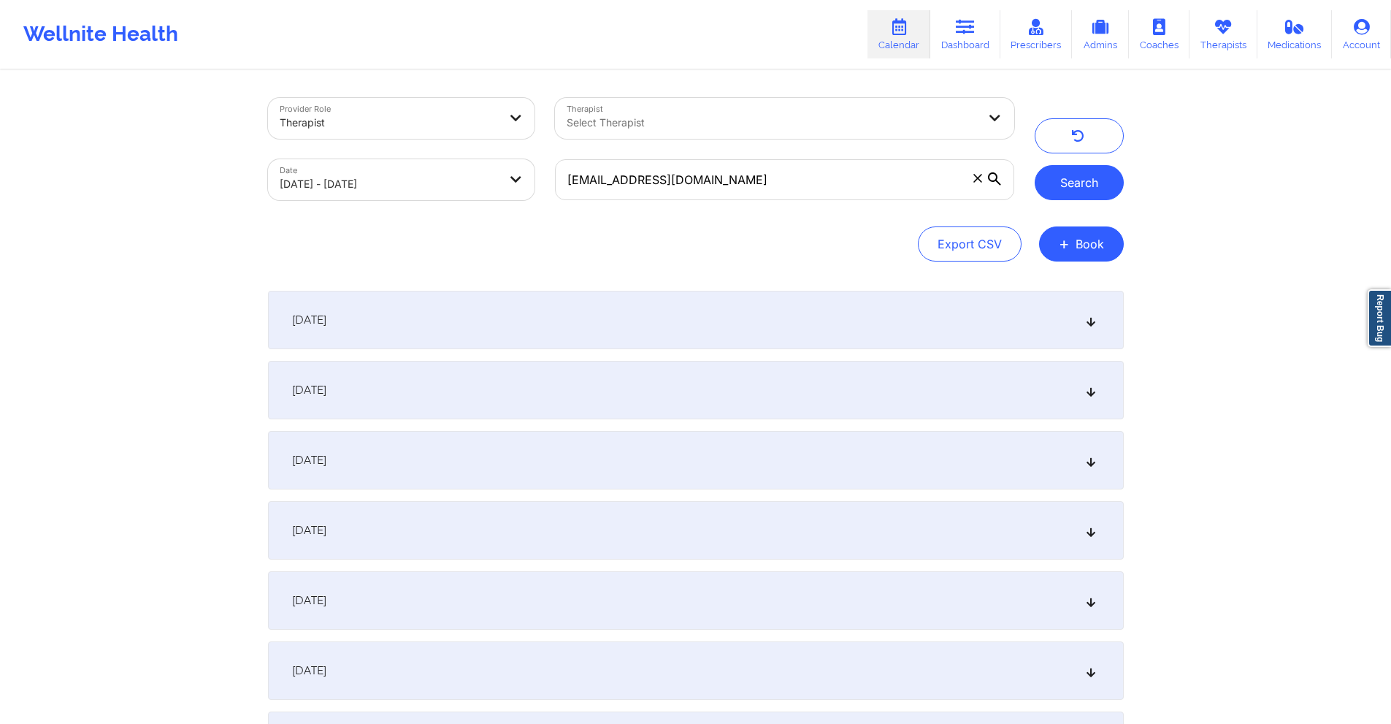
drag, startPoint x: 1105, startPoint y: 181, endPoint x: 1091, endPoint y: 185, distance: 14.3
click at [1037, 180] on button "Search" at bounding box center [1079, 182] width 89 height 35
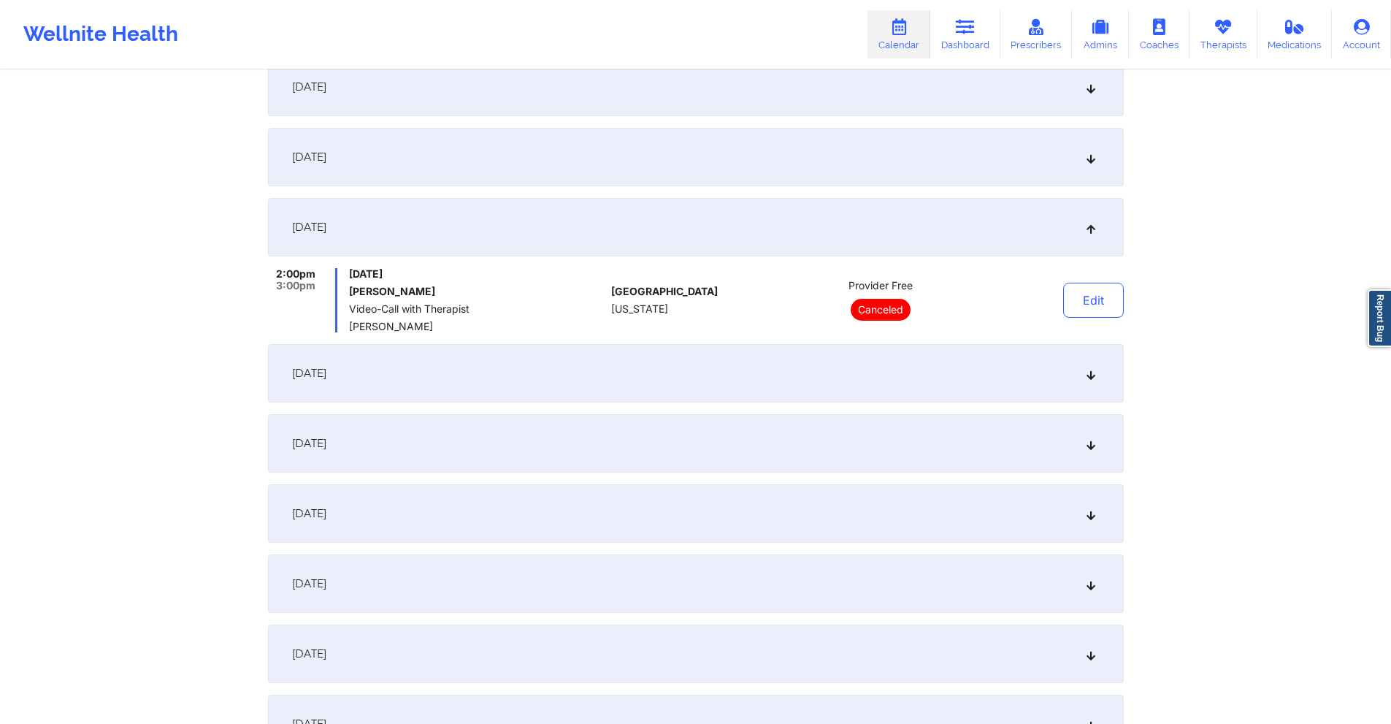
scroll to position [730, 0]
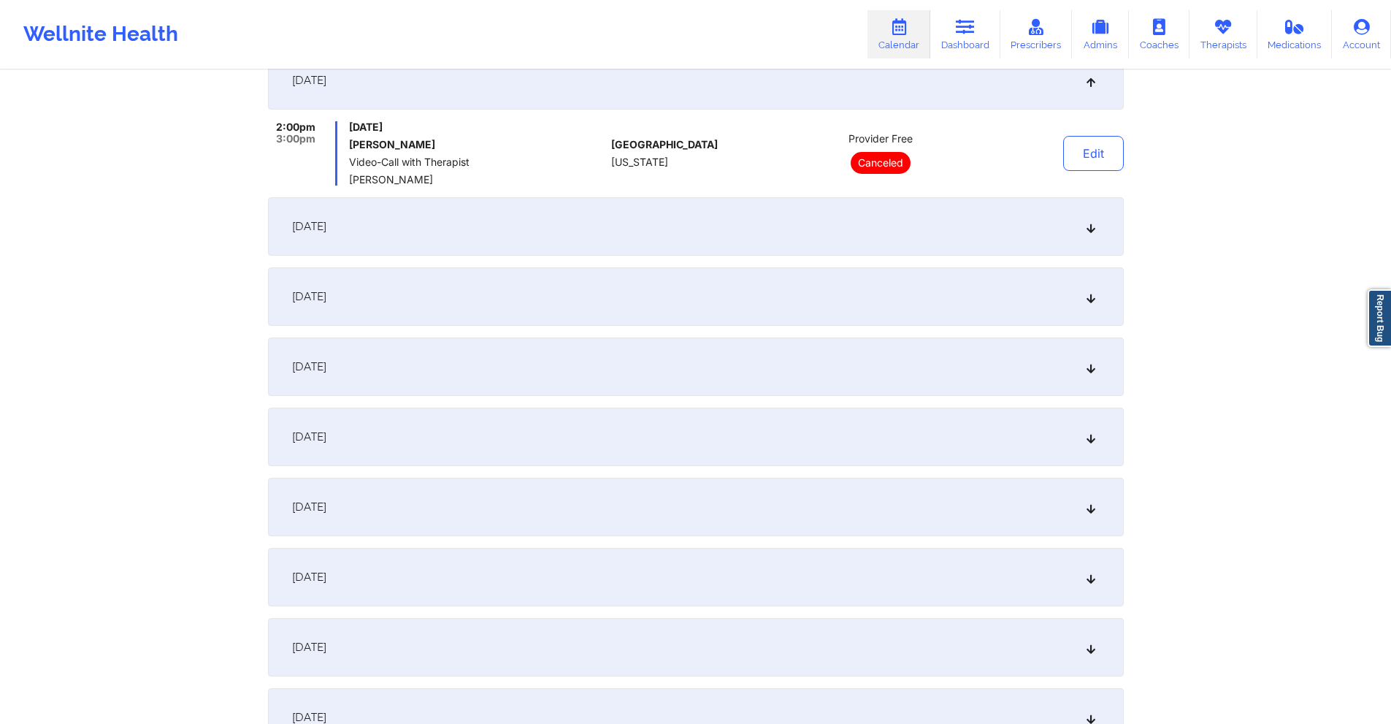
click at [513, 293] on div "[DATE]" at bounding box center [696, 296] width 856 height 58
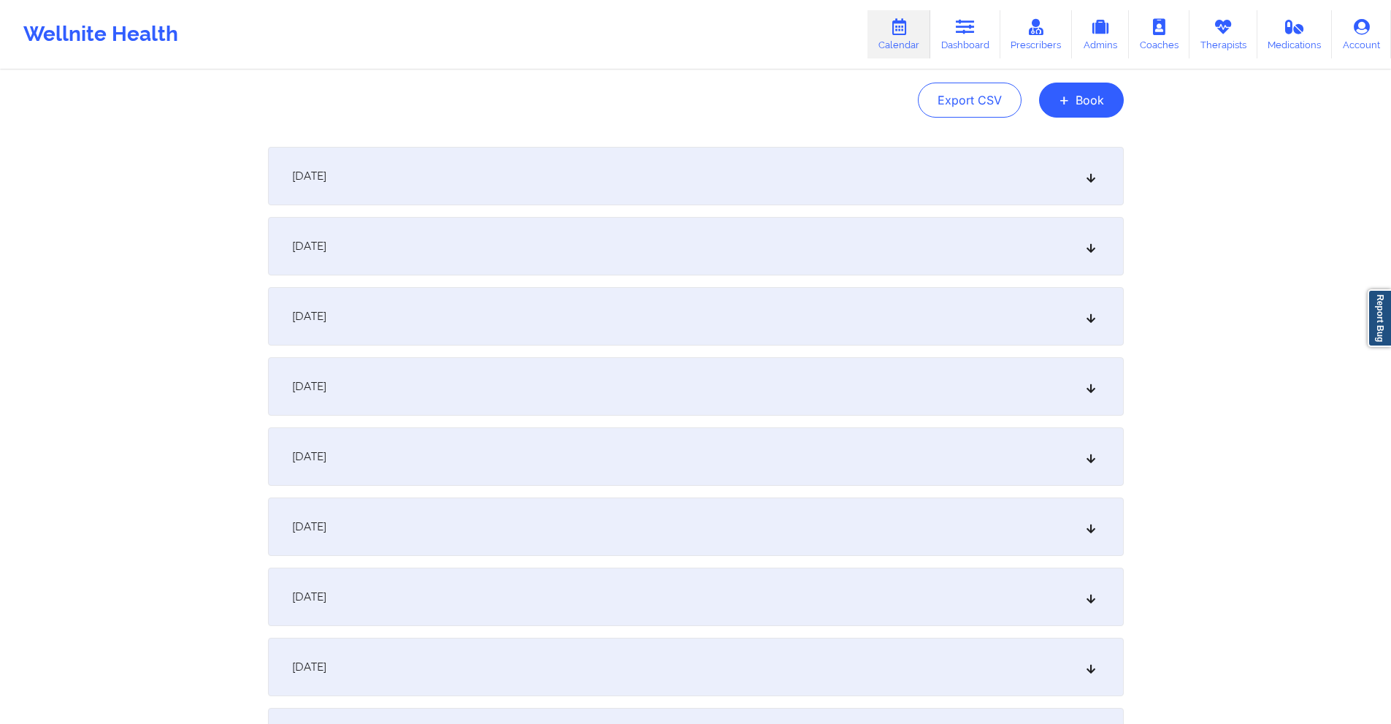
scroll to position [0, 0]
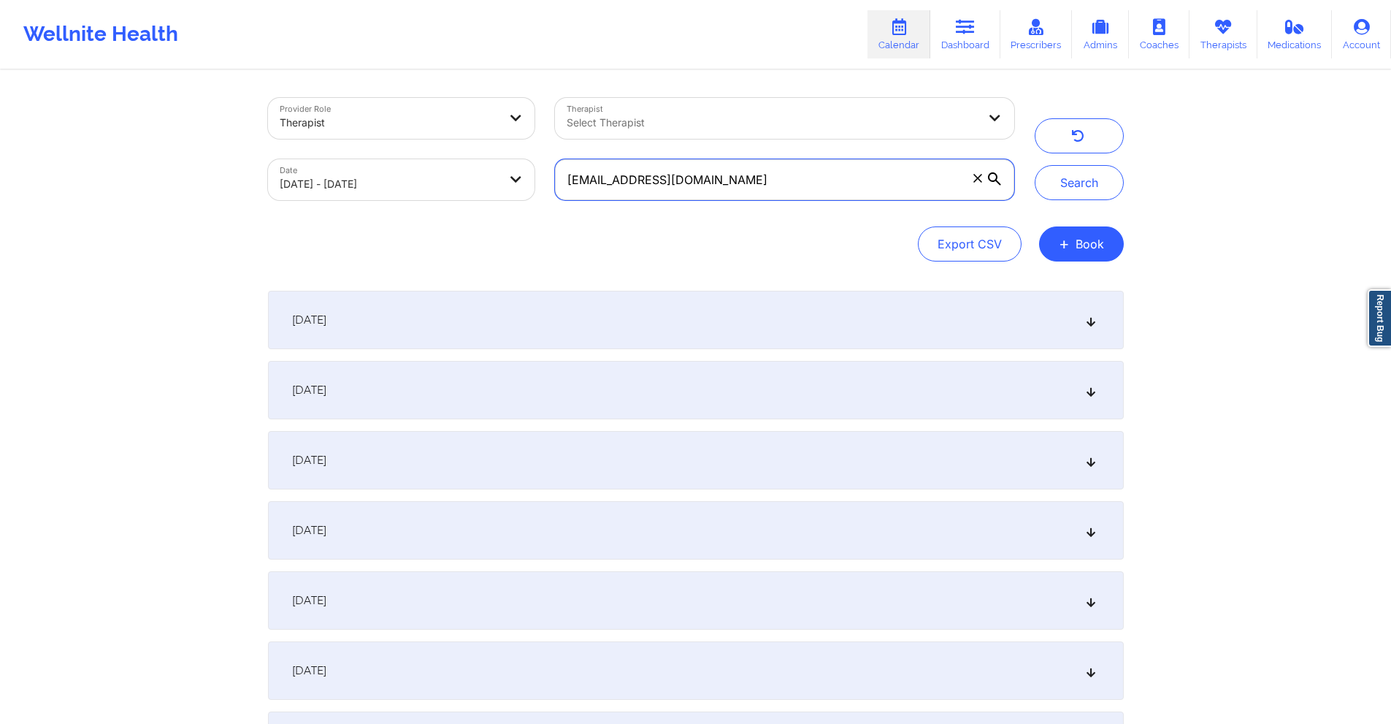
click at [873, 183] on input "lesleylwitt@gmail.com" at bounding box center [784, 179] width 458 height 41
paste input "mirandachassi"
type input "[EMAIL_ADDRESS][DOMAIN_NAME]"
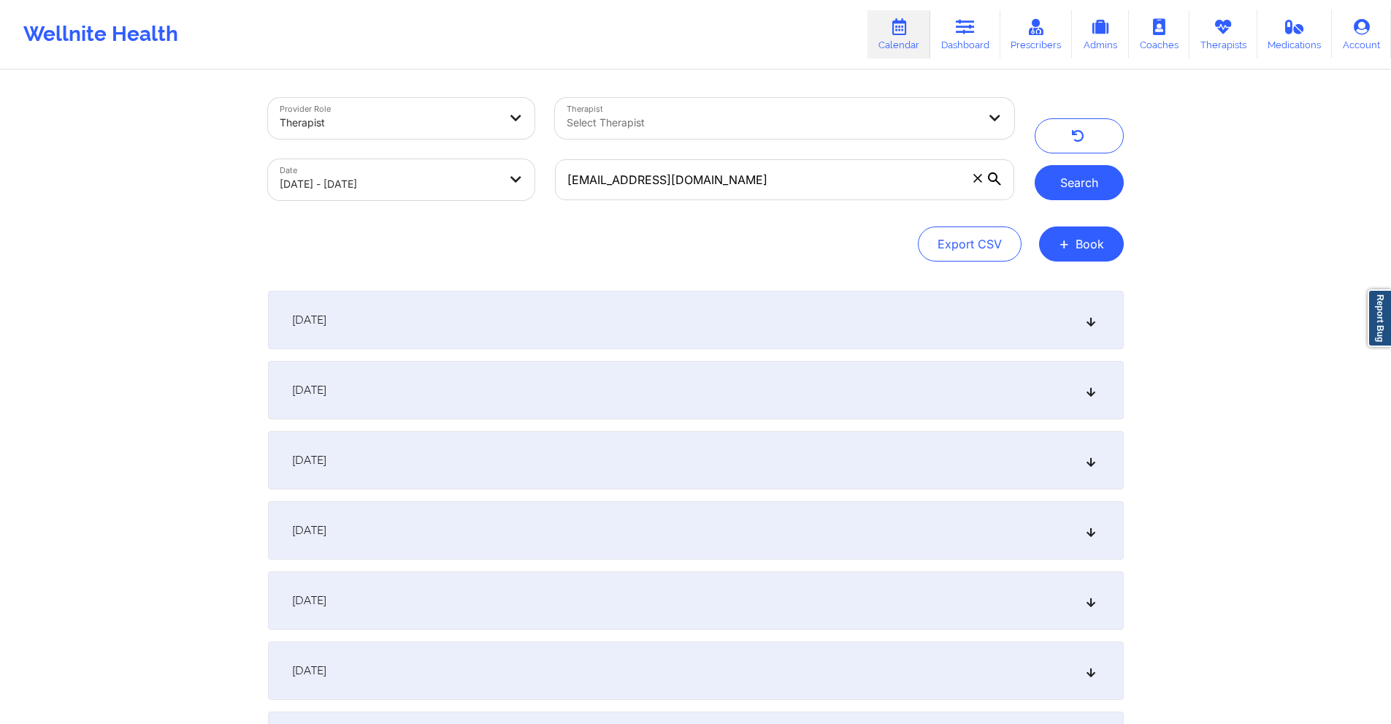
click at [1037, 193] on button "Search" at bounding box center [1079, 182] width 89 height 35
click at [1037, 184] on button "Search" at bounding box center [1079, 182] width 89 height 35
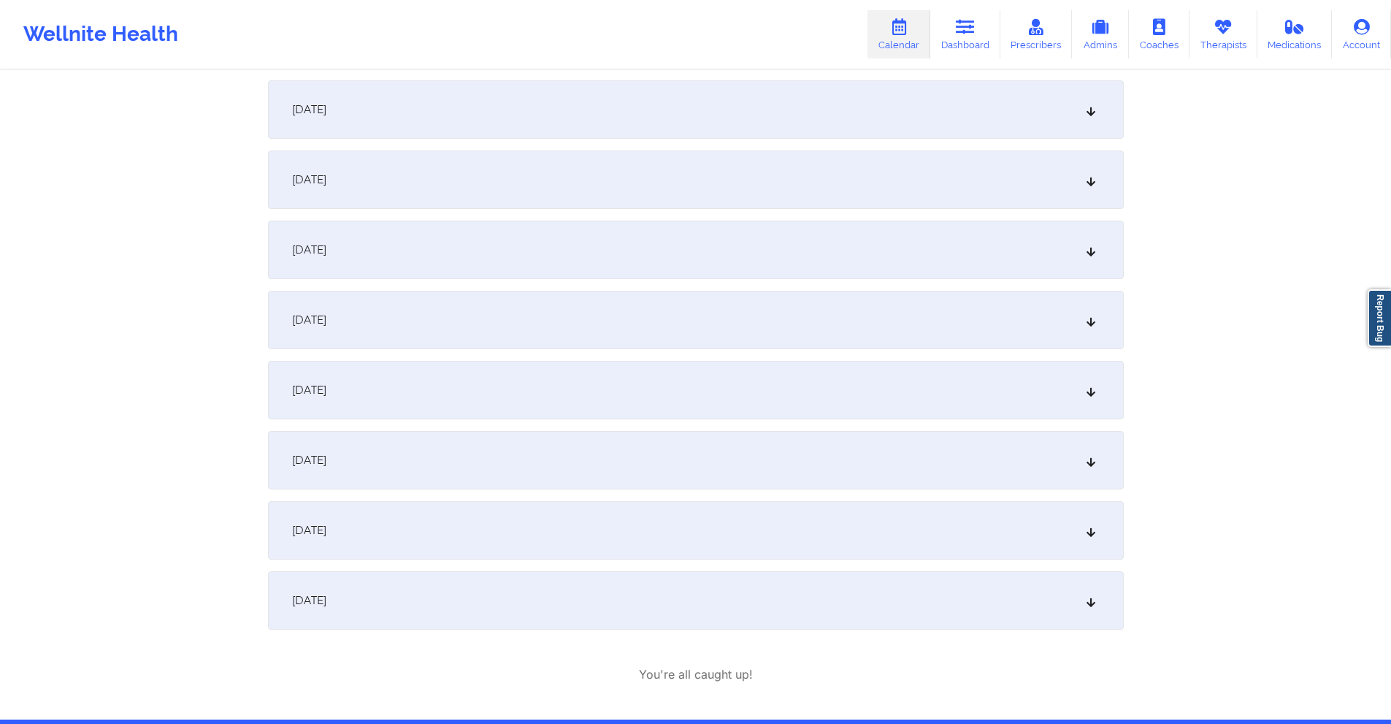
scroll to position [292, 0]
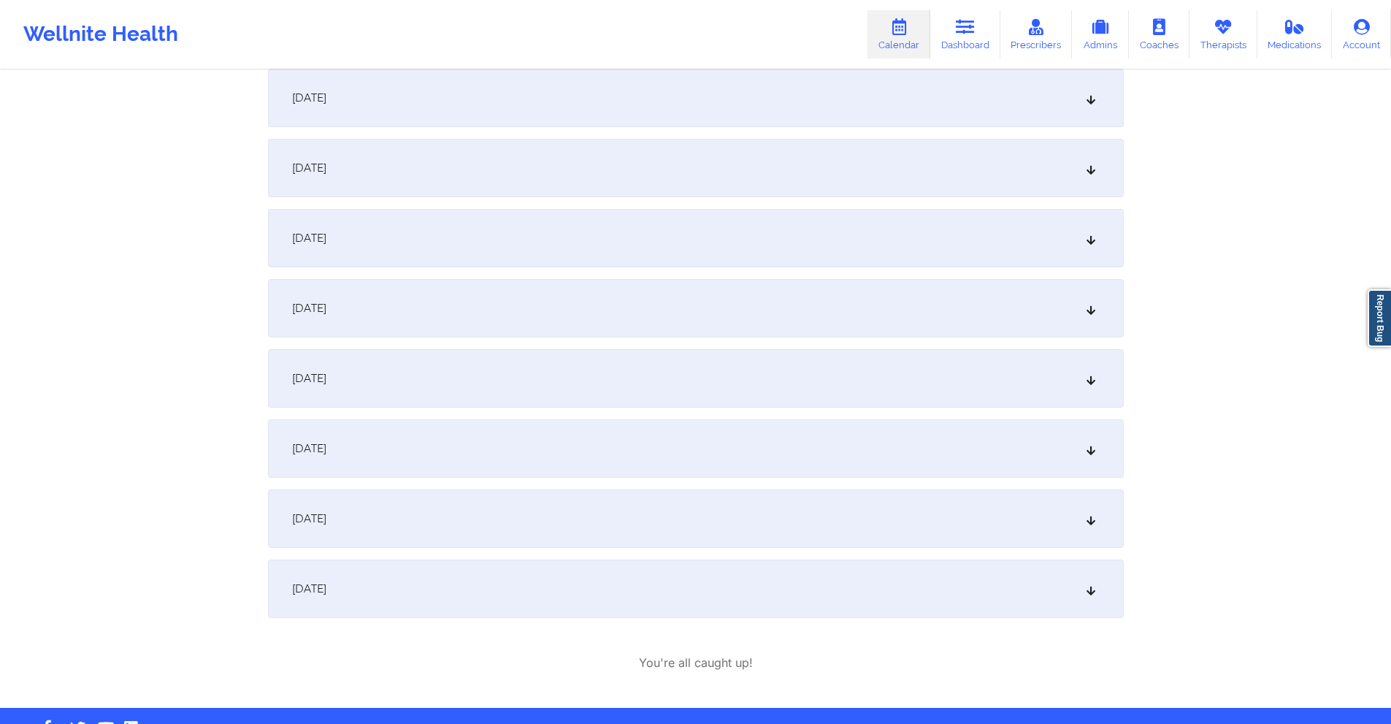
click at [623, 176] on div "[DATE]" at bounding box center [696, 168] width 856 height 58
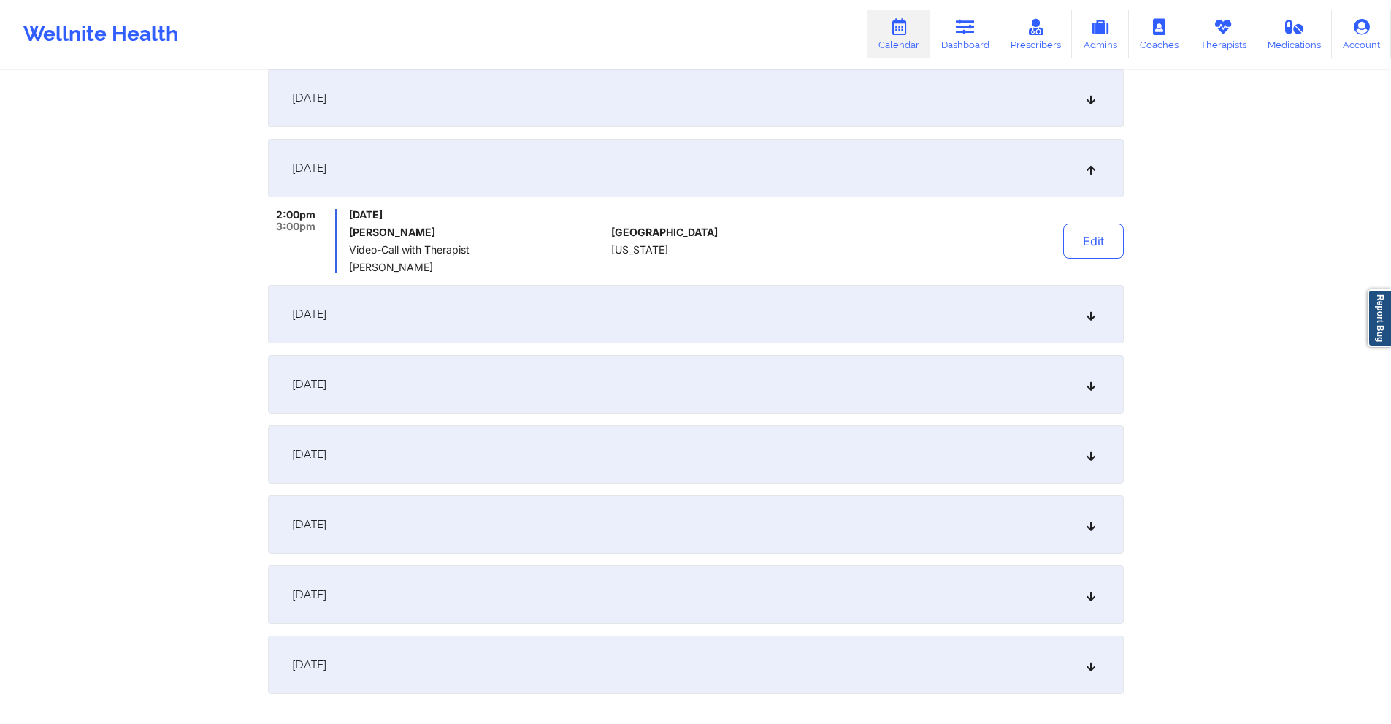
click at [561, 313] on div "[DATE]" at bounding box center [696, 314] width 856 height 58
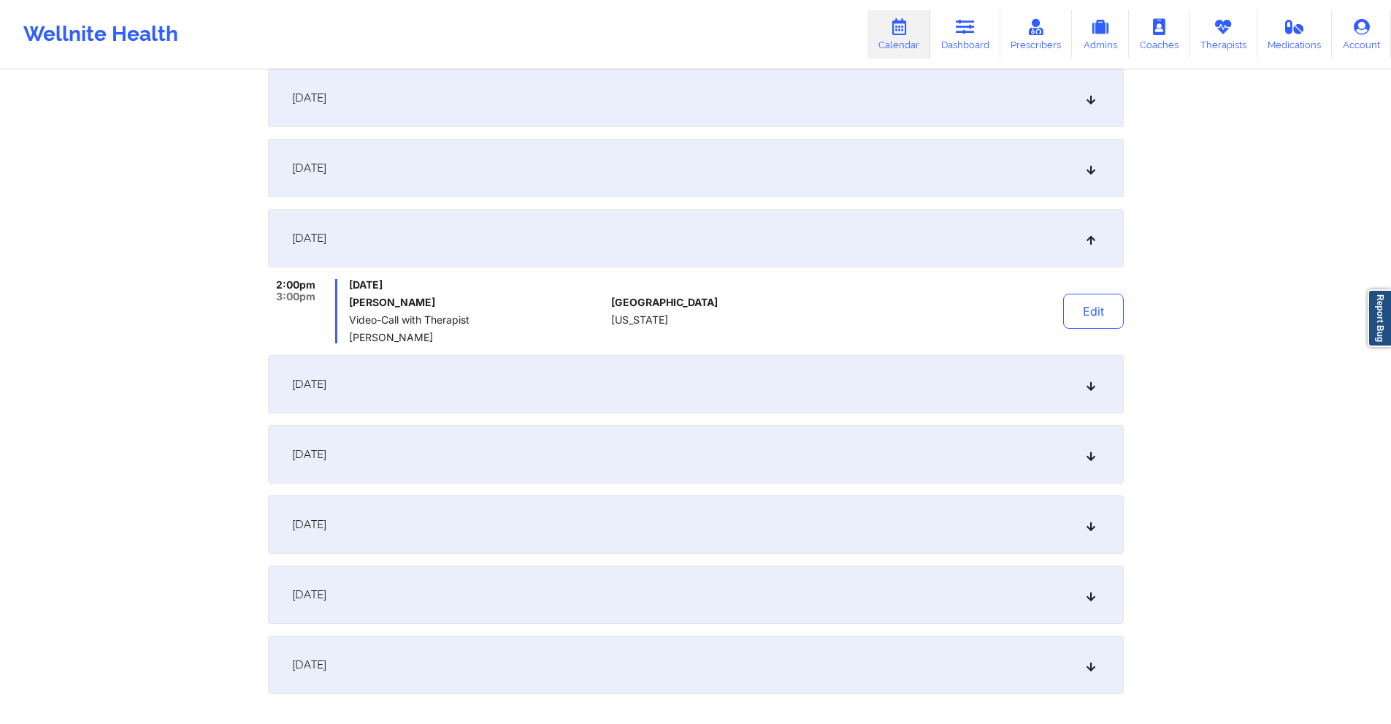
click at [571, 94] on div "[DATE]" at bounding box center [696, 98] width 856 height 58
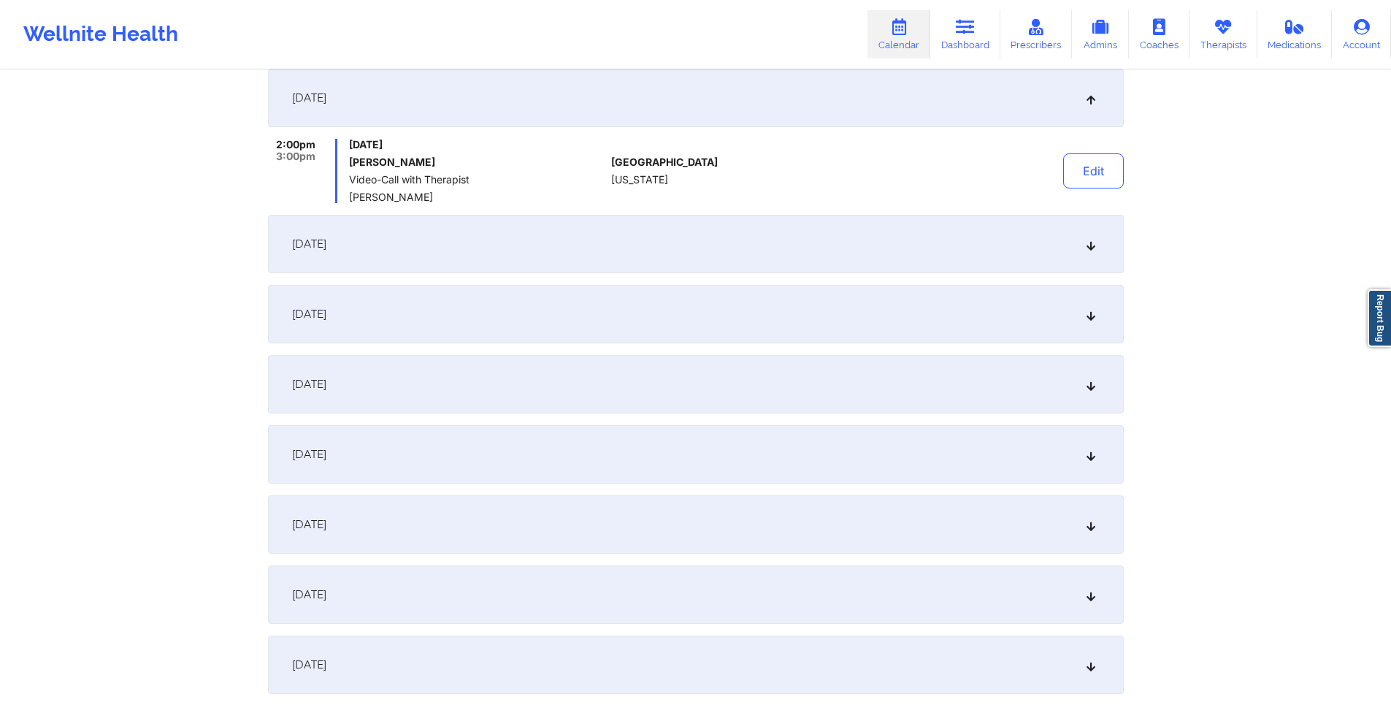
click at [592, 233] on div "[DATE]" at bounding box center [696, 244] width 856 height 58
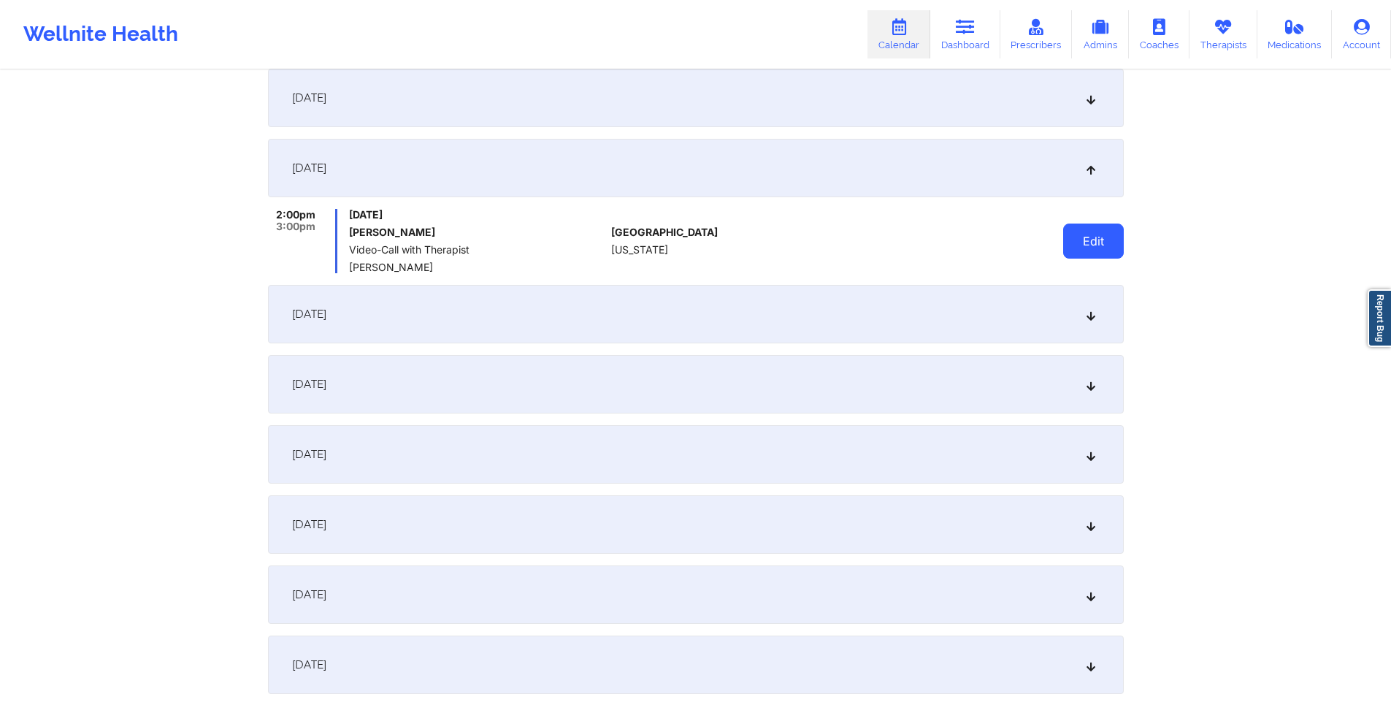
click at [1037, 239] on button "Edit" at bounding box center [1093, 240] width 61 height 35
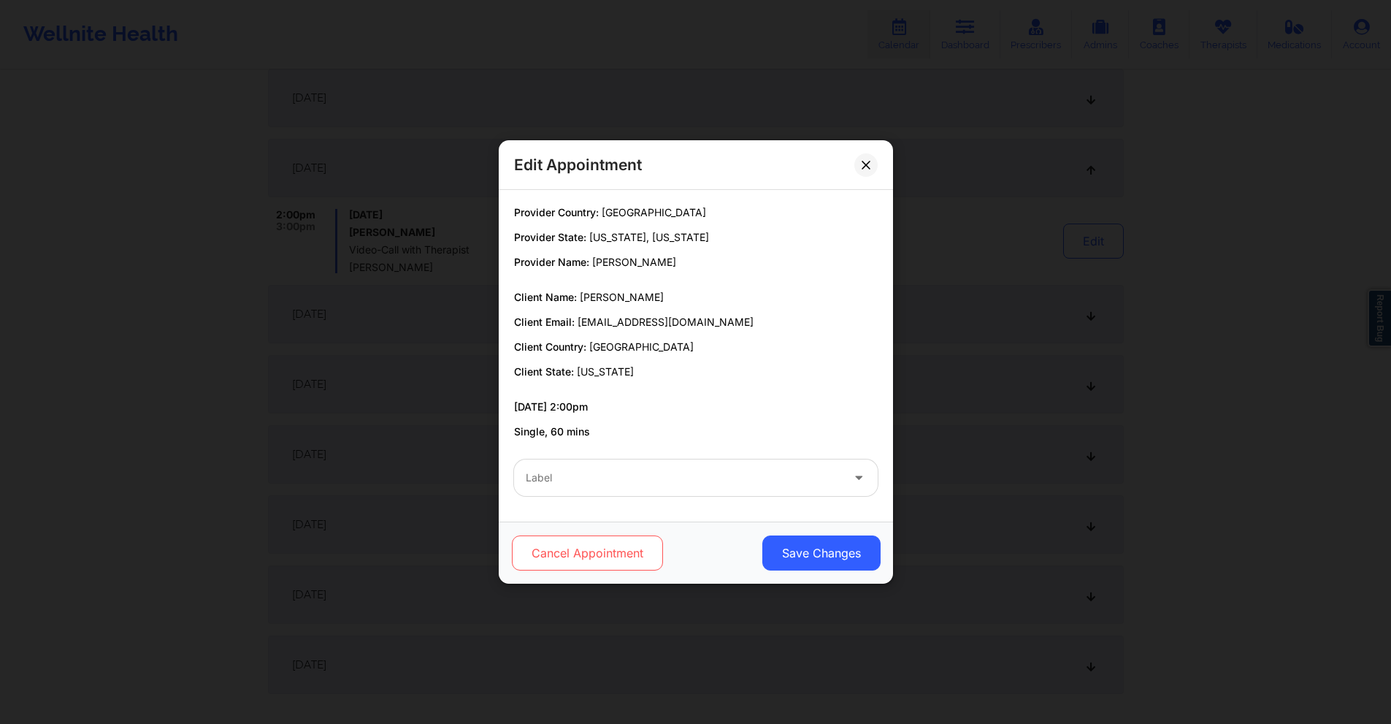
click at [545, 512] on button "Cancel Appointment" at bounding box center [586, 552] width 151 height 35
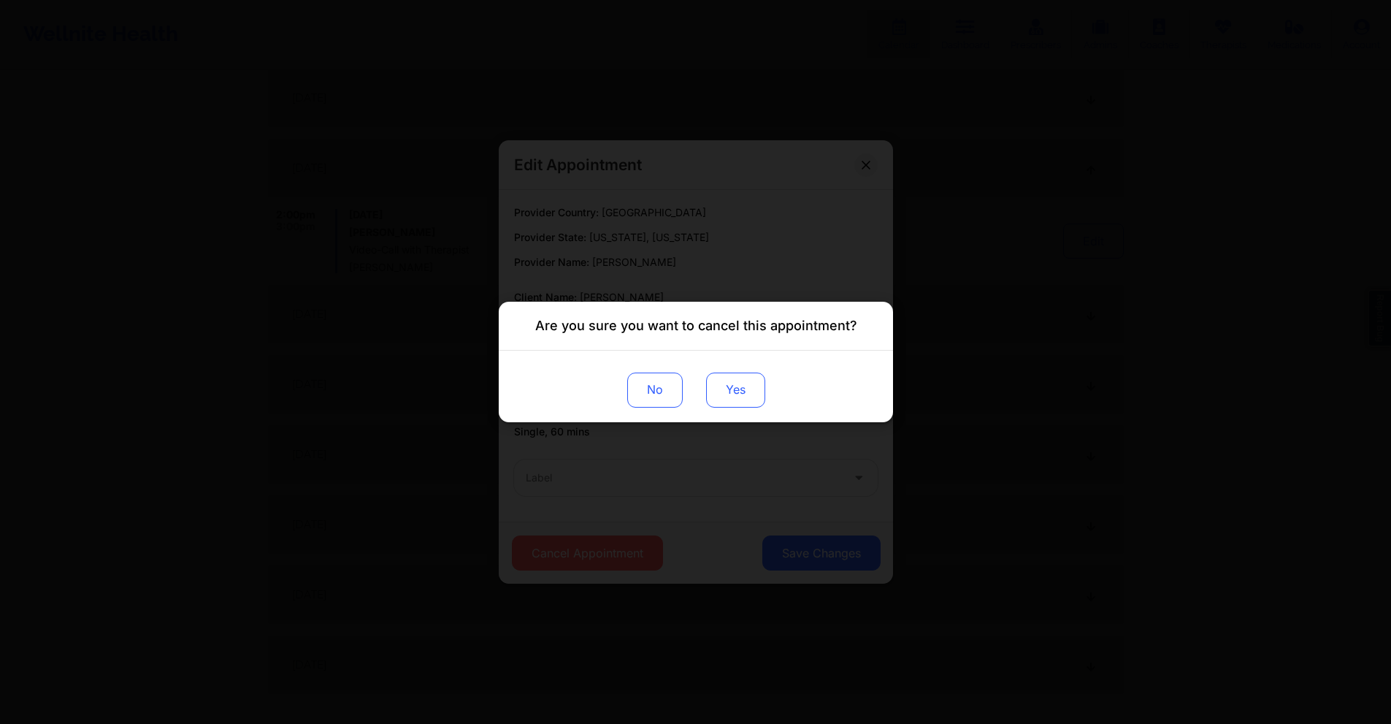
click at [738, 393] on button "Yes" at bounding box center [734, 389] width 59 height 35
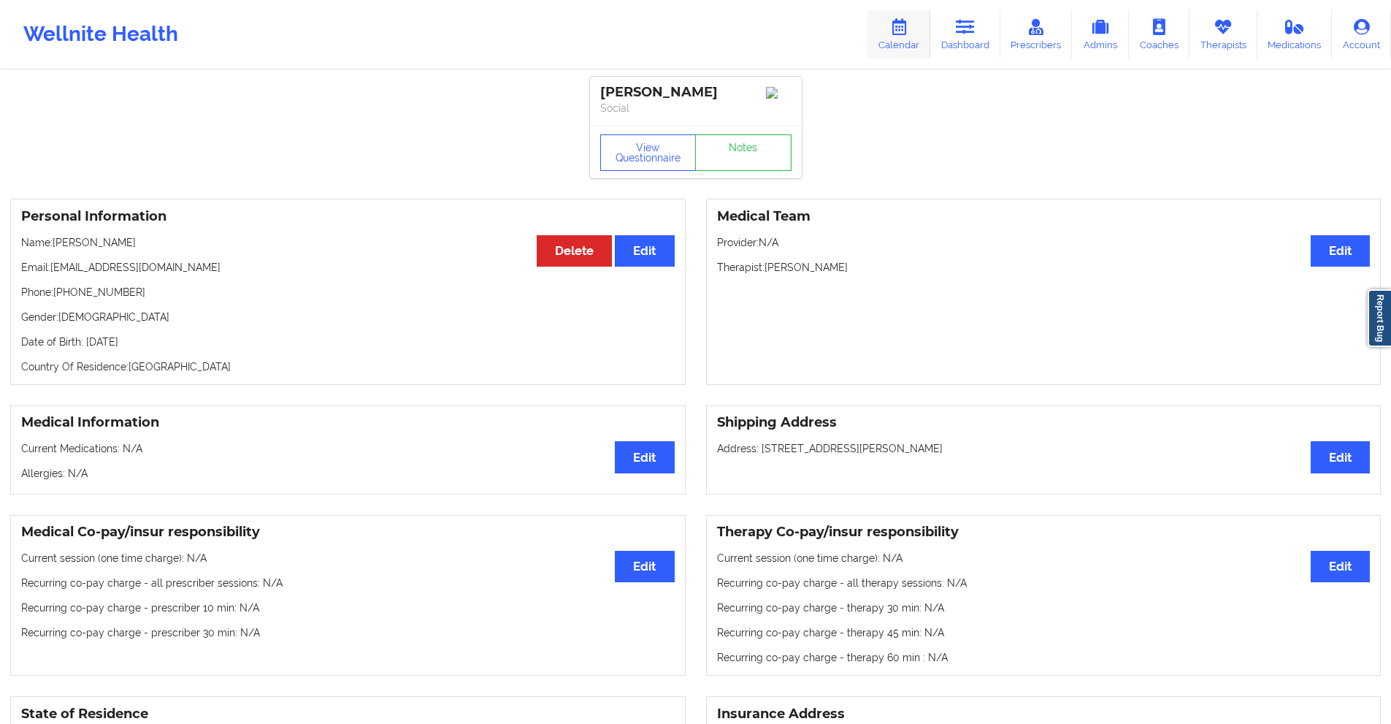
click at [906, 29] on icon at bounding box center [898, 27] width 19 height 16
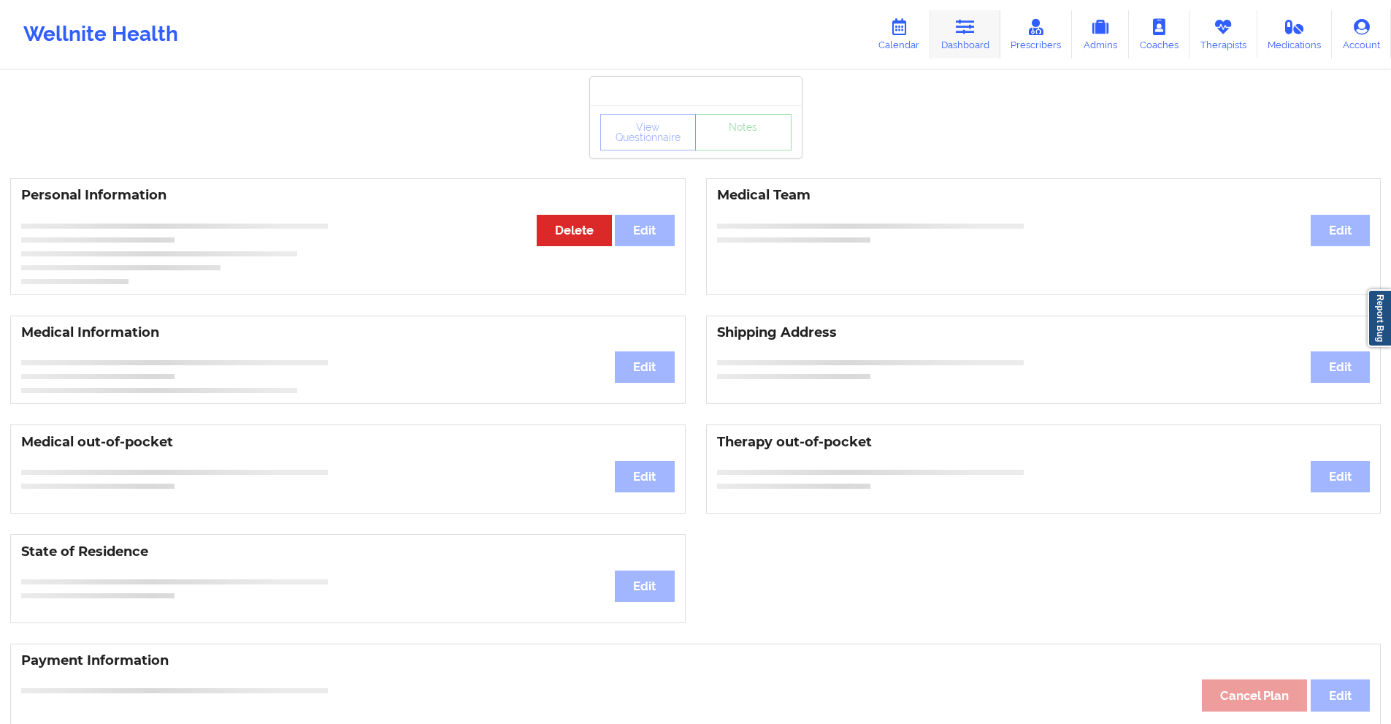
click at [972, 30] on icon at bounding box center [965, 27] width 19 height 16
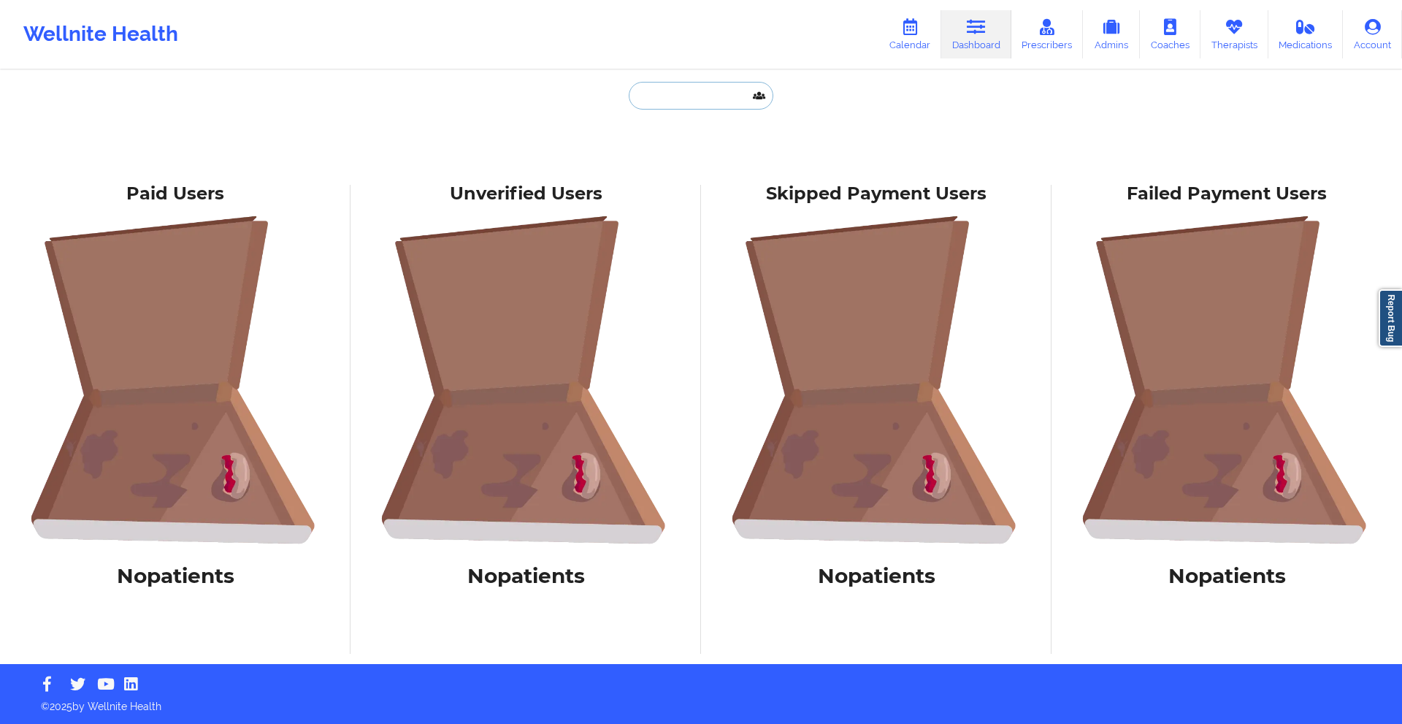
click at [719, 91] on input "text" at bounding box center [701, 96] width 145 height 28
paste input "[EMAIL_ADDRESS][DOMAIN_NAME]"
type input "[EMAIL_ADDRESS][DOMAIN_NAME]"
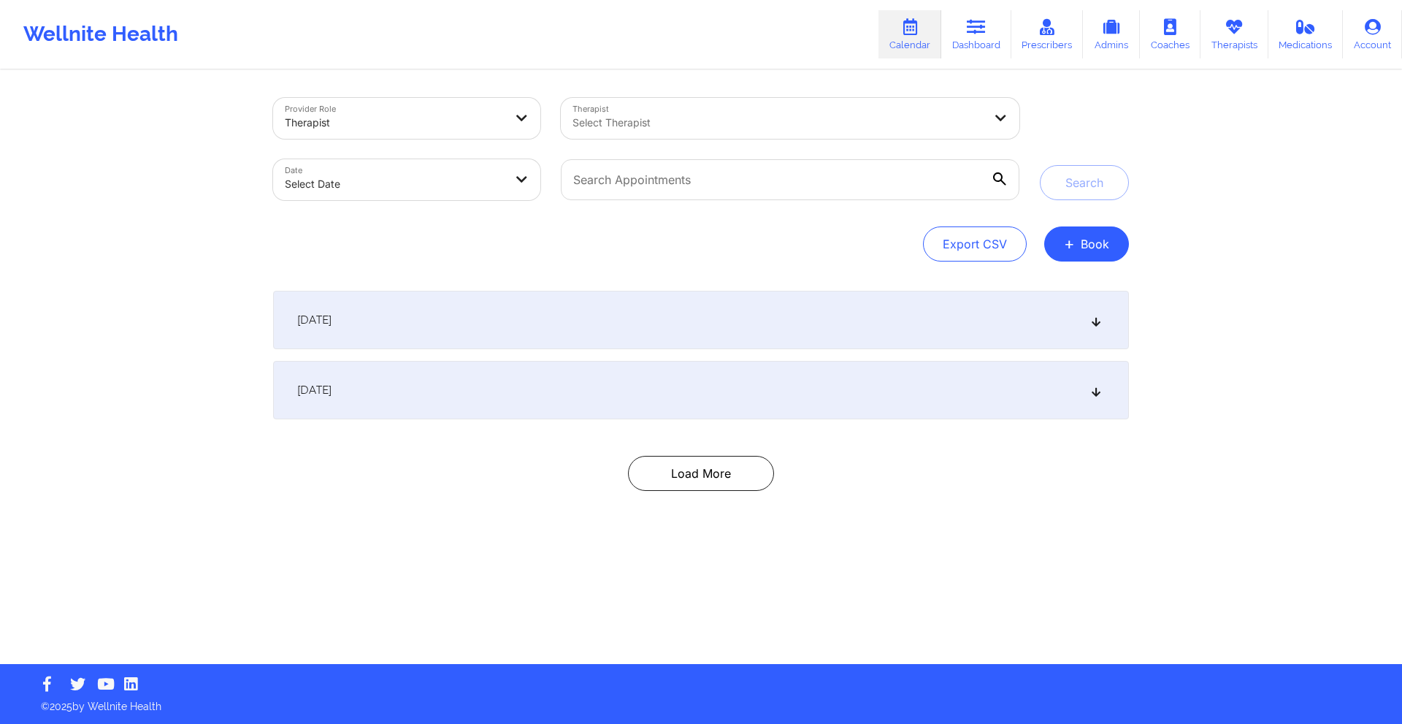
click at [706, 399] on div "[DATE]" at bounding box center [701, 390] width 856 height 58
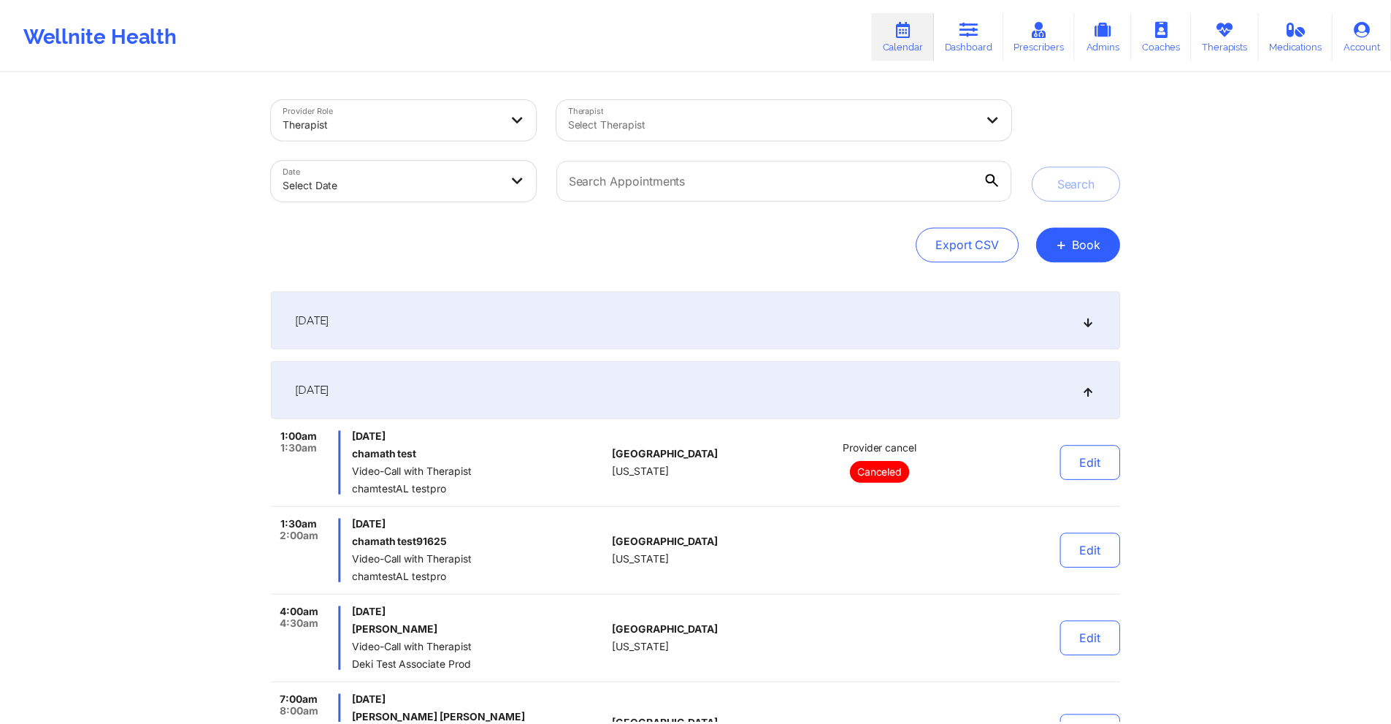
scroll to position [292, 0]
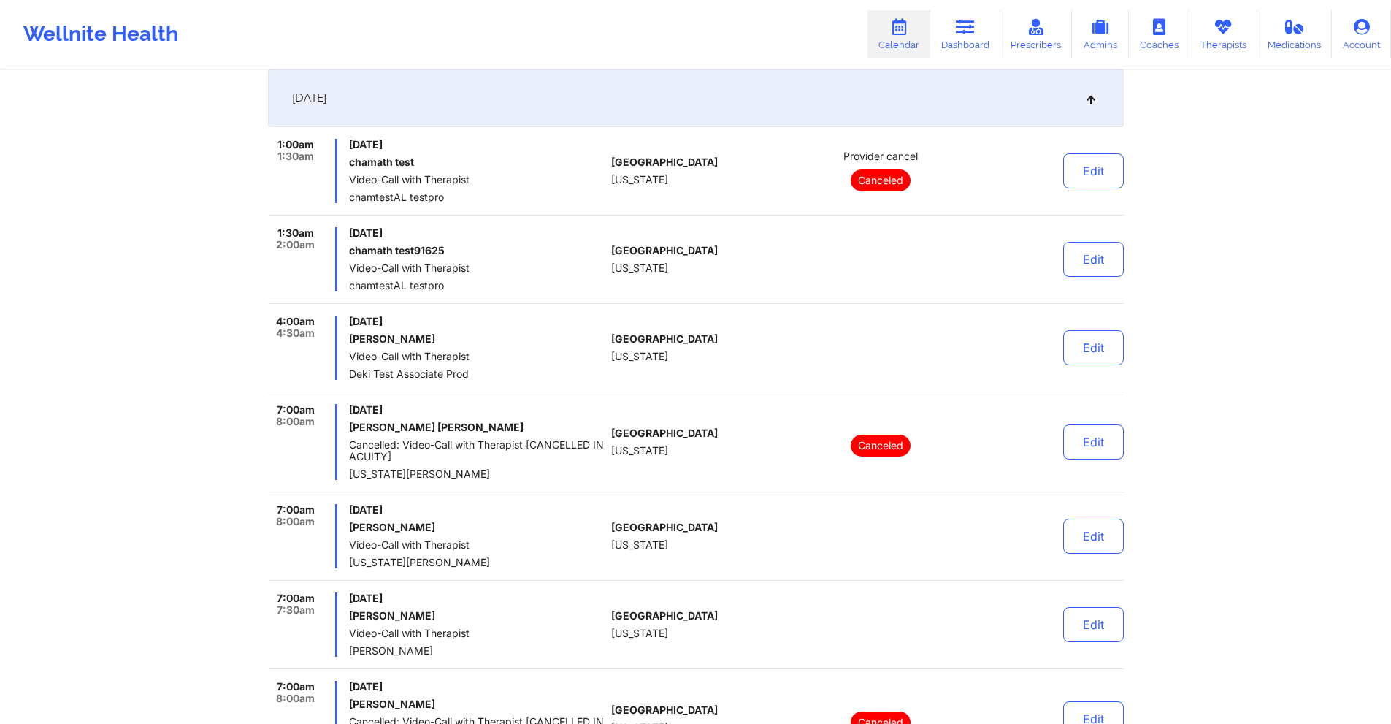
click at [642, 96] on div "[DATE]" at bounding box center [696, 98] width 856 height 58
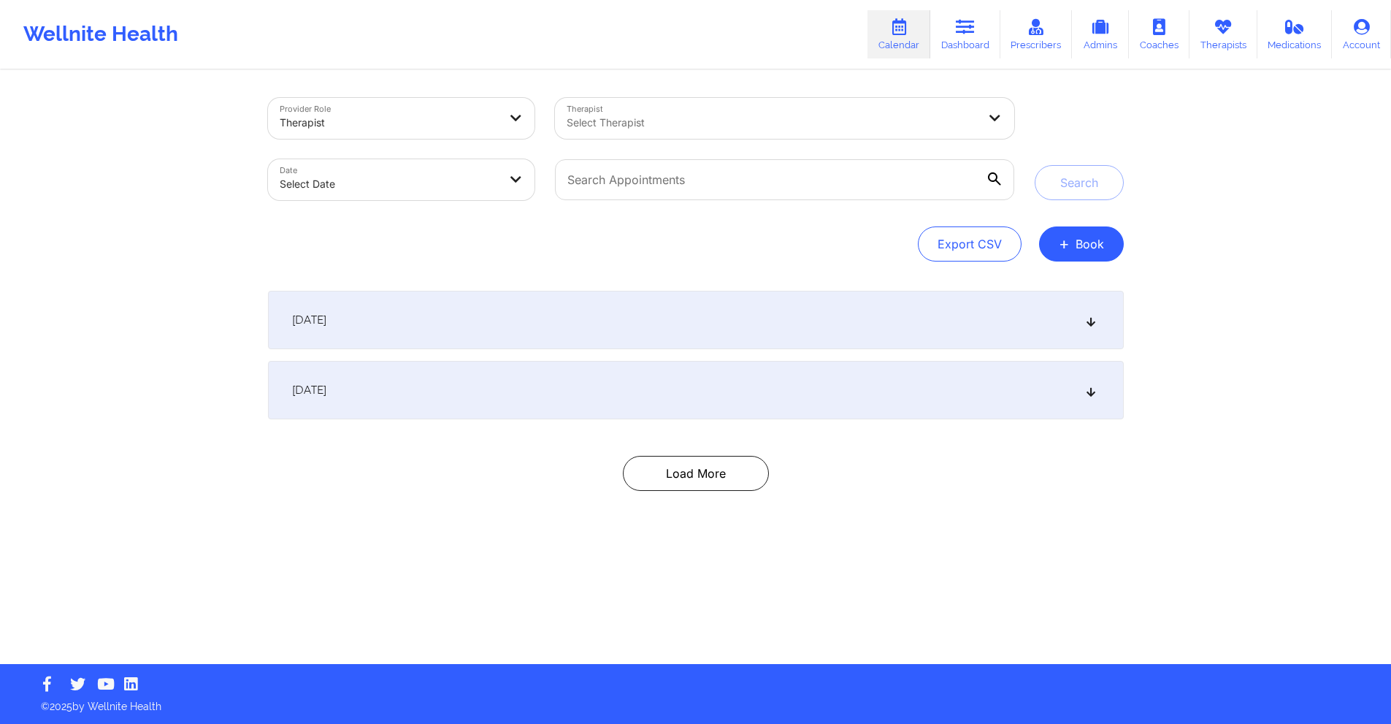
scroll to position [0, 0]
click at [472, 184] on body "Wellnite Health Calendar Dashboard Prescribers Admins Coaches Therapists Medica…" at bounding box center [701, 362] width 1402 height 724
select select "2025-8"
select select "2025-9"
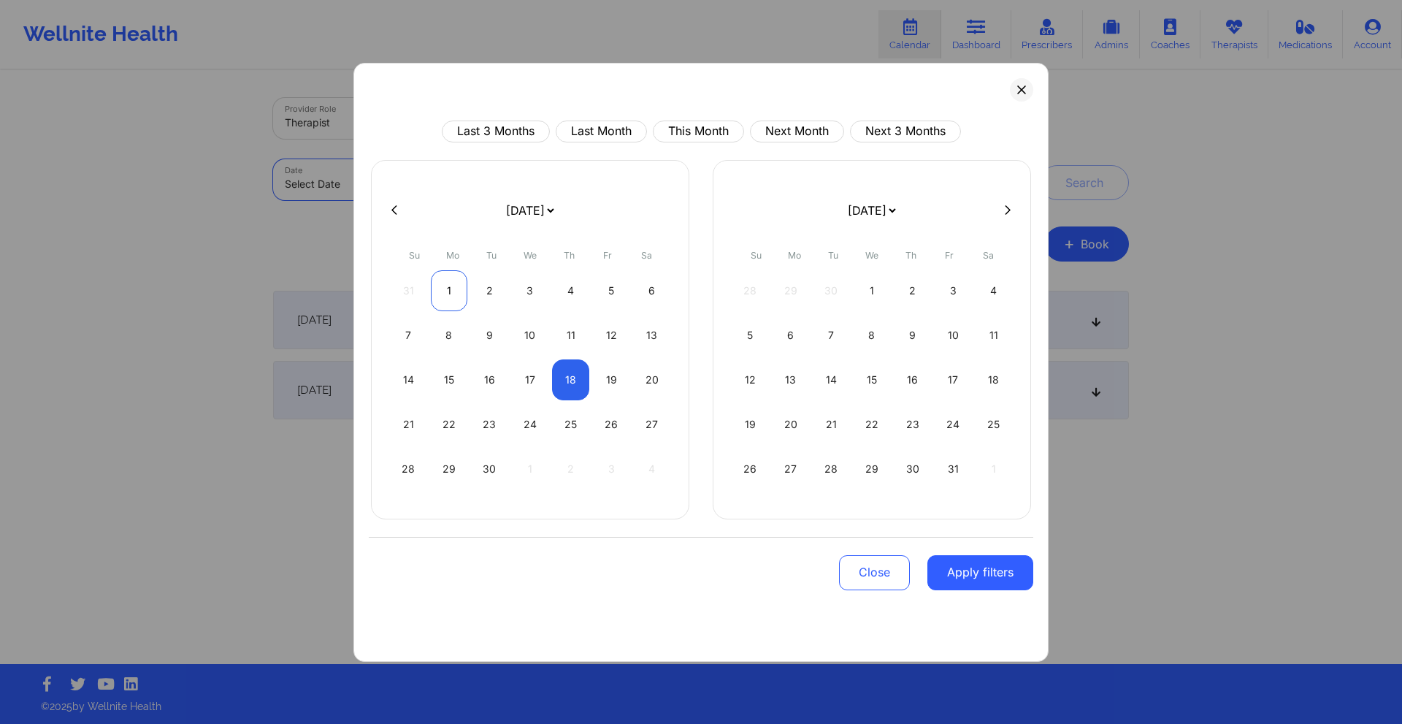
click at [439, 287] on div "1" at bounding box center [449, 290] width 37 height 41
select select "2025-8"
select select "2025-9"
select select "2025-8"
select select "2025-9"
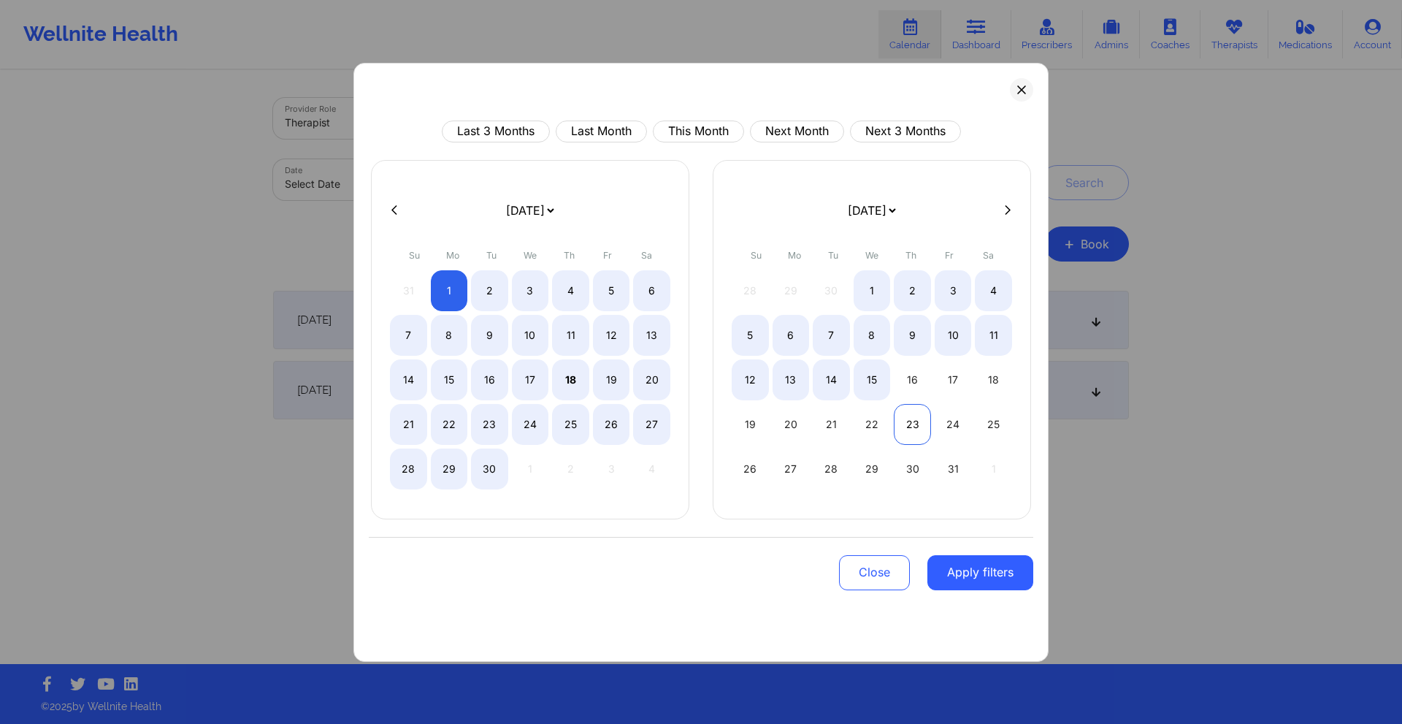
select select "2025-8"
select select "2025-9"
select select "2025-8"
select select "2025-9"
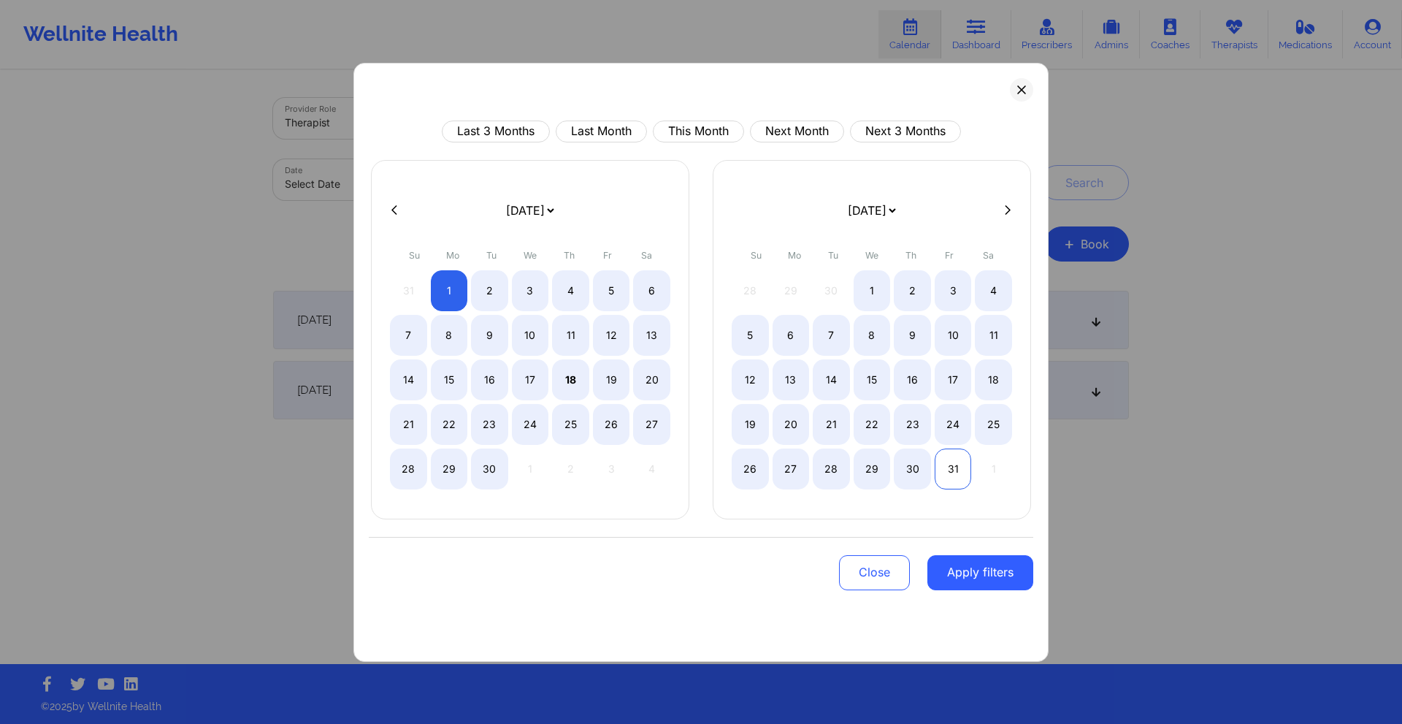
click at [946, 461] on div "31" at bounding box center [953, 468] width 37 height 41
select select "2025-8"
select select "2025-9"
drag, startPoint x: 1021, startPoint y: 575, endPoint x: 935, endPoint y: 467, distance: 138.8
click at [1021, 575] on button "Apply filters" at bounding box center [980, 572] width 106 height 35
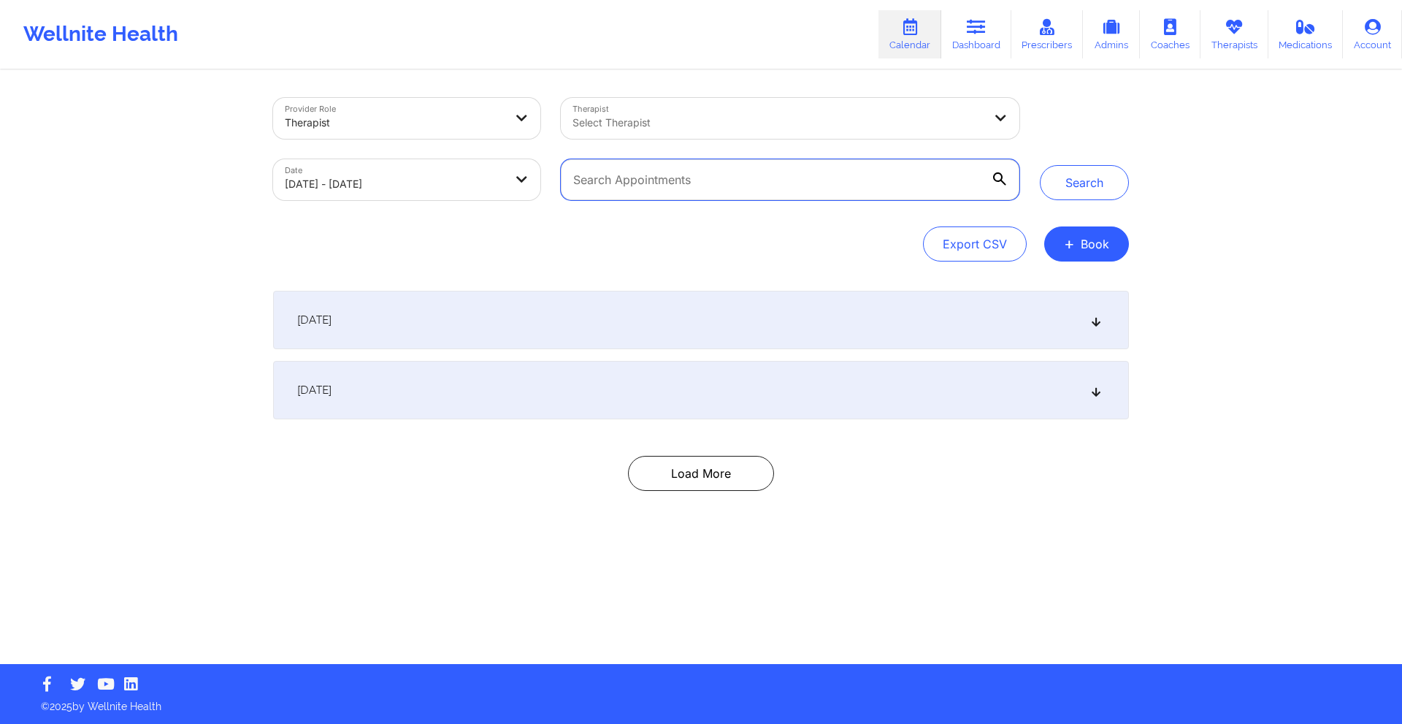
click at [702, 185] on input "text" at bounding box center [790, 179] width 458 height 41
paste input "[PHONE_NUMBER]"
type input "[PHONE_NUMBER]"
paste input "[EMAIL_ADDRESS][DOMAIN_NAME]"
type input "[EMAIL_ADDRESS][DOMAIN_NAME]"
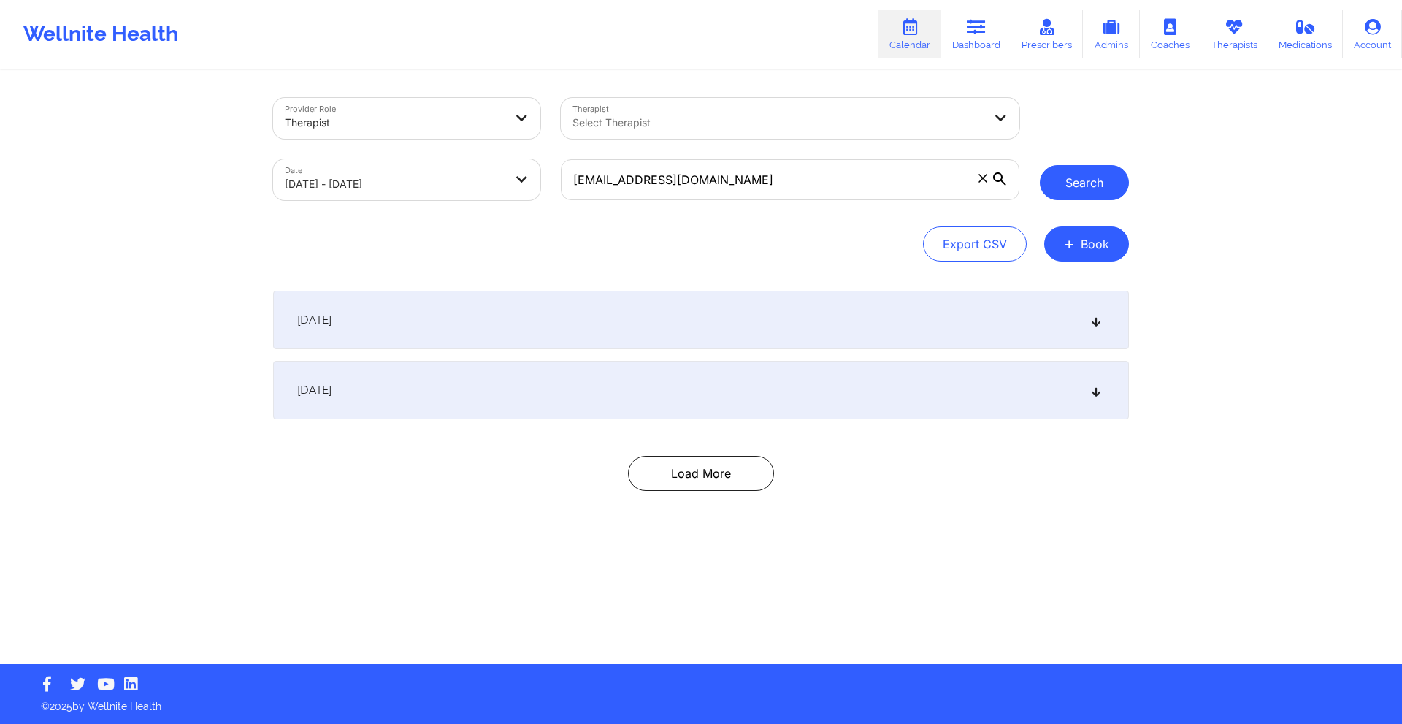
click button "Search"
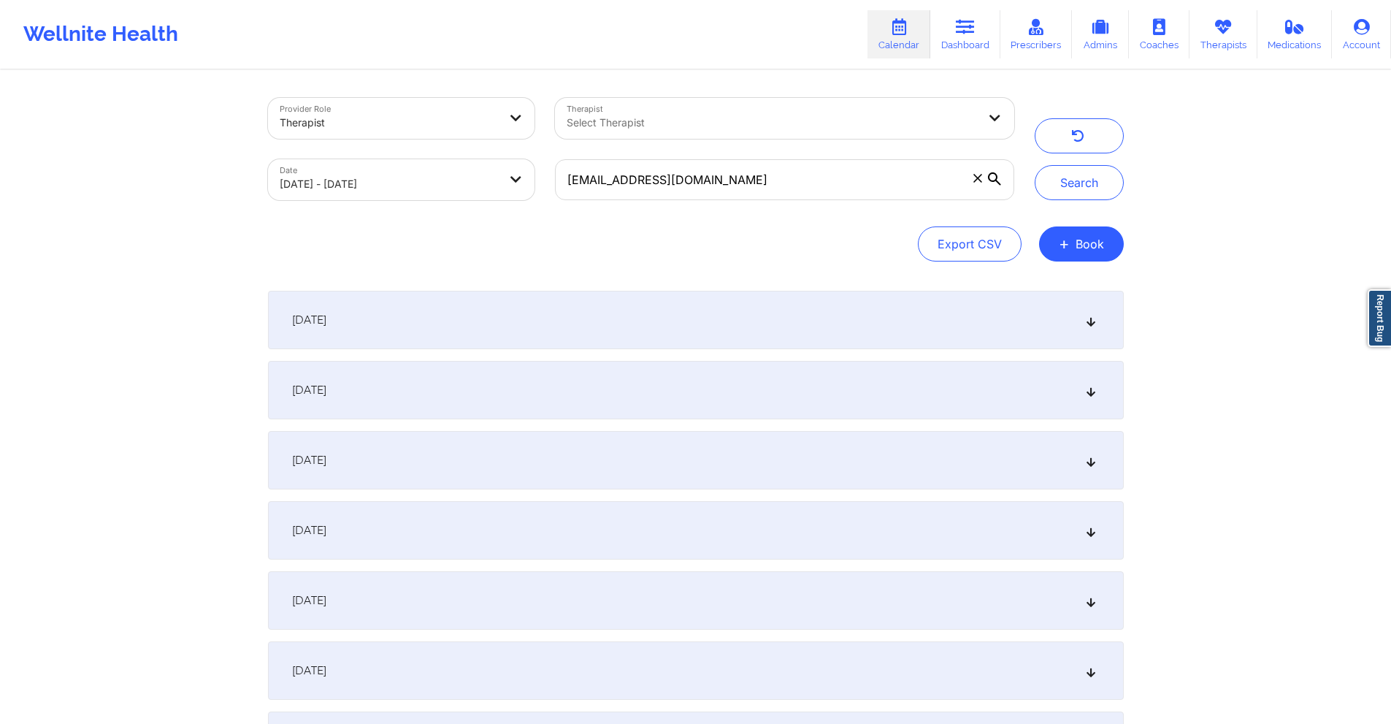
click div "[DATE]"
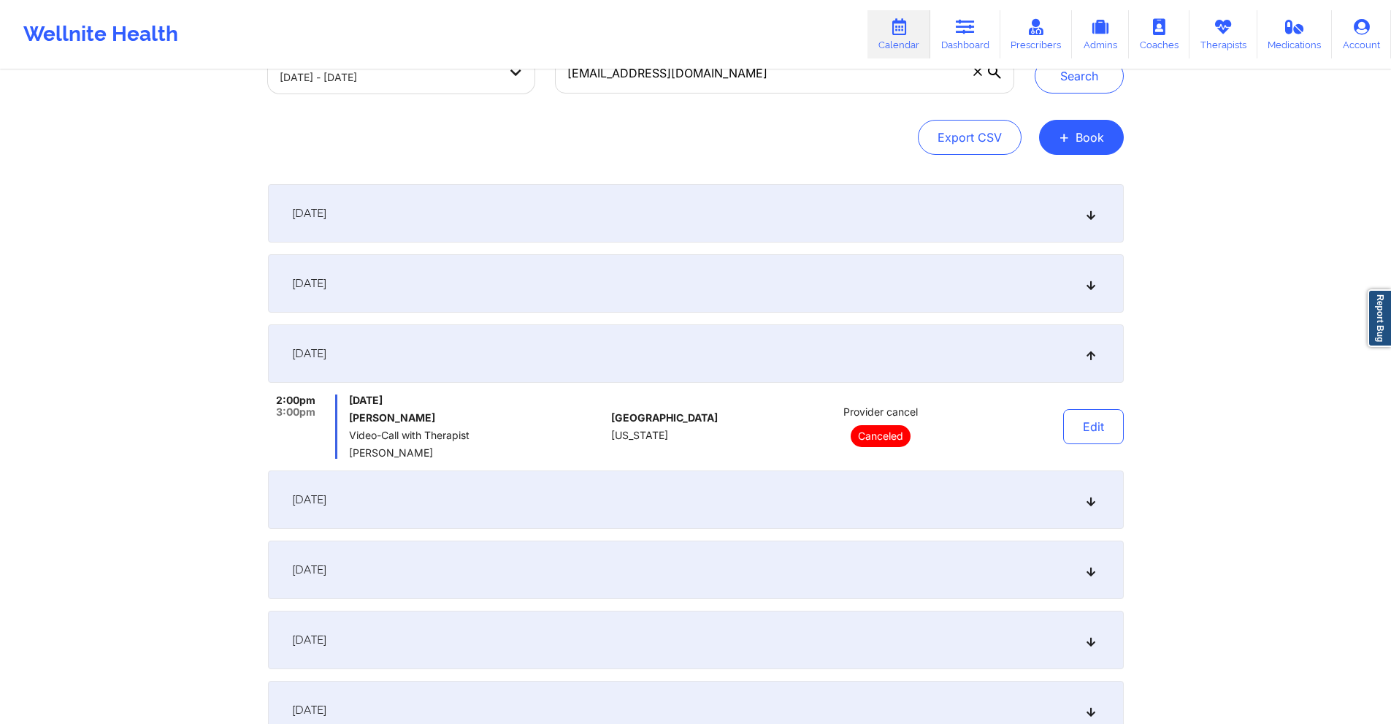
scroll to position [146, 0]
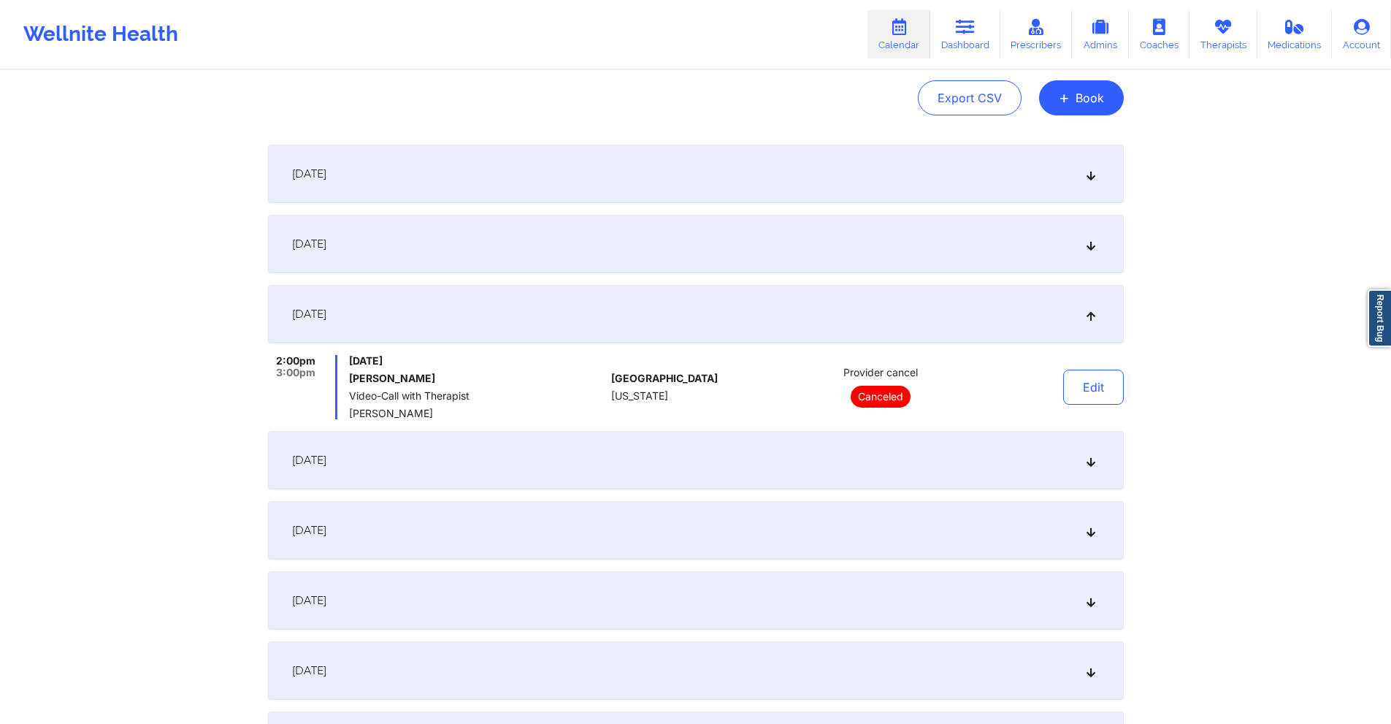
drag, startPoint x: 431, startPoint y: 375, endPoint x: 346, endPoint y: 377, distance: 84.7
click div "2:00pm 3:00pm [DATE] [PERSON_NAME] Video-Call with Therapist [PERSON_NAME]"
copy h6 "[PERSON_NAME]"
